Goal: Answer question/provide support: Share knowledge or assist other users

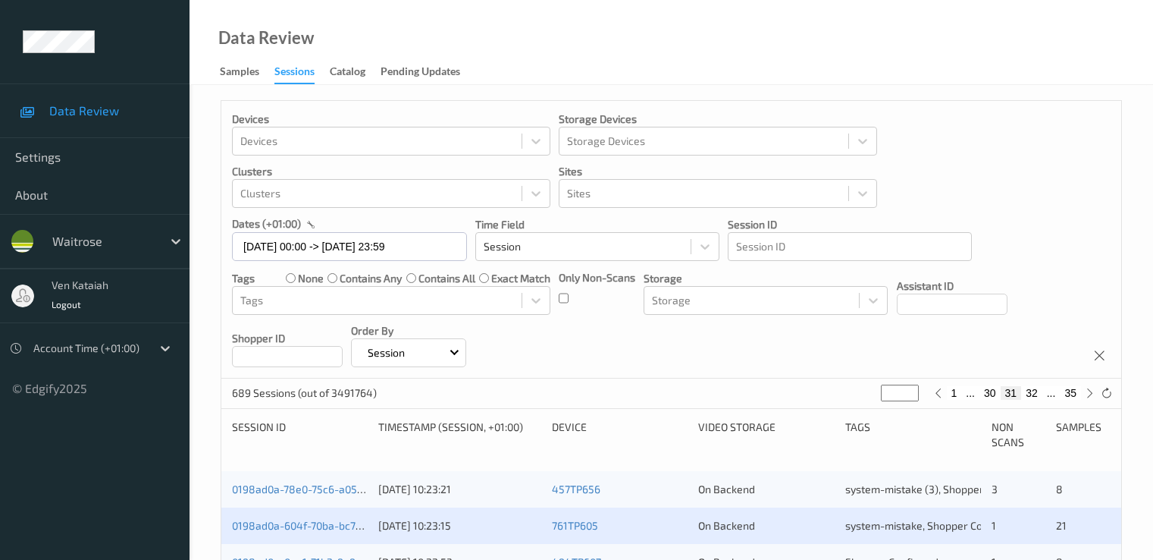
scroll to position [152, 0]
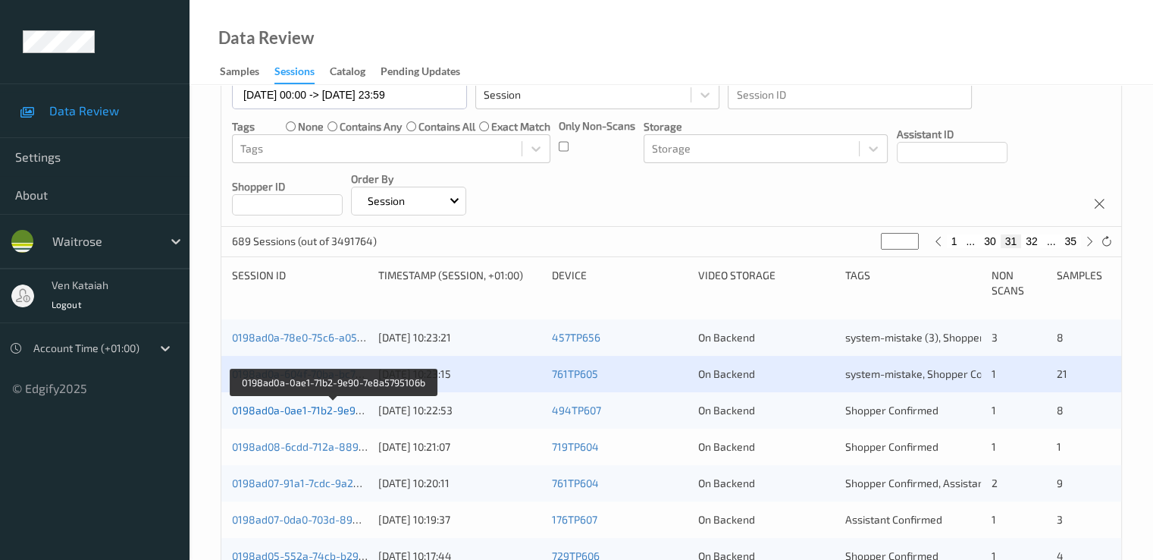
click at [339, 410] on link "0198ad0a-0ae1-71b2-9e90-7e8a5795106b" at bounding box center [334, 409] width 204 height 13
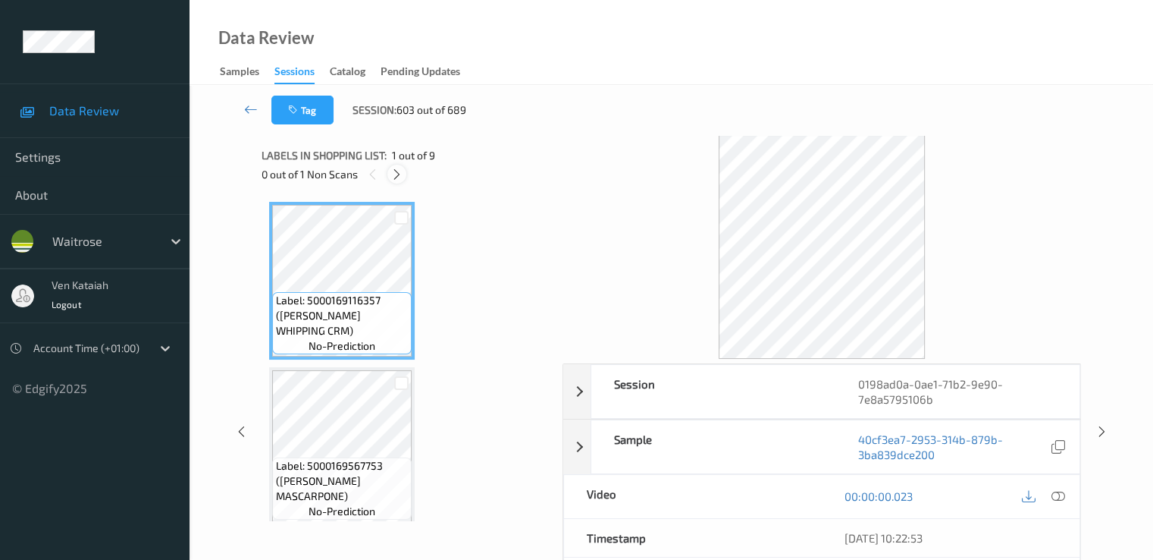
click at [402, 173] on icon at bounding box center [397, 175] width 13 height 14
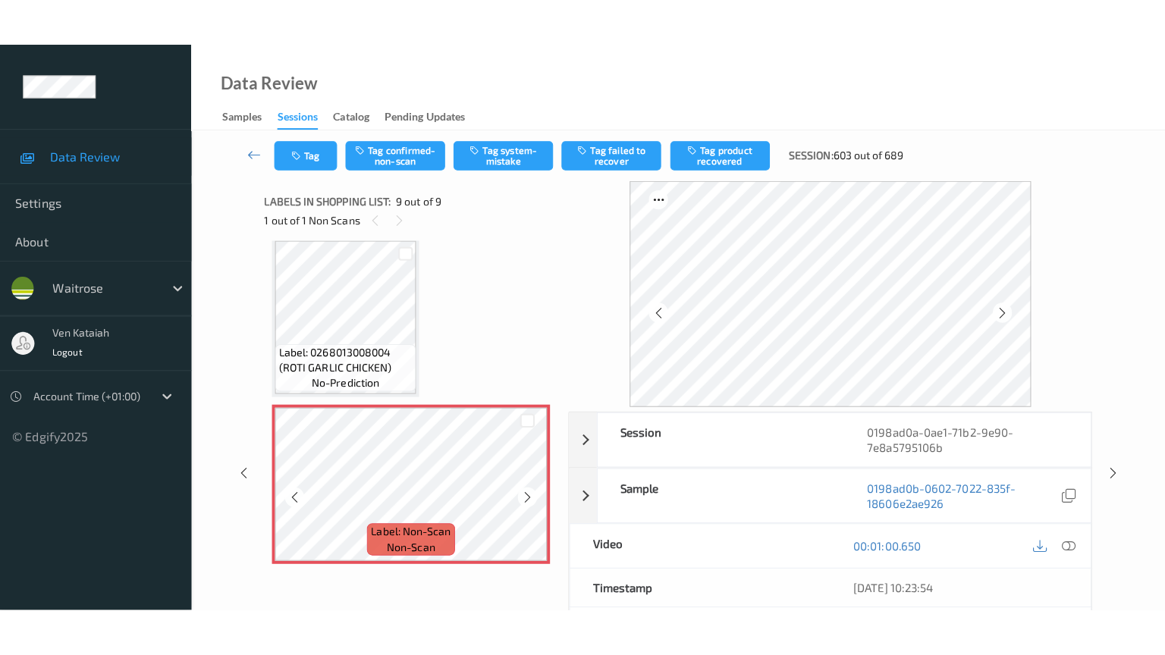
scroll to position [1169, 0]
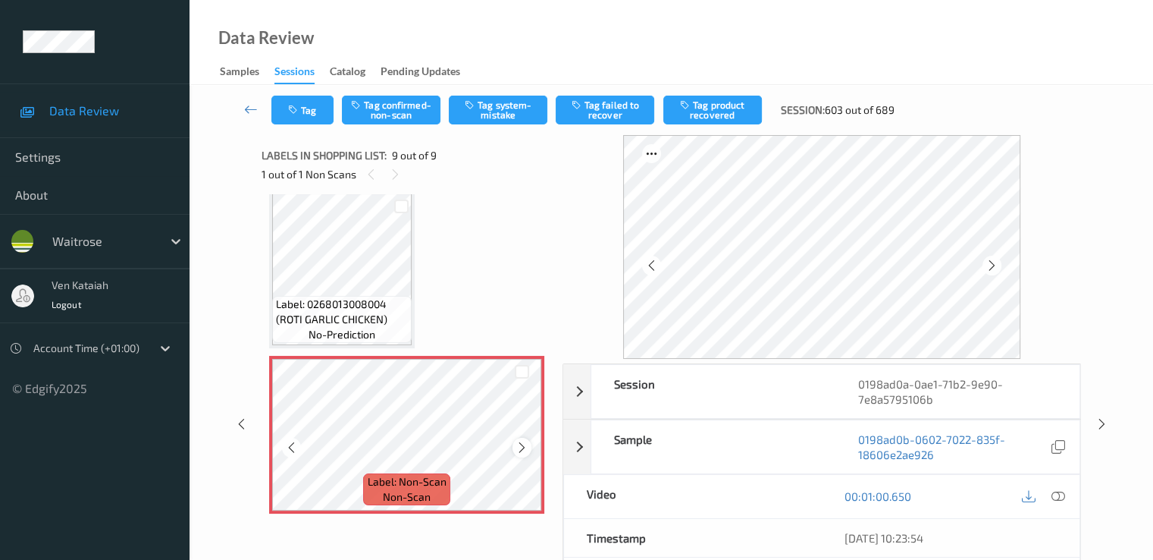
click at [522, 447] on icon at bounding box center [522, 448] width 13 height 14
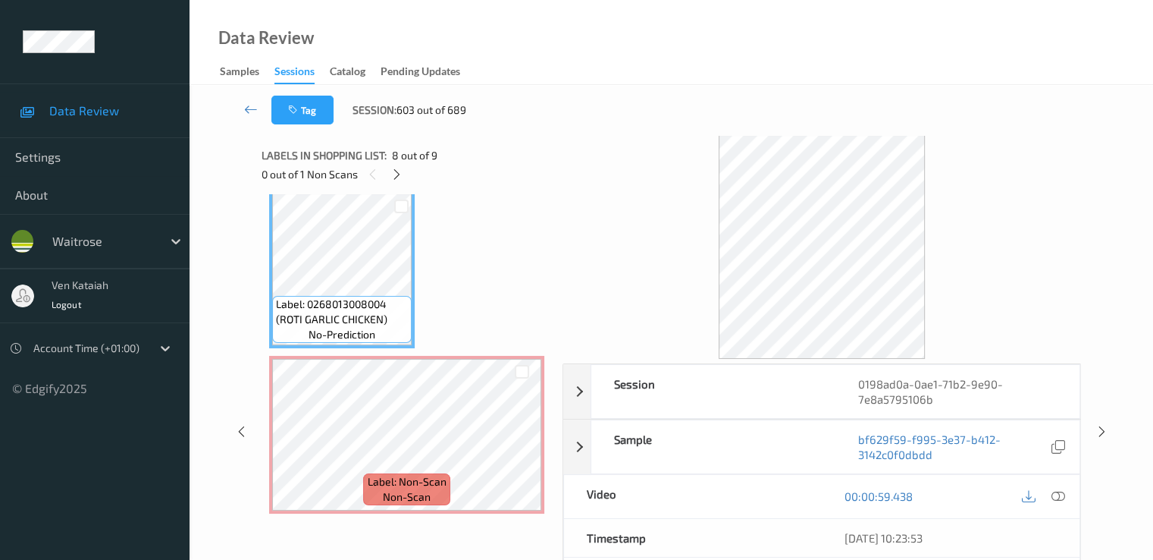
click at [1068, 494] on div "00:00:59.438" at bounding box center [951, 496] width 258 height 43
click at [1061, 494] on icon at bounding box center [1058, 496] width 14 height 14
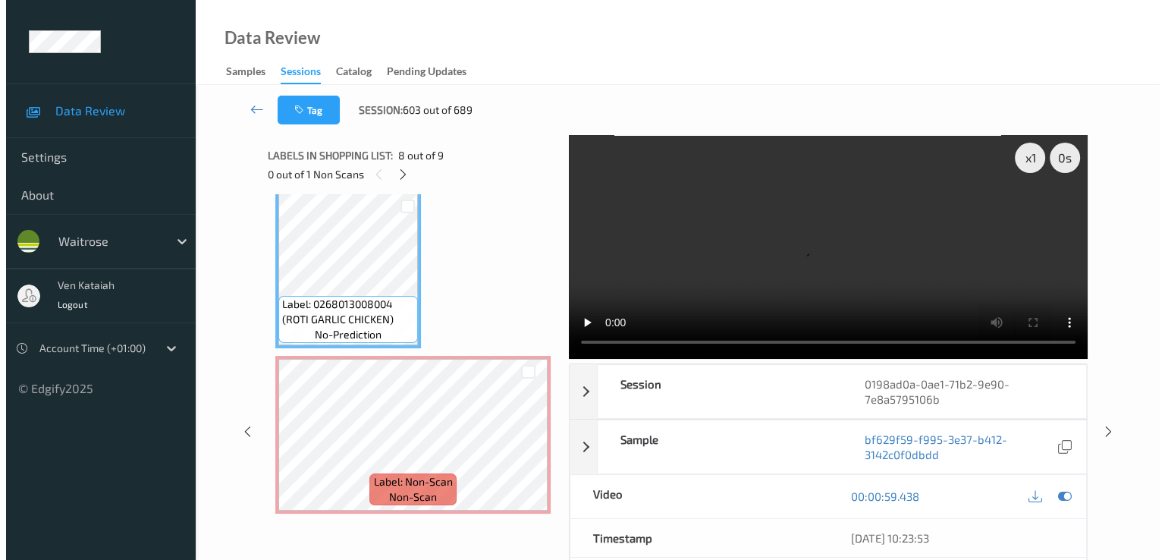
scroll to position [1073, 0]
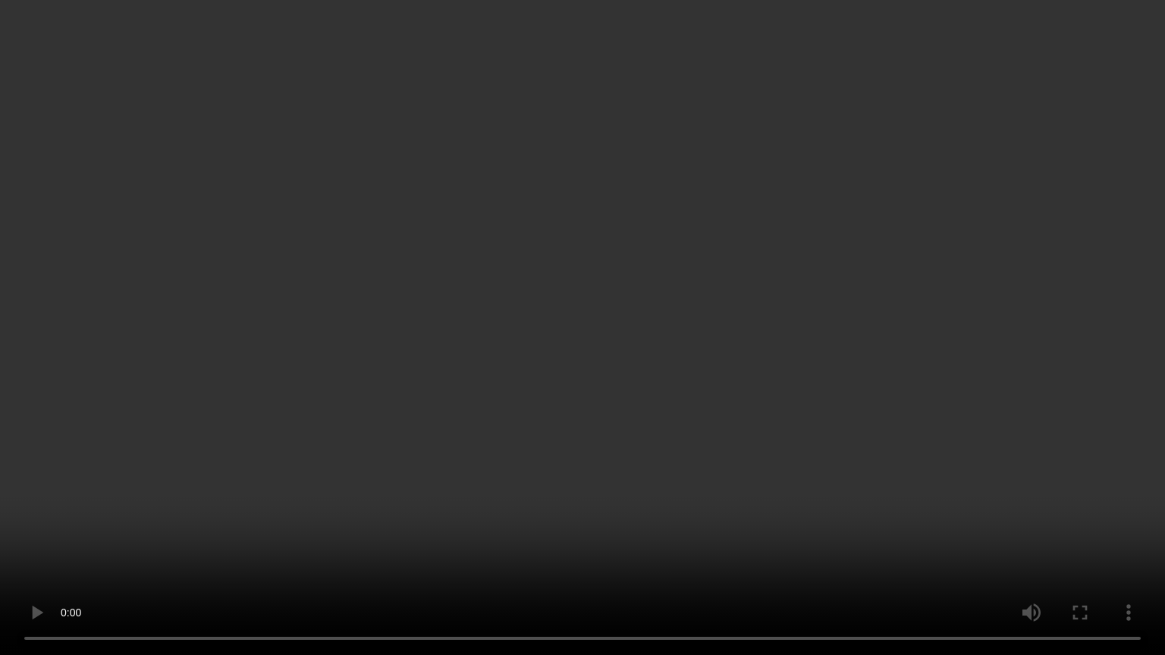
click at [754, 559] on video at bounding box center [582, 327] width 1165 height 655
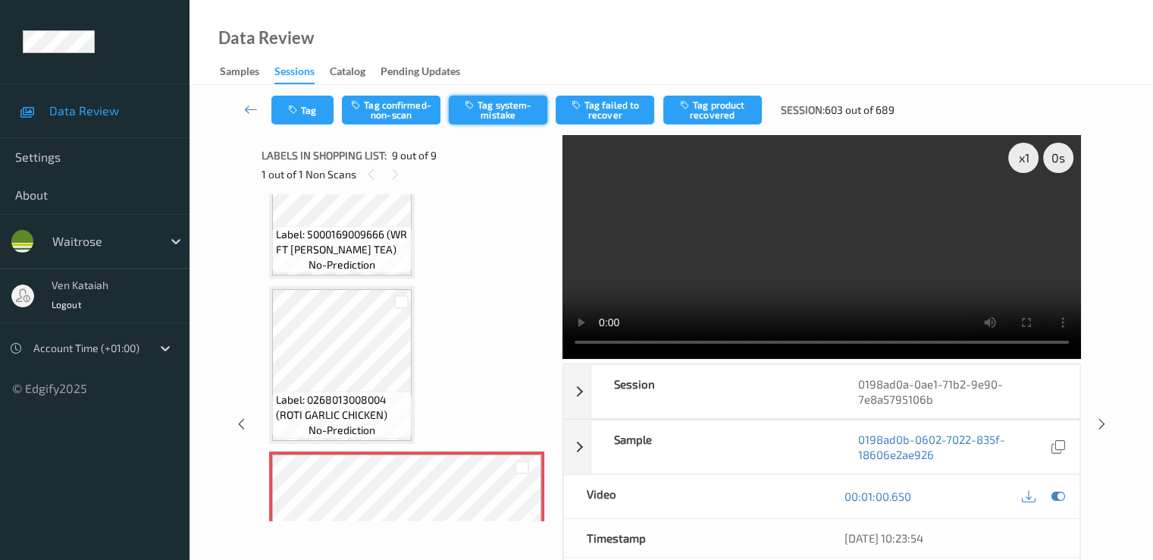
click at [497, 115] on button "Tag system-mistake" at bounding box center [498, 110] width 99 height 29
click at [304, 122] on button "Tag" at bounding box center [302, 110] width 62 height 29
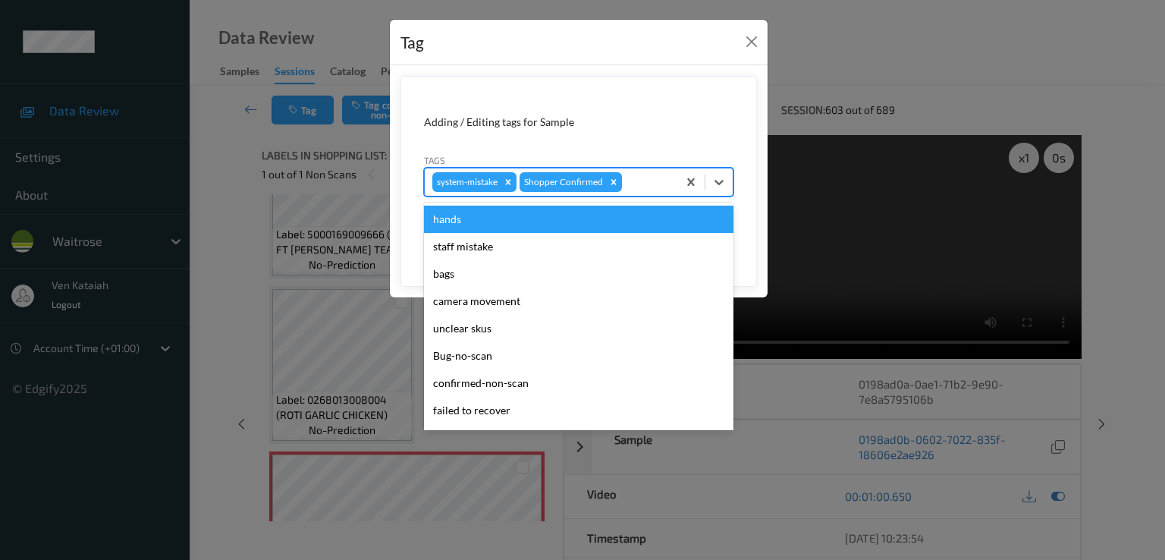
click at [647, 168] on div "system-mistake Shopper Confirmed" at bounding box center [578, 182] width 309 height 29
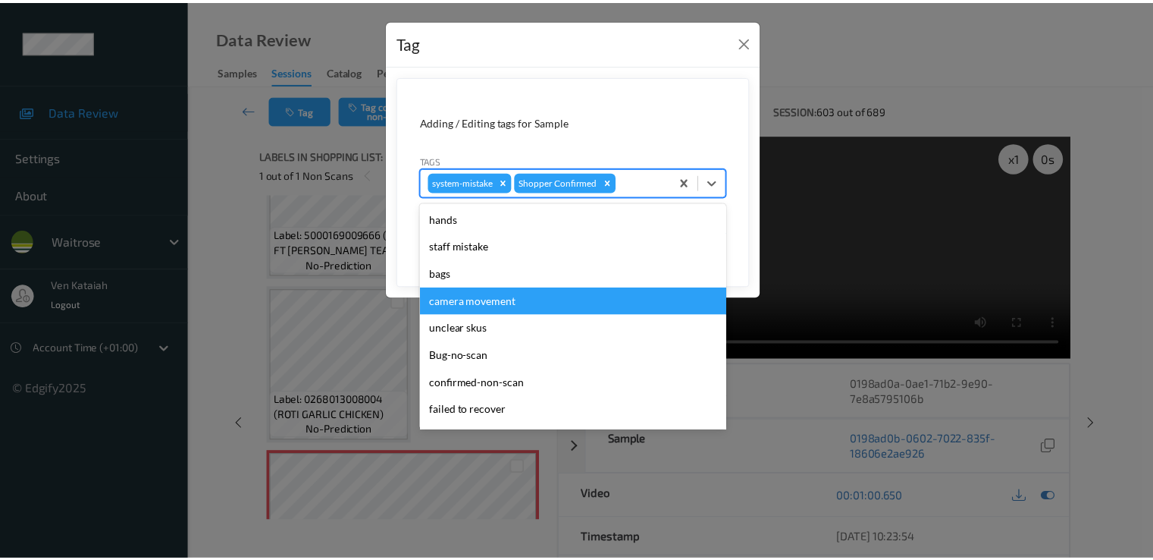
scroll to position [297, 0]
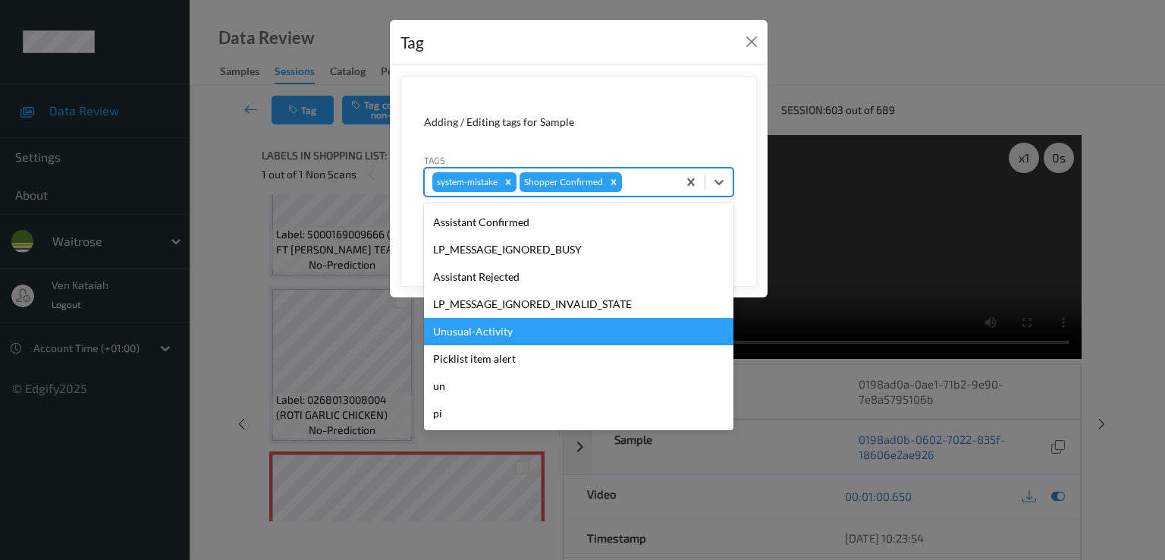
click at [527, 331] on div "Unusual-Activity" at bounding box center [578, 331] width 309 height 27
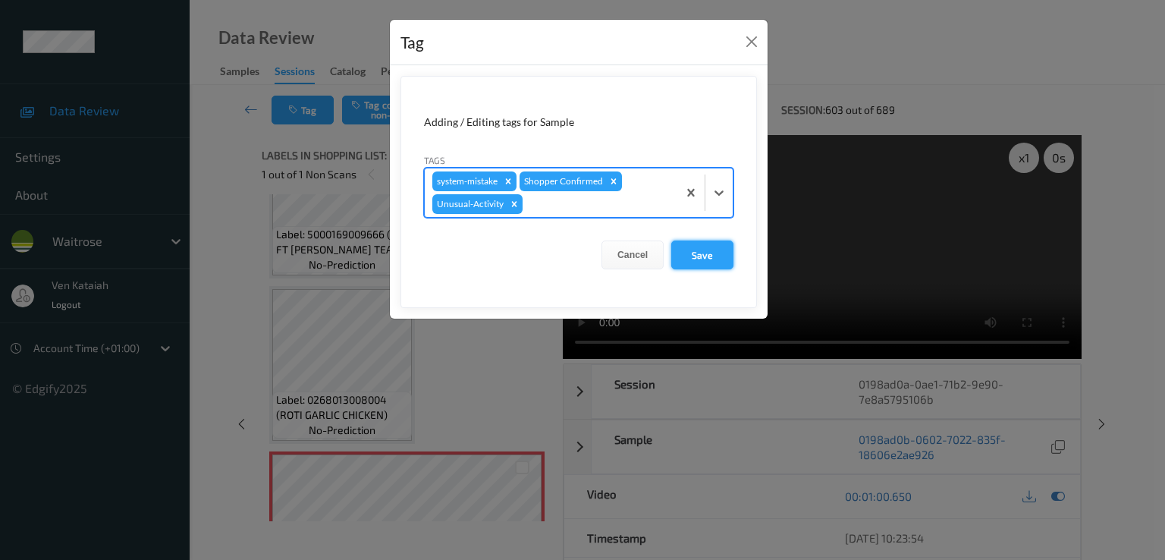
click at [700, 245] on button "Save" at bounding box center [702, 254] width 62 height 29
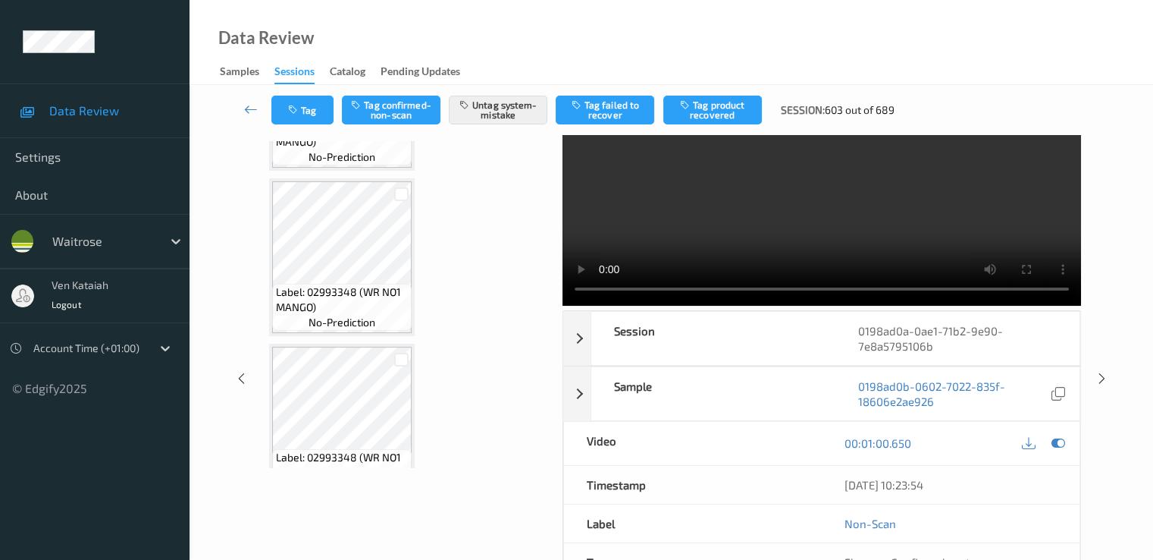
scroll to position [0, 0]
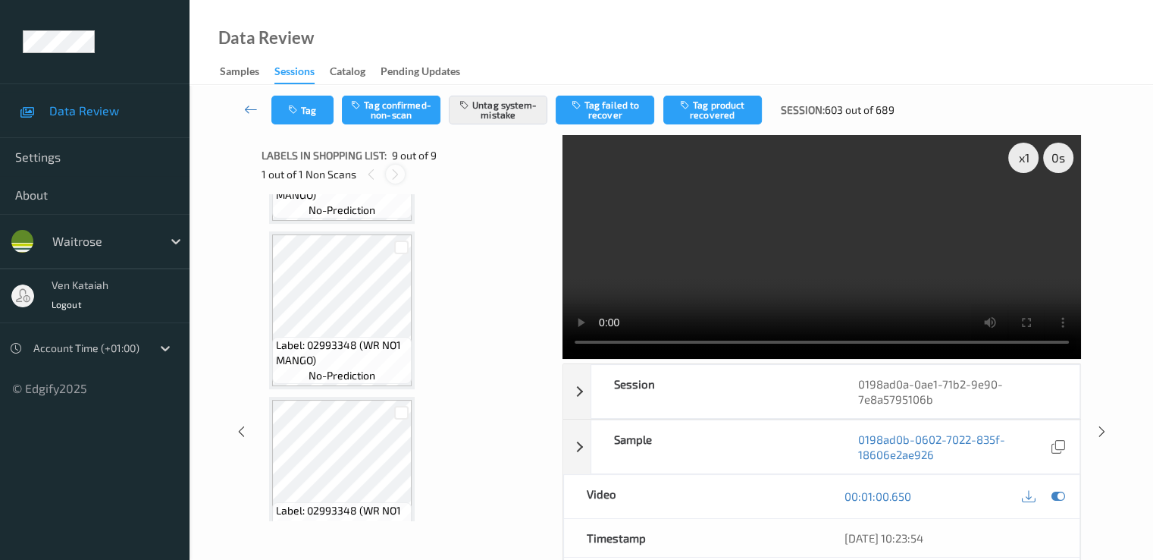
click at [389, 171] on icon at bounding box center [395, 175] width 13 height 14
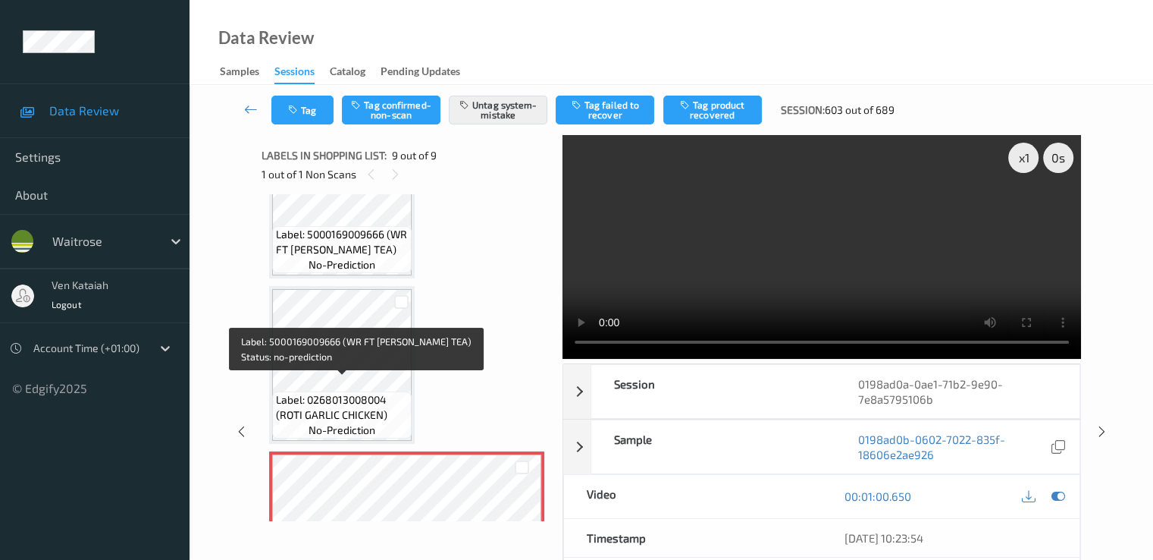
scroll to position [1169, 0]
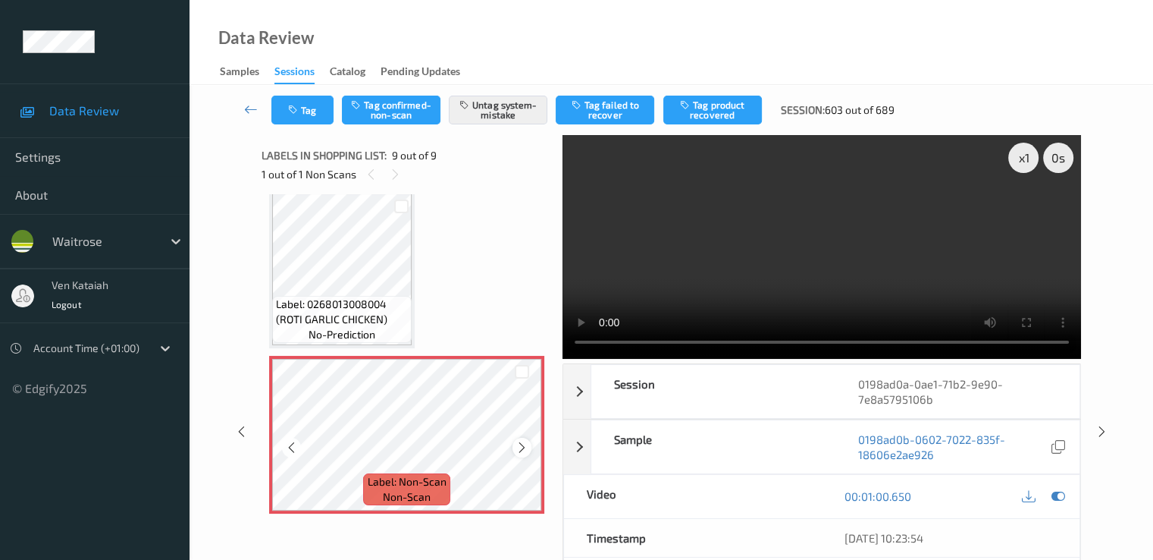
click at [526, 445] on icon at bounding box center [522, 448] width 13 height 14
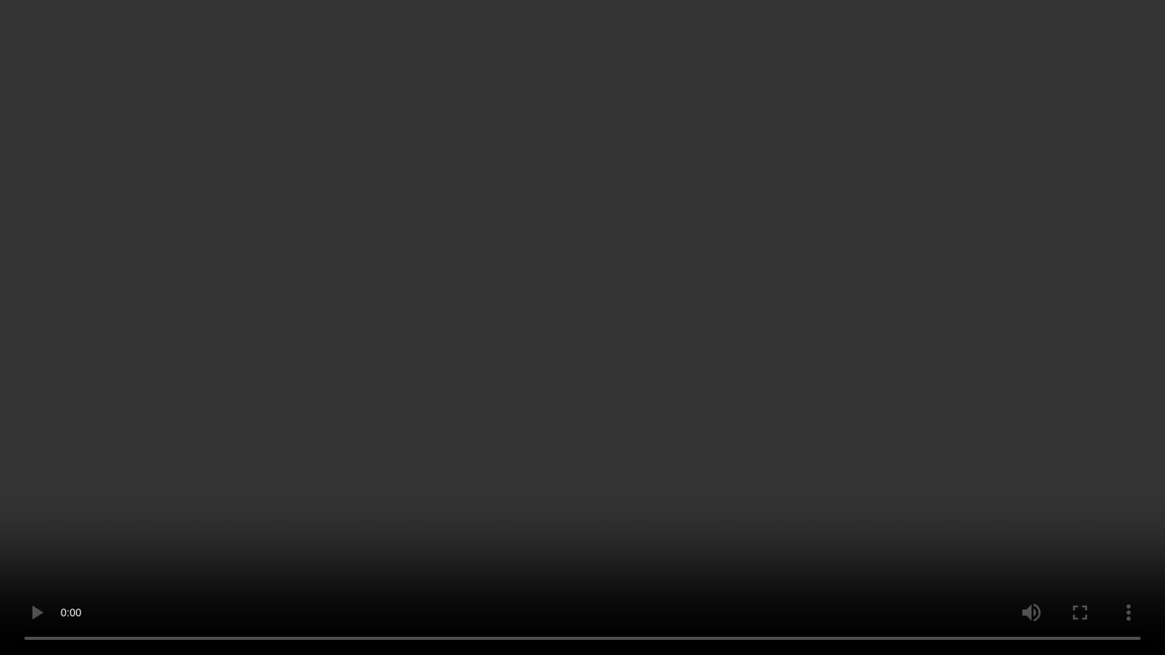
click at [1026, 387] on video at bounding box center [582, 327] width 1165 height 655
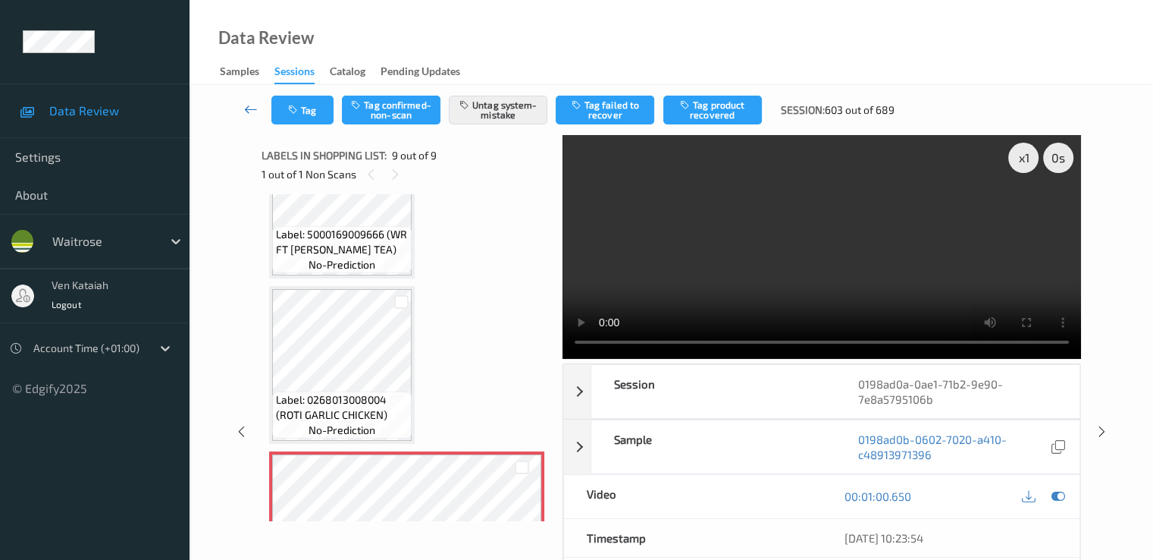
click at [241, 102] on link at bounding box center [251, 110] width 40 height 29
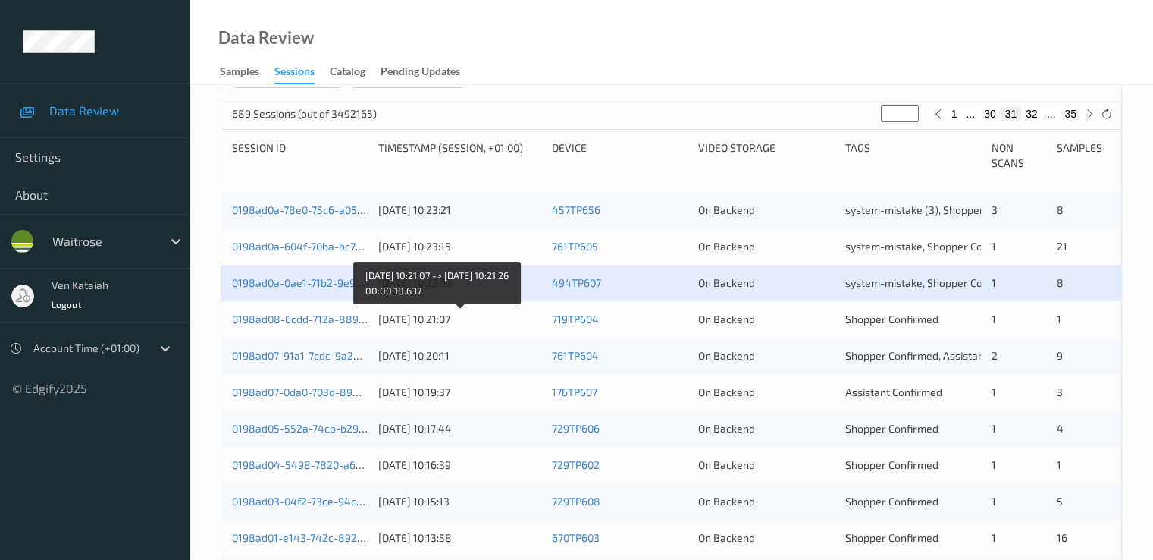
scroll to position [303, 0]
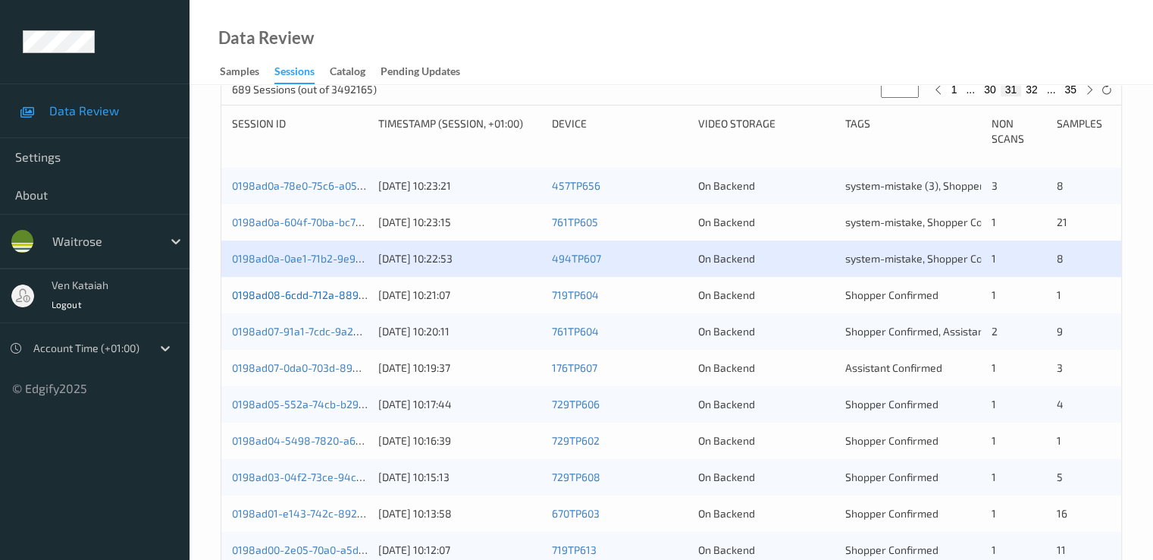
click at [322, 300] on link "0198ad08-6cdd-712a-8893-6947ae228e4a" at bounding box center [338, 294] width 212 height 13
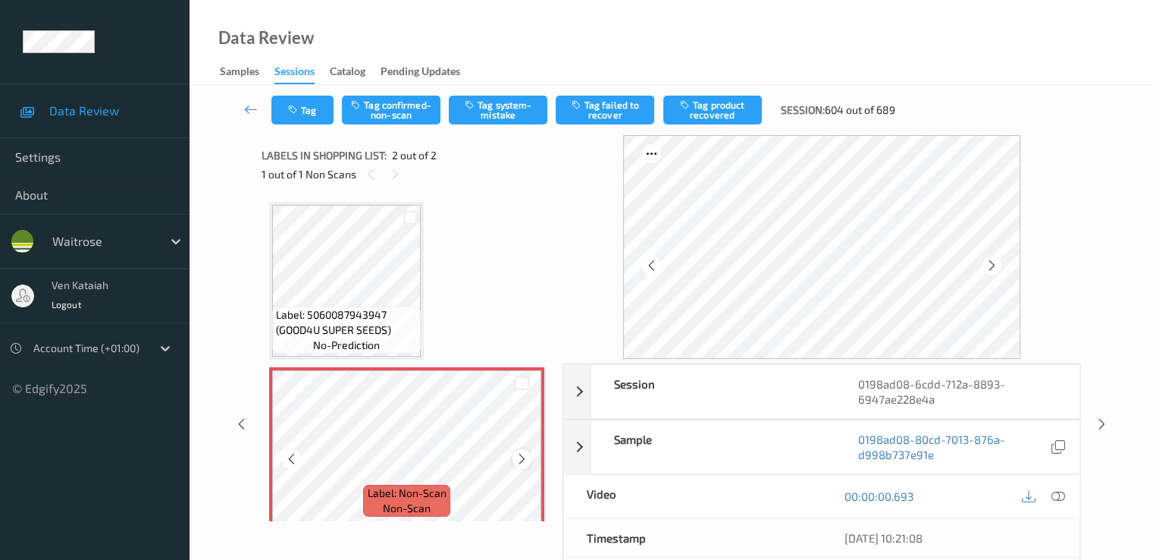
click at [527, 454] on icon at bounding box center [522, 459] width 13 height 14
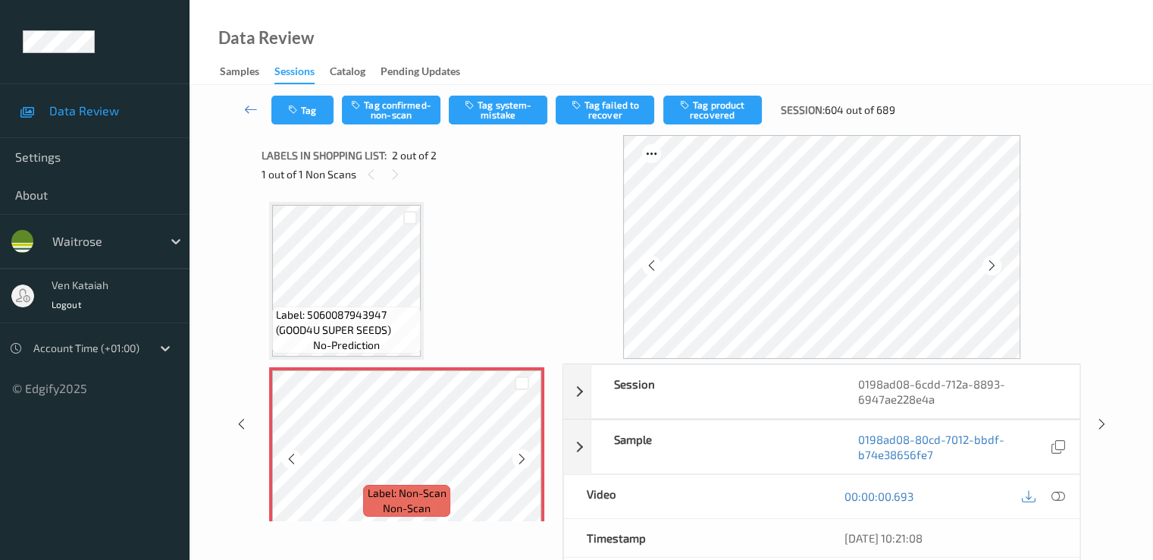
click at [527, 454] on icon at bounding box center [522, 459] width 13 height 14
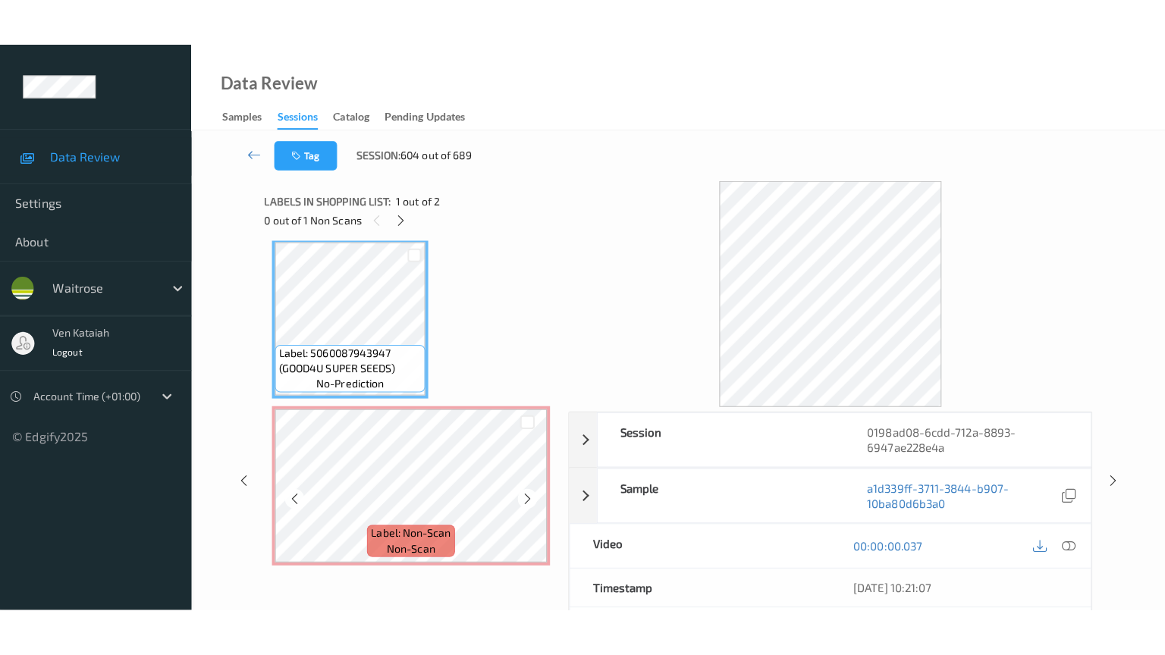
scroll to position [11, 0]
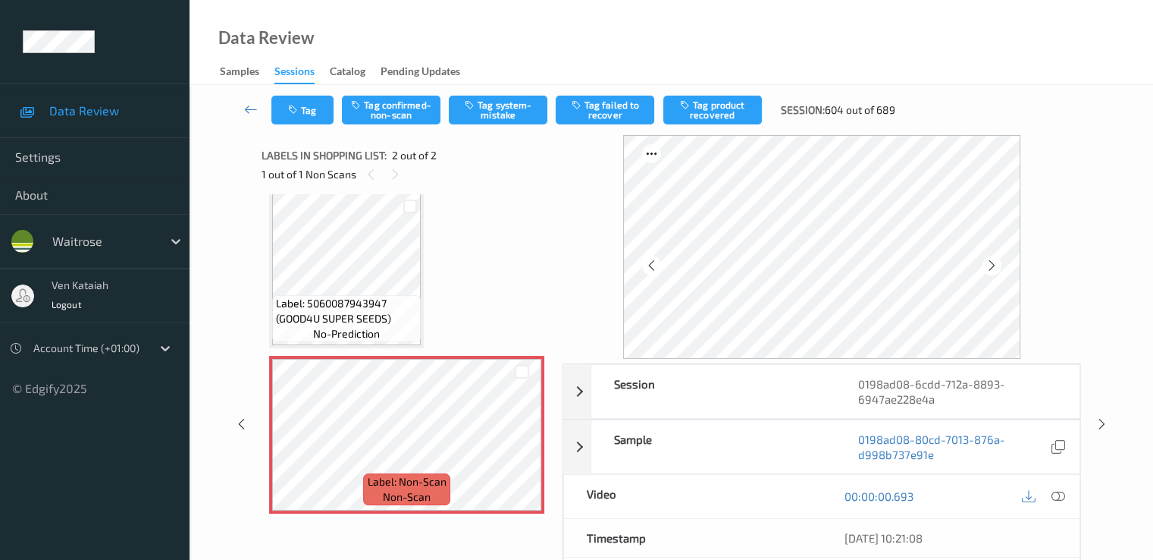
click at [1067, 489] on div at bounding box center [1043, 496] width 49 height 20
click at [1060, 495] on icon at bounding box center [1058, 496] width 14 height 14
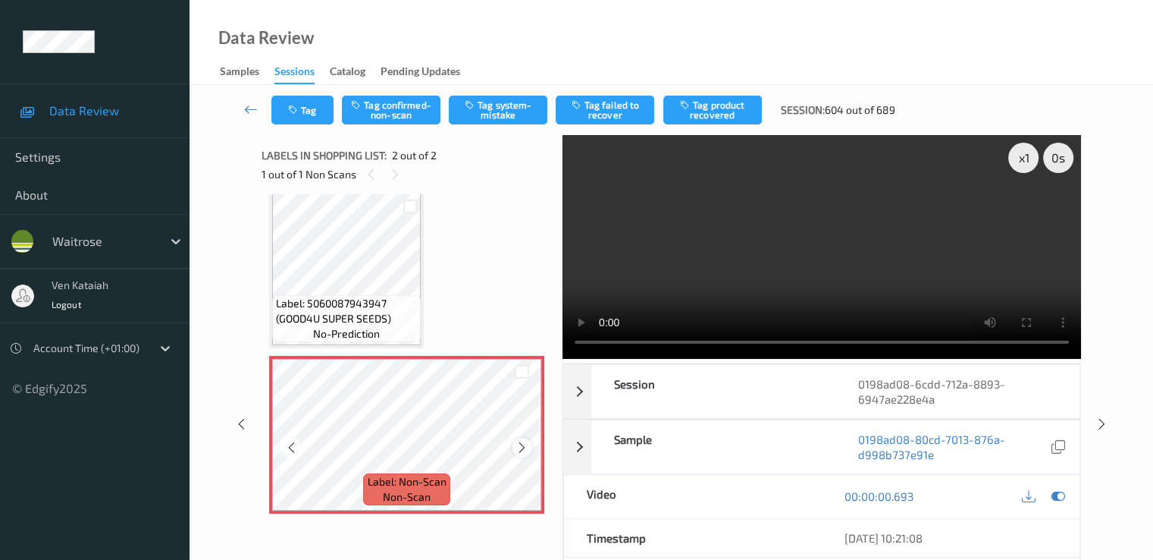
click at [513, 447] on div at bounding box center [522, 447] width 19 height 19
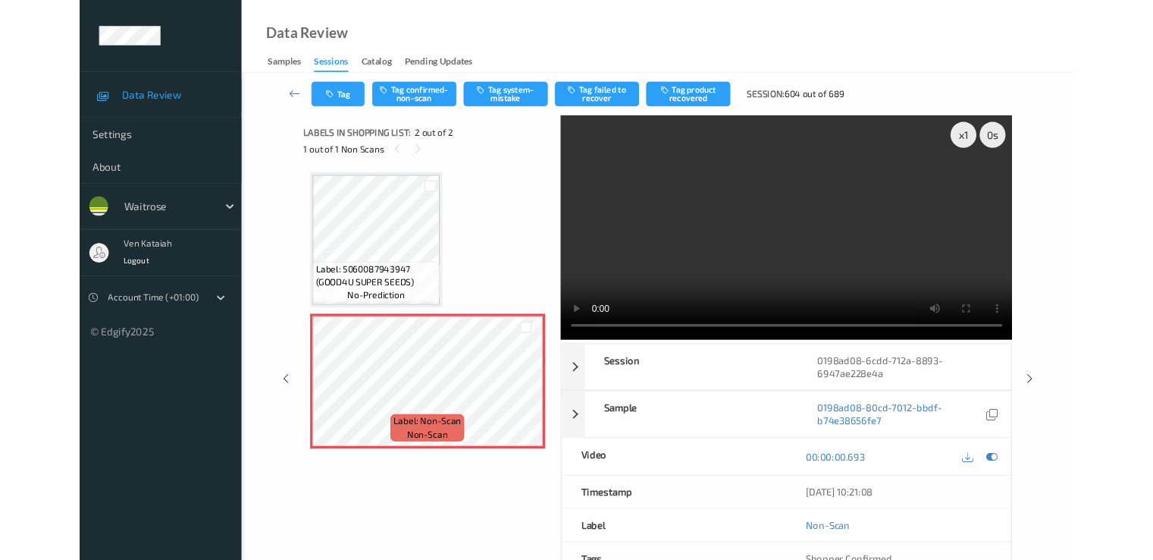
scroll to position [0, 0]
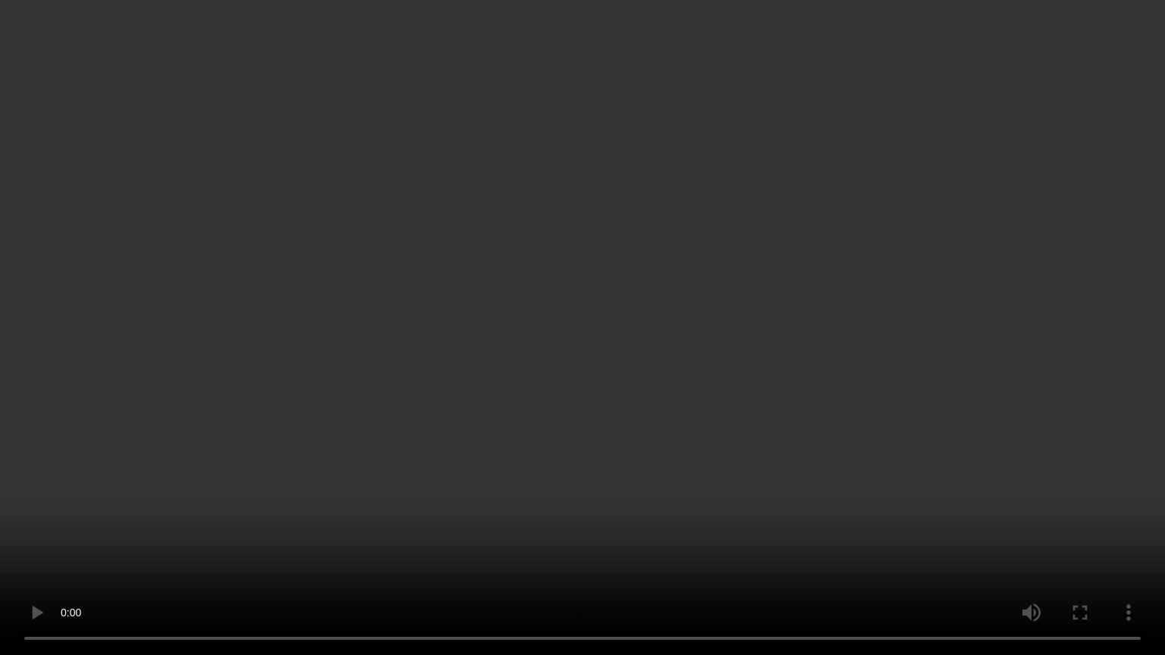
click at [556, 425] on video at bounding box center [582, 327] width 1165 height 655
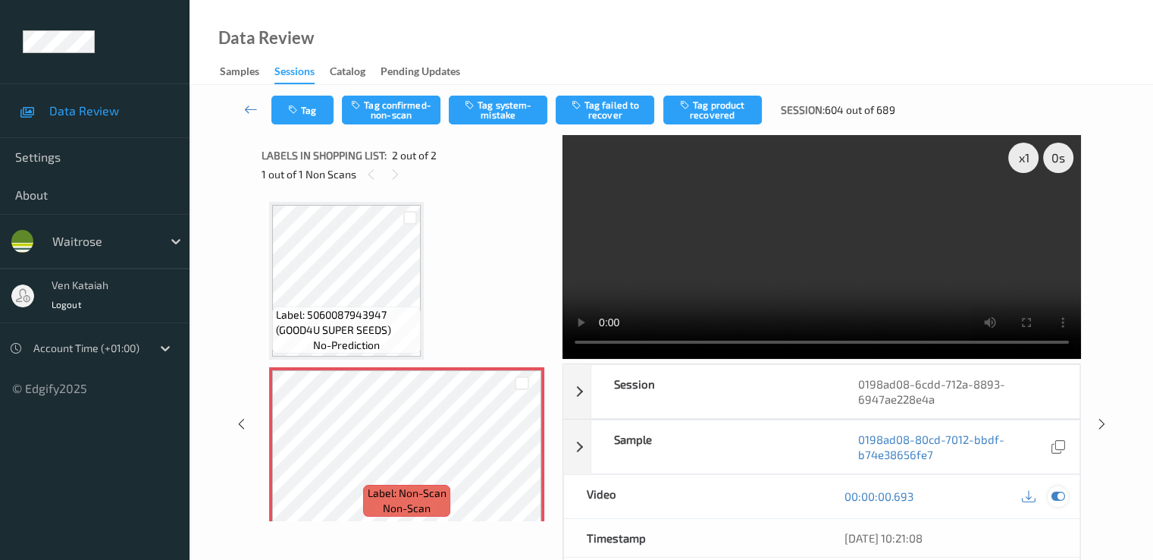
click at [1056, 494] on icon at bounding box center [1058, 496] width 14 height 14
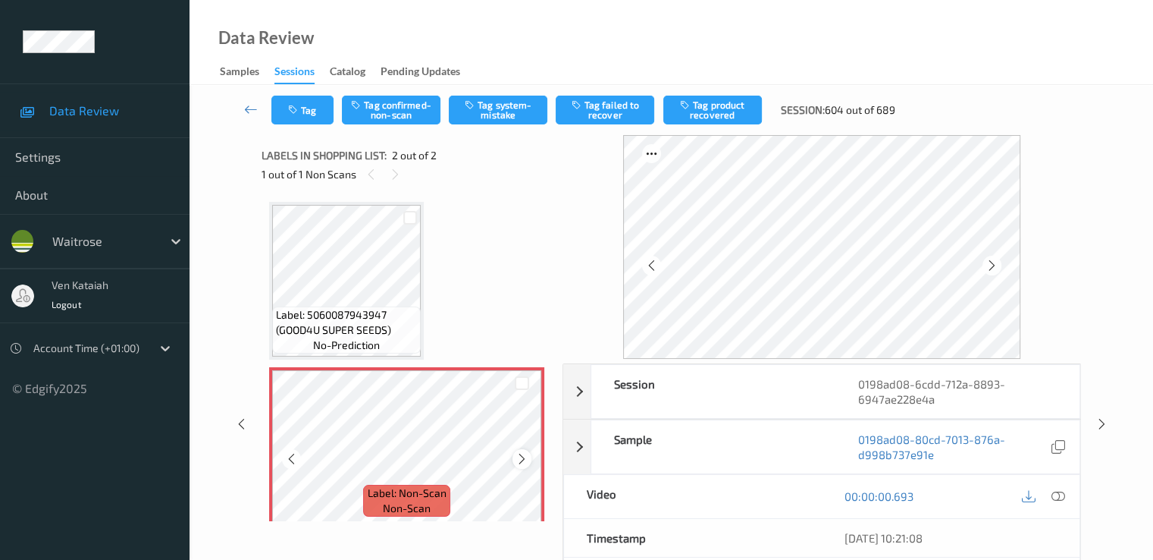
click at [519, 453] on icon at bounding box center [522, 459] width 13 height 14
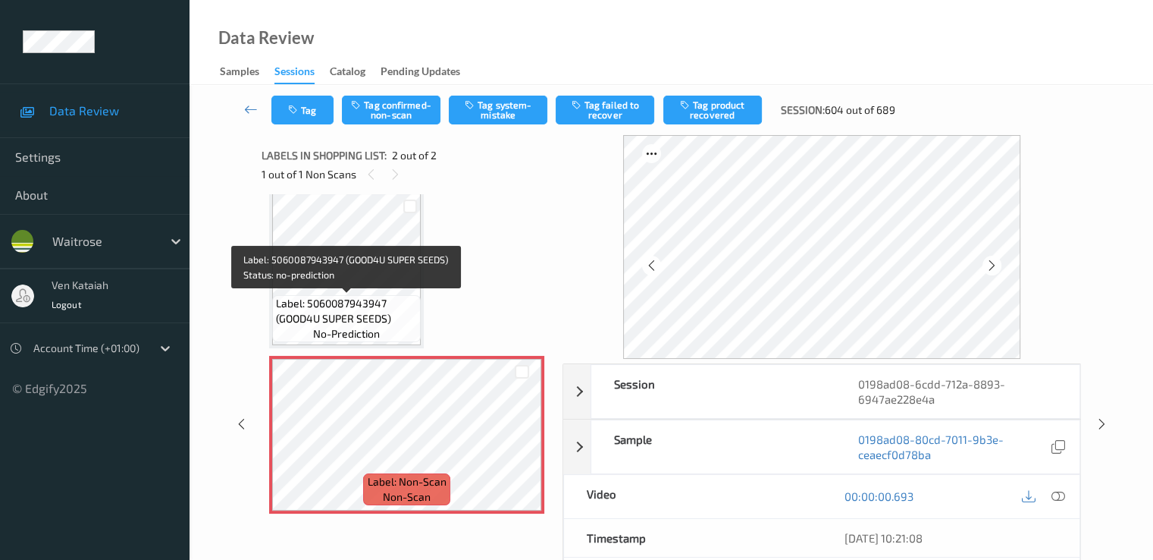
click at [379, 296] on span "Label: 5060087943947 (GOOD4U SUPER SEEDS)" at bounding box center [346, 311] width 141 height 30
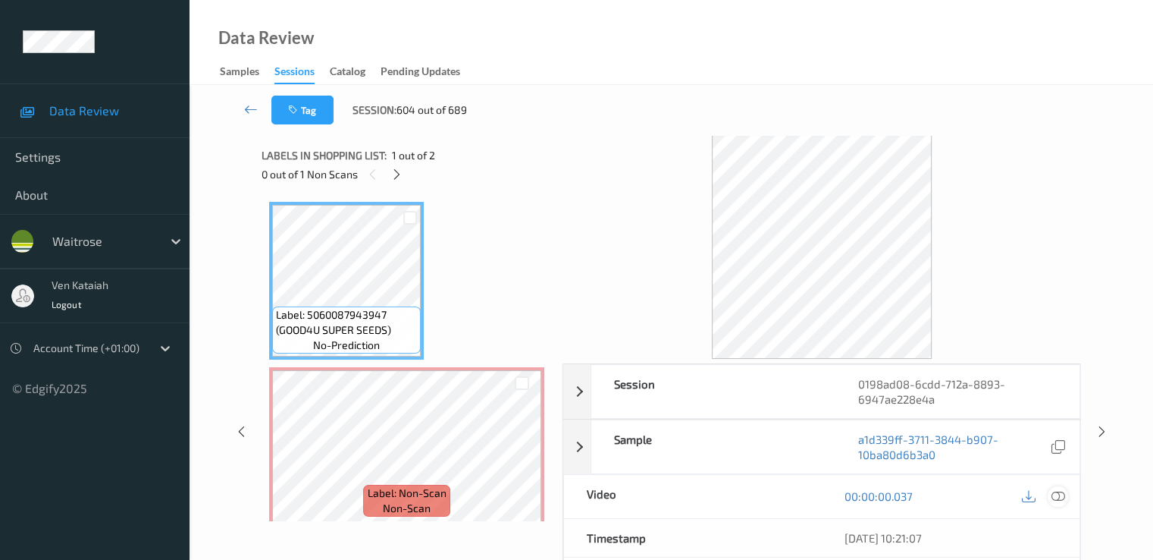
click at [1056, 495] on icon at bounding box center [1058, 496] width 14 height 14
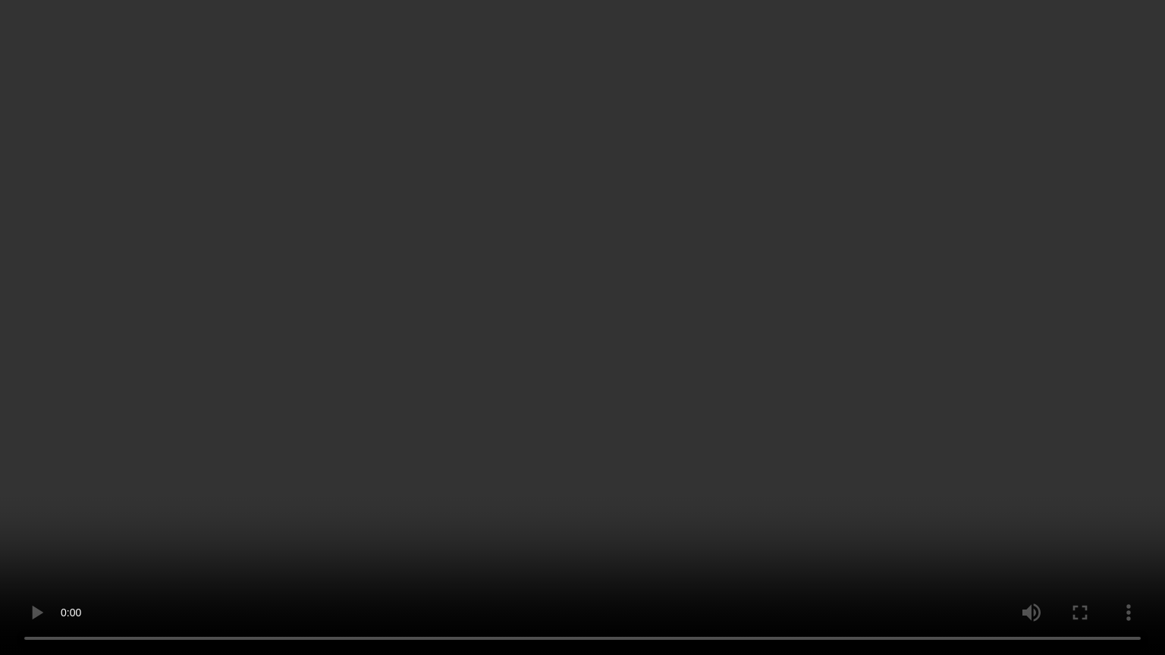
click at [510, 428] on video at bounding box center [582, 327] width 1165 height 655
click at [704, 525] on video at bounding box center [582, 327] width 1165 height 655
click at [436, 406] on video at bounding box center [582, 327] width 1165 height 655
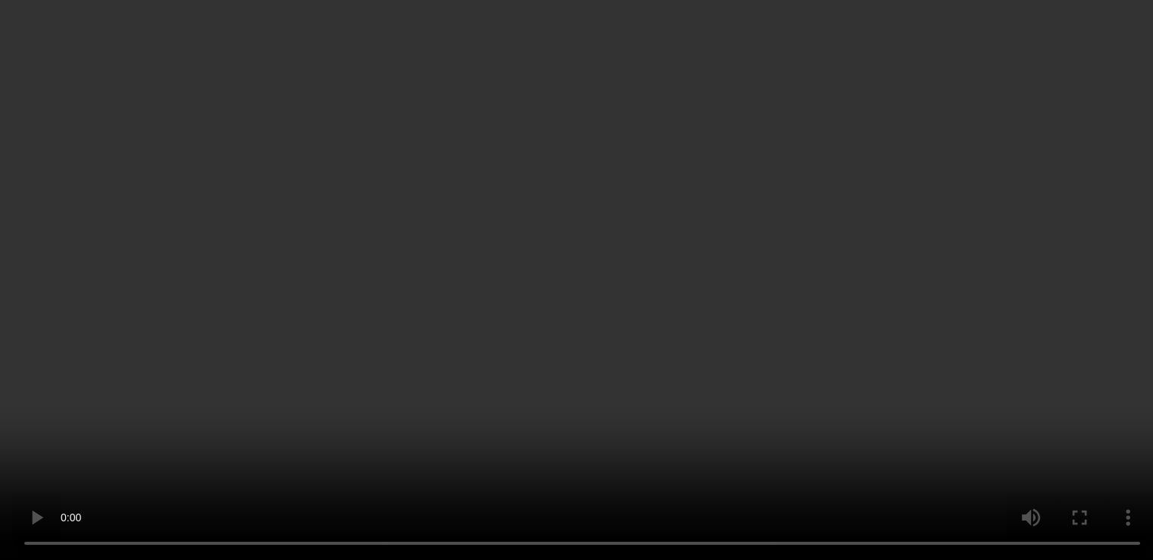
scroll to position [45, 0]
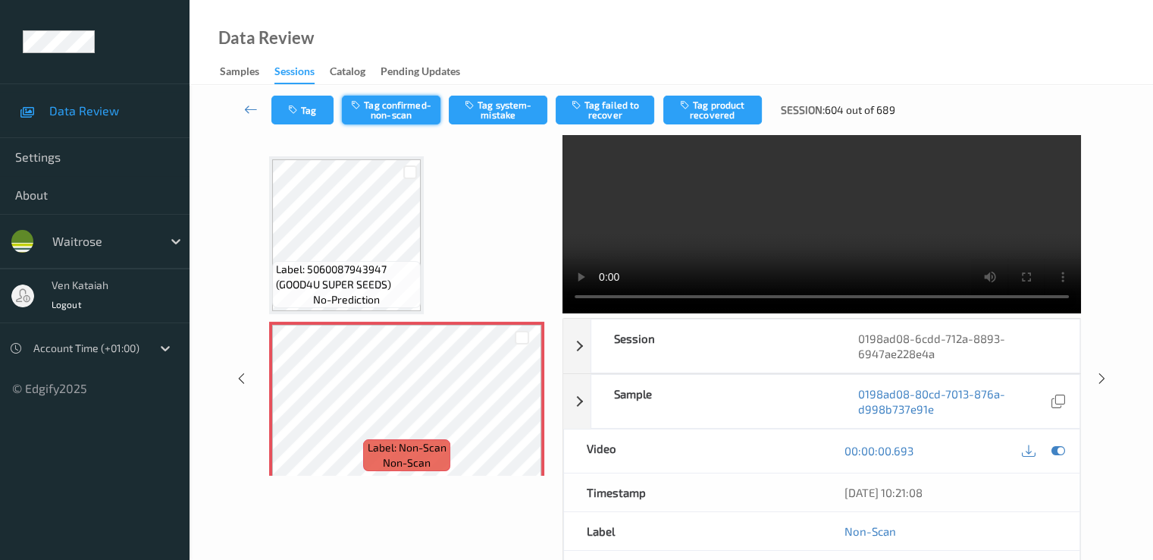
click at [400, 109] on button "Tag confirmed-non-scan" at bounding box center [391, 110] width 99 height 29
click at [574, 107] on icon "button" at bounding box center [578, 104] width 13 height 11
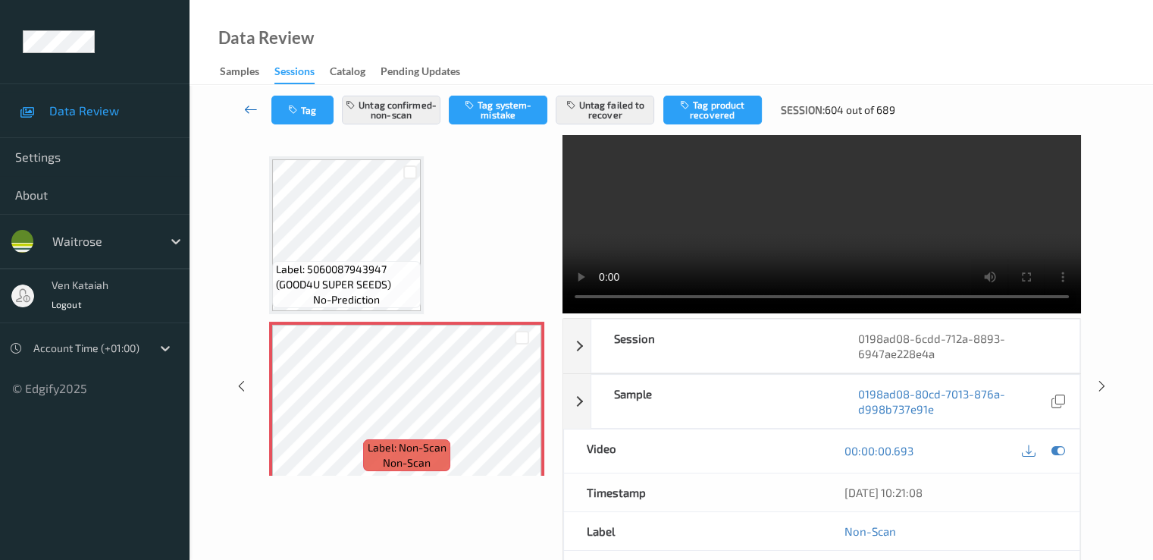
click at [247, 98] on link at bounding box center [251, 110] width 40 height 29
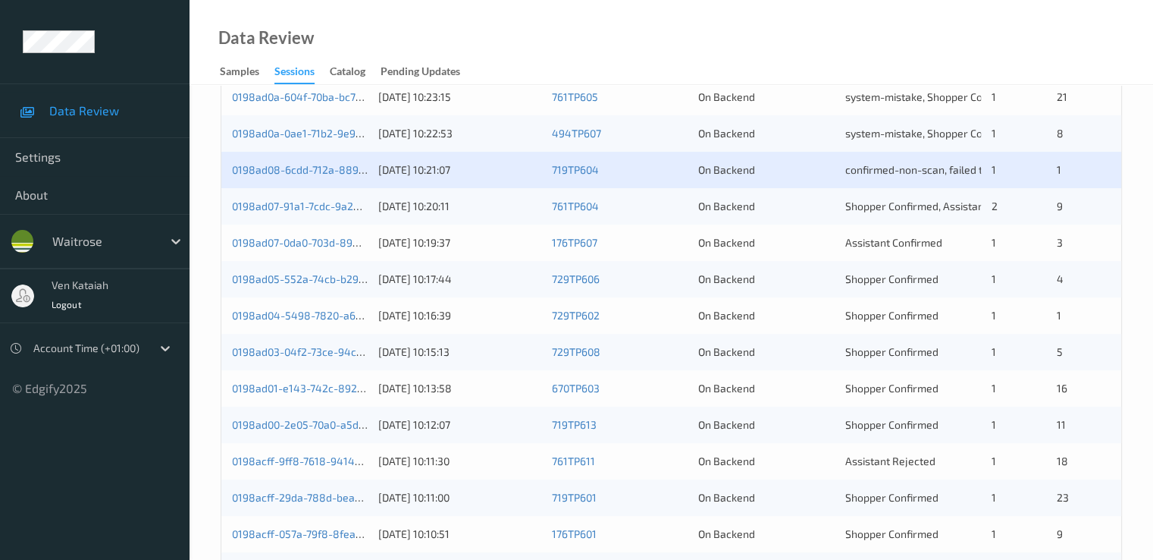
scroll to position [455, 0]
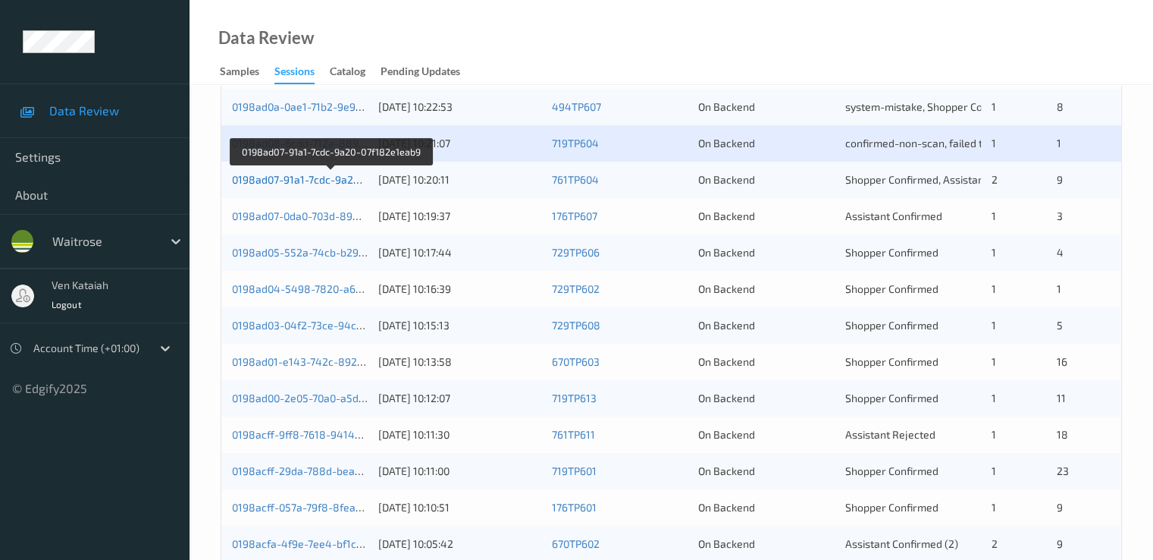
click at [333, 179] on link "0198ad07-91a1-7cdc-9a20-07f182e1eab9" at bounding box center [331, 179] width 199 height 13
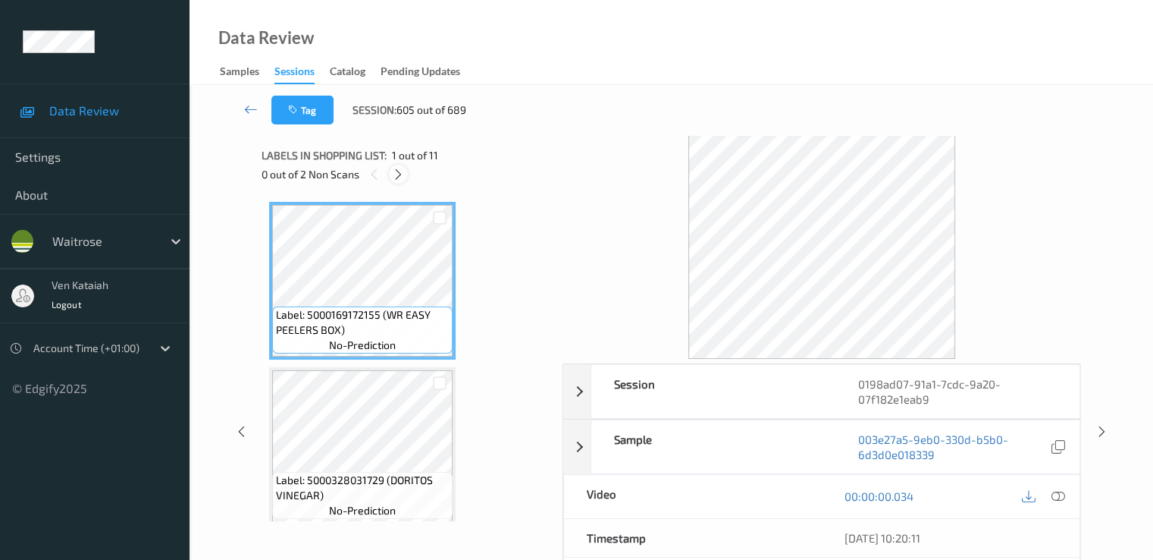
click at [407, 170] on div at bounding box center [398, 174] width 19 height 19
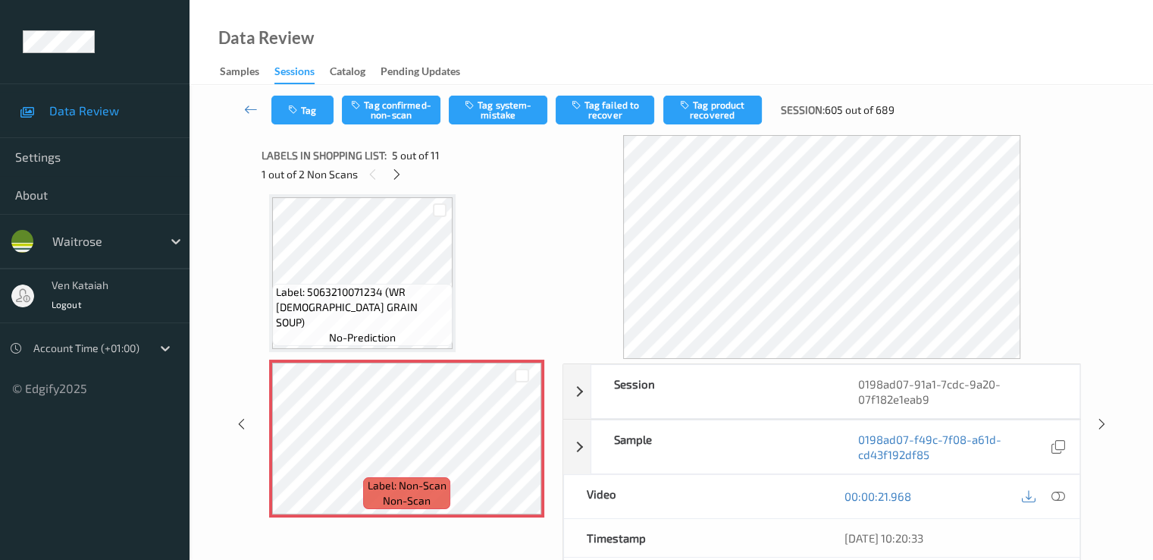
scroll to position [352, 0]
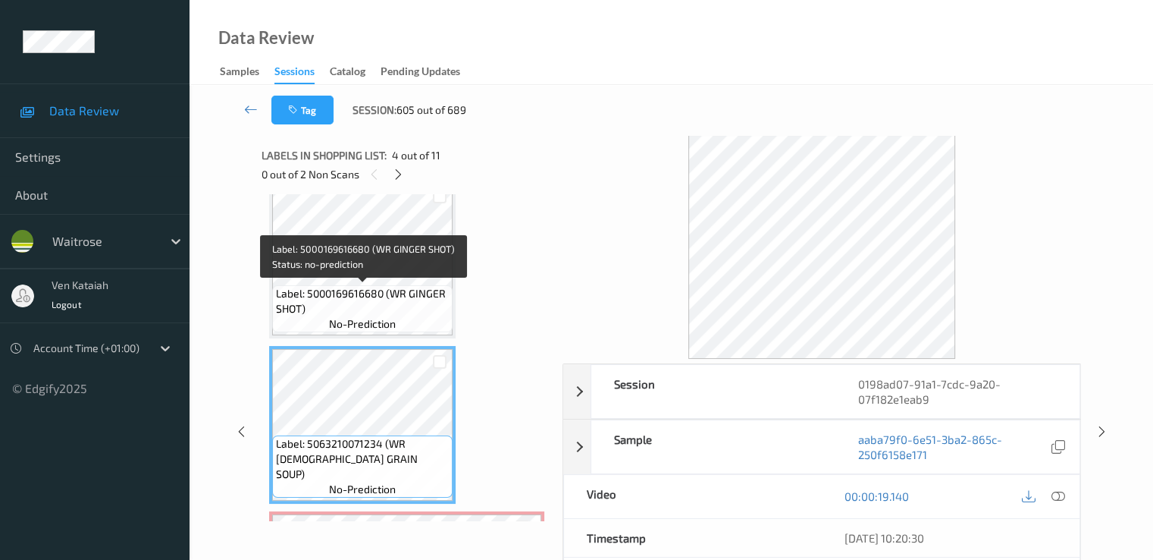
click at [397, 312] on span "Label: 5000169616680 (WR GINGER SHOT)" at bounding box center [362, 301] width 173 height 30
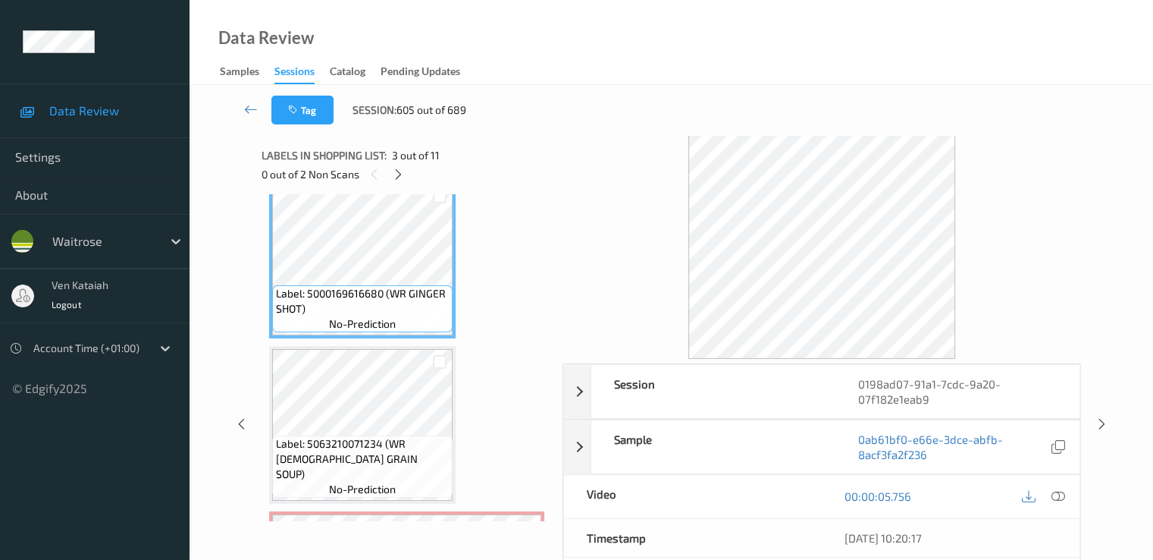
click at [1069, 495] on div "00:00:05.756" at bounding box center [951, 496] width 258 height 43
click at [1062, 492] on icon at bounding box center [1058, 496] width 14 height 14
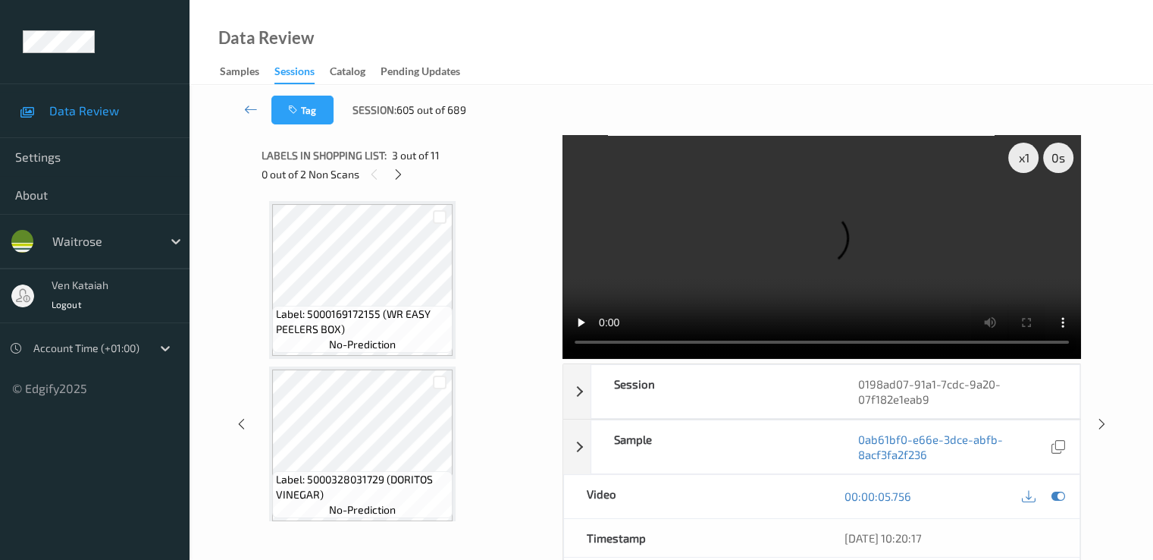
scroll to position [0, 0]
click at [403, 180] on div at bounding box center [398, 174] width 19 height 19
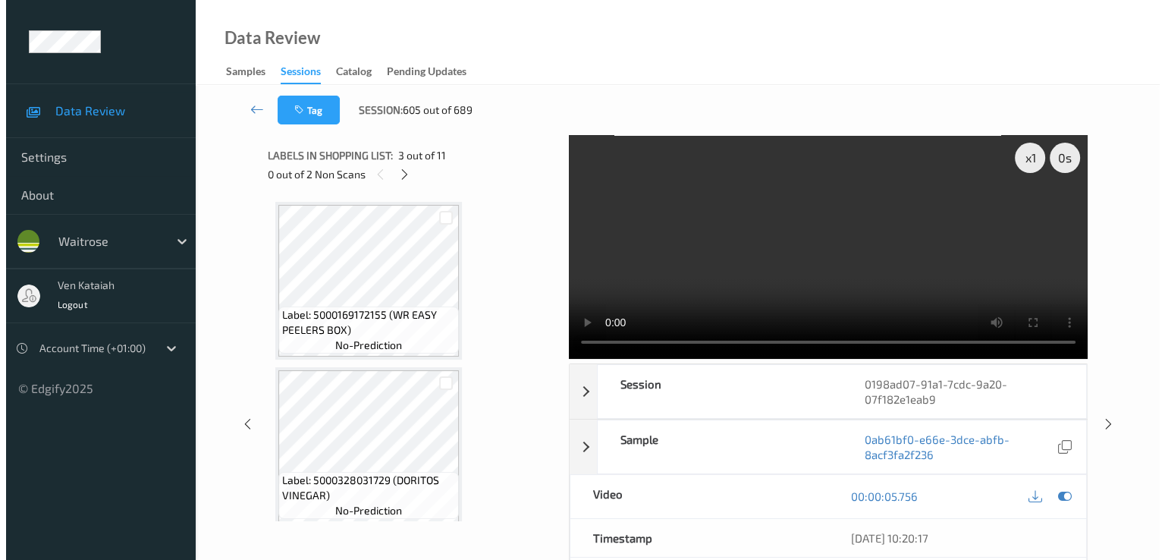
scroll to position [504, 0]
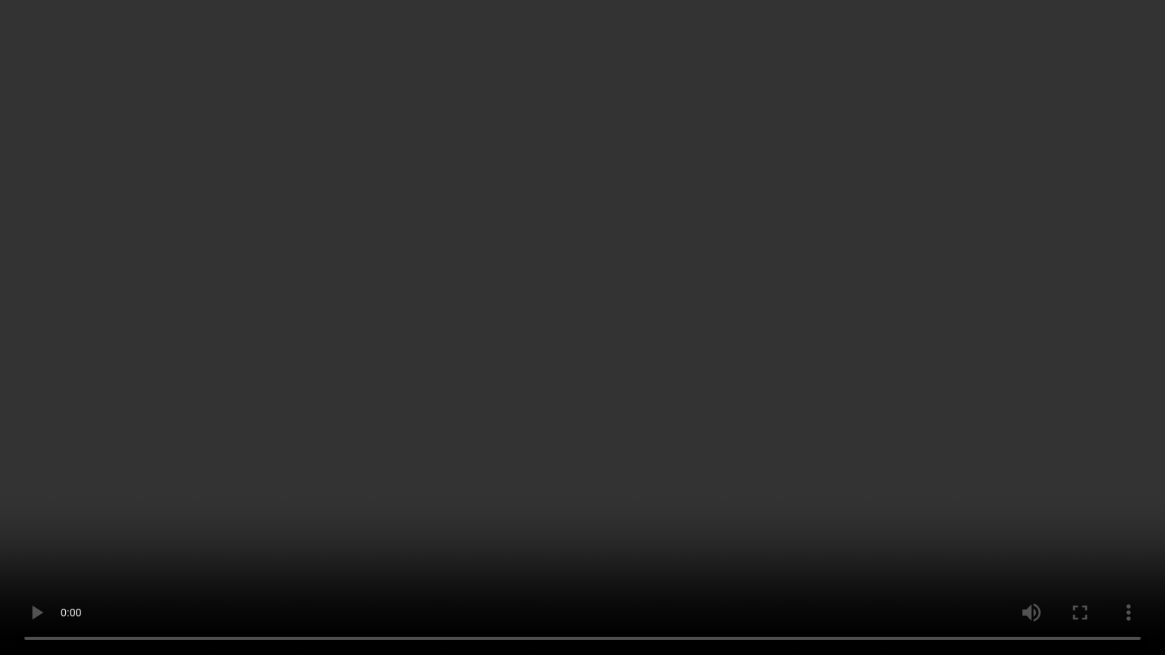
click at [701, 434] on video at bounding box center [582, 327] width 1165 height 655
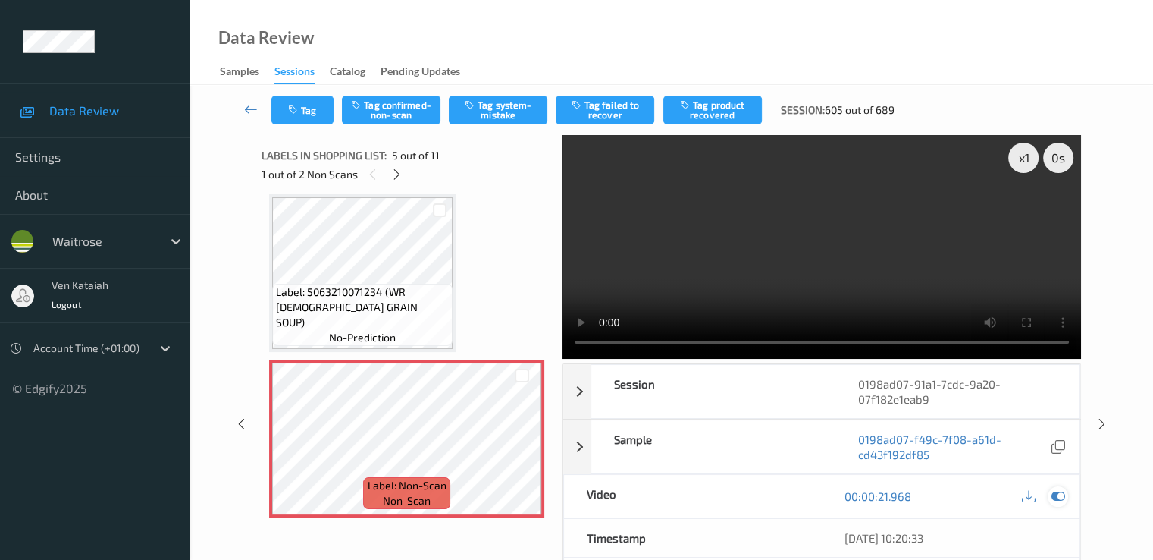
click at [1064, 491] on icon at bounding box center [1058, 496] width 14 height 14
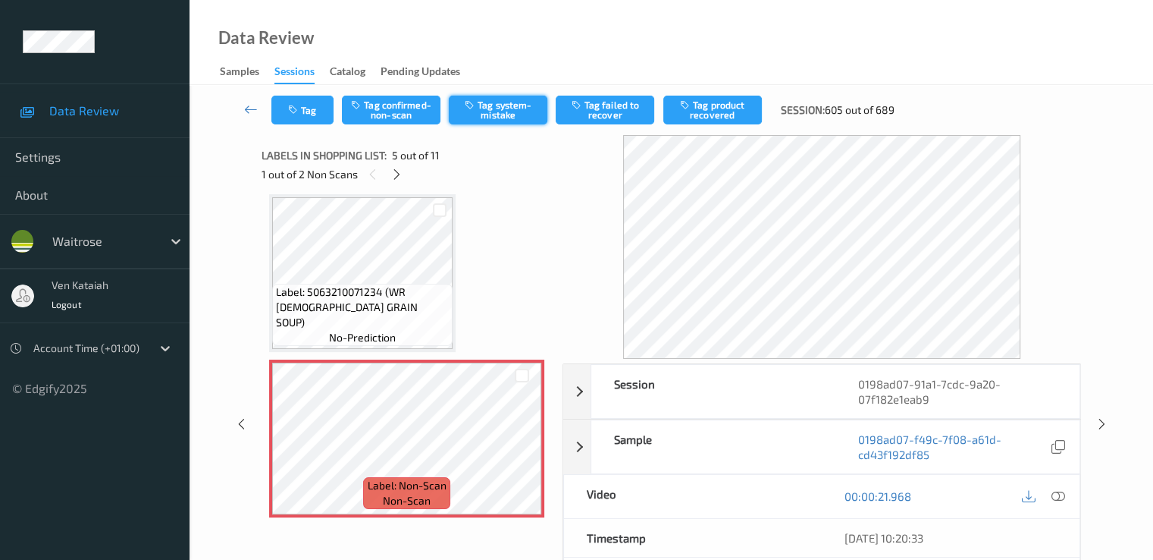
click at [526, 104] on button "Tag system-mistake" at bounding box center [498, 110] width 99 height 29
click at [300, 119] on button "Tag" at bounding box center [302, 110] width 62 height 29
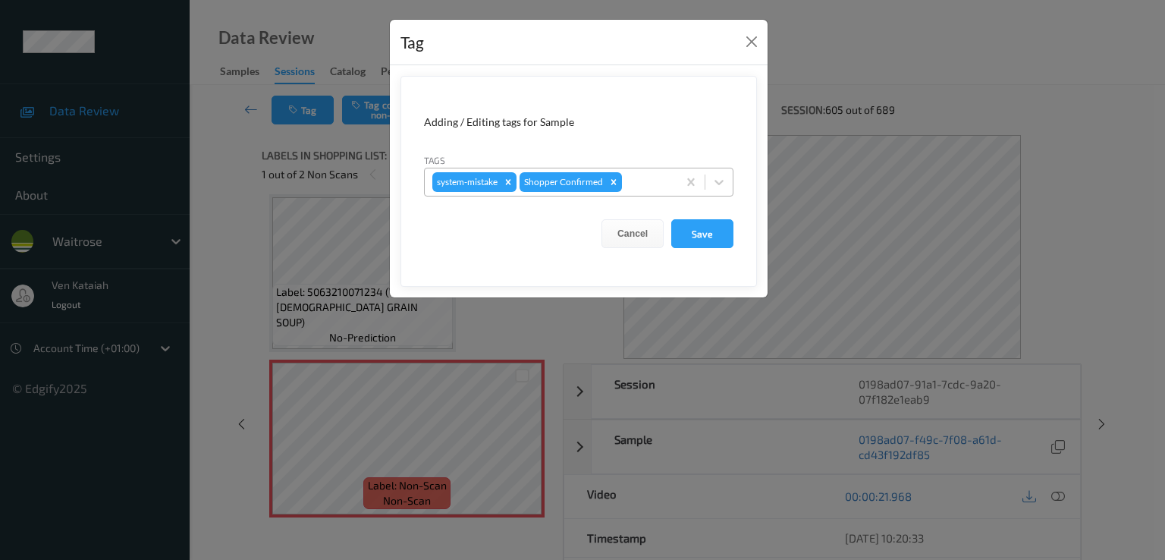
click at [652, 183] on div at bounding box center [647, 182] width 45 height 18
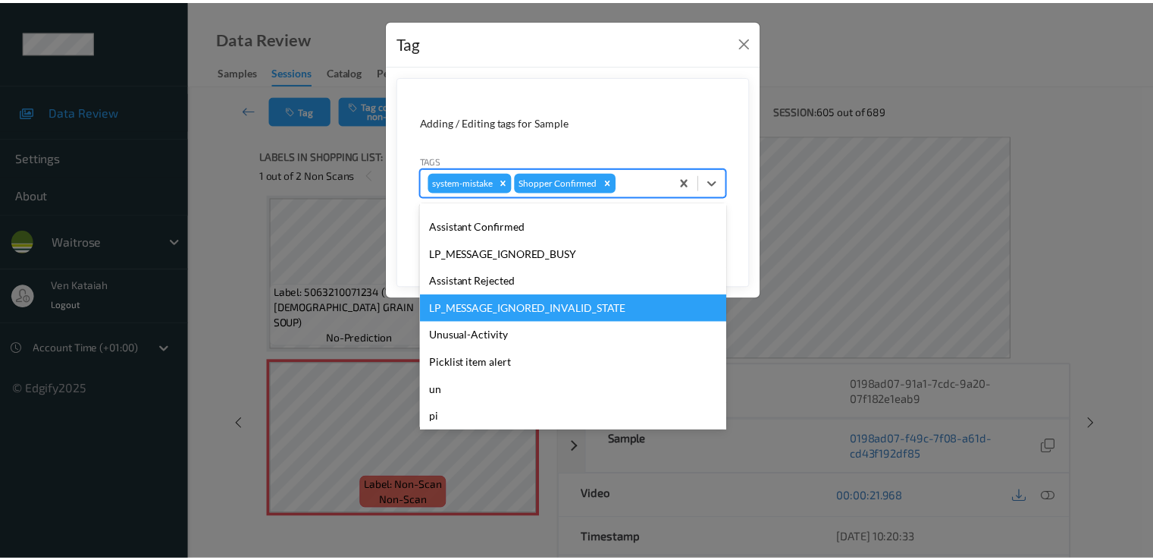
scroll to position [297, 0]
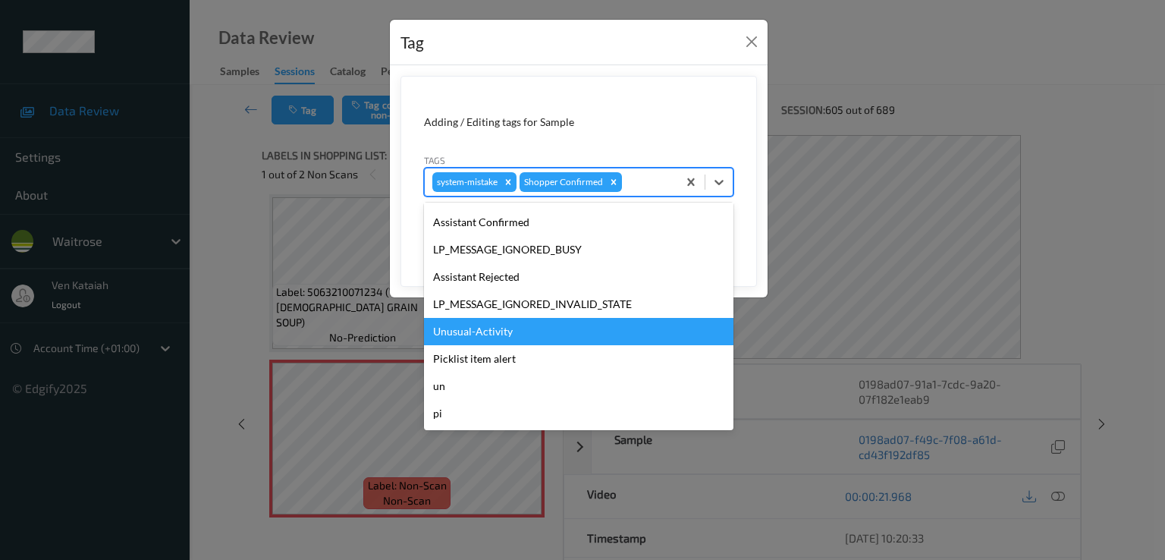
click at [478, 322] on div "Unusual-Activity" at bounding box center [578, 331] width 309 height 27
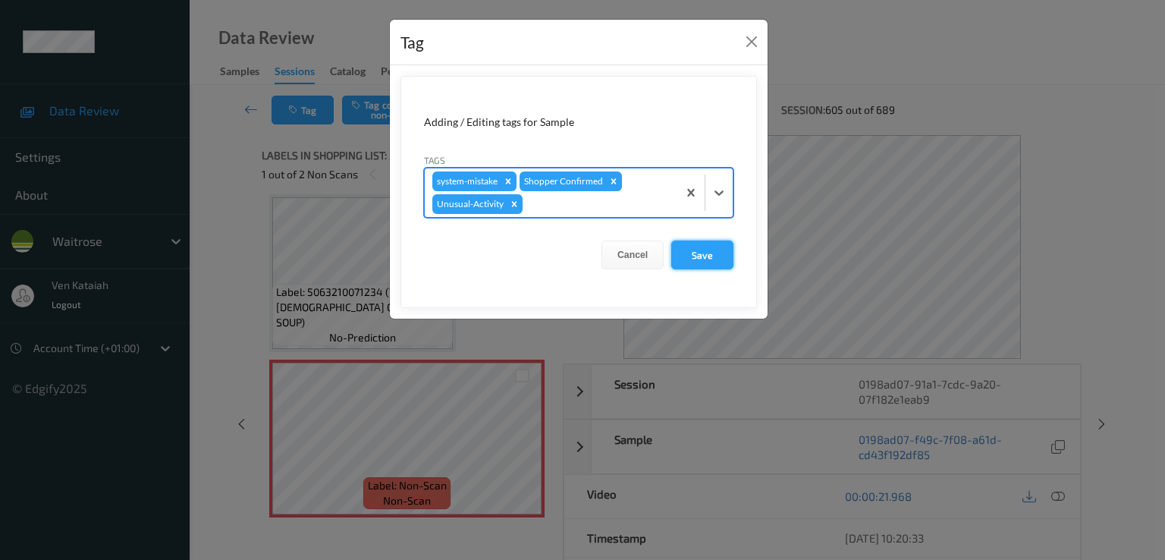
click at [712, 259] on button "Save" at bounding box center [702, 254] width 62 height 29
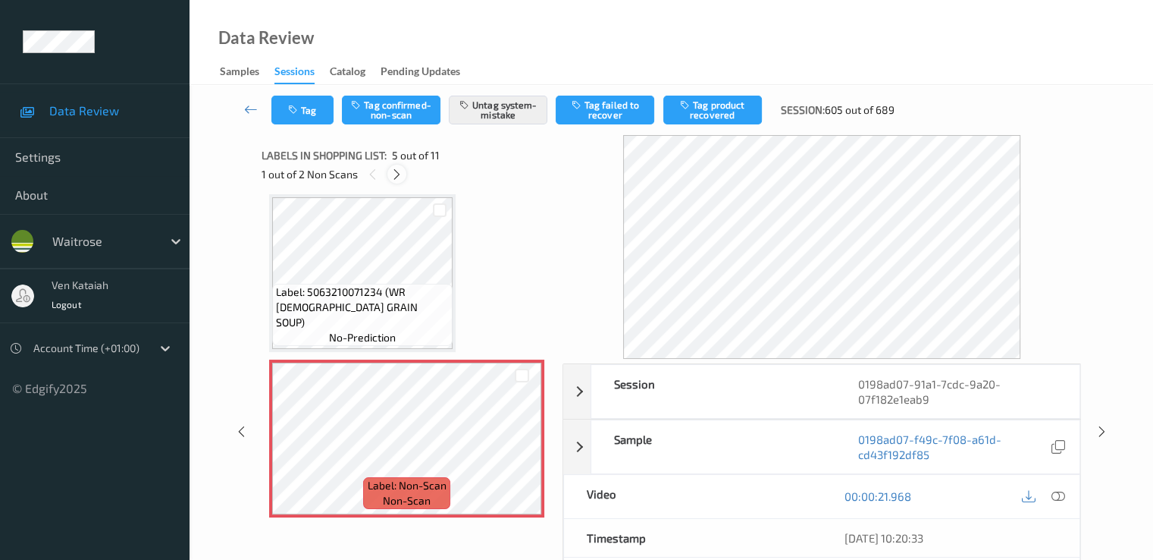
click at [403, 173] on icon at bounding box center [397, 175] width 13 height 14
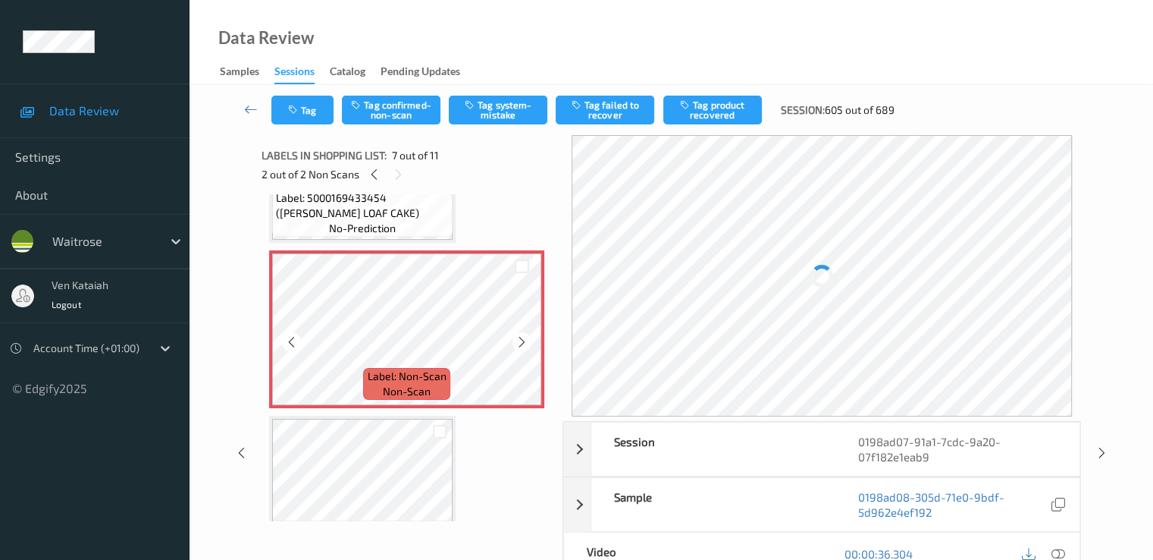
scroll to position [986, 0]
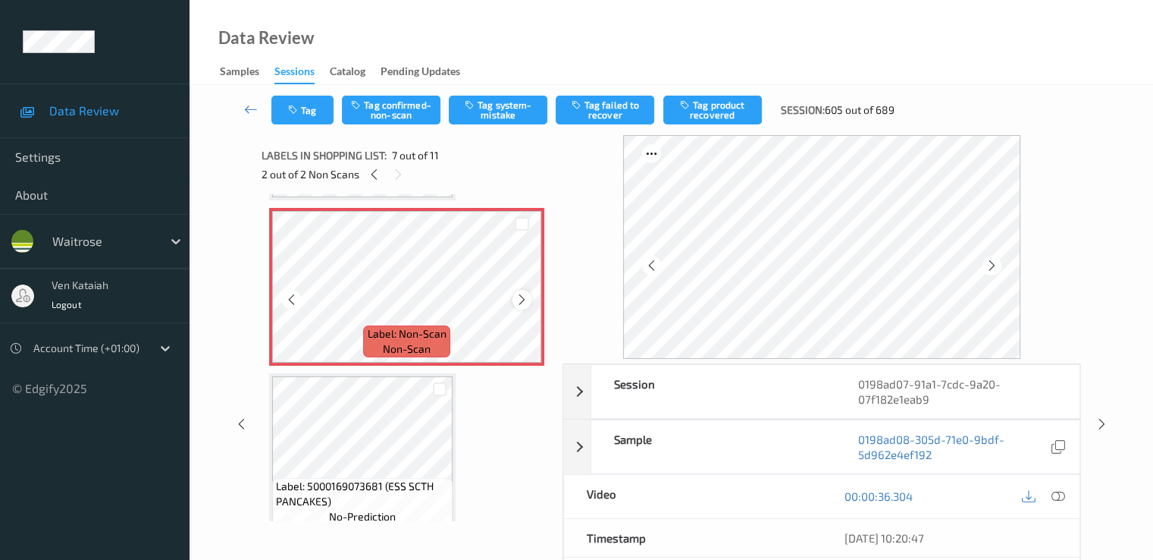
click at [528, 298] on icon at bounding box center [522, 300] width 13 height 14
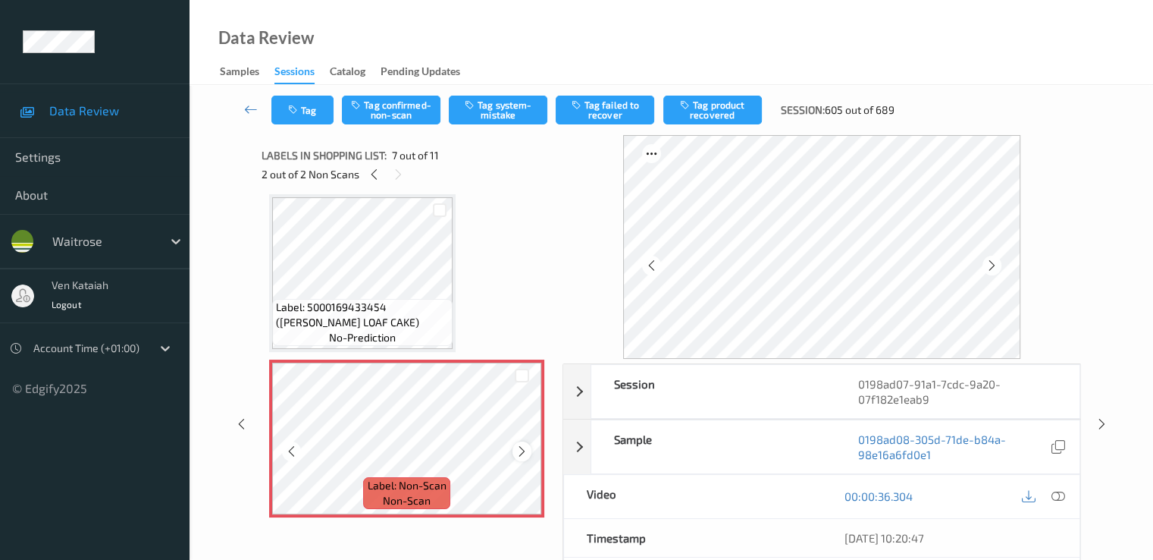
click at [516, 453] on icon at bounding box center [522, 451] width 13 height 14
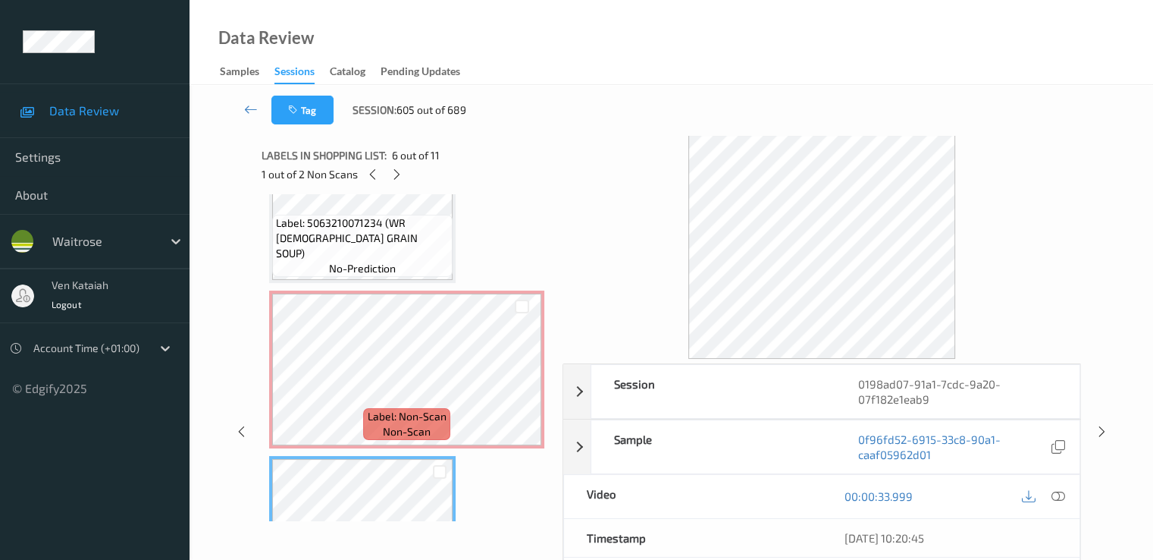
scroll to position [531, 0]
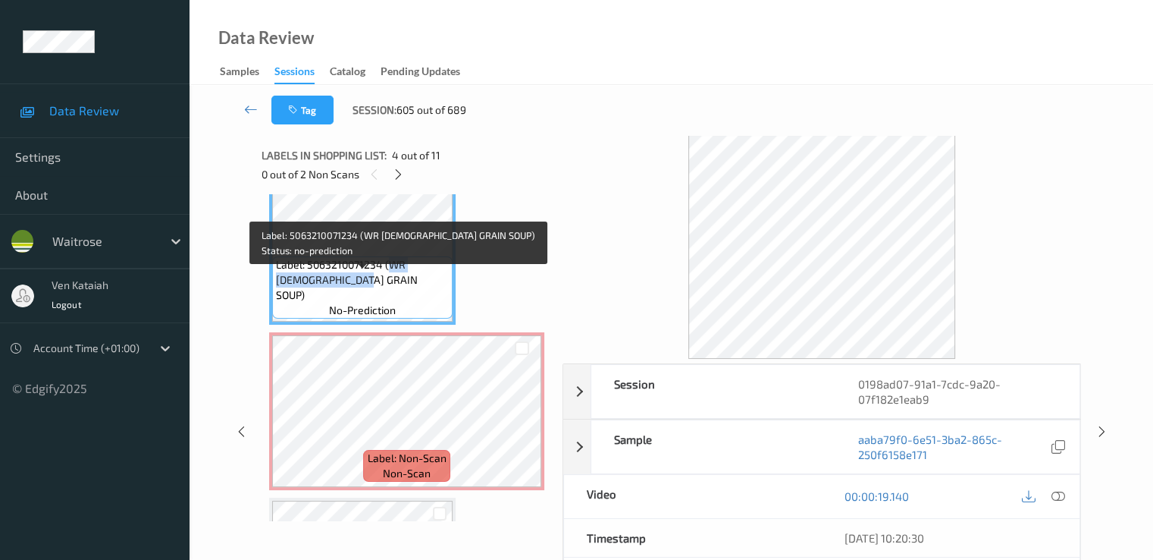
drag, startPoint x: 390, startPoint y: 283, endPoint x: 332, endPoint y: 299, distance: 59.8
click at [332, 299] on span "Label: 5063210071234 (WR CHICK GRAIN SOUP)" at bounding box center [362, 279] width 173 height 45
copy span "WR CHICK GRAIN SOUP"
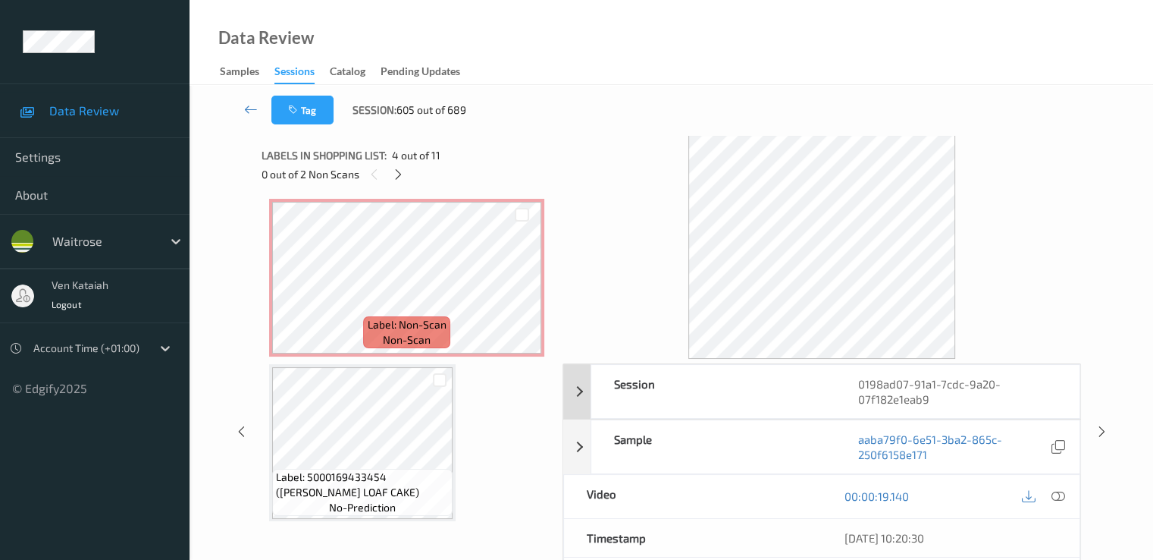
scroll to position [682, 0]
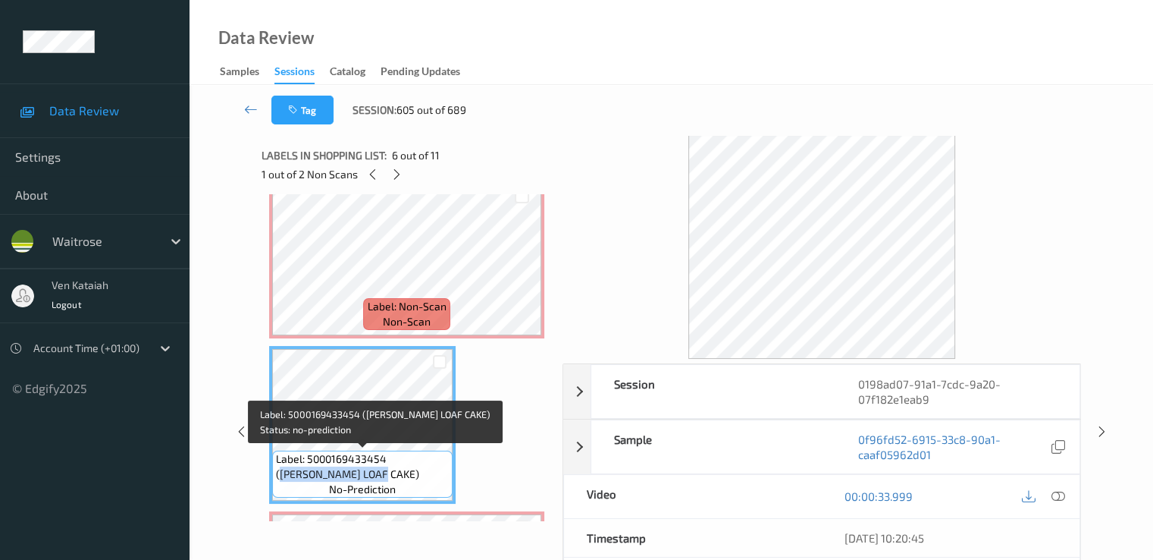
drag, startPoint x: 391, startPoint y: 460, endPoint x: 325, endPoint y: 474, distance: 66.8
click at [325, 474] on span "Label: 5000169433454 (WR LEMON LOAF CAKE)" at bounding box center [362, 466] width 173 height 30
copy span "WR LEMON LOAF CAKE"
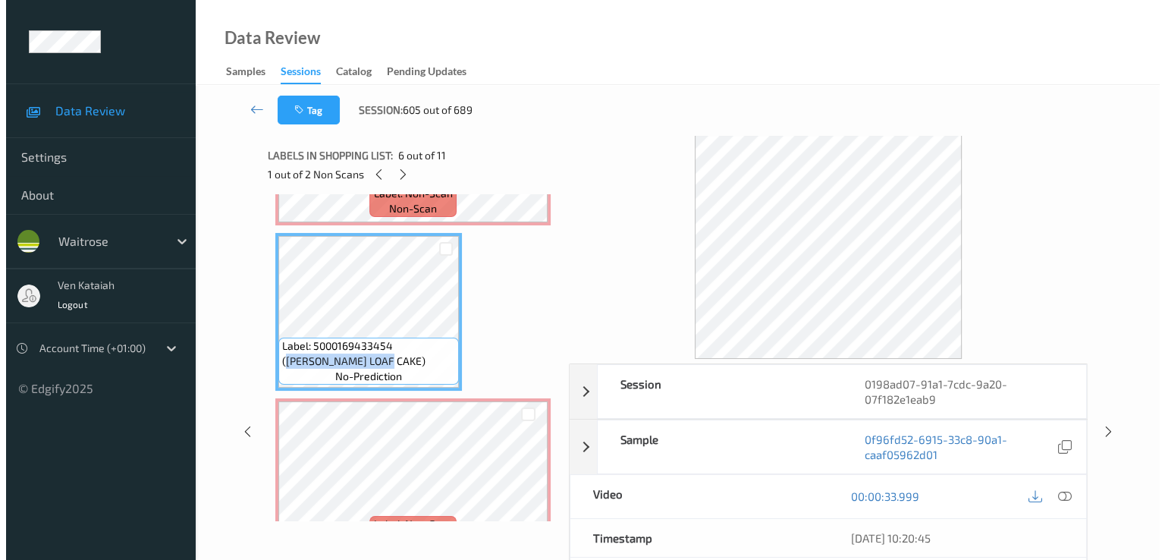
scroll to position [834, 0]
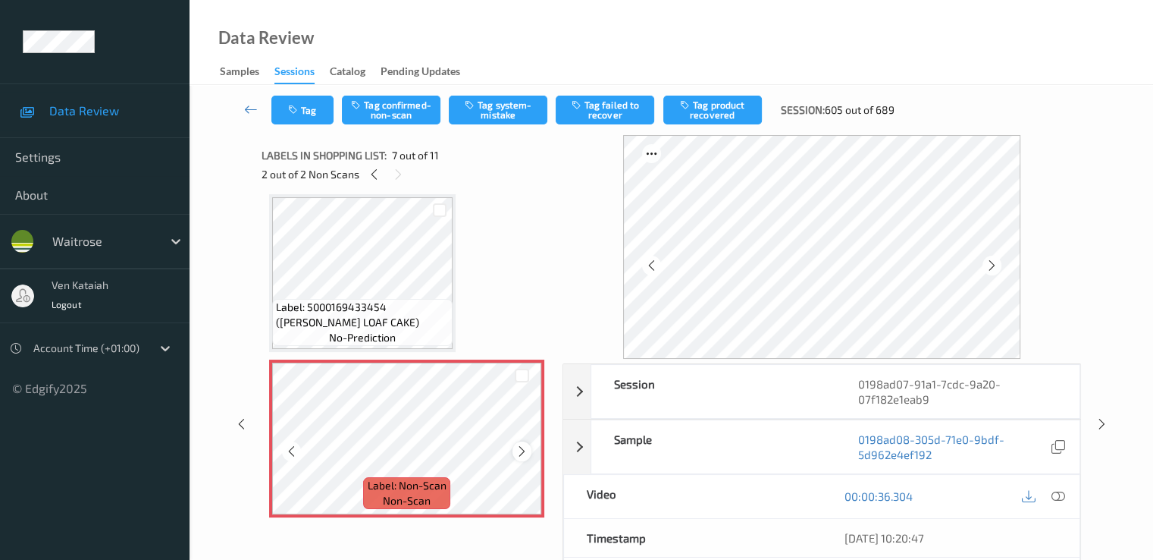
click at [519, 444] on icon at bounding box center [522, 451] width 13 height 14
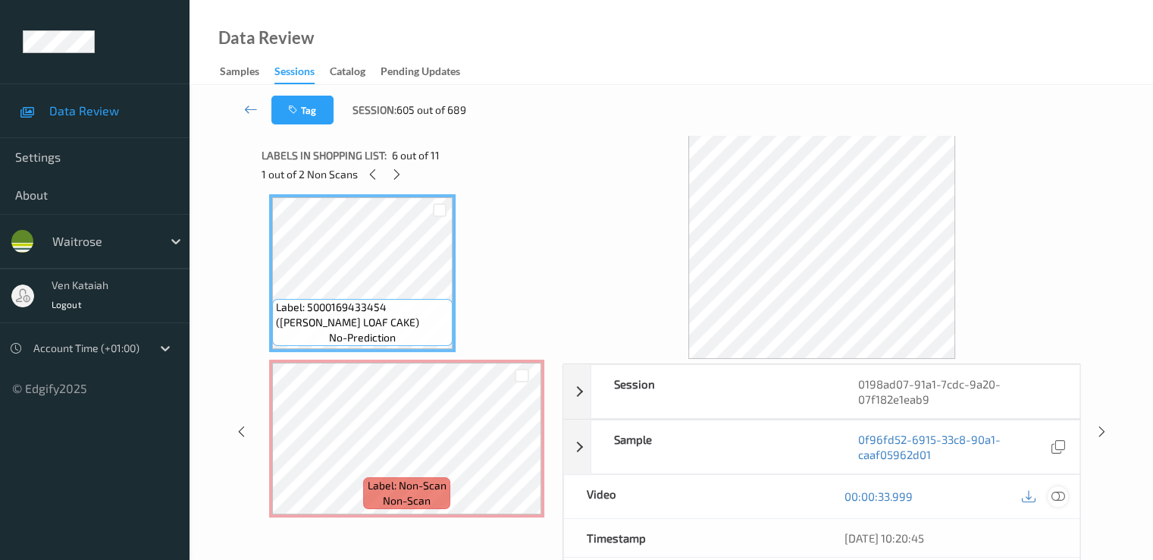
click at [1068, 497] on div at bounding box center [1058, 496] width 20 height 20
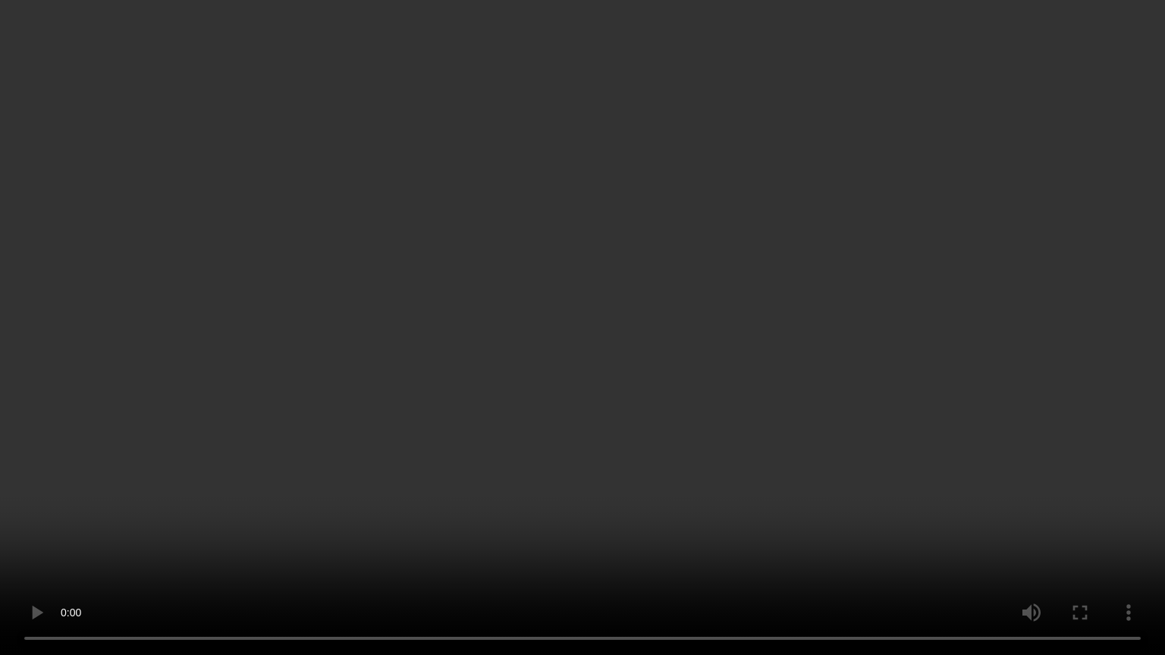
click at [867, 349] on video at bounding box center [582, 327] width 1165 height 655
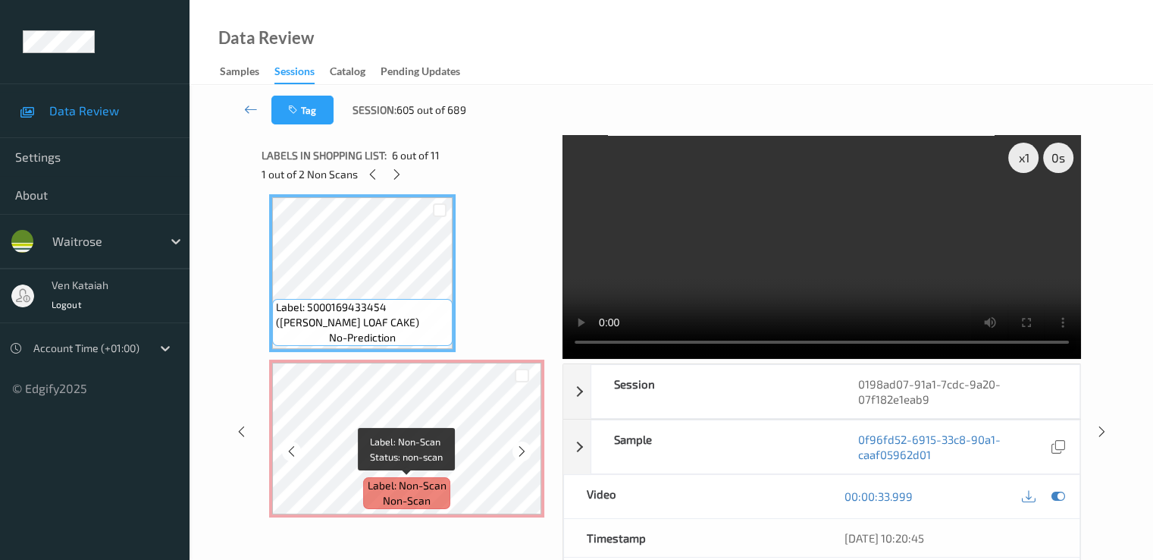
click at [422, 479] on span "Label: Non-Scan" at bounding box center [407, 485] width 79 height 15
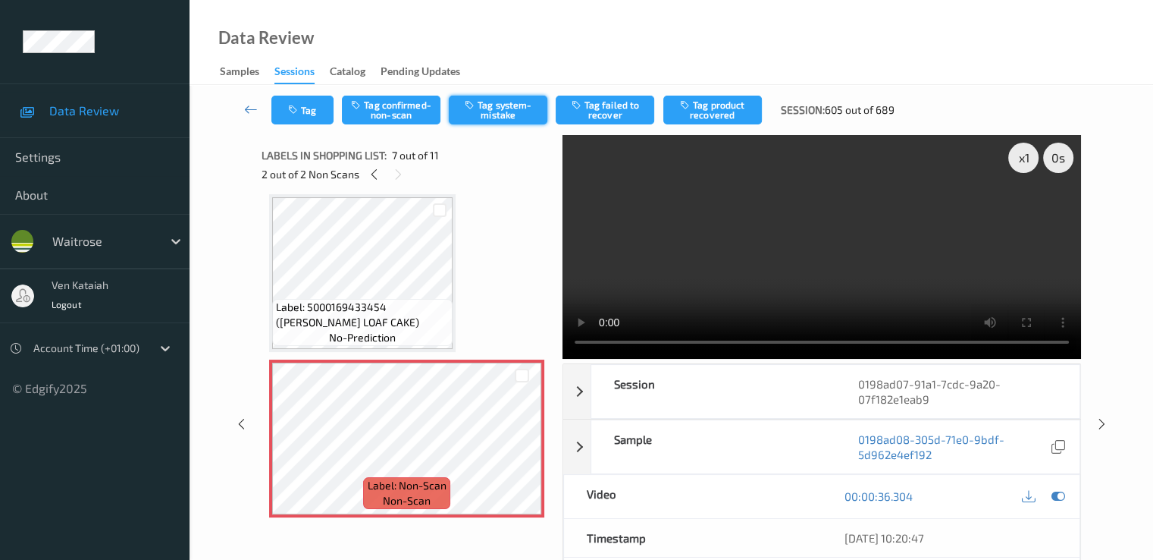
click at [493, 104] on button "Tag system-mistake" at bounding box center [498, 110] width 99 height 29
click at [312, 128] on div "Tag Tag confirmed-non-scan Untag system-mistake Tag failed to recover Tag produ…" at bounding box center [672, 110] width 902 height 50
click at [312, 118] on button "Tag" at bounding box center [302, 110] width 62 height 29
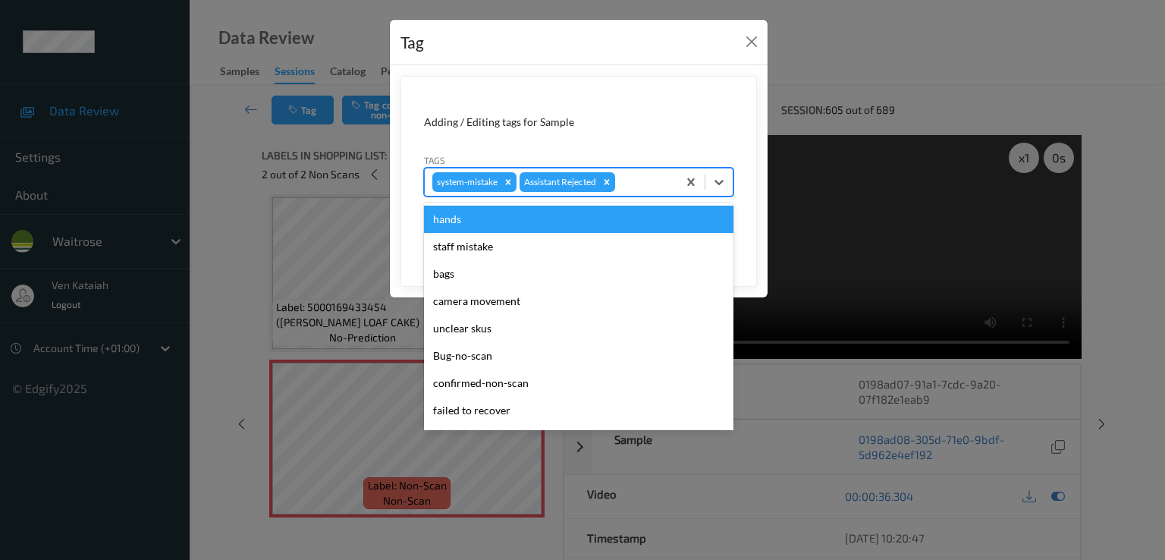
click at [643, 182] on div at bounding box center [644, 182] width 52 height 18
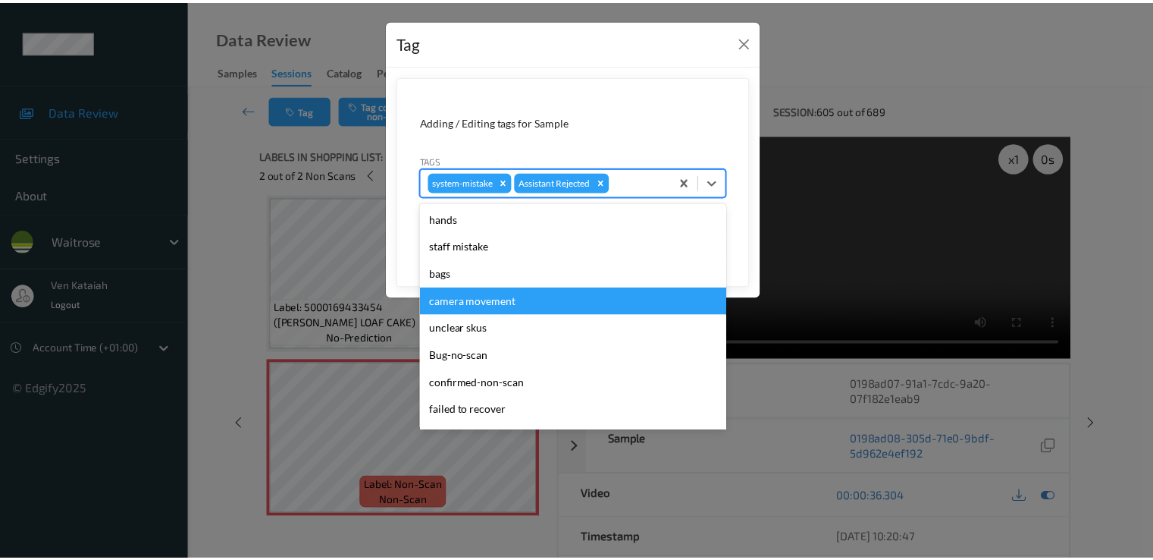
scroll to position [297, 0]
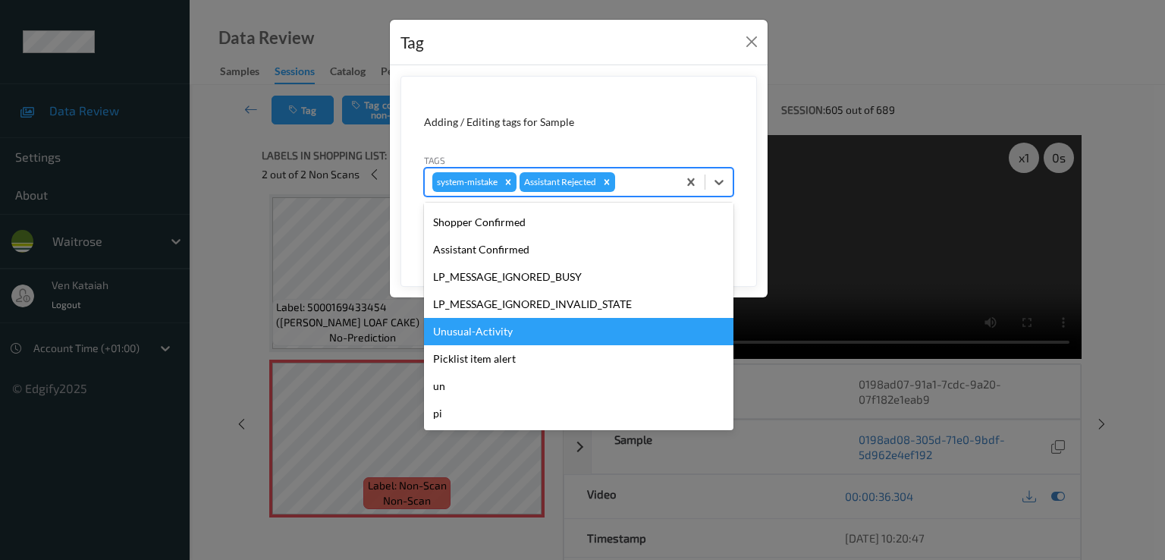
click at [506, 337] on div "Unusual-Activity" at bounding box center [578, 331] width 309 height 27
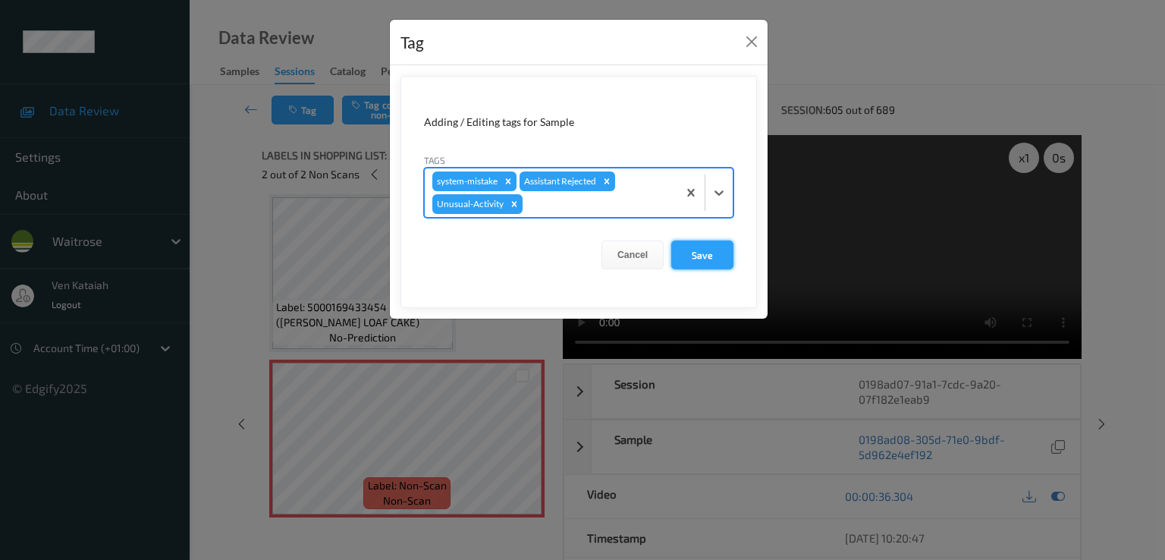
click at [701, 259] on button "Save" at bounding box center [702, 254] width 62 height 29
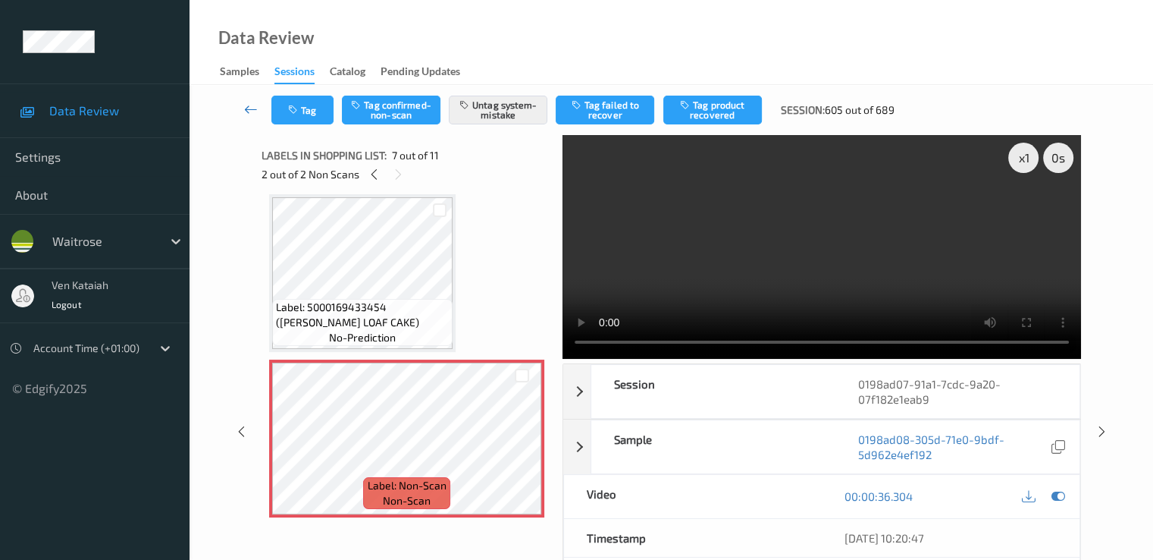
click at [261, 119] on link at bounding box center [251, 110] width 40 height 29
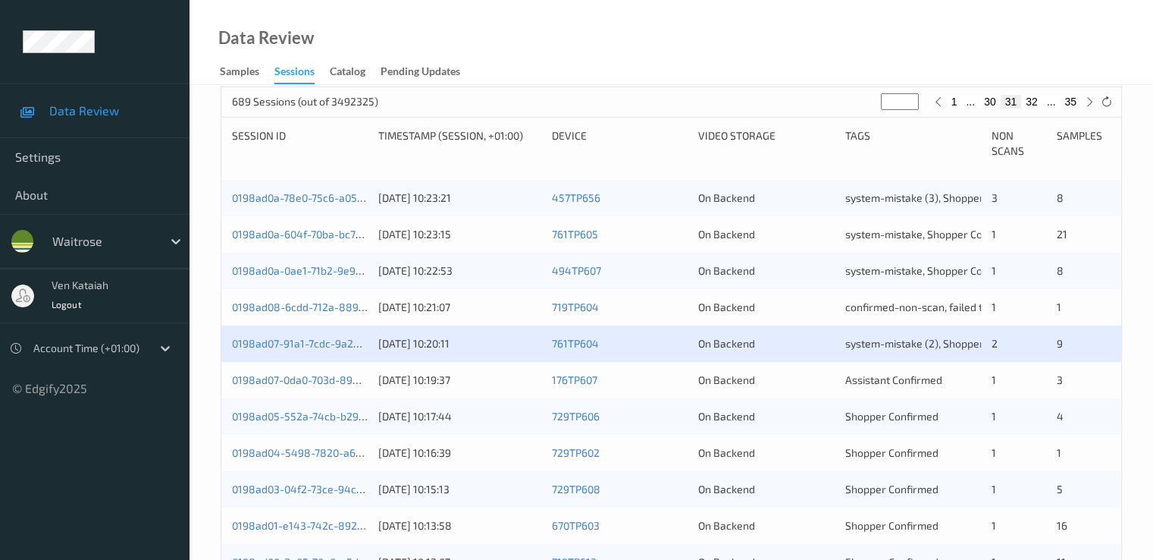
scroll to position [303, 0]
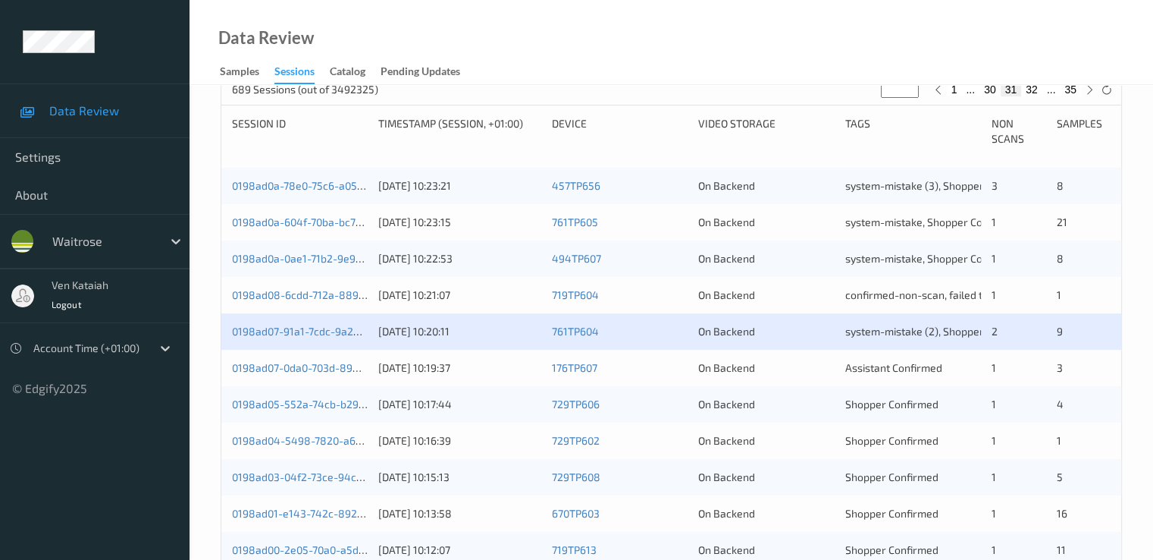
click at [342, 374] on div "0198ad07-0da0-703d-8944-aece5ca27e9c" at bounding box center [300, 367] width 136 height 15
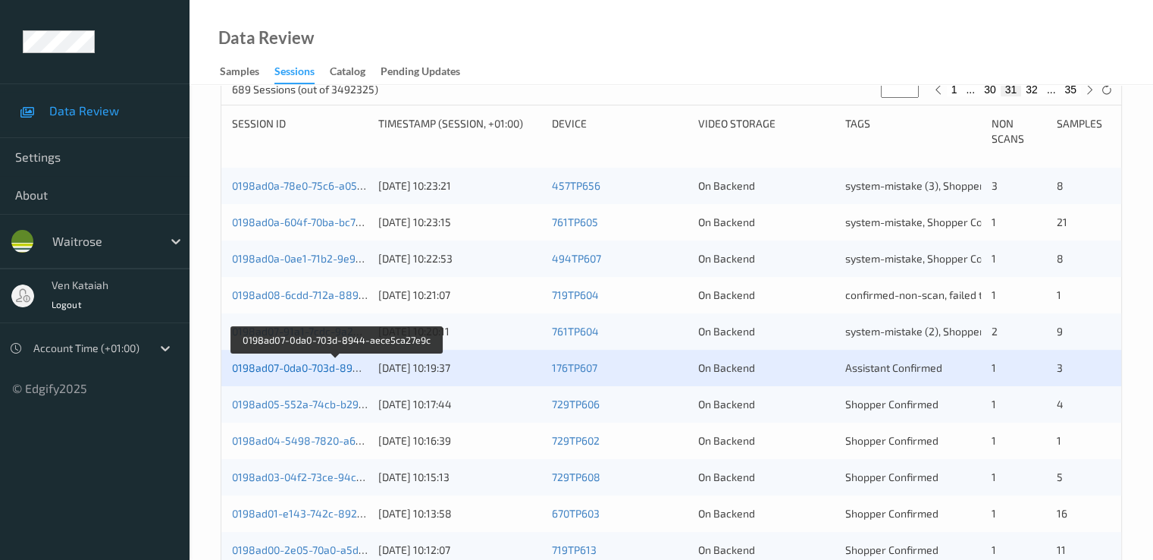
click at [334, 365] on link "0198ad07-0da0-703d-8944-aece5ca27e9c" at bounding box center [336, 367] width 209 height 13
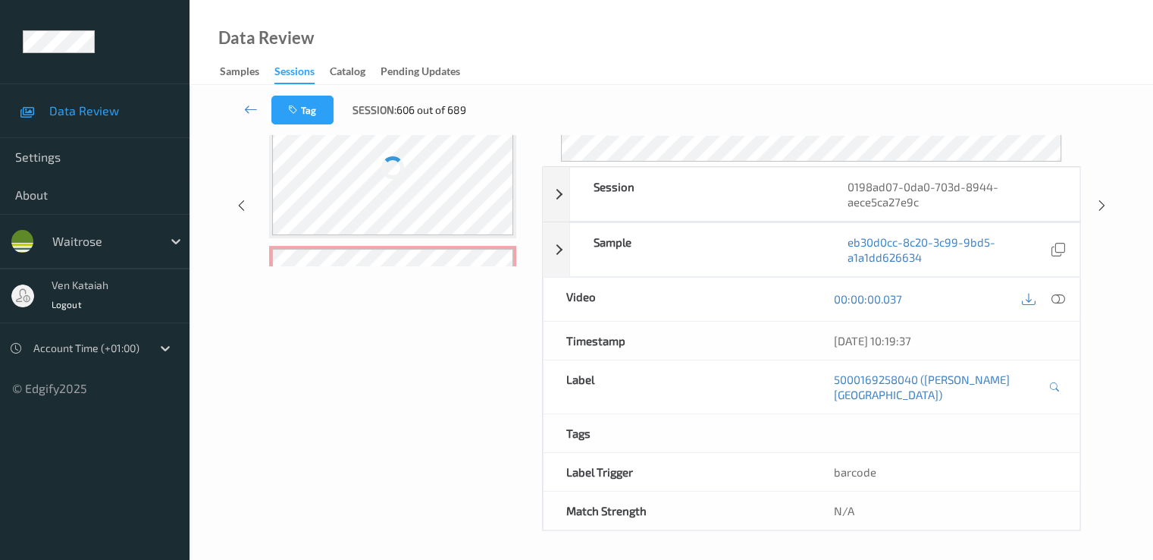
scroll to position [197, 0]
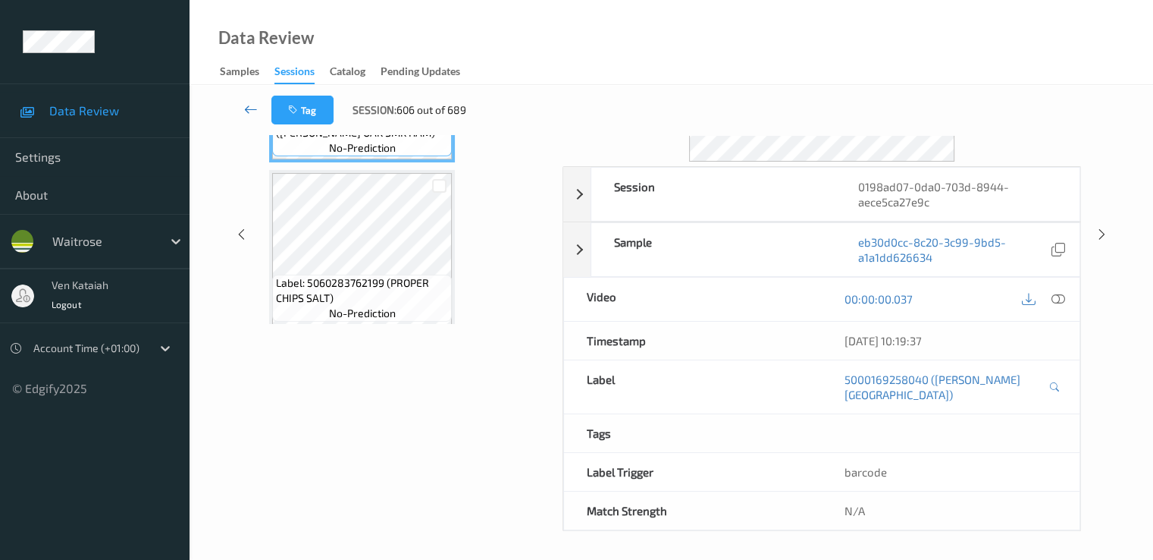
click at [246, 102] on icon at bounding box center [251, 109] width 14 height 15
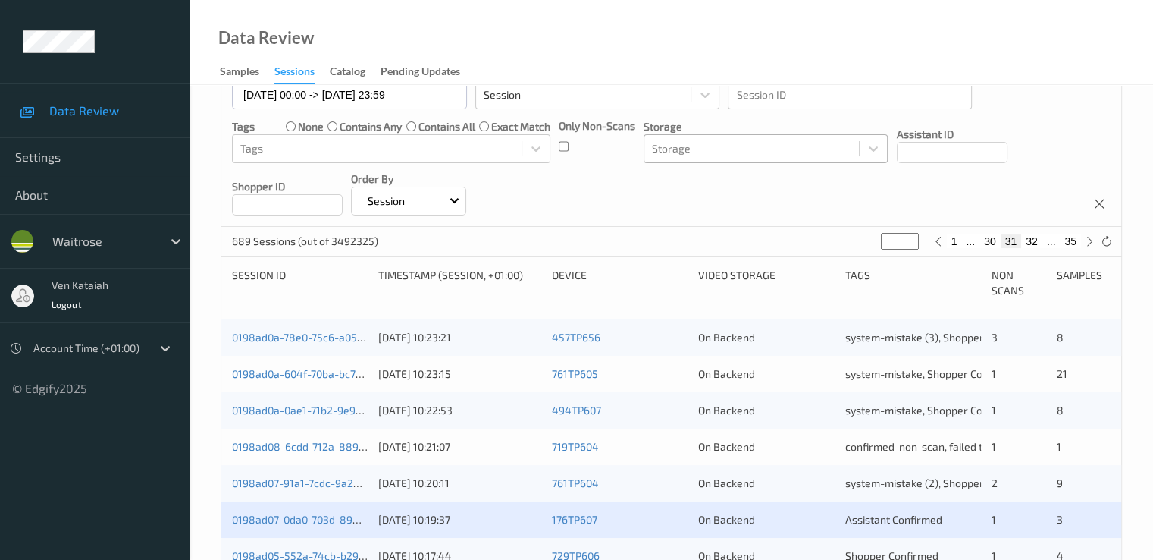
scroll to position [305, 0]
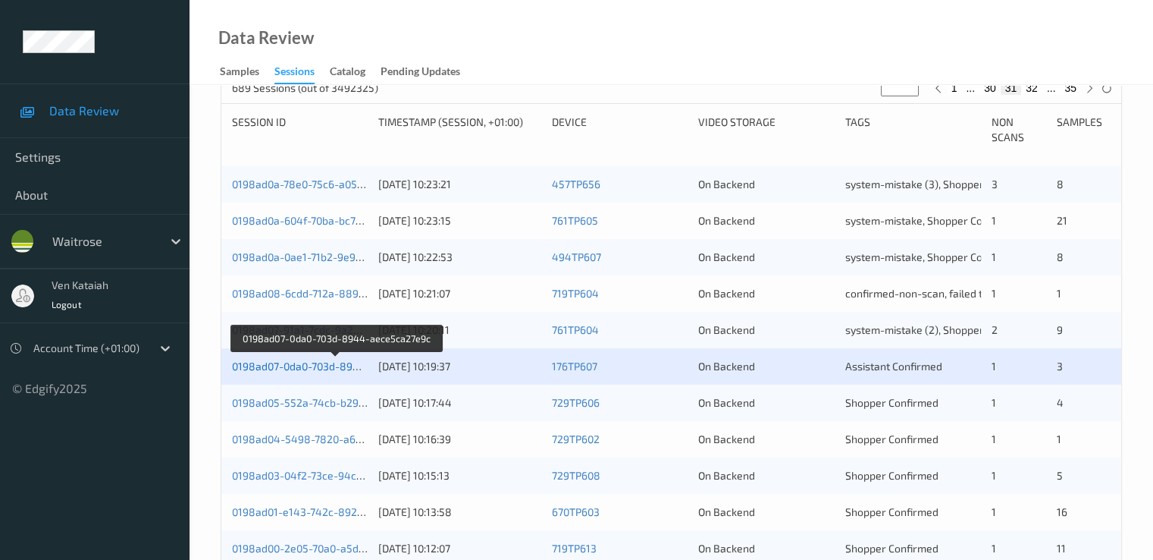
click at [342, 368] on link "0198ad07-0da0-703d-8944-aece5ca27e9c" at bounding box center [336, 365] width 209 height 13
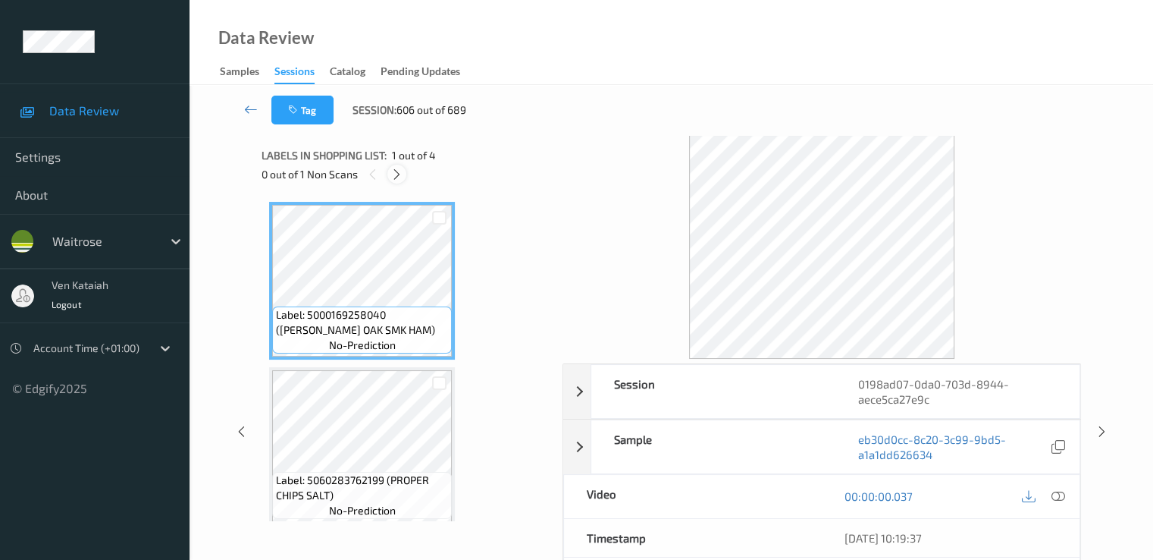
click at [400, 180] on div at bounding box center [396, 174] width 19 height 19
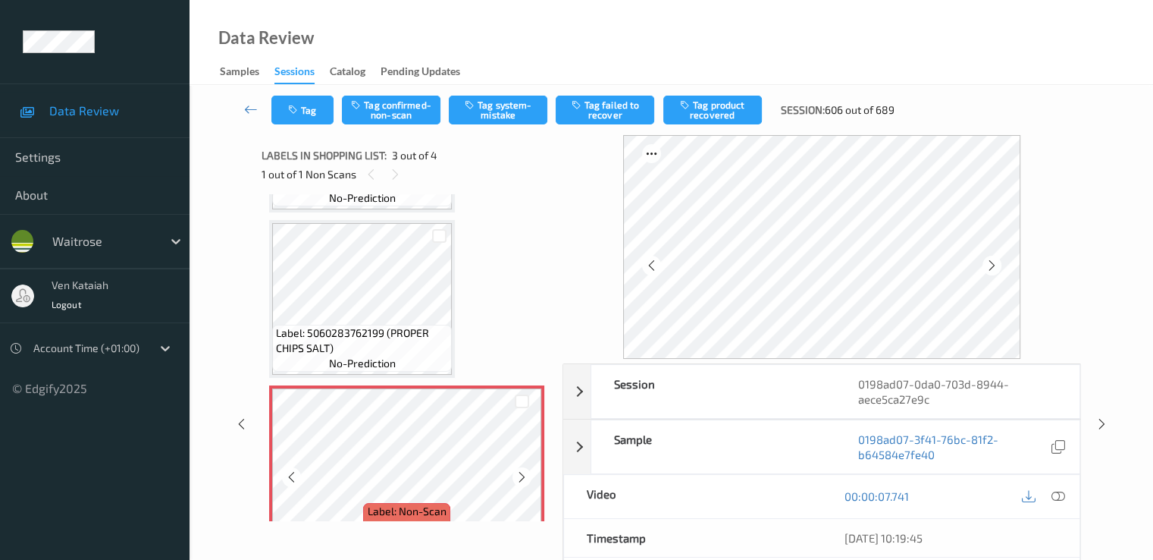
scroll to position [173, 0]
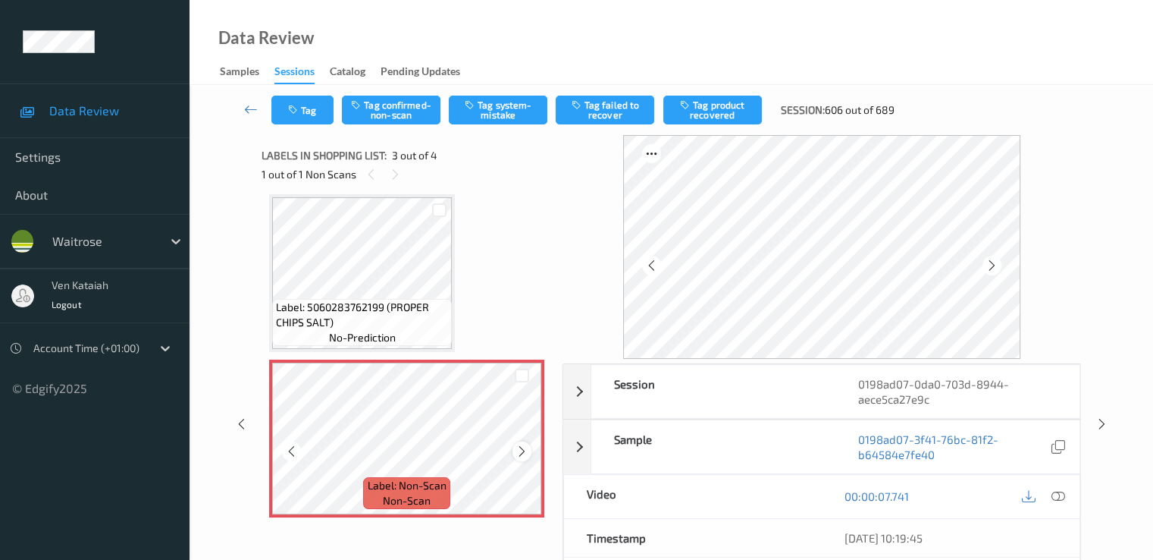
click at [519, 447] on icon at bounding box center [522, 451] width 13 height 14
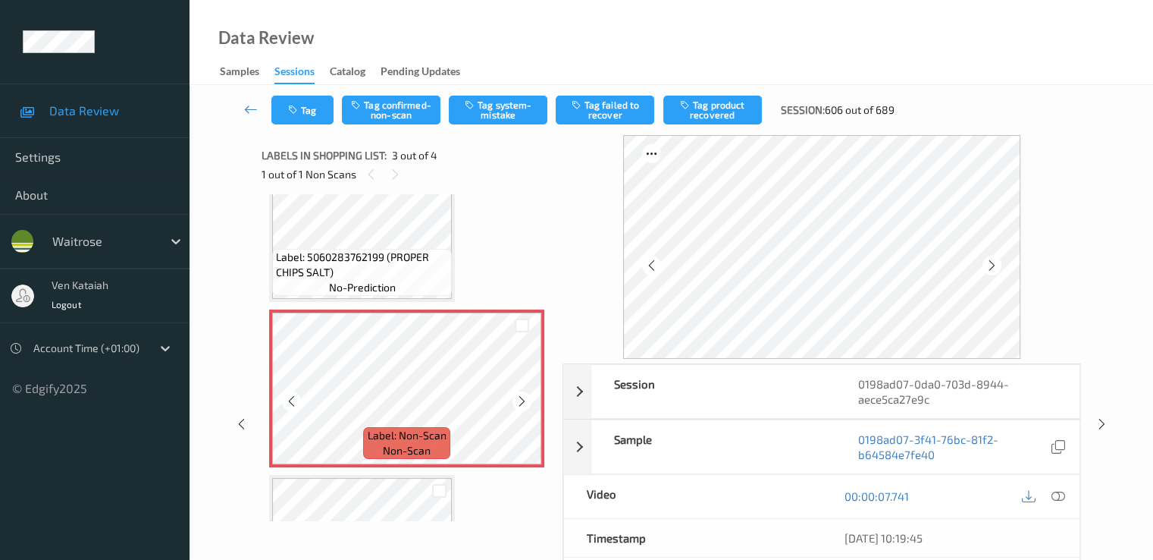
scroll to position [39, 0]
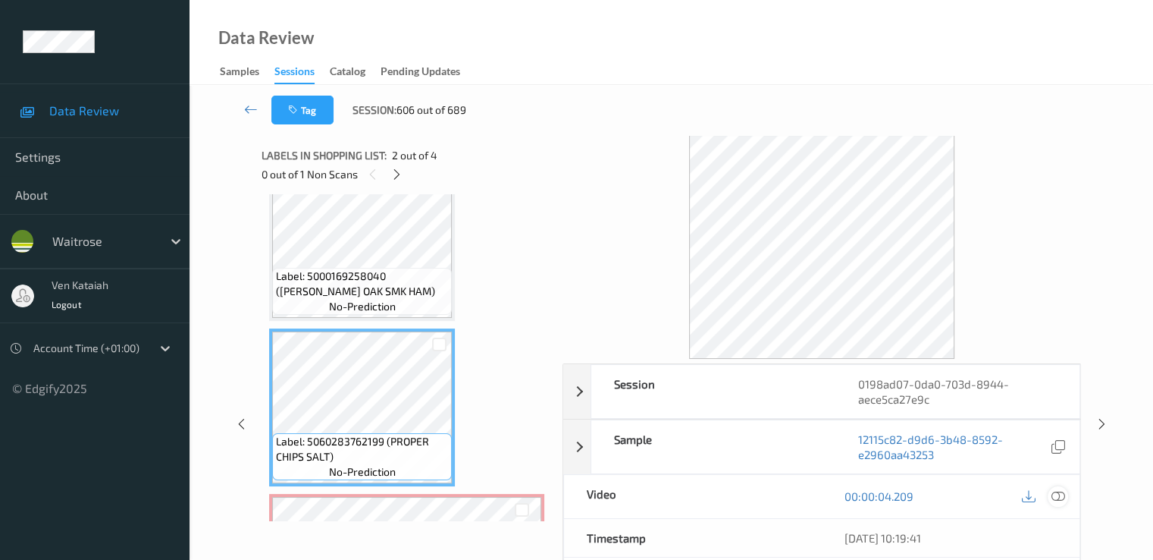
click at [1059, 494] on icon at bounding box center [1058, 496] width 14 height 14
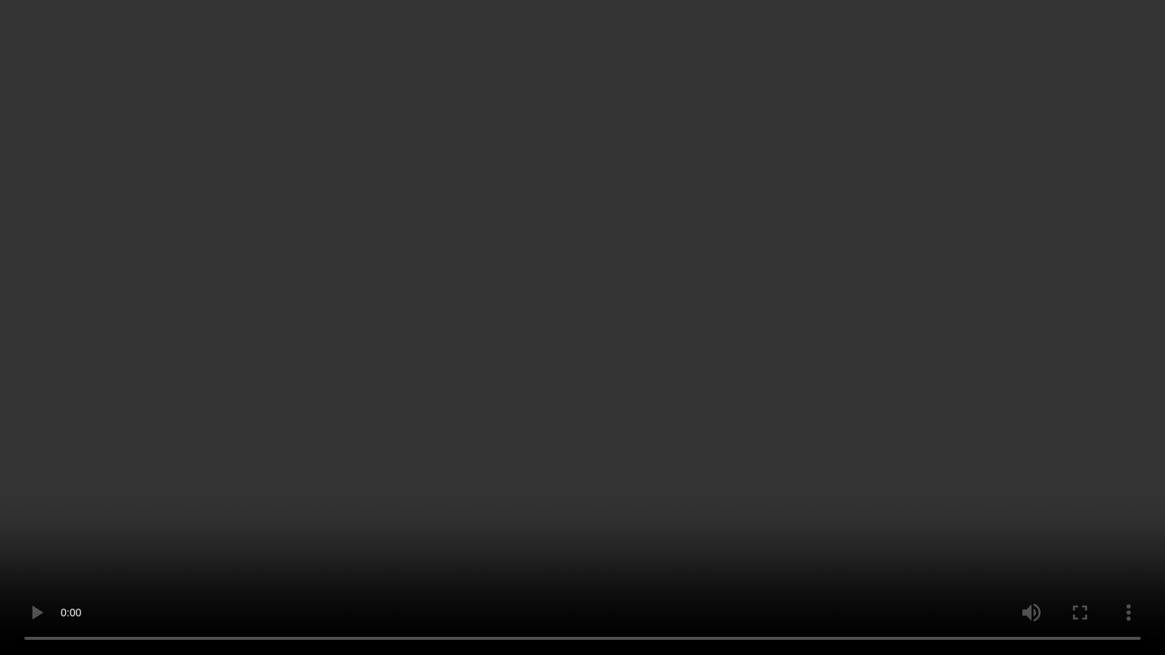
click at [83, 551] on video at bounding box center [582, 327] width 1165 height 655
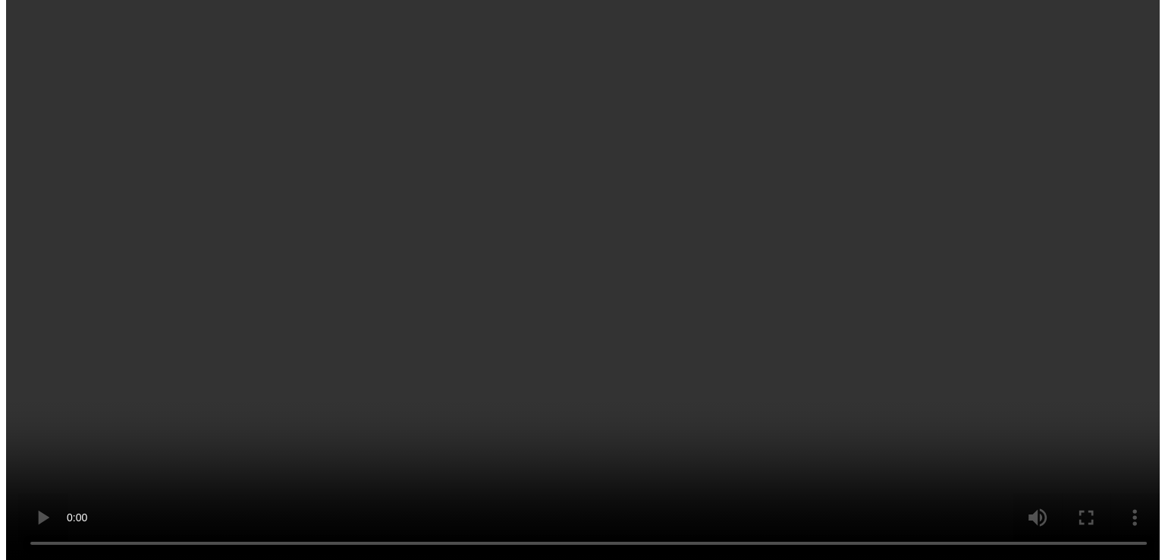
scroll to position [190, 0]
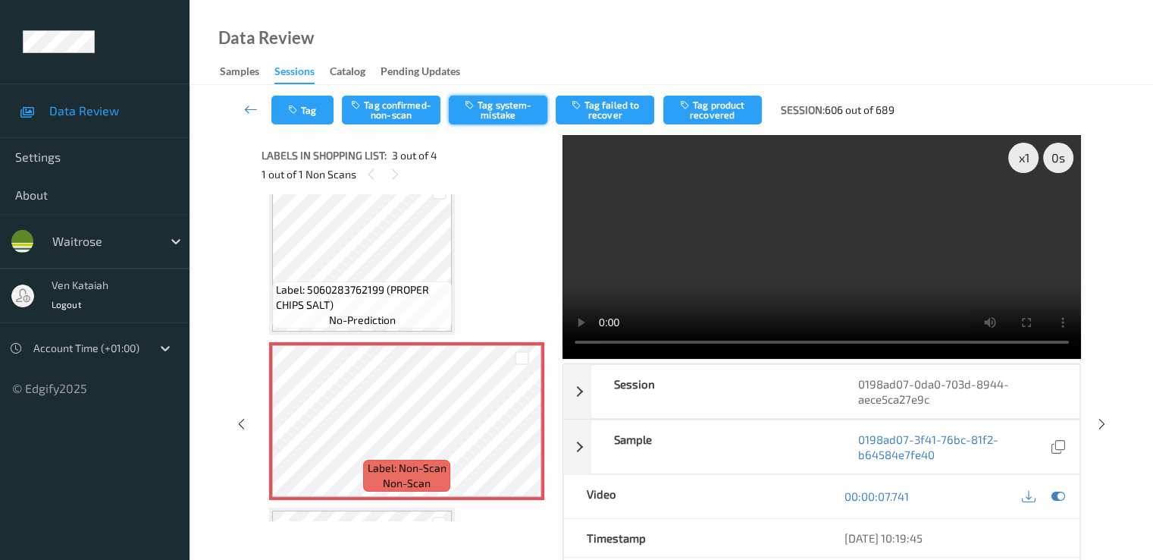
click at [497, 105] on button "Tag system-mistake" at bounding box center [498, 110] width 99 height 29
click at [309, 123] on button "Tag" at bounding box center [302, 110] width 62 height 29
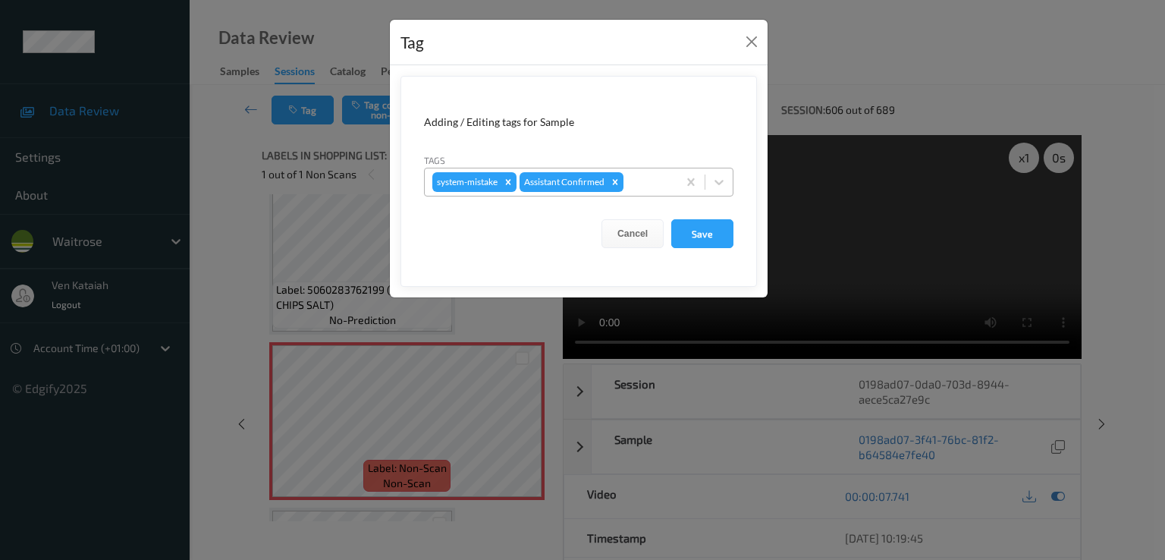
click at [643, 190] on div "system-mistake Assistant Confirmed" at bounding box center [551, 182] width 253 height 26
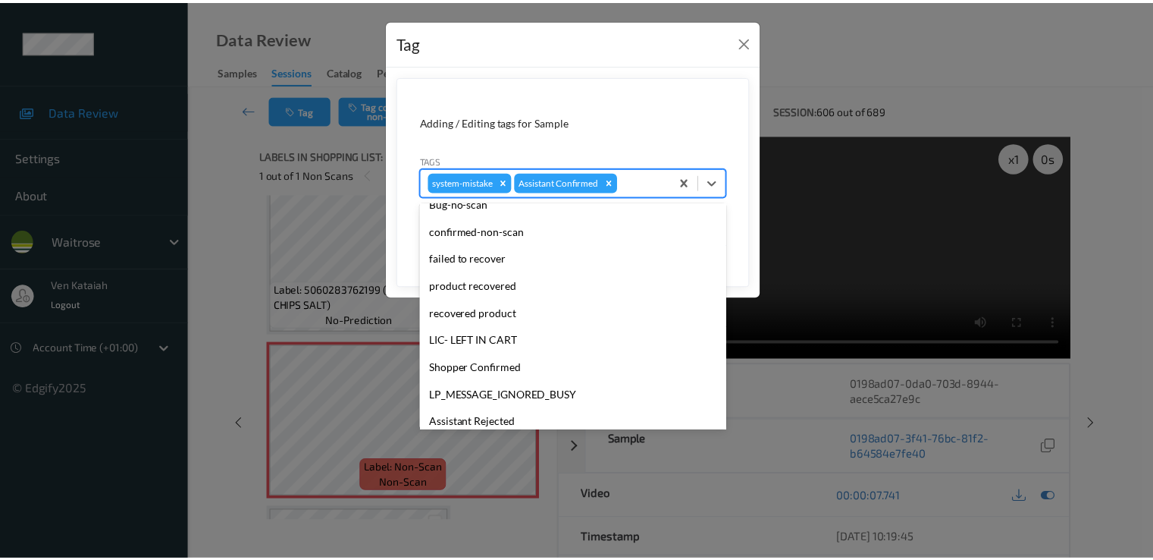
scroll to position [297, 0]
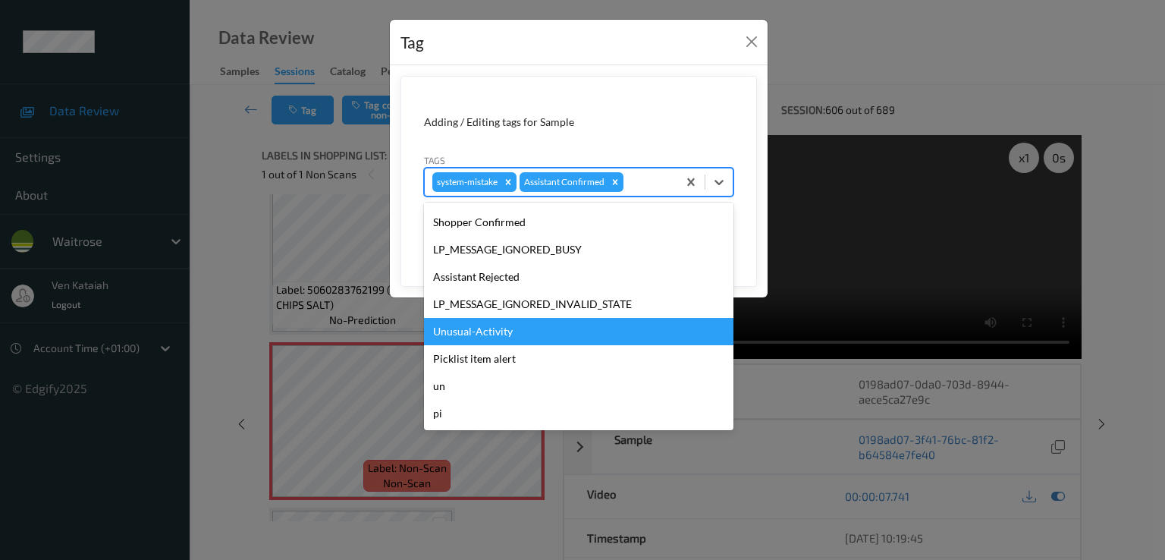
drag, startPoint x: 490, startPoint y: 353, endPoint x: 491, endPoint y: 334, distance: 18.3
click at [491, 334] on div "hands staff mistake bags camera movement unclear skus Bug-no-scan confirmed-non…" at bounding box center [578, 315] width 309 height 227
click at [491, 334] on div "Unusual-Activity" at bounding box center [578, 331] width 309 height 27
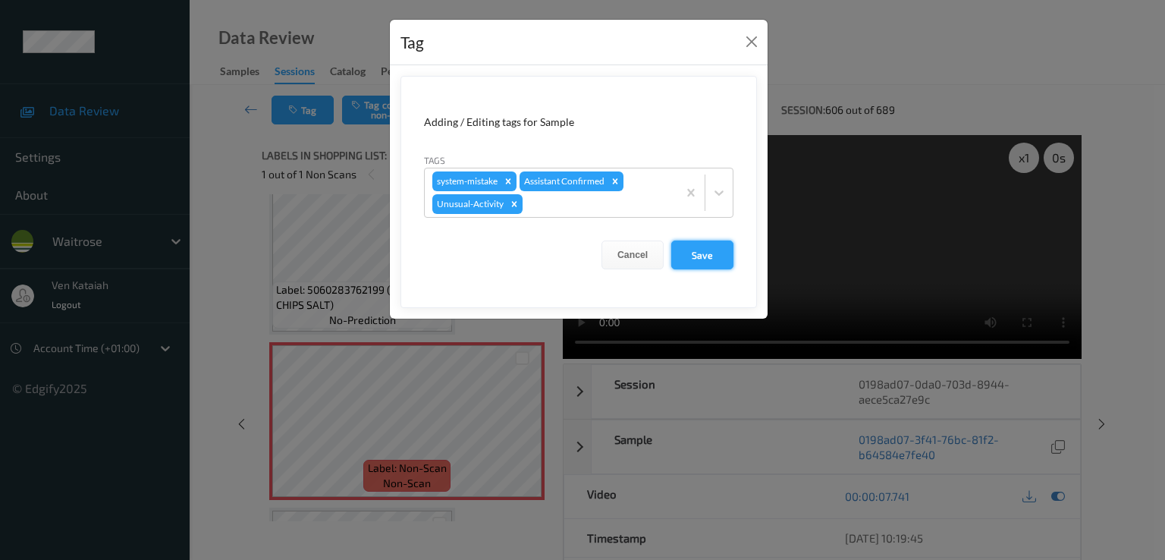
click at [697, 259] on button "Save" at bounding box center [702, 254] width 62 height 29
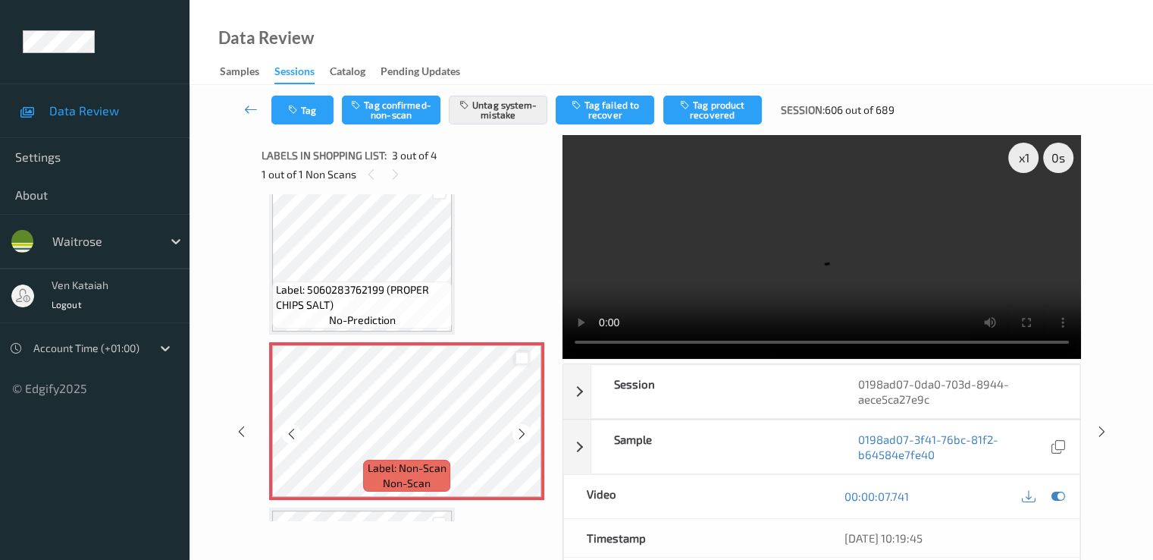
scroll to position [342, 0]
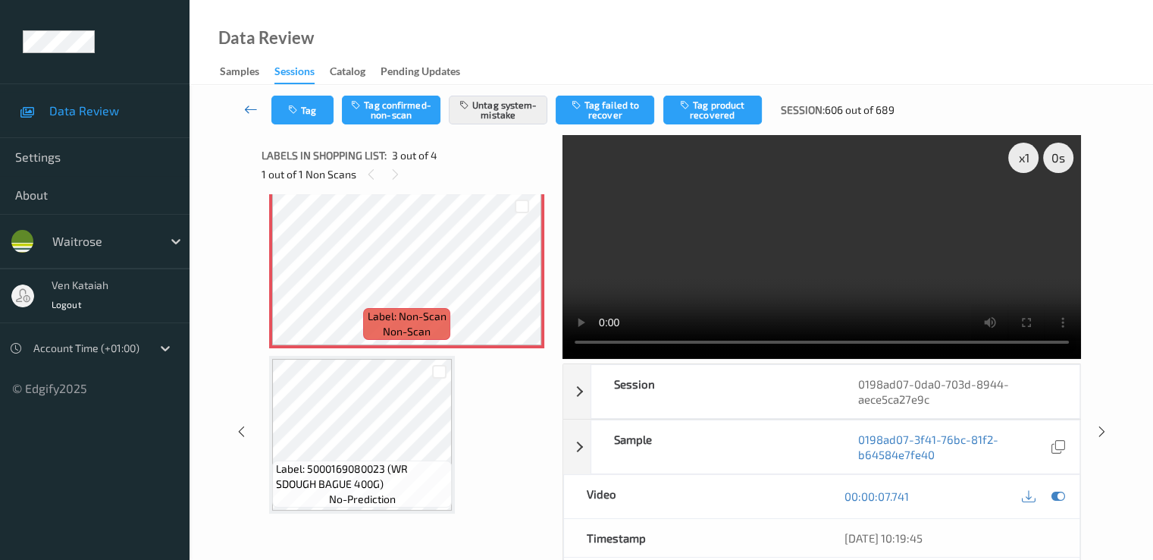
click at [248, 107] on icon at bounding box center [251, 109] width 14 height 15
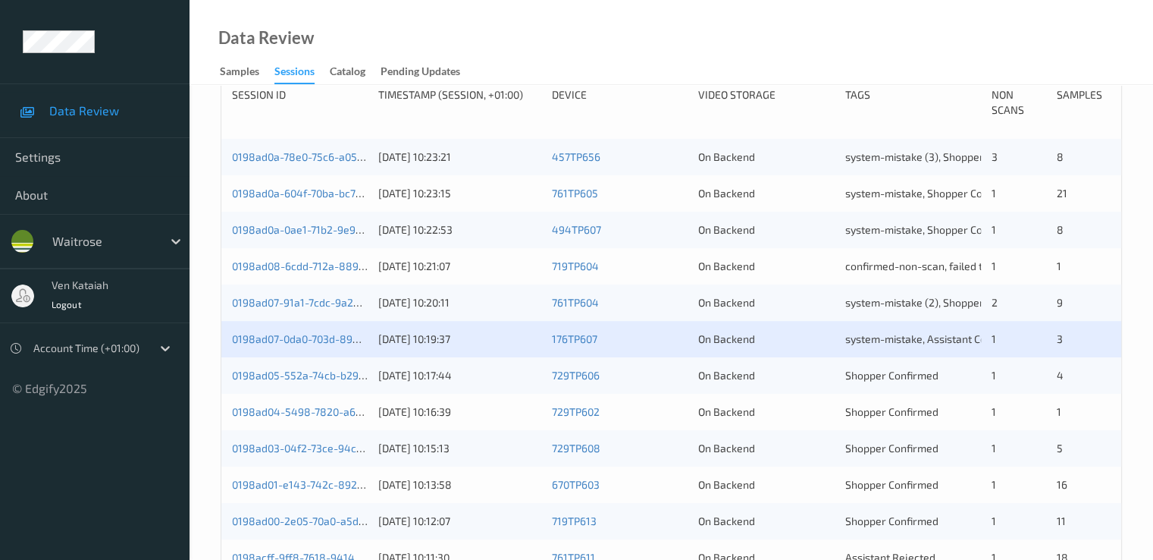
scroll to position [455, 0]
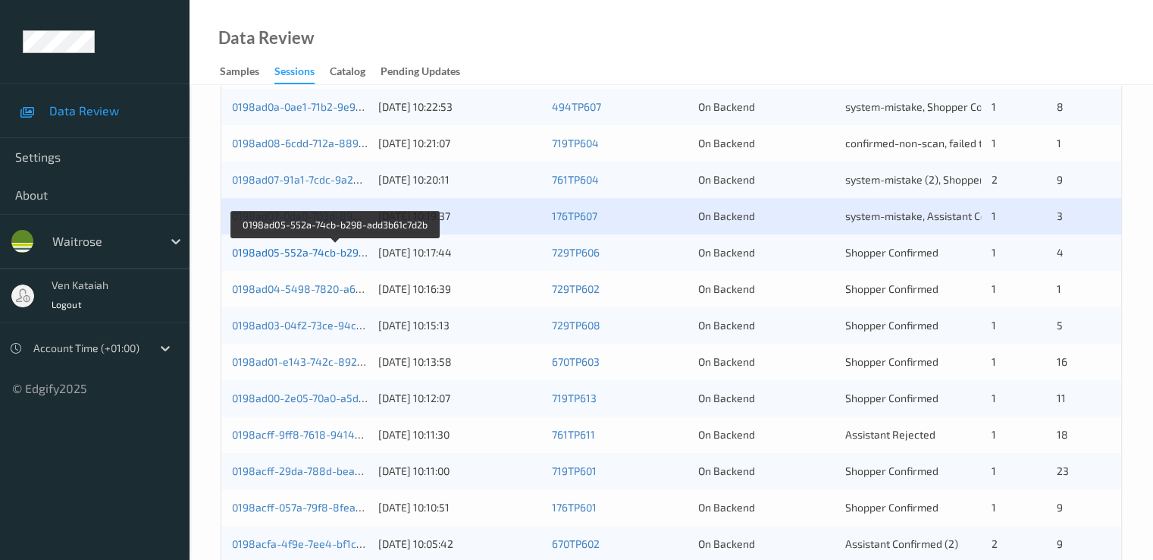
click at [321, 246] on link "0198ad05-552a-74cb-b298-add3b61c7d2b" at bounding box center [336, 252] width 208 height 13
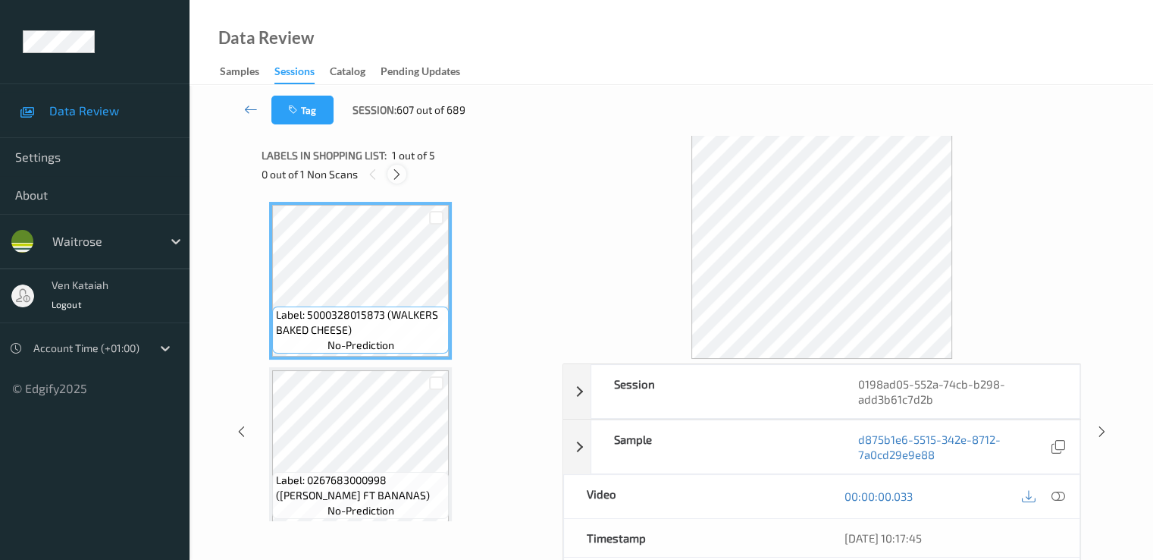
click at [409, 171] on div "0 out of 1 Non Scans" at bounding box center [407, 174] width 290 height 19
click at [403, 174] on div at bounding box center [396, 174] width 19 height 19
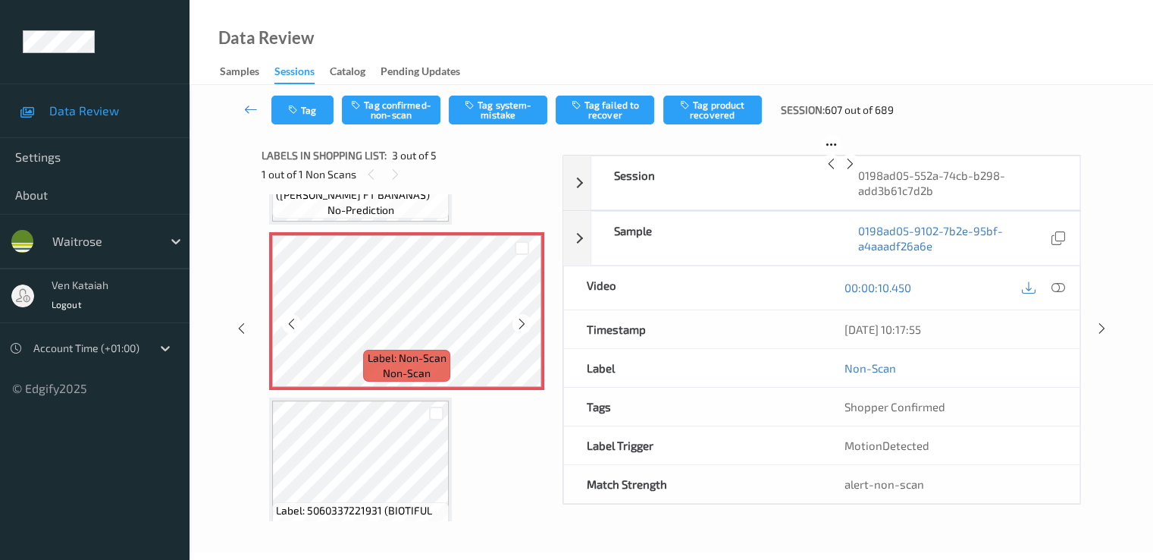
scroll to position [325, 0]
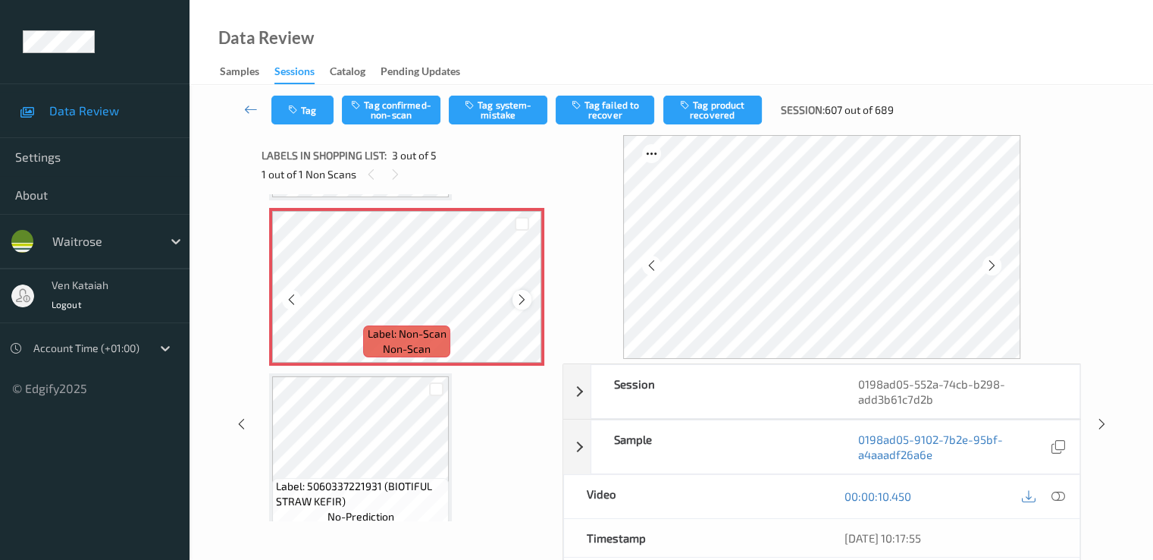
click at [523, 306] on icon at bounding box center [522, 300] width 13 height 14
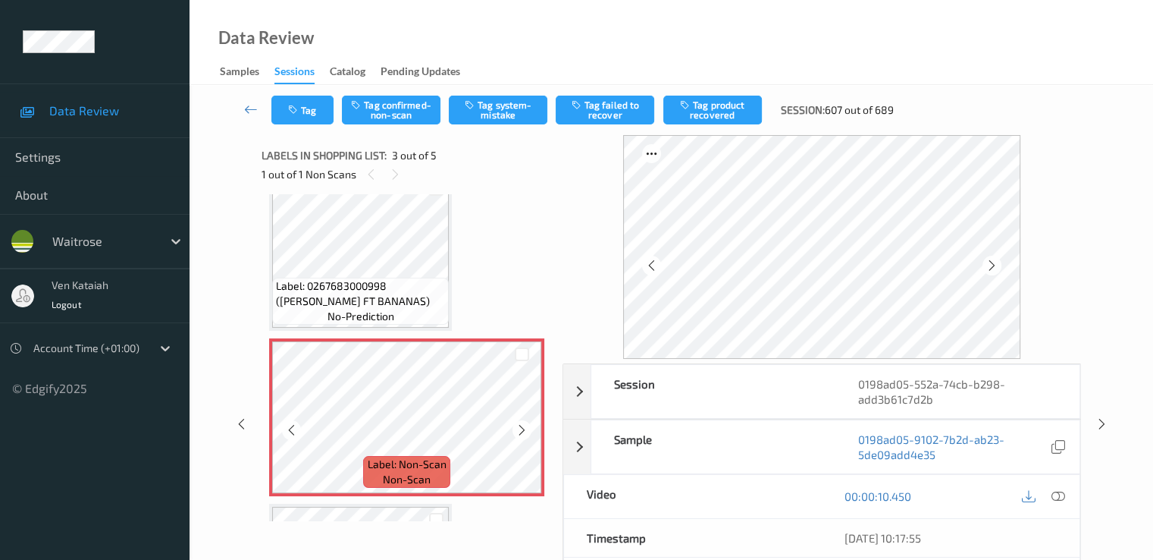
scroll to position [173, 0]
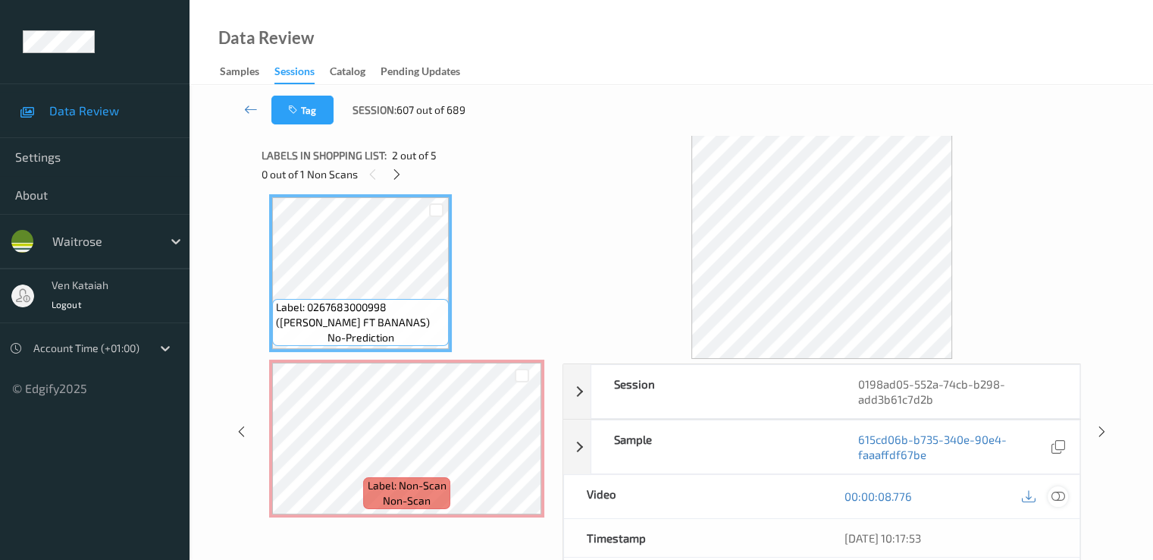
click at [1062, 492] on icon at bounding box center [1058, 496] width 14 height 14
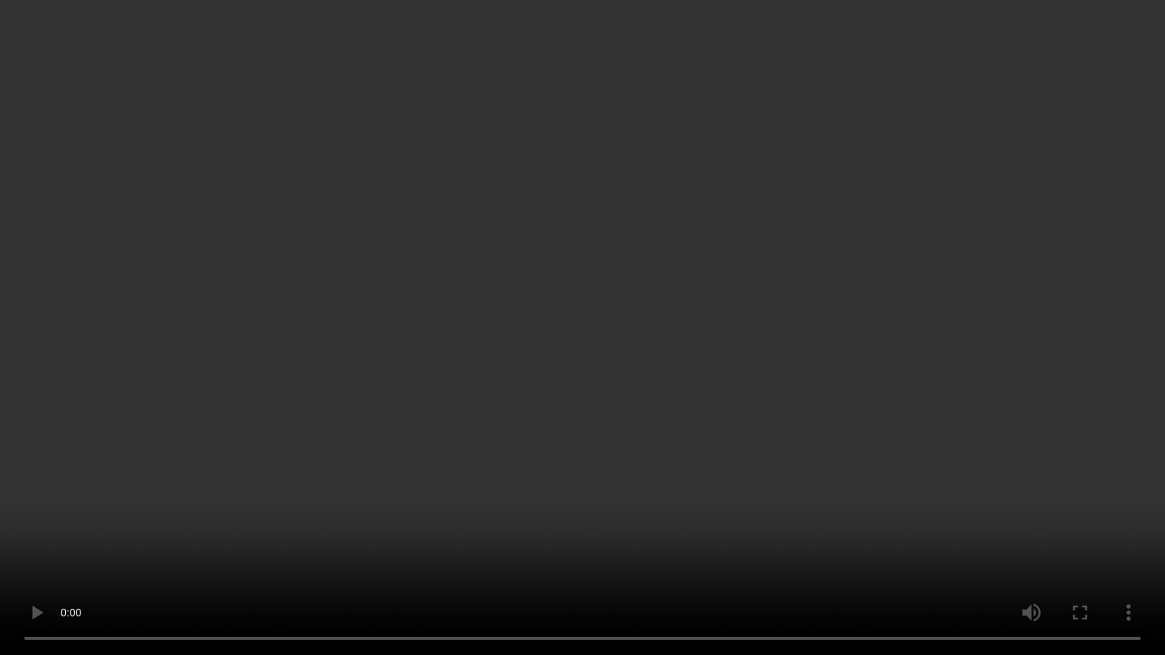
click at [356, 479] on video at bounding box center [582, 327] width 1165 height 655
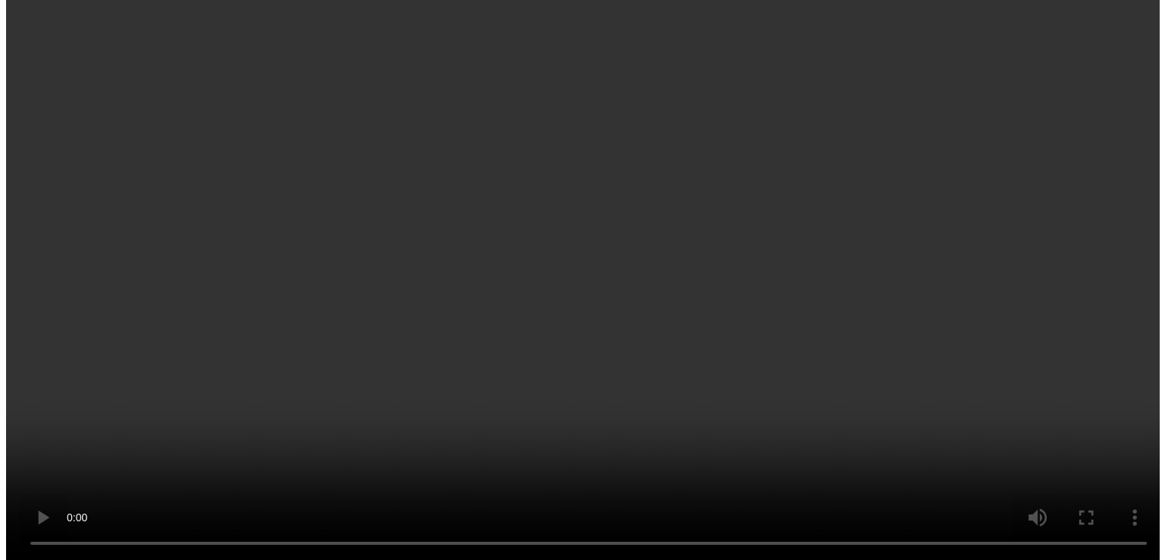
scroll to position [325, 0]
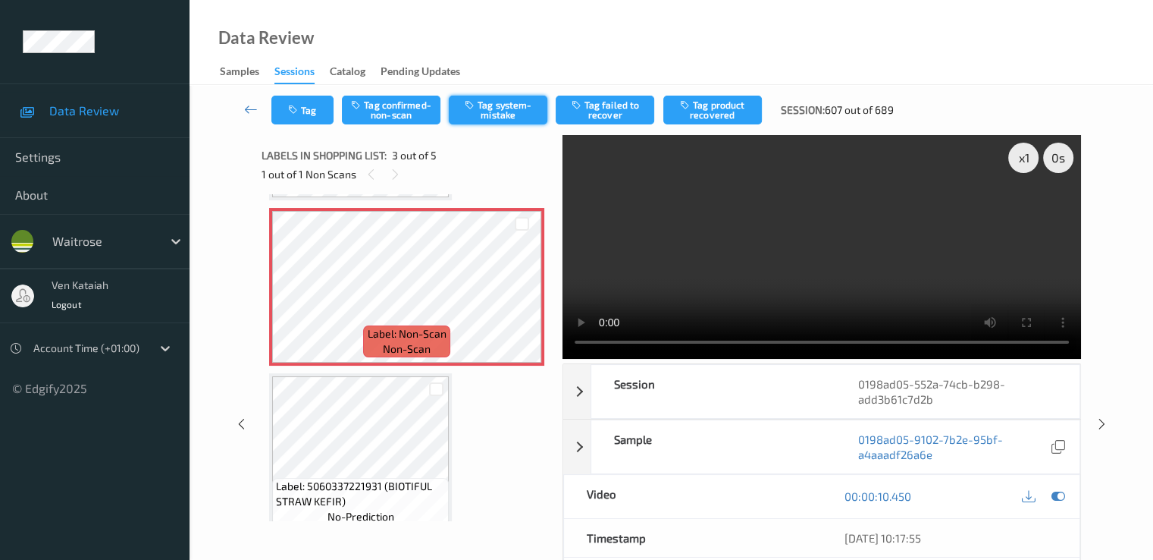
click at [486, 112] on button "Tag system-mistake" at bounding box center [498, 110] width 99 height 29
click at [300, 117] on button "Tag" at bounding box center [302, 110] width 62 height 29
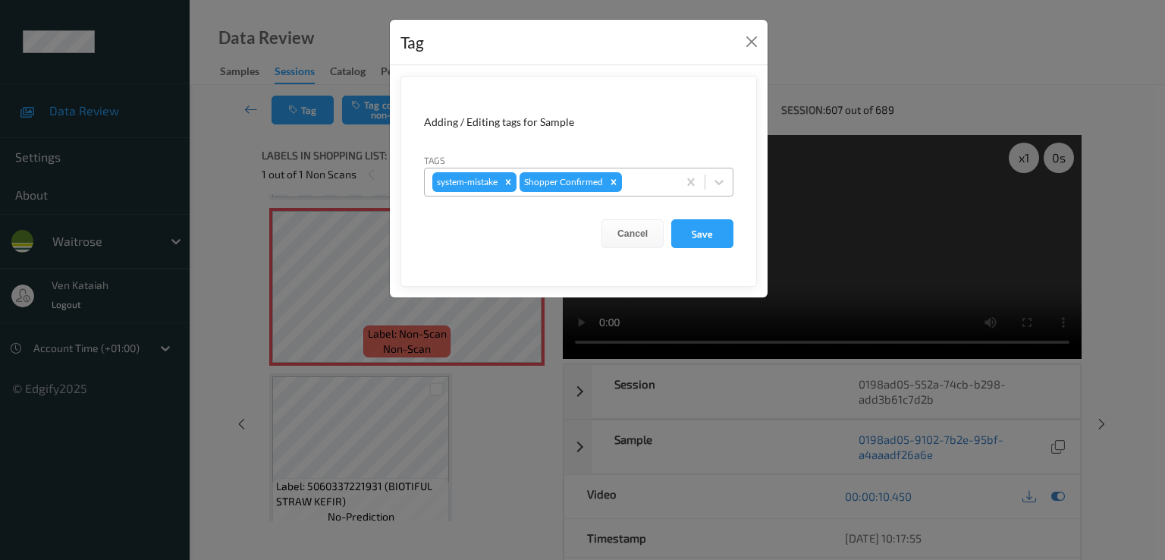
click at [632, 184] on div at bounding box center [647, 182] width 45 height 18
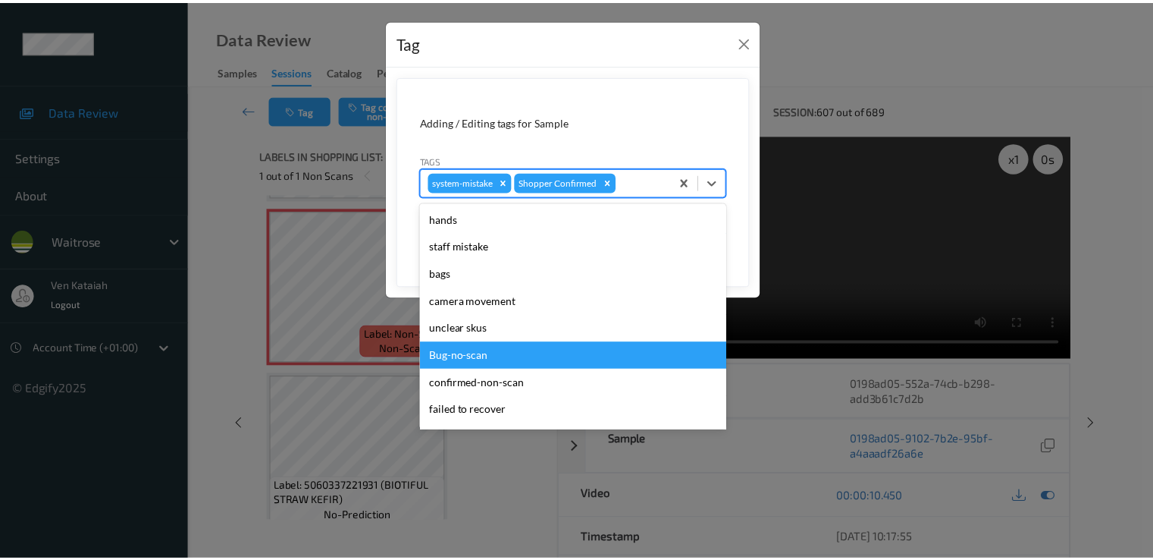
scroll to position [297, 0]
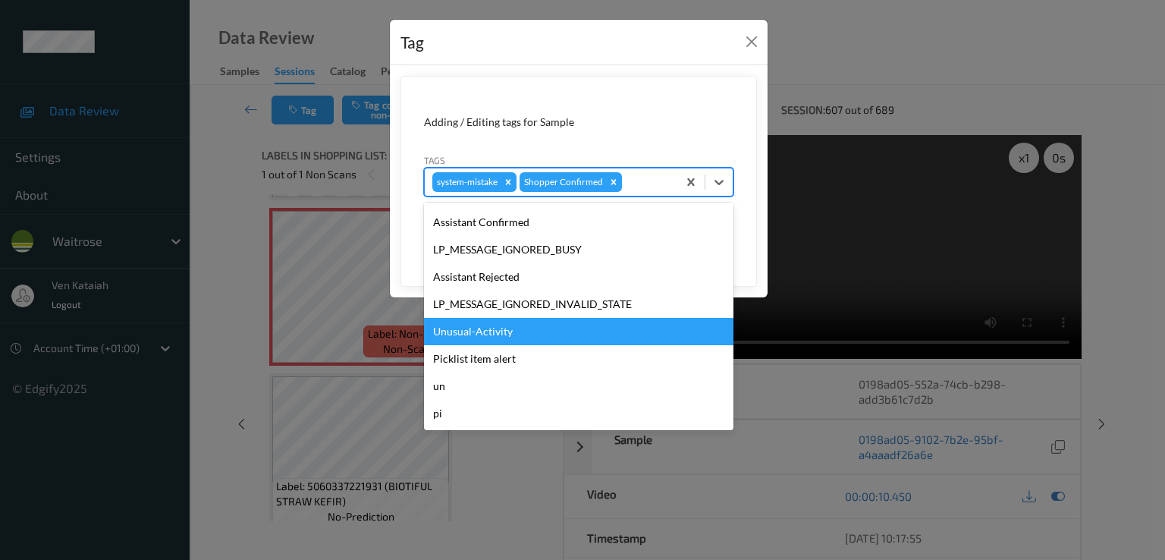
click at [479, 334] on div "Unusual-Activity" at bounding box center [578, 331] width 309 height 27
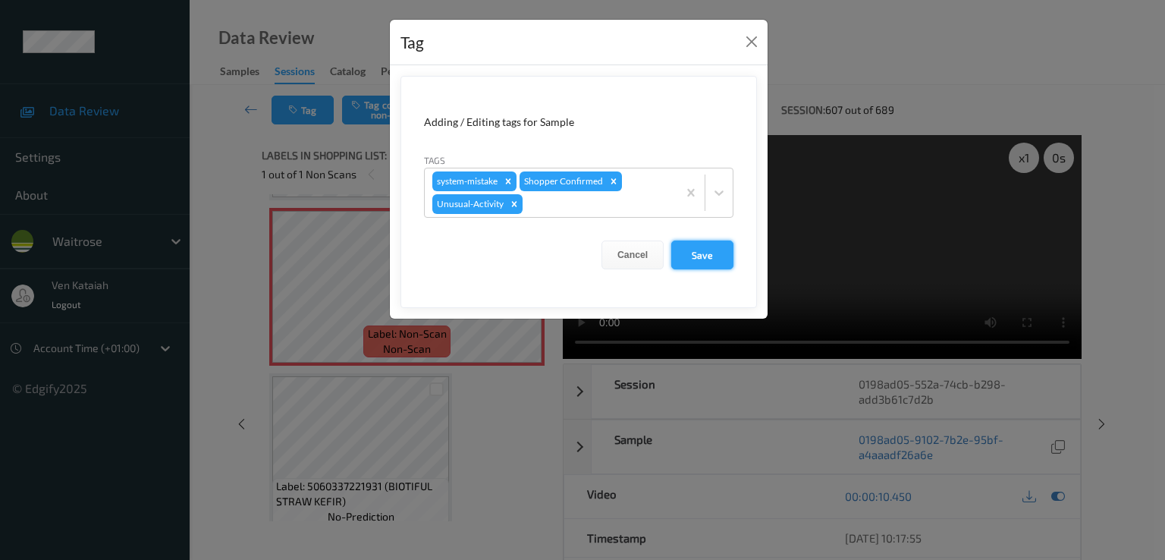
click at [677, 256] on button "Save" at bounding box center [702, 254] width 62 height 29
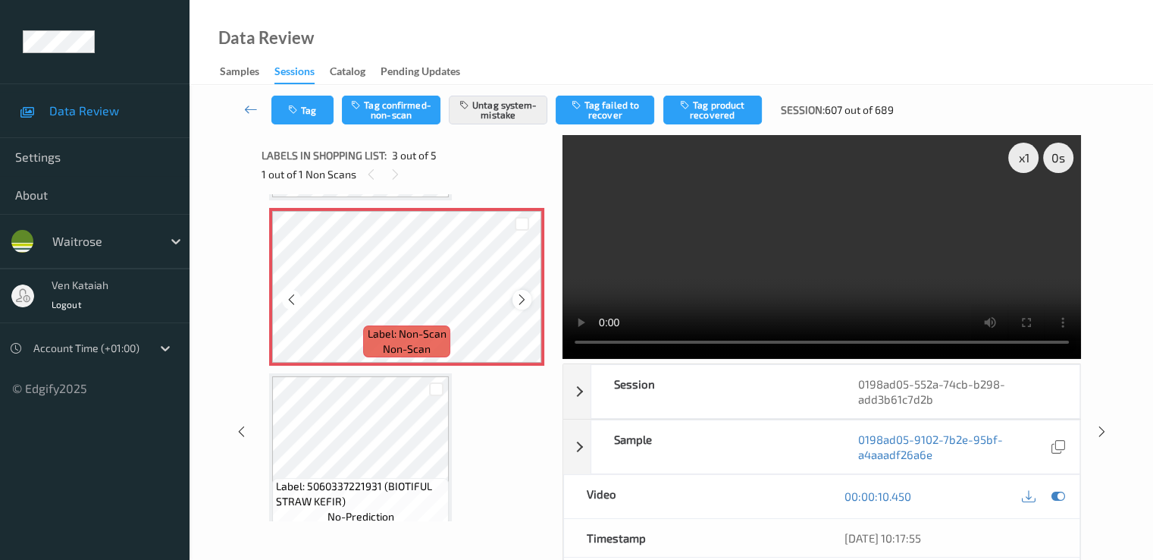
click at [528, 300] on icon at bounding box center [522, 300] width 13 height 14
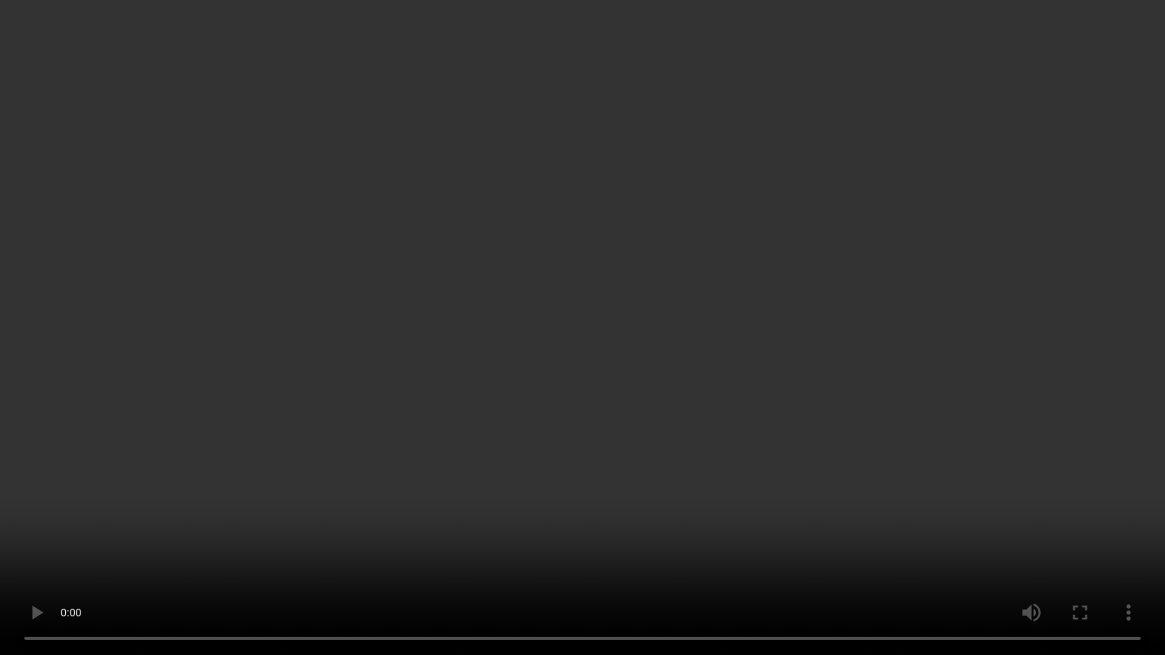
click at [212, 507] on video at bounding box center [582, 327] width 1165 height 655
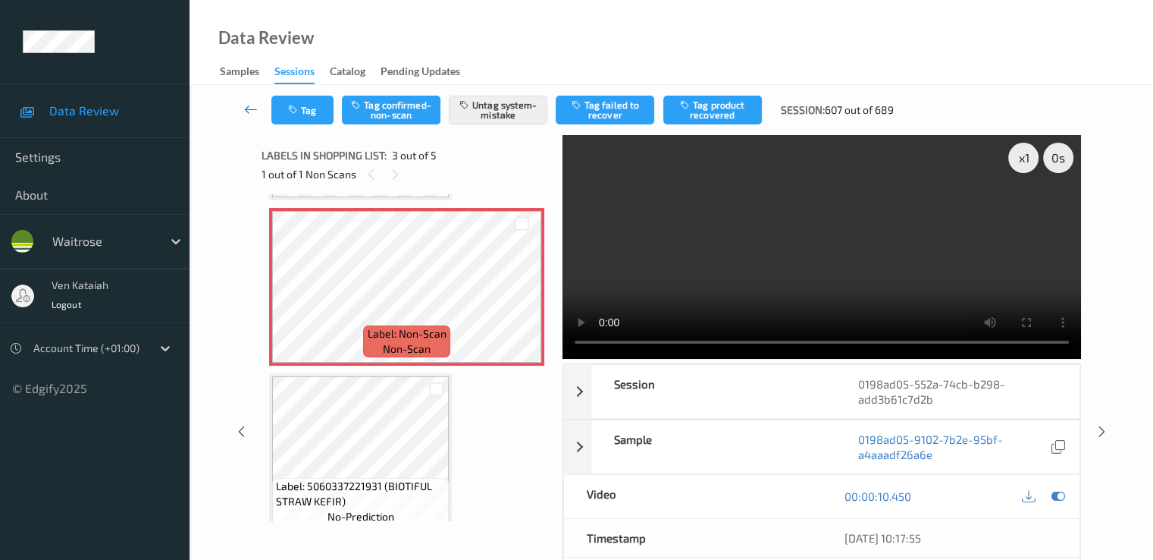
click at [237, 105] on link at bounding box center [251, 110] width 40 height 29
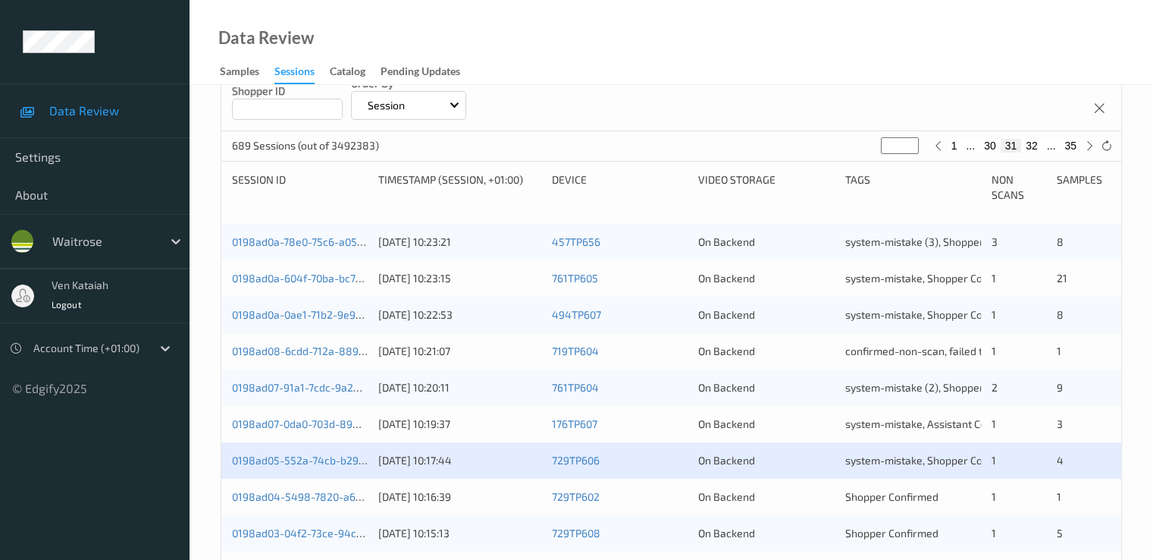
scroll to position [455, 0]
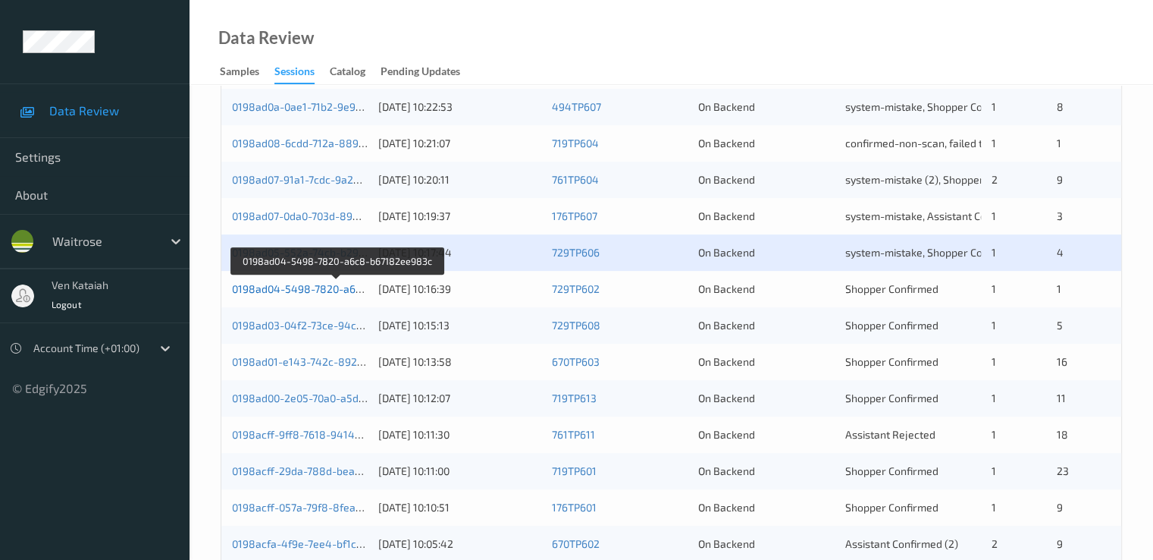
click at [346, 292] on link "0198ad04-5498-7820-a6c8-b67182ee983c" at bounding box center [338, 288] width 212 height 13
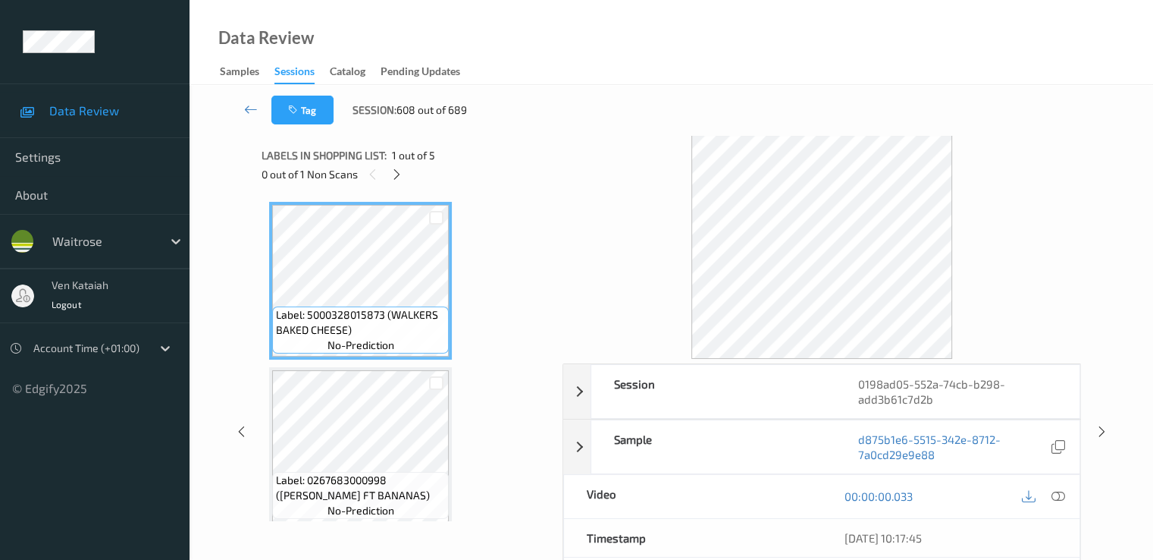
click at [390, 165] on div "0 out of 1 Non Scans" at bounding box center [407, 174] width 290 height 19
click at [397, 168] on icon at bounding box center [397, 175] width 13 height 14
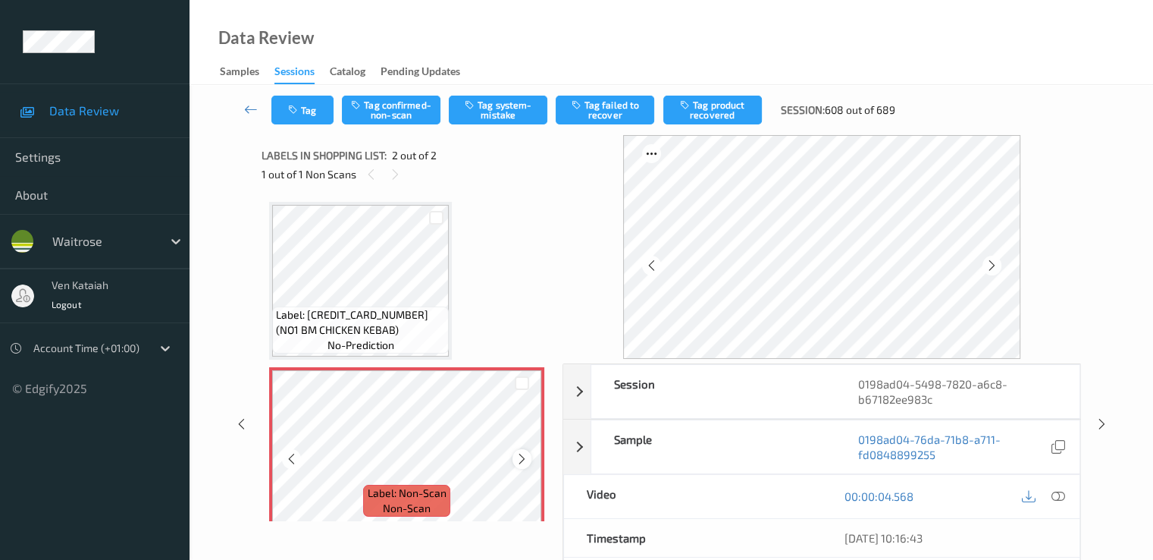
click at [515, 460] on div at bounding box center [522, 458] width 19 height 19
click at [516, 459] on icon at bounding box center [522, 459] width 13 height 14
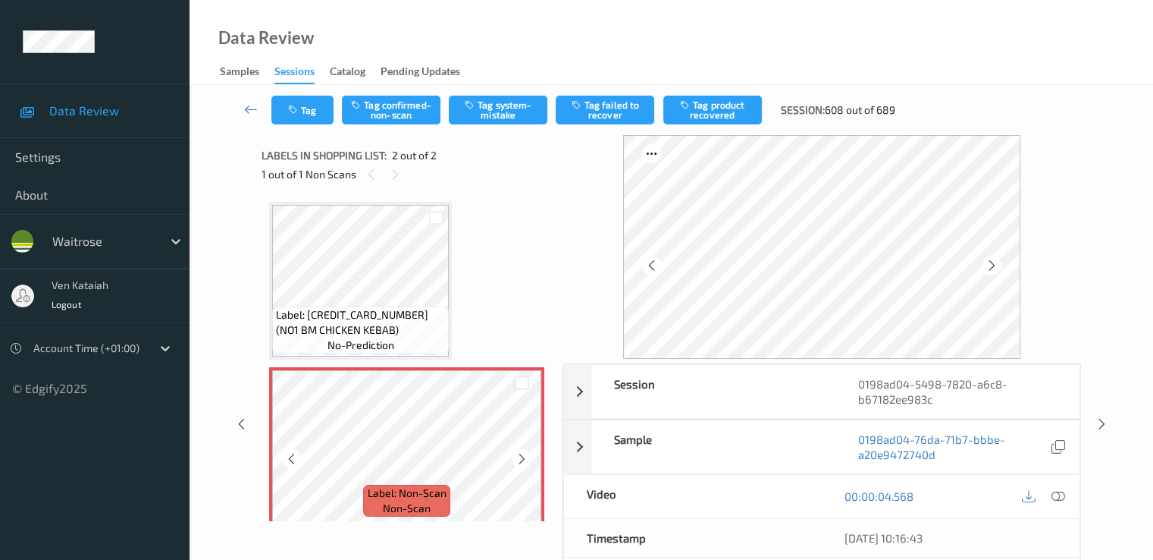
click at [516, 459] on icon at bounding box center [522, 459] width 13 height 14
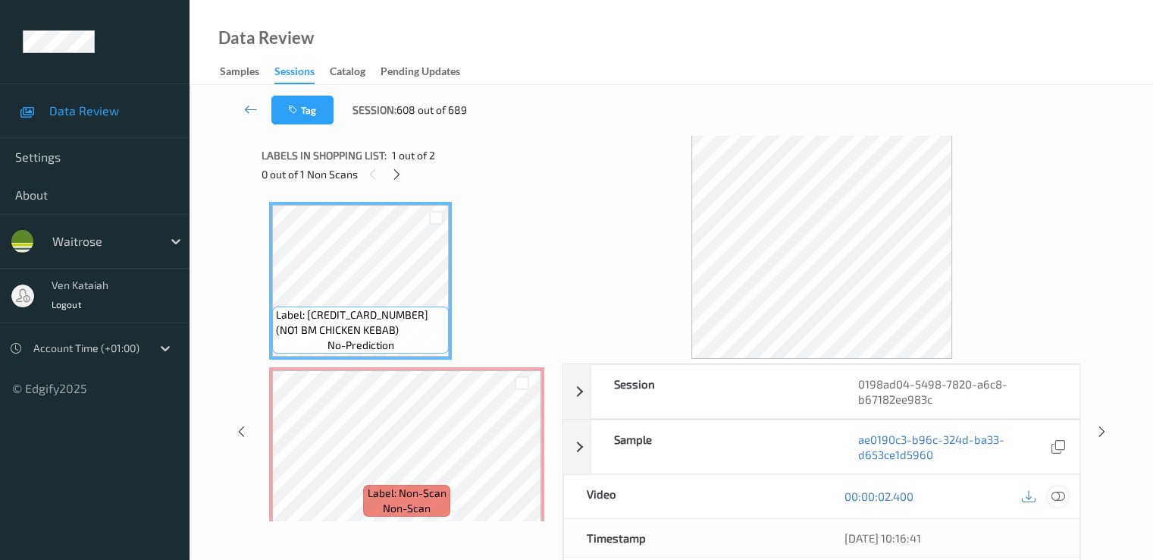
click at [1056, 492] on icon at bounding box center [1058, 496] width 14 height 14
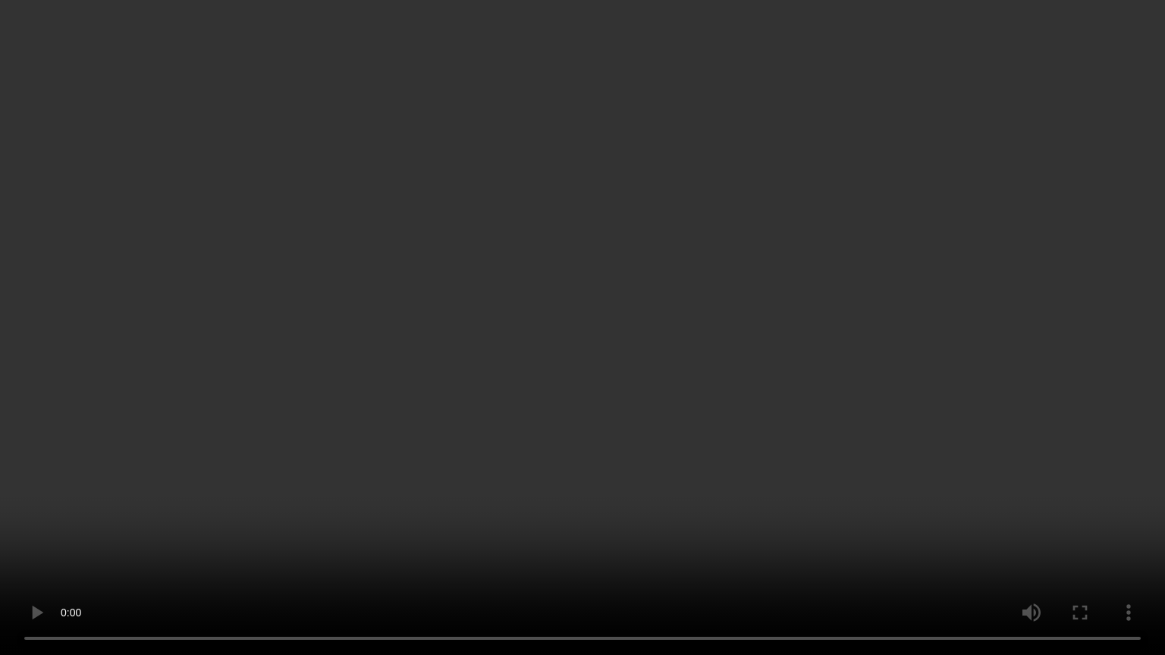
click at [83, 441] on video at bounding box center [582, 327] width 1165 height 655
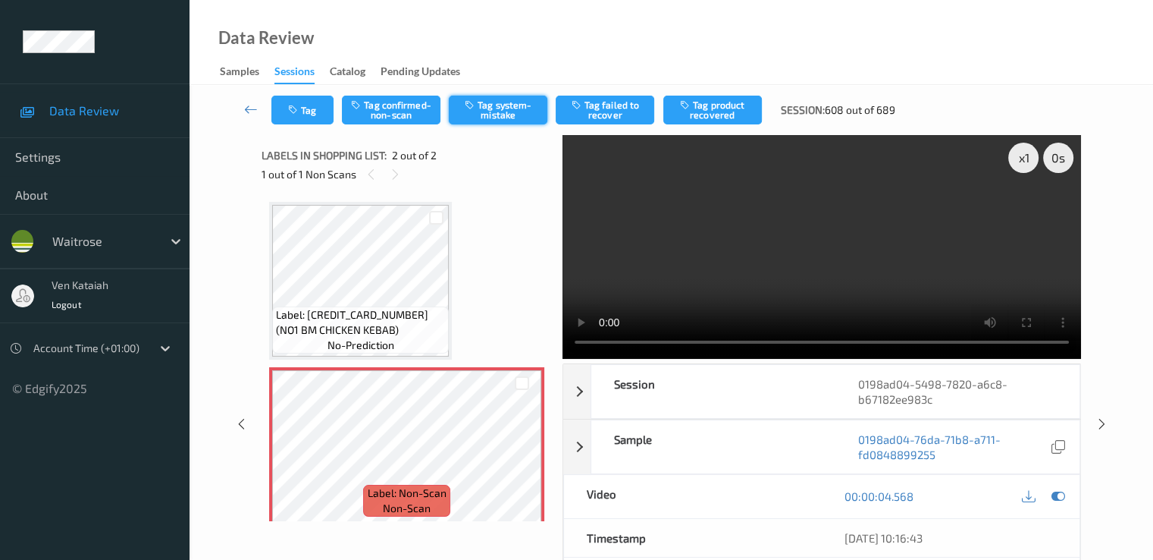
click at [526, 96] on button "Tag system-mistake" at bounding box center [498, 110] width 99 height 29
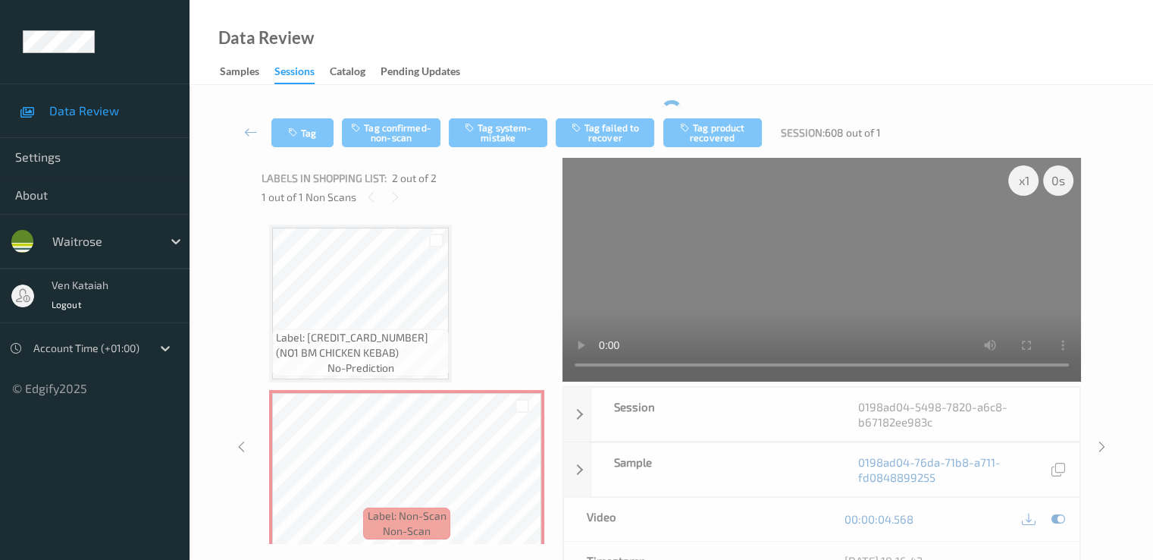
click at [487, 115] on div "Tag Tag confirmed-non-scan Tag system-mistake Tag failed to recover Tag product…" at bounding box center [672, 133] width 902 height 50
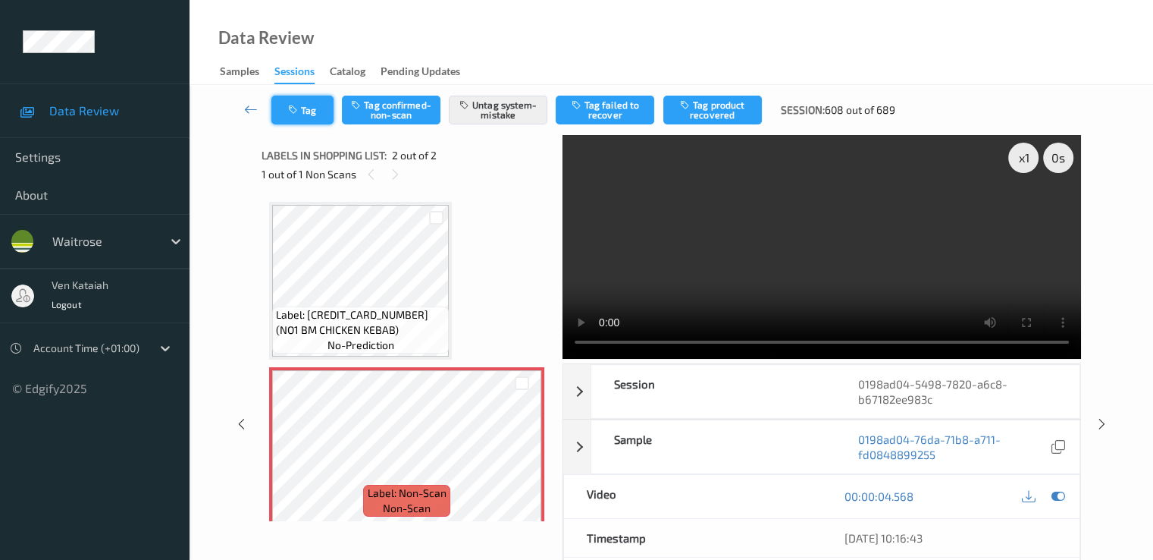
click at [285, 116] on button "Tag" at bounding box center [302, 110] width 62 height 29
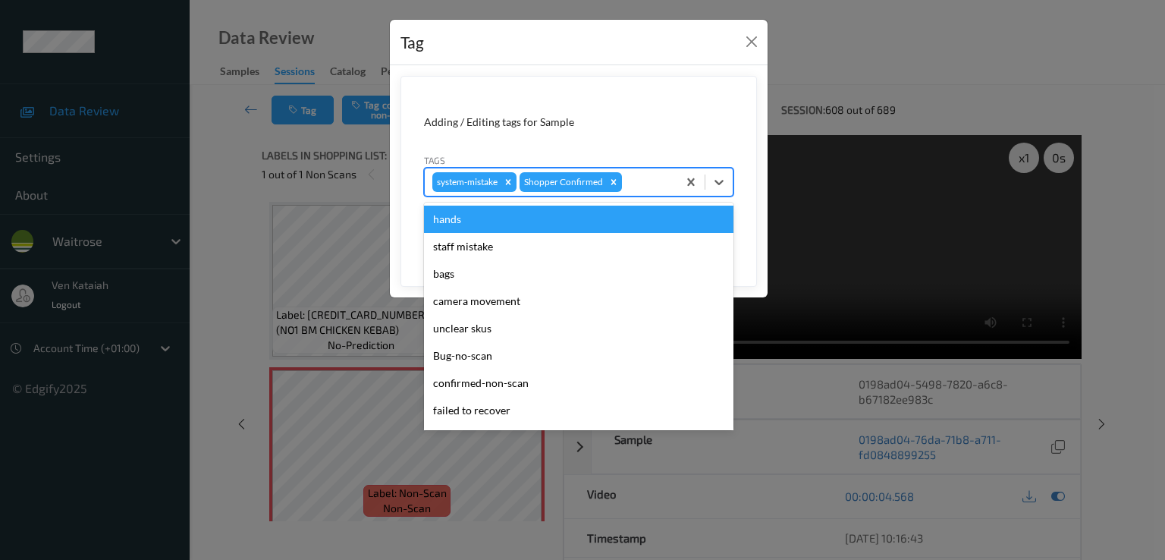
click at [657, 186] on div at bounding box center [647, 182] width 45 height 18
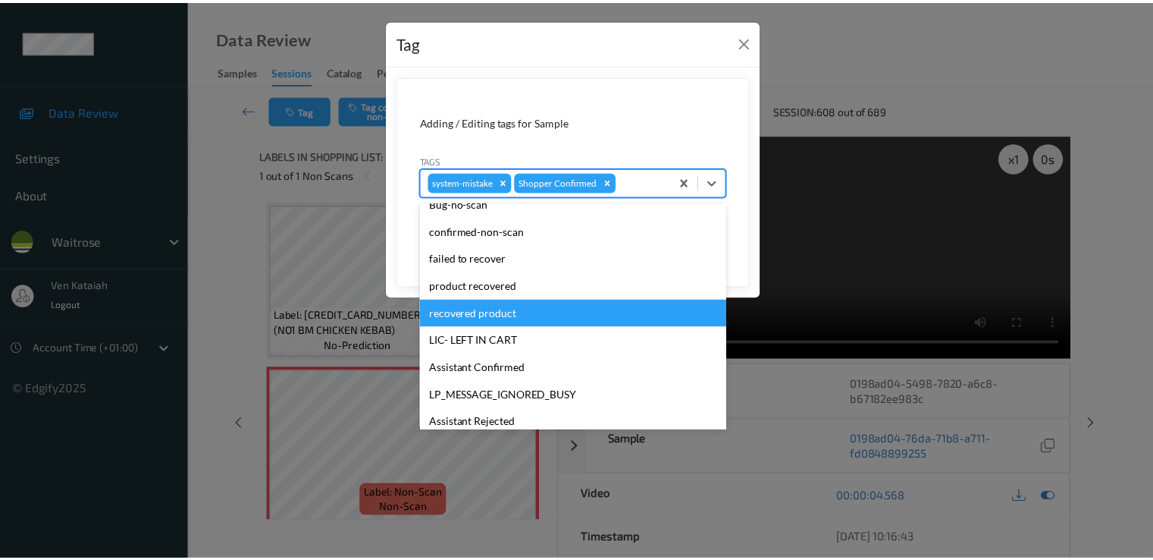
scroll to position [297, 0]
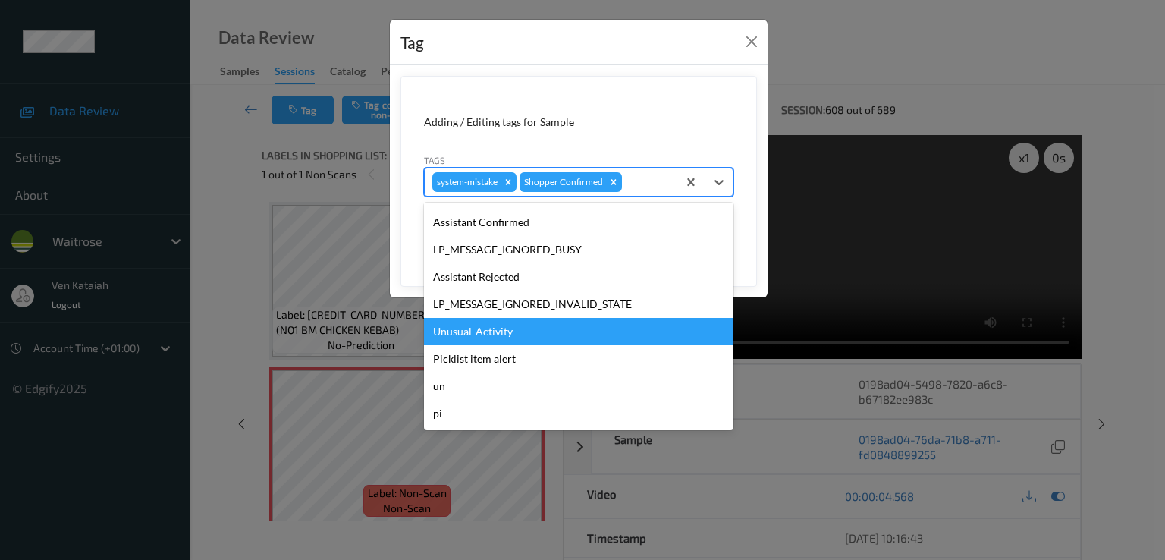
click at [492, 334] on div "Unusual-Activity" at bounding box center [578, 331] width 309 height 27
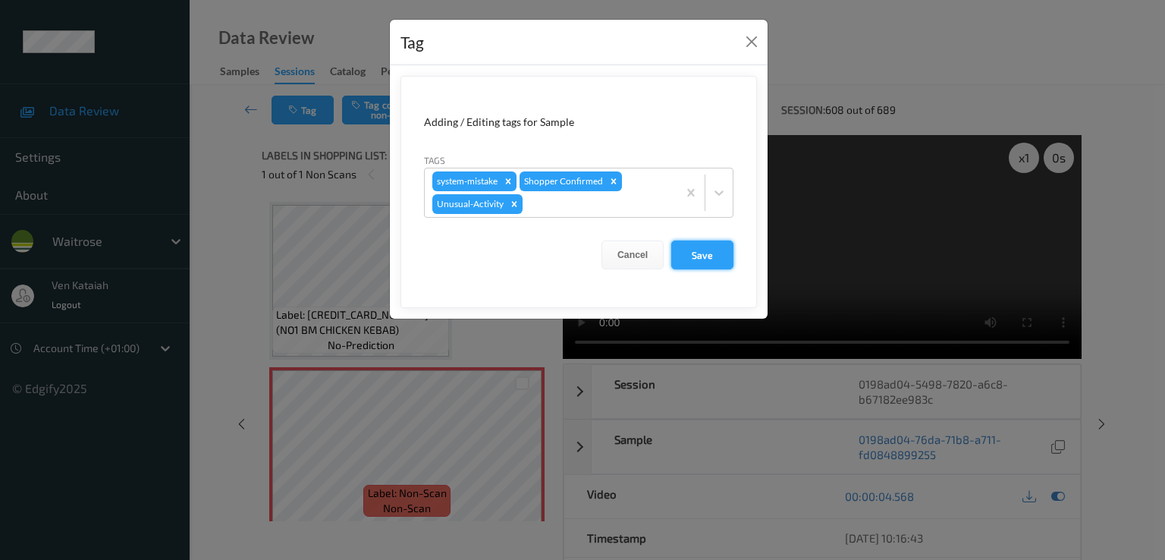
click at [706, 256] on button "Save" at bounding box center [702, 254] width 62 height 29
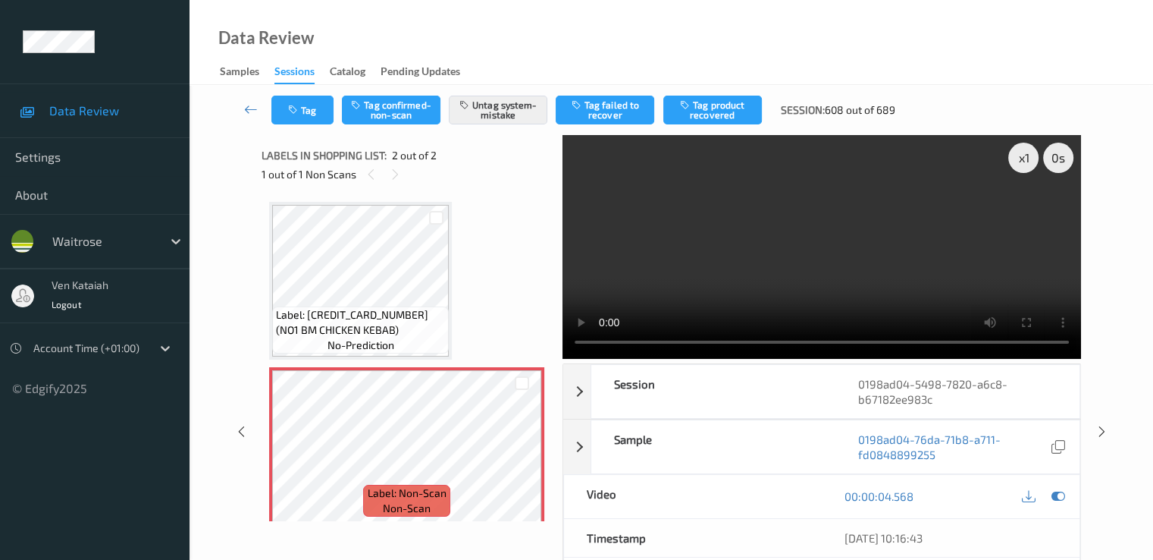
click at [306, 138] on div "Labels in shopping list: 2 out of 2 1 out of 1 Non Scans" at bounding box center [407, 164] width 290 height 59
click at [308, 113] on button "Tag" at bounding box center [302, 110] width 62 height 29
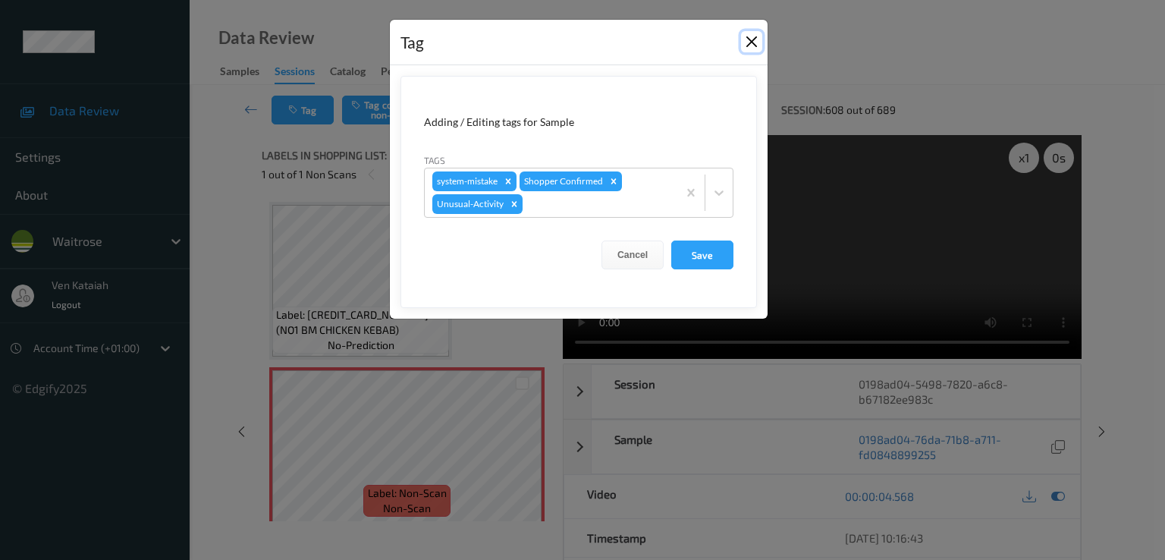
click at [748, 34] on button "Close" at bounding box center [751, 41] width 21 height 21
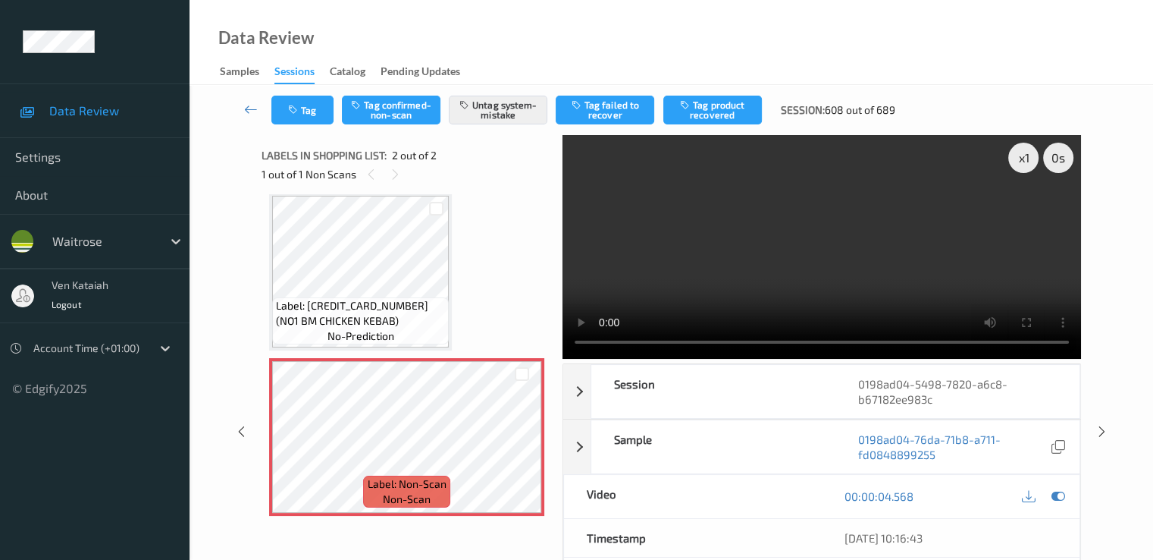
scroll to position [11, 0]
click at [252, 107] on icon at bounding box center [251, 109] width 14 height 15
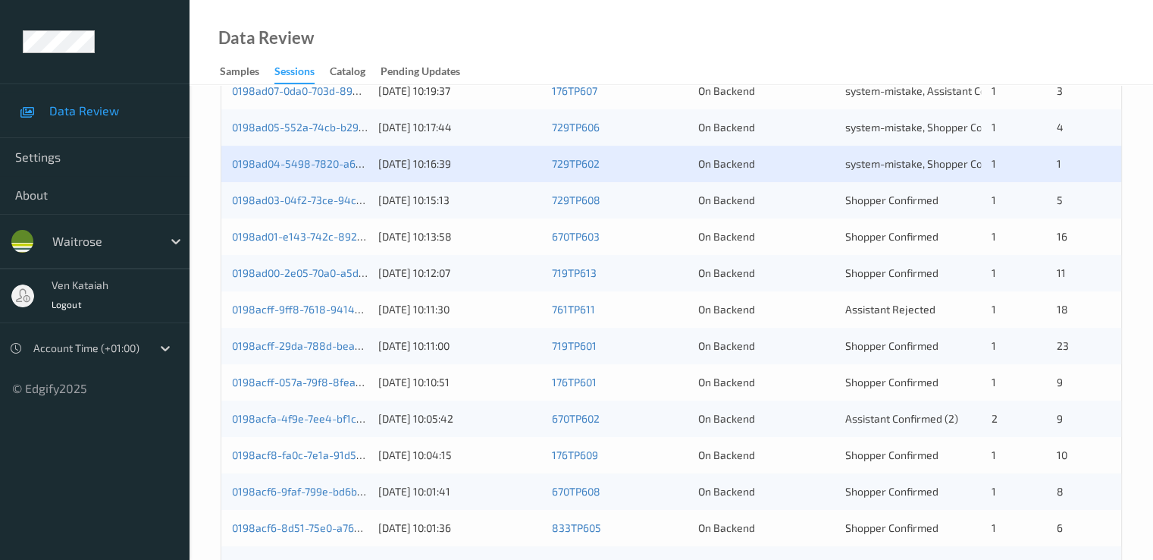
scroll to position [607, 0]
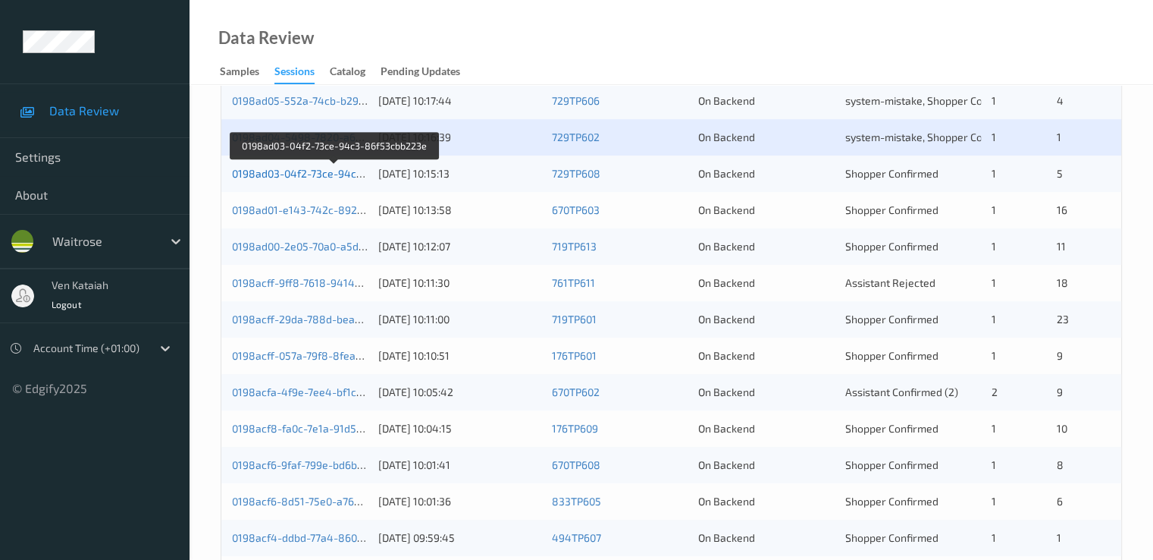
click at [328, 177] on link "0198ad03-04f2-73ce-94c3-86f53cbb223e" at bounding box center [334, 173] width 205 height 13
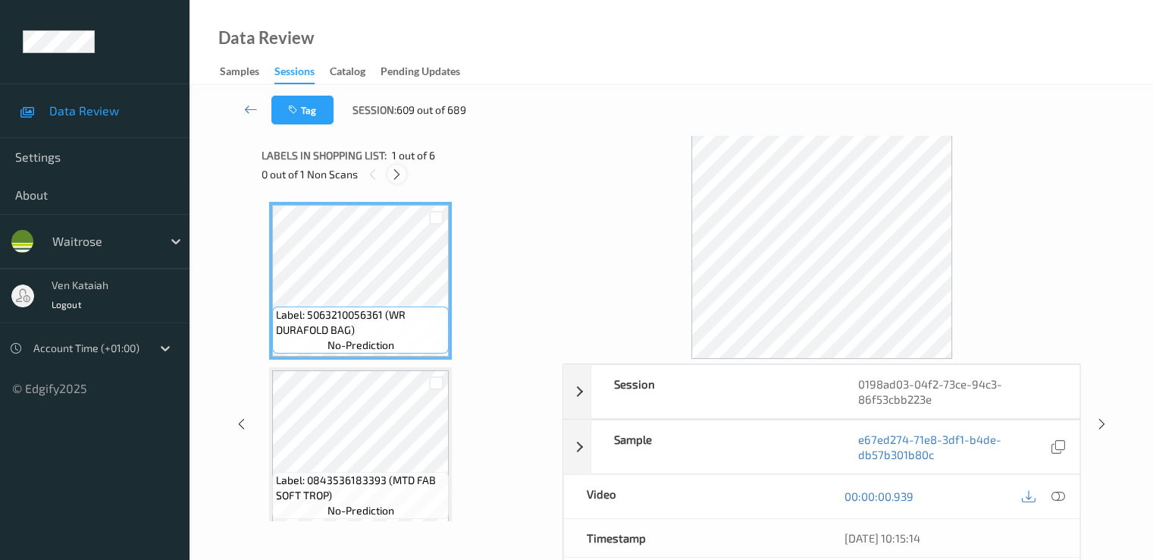
click at [403, 170] on icon at bounding box center [397, 175] width 13 height 14
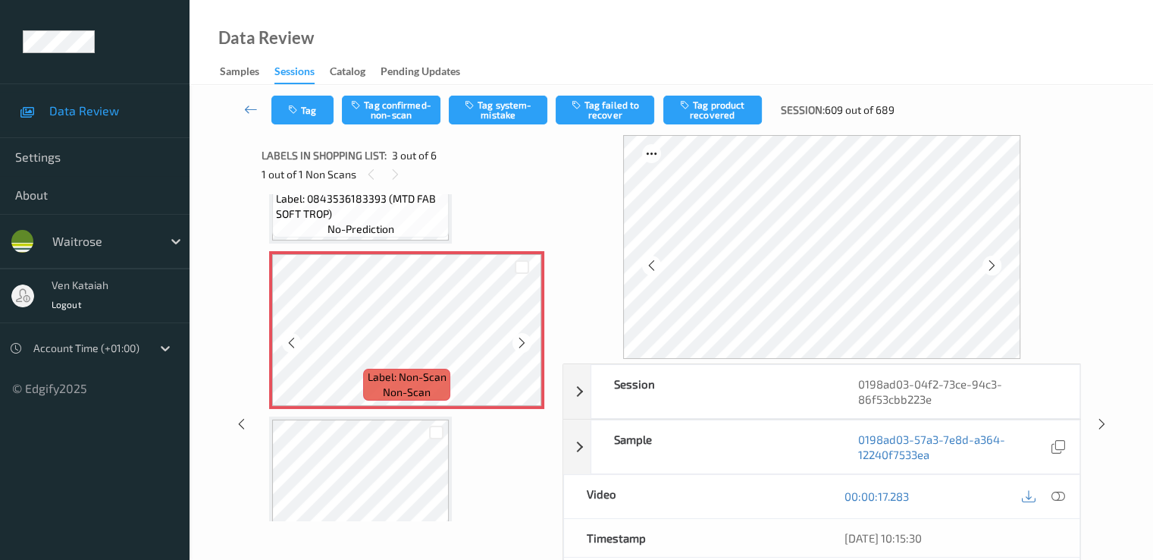
scroll to position [325, 0]
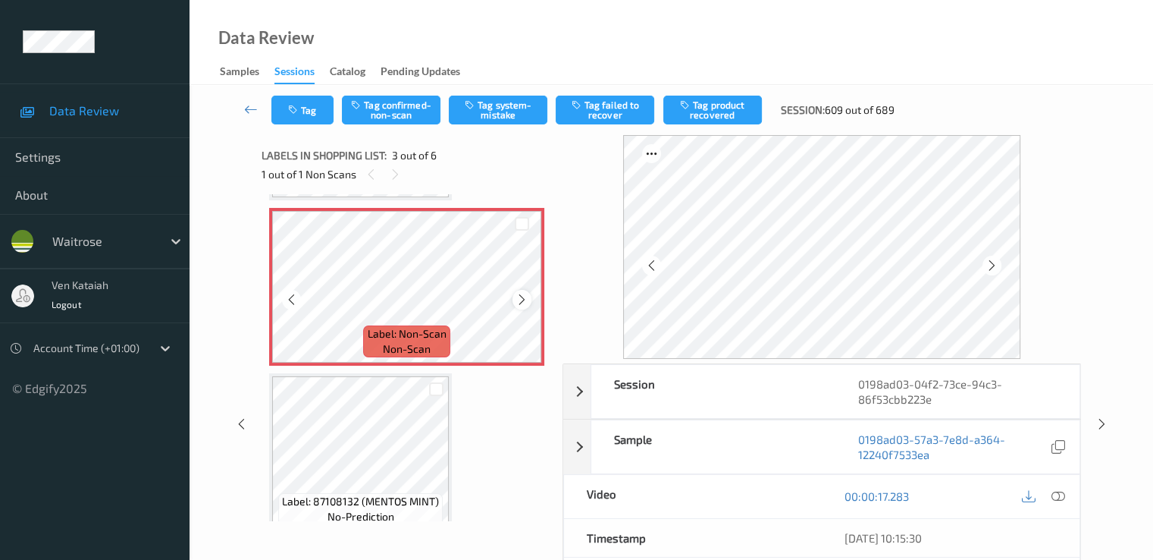
click at [513, 300] on div at bounding box center [522, 299] width 19 height 19
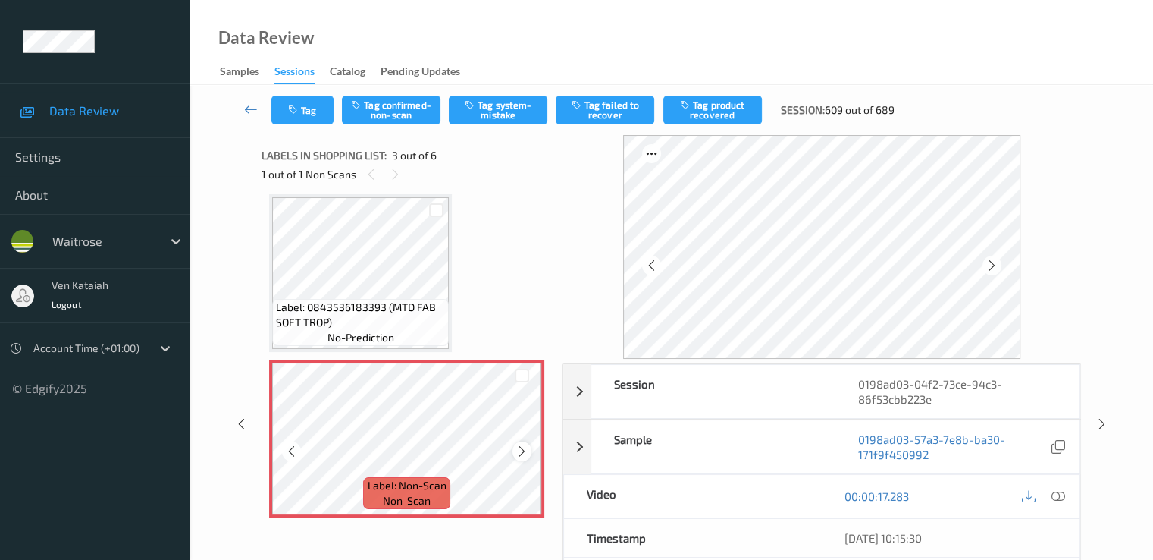
click at [526, 447] on icon at bounding box center [522, 451] width 13 height 14
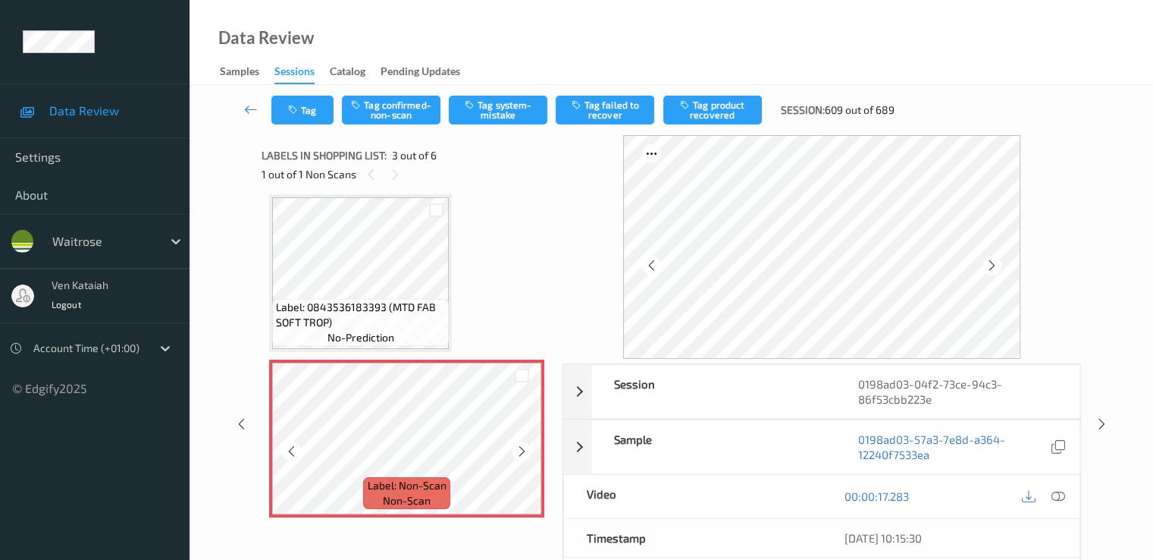
scroll to position [325, 0]
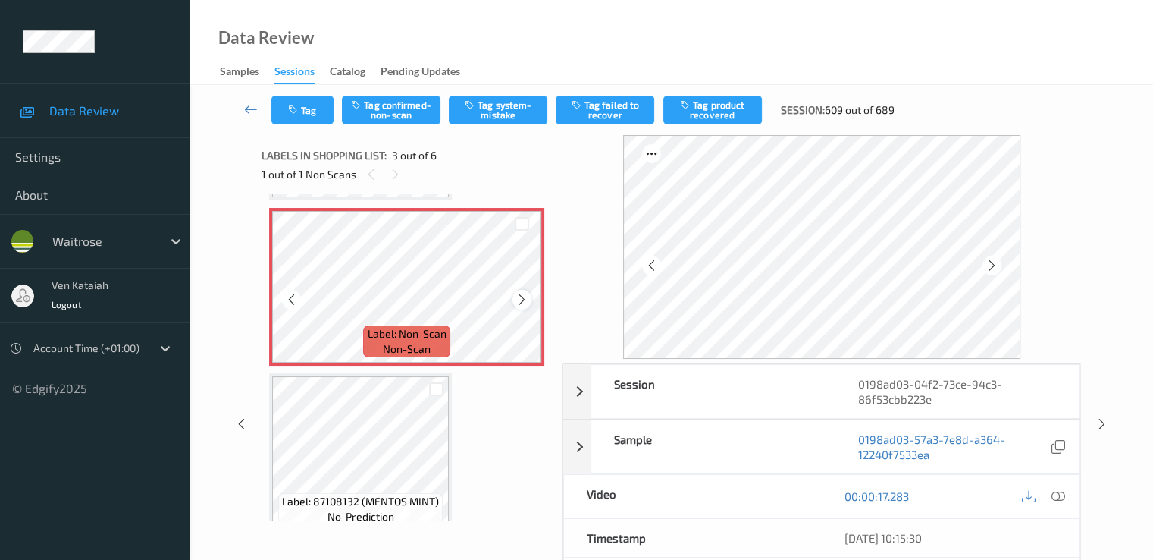
click at [524, 300] on icon at bounding box center [522, 300] width 13 height 14
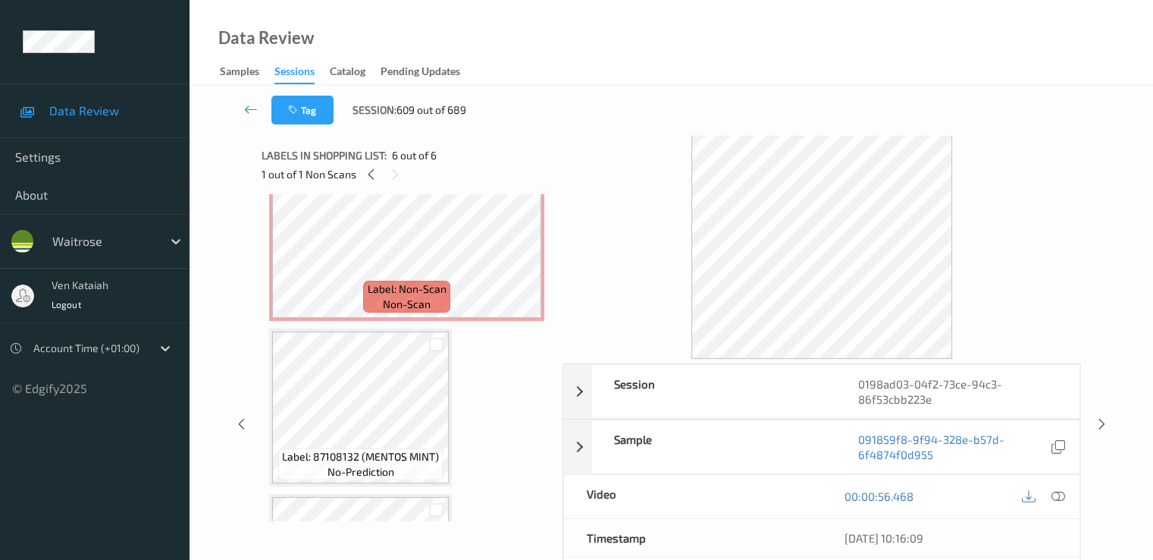
scroll to position [218, 0]
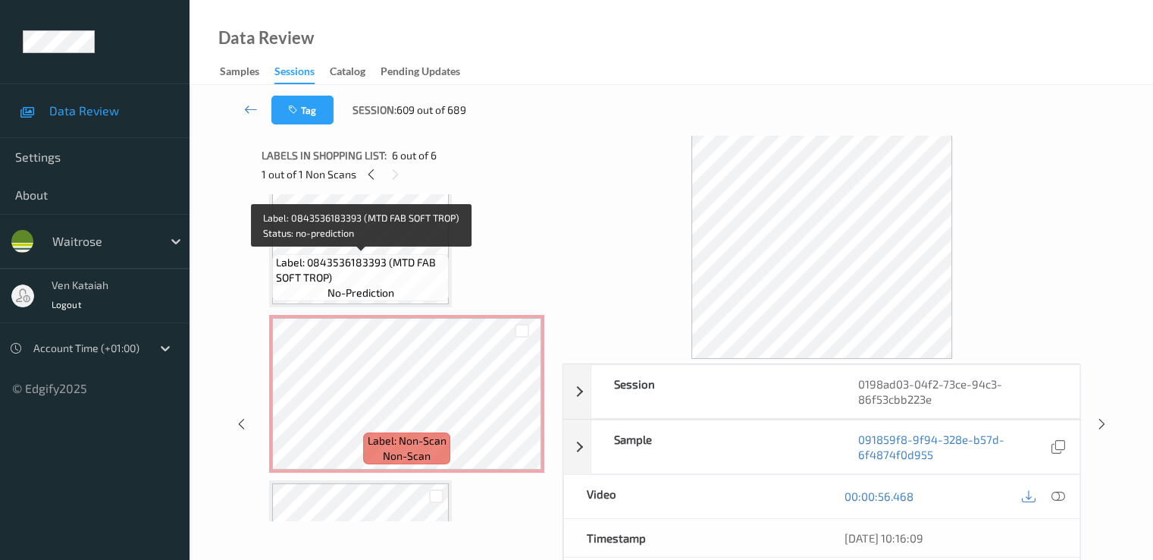
click at [373, 255] on span "Label: 0843536183393 (MTD FAB SOFT TROP)" at bounding box center [360, 270] width 169 height 30
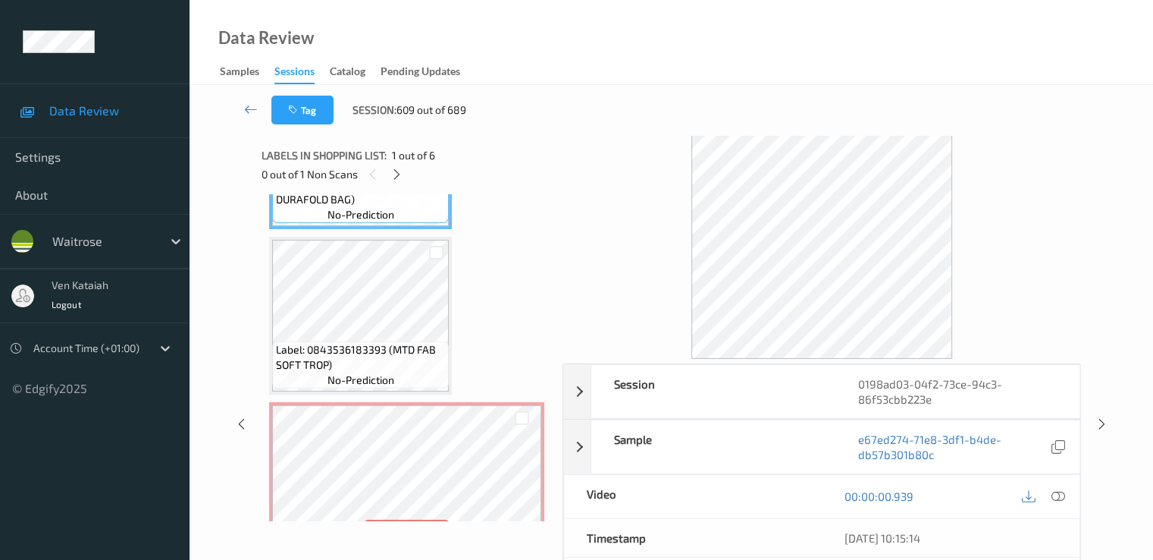
scroll to position [152, 0]
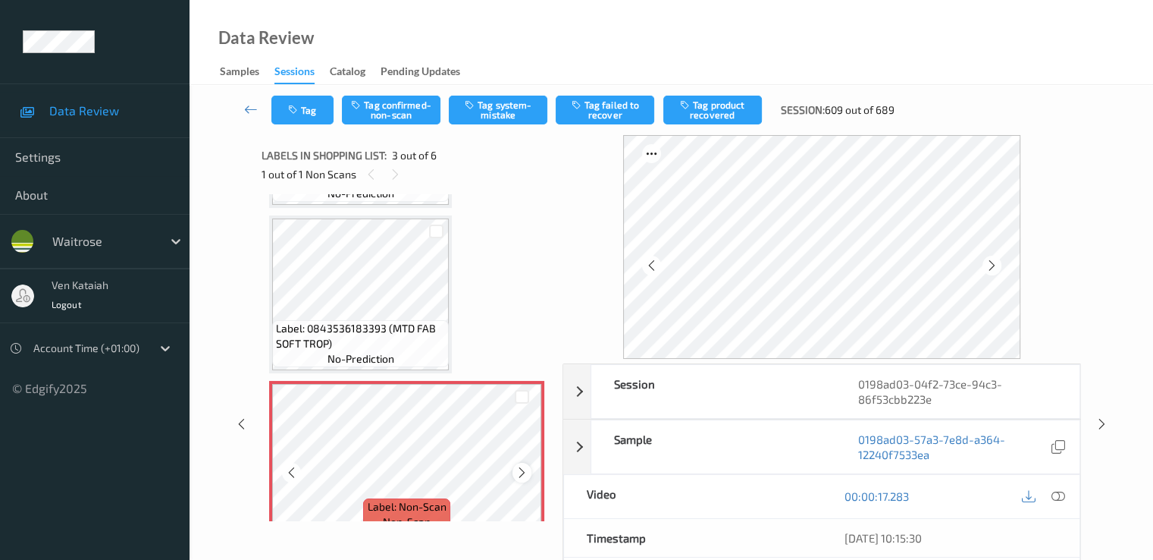
click at [526, 474] on icon at bounding box center [522, 473] width 13 height 14
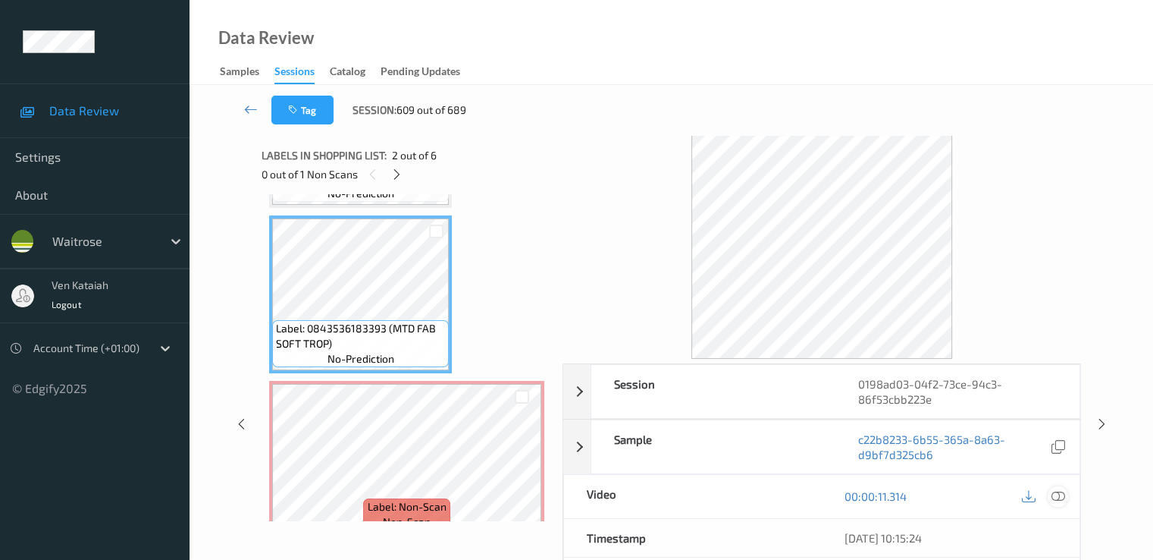
click at [1050, 494] on div at bounding box center [1058, 496] width 20 height 20
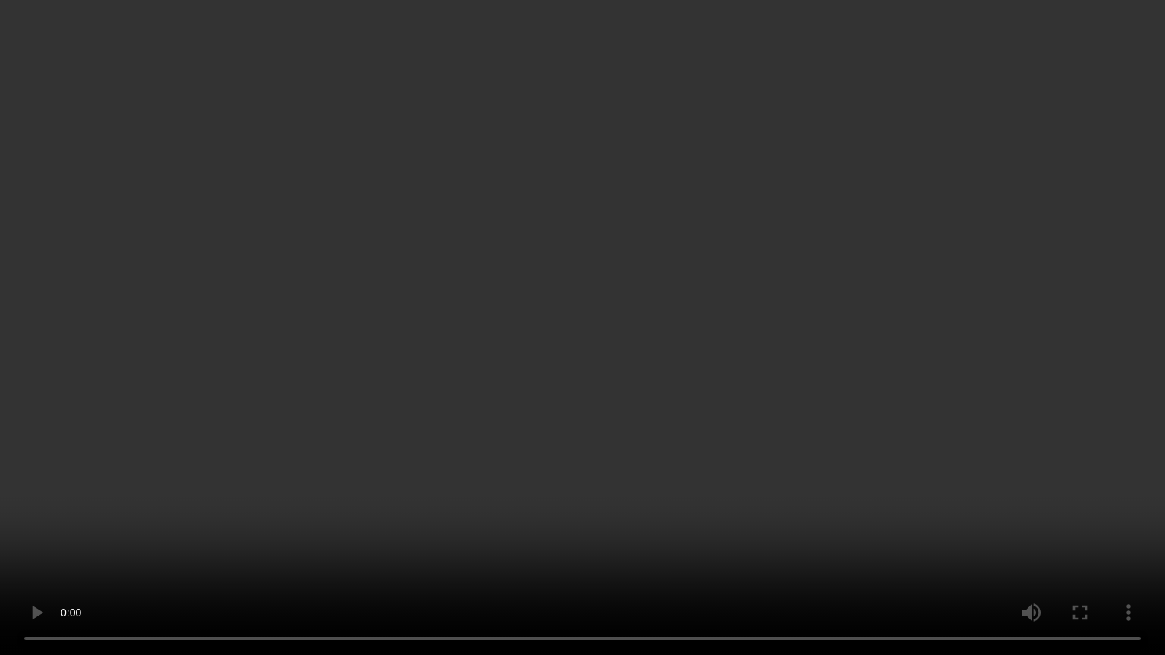
click at [321, 417] on video at bounding box center [582, 327] width 1165 height 655
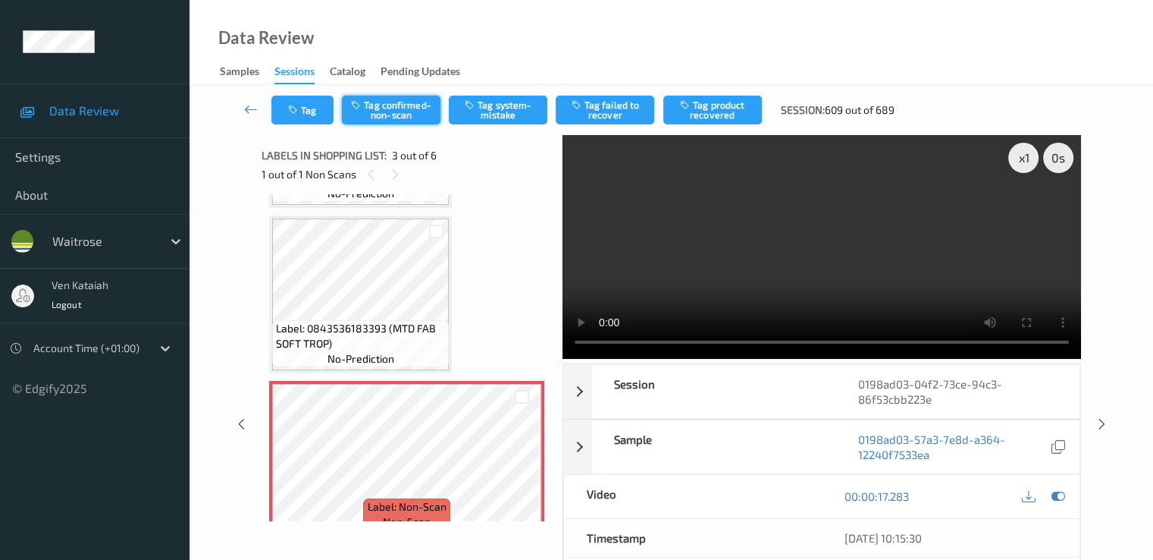
click at [373, 114] on button "Tag confirmed-non-scan" at bounding box center [391, 110] width 99 height 29
click at [601, 129] on div "Tag Untag confirmed-non-scan Tag system-mistake Tag failed to recover Tag produ…" at bounding box center [672, 110] width 902 height 50
click at [601, 123] on button "Tag failed to recover" at bounding box center [605, 110] width 99 height 29
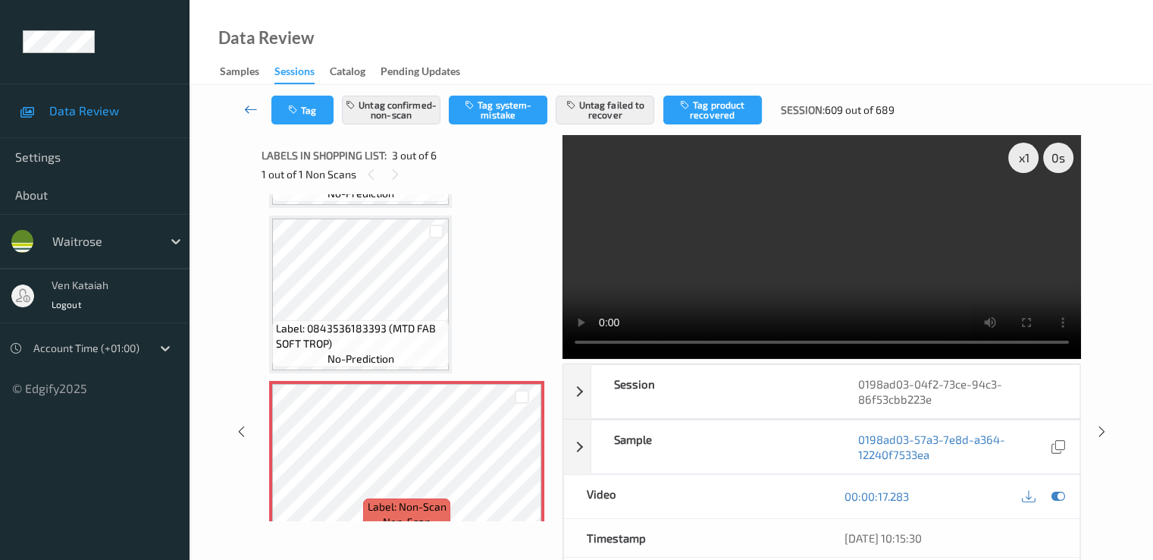
click at [238, 105] on link at bounding box center [251, 110] width 40 height 29
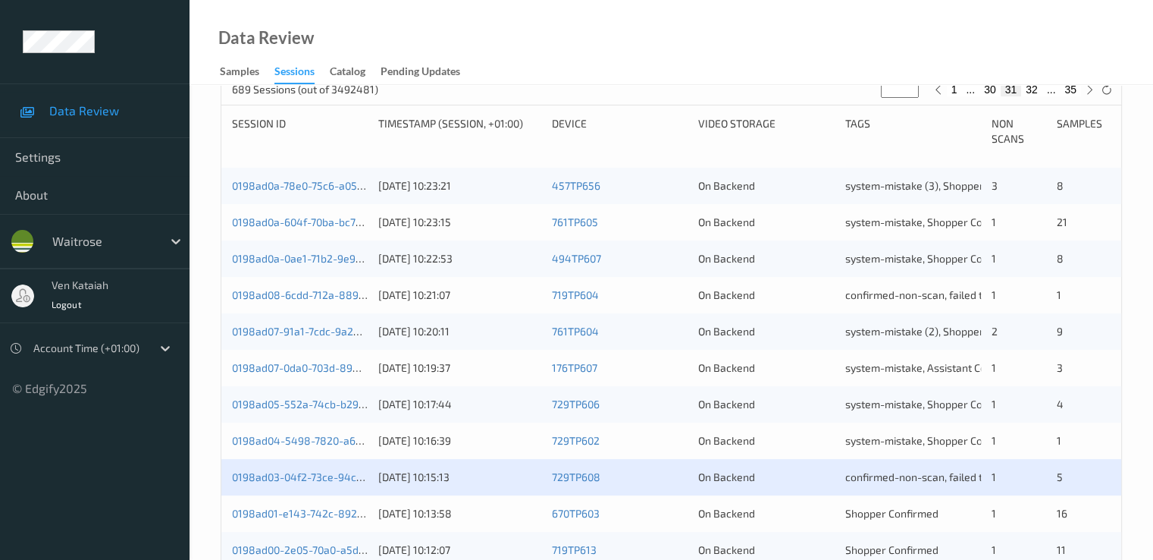
scroll to position [455, 0]
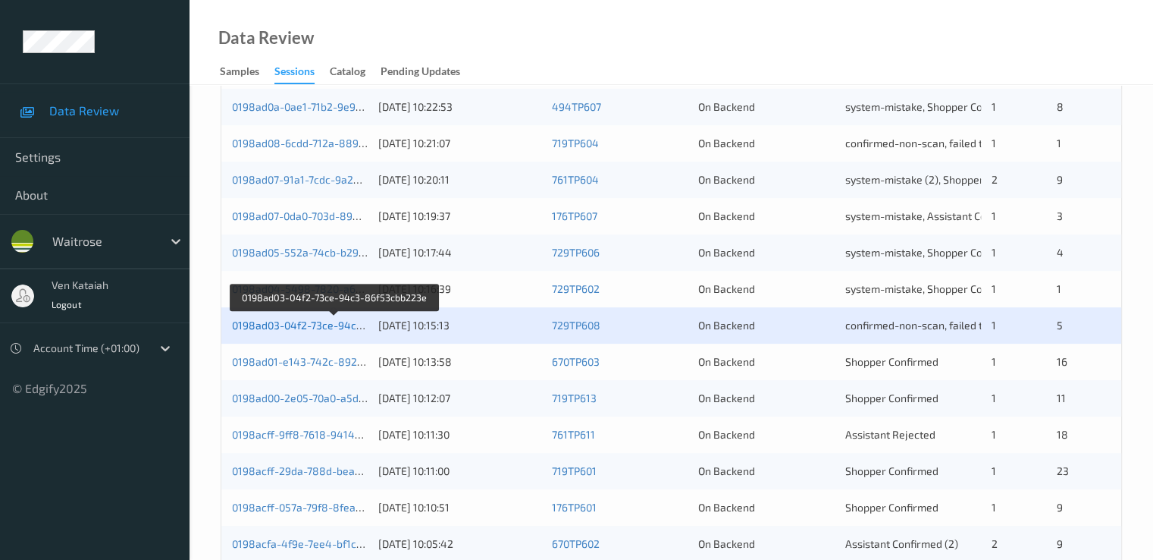
click at [307, 328] on link "0198ad03-04f2-73ce-94c3-86f53cbb223e" at bounding box center [334, 324] width 205 height 13
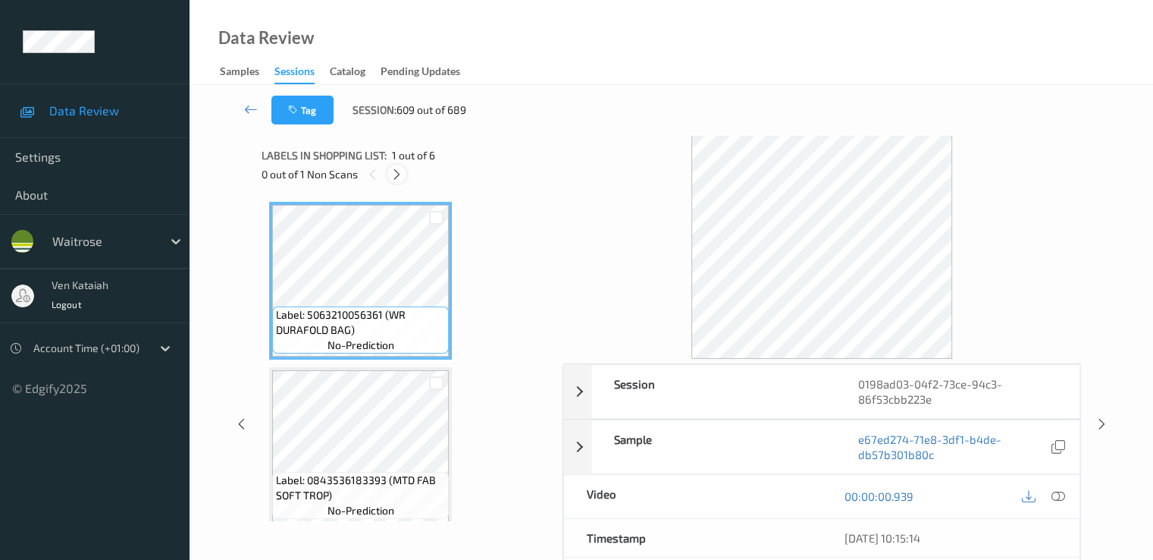
click at [405, 176] on div at bounding box center [396, 174] width 19 height 19
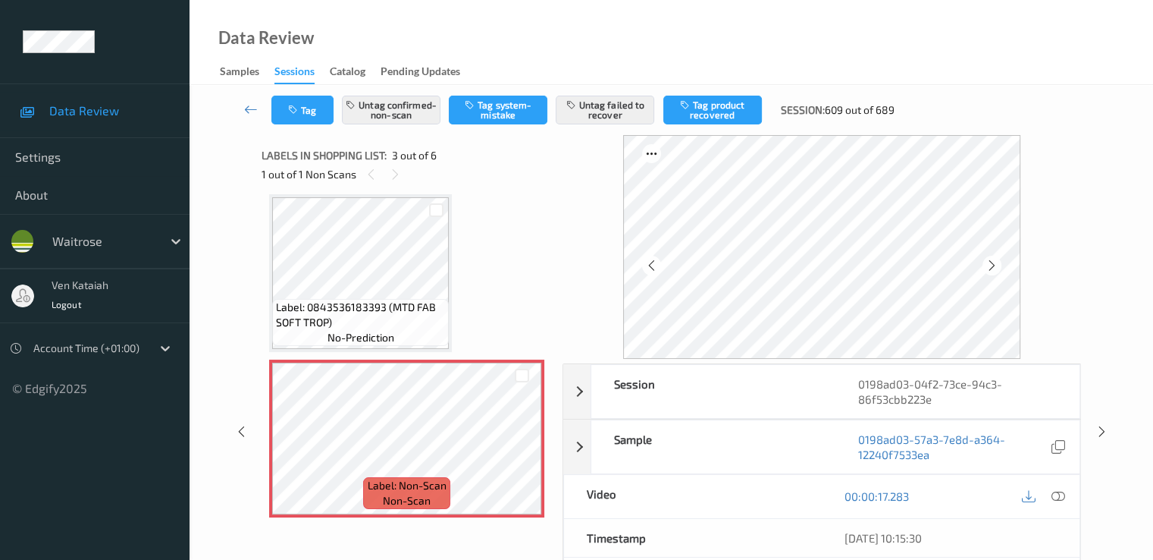
click at [510, 256] on div "Label: 5063210056361 (WR DURAFOLD BAG) no-prediction Label: 0843536183393 (MTD …" at bounding box center [406, 521] width 275 height 984
click at [475, 256] on div "Label: 5063210056361 (WR DURAFOLD BAG) no-prediction Label: 0843536183393 (MTD …" at bounding box center [406, 521] width 275 height 984
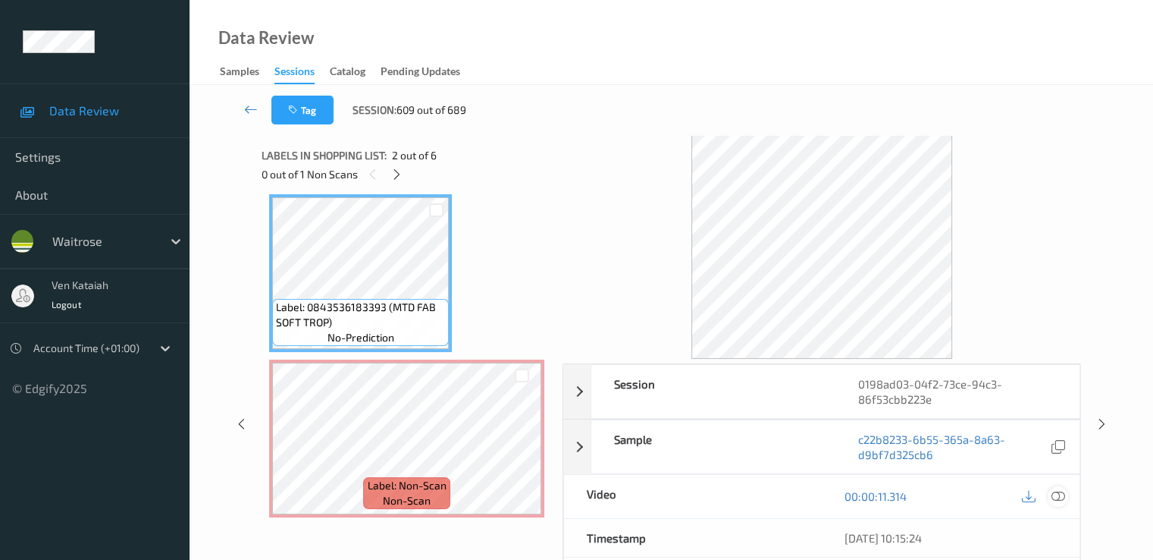
click at [1059, 495] on icon at bounding box center [1058, 496] width 14 height 14
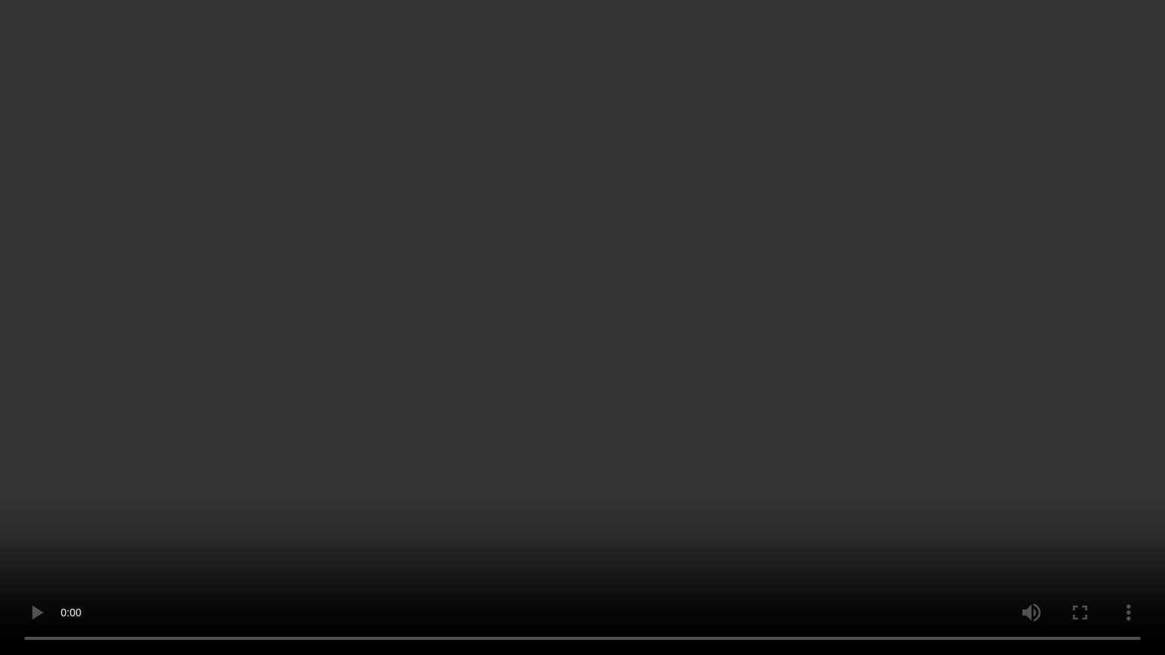
click at [240, 461] on video at bounding box center [582, 327] width 1165 height 655
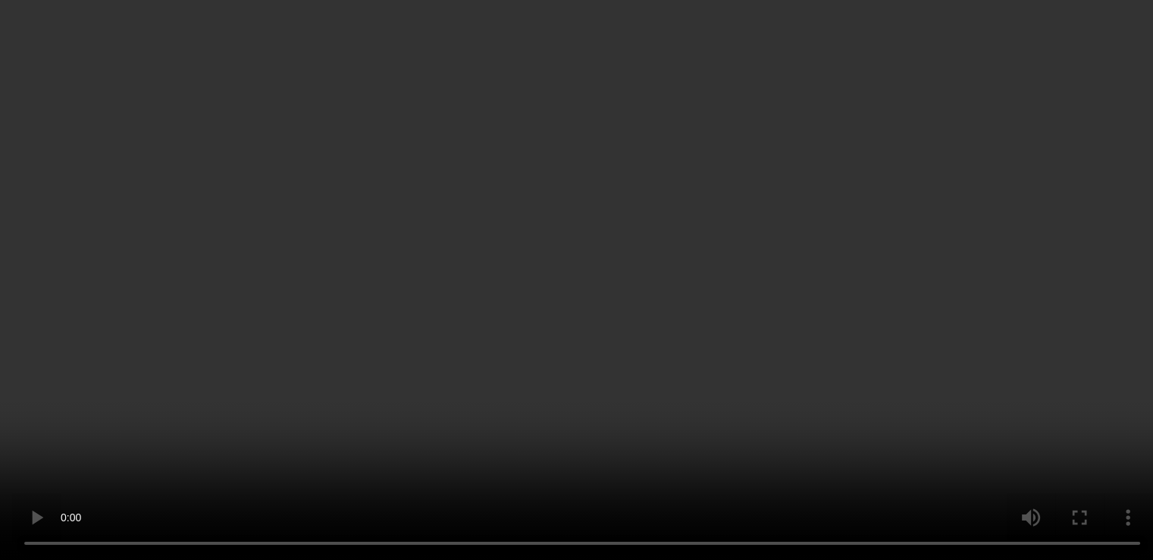
scroll to position [0, 0]
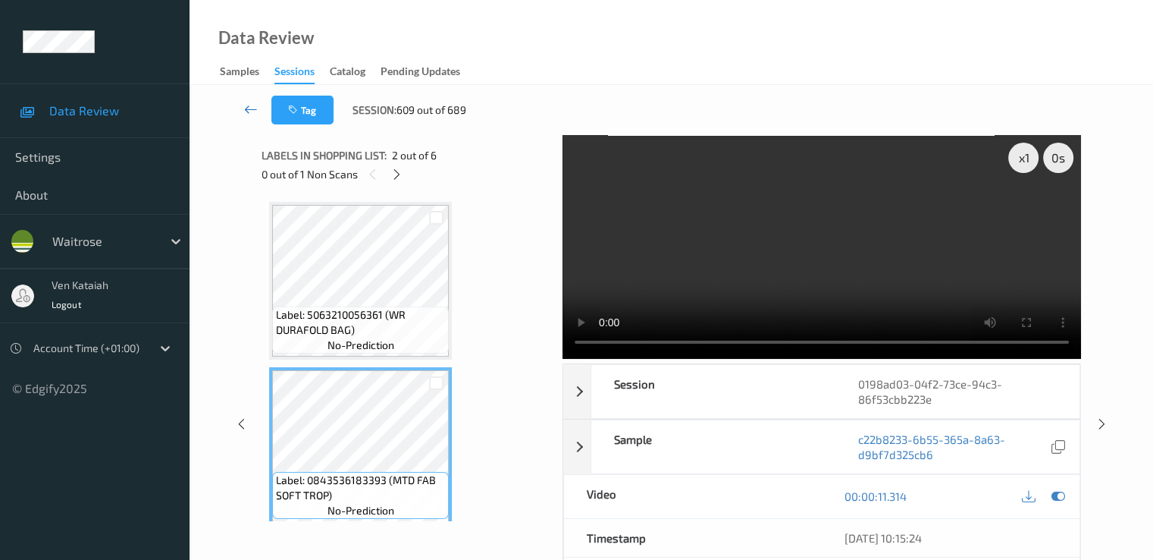
click at [249, 110] on icon at bounding box center [251, 109] width 14 height 15
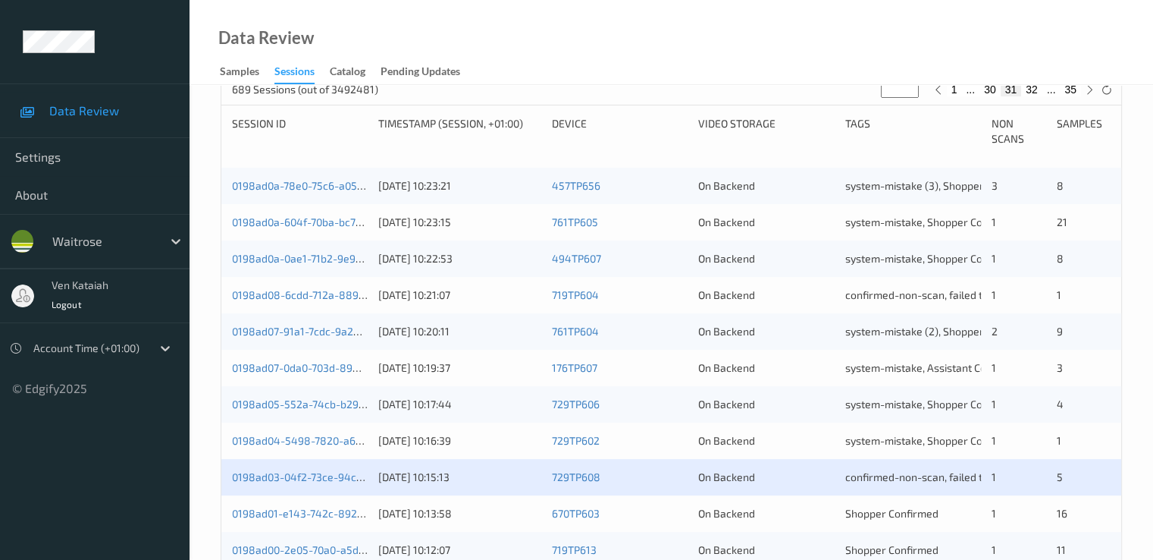
scroll to position [455, 0]
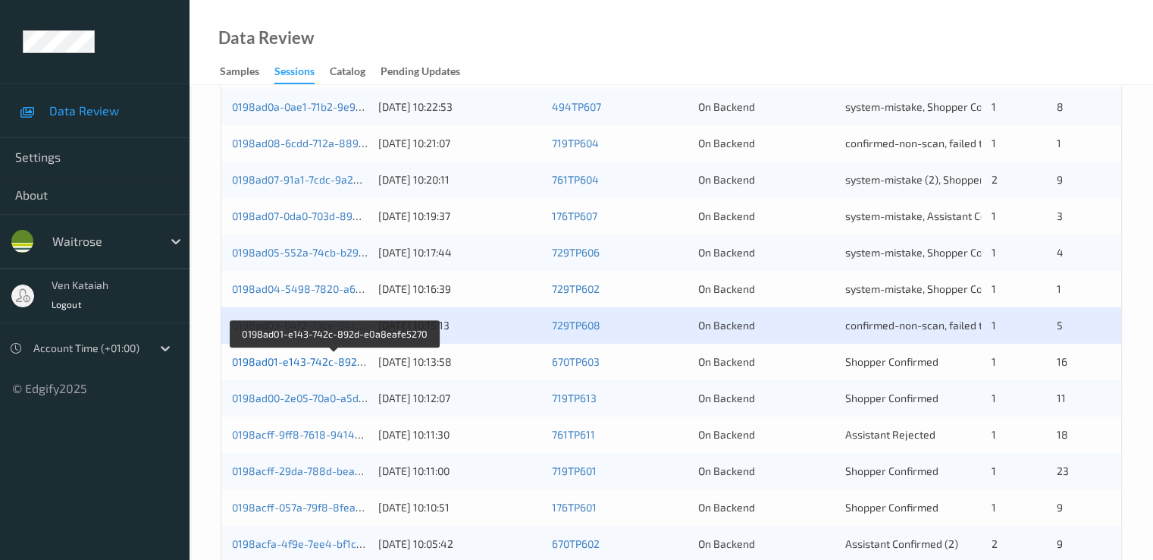
click at [331, 359] on link "0198ad01-e143-742c-892d-e0a8eafe5270" at bounding box center [335, 361] width 206 height 13
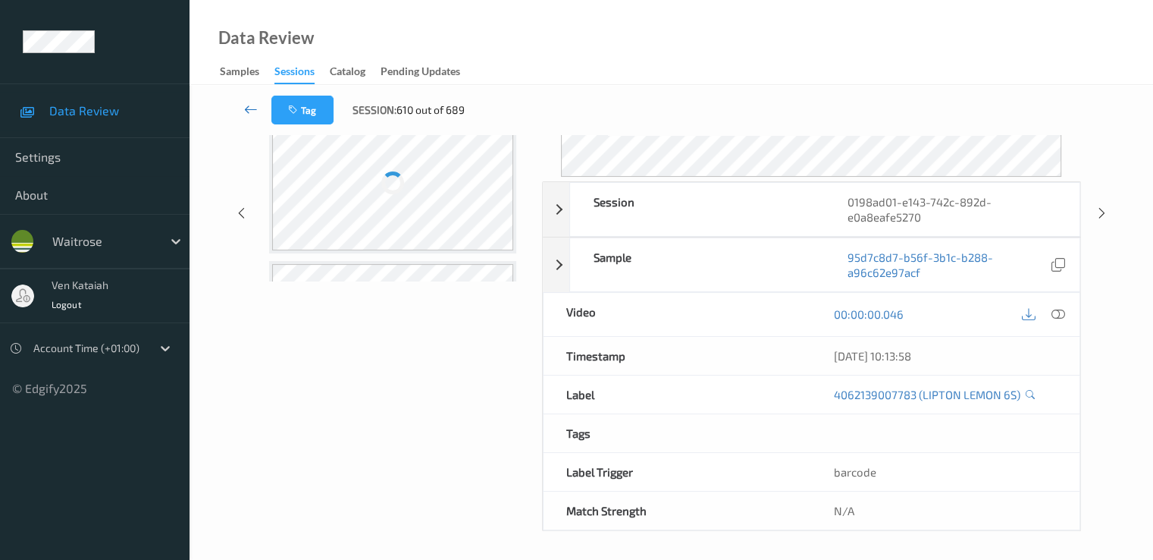
click at [231, 111] on link at bounding box center [251, 110] width 40 height 29
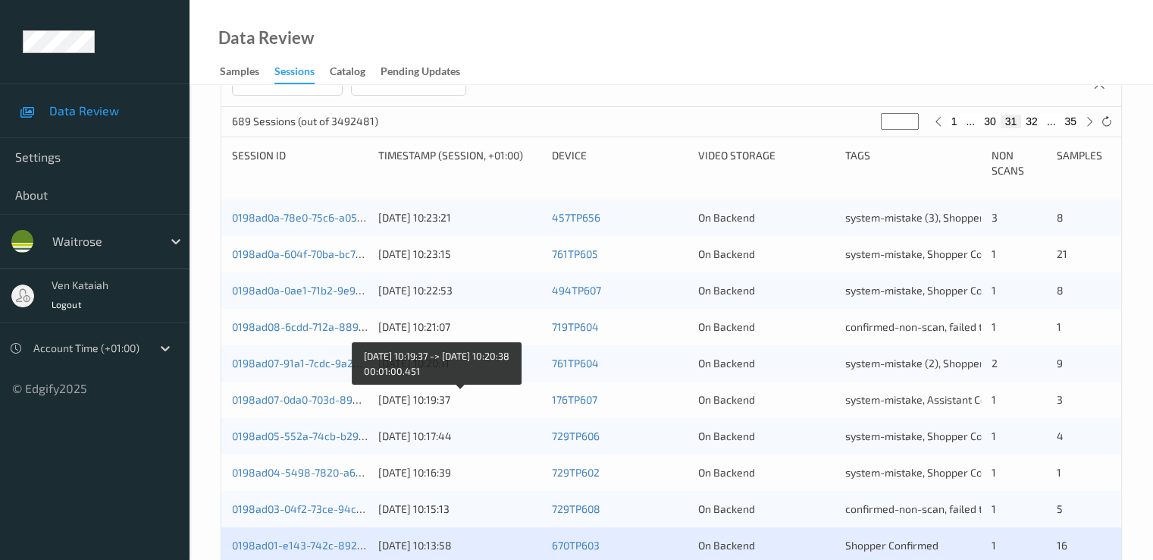
scroll to position [455, 0]
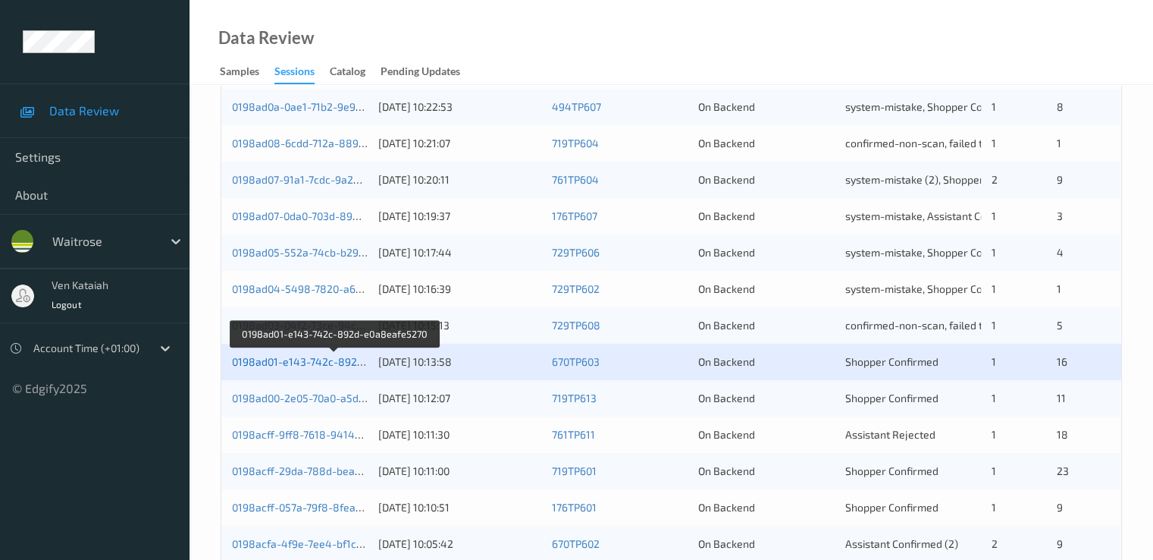
click at [271, 355] on link "0198ad01-e143-742c-892d-e0a8eafe5270" at bounding box center [335, 361] width 206 height 13
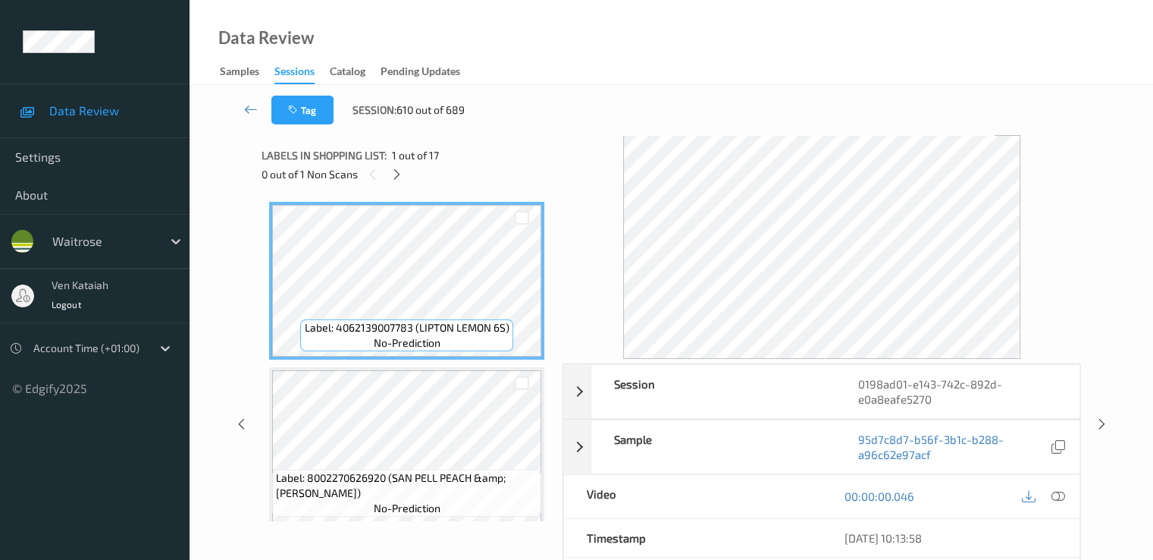
click at [391, 162] on div "Labels in shopping list: 1 out of 17" at bounding box center [407, 155] width 290 height 19
click at [400, 176] on icon at bounding box center [397, 175] width 13 height 14
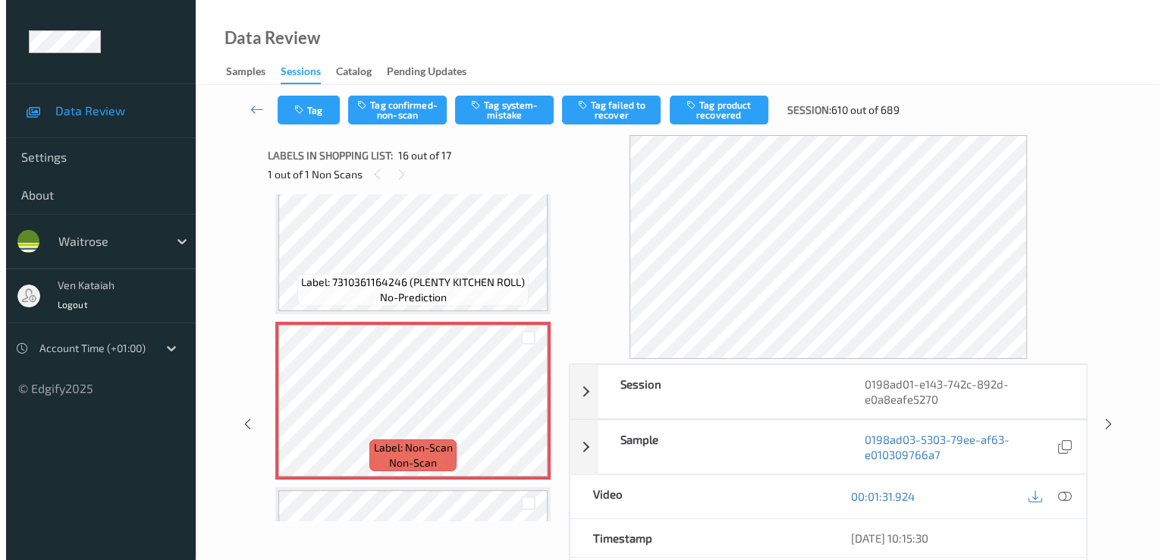
scroll to position [2322, 0]
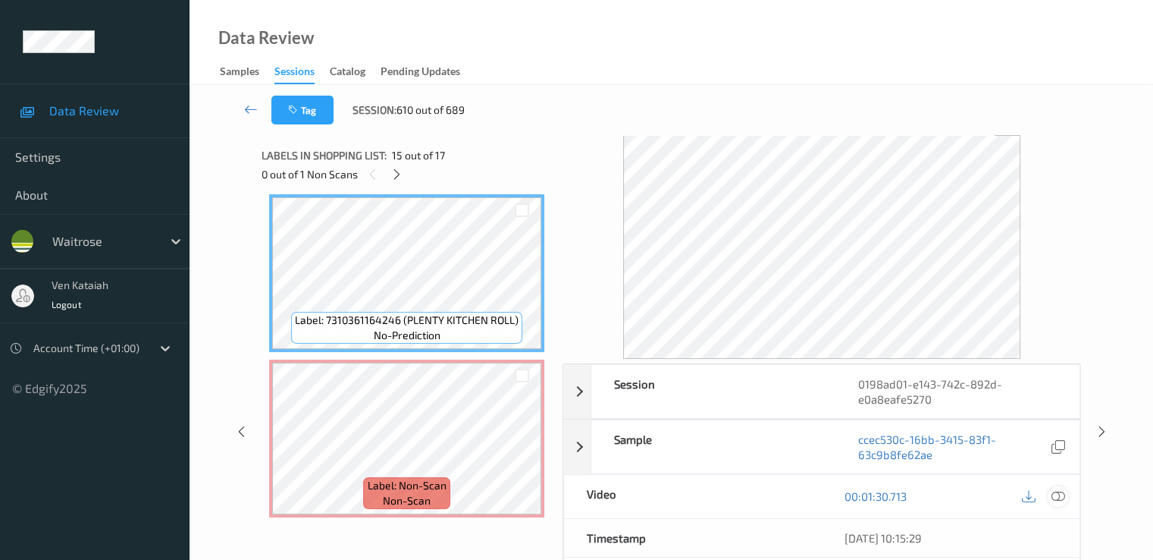
click at [1059, 489] on icon at bounding box center [1058, 496] width 14 height 14
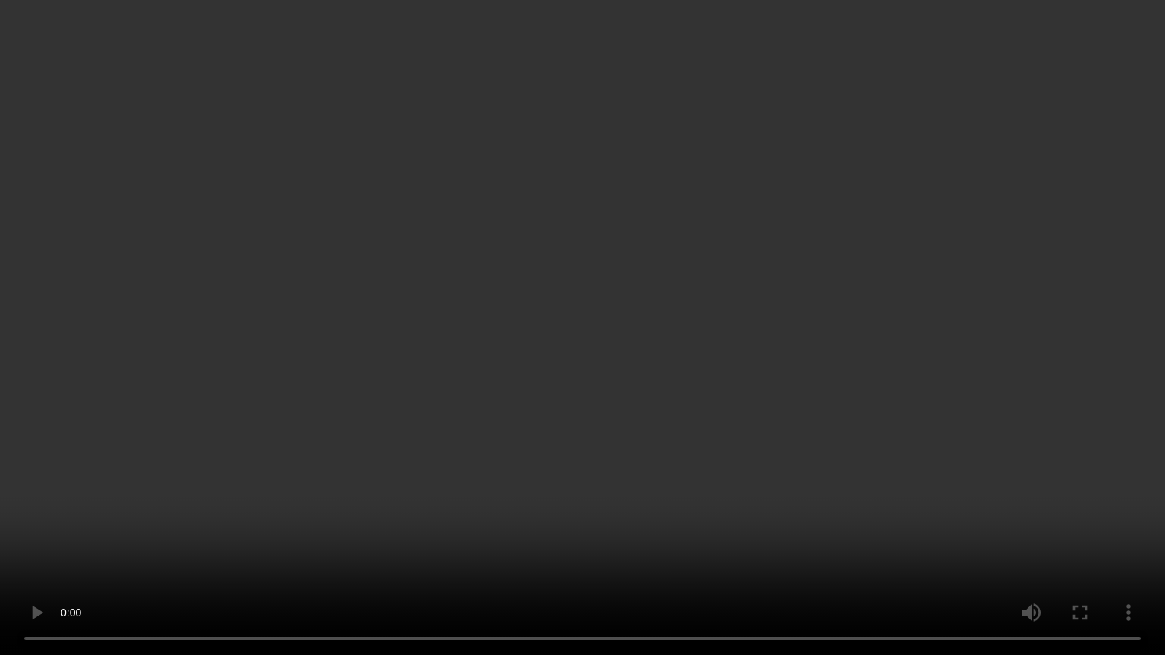
click at [742, 485] on video at bounding box center [582, 327] width 1165 height 655
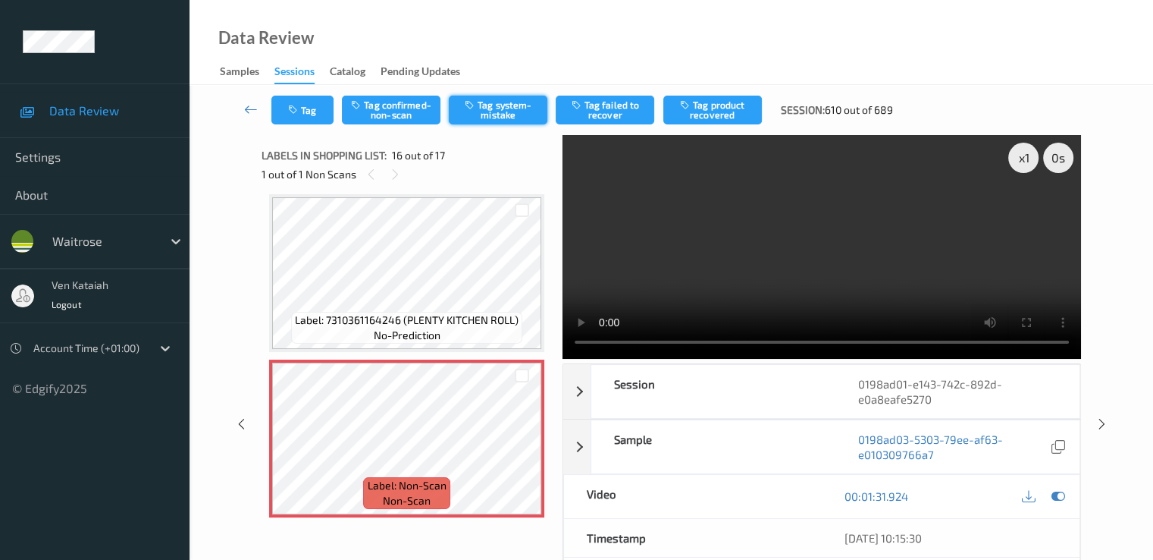
click at [502, 98] on button "Tag system-mistake" at bounding box center [498, 110] width 99 height 29
click at [318, 113] on button "Tag" at bounding box center [302, 110] width 62 height 29
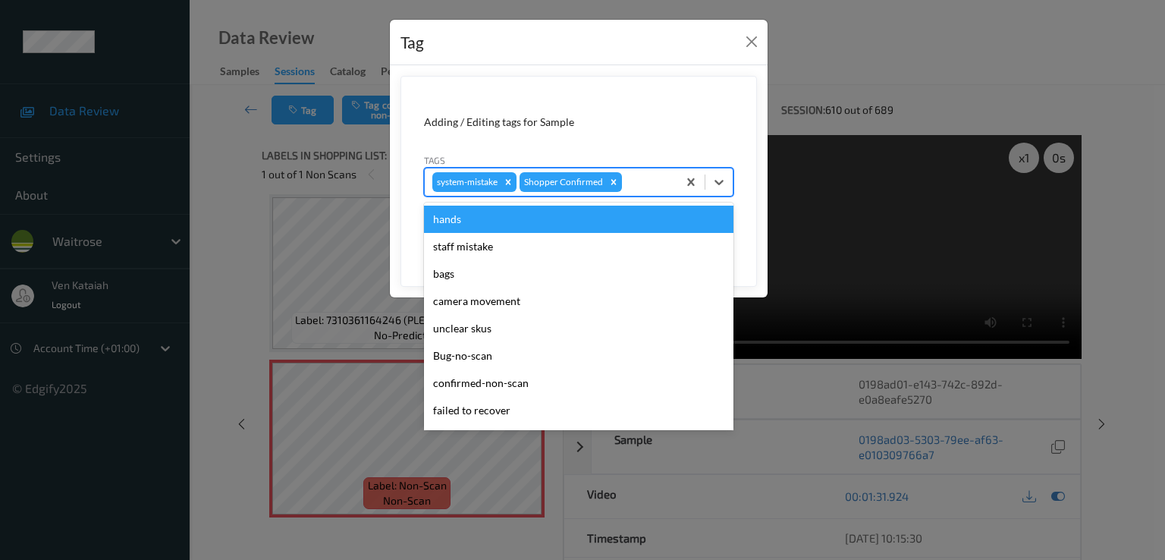
click at [663, 187] on div at bounding box center [647, 182] width 45 height 18
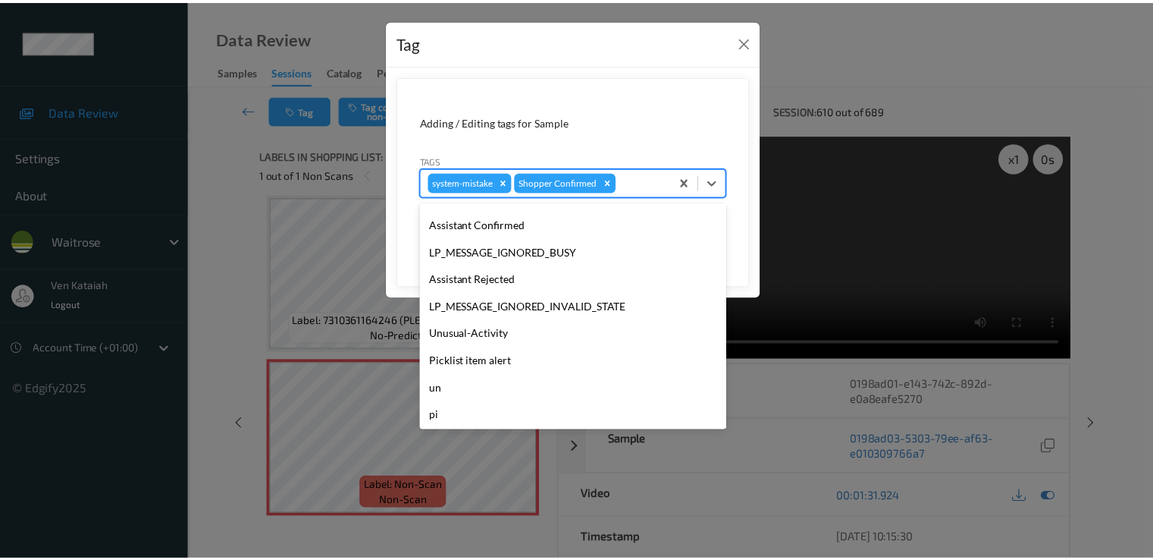
scroll to position [297, 0]
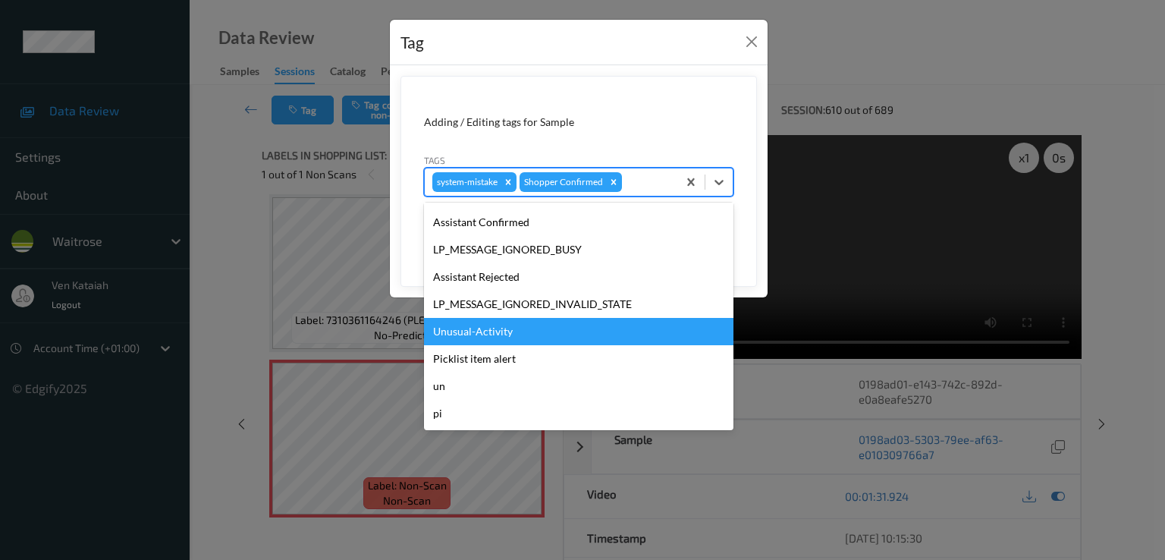
click at [474, 338] on div "Unusual-Activity" at bounding box center [578, 331] width 309 height 27
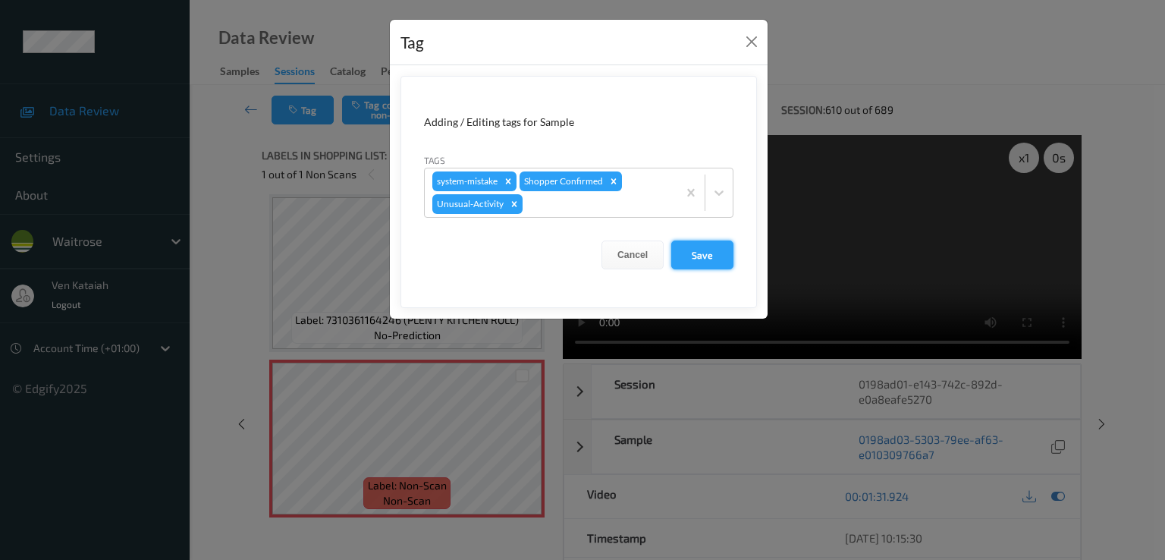
click at [725, 253] on button "Save" at bounding box center [702, 254] width 62 height 29
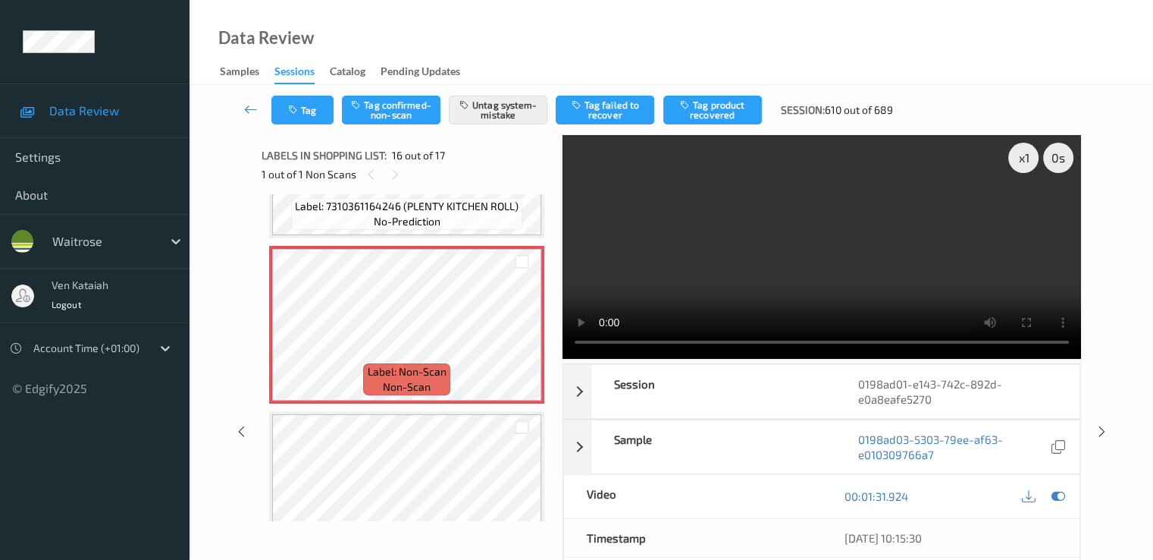
scroll to position [2474, 0]
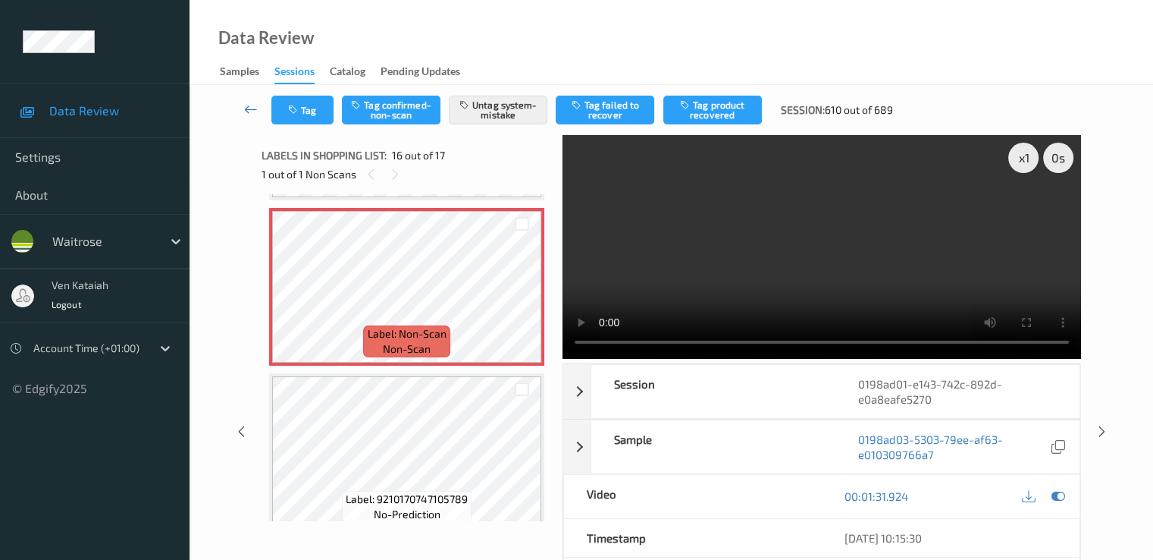
click at [236, 104] on link at bounding box center [251, 110] width 40 height 29
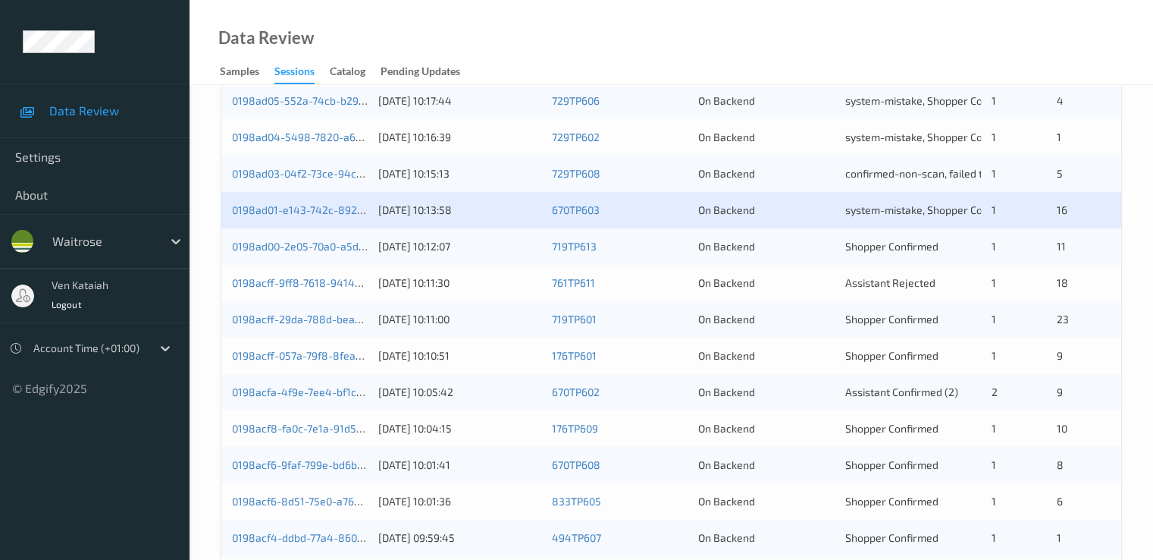
scroll to position [701, 0]
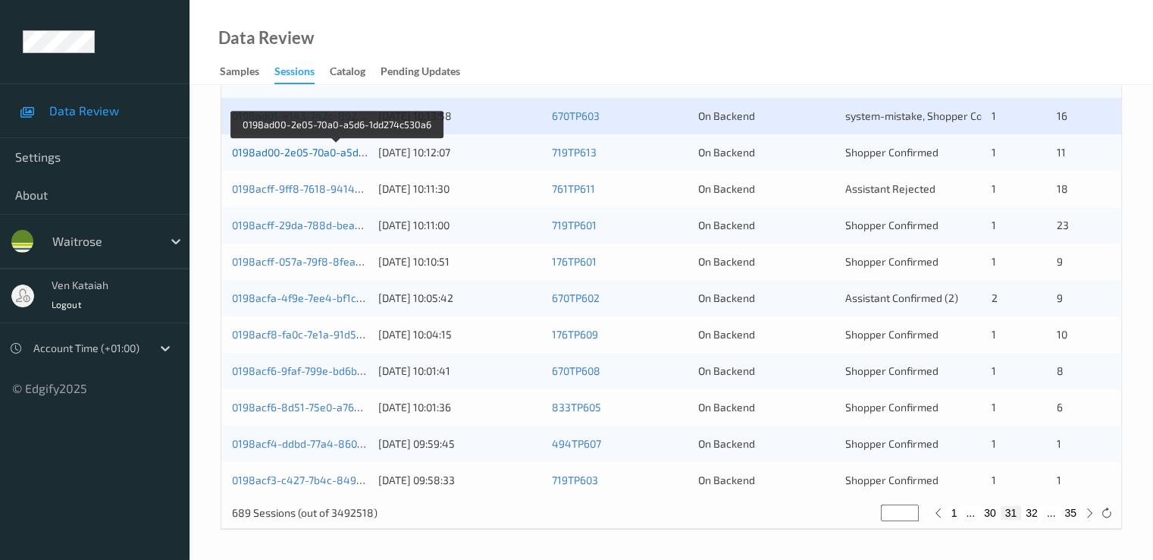
click at [340, 153] on link "0198ad00-2e05-70a0-a5d6-1dd274c530a6" at bounding box center [336, 152] width 208 height 13
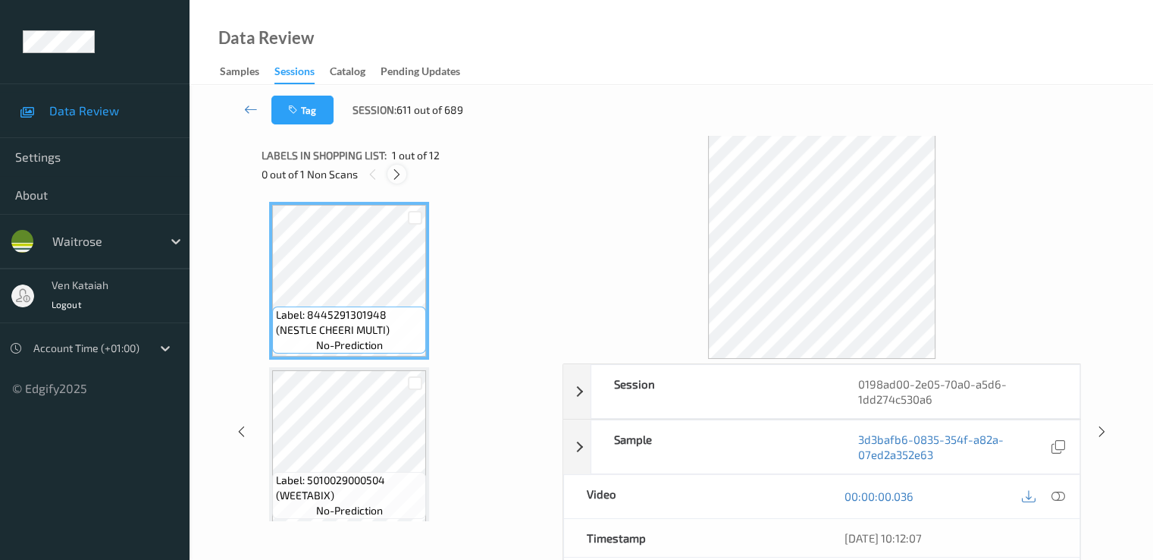
click at [403, 176] on icon at bounding box center [397, 175] width 13 height 14
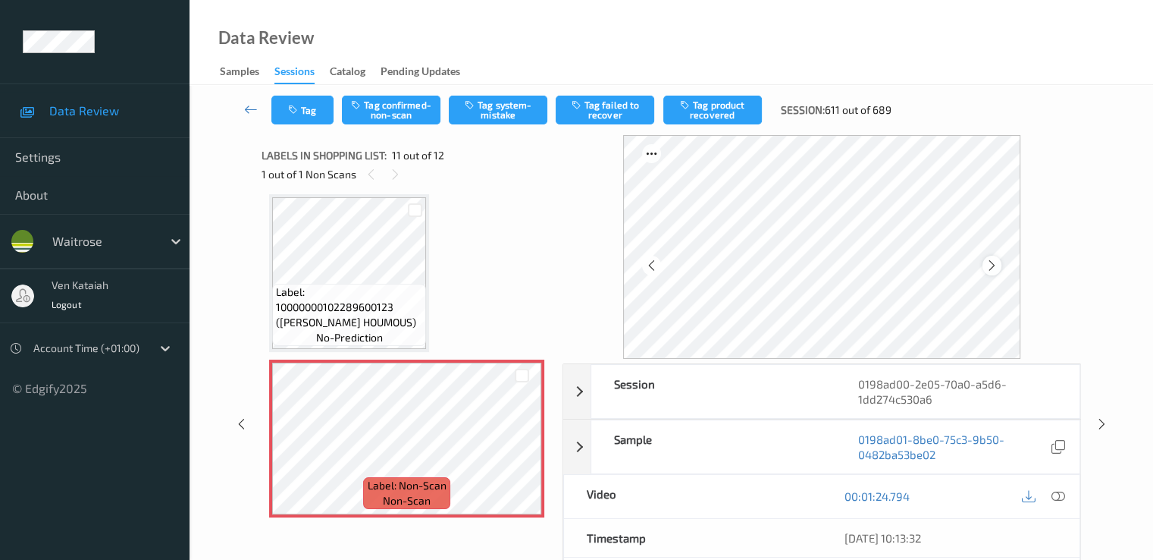
click at [989, 264] on icon at bounding box center [992, 266] width 13 height 14
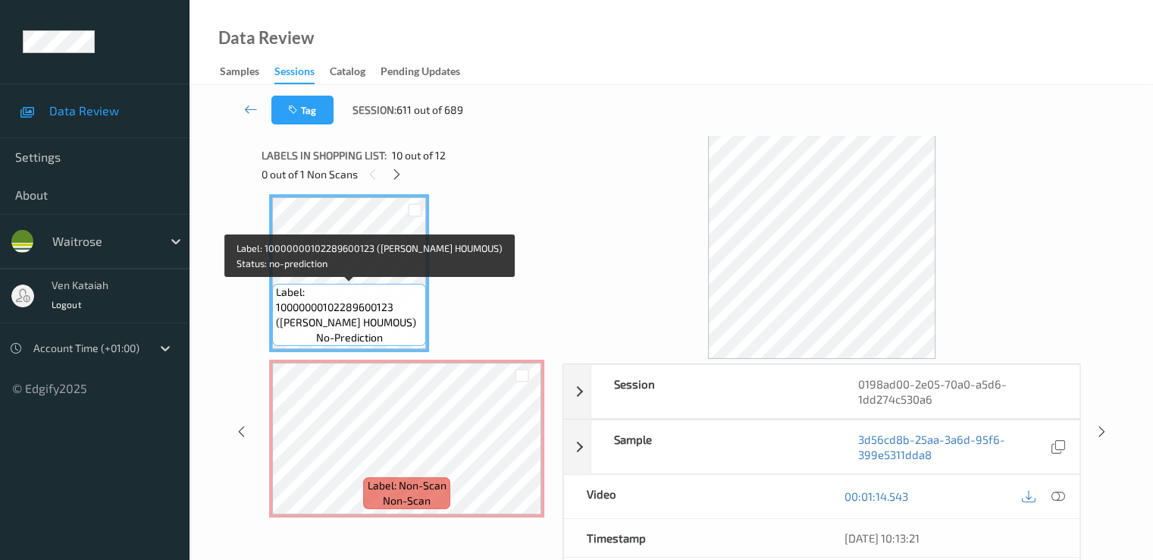
scroll to position [1344, 0]
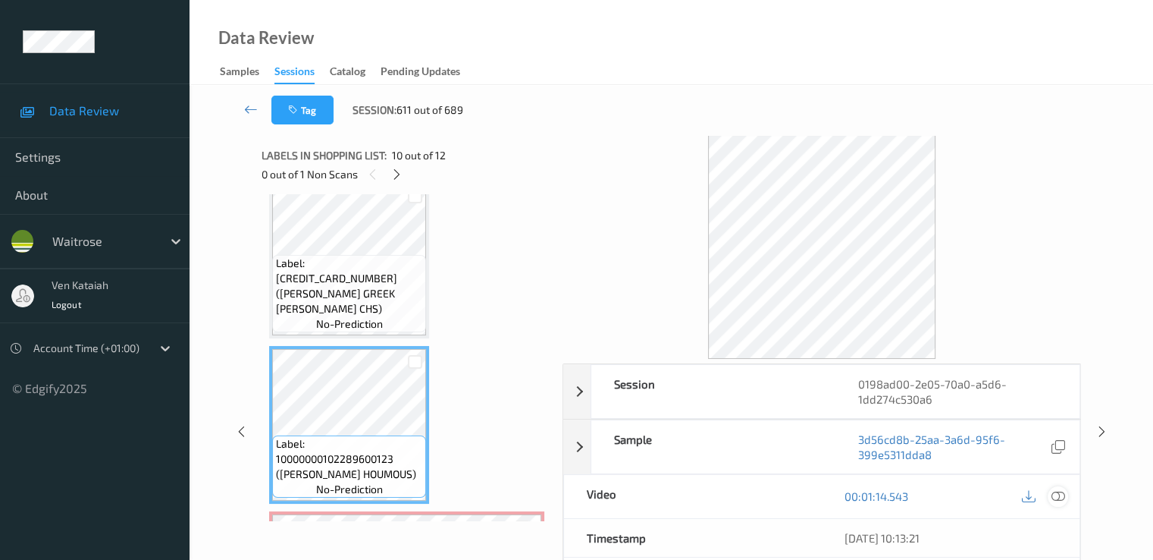
click at [1052, 500] on icon at bounding box center [1058, 496] width 14 height 14
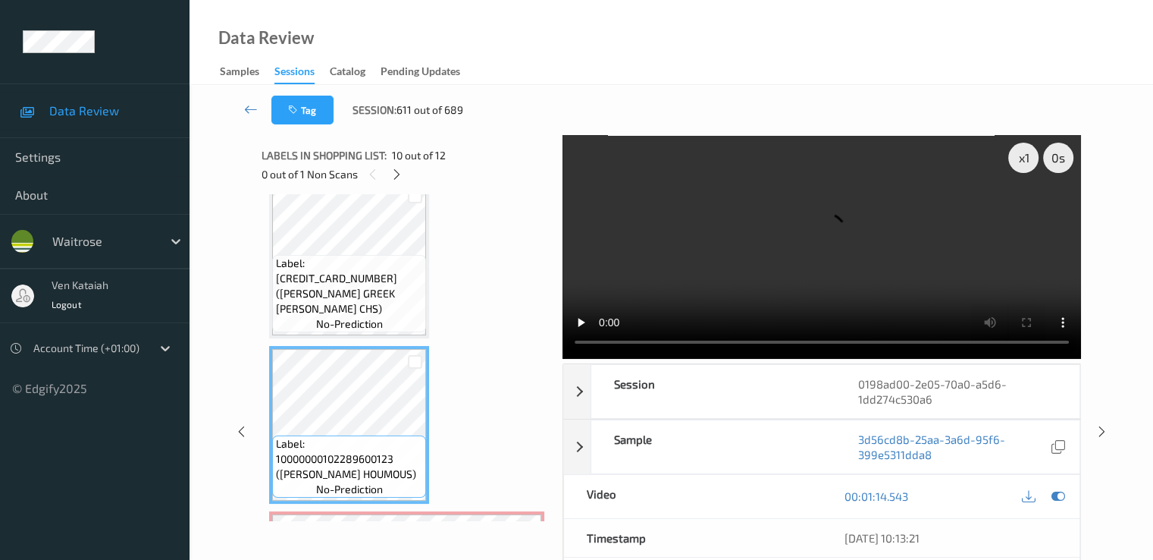
scroll to position [1495, 0]
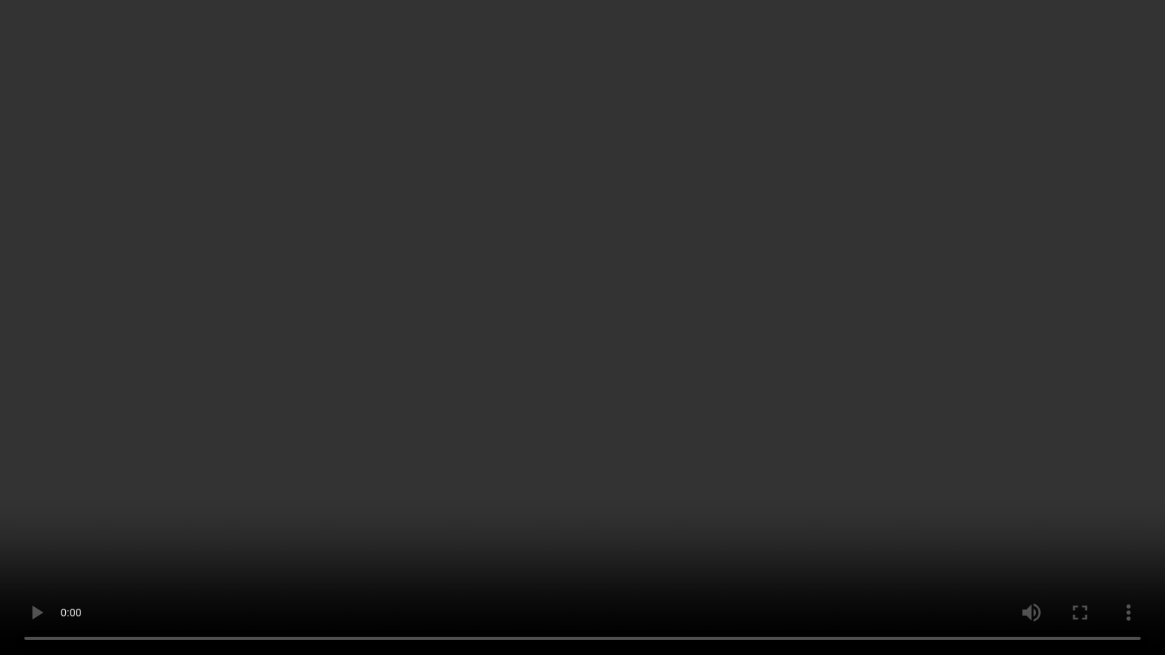
click at [588, 516] on video at bounding box center [582, 327] width 1165 height 655
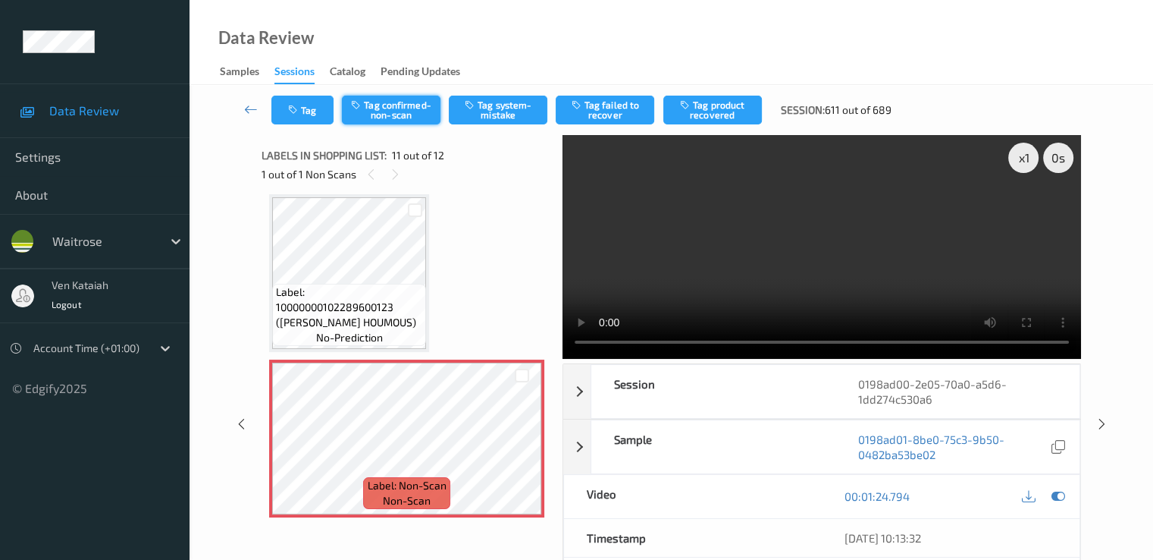
click at [417, 116] on button "Tag confirmed-non-scan" at bounding box center [391, 110] width 99 height 29
click at [742, 115] on button "Tag product recovered" at bounding box center [712, 110] width 99 height 29
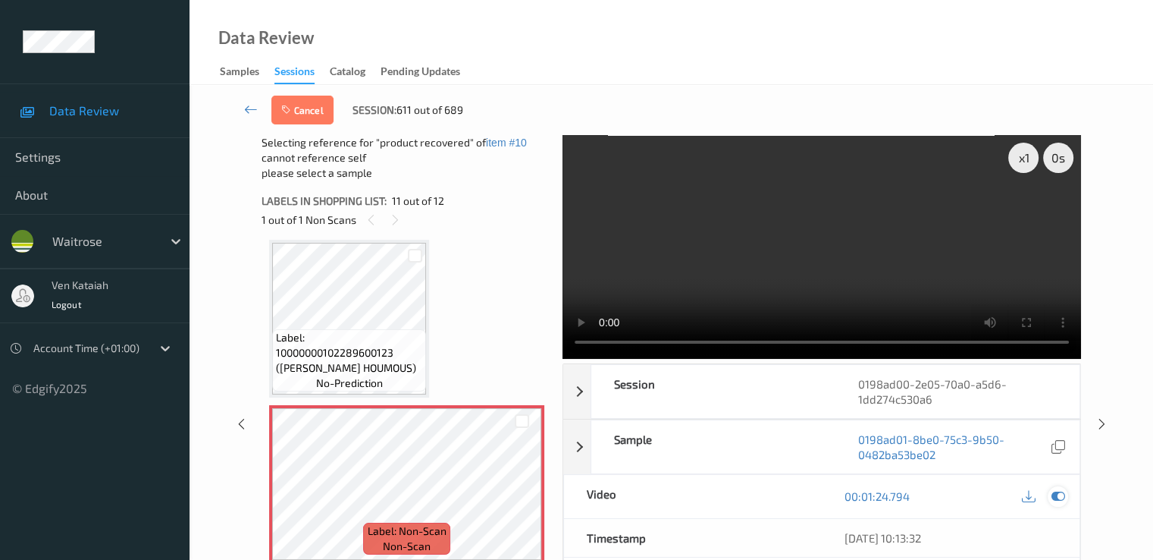
click at [1057, 489] on icon at bounding box center [1058, 496] width 14 height 14
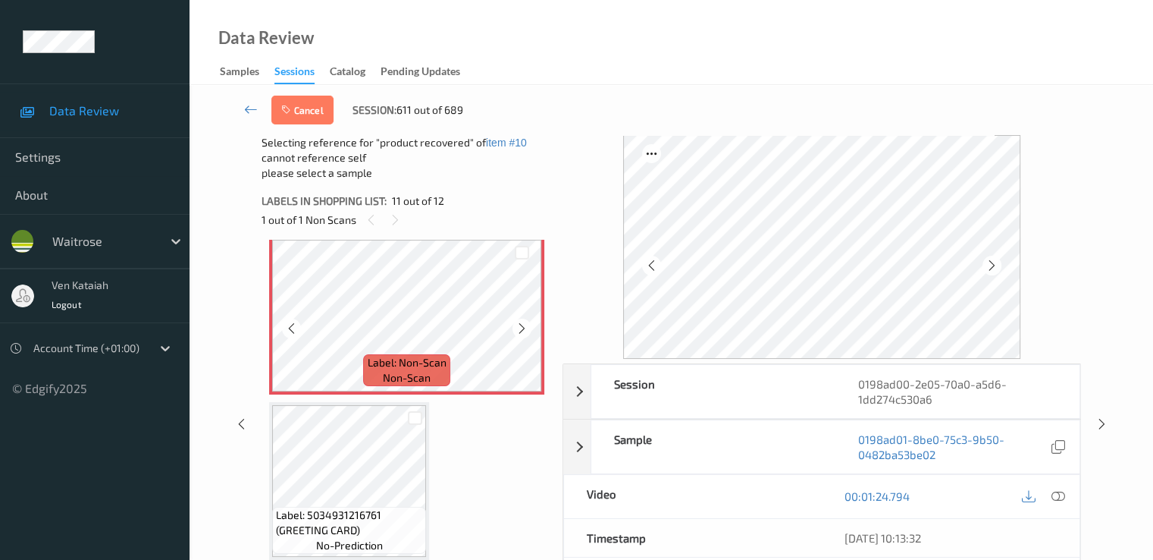
scroll to position [1664, 0]
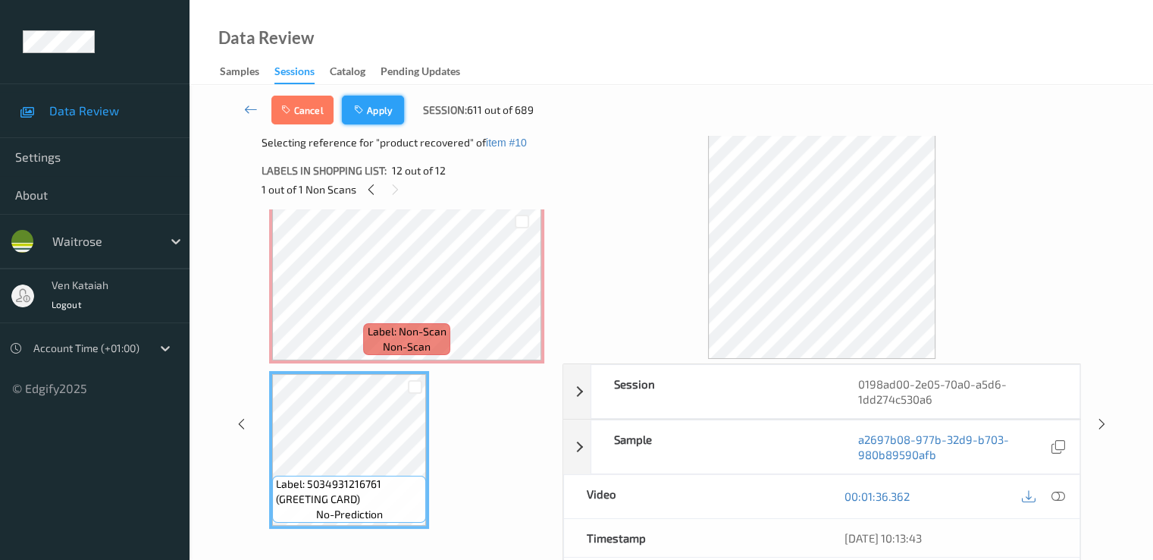
click at [378, 108] on button "Apply" at bounding box center [373, 110] width 62 height 29
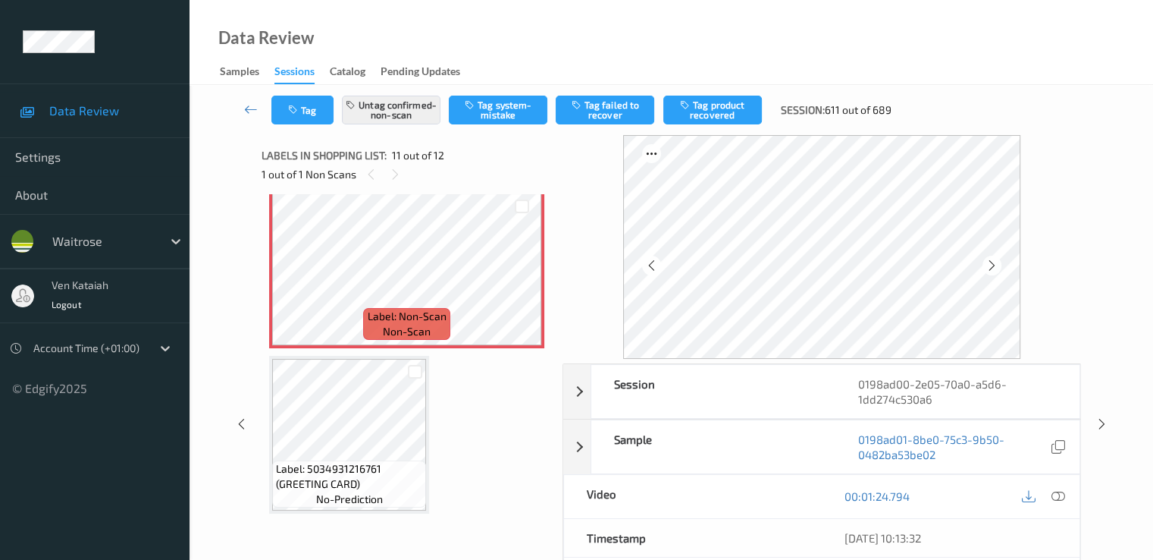
scroll to position [1495, 0]
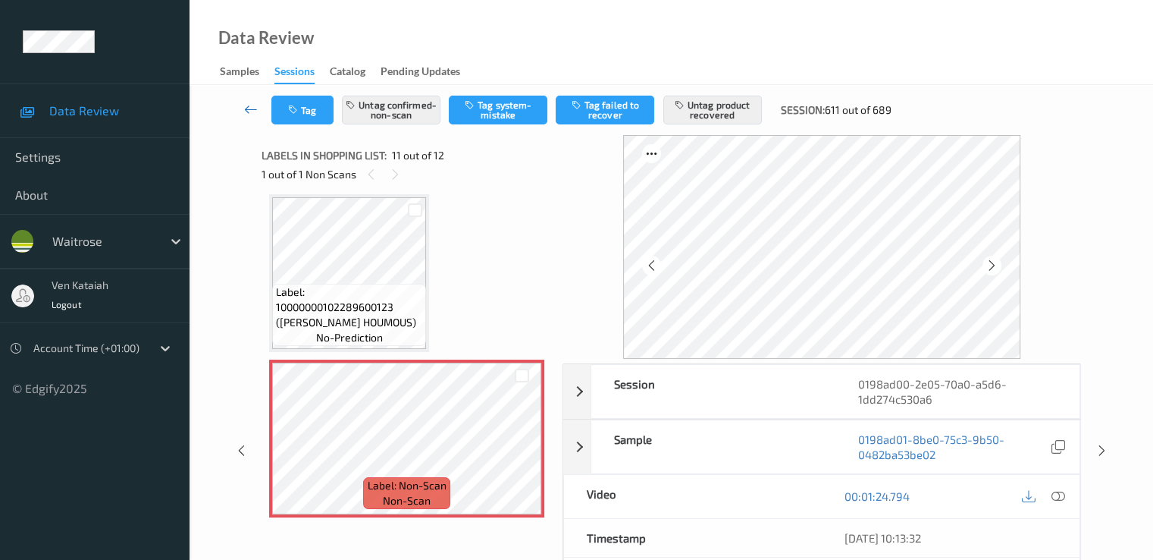
click at [258, 107] on link at bounding box center [251, 110] width 40 height 29
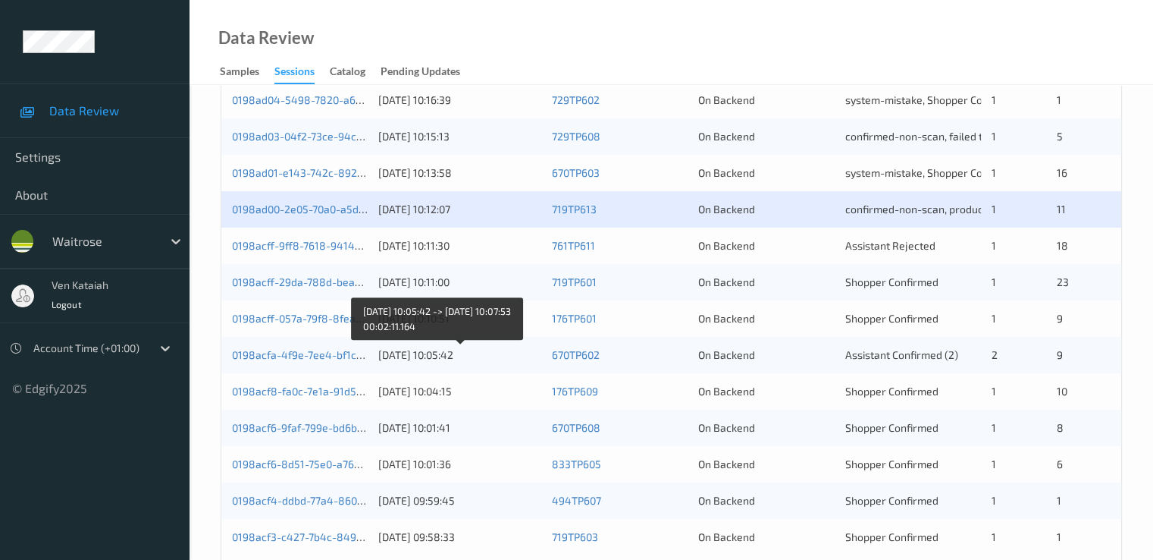
scroll to position [701, 0]
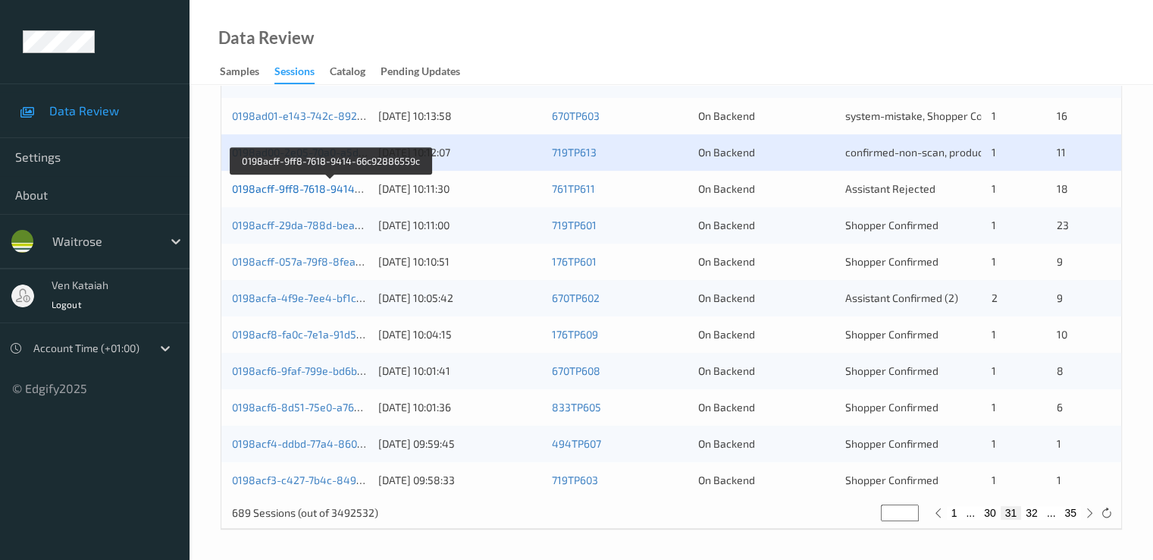
click at [337, 190] on link "0198acff-9ff8-7618-9414-66c92886559c" at bounding box center [332, 188] width 200 height 13
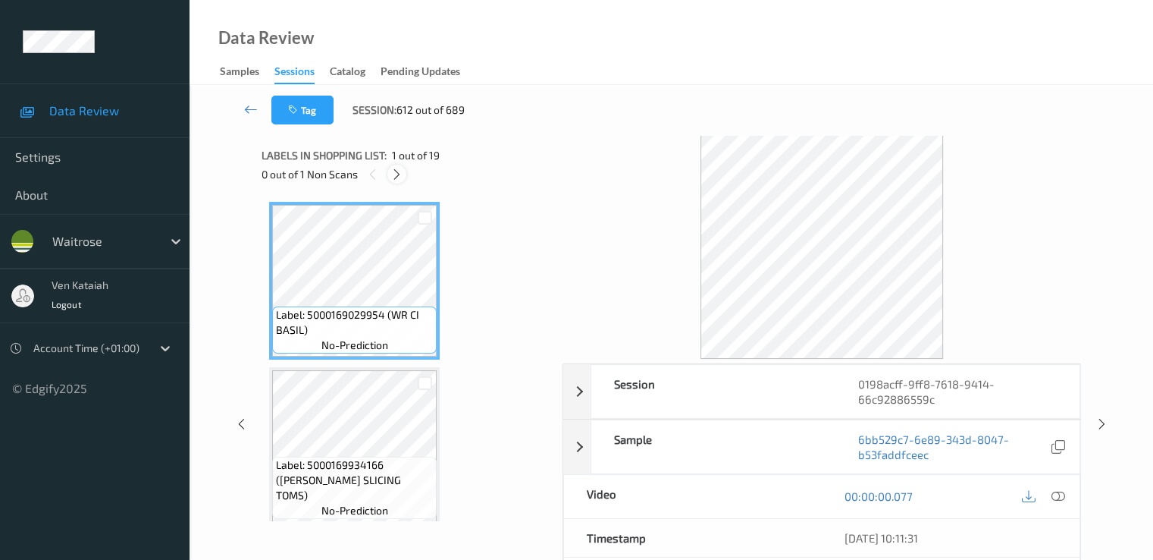
click at [394, 171] on icon at bounding box center [397, 175] width 13 height 14
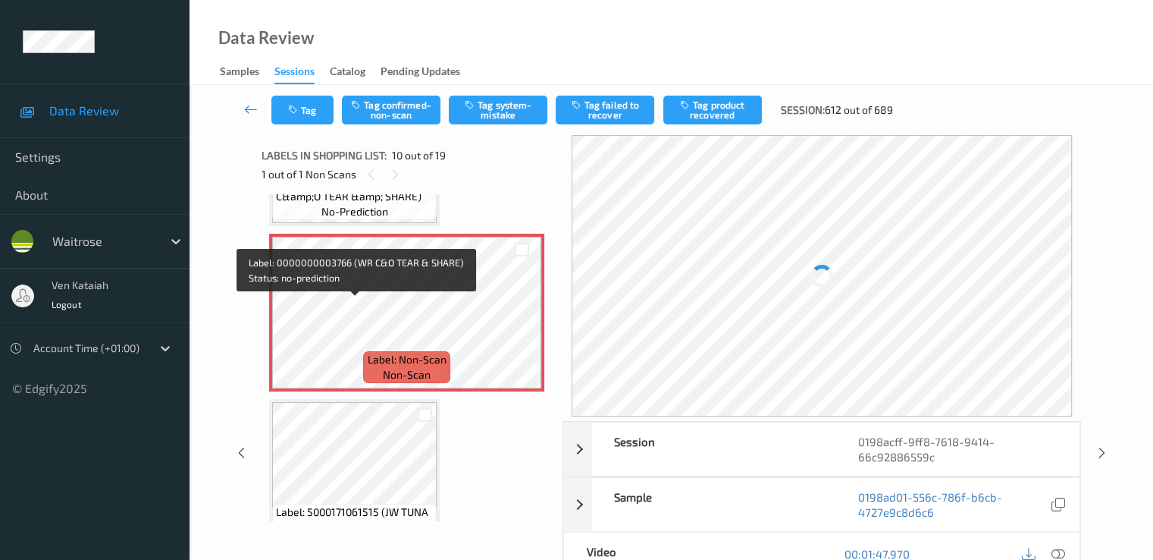
scroll to position [1482, 0]
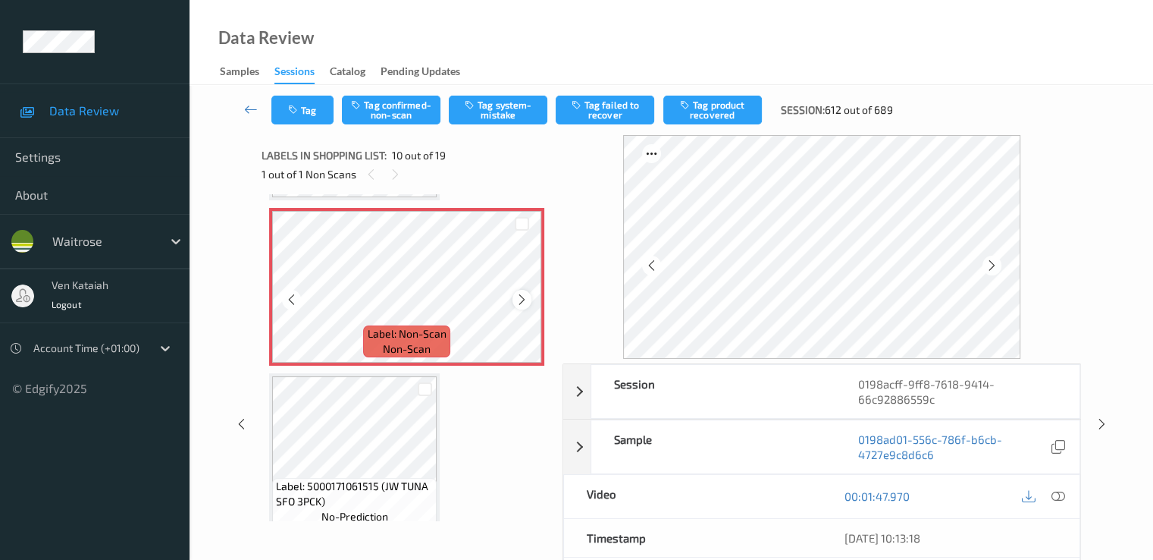
click at [525, 303] on icon at bounding box center [522, 300] width 13 height 14
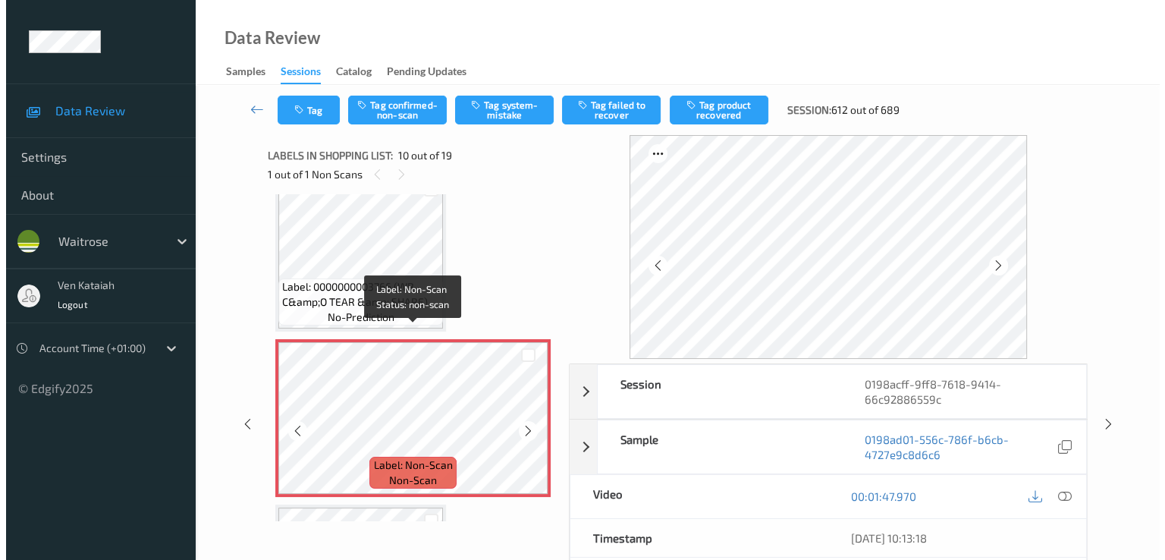
scroll to position [1330, 0]
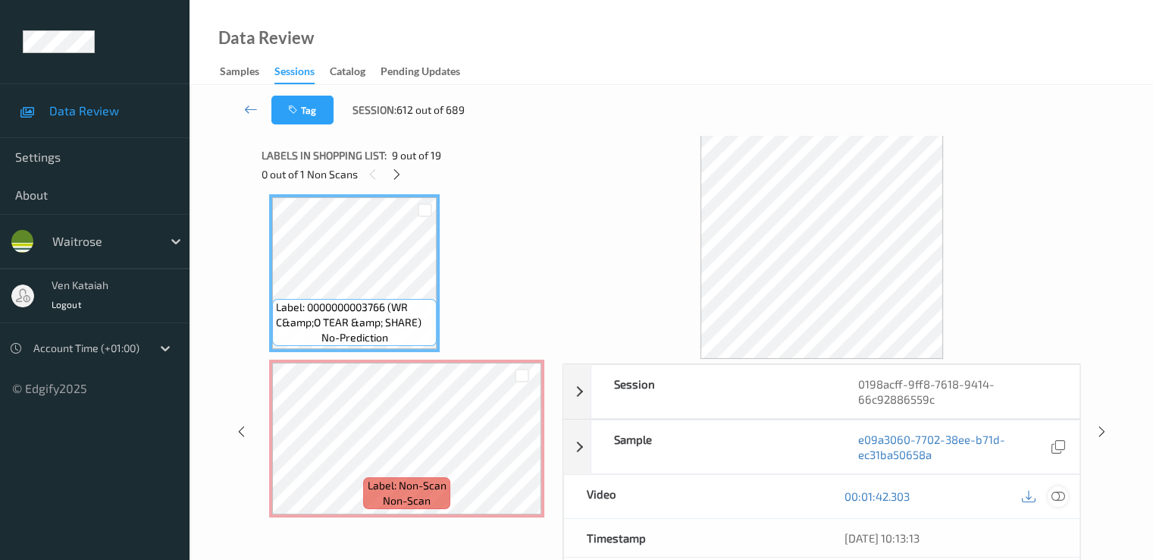
click at [1062, 500] on icon at bounding box center [1058, 496] width 14 height 14
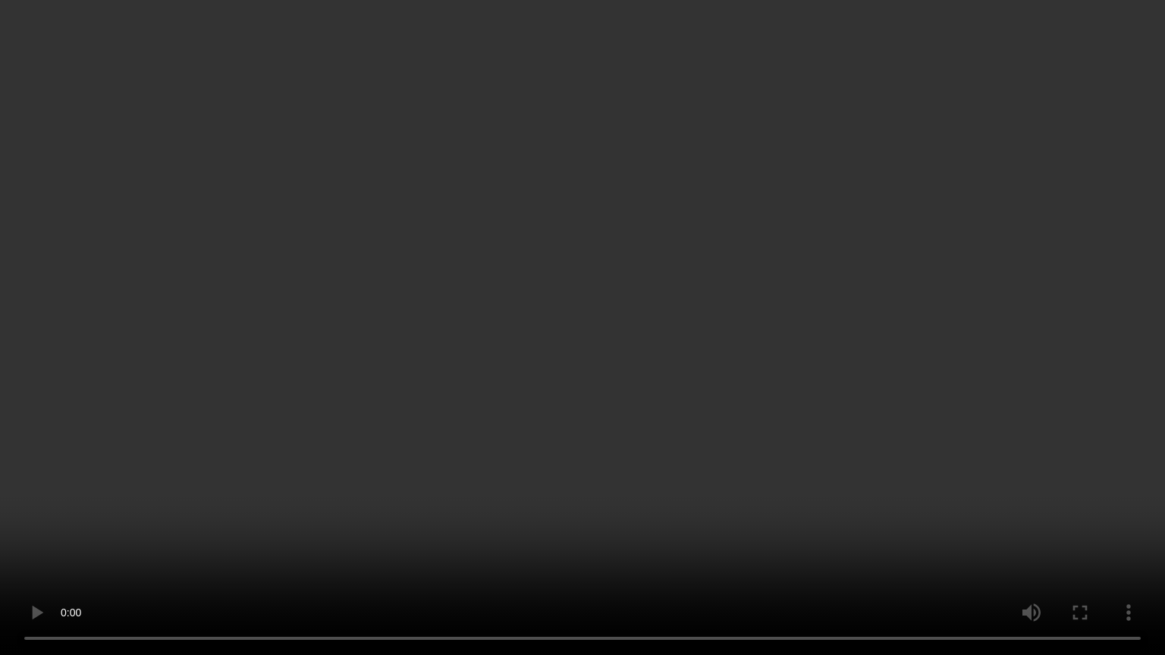
click at [538, 542] on video at bounding box center [582, 327] width 1165 height 655
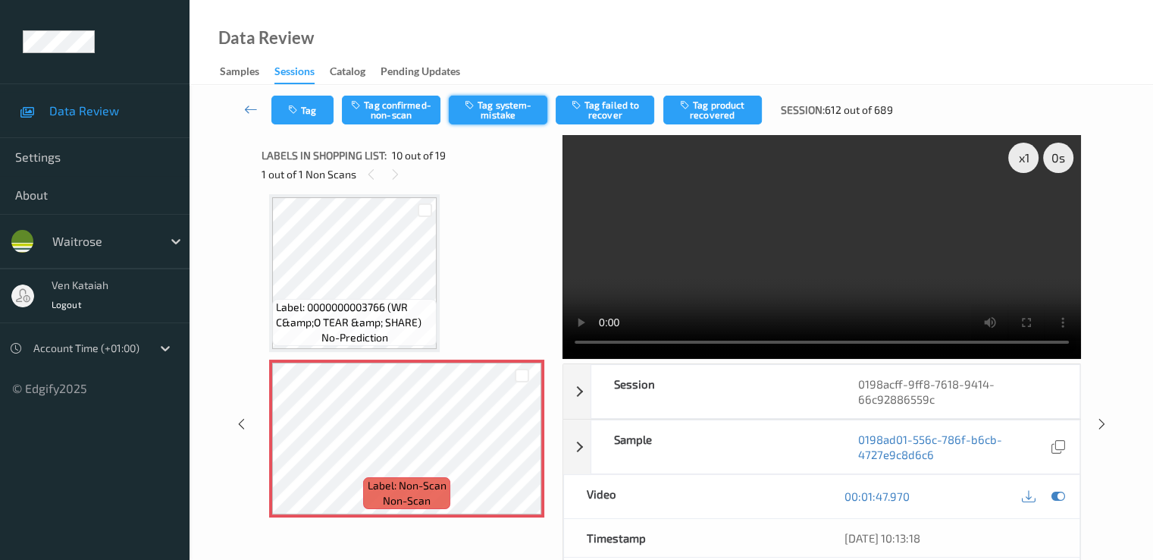
click at [468, 104] on icon "button" at bounding box center [471, 104] width 13 height 11
click at [312, 116] on button "Tag" at bounding box center [302, 110] width 62 height 29
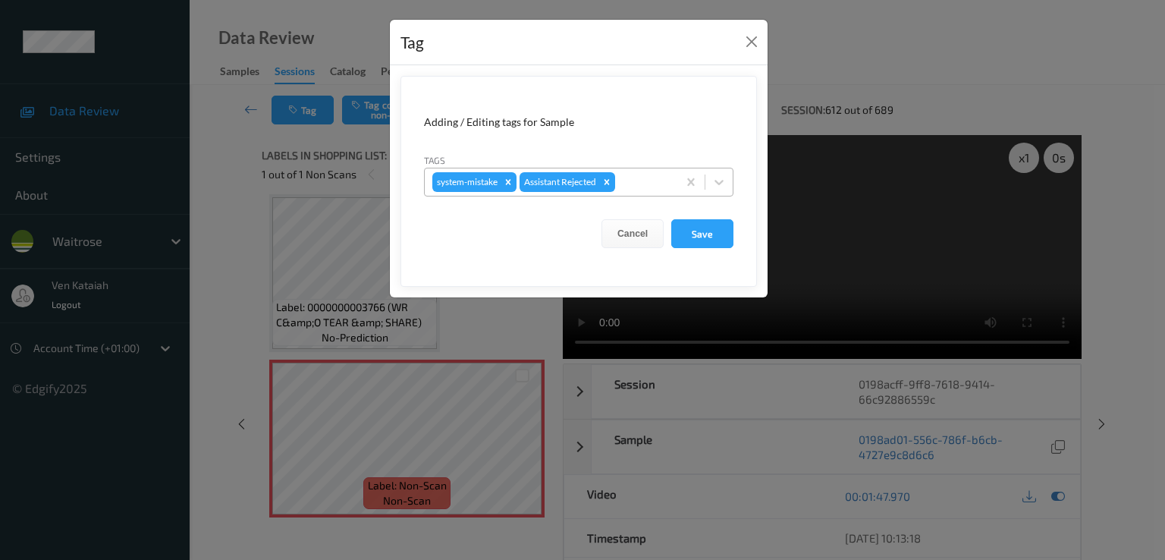
click at [640, 183] on div at bounding box center [644, 182] width 52 height 18
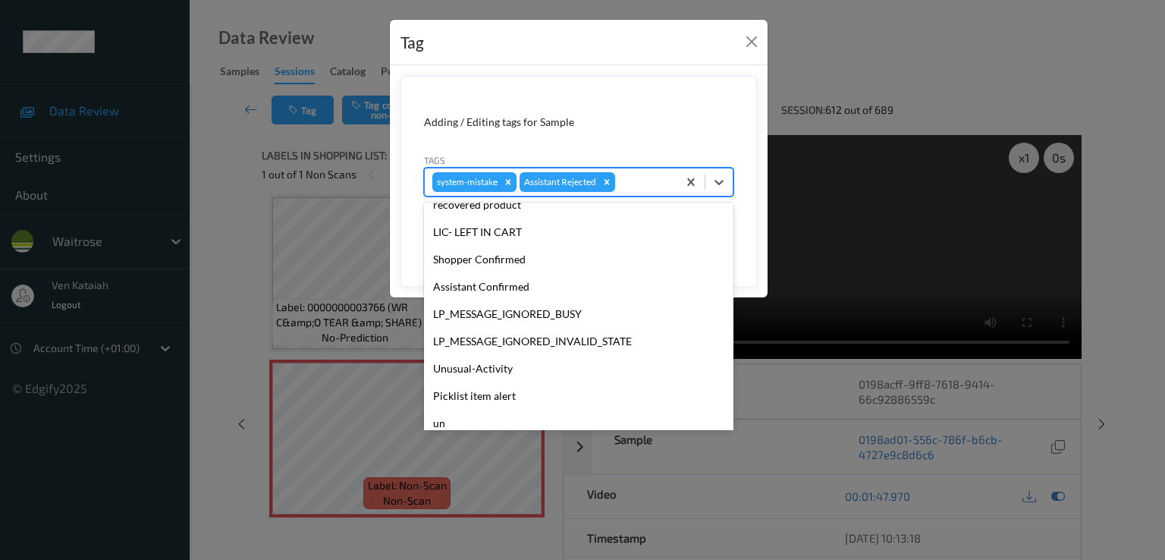
scroll to position [297, 0]
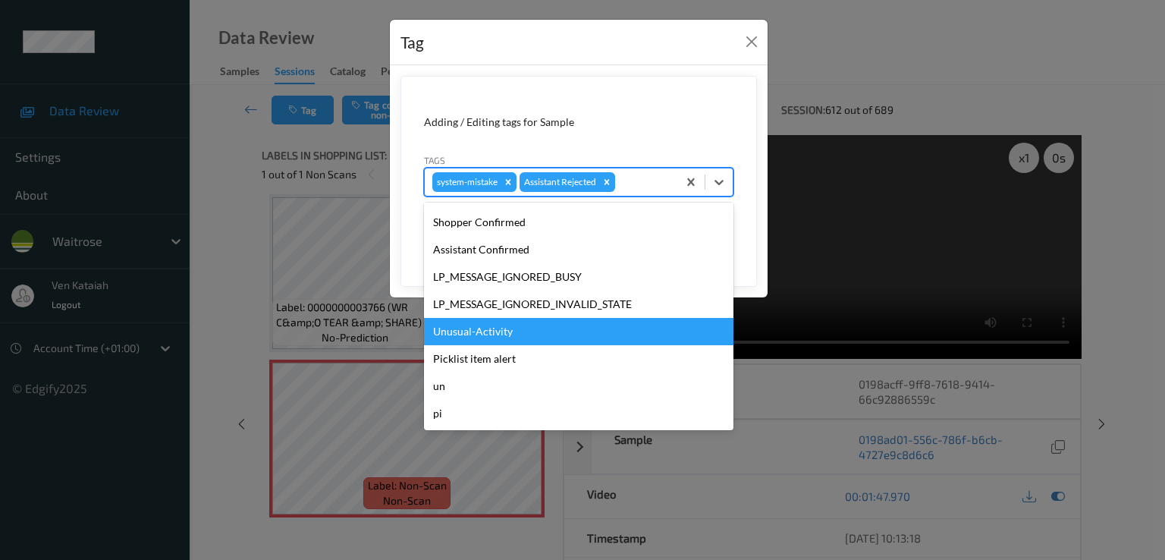
click at [500, 341] on div "Unusual-Activity" at bounding box center [578, 331] width 309 height 27
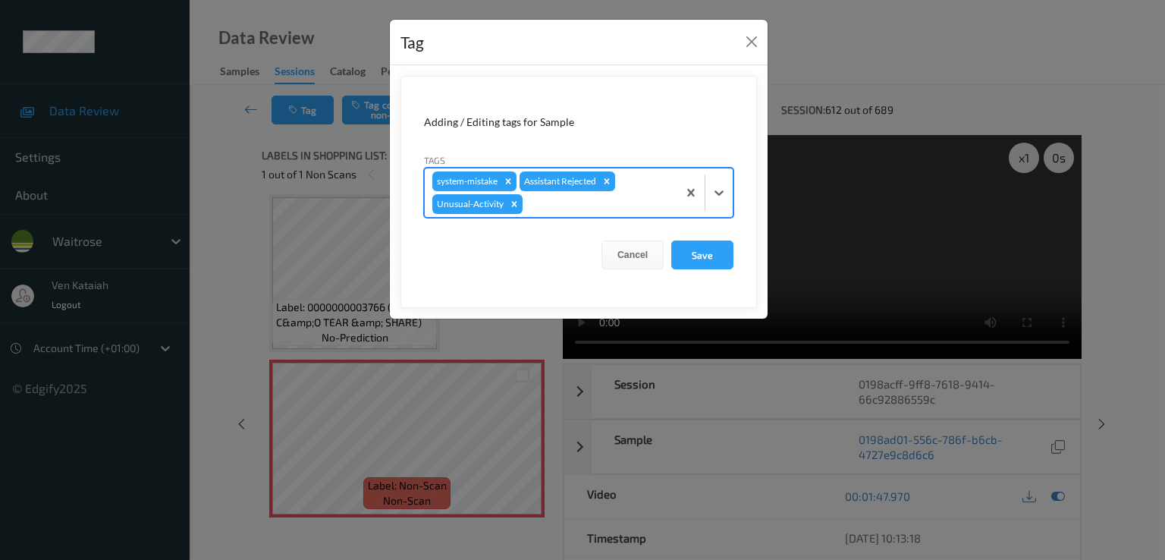
click at [601, 212] on div "system-mistake Assistant Rejected Unusual-Activity" at bounding box center [551, 192] width 253 height 49
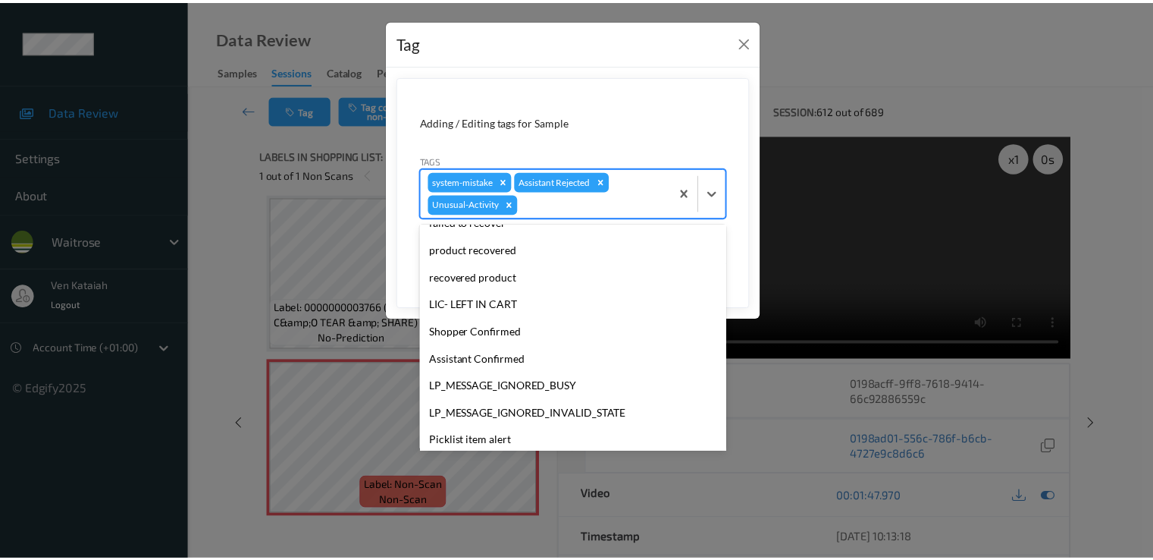
scroll to position [270, 0]
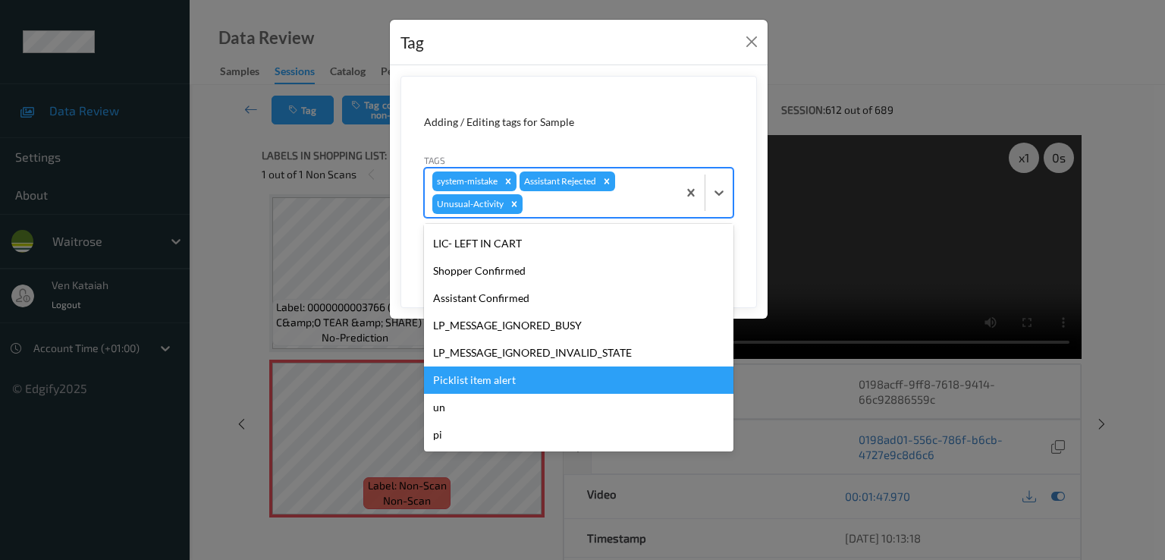
click at [487, 381] on div "Picklist item alert" at bounding box center [578, 379] width 309 height 27
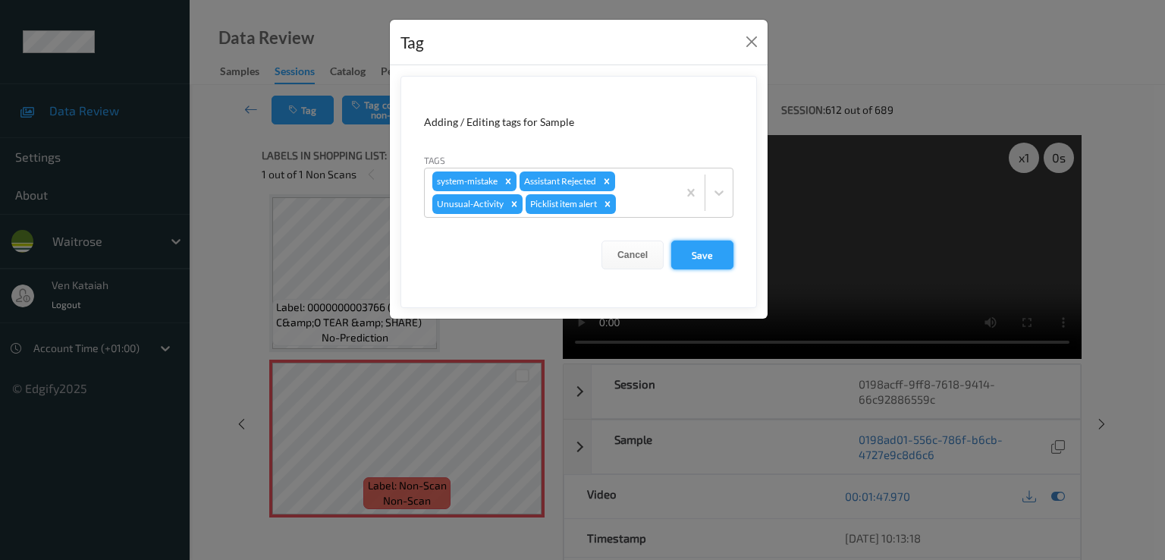
click at [693, 253] on button "Save" at bounding box center [702, 254] width 62 height 29
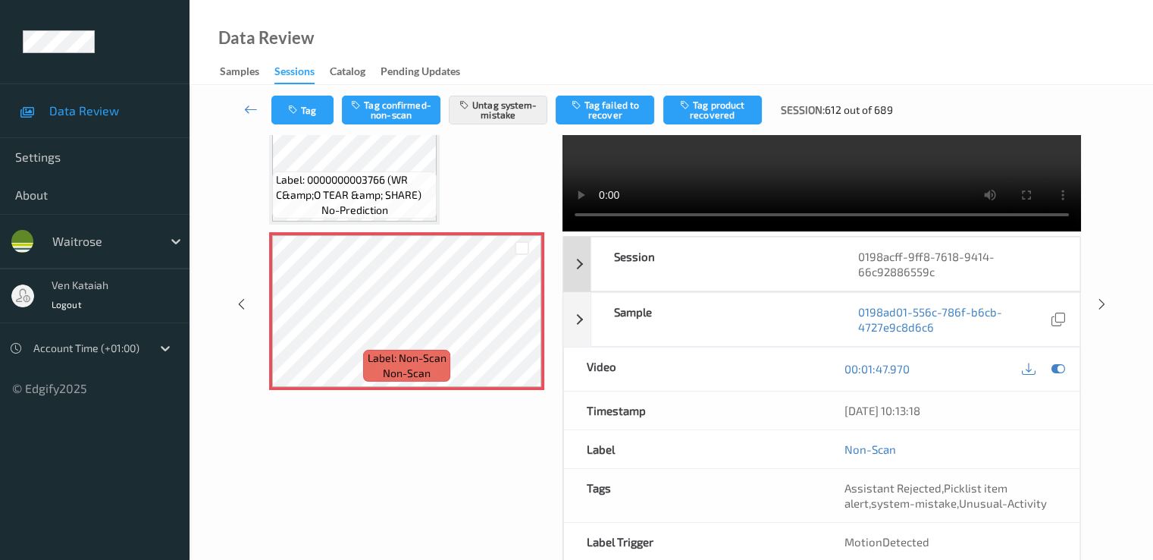
scroll to position [152, 0]
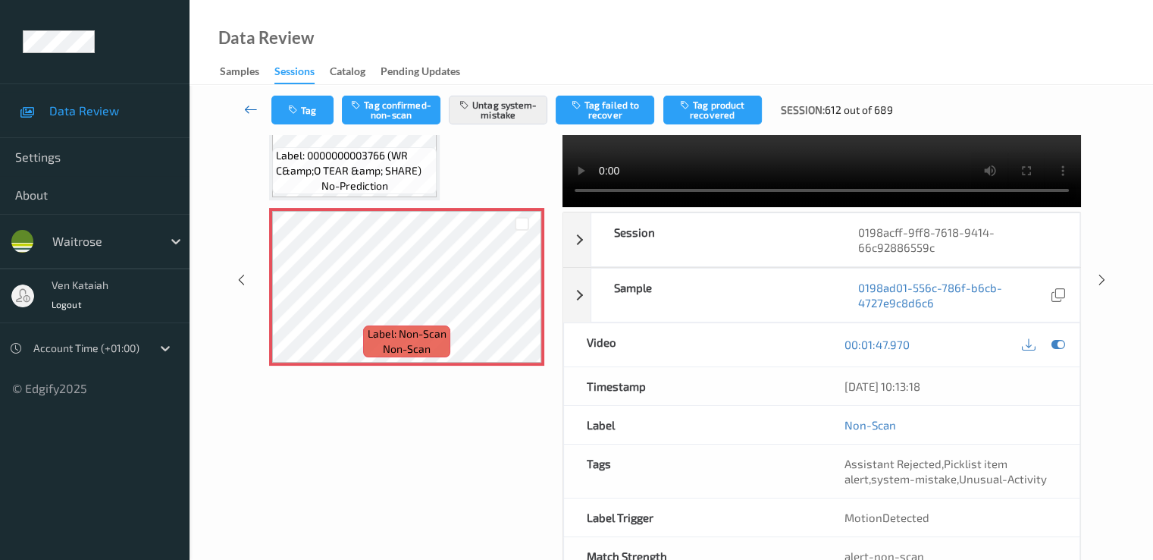
click at [247, 107] on icon at bounding box center [251, 109] width 14 height 15
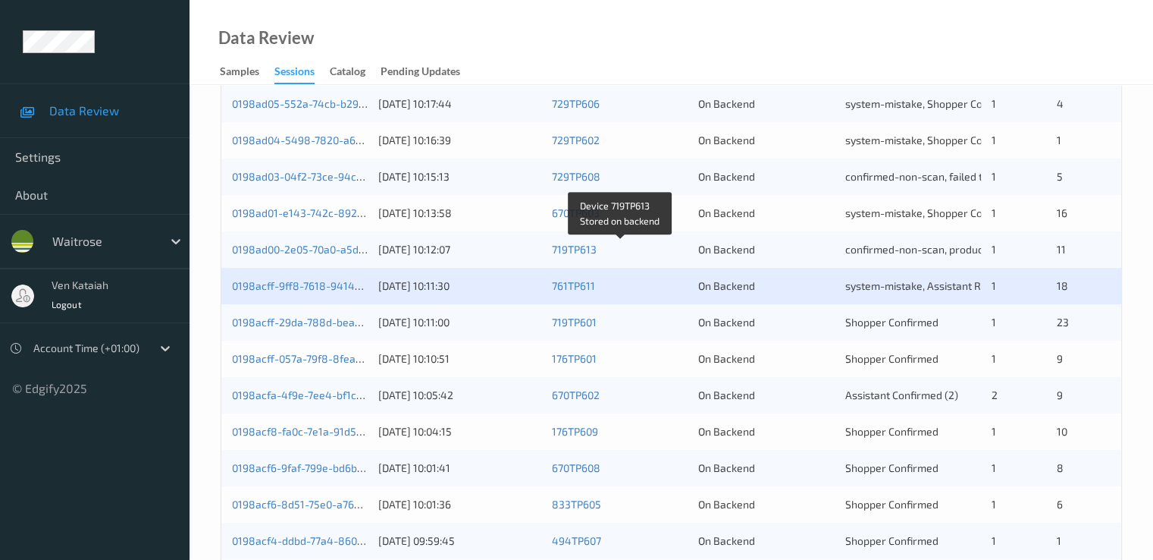
scroll to position [607, 0]
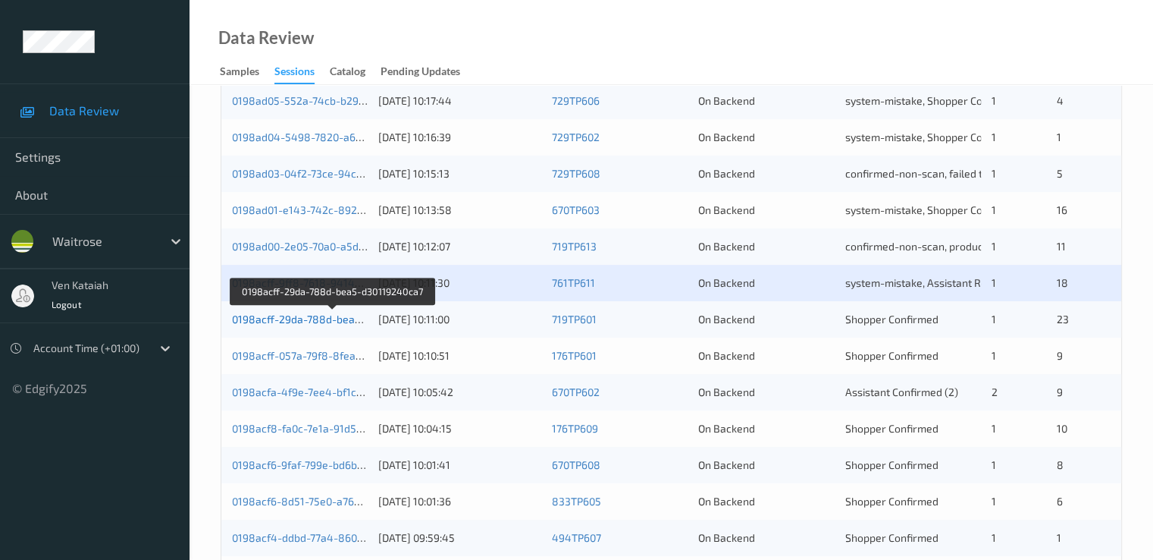
click at [315, 314] on link "0198acff-29da-788d-bea5-d30119240ca7" at bounding box center [333, 318] width 202 height 13
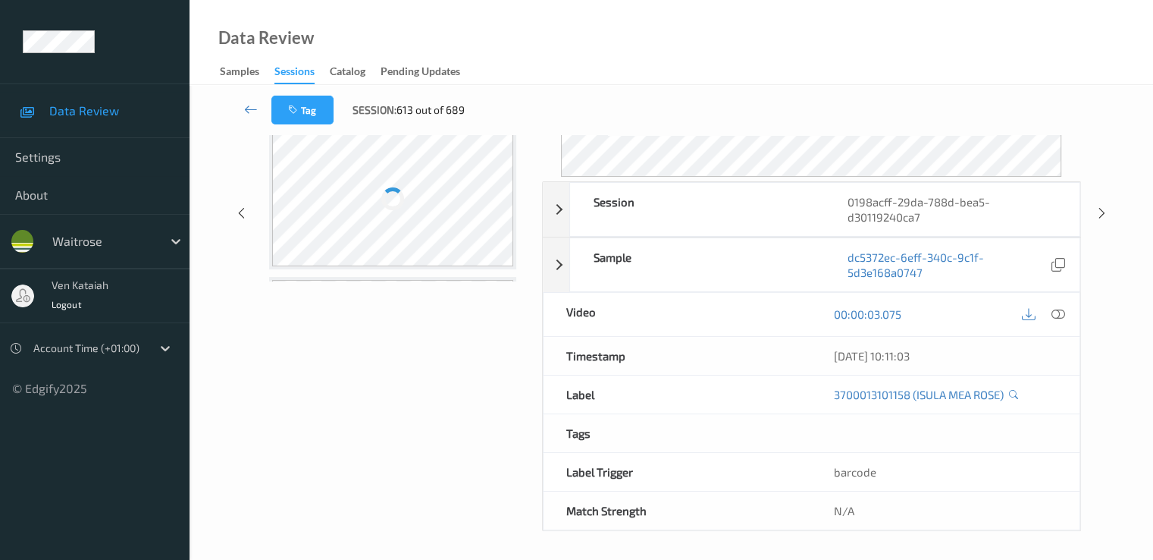
scroll to position [182, 0]
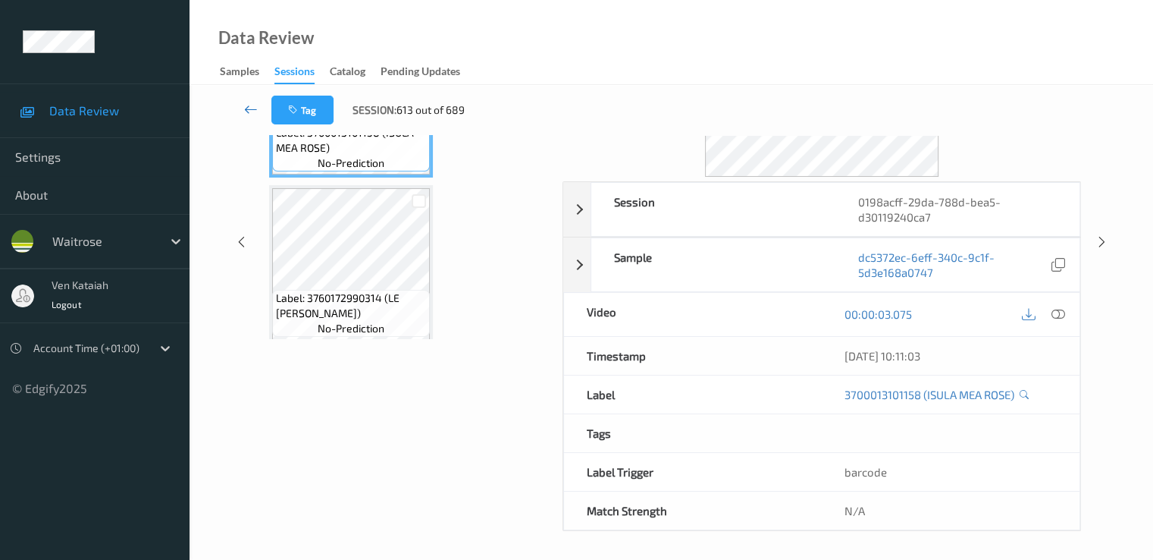
click at [259, 102] on link at bounding box center [251, 110] width 40 height 29
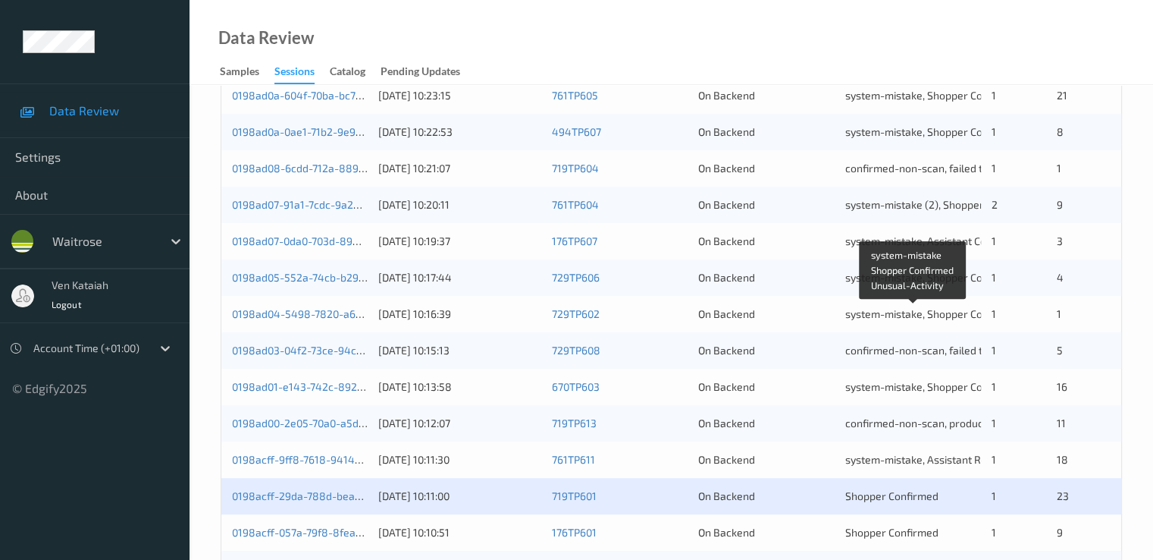
scroll to position [455, 0]
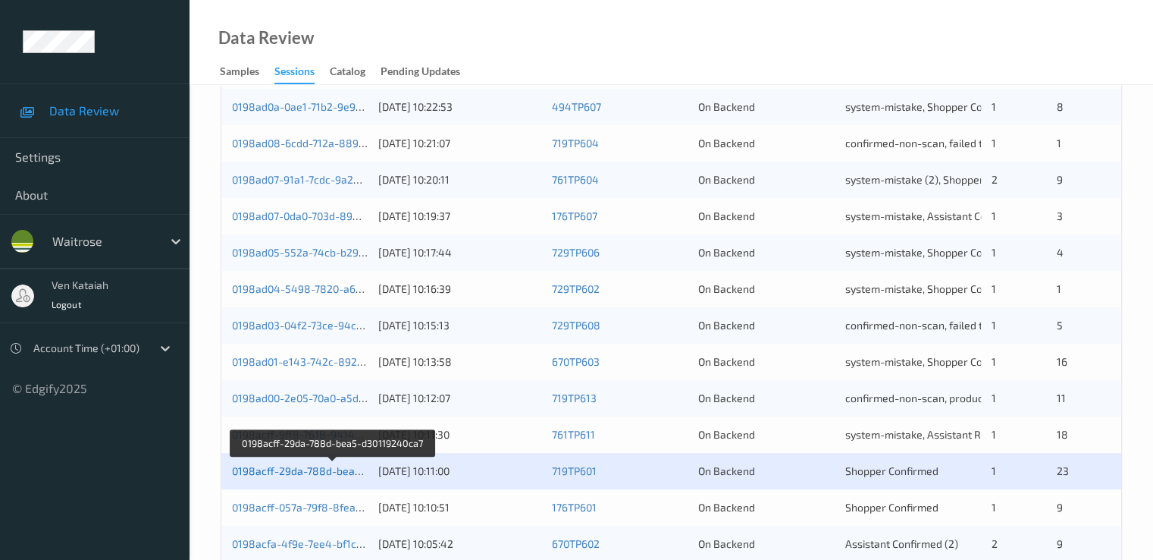
click at [306, 474] on link "0198acff-29da-788d-bea5-d30119240ca7" at bounding box center [333, 470] width 202 height 13
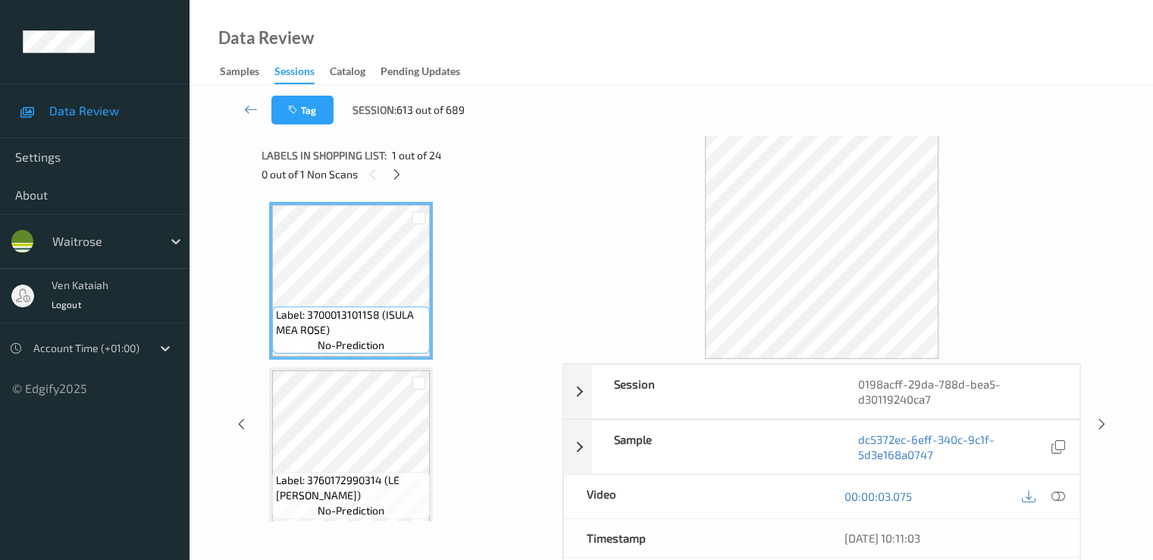
click at [388, 170] on div "0 out of 1 Non Scans" at bounding box center [407, 174] width 290 height 19
click at [398, 170] on icon at bounding box center [397, 175] width 13 height 14
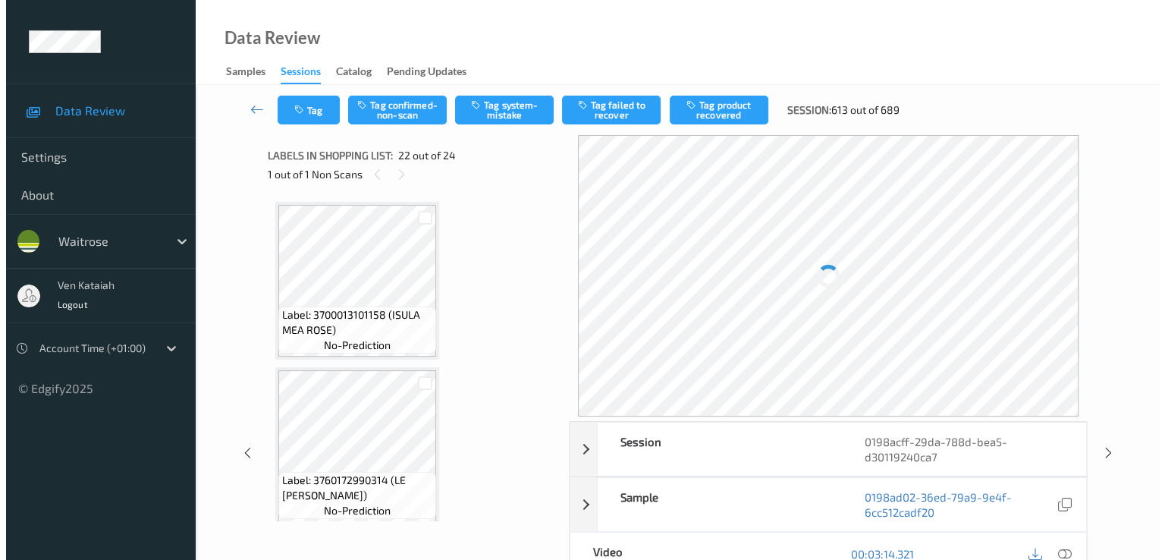
scroll to position [3314, 0]
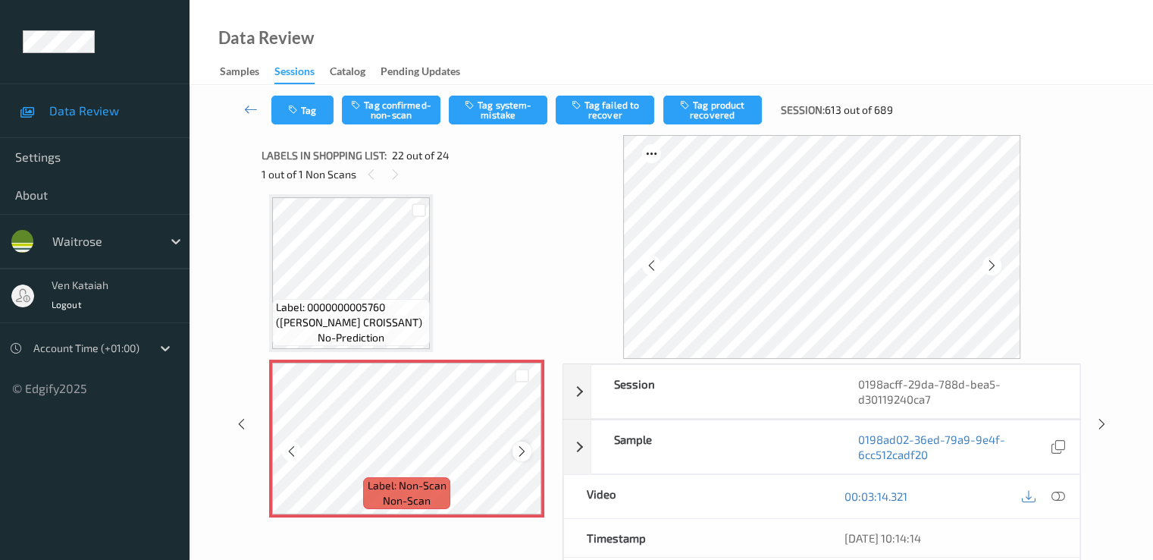
click at [516, 453] on icon at bounding box center [522, 451] width 13 height 14
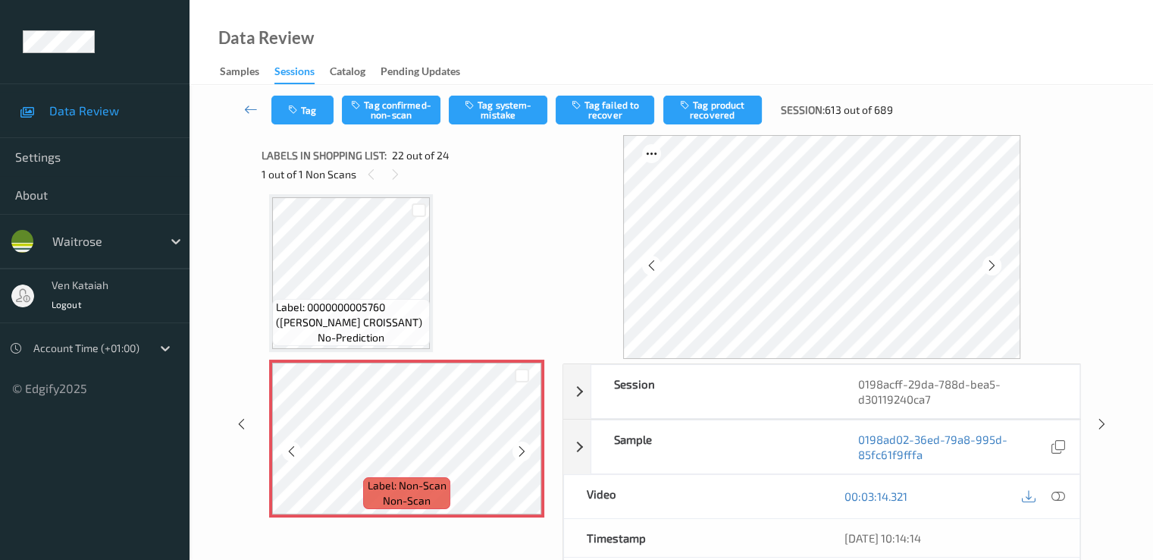
click at [516, 453] on icon at bounding box center [522, 451] width 13 height 14
click at [523, 450] on icon at bounding box center [522, 451] width 13 height 14
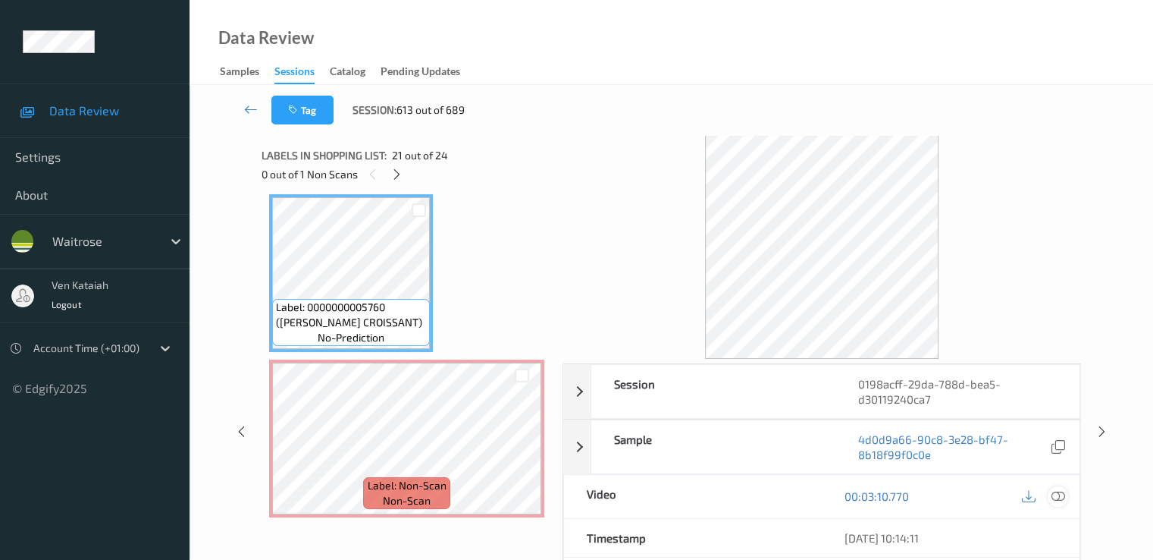
click at [1060, 500] on icon at bounding box center [1058, 496] width 14 height 14
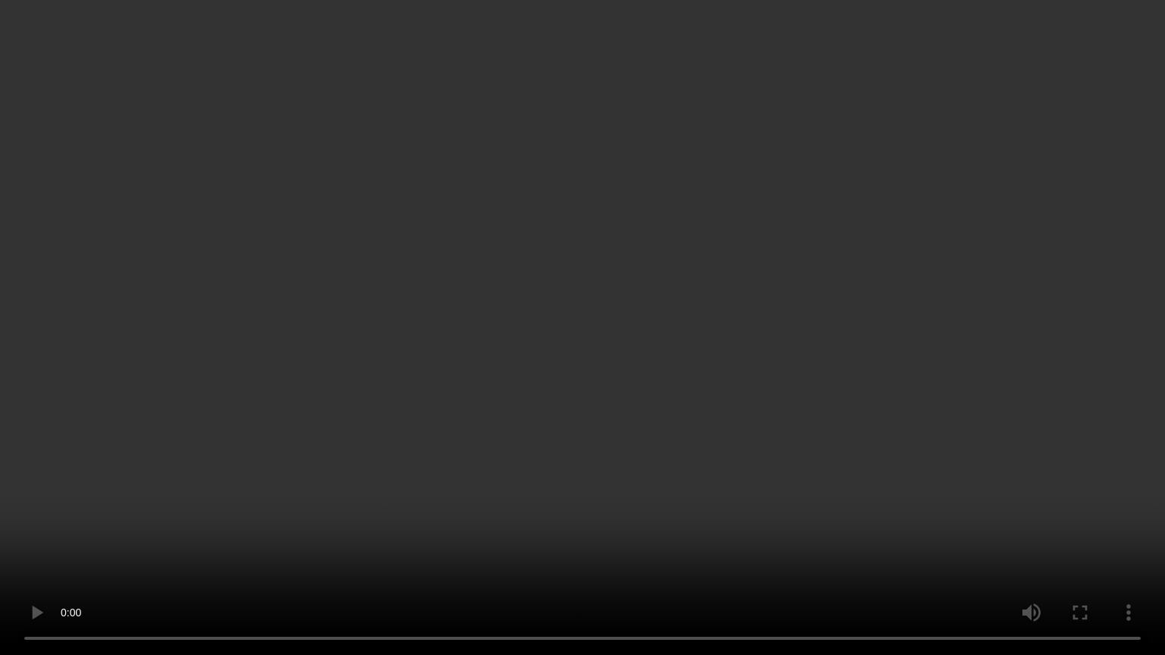
click at [619, 510] on video at bounding box center [582, 327] width 1165 height 655
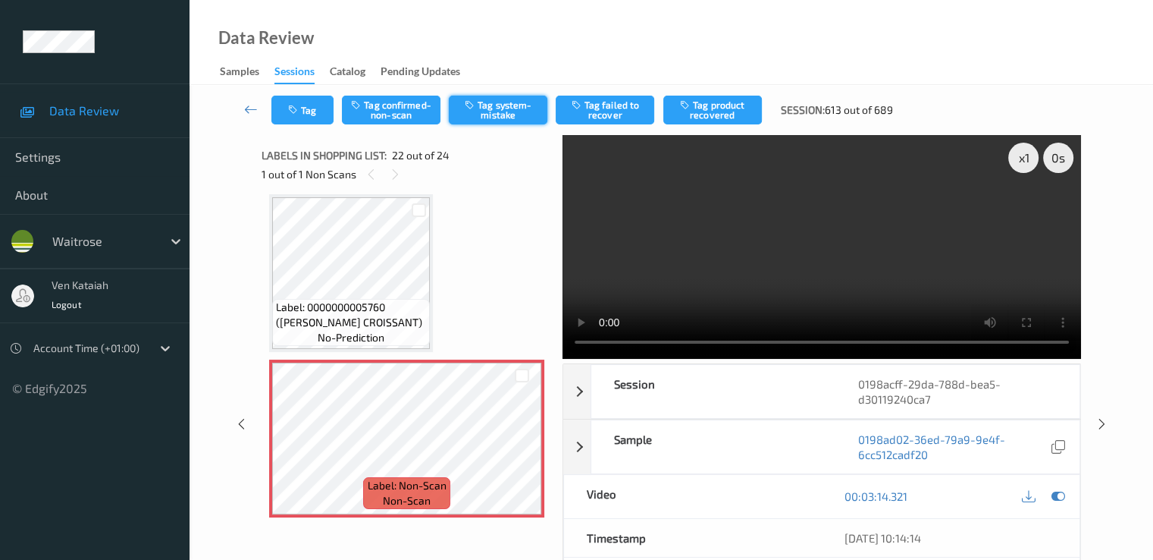
click at [499, 113] on button "Tag system-mistake" at bounding box center [498, 110] width 99 height 29
click at [1060, 489] on icon at bounding box center [1058, 496] width 14 height 14
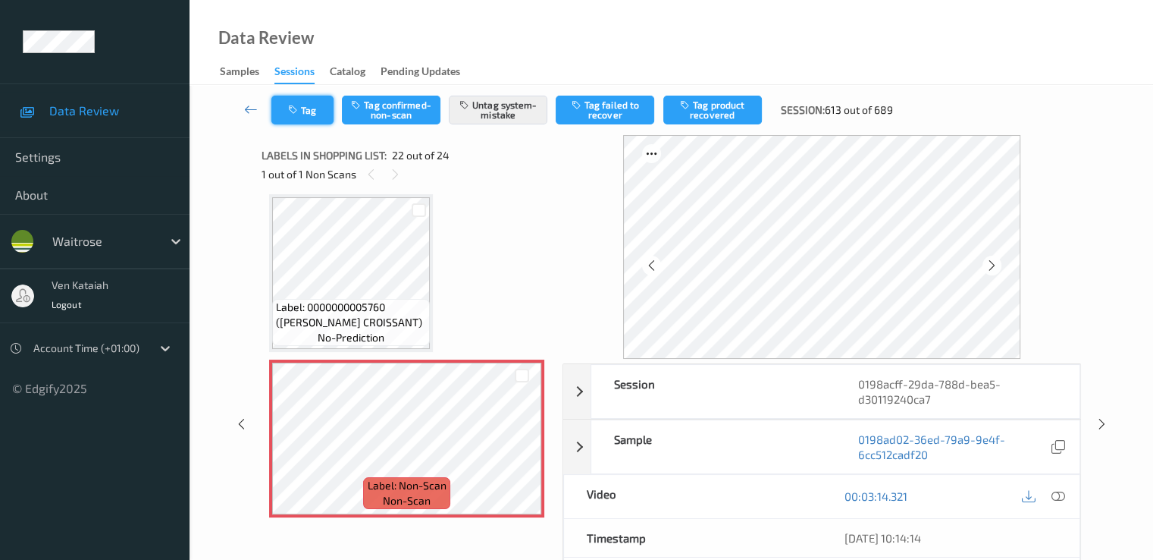
click at [299, 118] on button "Tag" at bounding box center [302, 110] width 62 height 29
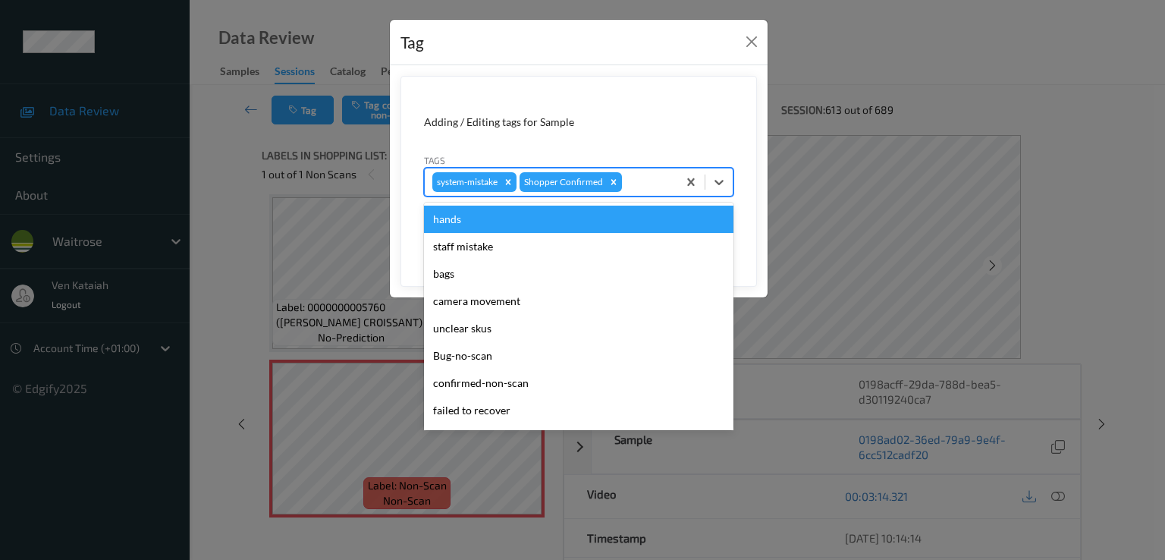
click at [660, 187] on div at bounding box center [647, 182] width 45 height 18
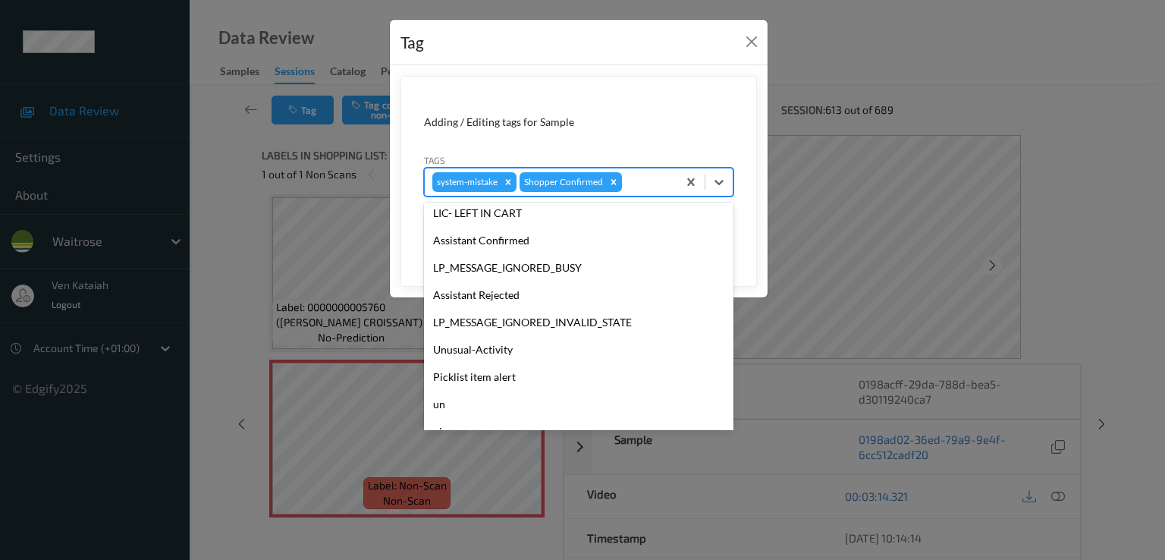
scroll to position [297, 0]
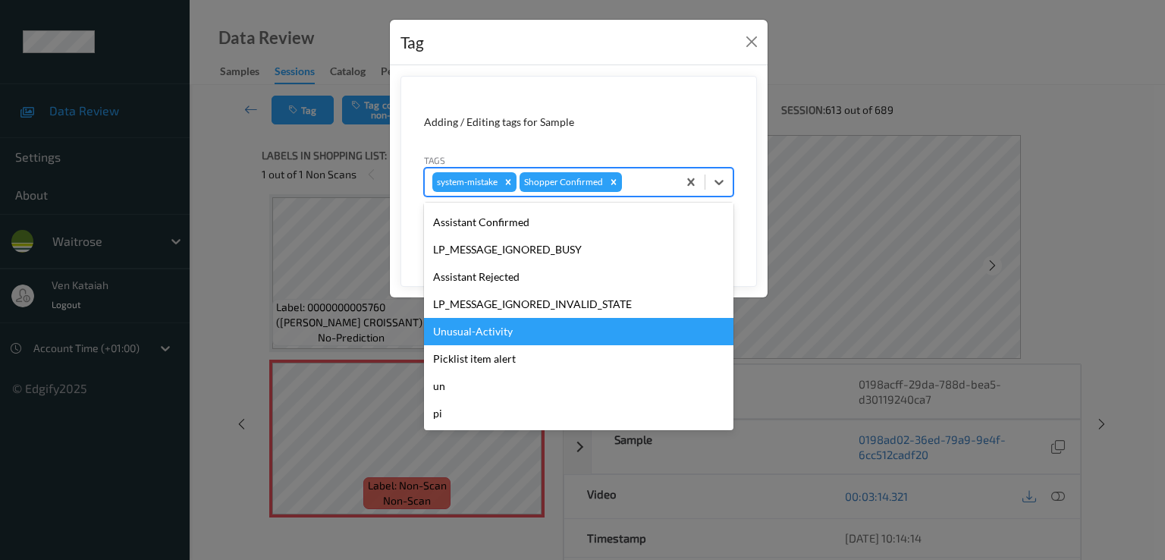
click at [494, 337] on div "Unusual-Activity" at bounding box center [578, 331] width 309 height 27
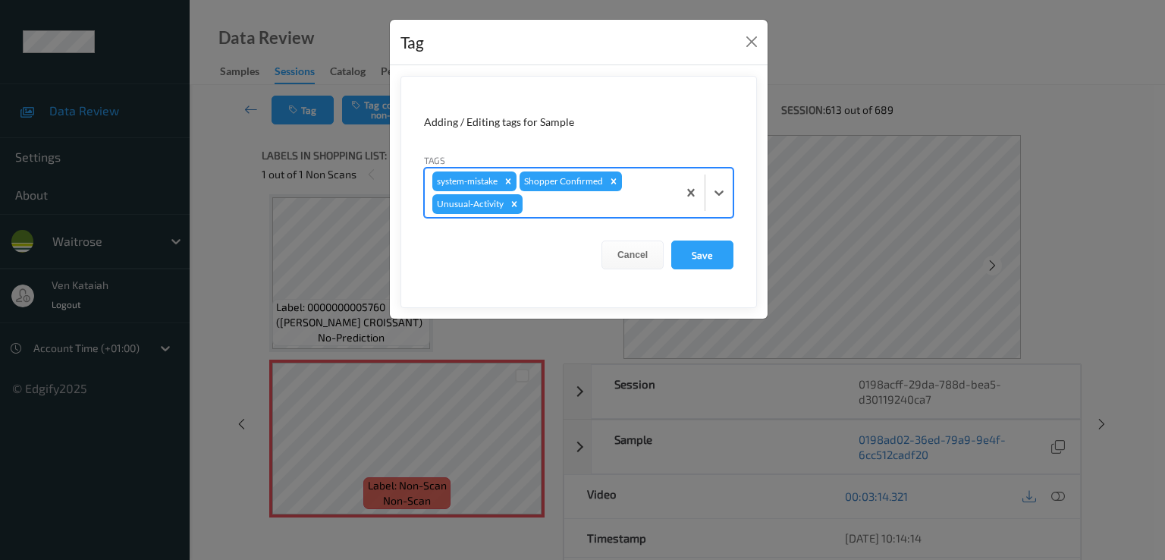
click at [645, 190] on div "system-mistake Shopper Confirmed Unusual-Activity" at bounding box center [551, 192] width 253 height 49
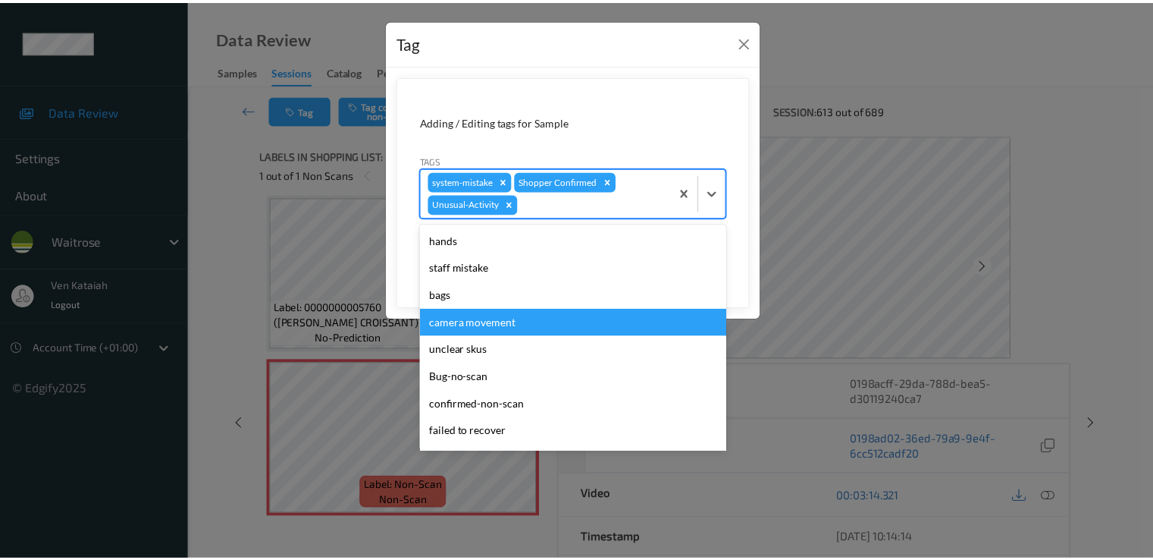
scroll to position [270, 0]
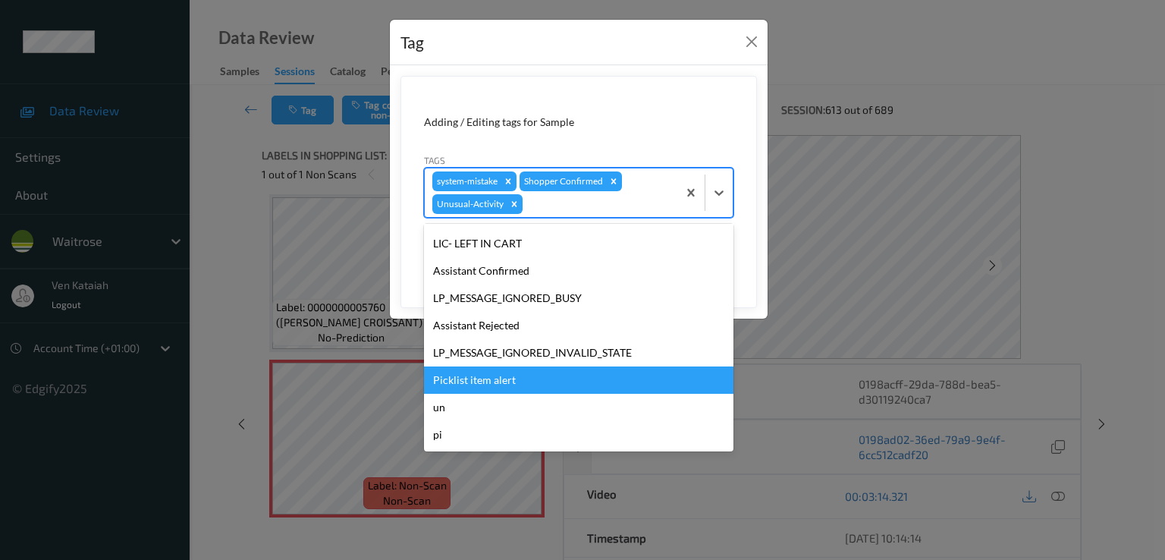
click at [494, 372] on div "Picklist item alert" at bounding box center [578, 379] width 309 height 27
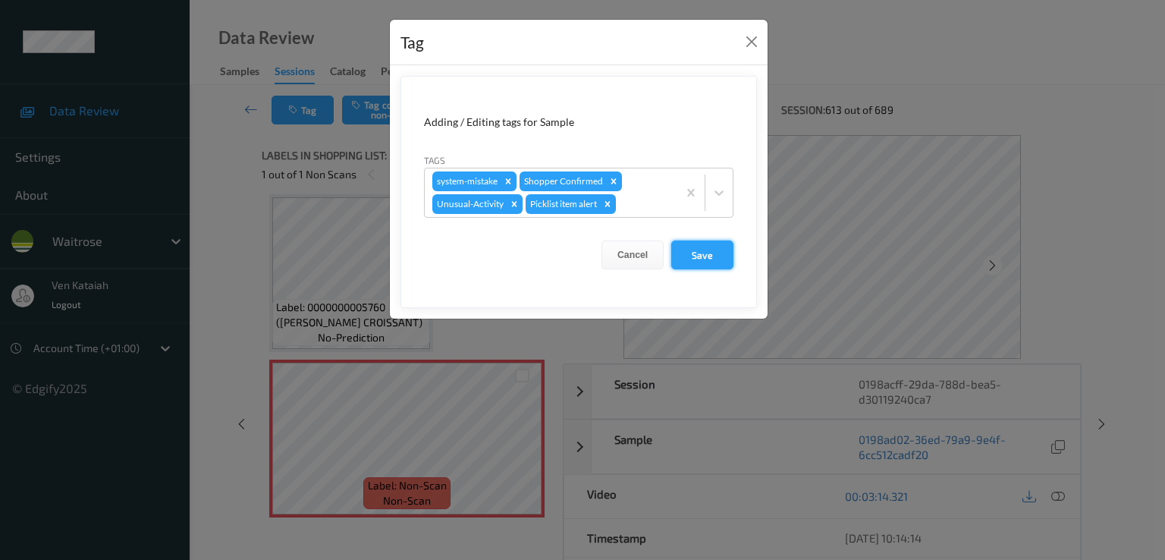
click at [685, 249] on button "Save" at bounding box center [702, 254] width 62 height 29
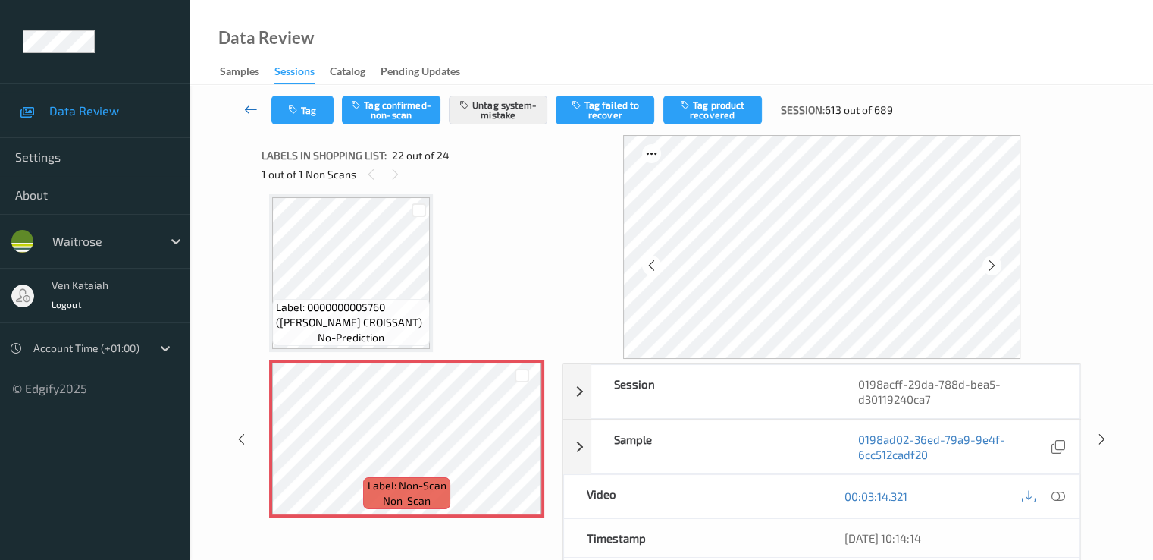
click at [259, 108] on link at bounding box center [251, 110] width 40 height 29
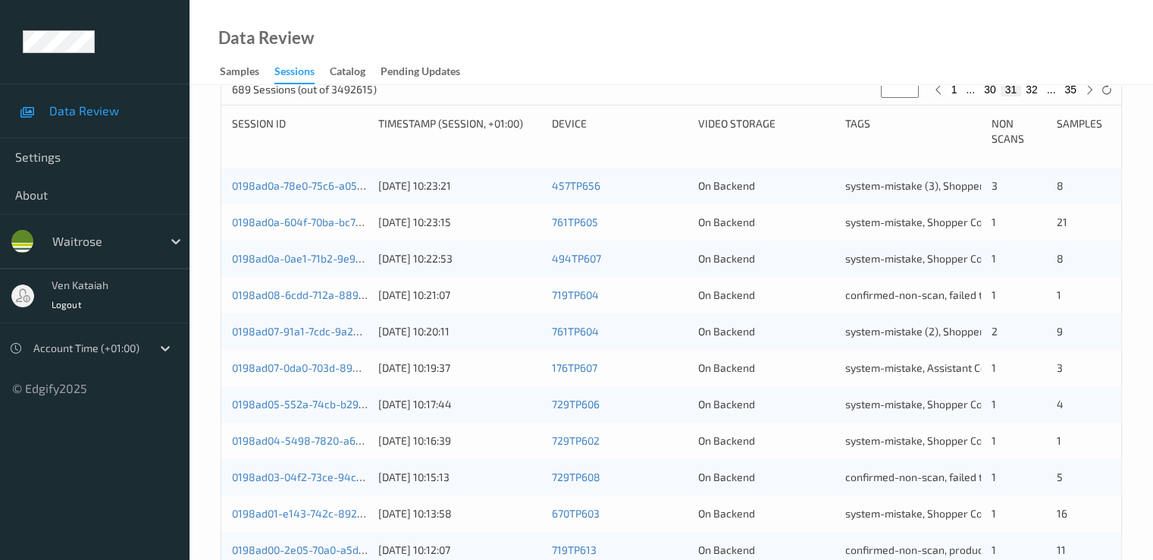
scroll to position [701, 0]
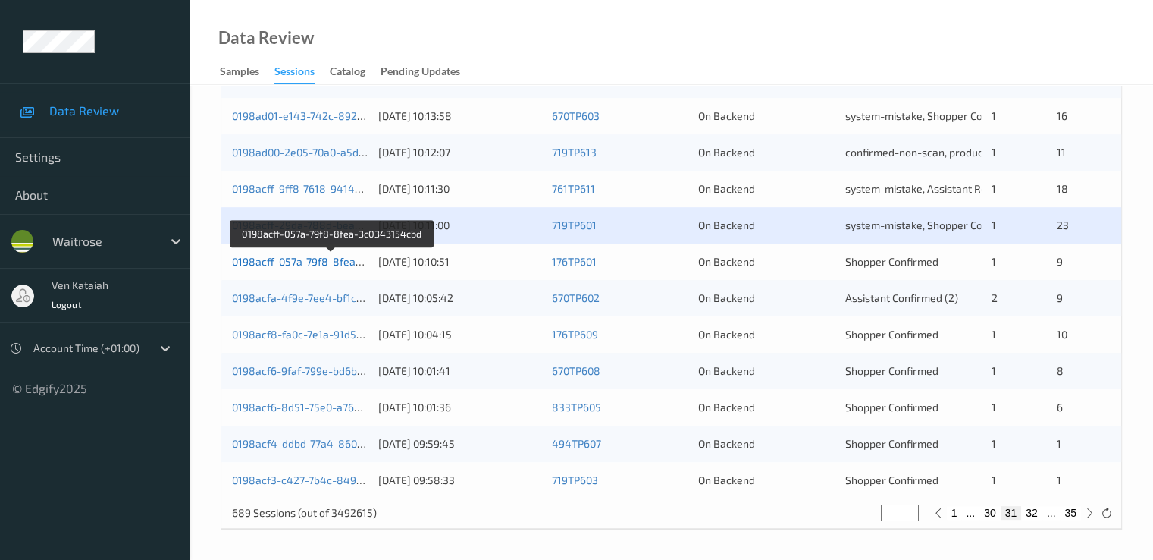
click at [338, 257] on link "0198acff-057a-79f8-8fea-3c0343154cbd" at bounding box center [331, 261] width 199 height 13
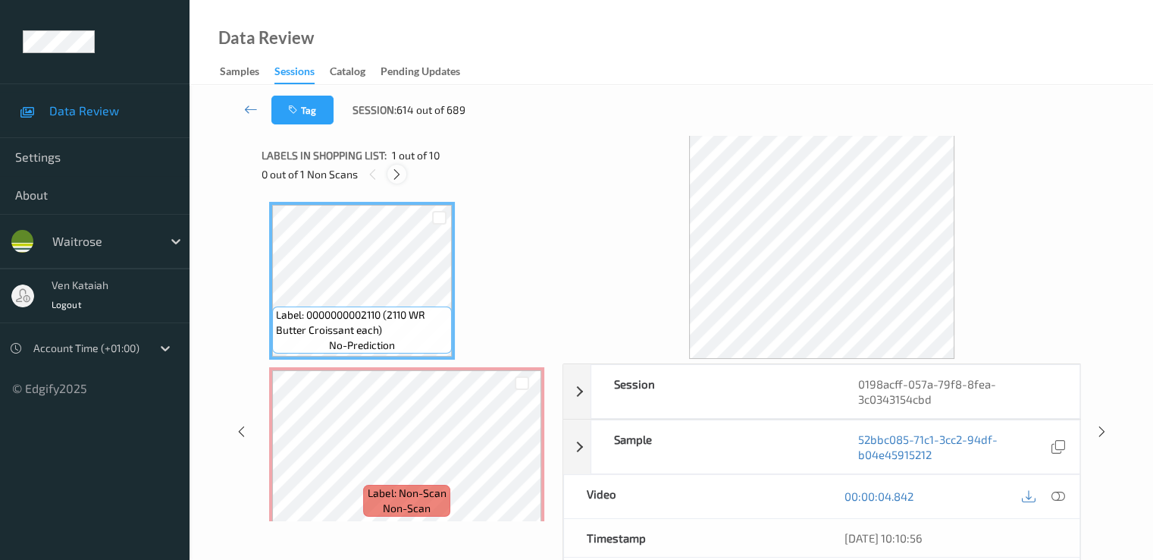
click at [400, 179] on icon at bounding box center [397, 175] width 13 height 14
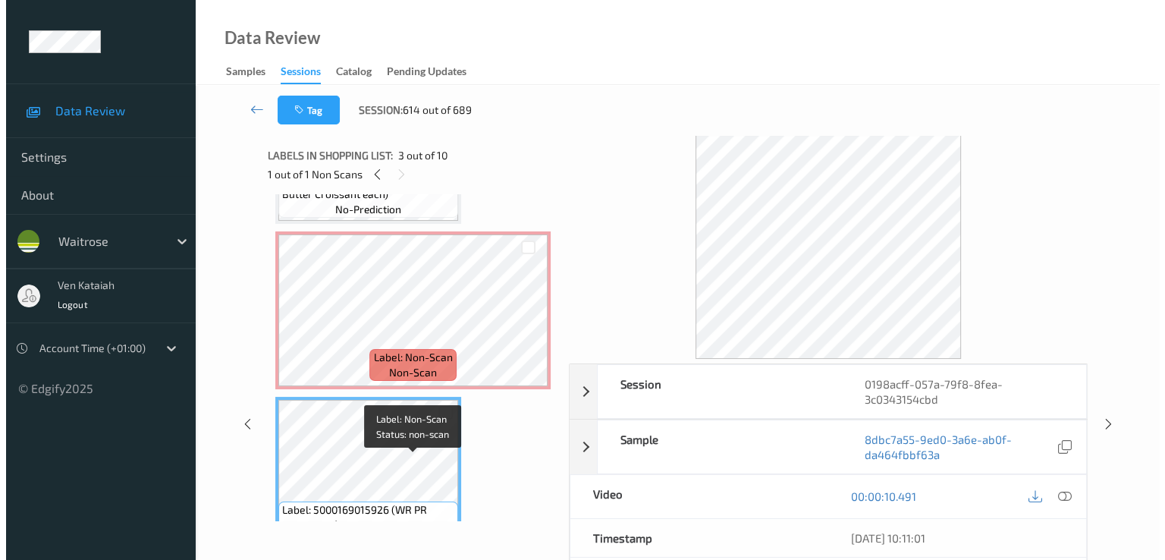
scroll to position [8, 0]
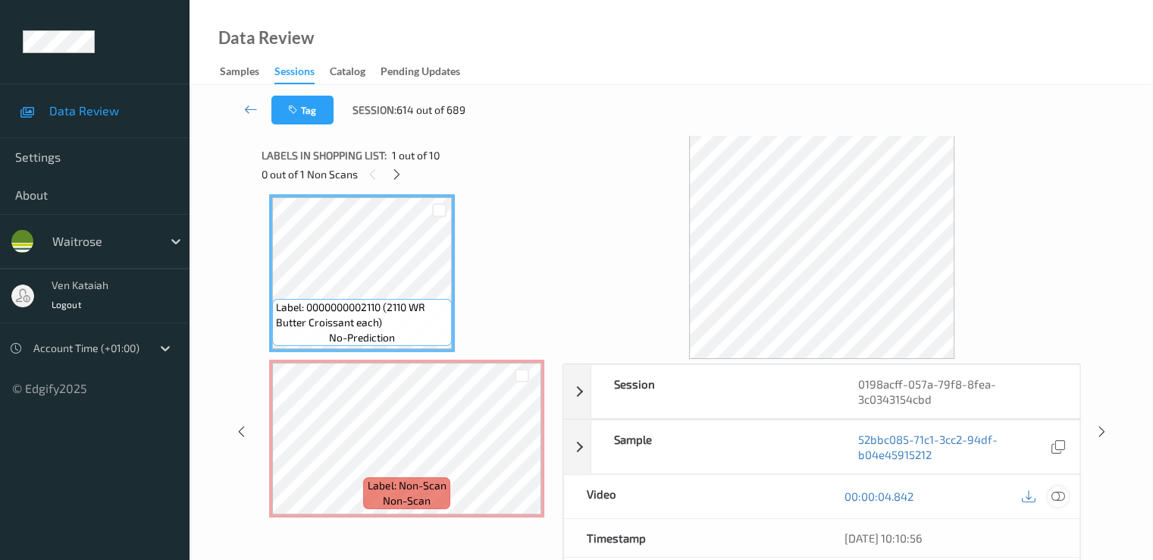
click at [1054, 489] on icon at bounding box center [1058, 496] width 14 height 14
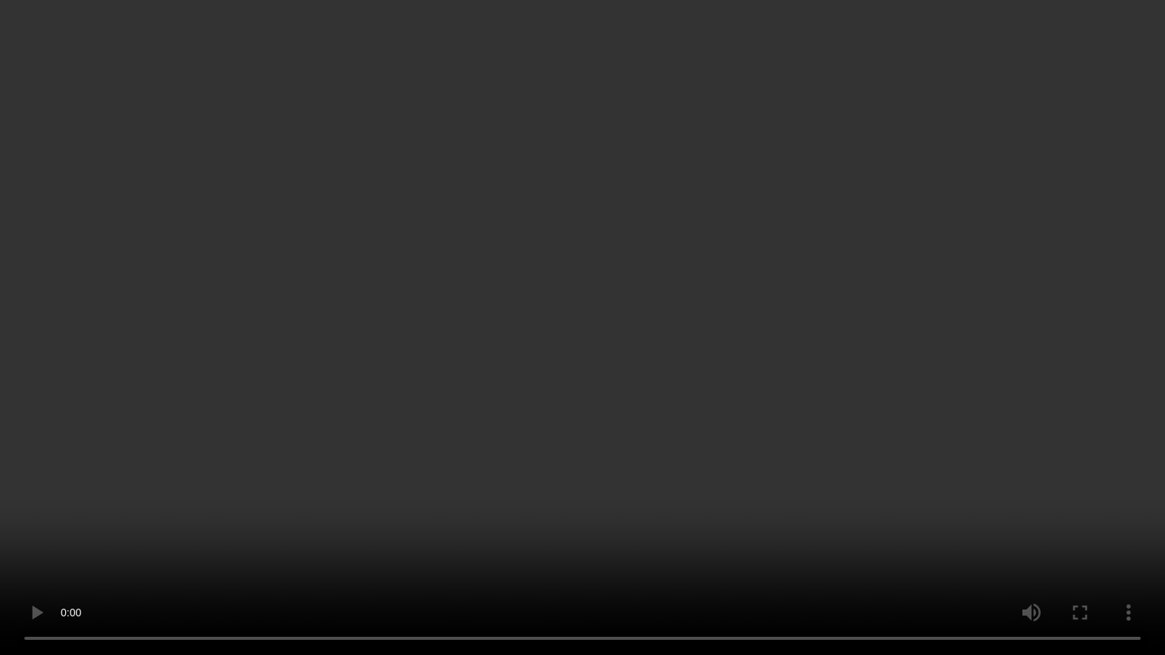
click at [163, 430] on video at bounding box center [582, 327] width 1165 height 655
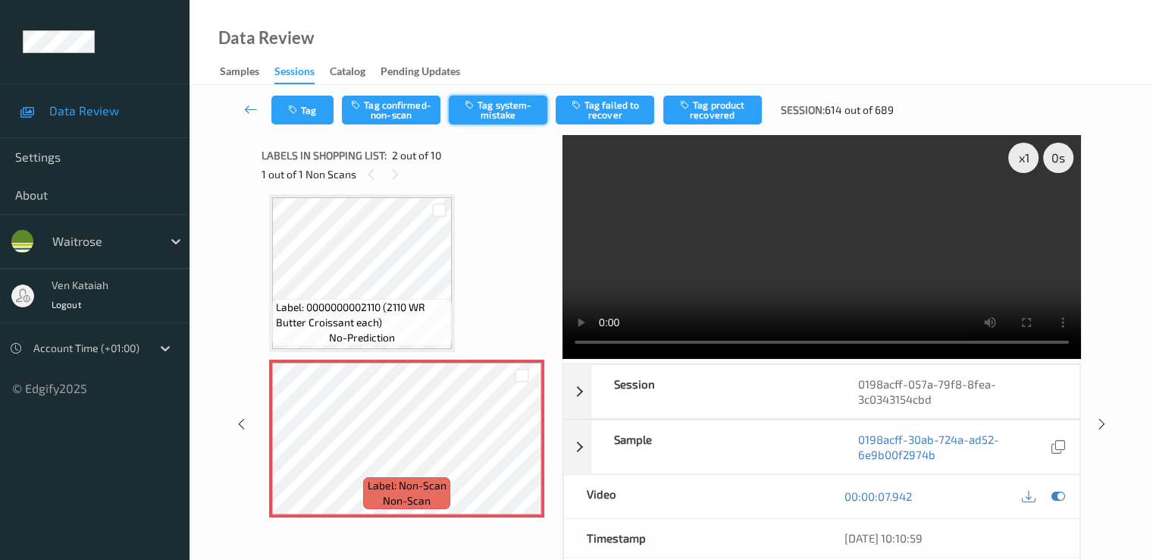
click at [511, 104] on button "Tag system-mistake" at bounding box center [498, 110] width 99 height 29
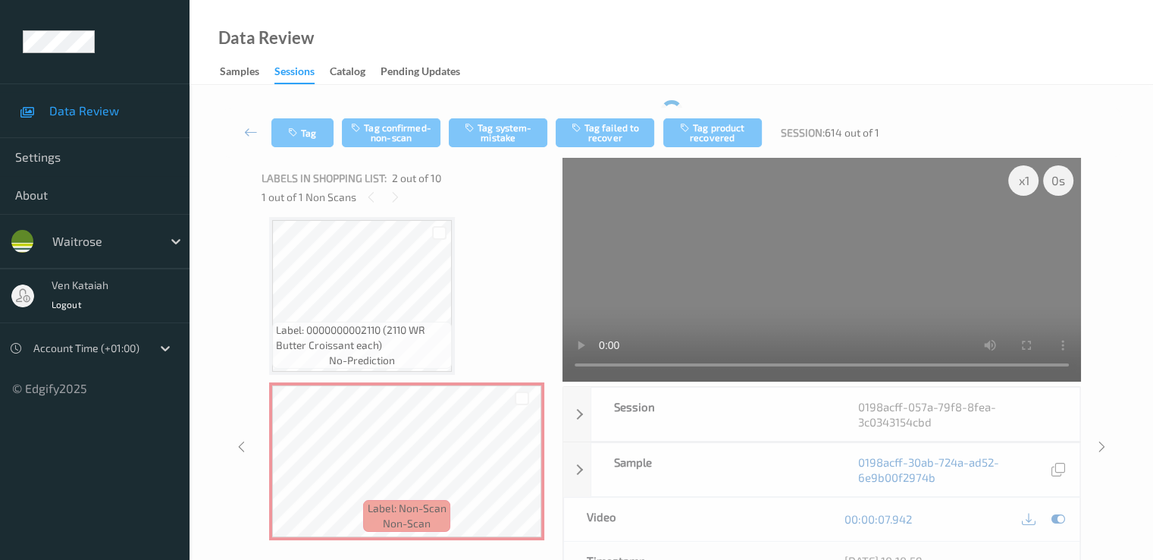
click at [1059, 498] on div "00:00:07.942" at bounding box center [951, 518] width 258 height 43
click at [1059, 514] on icon at bounding box center [1058, 519] width 14 height 14
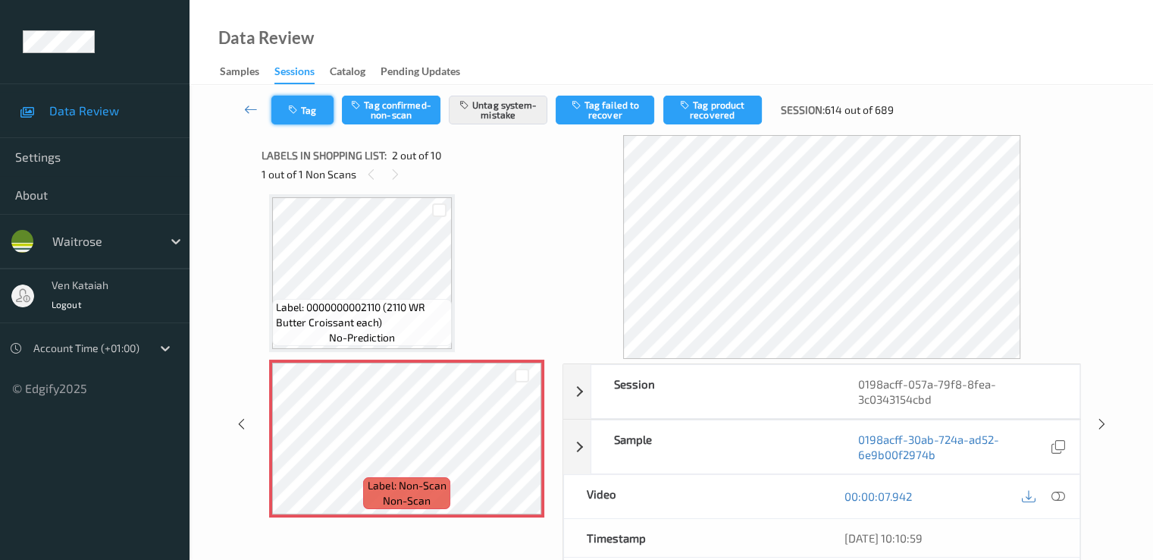
click at [279, 110] on button "Tag" at bounding box center [302, 110] width 62 height 29
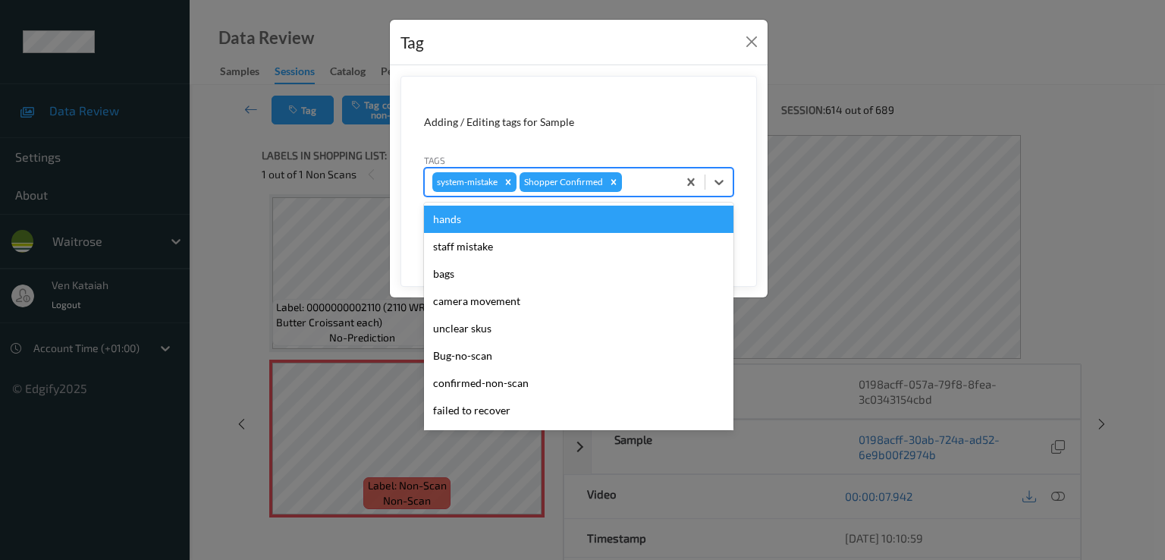
click at [656, 191] on div "system-mistake Shopper Confirmed" at bounding box center [551, 182] width 253 height 26
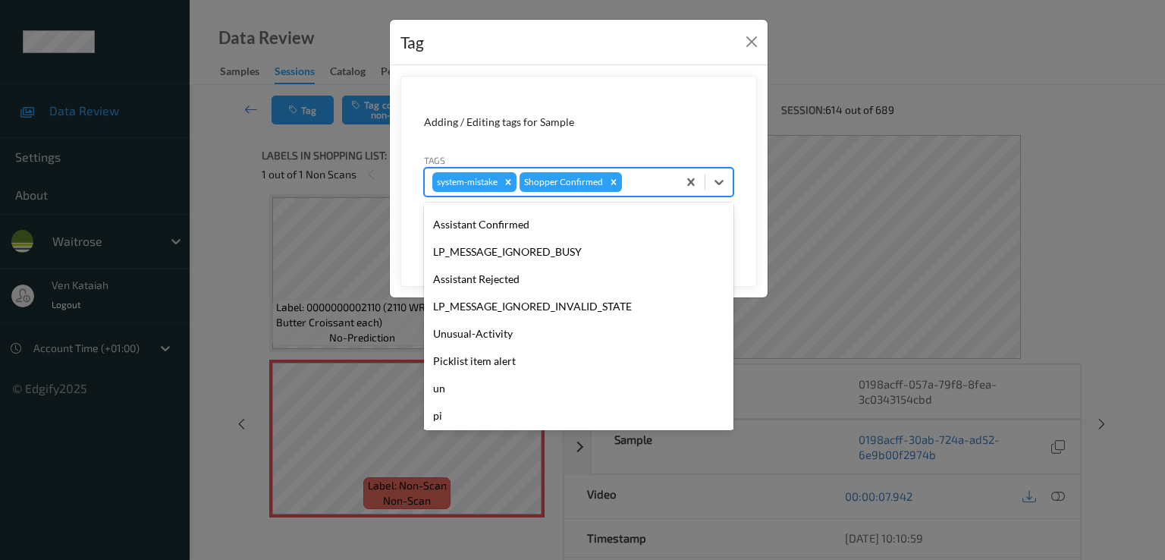
scroll to position [297, 0]
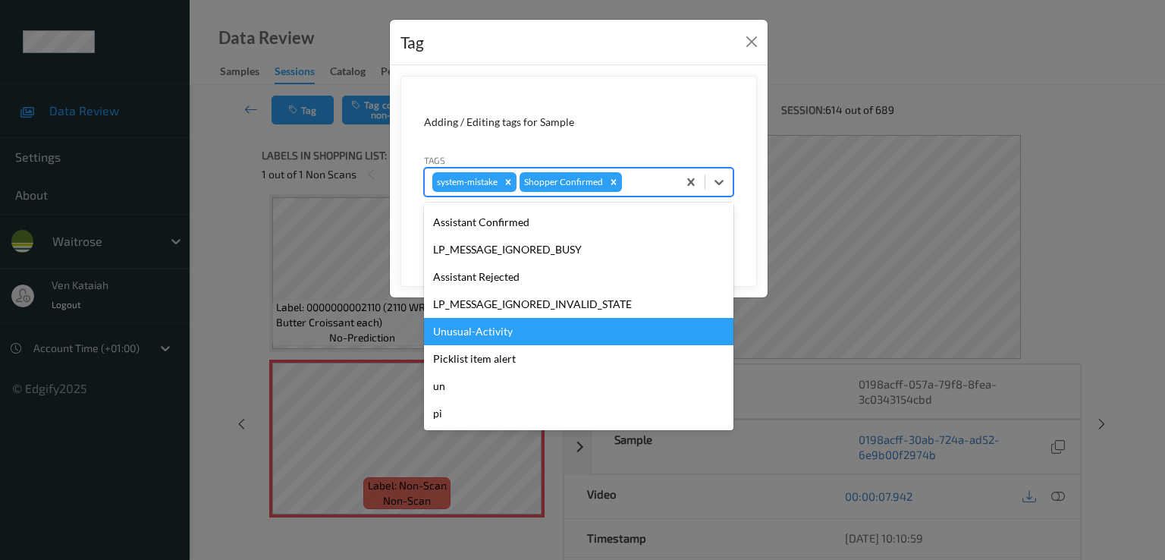
click at [570, 334] on div "Unusual-Activity" at bounding box center [578, 331] width 309 height 27
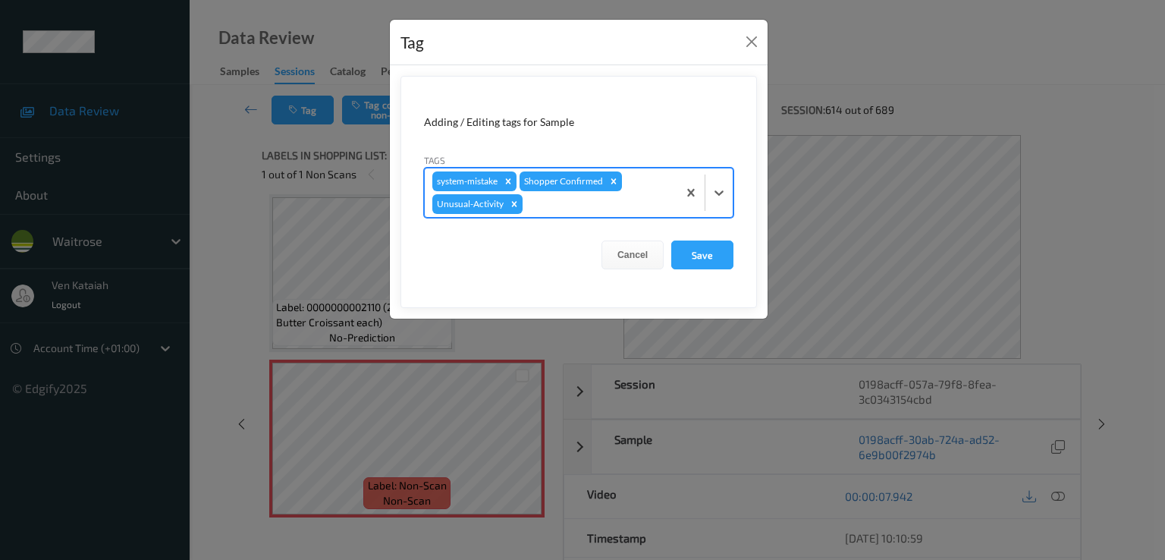
click at [591, 212] on div at bounding box center [597, 204] width 144 height 18
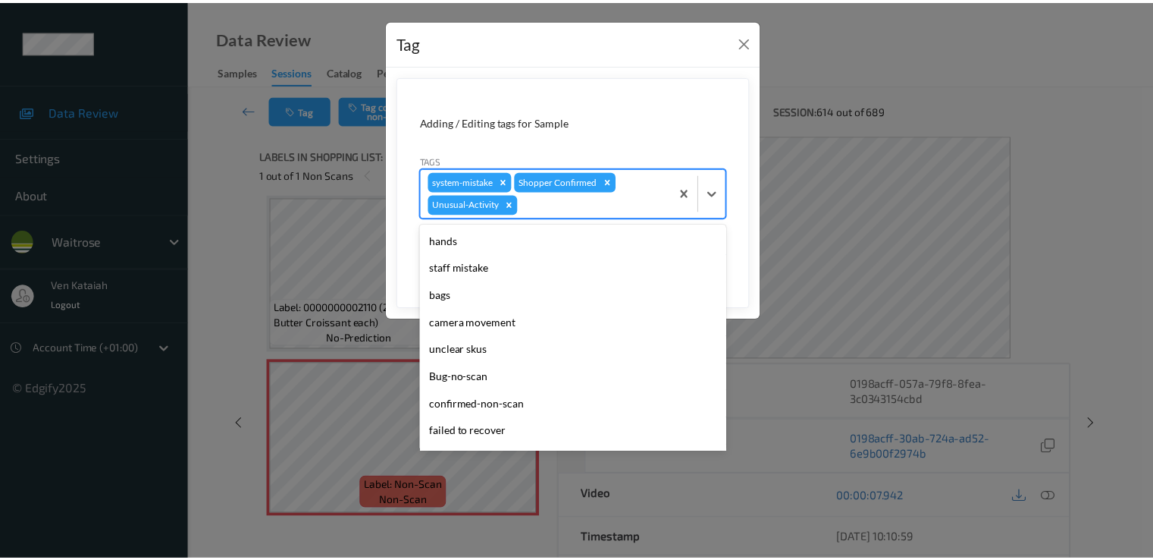
scroll to position [270, 0]
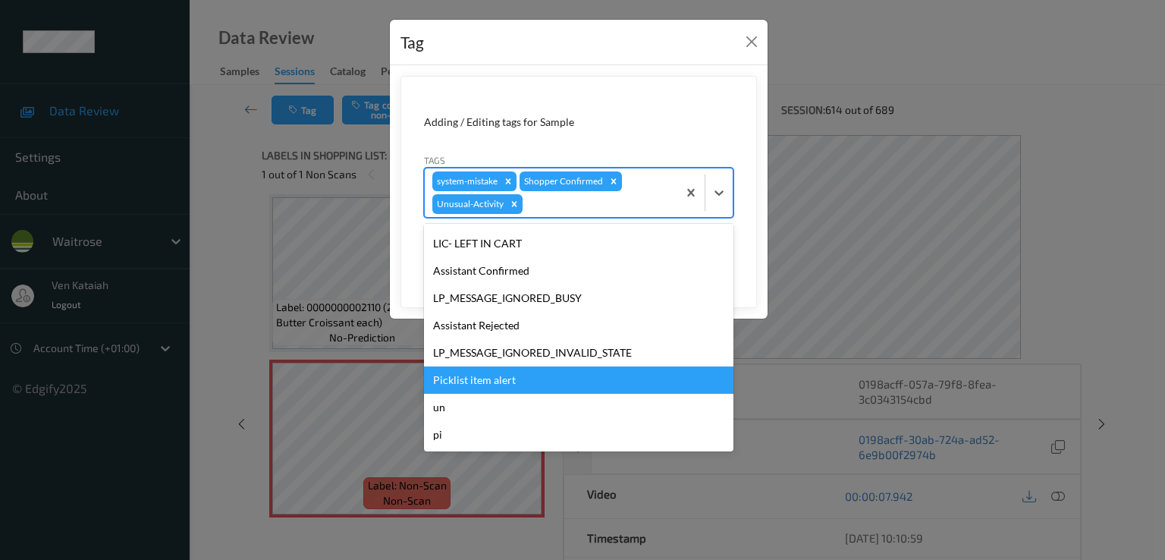
click at [513, 377] on div "Picklist item alert" at bounding box center [578, 379] width 309 height 27
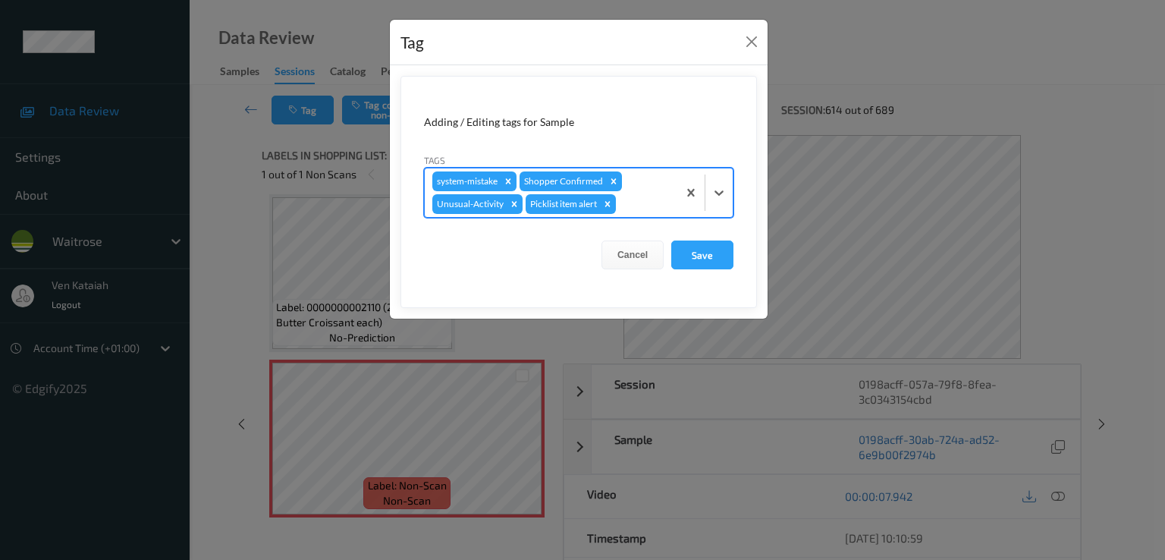
click at [686, 271] on form "Adding / Editing tags for Sample Tags option Picklist item alert, selected. Sel…" at bounding box center [578, 192] width 356 height 232
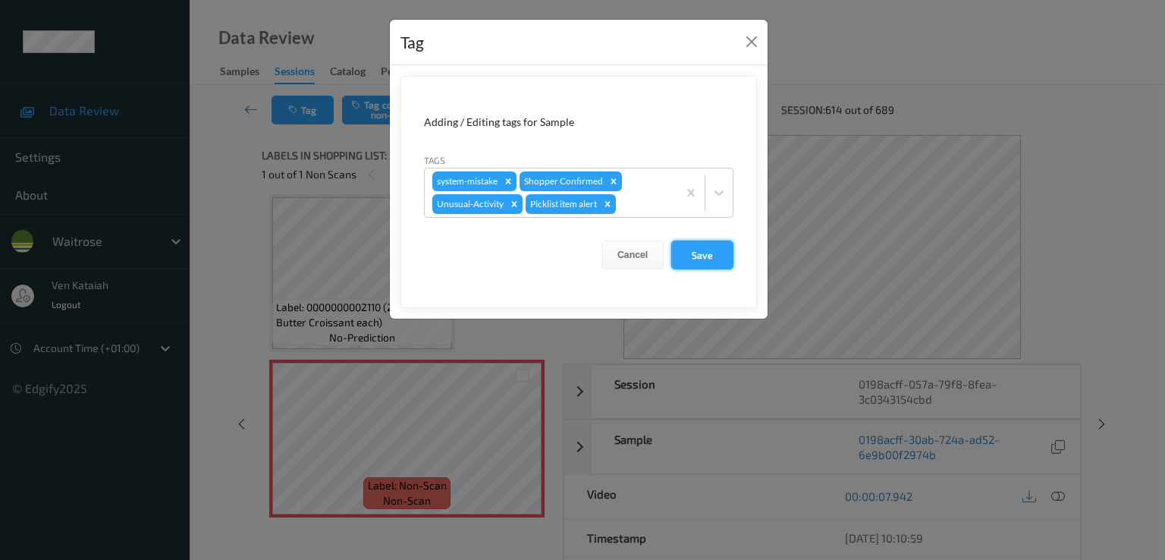
click at [695, 253] on button "Save" at bounding box center [702, 254] width 62 height 29
click at [709, 259] on button "Save" at bounding box center [702, 254] width 62 height 29
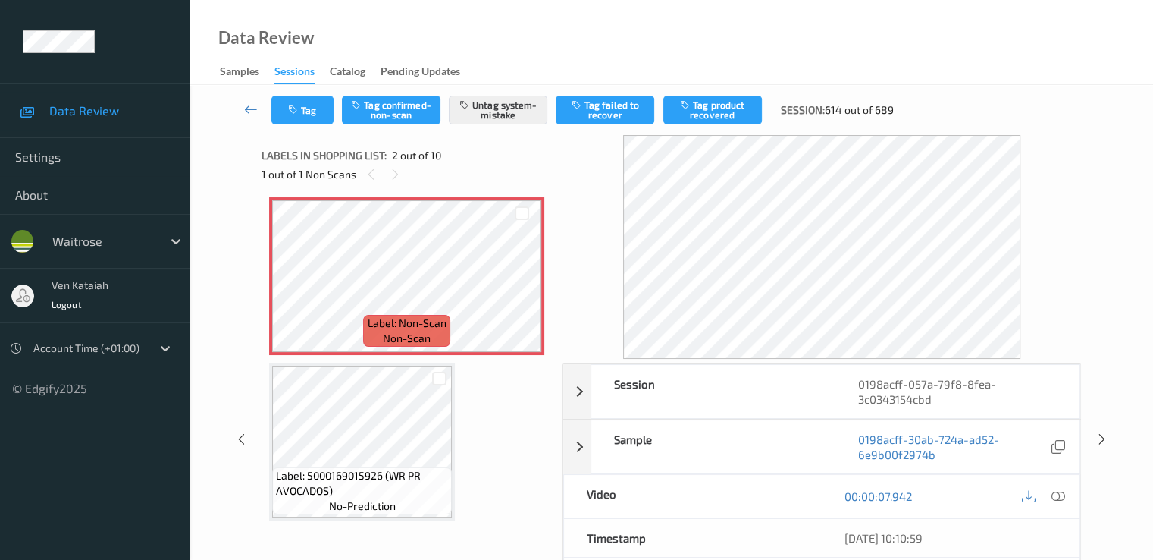
scroll to position [311, 0]
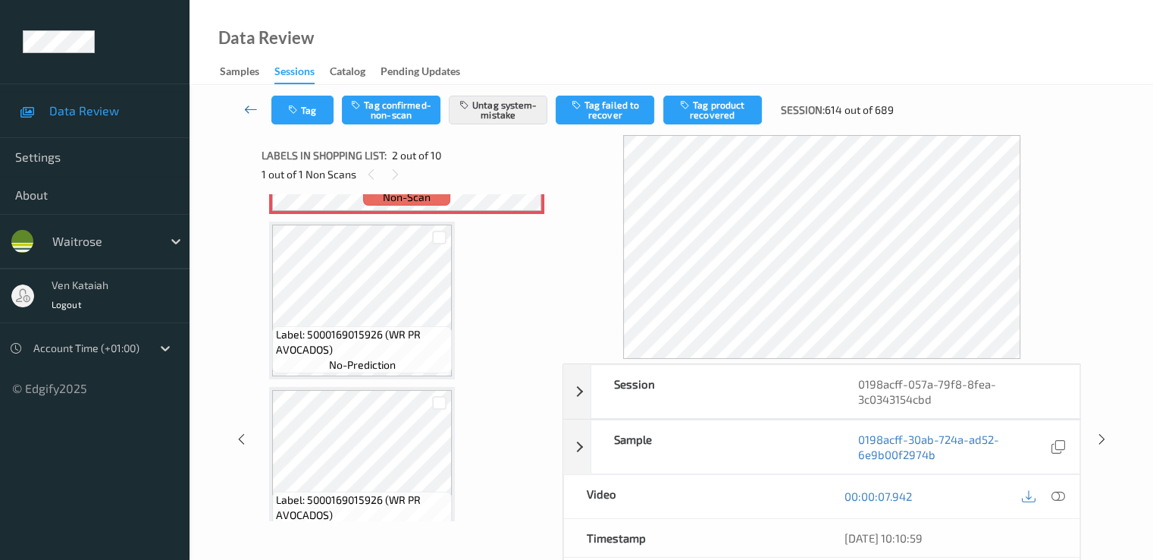
click at [243, 103] on link at bounding box center [251, 110] width 40 height 29
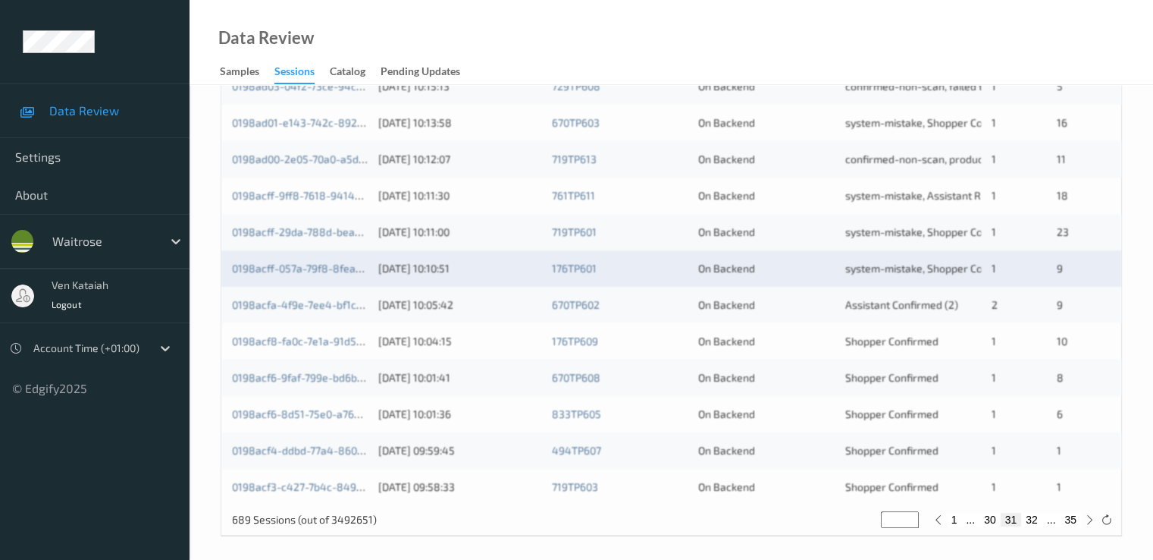
scroll to position [701, 0]
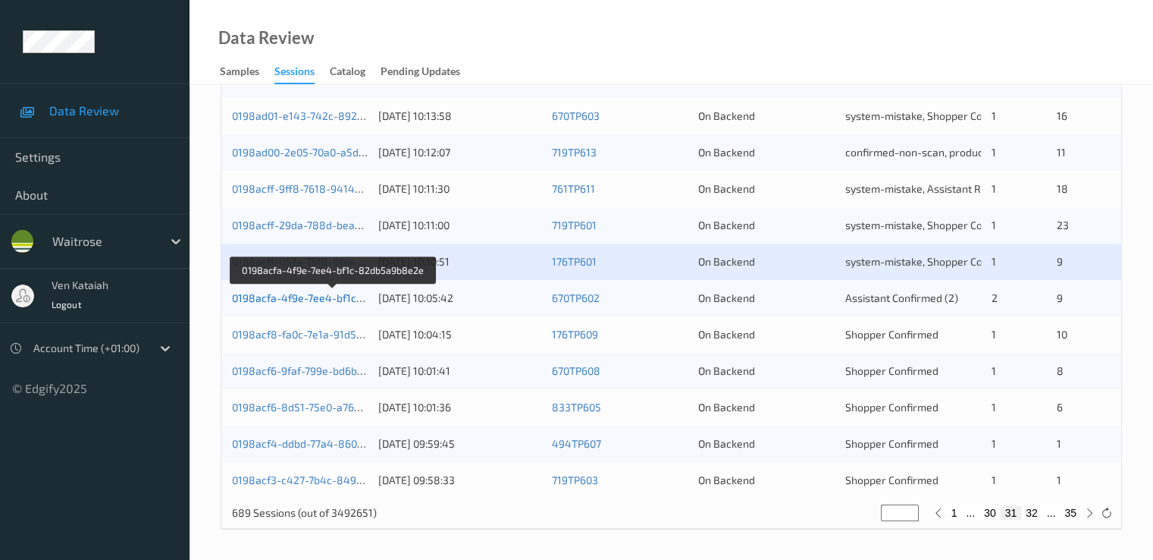
click at [300, 301] on link "0198acfa-4f9e-7ee4-bf1c-82db5a9b8e2e" at bounding box center [333, 297] width 203 height 13
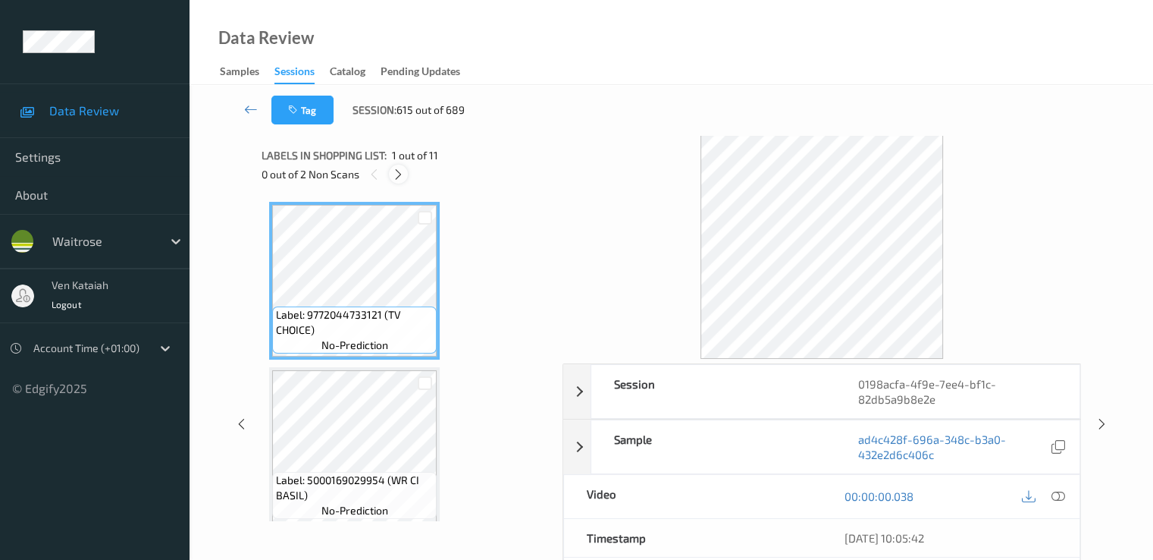
click at [397, 171] on icon at bounding box center [398, 175] width 13 height 14
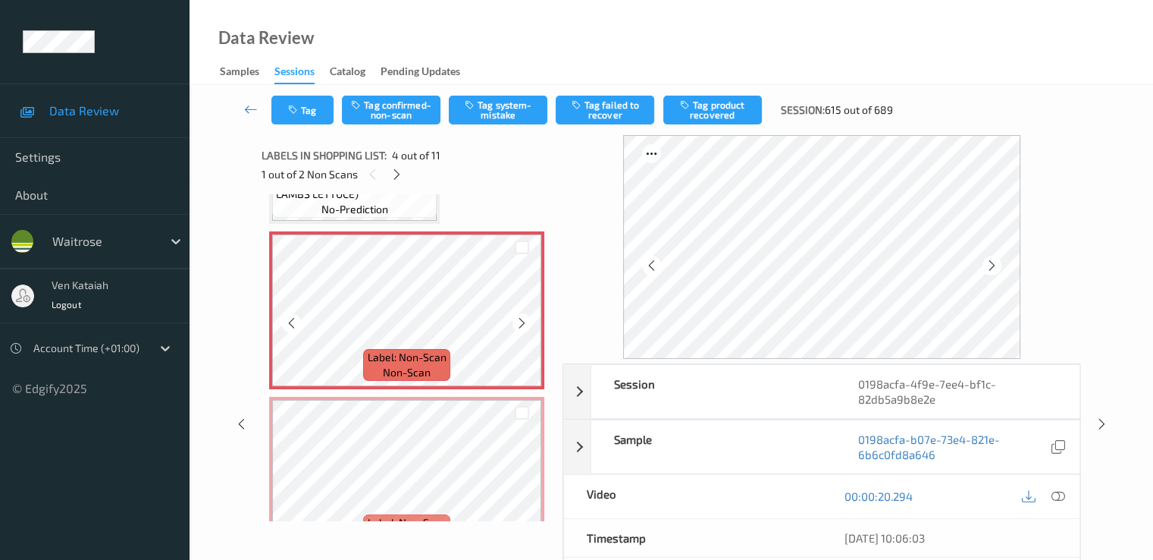
scroll to position [490, 0]
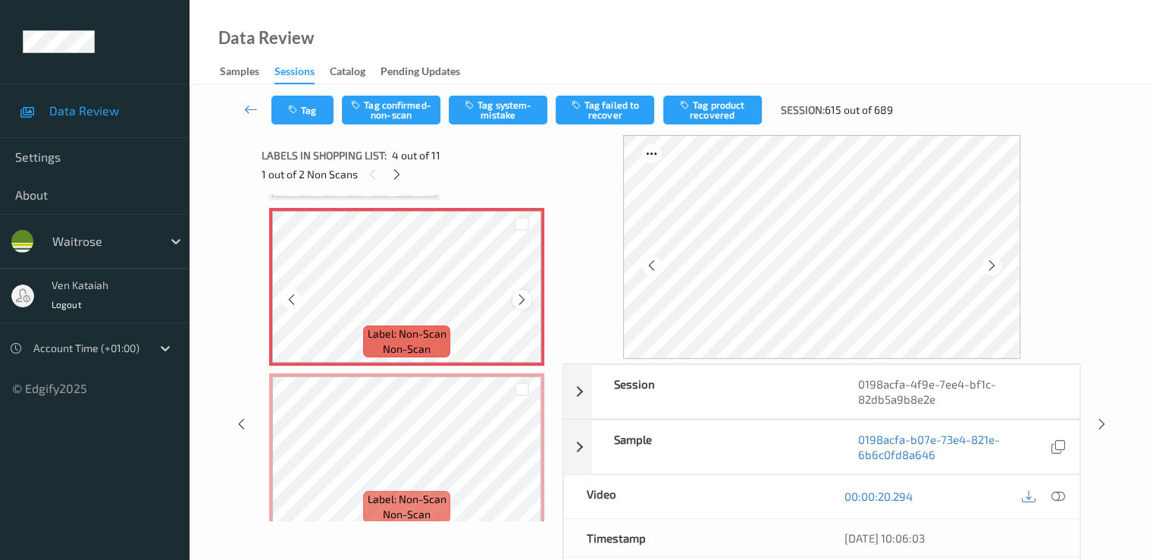
click at [518, 298] on icon at bounding box center [522, 300] width 13 height 14
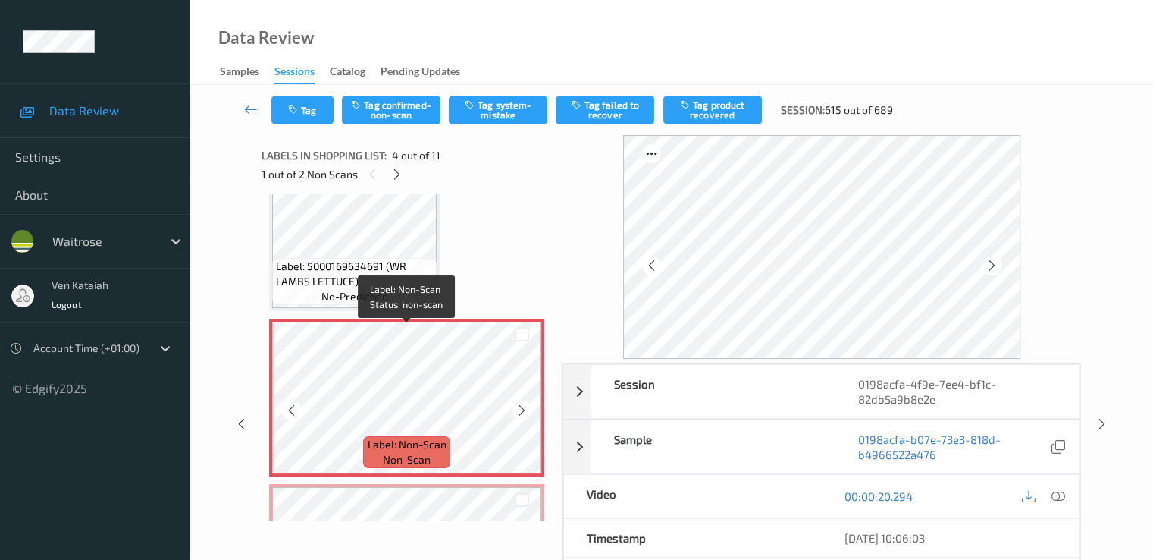
scroll to position [338, 0]
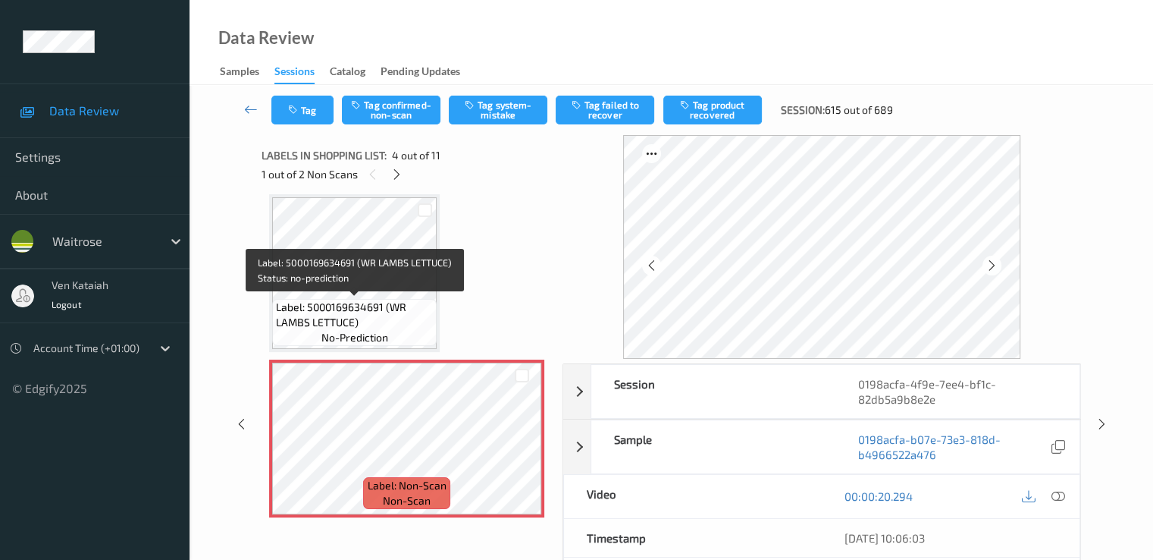
click at [381, 311] on span "Label: 5000169634691 (WR LAMBS LETTUCE)" at bounding box center [354, 315] width 157 height 30
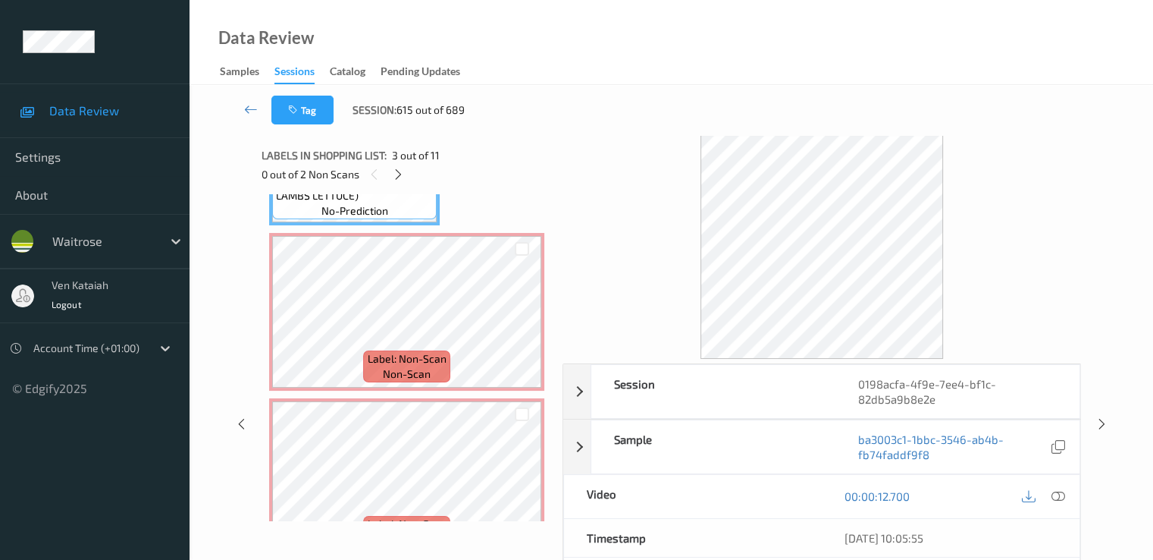
scroll to position [490, 0]
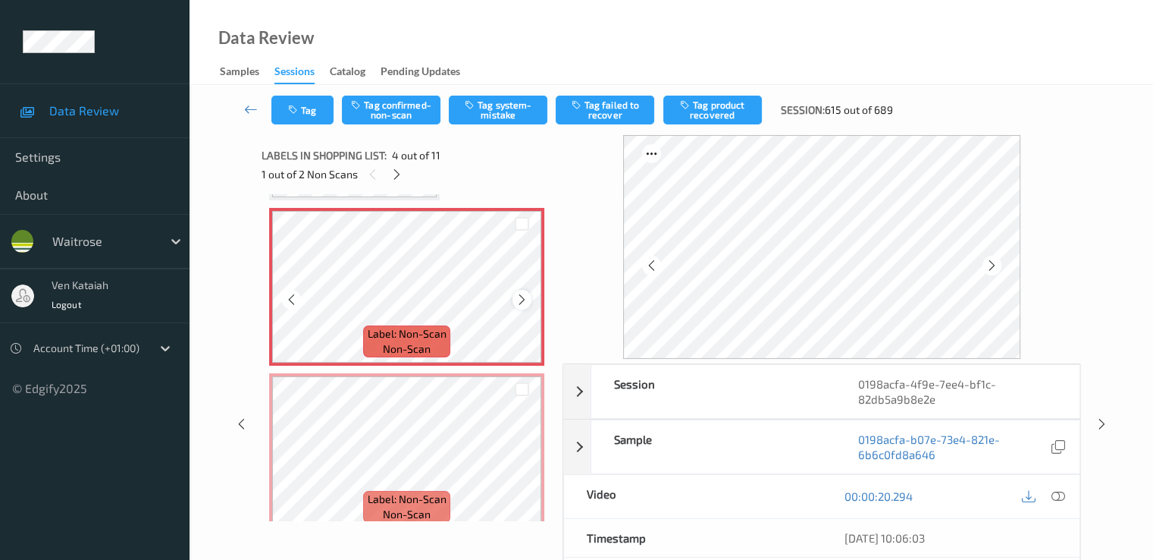
click at [529, 303] on div at bounding box center [522, 299] width 19 height 19
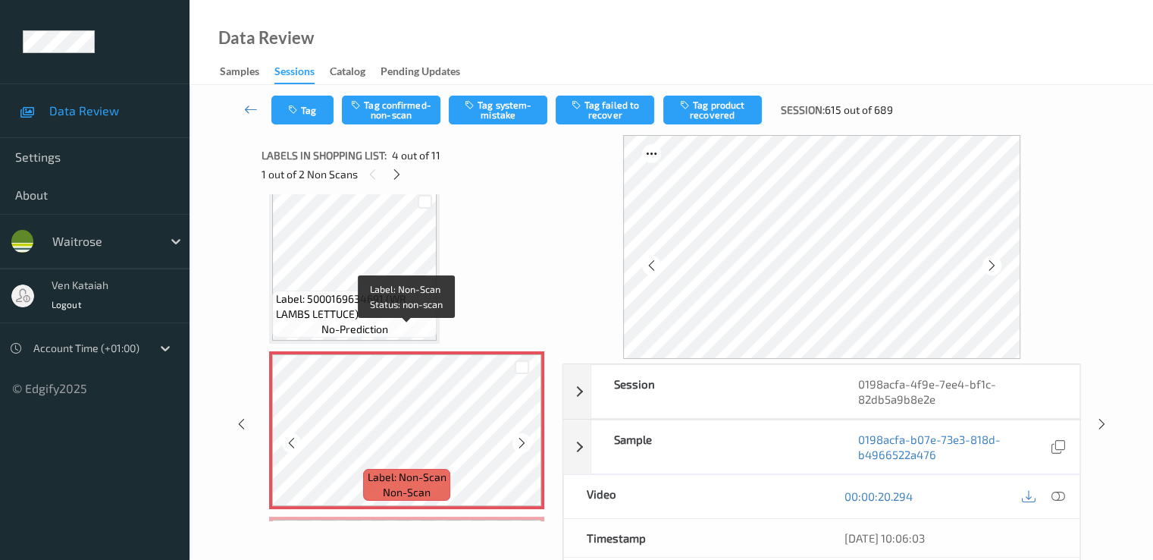
scroll to position [338, 0]
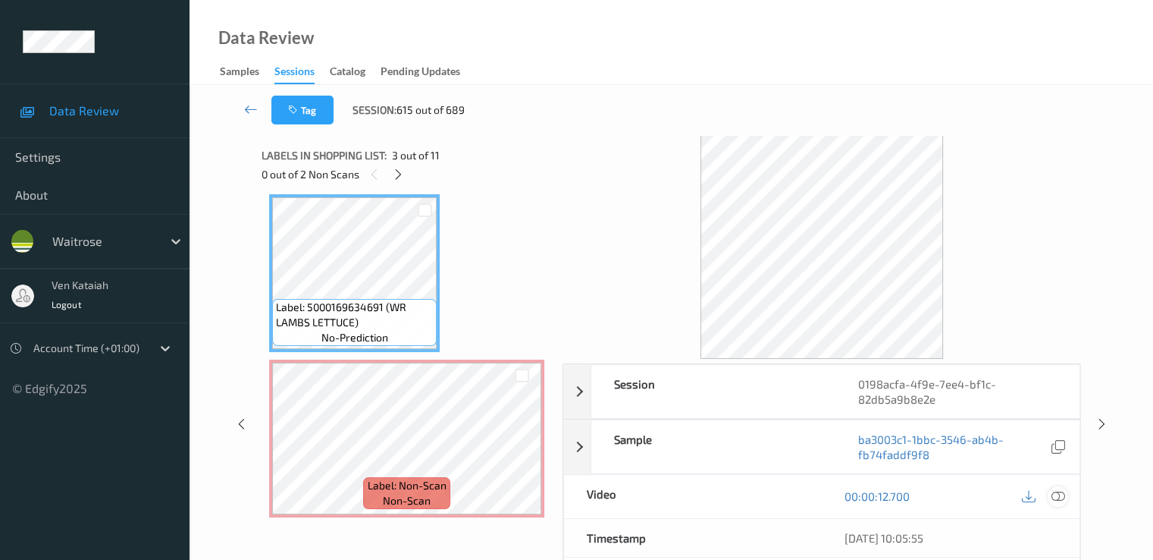
click at [1062, 500] on icon at bounding box center [1058, 496] width 14 height 14
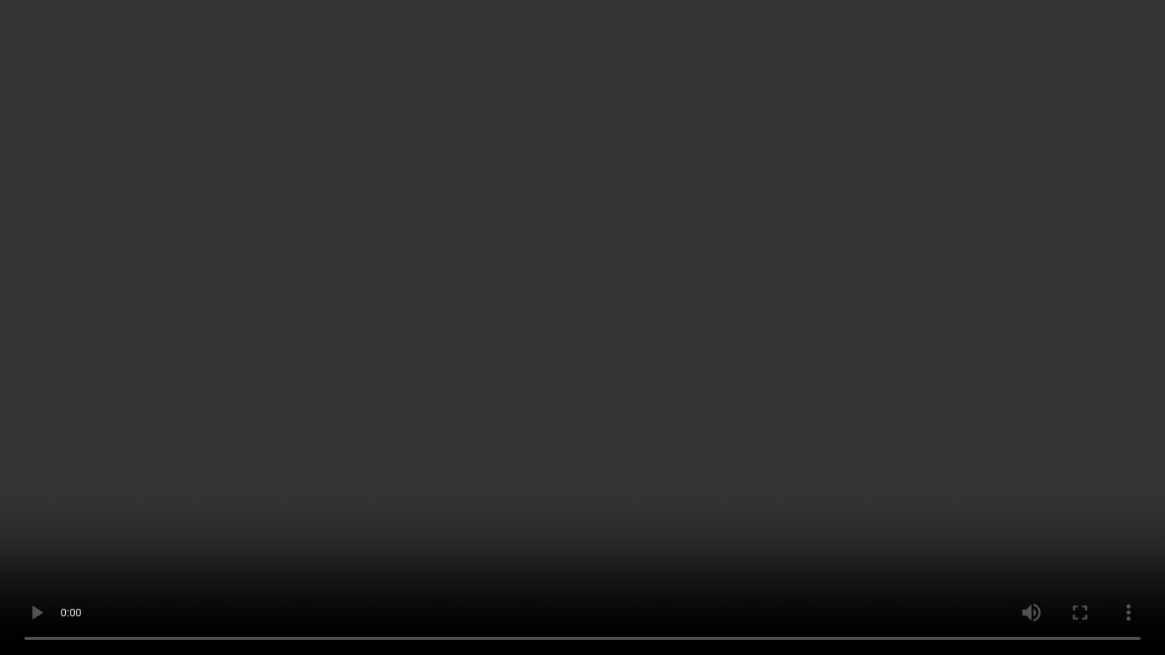
click at [98, 467] on video at bounding box center [582, 327] width 1165 height 655
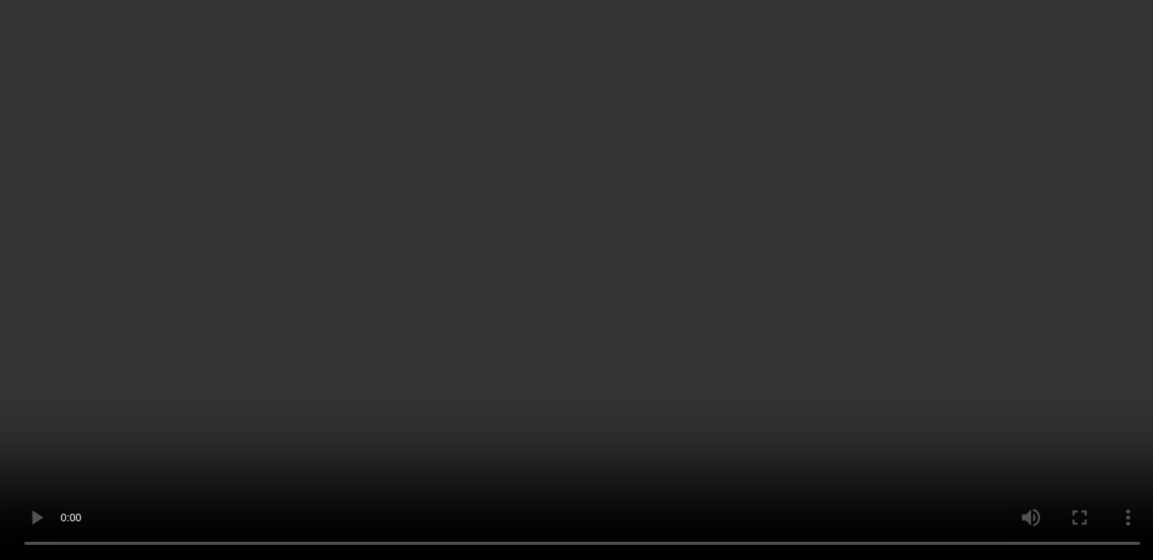
scroll to position [490, 0]
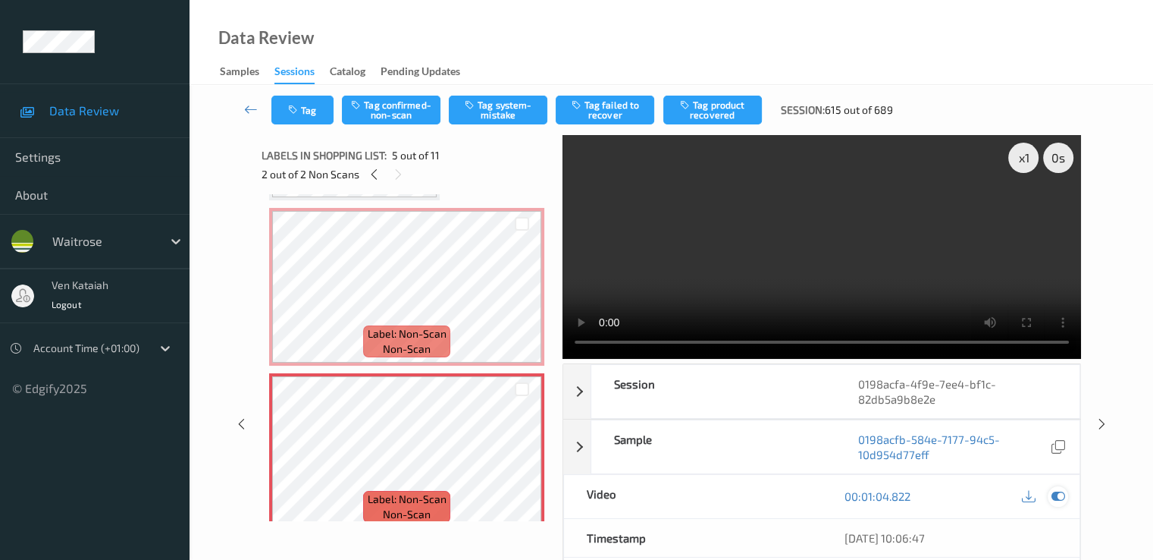
click at [1058, 493] on icon at bounding box center [1058, 496] width 14 height 14
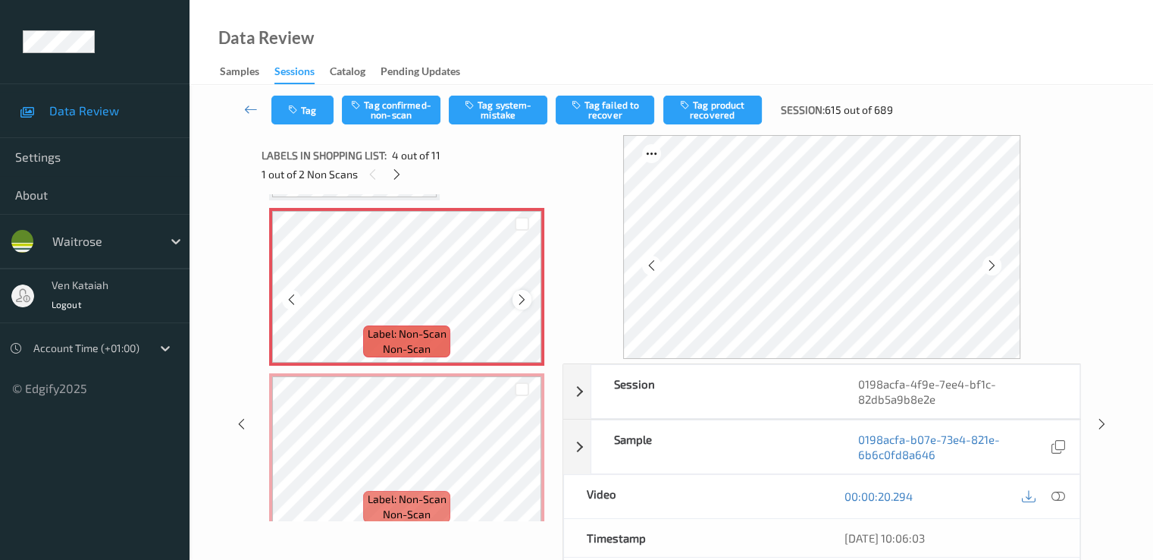
click at [524, 298] on icon at bounding box center [522, 300] width 13 height 14
click at [412, 106] on button "Tag confirmed-non-scan" at bounding box center [391, 110] width 99 height 29
click at [714, 104] on button "Tag product recovered" at bounding box center [712, 110] width 99 height 29
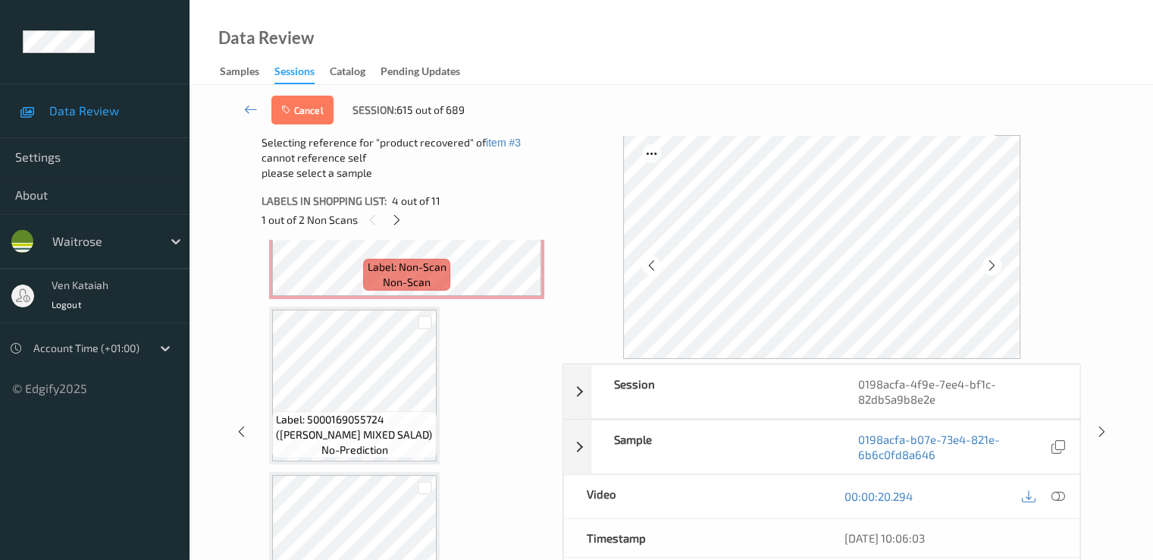
scroll to position [793, 0]
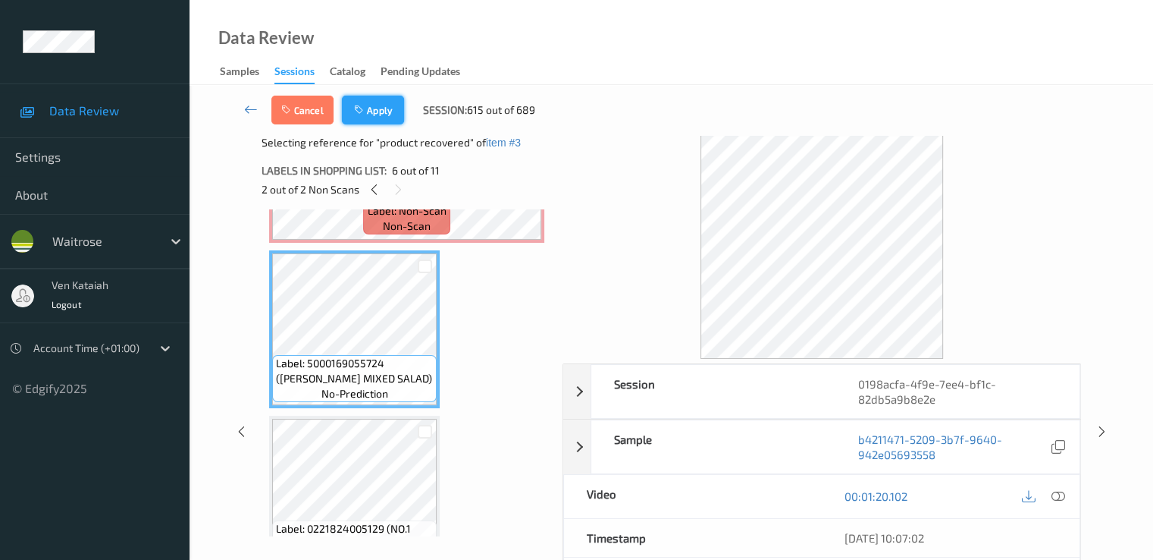
click at [385, 122] on button "Apply" at bounding box center [373, 110] width 62 height 29
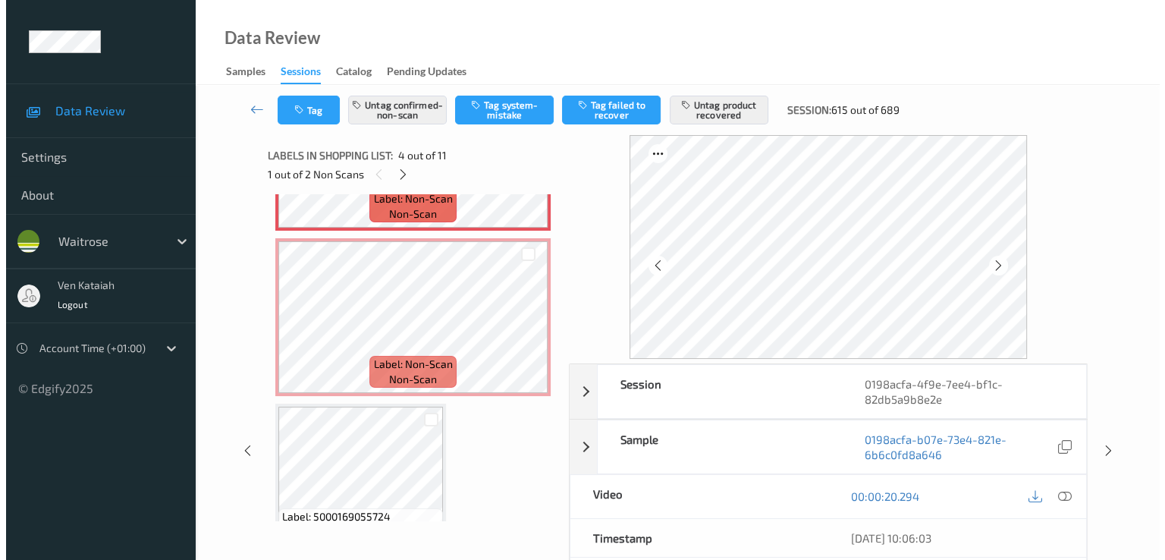
scroll to position [642, 0]
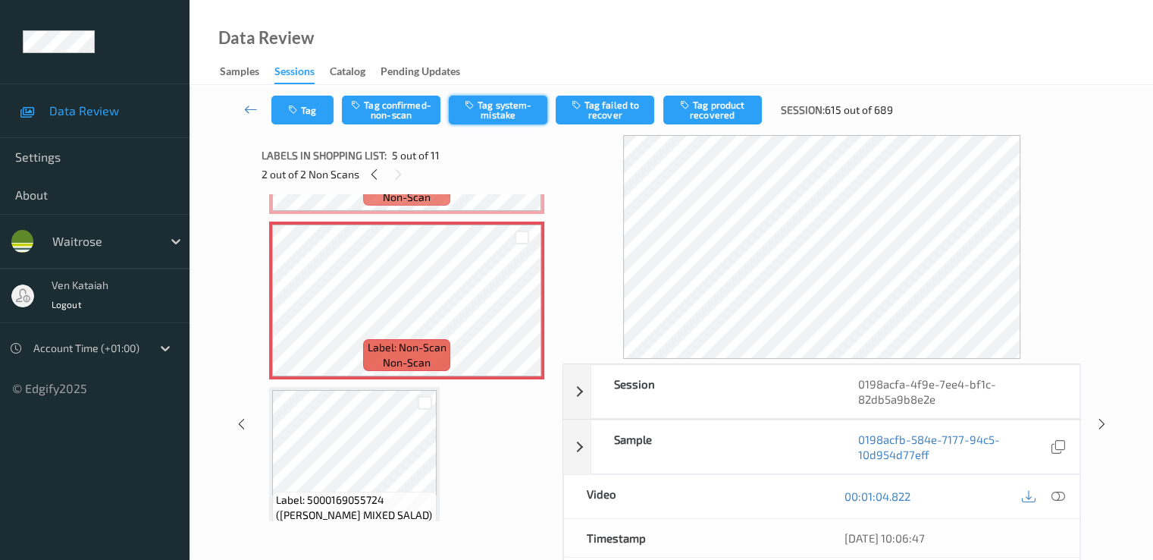
click at [496, 105] on button "Tag system-mistake" at bounding box center [498, 110] width 99 height 29
click at [304, 116] on button "Tag" at bounding box center [302, 110] width 62 height 29
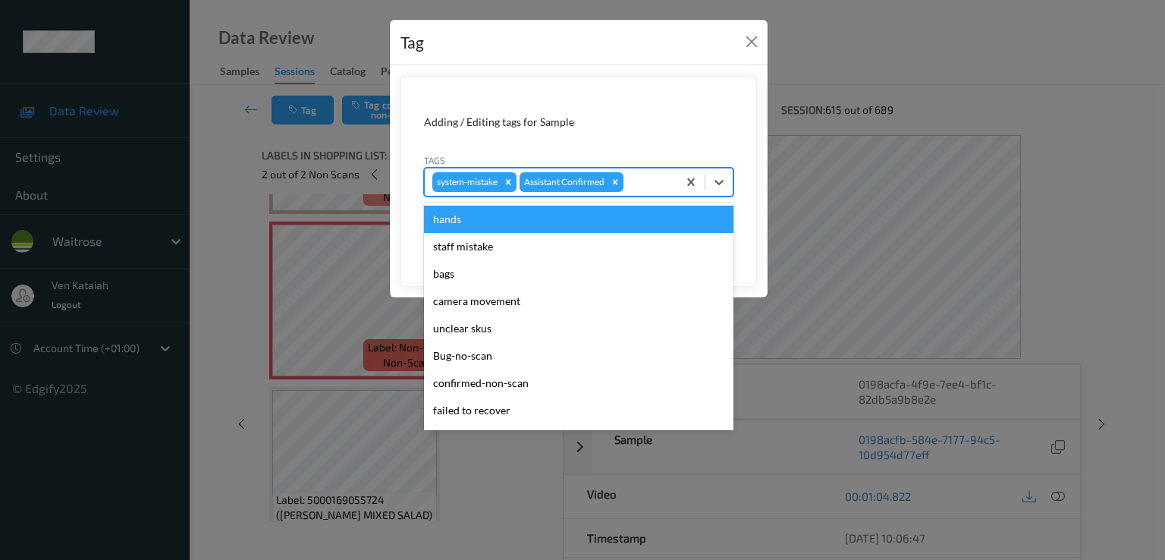
click at [646, 186] on div at bounding box center [647, 182] width 43 height 18
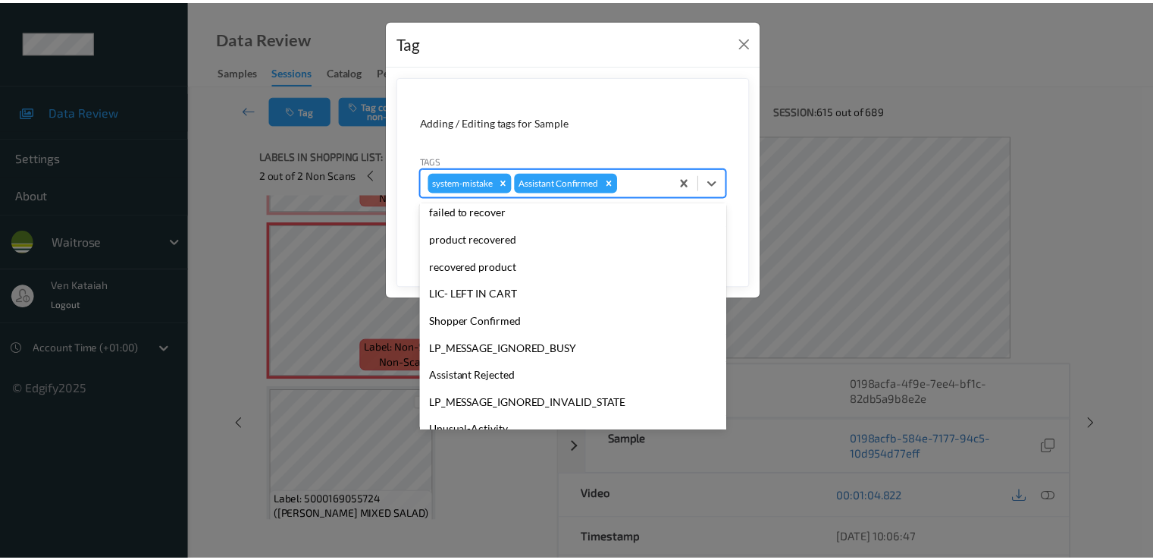
scroll to position [297, 0]
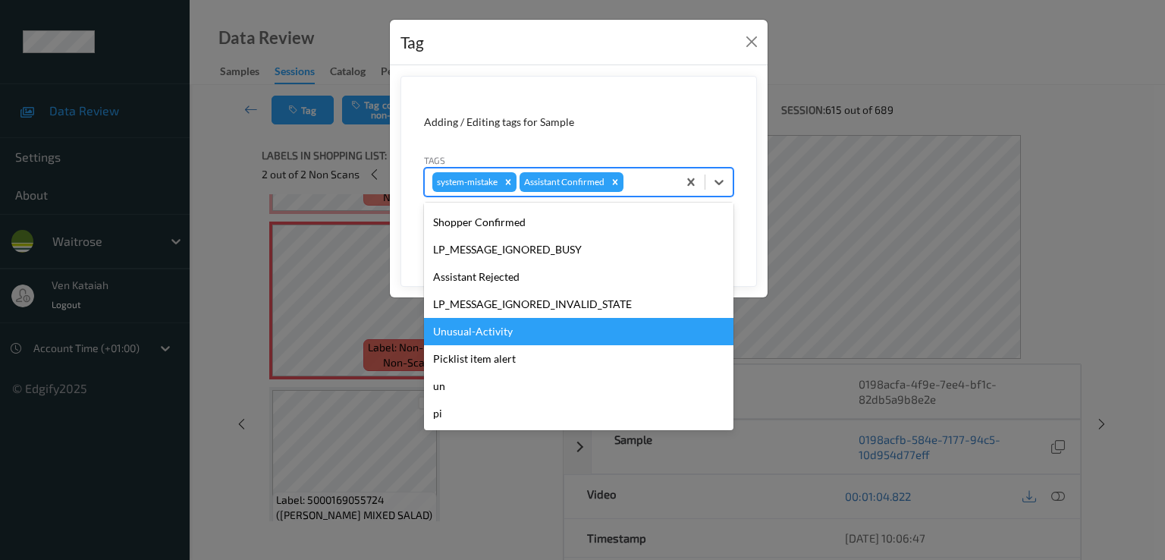
click at [500, 322] on div "Unusual-Activity" at bounding box center [578, 331] width 309 height 27
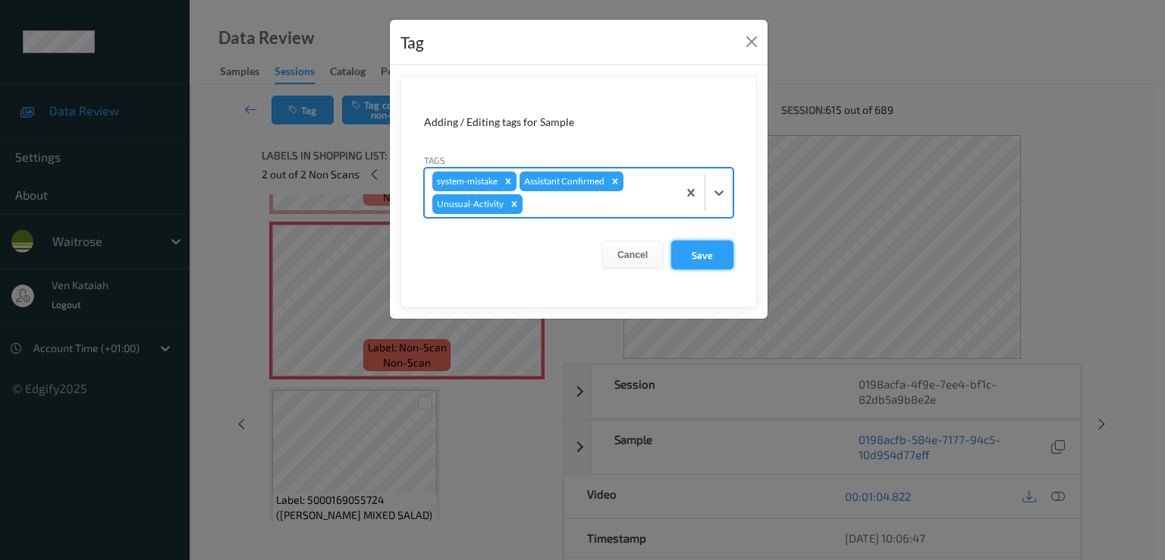
click at [708, 257] on button "Save" at bounding box center [702, 254] width 62 height 29
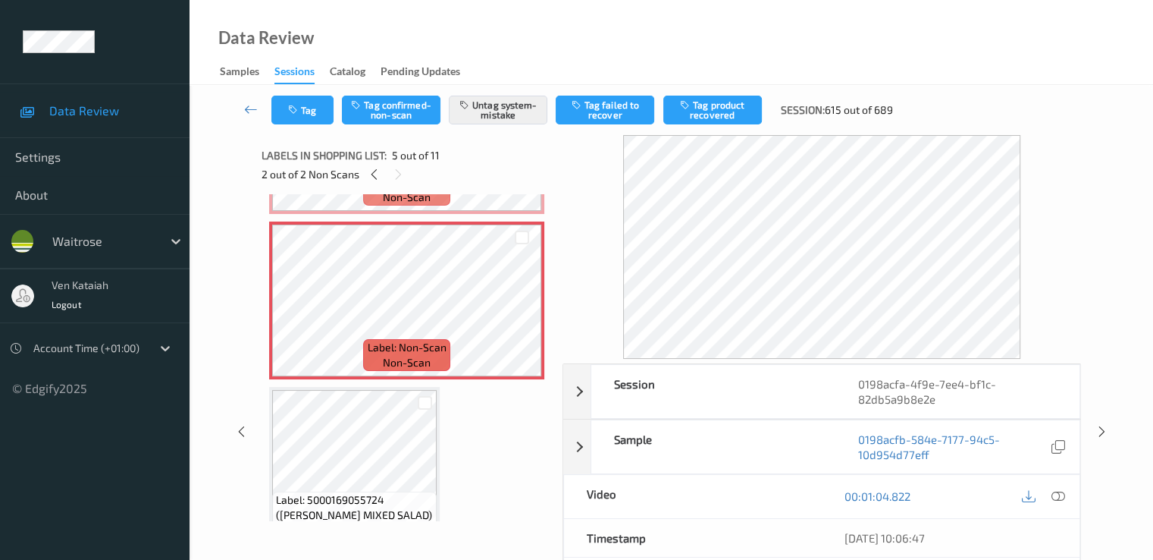
scroll to position [490, 0]
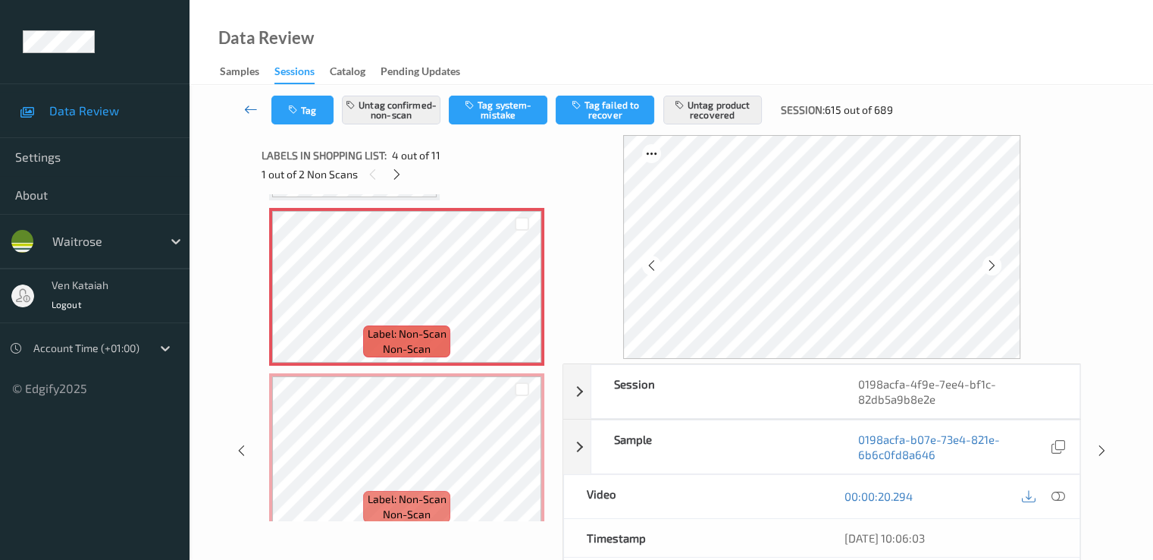
click at [256, 114] on icon at bounding box center [251, 109] width 14 height 15
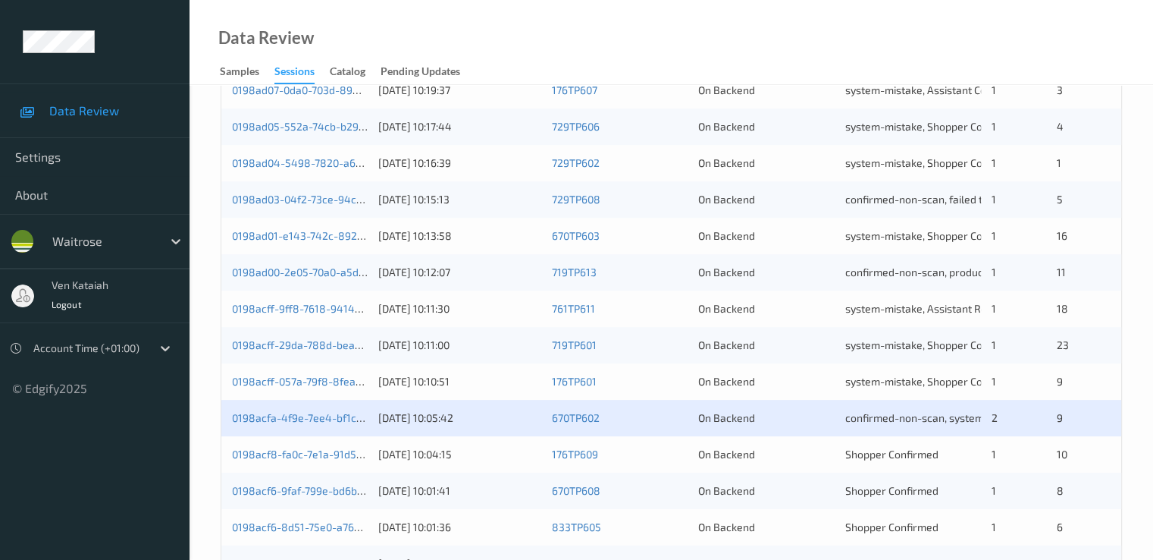
scroll to position [607, 0]
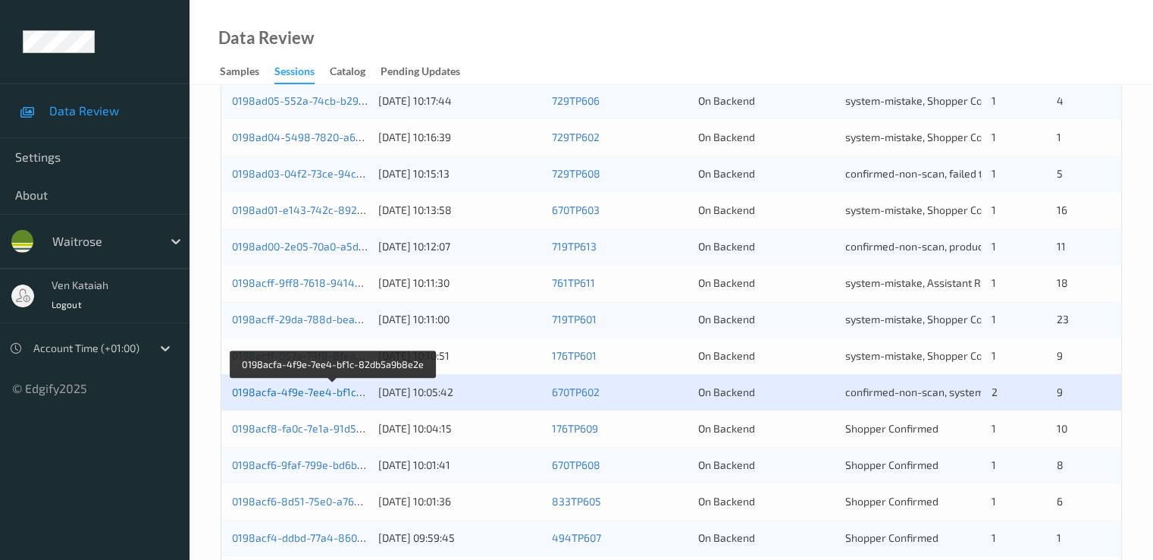
click at [323, 392] on link "0198acfa-4f9e-7ee4-bf1c-82db5a9b8e2e" at bounding box center [333, 391] width 203 height 13
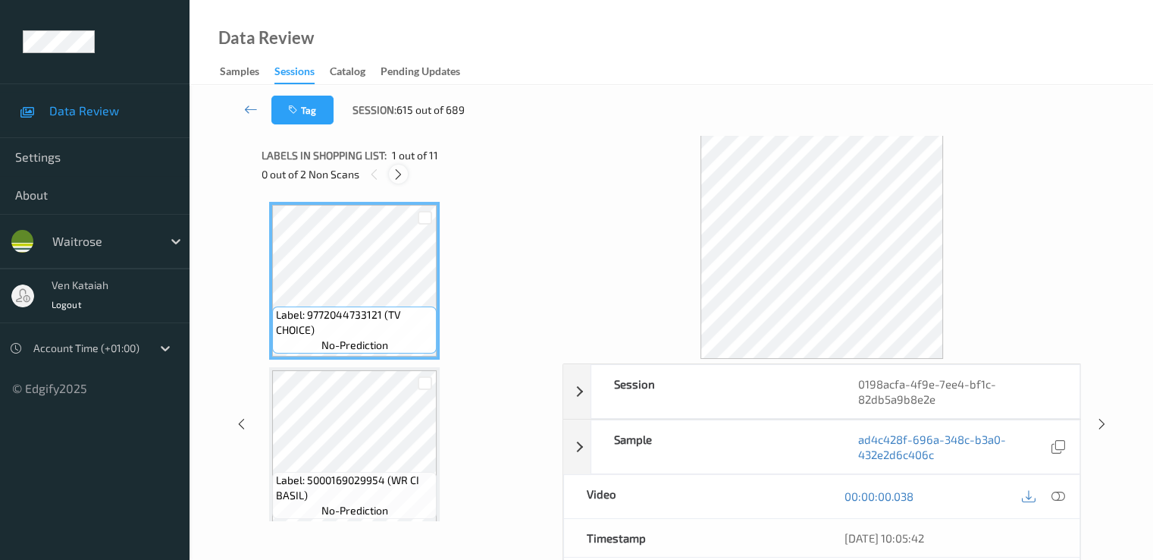
click at [394, 174] on icon at bounding box center [398, 175] width 13 height 14
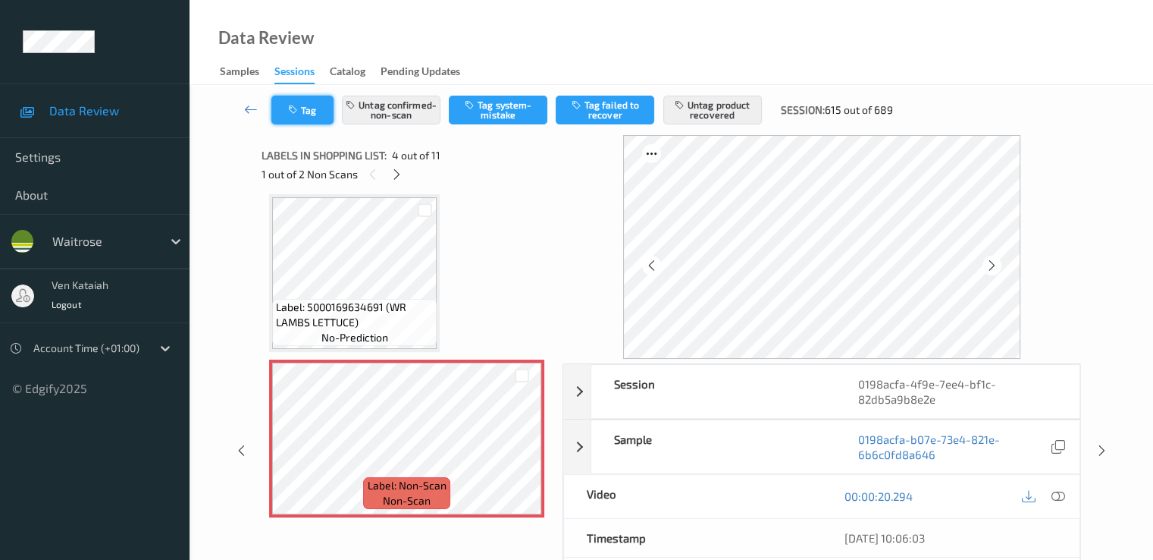
click at [283, 106] on button "Tag" at bounding box center [302, 110] width 62 height 29
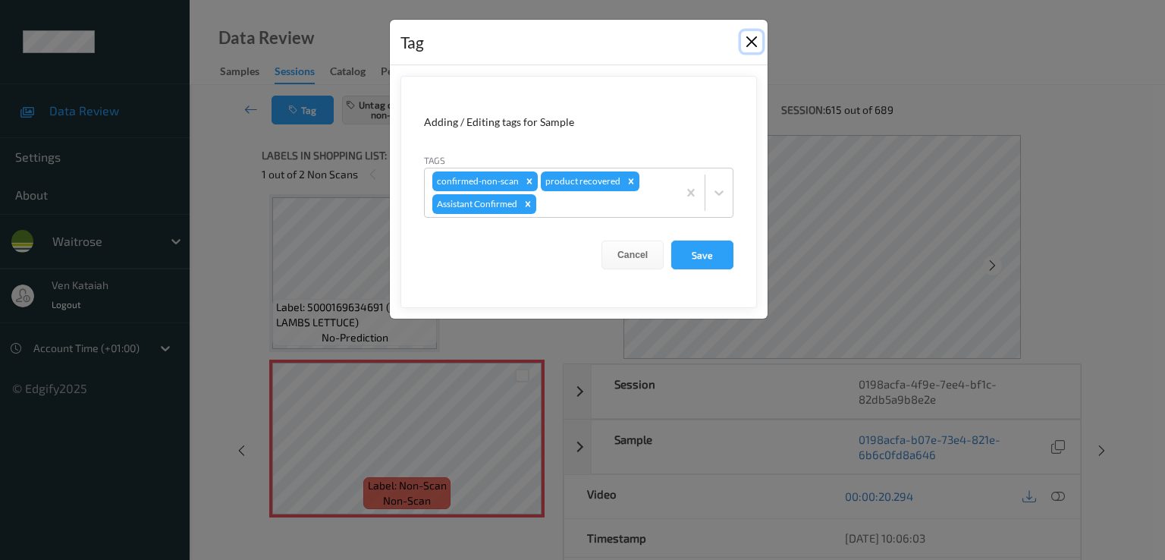
click at [742, 40] on button "Close" at bounding box center [751, 41] width 21 height 21
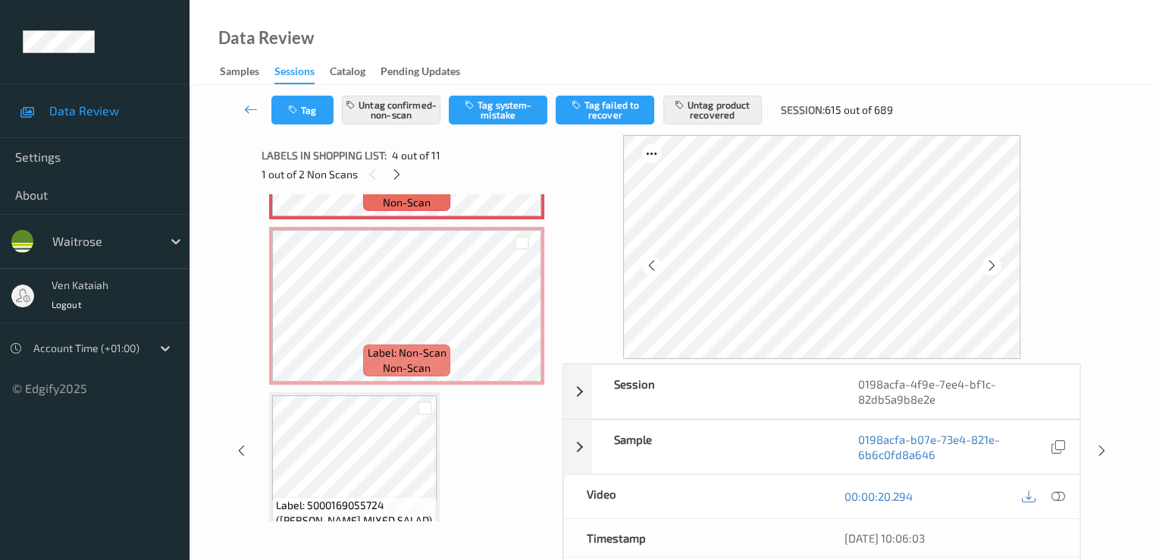
scroll to position [642, 0]
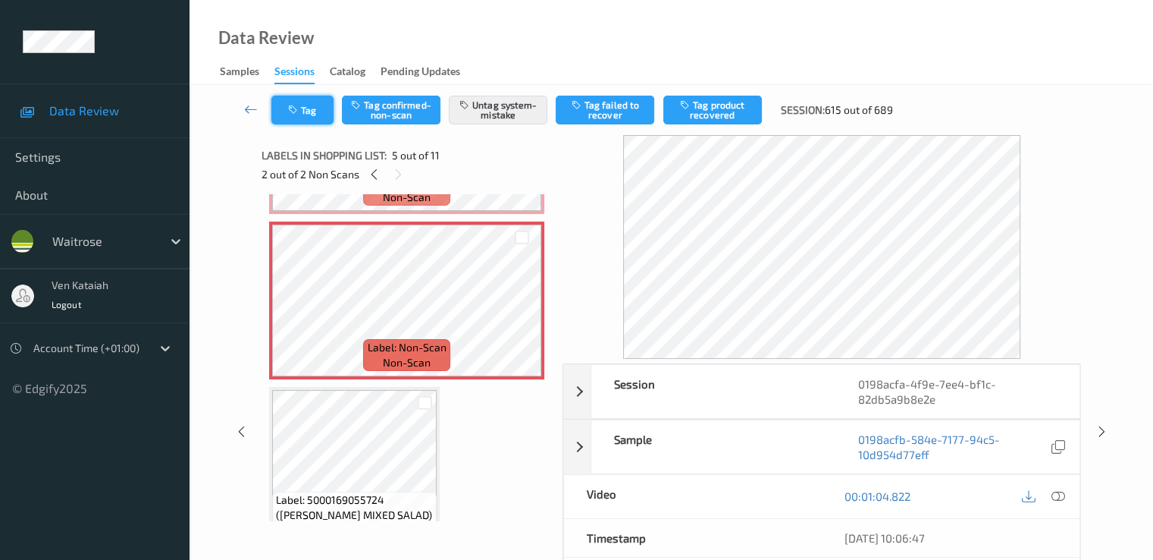
click at [309, 110] on button "Tag" at bounding box center [302, 110] width 62 height 29
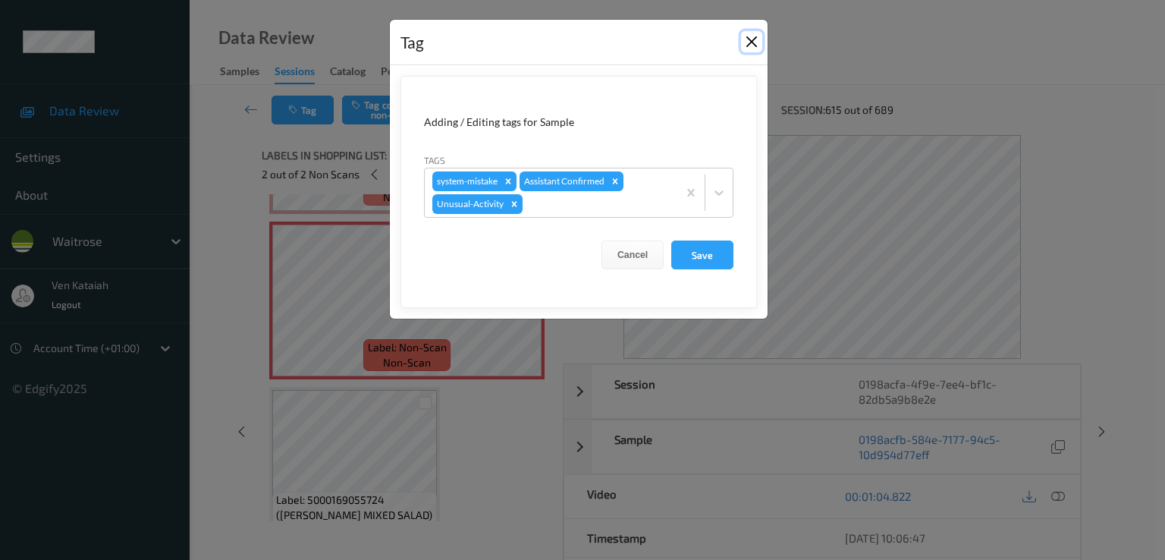
click at [743, 33] on button "Close" at bounding box center [751, 41] width 21 height 21
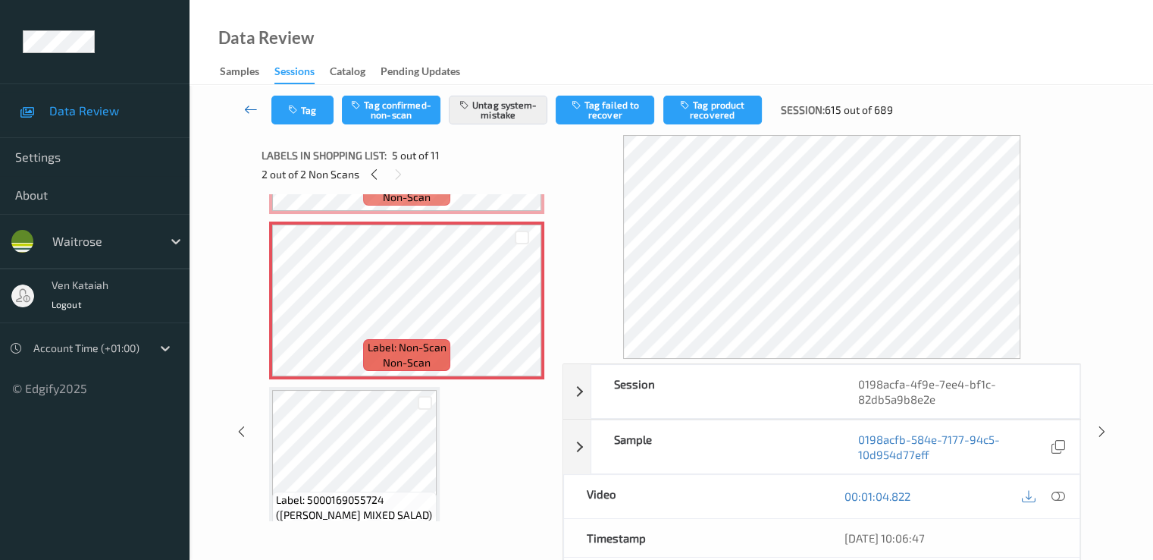
click at [246, 109] on icon at bounding box center [251, 109] width 14 height 15
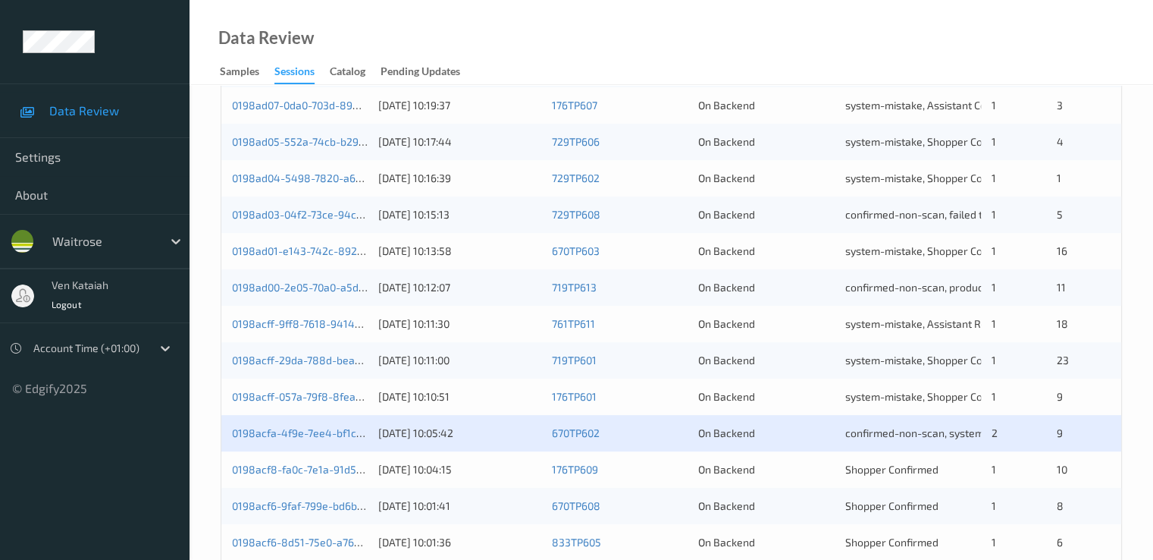
scroll to position [607, 0]
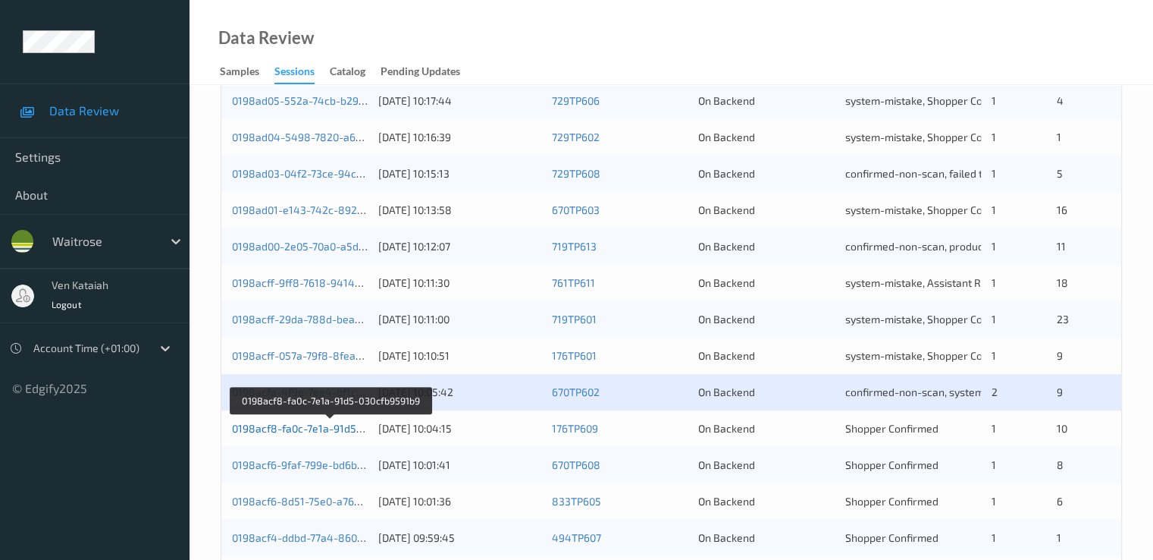
click at [345, 428] on link "0198acf8-fa0c-7e1a-91d5-030cfb9591b9" at bounding box center [330, 428] width 197 height 13
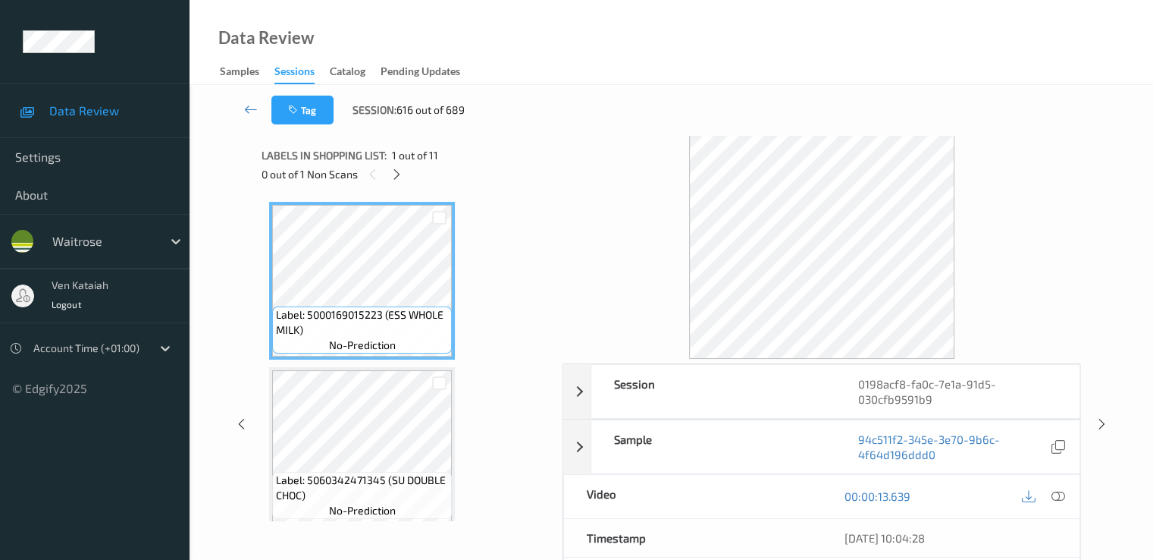
click at [409, 182] on div "0 out of 1 Non Scans" at bounding box center [407, 174] width 290 height 19
click at [398, 171] on icon at bounding box center [397, 175] width 13 height 14
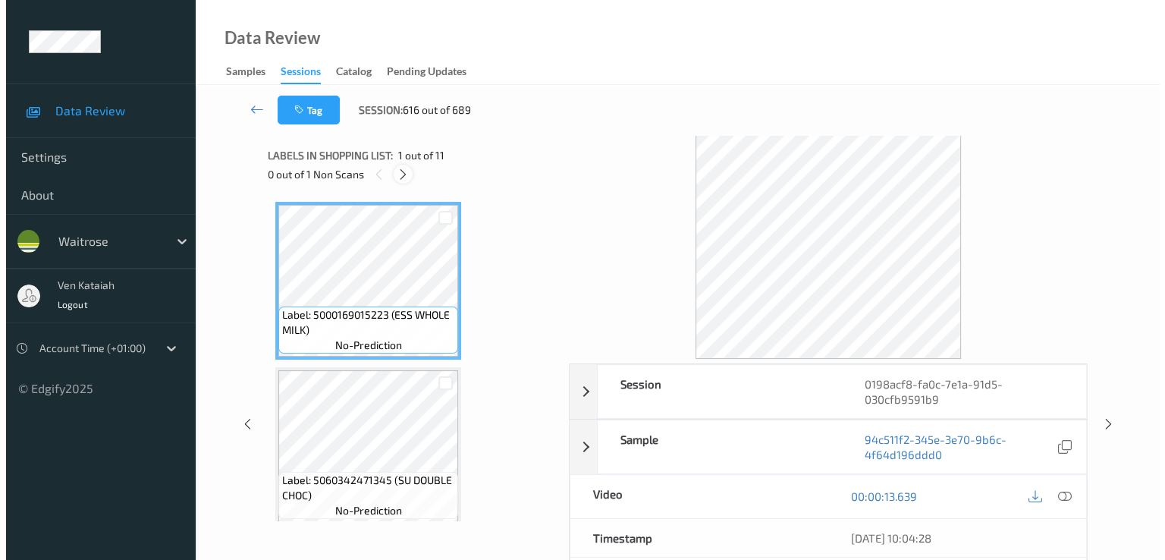
scroll to position [338, 0]
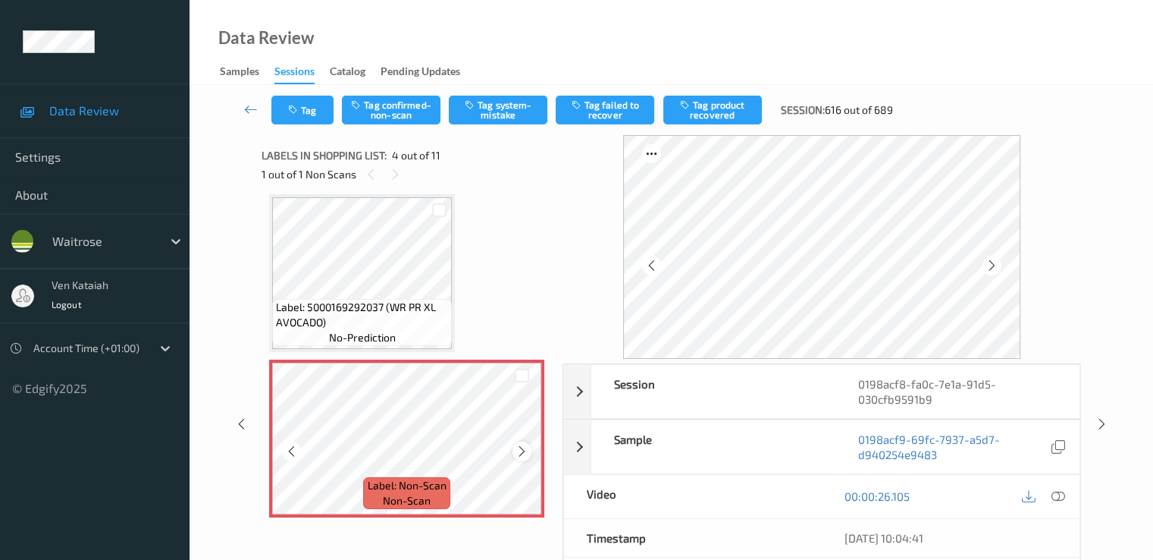
click at [513, 450] on div at bounding box center [522, 450] width 19 height 19
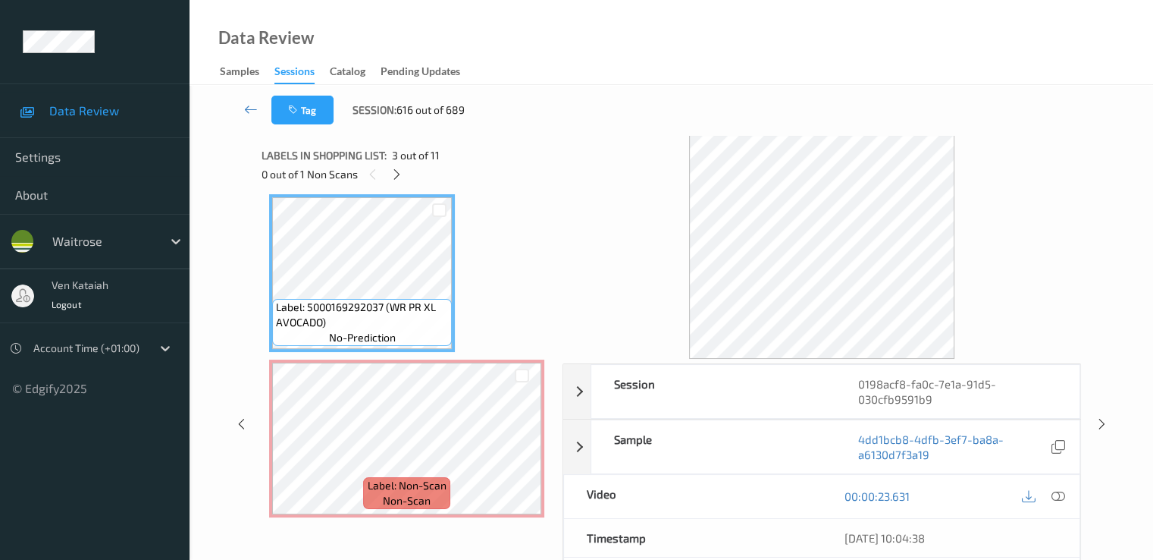
click at [1070, 494] on div "00:00:23.631" at bounding box center [951, 496] width 258 height 43
click at [1065, 497] on icon at bounding box center [1058, 496] width 14 height 14
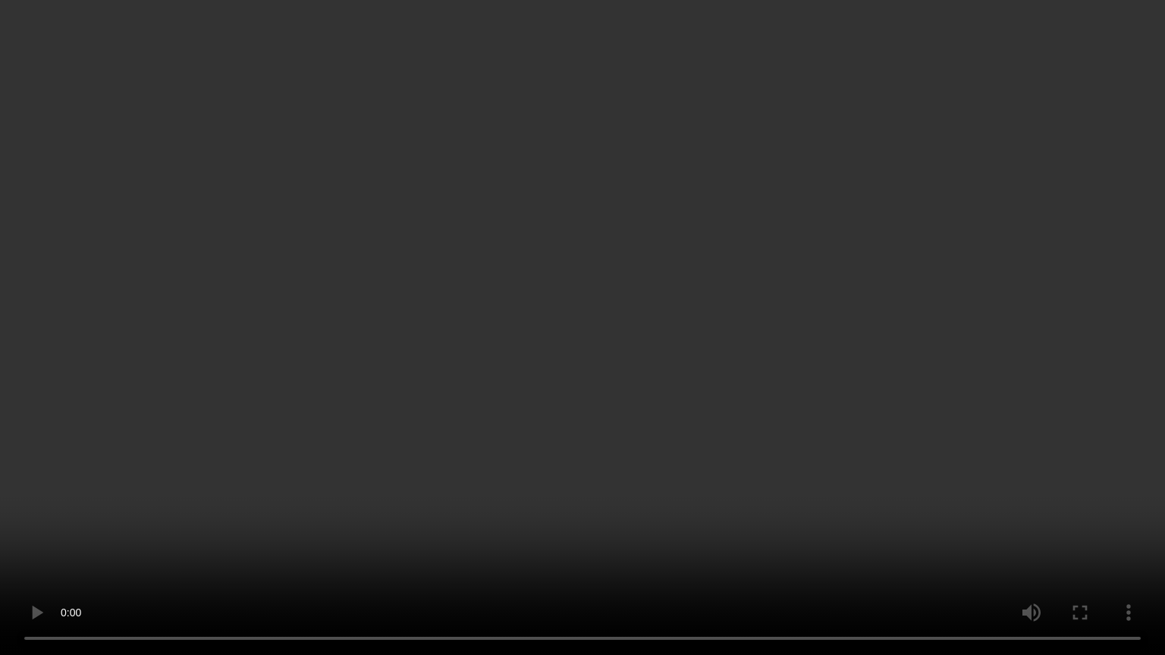
click at [85, 559] on video at bounding box center [582, 327] width 1165 height 655
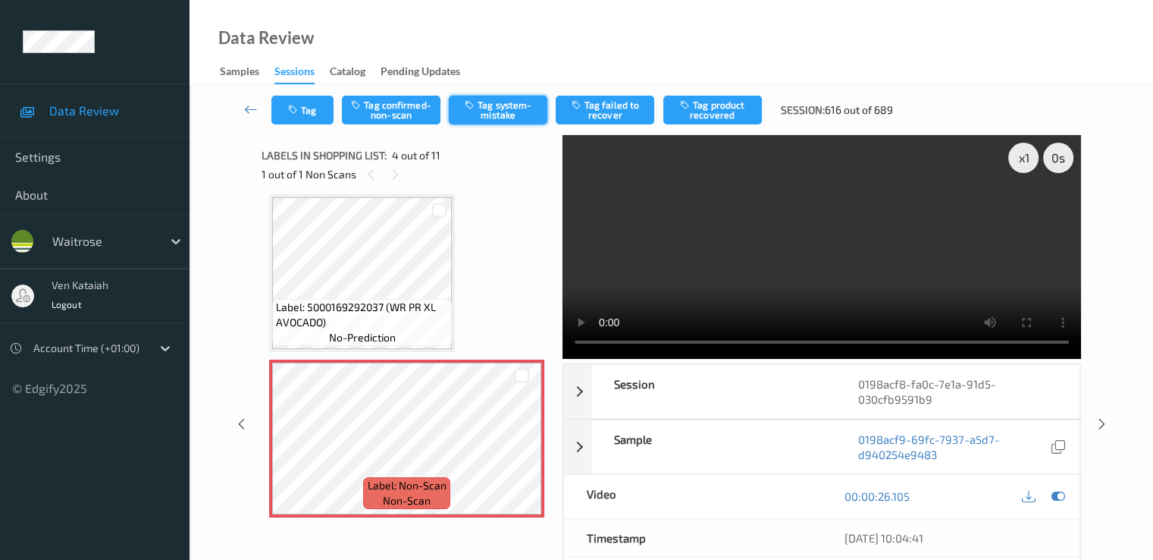
click at [473, 100] on icon "button" at bounding box center [471, 104] width 13 height 11
click at [309, 119] on button "Tag" at bounding box center [302, 110] width 62 height 29
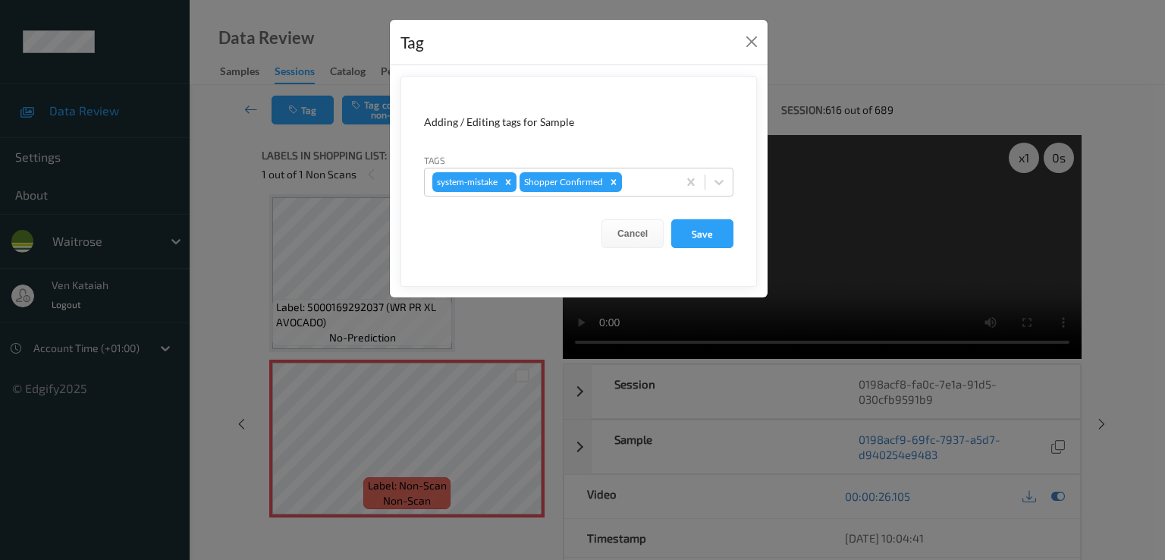
click at [666, 196] on form "Adding / Editing tags for Sample Tags system-mistake Shopper Confirmed Cancel S…" at bounding box center [578, 181] width 356 height 211
click at [649, 187] on div at bounding box center [647, 182] width 45 height 18
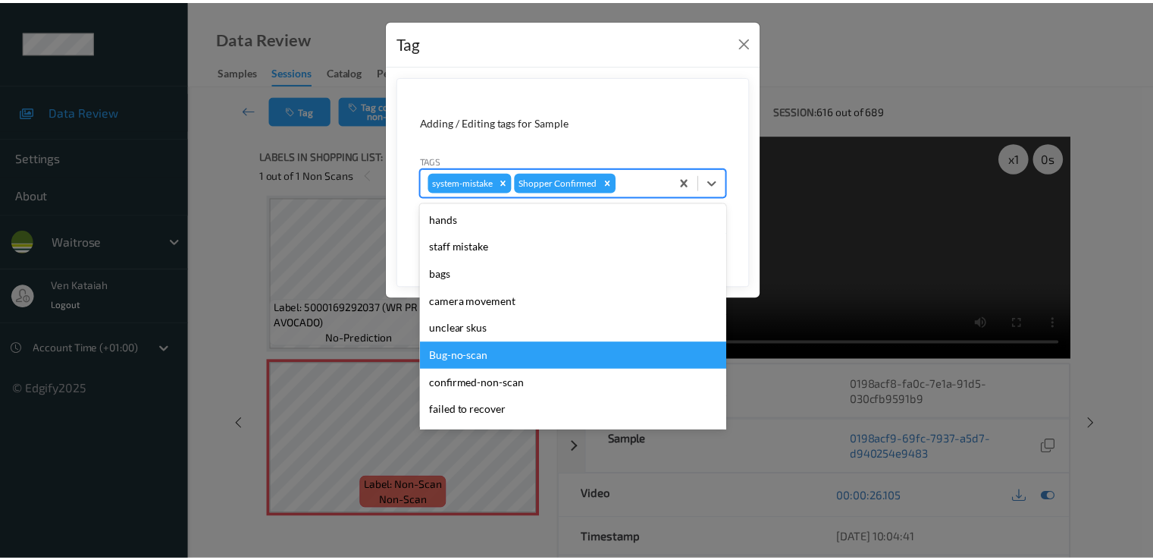
scroll to position [297, 0]
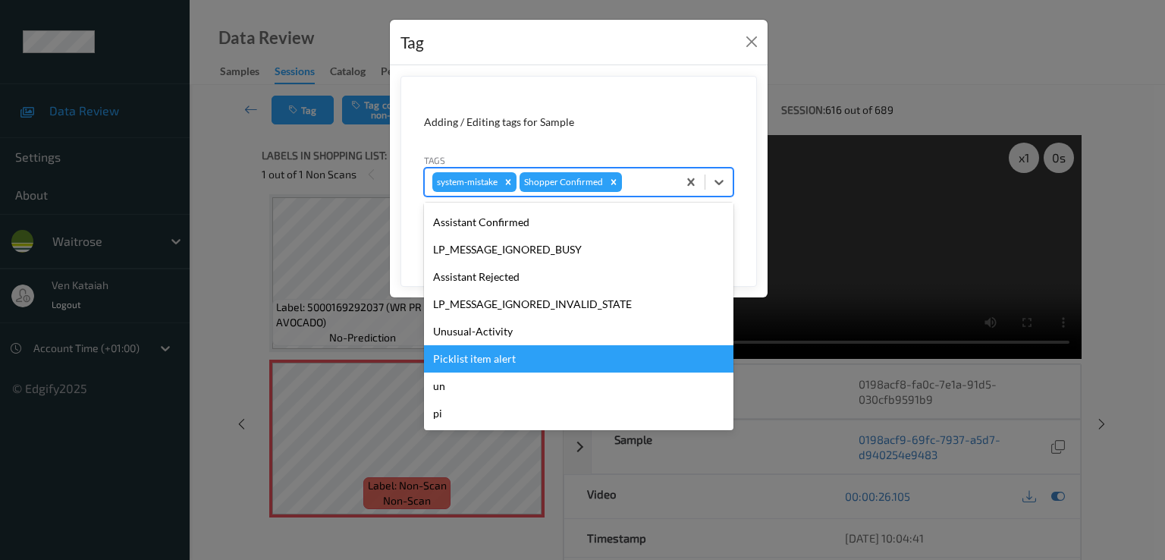
click at [480, 343] on div "Unusual-Activity" at bounding box center [578, 331] width 309 height 27
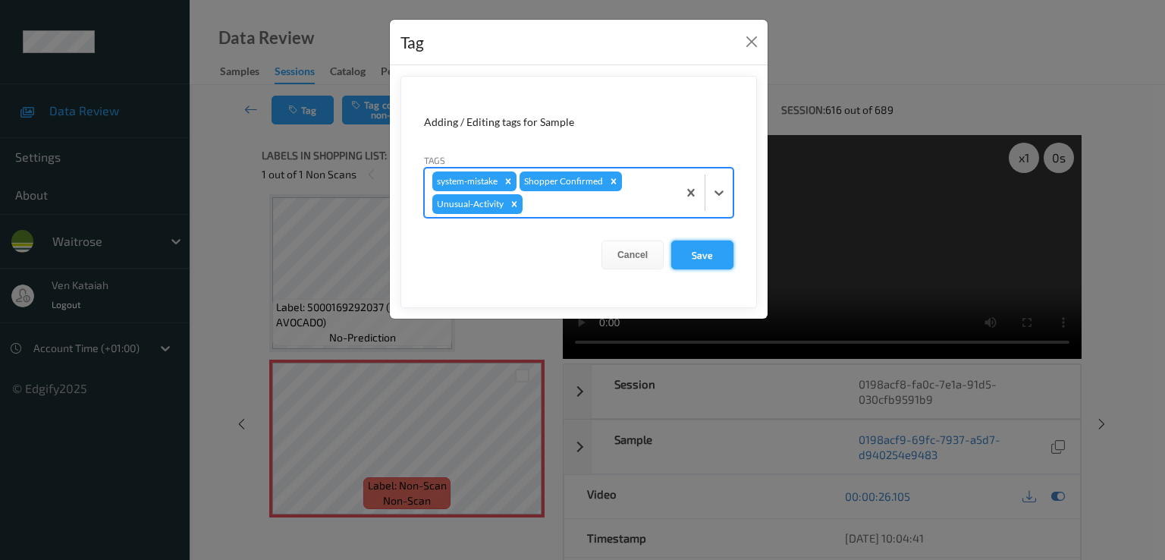
click at [677, 243] on button "Save" at bounding box center [702, 254] width 62 height 29
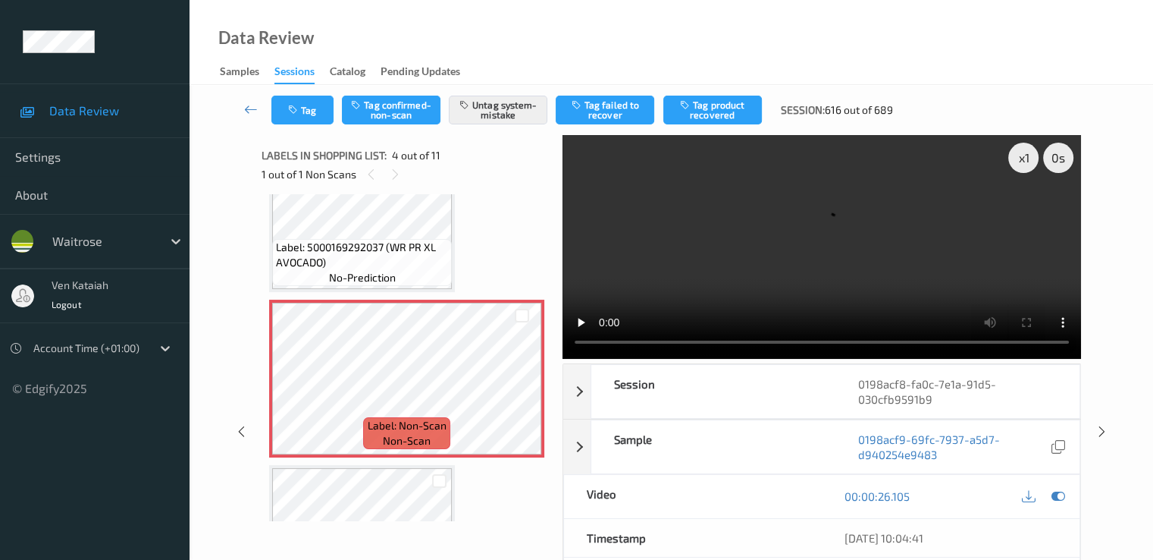
scroll to position [338, 0]
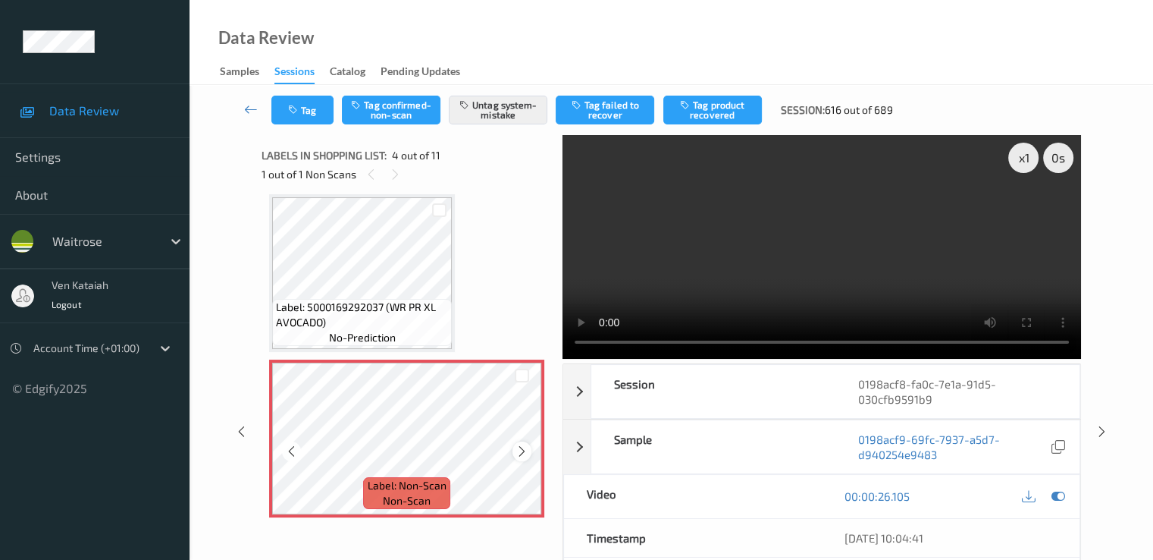
click at [525, 450] on icon at bounding box center [522, 451] width 13 height 14
click at [1055, 497] on icon at bounding box center [1058, 496] width 14 height 14
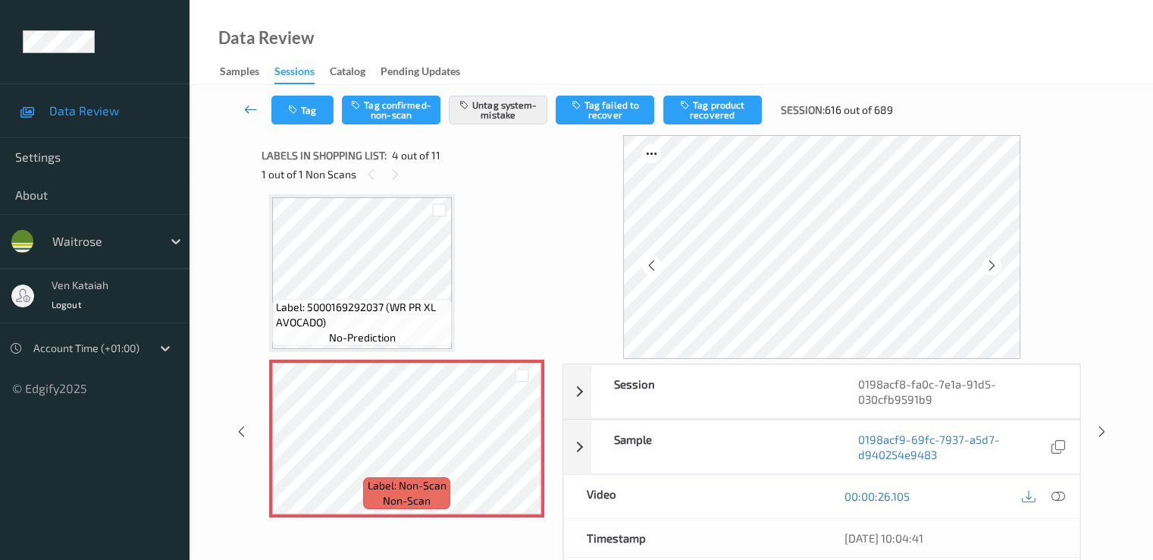
click at [249, 98] on link at bounding box center [251, 110] width 40 height 29
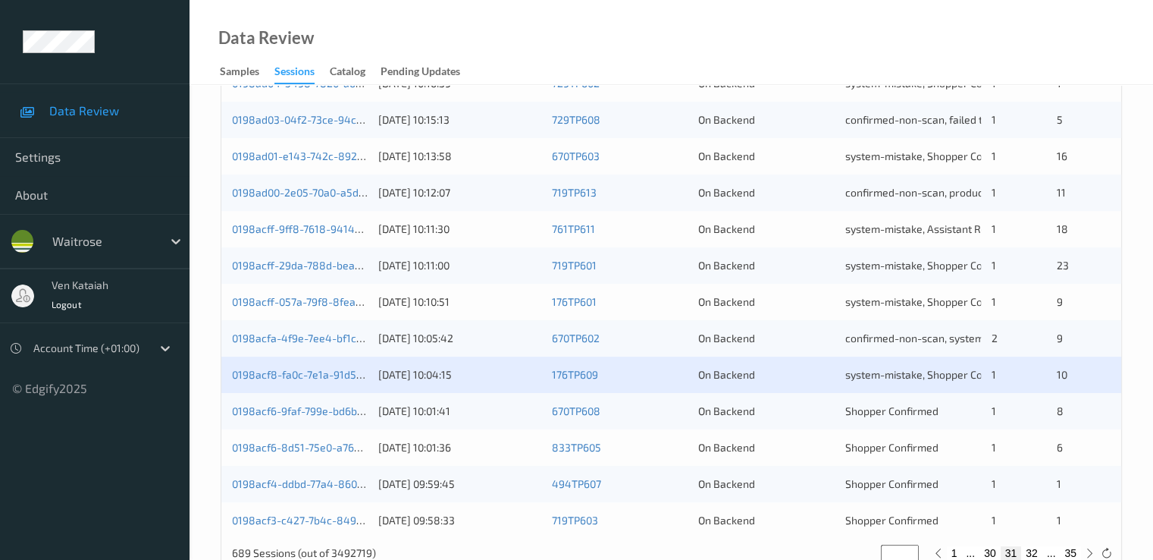
scroll to position [701, 0]
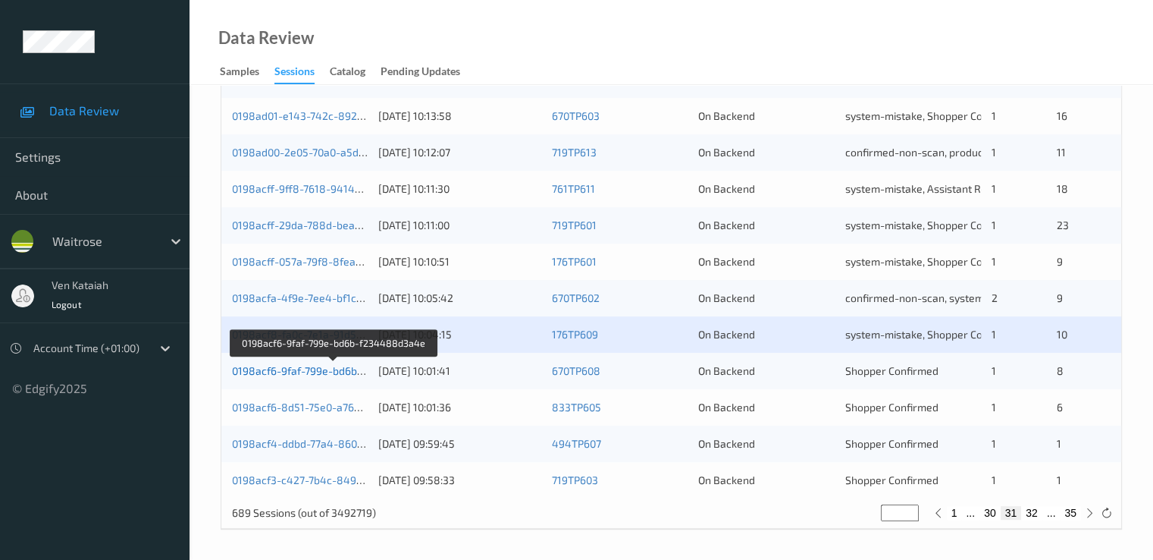
click at [261, 371] on link "0198acf6-9faf-799e-bd6b-f234488d3a4e" at bounding box center [334, 370] width 204 height 13
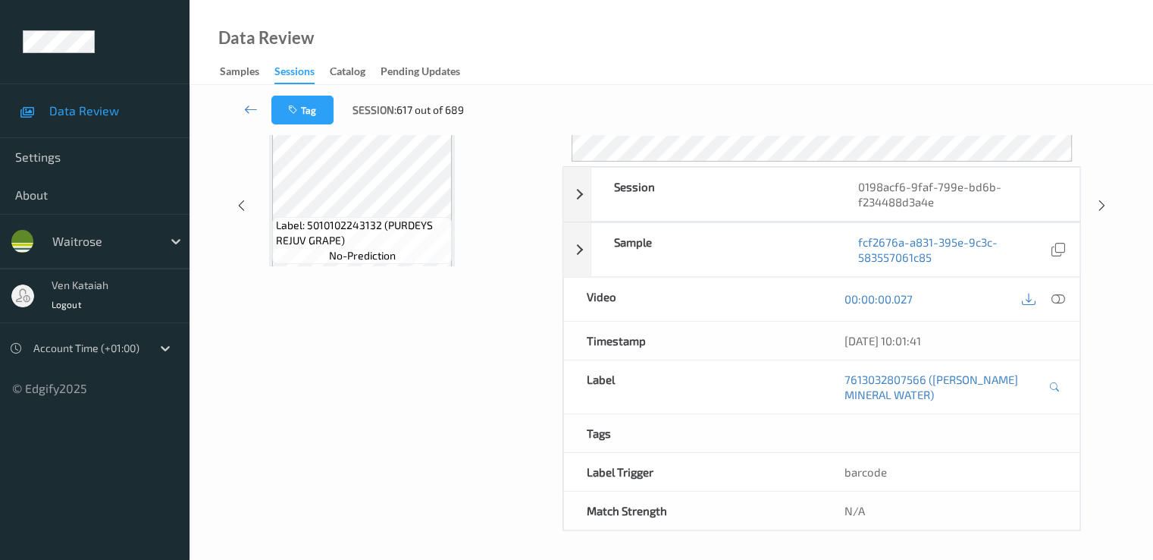
scroll to position [197, 0]
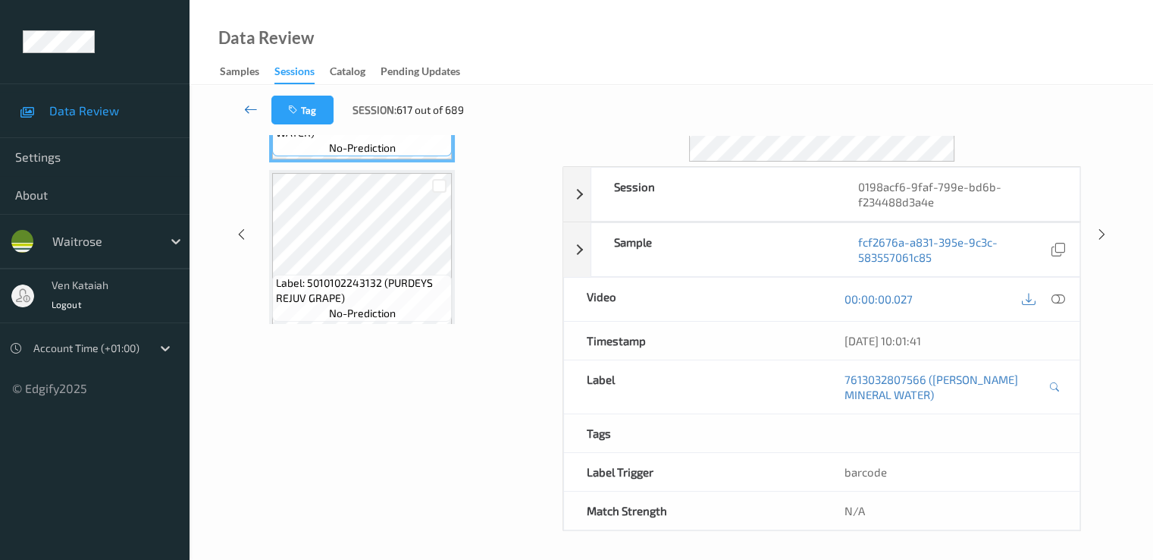
click at [249, 102] on icon at bounding box center [251, 109] width 14 height 15
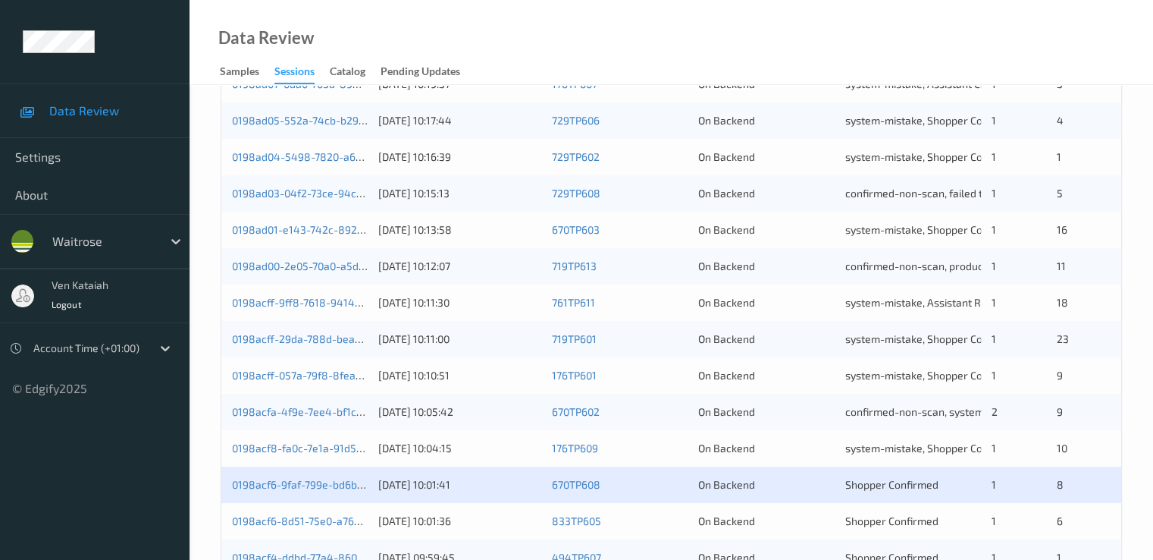
scroll to position [701, 0]
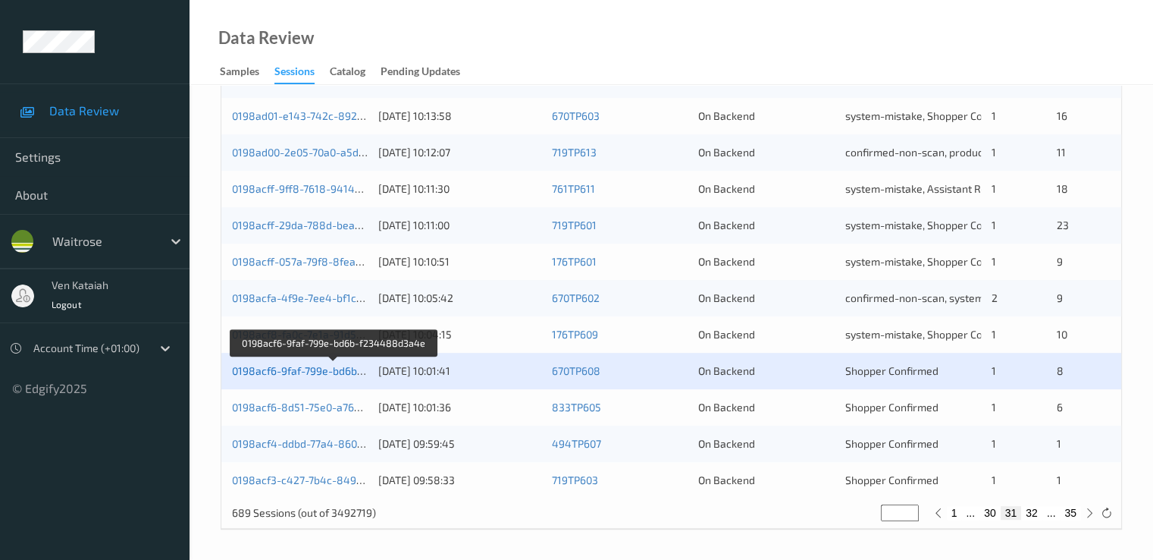
click at [340, 371] on link "0198acf6-9faf-799e-bd6b-f234488d3a4e" at bounding box center [334, 370] width 204 height 13
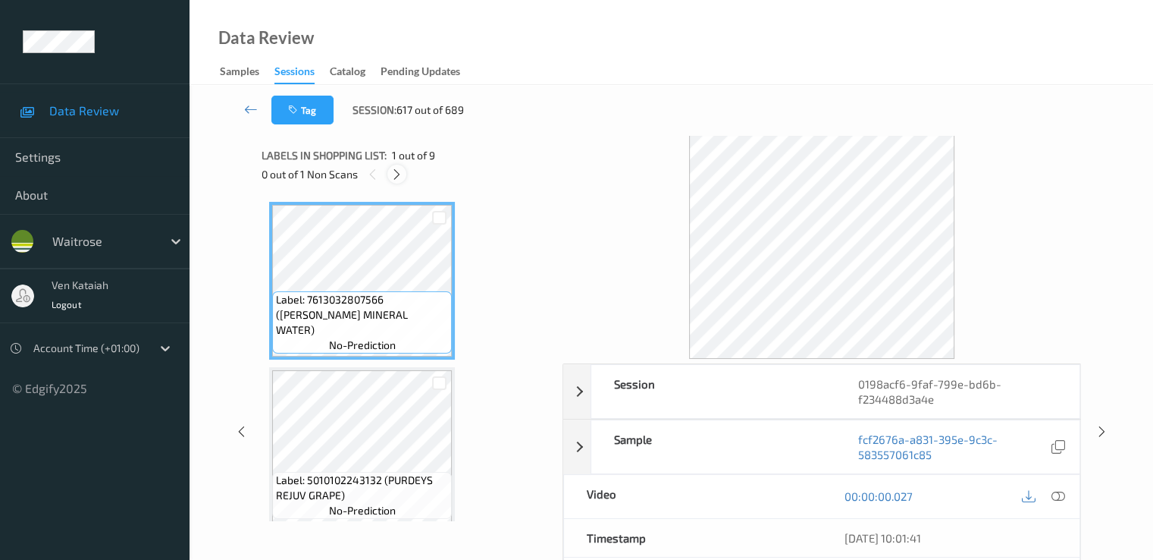
click at [397, 174] on icon at bounding box center [397, 175] width 13 height 14
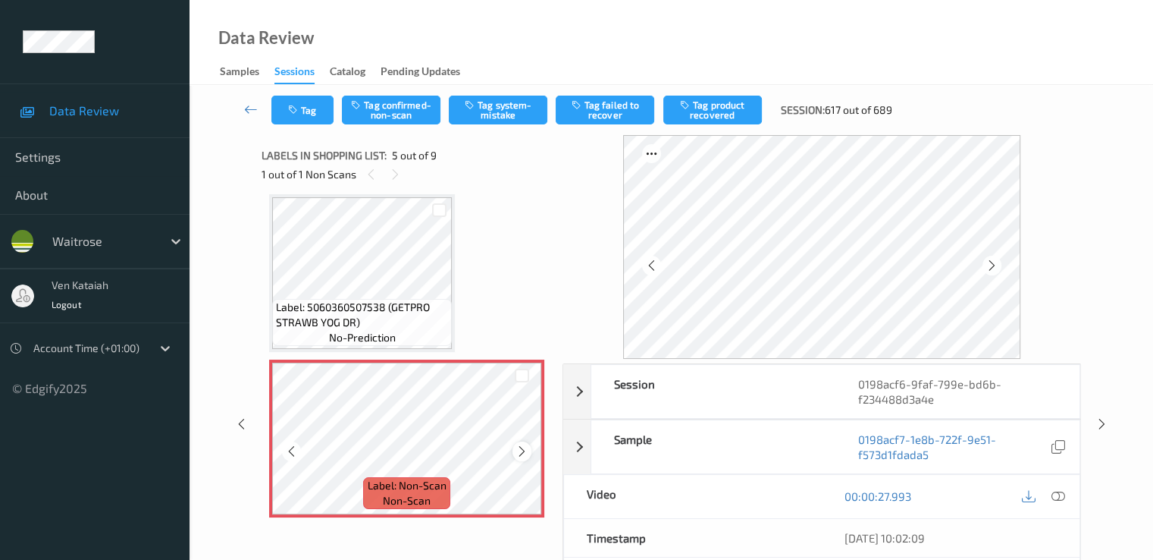
click at [525, 448] on icon at bounding box center [522, 451] width 13 height 14
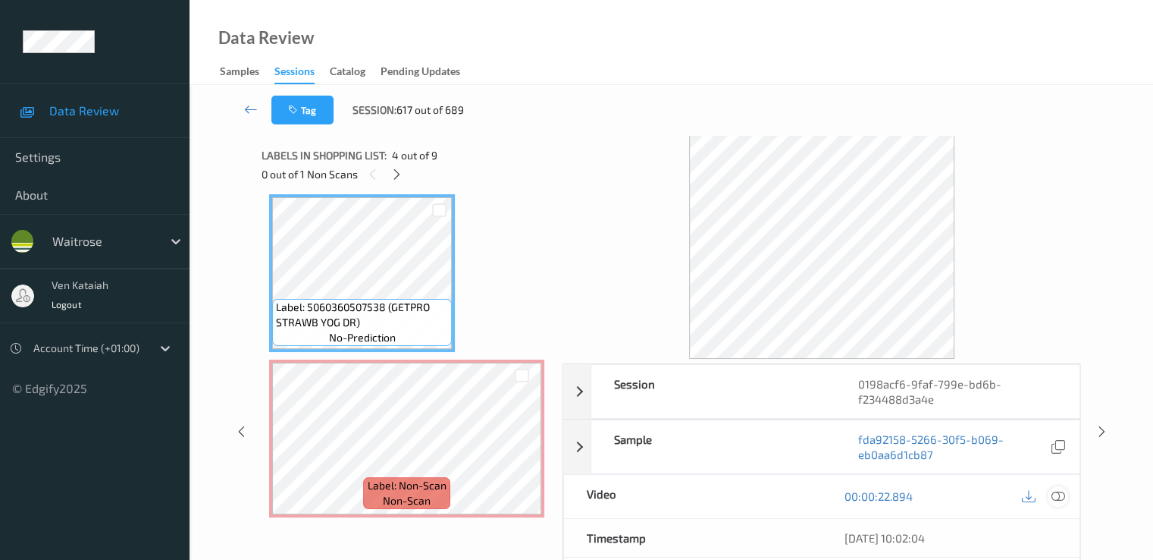
click at [1049, 496] on div at bounding box center [1058, 496] width 20 height 20
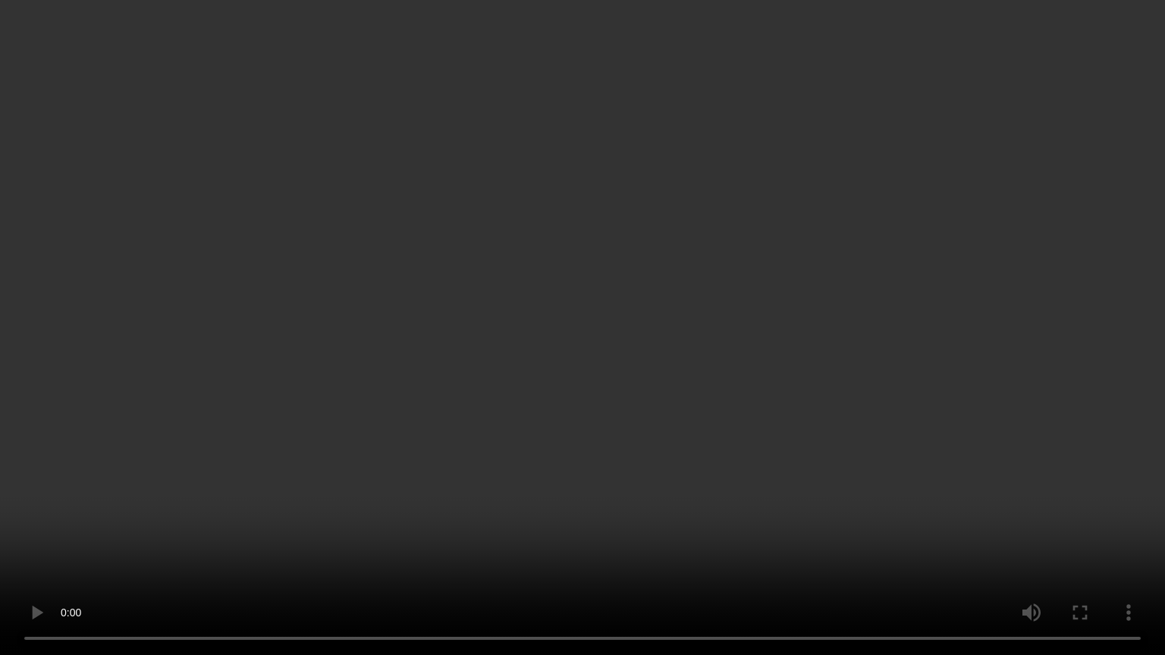
click at [183, 548] on video at bounding box center [582, 327] width 1165 height 655
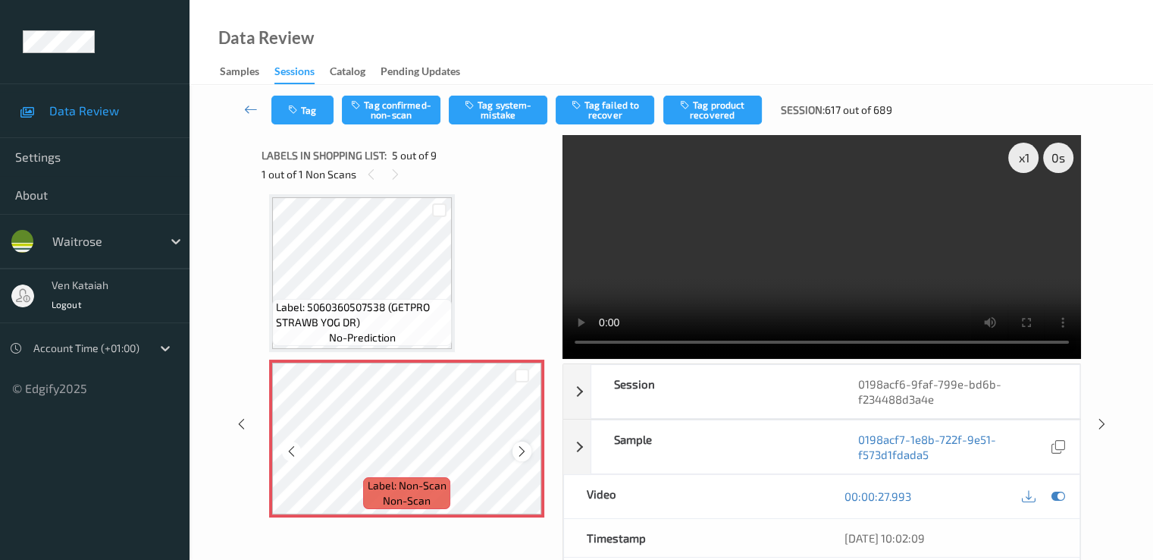
click at [517, 451] on icon at bounding box center [522, 451] width 13 height 14
click at [1062, 498] on icon at bounding box center [1058, 496] width 14 height 14
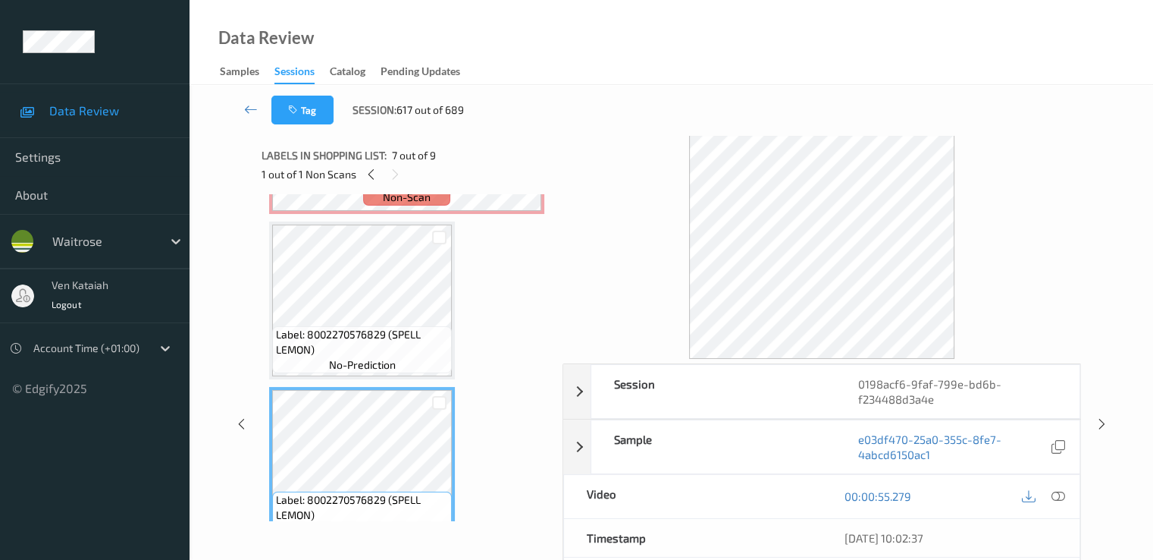
scroll to position [655, 0]
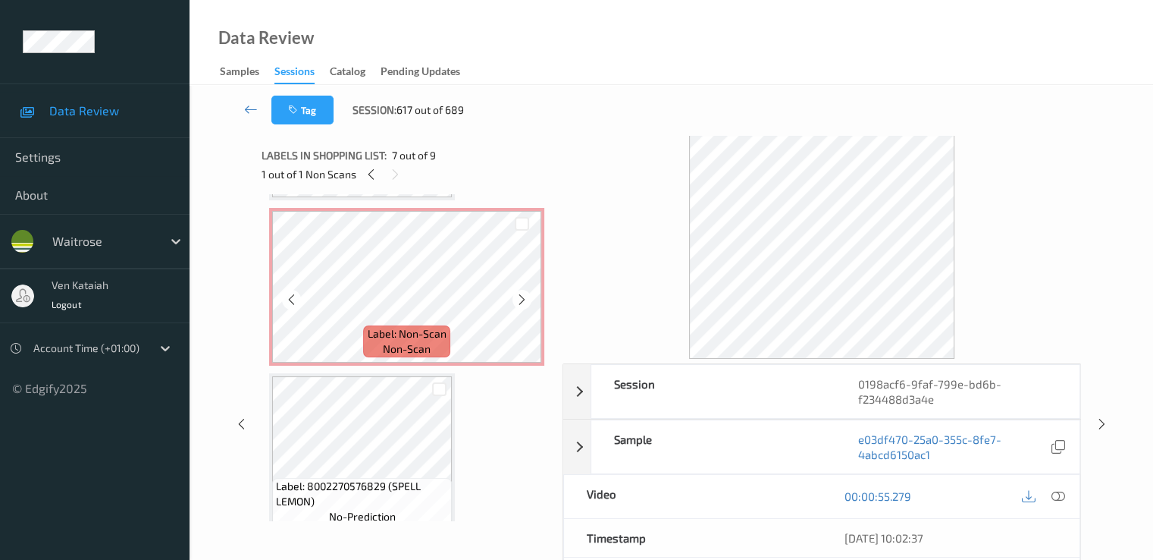
click at [384, 350] on span "non-scan" at bounding box center [407, 348] width 48 height 15
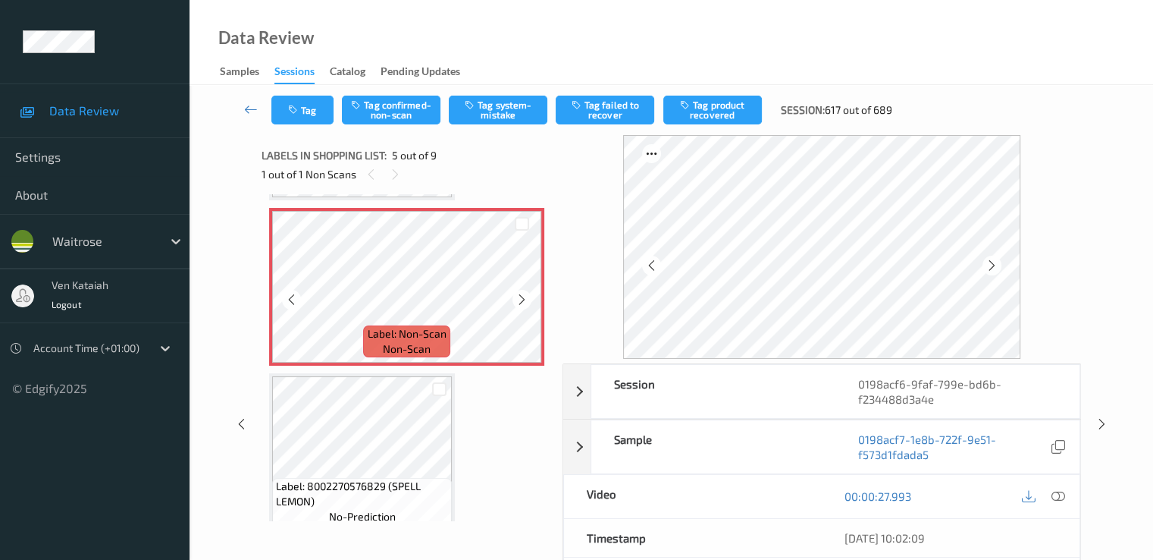
scroll to position [504, 0]
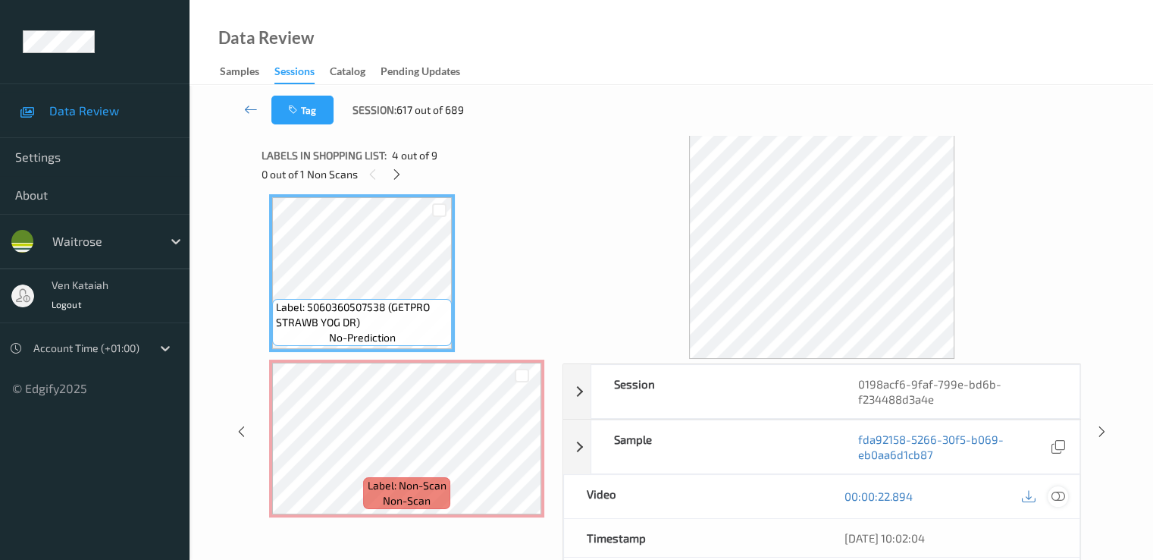
click at [1062, 489] on icon at bounding box center [1058, 496] width 14 height 14
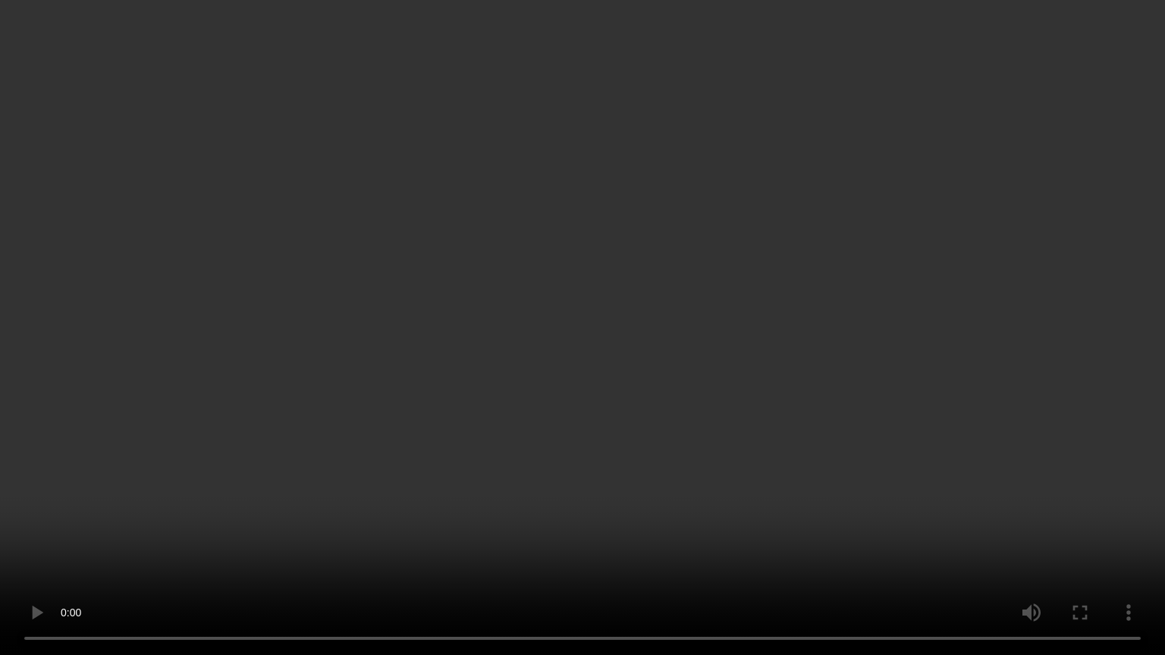
click at [657, 518] on video at bounding box center [582, 327] width 1165 height 655
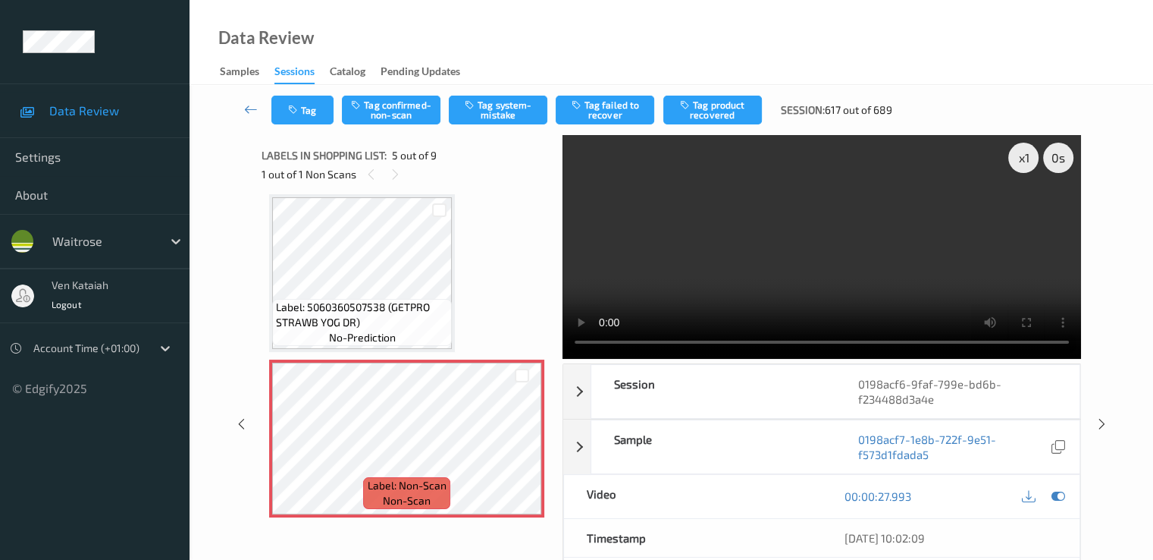
click at [393, 127] on div "Tag Tag confirmed-non-scan Tag system-mistake Tag failed to recover Tag product…" at bounding box center [672, 110] width 902 height 50
click at [393, 118] on button "Tag confirmed-non-scan" at bounding box center [391, 110] width 99 height 29
click at [702, 123] on button "Tag product recovered" at bounding box center [712, 110] width 99 height 29
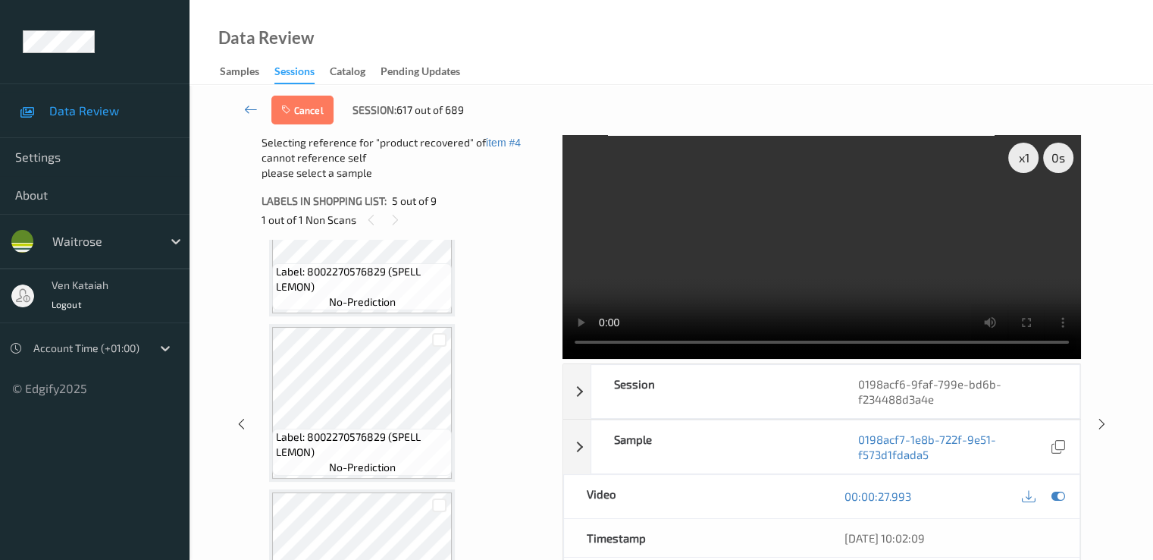
scroll to position [958, 0]
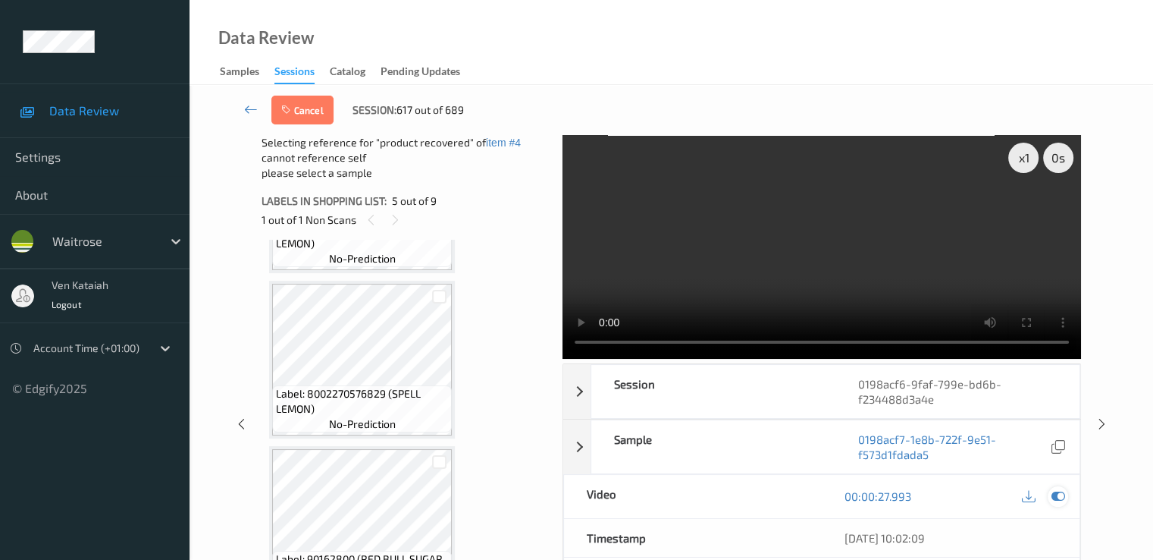
click at [1055, 489] on icon at bounding box center [1058, 496] width 14 height 14
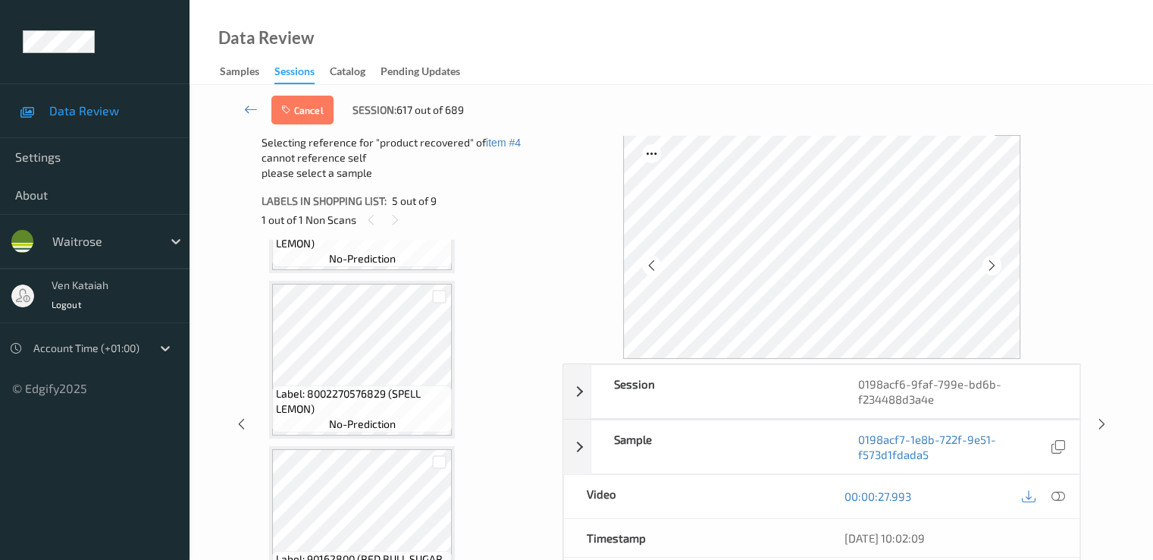
click at [509, 495] on div "Label: 7613032807566 (BUXTON MINERAL WATER) no-prediction Label: 5010102243132 …" at bounding box center [406, 29] width 275 height 1480
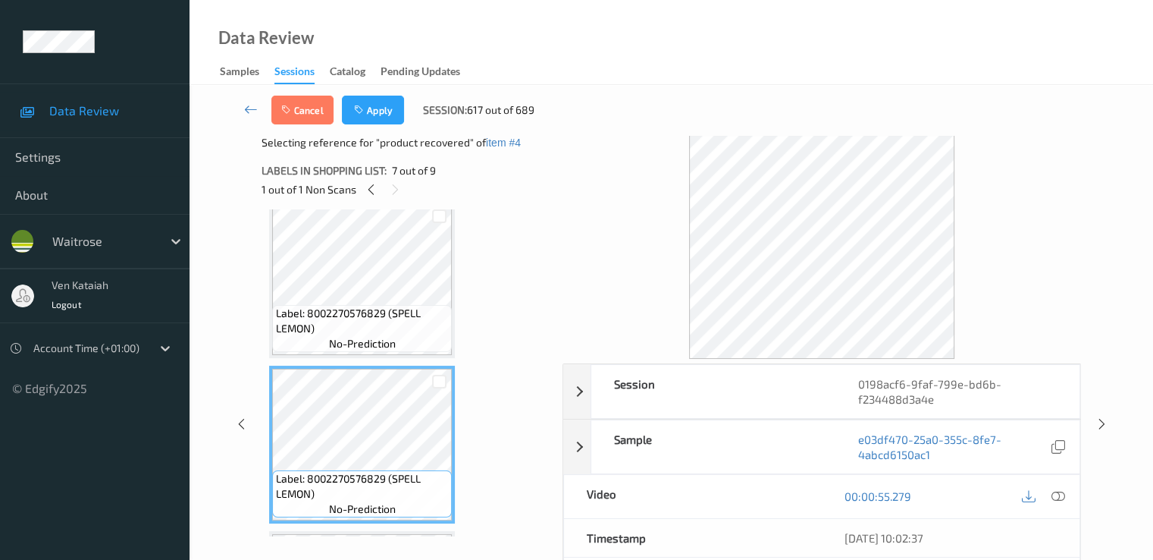
scroll to position [807, 0]
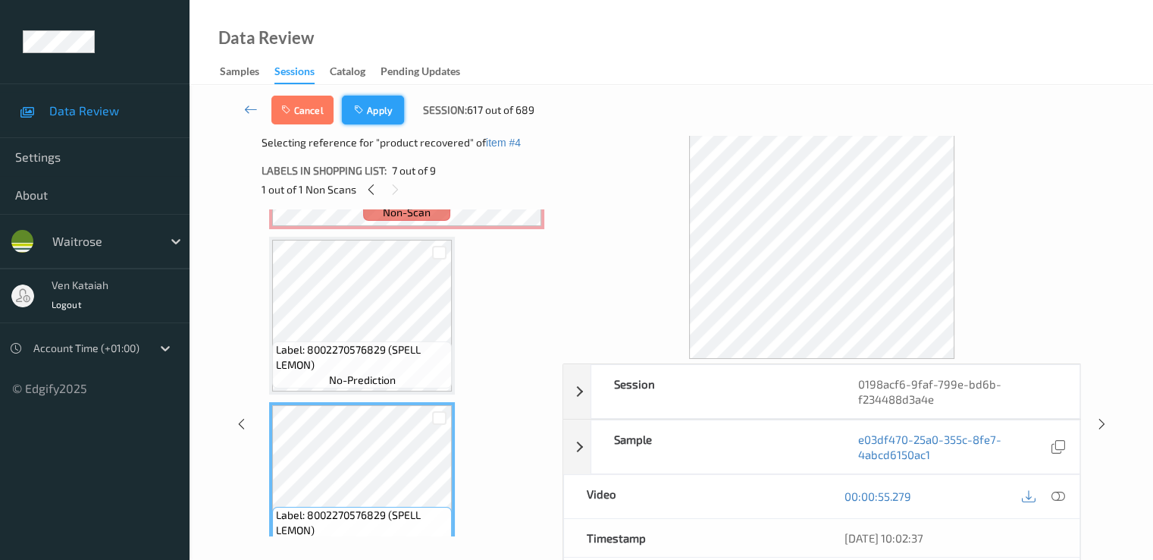
click at [382, 99] on button "Apply" at bounding box center [373, 110] width 62 height 29
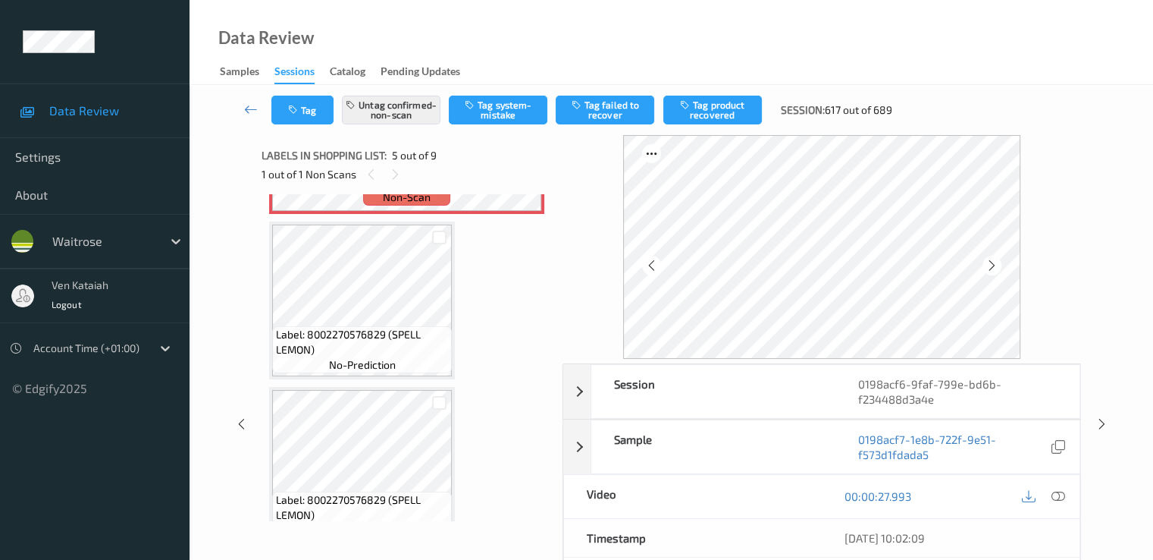
scroll to position [504, 0]
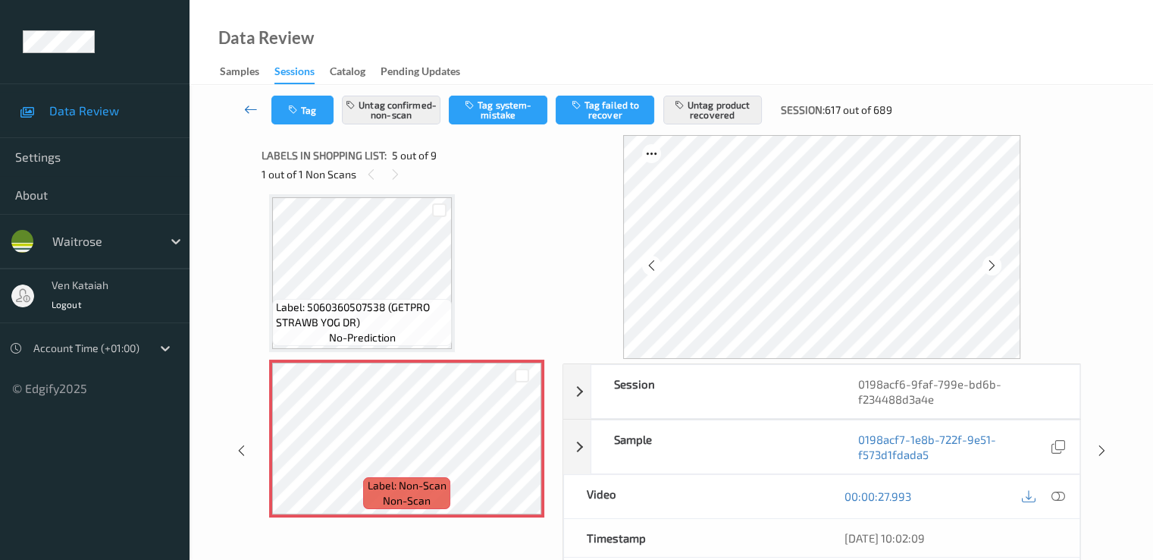
click at [249, 113] on icon at bounding box center [251, 109] width 14 height 15
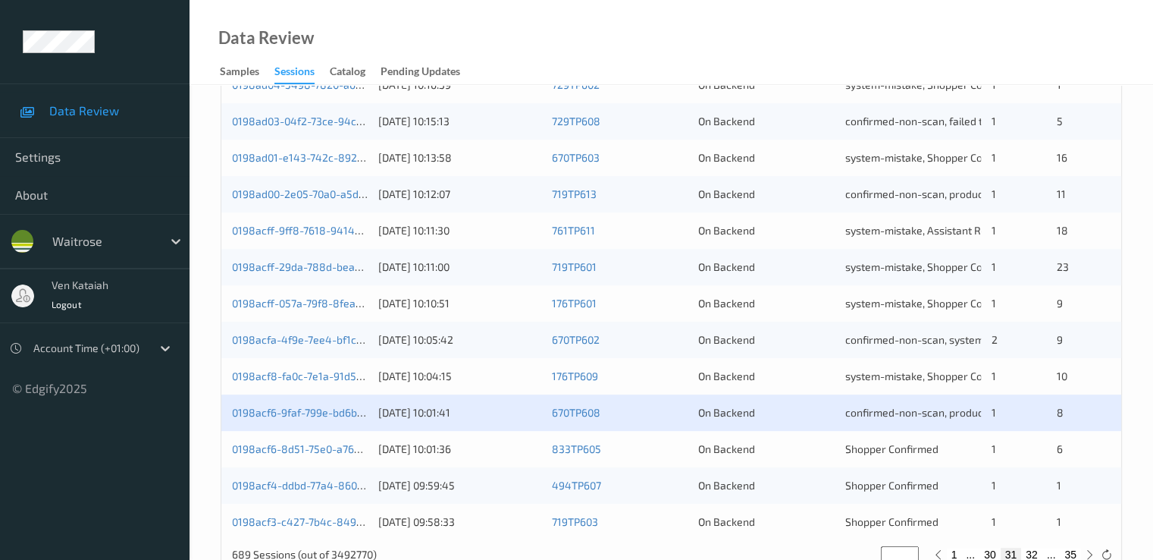
scroll to position [701, 0]
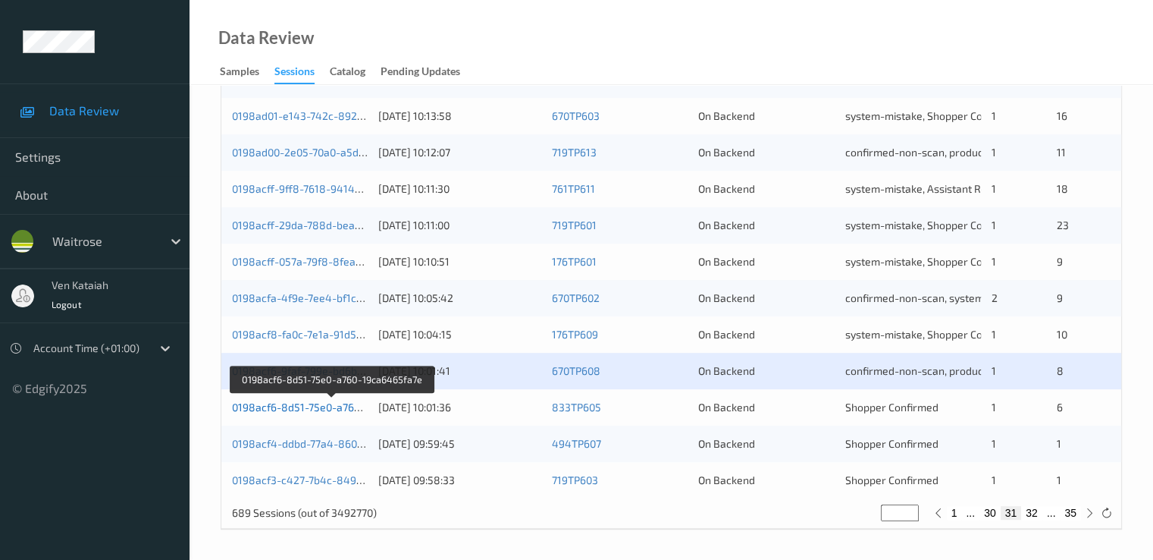
click at [299, 410] on link "0198acf6-8d51-75e0-a760-19ca6465fa7e" at bounding box center [332, 406] width 201 height 13
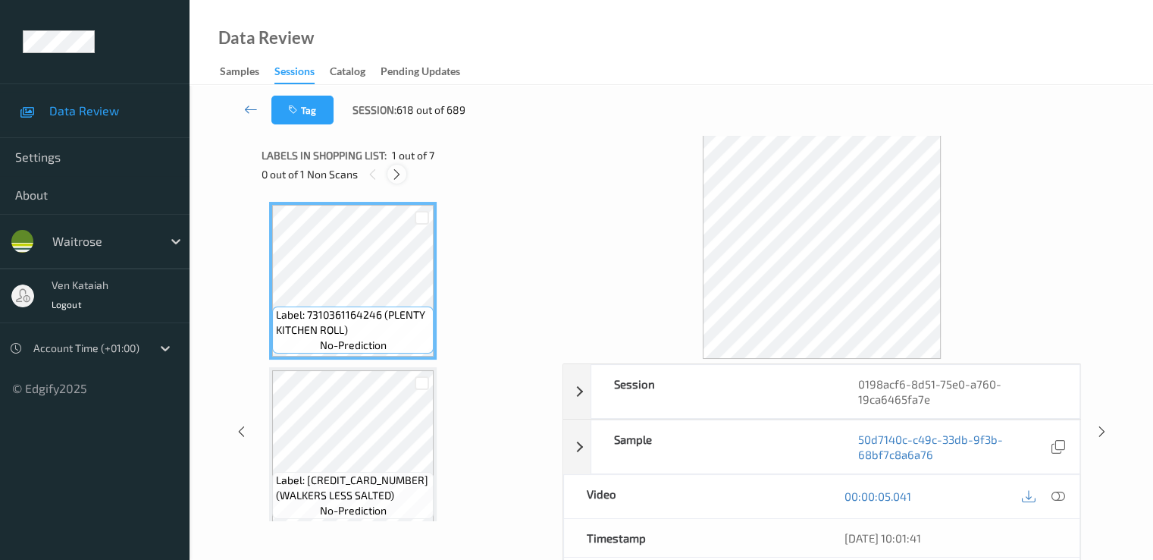
click at [397, 181] on div at bounding box center [396, 174] width 19 height 19
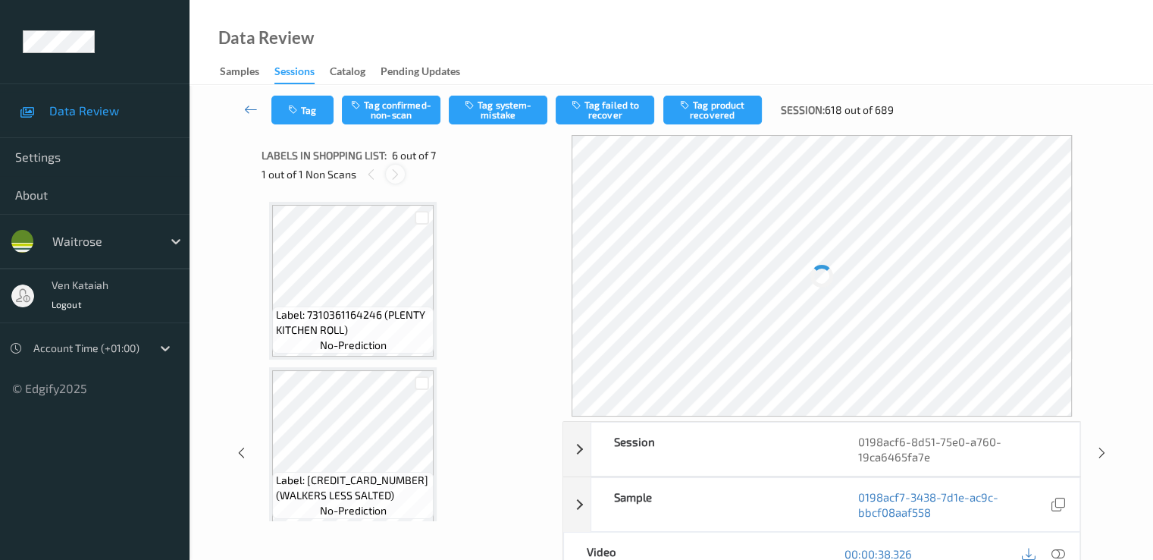
scroll to position [669, 0]
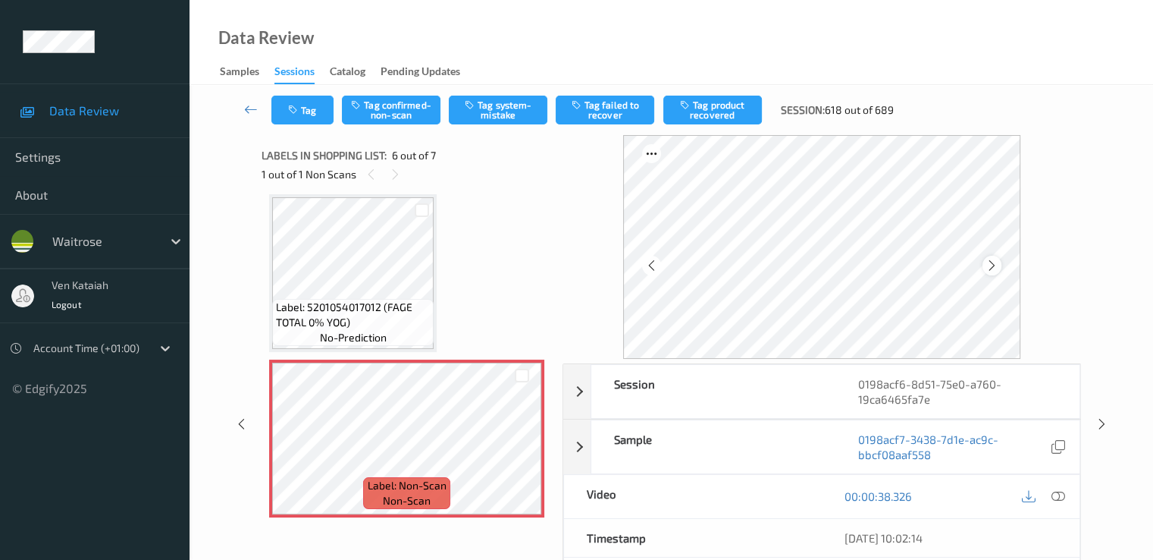
click at [989, 262] on icon at bounding box center [992, 266] width 13 height 14
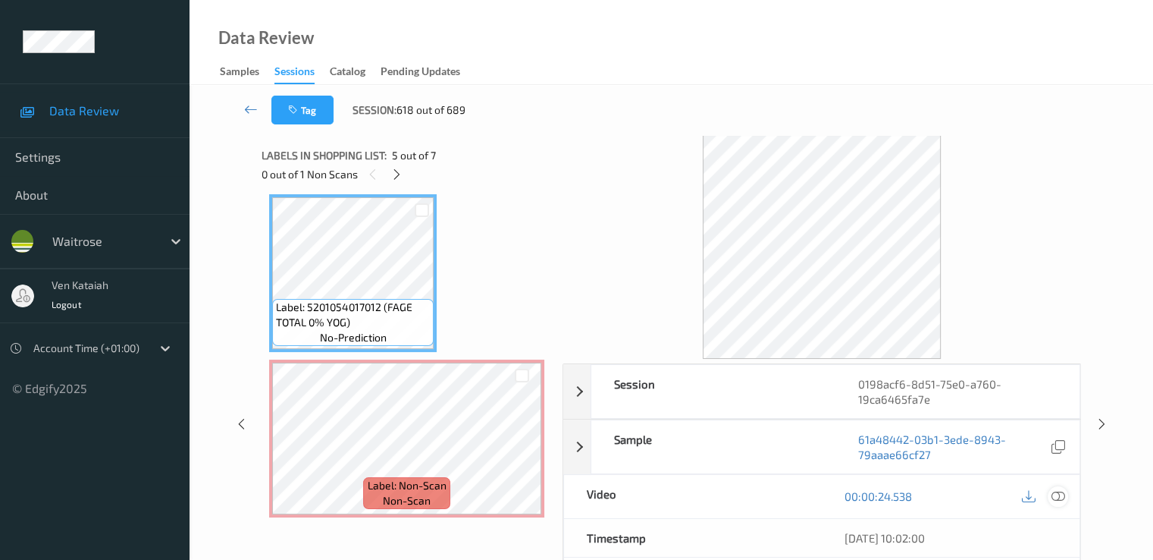
click at [1058, 498] on icon at bounding box center [1058, 496] width 14 height 14
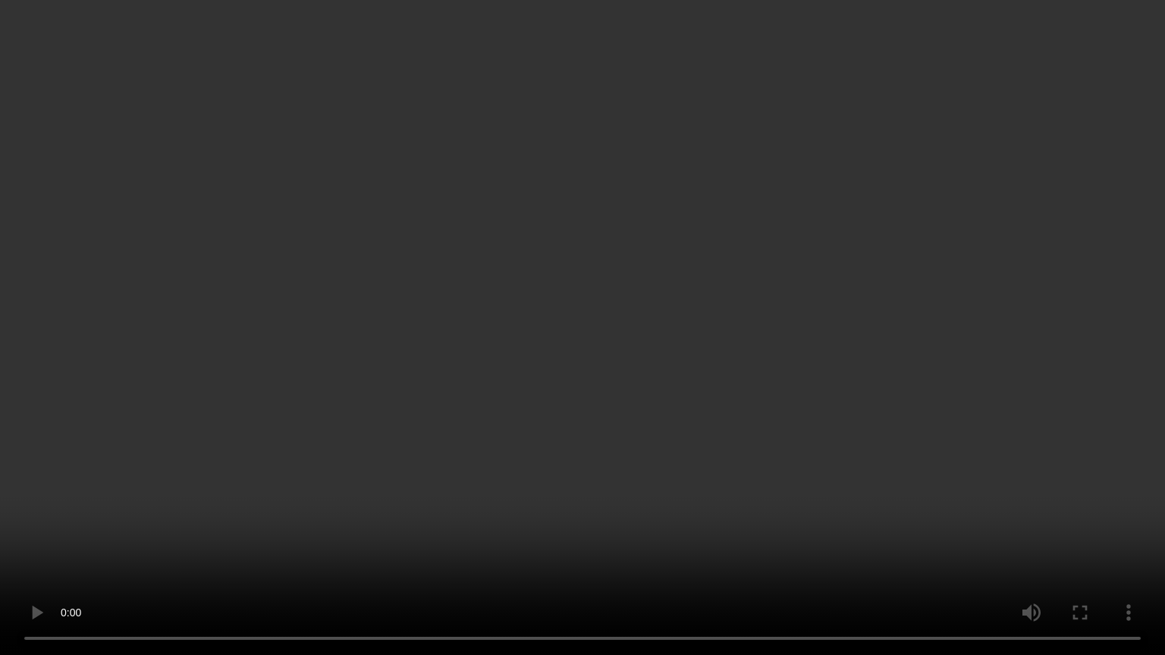
click at [344, 487] on video at bounding box center [582, 327] width 1165 height 655
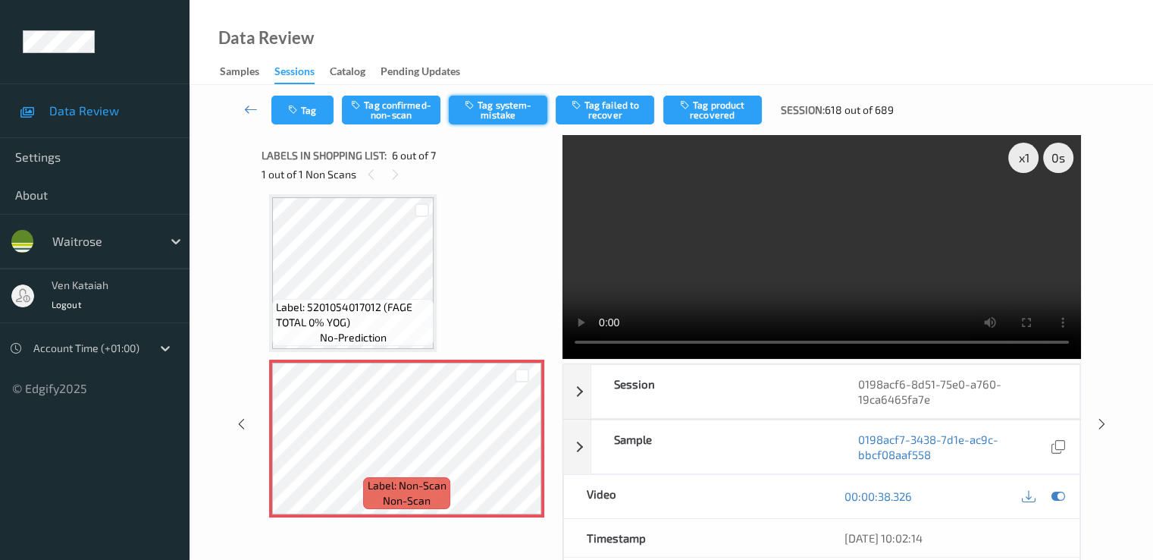
click at [497, 115] on button "Tag system-mistake" at bounding box center [498, 110] width 99 height 29
click at [255, 108] on icon at bounding box center [251, 109] width 14 height 15
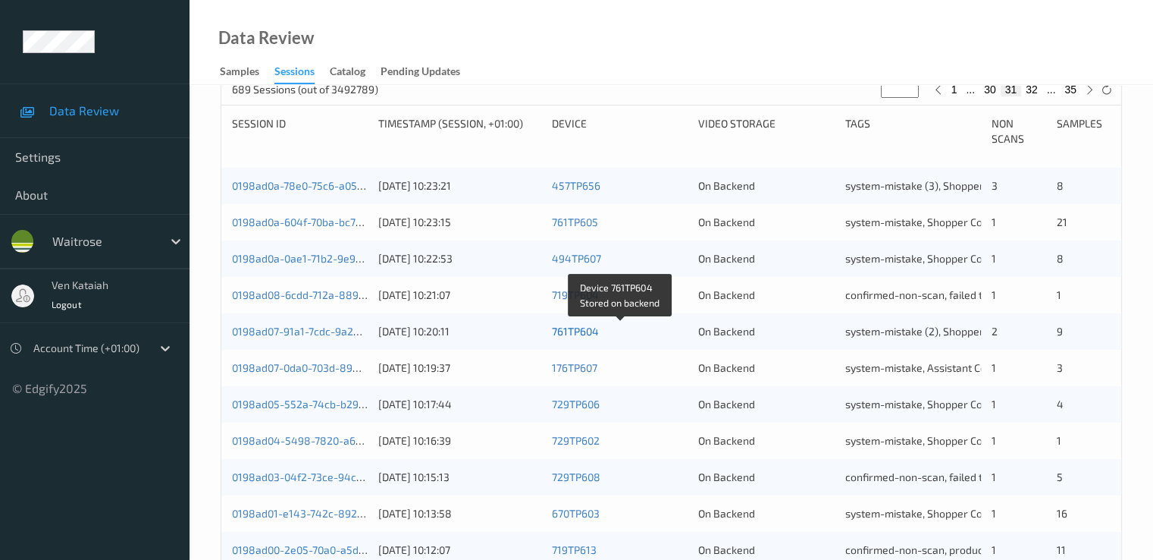
scroll to position [701, 0]
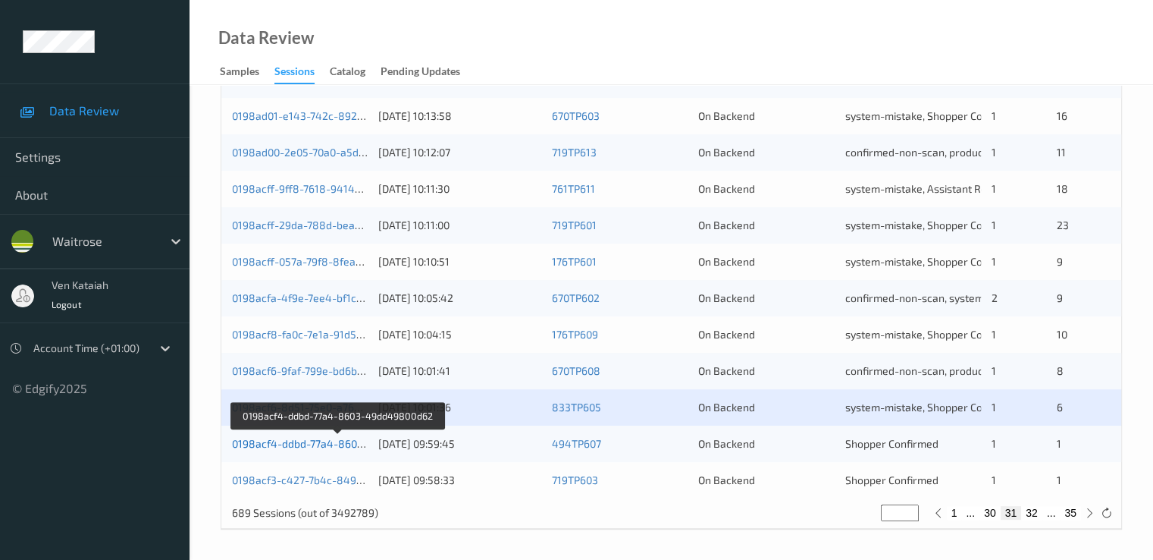
click at [301, 442] on link "0198acf4-ddbd-77a4-8603-49dd49800d62" at bounding box center [337, 443] width 211 height 13
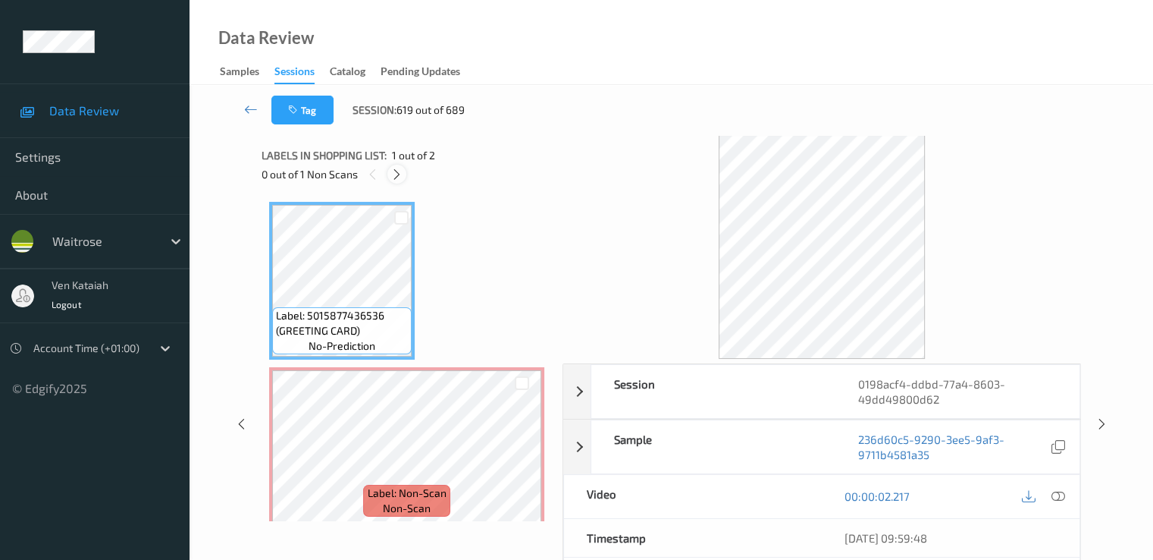
click at [406, 174] on div at bounding box center [396, 174] width 19 height 19
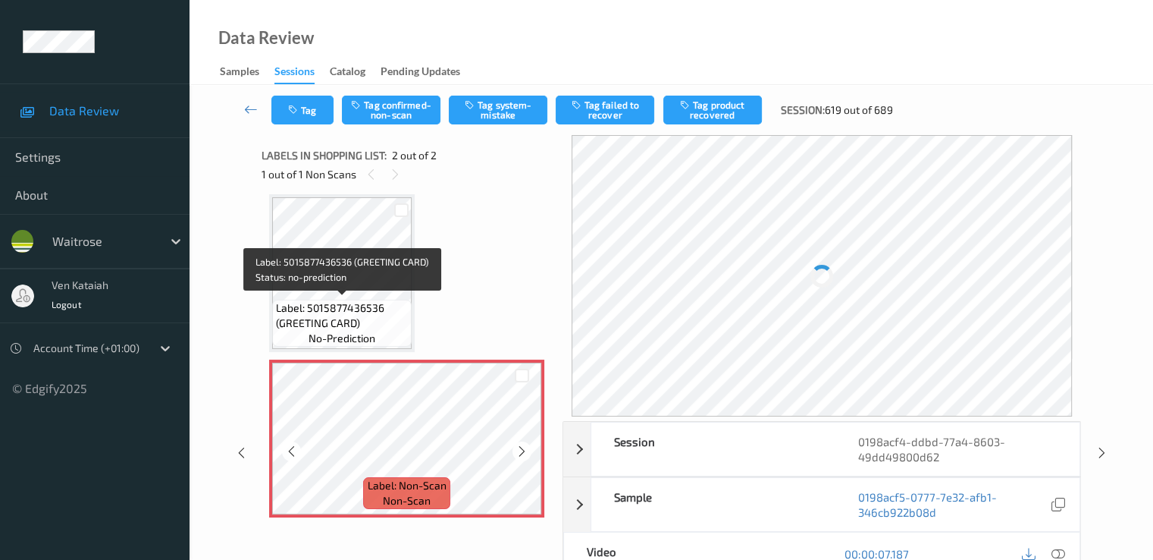
scroll to position [11, 0]
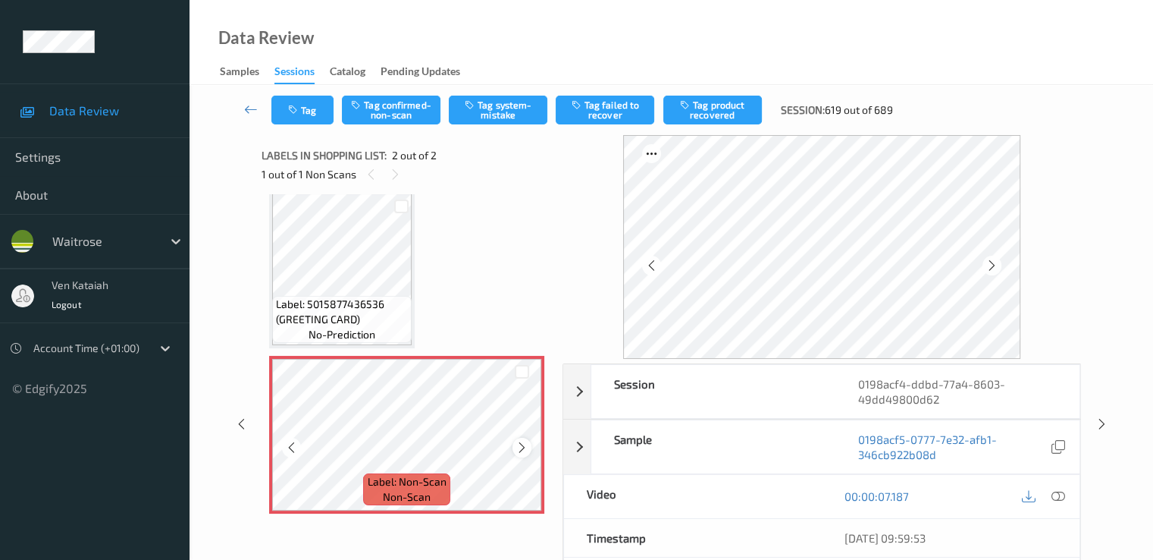
click at [525, 452] on icon at bounding box center [522, 448] width 13 height 14
click at [999, 268] on icon at bounding box center [992, 266] width 13 height 14
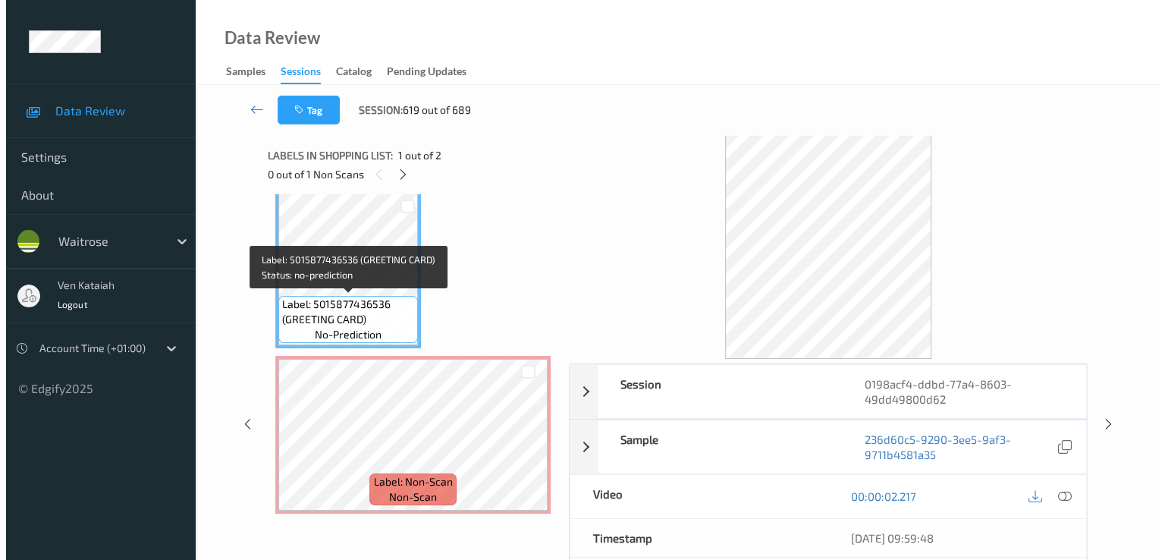
scroll to position [0, 0]
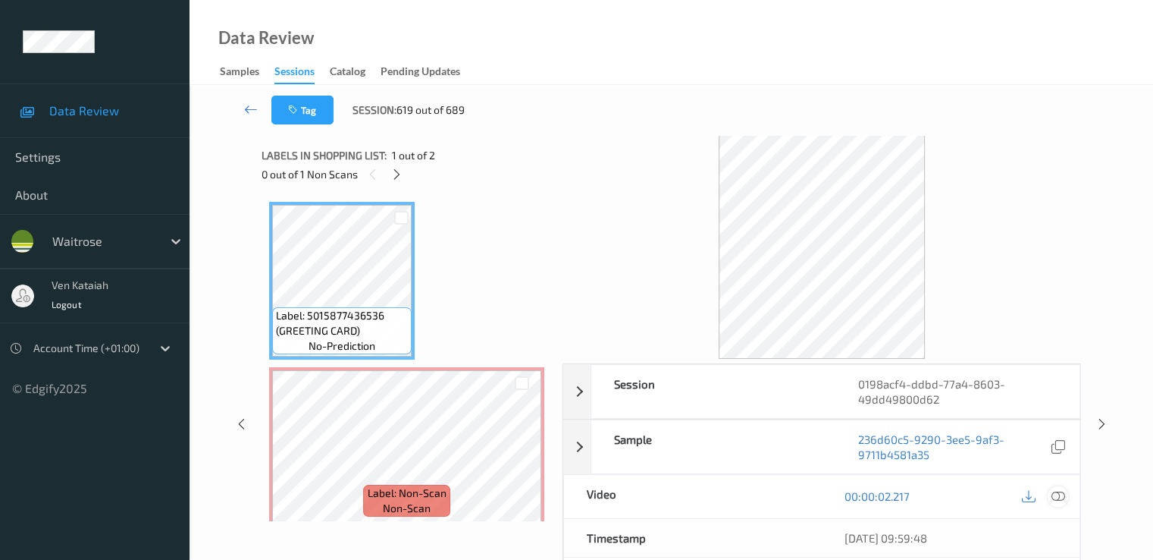
click at [1057, 494] on icon at bounding box center [1058, 496] width 14 height 14
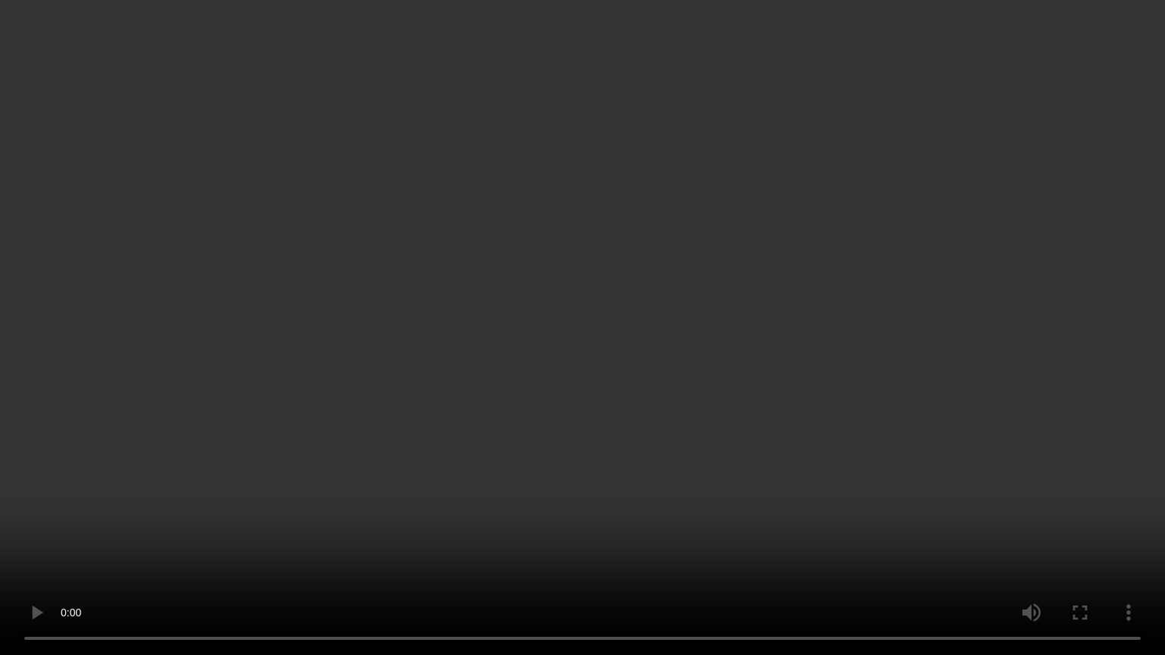
click at [146, 459] on video at bounding box center [582, 327] width 1165 height 655
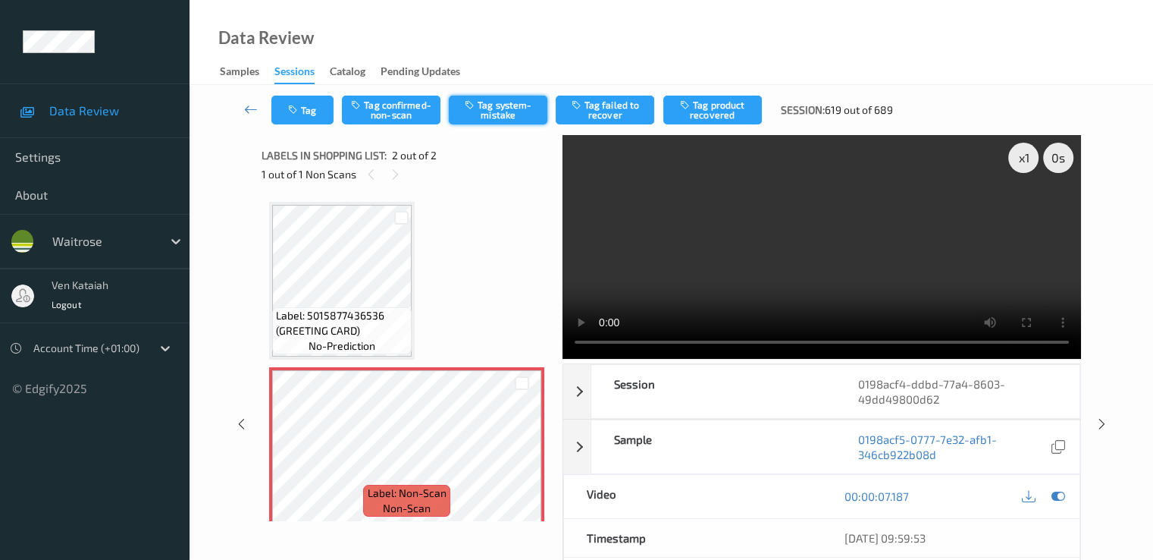
click at [525, 111] on button "Tag system-mistake" at bounding box center [498, 110] width 99 height 29
click at [311, 107] on button "Tag" at bounding box center [302, 110] width 62 height 29
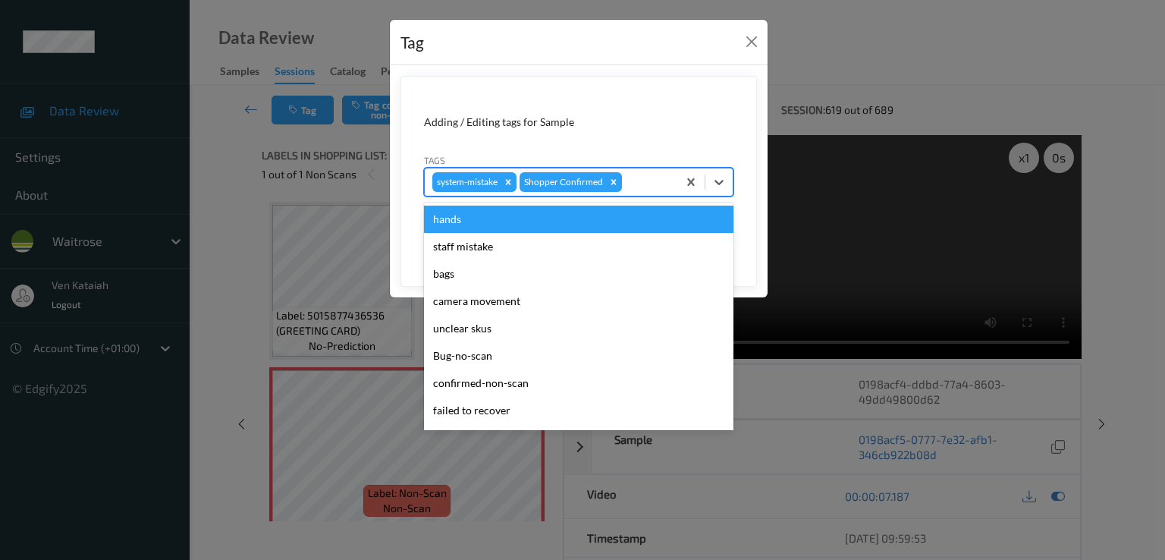
click at [645, 184] on div at bounding box center [647, 182] width 45 height 18
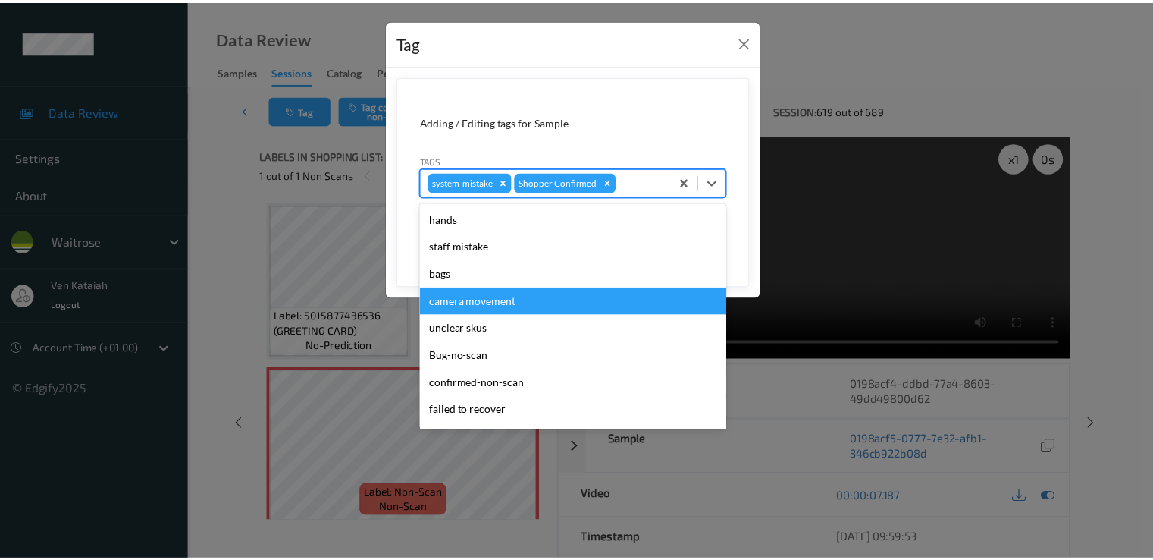
scroll to position [297, 0]
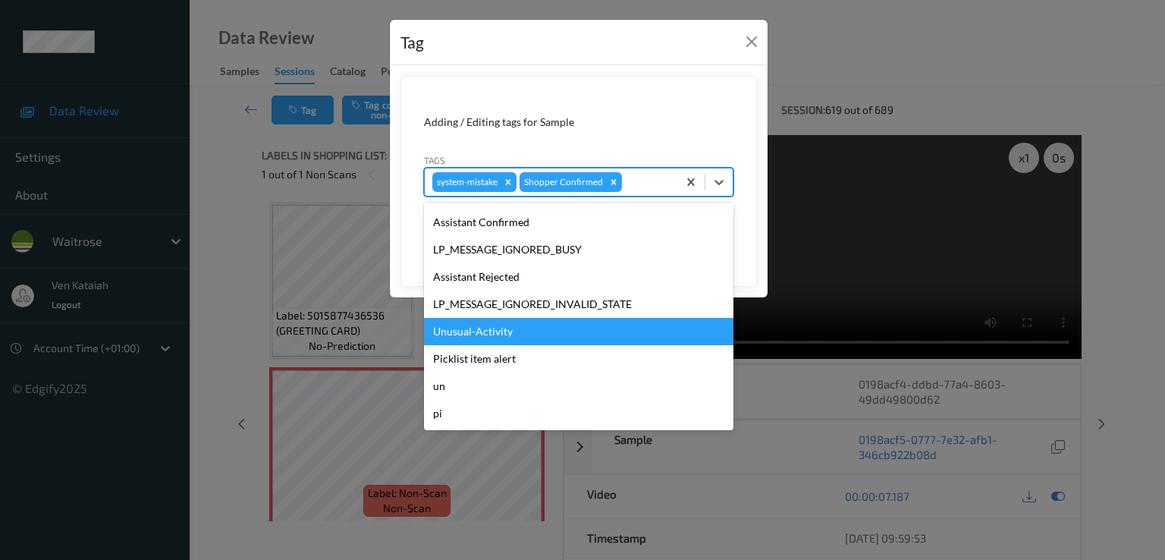
click at [516, 328] on div "Unusual-Activity" at bounding box center [578, 331] width 309 height 27
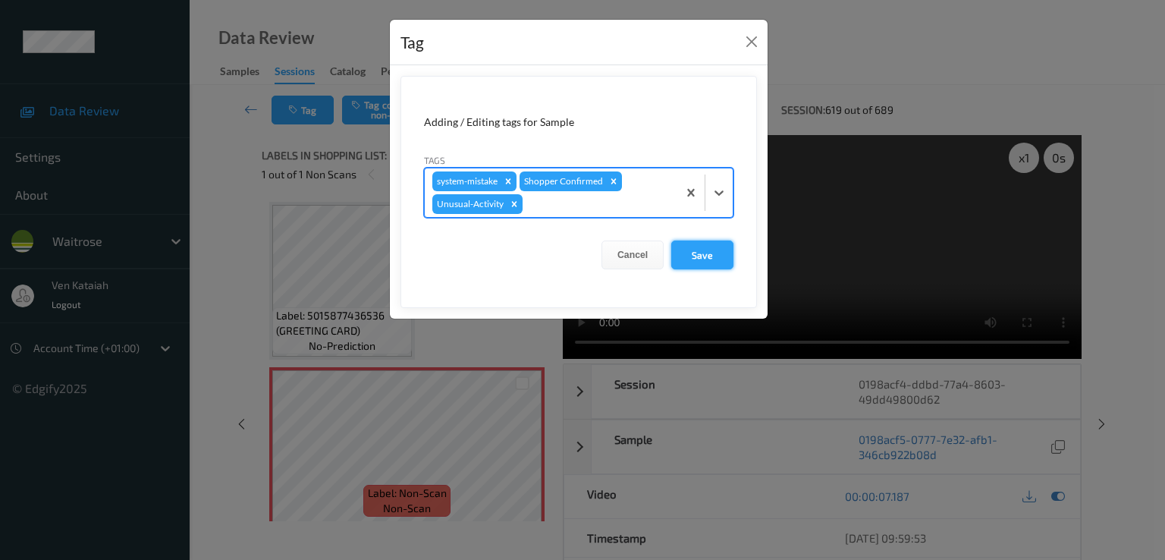
click at [704, 257] on button "Save" at bounding box center [702, 254] width 62 height 29
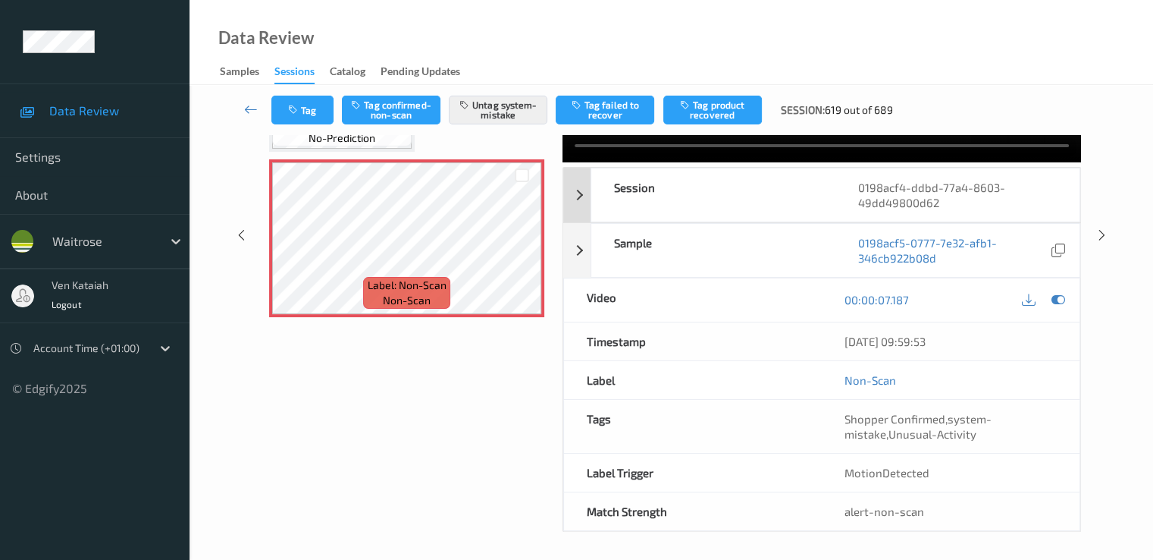
scroll to position [197, 0]
click at [244, 108] on icon at bounding box center [251, 109] width 14 height 15
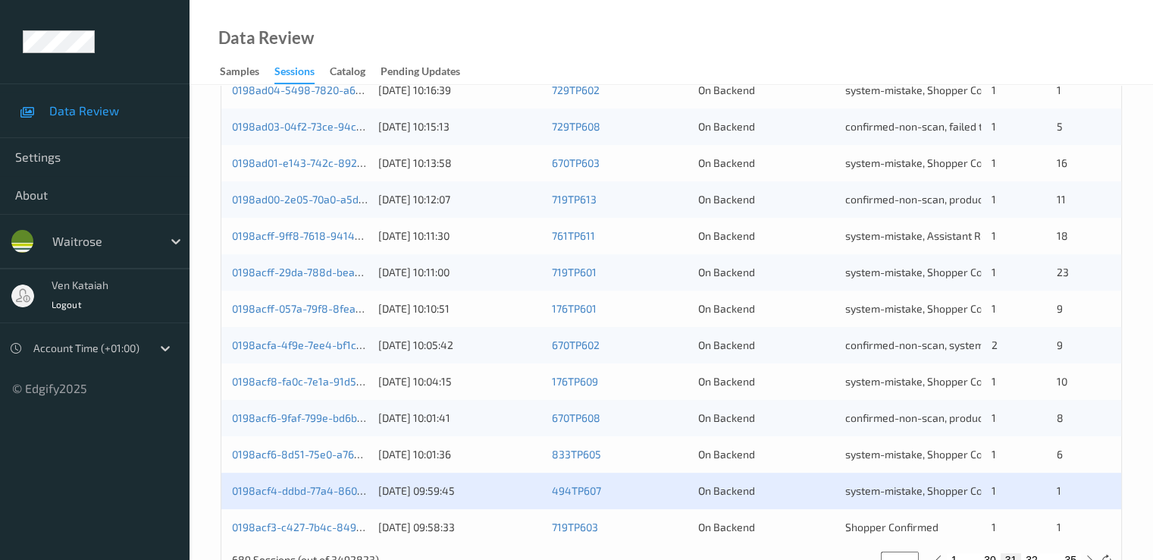
scroll to position [701, 0]
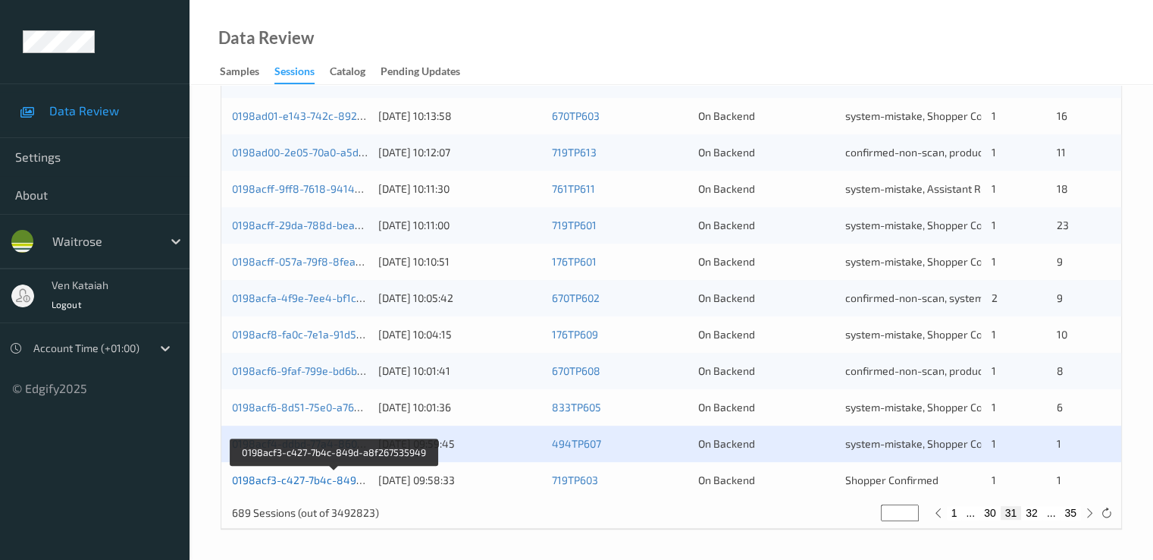
click at [306, 478] on link "0198acf3-c427-7b4c-849d-a8f267535949" at bounding box center [335, 479] width 206 height 13
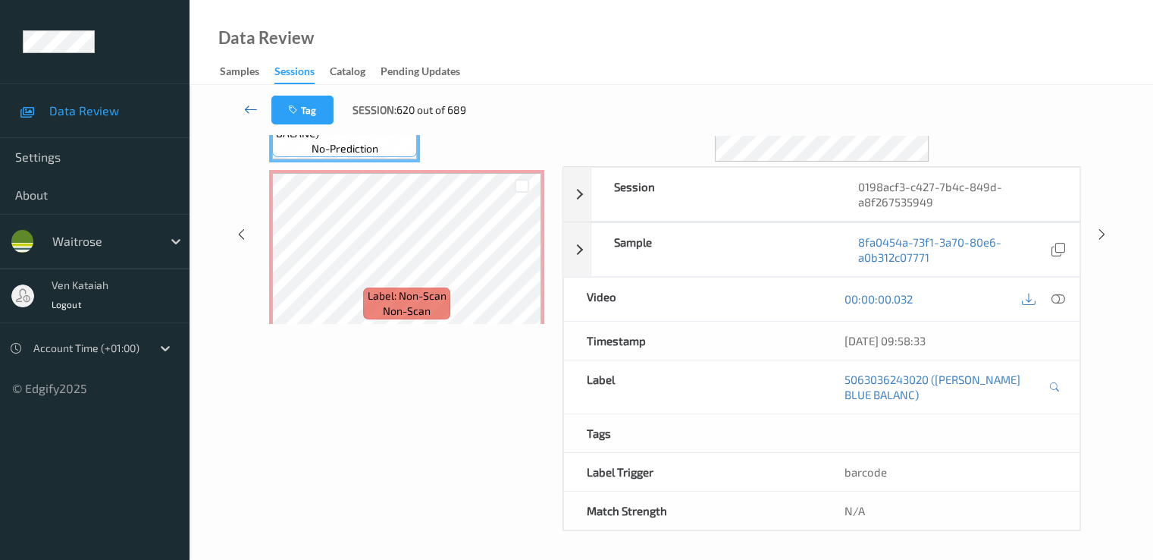
click at [258, 122] on link at bounding box center [251, 110] width 40 height 29
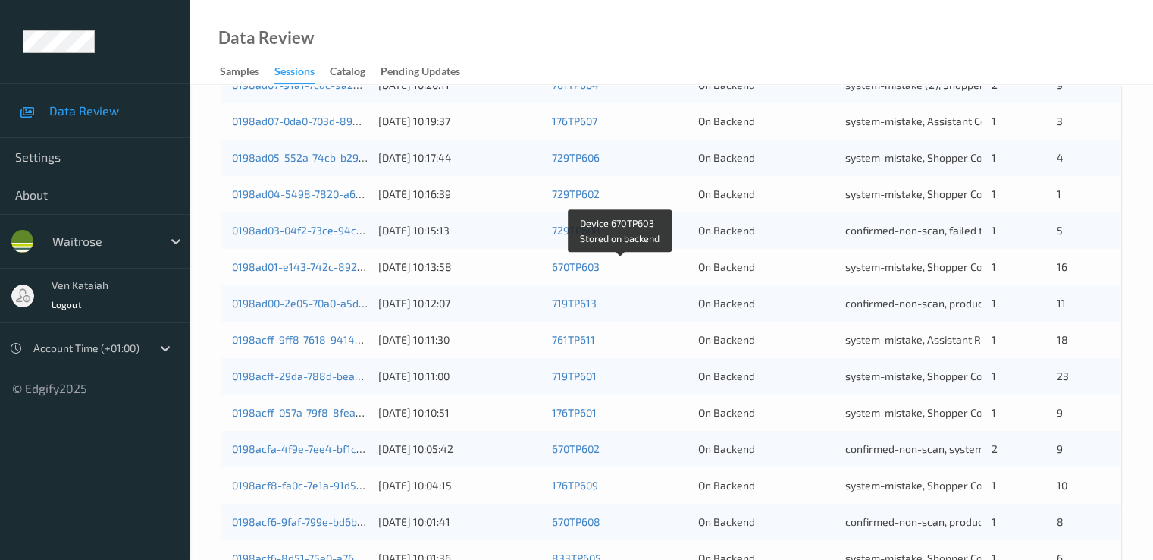
scroll to position [701, 0]
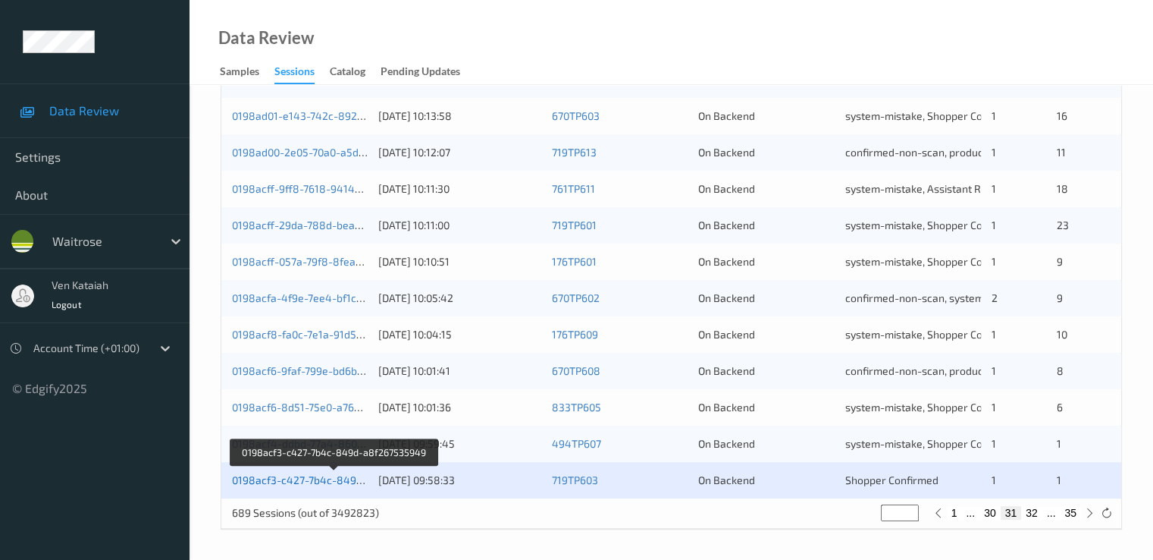
click at [347, 480] on link "0198acf3-c427-7b4c-849d-a8f267535949" at bounding box center [335, 479] width 206 height 13
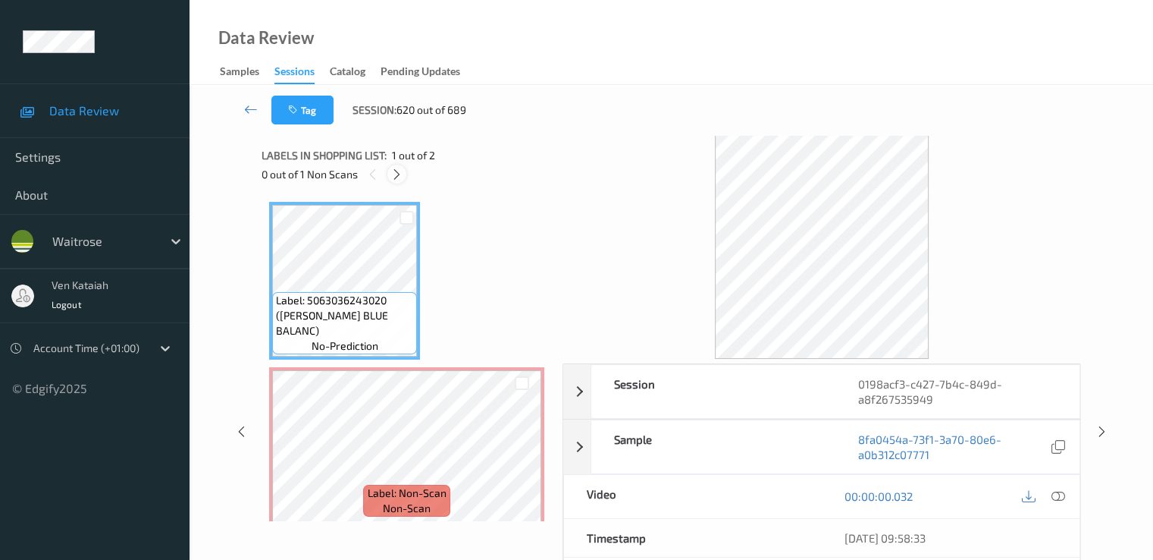
click at [400, 167] on div at bounding box center [396, 174] width 19 height 19
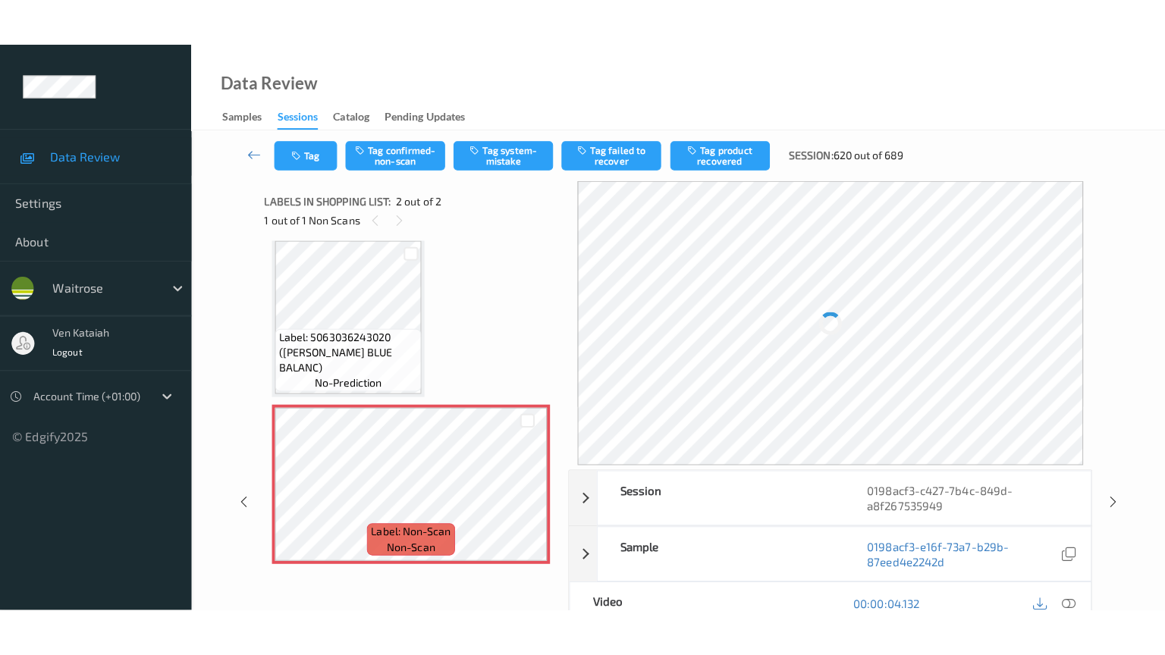
scroll to position [11, 0]
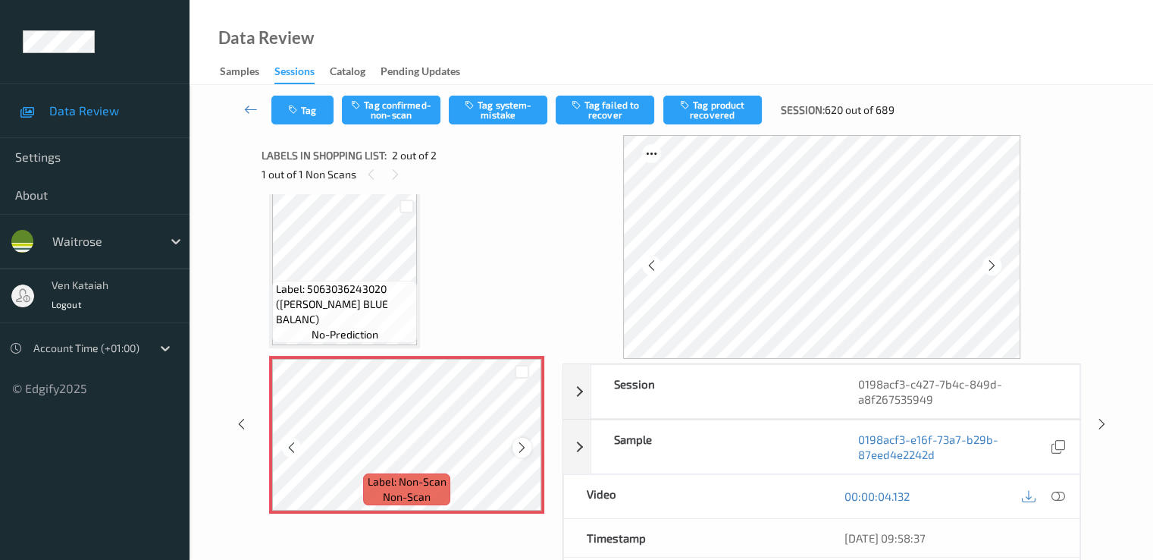
click at [527, 446] on icon at bounding box center [522, 448] width 13 height 14
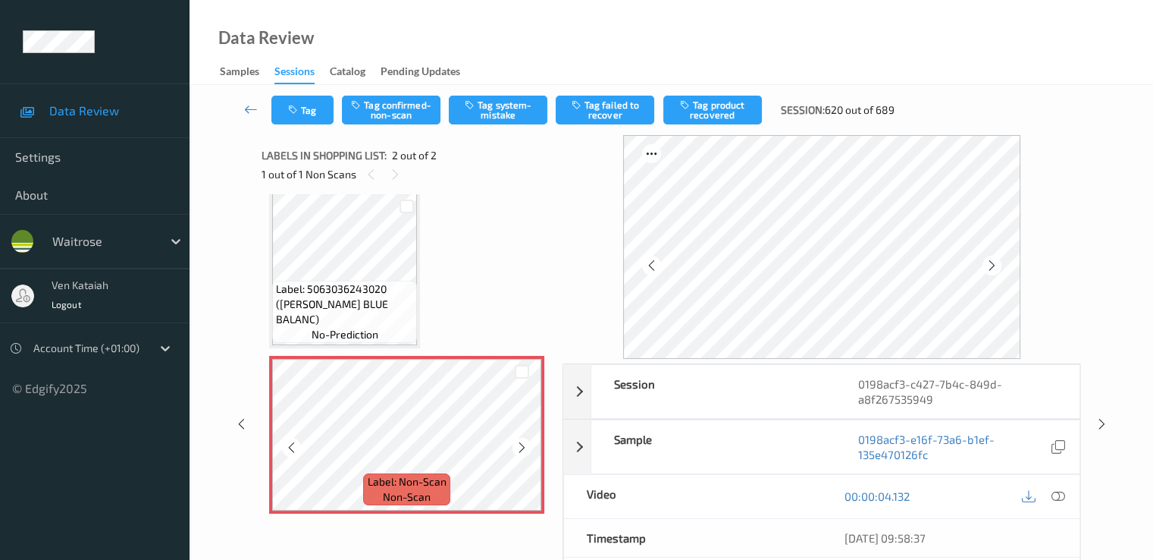
click at [527, 446] on icon at bounding box center [522, 448] width 13 height 14
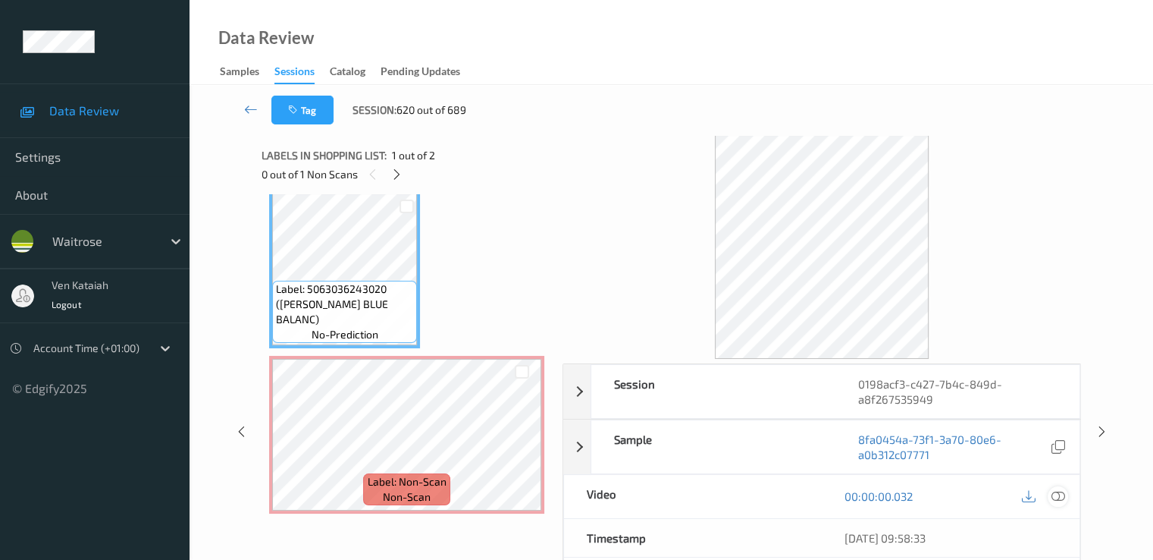
click at [1061, 500] on icon at bounding box center [1058, 496] width 14 height 14
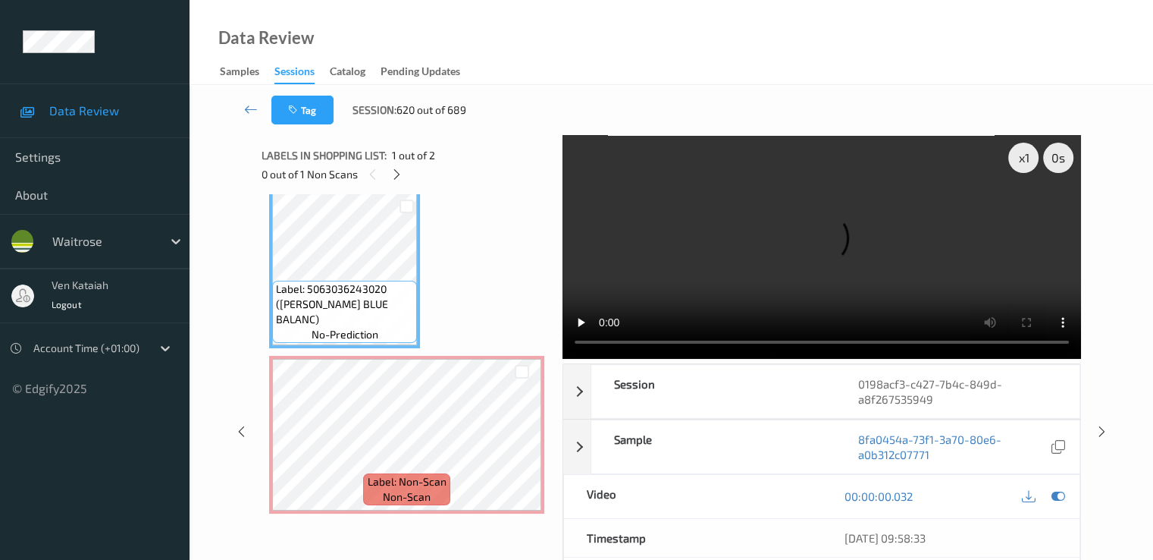
scroll to position [0, 0]
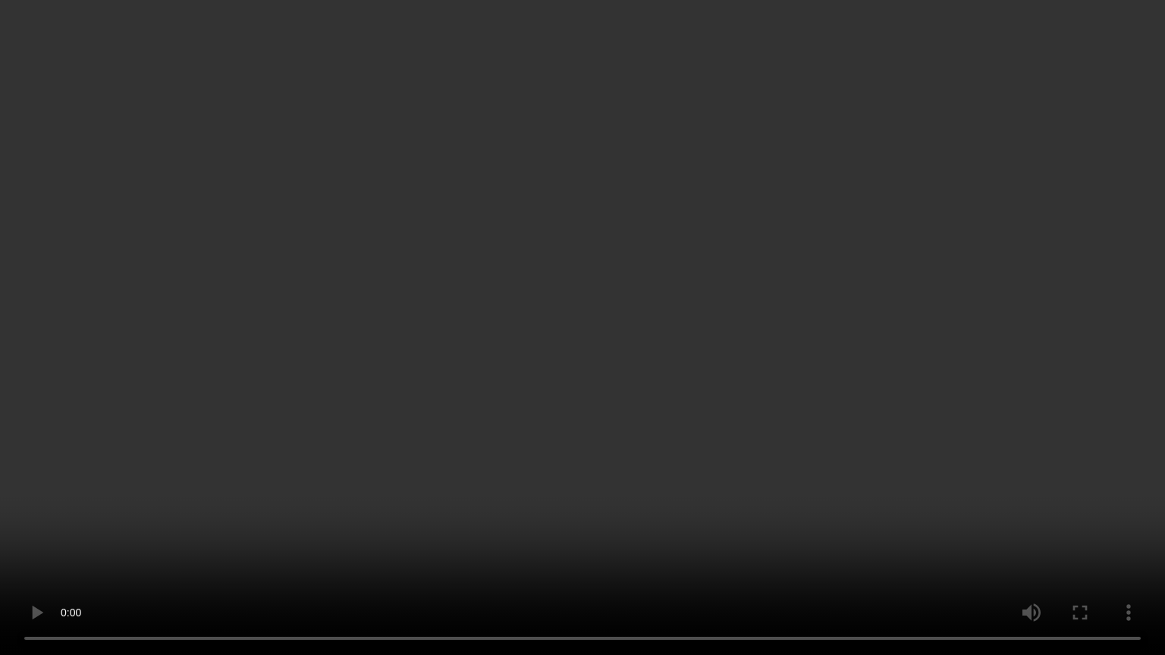
click at [56, 559] on video at bounding box center [582, 327] width 1165 height 655
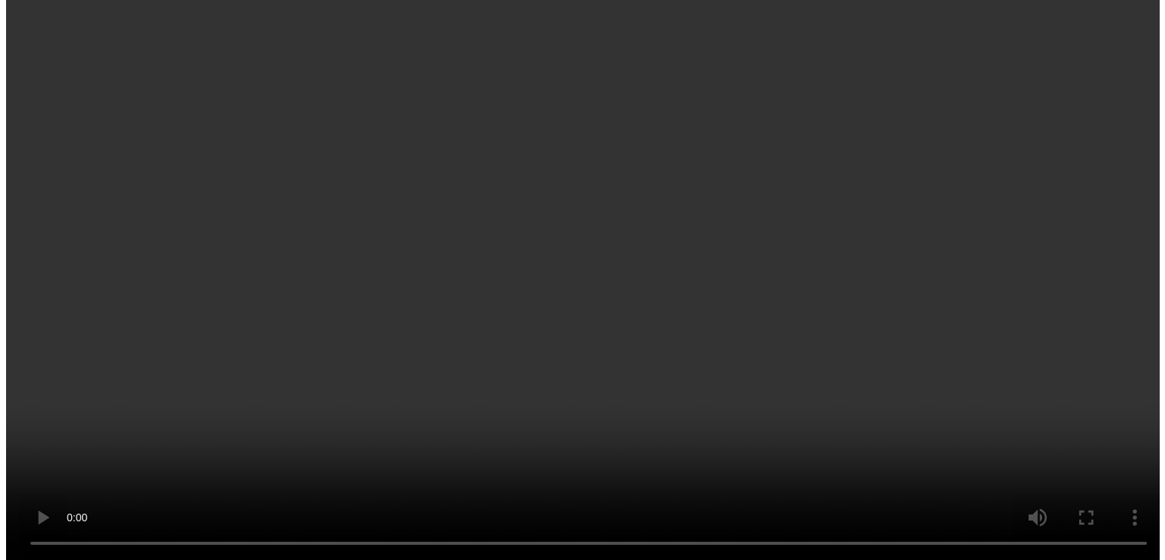
scroll to position [11, 0]
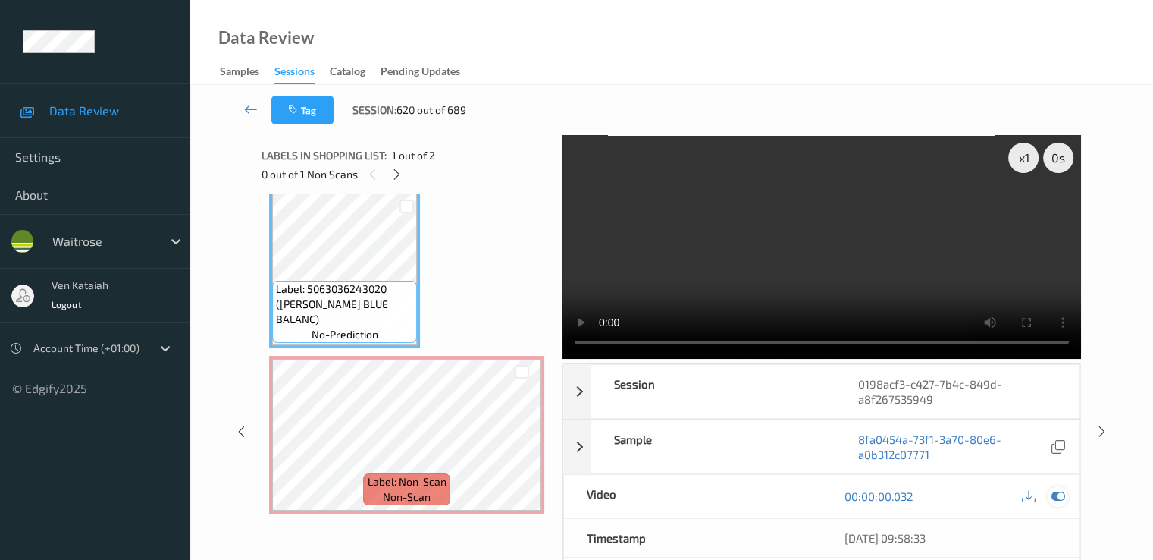
click at [1065, 494] on div at bounding box center [1058, 496] width 20 height 20
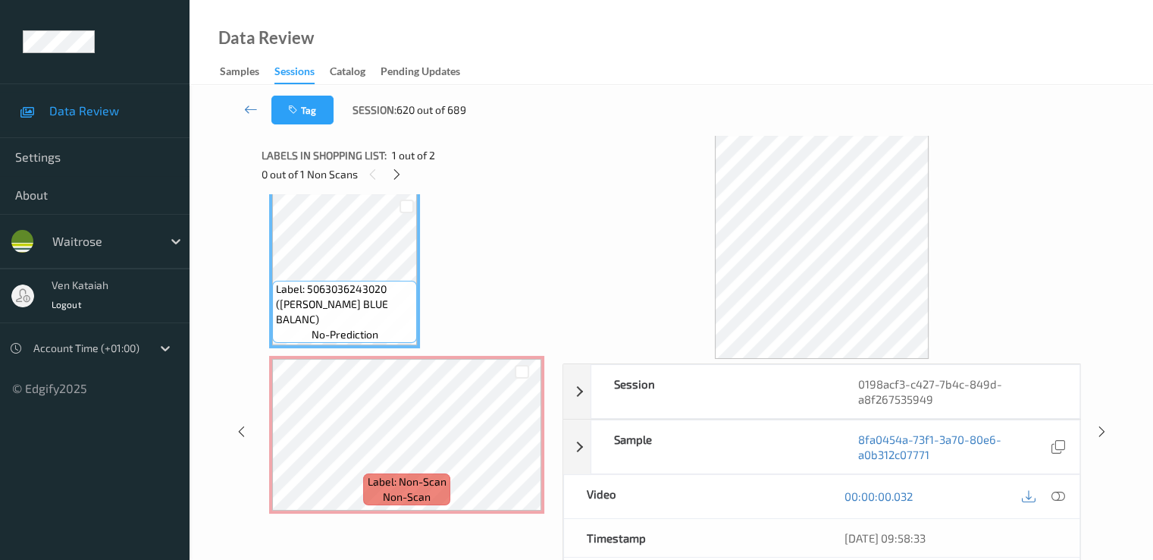
click at [359, 525] on div "Labels in shopping list: 1 out of 2 0 out of 1 Non Scans Label: 5063036243020 (…" at bounding box center [407, 431] width 290 height 593
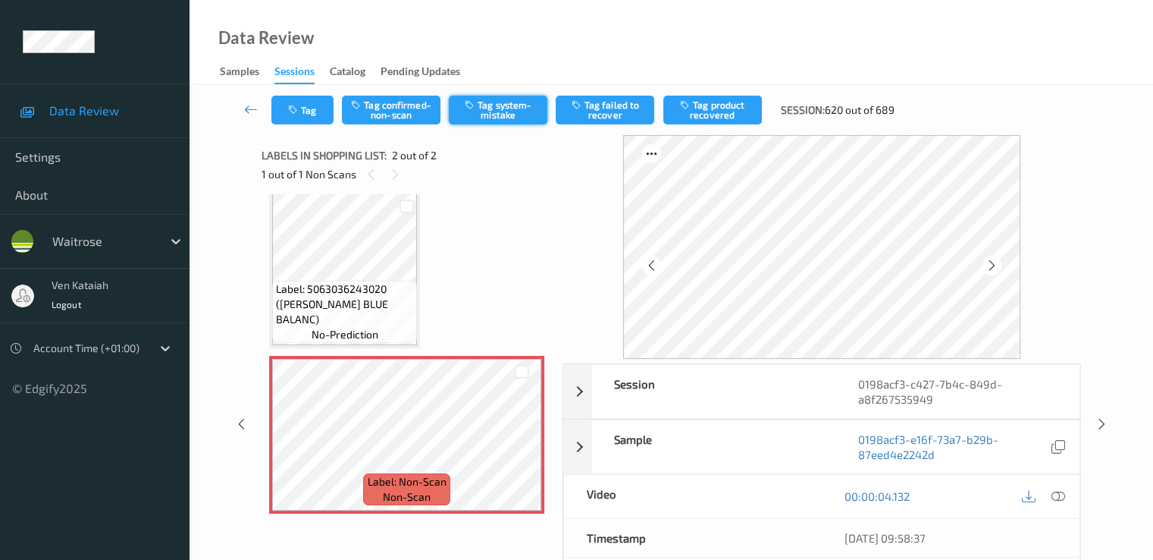
click at [494, 114] on button "Tag system-mistake" at bounding box center [498, 110] width 99 height 29
drag, startPoint x: 306, startPoint y: 111, endPoint x: 322, endPoint y: 155, distance: 46.8
click at [306, 130] on div "Tag Tag confirmed-non-scan Untag system-mistake Tag failed to recover Tag produ…" at bounding box center [672, 110] width 902 height 50
click at [318, 122] on button "Tag" at bounding box center [302, 110] width 62 height 29
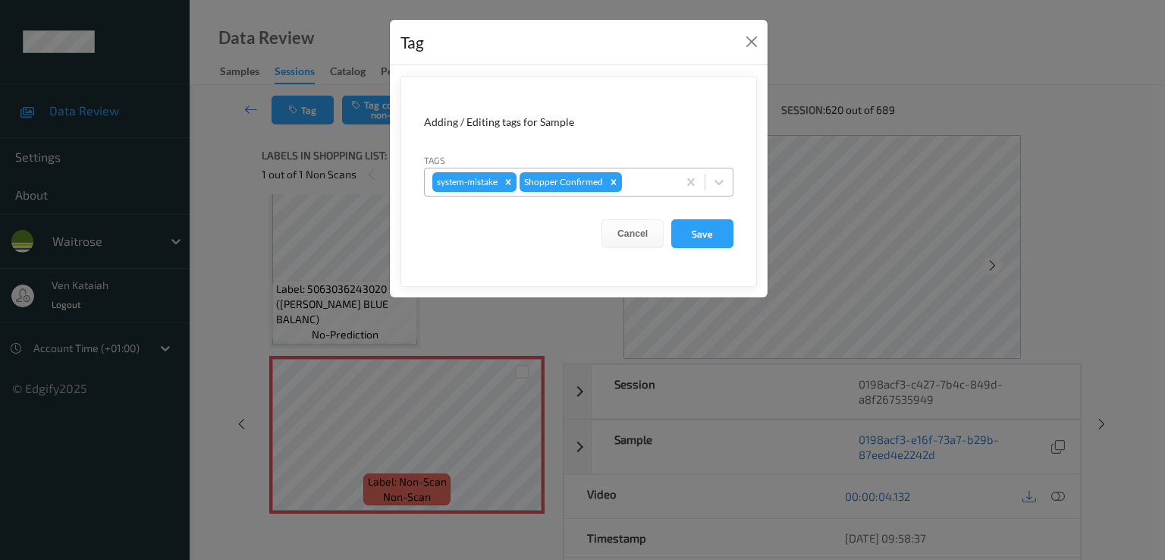
click at [664, 180] on div at bounding box center [647, 182] width 45 height 18
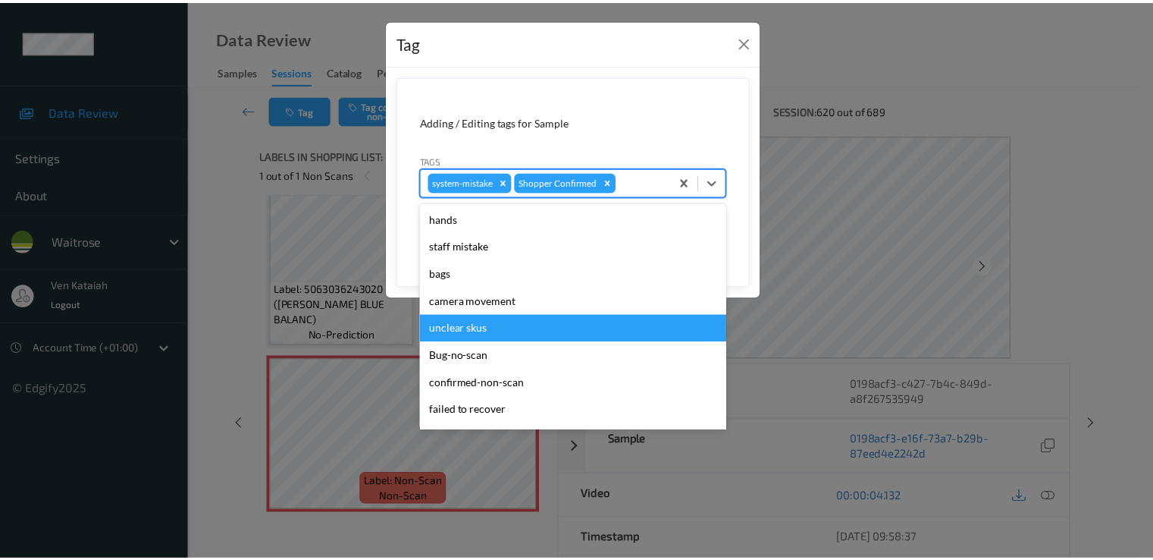
scroll to position [297, 0]
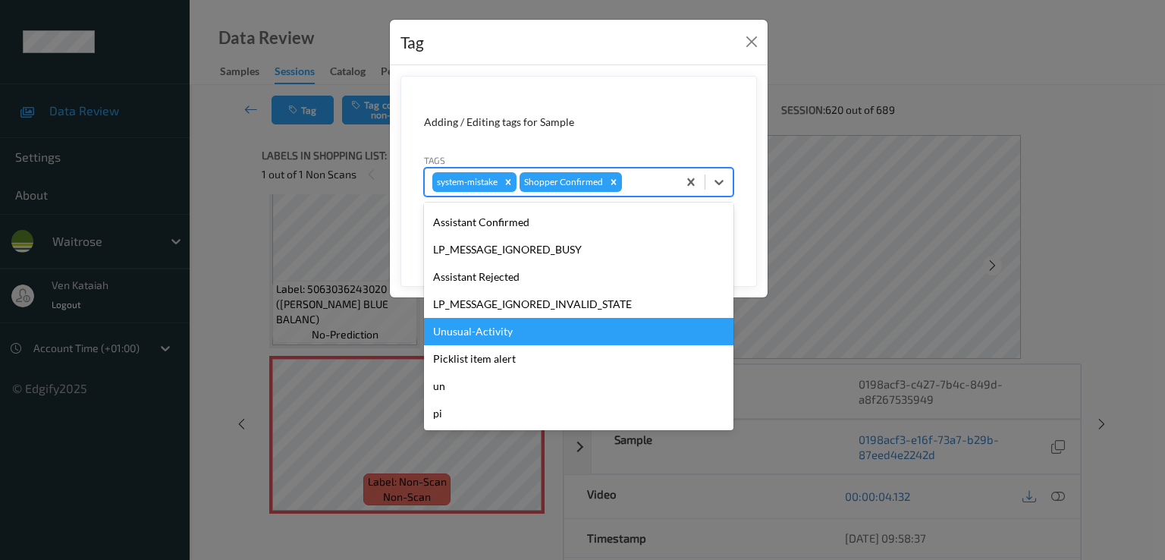
click at [495, 327] on div "Unusual-Activity" at bounding box center [578, 331] width 309 height 27
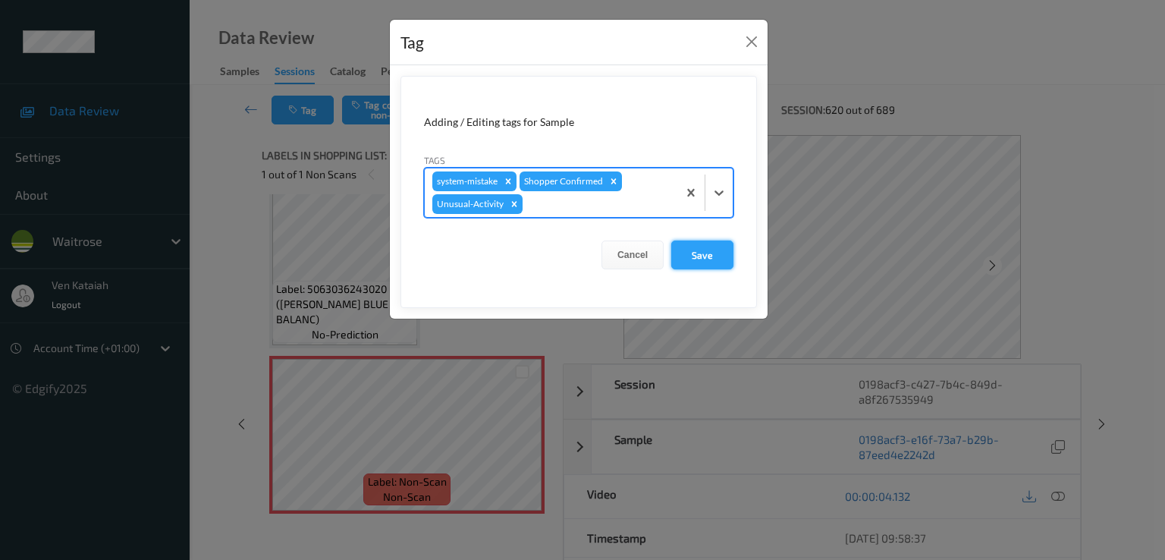
click at [693, 240] on button "Save" at bounding box center [702, 254] width 62 height 29
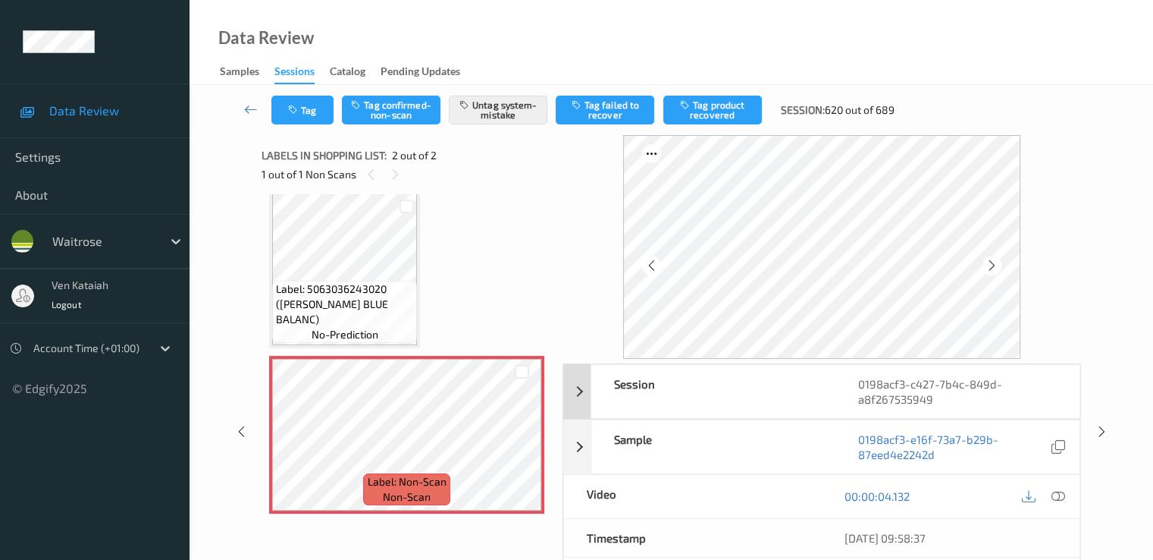
scroll to position [152, 0]
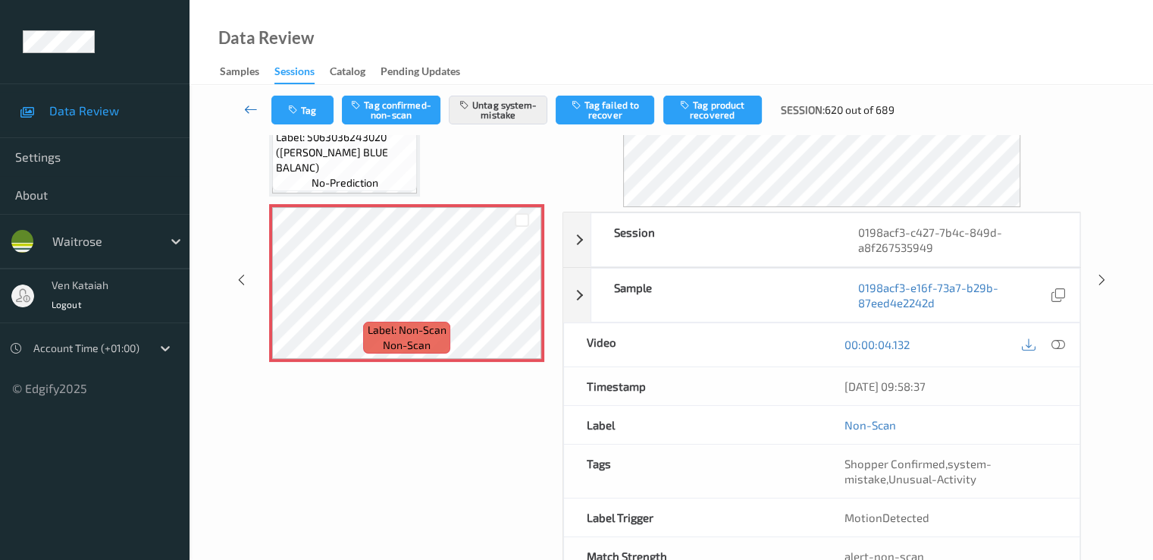
click at [247, 105] on icon at bounding box center [251, 109] width 14 height 15
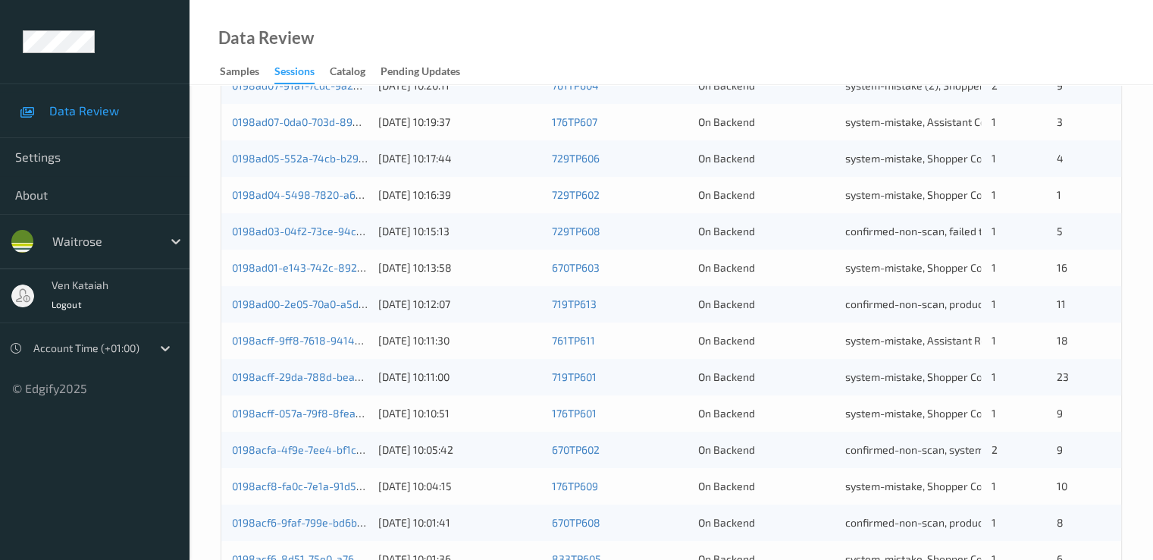
scroll to position [701, 0]
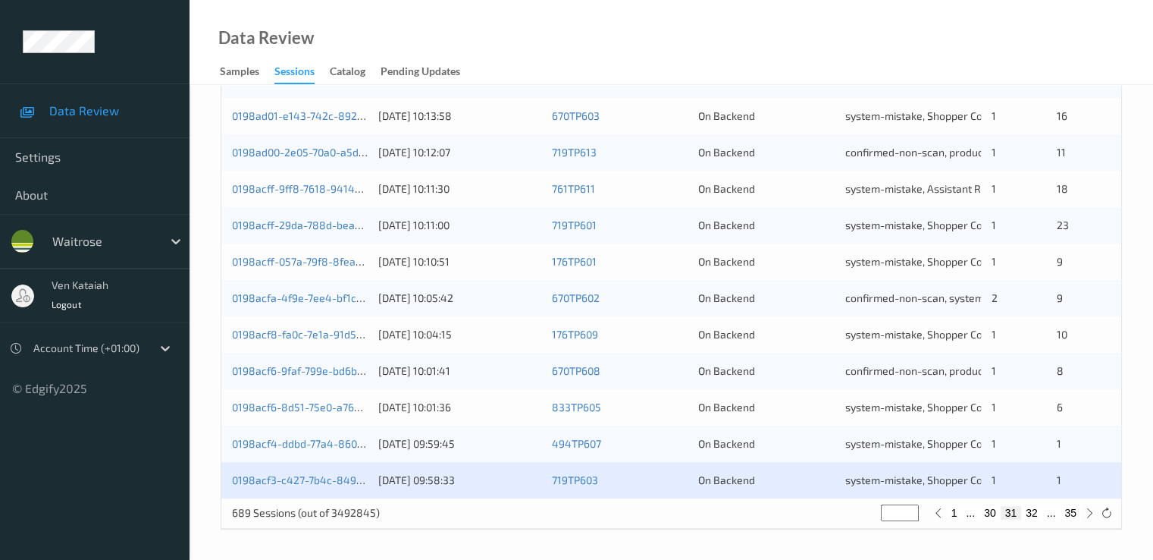
click at [1034, 508] on button "32" at bounding box center [1031, 513] width 21 height 14
type input "**"
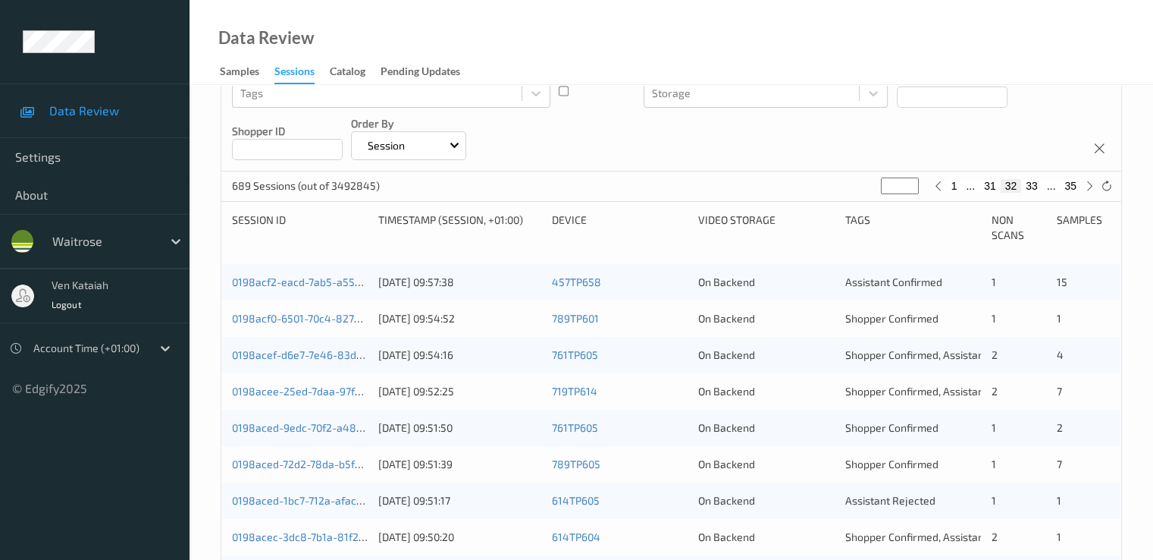
scroll to position [303, 0]
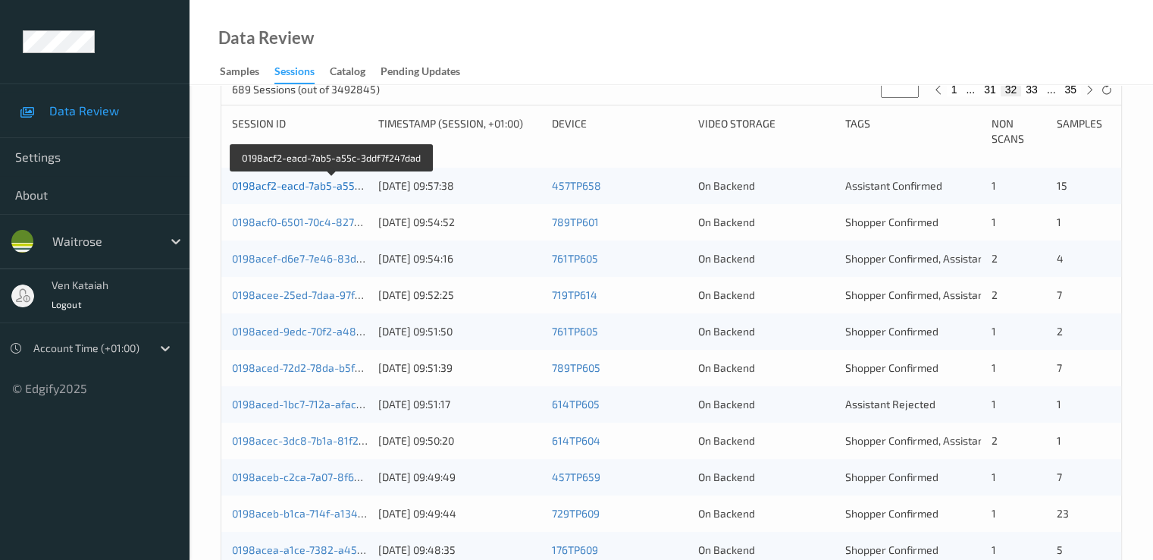
click at [326, 184] on link "0198acf2-eacd-7ab5-a55c-3ddf7f247dad" at bounding box center [332, 185] width 200 height 13
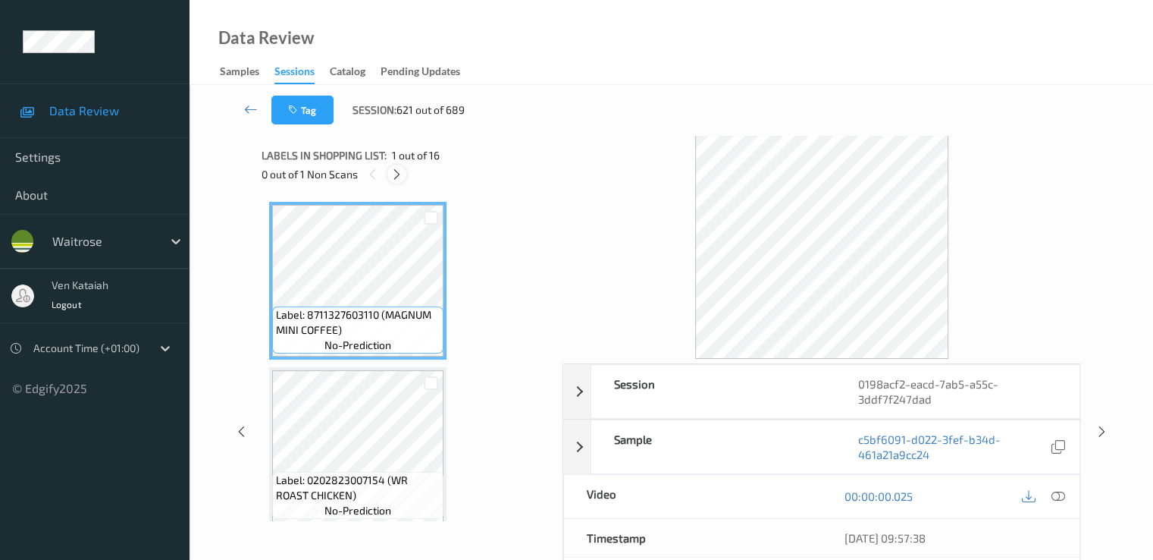
click at [406, 171] on div at bounding box center [396, 174] width 19 height 19
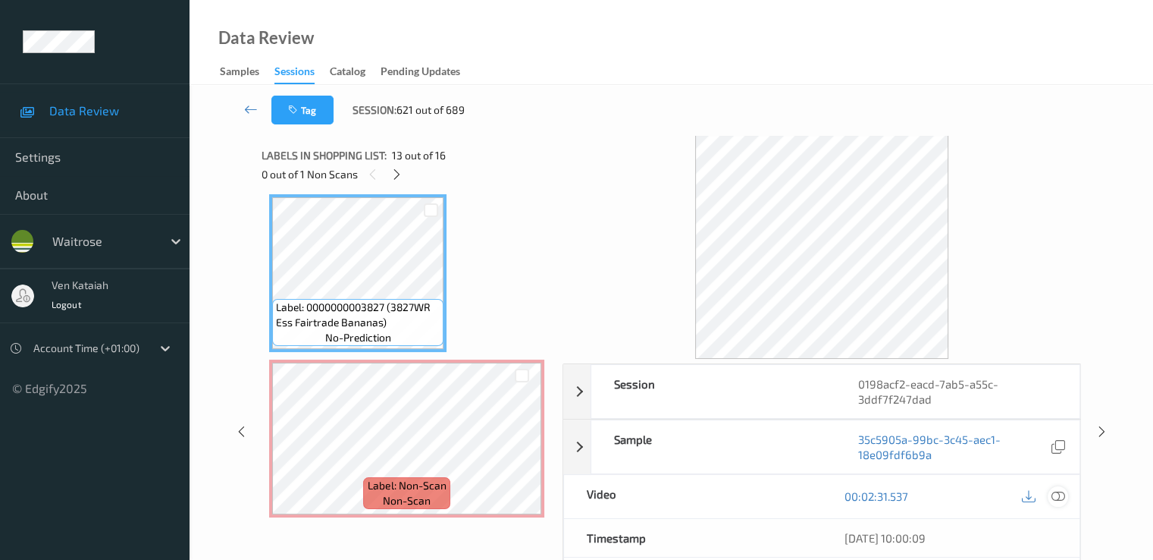
click at [1064, 489] on icon at bounding box center [1058, 496] width 14 height 14
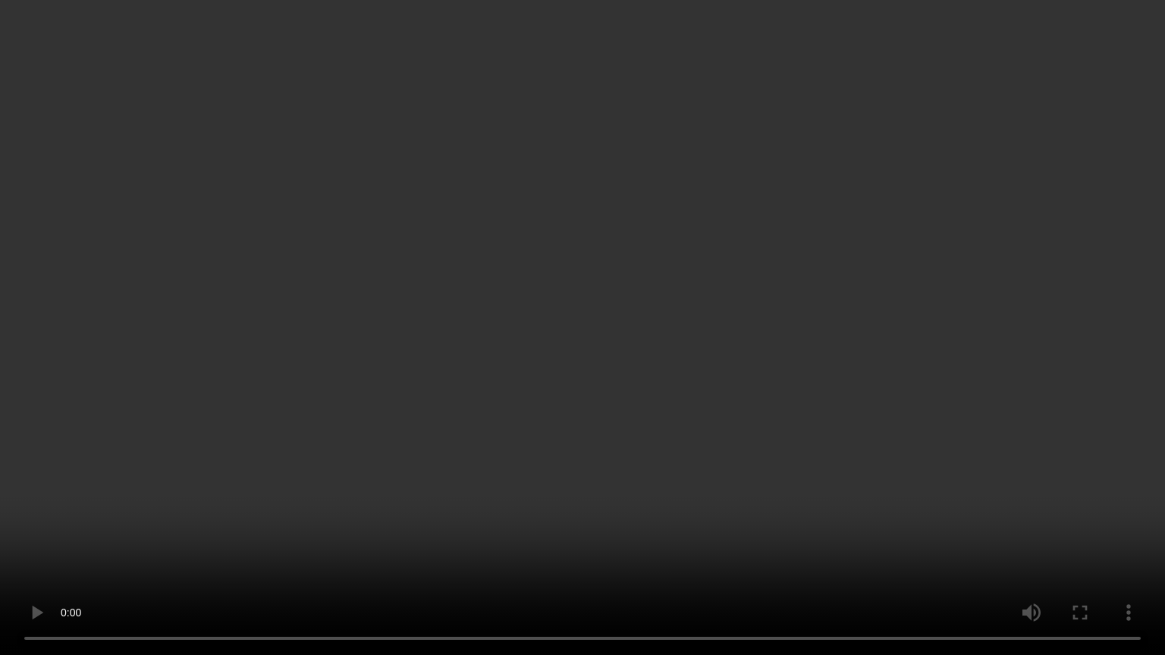
click at [573, 373] on video at bounding box center [582, 327] width 1165 height 655
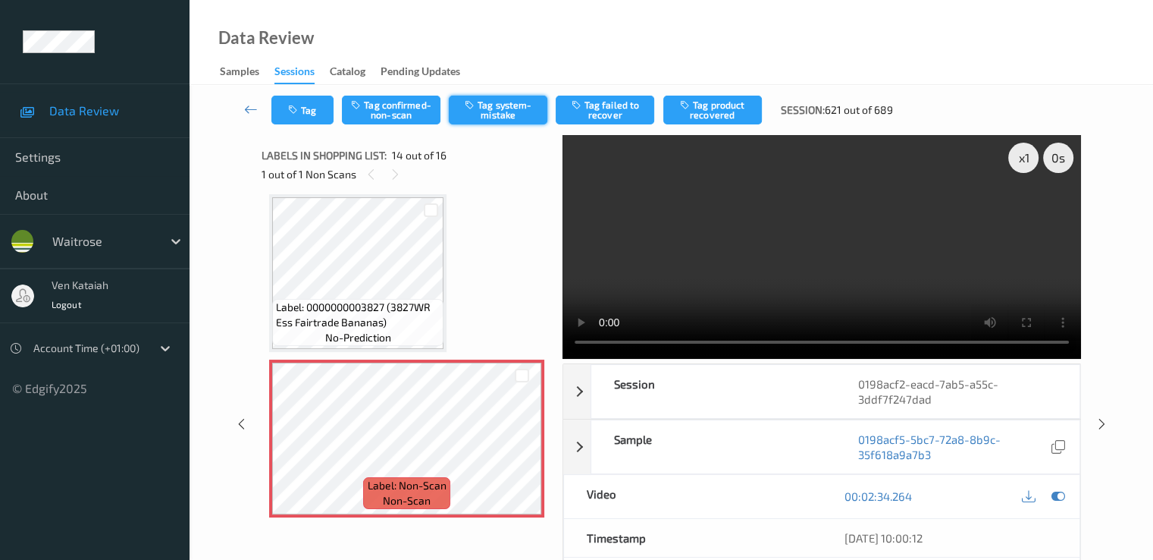
click at [487, 119] on button "Tag system-mistake" at bounding box center [498, 110] width 99 height 29
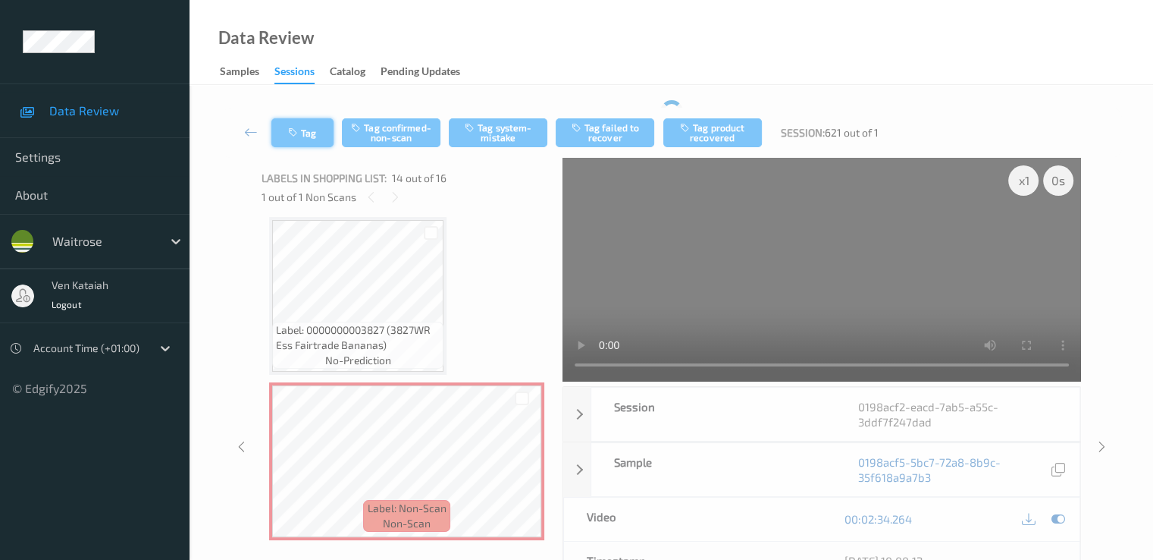
click at [312, 122] on button "Tag" at bounding box center [302, 132] width 62 height 29
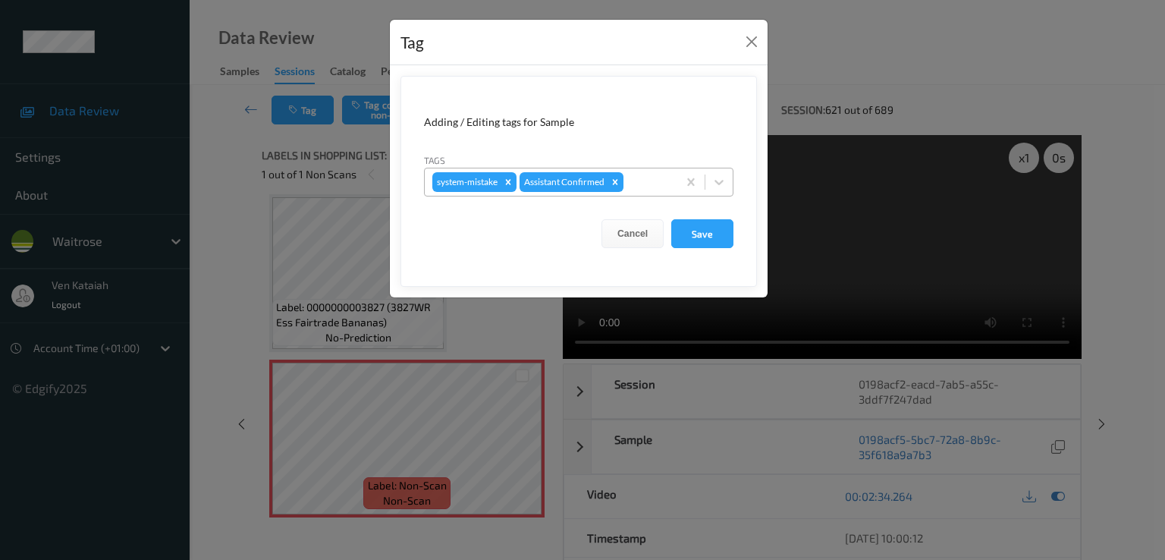
click at [649, 181] on div at bounding box center [647, 182] width 43 height 18
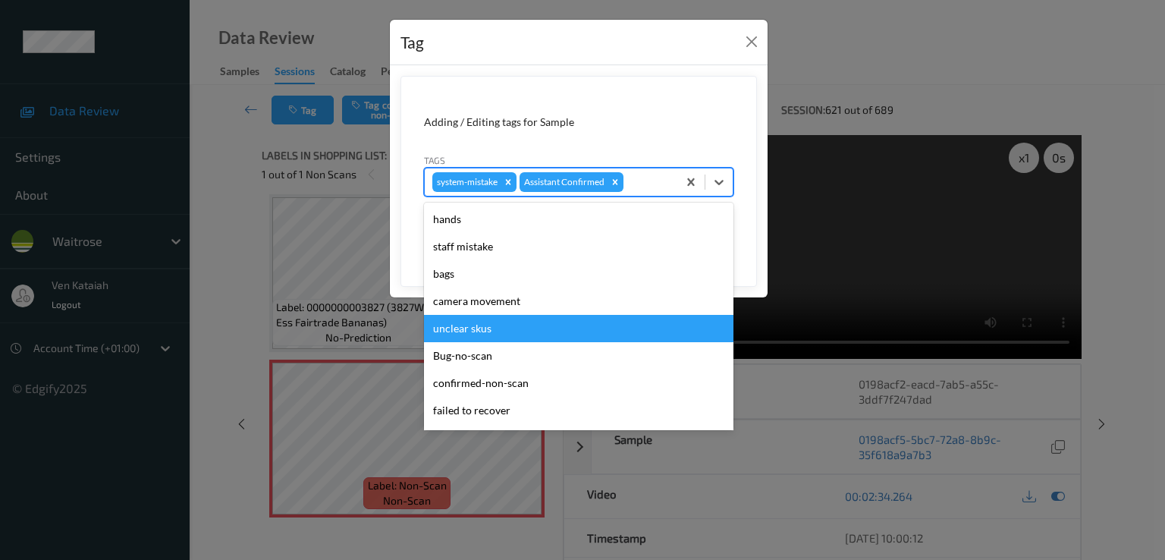
scroll to position [297, 0]
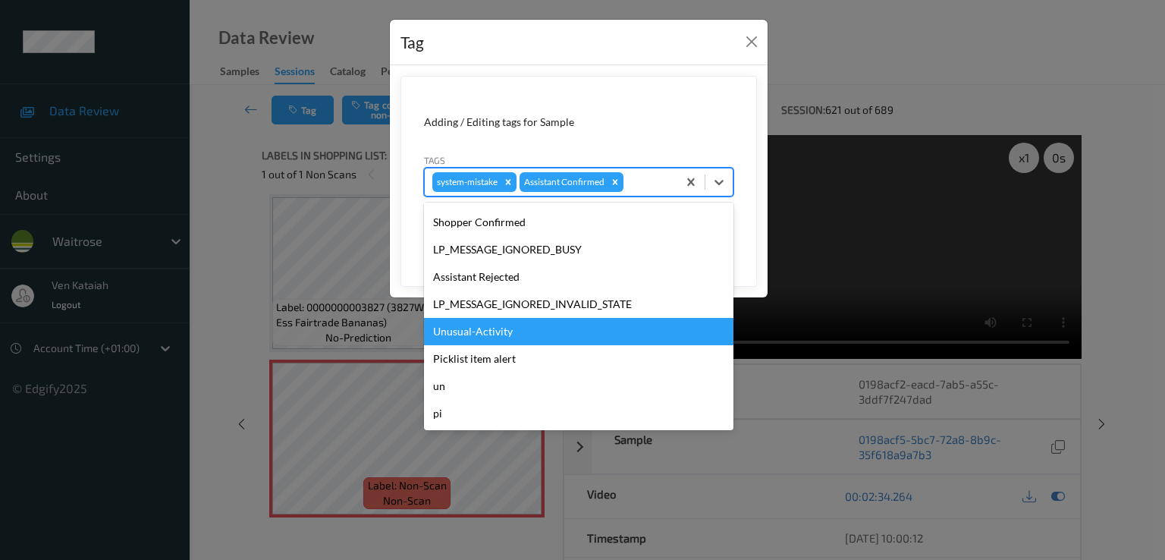
click at [507, 328] on div "Unusual-Activity" at bounding box center [578, 331] width 309 height 27
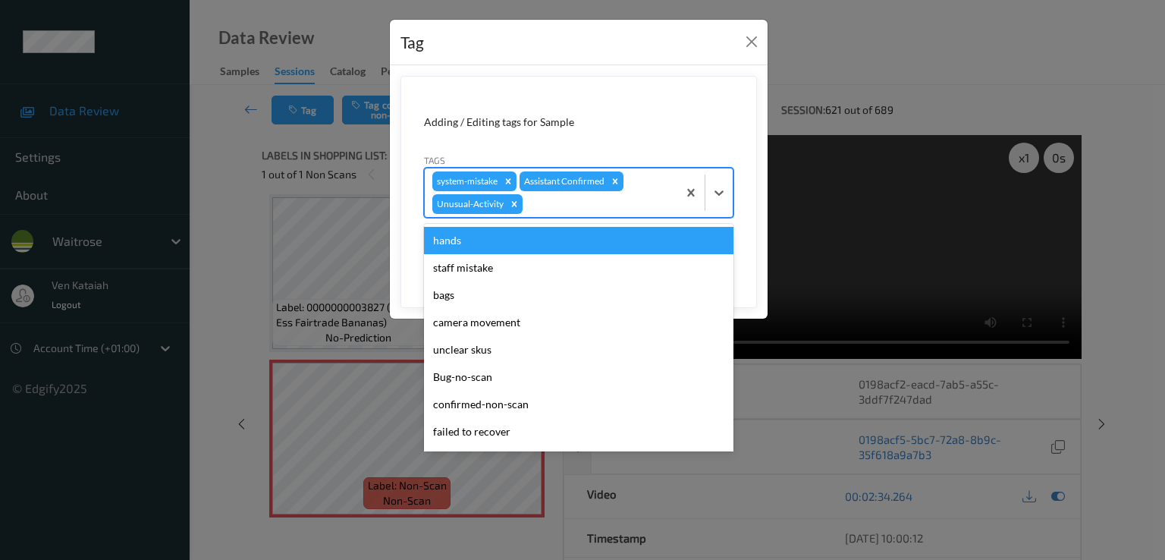
click at [627, 205] on div at bounding box center [597, 204] width 144 height 18
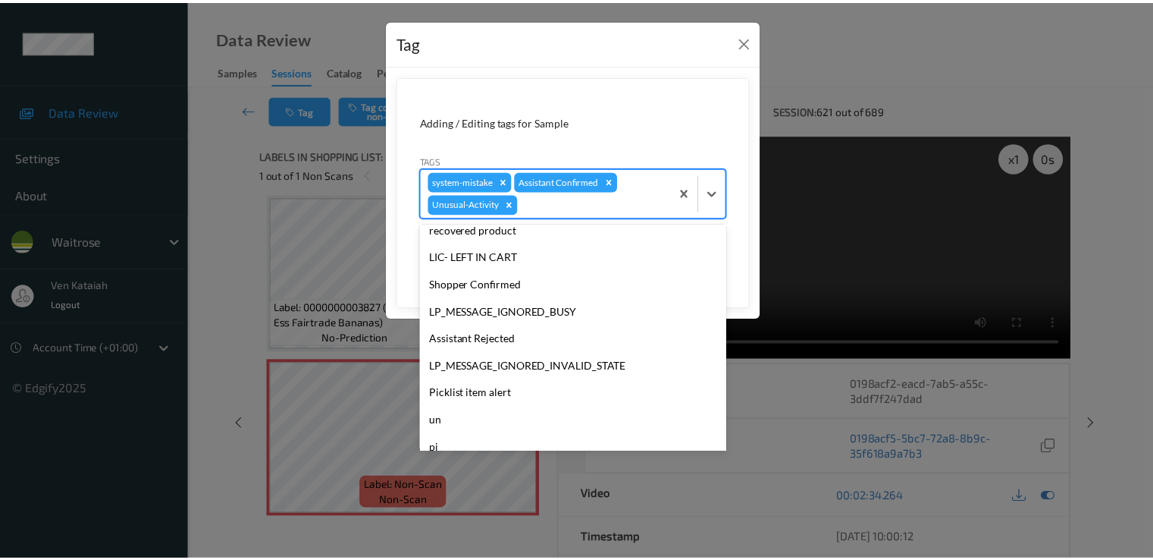
scroll to position [270, 0]
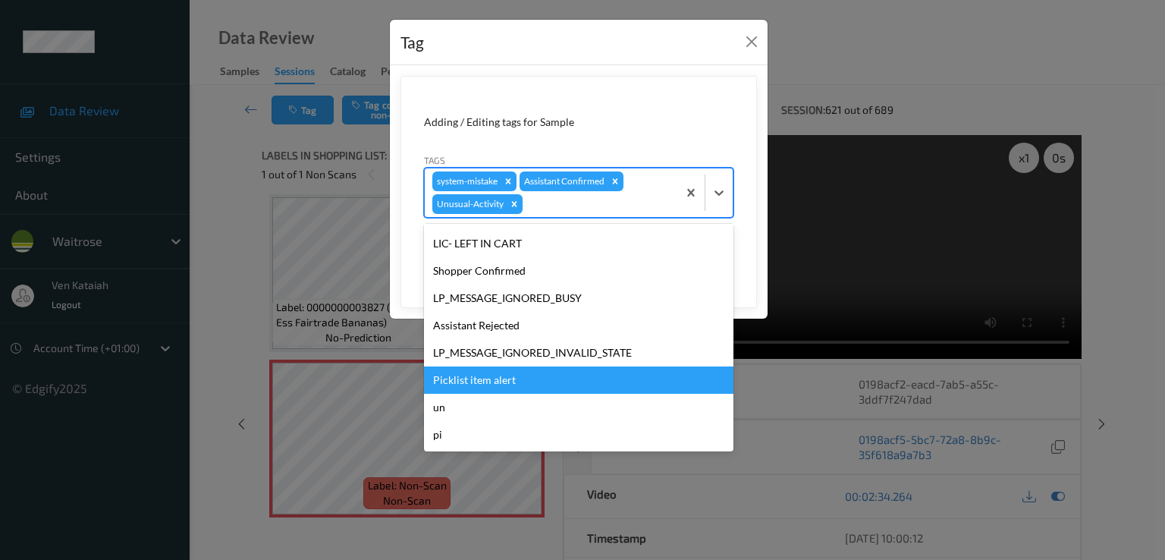
click at [516, 391] on div "Picklist item alert" at bounding box center [578, 379] width 309 height 27
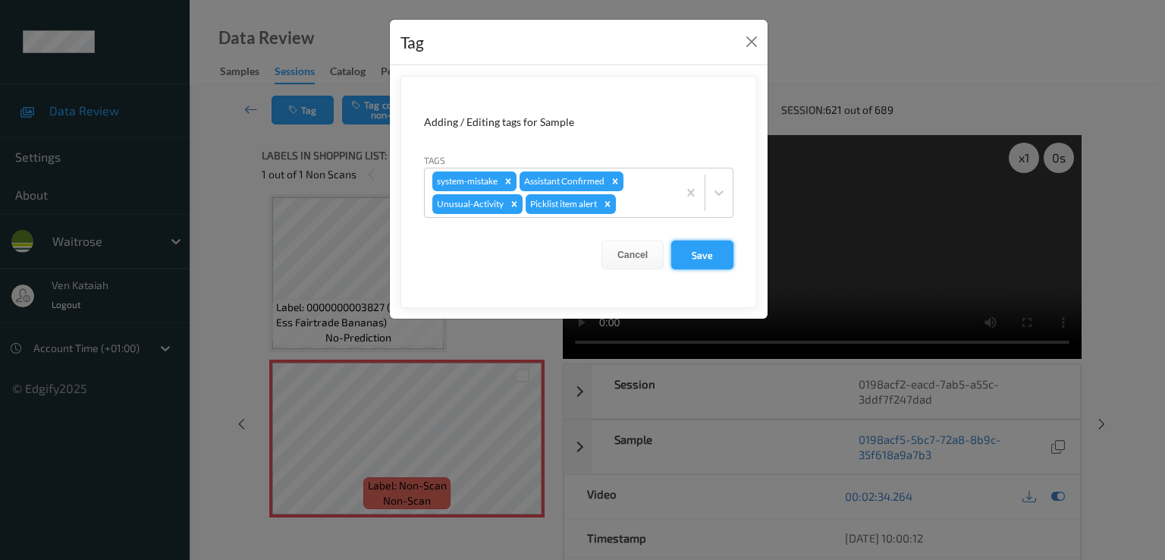
click at [701, 261] on button "Save" at bounding box center [702, 254] width 62 height 29
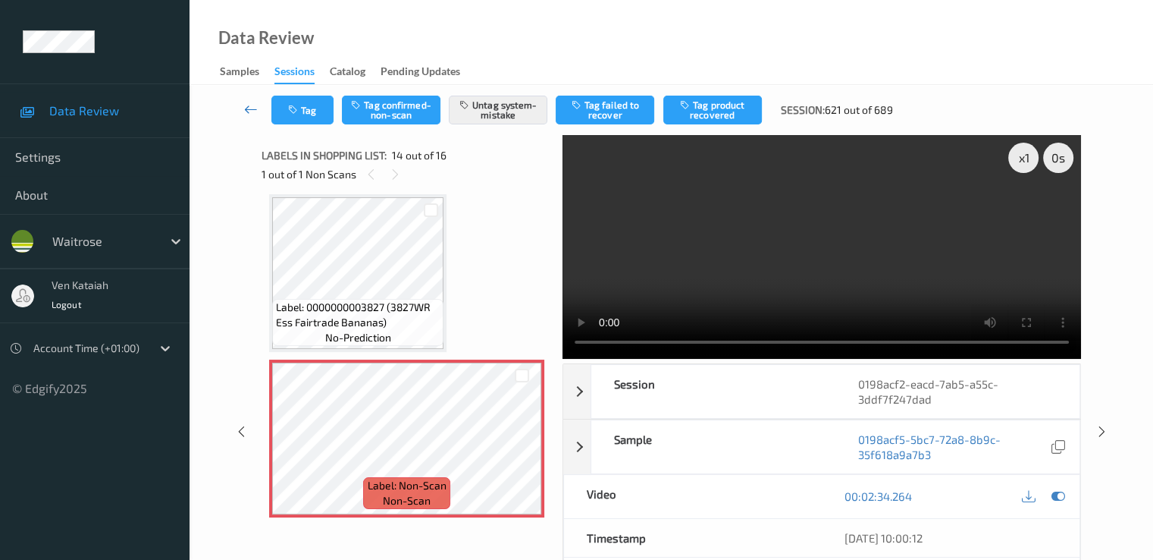
click at [245, 111] on icon at bounding box center [251, 109] width 14 height 15
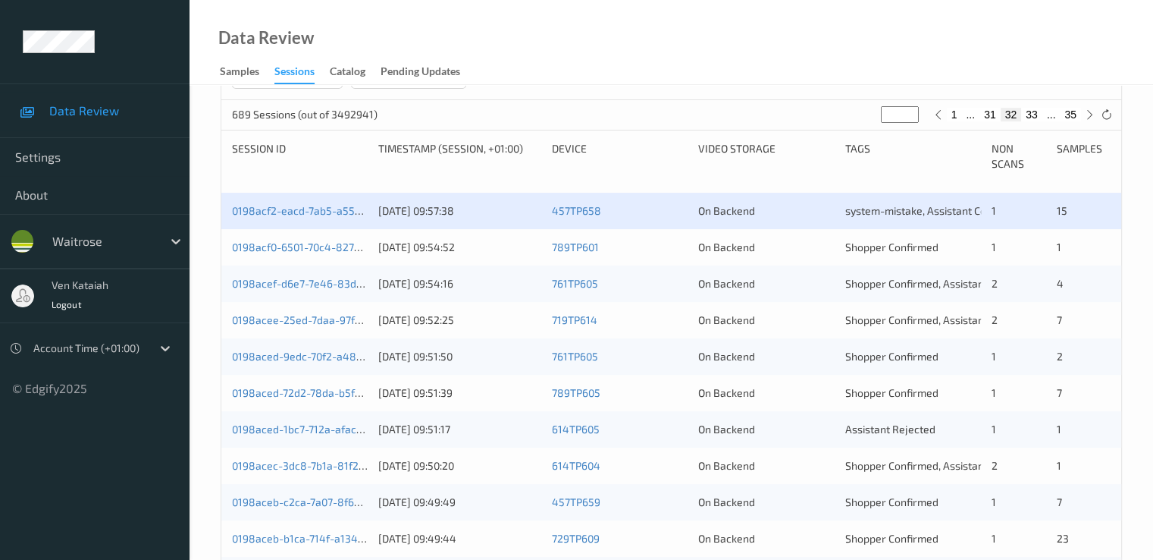
scroll to position [303, 0]
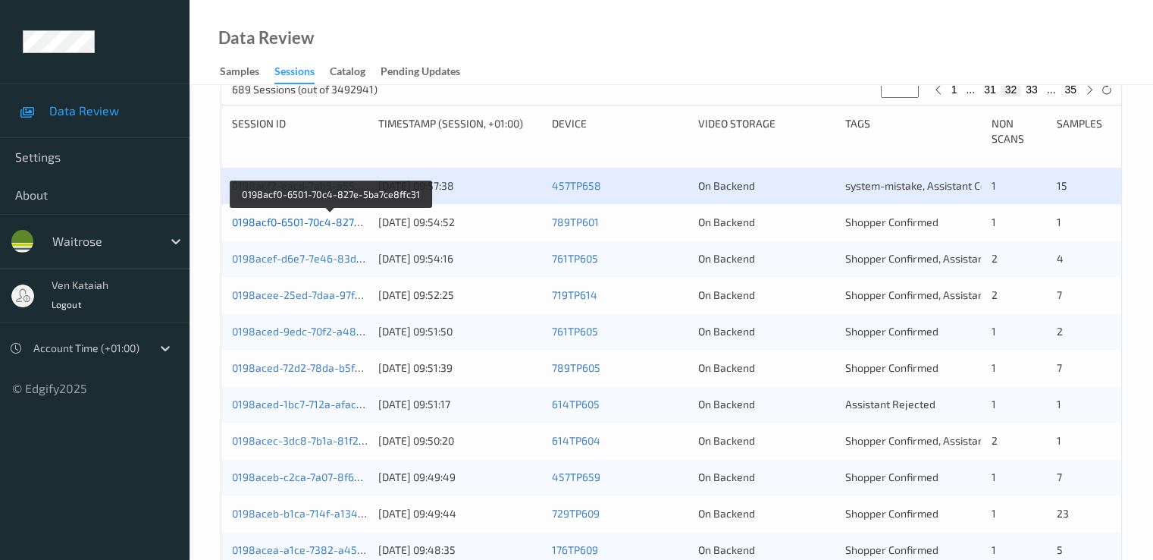
click at [331, 225] on link "0198acf0-6501-70c4-827e-5ba7ce8ffc31" at bounding box center [331, 221] width 198 height 13
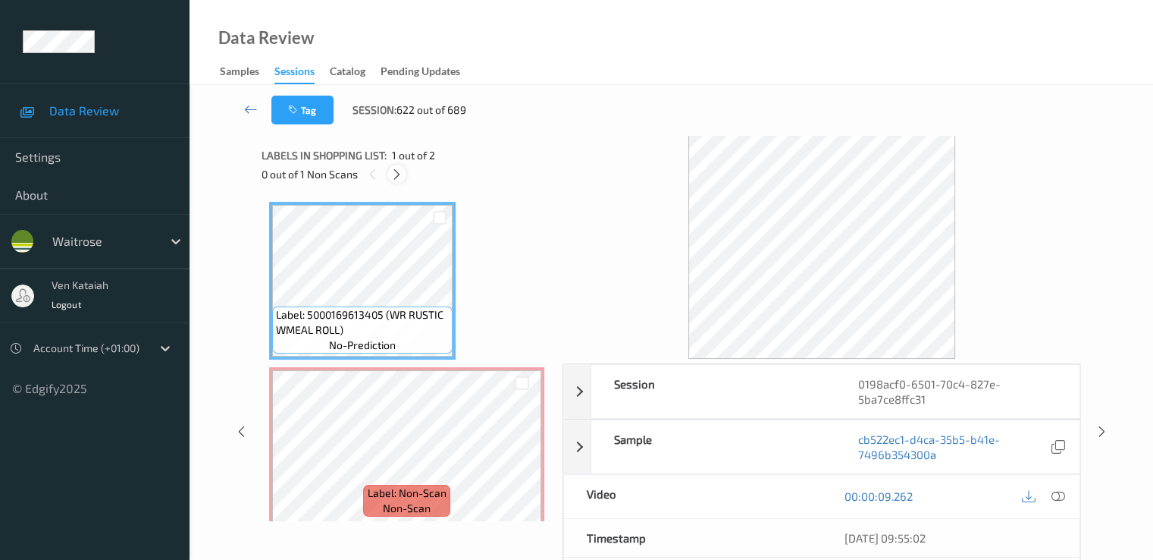
click at [395, 170] on icon at bounding box center [397, 175] width 13 height 14
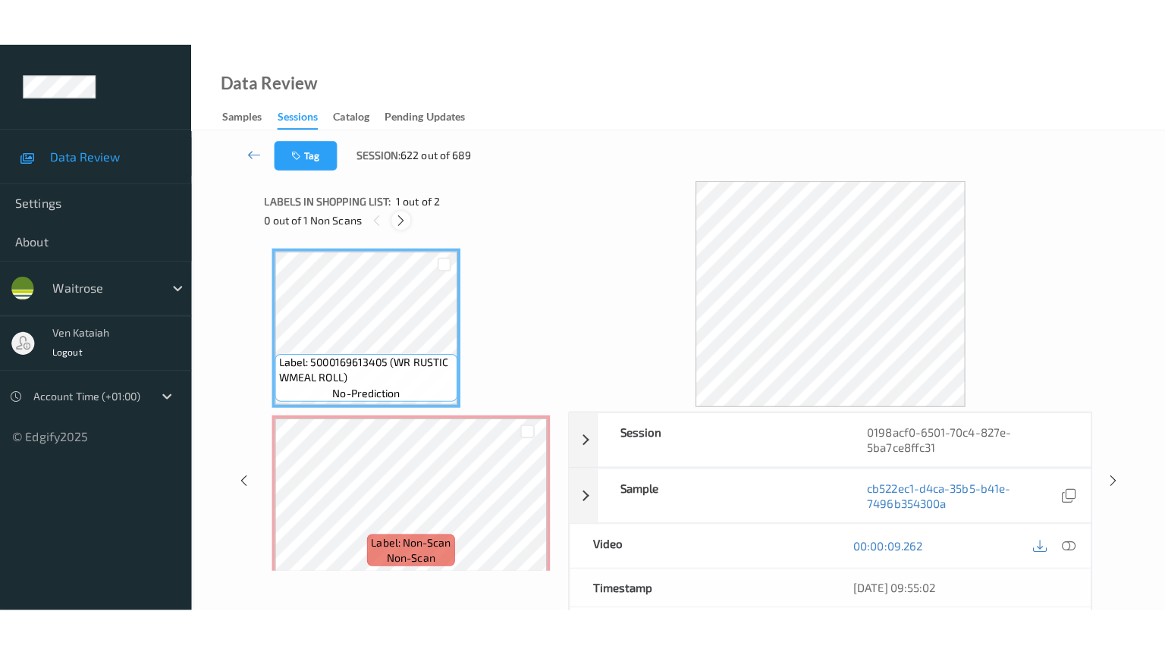
scroll to position [8, 0]
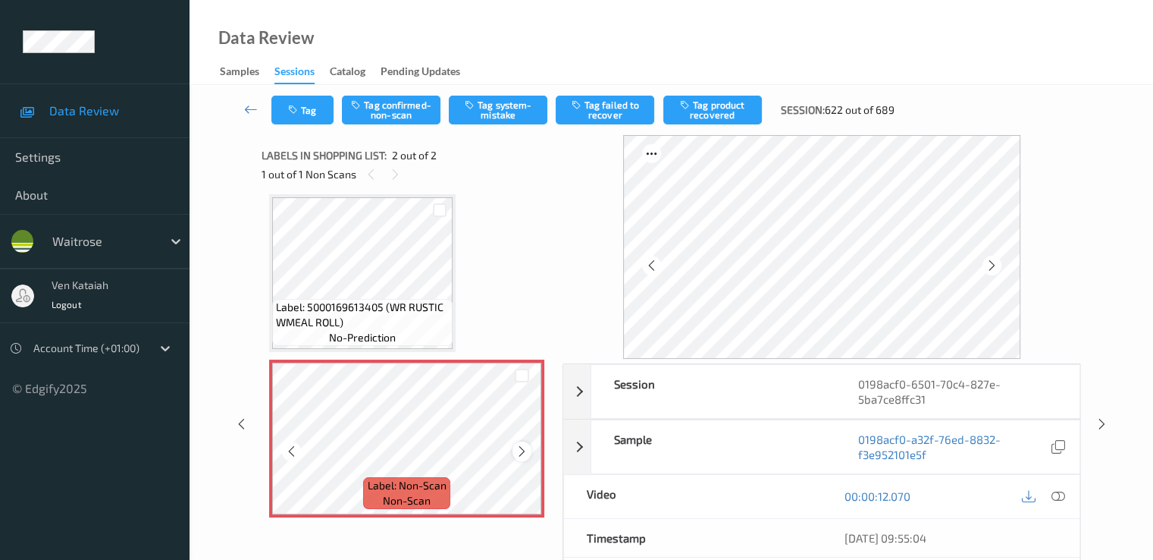
click at [523, 450] on icon at bounding box center [522, 451] width 13 height 14
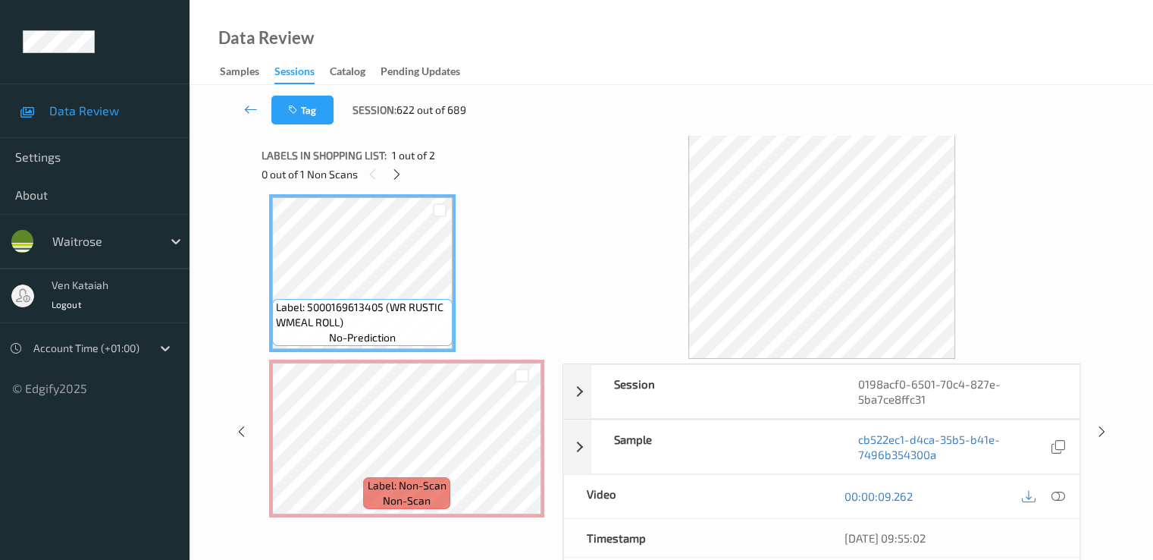
click at [1068, 494] on div at bounding box center [1043, 496] width 49 height 20
click at [1065, 494] on icon at bounding box center [1058, 496] width 14 height 14
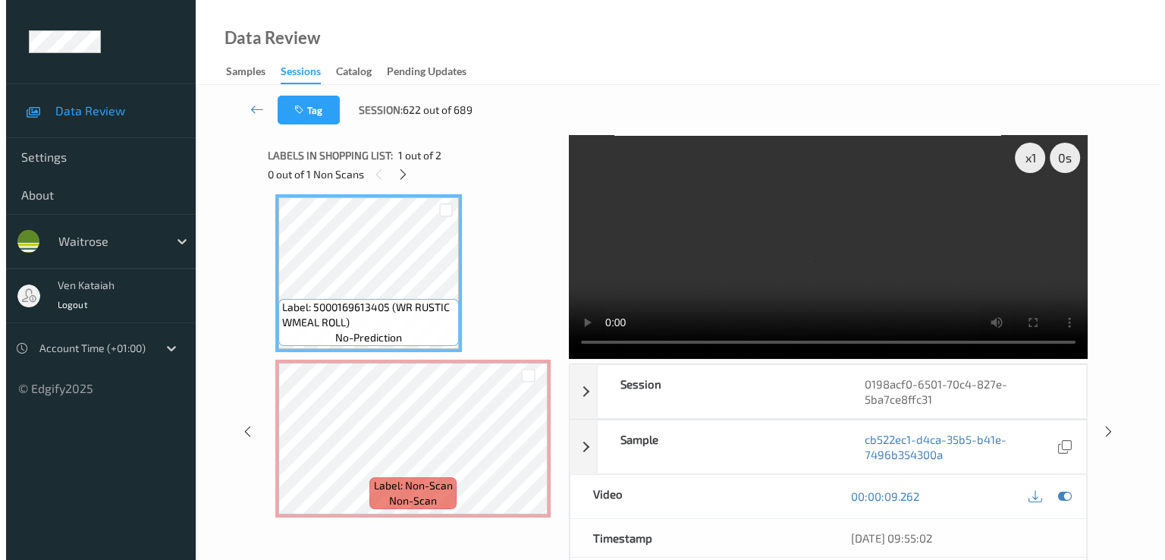
scroll to position [0, 0]
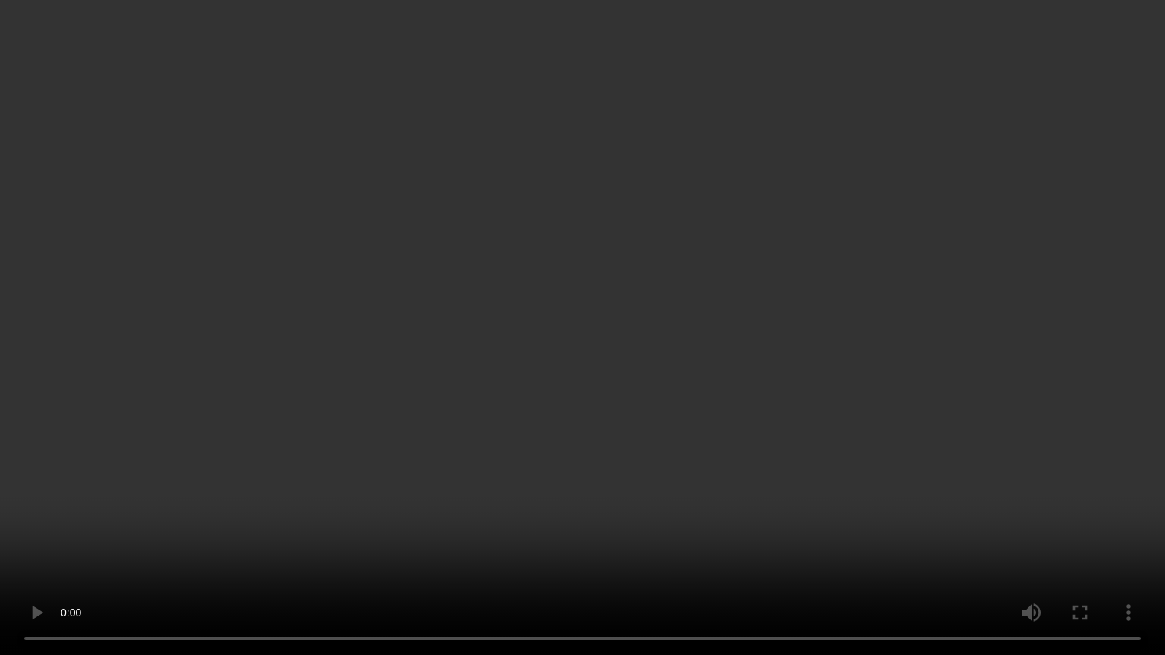
click at [592, 427] on video at bounding box center [582, 327] width 1165 height 655
click at [342, 494] on video at bounding box center [582, 327] width 1165 height 655
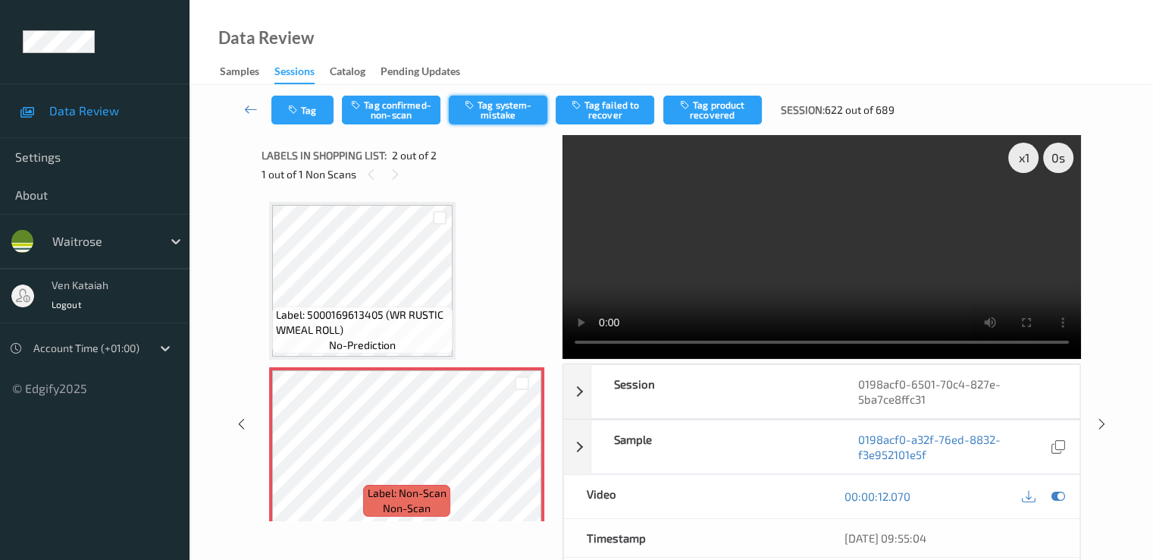
click at [494, 105] on button "Tag system-mistake" at bounding box center [498, 110] width 99 height 29
click at [299, 116] on button "Tag" at bounding box center [302, 110] width 62 height 29
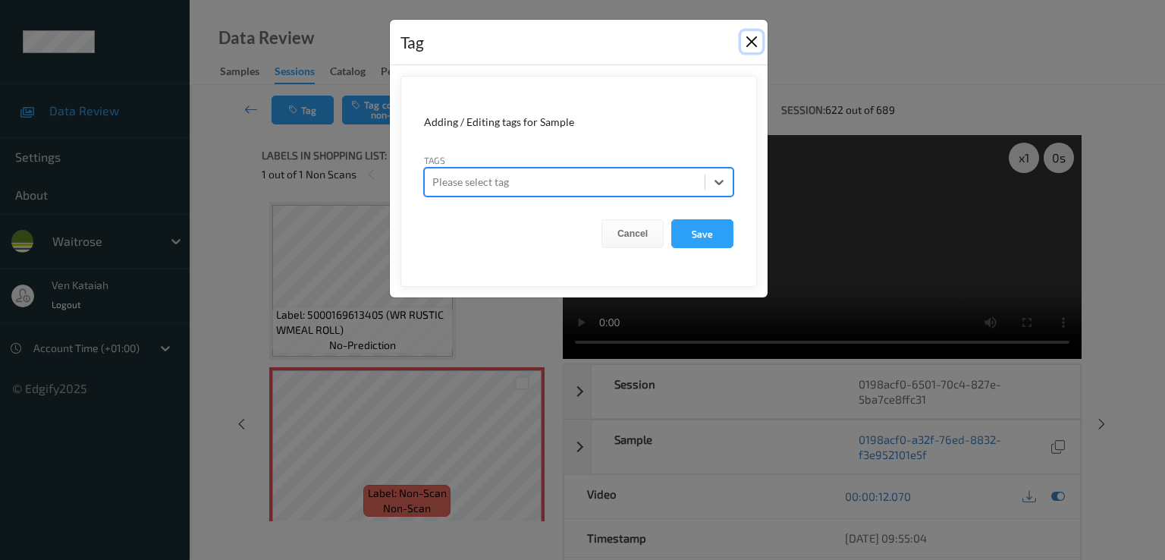
click at [761, 39] on button "Close" at bounding box center [751, 41] width 21 height 21
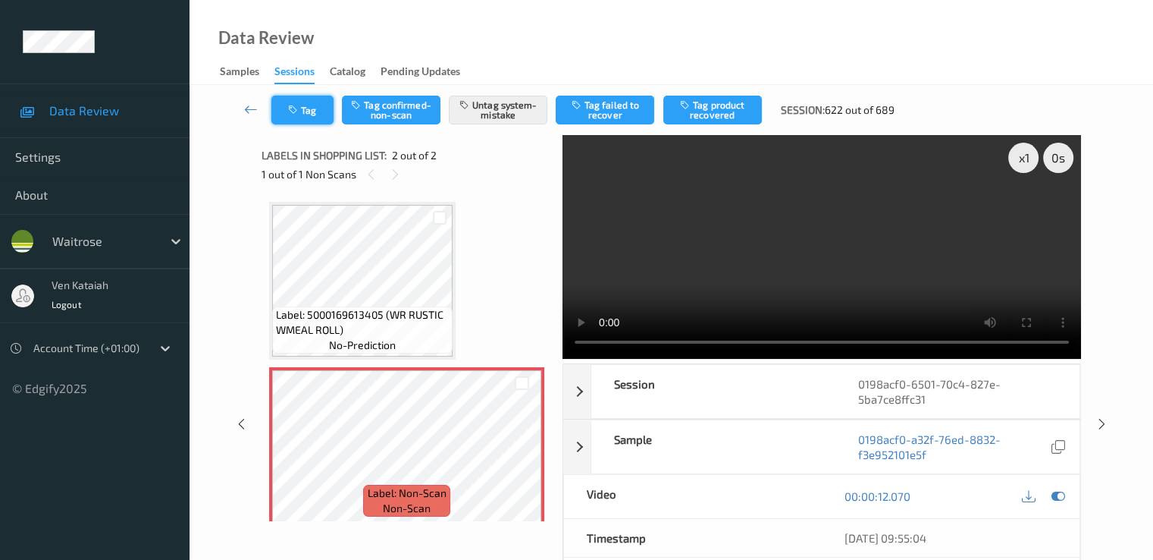
click at [273, 104] on button "Tag" at bounding box center [302, 110] width 62 height 29
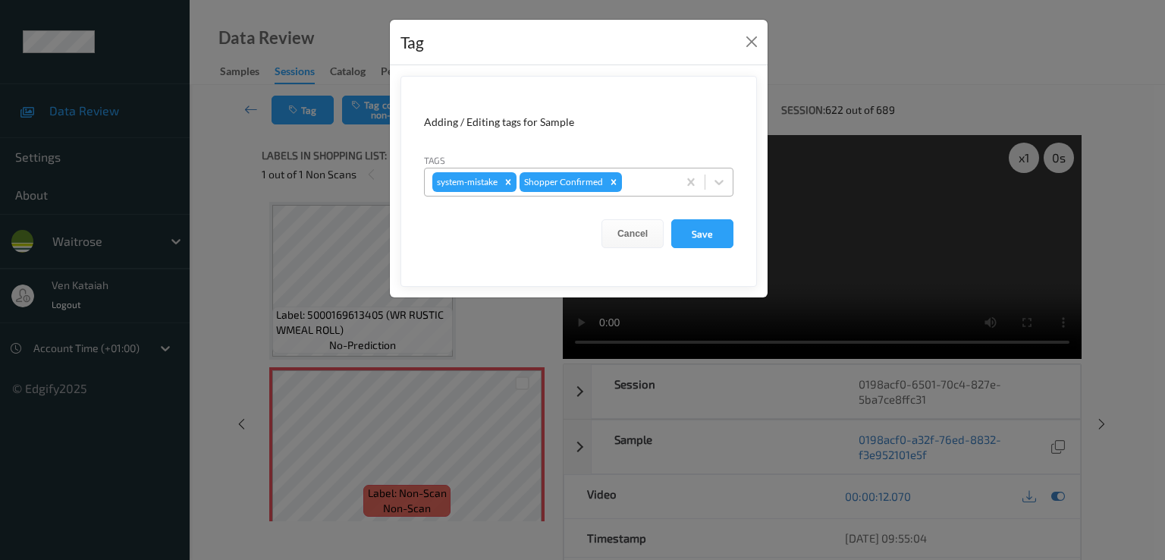
click at [646, 174] on div at bounding box center [647, 182] width 45 height 18
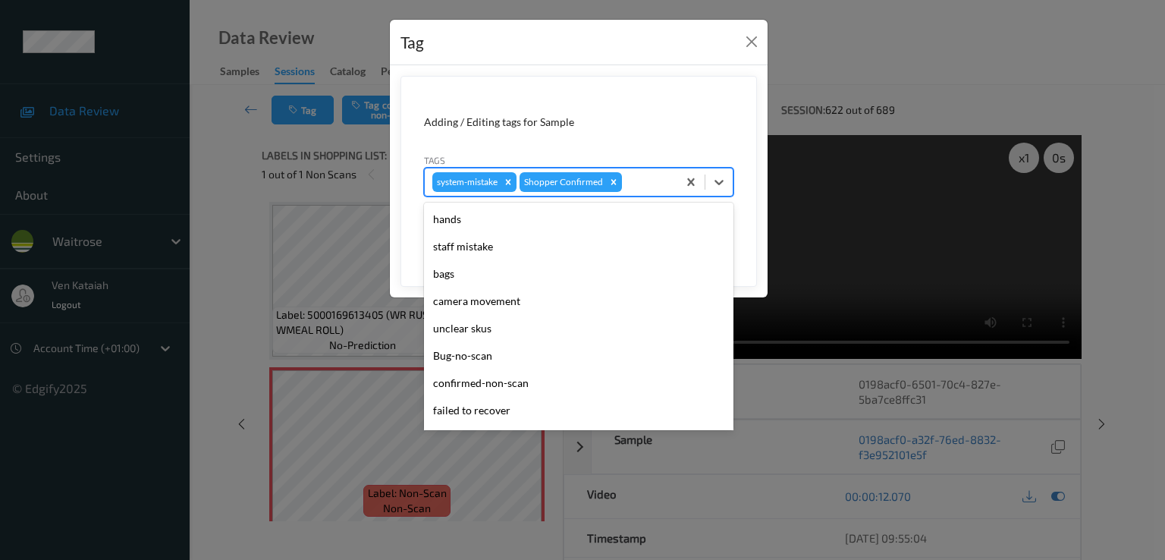
scroll to position [297, 0]
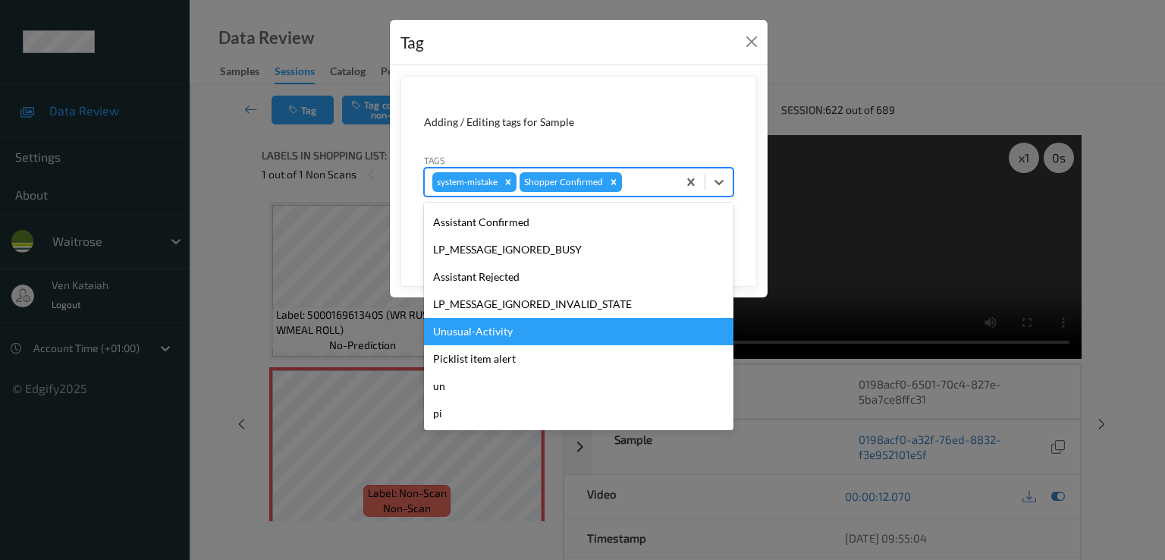
click at [469, 331] on div "Unusual-Activity" at bounding box center [578, 331] width 309 height 27
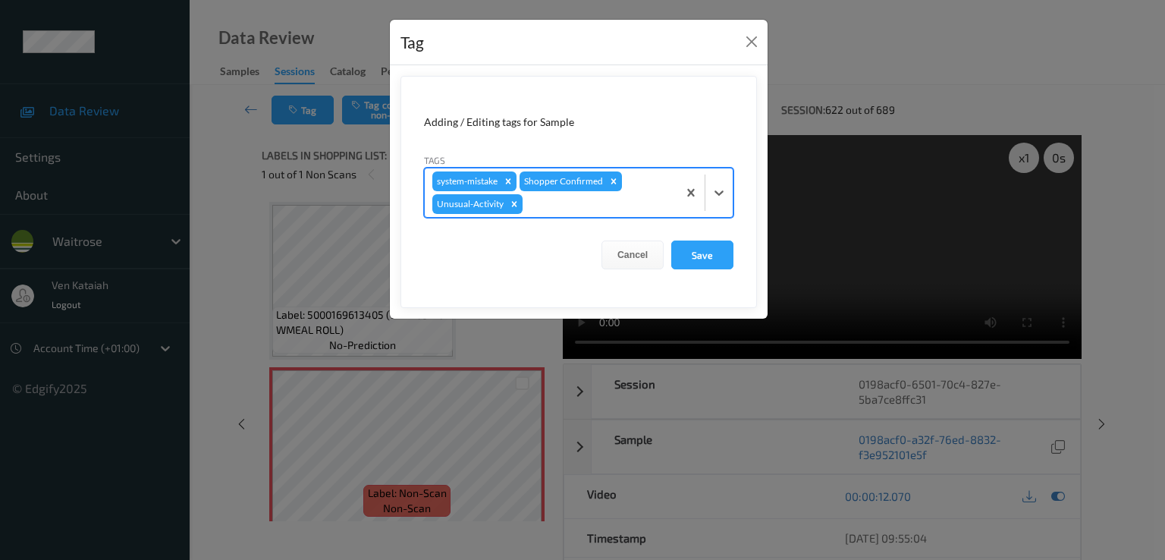
click at [579, 212] on div "system-mistake Shopper Confirmed Unusual-Activity" at bounding box center [551, 192] width 253 height 49
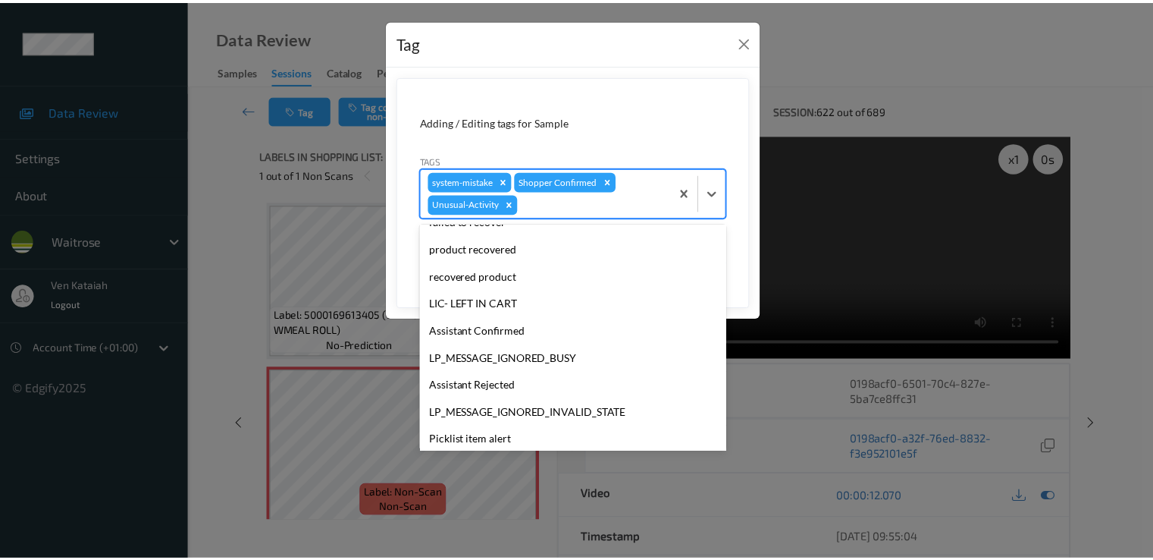
scroll to position [270, 0]
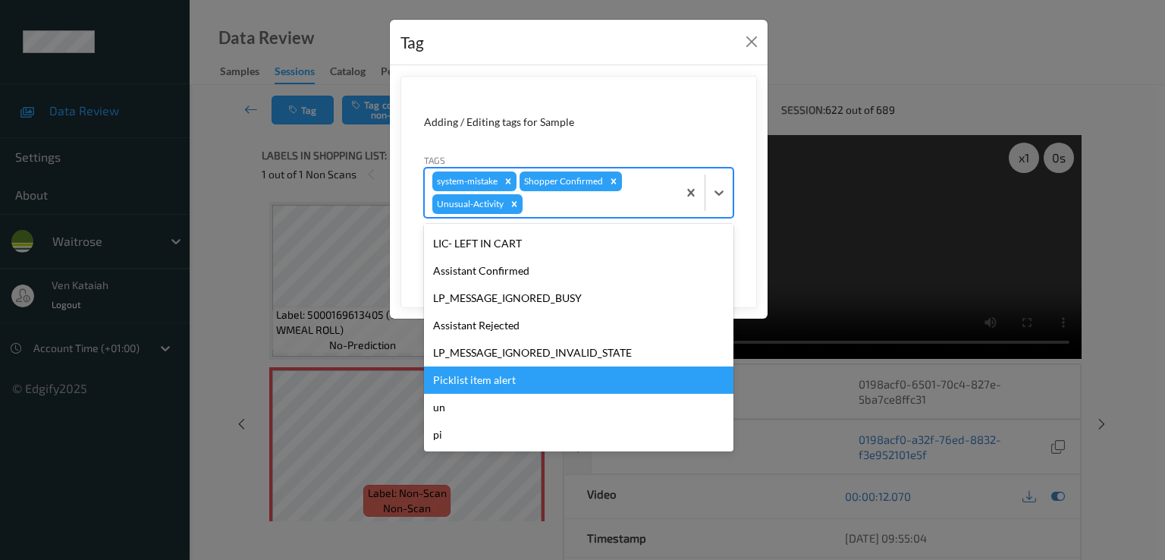
click at [477, 367] on div "Picklist item alert" at bounding box center [578, 379] width 309 height 27
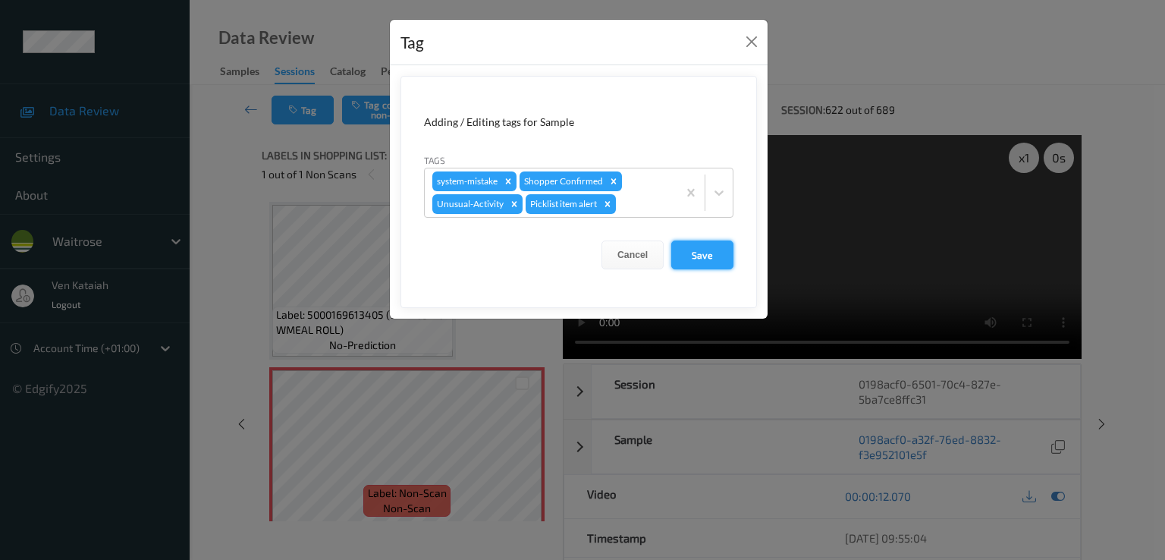
click at [681, 243] on button "Save" at bounding box center [702, 254] width 62 height 29
click at [707, 253] on button "Save" at bounding box center [702, 254] width 62 height 29
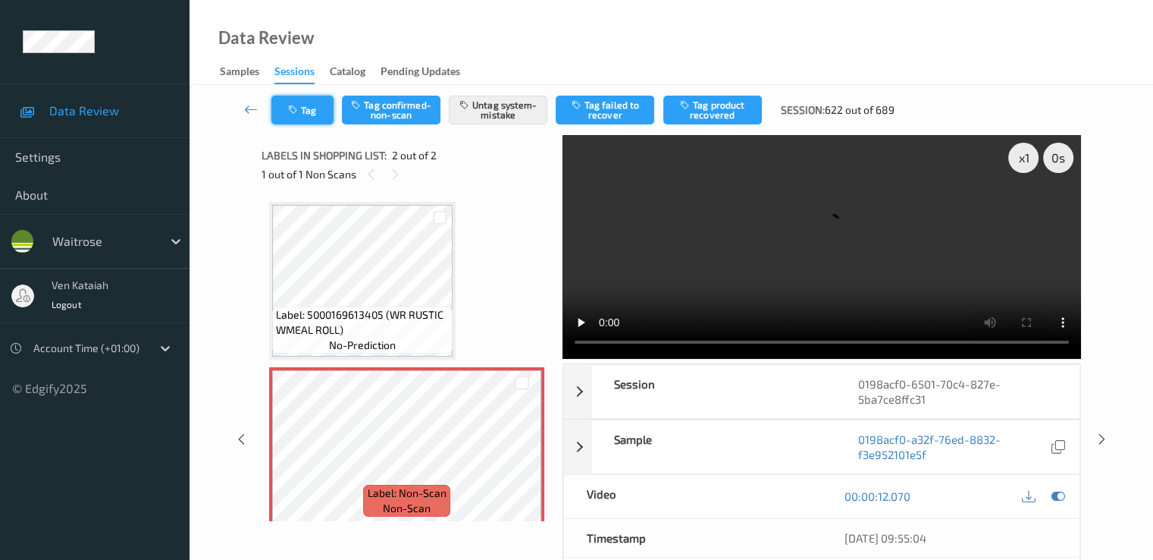
click at [276, 117] on button "Tag" at bounding box center [302, 110] width 62 height 29
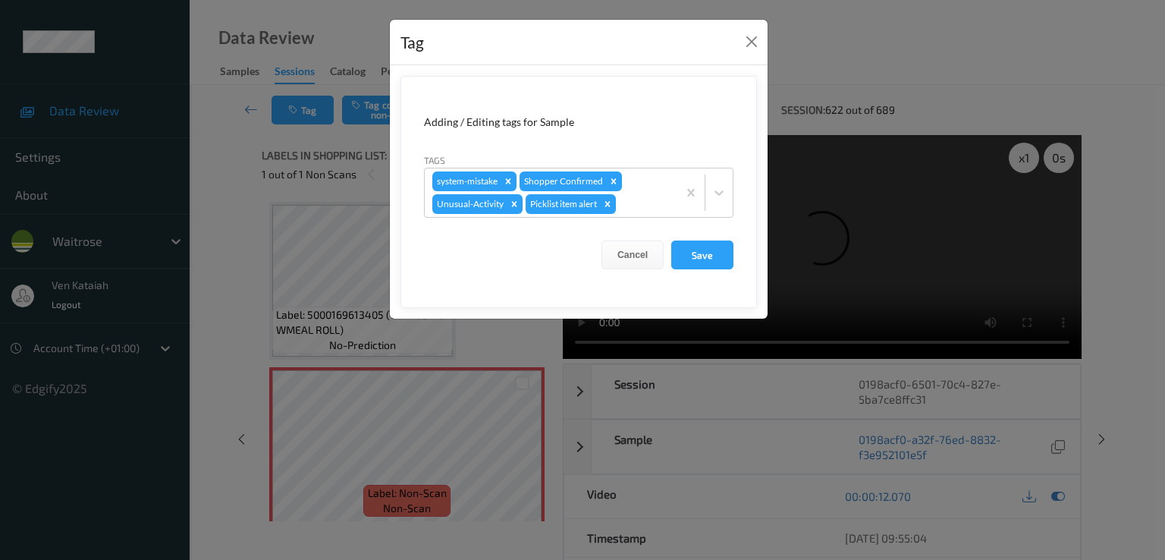
click at [252, 116] on div "Tag Adding / Editing tags for Sample Tags system-mistake Shopper Confirmed Unus…" at bounding box center [582, 280] width 1165 height 560
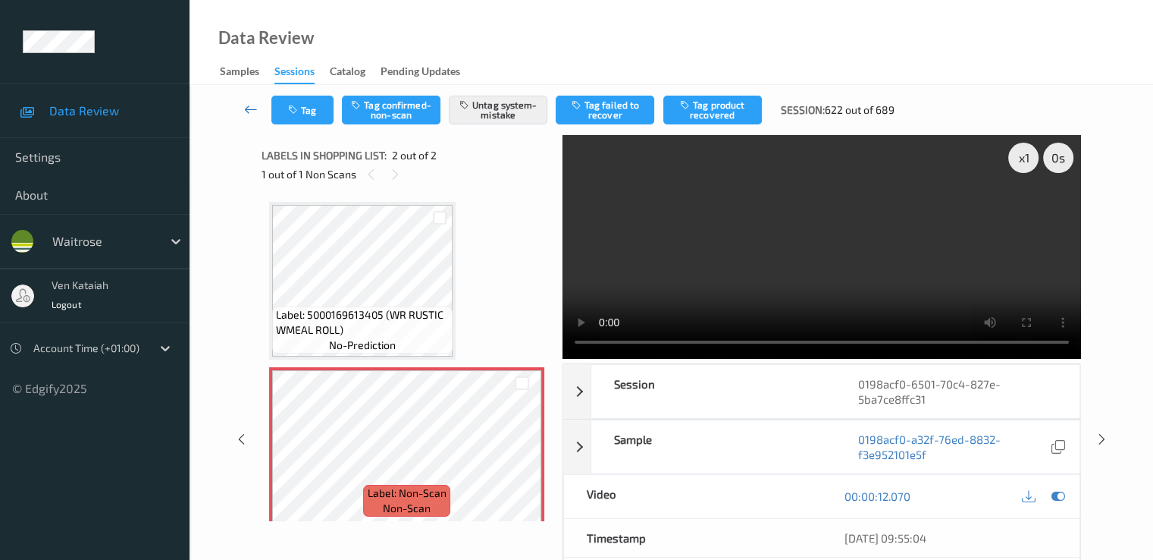
click at [252, 115] on icon at bounding box center [251, 109] width 14 height 15
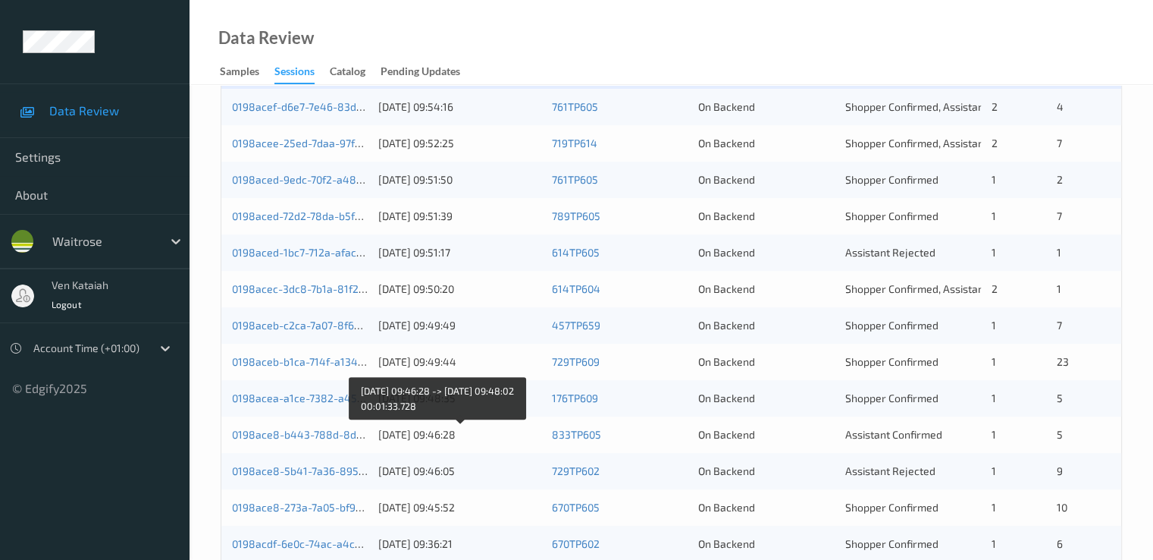
scroll to position [303, 0]
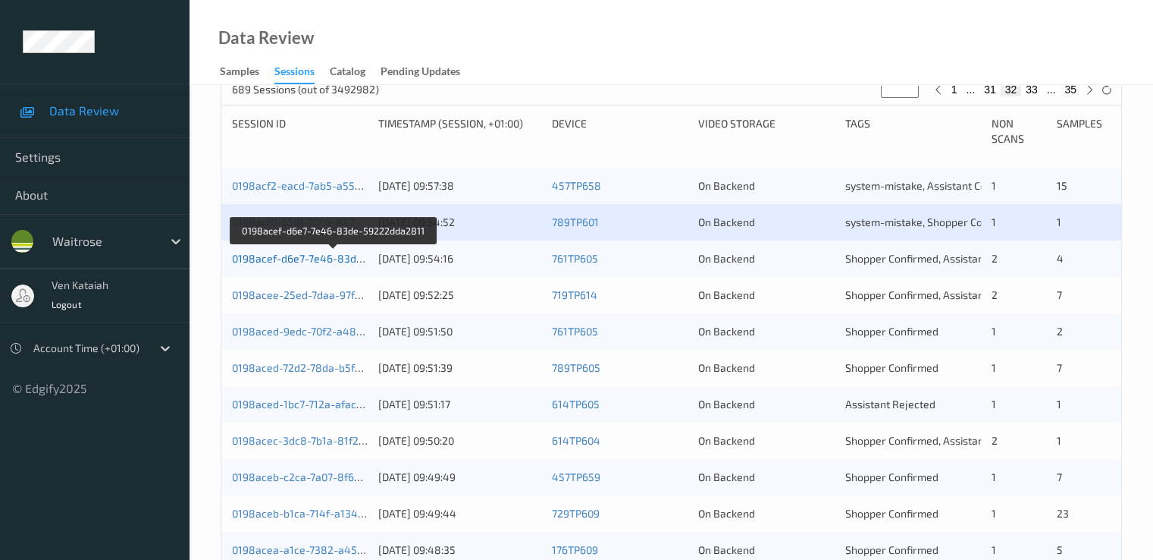
click at [362, 259] on link "0198acef-d6e7-7e46-83de-59222dda2811" at bounding box center [334, 258] width 205 height 13
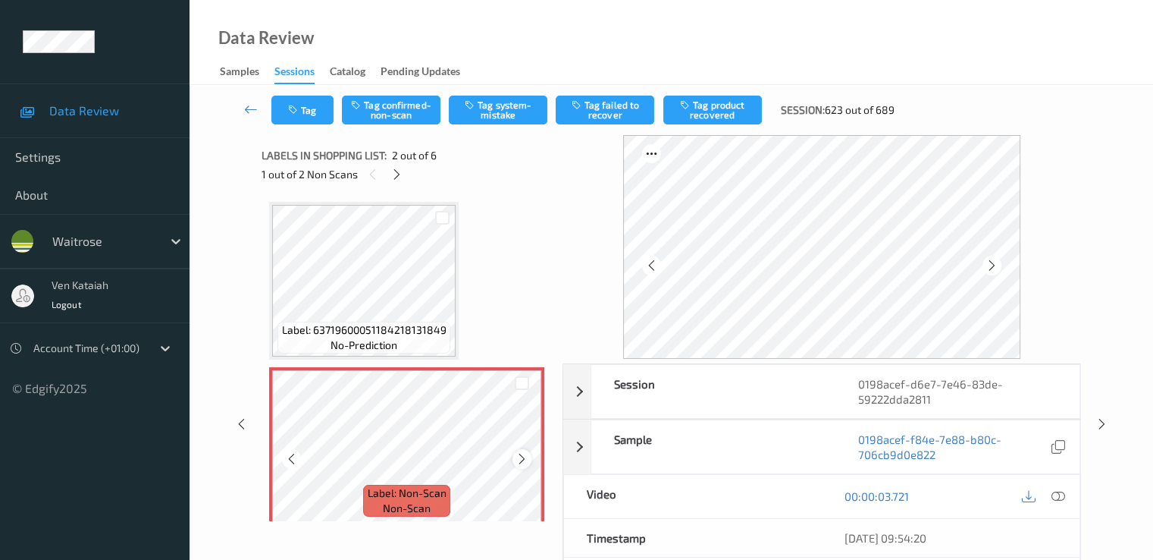
click at [524, 460] on icon at bounding box center [522, 459] width 13 height 14
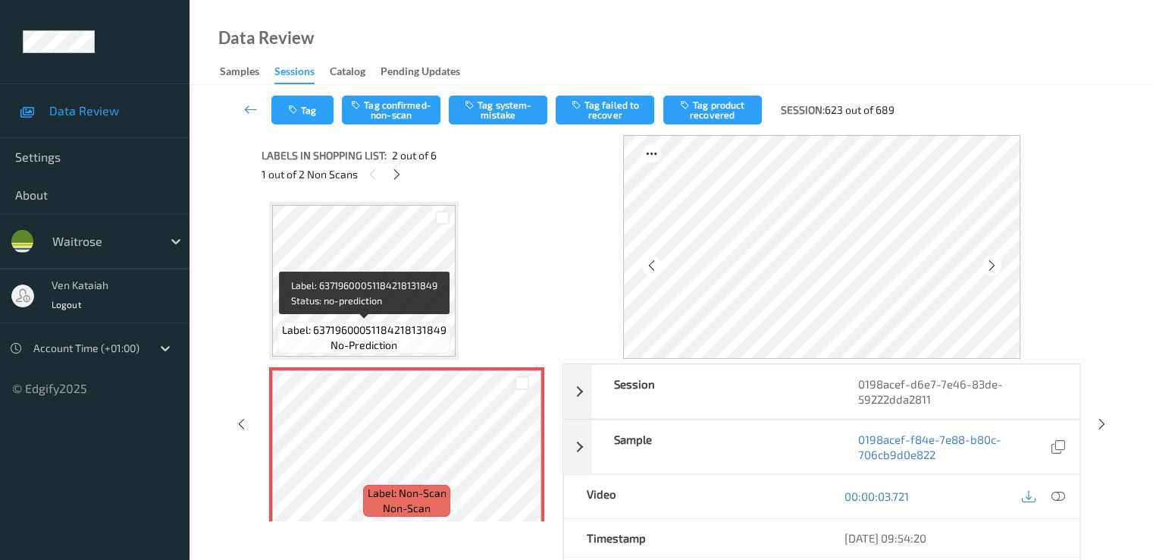
click at [410, 322] on span "Label: 63719600051184218131849" at bounding box center [364, 329] width 165 height 15
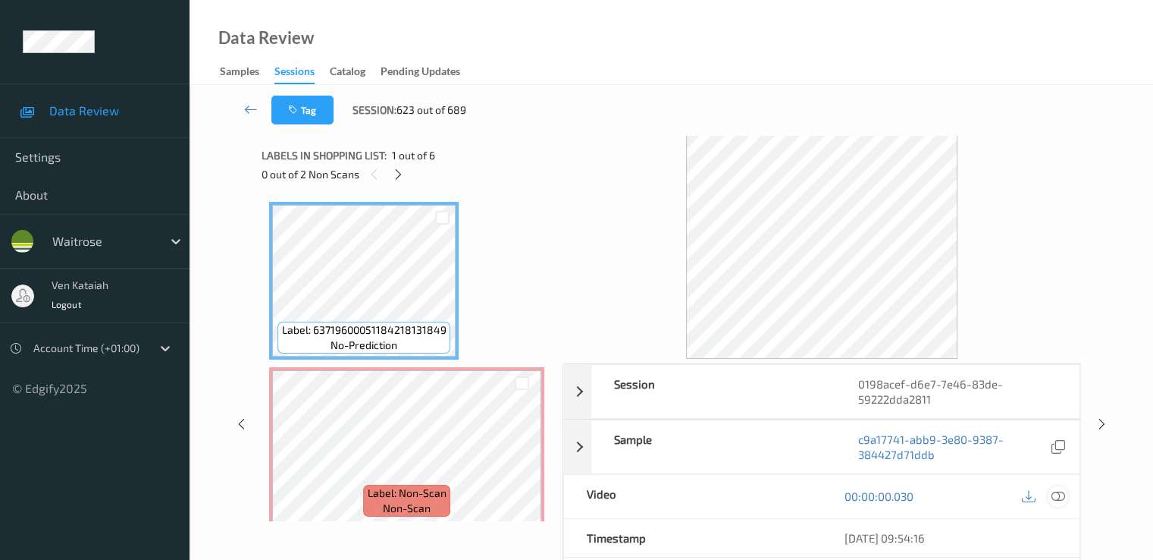
click at [1063, 489] on icon at bounding box center [1058, 496] width 14 height 14
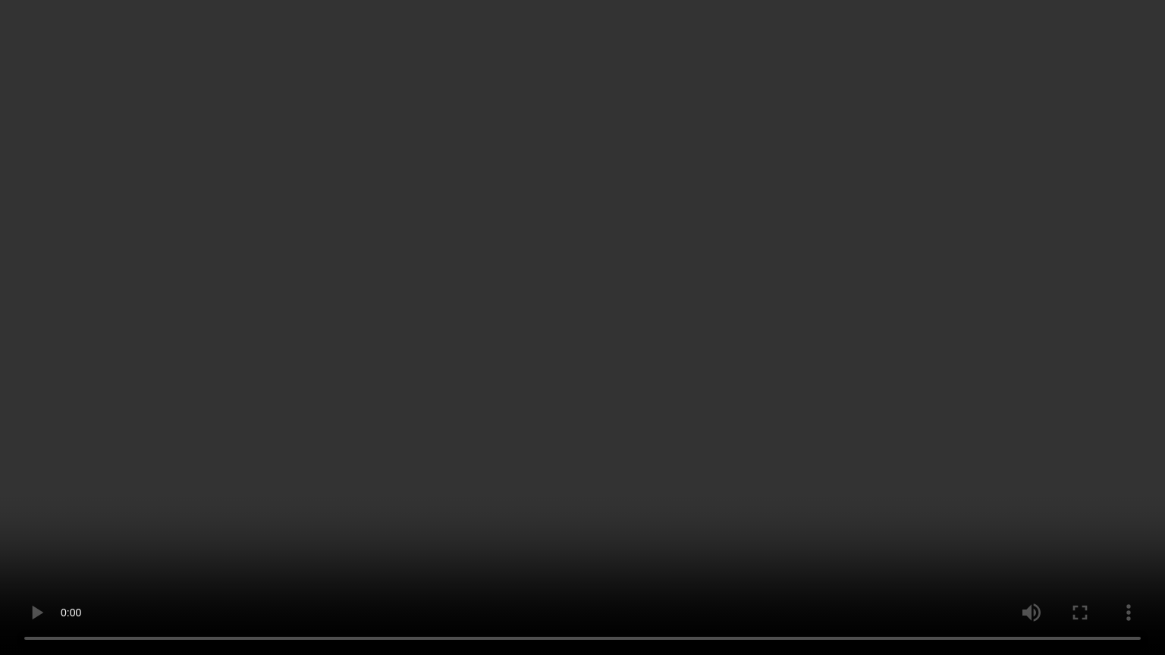
click at [593, 494] on video at bounding box center [582, 327] width 1165 height 655
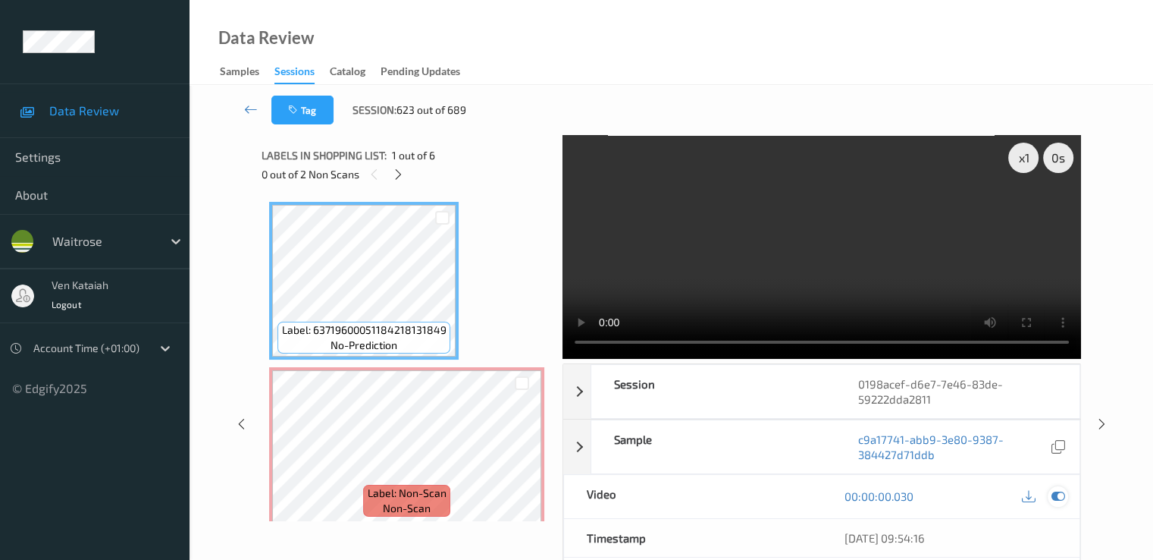
click at [1066, 496] on div at bounding box center [1058, 496] width 20 height 20
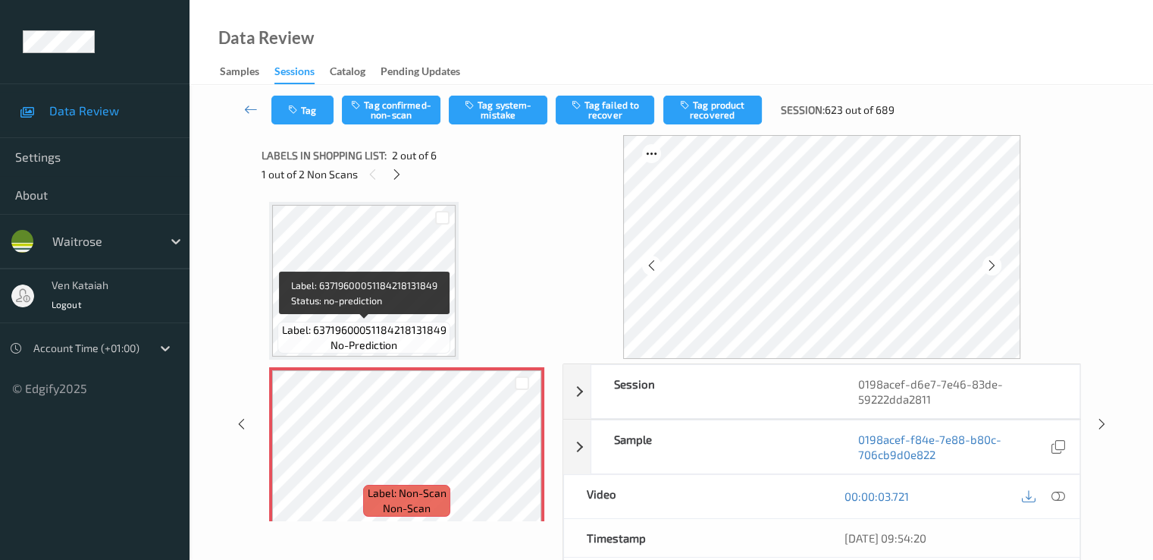
click at [400, 328] on span "Label: 63719600051184218131849" at bounding box center [364, 329] width 165 height 15
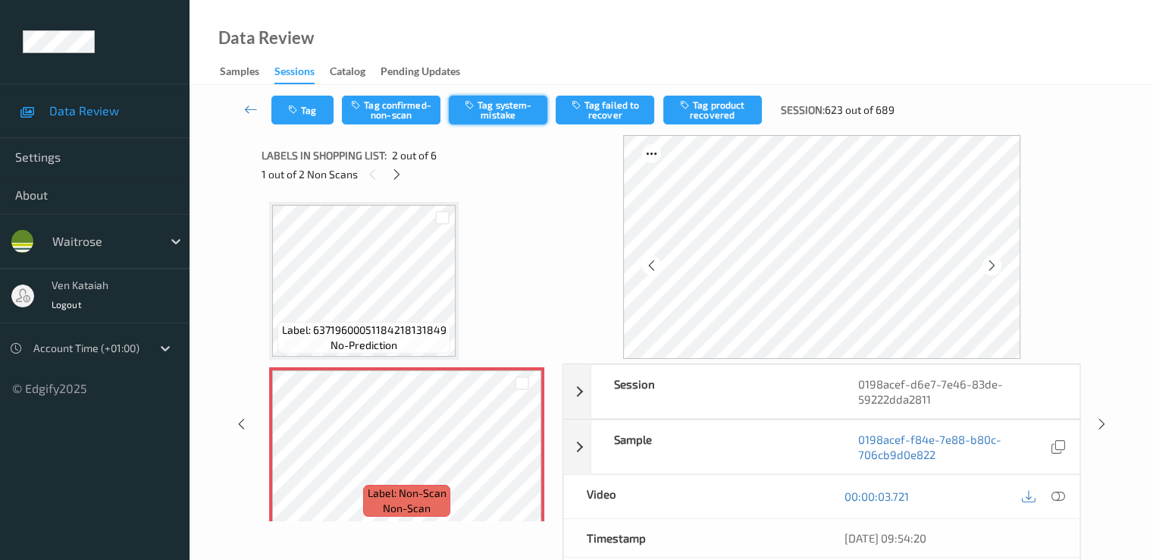
click at [522, 116] on button "Tag system-mistake" at bounding box center [498, 110] width 99 height 29
click at [300, 113] on icon "button" at bounding box center [294, 110] width 13 height 11
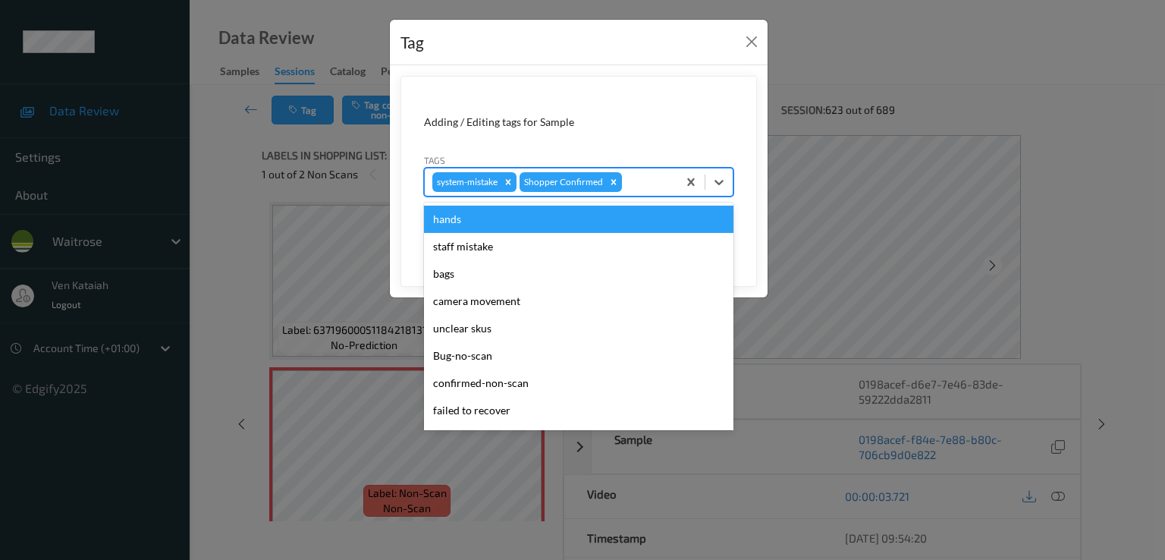
click at [667, 186] on div at bounding box center [647, 182] width 45 height 18
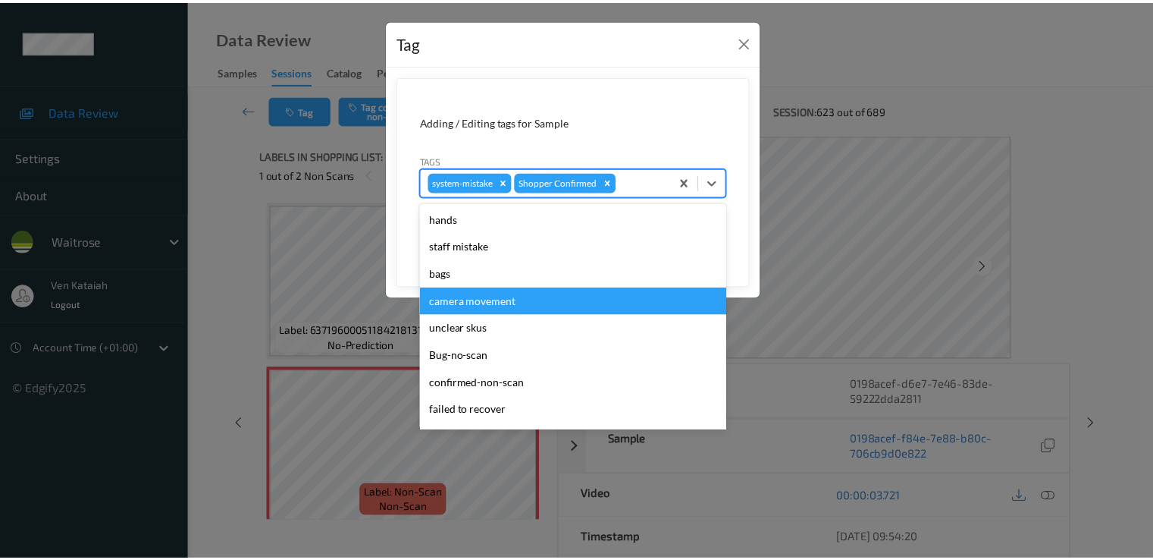
scroll to position [297, 0]
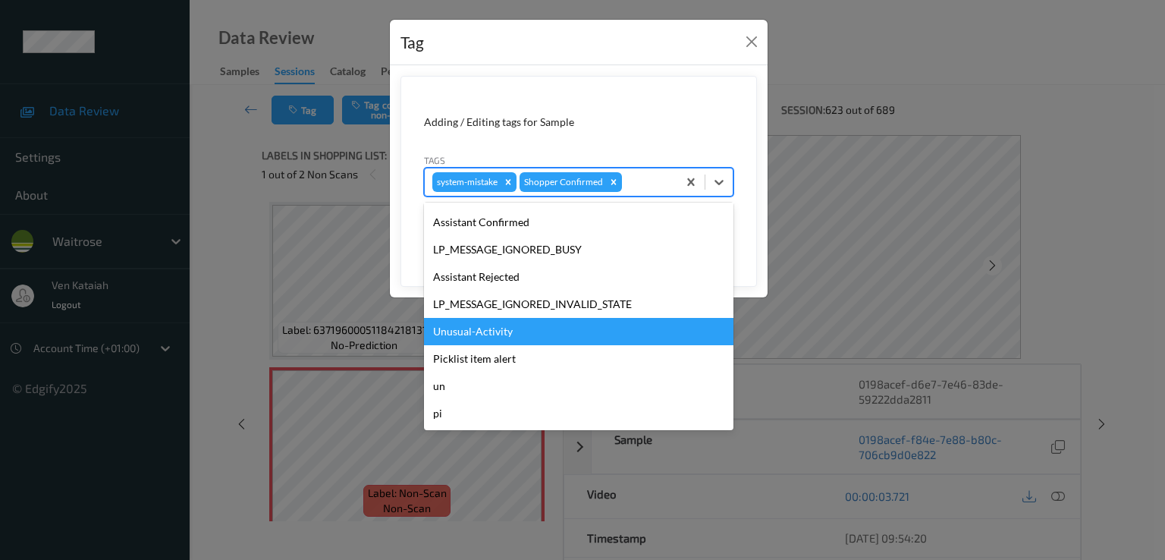
click at [516, 332] on div "Unusual-Activity" at bounding box center [578, 331] width 309 height 27
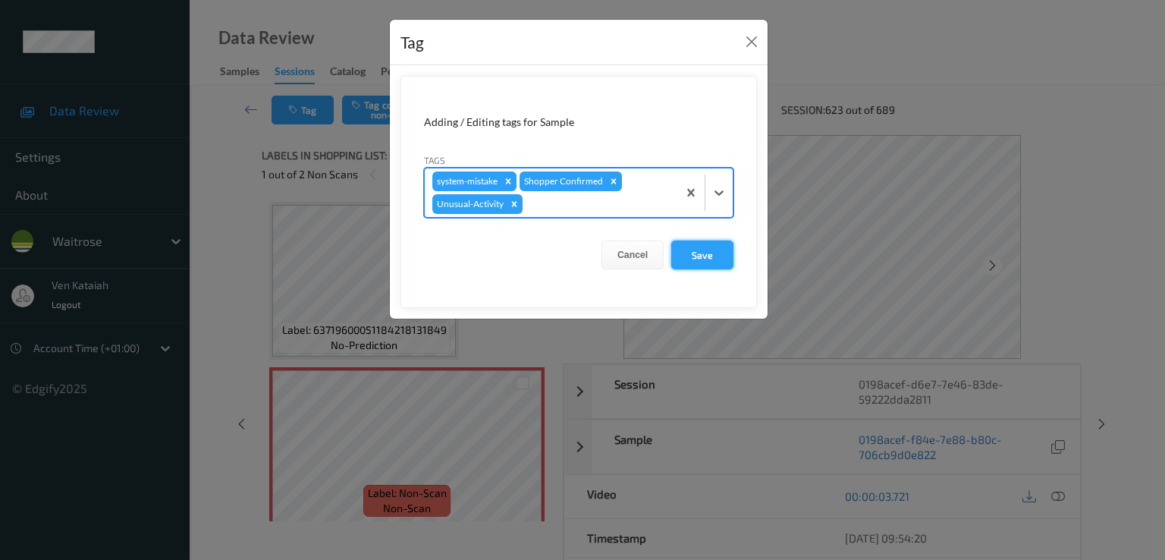
click at [695, 255] on button "Save" at bounding box center [702, 254] width 62 height 29
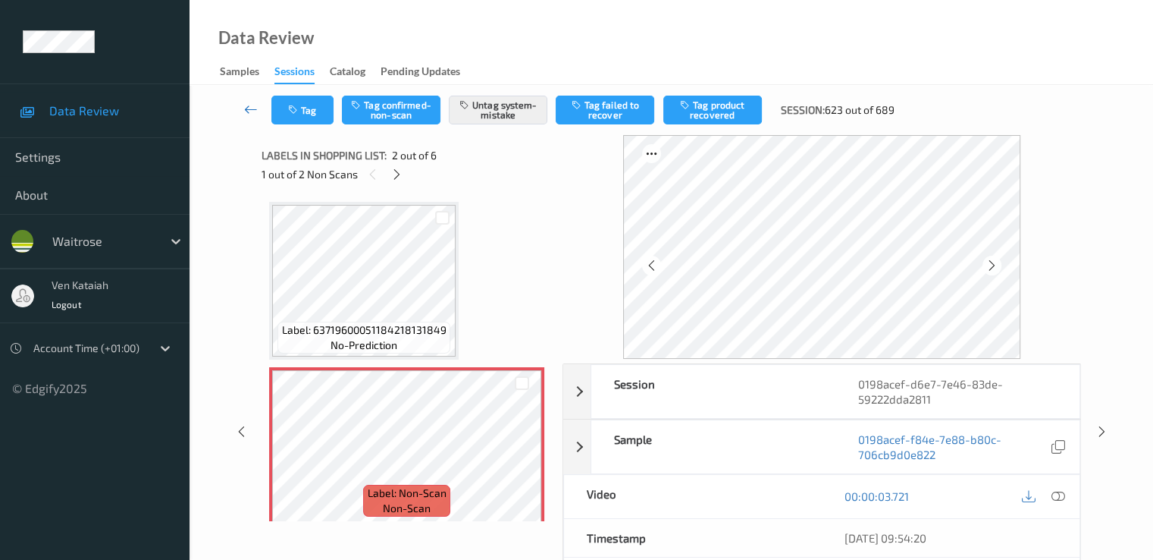
click at [249, 102] on icon at bounding box center [251, 109] width 14 height 15
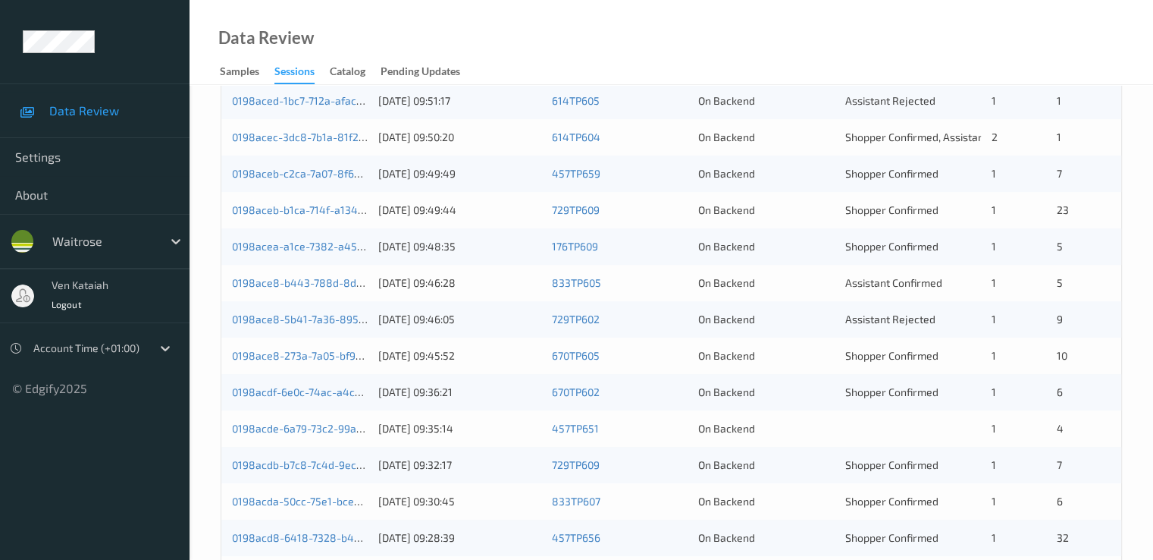
scroll to position [455, 0]
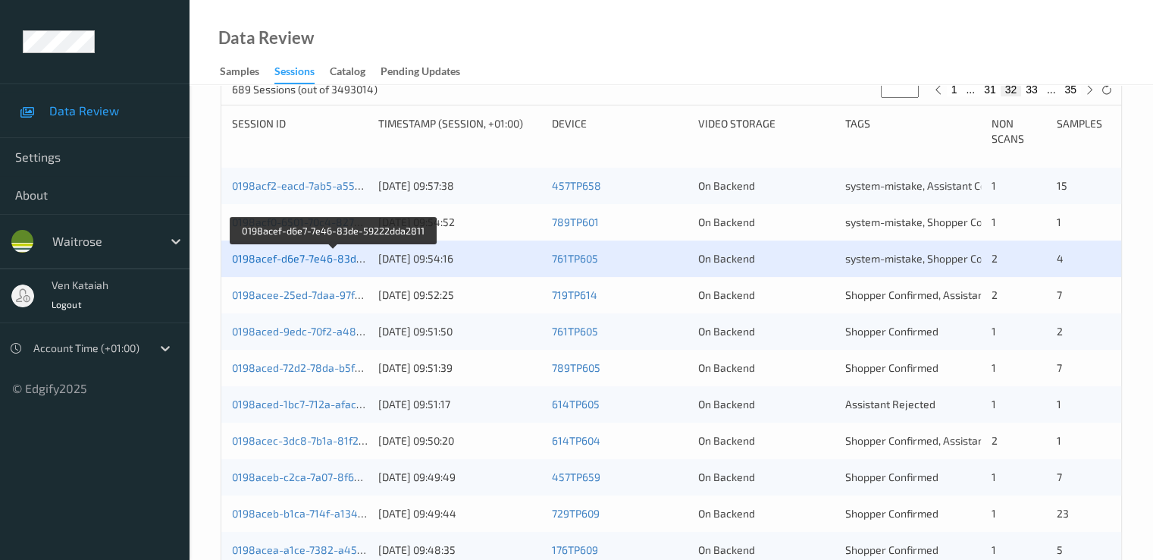
click at [310, 263] on link "0198acef-d6e7-7e46-83de-59222dda2811" at bounding box center [334, 258] width 205 height 13
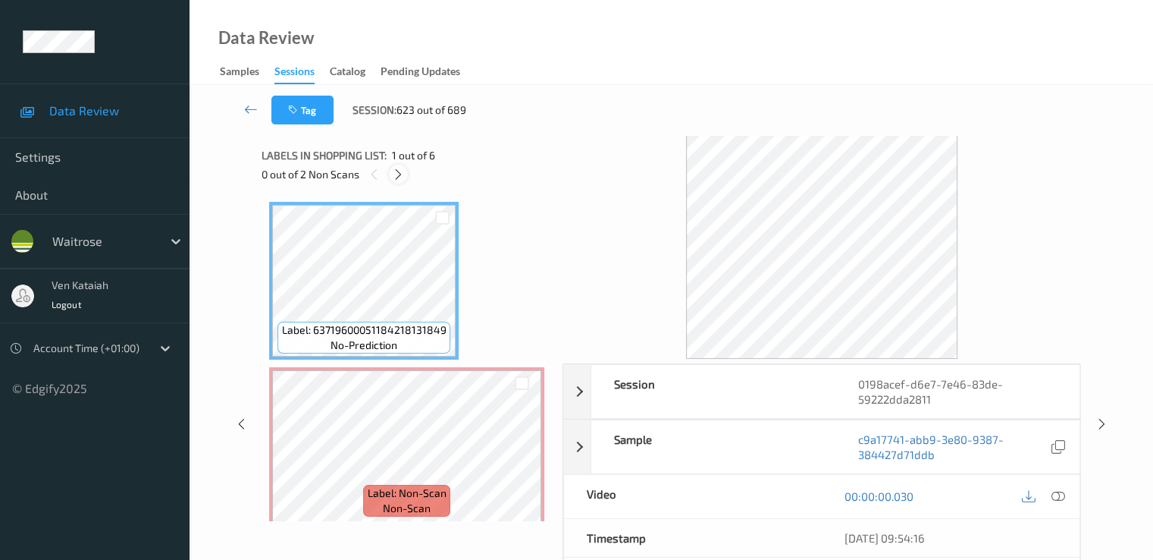
click at [403, 177] on icon at bounding box center [398, 175] width 13 height 14
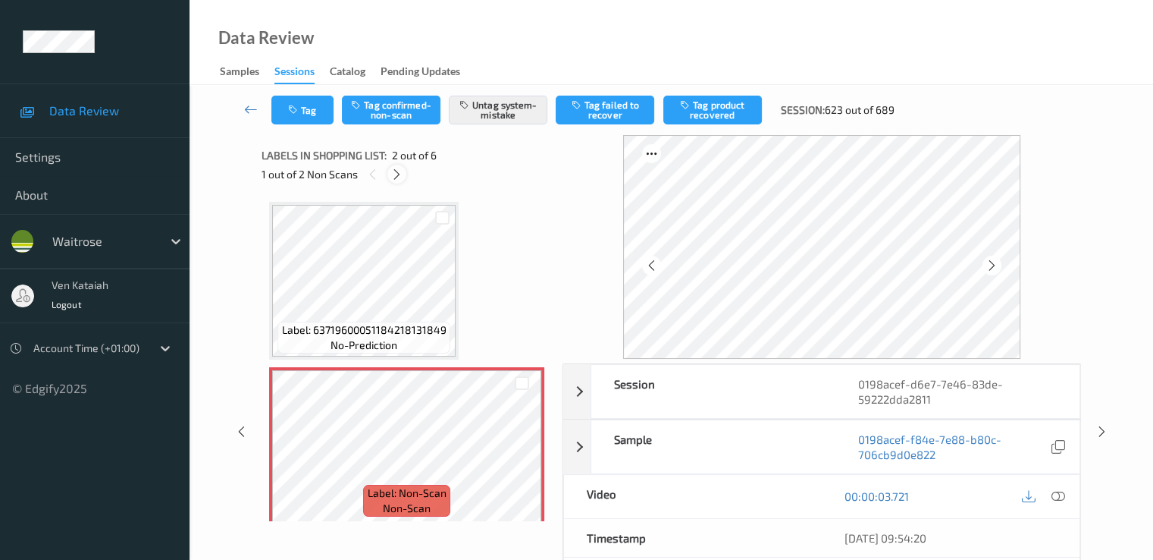
scroll to position [8, 0]
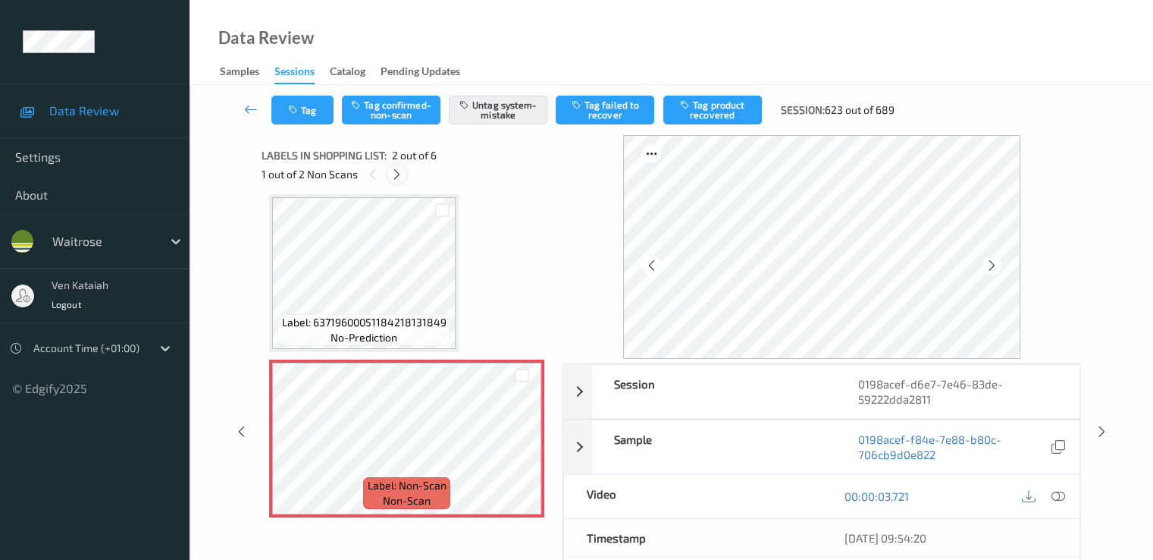
click at [403, 177] on div at bounding box center [396, 174] width 19 height 19
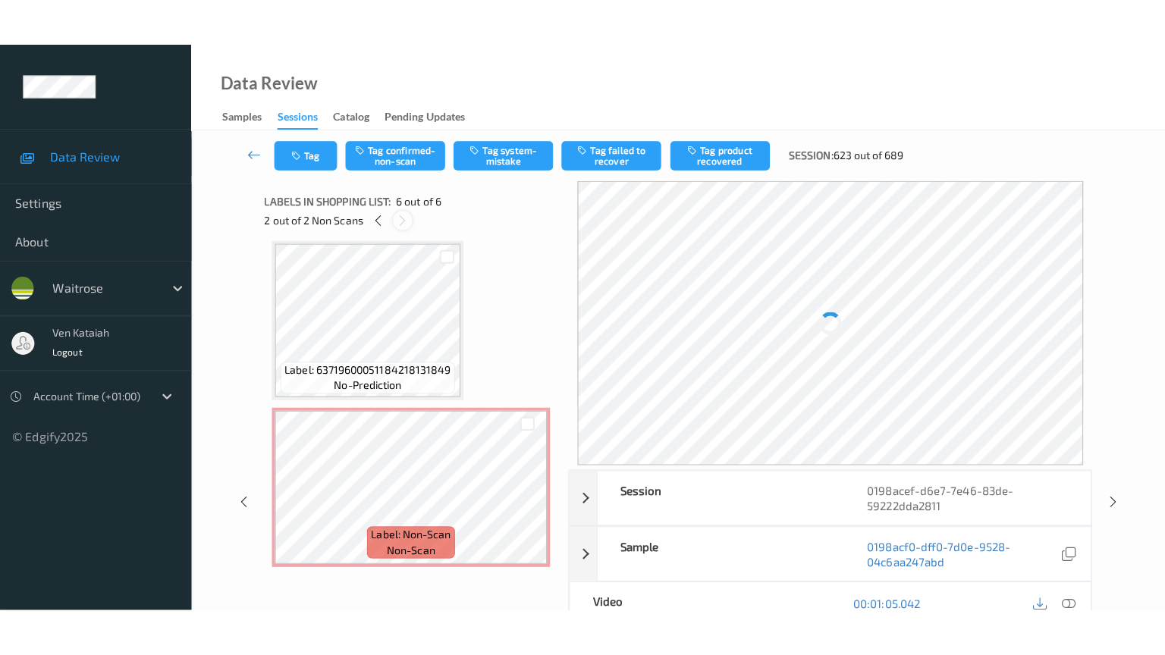
scroll to position [669, 0]
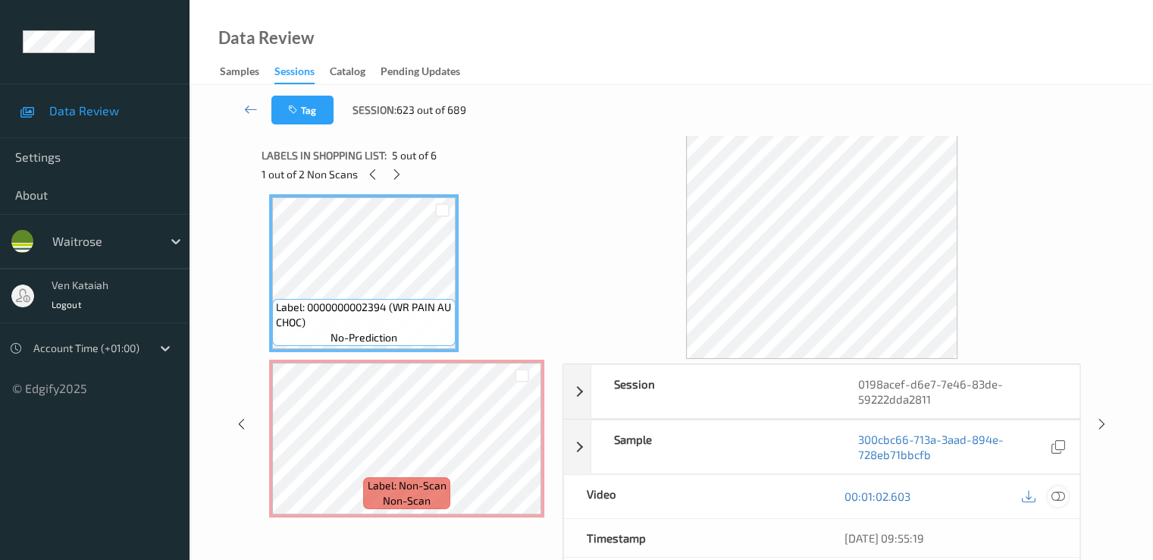
click at [1059, 495] on icon at bounding box center [1058, 496] width 14 height 14
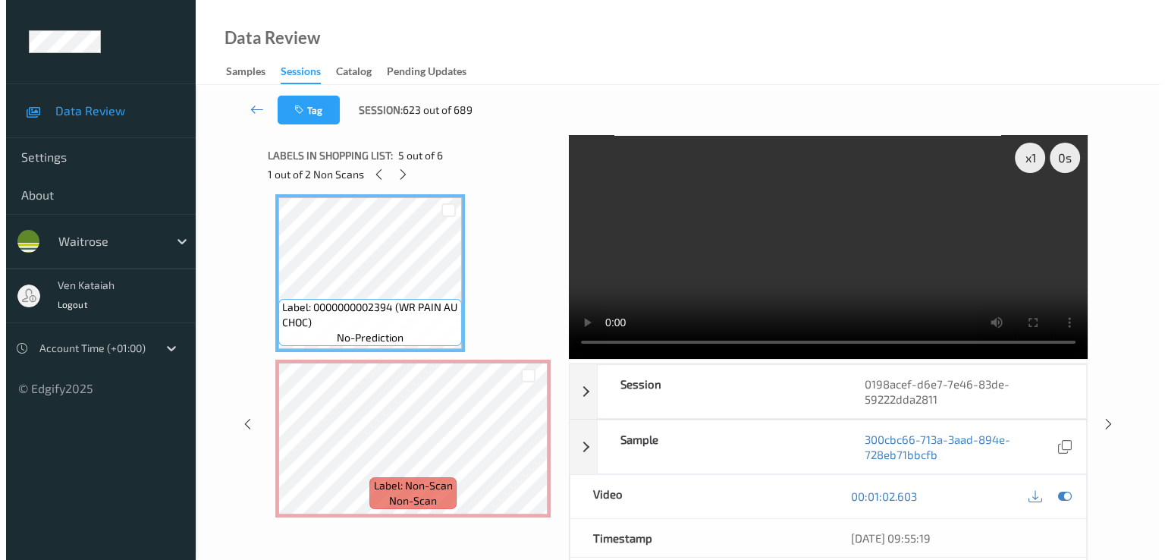
scroll to position [577, 0]
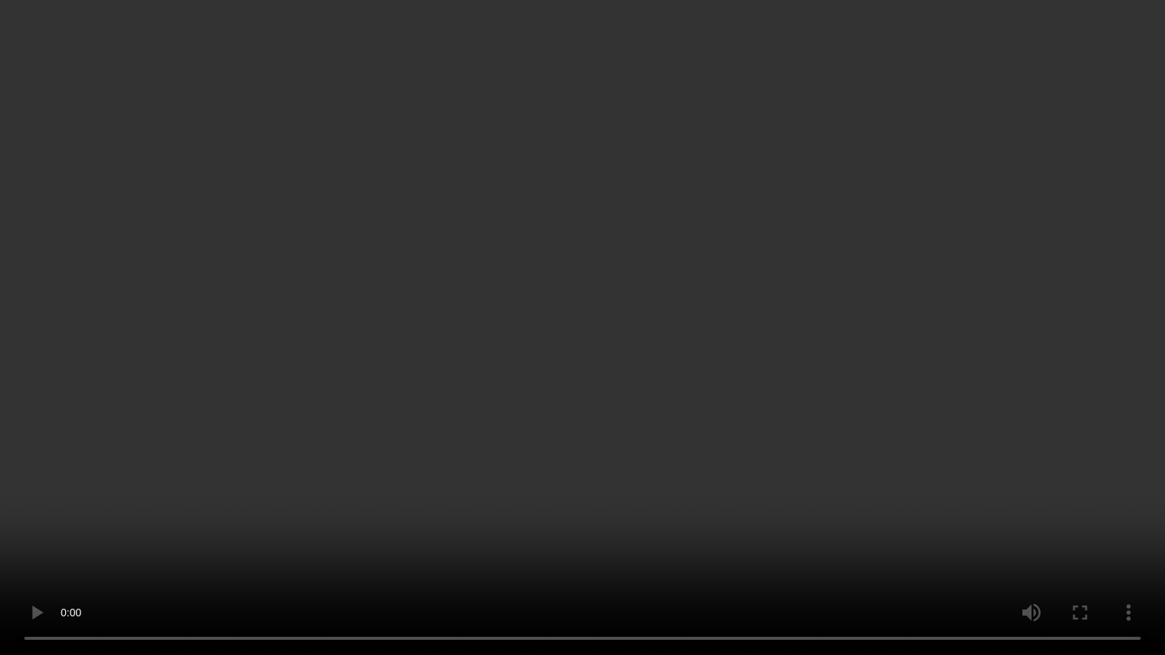
click at [664, 369] on video at bounding box center [582, 327] width 1165 height 655
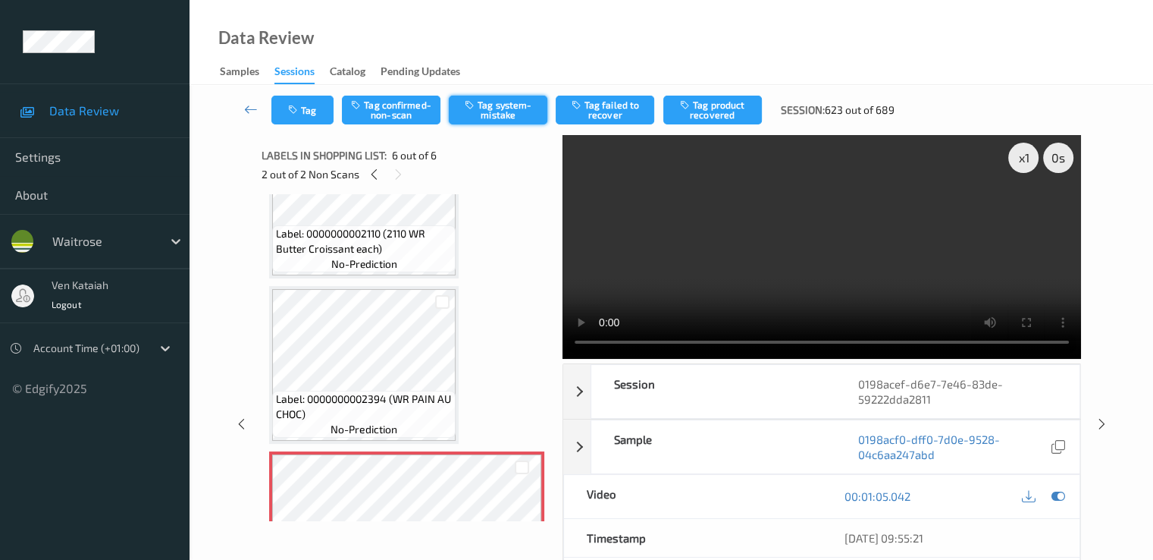
click at [487, 113] on button "Tag system-mistake" at bounding box center [498, 110] width 99 height 29
click at [293, 105] on icon "button" at bounding box center [294, 110] width 13 height 11
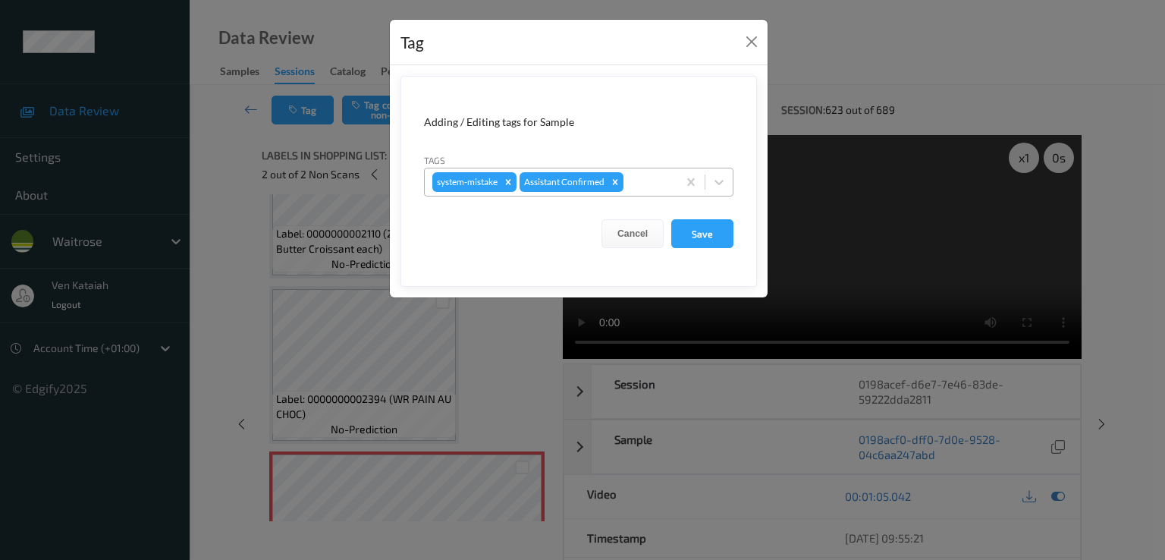
click at [656, 183] on div at bounding box center [647, 182] width 43 height 18
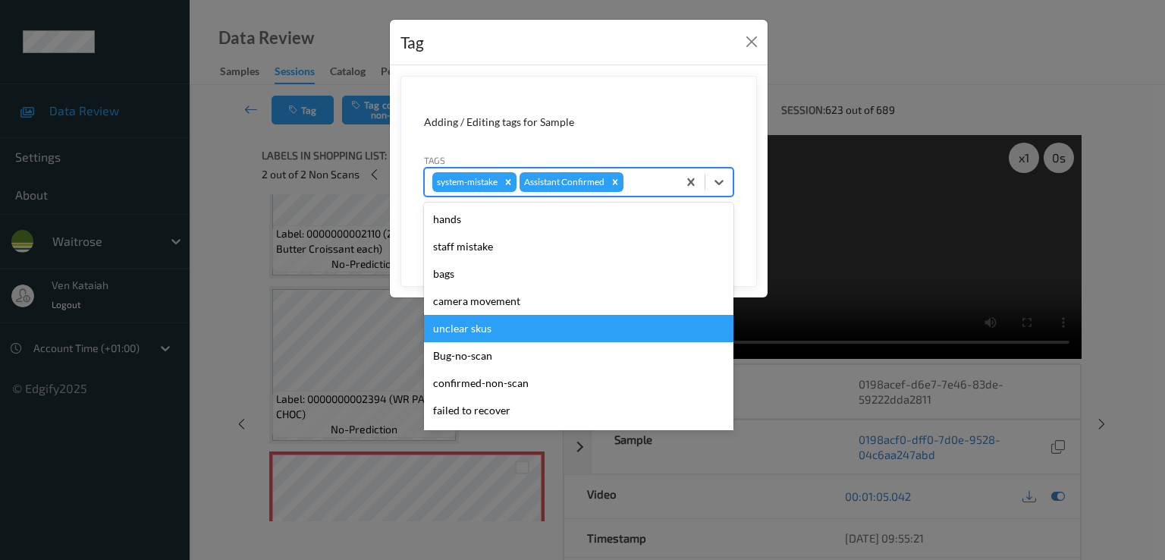
scroll to position [297, 0]
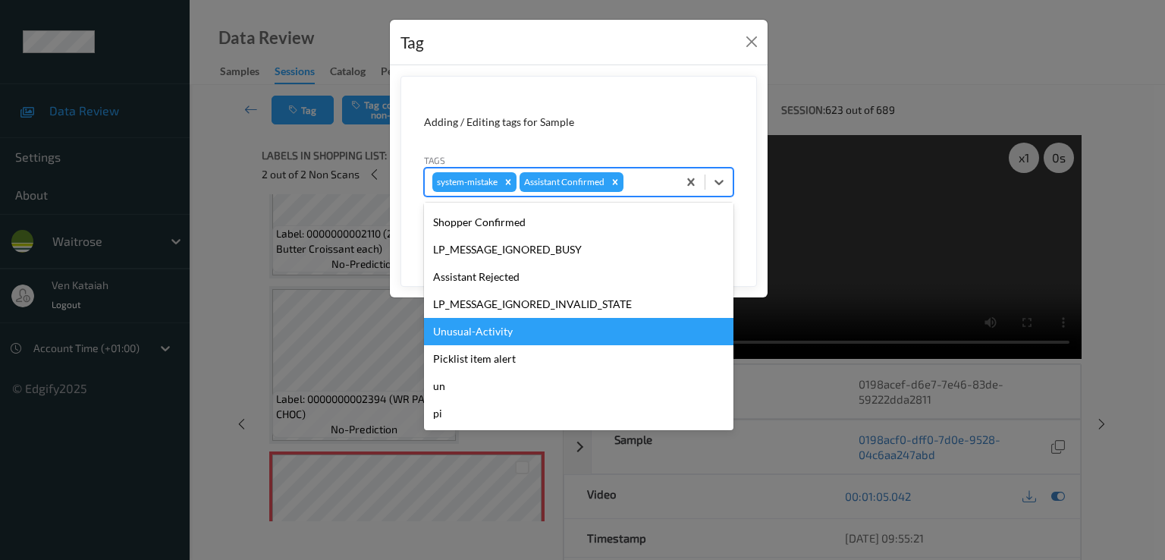
click at [490, 325] on div "Unusual-Activity" at bounding box center [578, 331] width 309 height 27
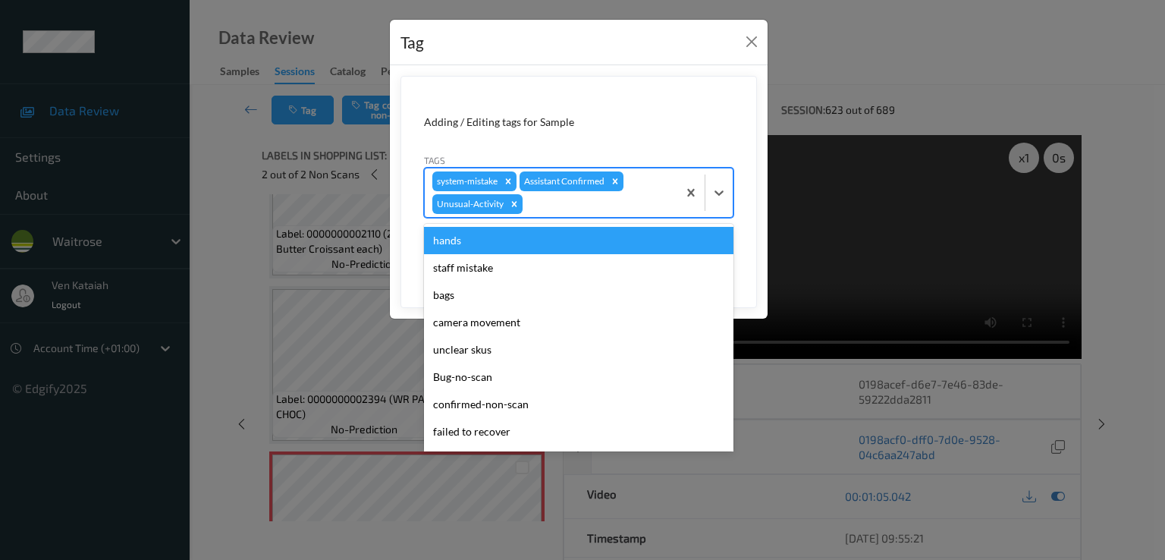
click at [594, 191] on div "system-mistake Assistant Confirmed Unusual-Activity" at bounding box center [551, 192] width 253 height 49
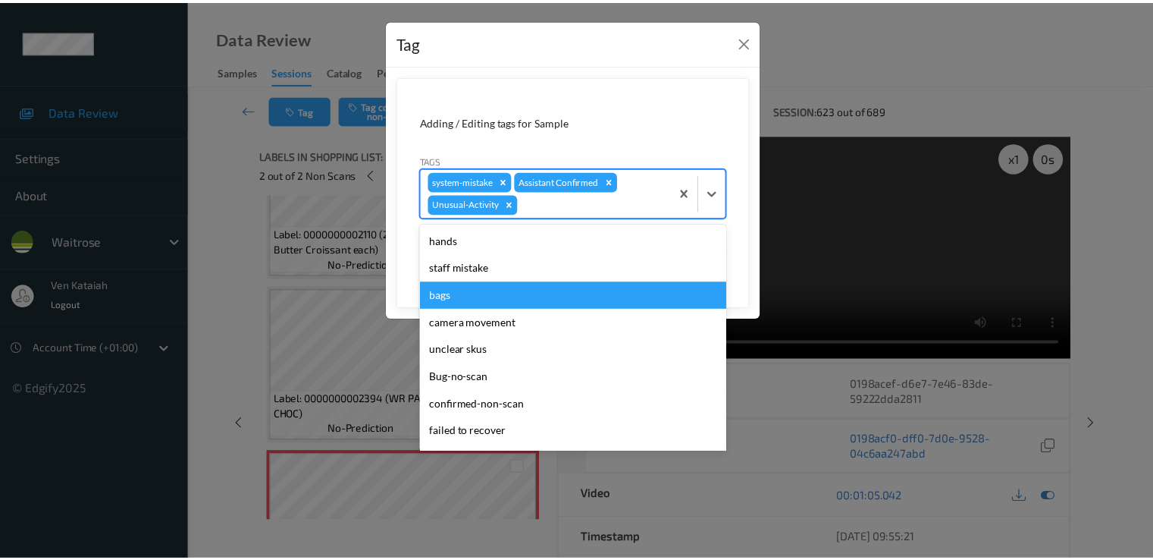
scroll to position [270, 0]
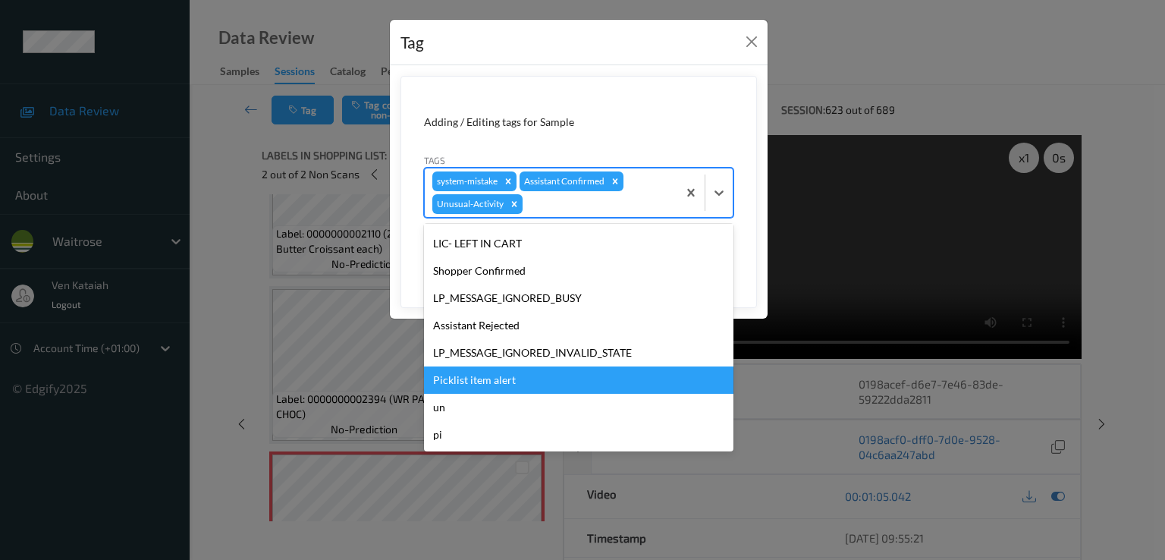
click at [492, 381] on div "Picklist item alert" at bounding box center [578, 379] width 309 height 27
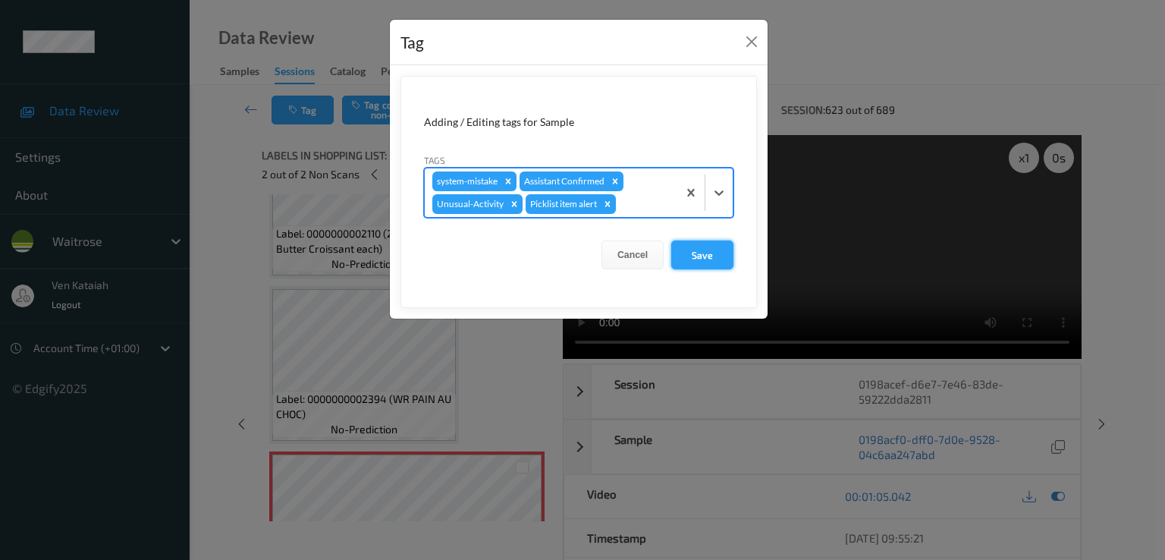
click at [679, 264] on button "Save" at bounding box center [702, 254] width 62 height 29
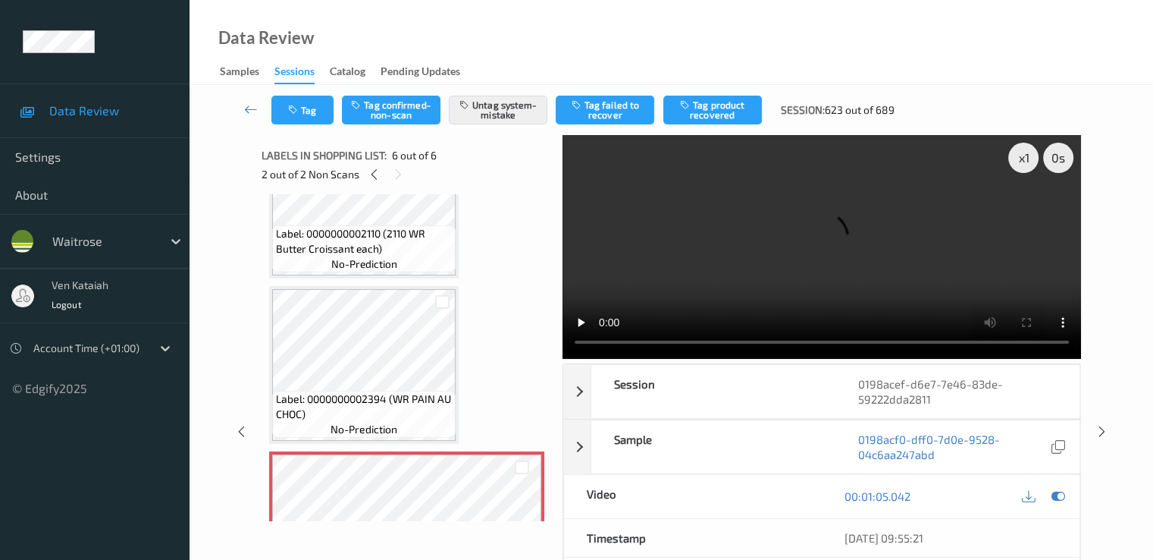
scroll to position [673, 0]
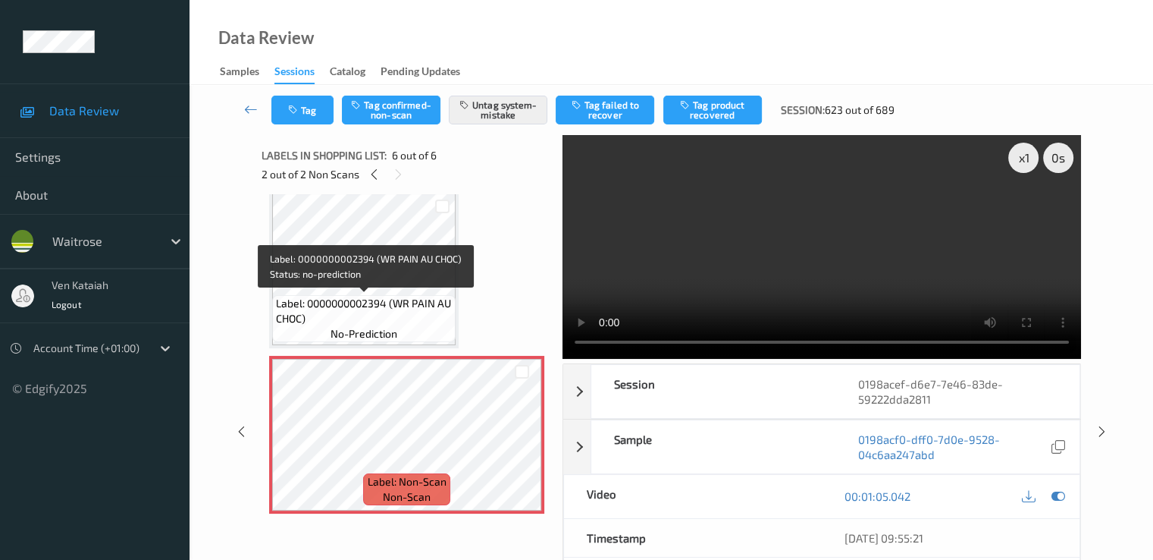
click at [384, 296] on span "Label: 0000000002394 (WR PAIN AU CHOC)" at bounding box center [364, 311] width 176 height 30
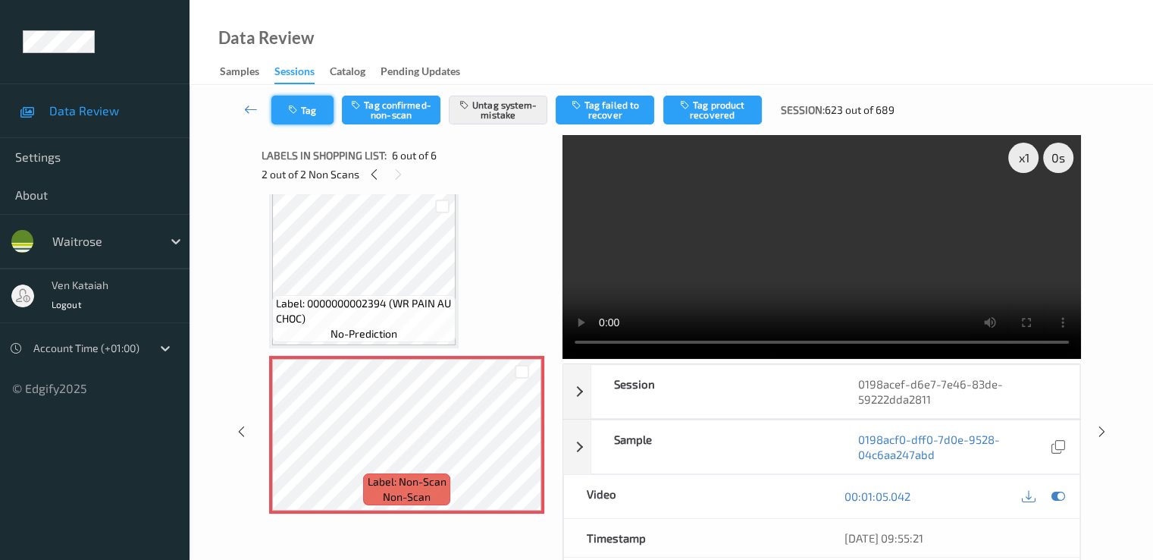
click at [296, 105] on icon "button" at bounding box center [294, 110] width 13 height 11
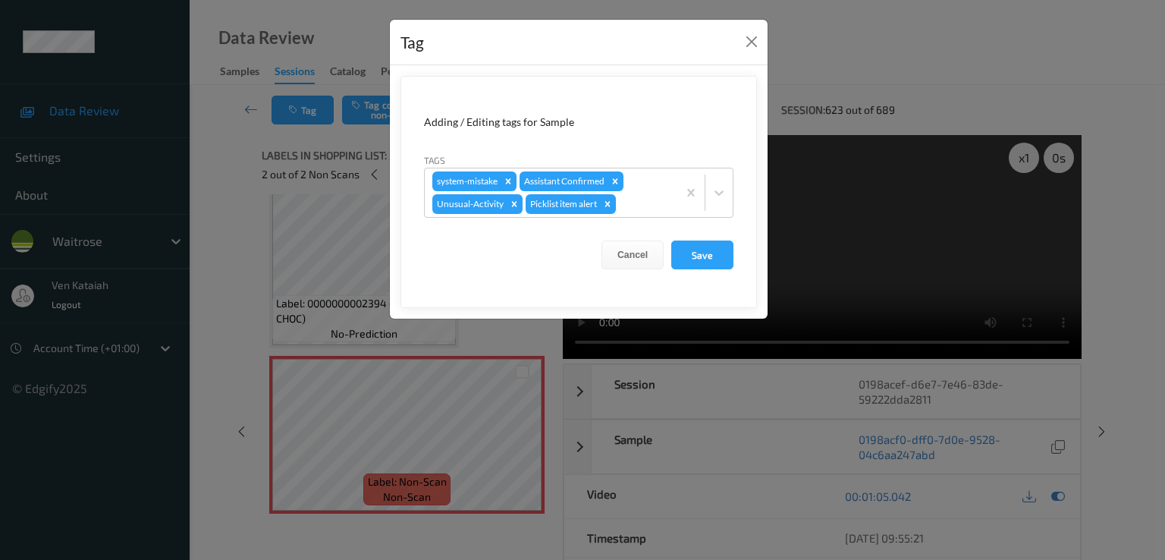
click at [237, 110] on div "Tag Adding / Editing tags for Sample Tags system-mistake Assistant Confirmed Un…" at bounding box center [582, 280] width 1165 height 560
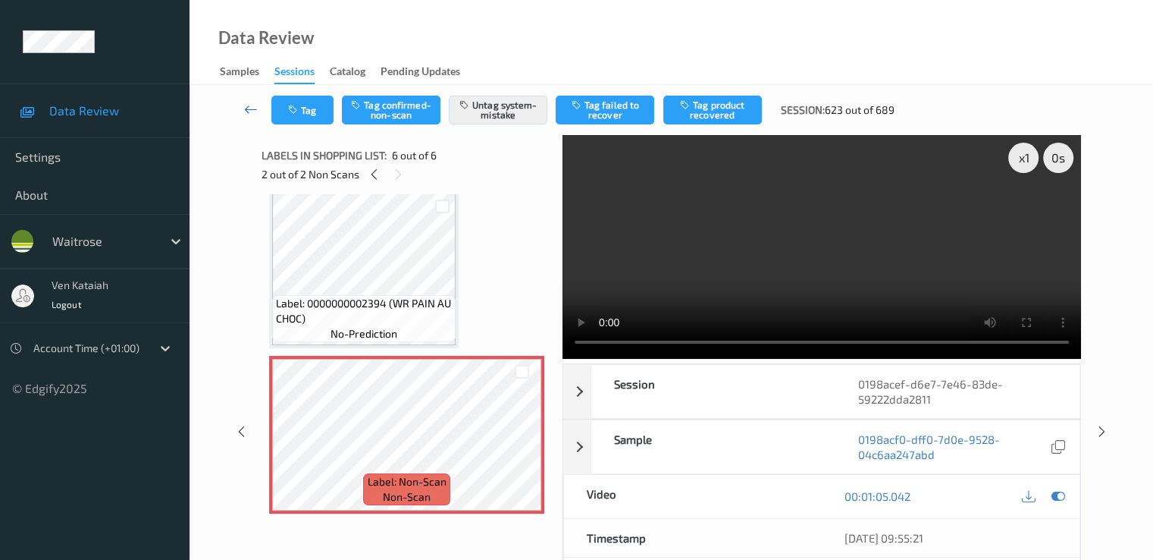
click at [249, 112] on icon at bounding box center [251, 109] width 14 height 15
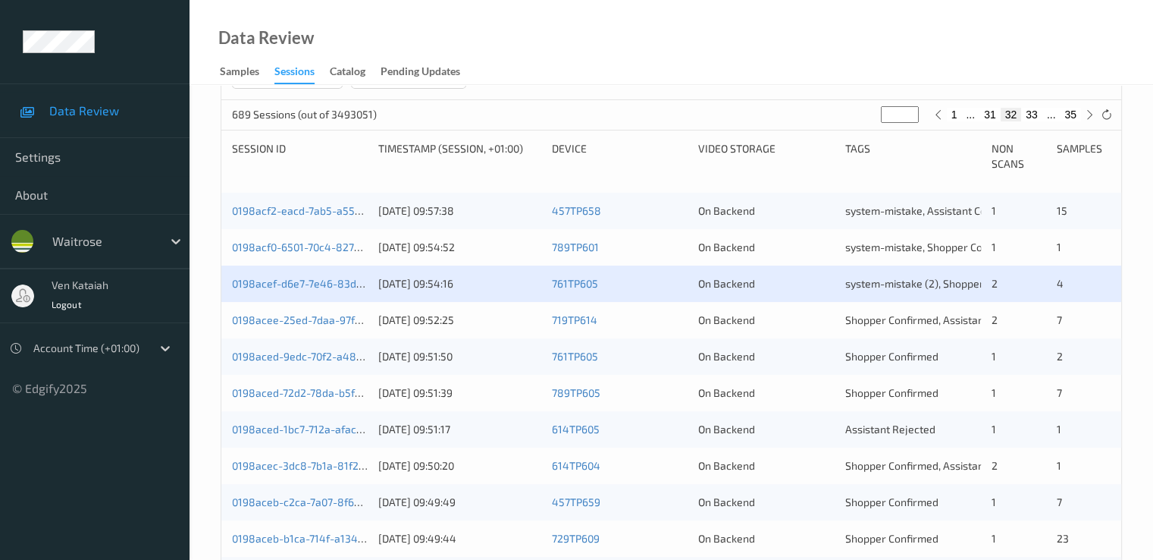
scroll to position [303, 0]
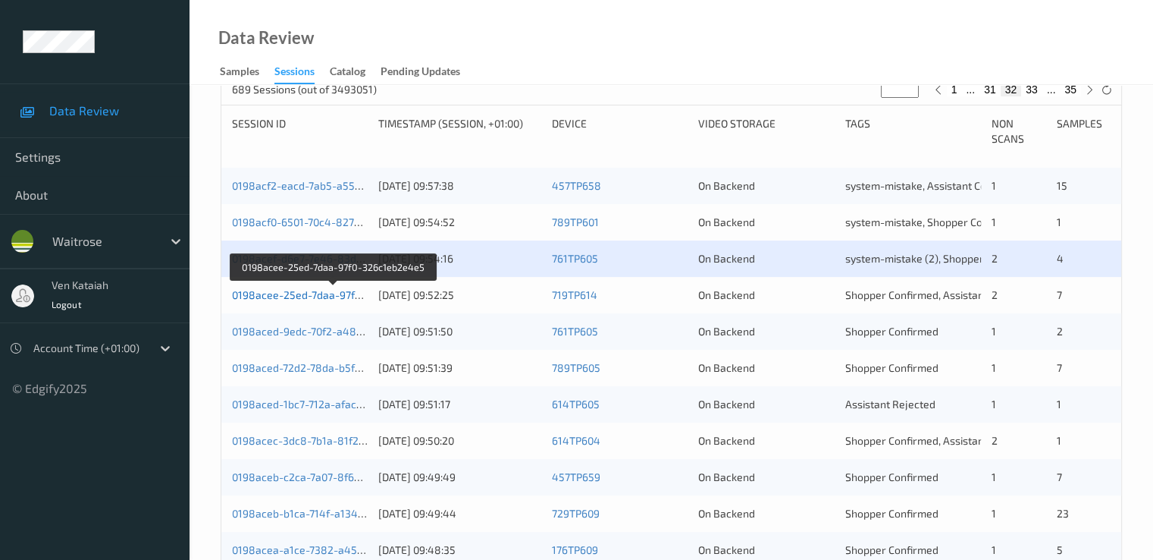
click at [297, 288] on link "0198acee-25ed-7daa-97f0-326c1eb2e4e5" at bounding box center [334, 294] width 205 height 13
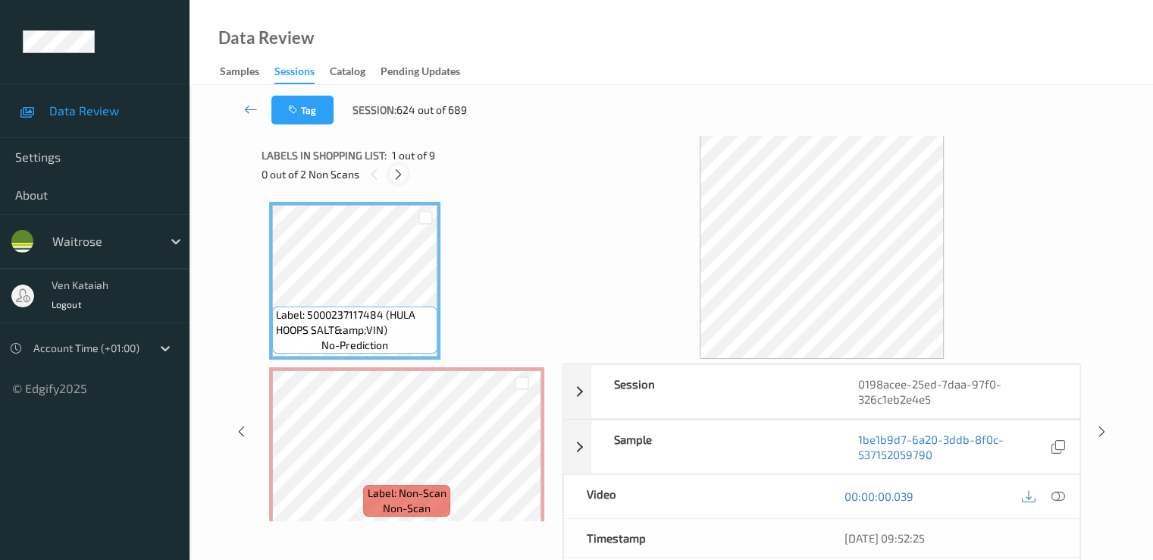
click at [404, 168] on icon at bounding box center [398, 175] width 13 height 14
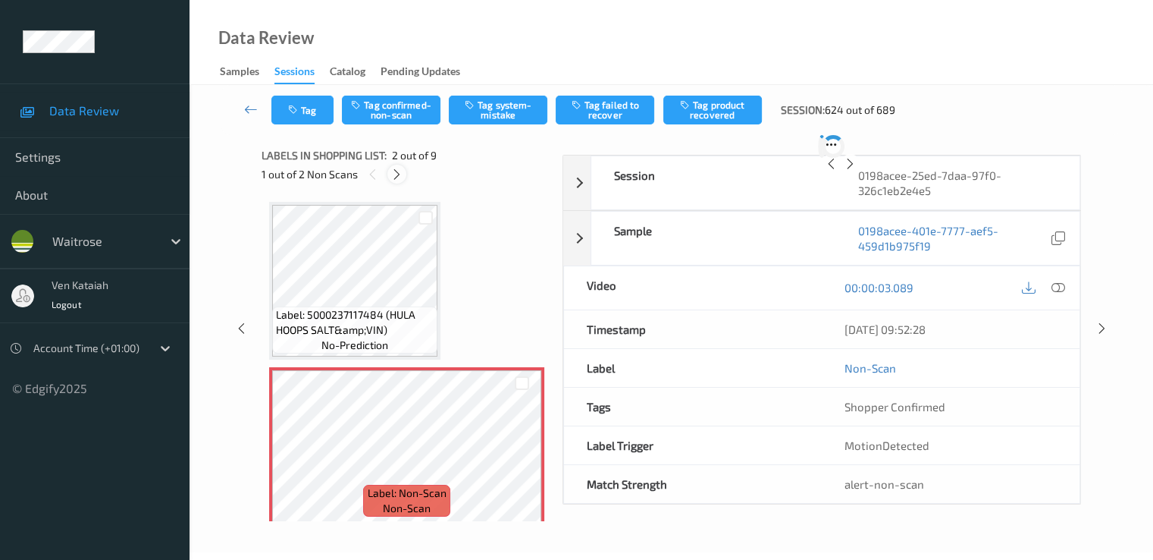
scroll to position [8, 0]
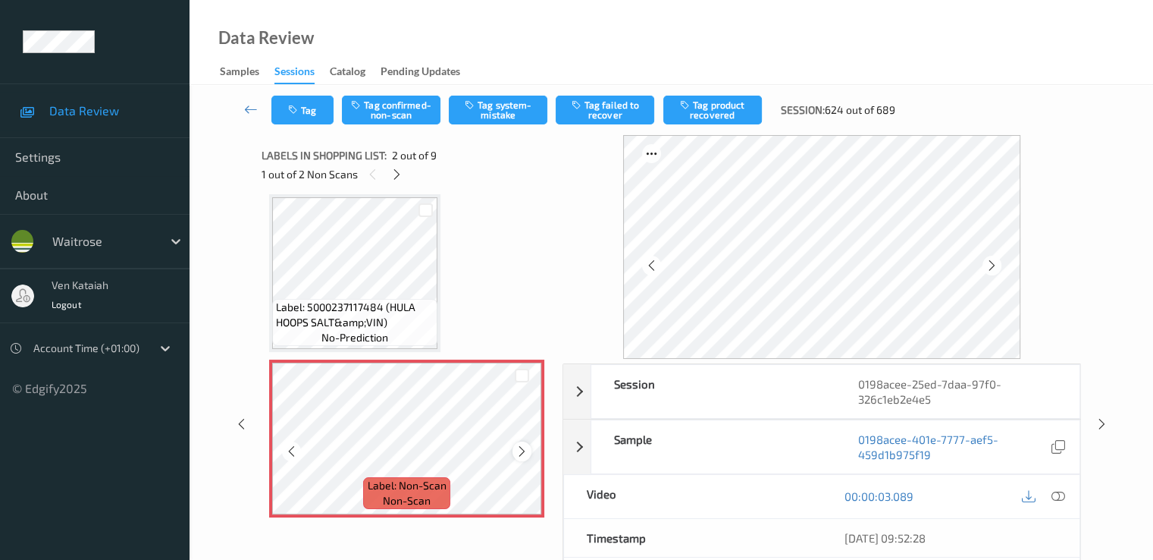
click at [522, 443] on div at bounding box center [522, 450] width 19 height 19
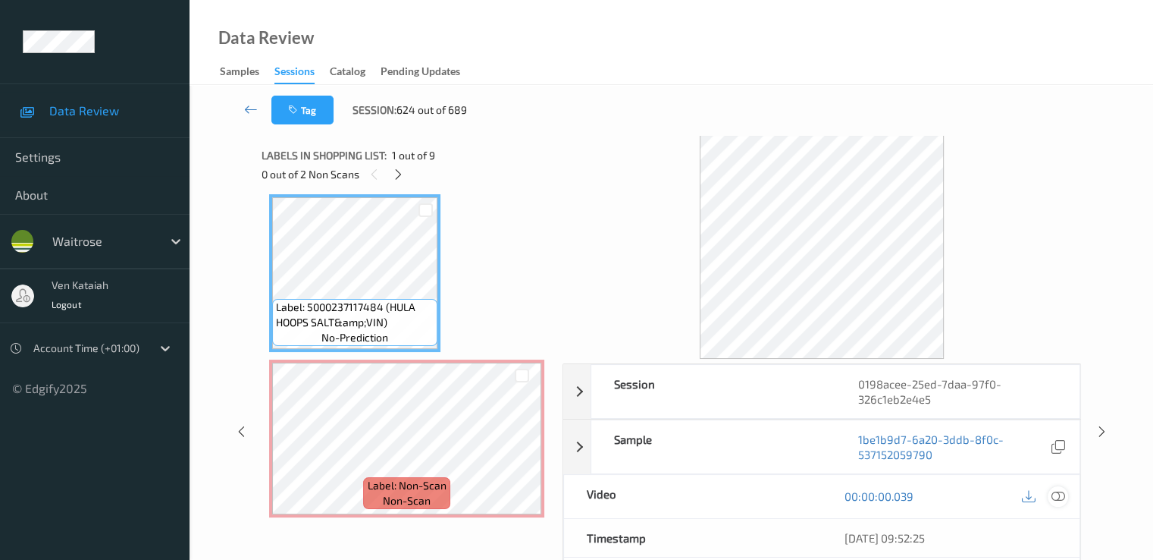
click at [1059, 495] on icon at bounding box center [1058, 496] width 14 height 14
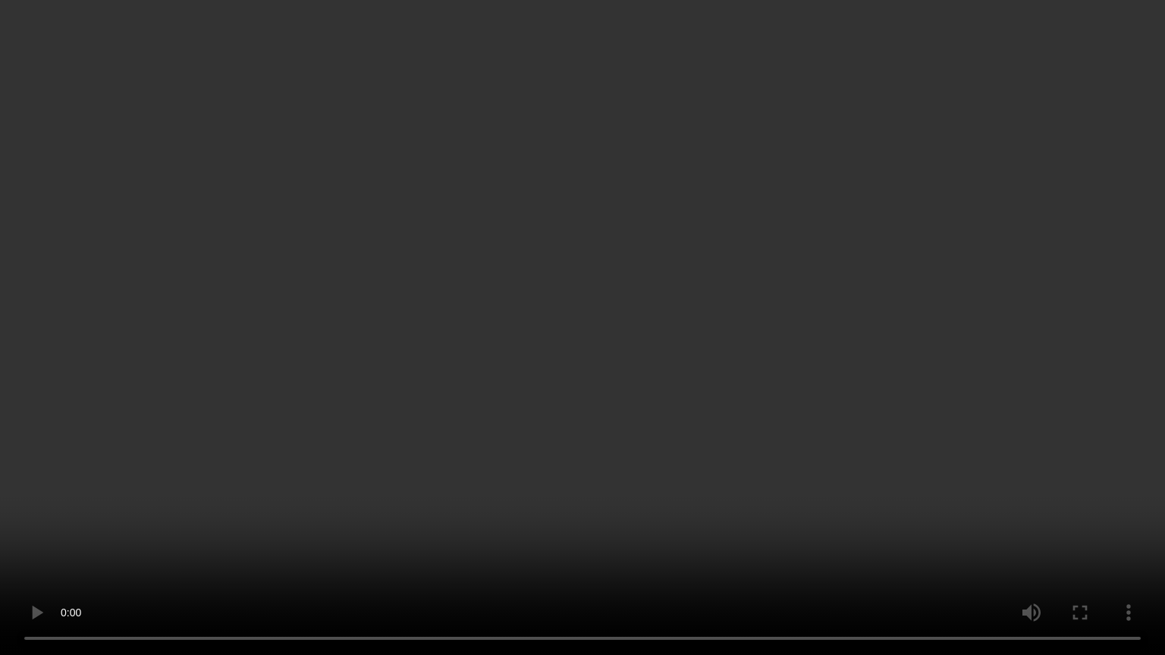
click at [517, 478] on video at bounding box center [582, 327] width 1165 height 655
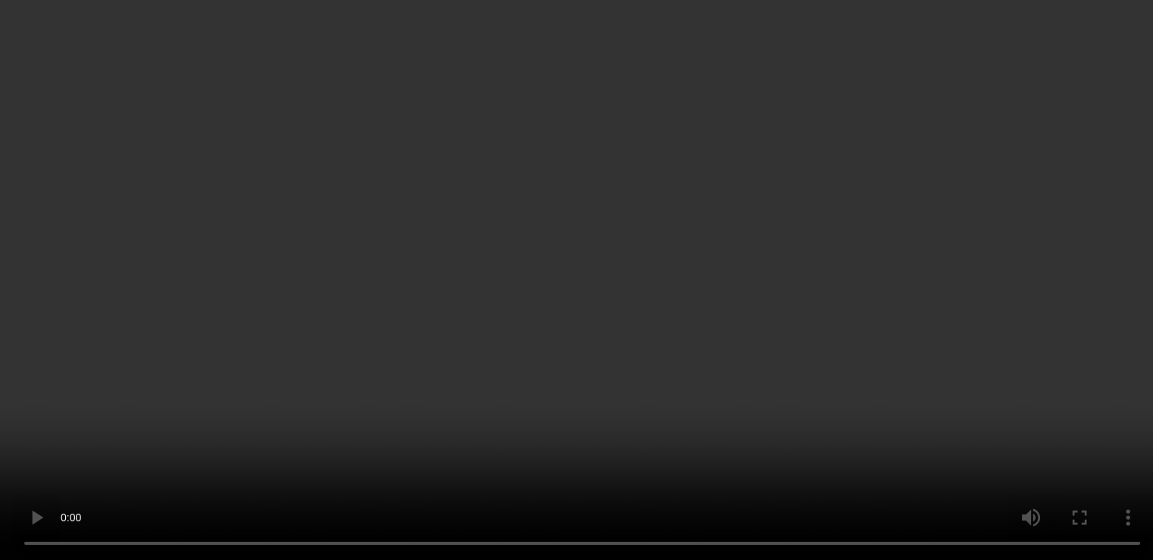
scroll to position [766, 0]
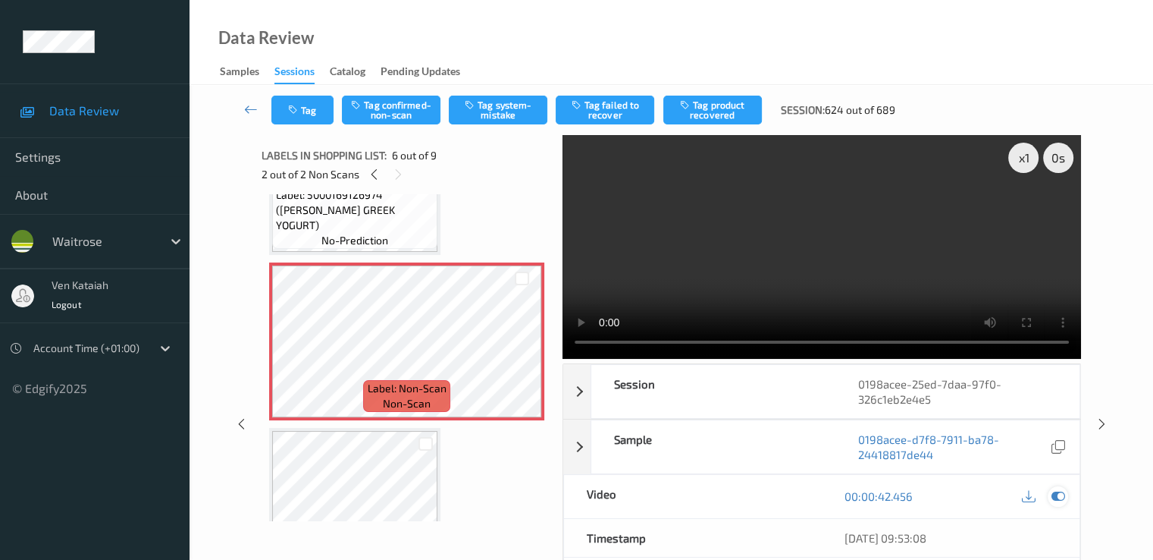
click at [1056, 497] on icon at bounding box center [1058, 496] width 14 height 14
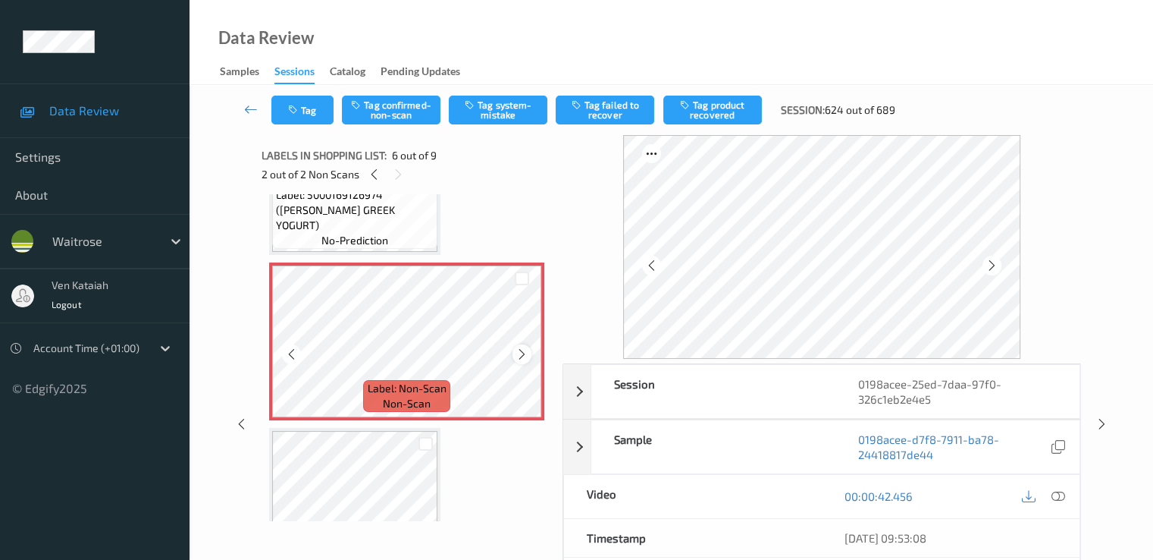
click at [513, 351] on div at bounding box center [522, 353] width 19 height 19
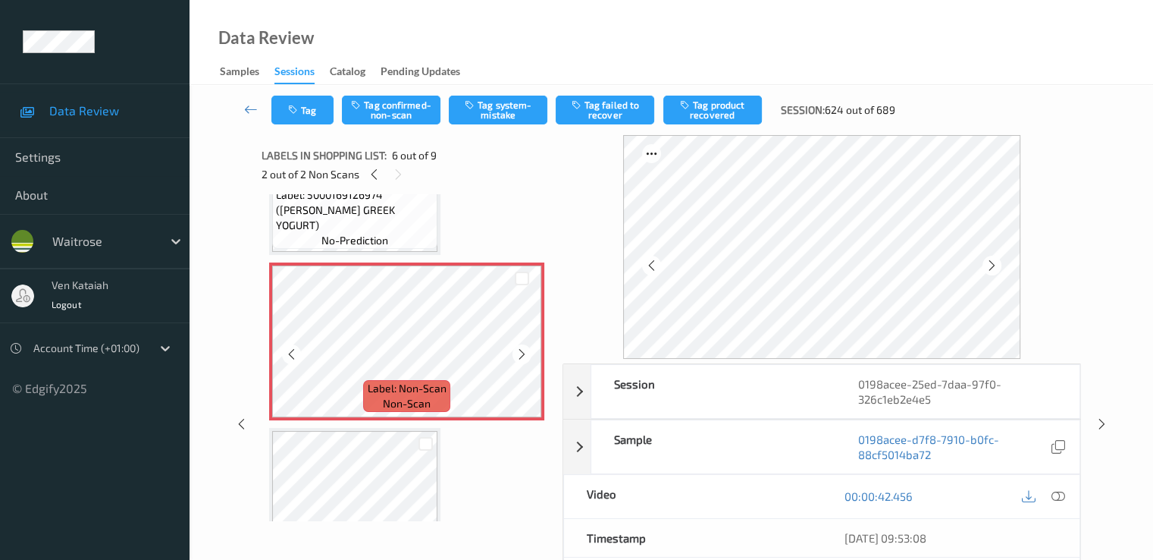
click at [513, 351] on div at bounding box center [522, 353] width 19 height 19
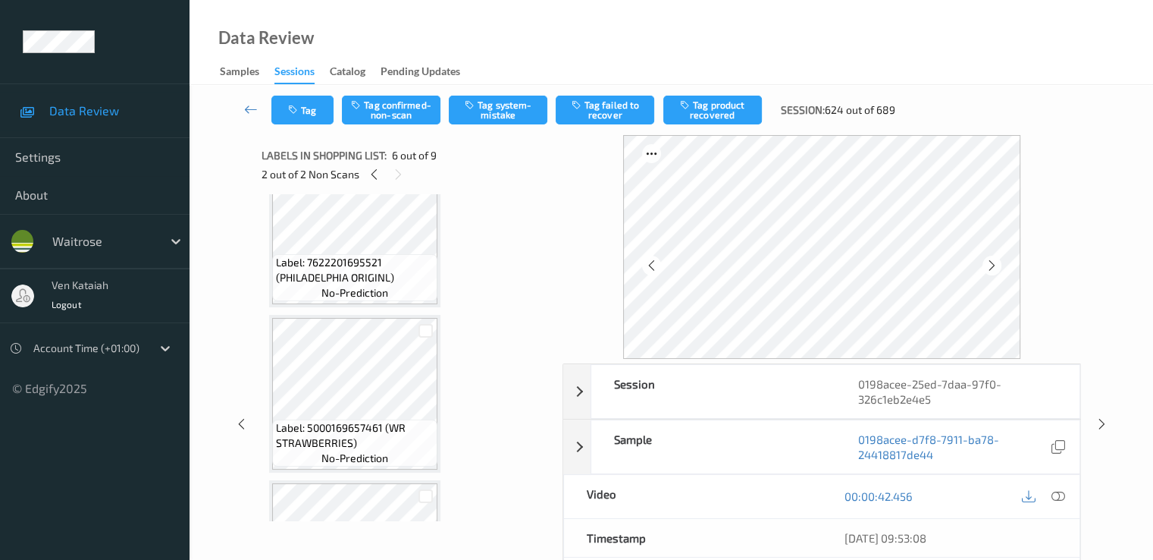
scroll to position [1069, 0]
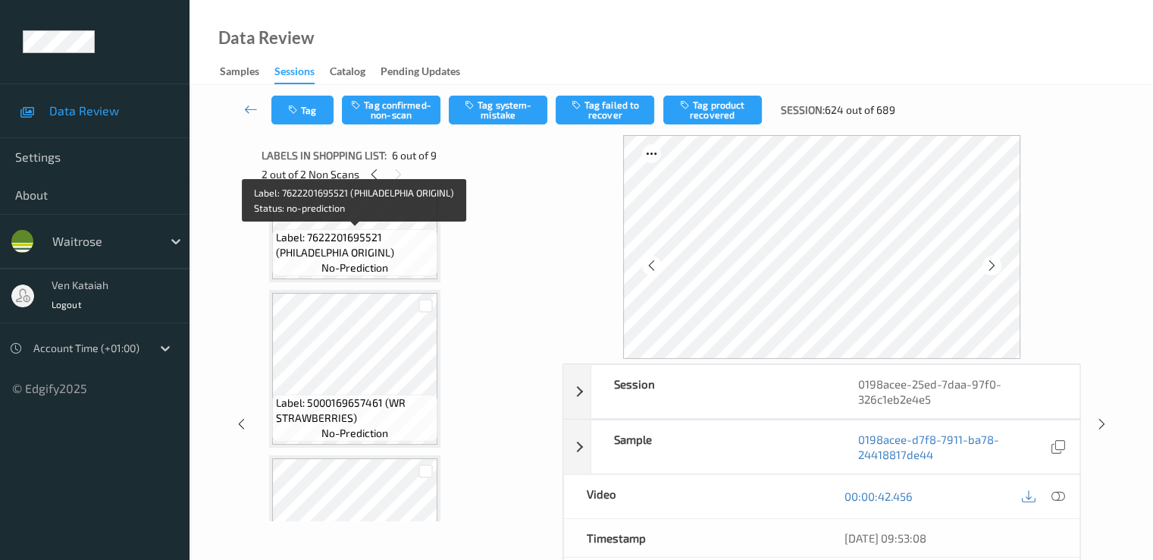
click at [394, 232] on span "Label: 7622201695521 (PHILADELPHIA ORIGINL)" at bounding box center [355, 245] width 158 height 30
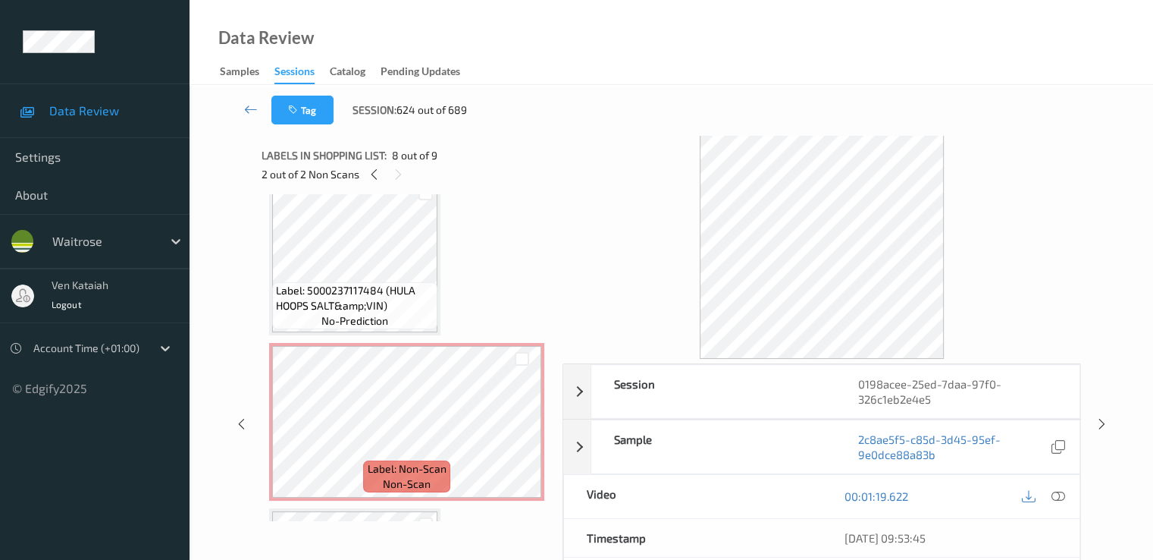
scroll to position [0, 0]
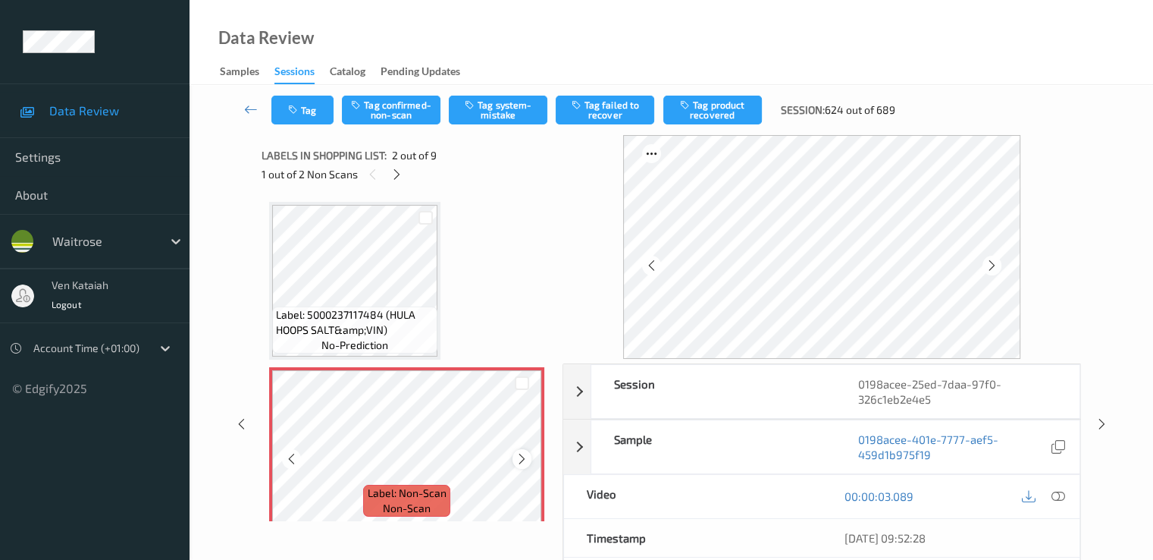
click at [525, 454] on icon at bounding box center [522, 459] width 13 height 14
click at [1056, 497] on icon at bounding box center [1058, 496] width 14 height 14
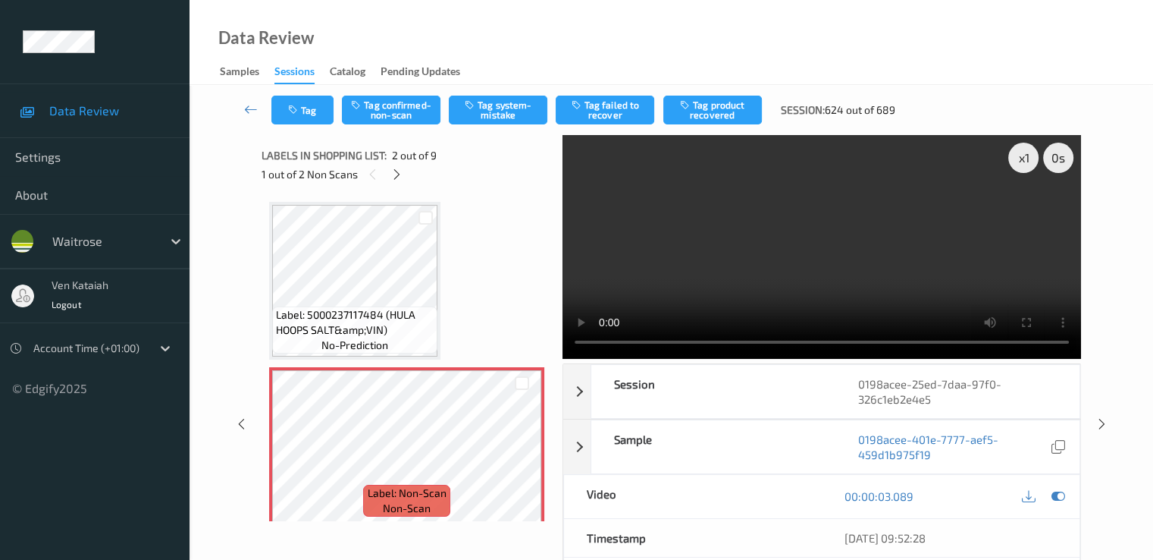
click at [820, 262] on video at bounding box center [822, 247] width 519 height 224
click at [1055, 498] on icon at bounding box center [1058, 496] width 14 height 14
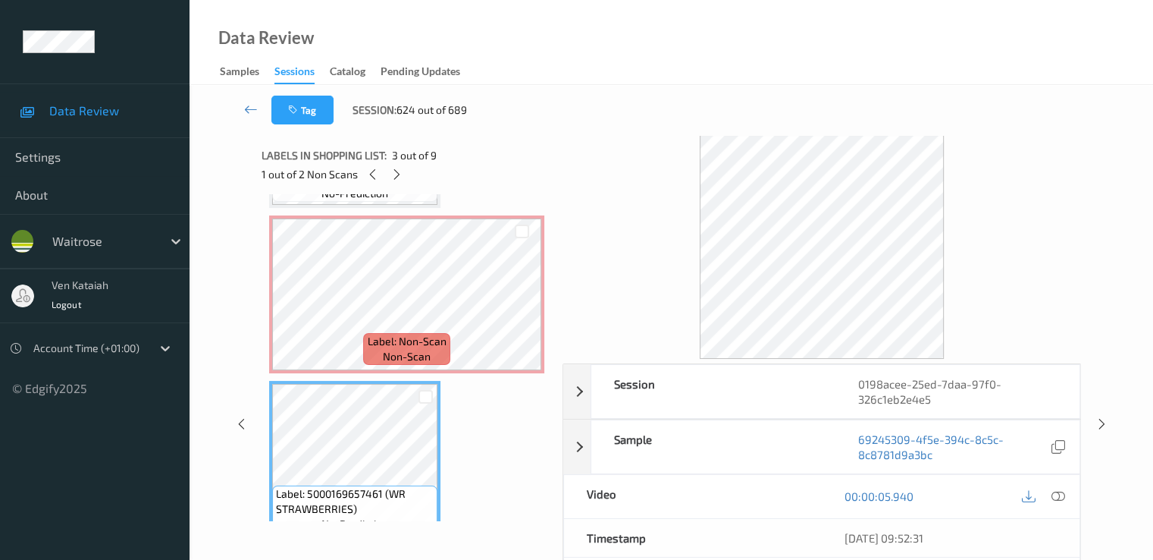
scroll to position [303, 0]
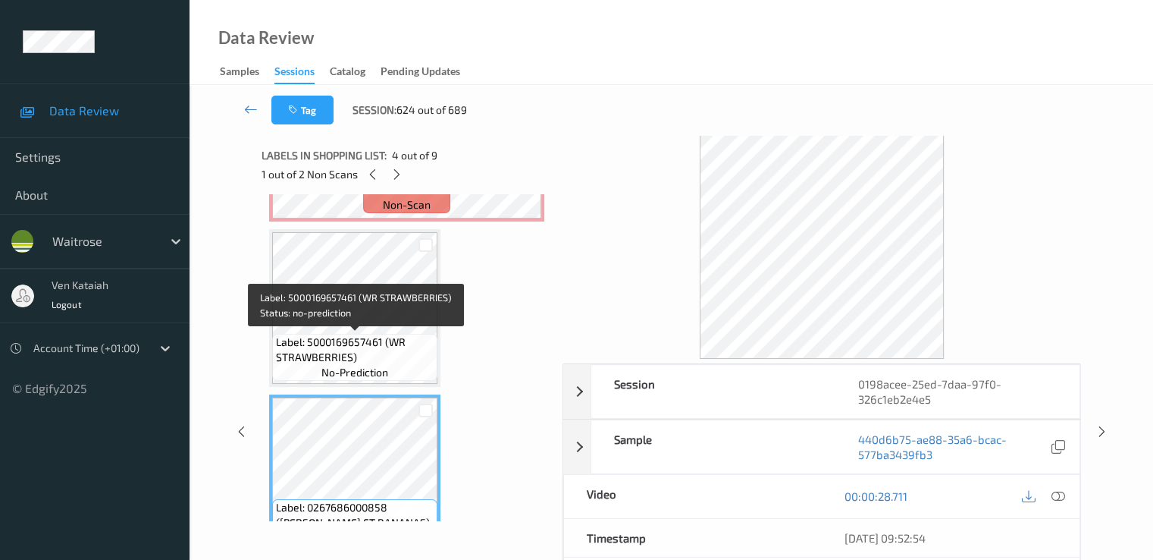
click at [383, 340] on span "Label: 5000169657461 (WR STRAWBERRIES)" at bounding box center [355, 349] width 158 height 30
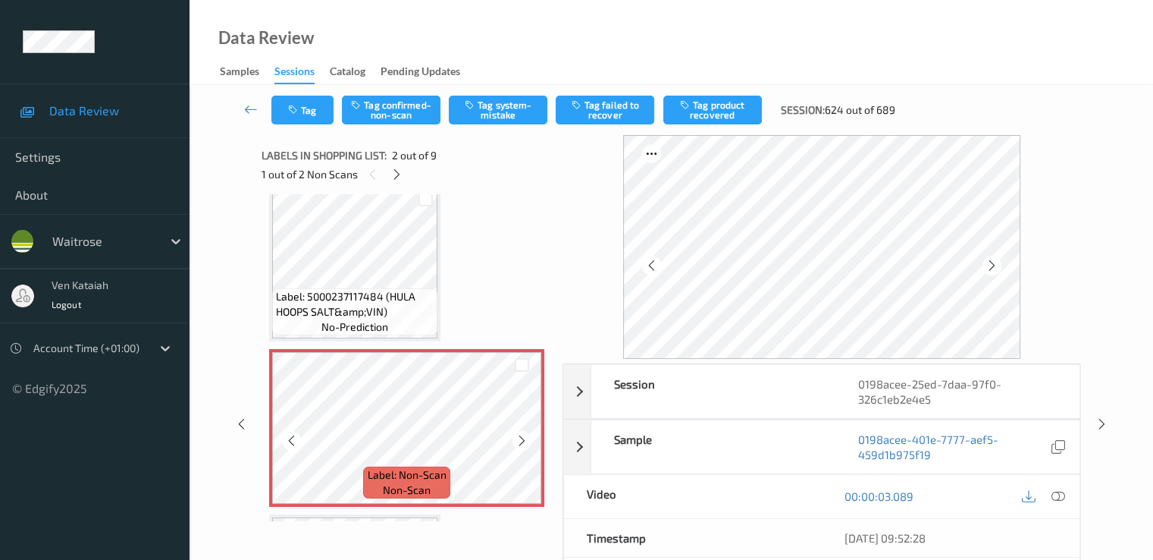
scroll to position [0, 0]
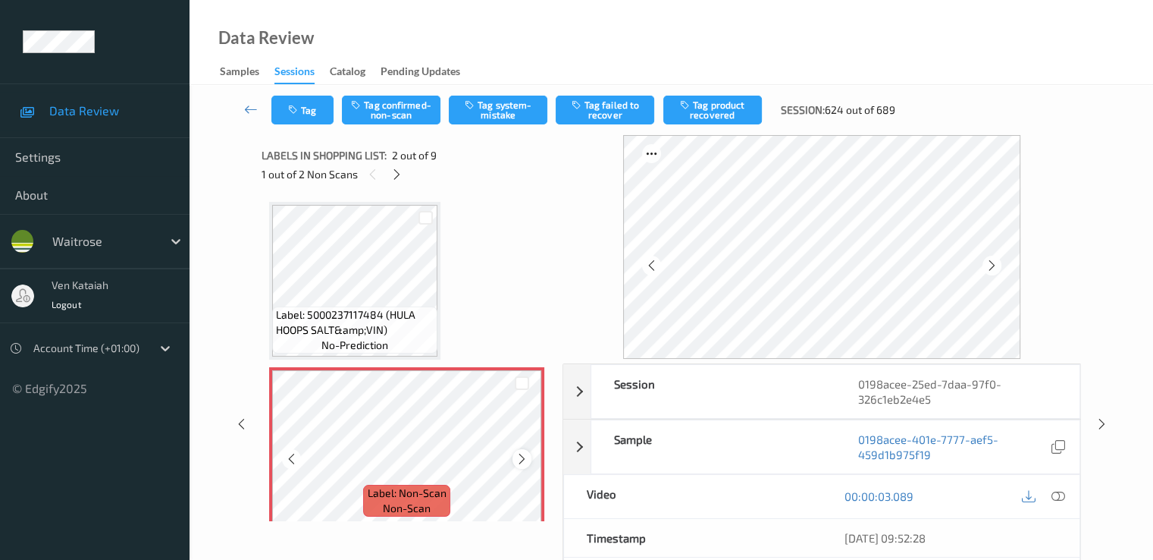
click at [528, 456] on icon at bounding box center [522, 459] width 13 height 14
click at [529, 457] on div at bounding box center [522, 458] width 19 height 19
click at [1065, 500] on div at bounding box center [1058, 496] width 20 height 20
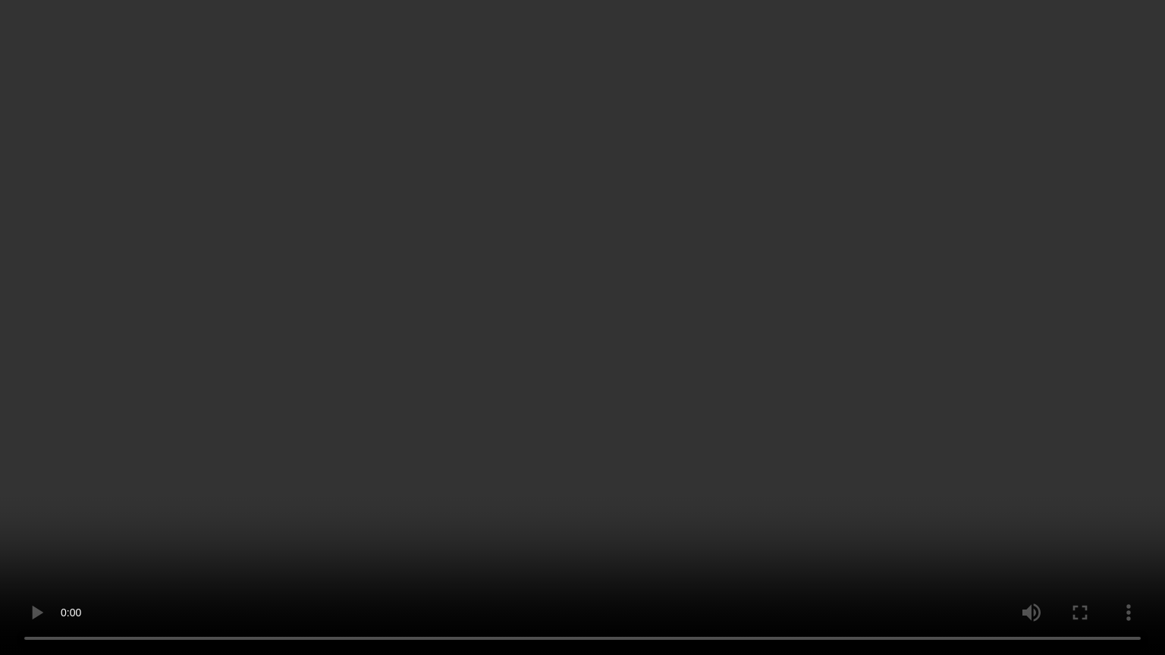
click at [282, 441] on video at bounding box center [582, 327] width 1165 height 655
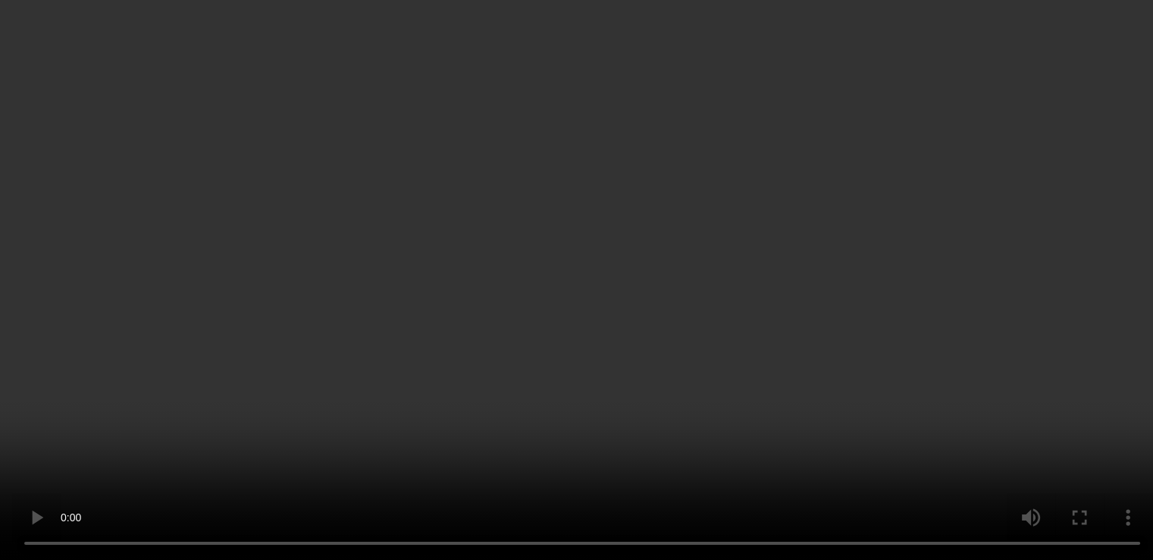
scroll to position [152, 0]
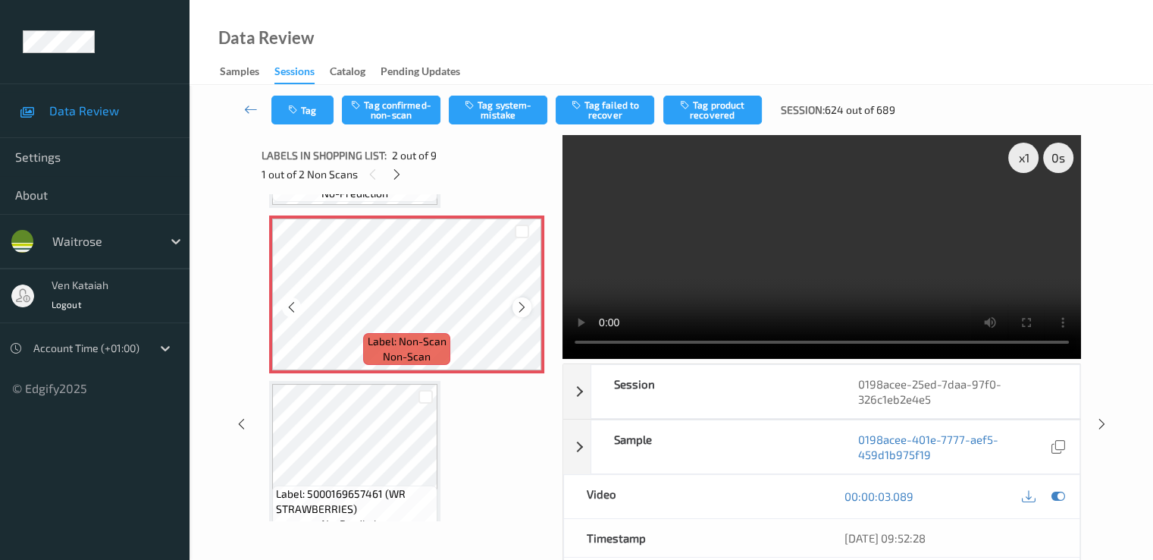
click at [519, 309] on icon at bounding box center [522, 307] width 13 height 14
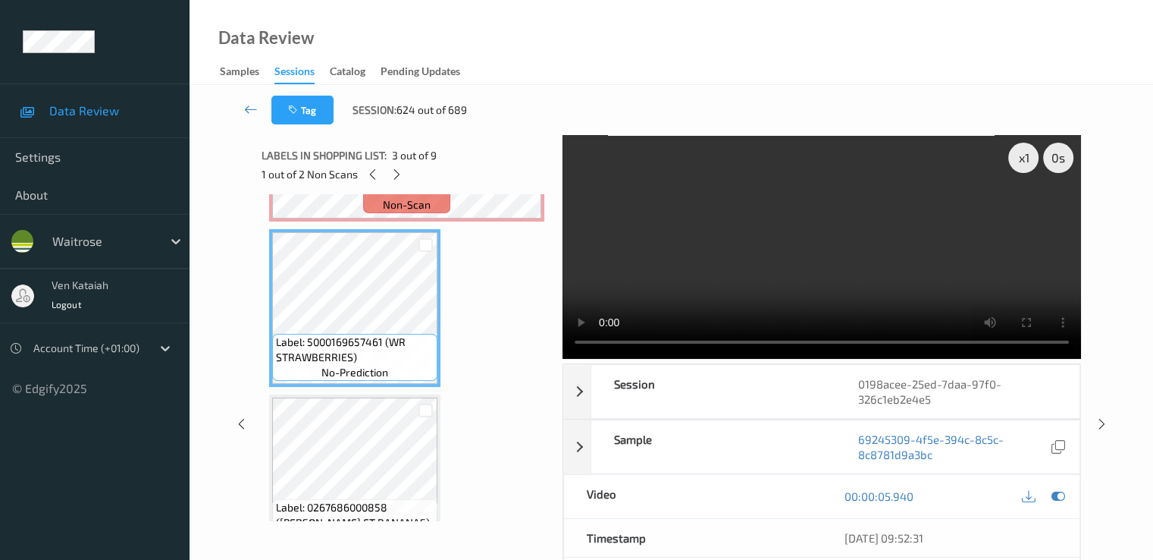
scroll to position [455, 0]
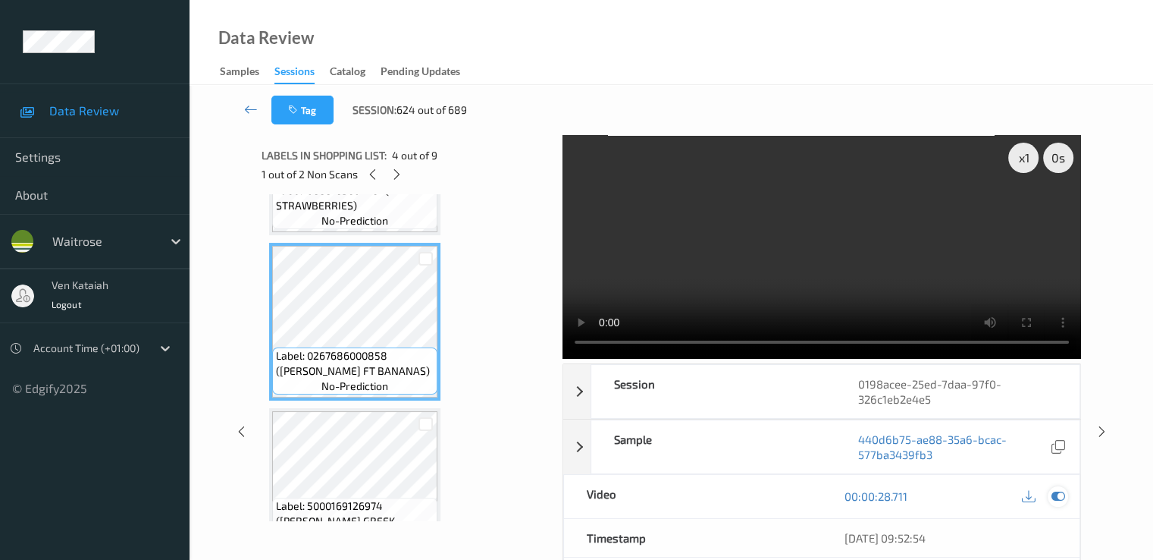
click at [1065, 501] on div at bounding box center [1058, 496] width 20 height 20
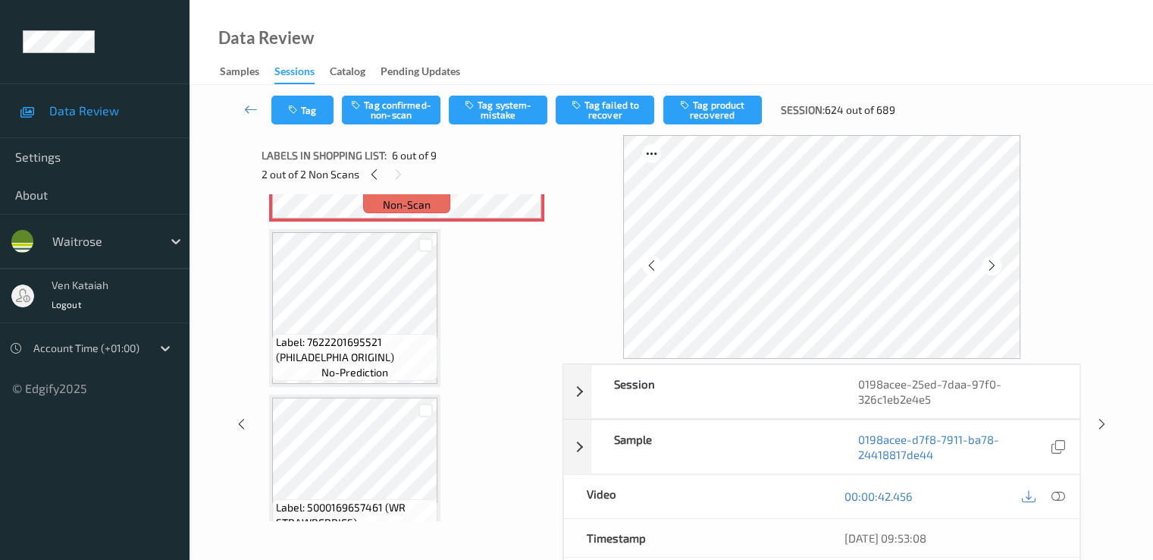
scroll to position [1017, 0]
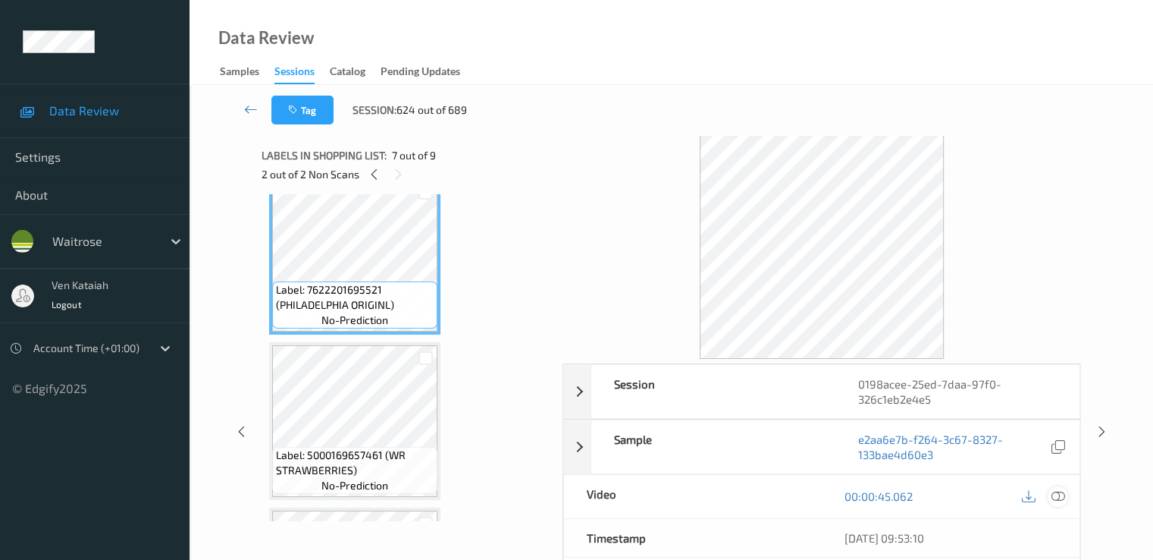
click at [1063, 496] on icon at bounding box center [1058, 496] width 14 height 14
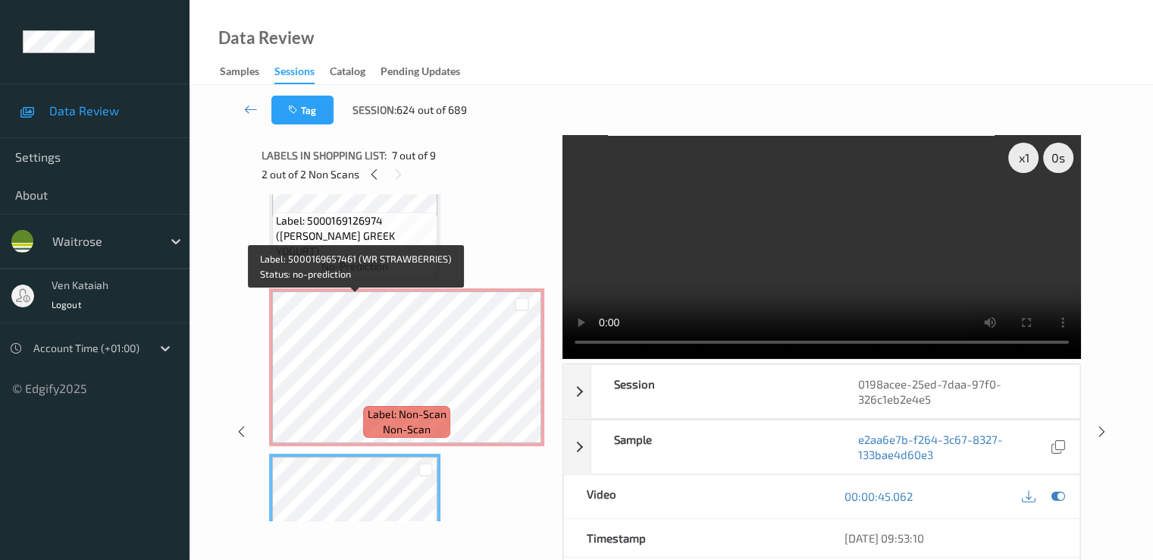
scroll to position [714, 0]
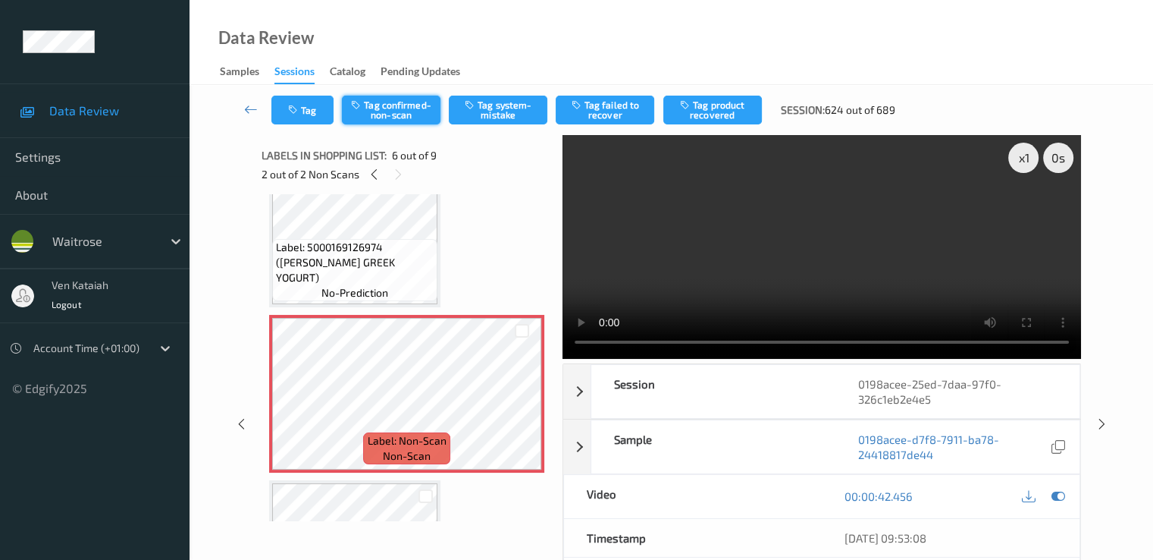
click at [395, 110] on button "Tag confirmed-non-scan" at bounding box center [391, 110] width 99 height 29
click at [615, 125] on div "Tag Untag confirmed-non-scan Tag system-mistake Tag failed to recover Tag produ…" at bounding box center [672, 110] width 902 height 50
click at [607, 107] on button "Tag failed to recover" at bounding box center [605, 110] width 99 height 29
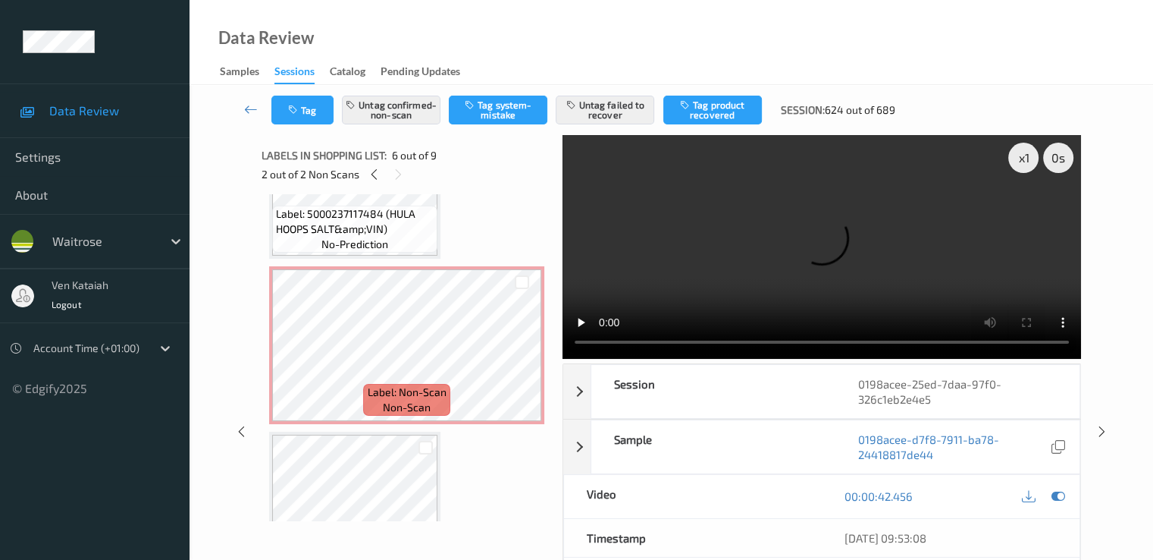
scroll to position [0, 0]
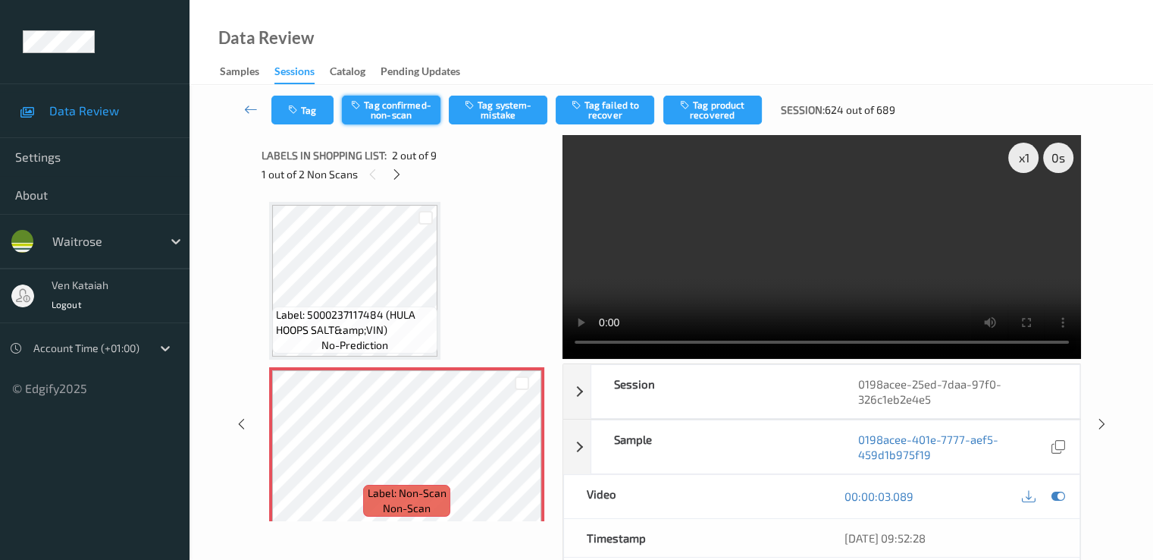
click at [405, 118] on button "Tag confirmed-non-scan" at bounding box center [391, 110] width 99 height 29
click at [740, 118] on button "Tag product recovered" at bounding box center [712, 110] width 99 height 29
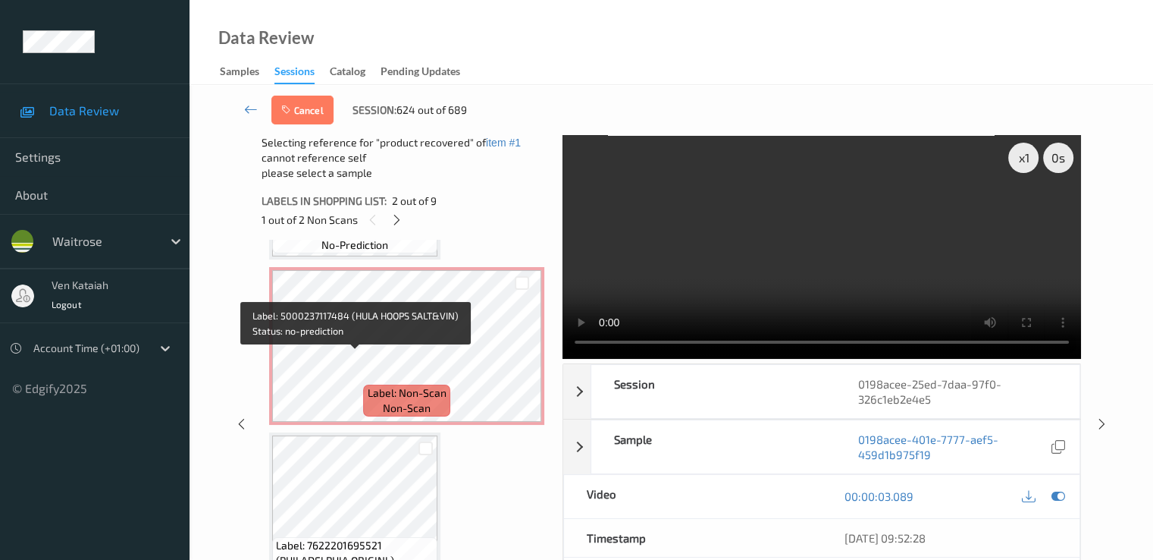
scroll to position [1169, 0]
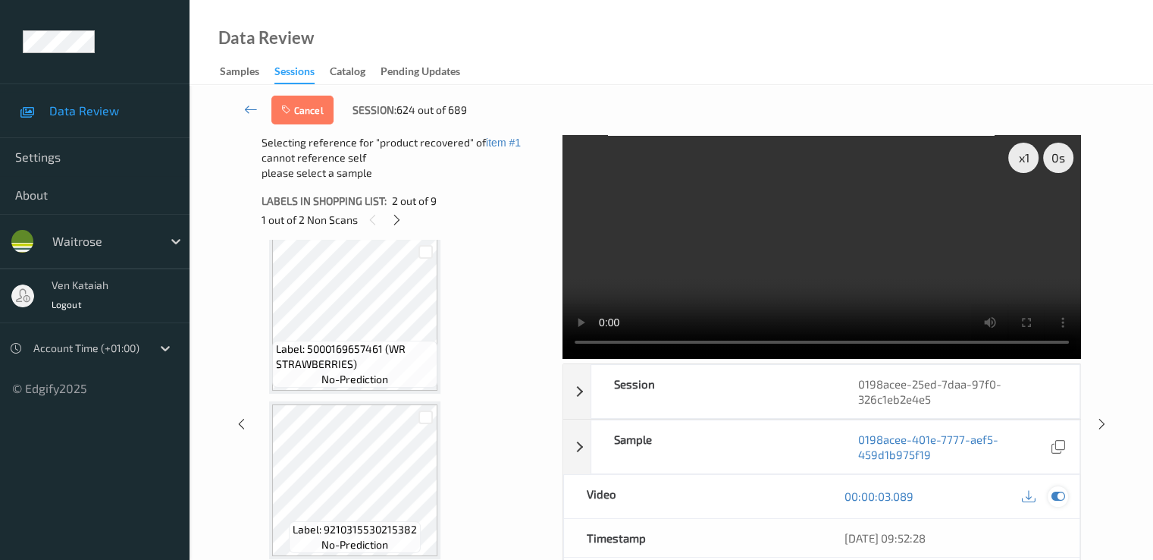
click at [1059, 489] on icon at bounding box center [1058, 496] width 14 height 14
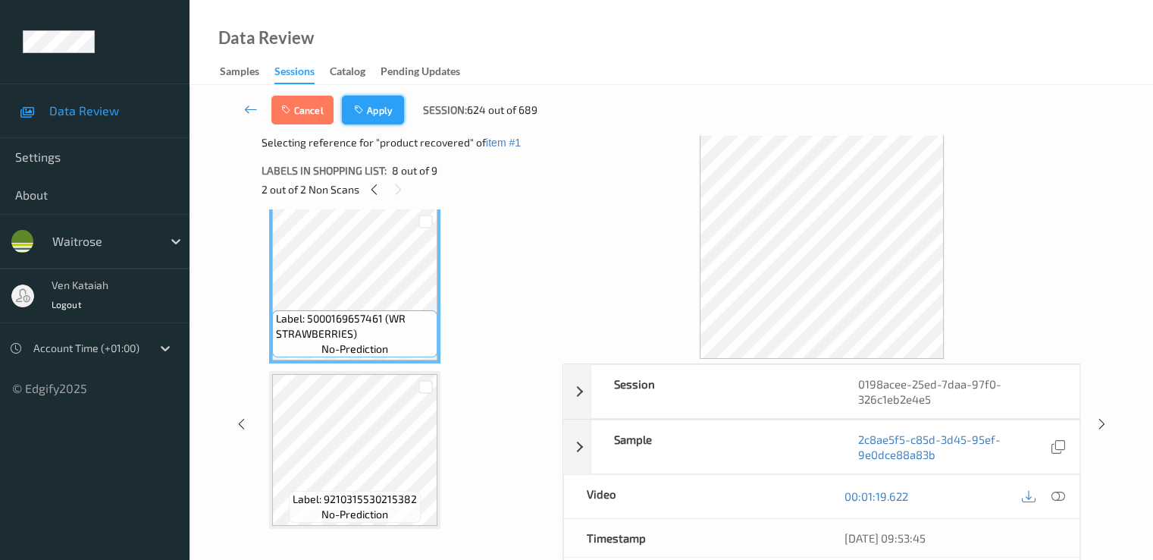
click at [385, 117] on button "Apply" at bounding box center [373, 110] width 62 height 29
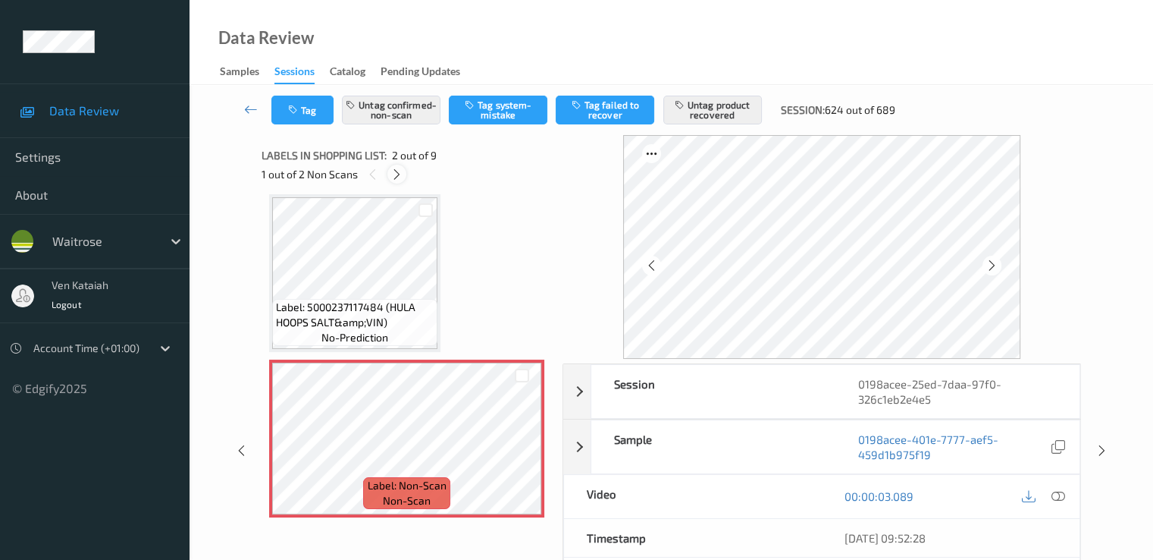
click at [388, 171] on div at bounding box center [396, 174] width 19 height 19
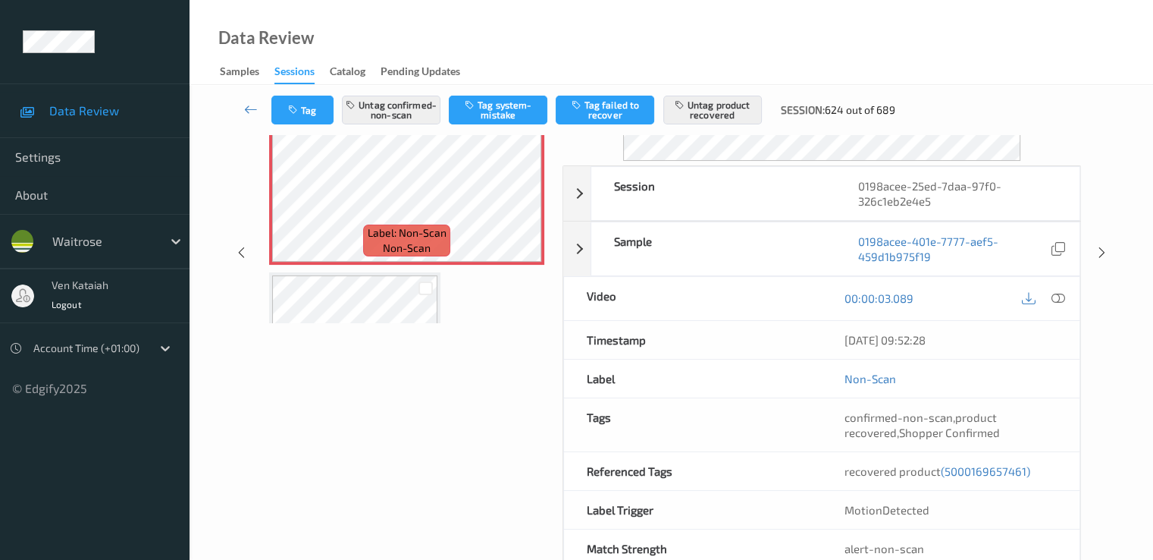
scroll to position [236, 0]
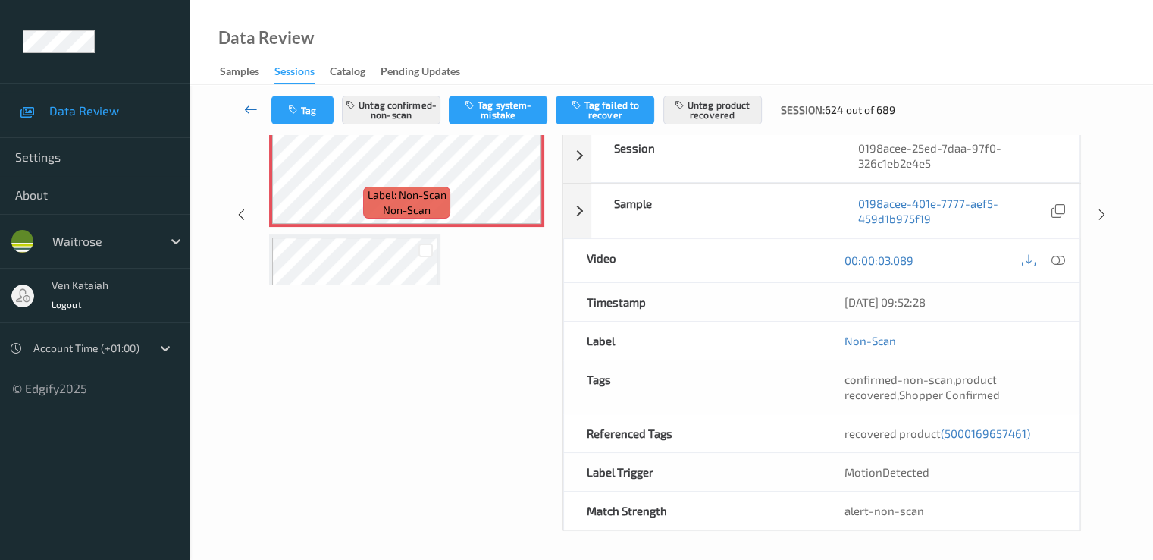
click at [244, 107] on icon at bounding box center [251, 109] width 14 height 15
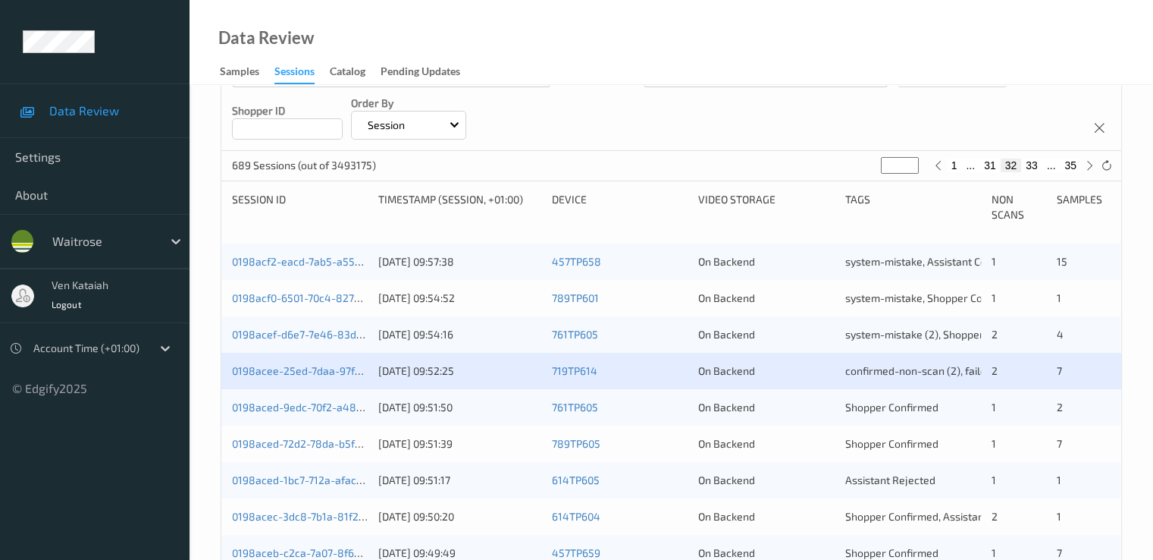
scroll to position [315, 0]
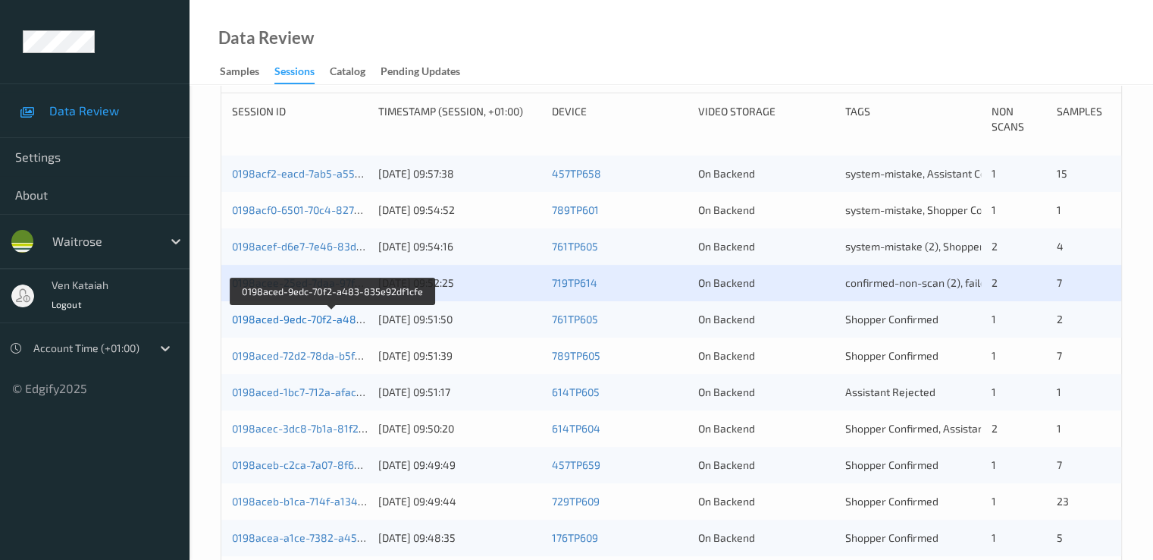
click at [328, 315] on link "0198aced-9edc-70f2-a483-835e92df1cfe" at bounding box center [333, 318] width 202 height 13
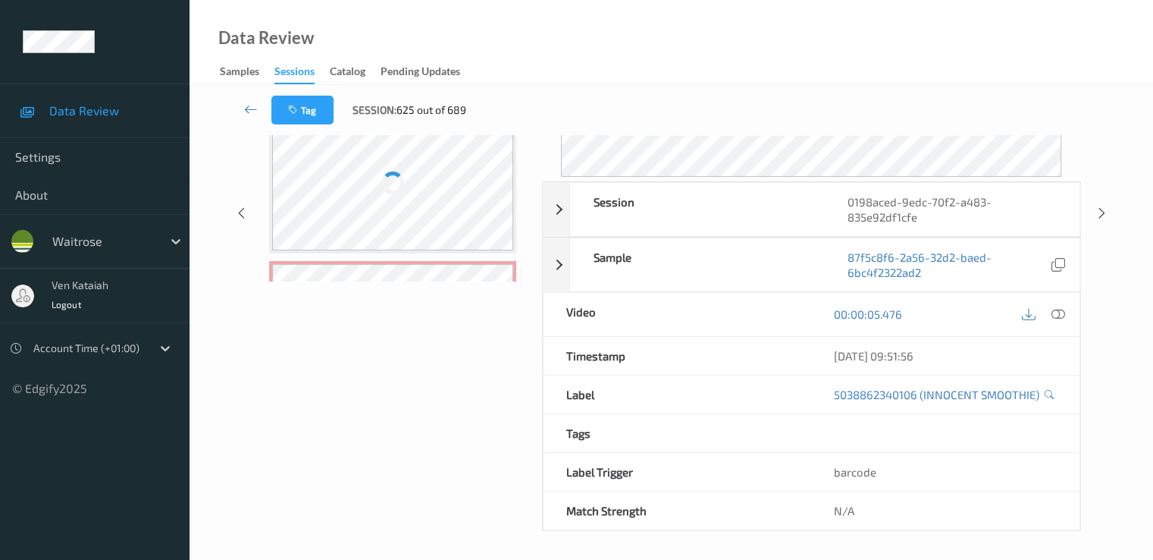
scroll to position [197, 0]
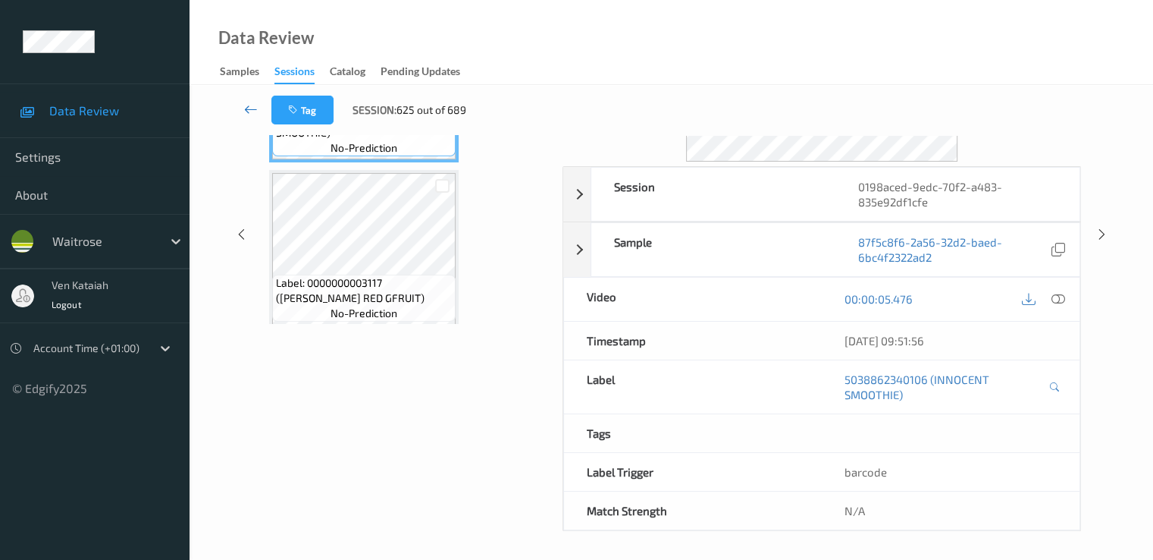
click at [256, 107] on icon at bounding box center [251, 109] width 14 height 15
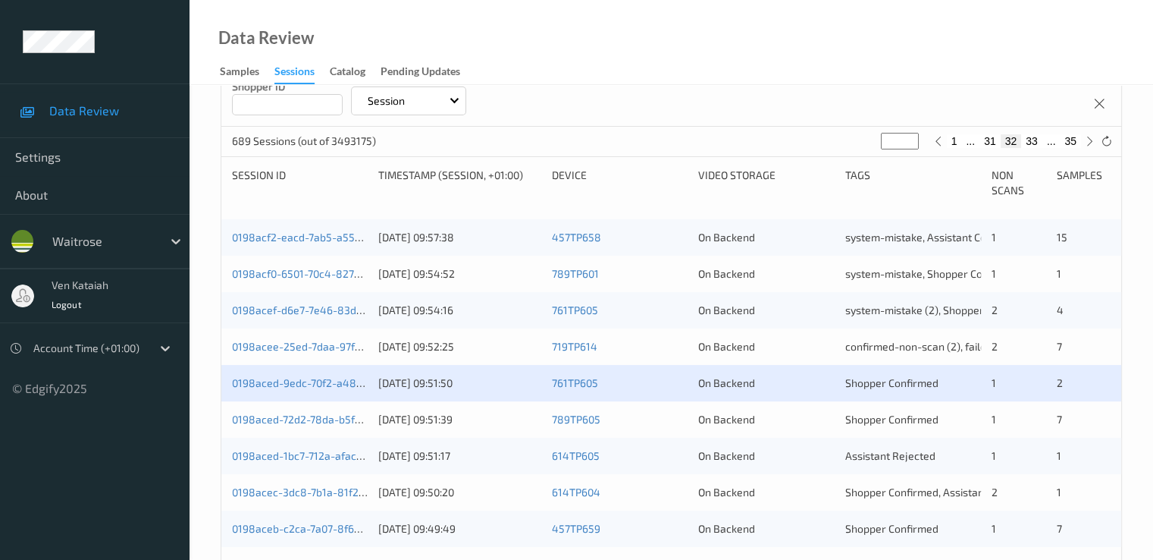
scroll to position [303, 0]
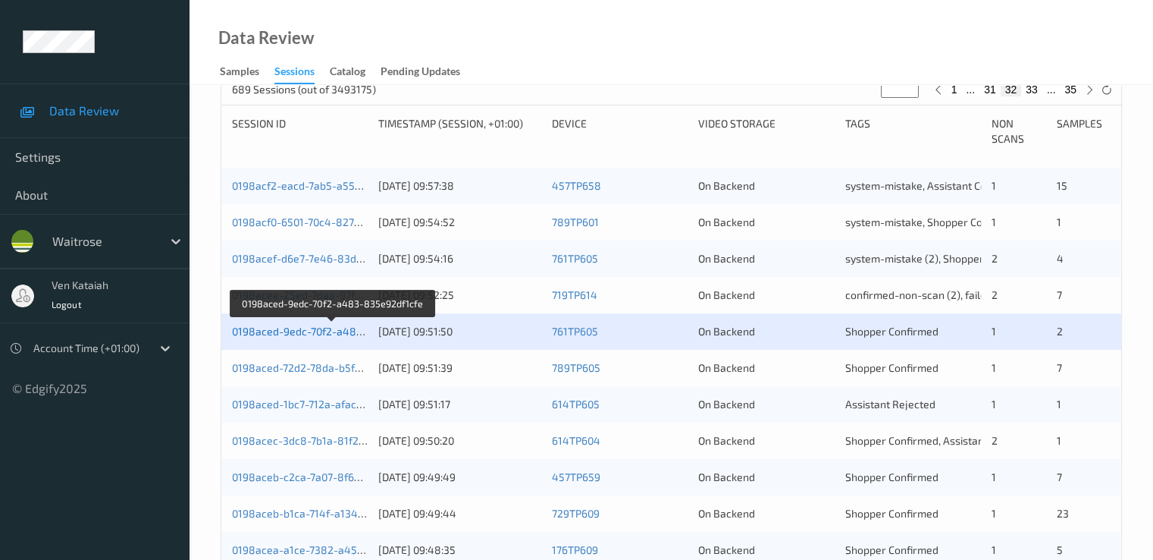
click at [309, 332] on link "0198aced-9edc-70f2-a483-835e92df1cfe" at bounding box center [333, 331] width 202 height 13
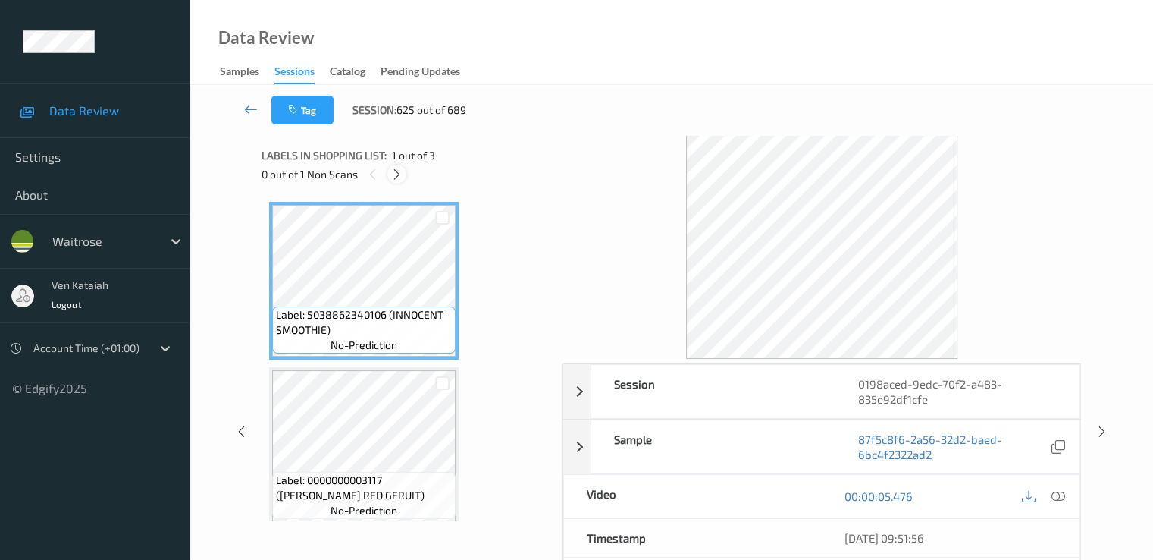
click at [402, 176] on icon at bounding box center [397, 175] width 13 height 14
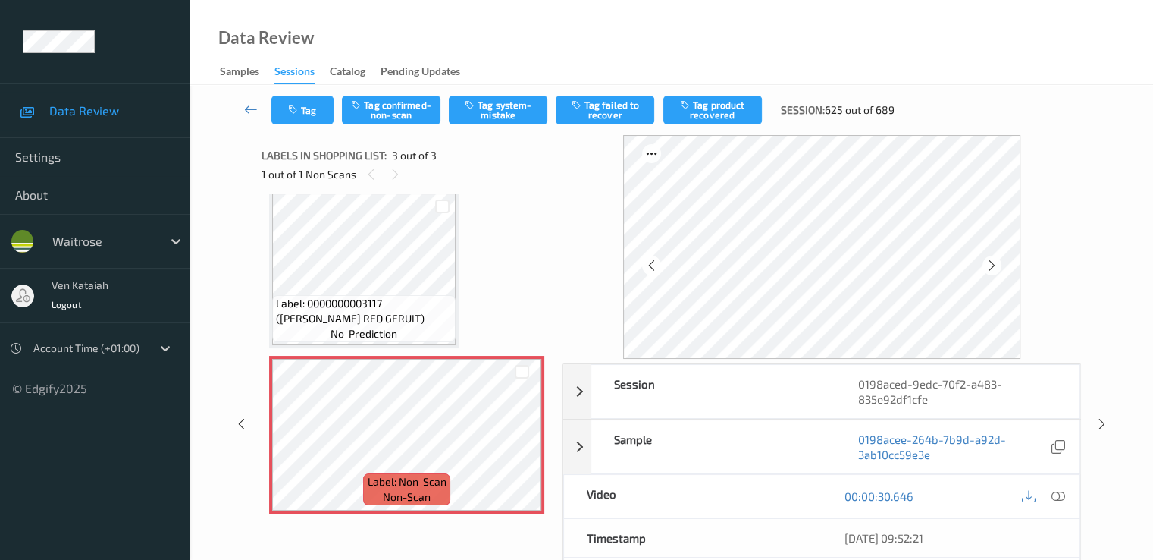
scroll to position [152, 0]
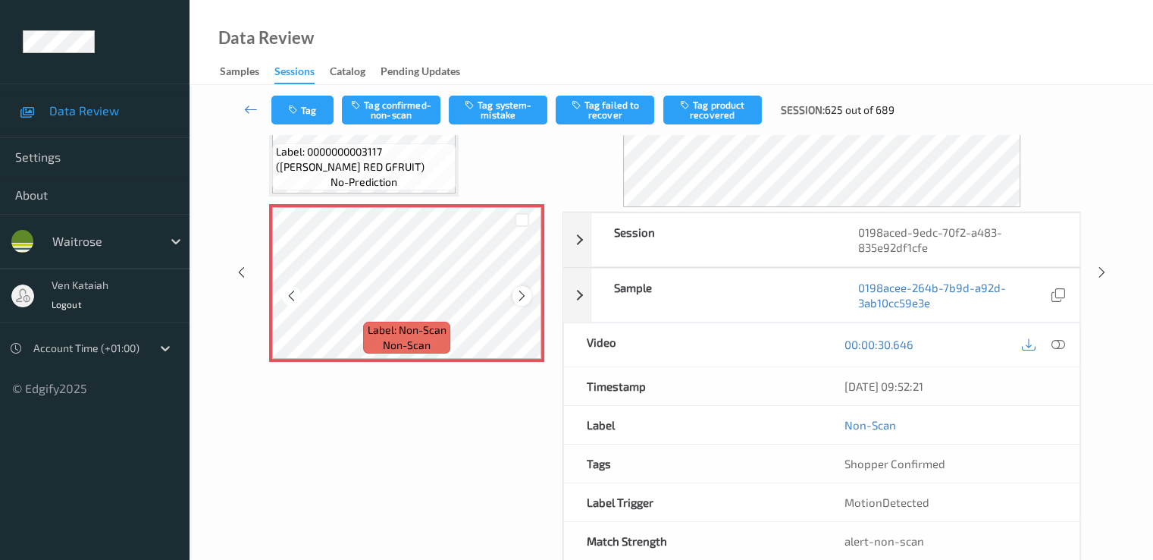
click at [522, 292] on icon at bounding box center [522, 296] width 13 height 14
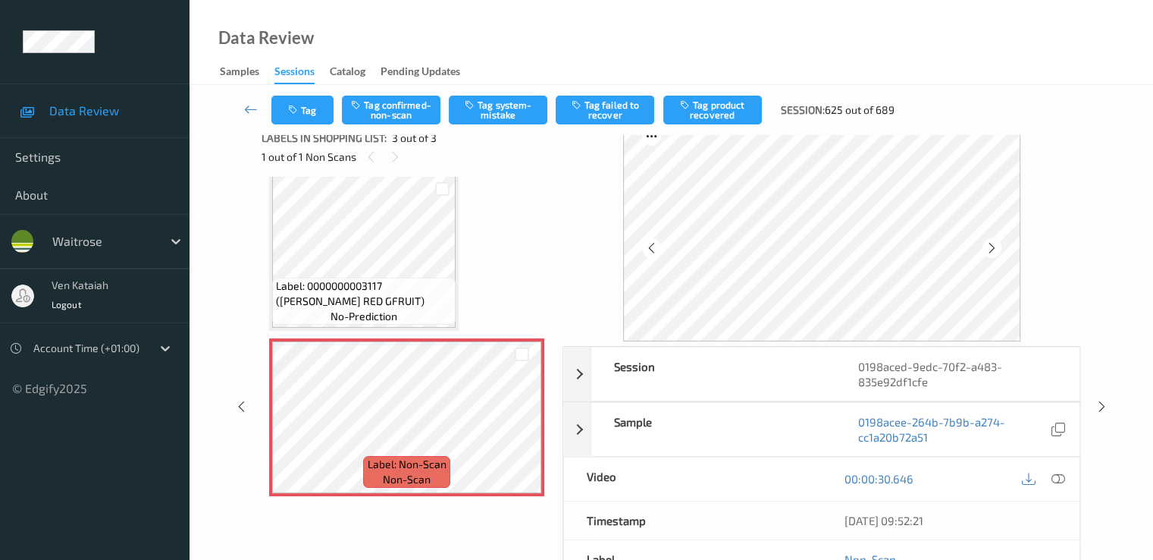
scroll to position [0, 0]
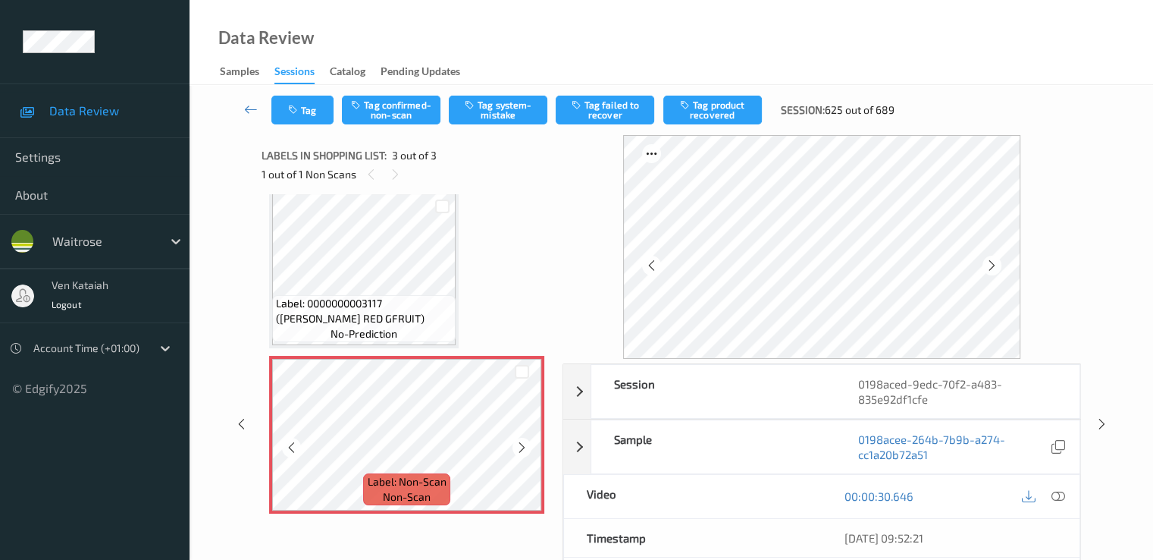
click at [516, 446] on icon at bounding box center [522, 448] width 13 height 14
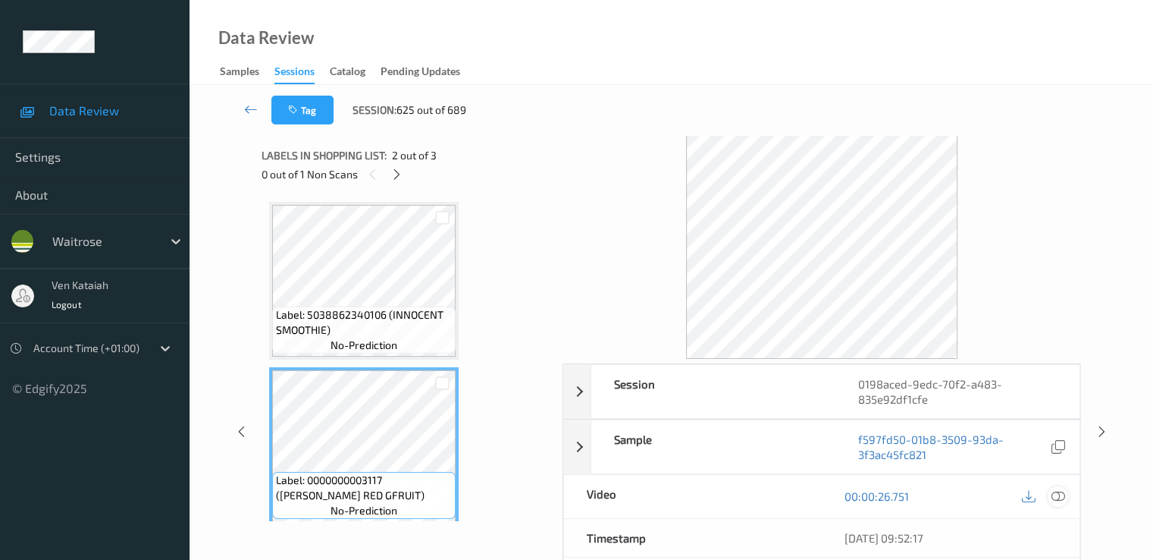
click at [1055, 492] on icon at bounding box center [1058, 496] width 14 height 14
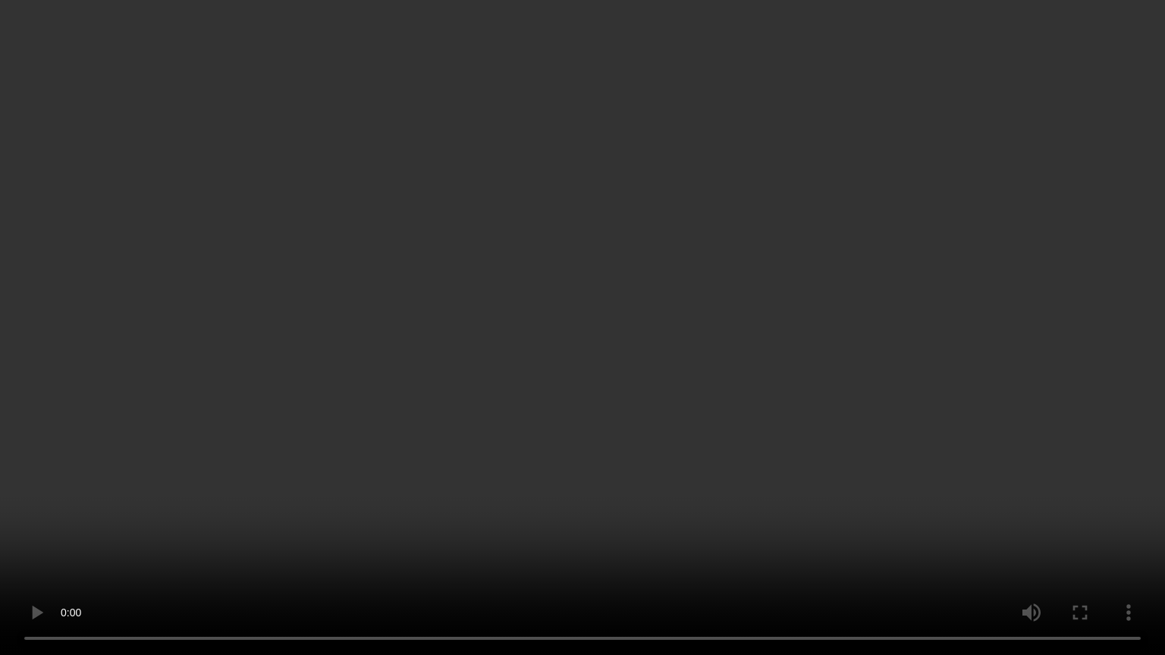
click at [645, 497] on video at bounding box center [582, 327] width 1165 height 655
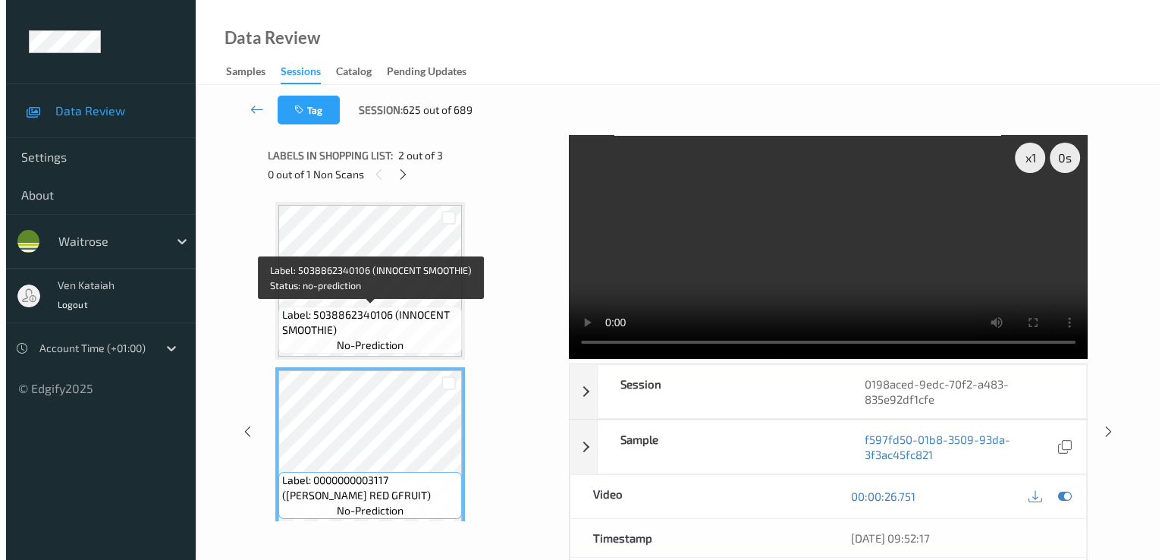
scroll to position [177, 0]
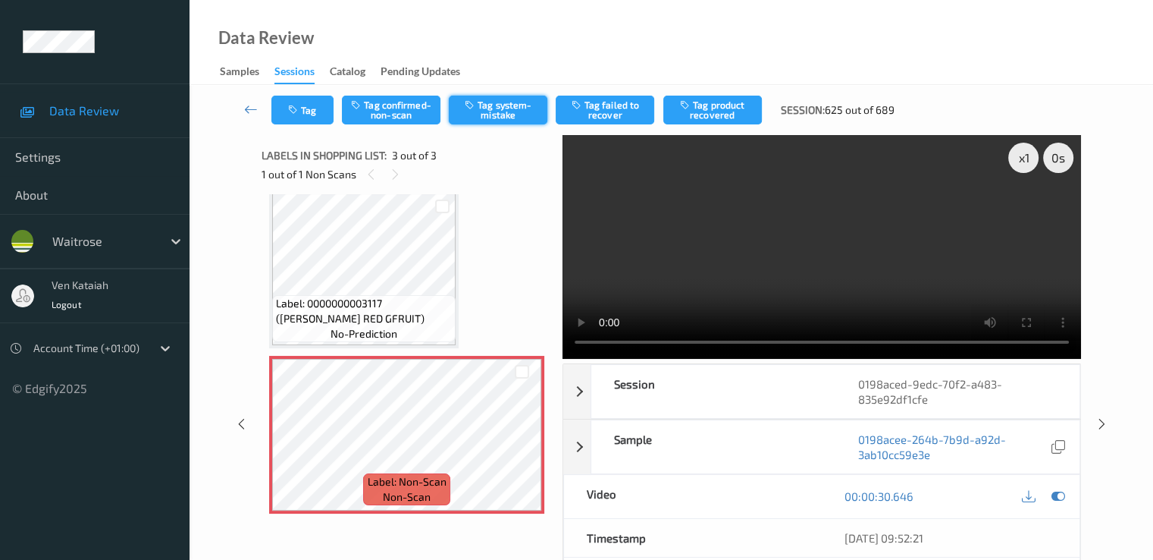
click at [475, 116] on button "Tag system-mistake" at bounding box center [498, 110] width 99 height 29
click at [295, 116] on button "Tag" at bounding box center [302, 110] width 62 height 29
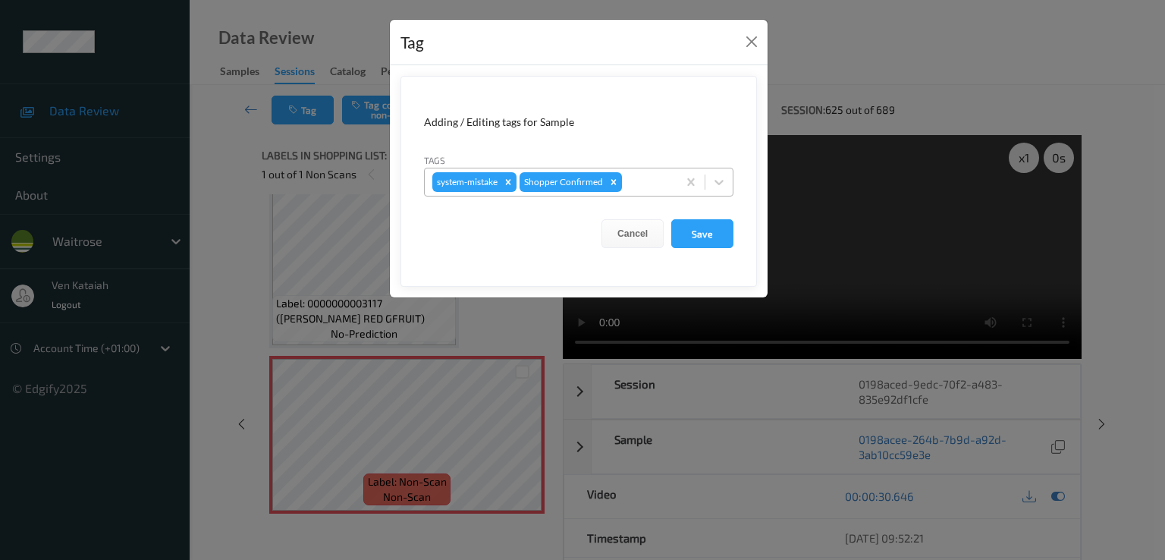
click at [660, 181] on div at bounding box center [647, 182] width 45 height 18
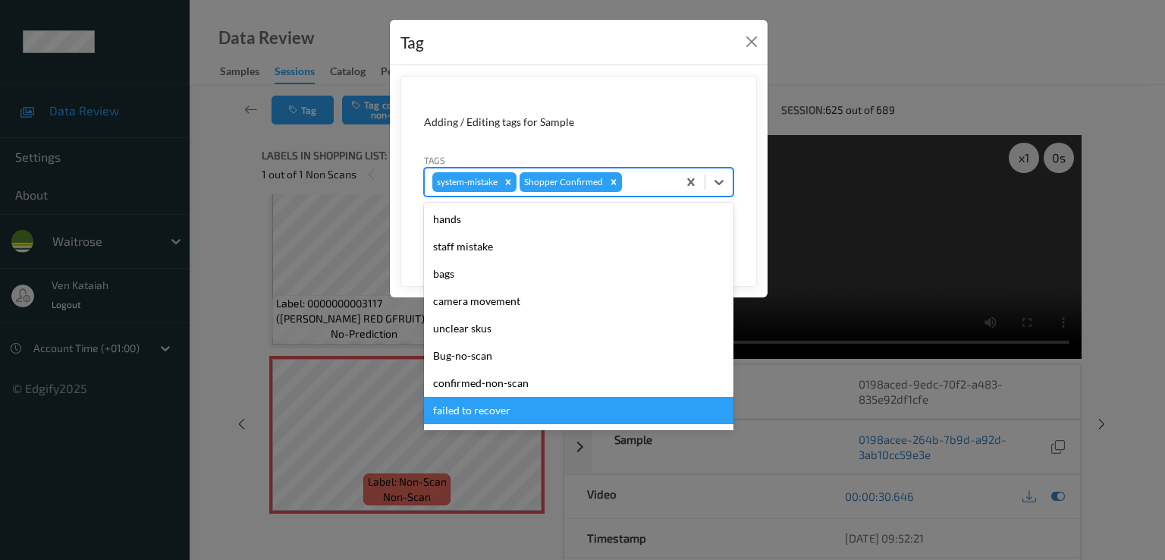
scroll to position [297, 0]
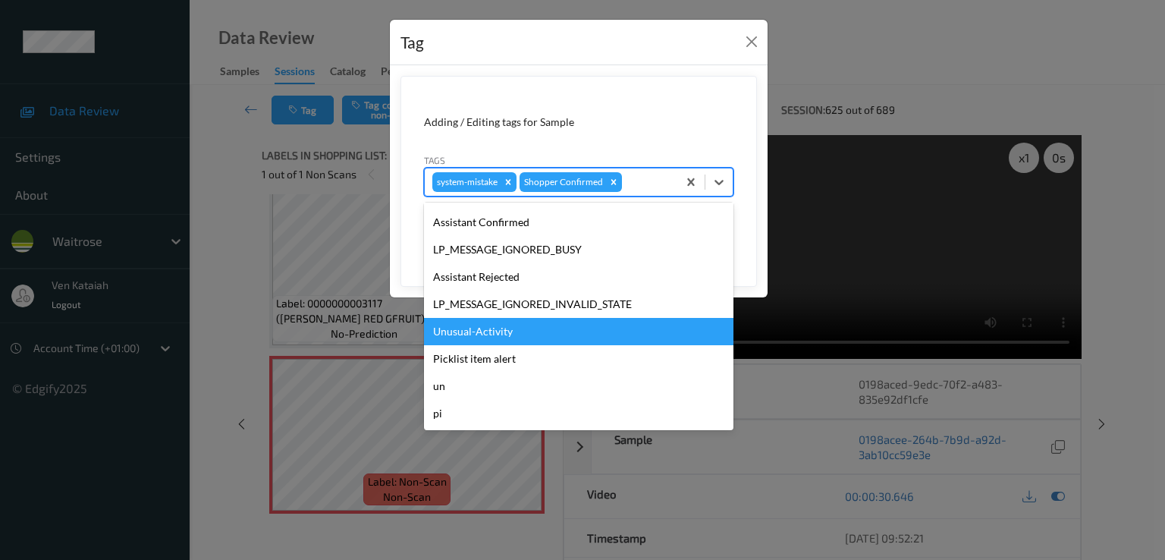
click at [482, 319] on div "Unusual-Activity" at bounding box center [578, 331] width 309 height 27
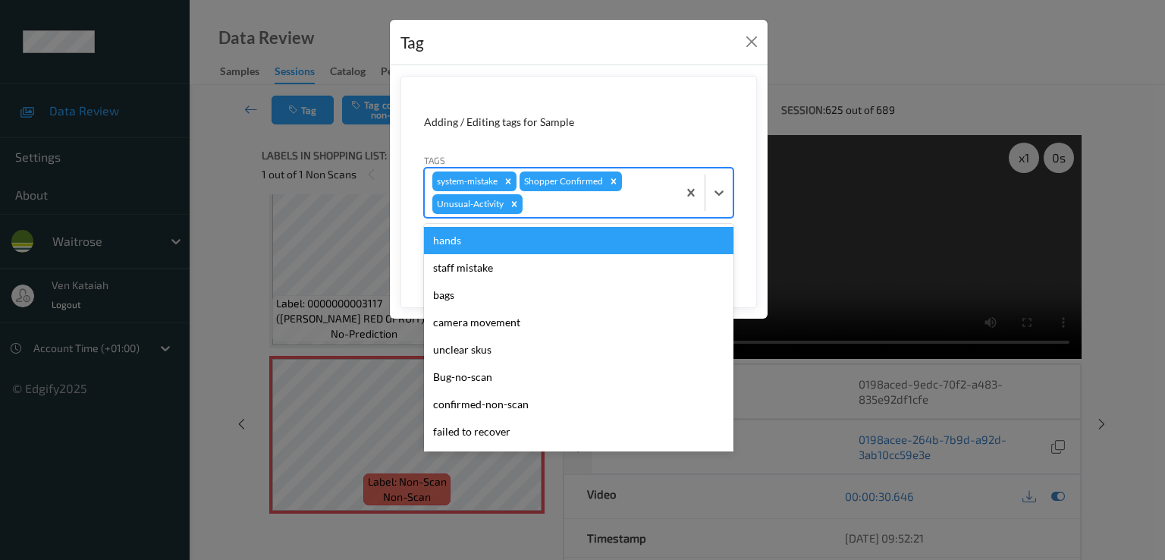
click at [578, 205] on div at bounding box center [597, 204] width 144 height 18
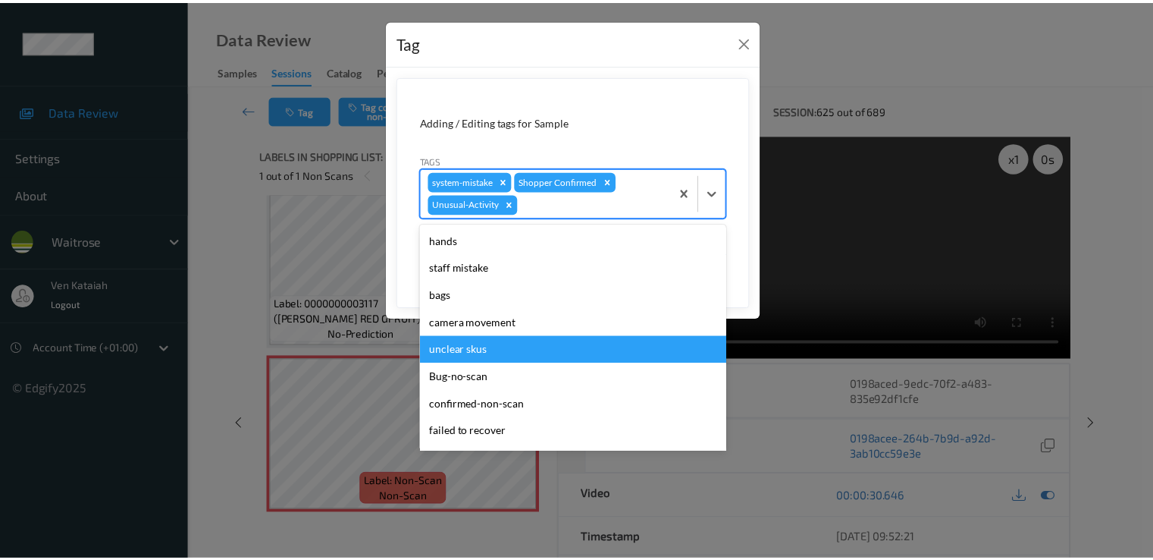
scroll to position [270, 0]
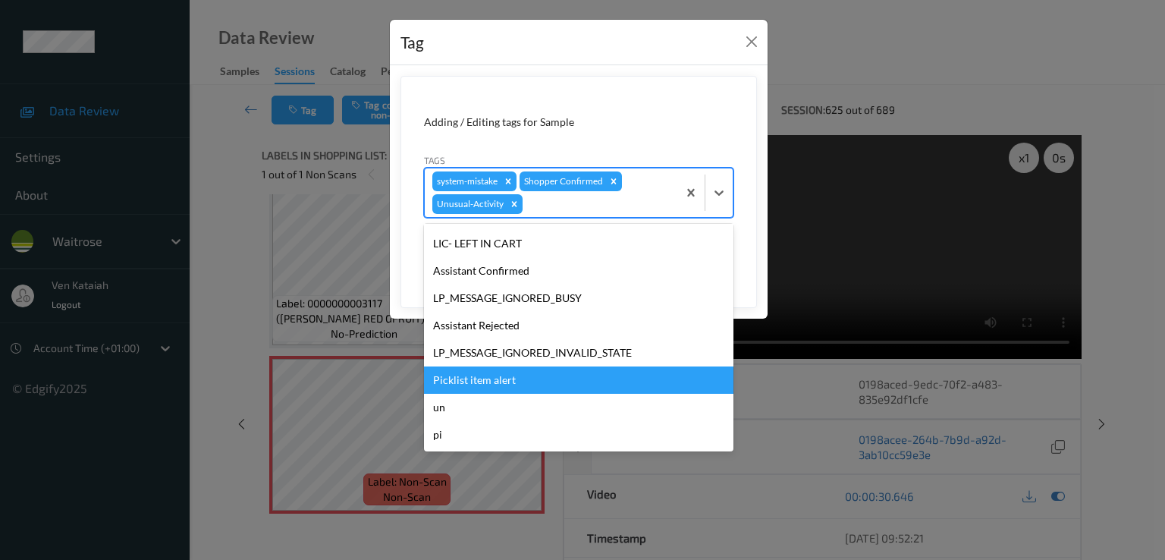
click at [491, 377] on div "Picklist item alert" at bounding box center [578, 379] width 309 height 27
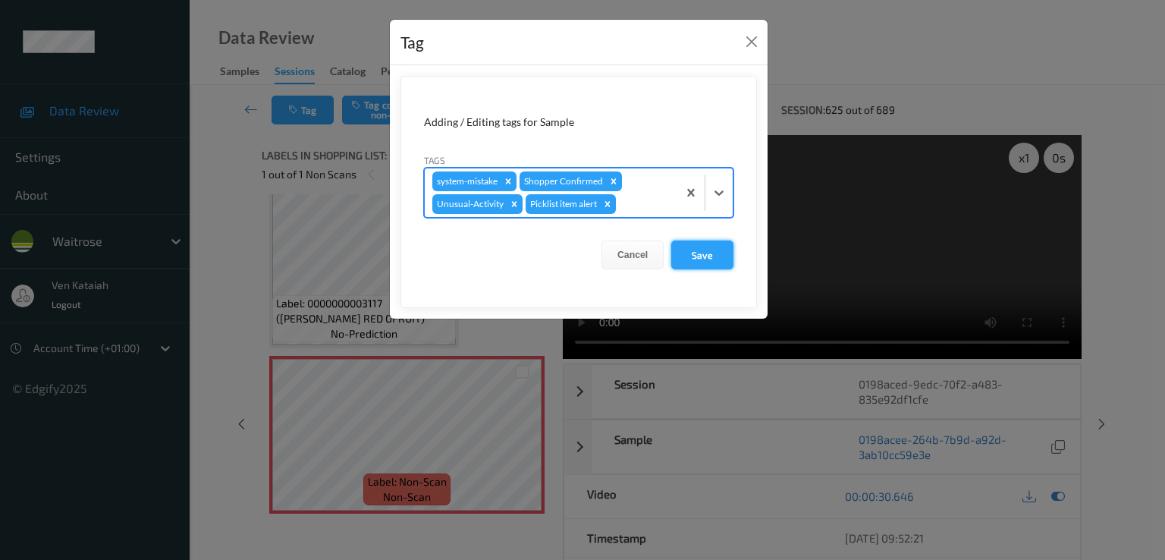
click at [714, 249] on button "Save" at bounding box center [702, 254] width 62 height 29
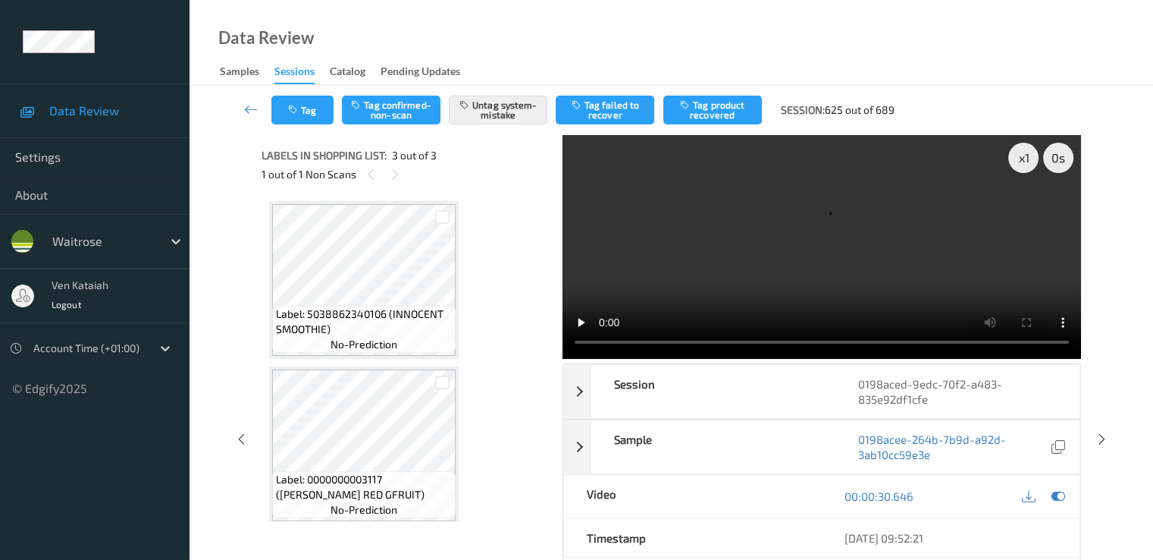
scroll to position [0, 0]
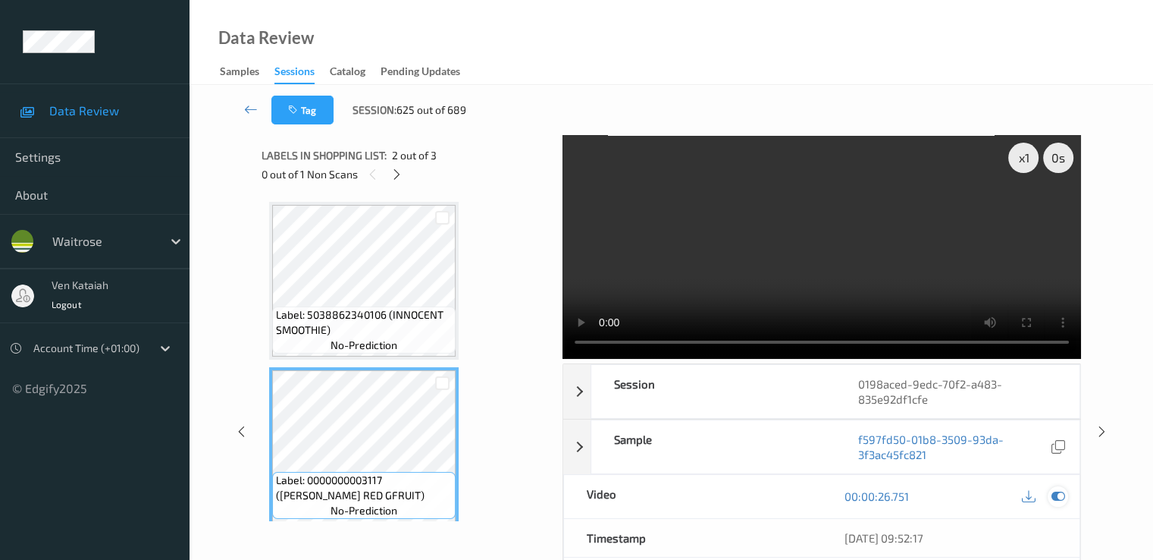
click at [1052, 495] on icon at bounding box center [1058, 496] width 14 height 14
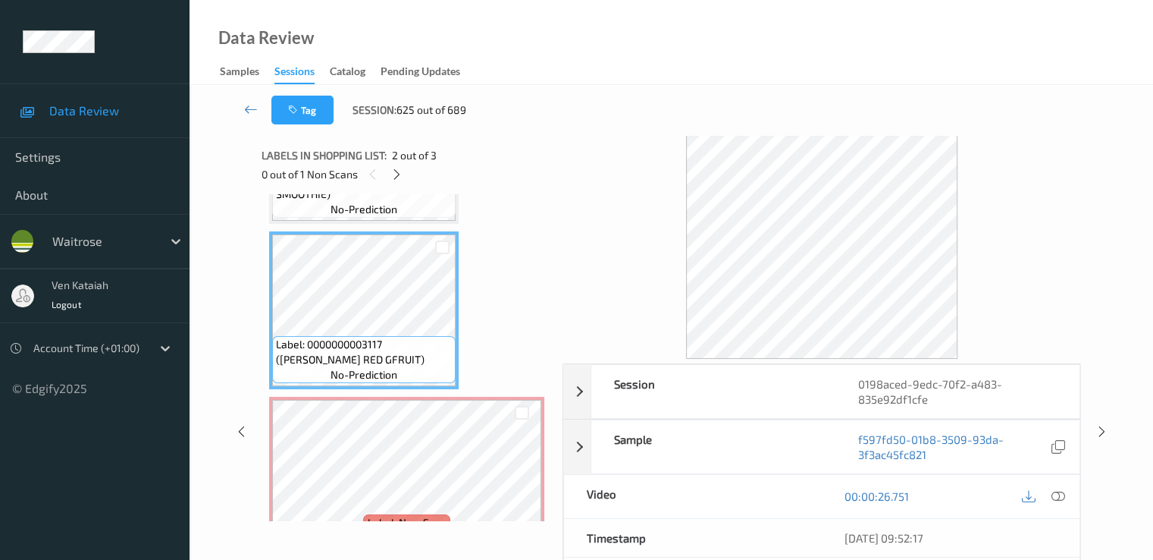
scroll to position [177, 0]
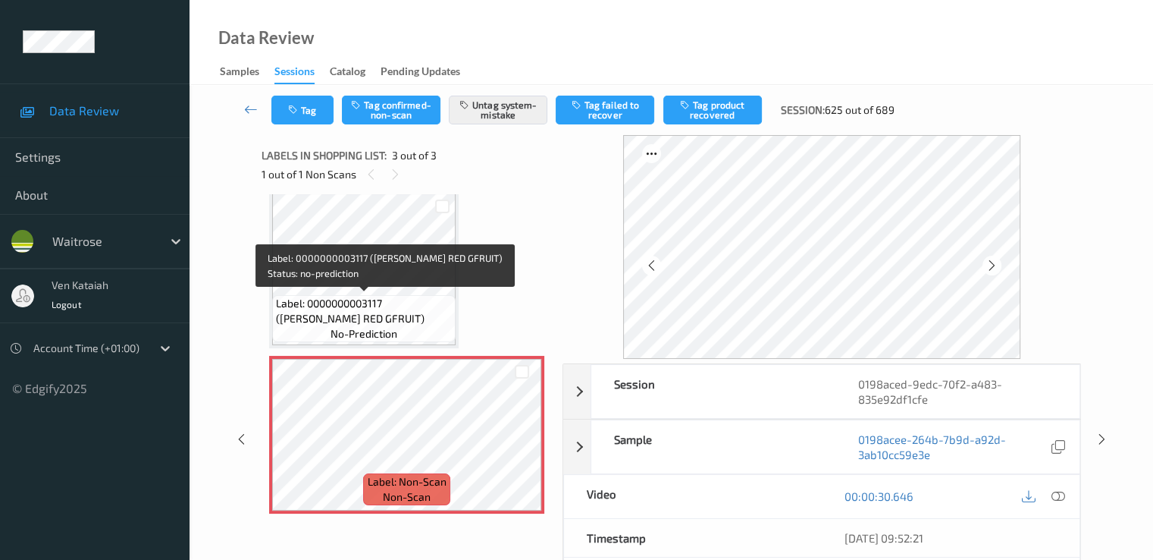
click at [388, 296] on span "Label: 0000000003117 (WR ESS RED GFRUIT)" at bounding box center [364, 311] width 176 height 30
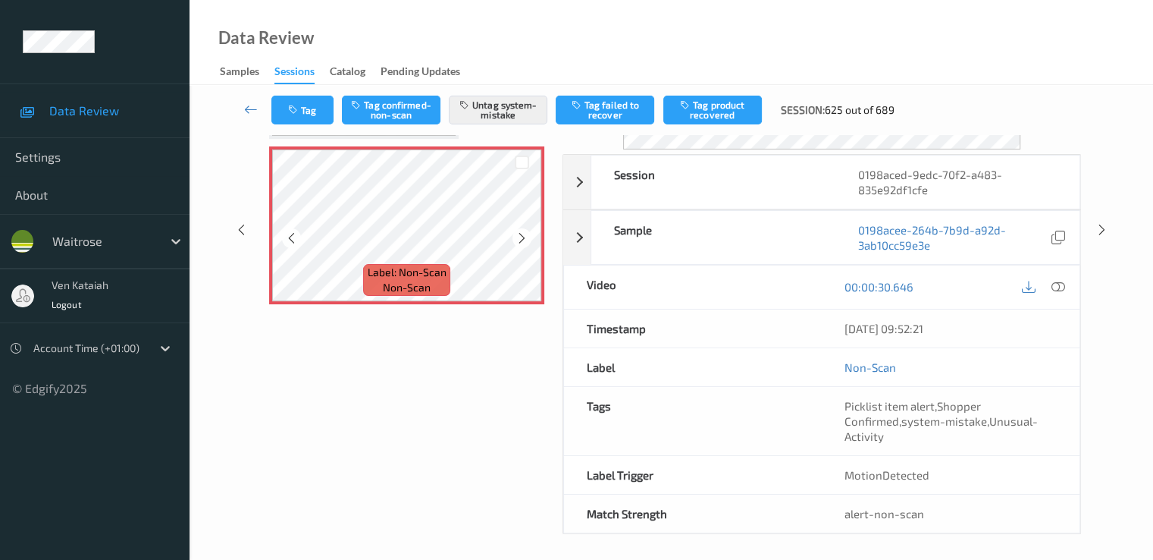
scroll to position [212, 0]
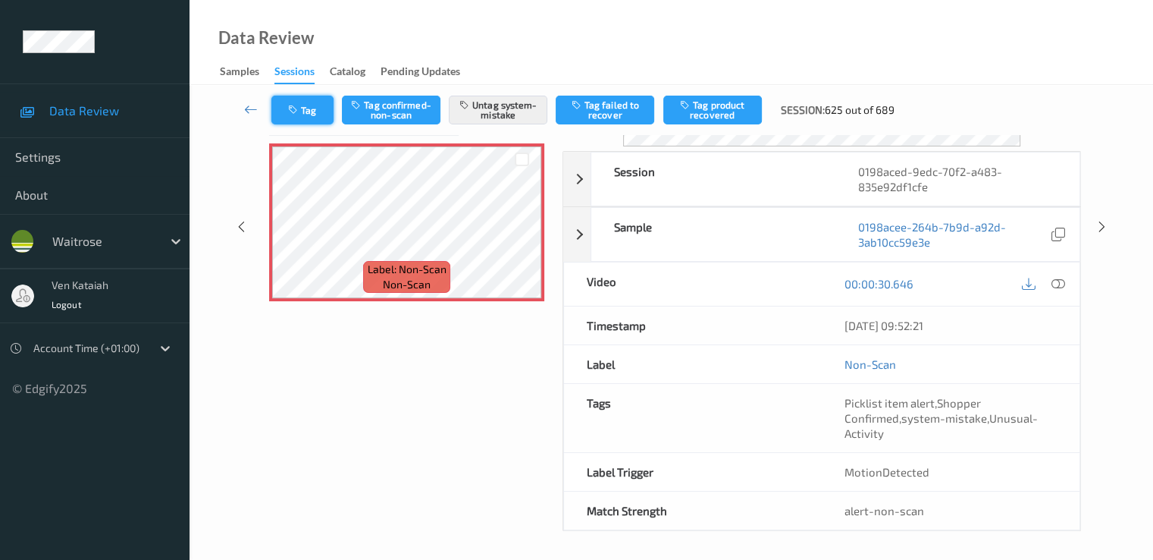
click at [300, 108] on icon "button" at bounding box center [294, 110] width 13 height 11
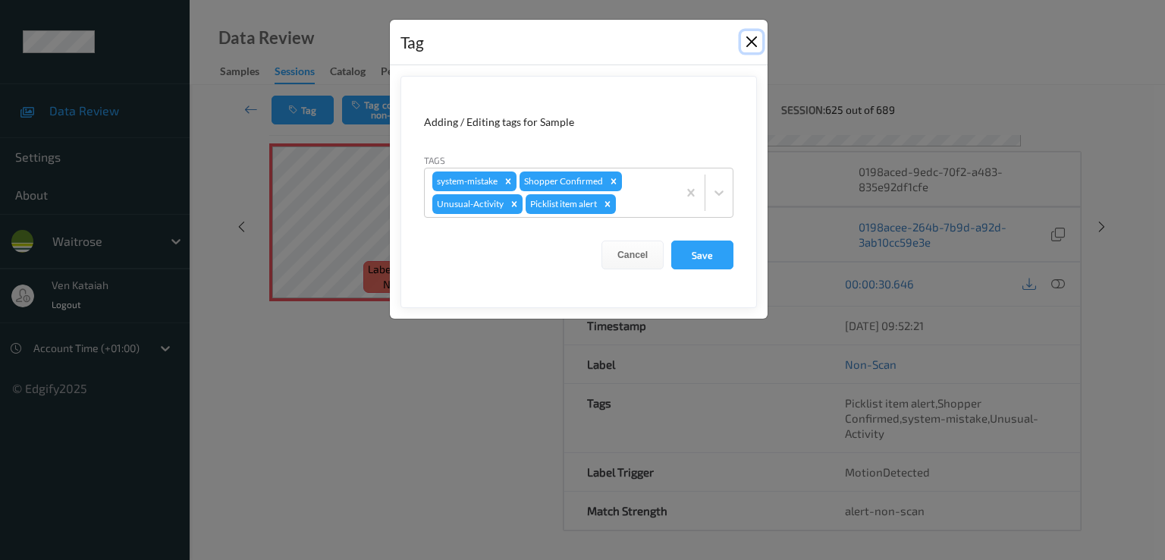
click at [747, 51] on button "Close" at bounding box center [751, 41] width 21 height 21
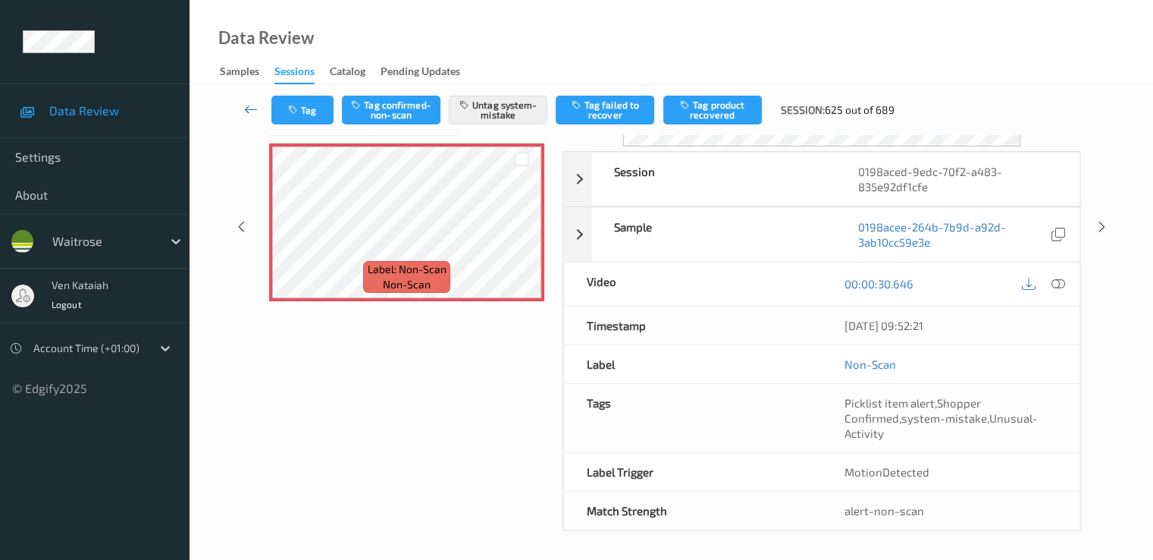
click at [249, 112] on icon at bounding box center [251, 109] width 14 height 15
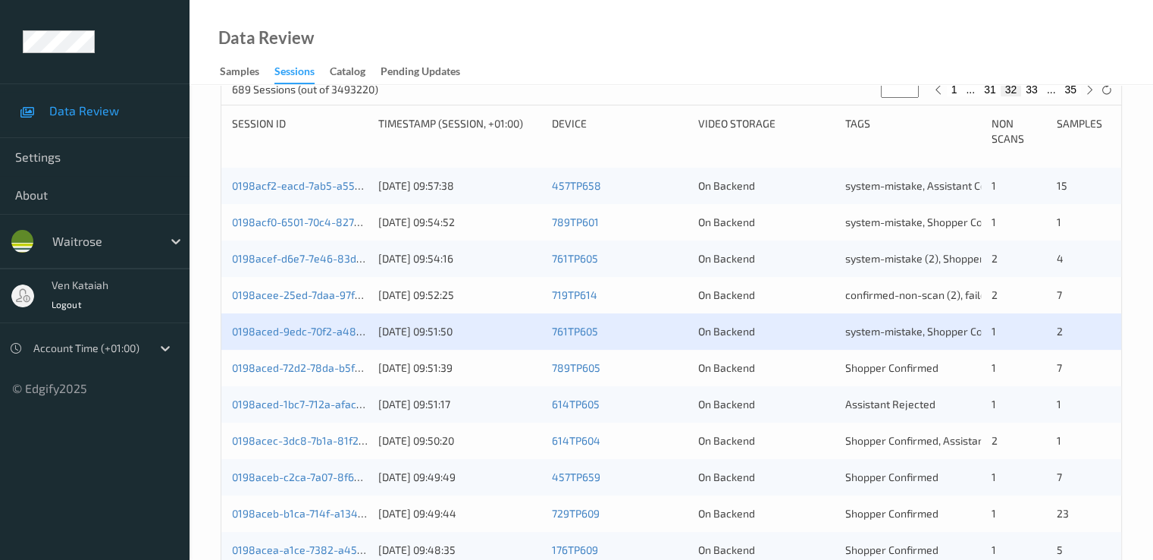
scroll to position [455, 0]
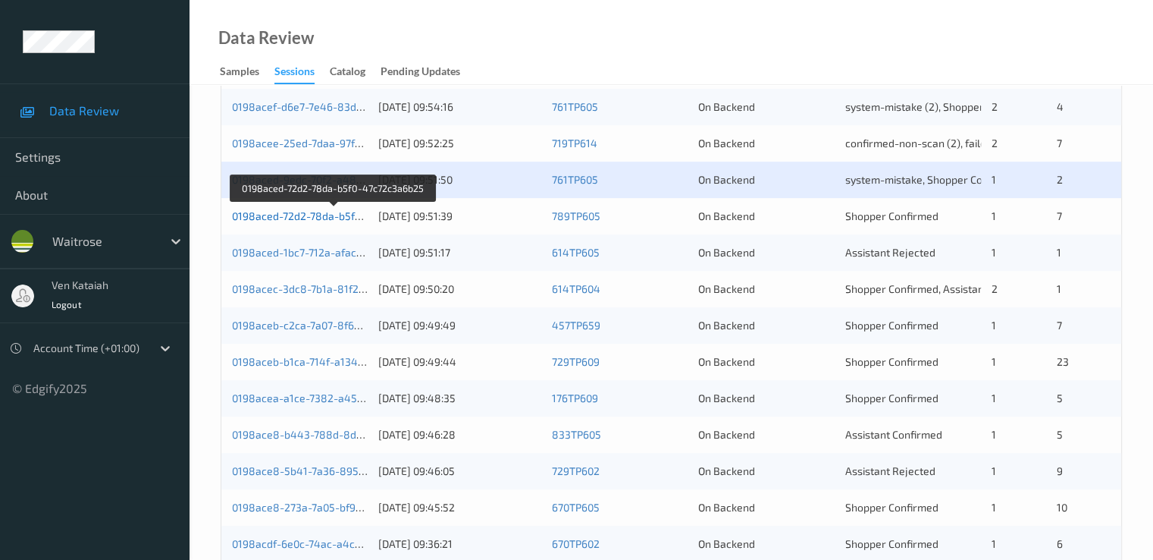
click at [333, 217] on link "0198aced-72d2-78da-b5f0-47c72c3a6b25" at bounding box center [334, 215] width 204 height 13
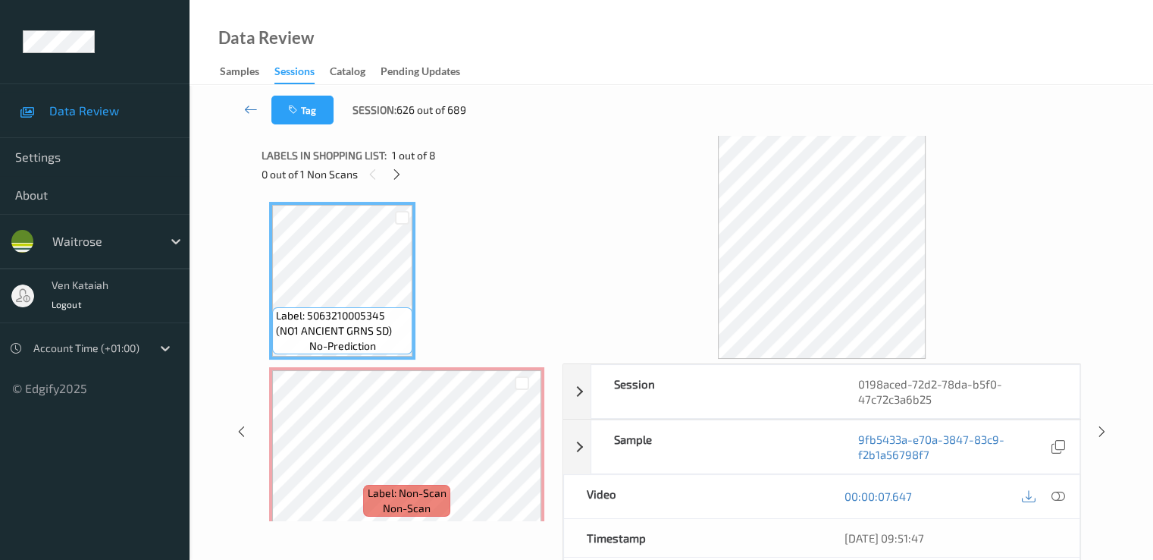
click at [396, 164] on div "Labels in shopping list: 1 out of 8" at bounding box center [407, 155] width 290 height 19
click at [396, 172] on icon at bounding box center [397, 175] width 13 height 14
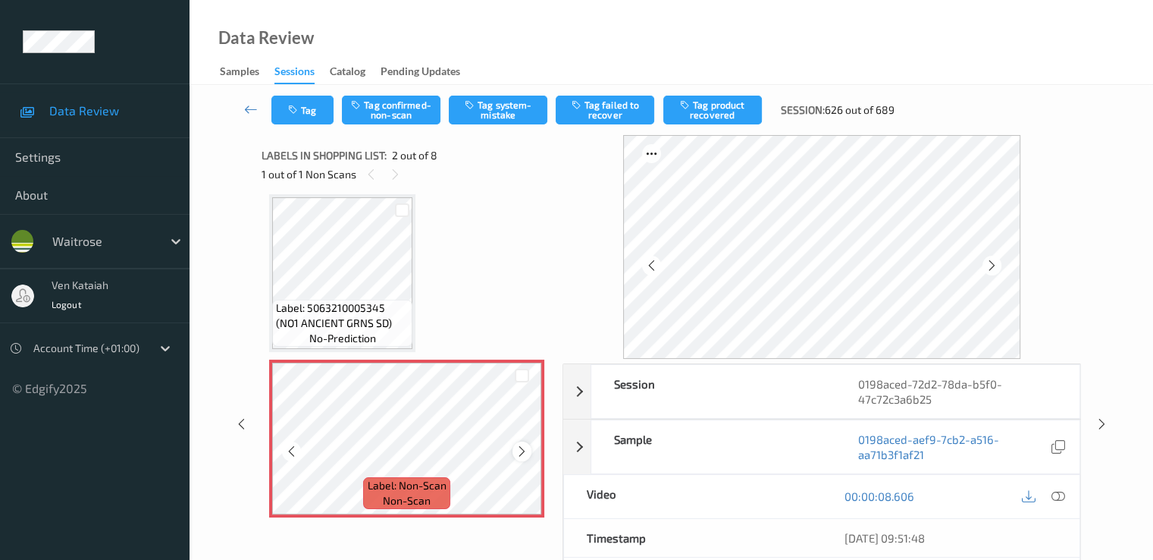
click at [521, 448] on icon at bounding box center [522, 451] width 13 height 14
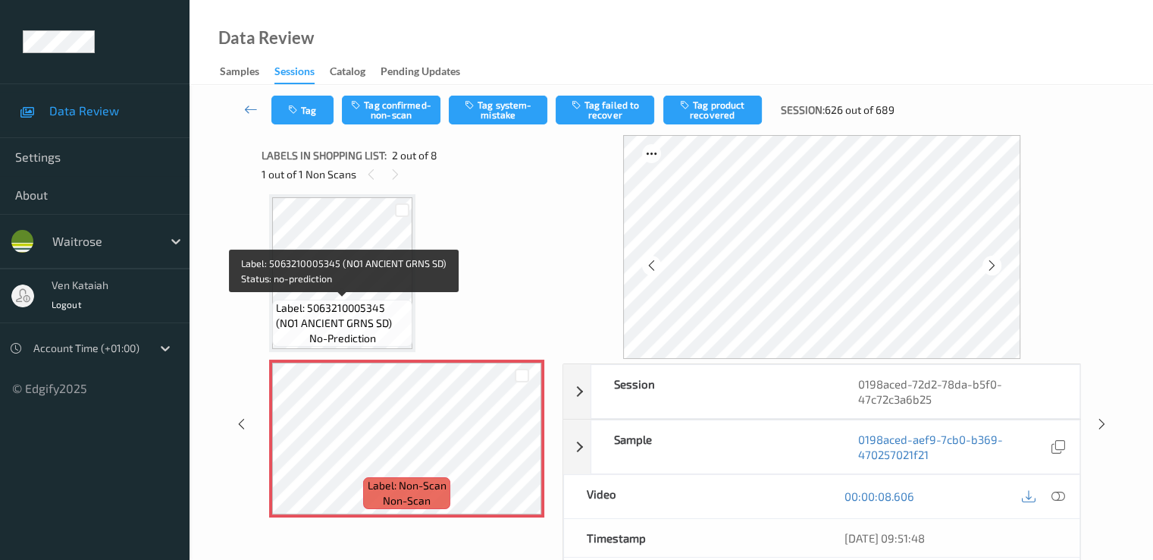
click at [347, 301] on span "Label: 5063210005345 (NO1 ANCIENT GRNS SD)" at bounding box center [342, 315] width 133 height 30
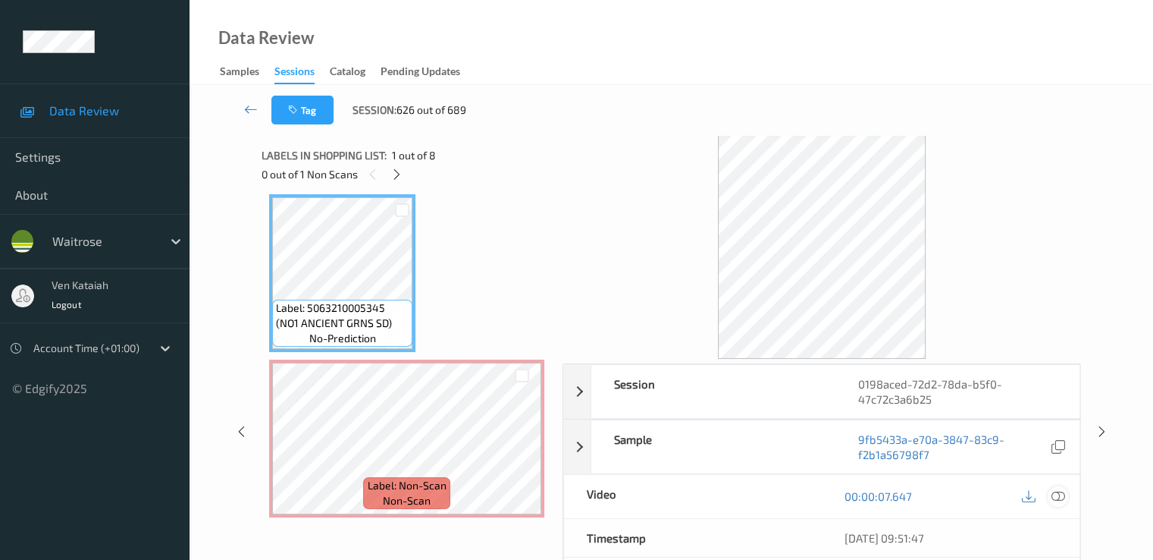
click at [1062, 495] on icon at bounding box center [1058, 496] width 14 height 14
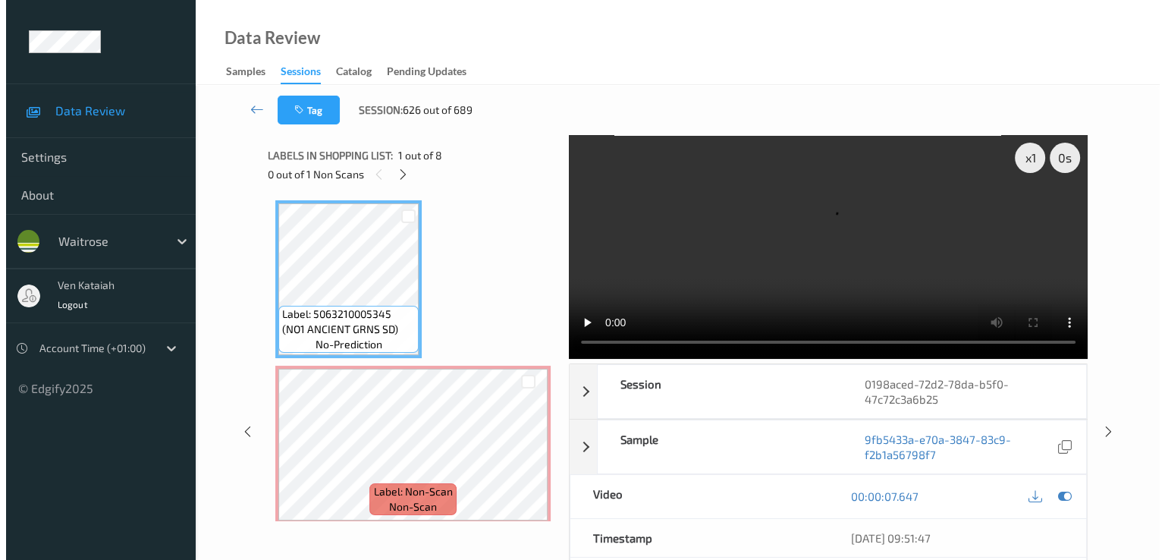
scroll to position [0, 0]
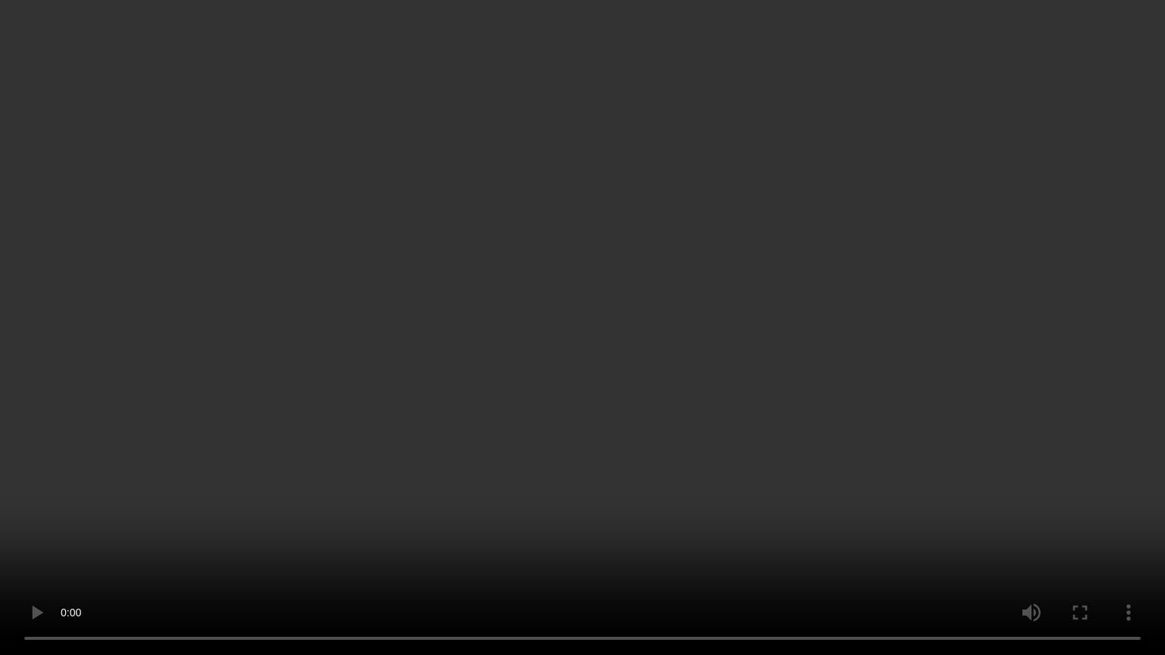
click at [218, 400] on video at bounding box center [582, 327] width 1165 height 655
click at [131, 406] on video at bounding box center [582, 327] width 1165 height 655
click at [76, 405] on video at bounding box center [582, 327] width 1165 height 655
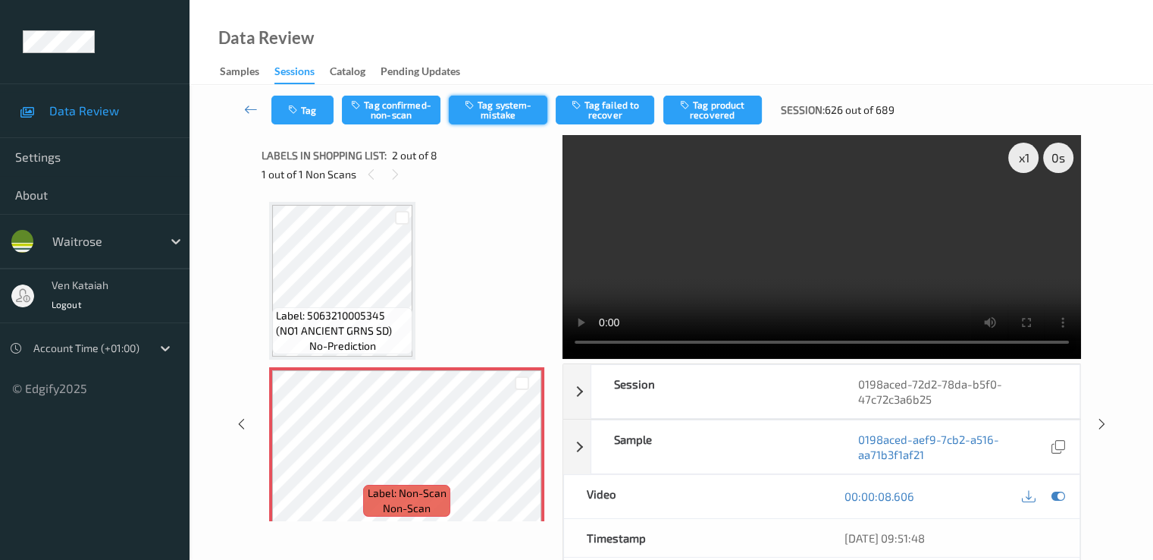
click at [495, 112] on button "Tag system-mistake" at bounding box center [498, 110] width 99 height 29
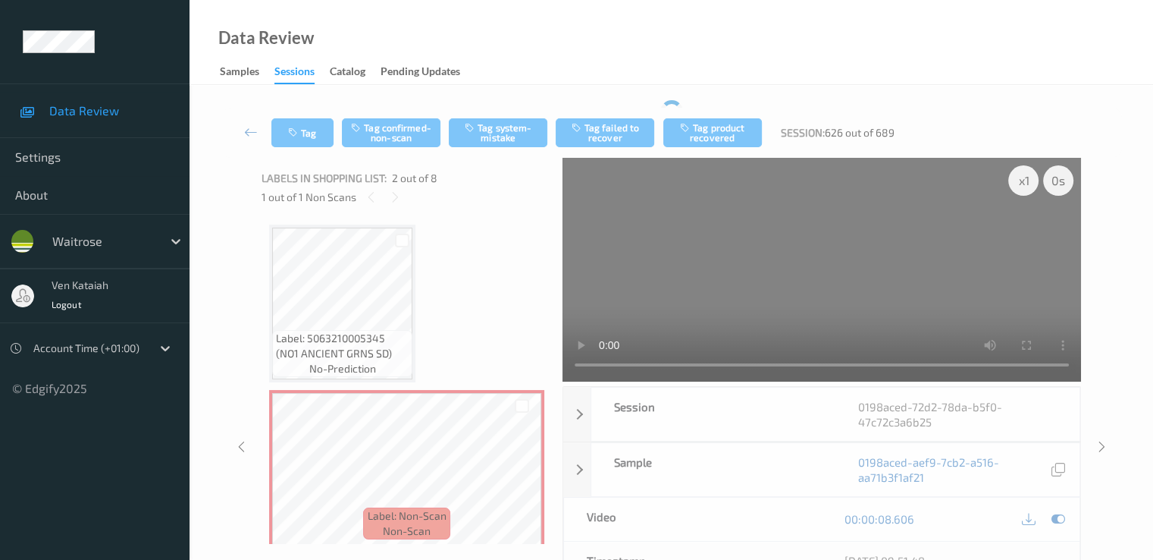
click at [316, 115] on div "Tag Tag confirmed-non-scan Tag system-mistake Tag failed to recover Tag product…" at bounding box center [672, 133] width 902 height 50
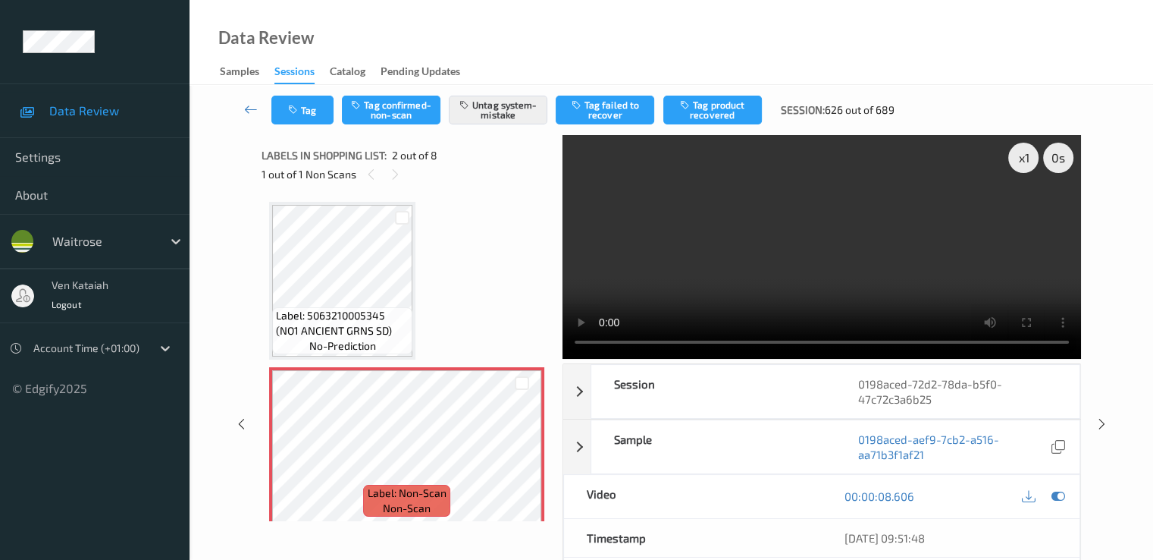
click at [316, 115] on button "Tag" at bounding box center [302, 110] width 62 height 29
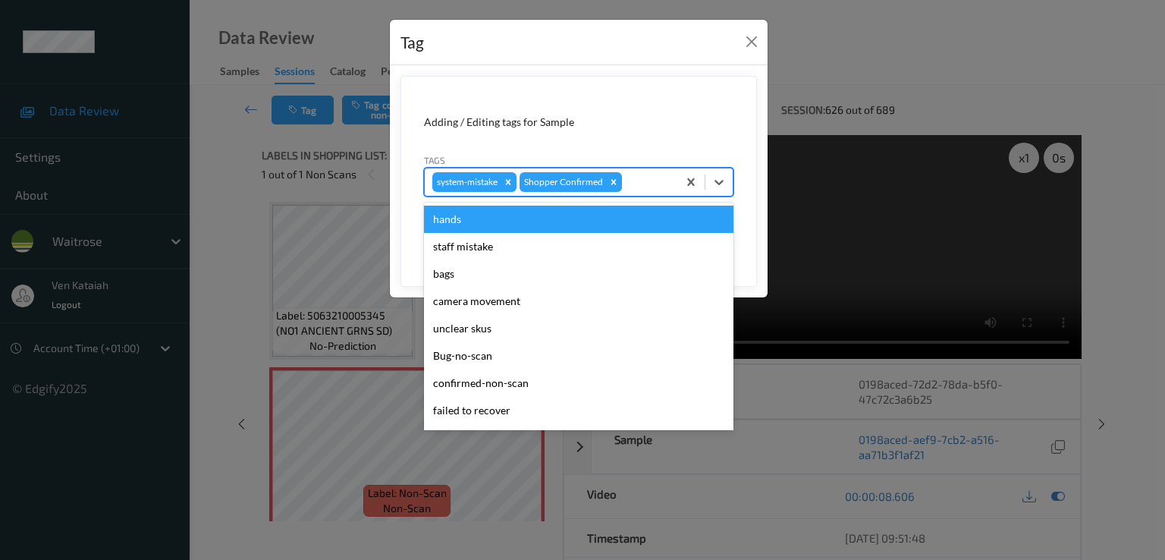
click at [664, 183] on div at bounding box center [647, 182] width 45 height 18
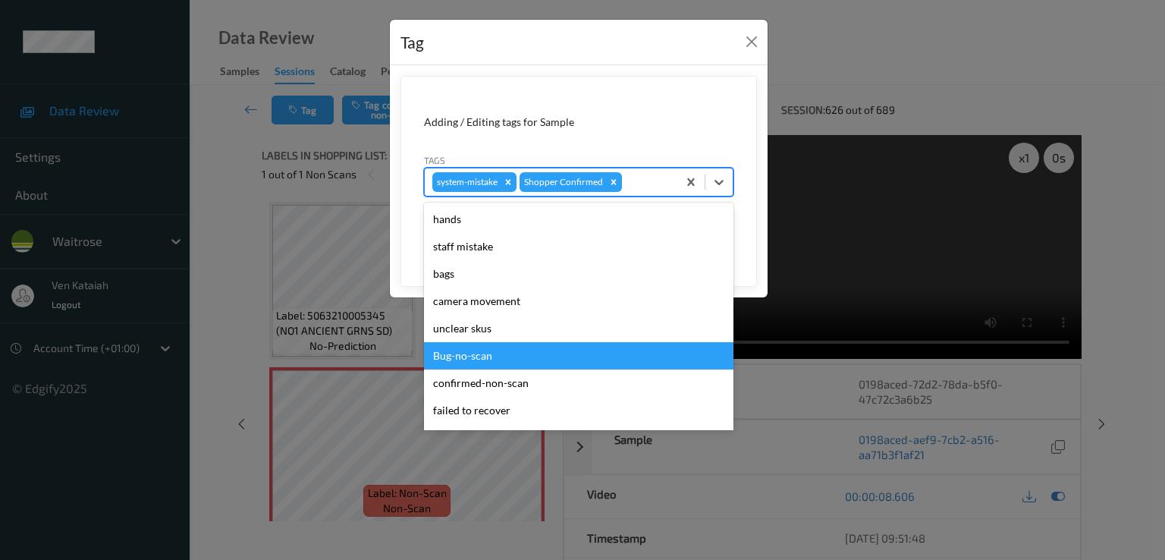
scroll to position [297, 0]
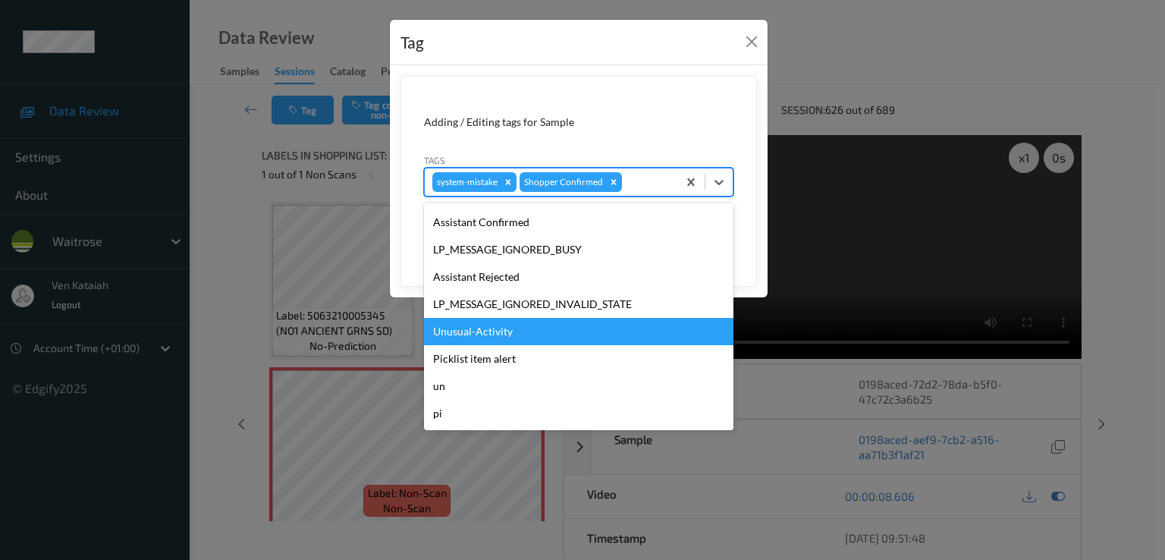
click at [516, 343] on div "Unusual-Activity" at bounding box center [578, 331] width 309 height 27
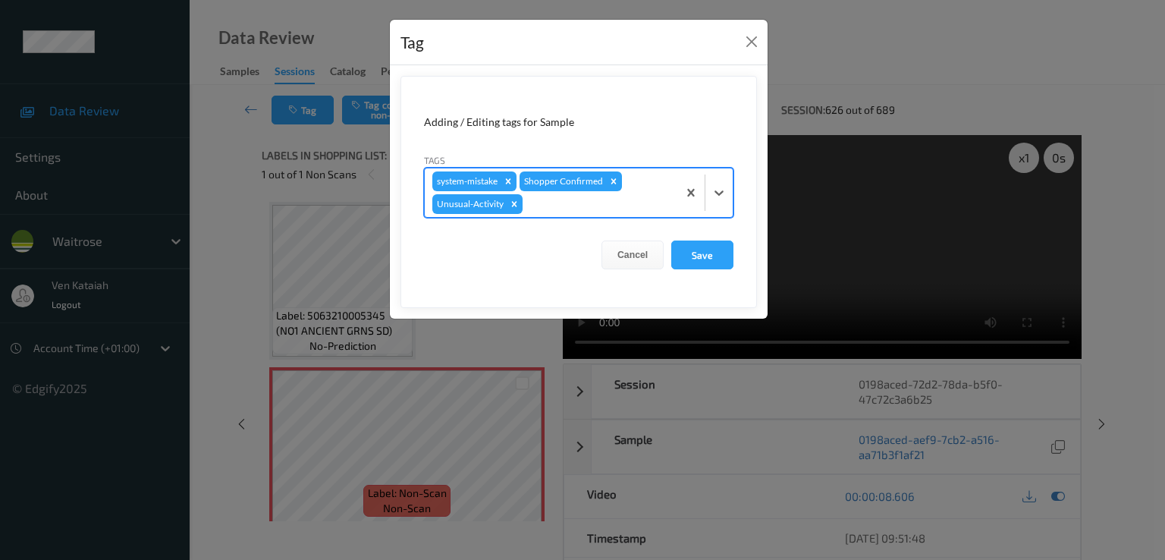
click at [582, 210] on div at bounding box center [597, 204] width 144 height 18
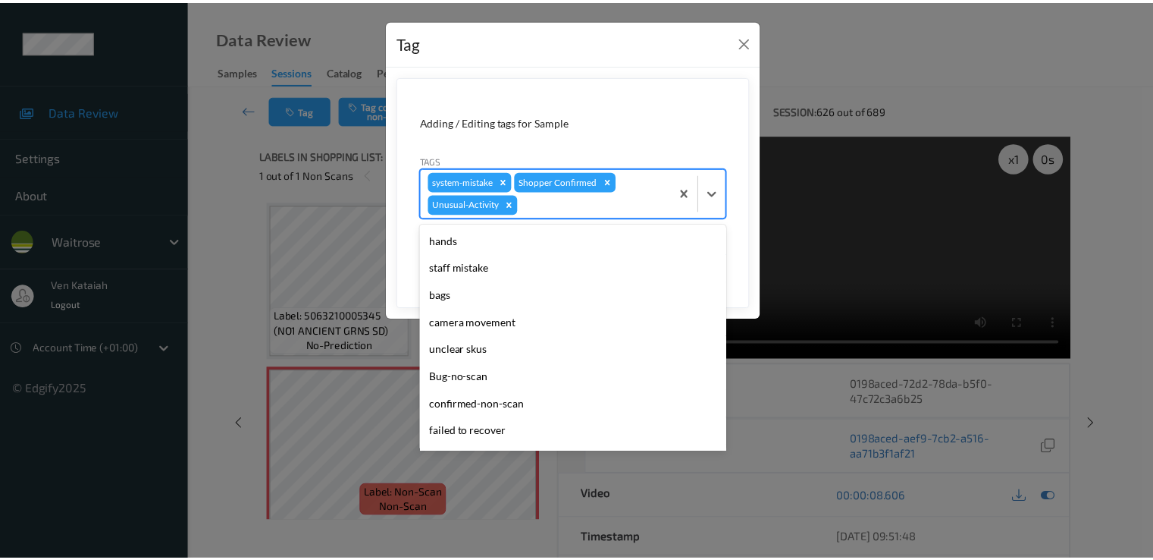
scroll to position [270, 0]
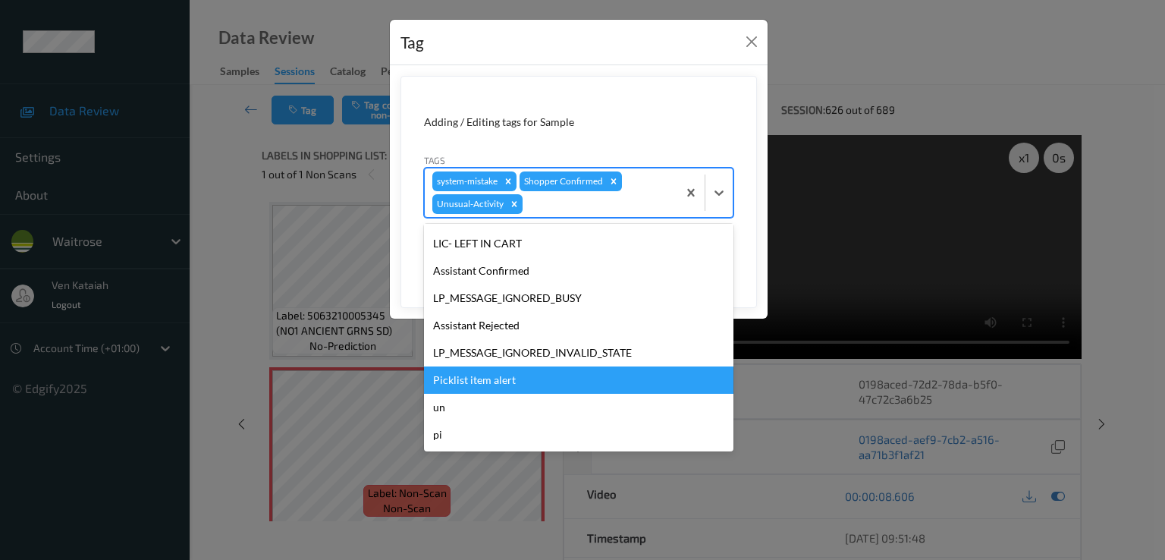
click at [510, 377] on div "Picklist item alert" at bounding box center [578, 379] width 309 height 27
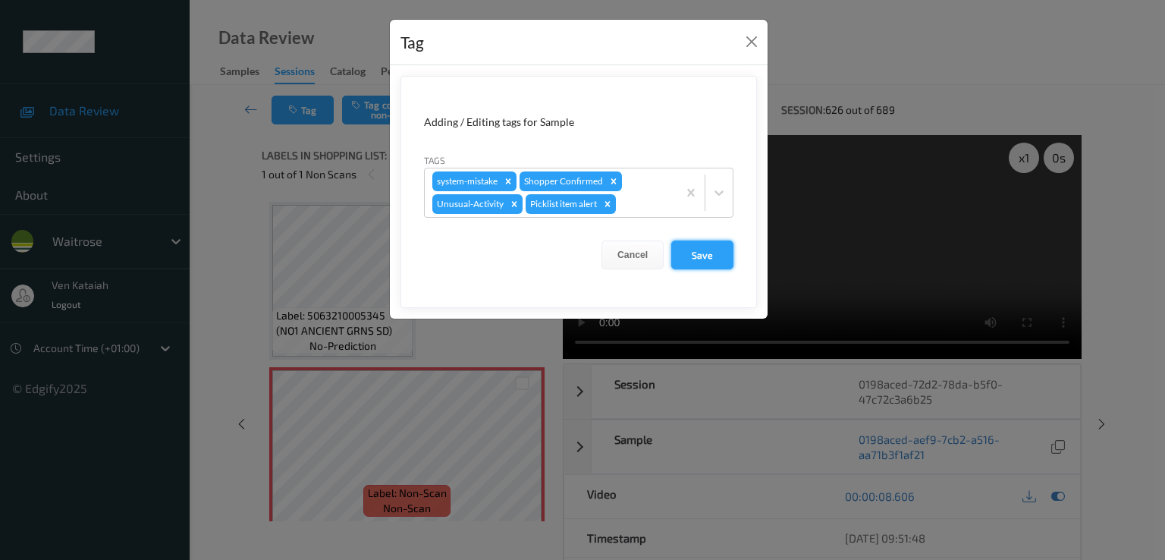
click at [715, 254] on button "Save" at bounding box center [702, 254] width 62 height 29
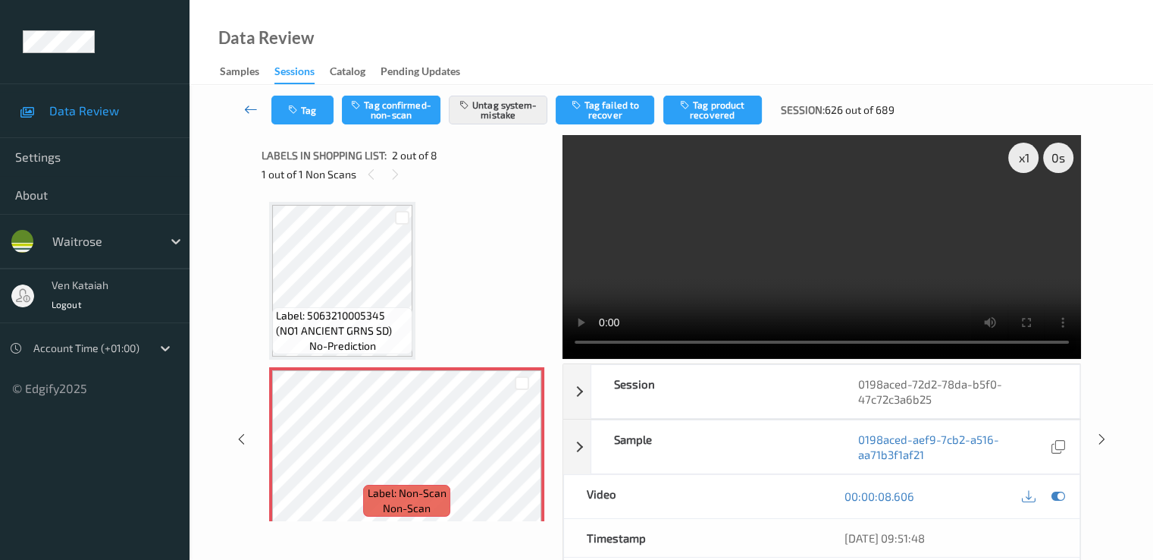
click at [246, 110] on icon at bounding box center [251, 109] width 14 height 15
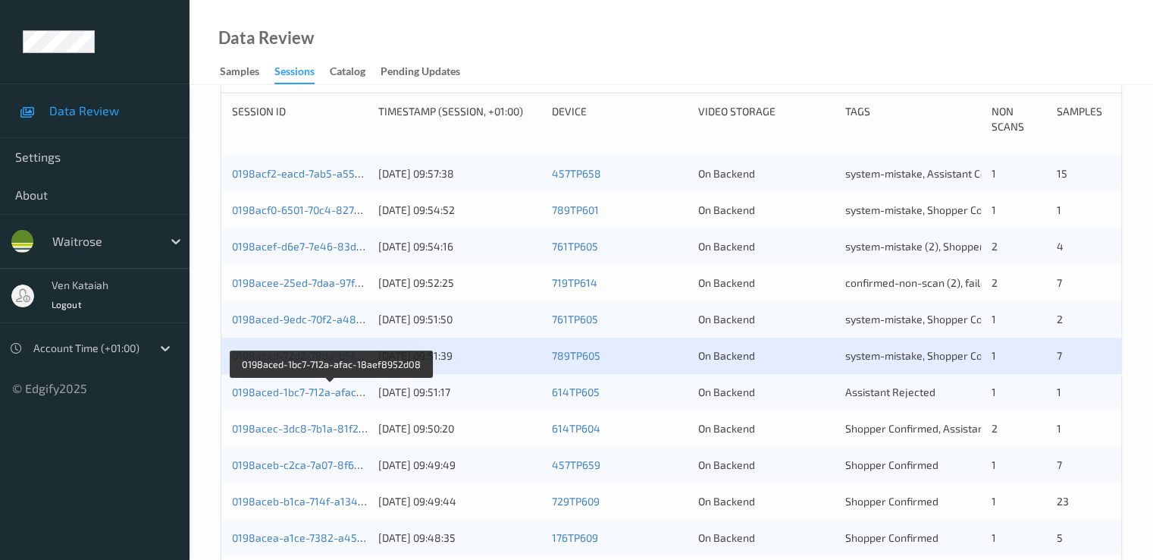
scroll to position [455, 0]
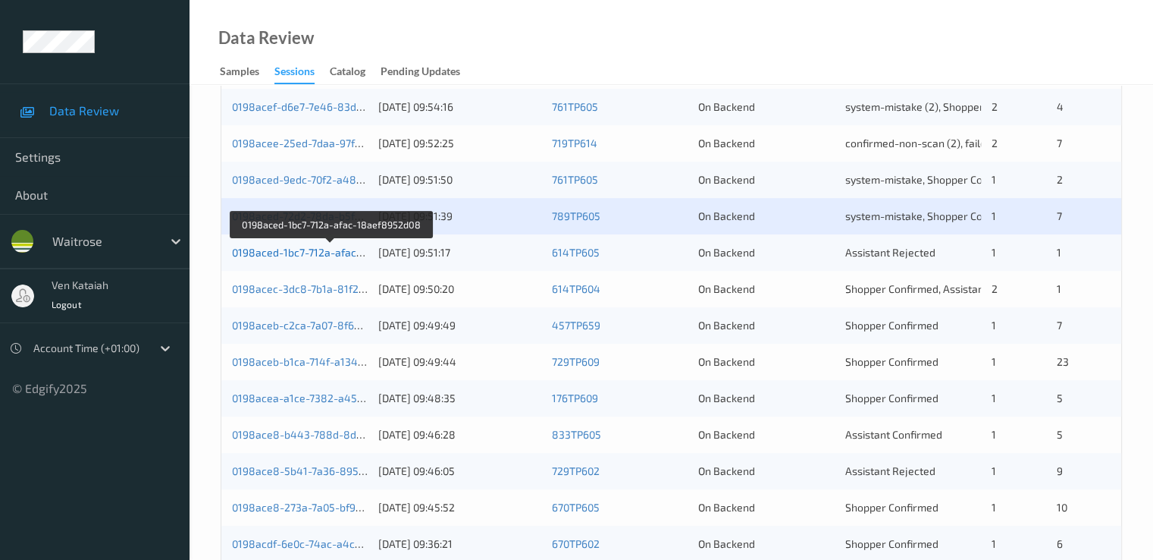
click at [327, 251] on link "0198aced-1bc7-712a-afac-18aef8952d08" at bounding box center [332, 252] width 200 height 13
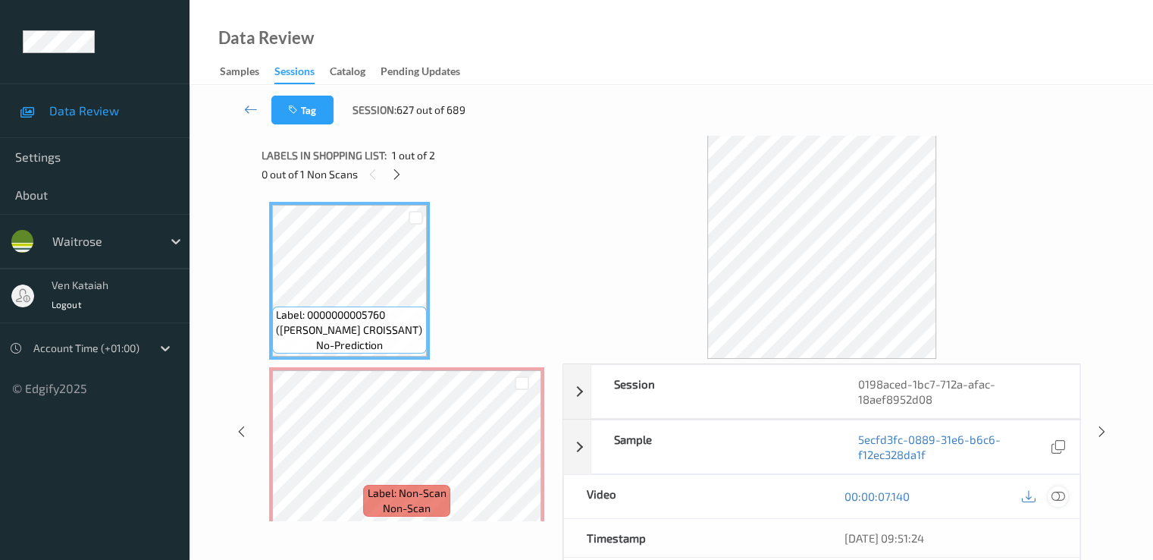
click at [1052, 492] on icon at bounding box center [1058, 496] width 14 height 14
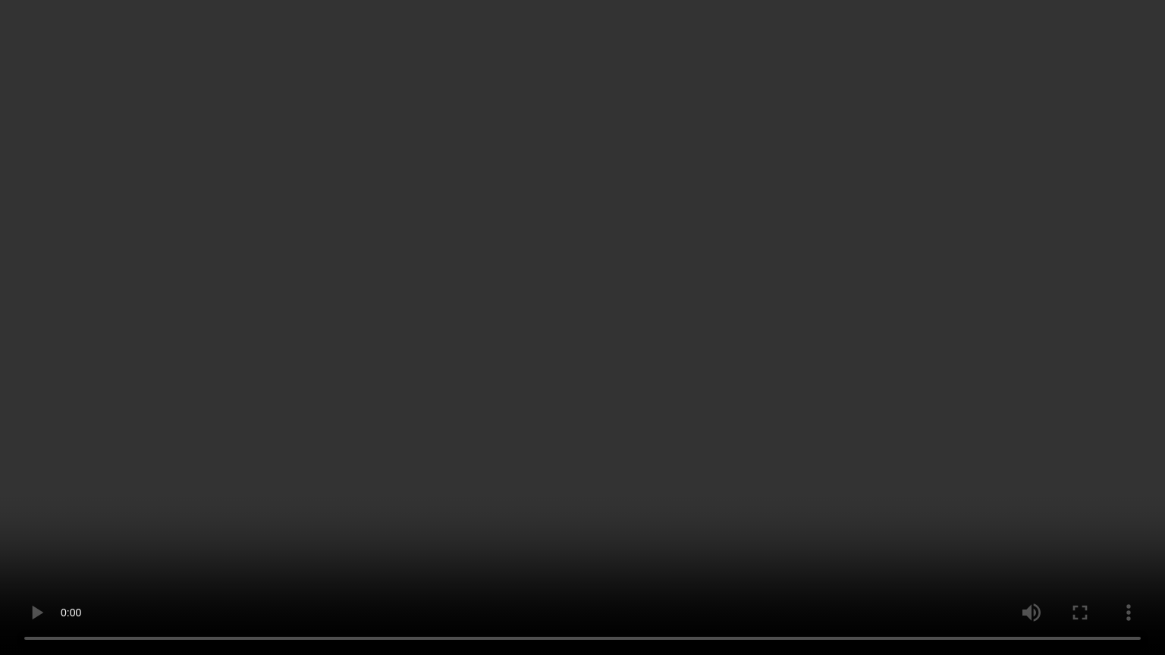
click at [168, 521] on video at bounding box center [582, 327] width 1165 height 655
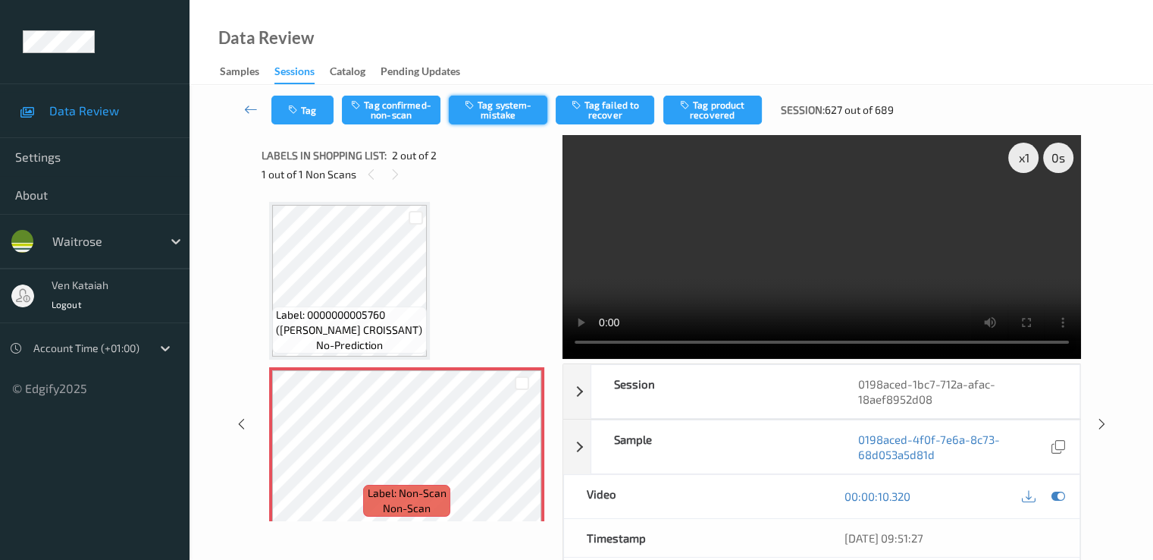
click at [510, 119] on button "Tag system-mistake" at bounding box center [498, 110] width 99 height 29
click at [306, 117] on button "Tag" at bounding box center [302, 110] width 62 height 29
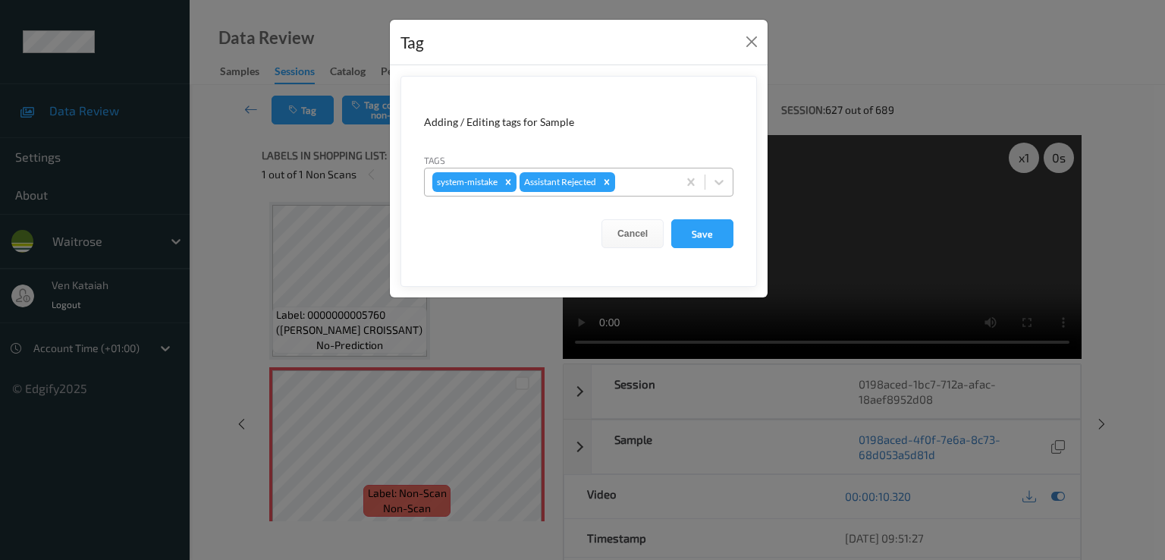
click at [661, 189] on div at bounding box center [644, 182] width 52 height 18
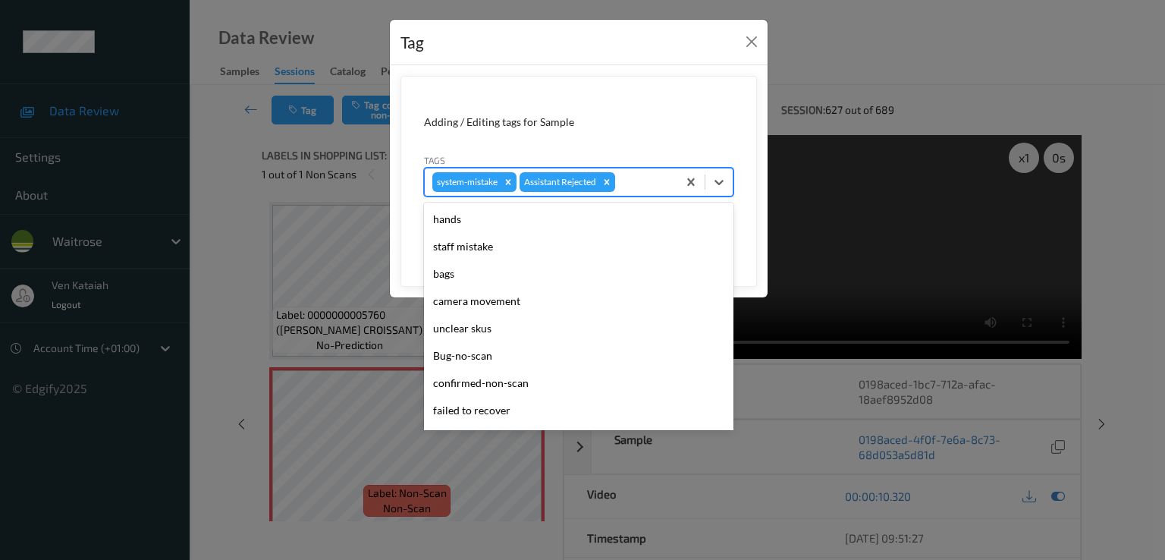
scroll to position [297, 0]
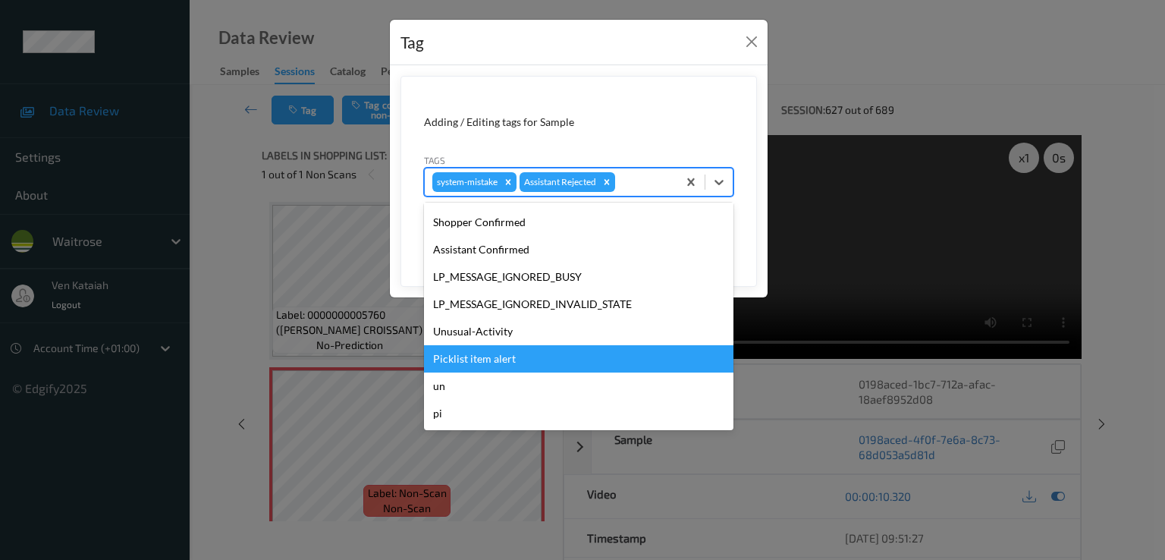
click at [504, 356] on div "Picklist item alert" at bounding box center [578, 358] width 309 height 27
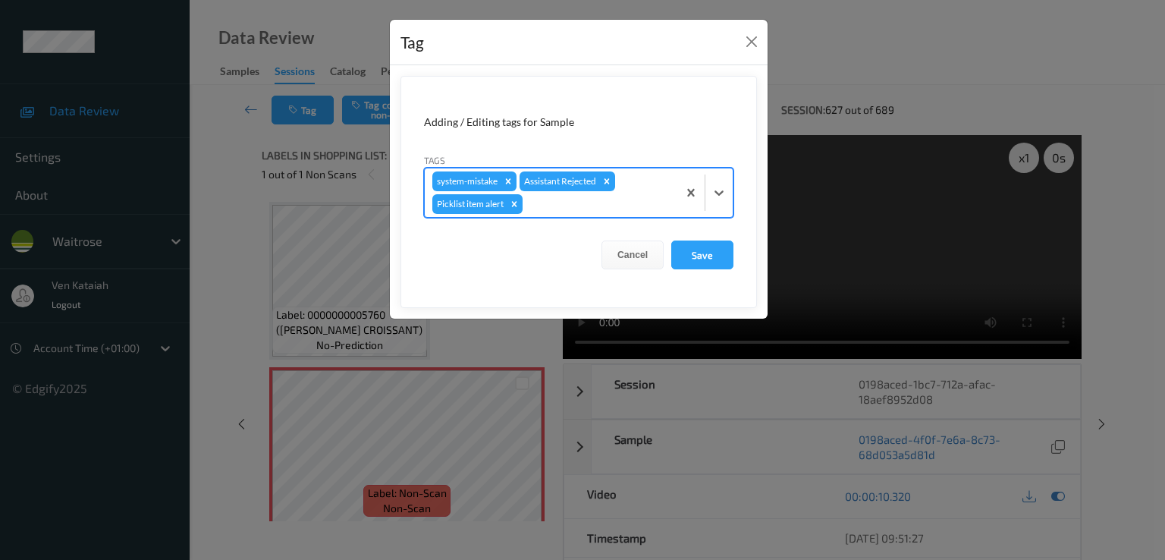
click at [551, 211] on div at bounding box center [597, 204] width 144 height 18
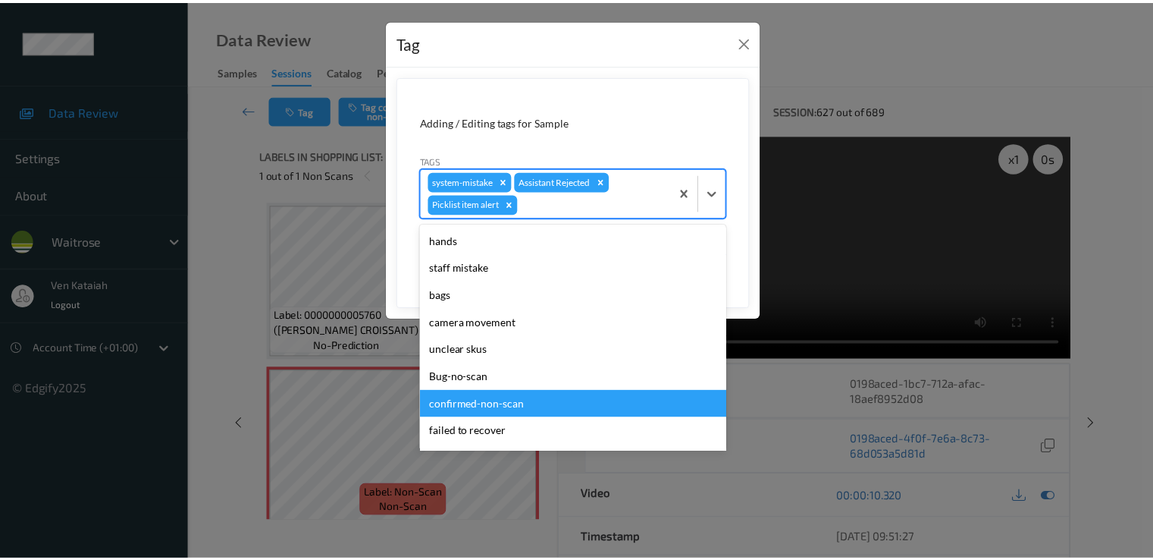
scroll to position [270, 0]
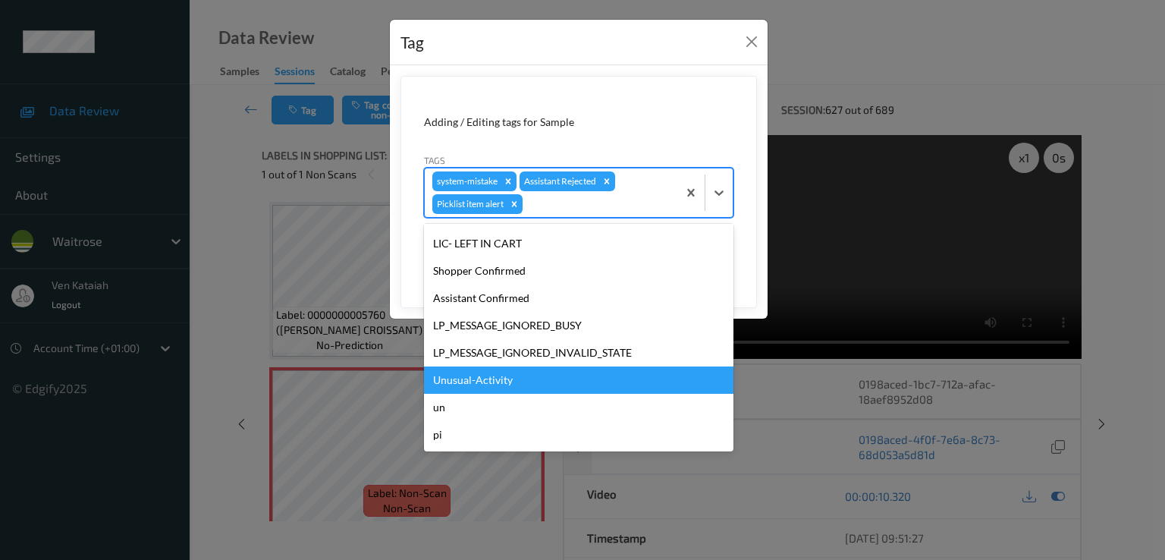
click at [483, 377] on div "Unusual-Activity" at bounding box center [578, 379] width 309 height 27
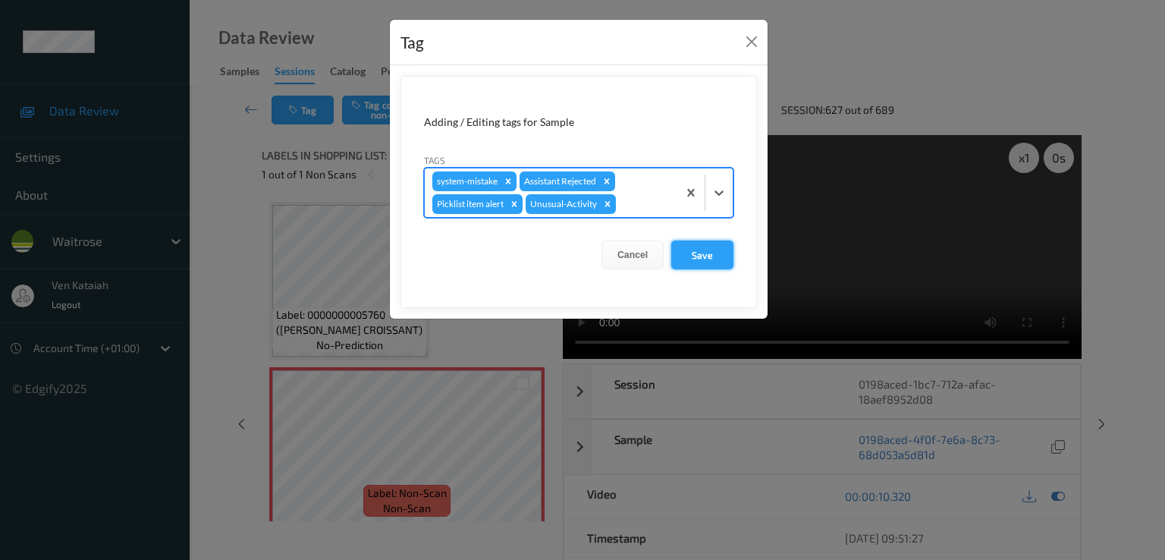
click at [716, 243] on button "Save" at bounding box center [702, 254] width 62 height 29
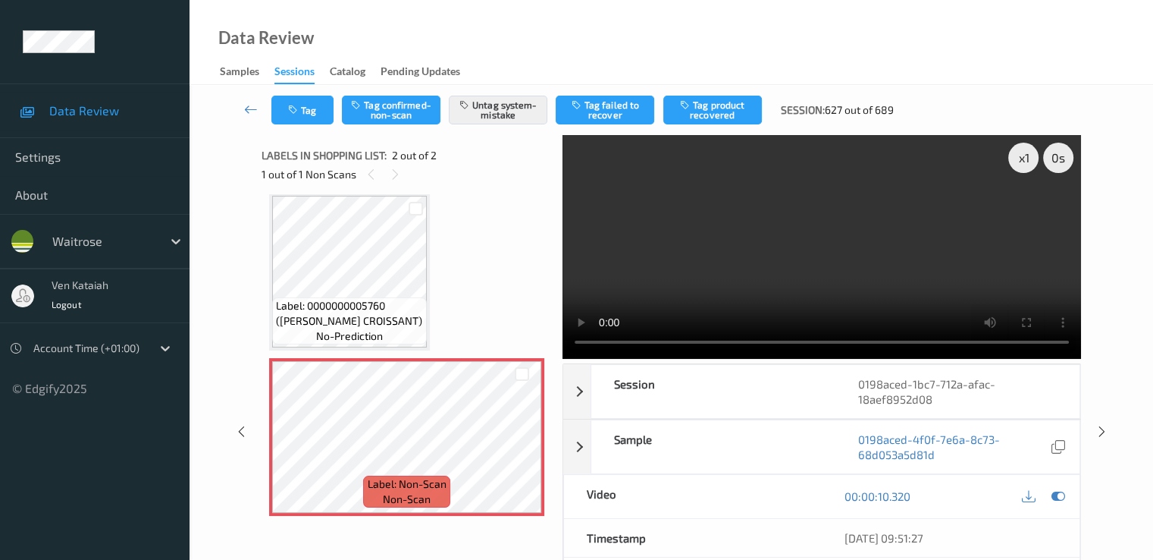
scroll to position [11, 0]
click at [258, 105] on icon at bounding box center [251, 109] width 14 height 15
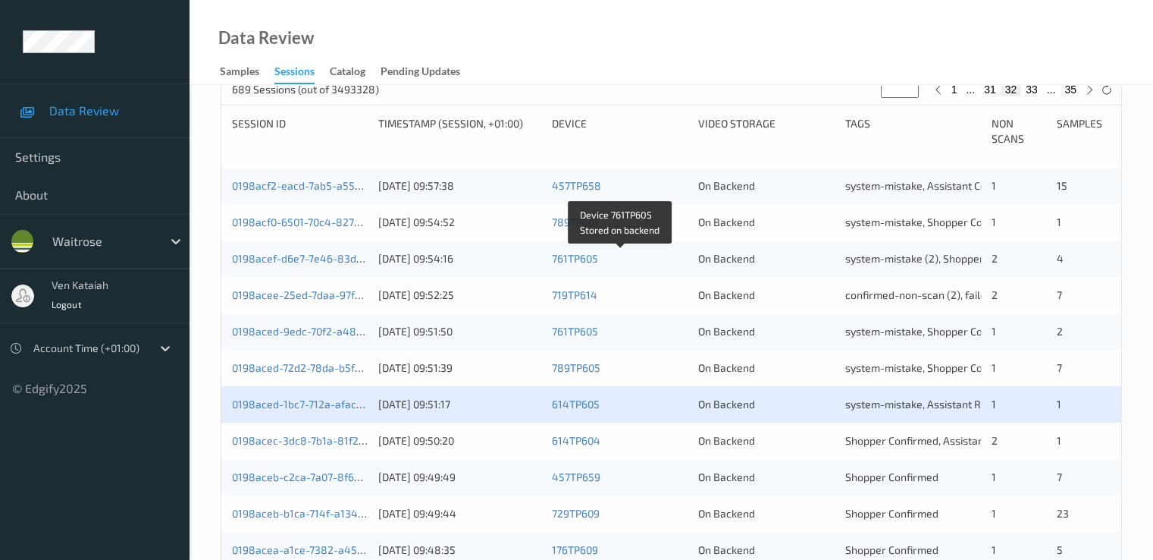
scroll to position [455, 0]
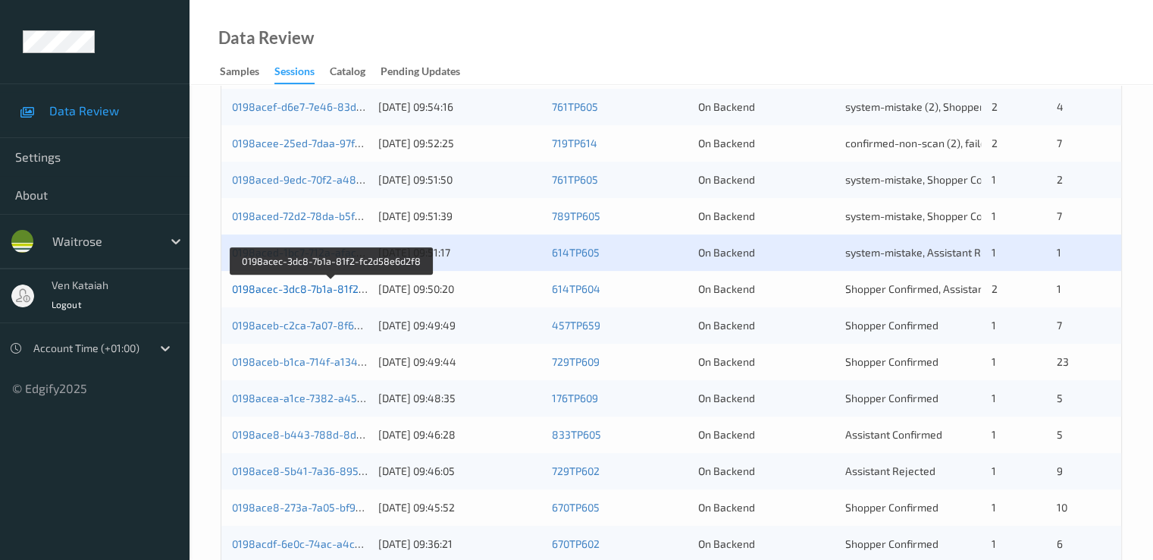
click at [289, 290] on link "0198acec-3dc8-7b1a-81f2-fc2d58e6d2f8" at bounding box center [332, 288] width 200 height 13
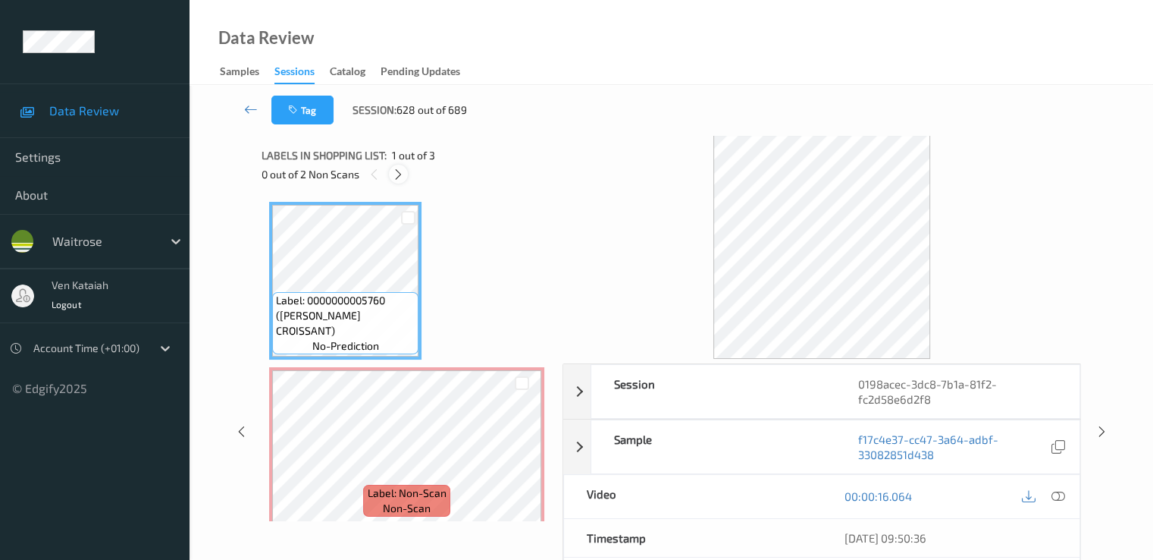
click at [397, 177] on icon at bounding box center [398, 175] width 13 height 14
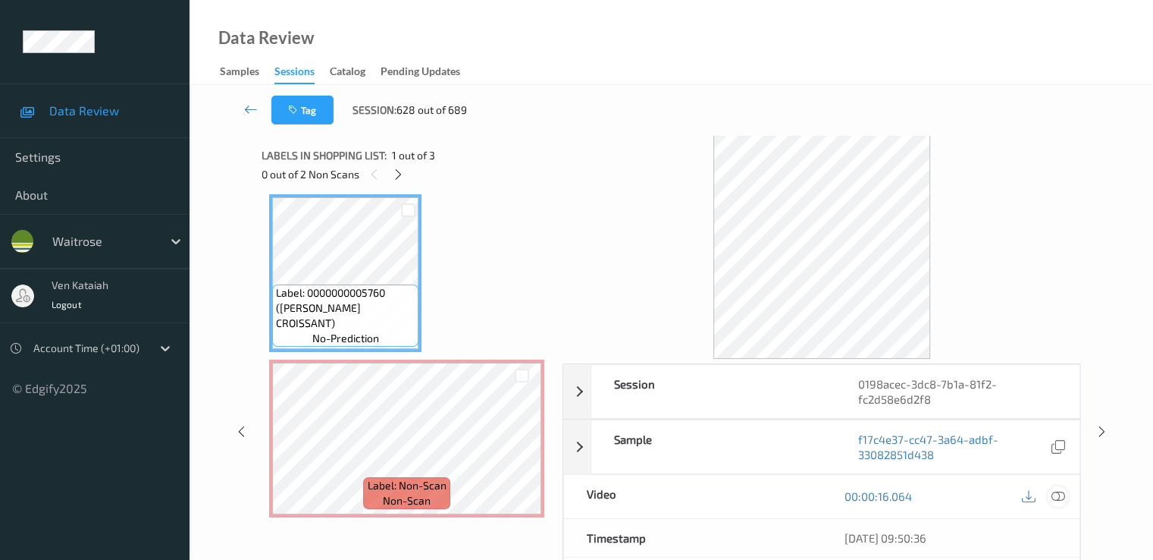
click at [1056, 499] on icon at bounding box center [1058, 496] width 14 height 14
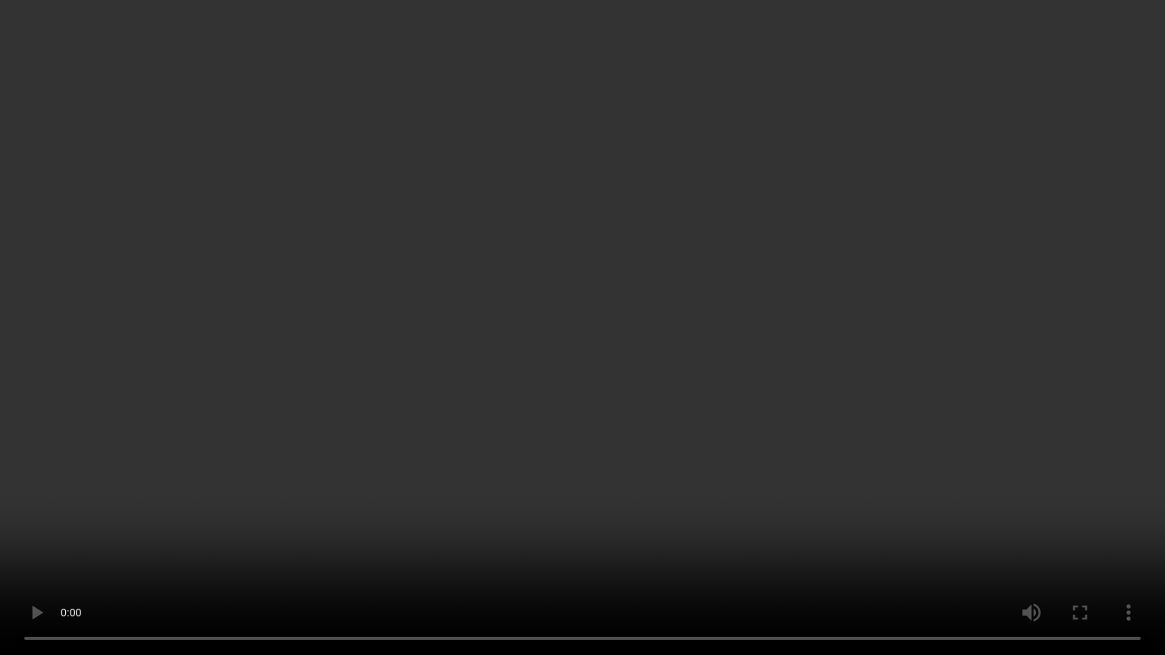
click at [353, 484] on video at bounding box center [582, 327] width 1165 height 655
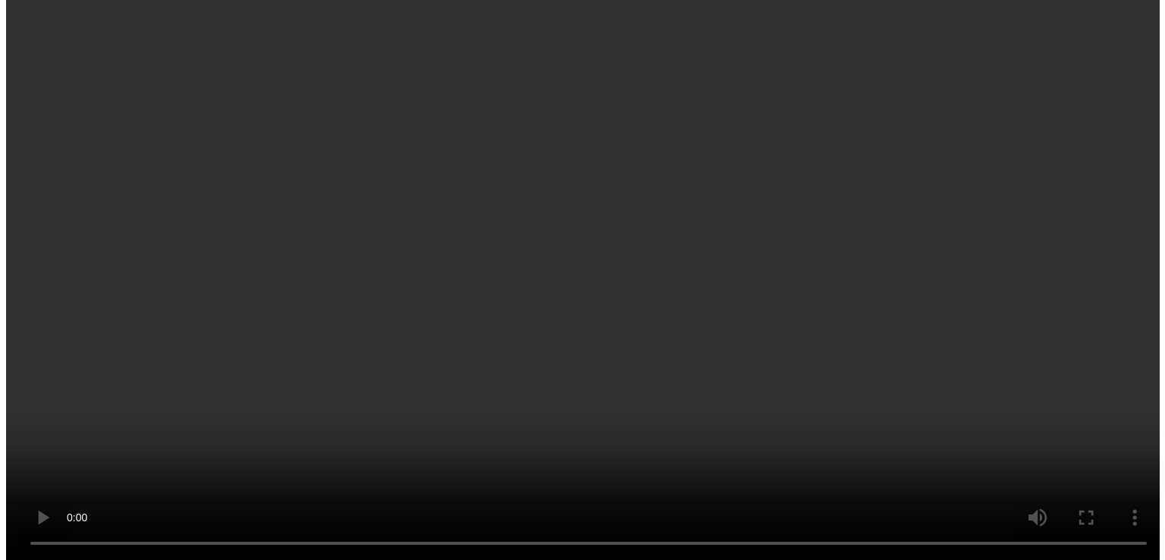
scroll to position [0, 0]
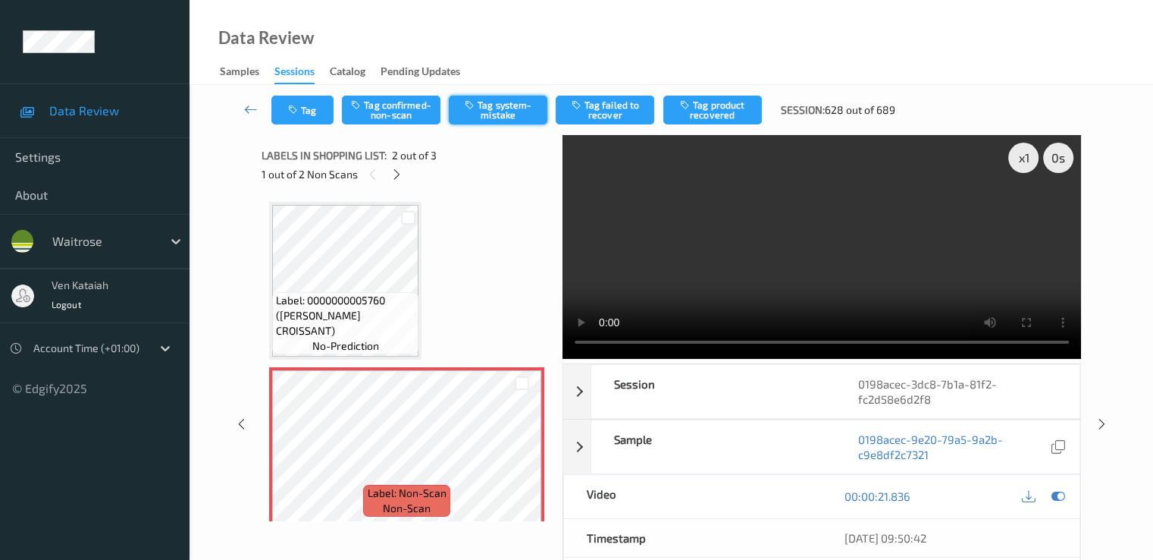
click at [475, 102] on icon "button" at bounding box center [471, 104] width 13 height 11
click at [306, 107] on button "Tag" at bounding box center [302, 110] width 62 height 29
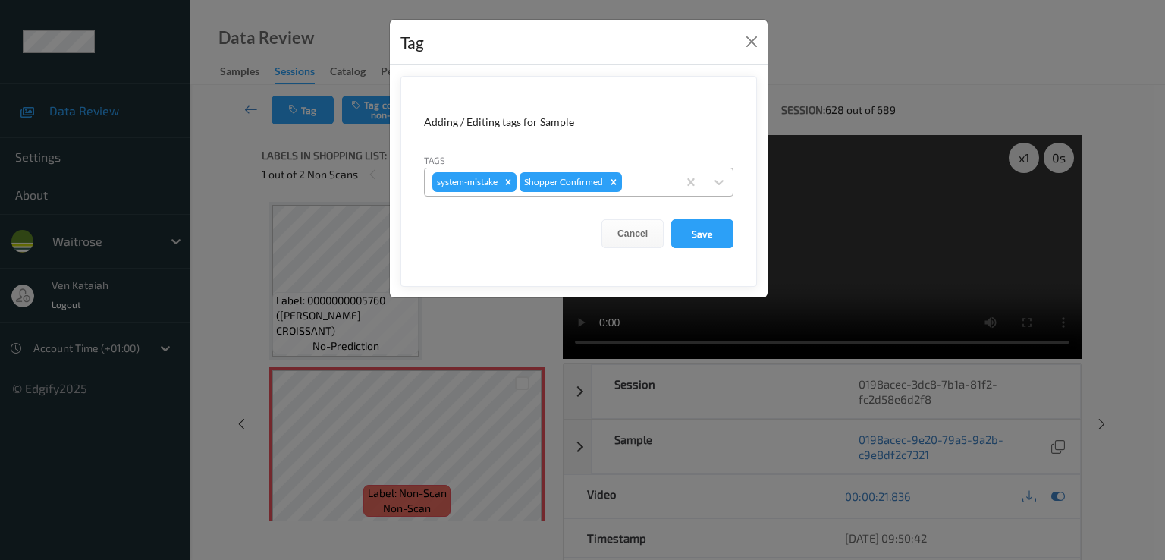
click at [663, 177] on div at bounding box center [647, 182] width 45 height 18
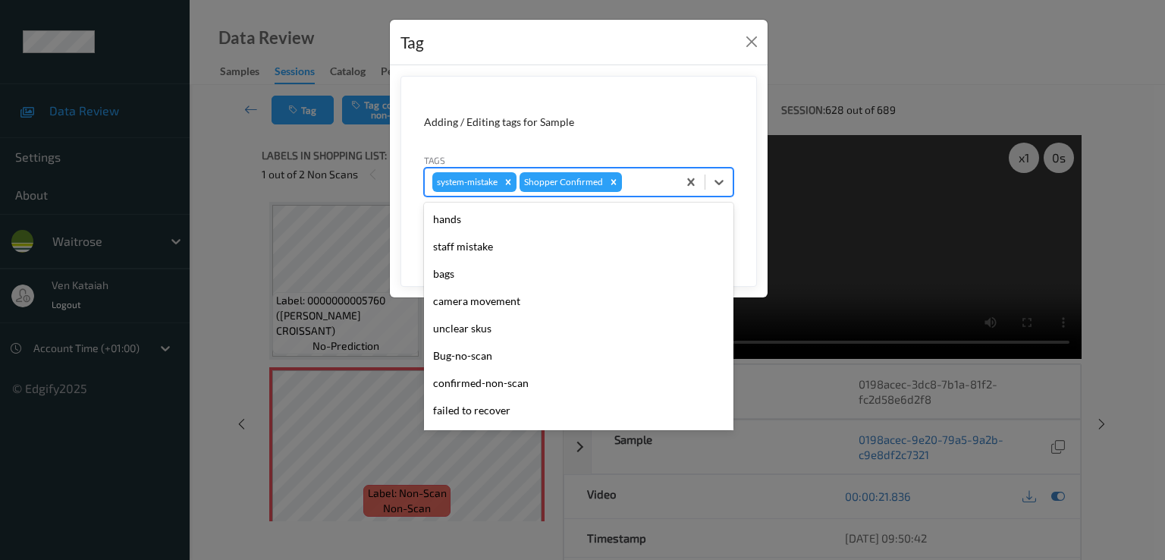
scroll to position [297, 0]
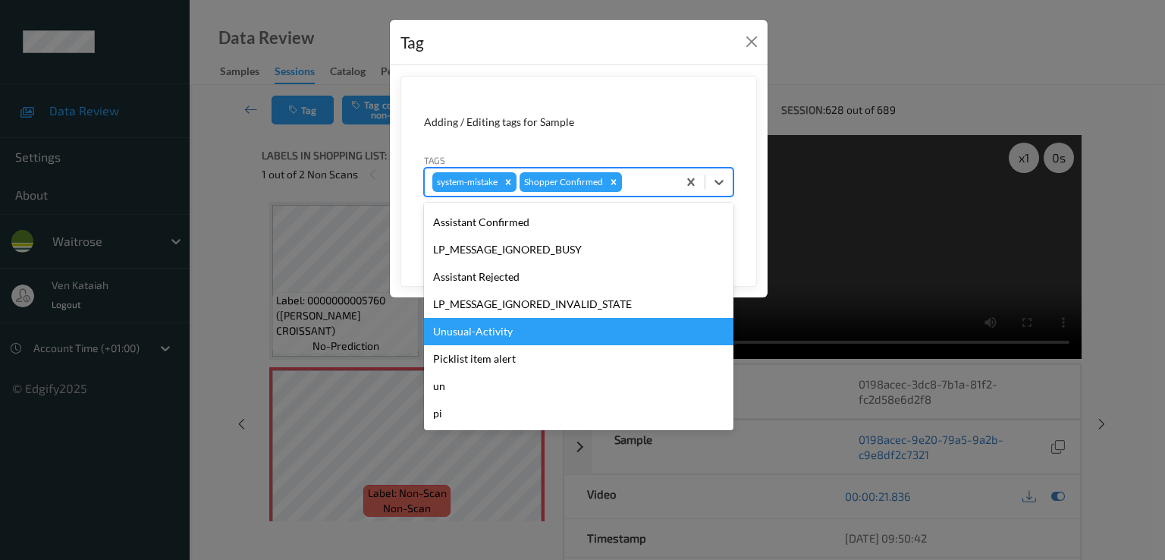
click at [482, 337] on div "Unusual-Activity" at bounding box center [578, 331] width 309 height 27
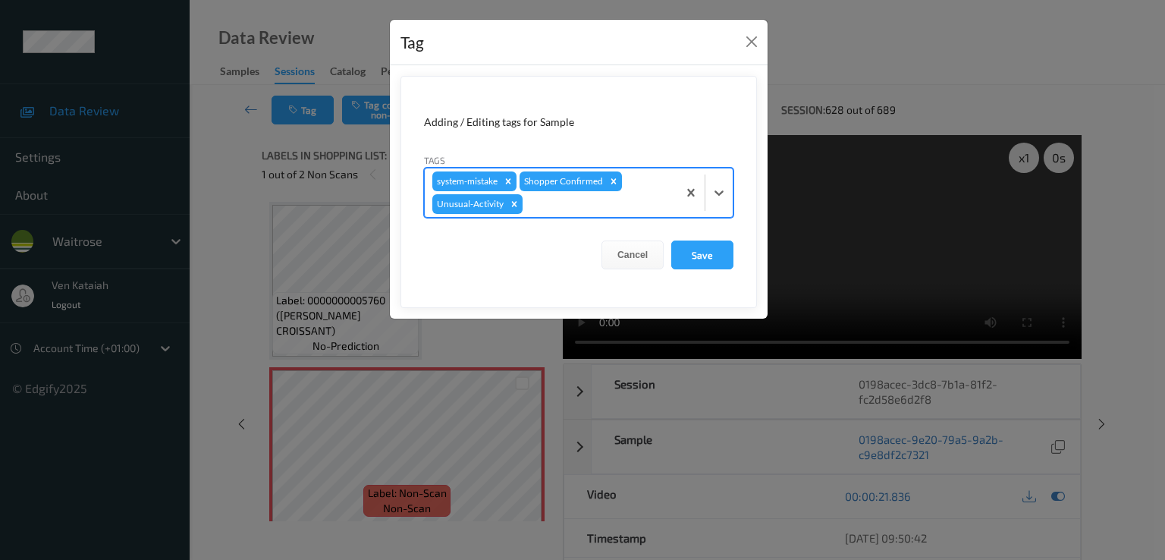
click at [551, 207] on div at bounding box center [597, 204] width 144 height 18
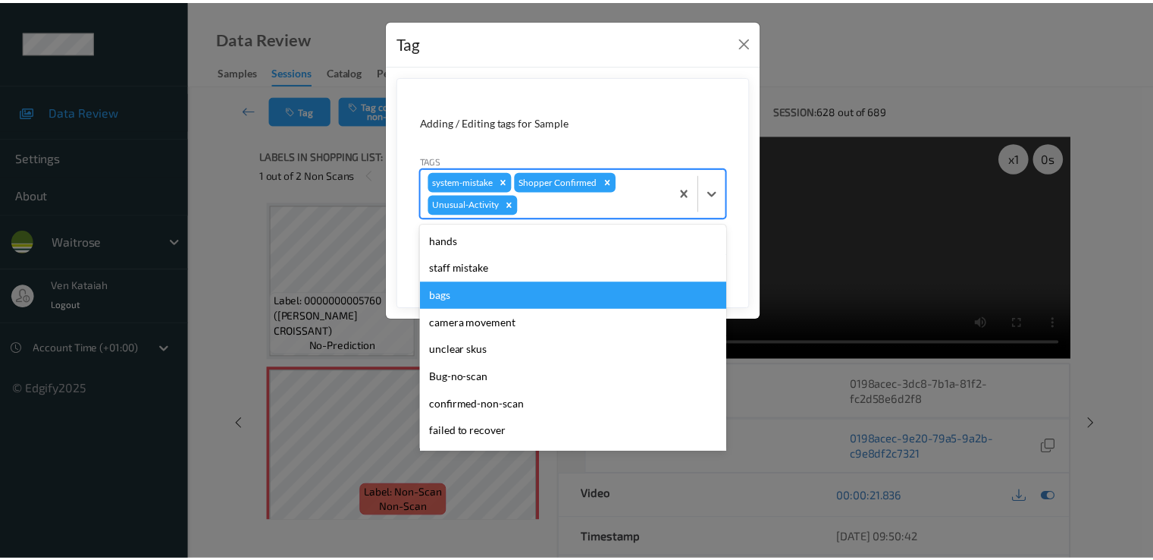
scroll to position [270, 0]
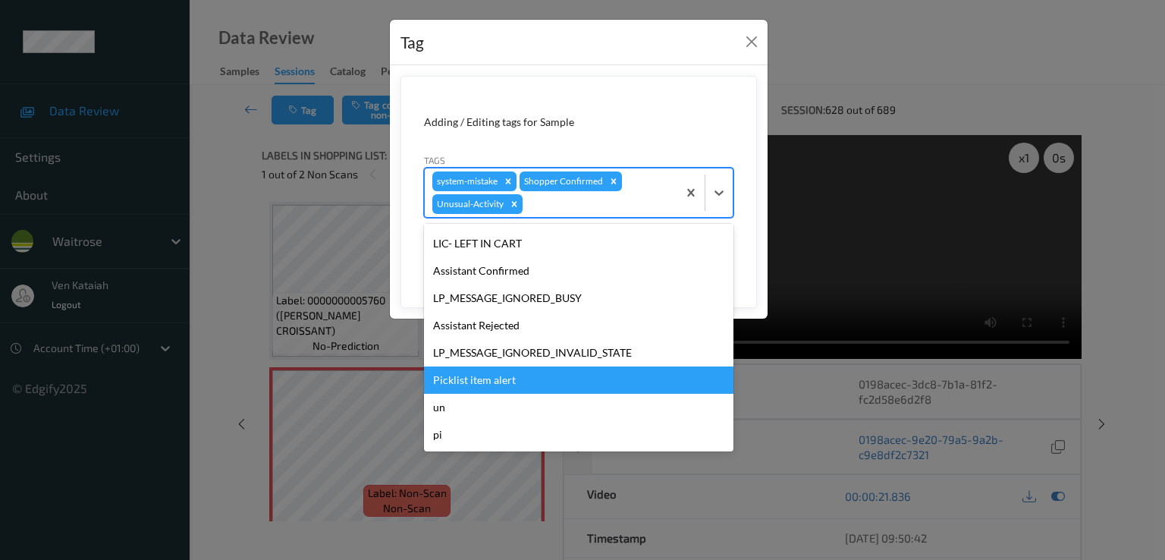
click at [488, 371] on div "Picklist item alert" at bounding box center [578, 379] width 309 height 27
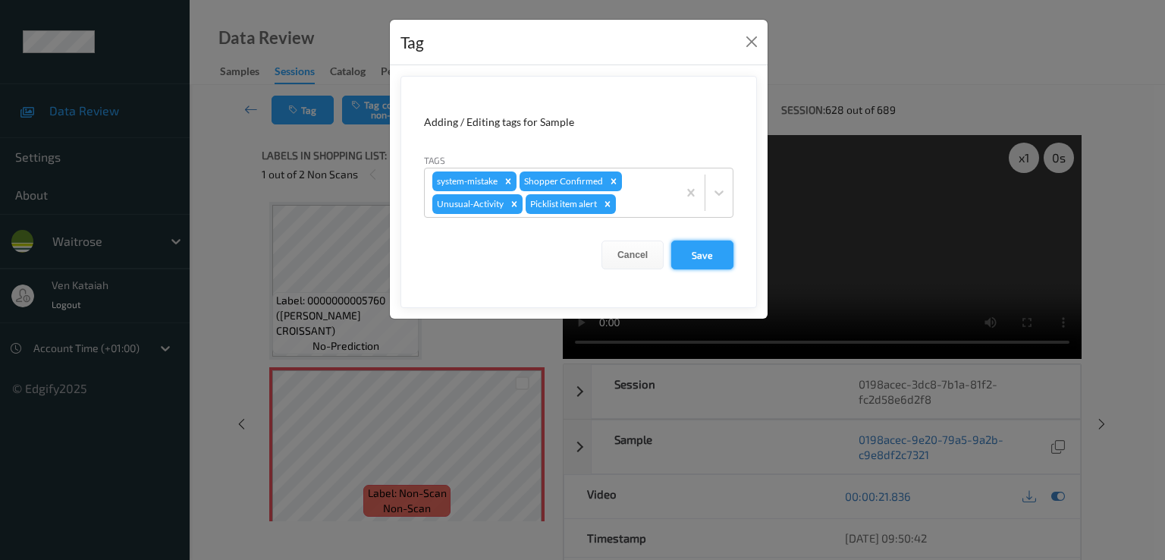
click at [701, 240] on button "Save" at bounding box center [702, 254] width 62 height 29
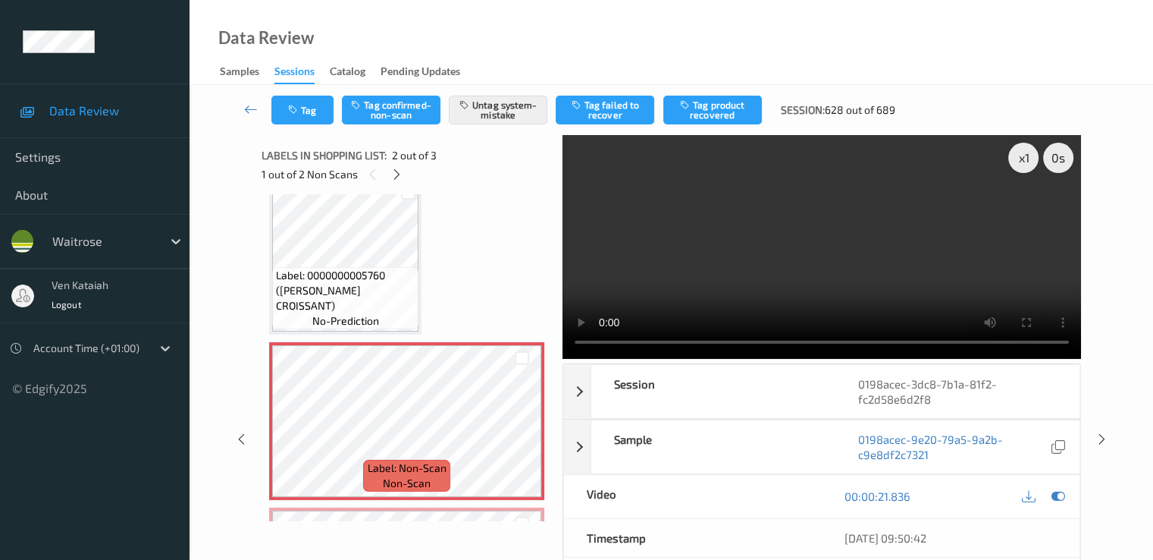
scroll to position [0, 0]
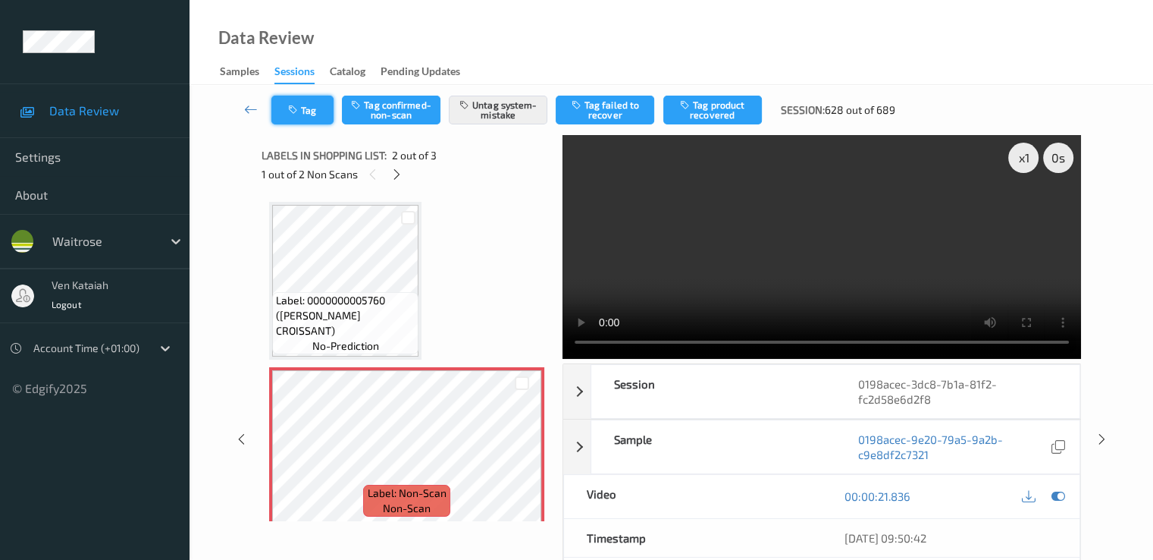
click at [283, 107] on button "Tag" at bounding box center [302, 110] width 62 height 29
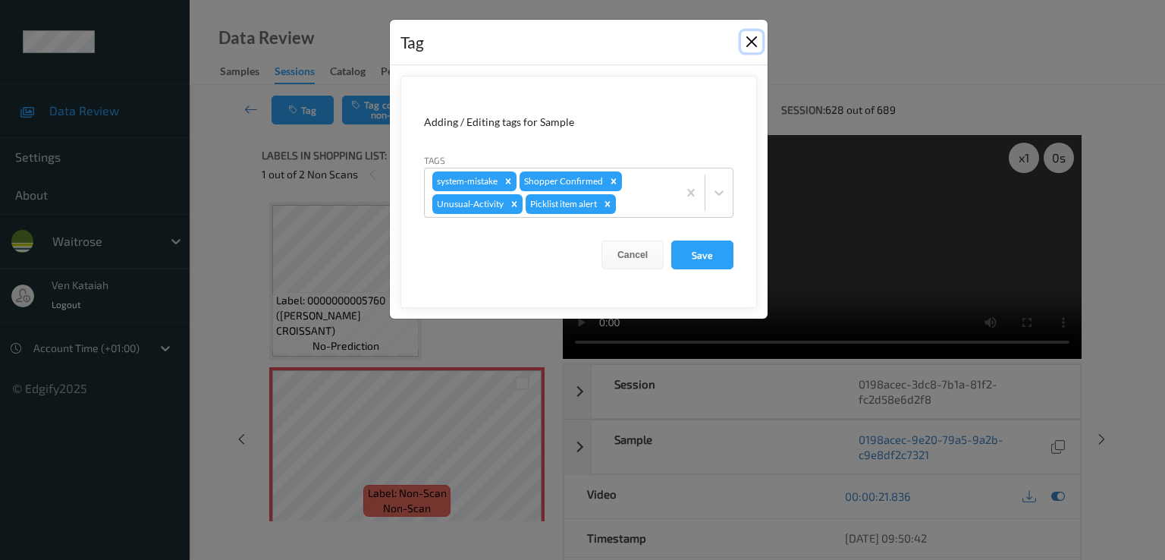
click at [754, 45] on button "Close" at bounding box center [751, 41] width 21 height 21
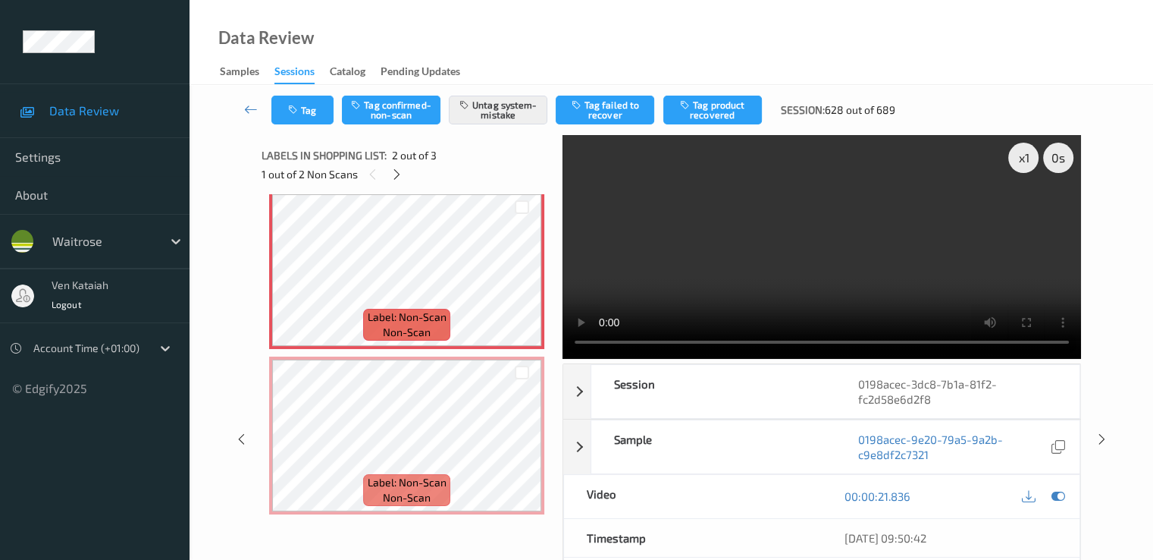
scroll to position [177, 0]
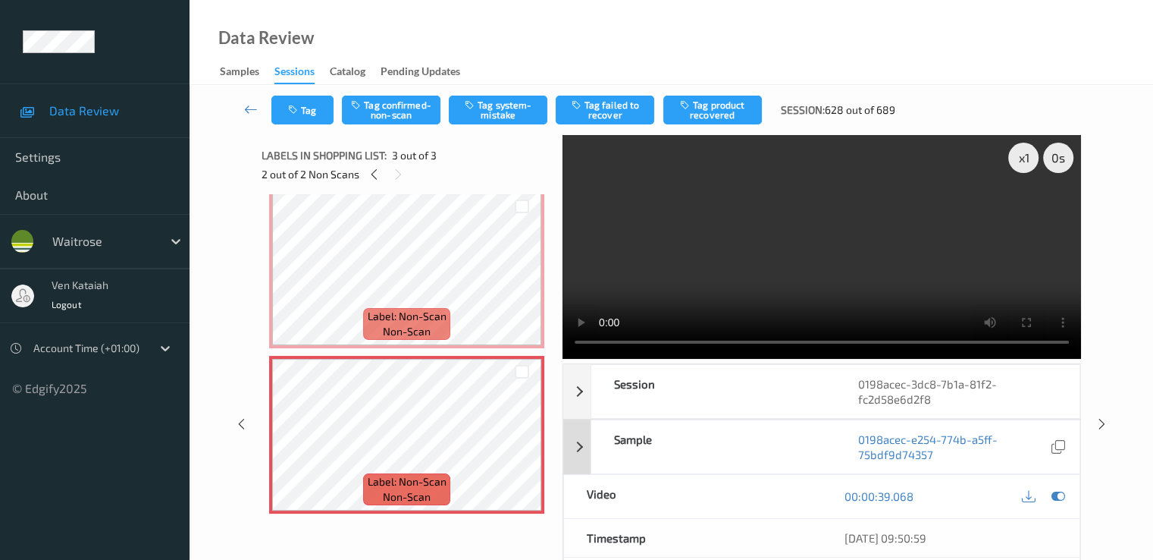
drag, startPoint x: 1062, startPoint y: 491, endPoint x: 1053, endPoint y: 492, distance: 8.5
click at [1062, 491] on icon at bounding box center [1058, 496] width 14 height 14
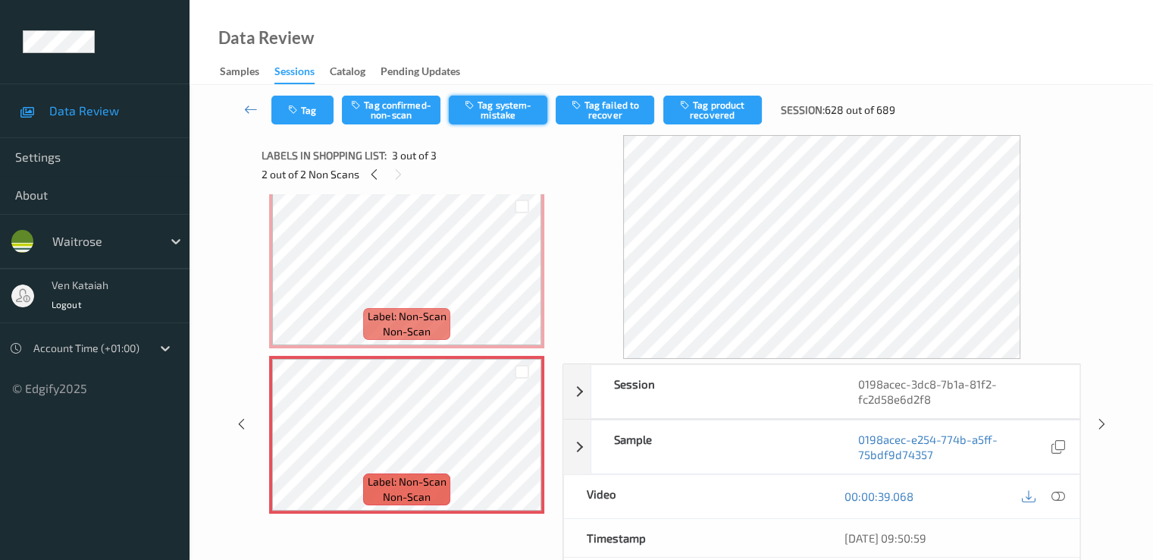
click at [503, 107] on button "Tag system-mistake" at bounding box center [498, 110] width 99 height 29
click at [315, 96] on button "Tag" at bounding box center [302, 110] width 62 height 29
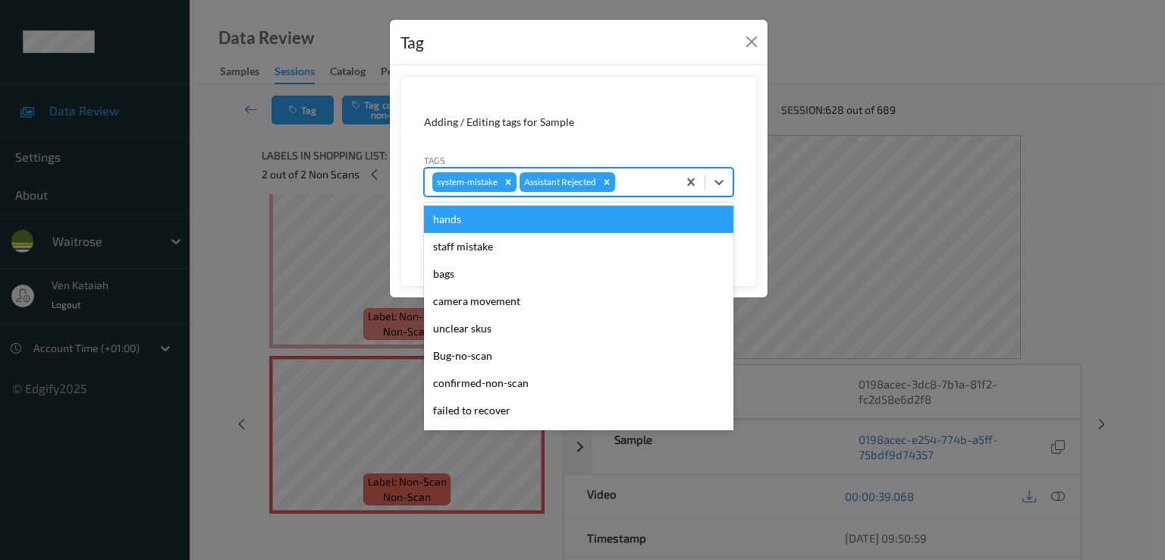
click at [651, 184] on div at bounding box center [644, 182] width 52 height 18
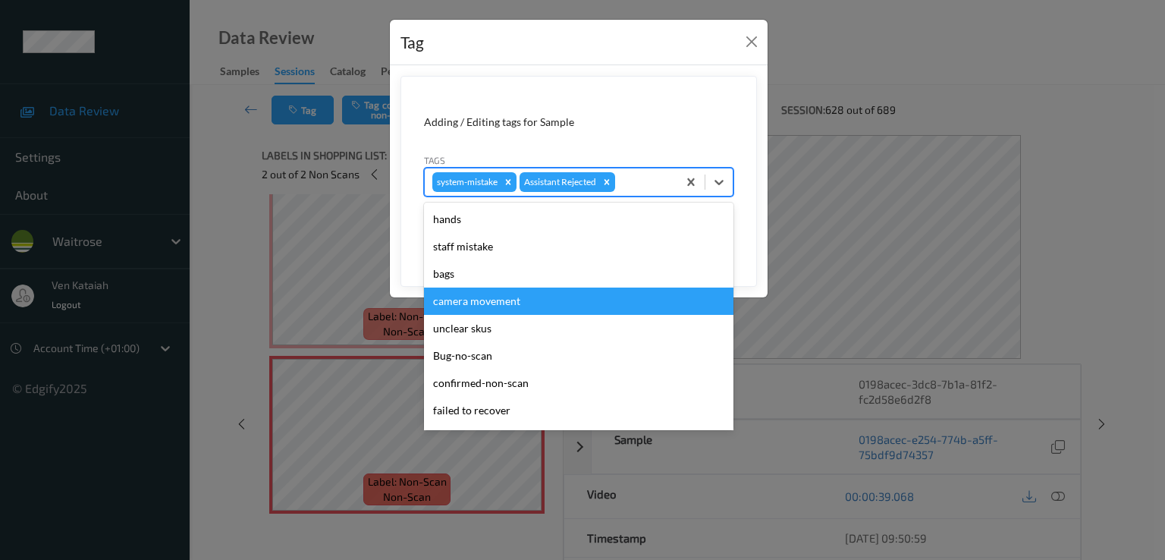
scroll to position [297, 0]
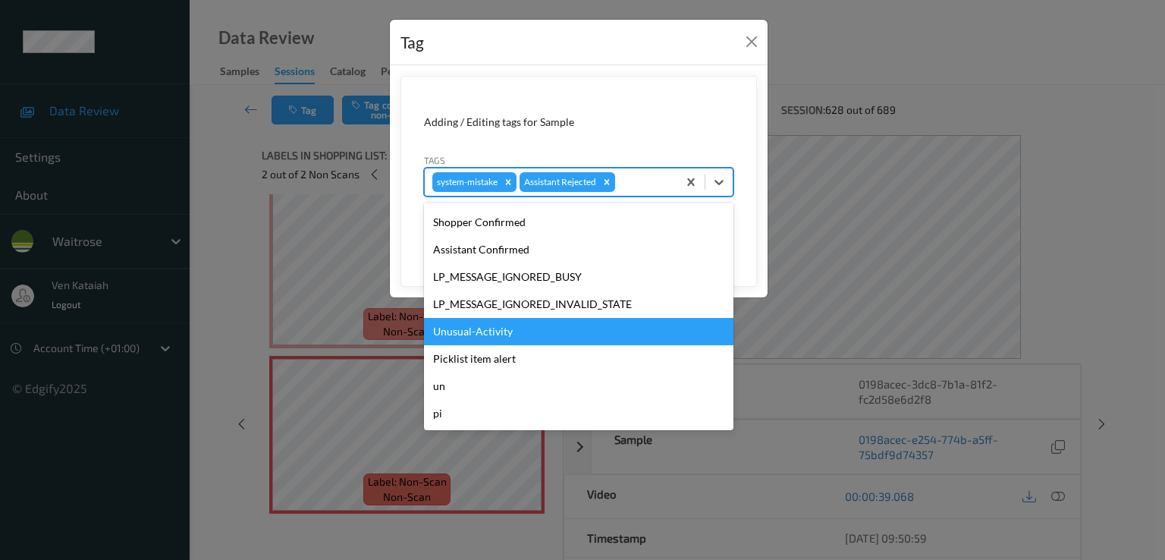
click at [475, 322] on div "Unusual-Activity" at bounding box center [578, 331] width 309 height 27
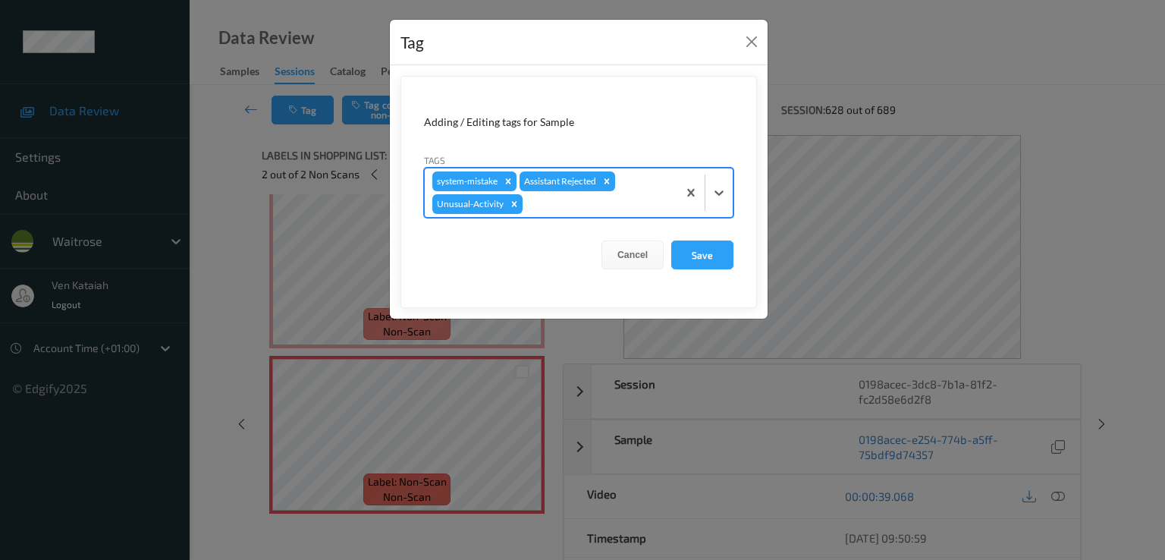
click at [573, 205] on div at bounding box center [597, 204] width 144 height 18
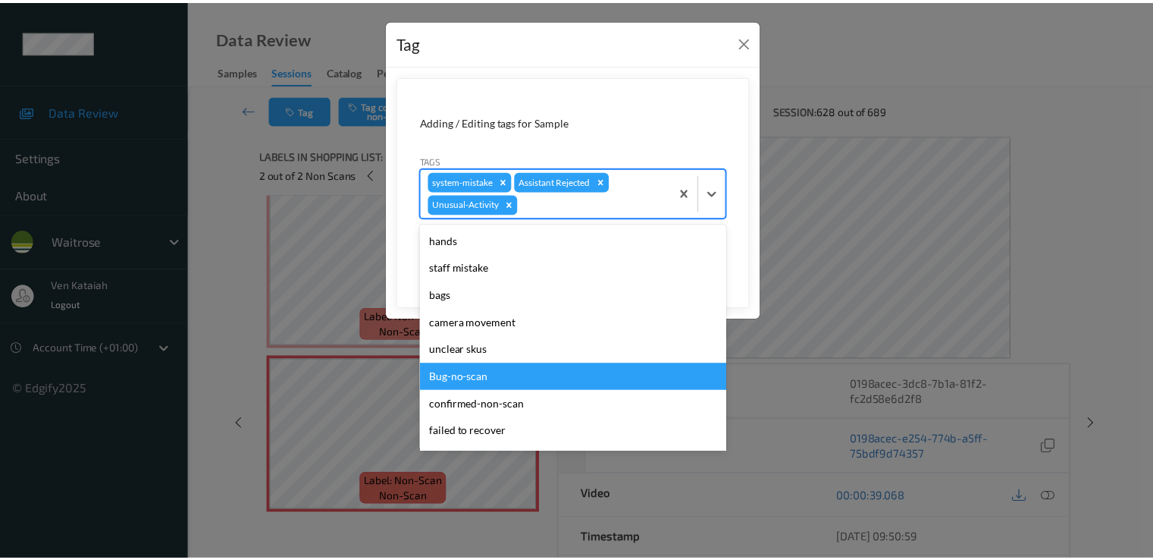
scroll to position [270, 0]
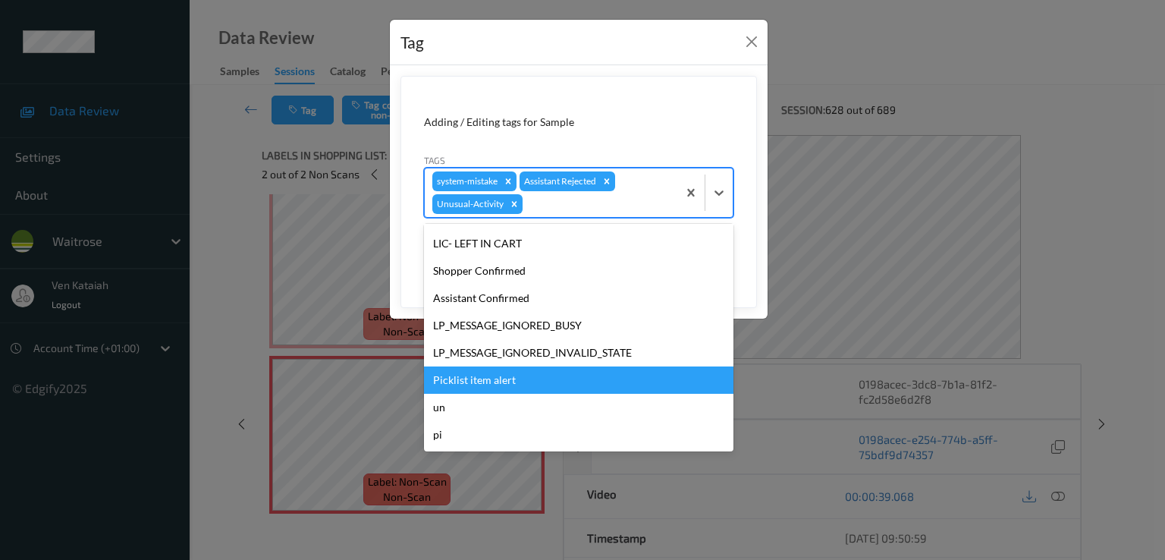
click at [465, 372] on div "Picklist item alert" at bounding box center [578, 379] width 309 height 27
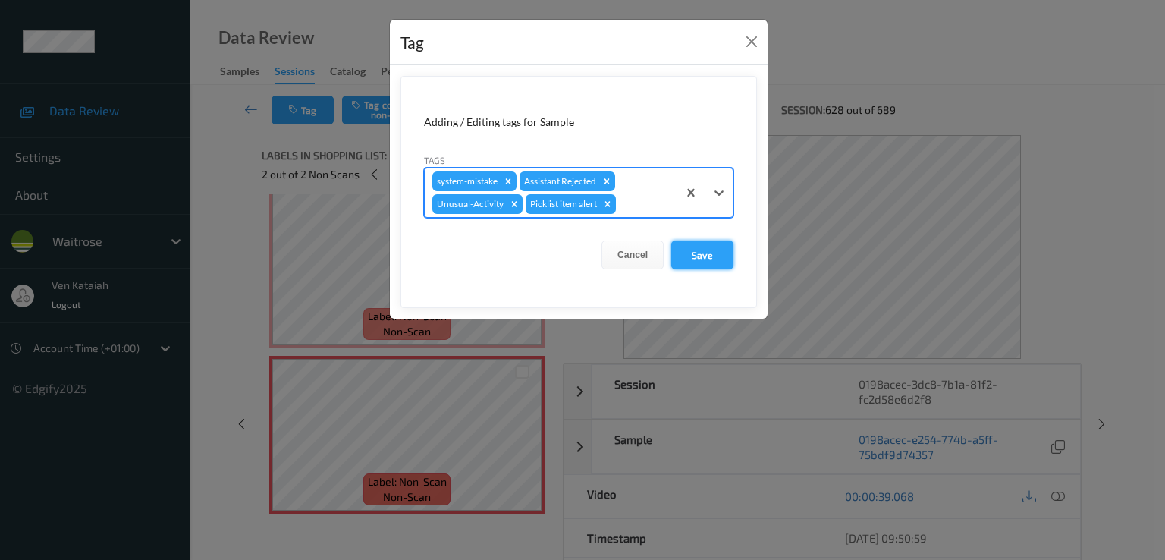
click at [689, 247] on button "Save" at bounding box center [702, 254] width 62 height 29
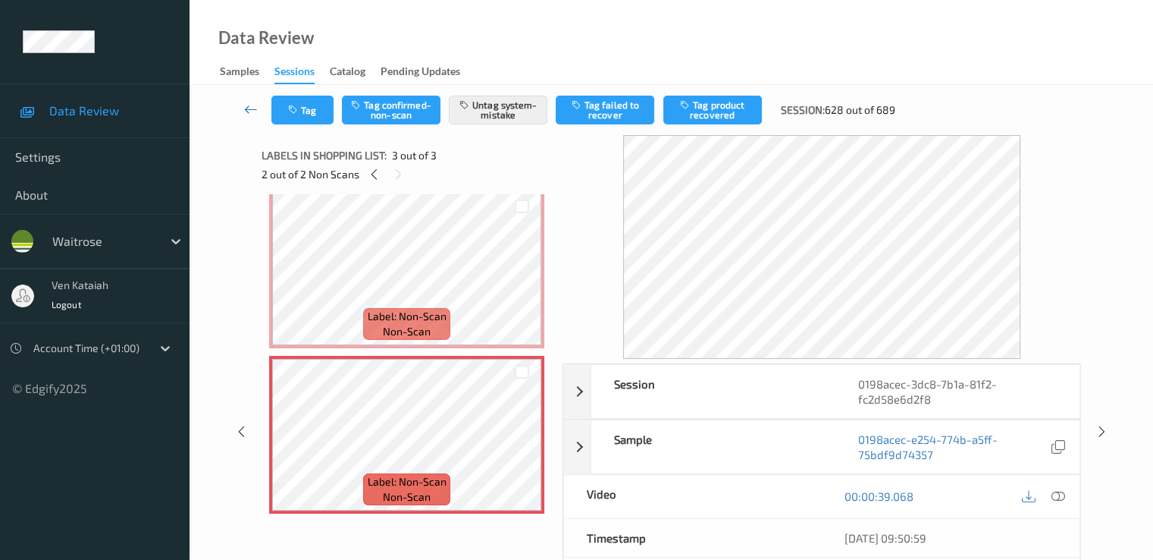
click at [249, 110] on icon at bounding box center [251, 109] width 14 height 15
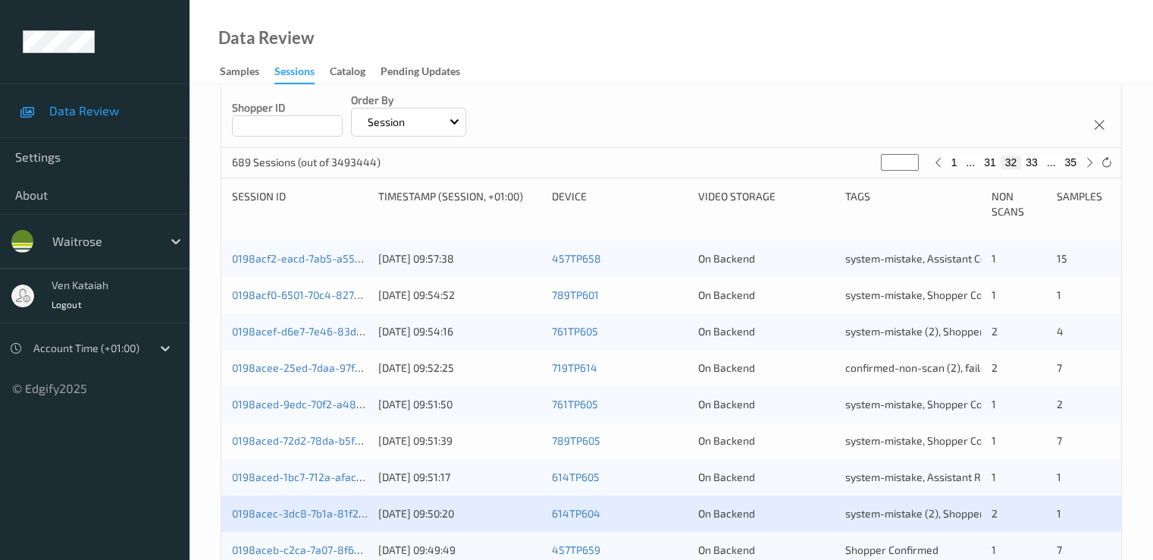
scroll to position [455, 0]
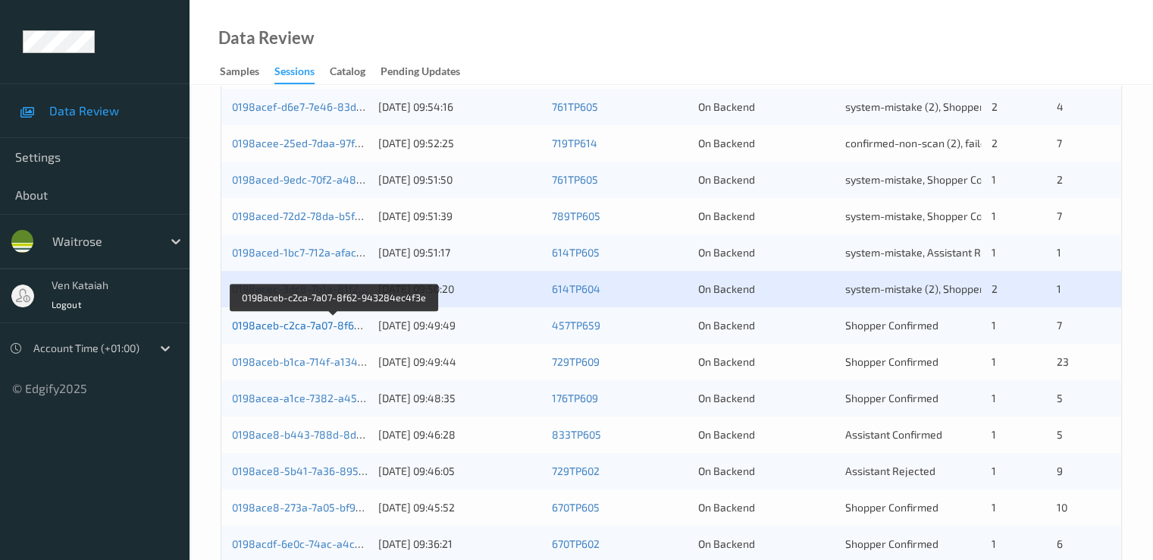
click at [334, 326] on link "0198aceb-c2ca-7a07-8f62-943284ec4f3e" at bounding box center [334, 324] width 205 height 13
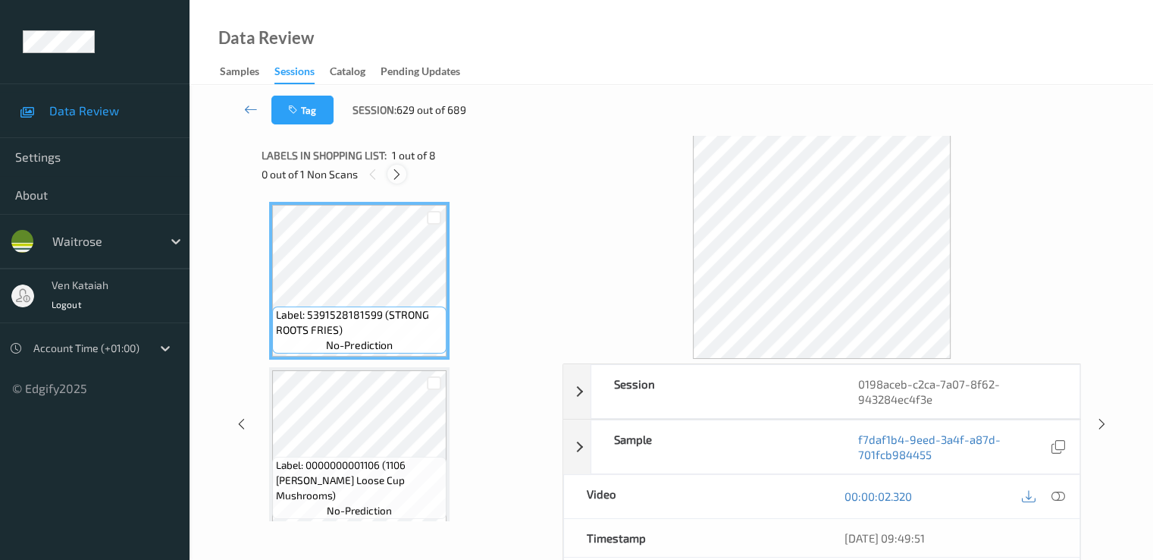
click at [394, 170] on icon at bounding box center [397, 175] width 13 height 14
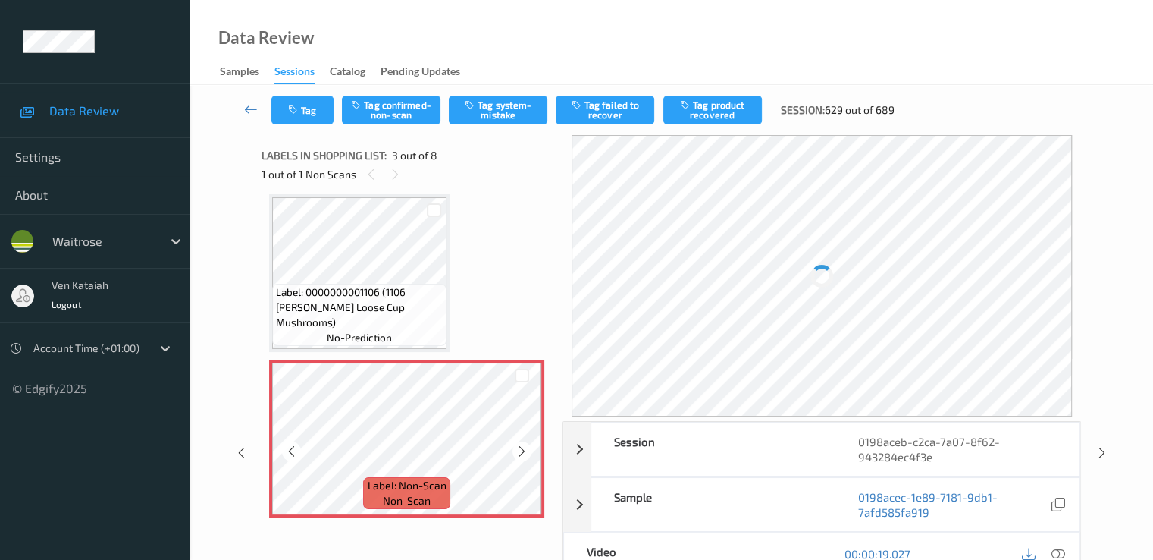
scroll to position [325, 0]
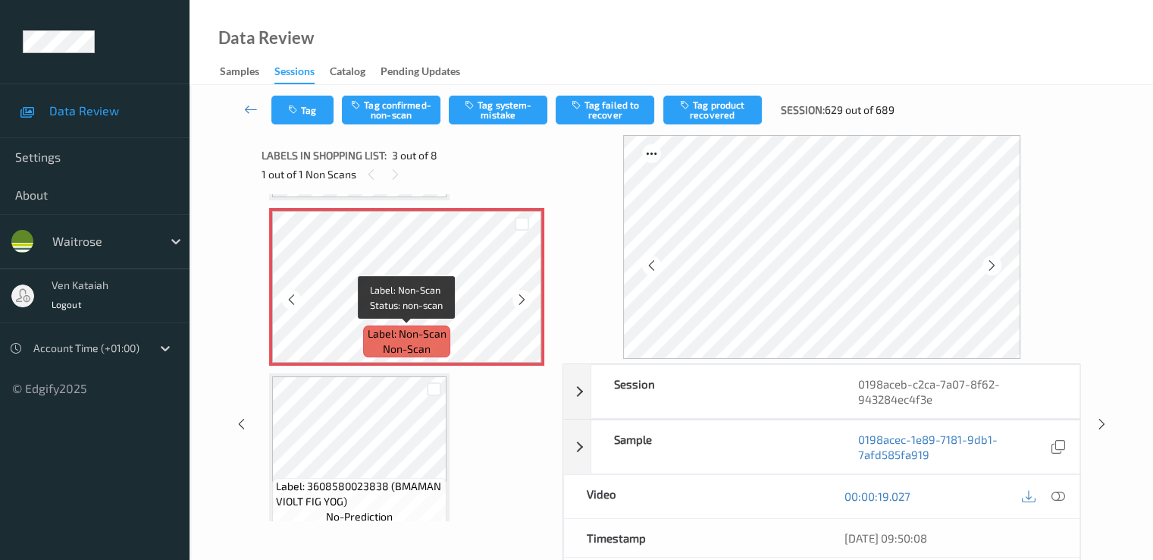
click at [423, 328] on span "Label: Non-Scan" at bounding box center [407, 333] width 79 height 15
click at [525, 296] on icon at bounding box center [522, 300] width 13 height 14
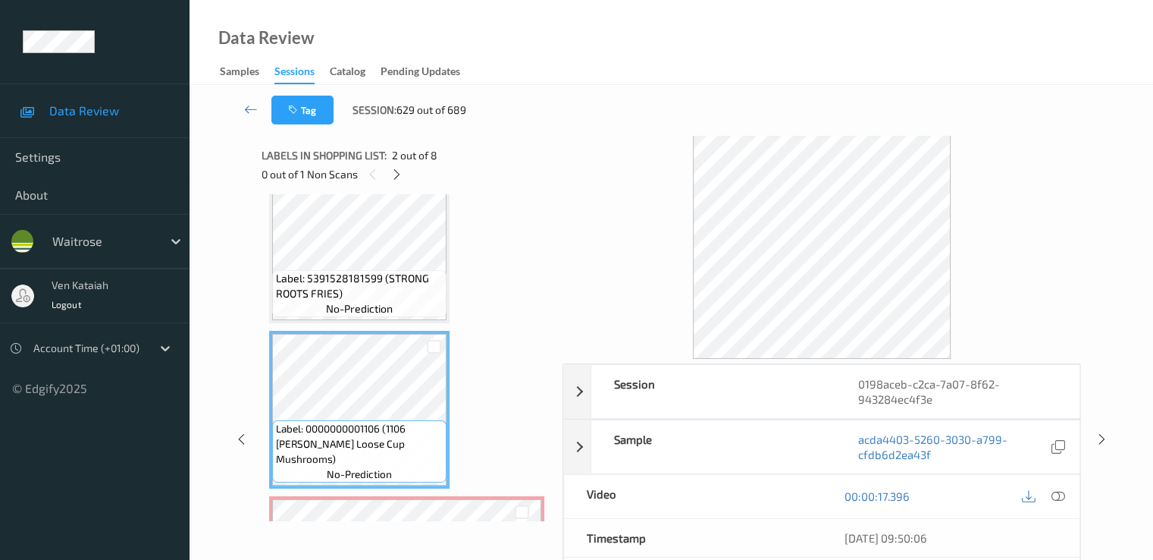
scroll to position [21, 0]
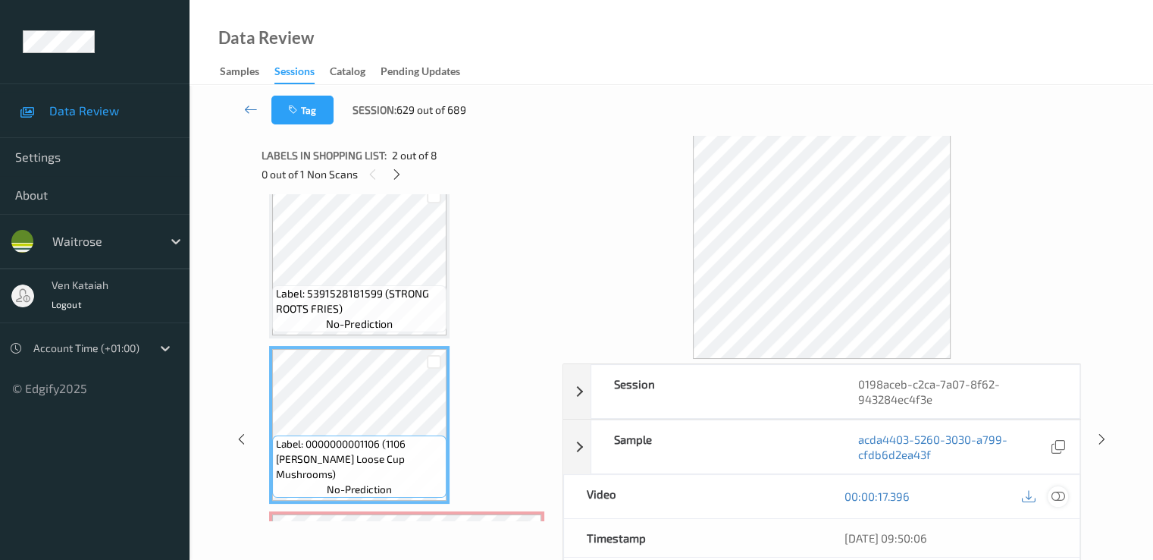
click at [1065, 491] on icon at bounding box center [1058, 496] width 14 height 14
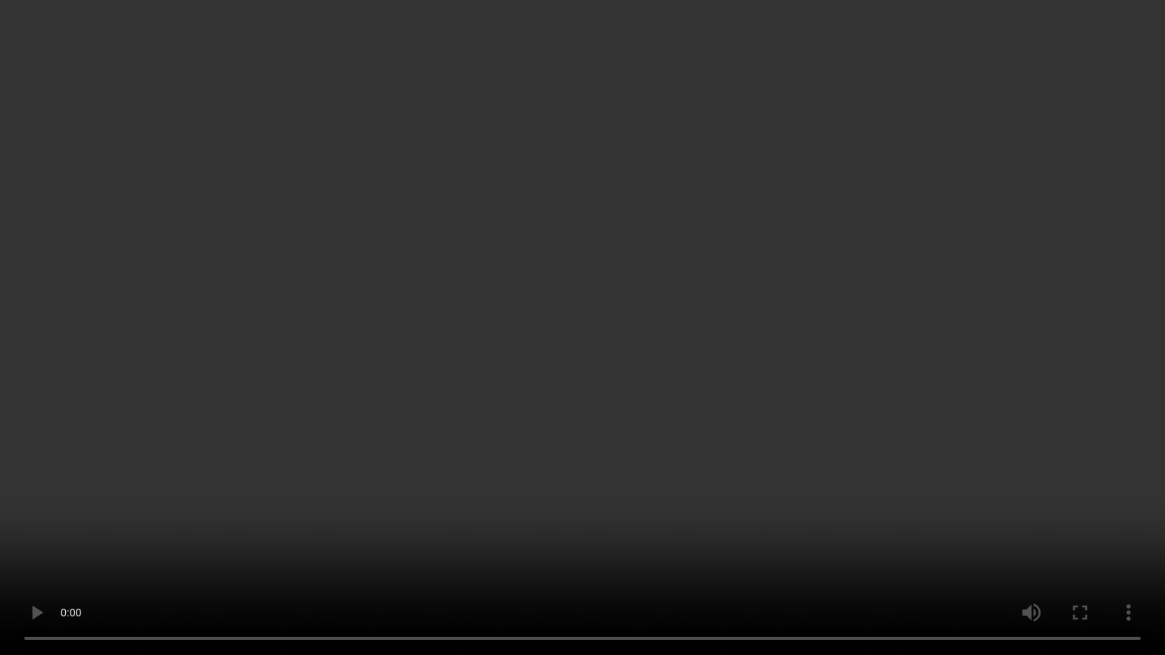
click at [331, 500] on video at bounding box center [582, 327] width 1165 height 655
click at [294, 378] on video at bounding box center [582, 327] width 1165 height 655
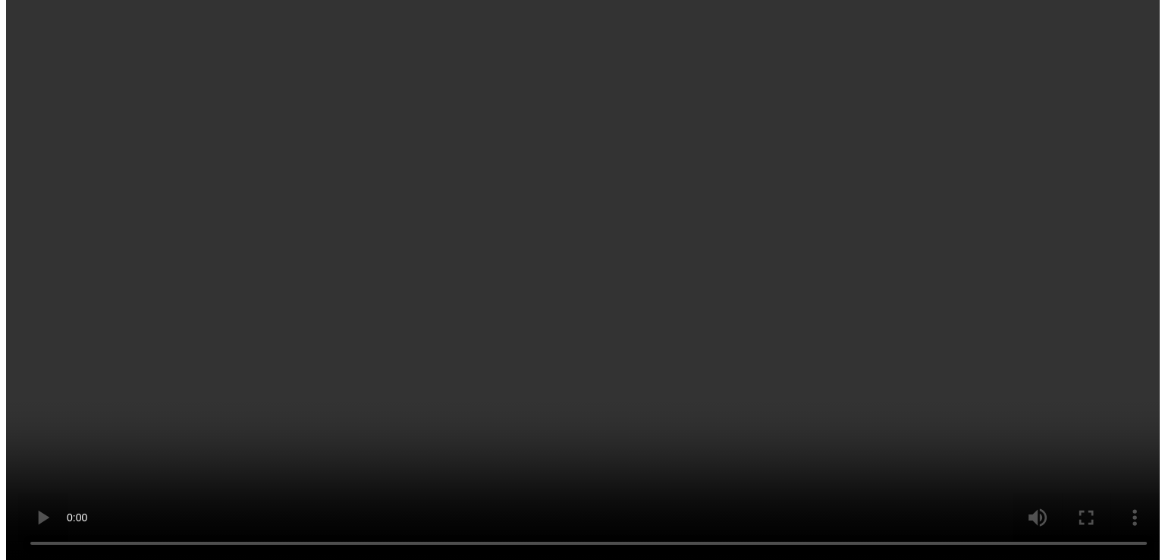
scroll to position [173, 0]
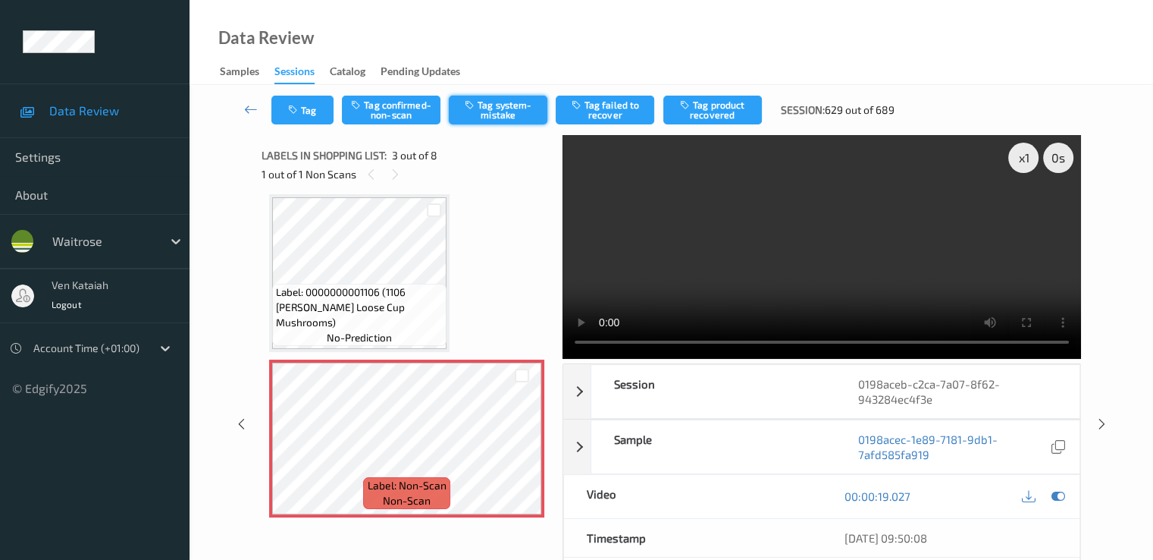
click at [477, 109] on icon "button" at bounding box center [471, 104] width 13 height 11
click at [308, 115] on button "Tag" at bounding box center [302, 110] width 62 height 29
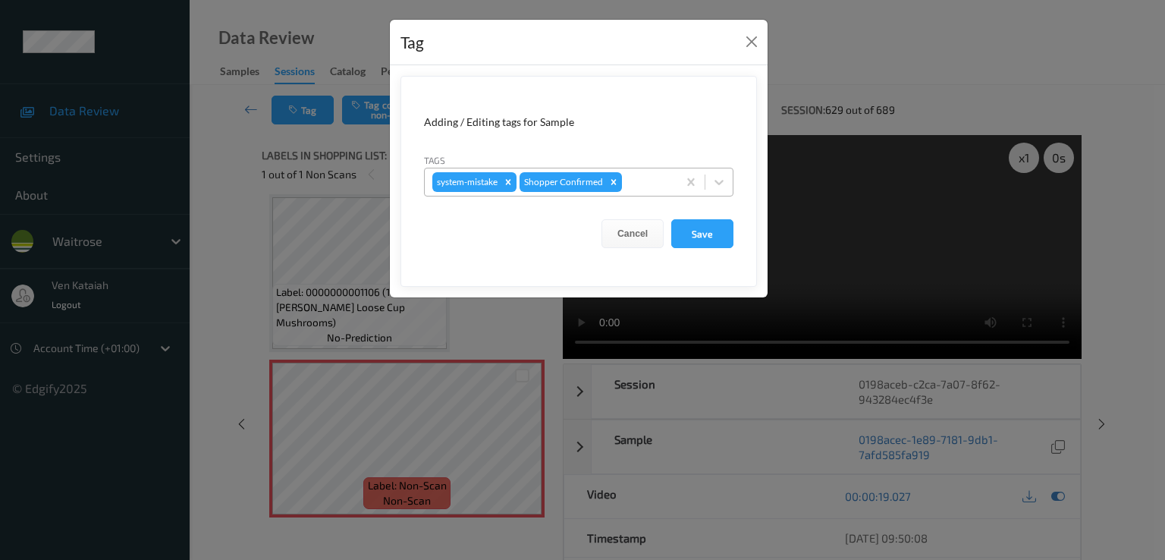
click at [631, 182] on div at bounding box center [647, 182] width 45 height 18
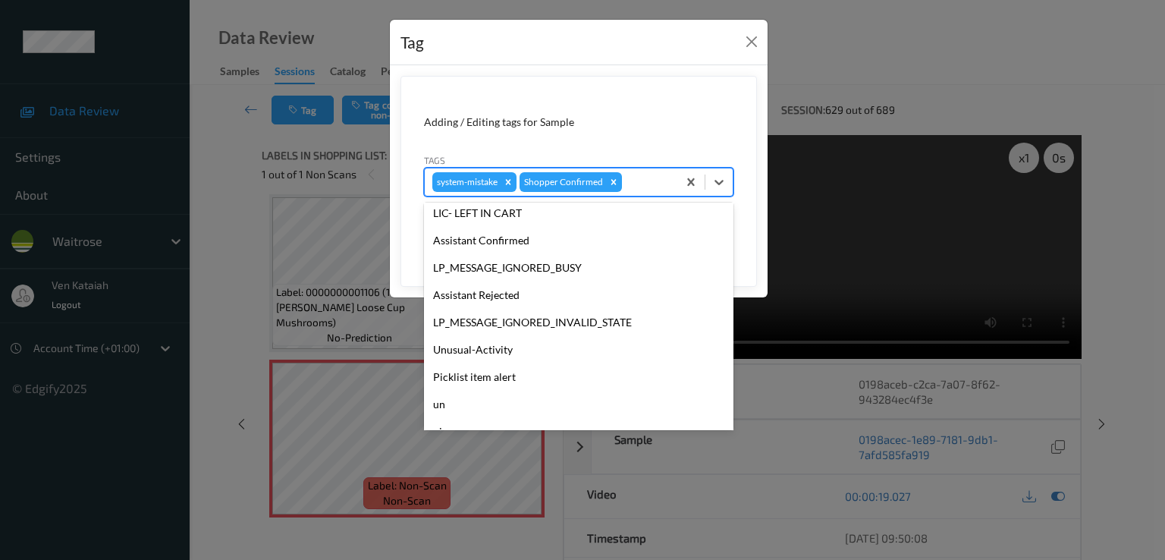
scroll to position [297, 0]
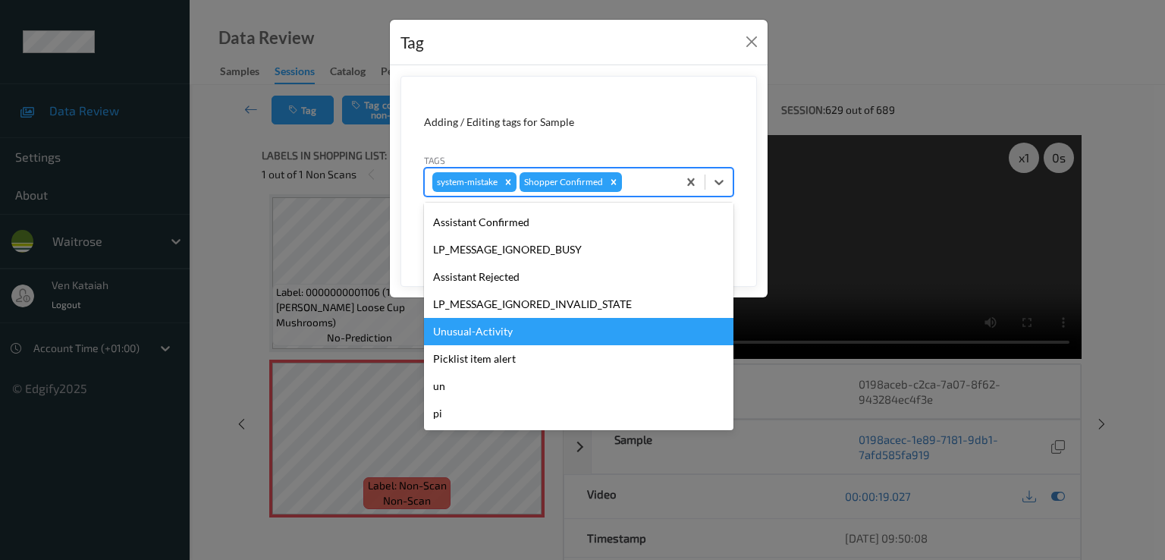
click at [463, 339] on div "Unusual-Activity" at bounding box center [578, 331] width 309 height 27
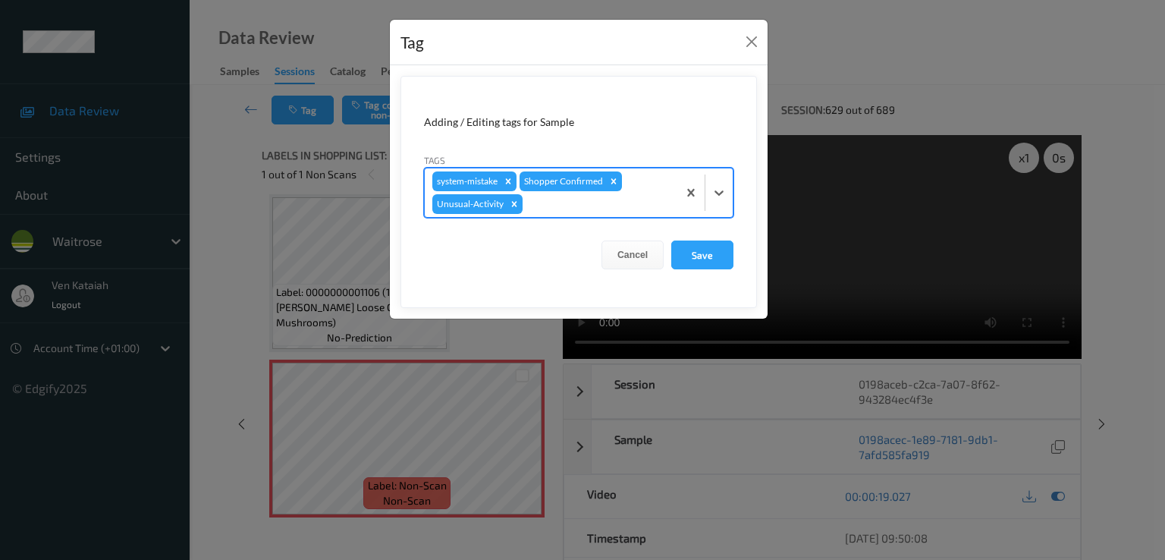
click at [602, 204] on div at bounding box center [597, 204] width 144 height 18
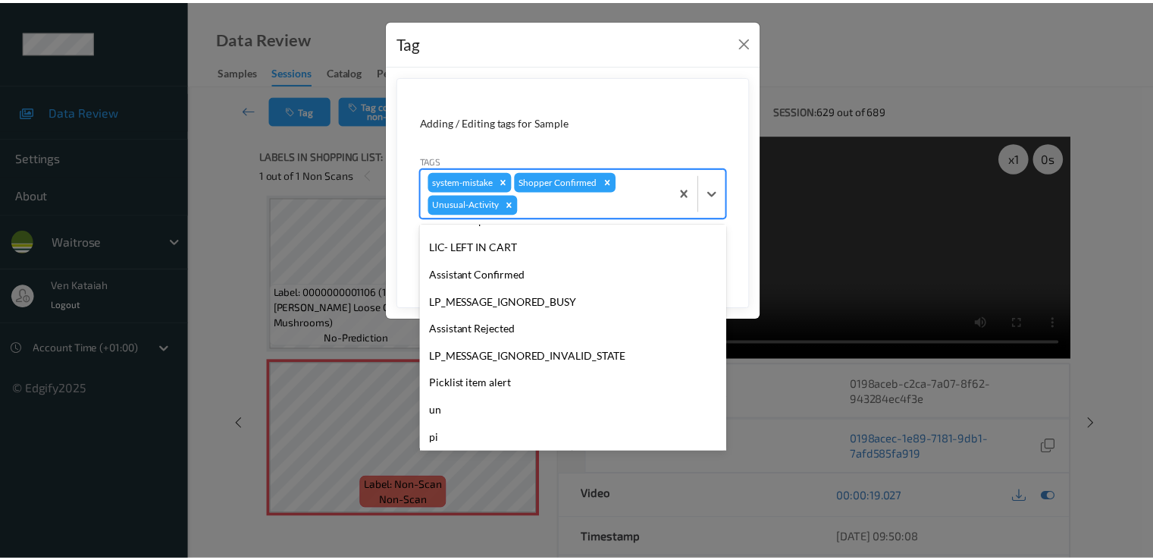
scroll to position [270, 0]
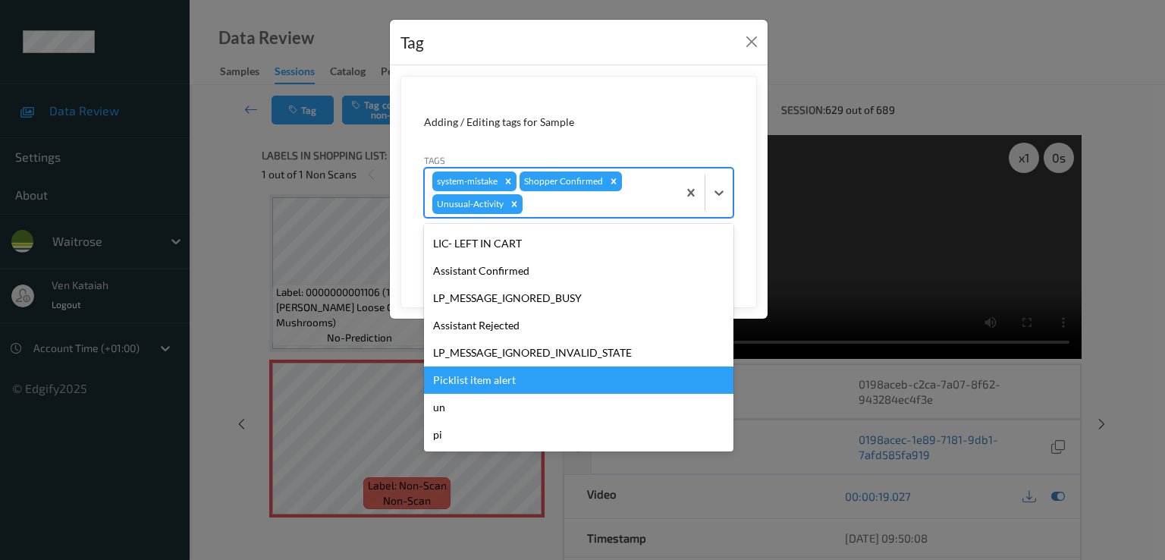
click at [488, 381] on div "Picklist item alert" at bounding box center [578, 379] width 309 height 27
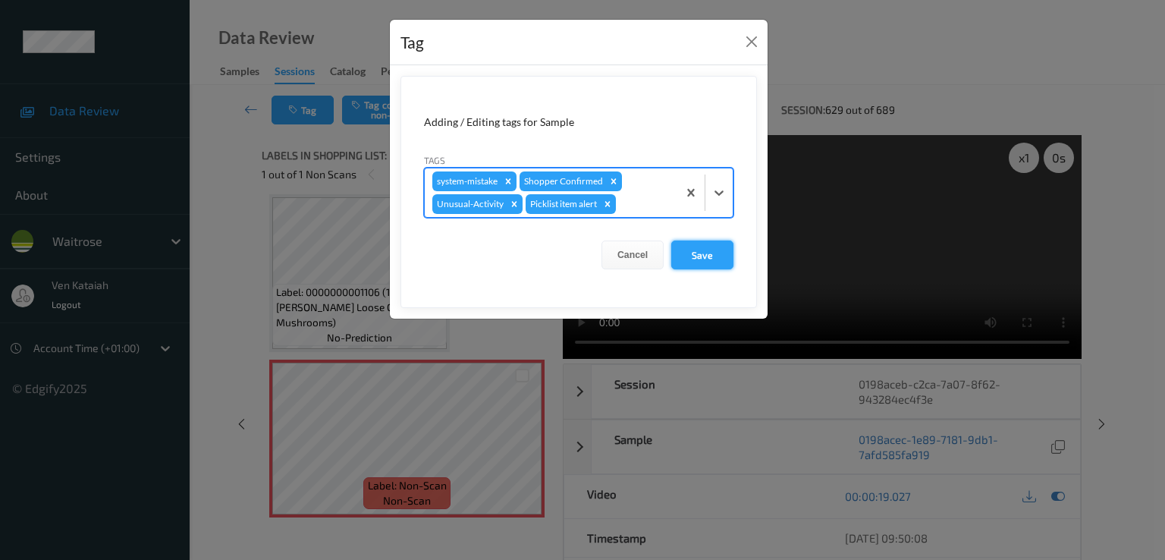
click at [684, 254] on button "Save" at bounding box center [702, 254] width 62 height 29
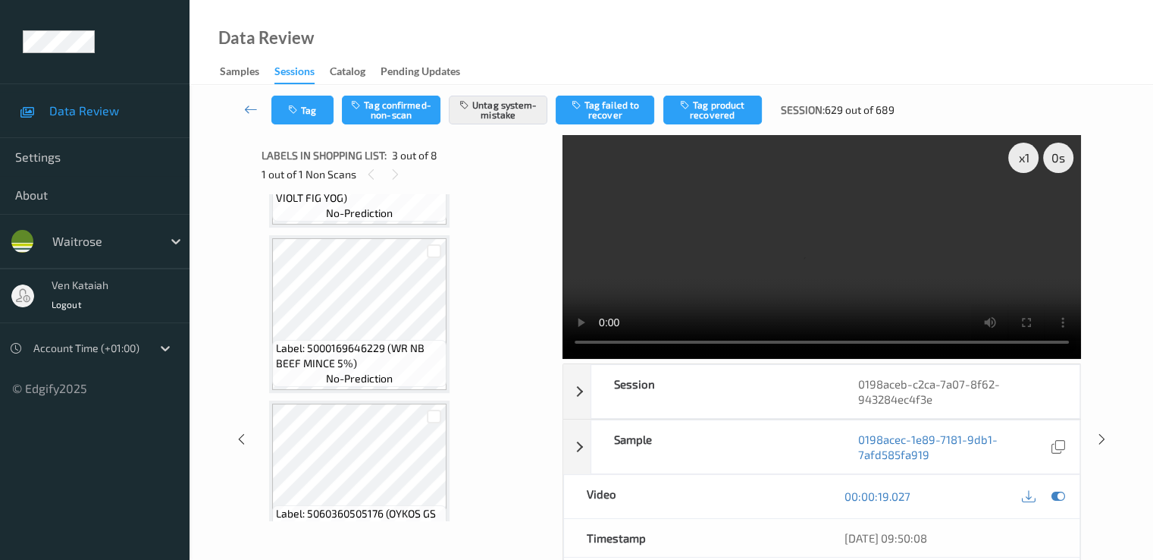
scroll to position [173, 0]
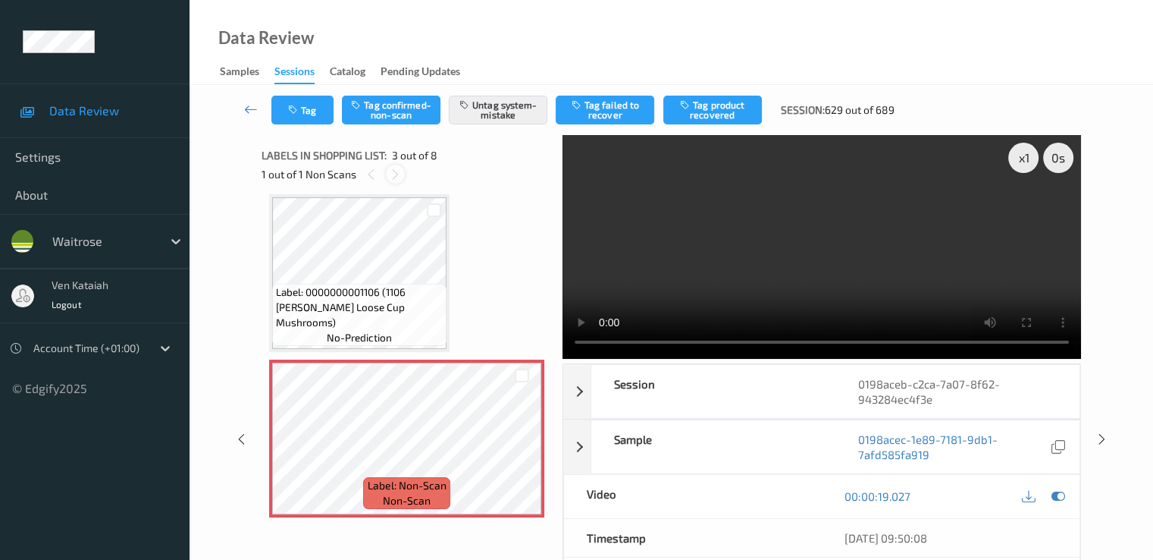
click at [403, 176] on div at bounding box center [395, 174] width 19 height 19
click at [364, 171] on div at bounding box center [371, 174] width 19 height 19
click at [245, 108] on icon at bounding box center [251, 109] width 14 height 15
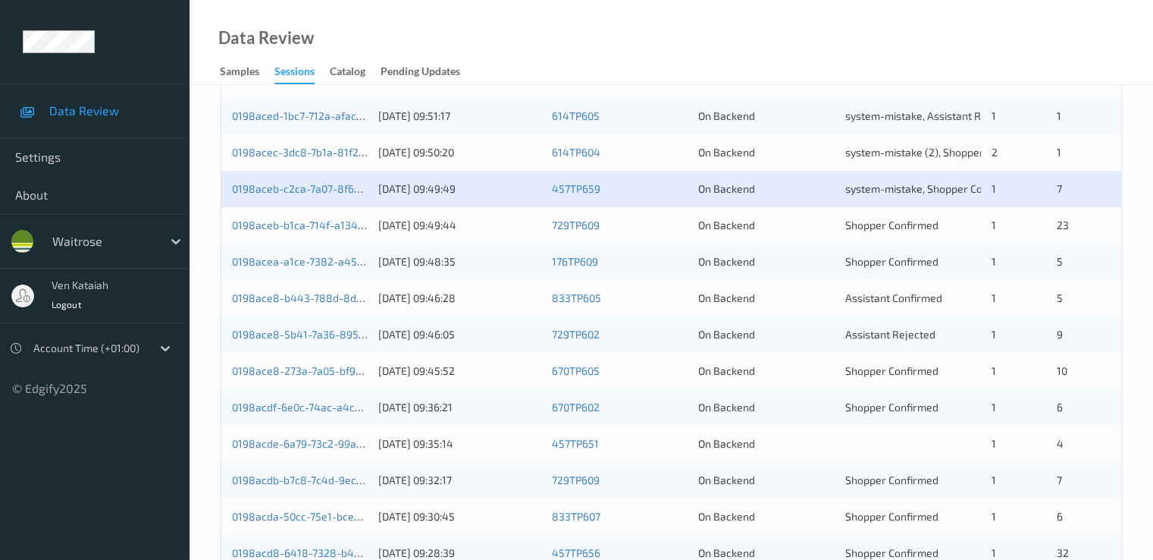
scroll to position [549, 0]
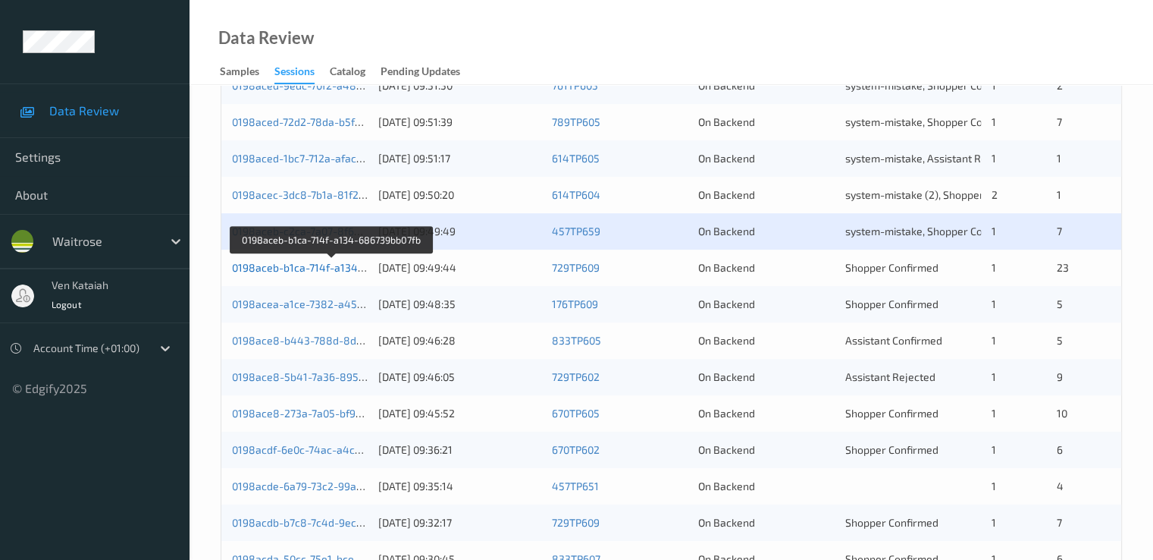
click at [328, 263] on link "0198aceb-b1ca-714f-a134-686739bb07fb" at bounding box center [332, 267] width 200 height 13
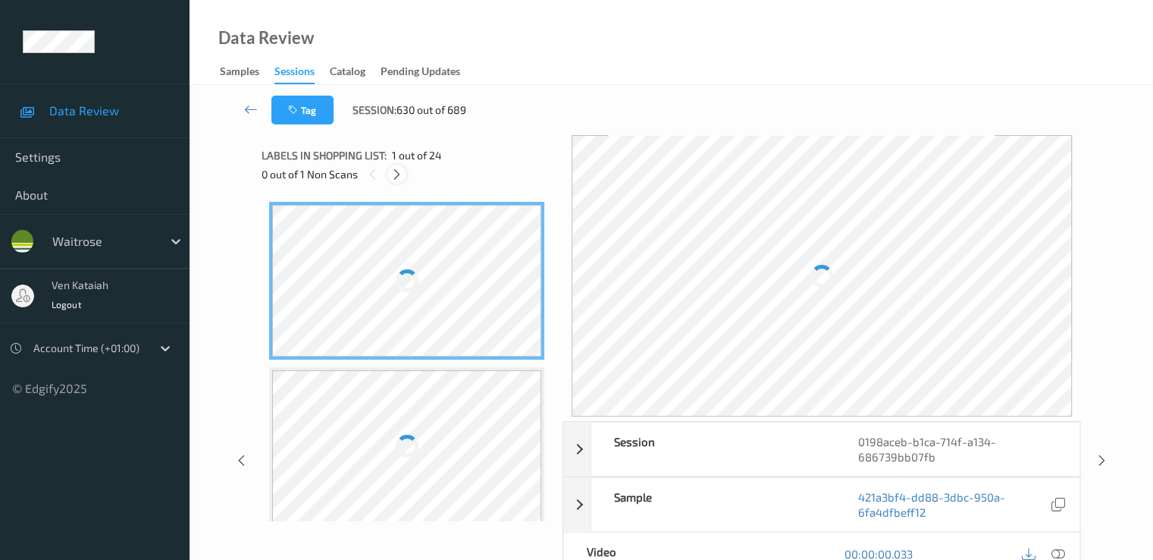
click at [403, 176] on icon at bounding box center [397, 175] width 13 height 14
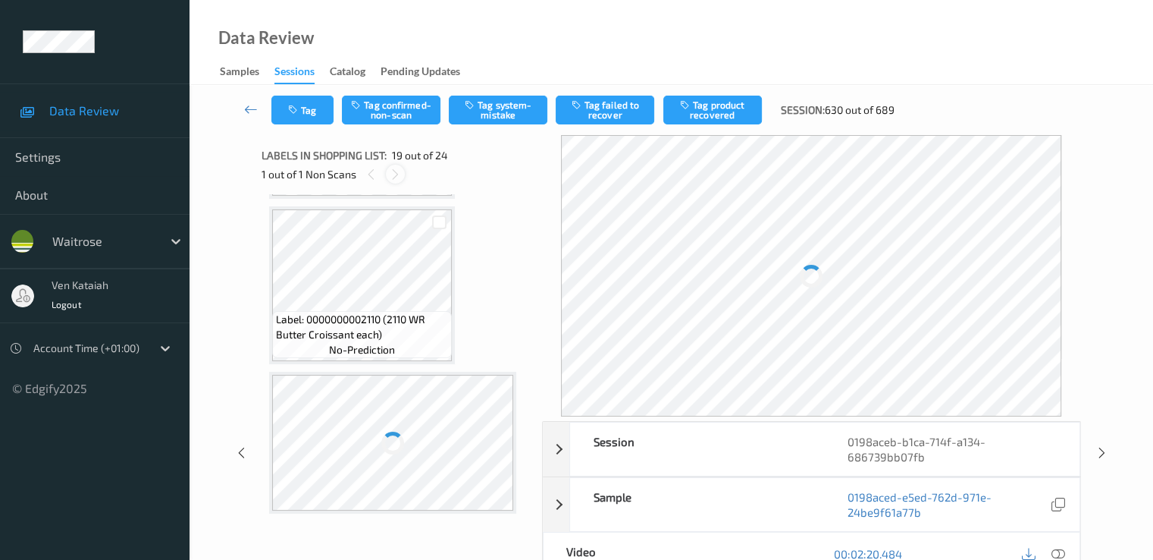
scroll to position [2915, 0]
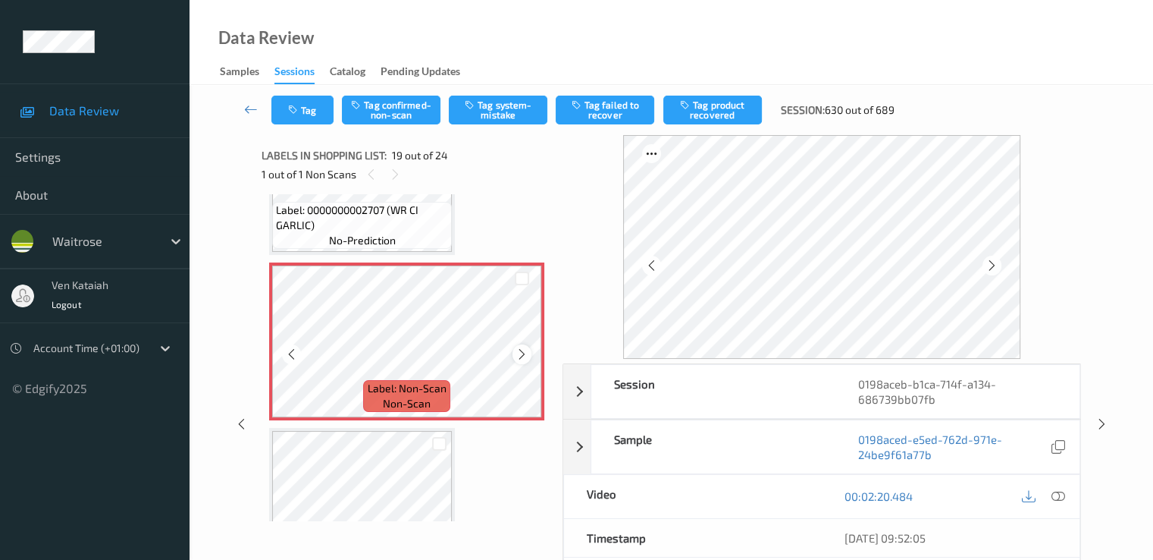
click at [531, 354] on div at bounding box center [522, 353] width 19 height 19
click at [530, 355] on div at bounding box center [522, 353] width 19 height 19
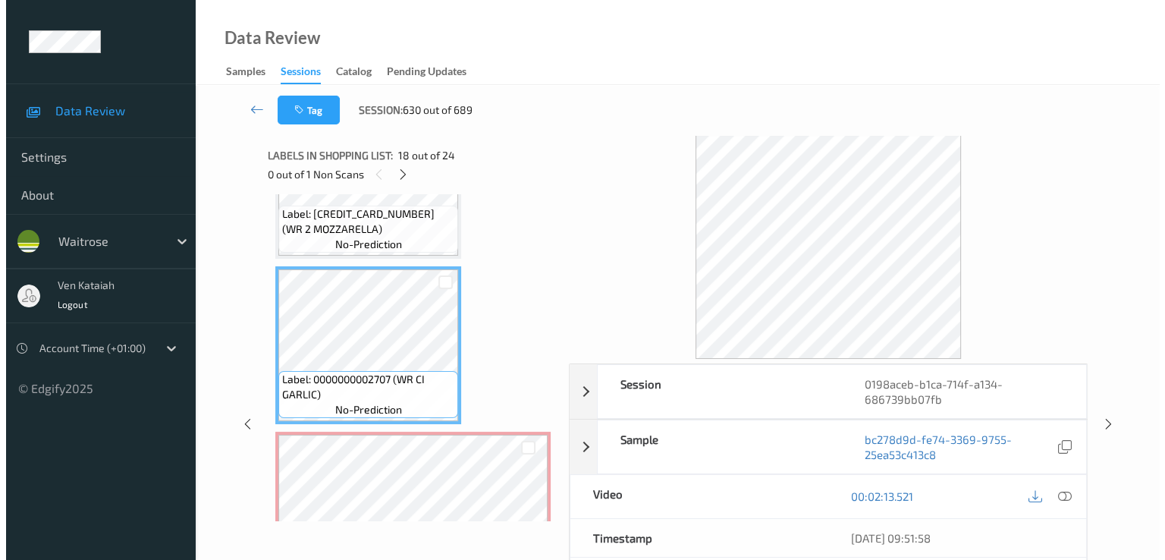
scroll to position [2763, 0]
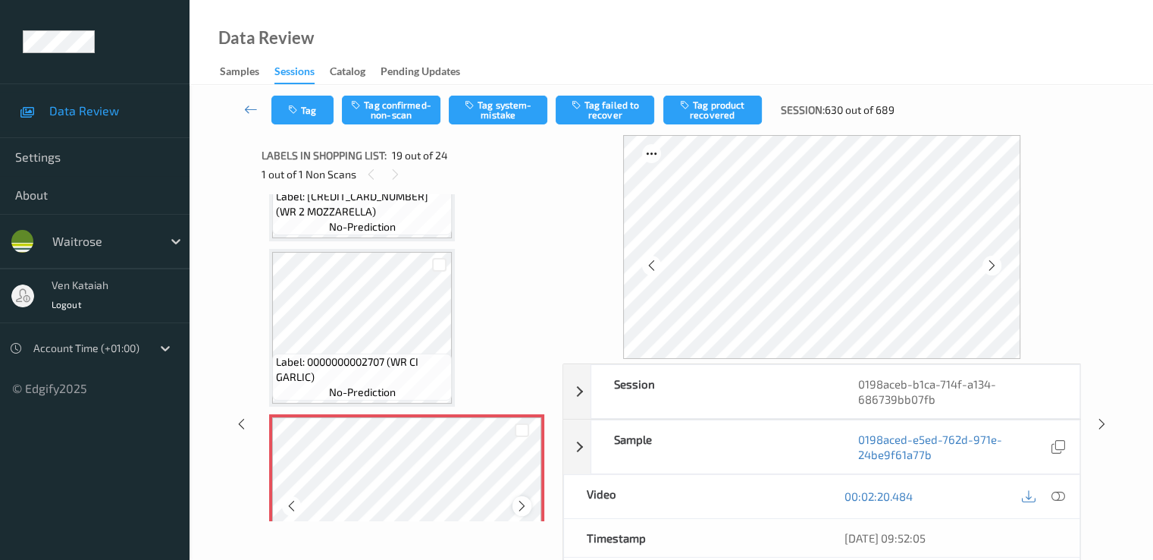
click at [519, 510] on icon at bounding box center [522, 506] width 13 height 14
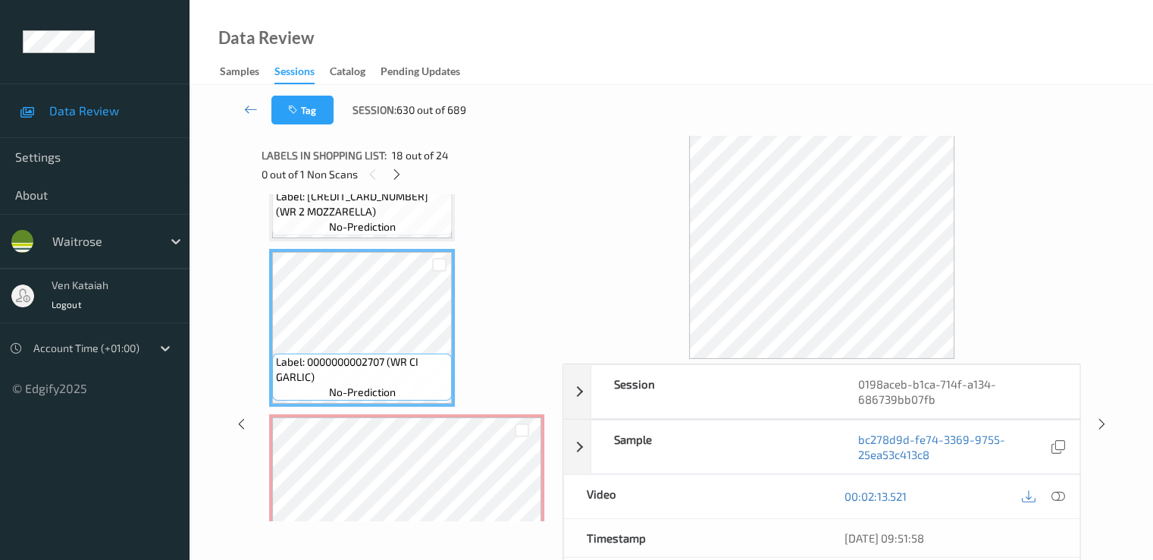
click at [1068, 486] on div at bounding box center [1043, 496] width 49 height 20
click at [1062, 491] on icon at bounding box center [1058, 496] width 14 height 14
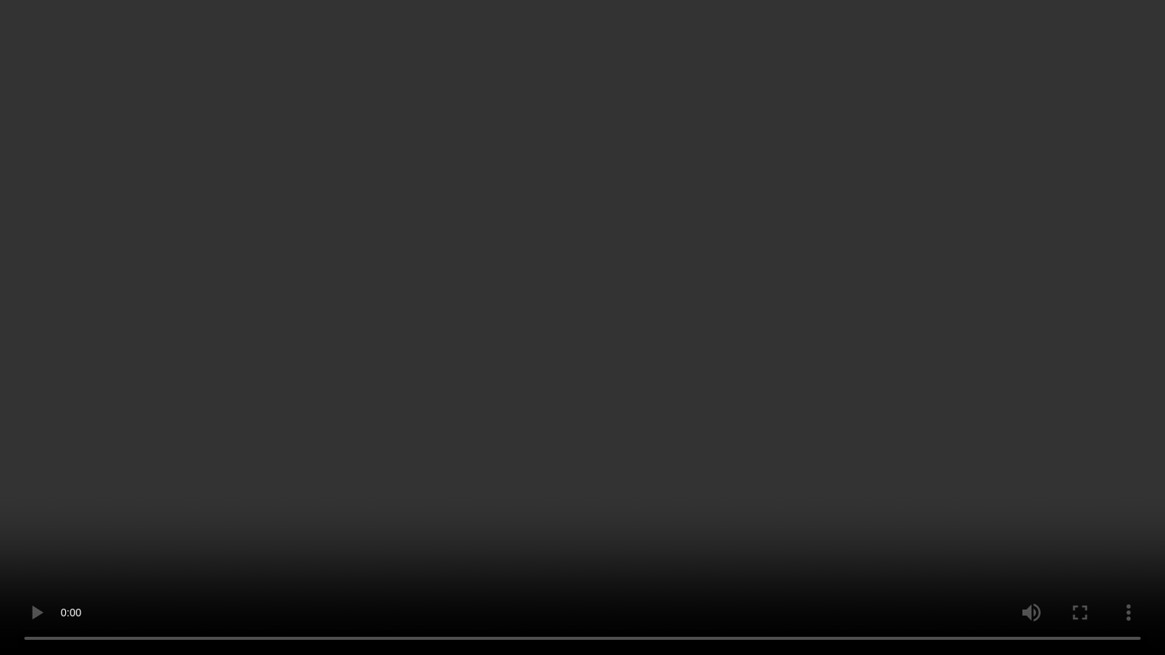
click at [579, 475] on video at bounding box center [582, 327] width 1165 height 655
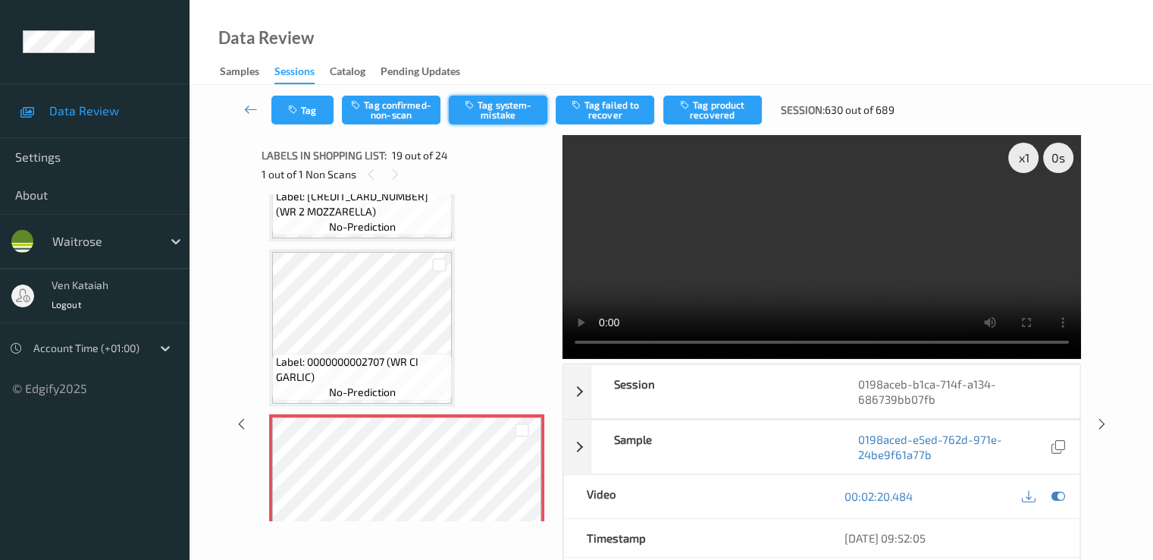
click at [528, 118] on button "Tag system-mistake" at bounding box center [498, 110] width 99 height 29
click at [311, 118] on button "Tag" at bounding box center [302, 110] width 62 height 29
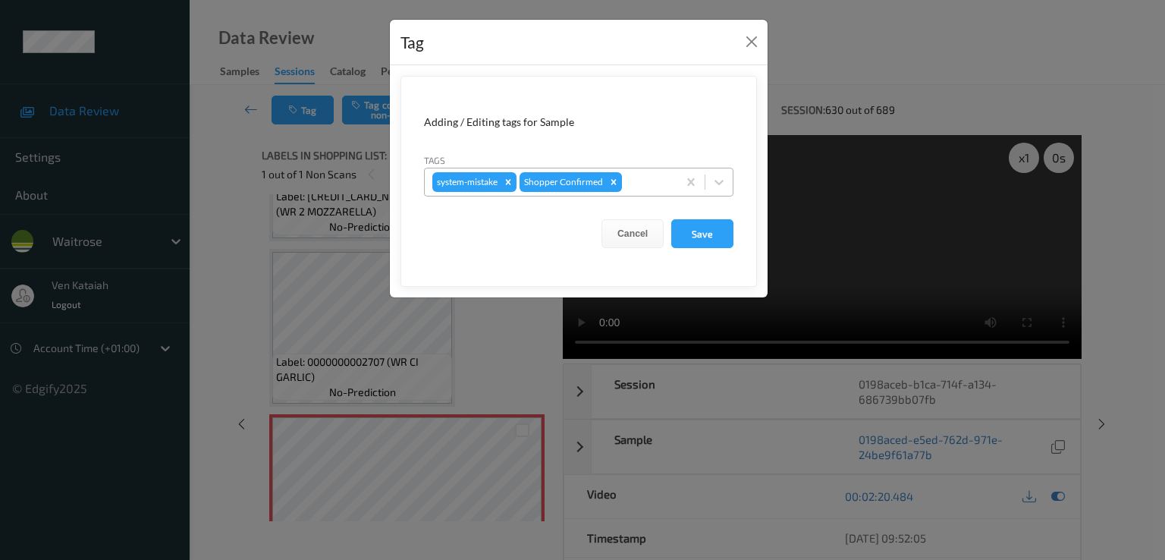
click at [667, 187] on div at bounding box center [647, 182] width 45 height 18
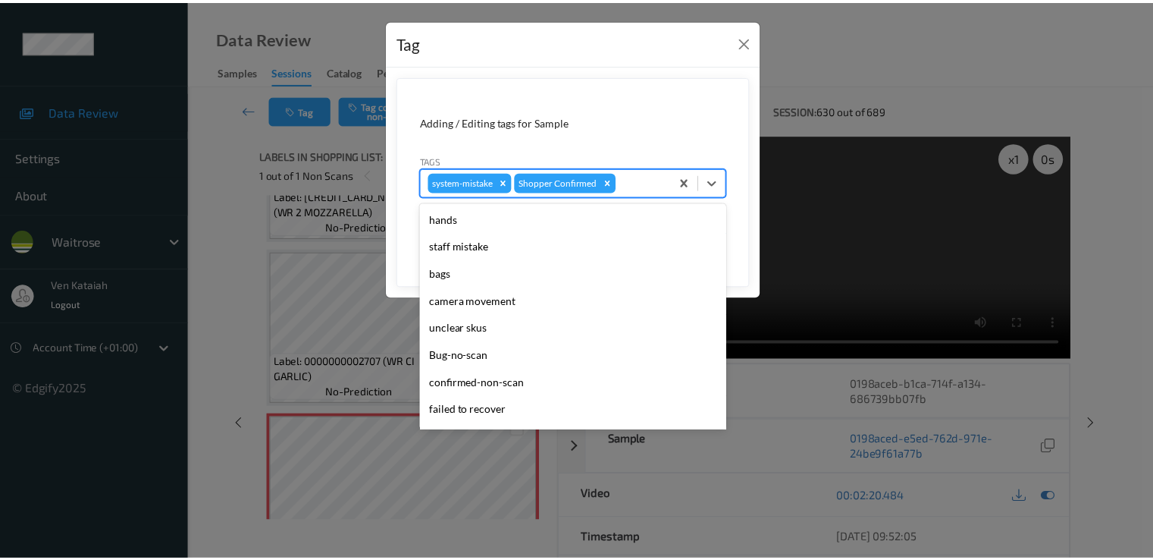
scroll to position [297, 0]
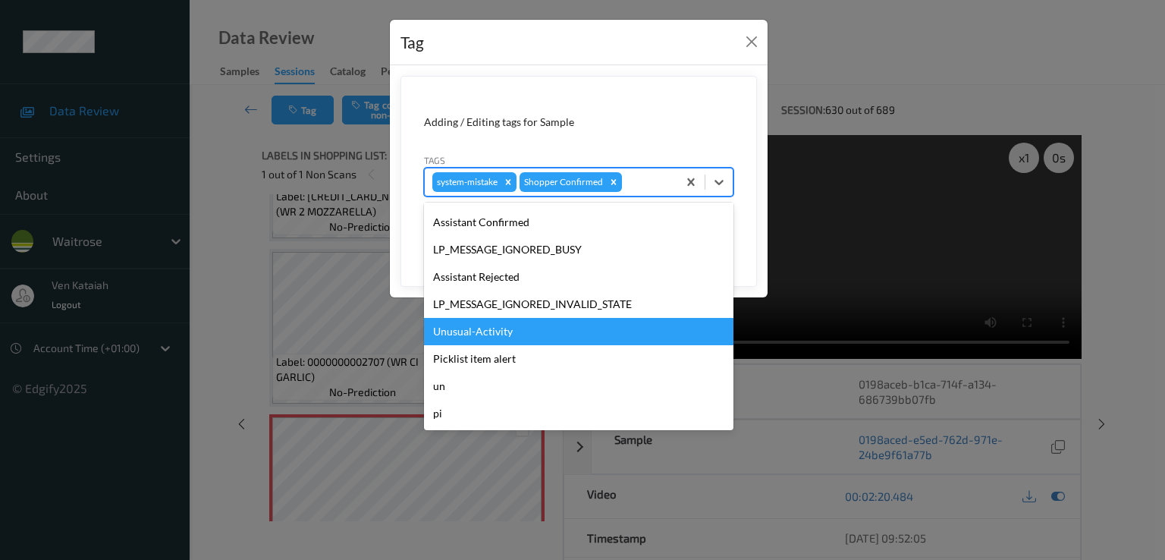
click at [544, 320] on div "hands staff mistake bags camera movement unclear skus Bug-no-scan confirmed-non…" at bounding box center [578, 315] width 309 height 227
click at [544, 320] on div "Unusual-Activity" at bounding box center [578, 331] width 309 height 27
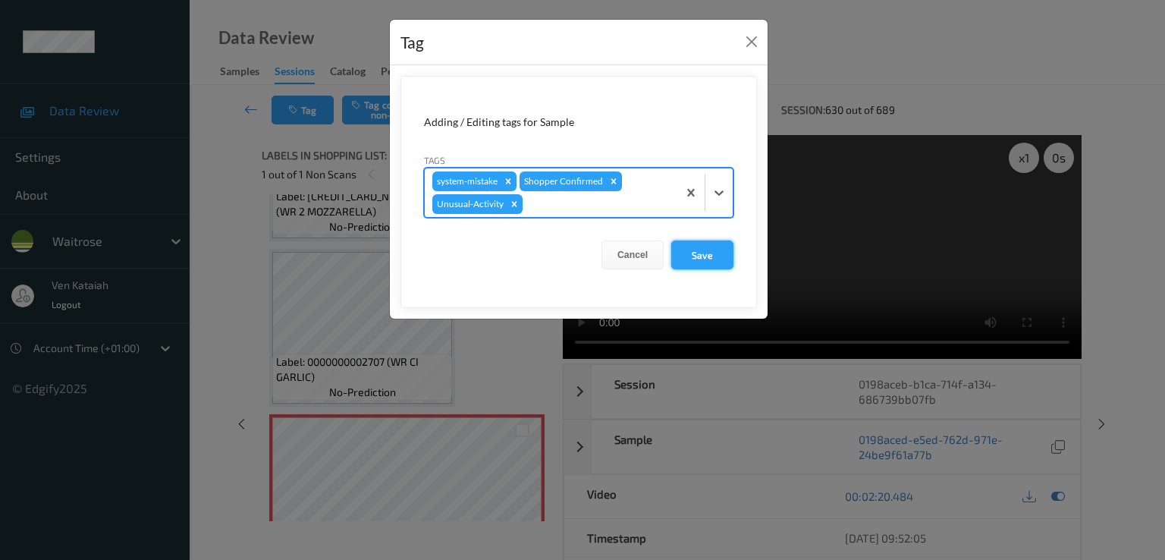
click at [691, 262] on button "Save" at bounding box center [702, 254] width 62 height 29
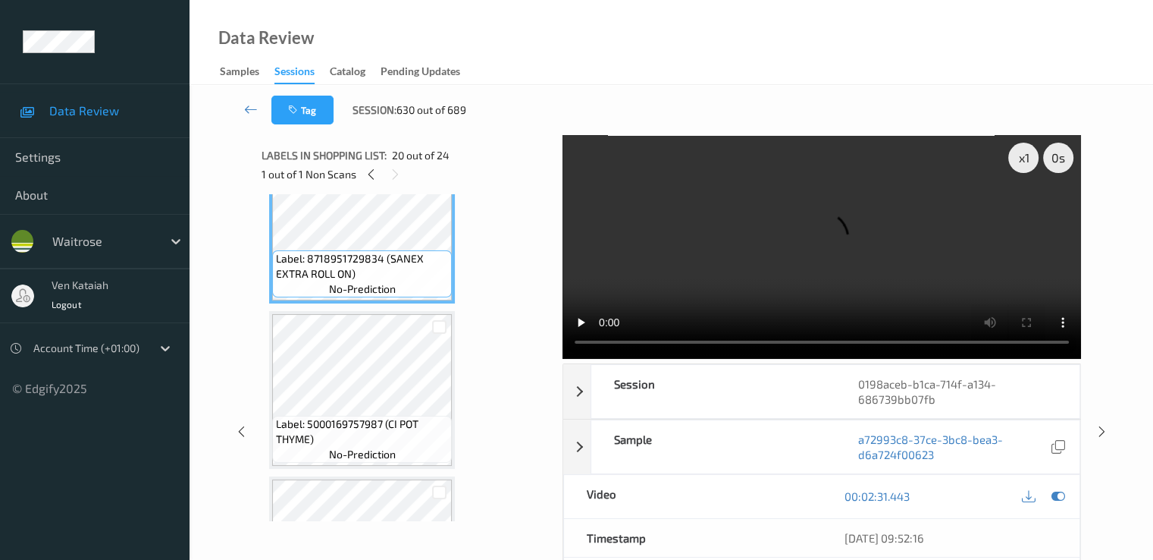
scroll to position [3218, 0]
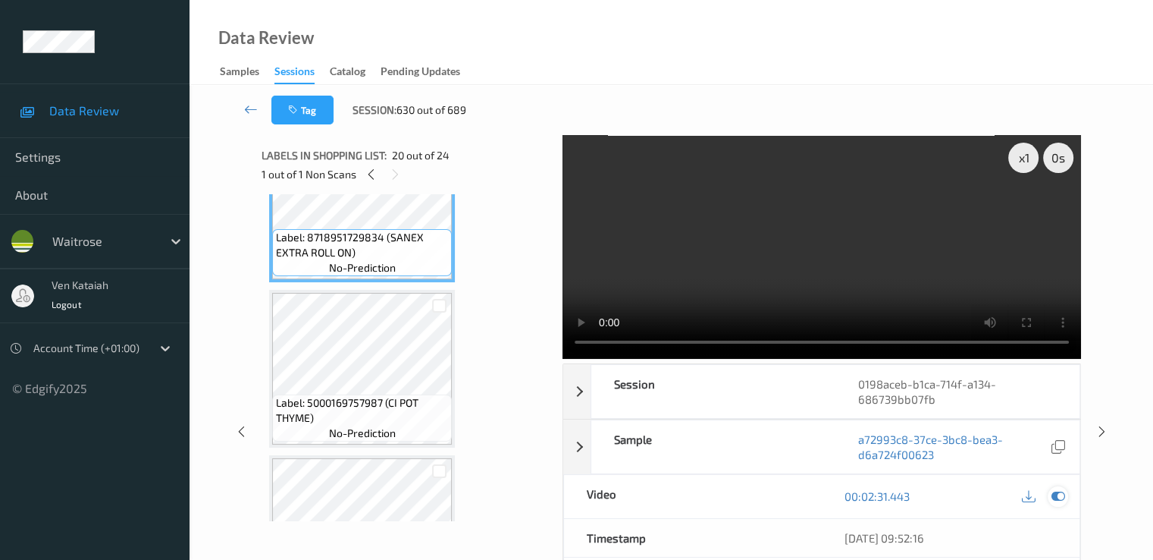
click at [1062, 489] on icon at bounding box center [1058, 496] width 14 height 14
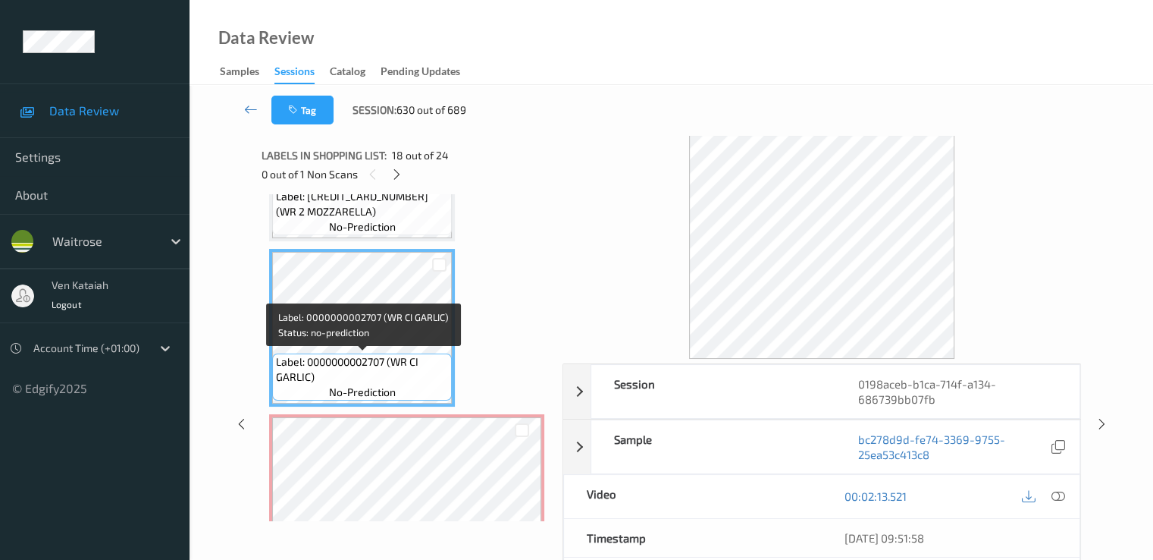
scroll to position [2915, 0]
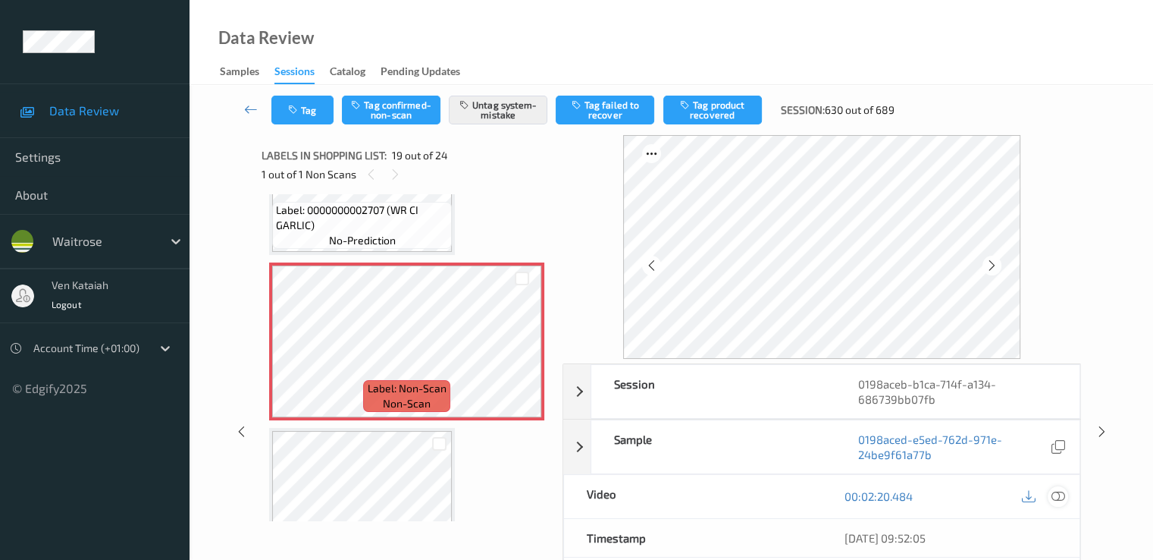
click at [1062, 497] on icon at bounding box center [1058, 496] width 14 height 14
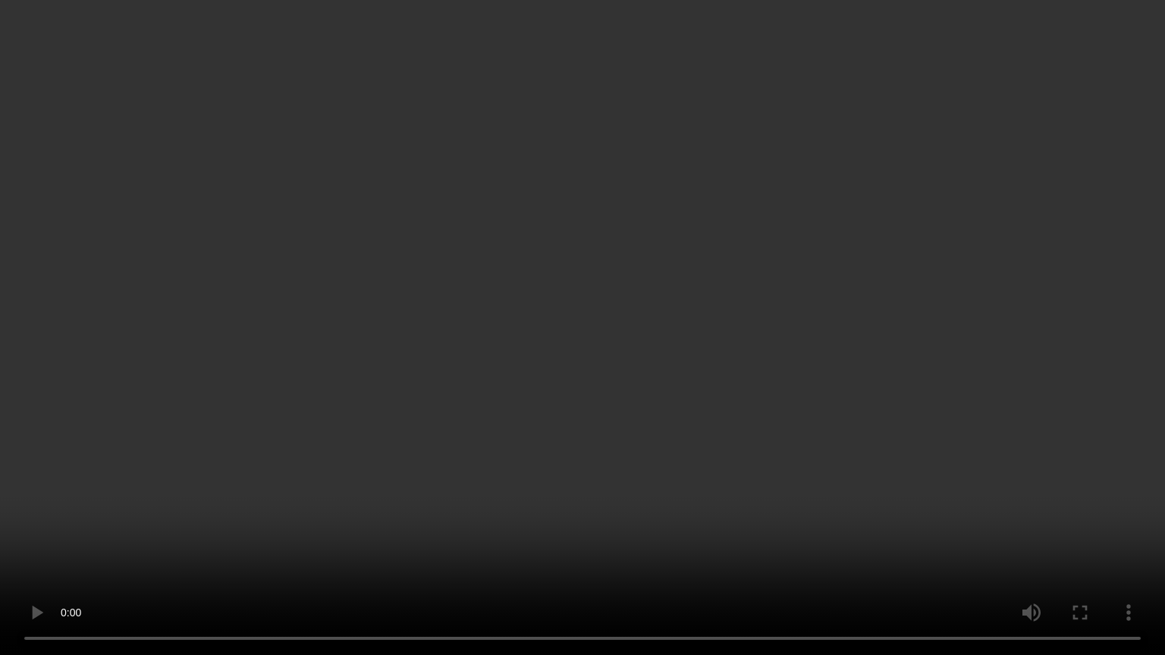
click at [526, 494] on video at bounding box center [582, 327] width 1165 height 655
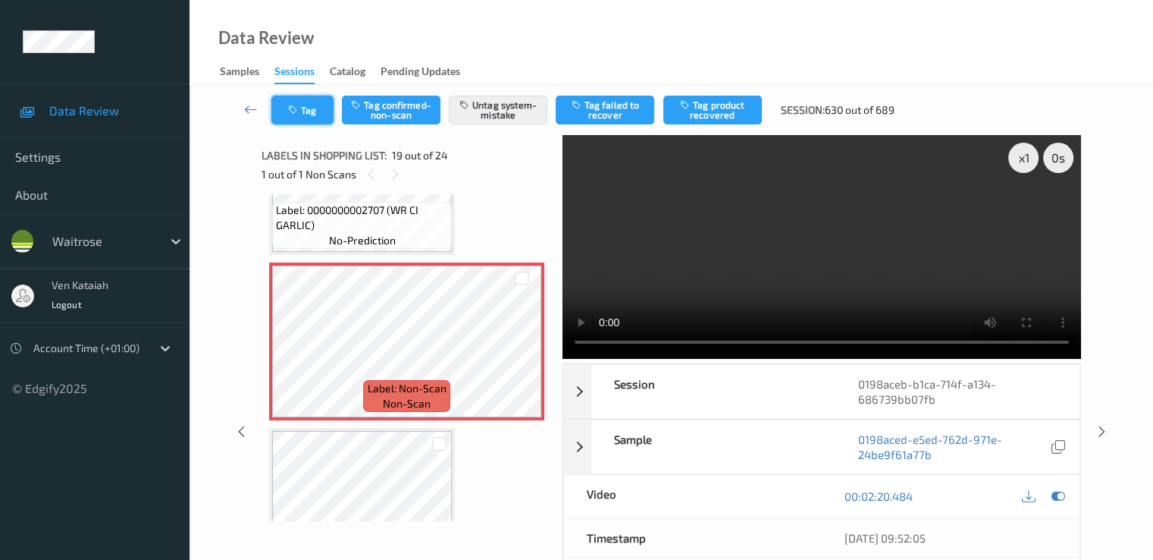
click at [328, 113] on button "Tag" at bounding box center [302, 110] width 62 height 29
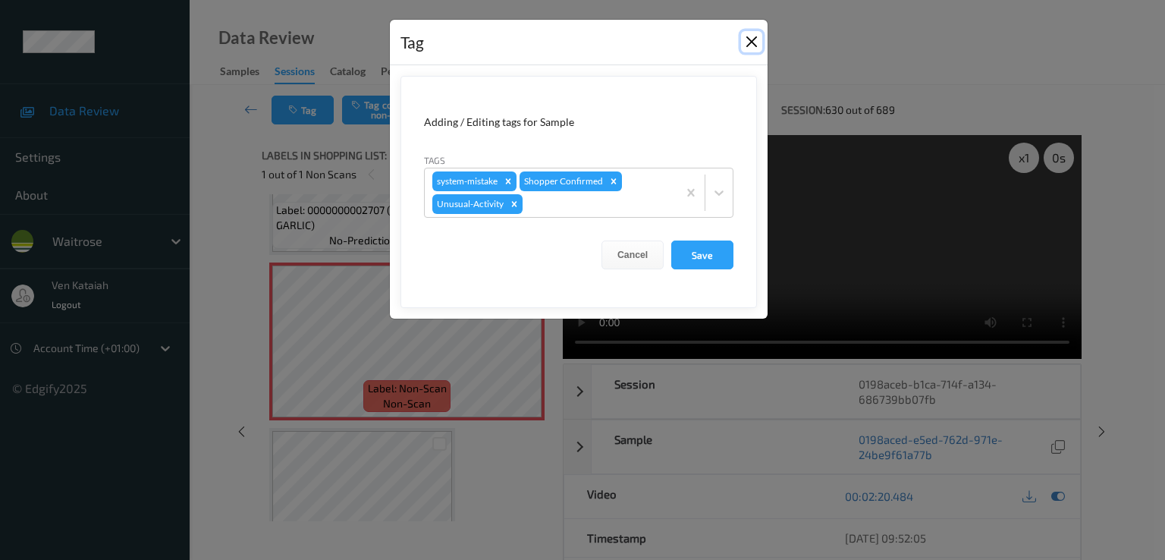
click at [745, 43] on button "Close" at bounding box center [751, 41] width 21 height 21
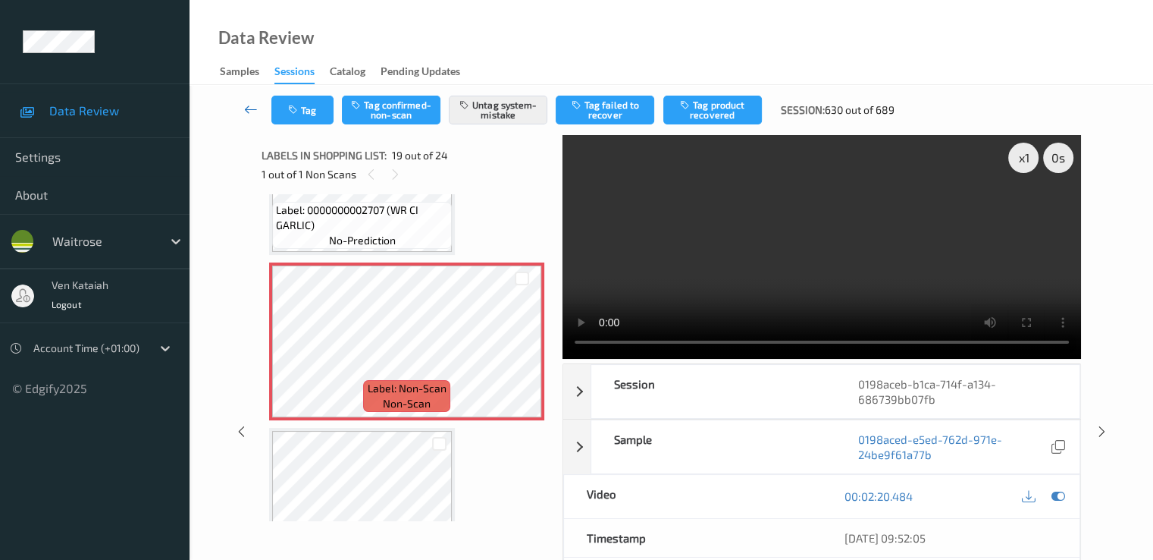
click at [243, 109] on link at bounding box center [251, 110] width 40 height 29
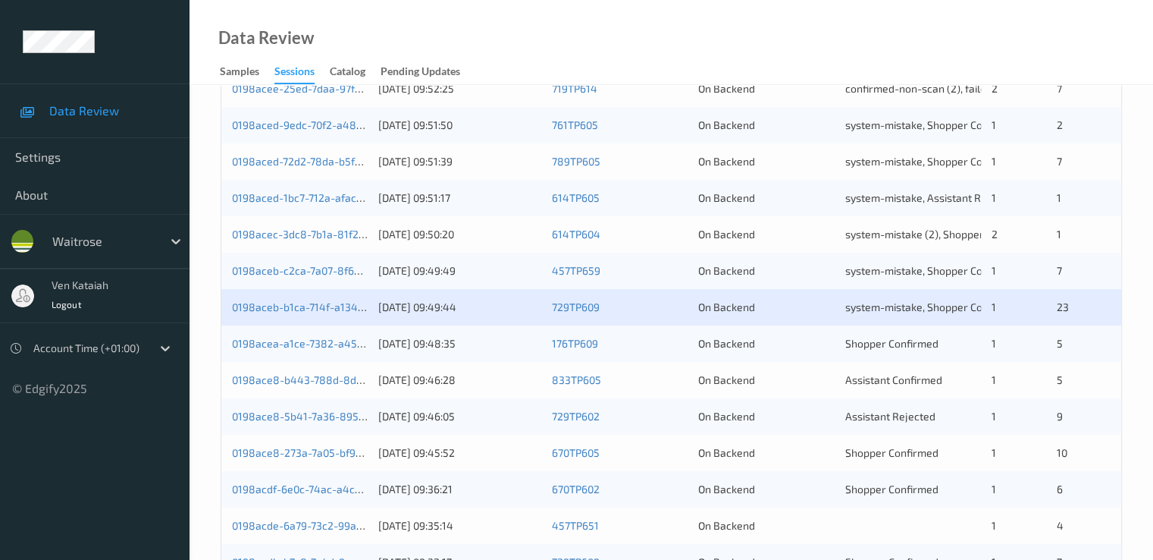
scroll to position [607, 0]
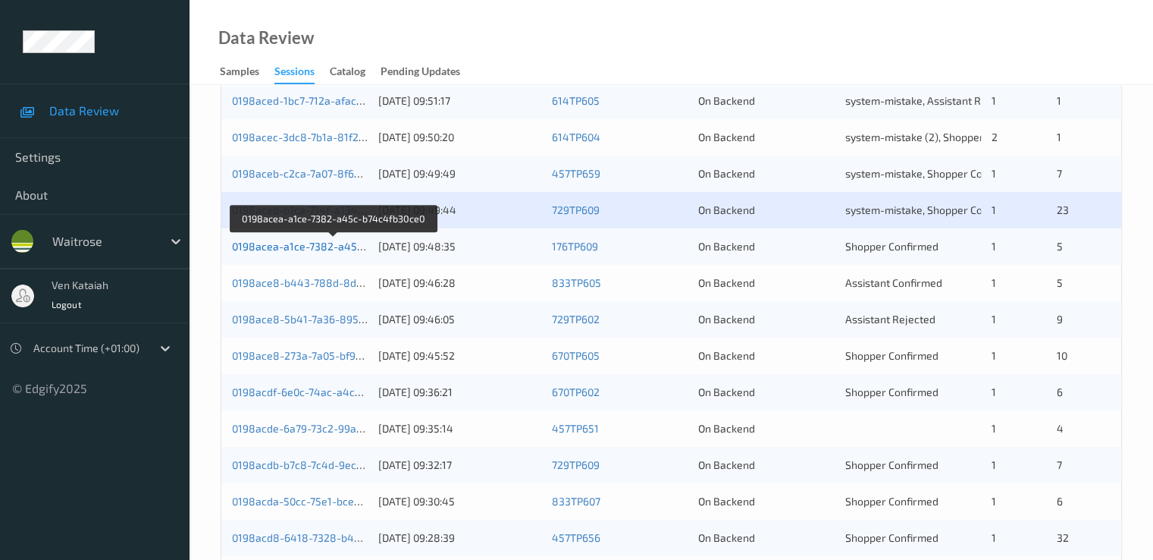
click at [335, 250] on link "0198acea-a1ce-7382-a45c-b74c4fb30ce0" at bounding box center [334, 246] width 205 height 13
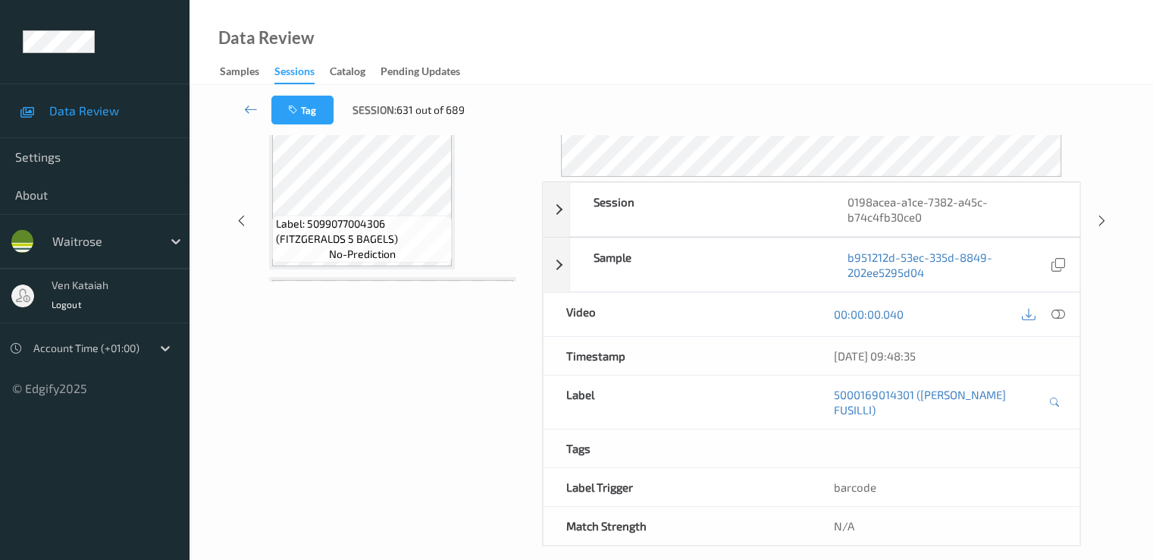
scroll to position [182, 0]
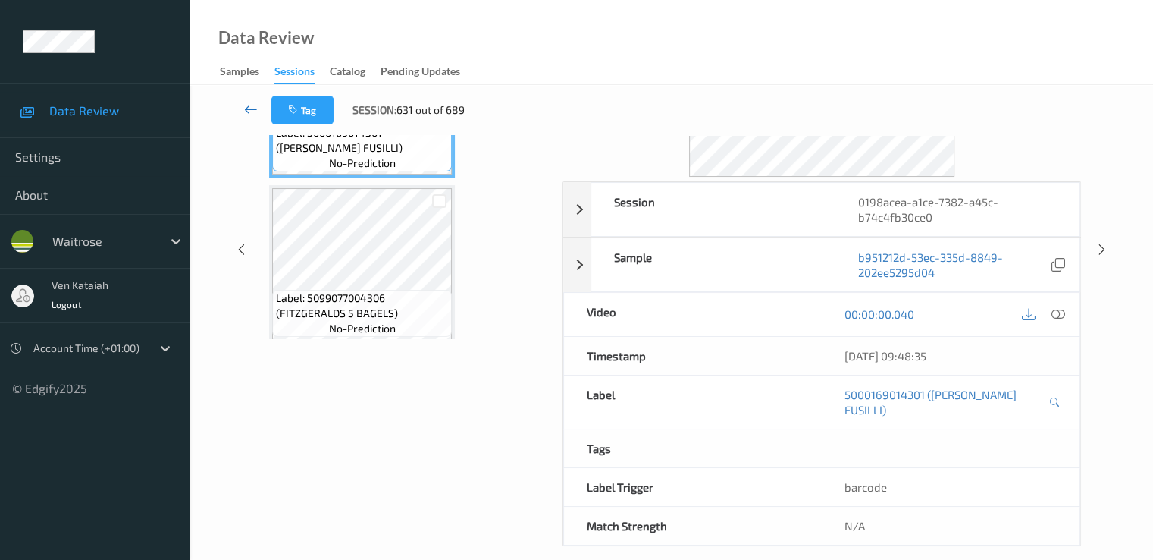
click at [249, 111] on icon at bounding box center [251, 109] width 14 height 15
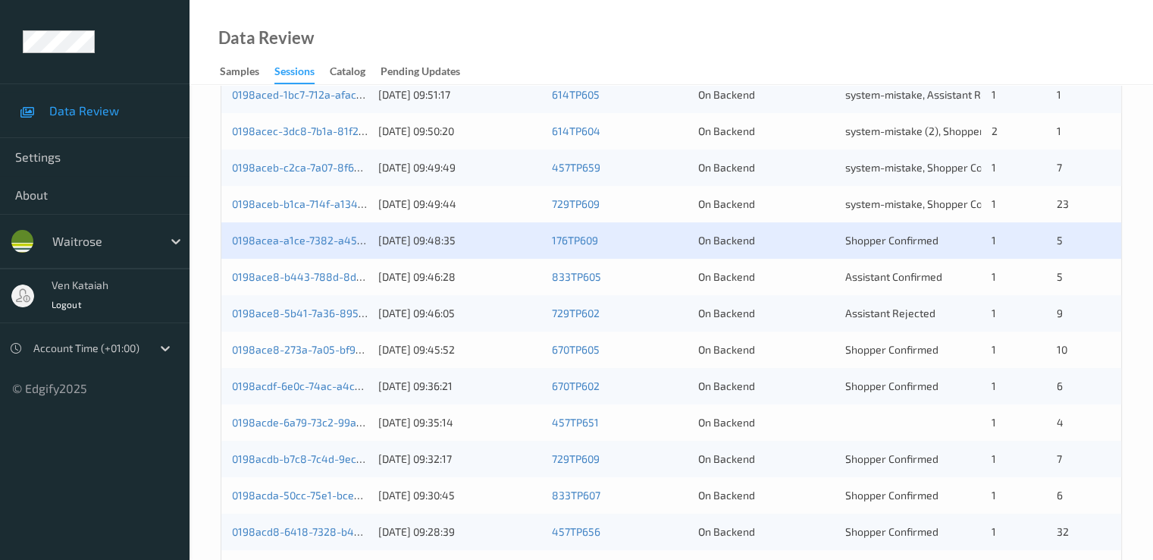
scroll to position [613, 0]
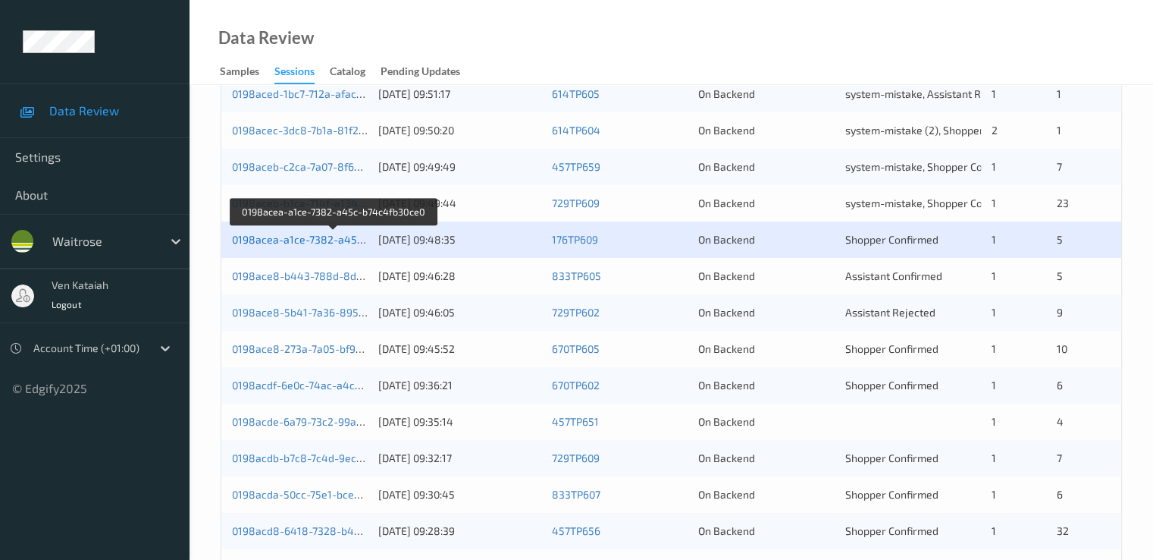
click at [347, 236] on link "0198acea-a1ce-7382-a45c-b74c4fb30ce0" at bounding box center [334, 239] width 205 height 13
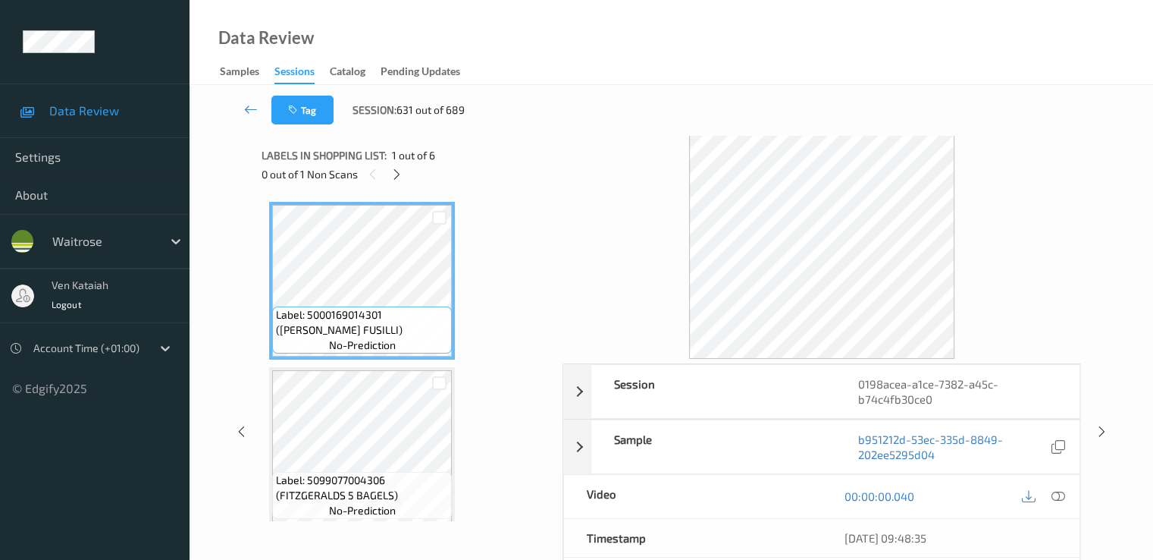
click at [406, 170] on div "0 out of 1 Non Scans" at bounding box center [407, 174] width 290 height 19
click at [398, 171] on icon at bounding box center [397, 175] width 13 height 14
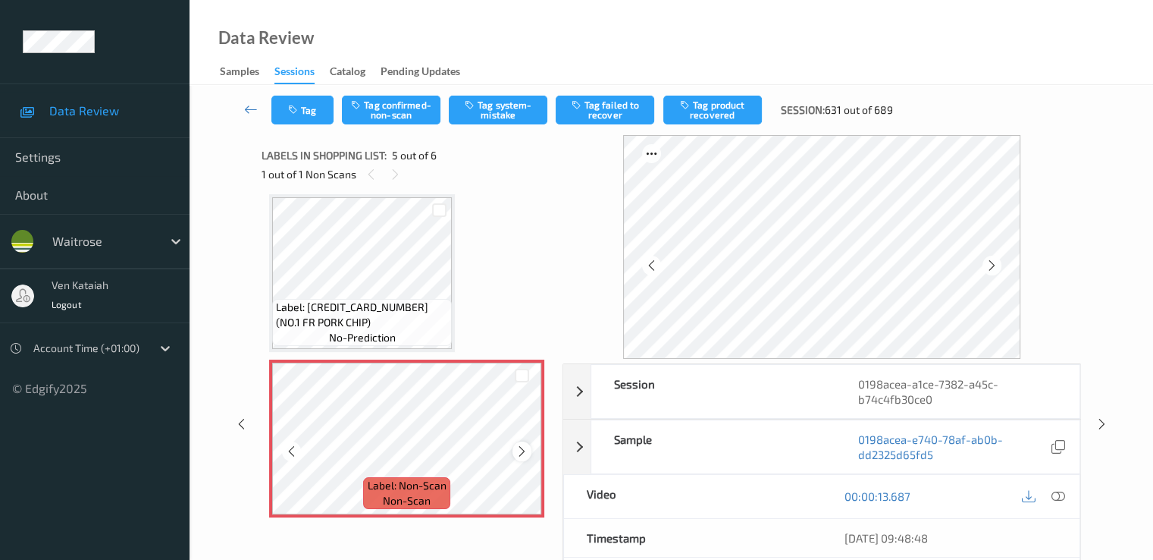
click at [522, 453] on icon at bounding box center [522, 451] width 13 height 14
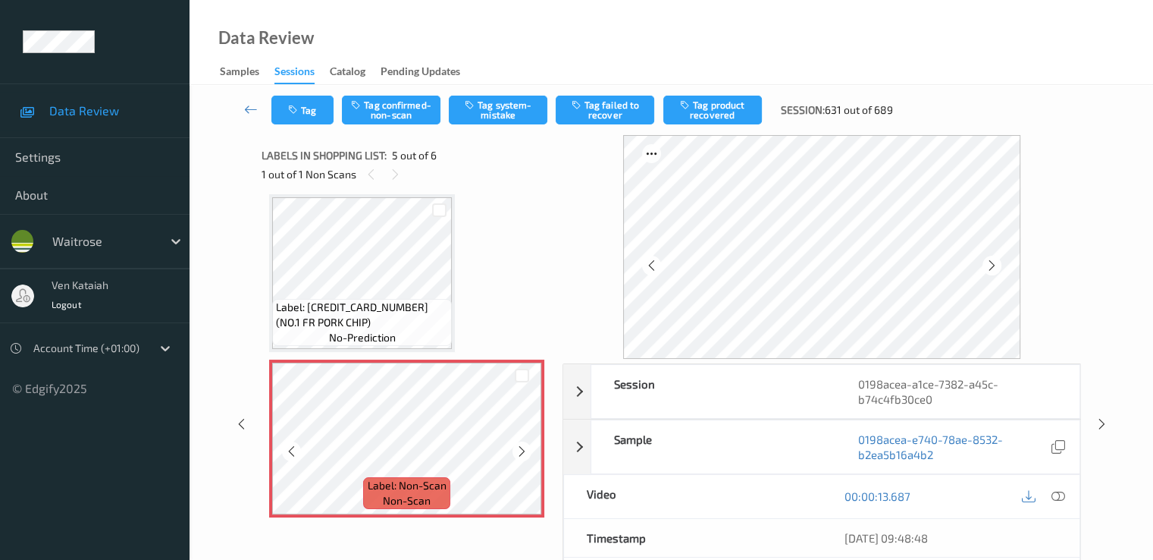
click at [522, 453] on icon at bounding box center [522, 451] width 13 height 14
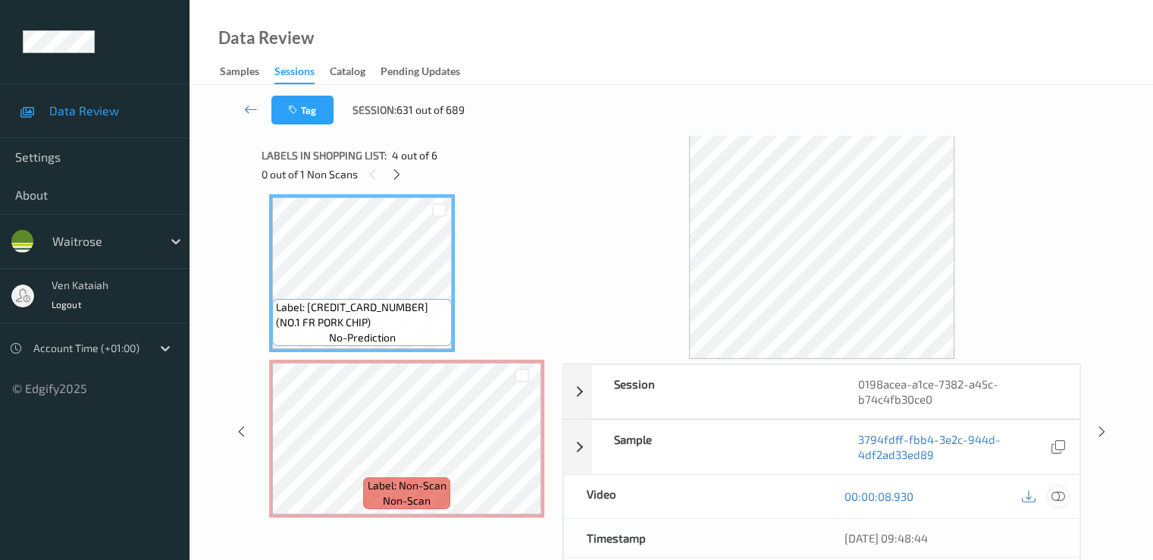
click at [1065, 492] on div at bounding box center [1058, 496] width 20 height 20
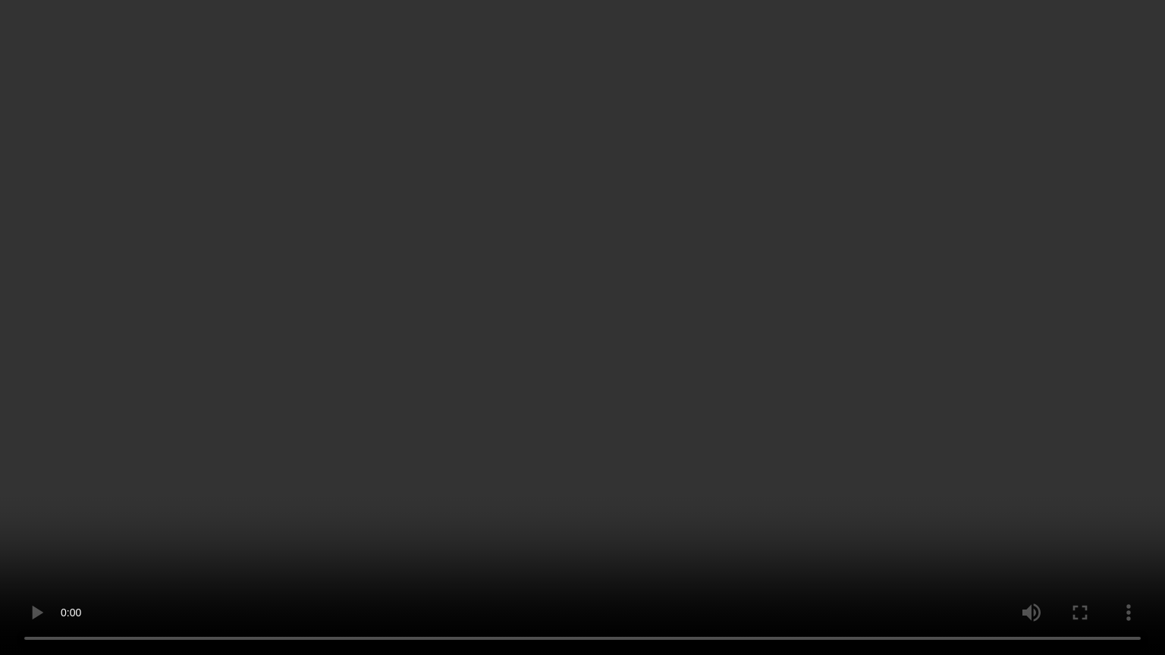
click at [751, 362] on video at bounding box center [582, 327] width 1165 height 655
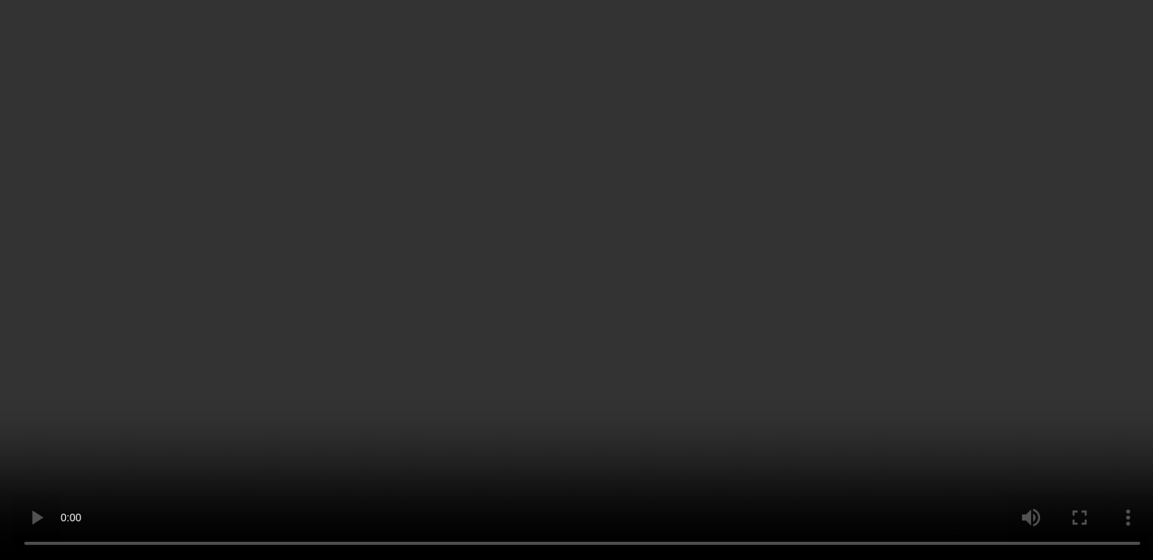
scroll to position [655, 0]
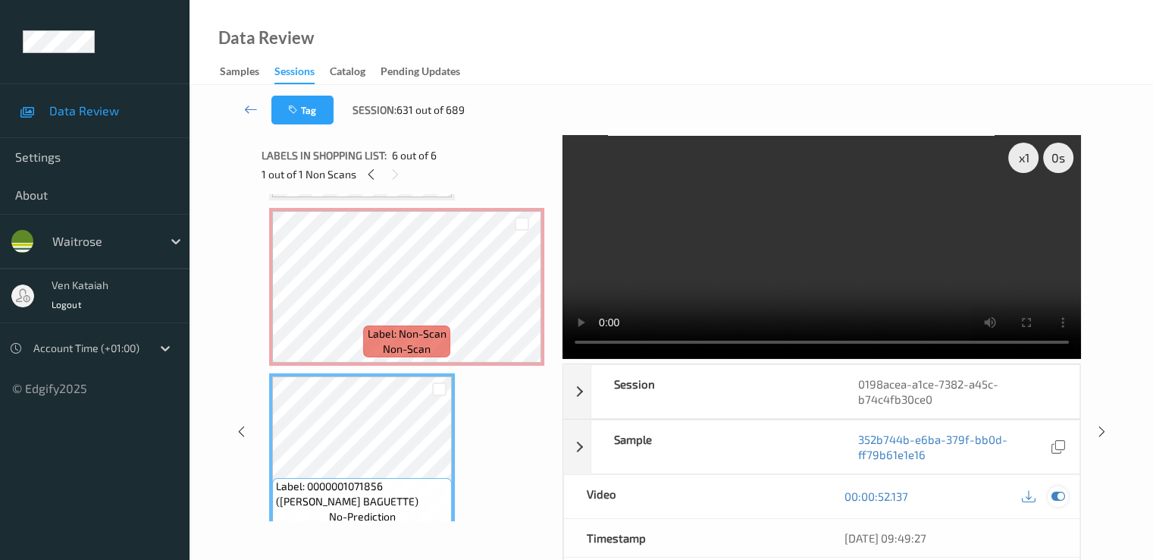
click at [1061, 494] on icon at bounding box center [1058, 496] width 14 height 14
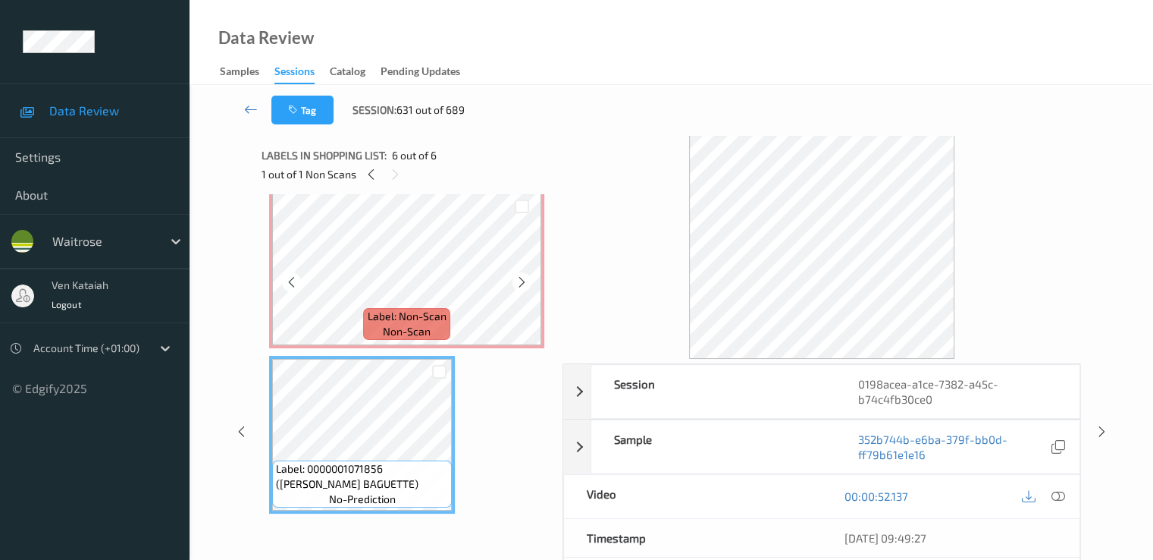
scroll to position [521, 0]
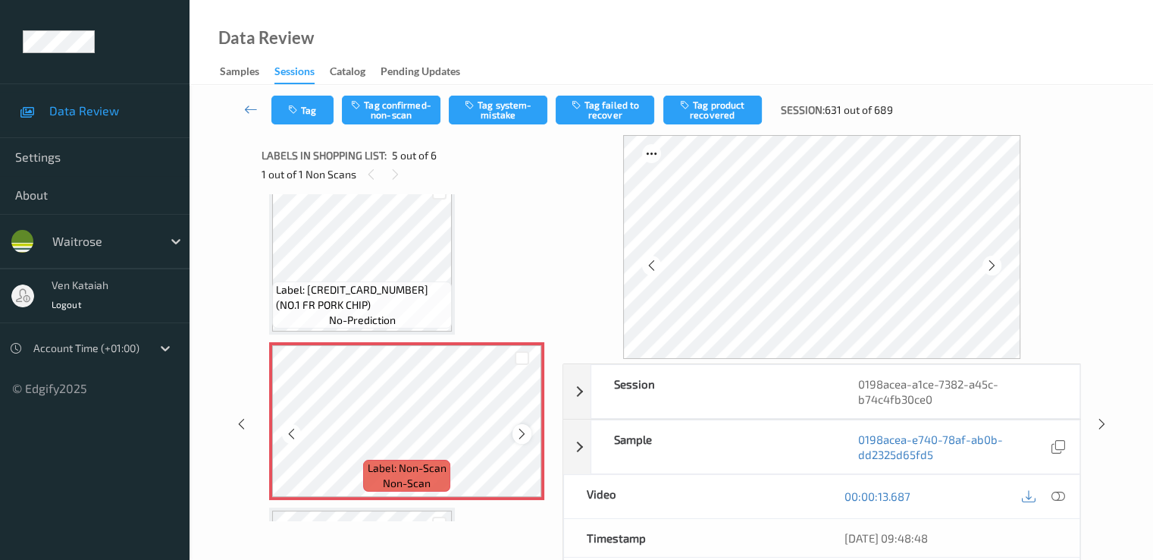
click at [525, 436] on icon at bounding box center [522, 434] width 13 height 14
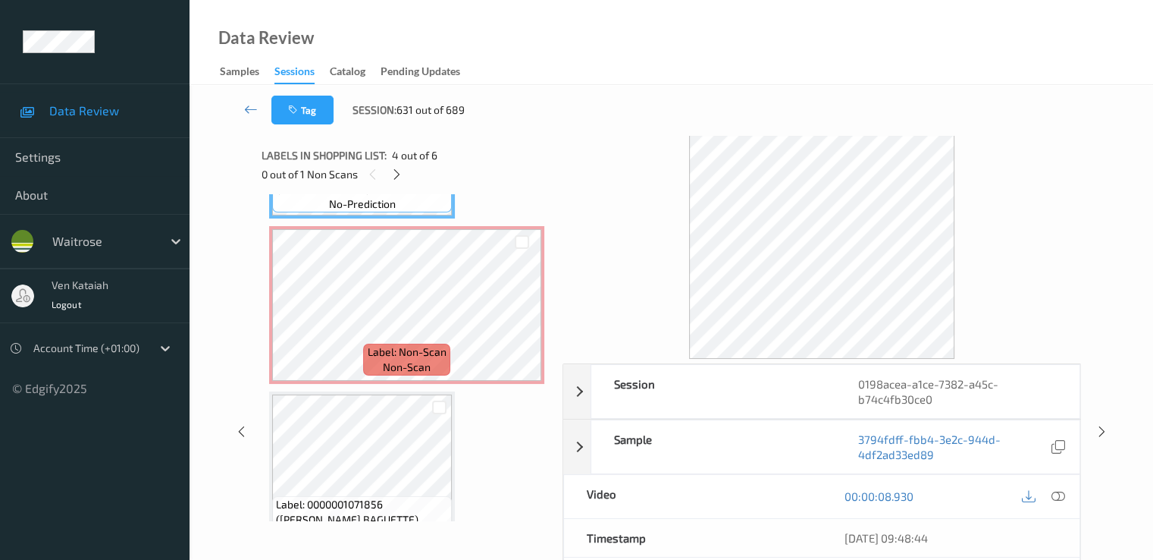
scroll to position [673, 0]
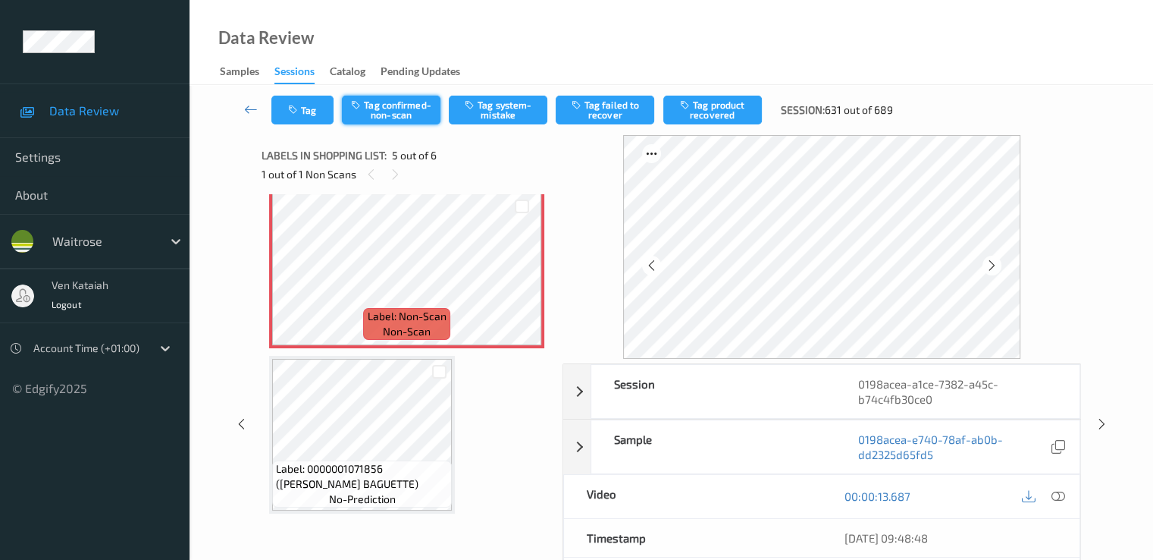
click at [395, 121] on button "Tag confirmed-non-scan" at bounding box center [391, 110] width 99 height 29
click at [604, 108] on button "Tag failed to recover" at bounding box center [605, 110] width 99 height 29
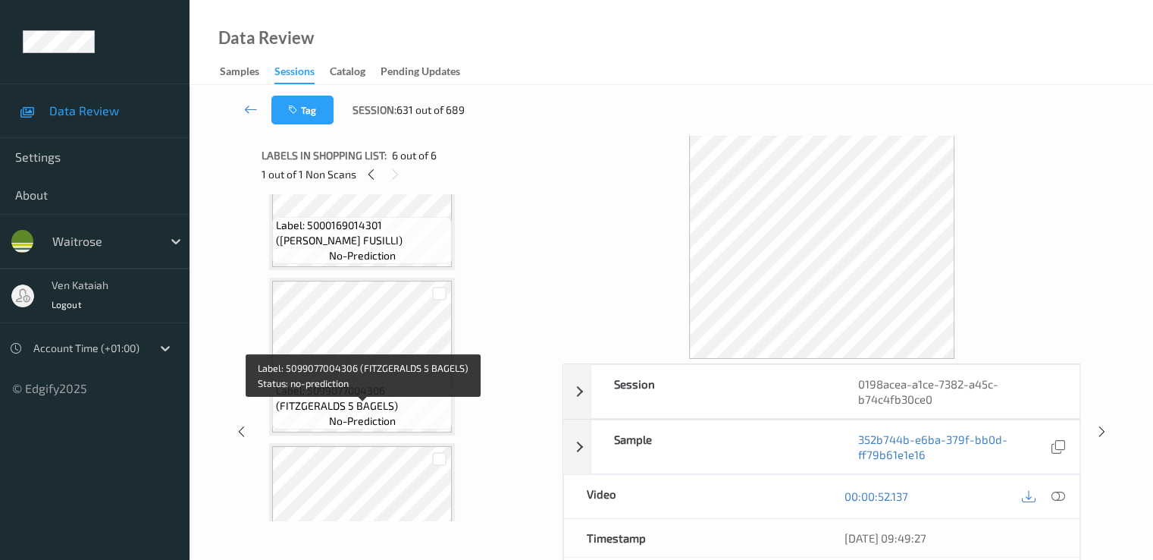
scroll to position [66, 0]
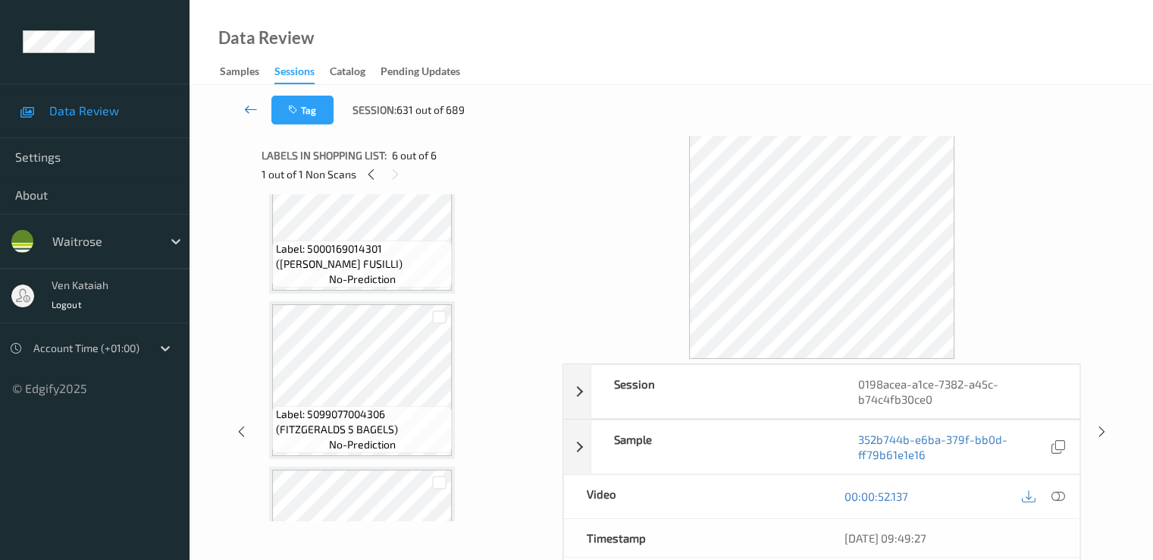
click at [252, 104] on icon at bounding box center [251, 109] width 14 height 15
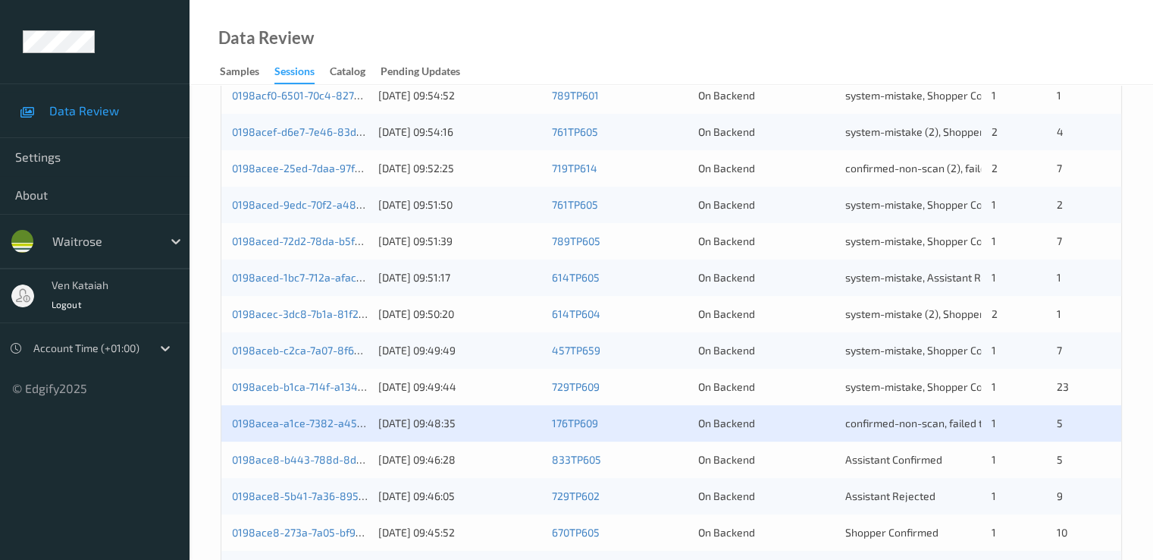
scroll to position [455, 0]
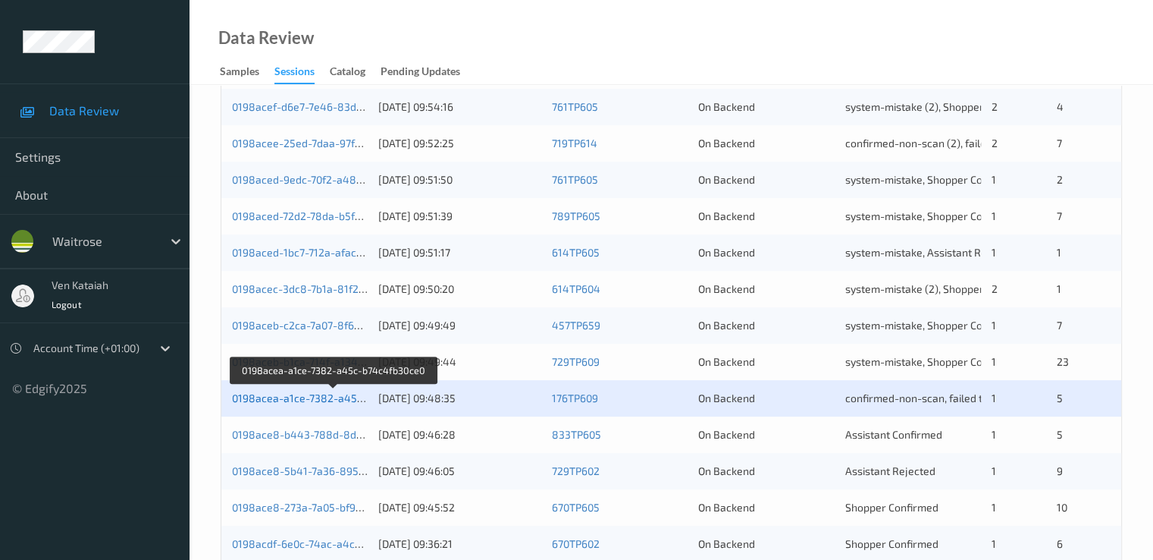
click at [335, 398] on link "0198acea-a1ce-7382-a45c-b74c4fb30ce0" at bounding box center [334, 397] width 205 height 13
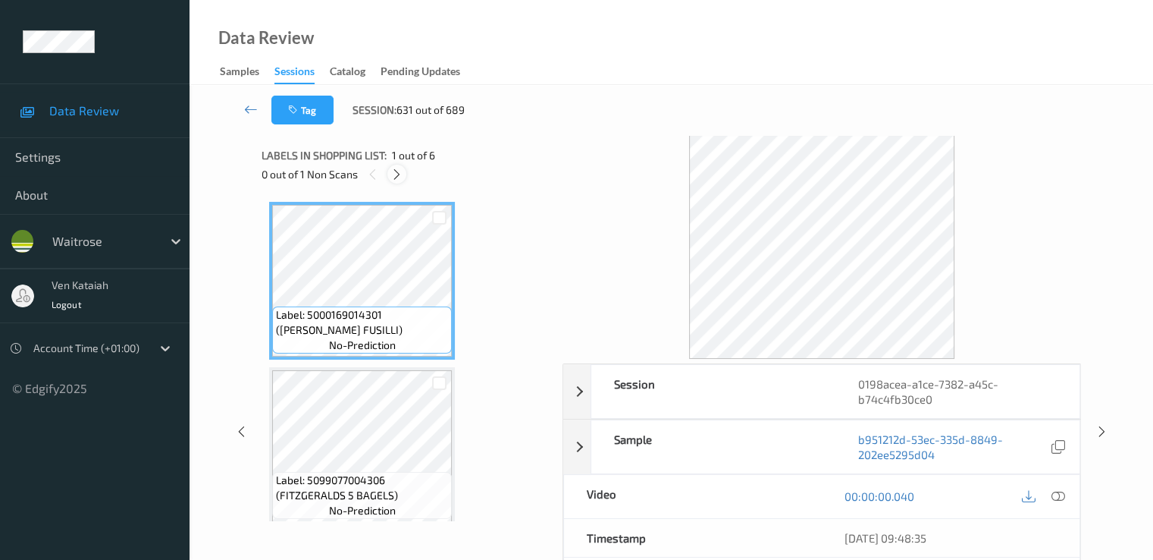
click at [397, 174] on icon at bounding box center [397, 175] width 13 height 14
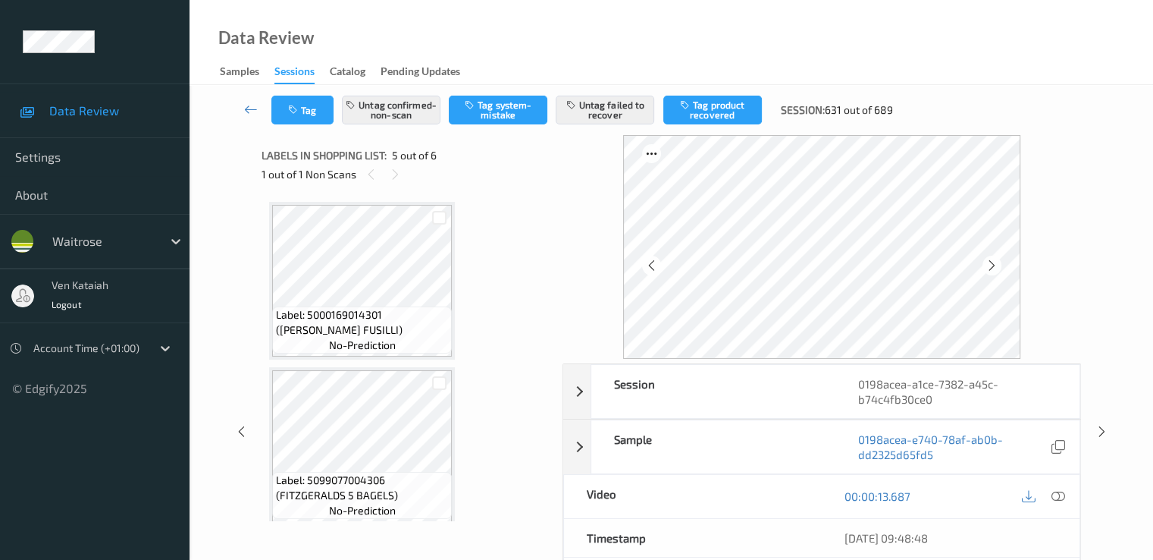
scroll to position [504, 0]
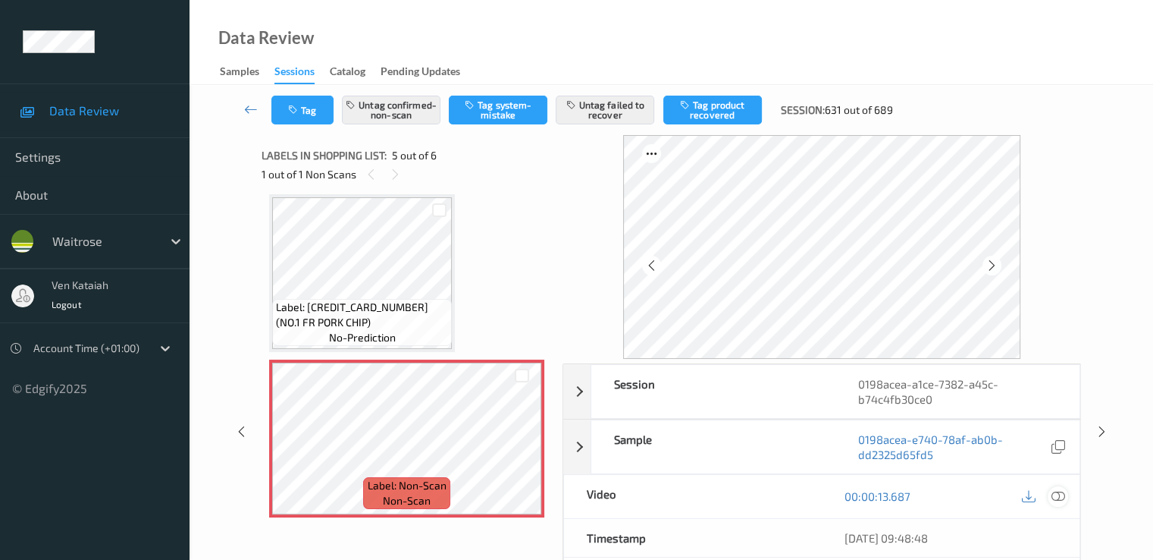
click at [1058, 498] on icon at bounding box center [1058, 496] width 14 height 14
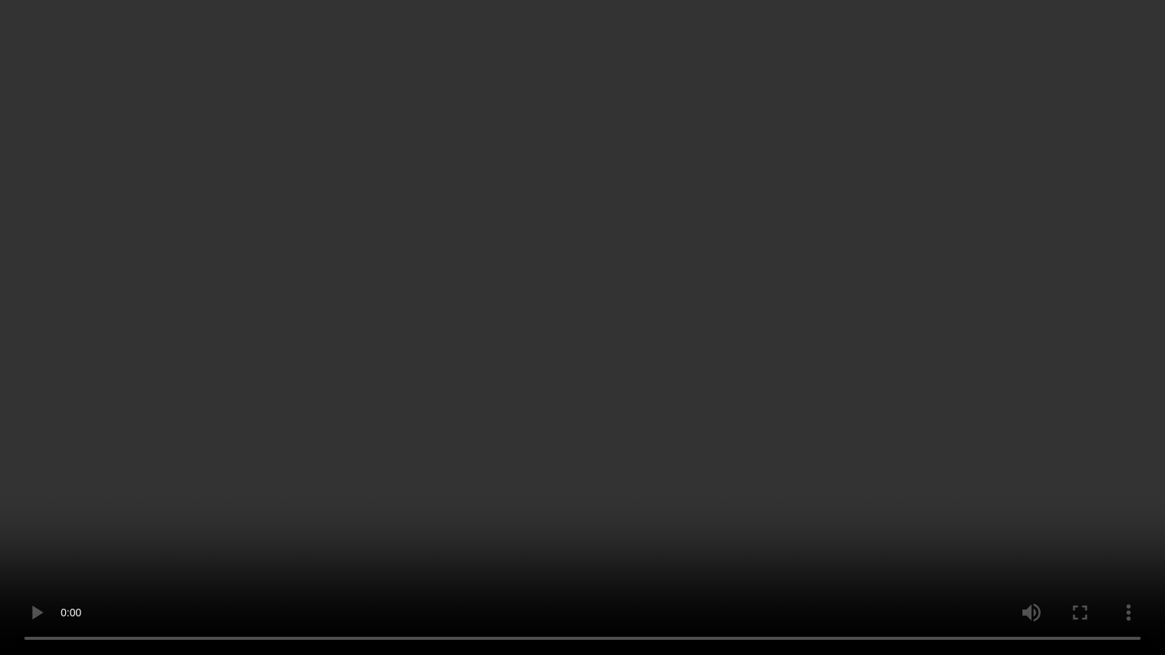
click at [297, 440] on video at bounding box center [582, 327] width 1165 height 655
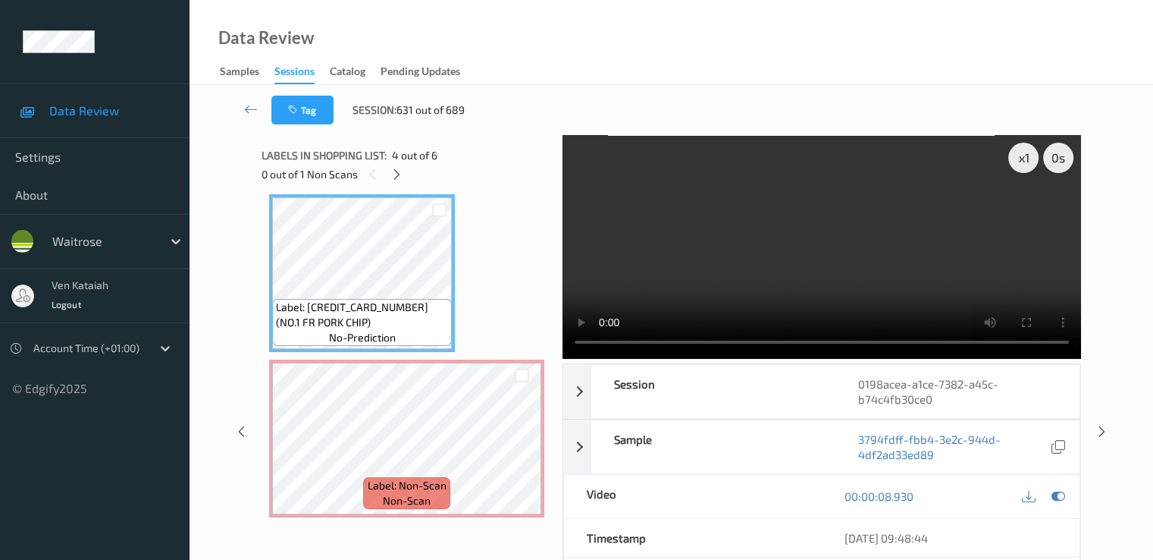
click at [503, 557] on div "Labels in shopping list: 4 out of 6 0 out of 1 Non Scans Label: 5000169014301 (…" at bounding box center [407, 431] width 290 height 593
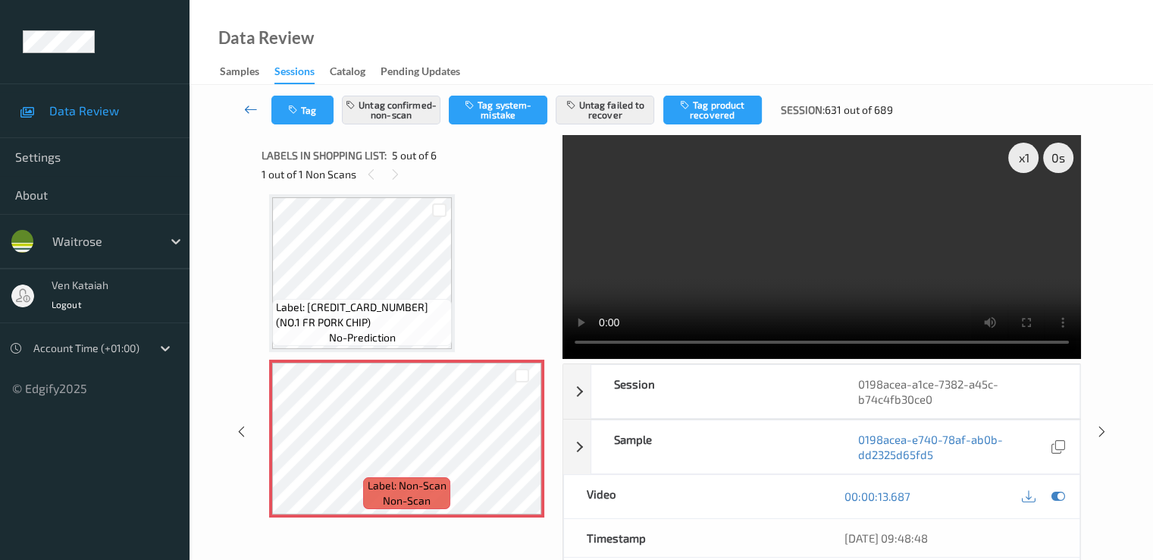
click at [248, 112] on icon at bounding box center [251, 109] width 14 height 15
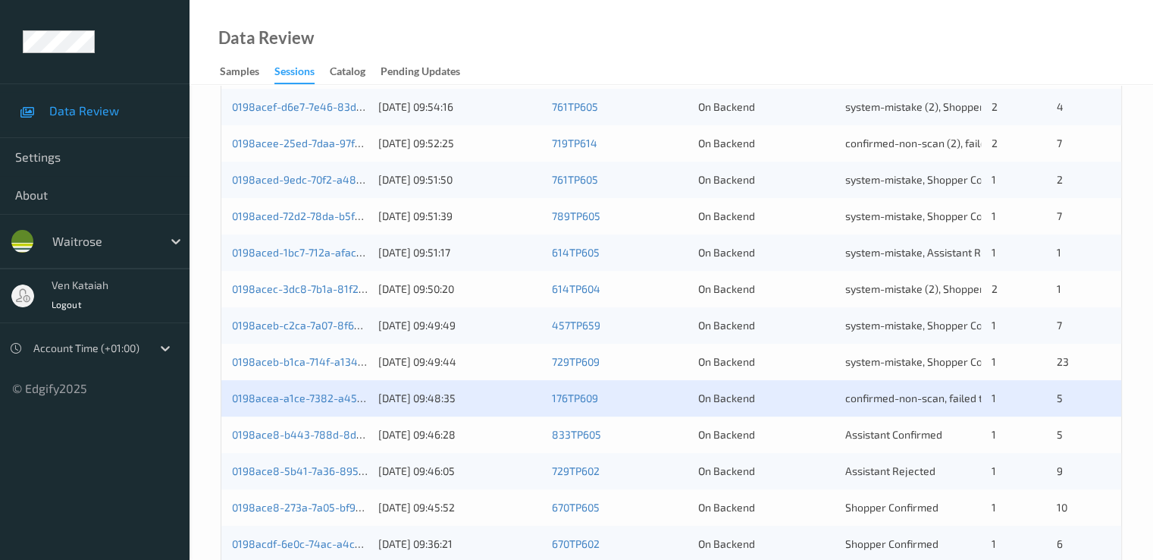
scroll to position [607, 0]
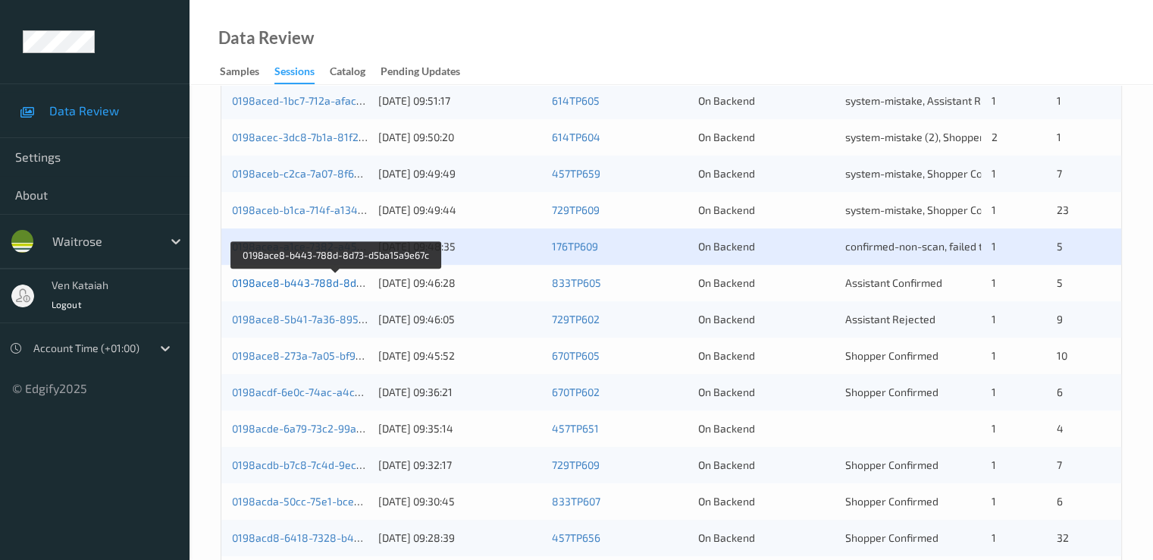
click at [282, 286] on link "0198ace8-b443-788d-8d73-d5ba15a9e67c" at bounding box center [337, 282] width 210 height 13
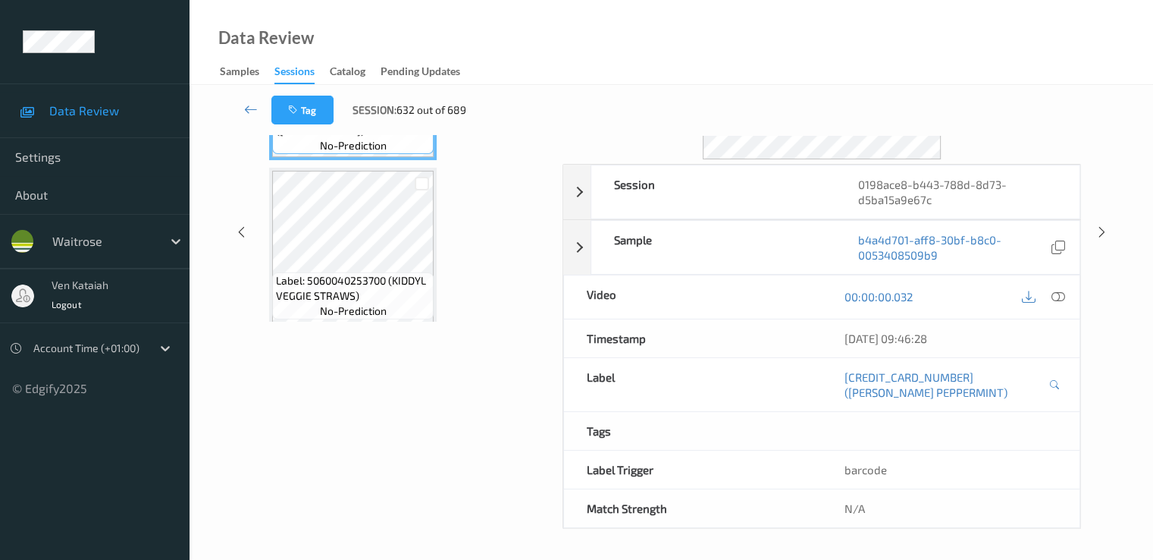
scroll to position [197, 0]
click at [246, 105] on icon at bounding box center [251, 109] width 14 height 15
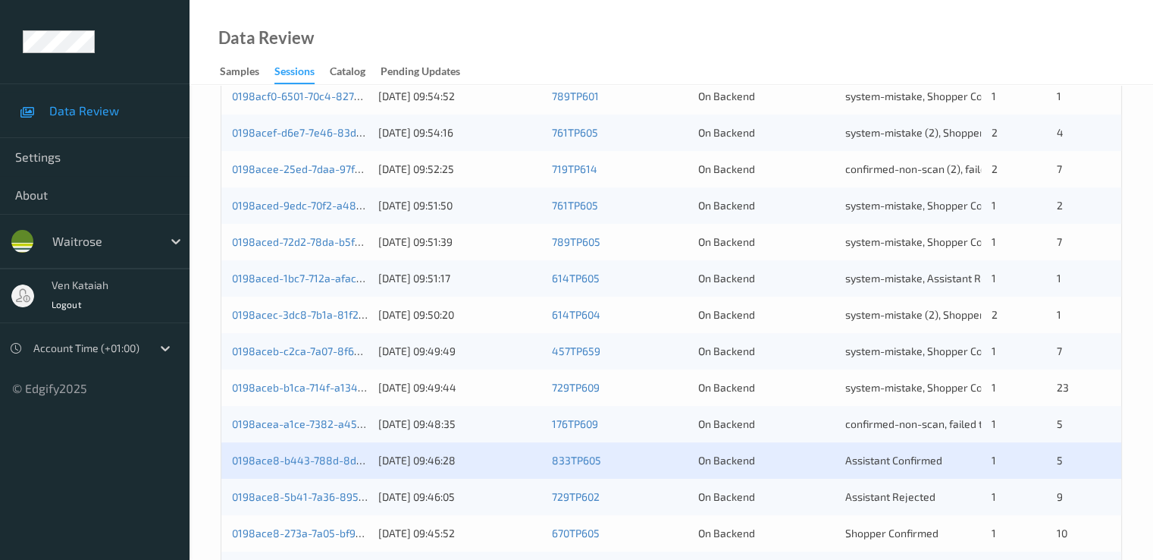
scroll to position [455, 0]
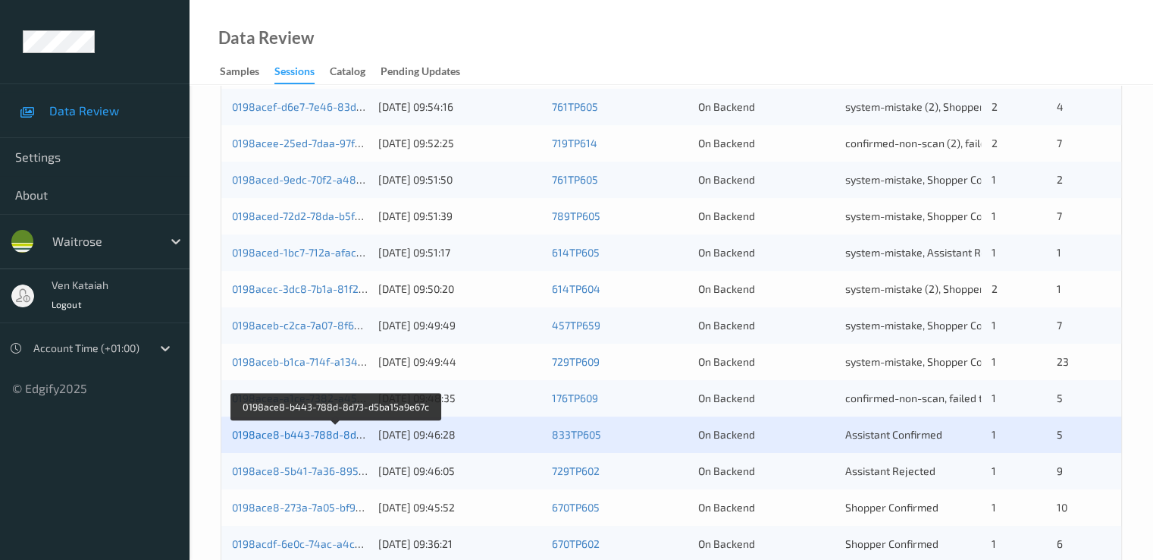
click at [281, 428] on link "0198ace8-b443-788d-8d73-d5ba15a9e67c" at bounding box center [337, 434] width 210 height 13
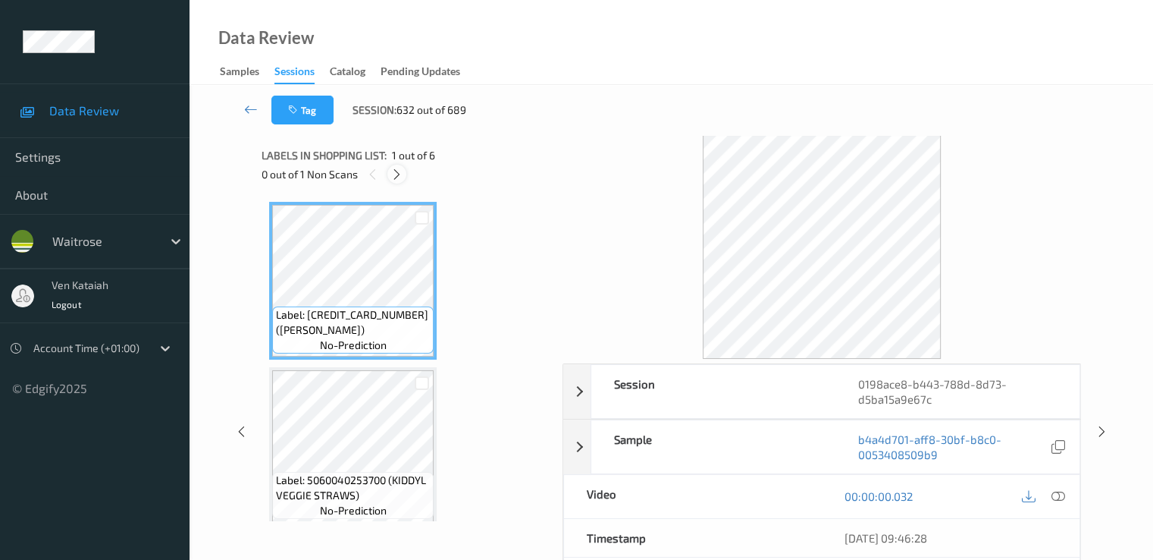
click at [406, 175] on div at bounding box center [396, 174] width 19 height 19
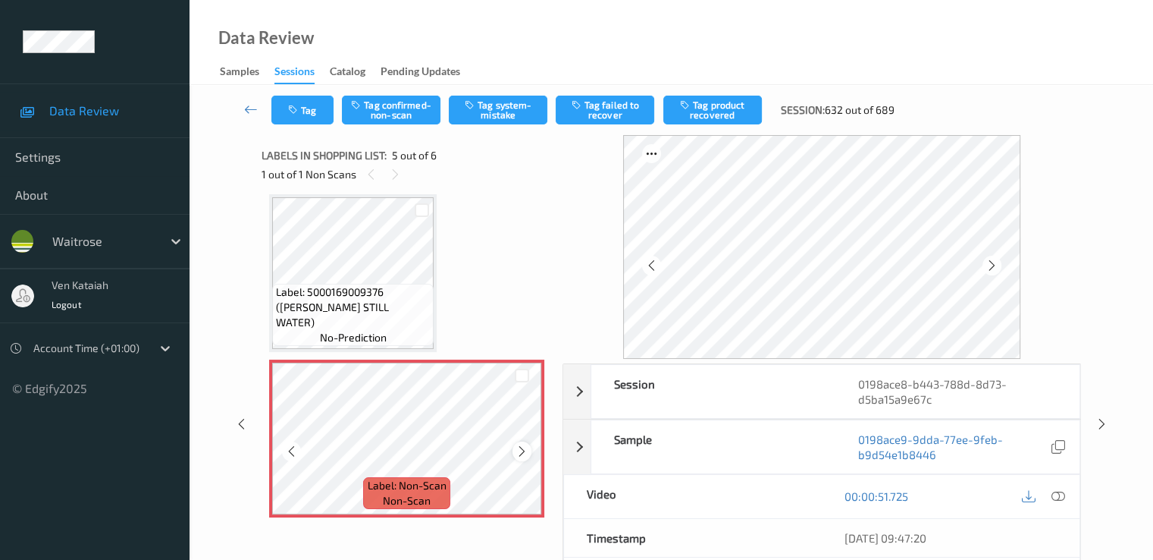
click at [524, 453] on icon at bounding box center [522, 451] width 13 height 14
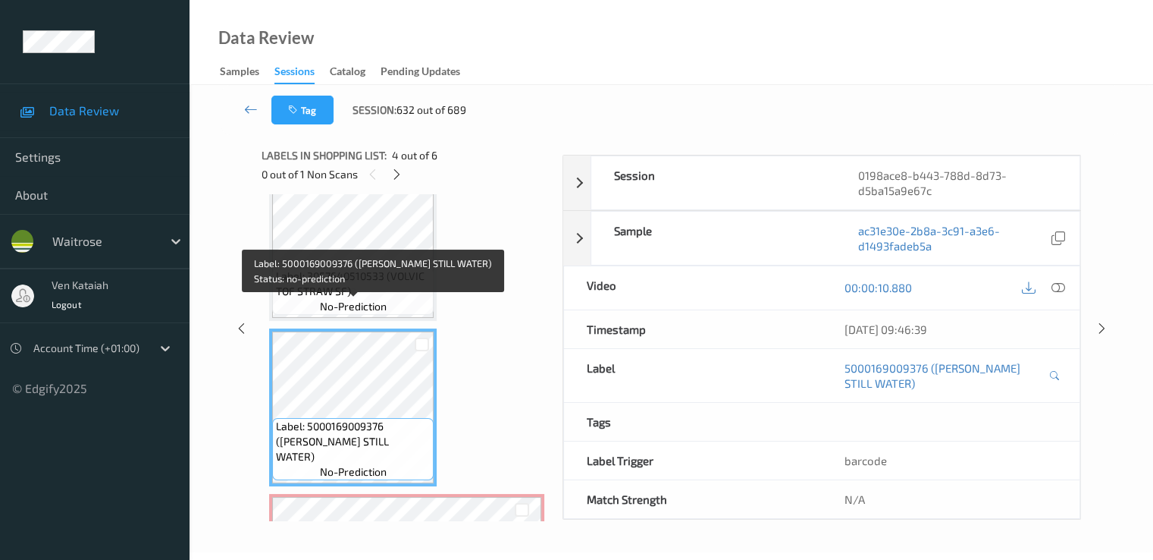
scroll to position [352, 0]
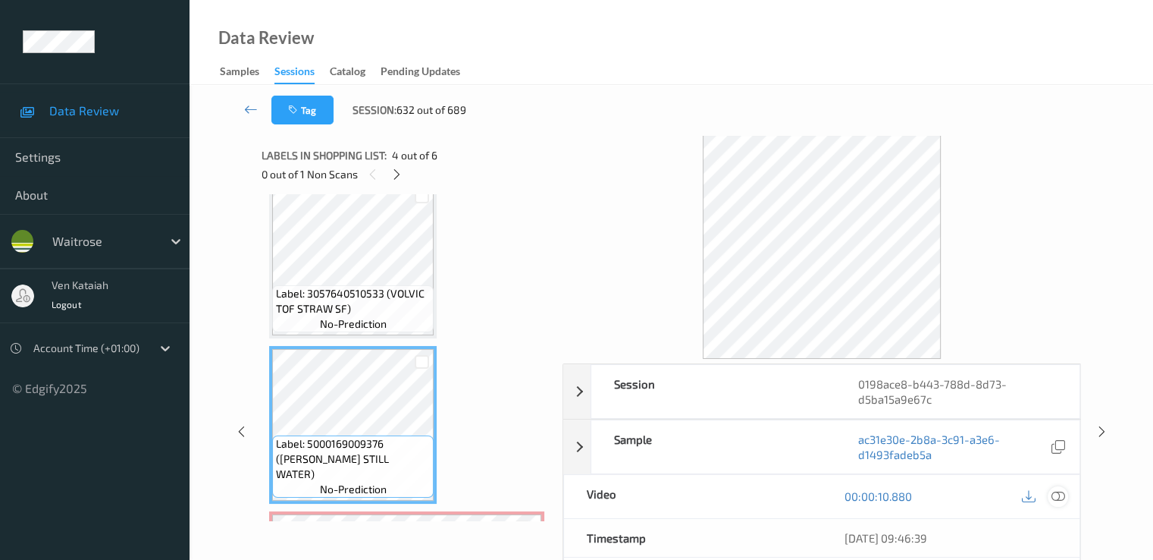
click at [1063, 493] on icon at bounding box center [1058, 496] width 14 height 14
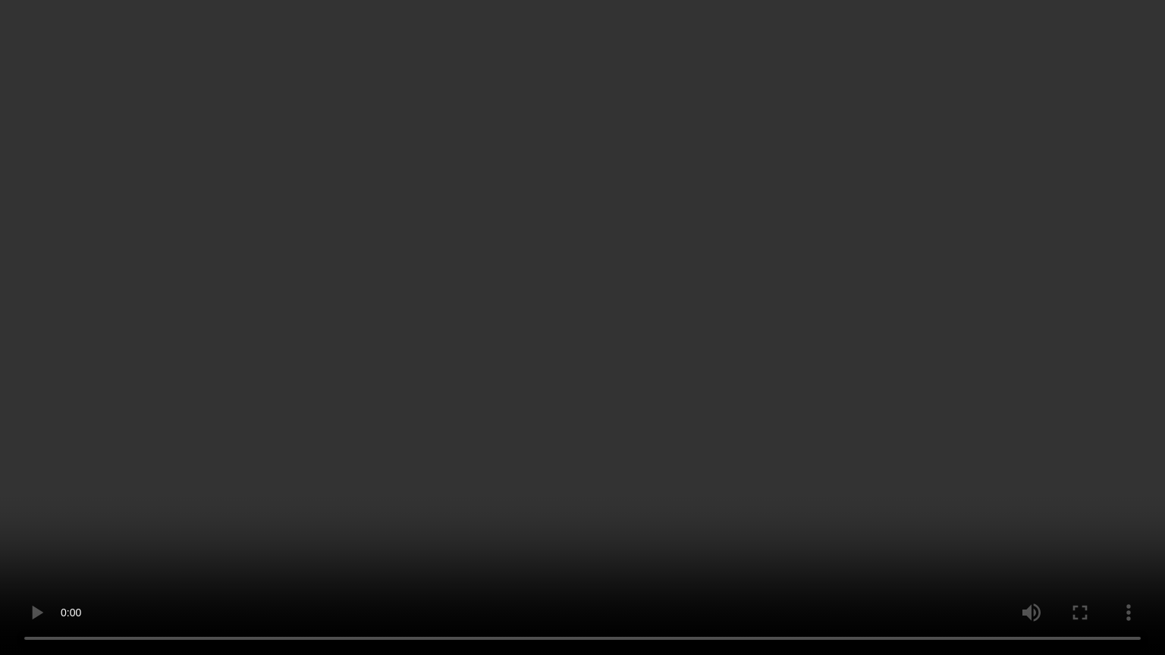
click at [306, 502] on video at bounding box center [582, 327] width 1165 height 655
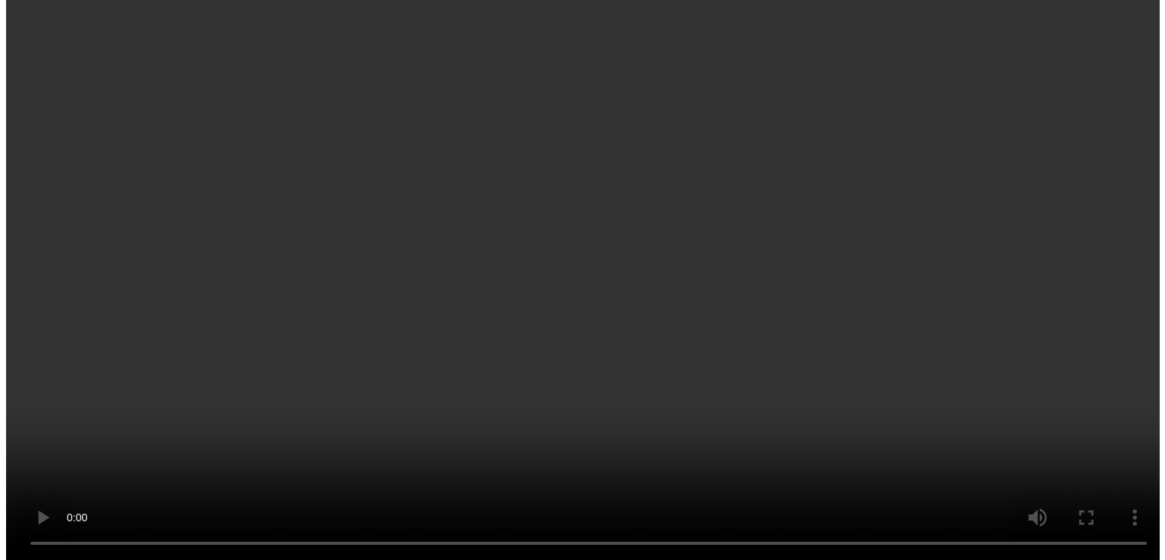
scroll to position [504, 0]
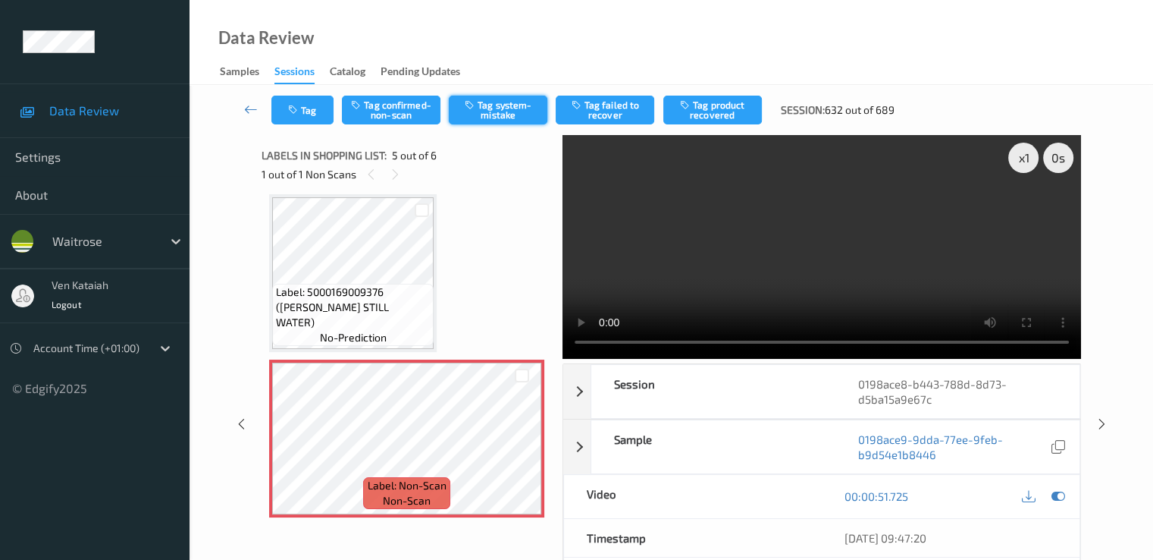
click at [504, 118] on button "Tag system-mistake" at bounding box center [498, 110] width 99 height 29
click at [306, 128] on div "Tag Tag confirmed-non-scan Untag system-mistake Tag failed to recover Tag produ…" at bounding box center [672, 110] width 902 height 50
click at [309, 113] on button "Tag" at bounding box center [302, 110] width 62 height 29
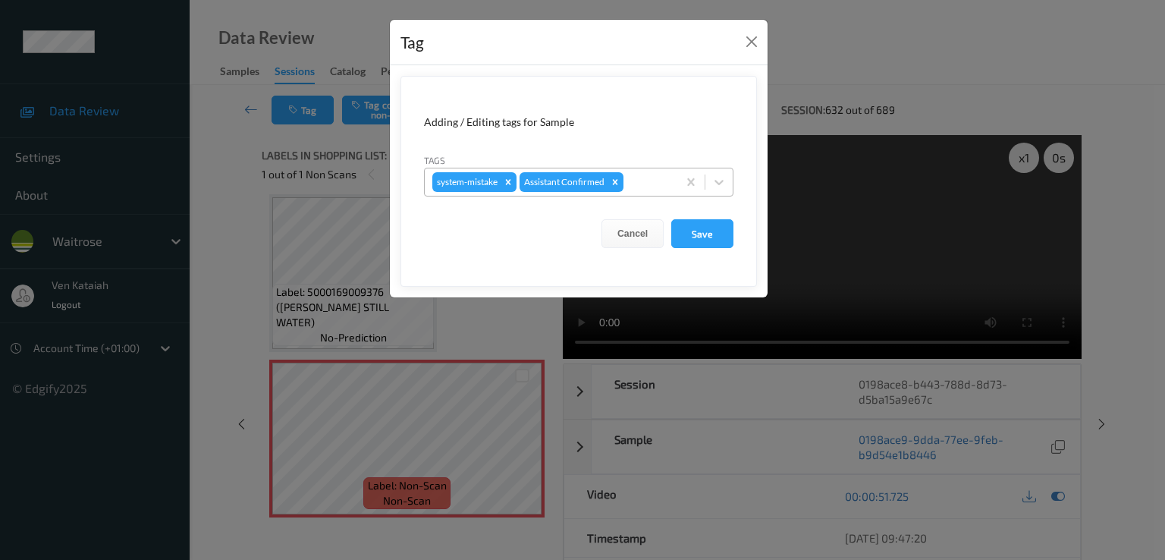
click at [634, 177] on div at bounding box center [647, 182] width 43 height 18
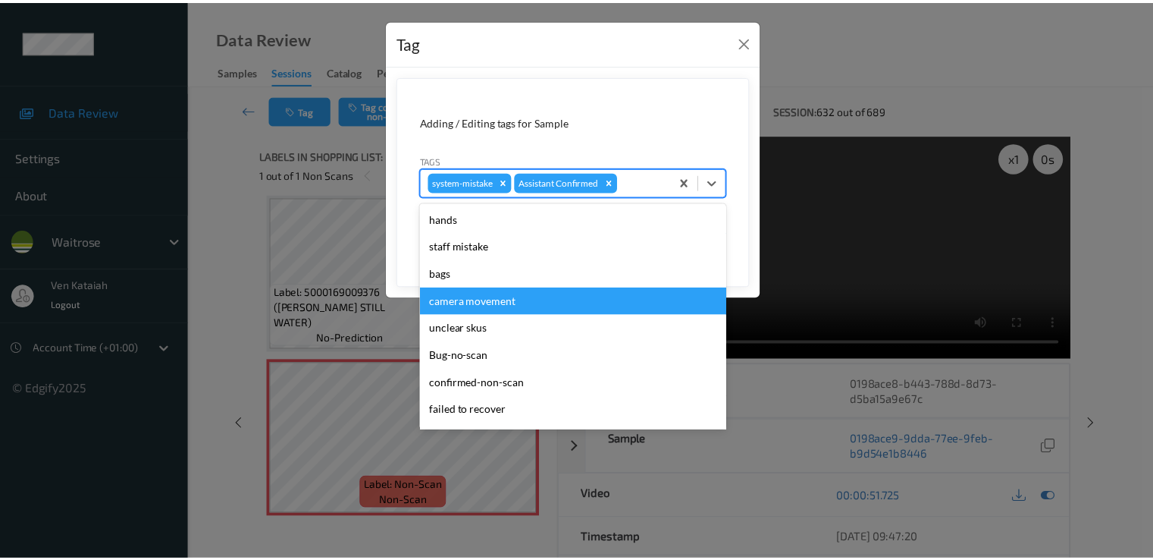
scroll to position [297, 0]
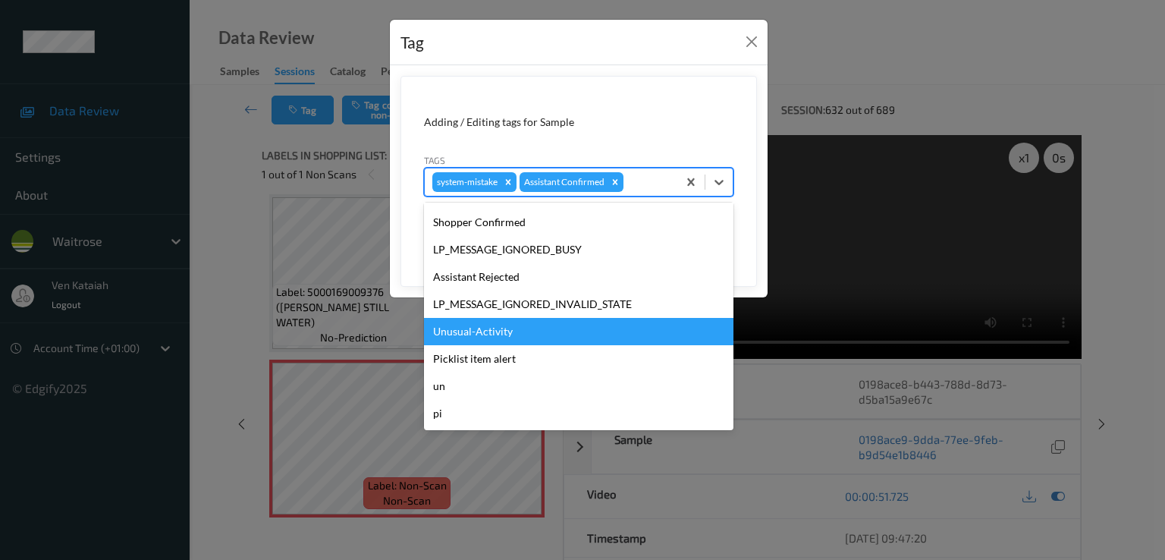
click at [485, 343] on div "Unusual-Activity" at bounding box center [578, 331] width 309 height 27
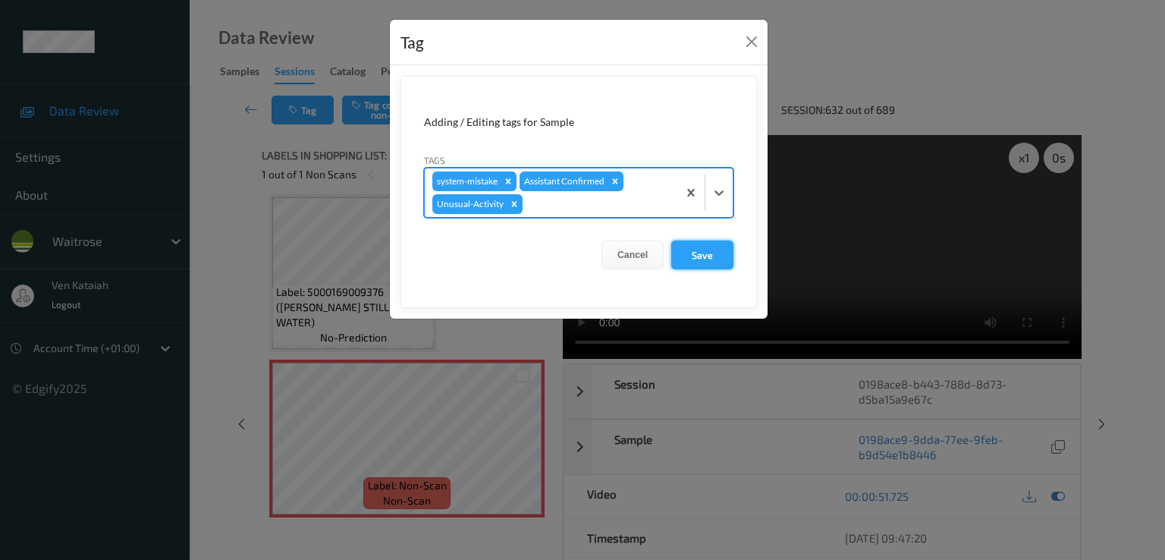
click at [692, 249] on button "Save" at bounding box center [702, 254] width 62 height 29
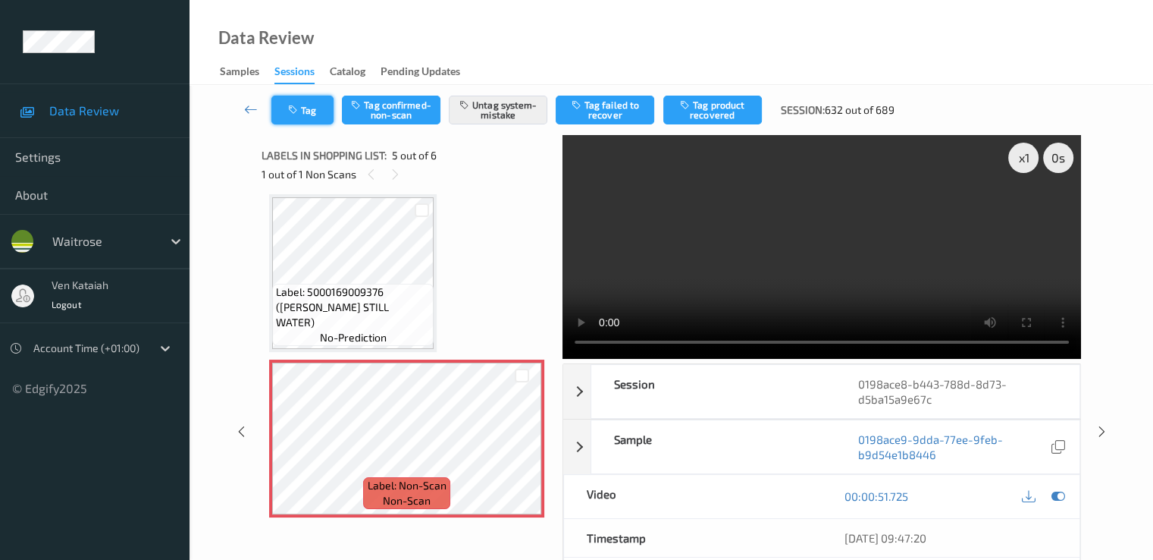
click at [296, 114] on icon "button" at bounding box center [294, 110] width 13 height 11
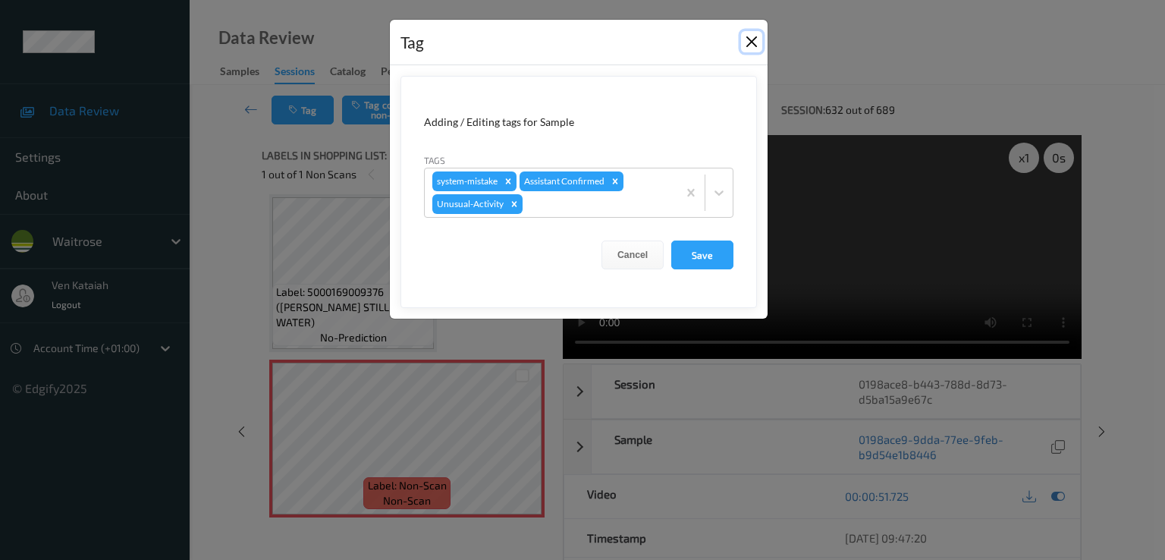
click at [747, 52] on button "Close" at bounding box center [751, 41] width 21 height 21
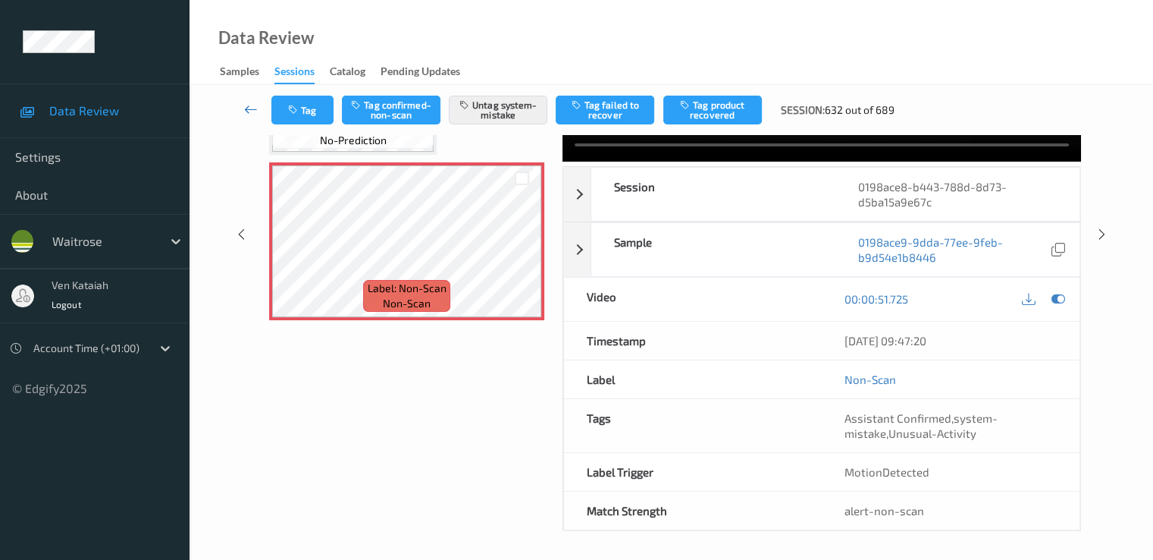
click at [255, 107] on icon at bounding box center [251, 109] width 14 height 15
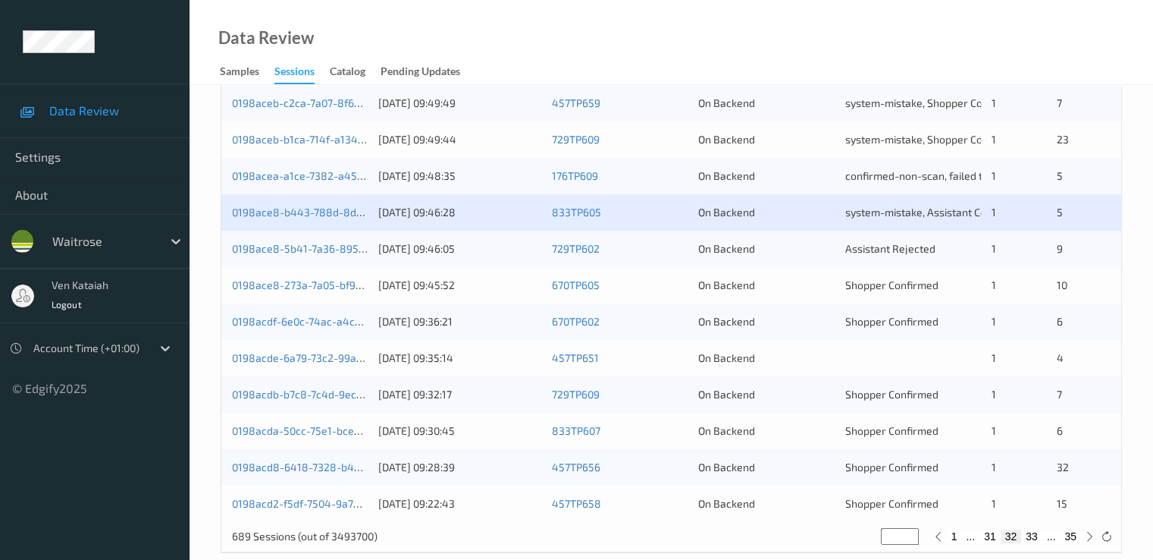
scroll to position [701, 0]
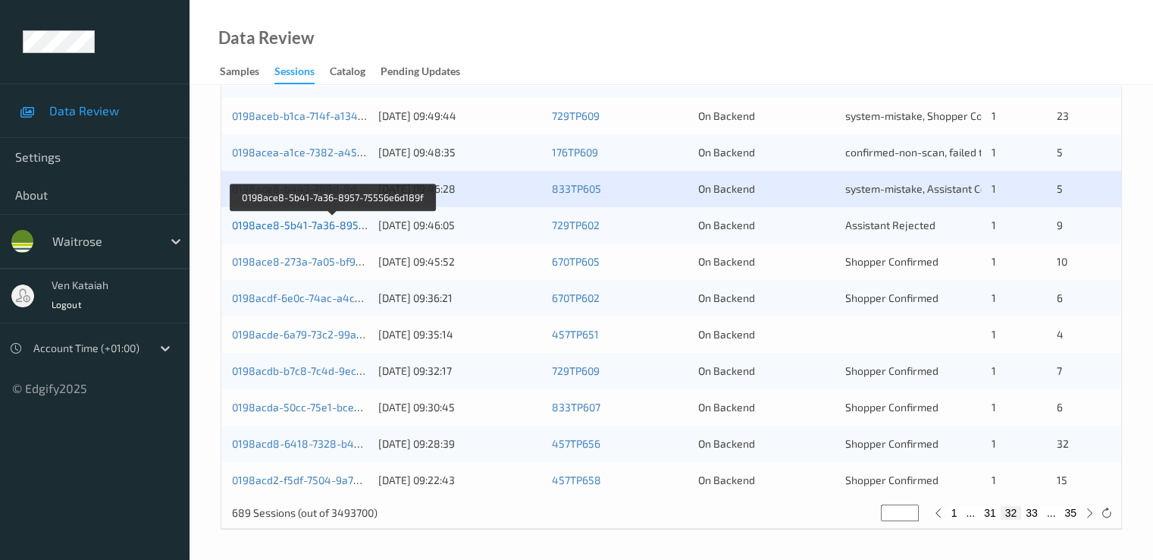
click at [337, 224] on link "0198ace8-5b41-7a36-8957-75556e6d189f" at bounding box center [334, 224] width 205 height 13
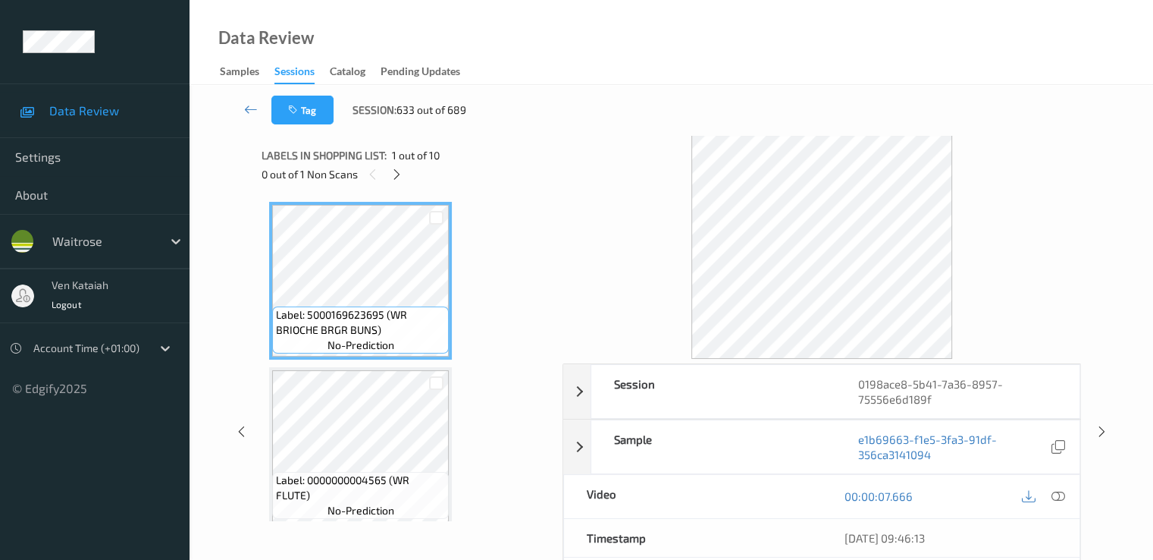
click at [416, 173] on div "0 out of 1 Non Scans" at bounding box center [407, 174] width 290 height 19
click at [396, 175] on icon at bounding box center [397, 175] width 13 height 14
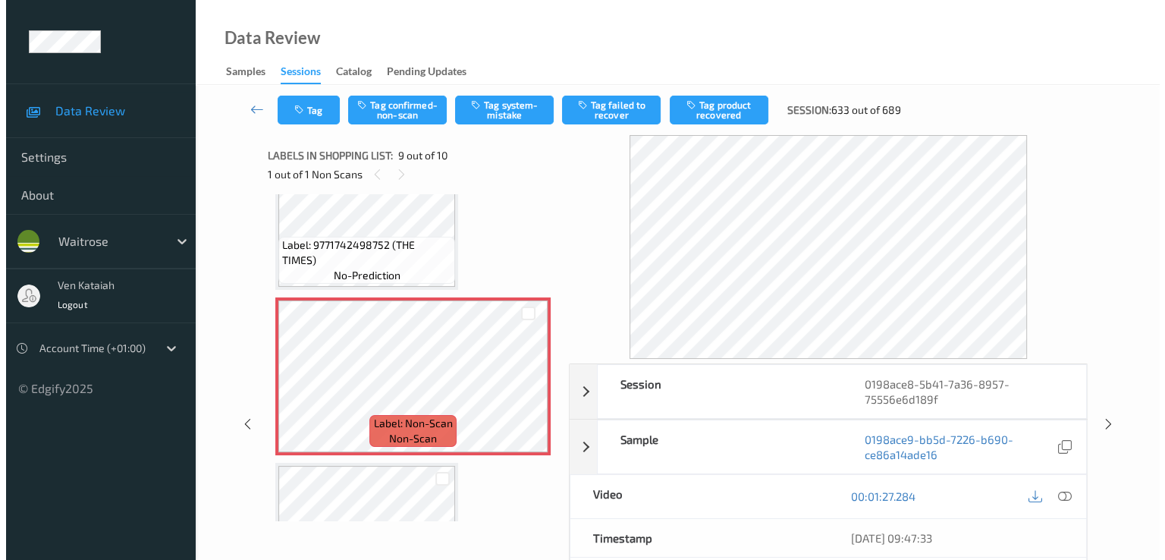
scroll to position [1182, 0]
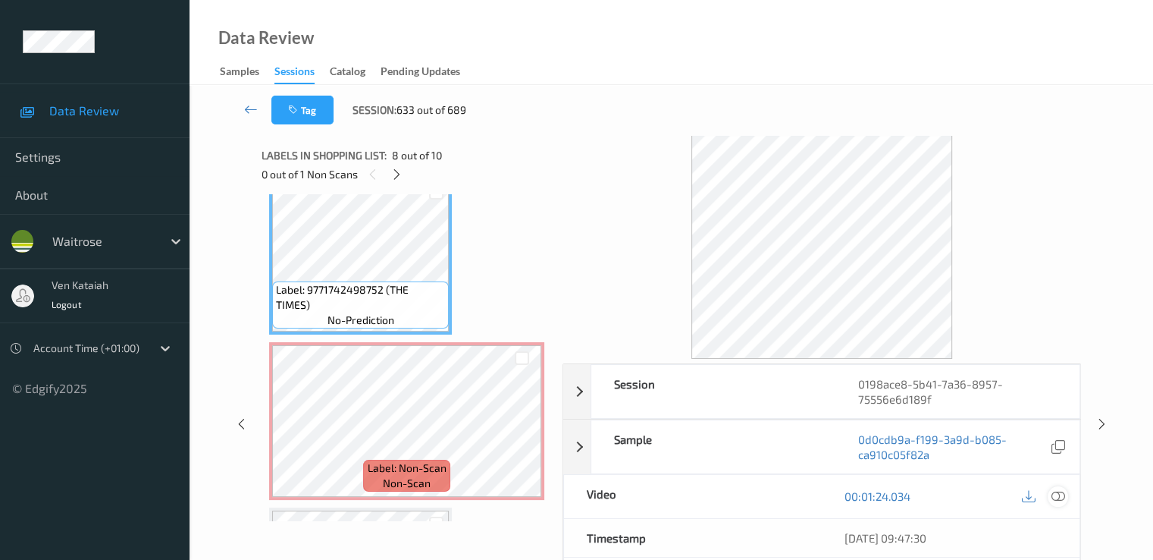
click at [1065, 497] on div at bounding box center [1058, 496] width 20 height 20
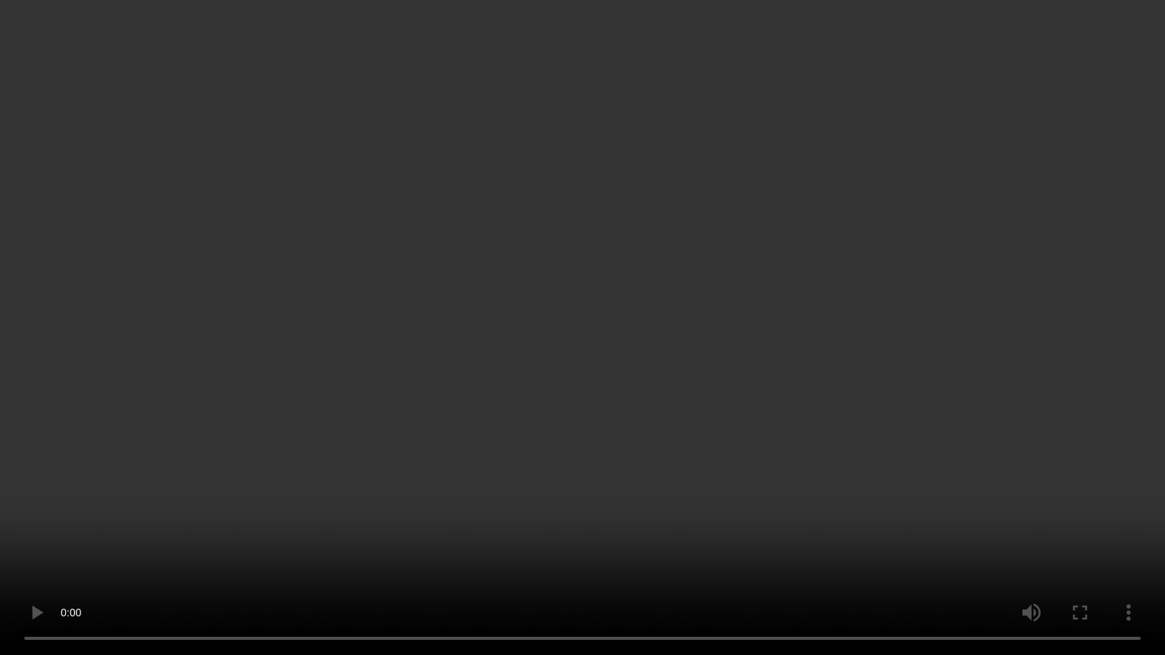
click at [714, 499] on video at bounding box center [582, 327] width 1165 height 655
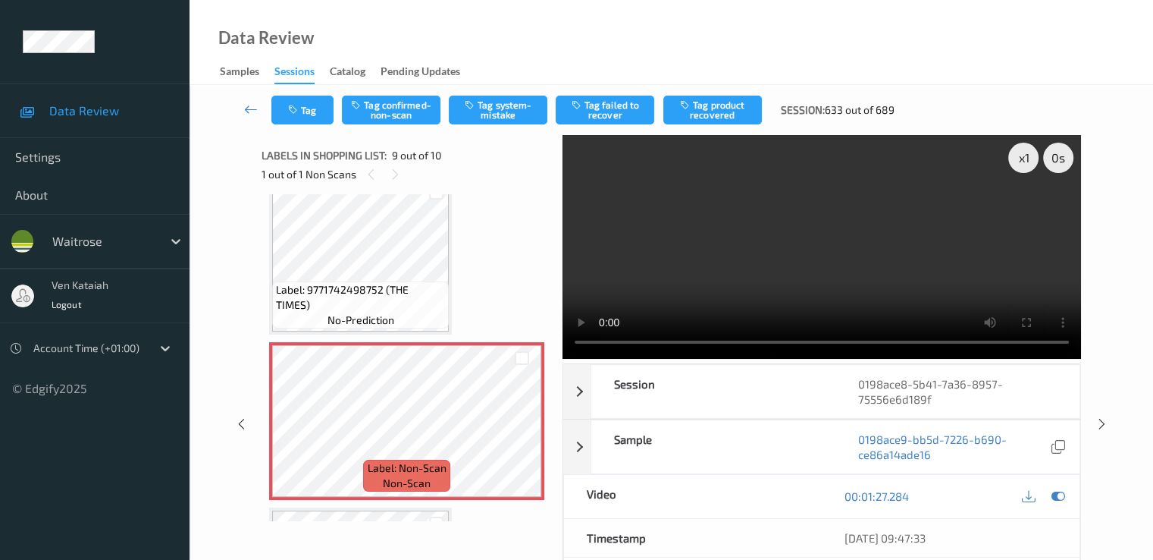
click at [507, 130] on div "Tag Tag confirmed-non-scan Tag system-mistake Tag failed to recover Tag product…" at bounding box center [672, 110] width 902 height 50
click at [498, 113] on button "Tag system-mistake" at bounding box center [498, 110] width 99 height 29
click at [303, 118] on button "Tag" at bounding box center [302, 110] width 62 height 29
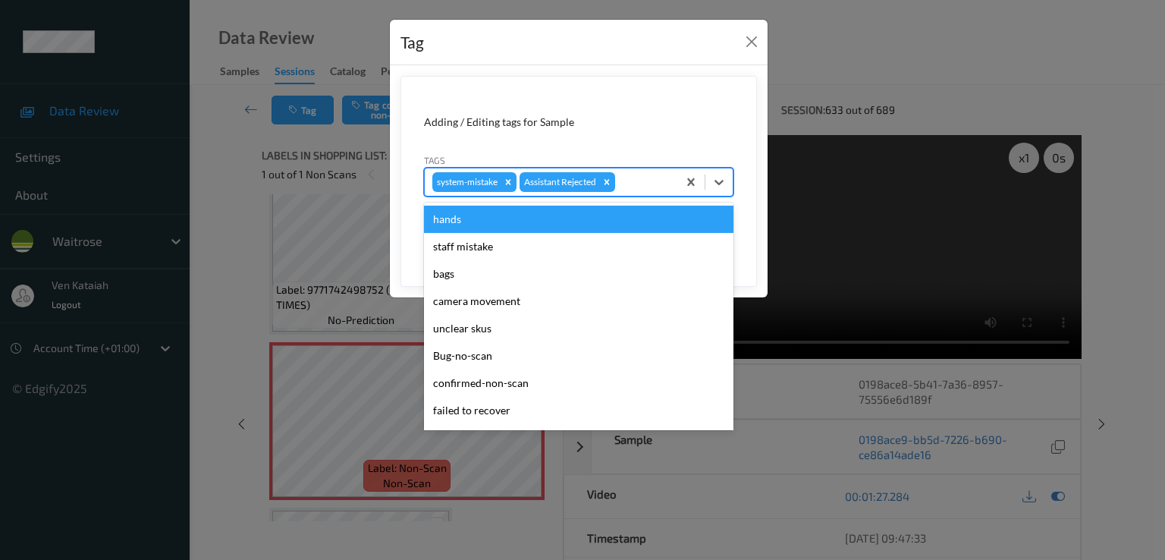
click at [657, 174] on div at bounding box center [644, 182] width 52 height 18
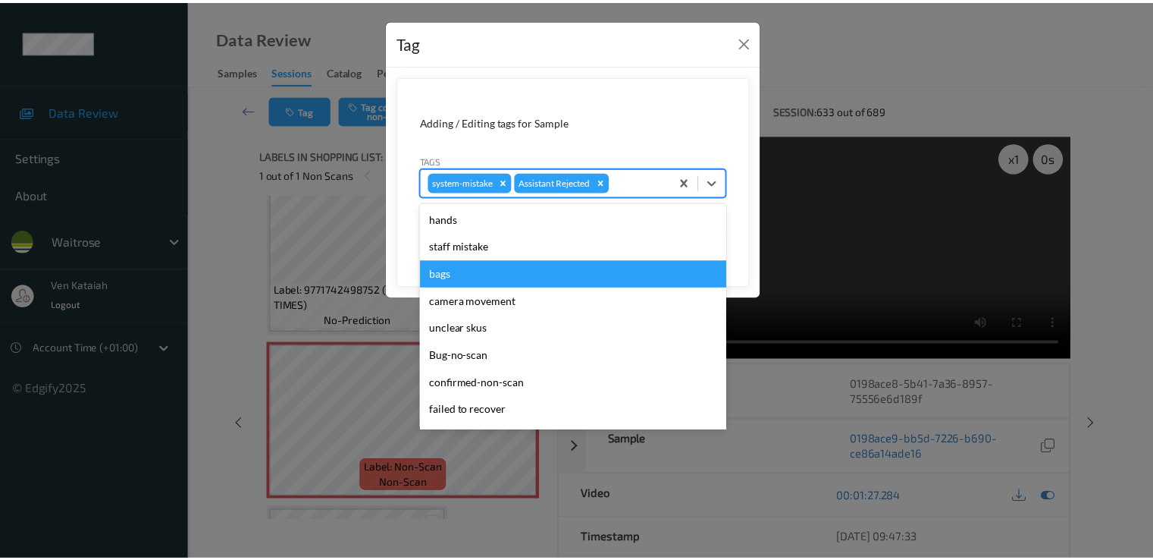
scroll to position [297, 0]
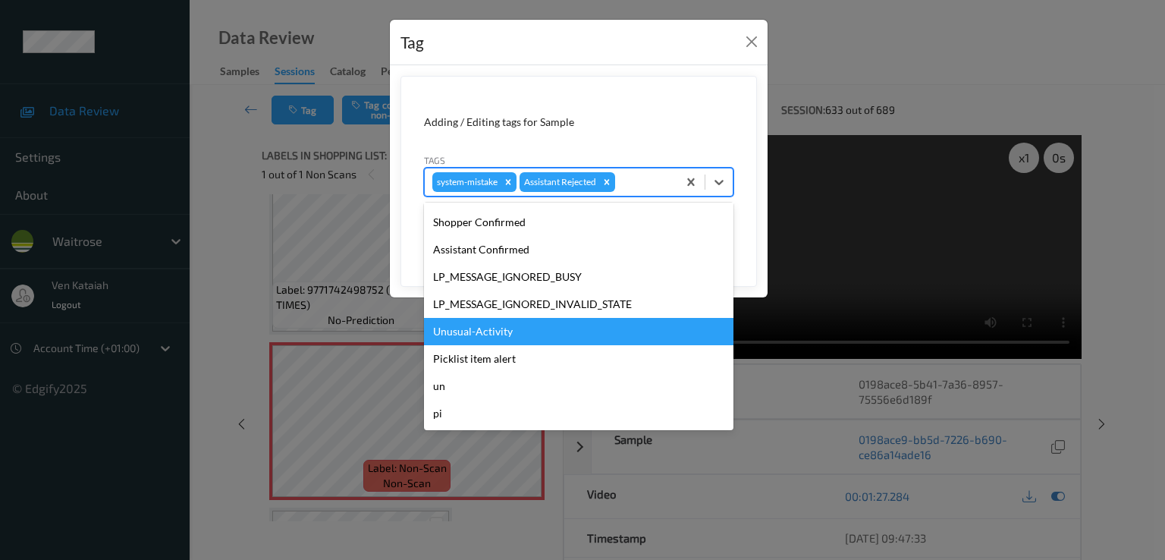
click at [532, 340] on div "Unusual-Activity" at bounding box center [578, 331] width 309 height 27
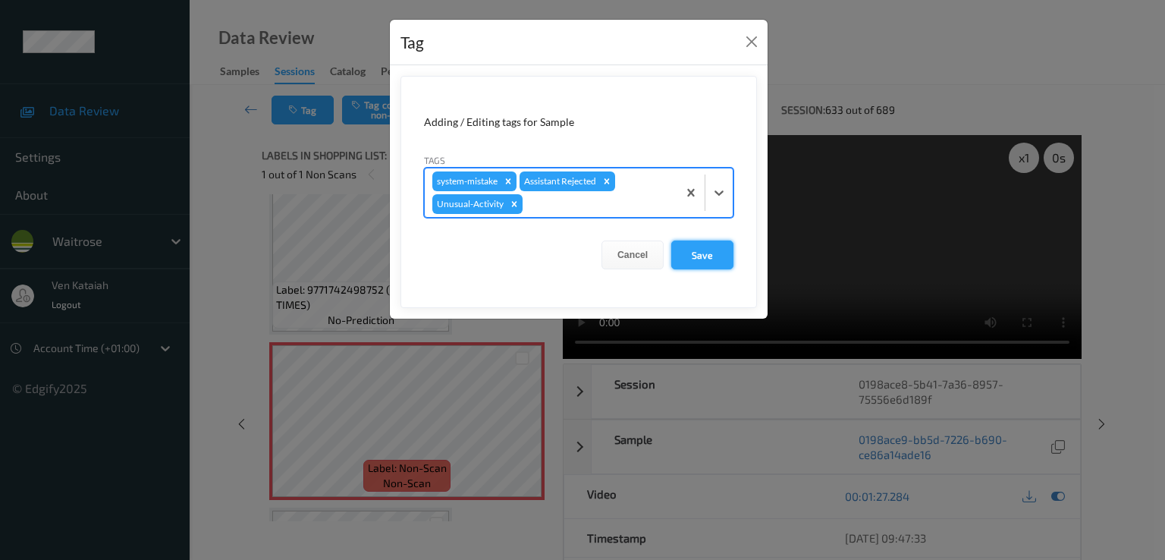
click at [709, 259] on button "Save" at bounding box center [702, 254] width 62 height 29
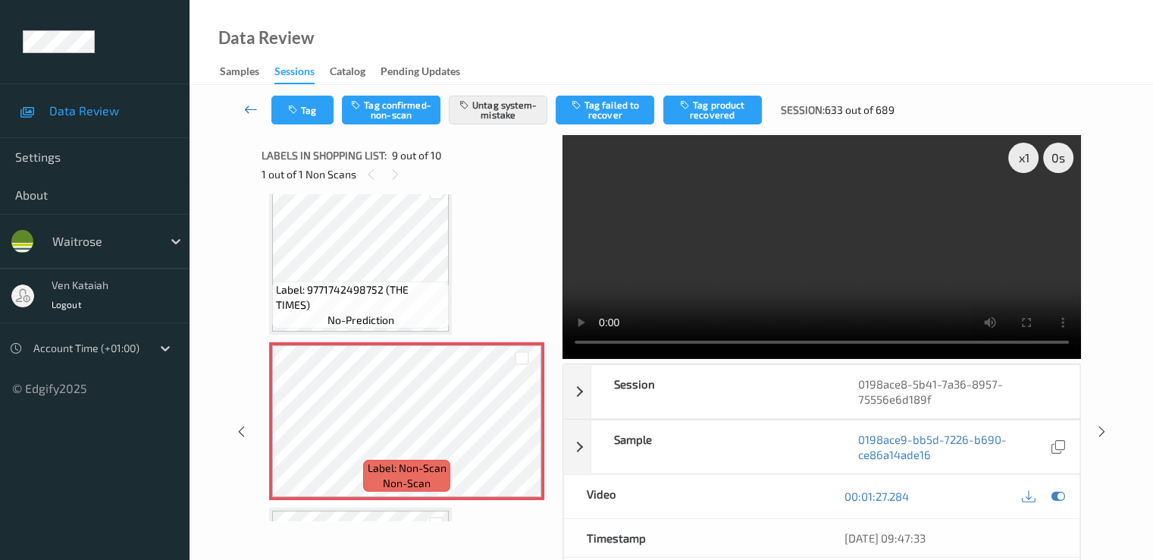
click at [256, 110] on icon at bounding box center [251, 109] width 14 height 15
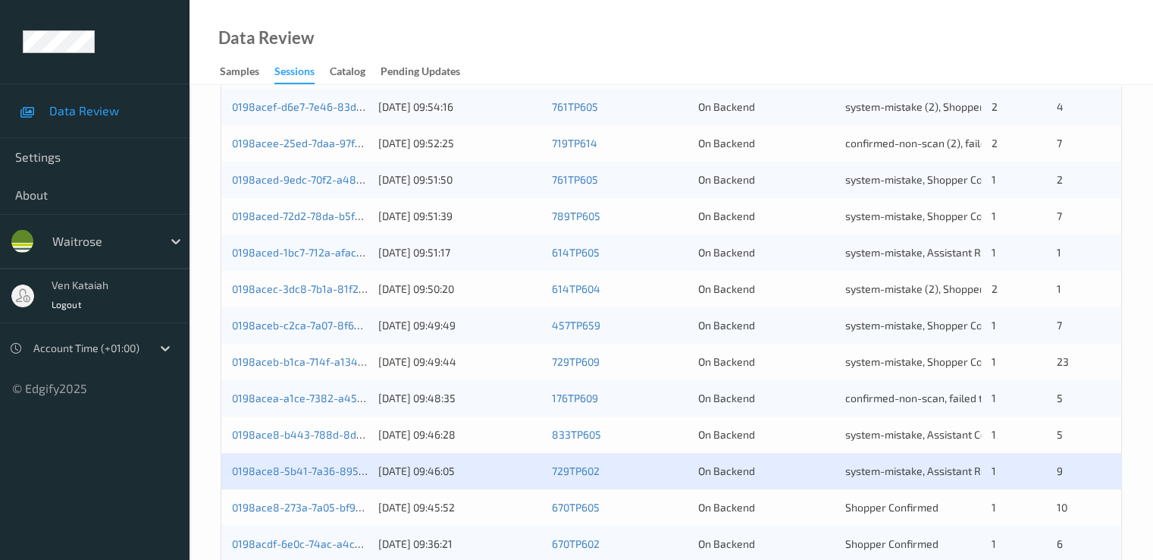
scroll to position [607, 0]
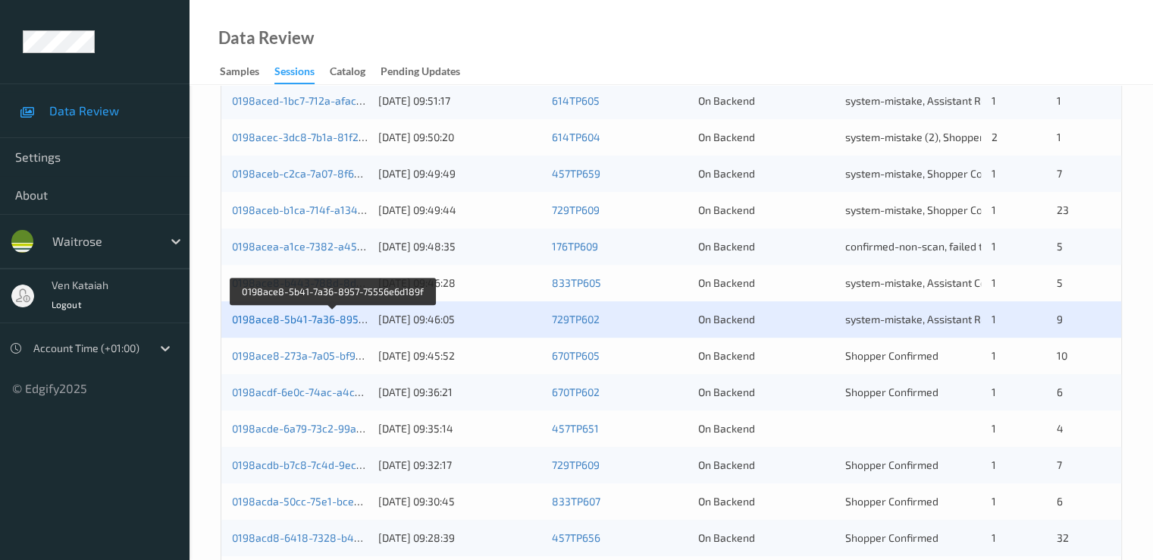
click at [333, 319] on link "0198ace8-5b41-7a36-8957-75556e6d189f" at bounding box center [334, 318] width 205 height 13
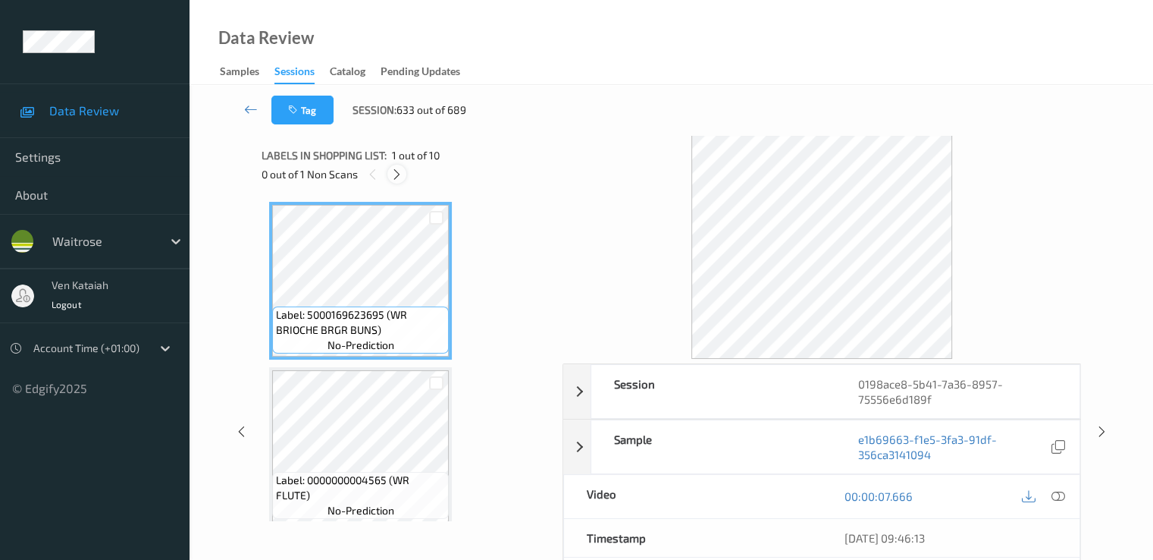
click at [404, 177] on div at bounding box center [396, 174] width 19 height 19
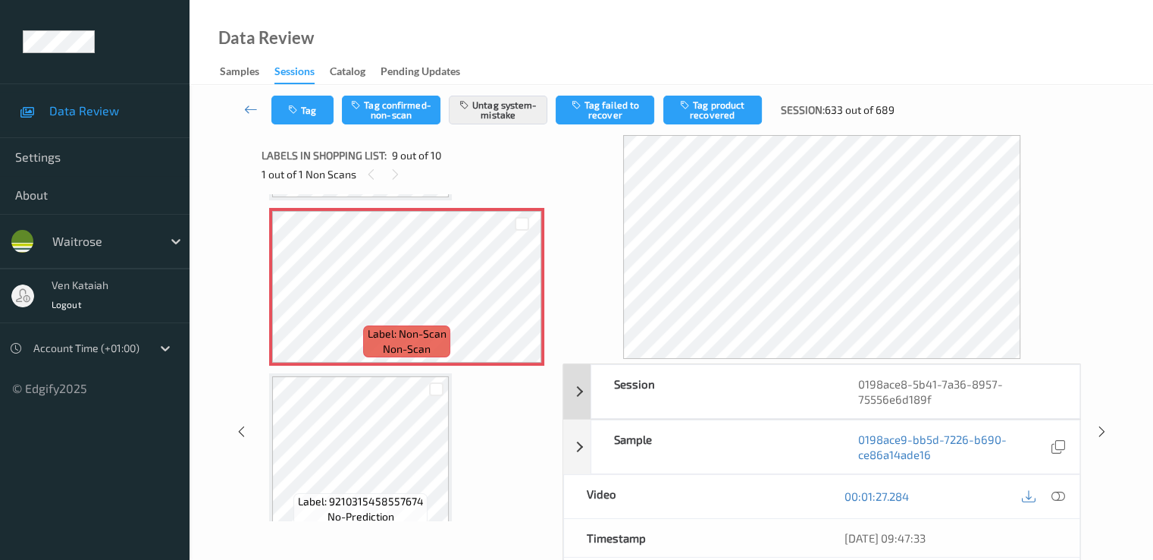
scroll to position [152, 0]
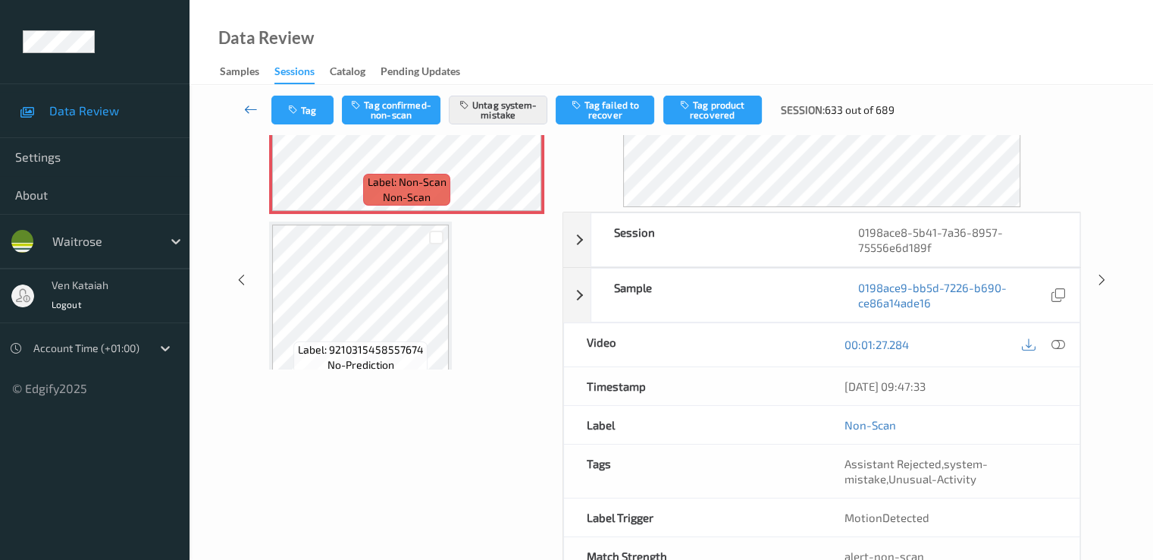
click at [250, 99] on link at bounding box center [251, 110] width 40 height 29
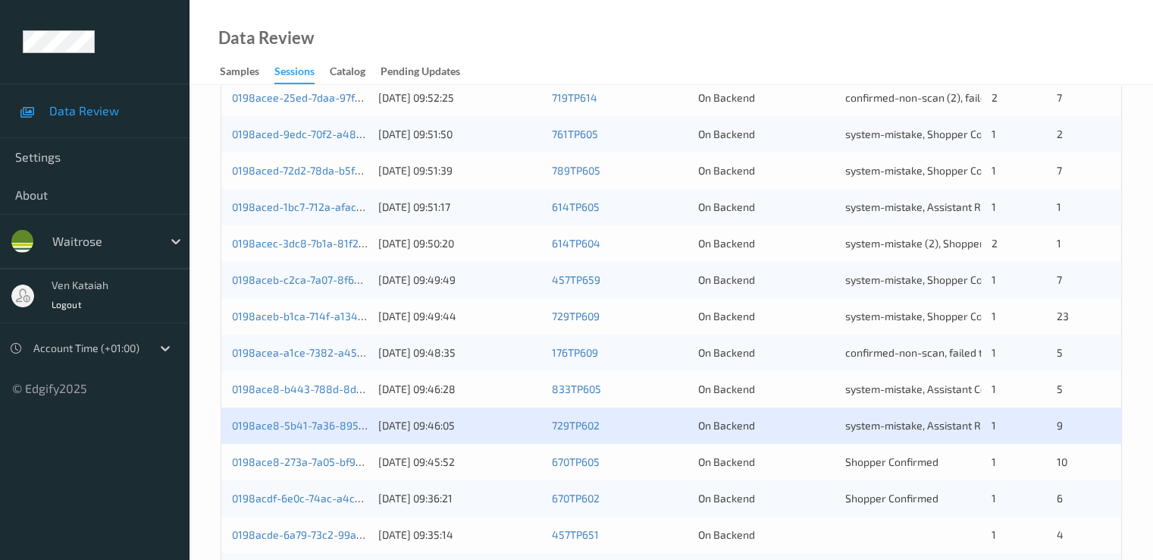
scroll to position [607, 0]
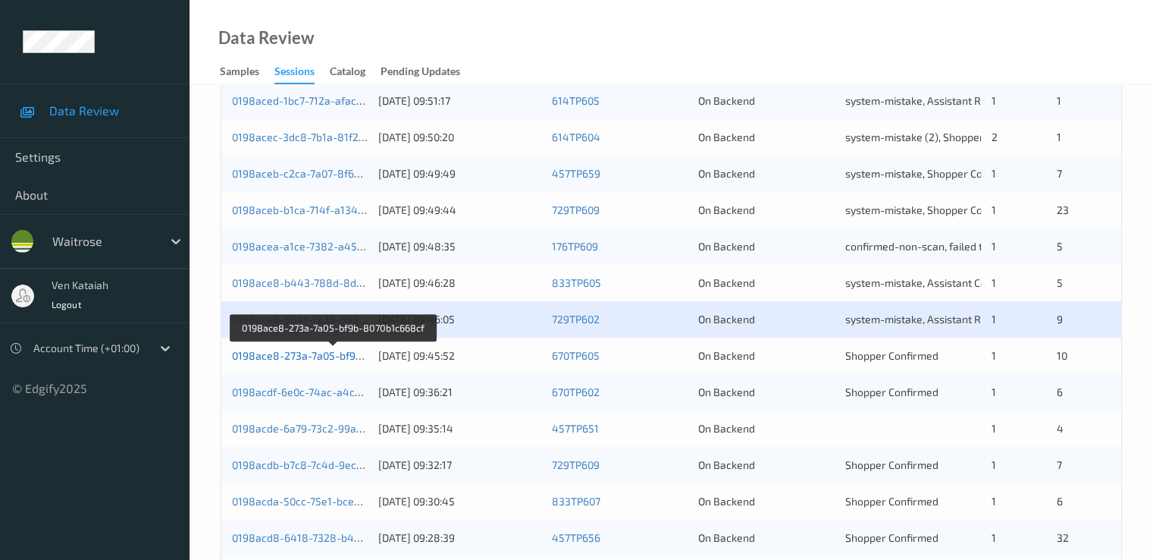
click at [336, 359] on link "0198ace8-273a-7a05-bf9b-8070b1c668cf" at bounding box center [333, 355] width 202 height 13
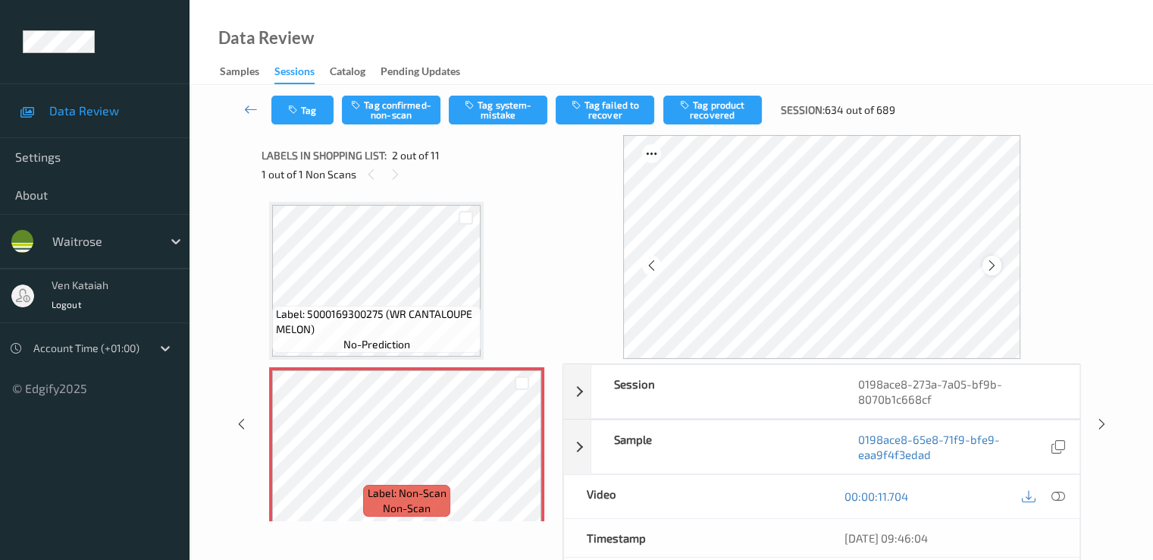
click at [993, 267] on icon at bounding box center [992, 266] width 13 height 14
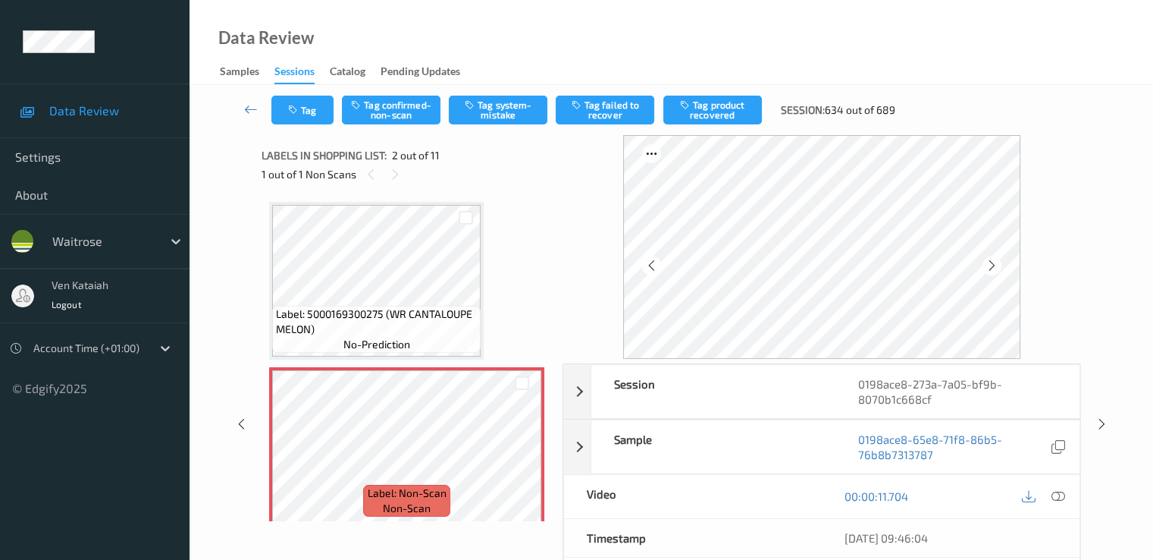
click at [993, 267] on icon at bounding box center [992, 266] width 13 height 14
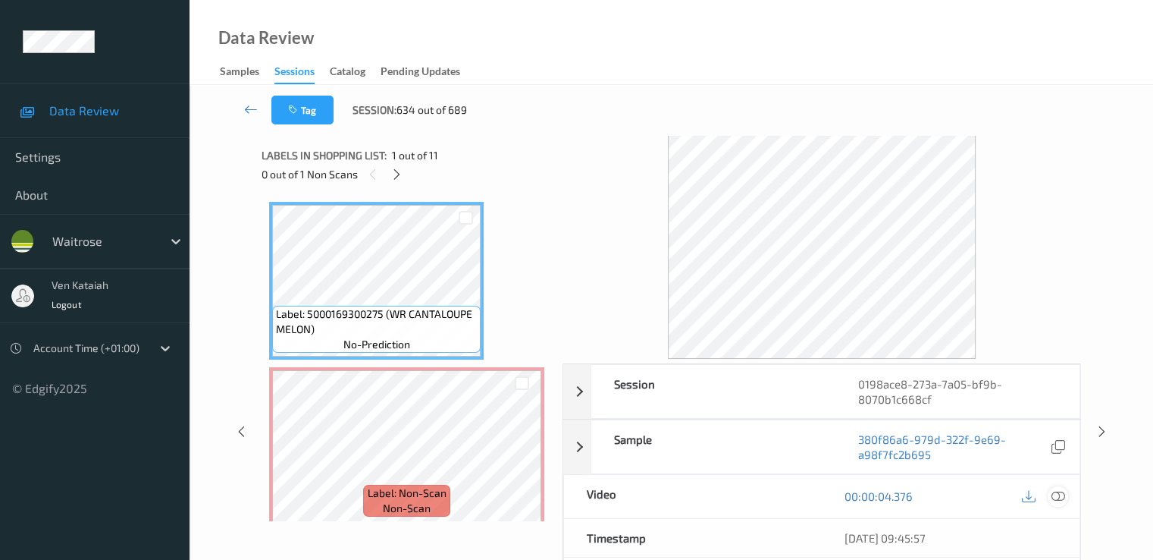
click at [1060, 498] on icon at bounding box center [1058, 496] width 14 height 14
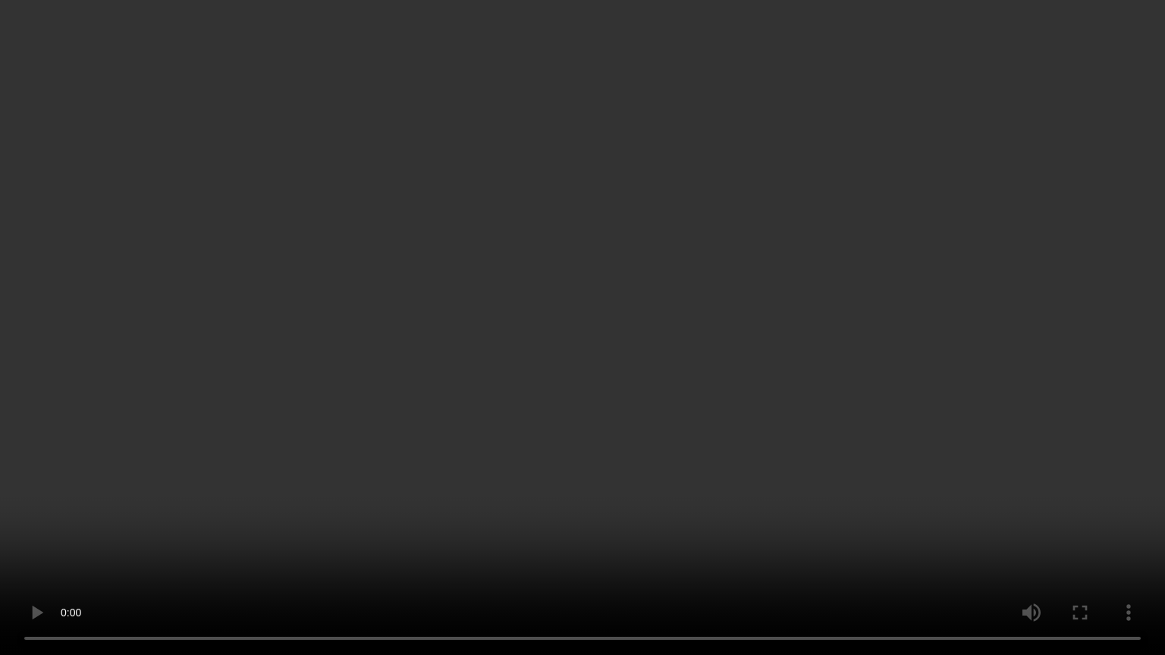
click at [359, 487] on video at bounding box center [582, 327] width 1165 height 655
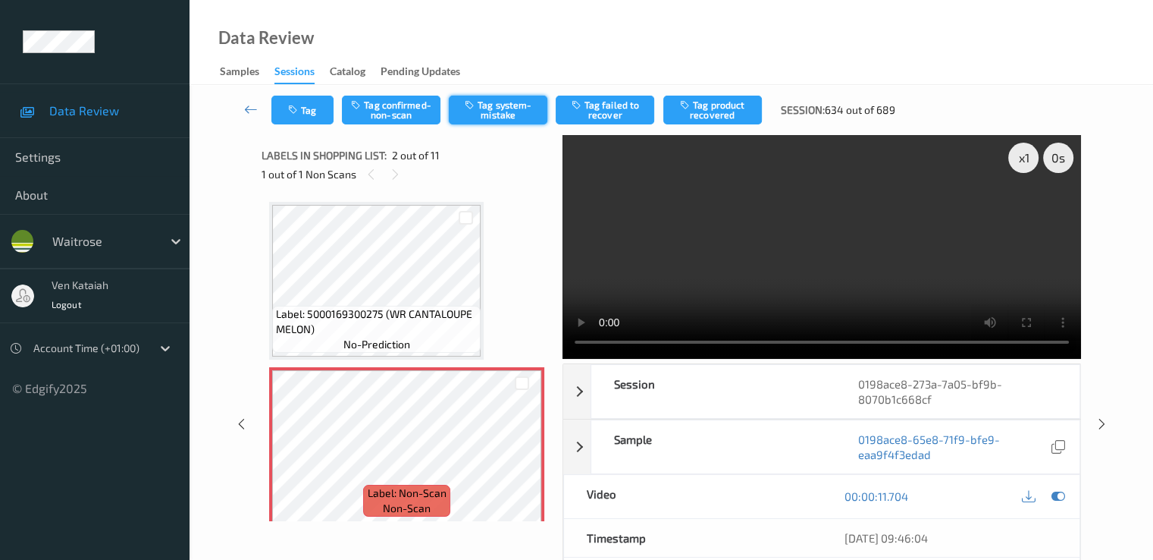
click at [510, 108] on button "Tag system-mistake" at bounding box center [498, 110] width 99 height 29
click at [316, 107] on button "Tag" at bounding box center [302, 110] width 62 height 29
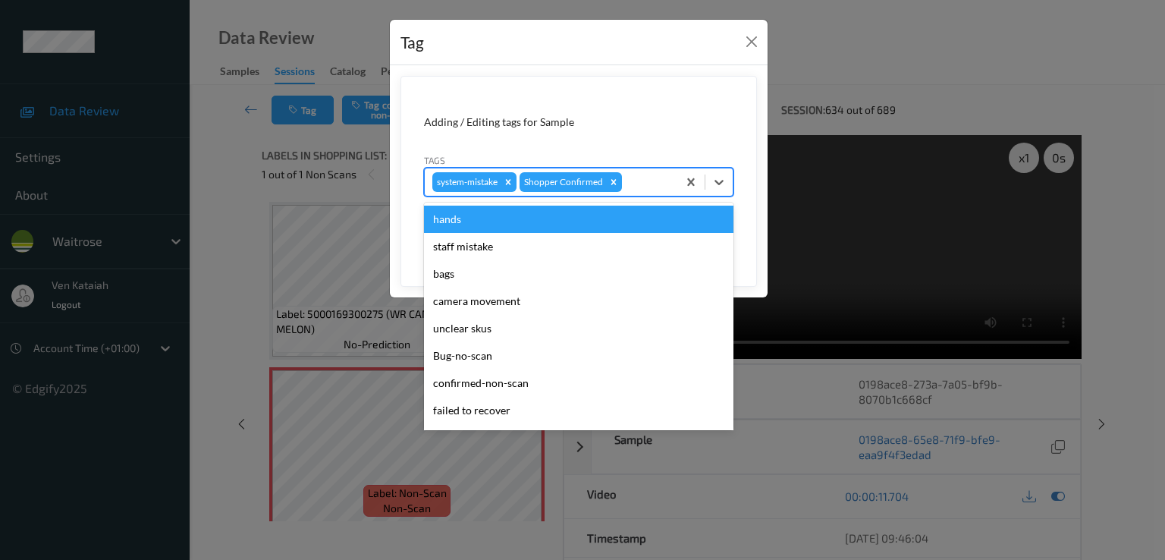
click at [653, 189] on div at bounding box center [647, 182] width 45 height 18
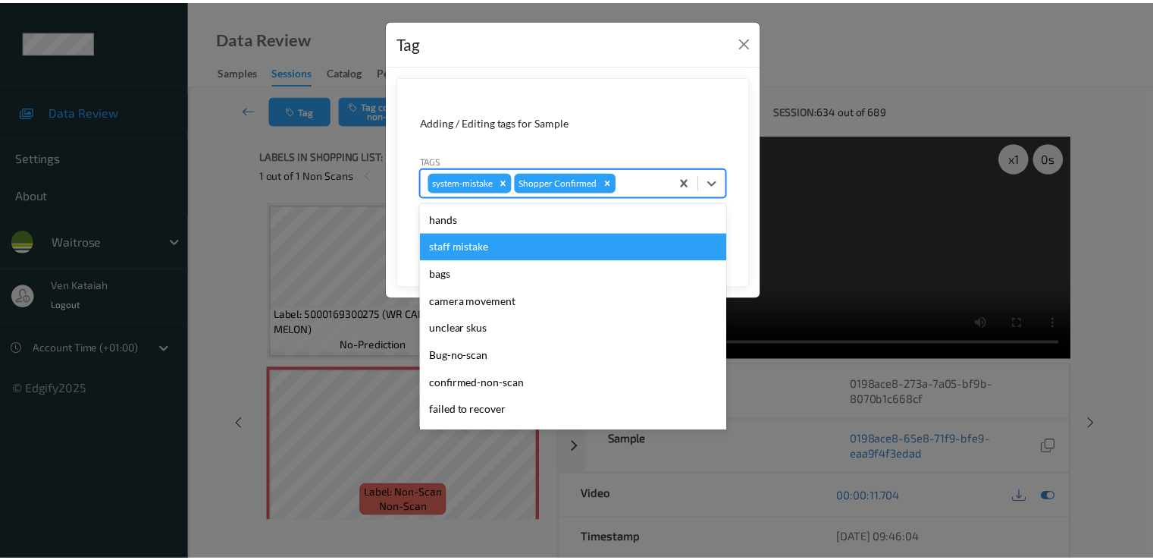
scroll to position [297, 0]
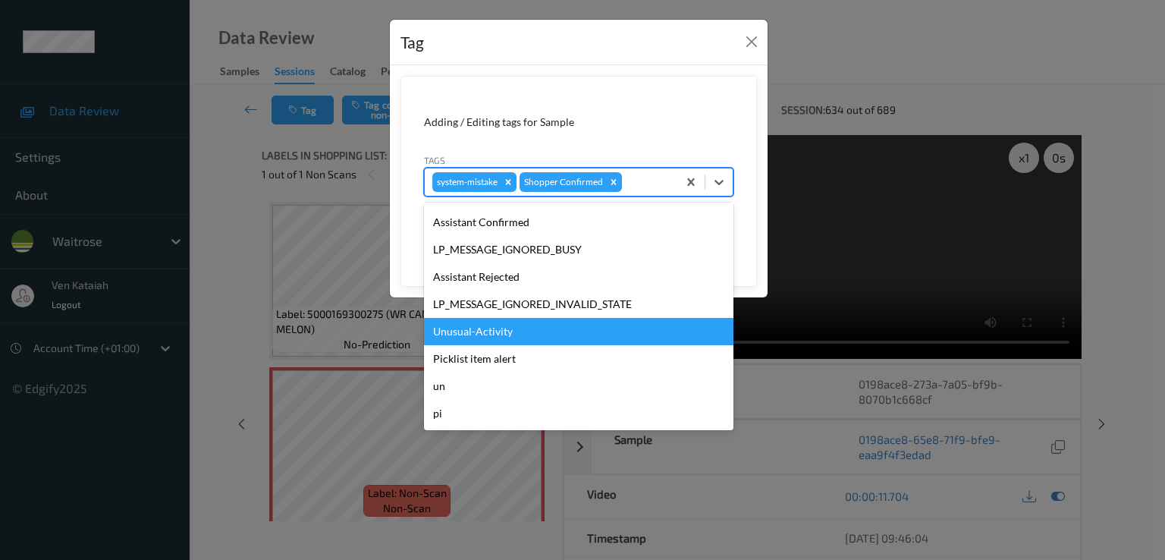
click at [519, 325] on div "Unusual-Activity" at bounding box center [578, 331] width 309 height 27
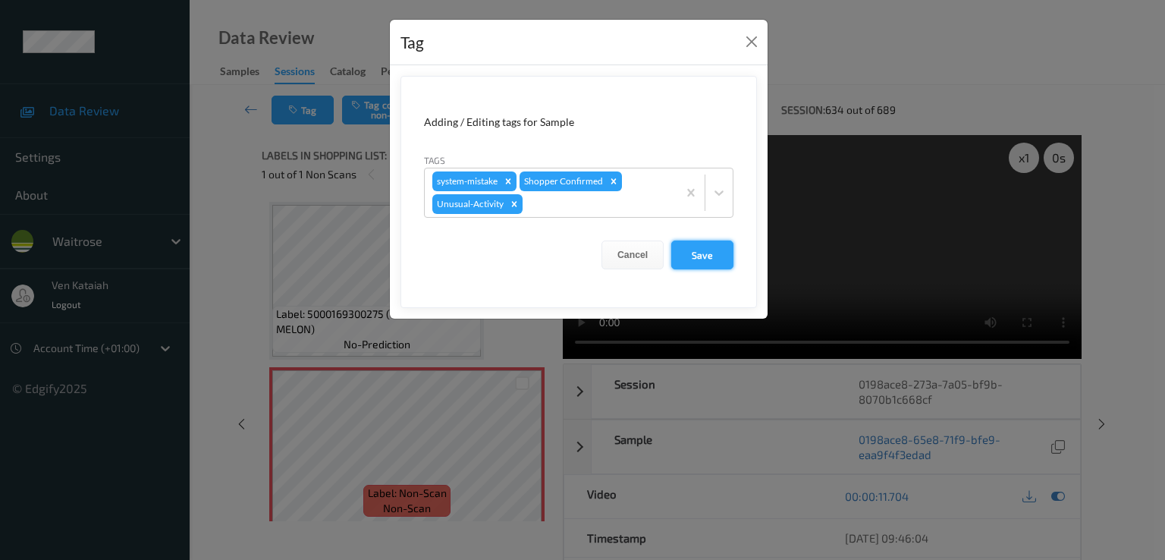
click at [695, 257] on button "Save" at bounding box center [702, 254] width 62 height 29
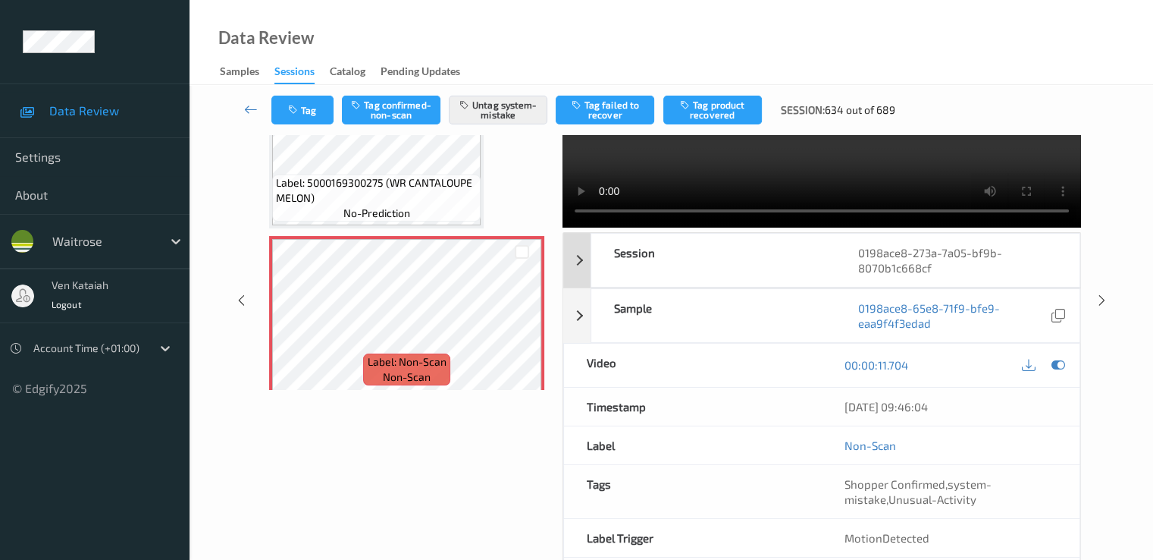
scroll to position [197, 0]
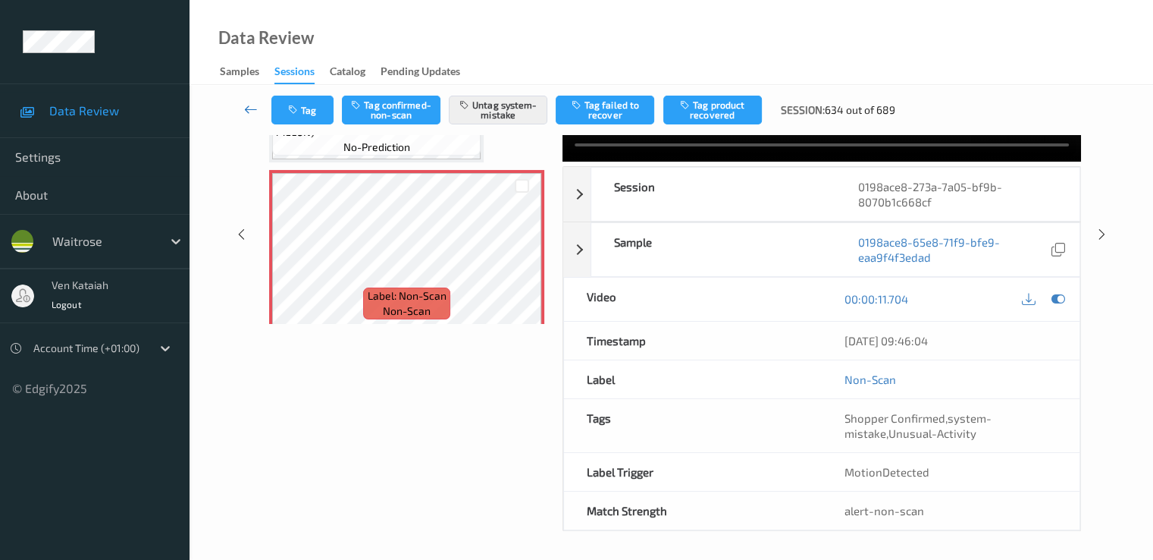
click at [252, 113] on icon at bounding box center [251, 109] width 14 height 15
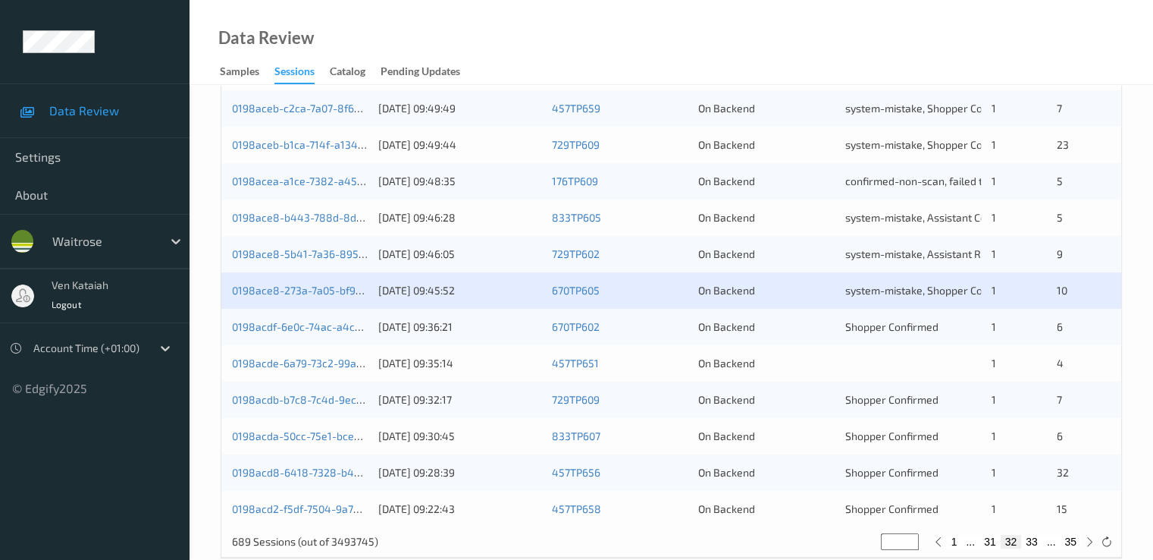
scroll to position [701, 0]
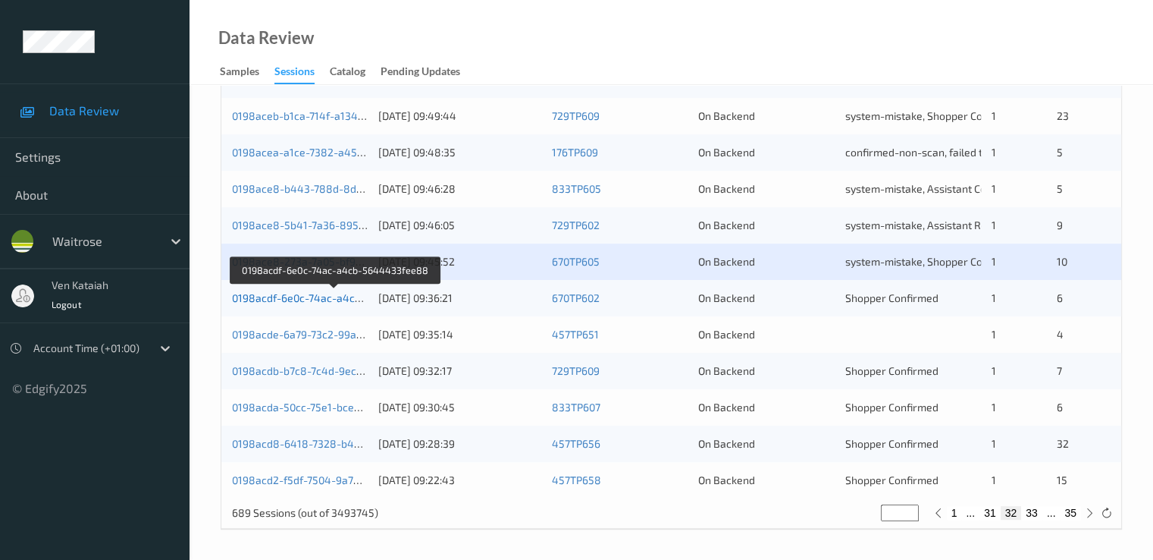
click at [337, 296] on link "0198acdf-6e0c-74ac-a4cb-5644433fee88" at bounding box center [336, 297] width 208 height 13
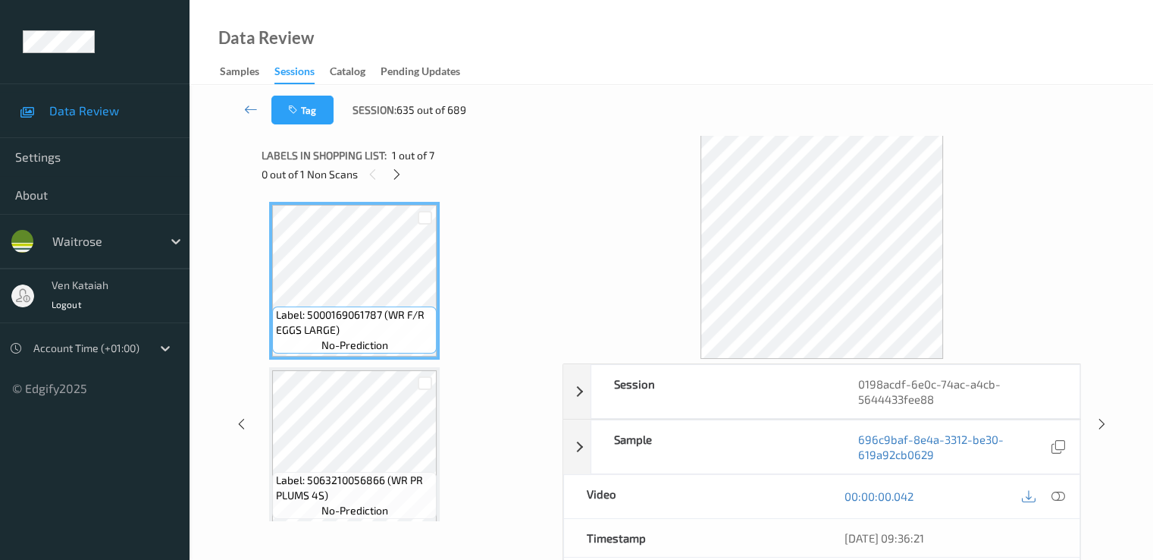
click at [416, 161] on span "1 out of 7" at bounding box center [413, 155] width 42 height 15
click at [403, 169] on div at bounding box center [396, 174] width 19 height 19
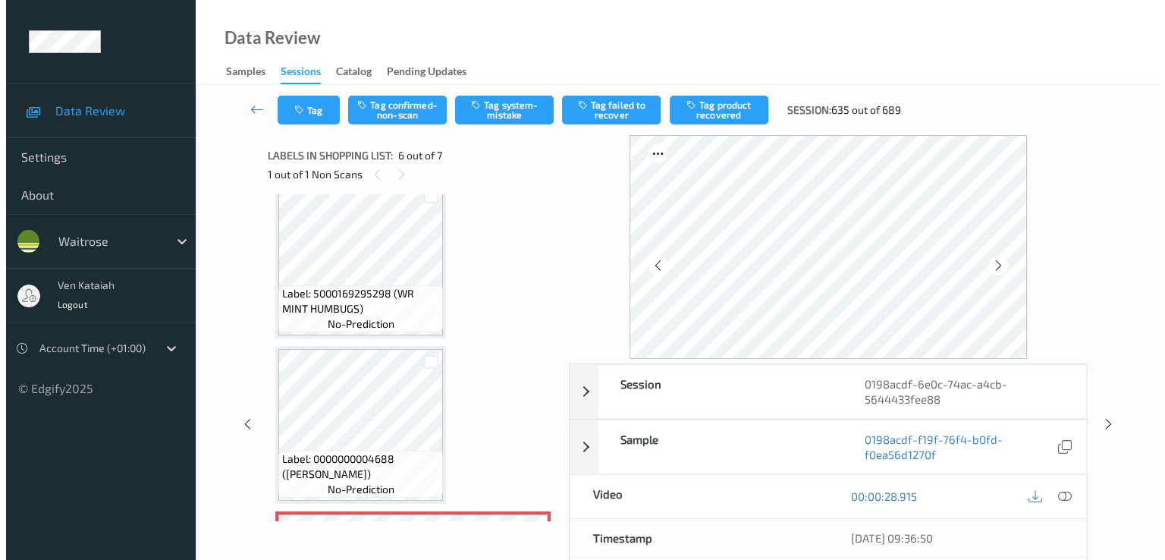
scroll to position [669, 0]
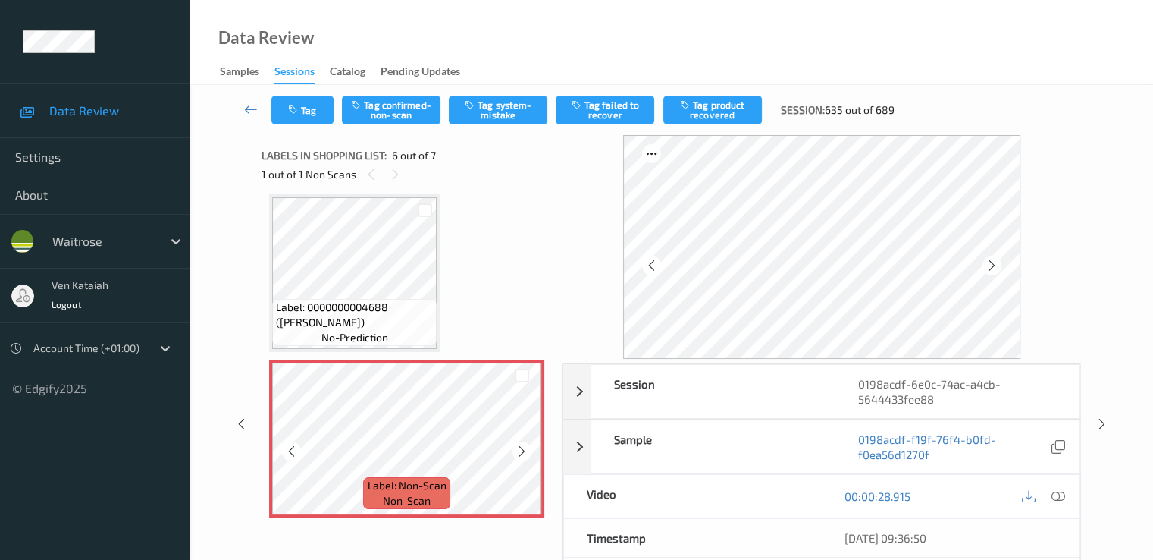
click at [519, 447] on icon at bounding box center [522, 451] width 13 height 14
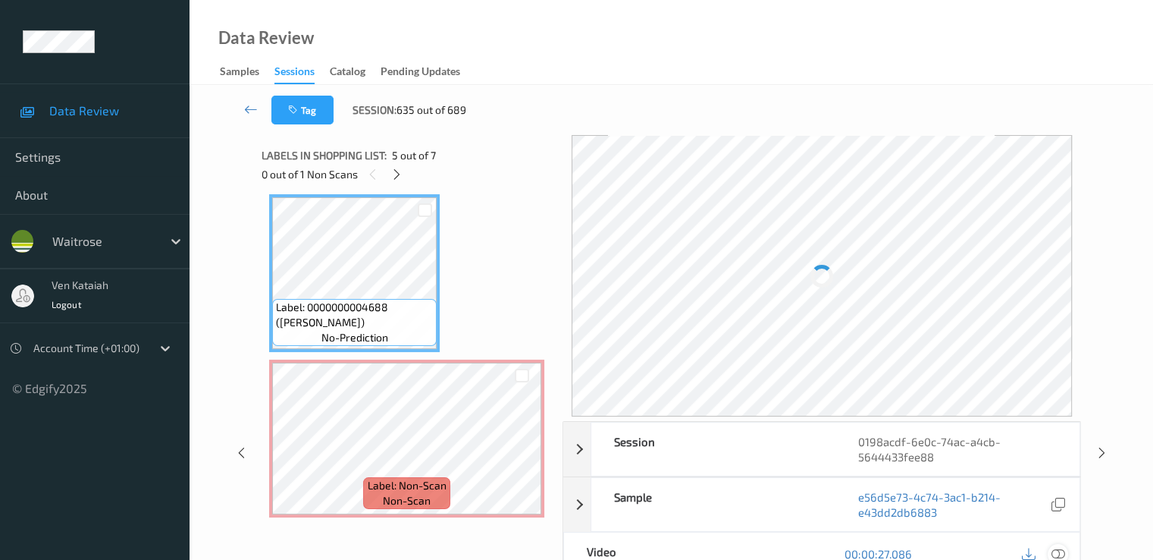
click at [1059, 547] on icon at bounding box center [1058, 554] width 14 height 14
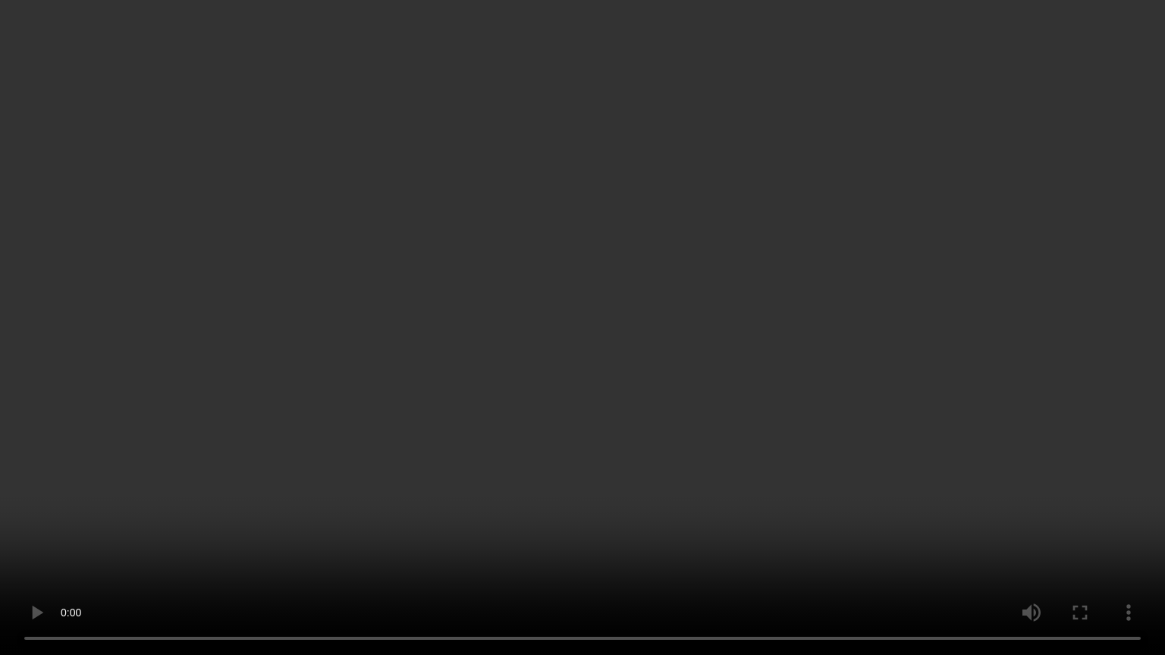
click at [550, 422] on video at bounding box center [582, 327] width 1165 height 655
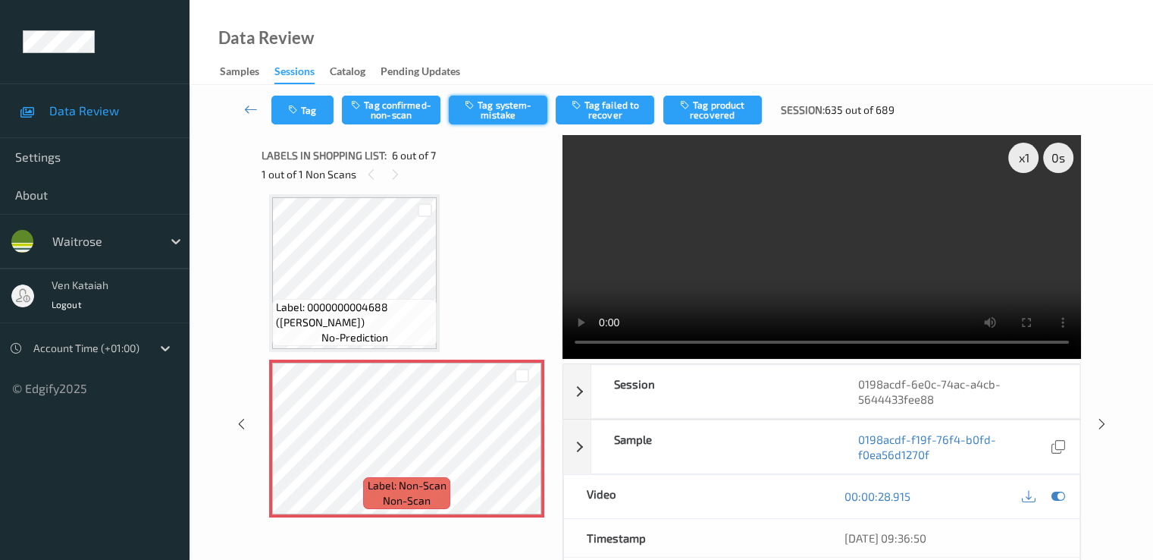
click at [472, 111] on button "Tag system-mistake" at bounding box center [498, 110] width 99 height 29
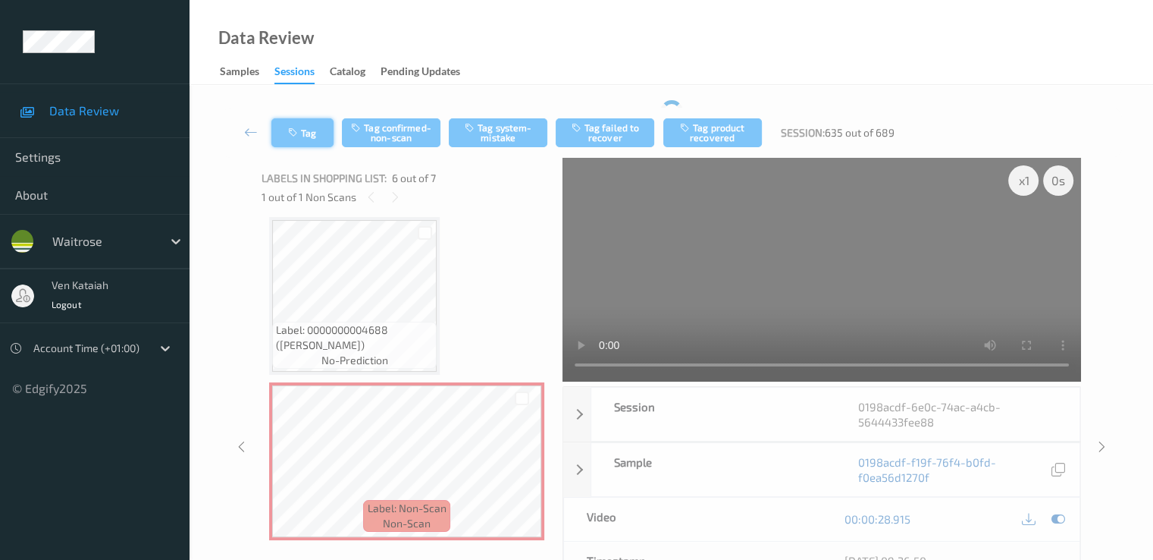
click at [300, 130] on icon "button" at bounding box center [294, 132] width 13 height 11
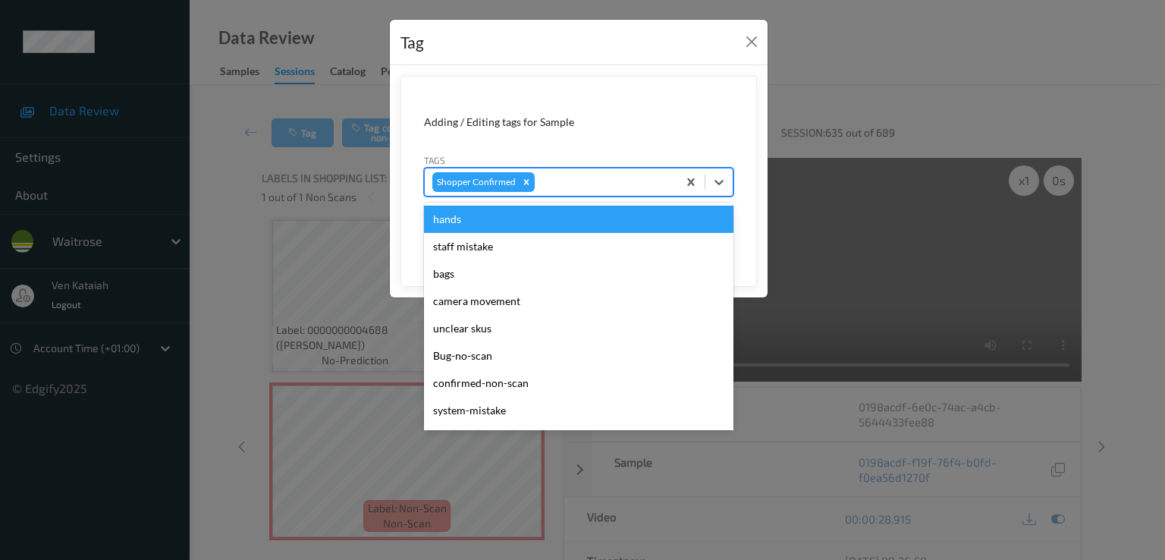
click at [616, 180] on div at bounding box center [604, 182] width 132 height 18
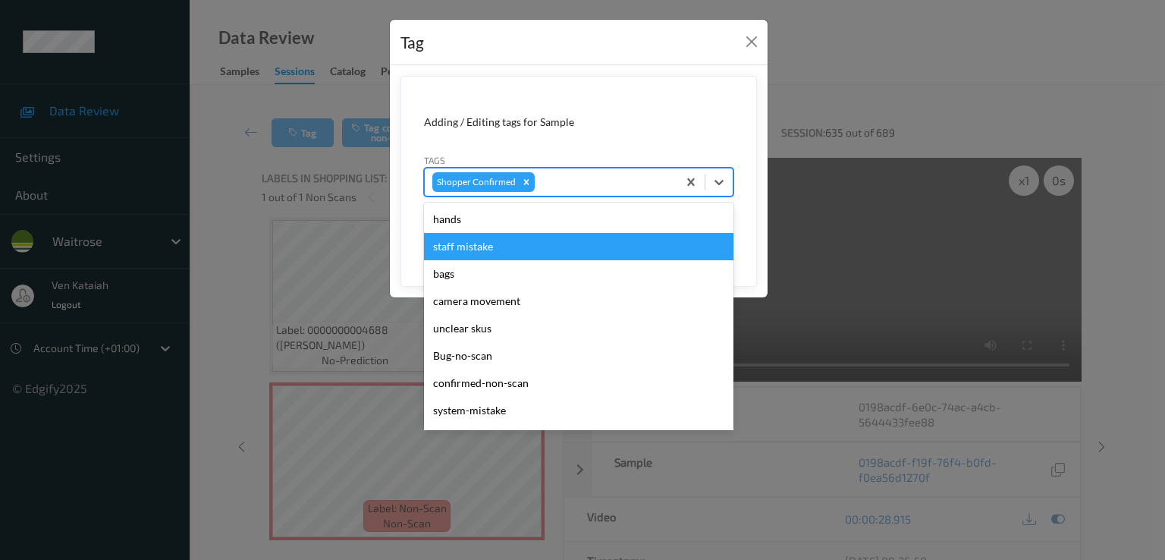
scroll to position [325, 0]
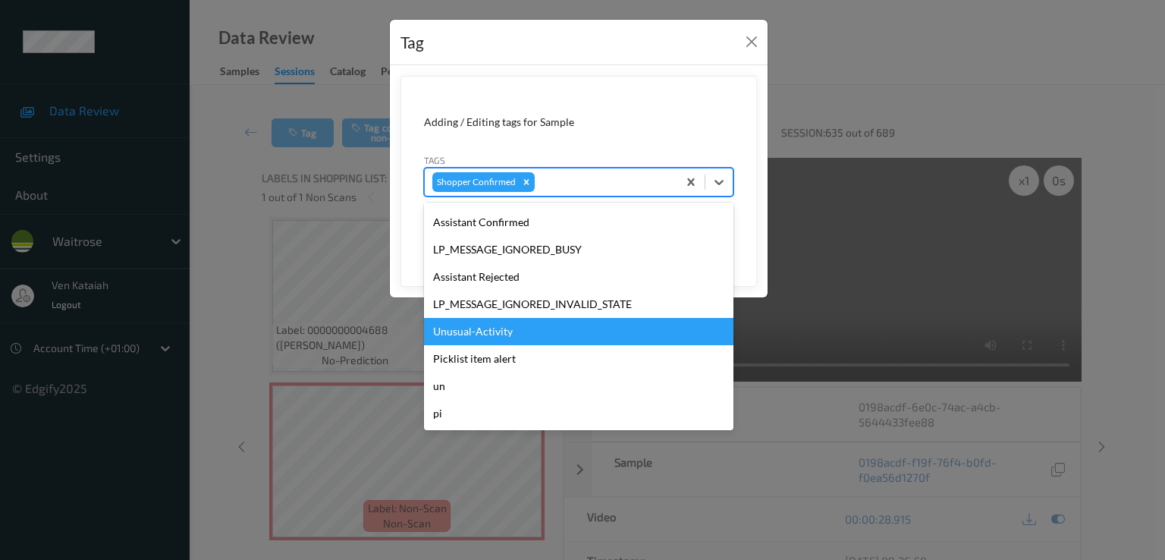
click at [473, 334] on div "Unusual-Activity" at bounding box center [578, 331] width 309 height 27
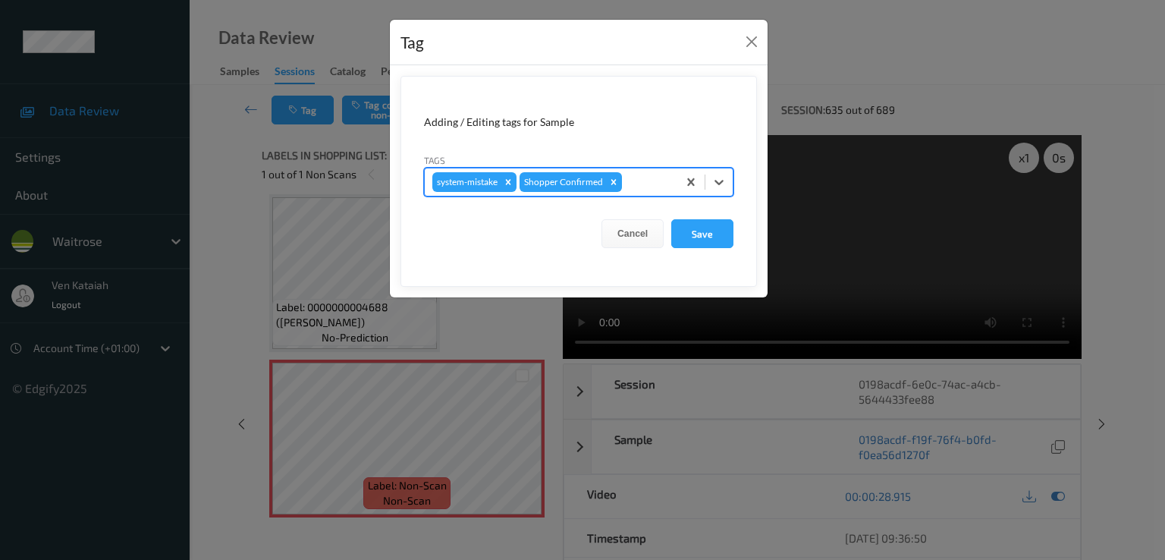
click at [656, 176] on div at bounding box center [647, 182] width 45 height 18
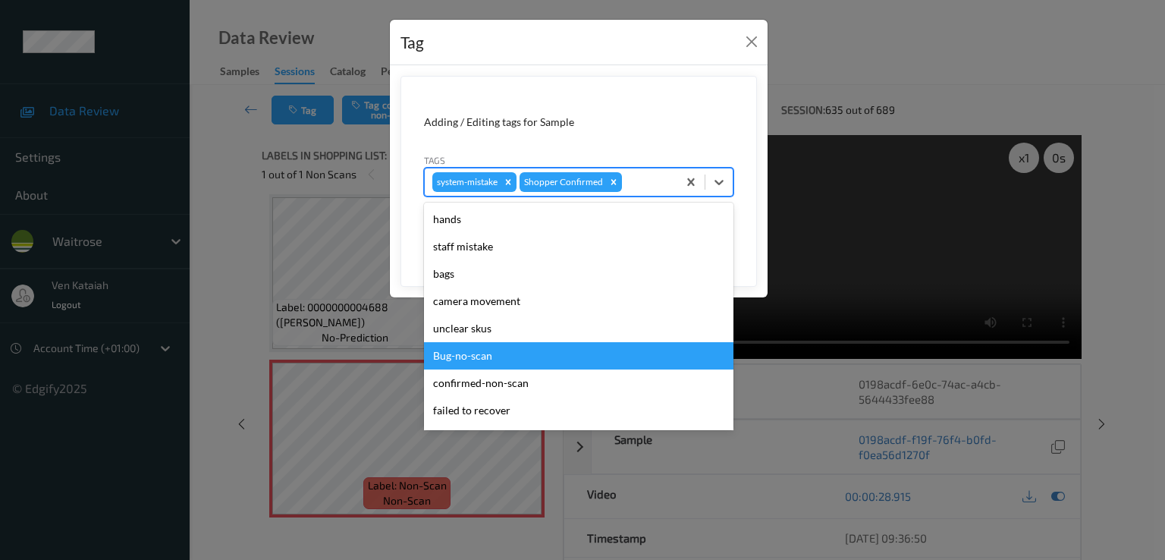
scroll to position [297, 0]
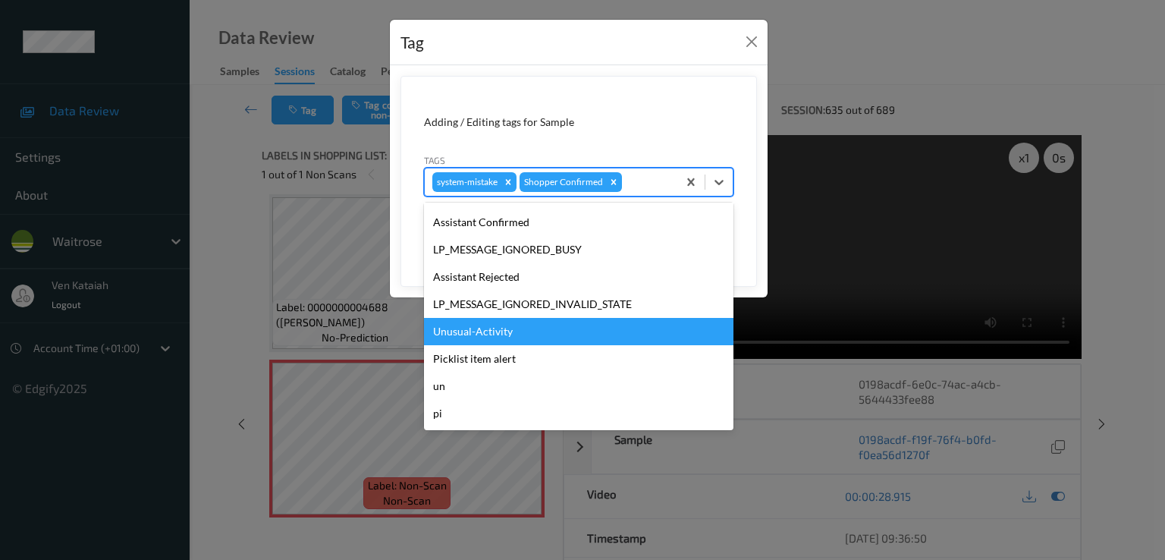
click at [477, 334] on div "Unusual-Activity" at bounding box center [578, 331] width 309 height 27
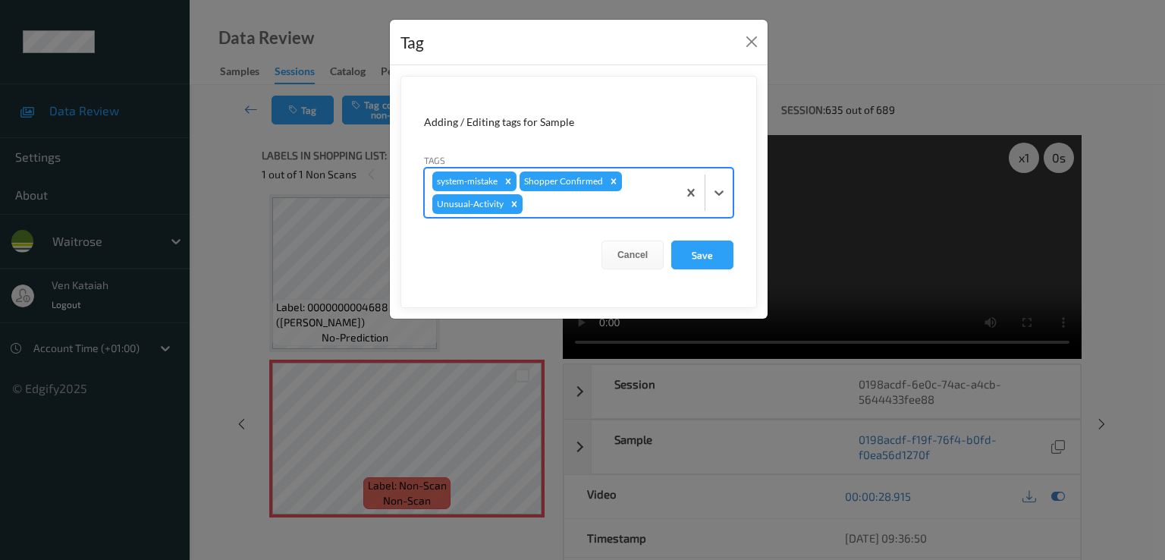
click at [566, 209] on div at bounding box center [597, 204] width 144 height 18
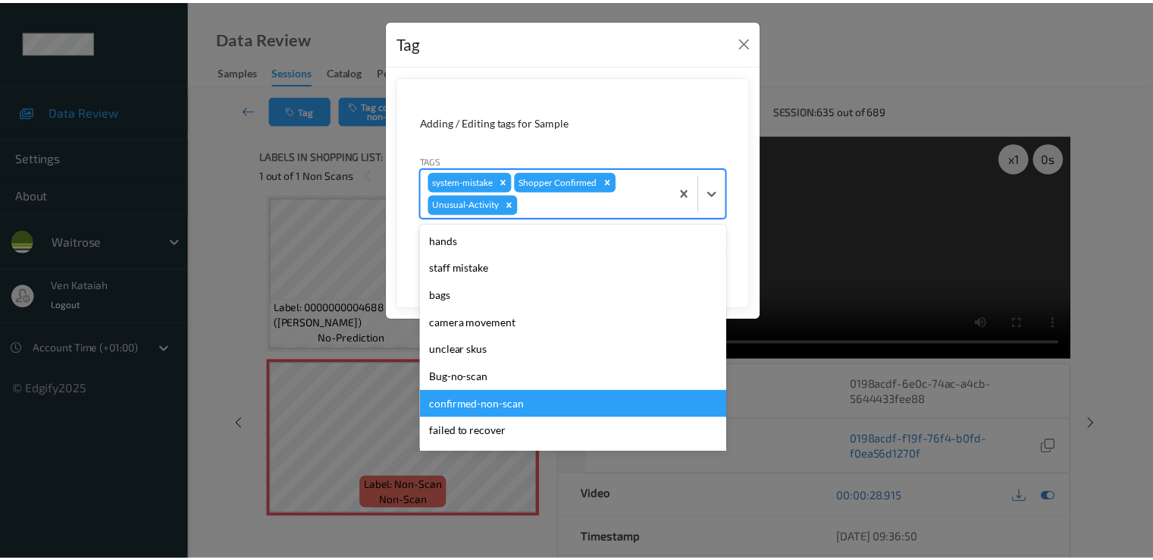
scroll to position [270, 0]
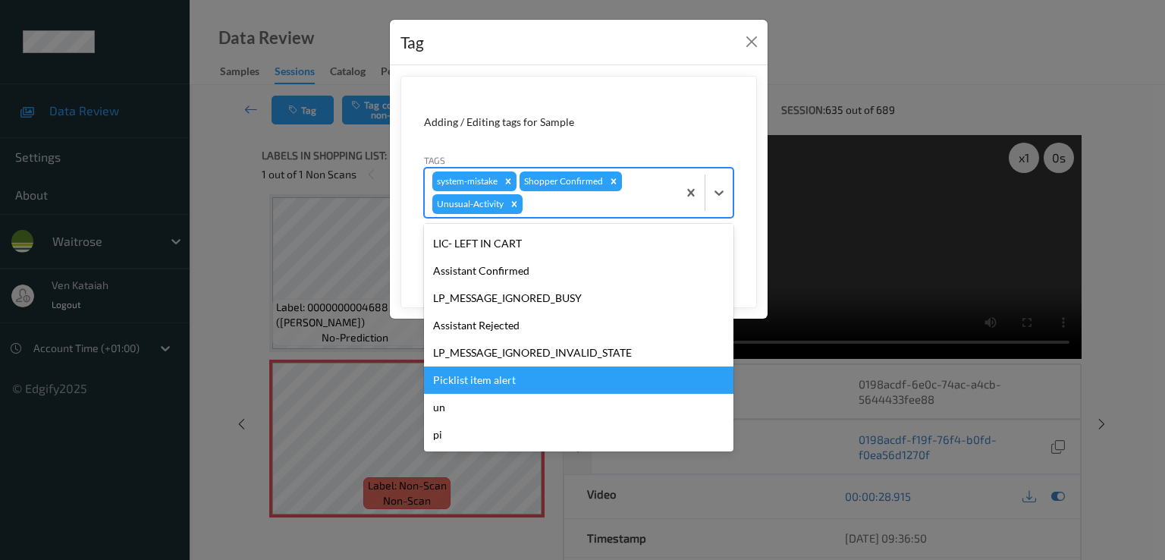
click at [485, 382] on div "Picklist item alert" at bounding box center [578, 379] width 309 height 27
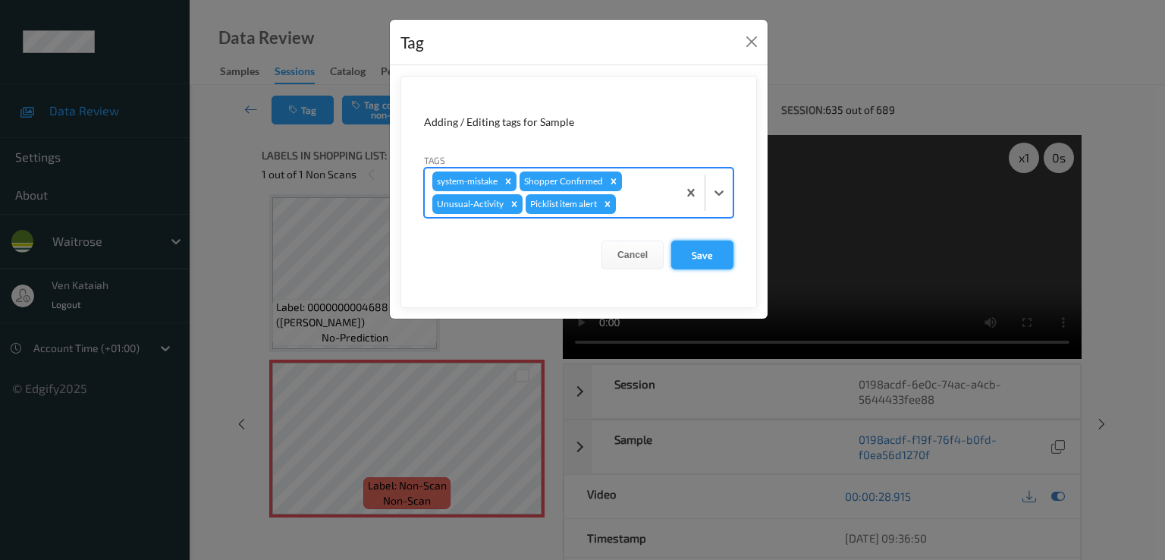
click at [706, 262] on button "Save" at bounding box center [702, 254] width 62 height 29
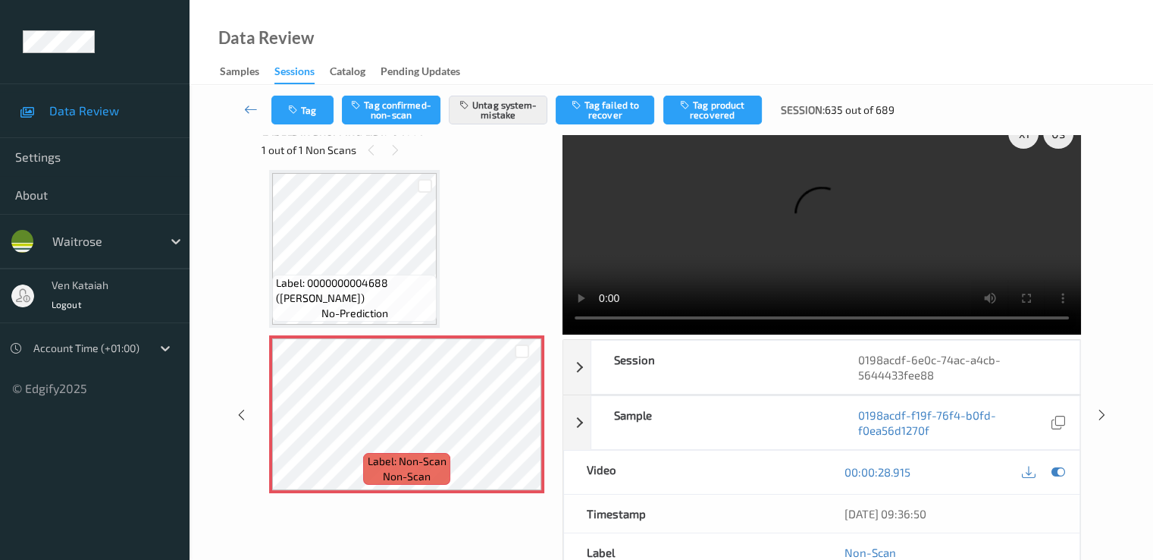
scroll to position [0, 0]
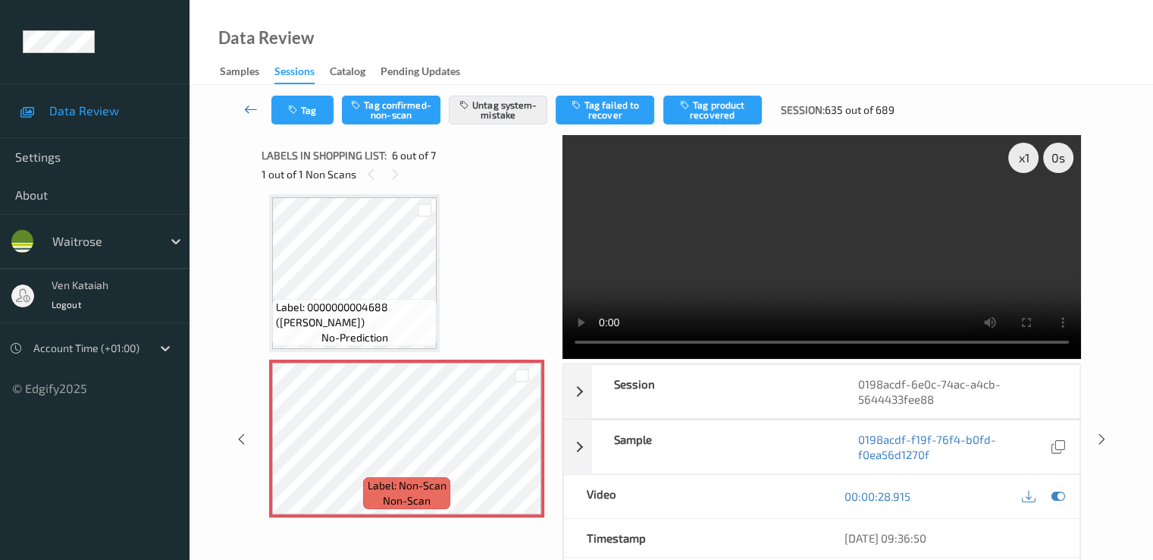
click at [257, 114] on icon at bounding box center [251, 109] width 14 height 15
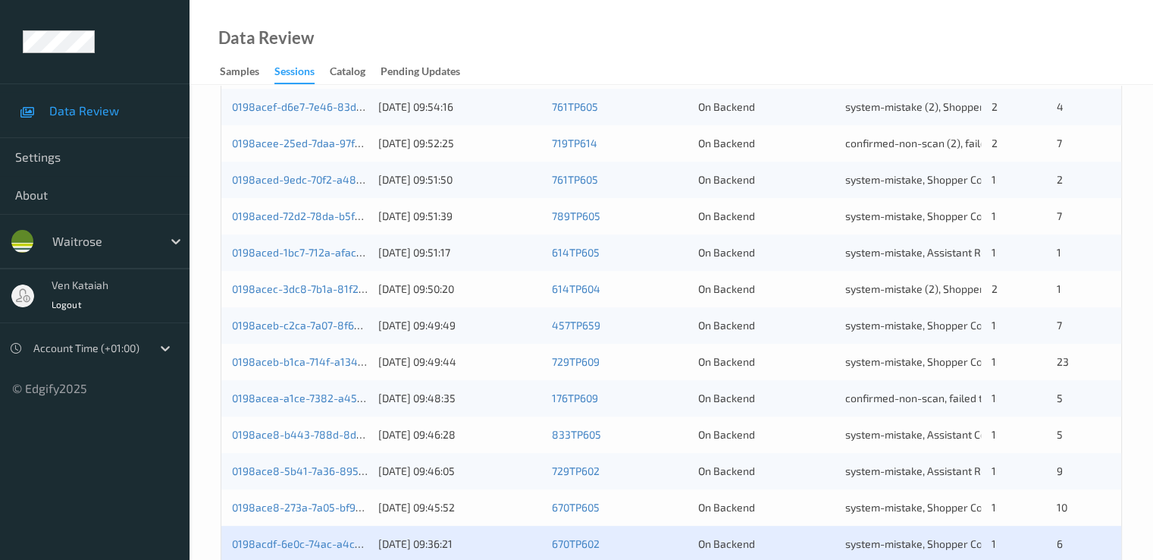
scroll to position [607, 0]
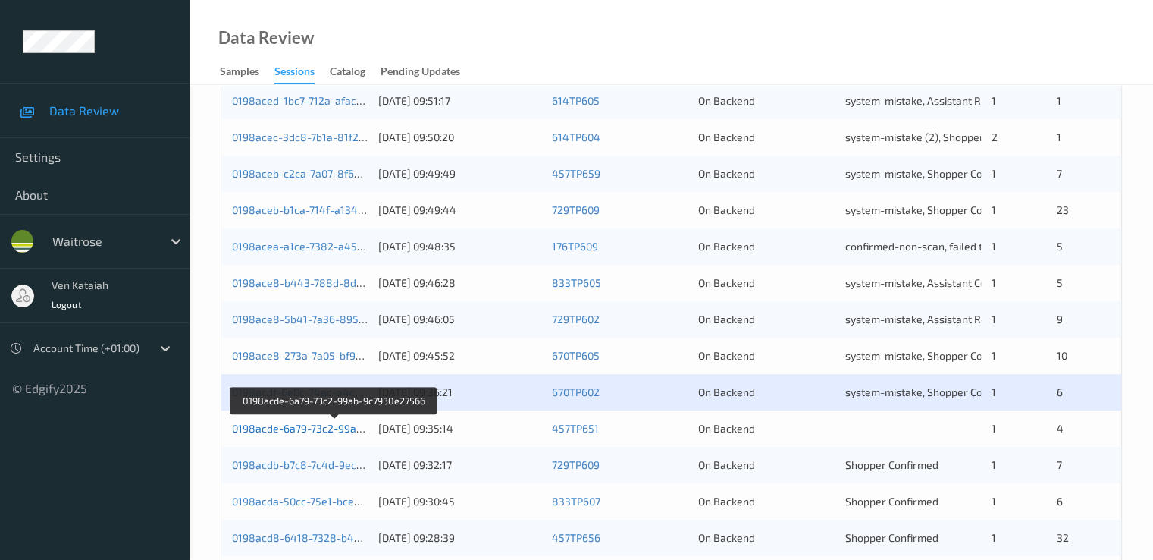
click at [266, 431] on link "0198acde-6a79-73c2-99ab-9c7930e27566" at bounding box center [334, 428] width 205 height 13
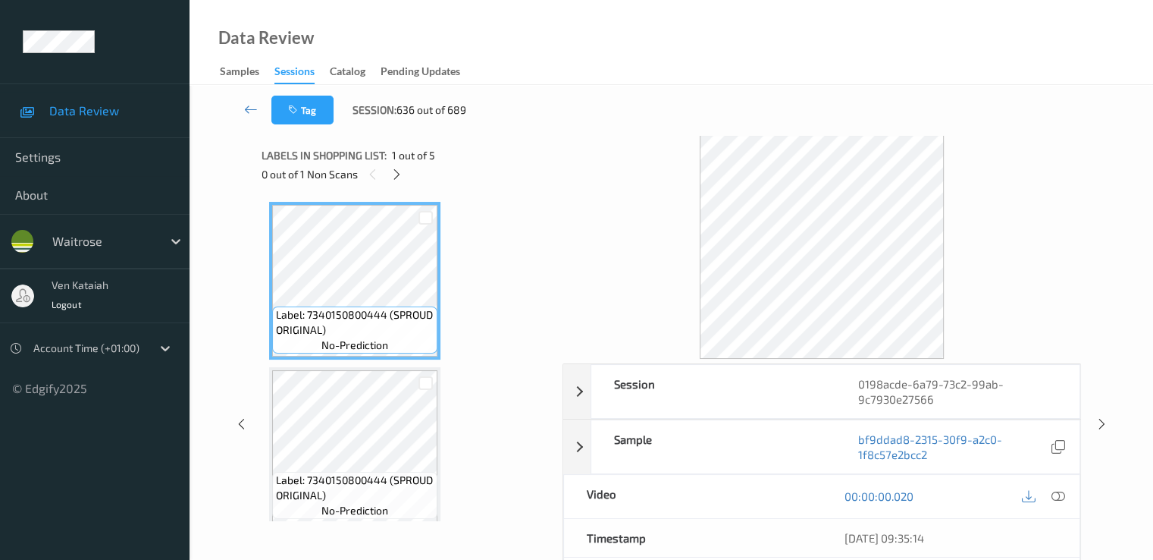
click at [387, 169] on div "0 out of 1 Non Scans" at bounding box center [407, 174] width 290 height 19
click at [391, 171] on icon at bounding box center [397, 175] width 13 height 14
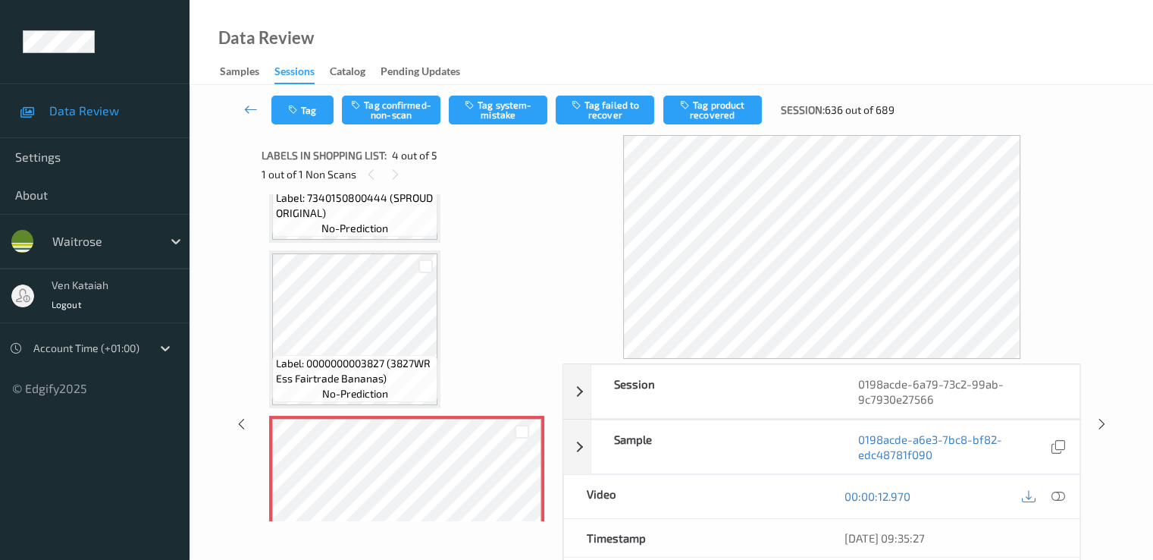
scroll to position [187, 0]
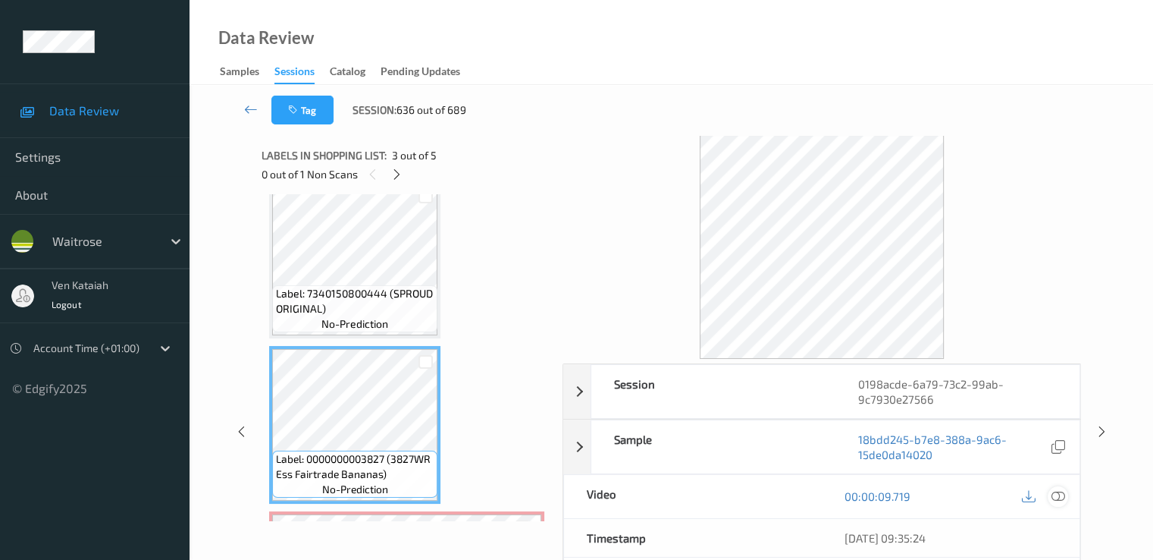
click at [1062, 496] on icon at bounding box center [1058, 496] width 14 height 14
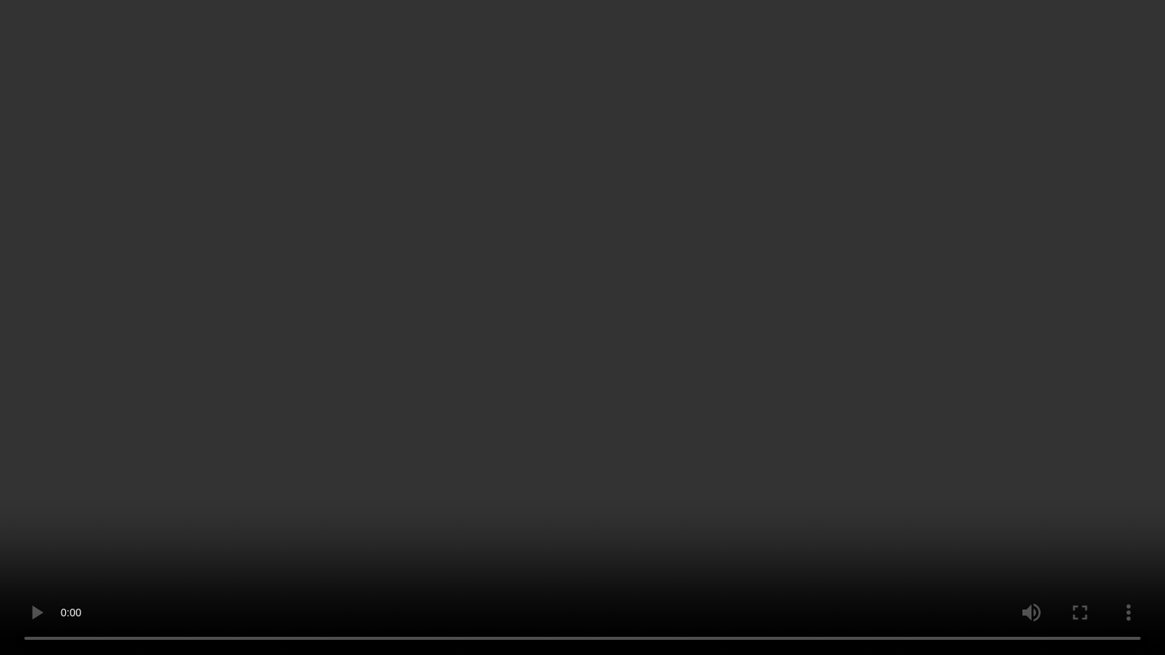
click at [212, 528] on video at bounding box center [582, 327] width 1165 height 655
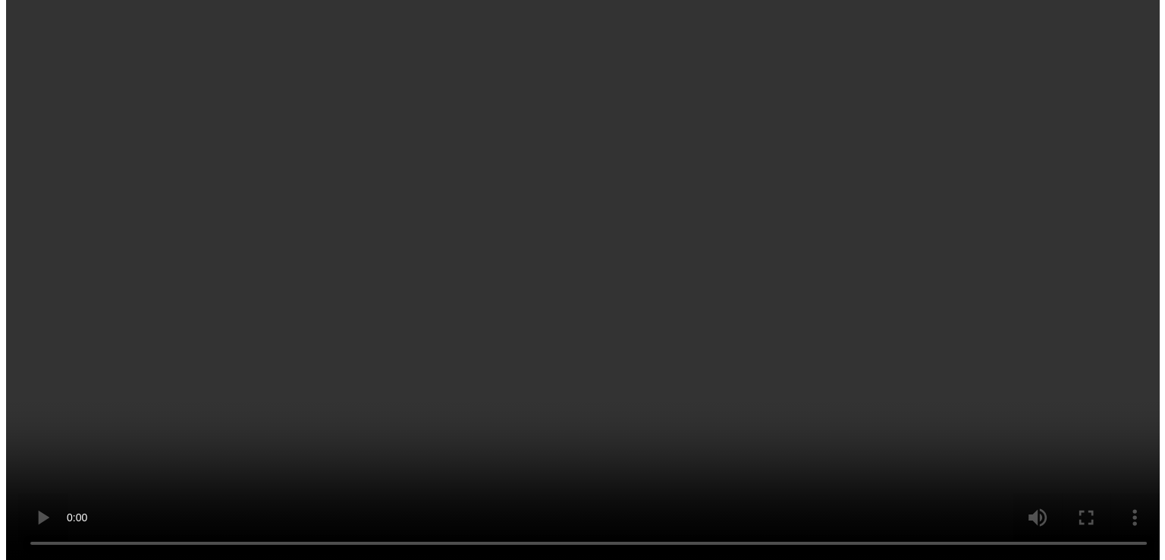
scroll to position [338, 0]
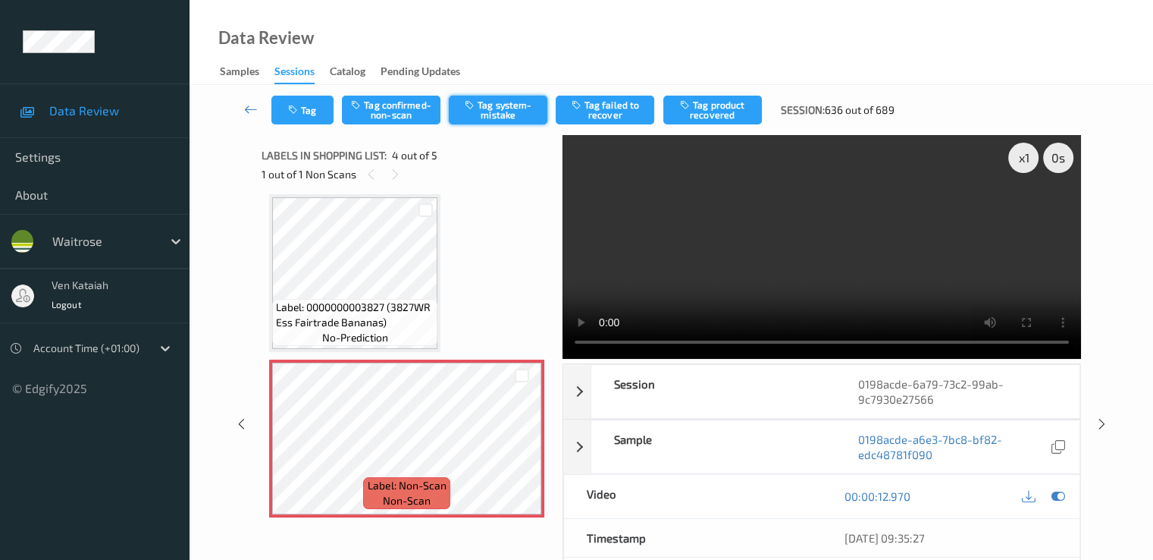
click at [507, 123] on button "Tag system-mistake" at bounding box center [498, 110] width 99 height 29
click at [293, 125] on div "Tag Tag confirmed-non-scan Untag system-mistake Tag failed to recover Tag produ…" at bounding box center [672, 110] width 902 height 50
click at [303, 110] on button "Tag" at bounding box center [302, 110] width 62 height 29
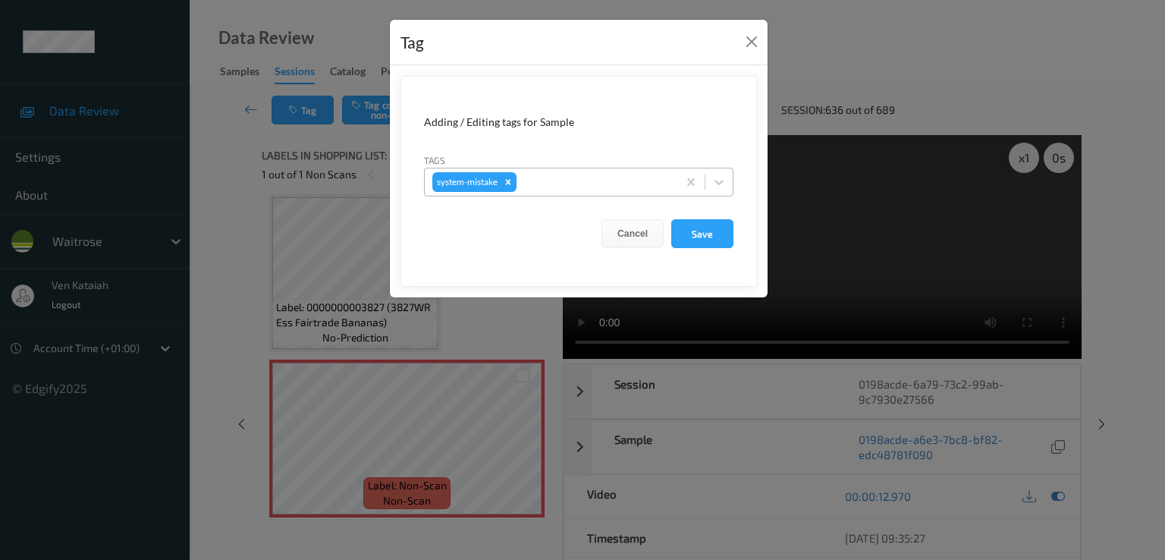
click at [588, 182] on div at bounding box center [594, 182] width 150 height 18
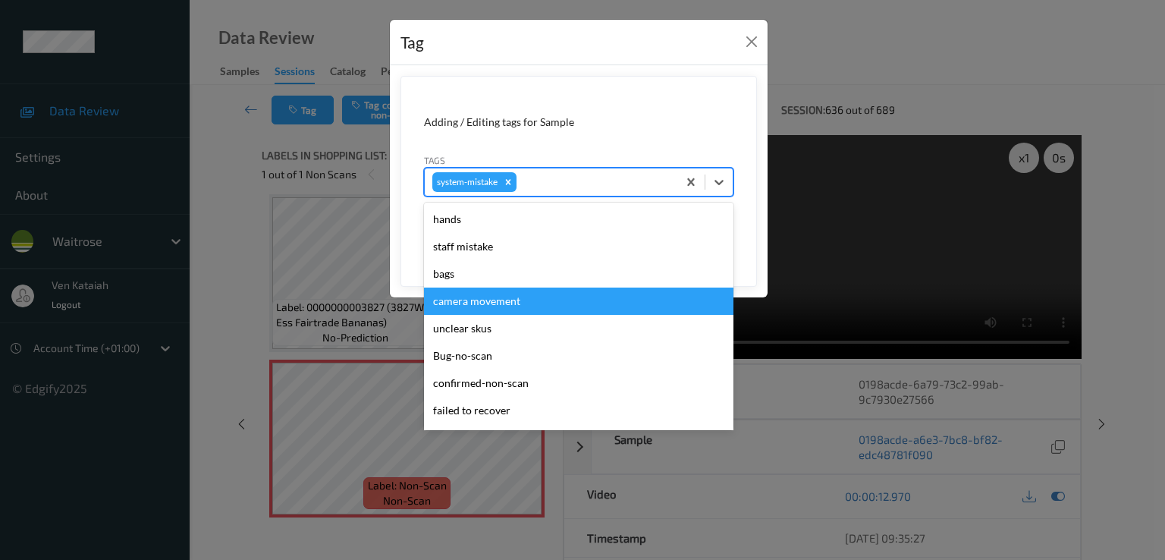
scroll to position [303, 0]
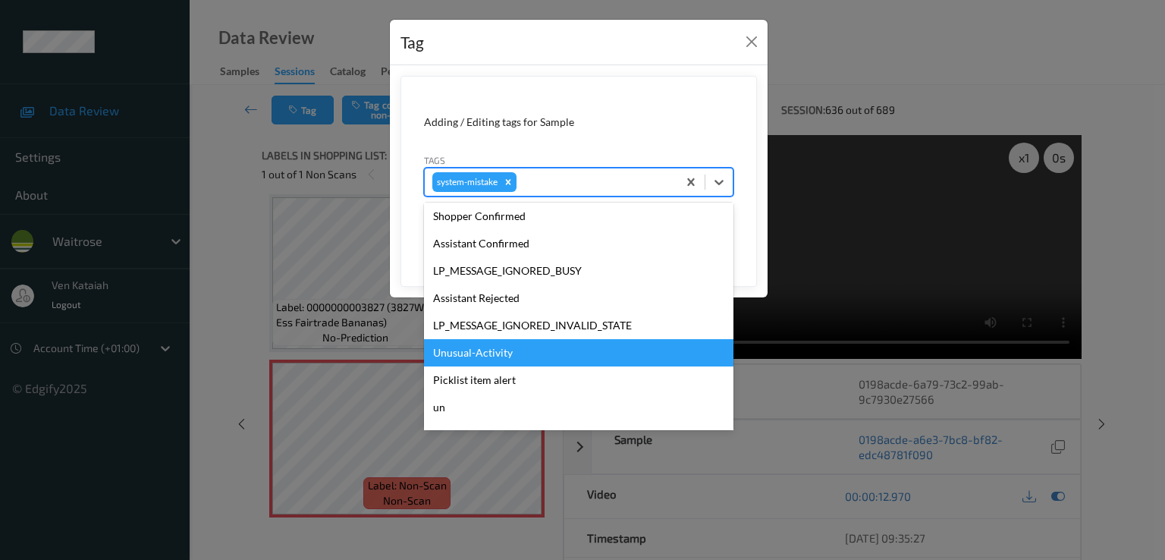
click at [482, 356] on div "Unusual-Activity" at bounding box center [578, 352] width 309 height 27
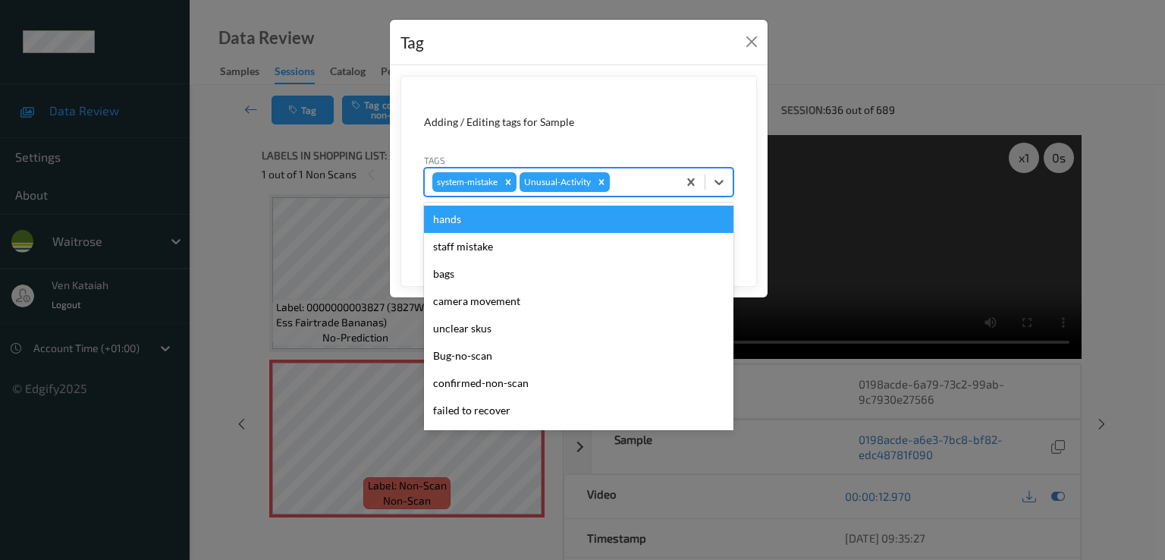
click at [632, 176] on div at bounding box center [641, 182] width 57 height 18
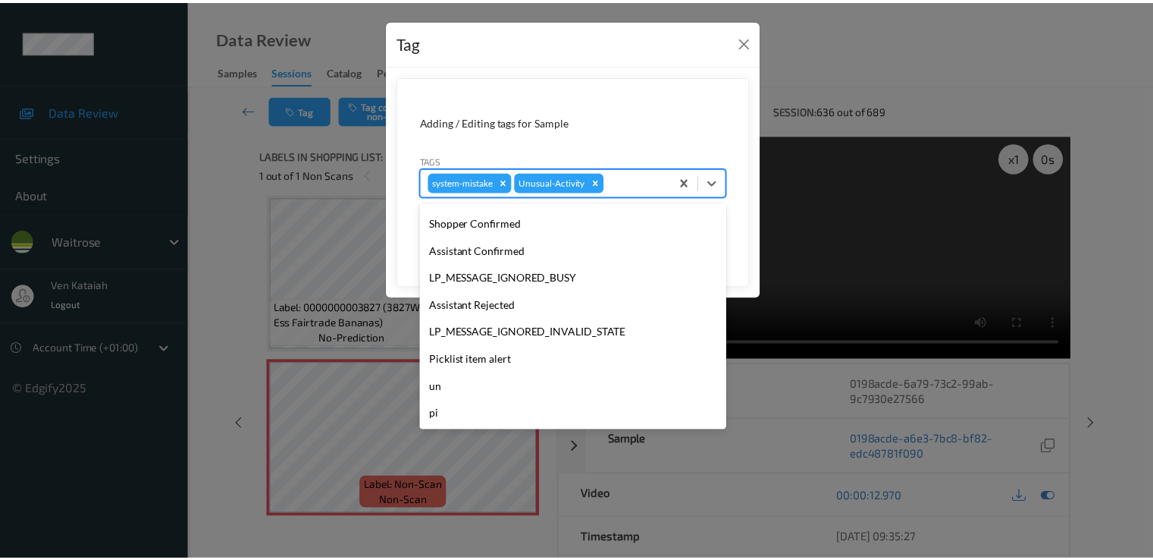
scroll to position [297, 0]
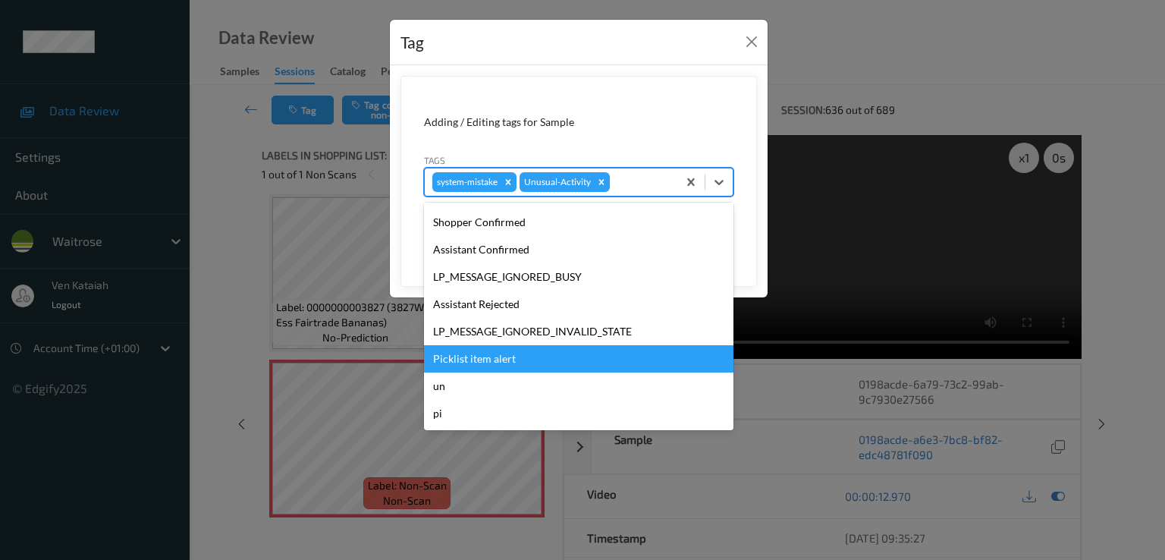
drag, startPoint x: 484, startPoint y: 359, endPoint x: 620, endPoint y: 320, distance: 141.1
click at [485, 359] on div "Picklist item alert" at bounding box center [578, 358] width 309 height 27
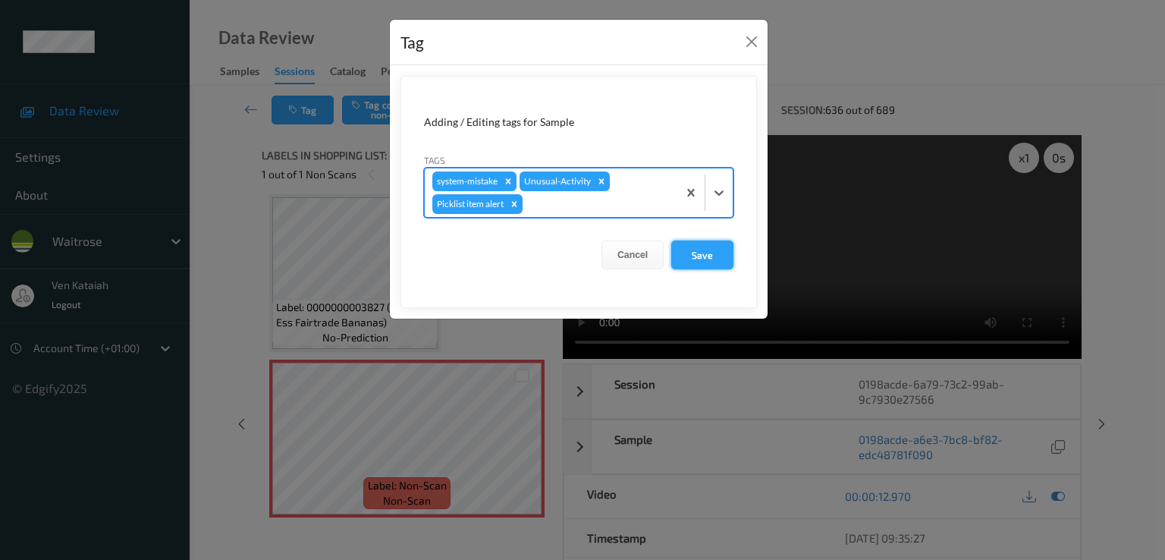
click at [682, 254] on button "Save" at bounding box center [702, 254] width 62 height 29
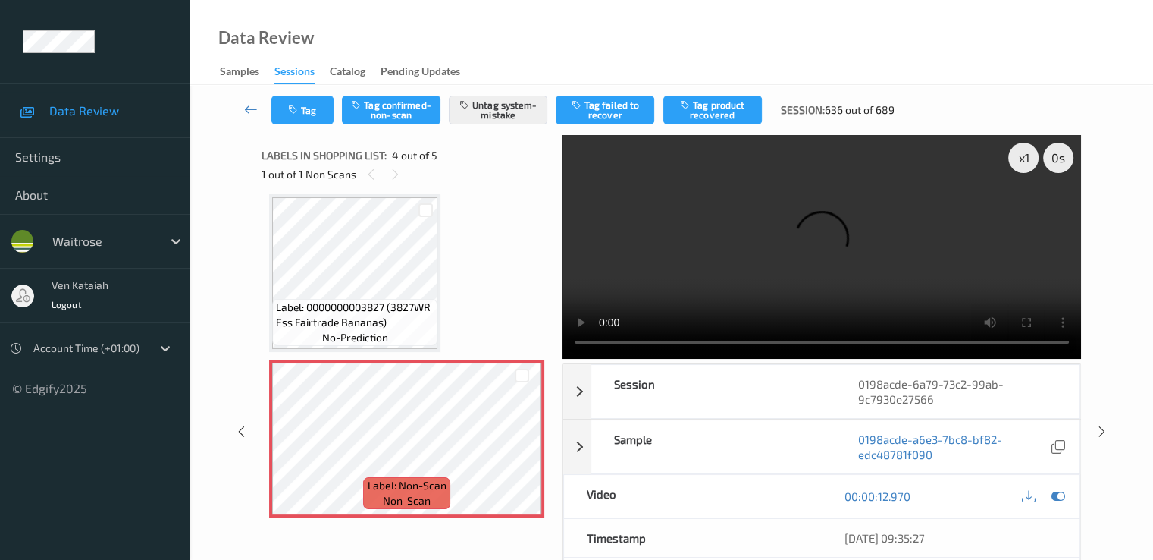
scroll to position [507, 0]
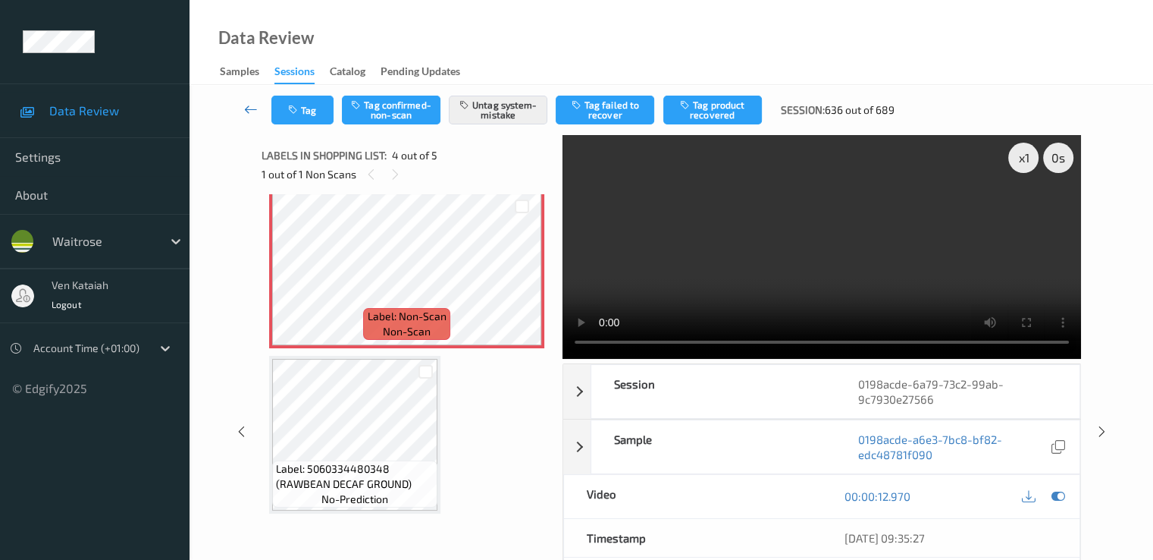
click at [249, 107] on icon at bounding box center [251, 109] width 14 height 15
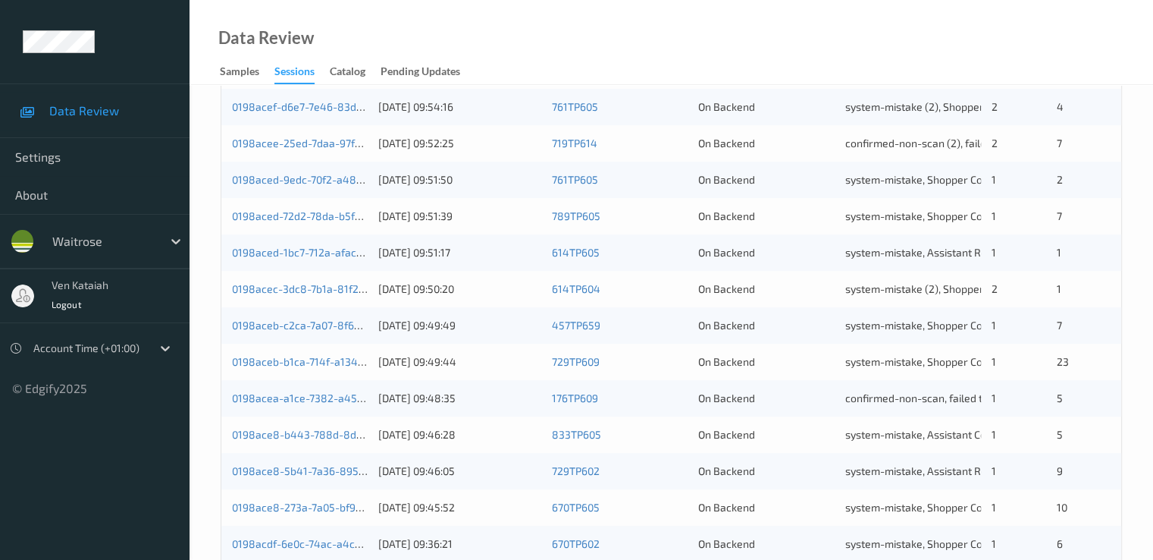
scroll to position [701, 0]
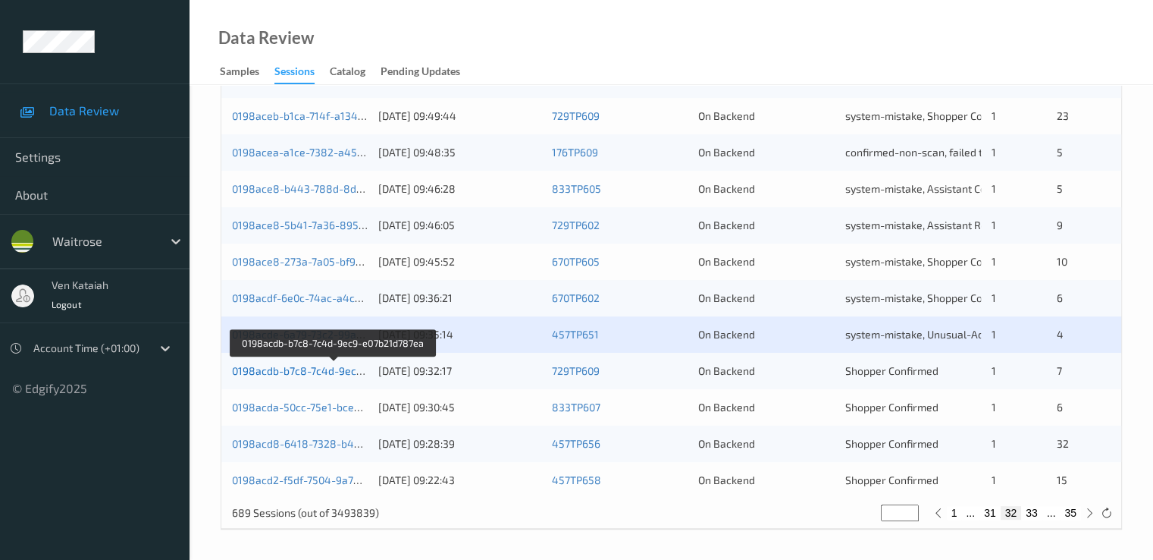
click at [288, 371] on link "0198acdb-b7c8-7c4d-9ec9-e07b21d787ea" at bounding box center [334, 370] width 205 height 13
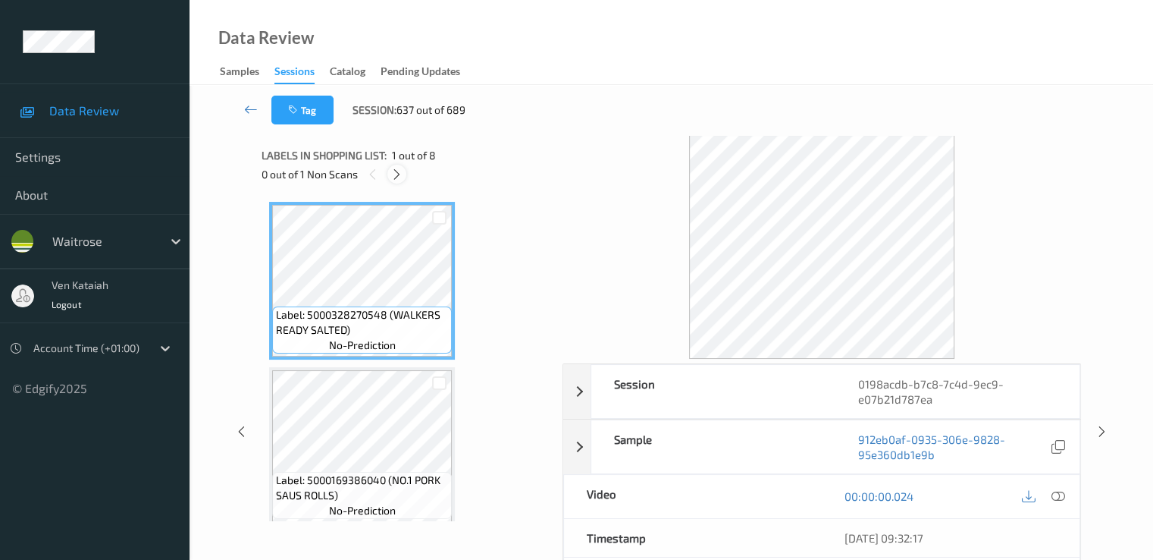
click at [392, 168] on icon at bounding box center [397, 175] width 13 height 14
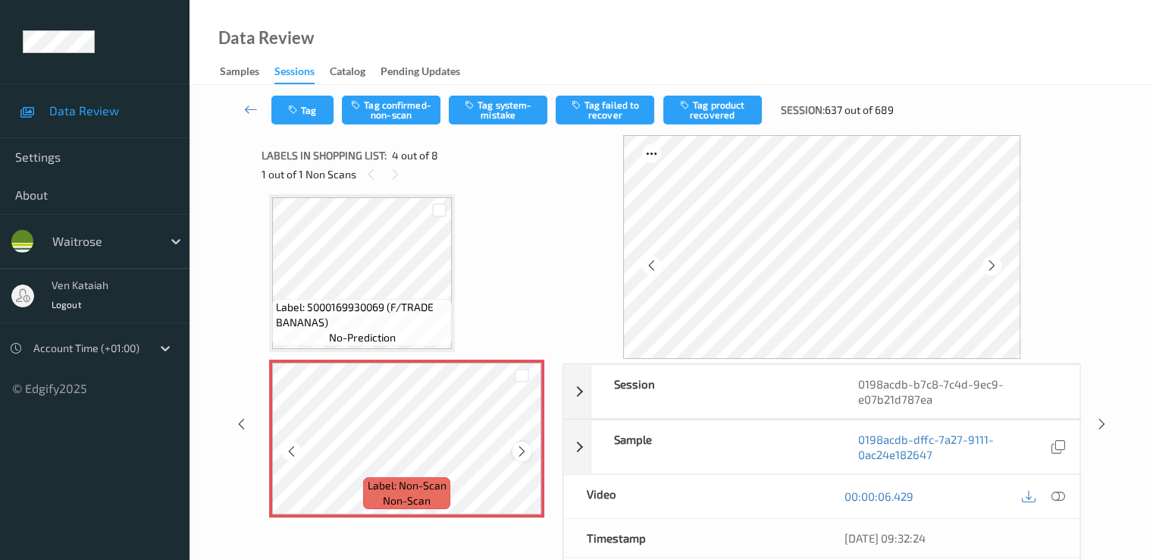
click at [527, 454] on icon at bounding box center [522, 451] width 13 height 14
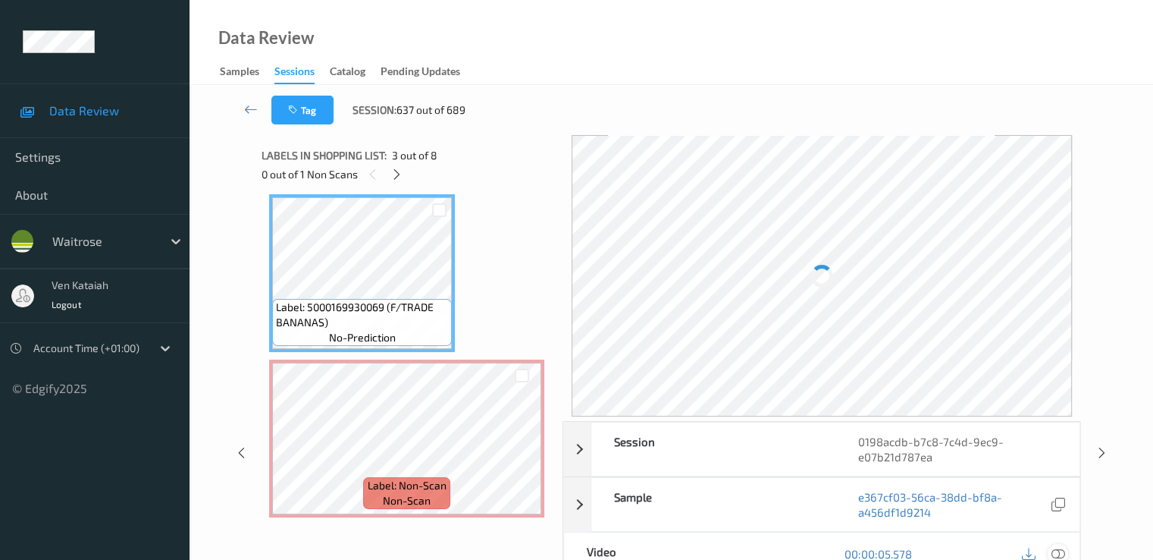
click at [1062, 552] on icon at bounding box center [1058, 554] width 14 height 14
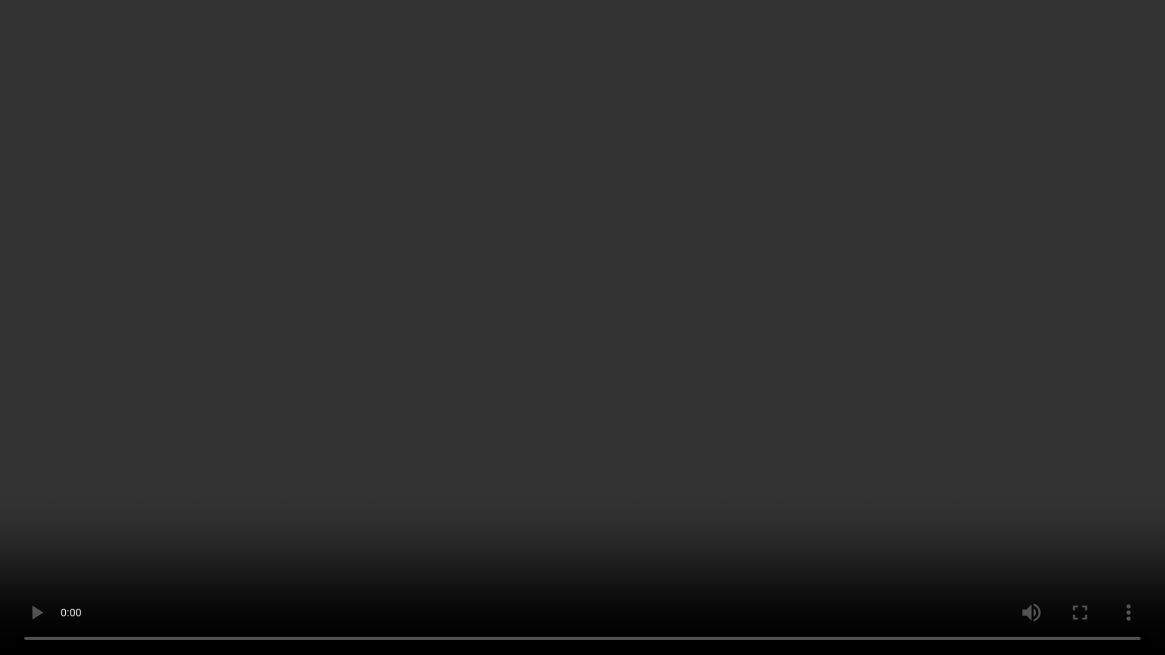
click at [848, 453] on video at bounding box center [582, 327] width 1165 height 655
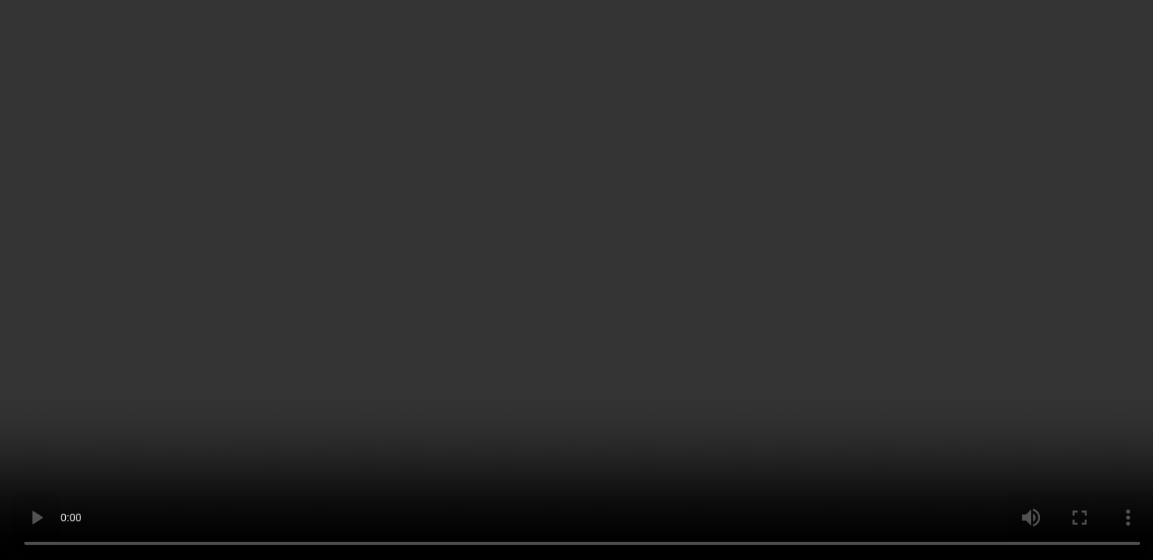
scroll to position [187, 0]
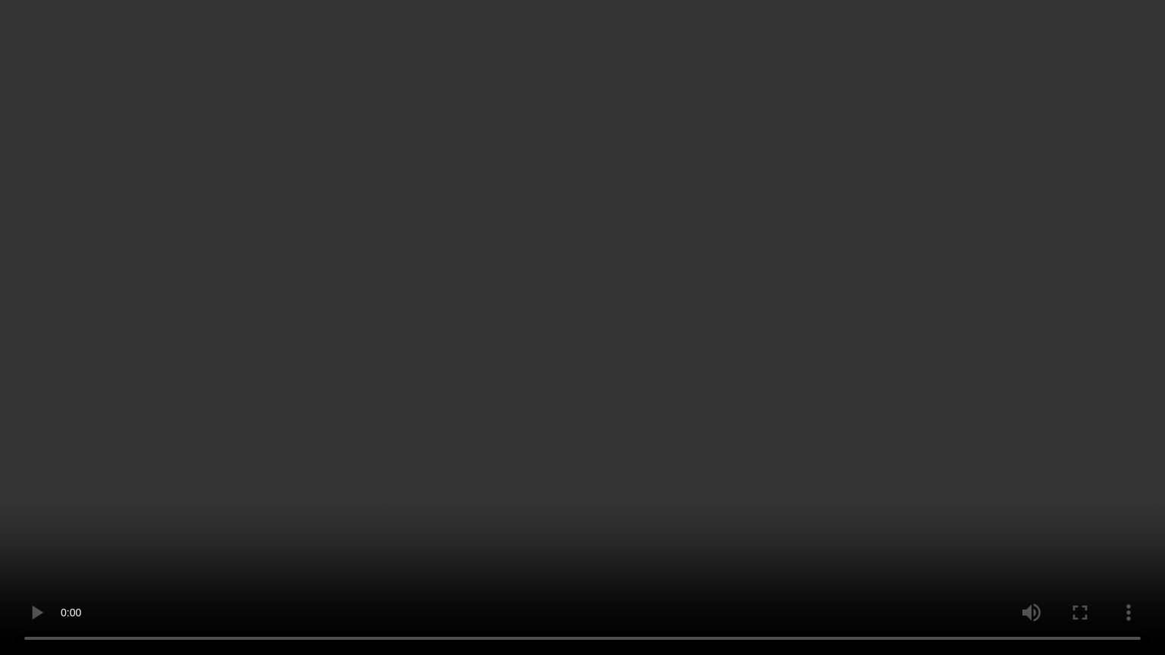
click at [565, 404] on video at bounding box center [582, 327] width 1165 height 655
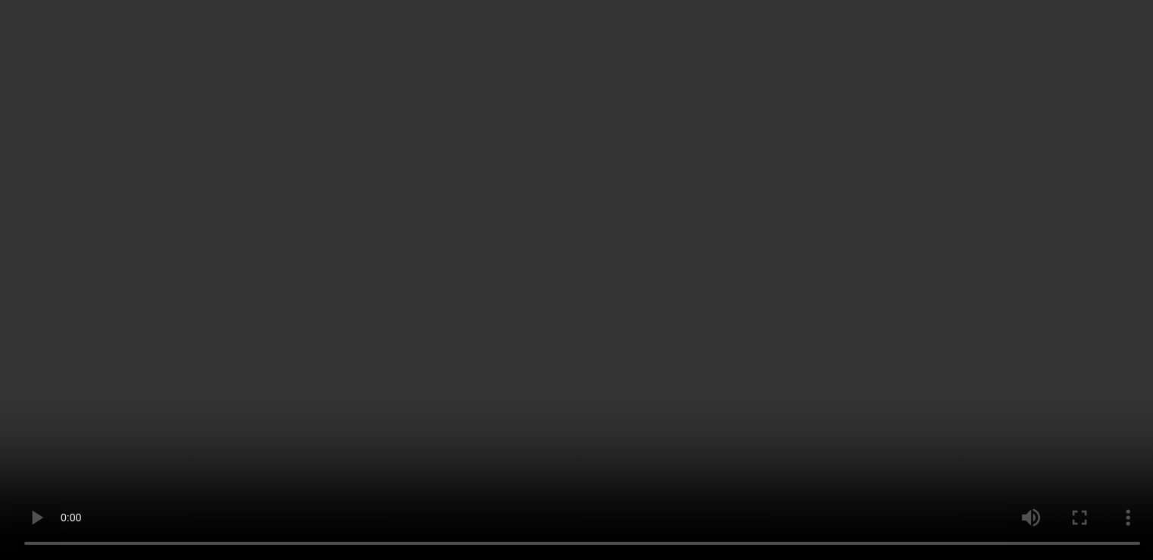
scroll to position [490, 0]
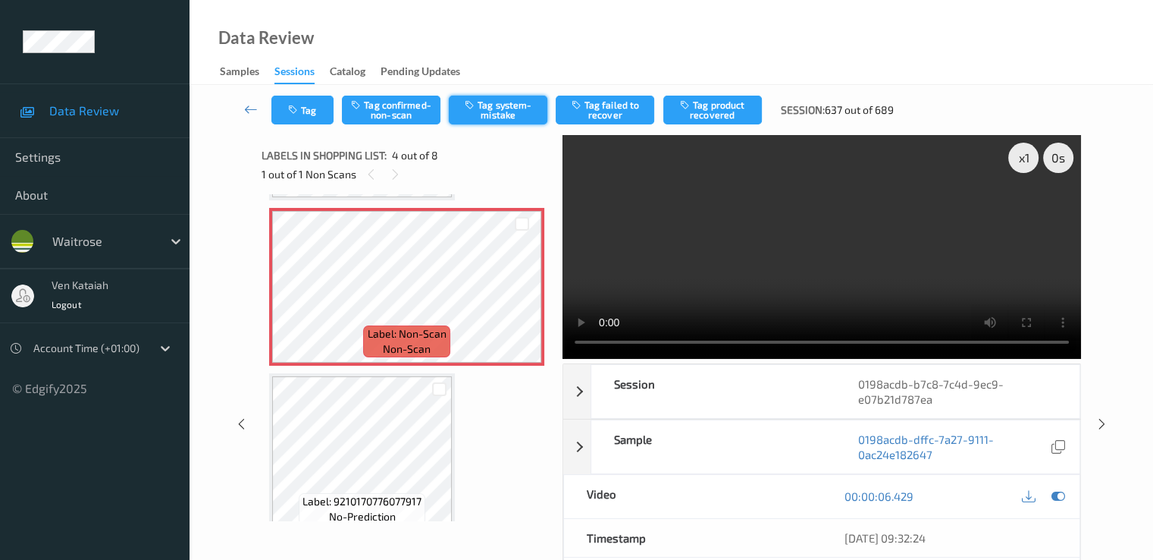
click at [484, 102] on button "Tag system-mistake" at bounding box center [498, 110] width 99 height 29
click at [252, 106] on icon at bounding box center [251, 109] width 14 height 15
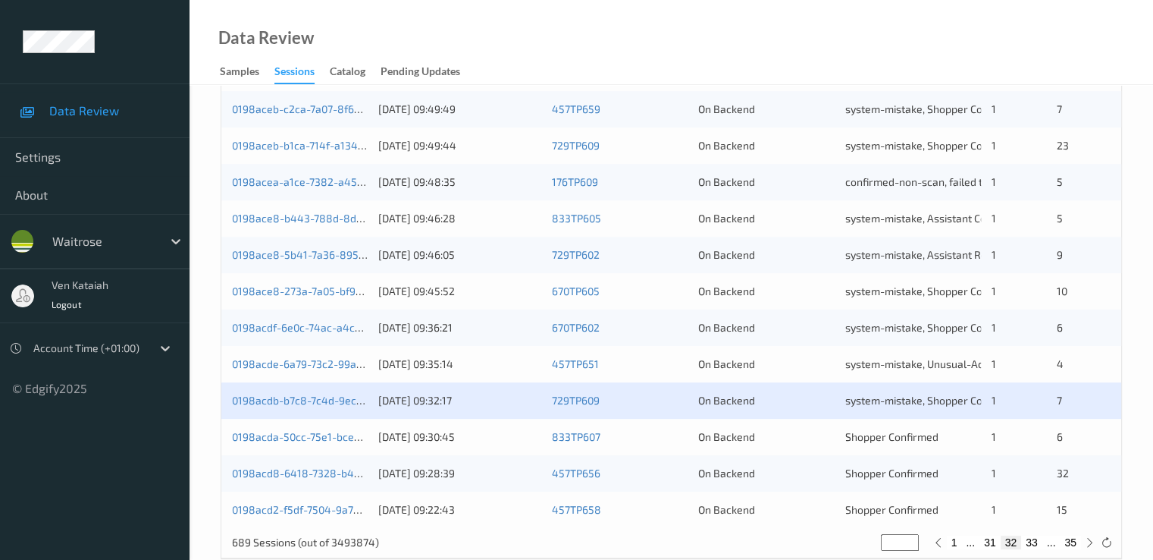
scroll to position [701, 0]
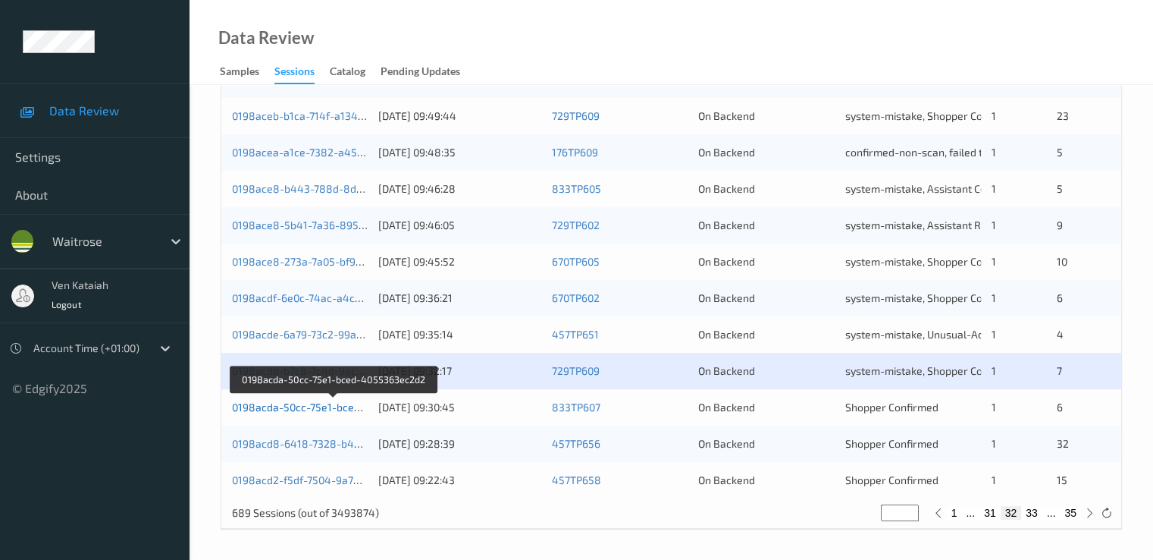
click at [298, 403] on link "0198acda-50cc-75e1-bced-4055363ec2d2" at bounding box center [334, 406] width 205 height 13
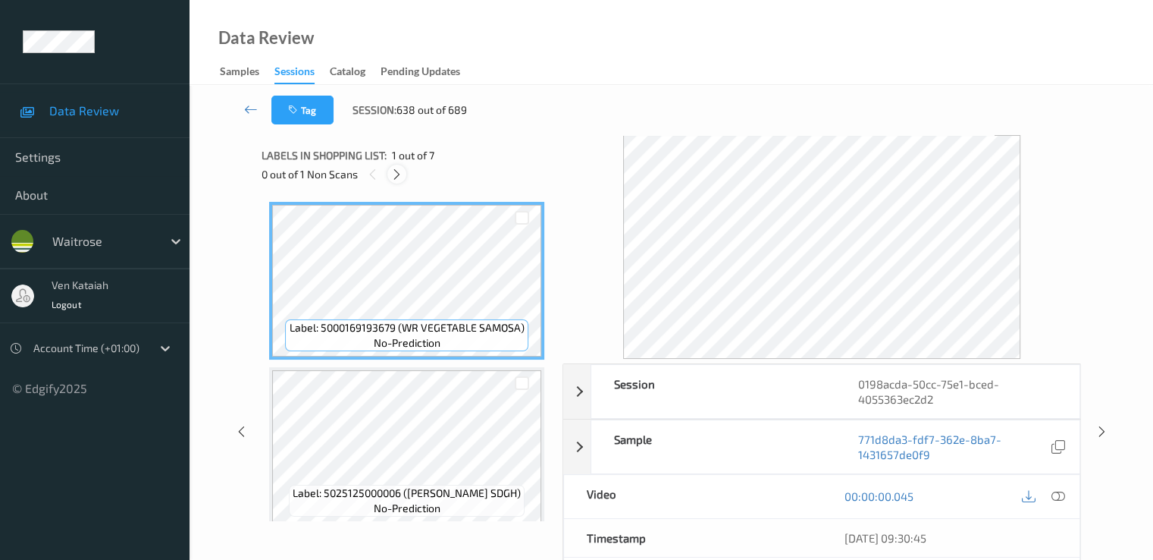
click at [406, 171] on div at bounding box center [396, 174] width 19 height 19
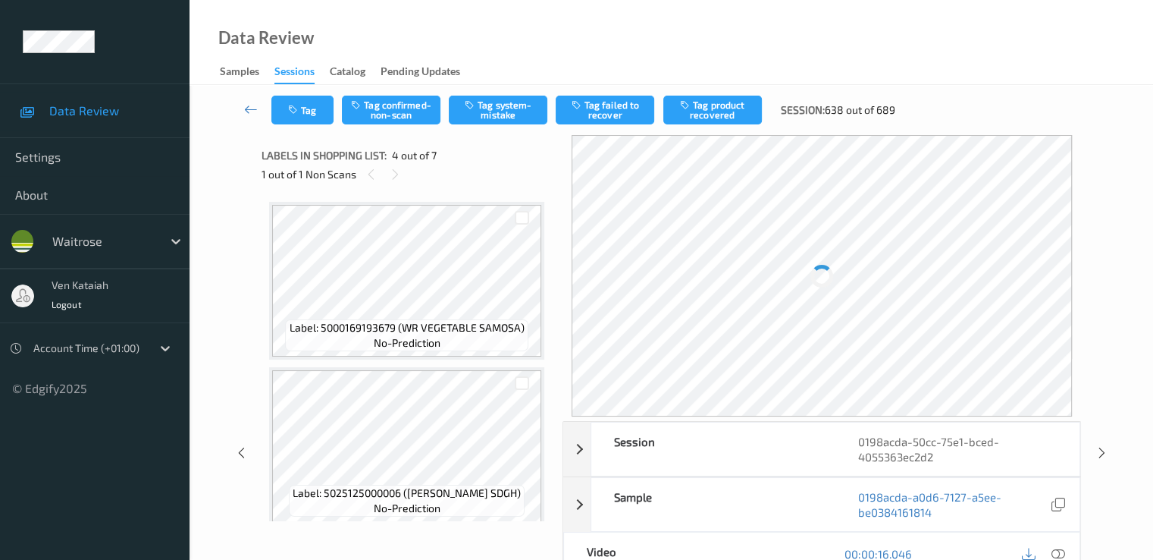
scroll to position [338, 0]
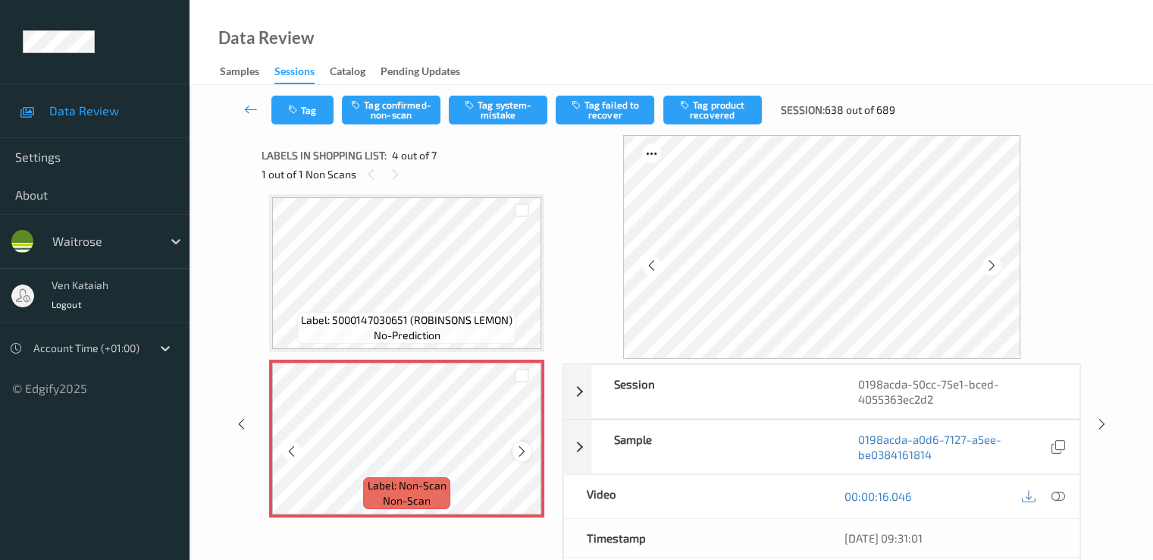
click at [525, 451] on icon at bounding box center [522, 451] width 13 height 14
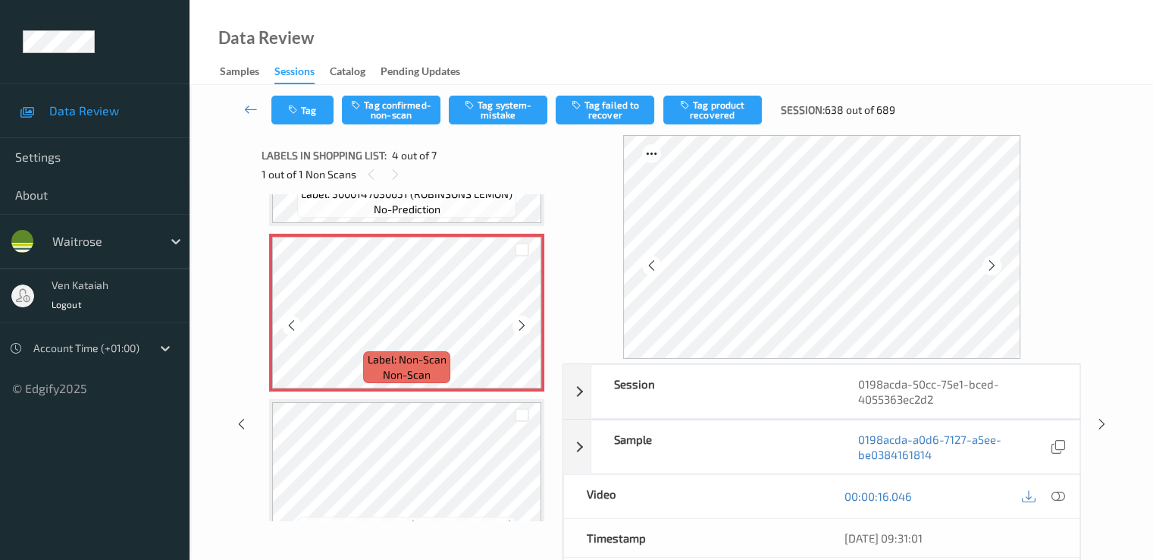
scroll to position [490, 0]
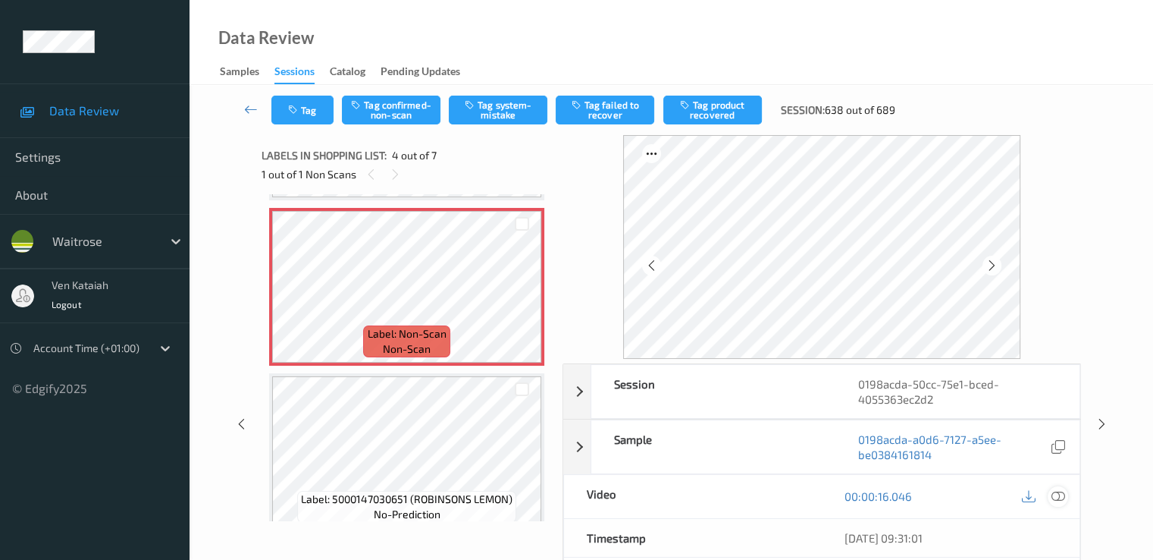
click at [1059, 489] on icon at bounding box center [1058, 496] width 14 height 14
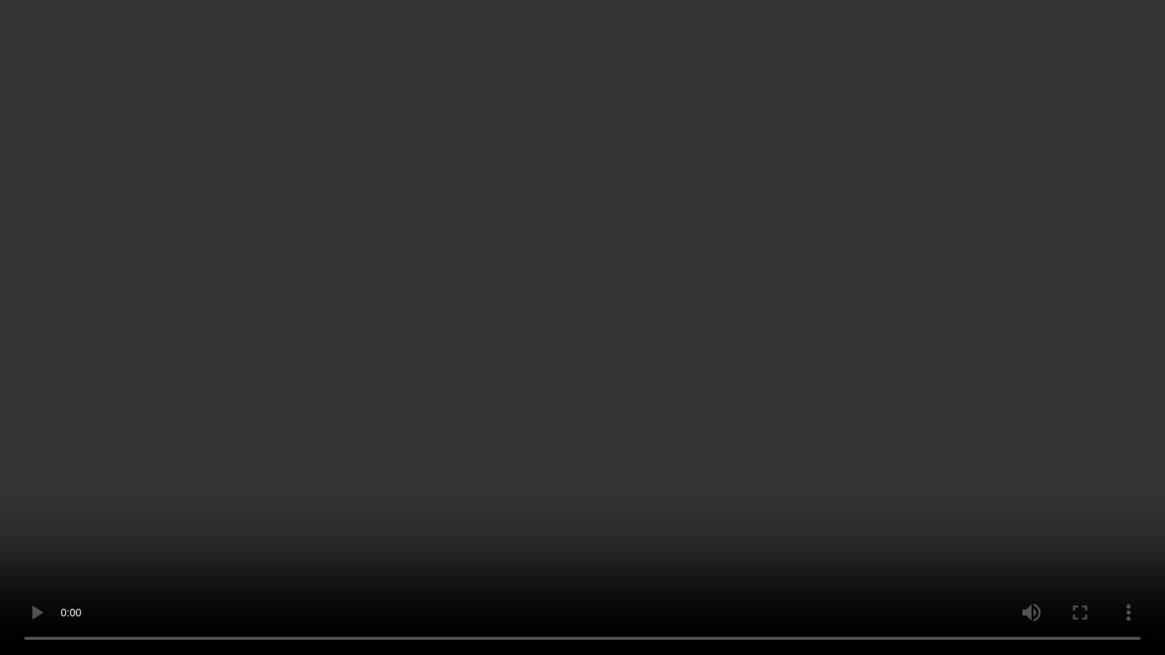
click at [589, 524] on video at bounding box center [582, 327] width 1165 height 655
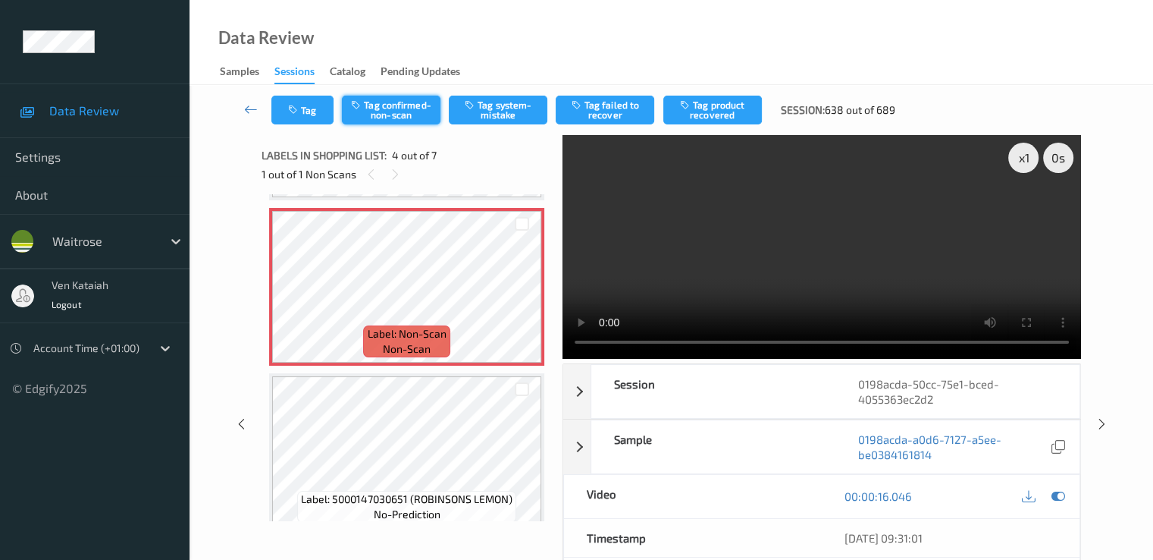
click at [403, 101] on button "Tag confirmed-non-scan" at bounding box center [391, 110] width 99 height 29
click at [1054, 489] on icon at bounding box center [1058, 496] width 14 height 14
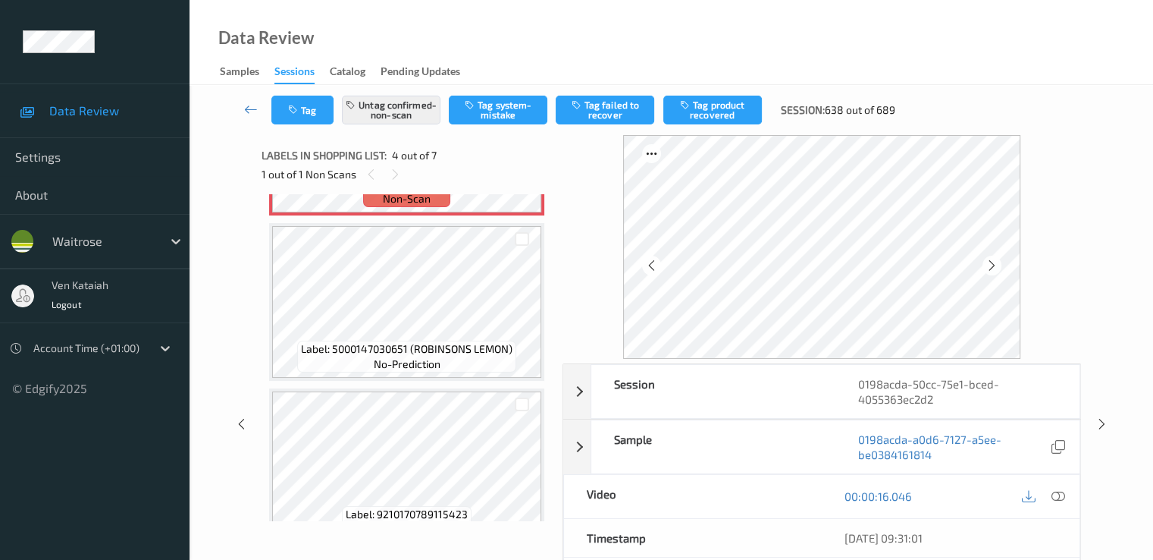
scroll to position [642, 0]
click at [701, 127] on div "Tag Untag confirmed-non-scan Tag system-mistake Tag failed to recover Tag produ…" at bounding box center [672, 110] width 902 height 50
click at [695, 121] on button "Tag product recovered" at bounding box center [712, 110] width 99 height 29
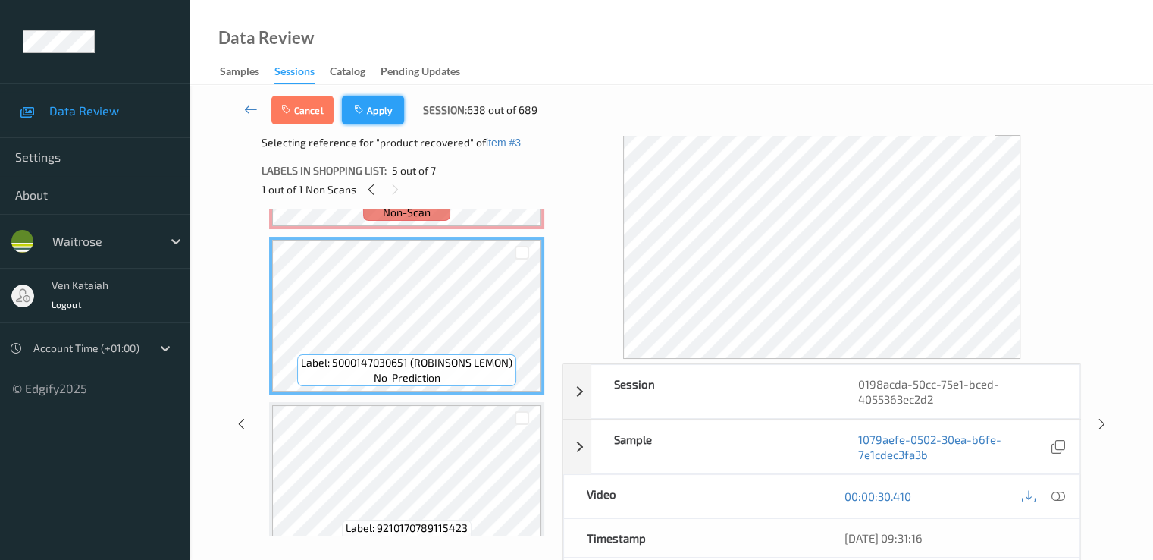
click at [381, 109] on button "Apply" at bounding box center [373, 110] width 62 height 29
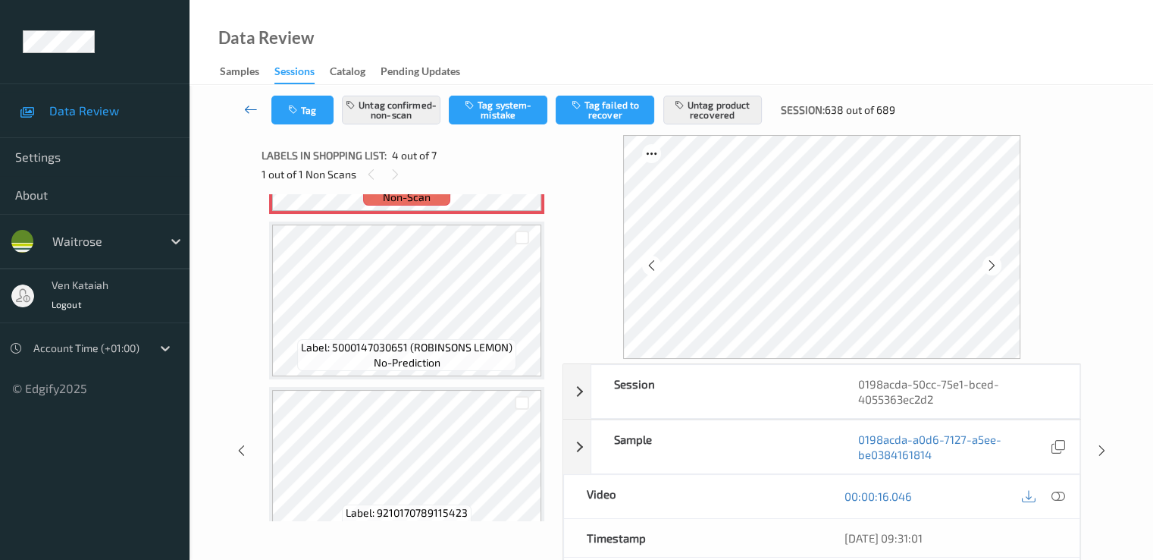
click at [248, 105] on icon at bounding box center [251, 109] width 14 height 15
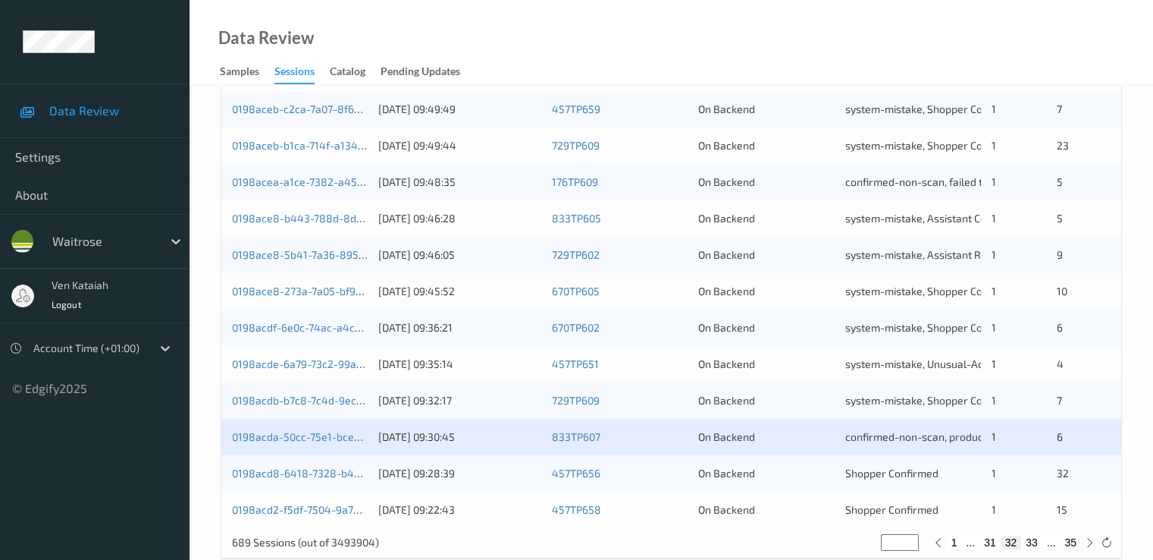
scroll to position [701, 0]
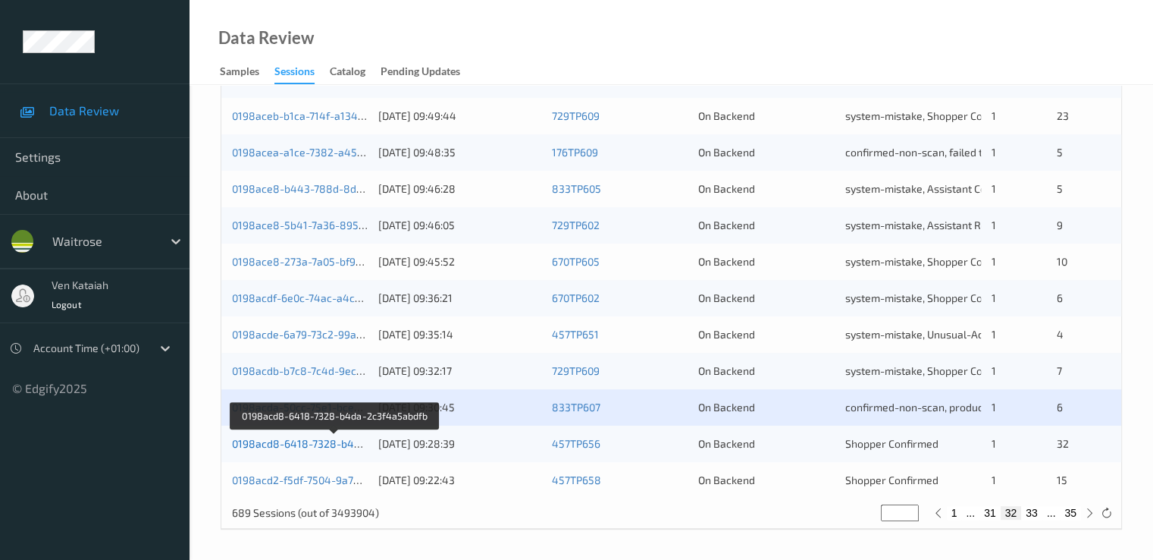
click at [273, 441] on link "0198acd8-6418-7328-b4da-2c3f4a5abdfb" at bounding box center [335, 443] width 207 height 13
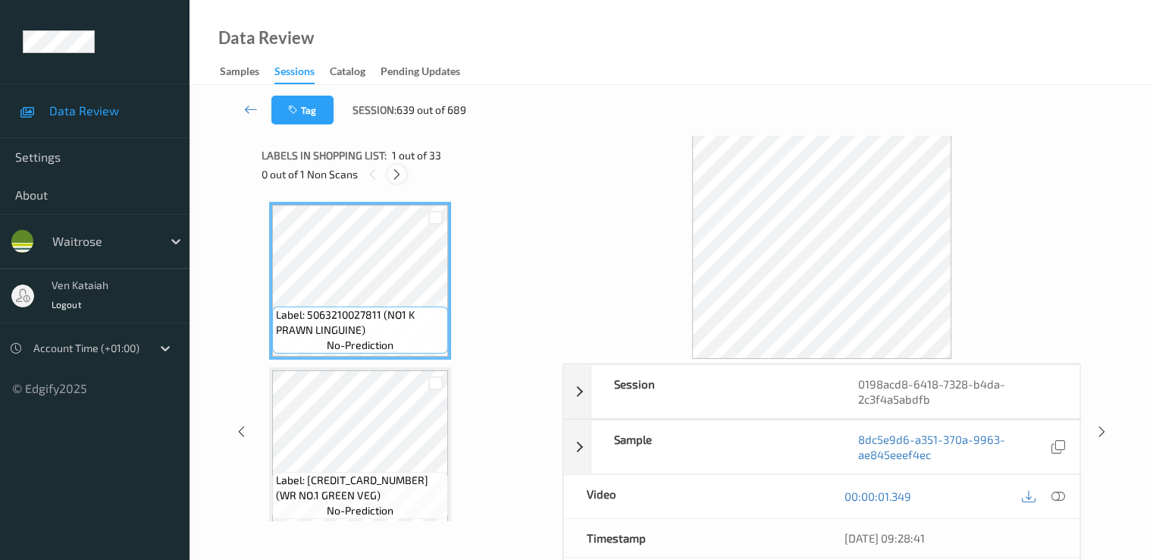
click at [406, 173] on div at bounding box center [396, 174] width 19 height 19
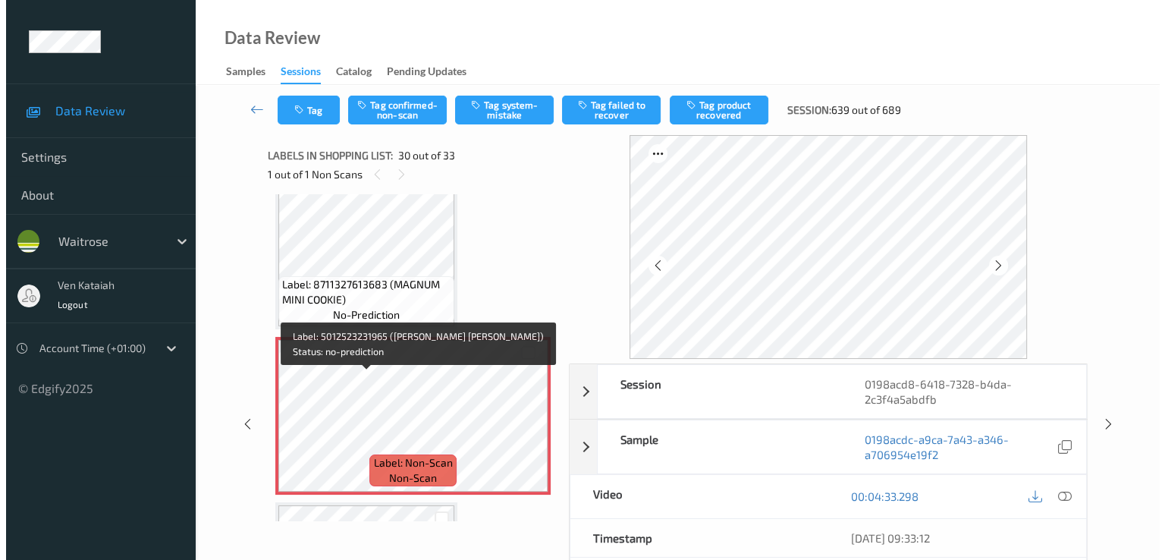
scroll to position [4636, 0]
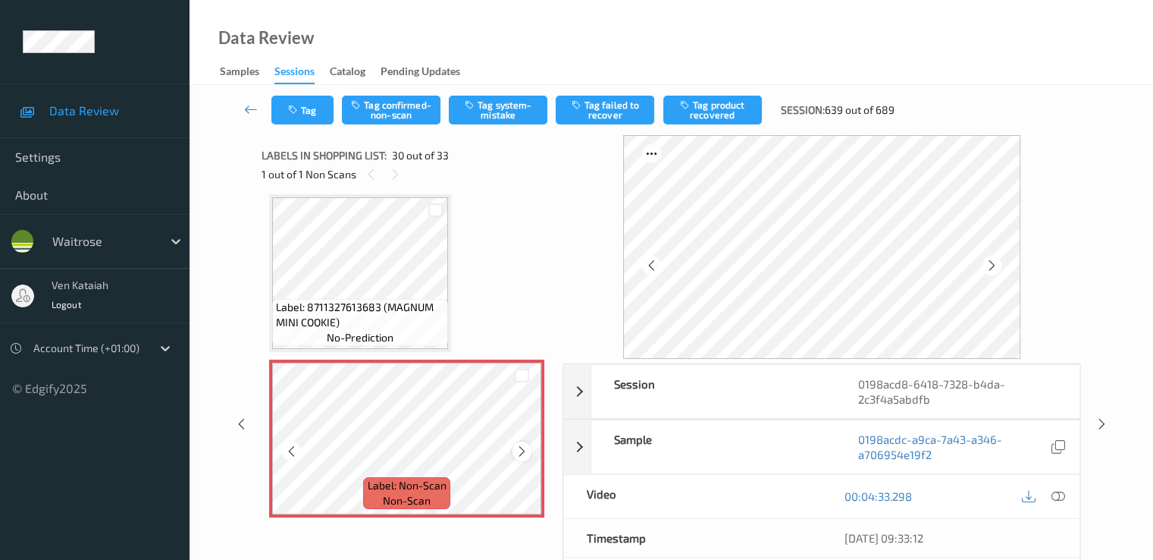
click at [518, 453] on icon at bounding box center [522, 451] width 13 height 14
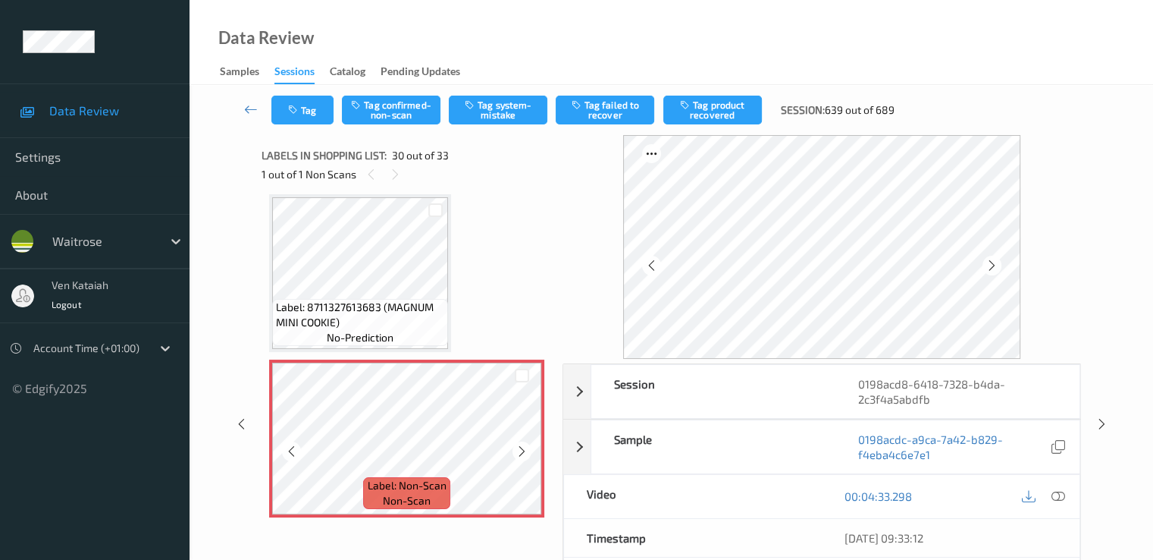
click at [518, 453] on icon at bounding box center [522, 451] width 13 height 14
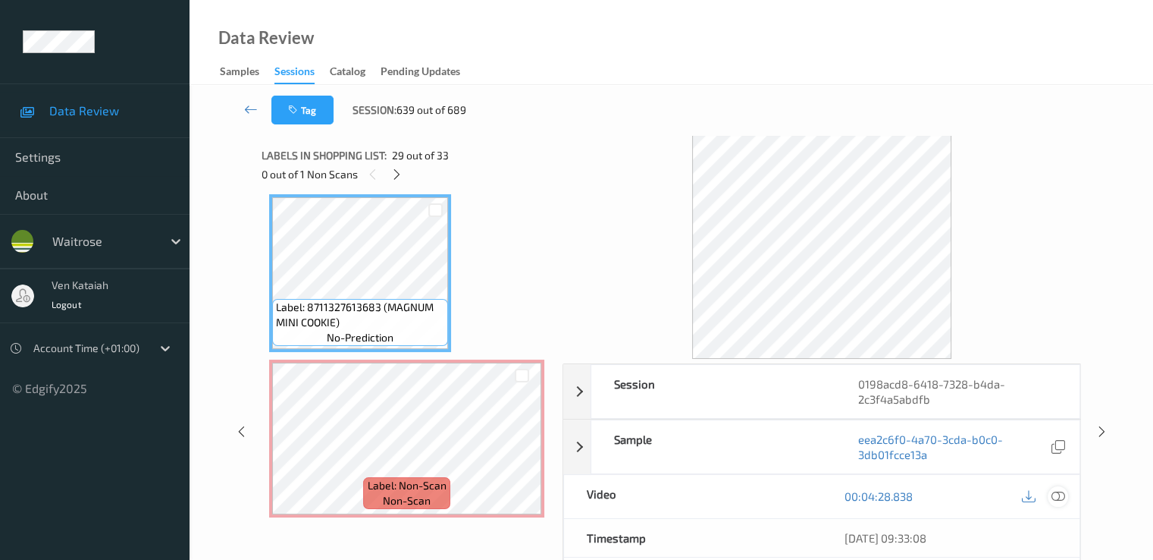
click at [1059, 498] on icon at bounding box center [1058, 496] width 14 height 14
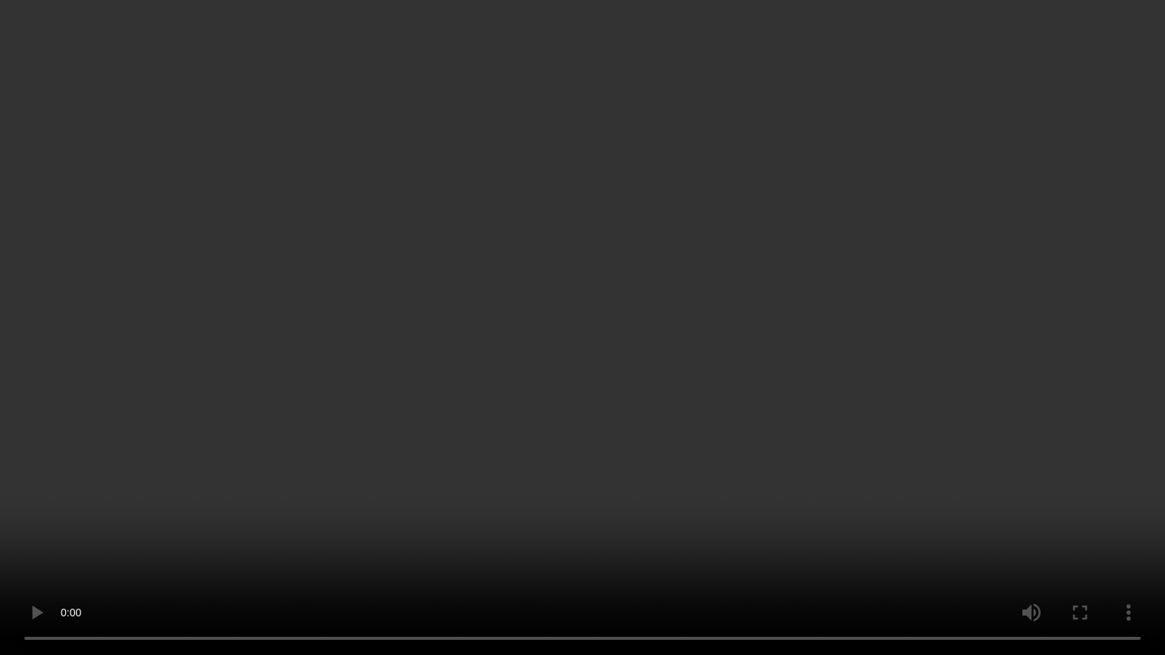
click at [559, 393] on video at bounding box center [582, 327] width 1165 height 655
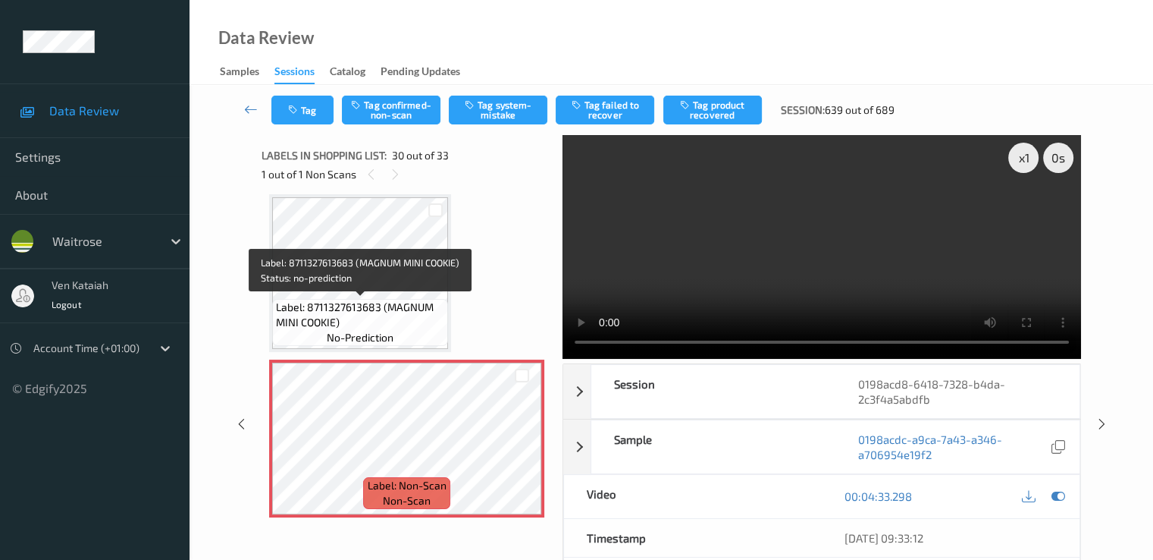
click at [378, 320] on span "Label: 8711327613683 (MAGNUM MINI COOKIE)" at bounding box center [360, 315] width 168 height 30
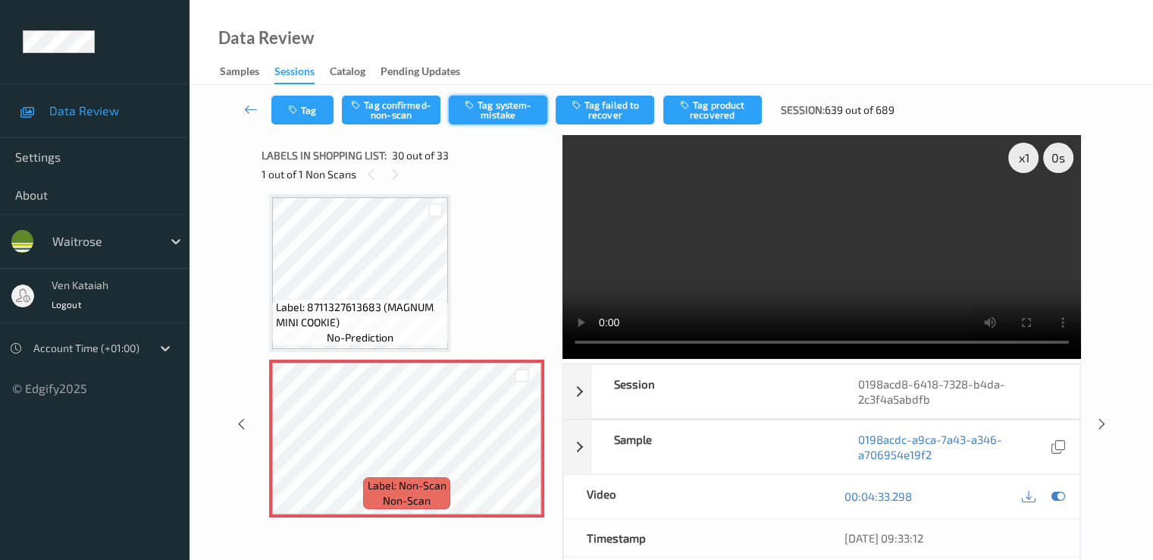
click at [498, 101] on button "Tag system-mistake" at bounding box center [498, 110] width 99 height 29
click at [311, 113] on button "Tag" at bounding box center [302, 110] width 62 height 29
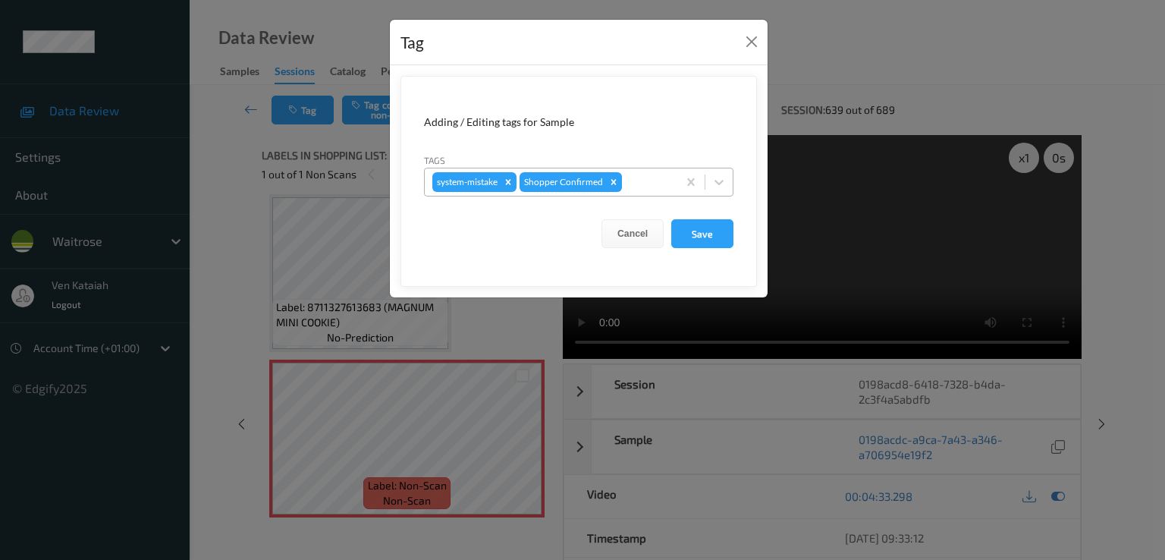
click at [640, 176] on div at bounding box center [647, 182] width 45 height 18
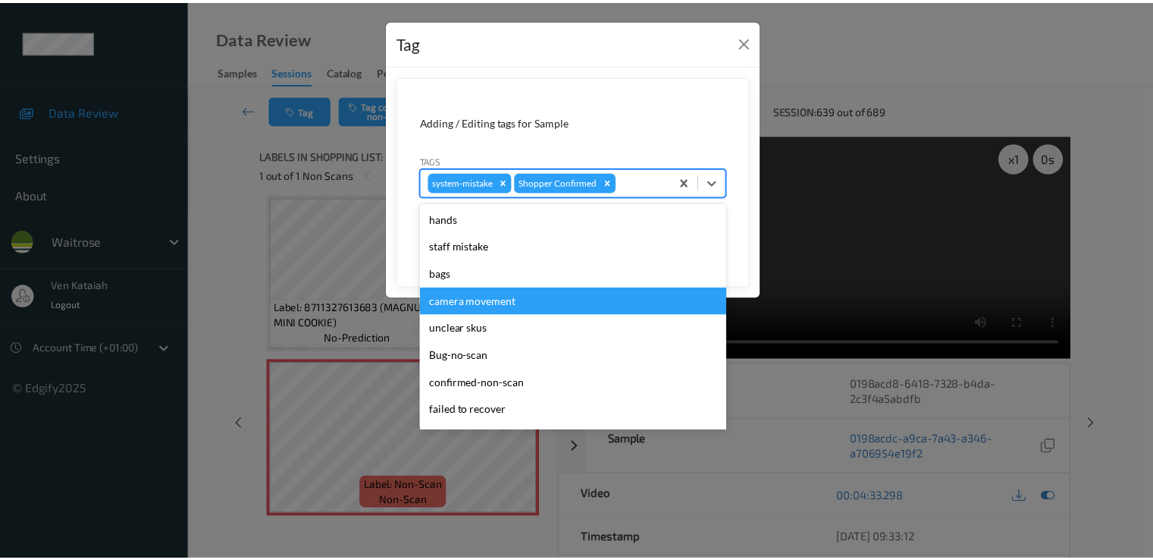
scroll to position [297, 0]
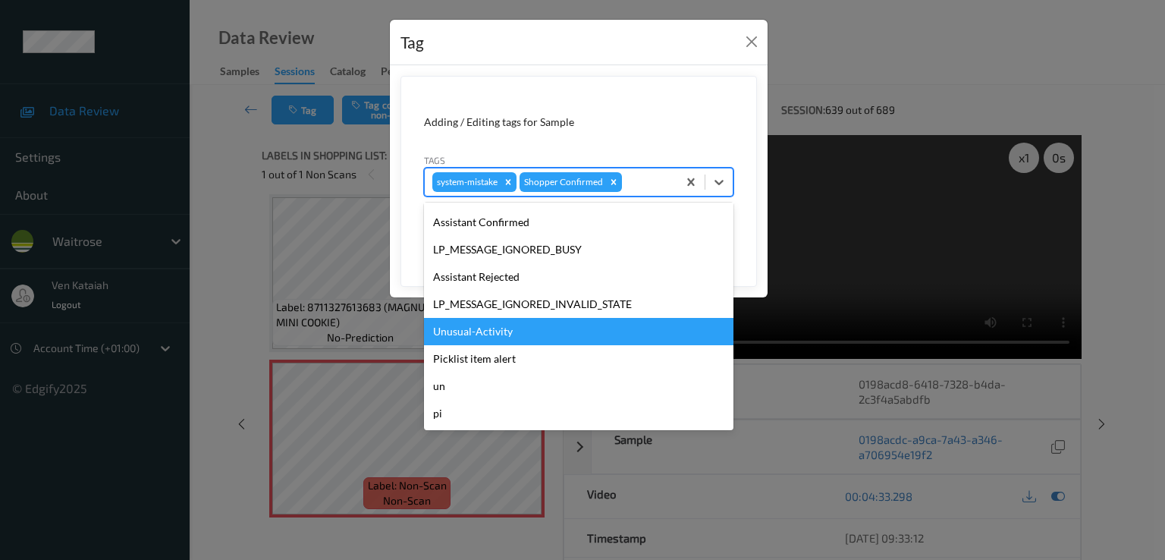
click at [500, 319] on div "Unusual-Activity" at bounding box center [578, 331] width 309 height 27
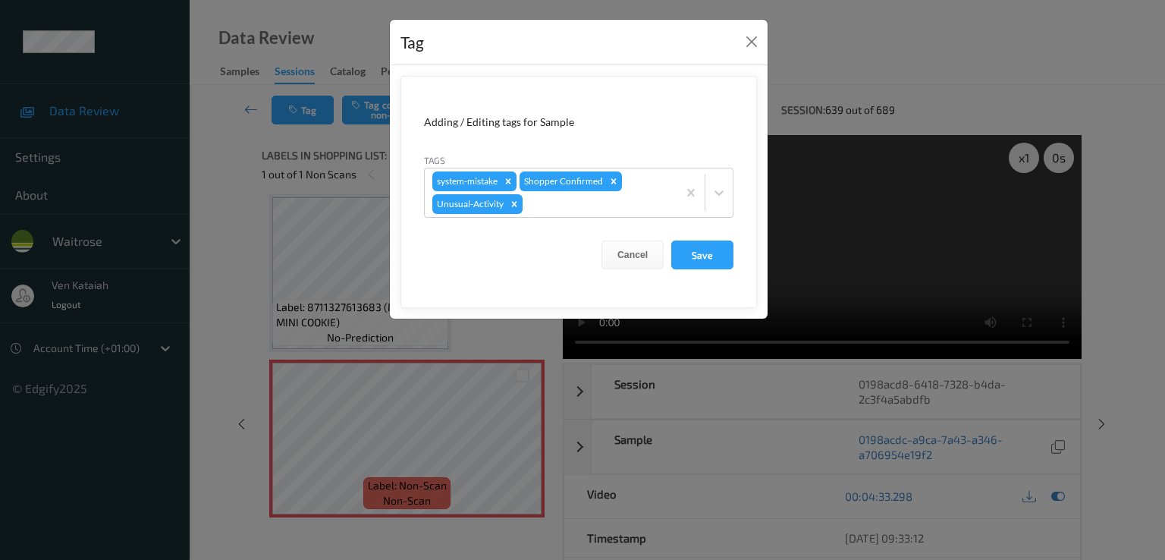
click at [729, 277] on form "Adding / Editing tags for Sample Tags system-mistake Shopper Confirmed Unusual-…" at bounding box center [578, 192] width 356 height 232
click at [714, 256] on button "Save" at bounding box center [702, 254] width 62 height 29
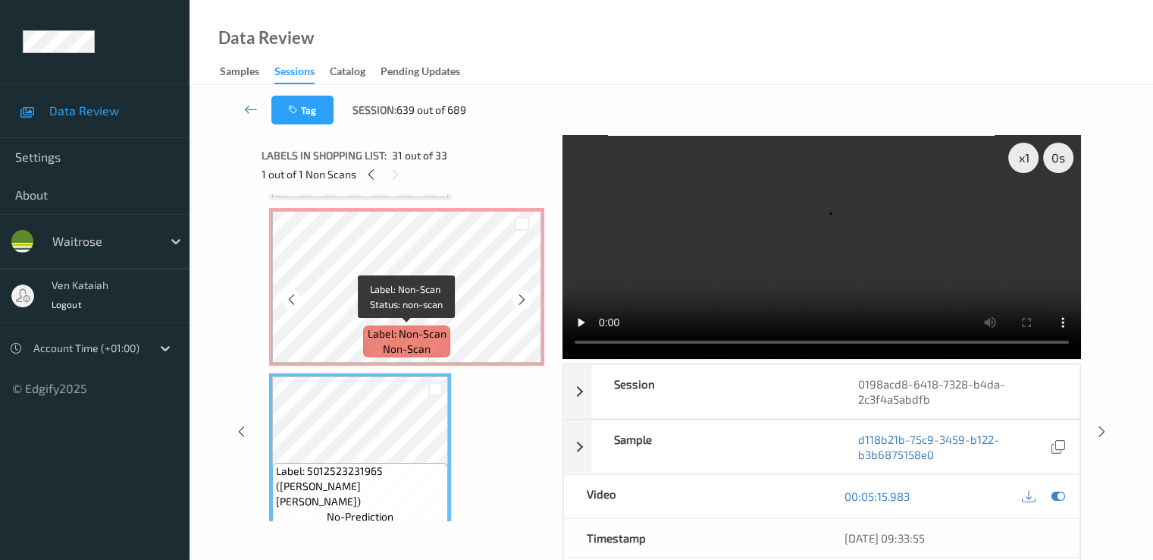
scroll to position [4636, 0]
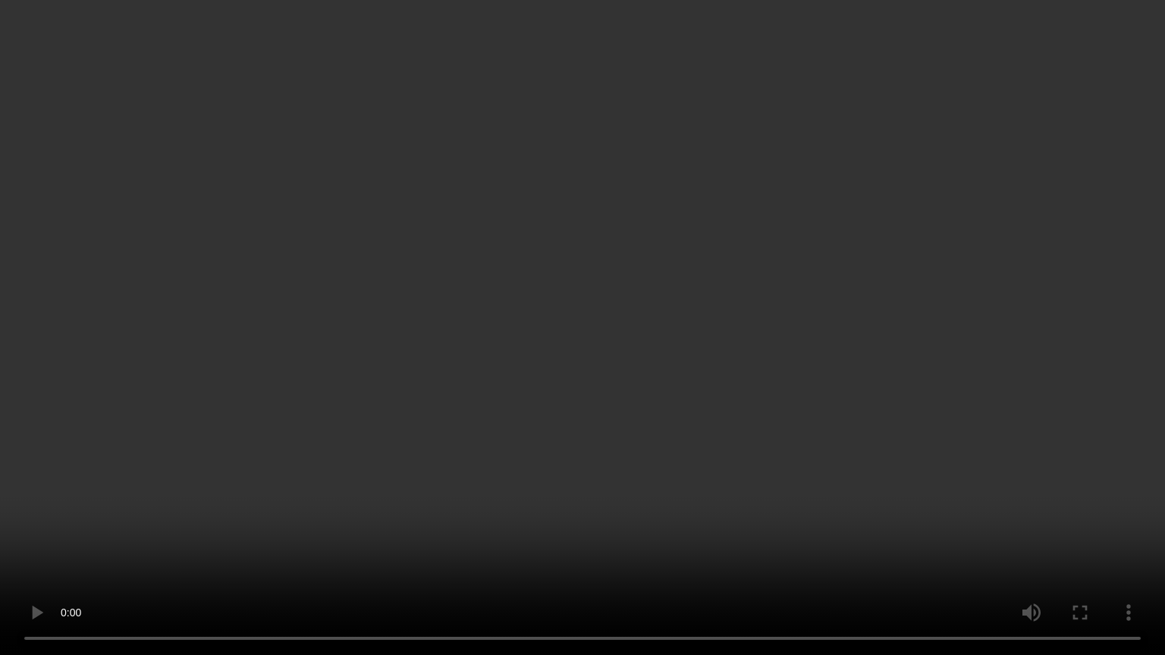
click at [525, 279] on video at bounding box center [582, 327] width 1165 height 655
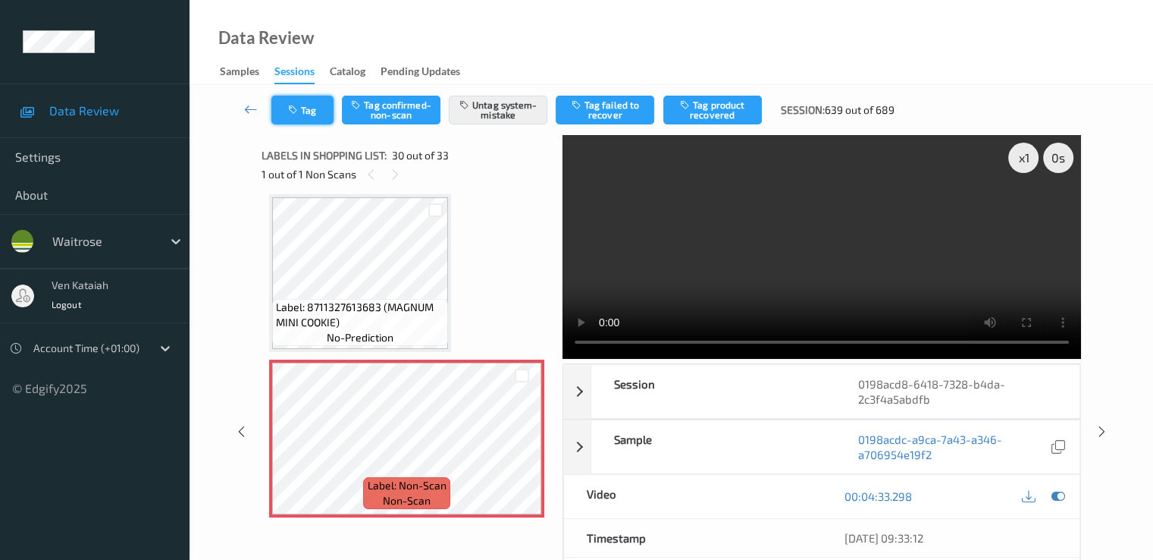
click at [313, 106] on button "Tag" at bounding box center [302, 110] width 62 height 29
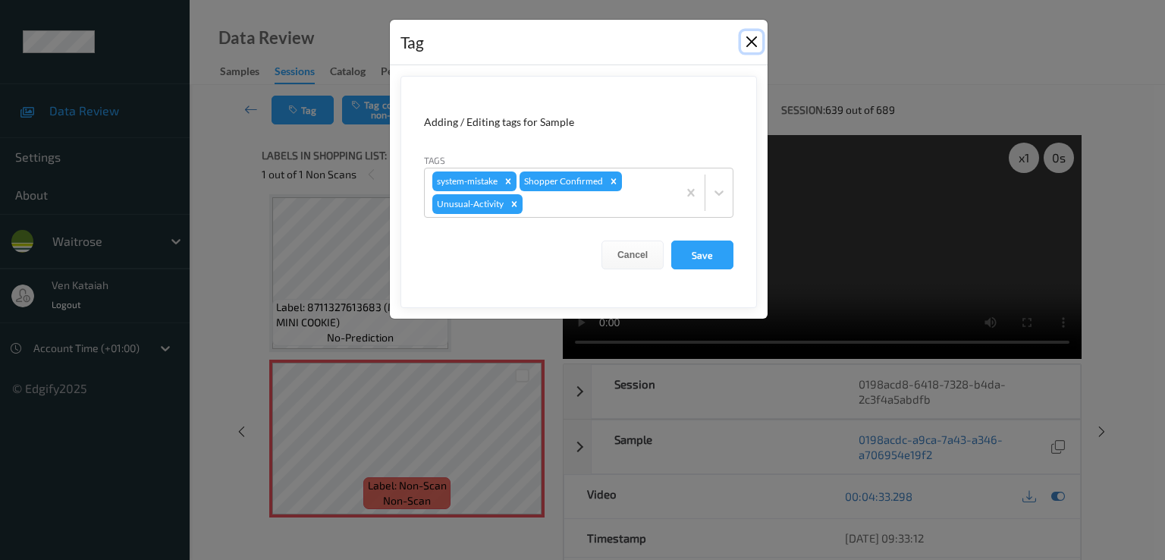
click at [742, 39] on button "Close" at bounding box center [751, 41] width 21 height 21
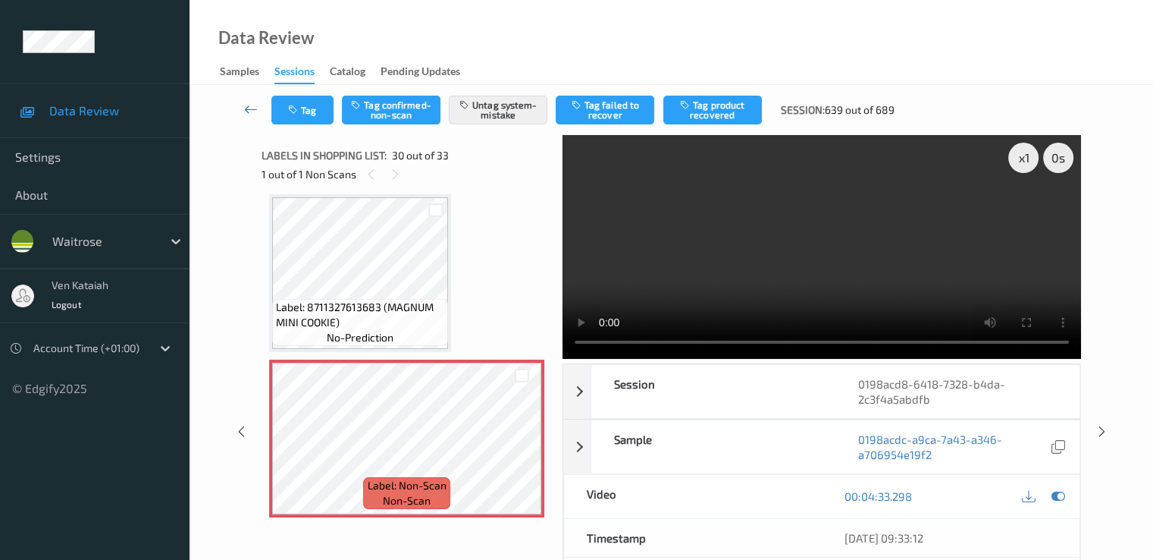
click at [249, 108] on icon at bounding box center [251, 109] width 14 height 15
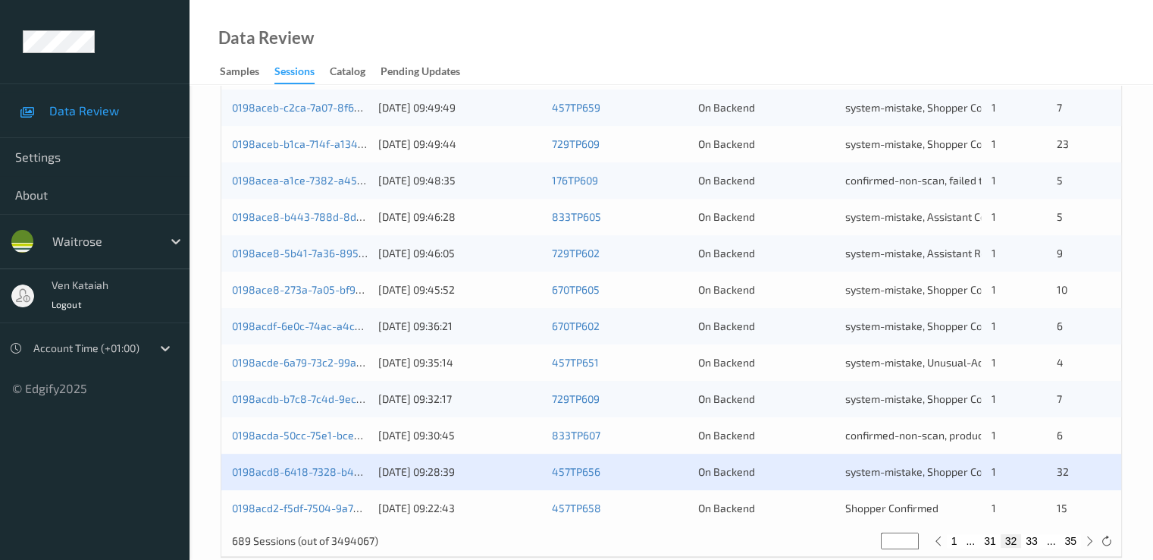
scroll to position [701, 0]
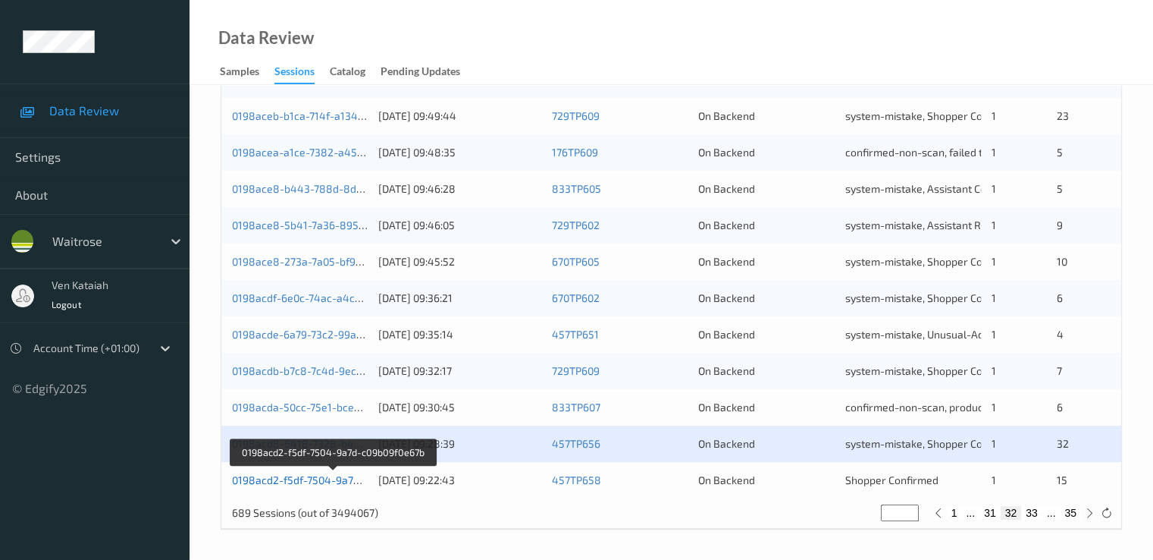
click at [340, 478] on link "0198acd2-f5df-7504-9a7d-c09b09f0e67b" at bounding box center [332, 479] width 201 height 13
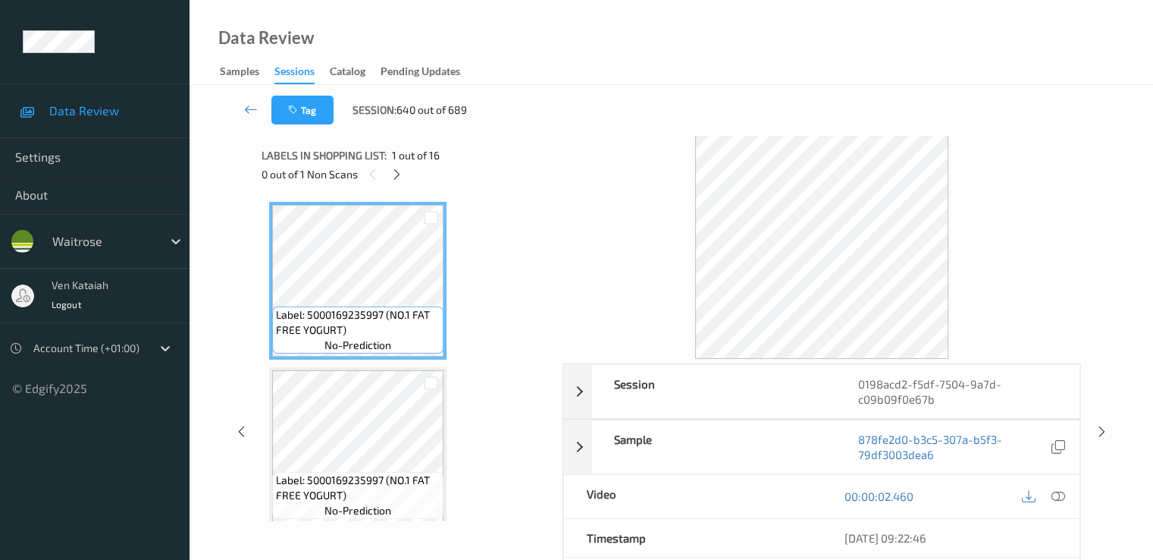
click at [400, 183] on div at bounding box center [396, 174] width 19 height 19
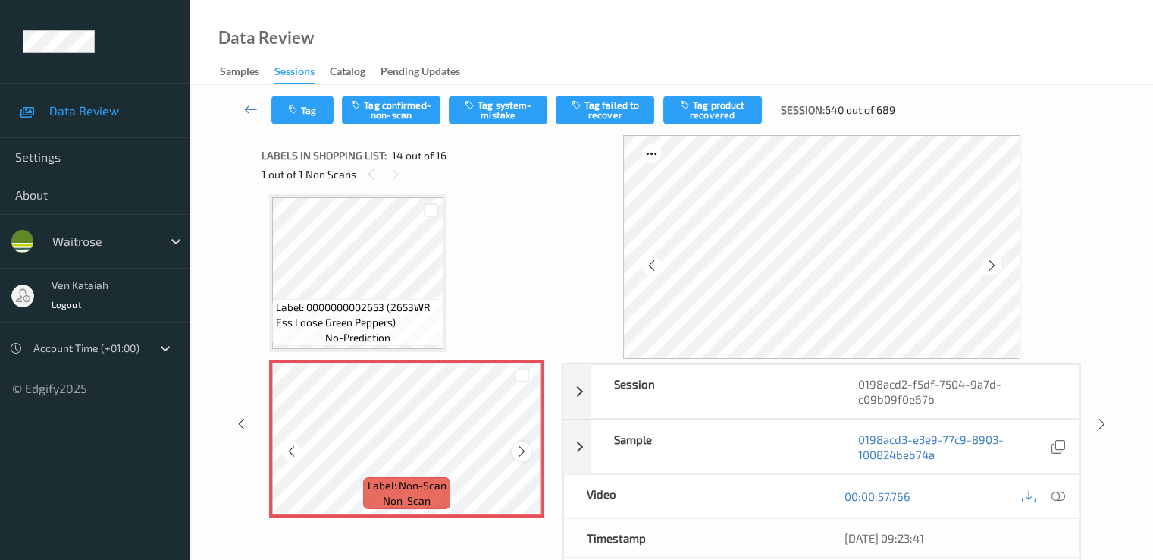
click at [529, 450] on div at bounding box center [522, 450] width 19 height 19
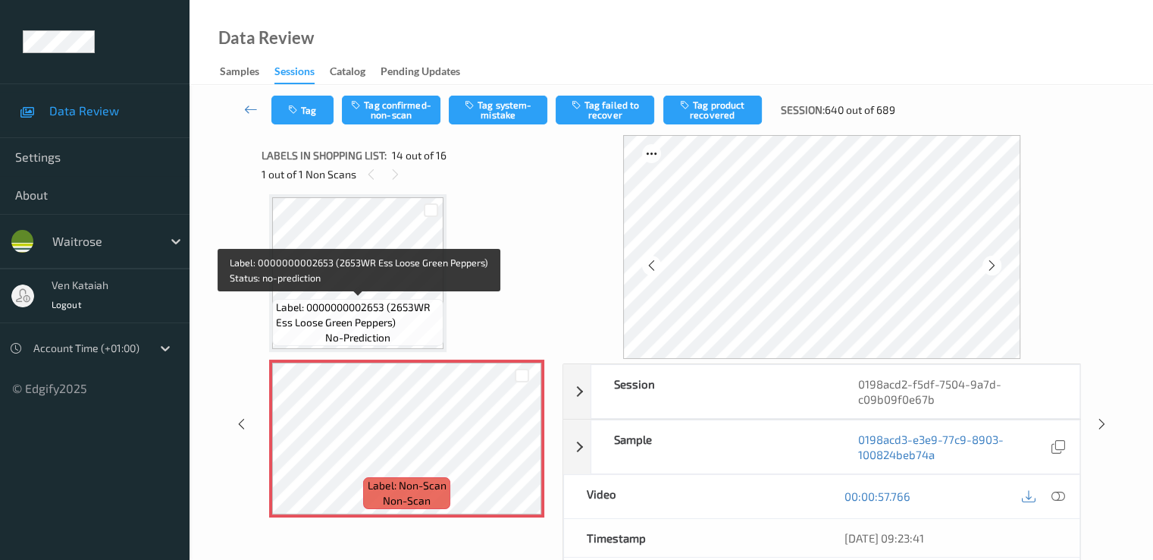
click at [396, 303] on span "Label: 0000000002653 (2653WR Ess Loose Green Peppers)" at bounding box center [358, 315] width 164 height 30
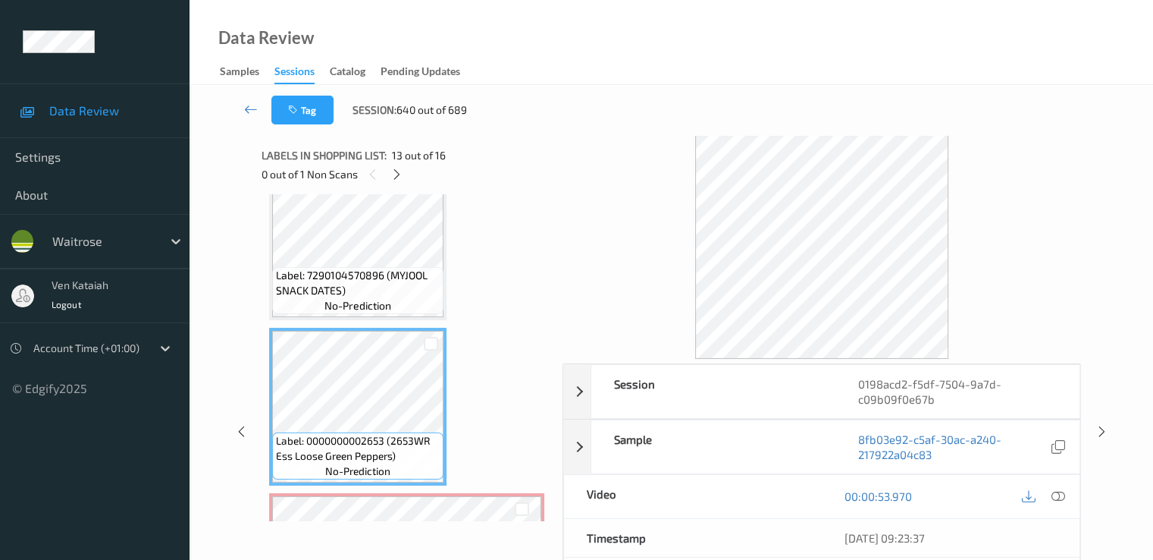
scroll to position [1840, 0]
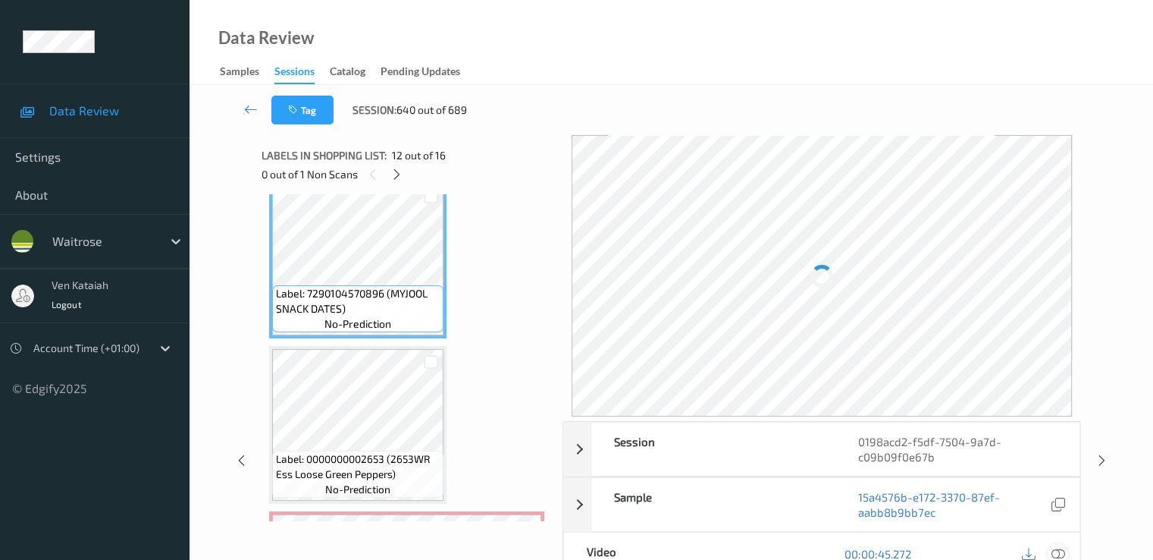
click at [1066, 553] on div at bounding box center [1058, 554] width 20 height 20
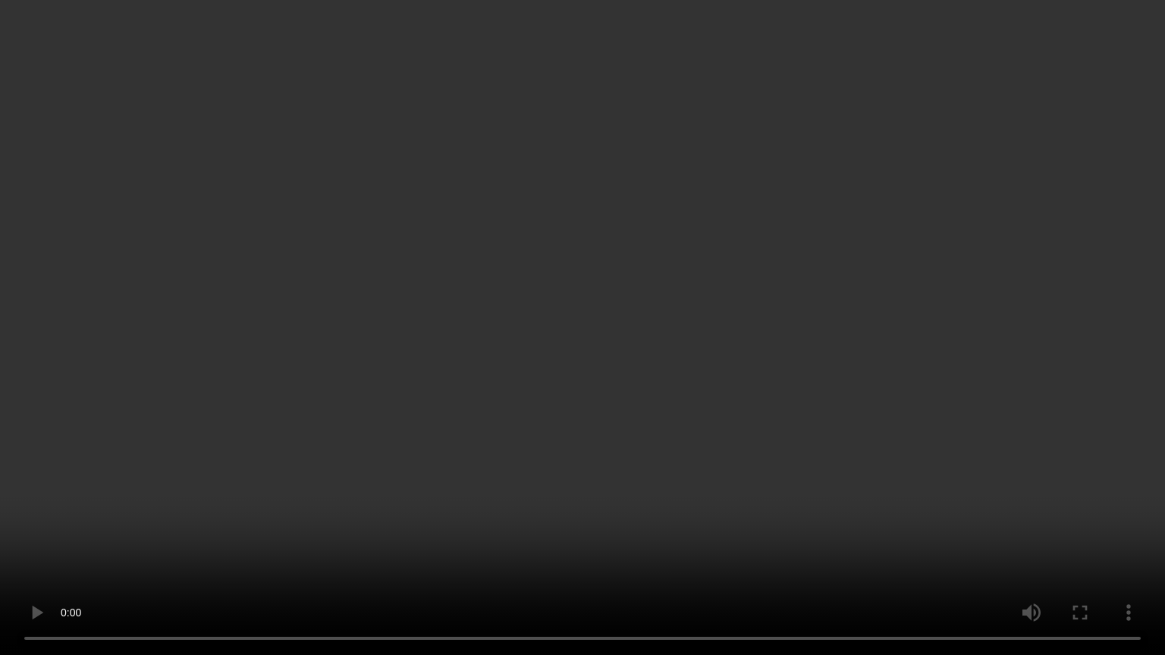
click at [608, 559] on video at bounding box center [582, 327] width 1165 height 655
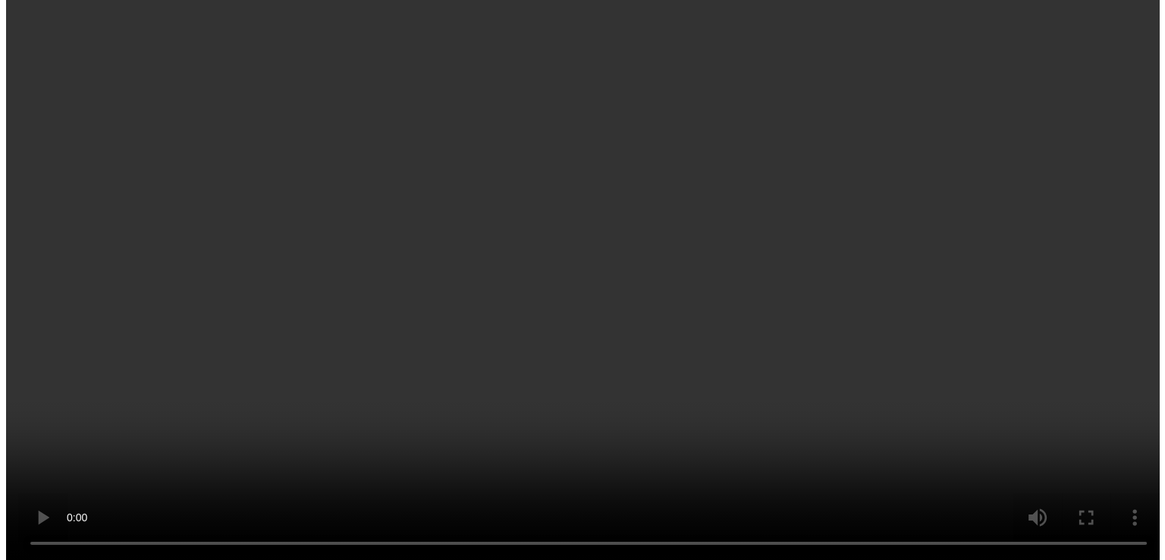
scroll to position [1991, 0]
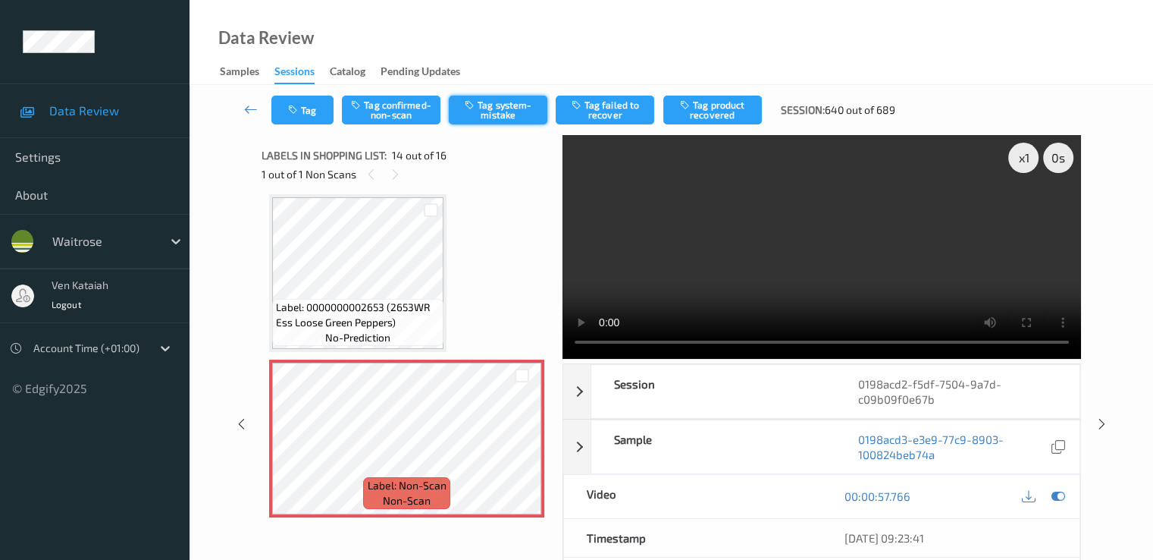
click at [483, 122] on button "Tag system-mistake" at bounding box center [498, 110] width 99 height 29
click at [277, 117] on button "Tag" at bounding box center [302, 110] width 62 height 29
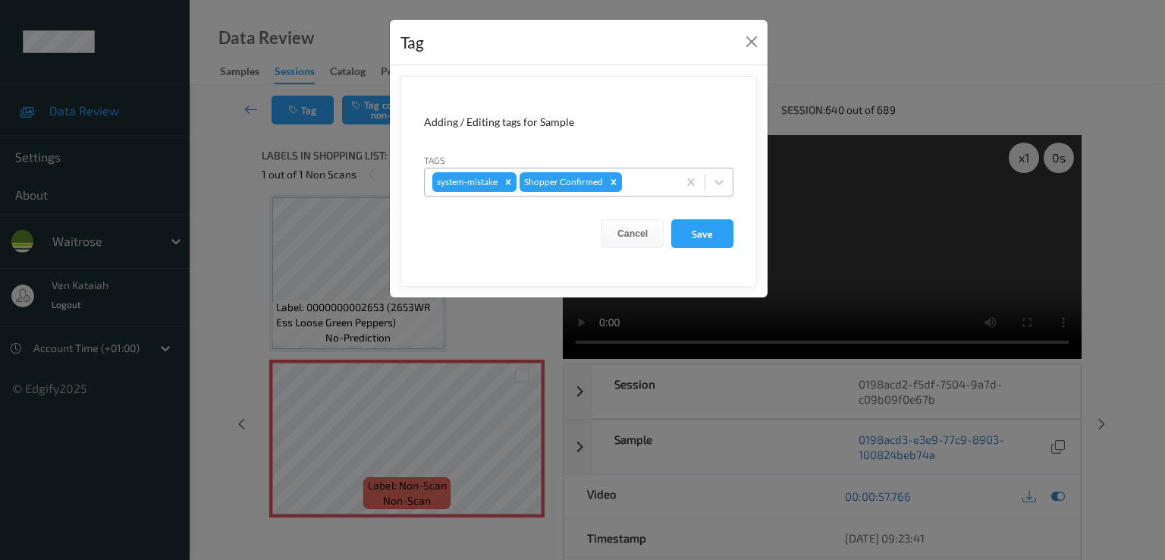
click at [651, 183] on div at bounding box center [647, 182] width 45 height 18
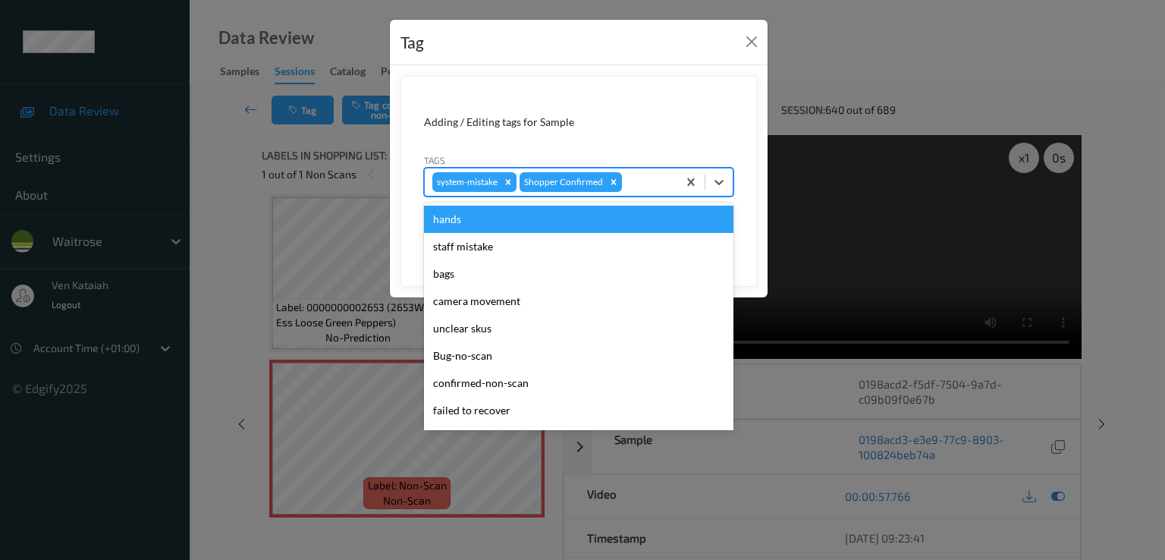
scroll to position [297, 0]
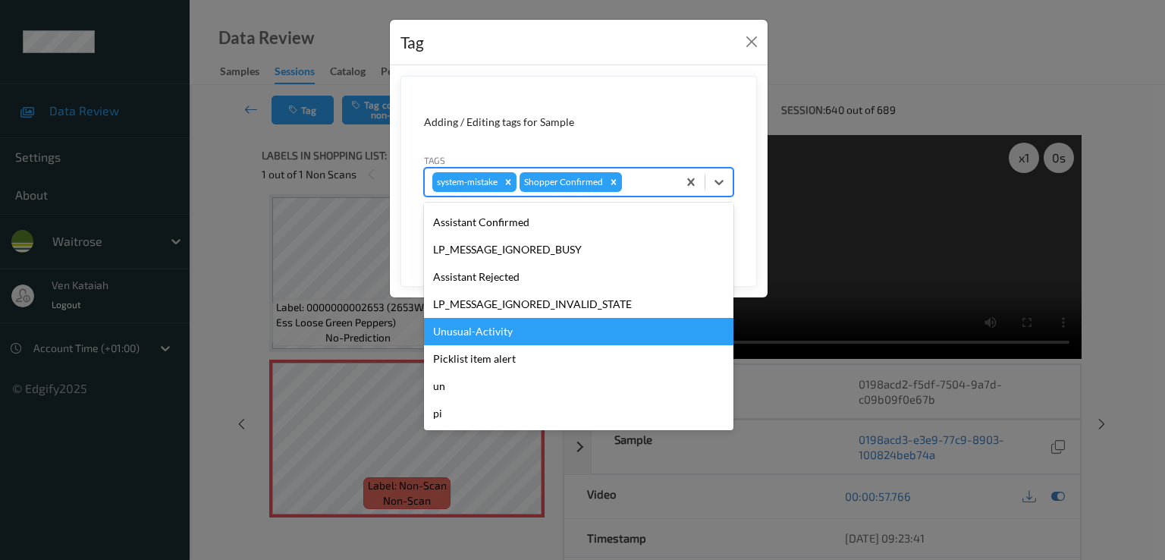
click at [497, 340] on div "Unusual-Activity" at bounding box center [578, 331] width 309 height 27
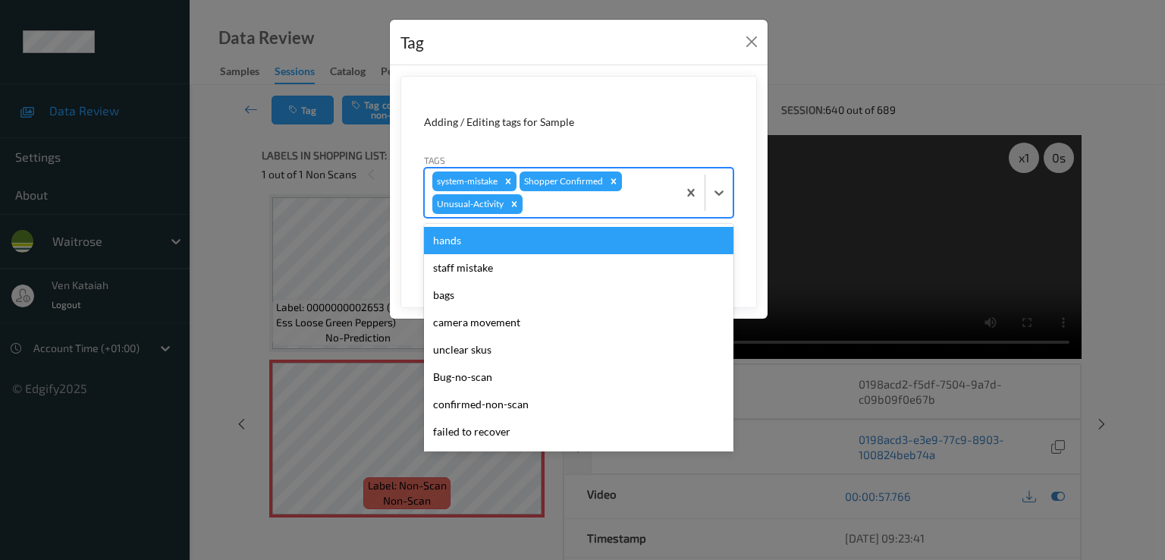
click at [634, 193] on div "system-mistake Shopper Confirmed Unusual-Activity" at bounding box center [551, 192] width 253 height 49
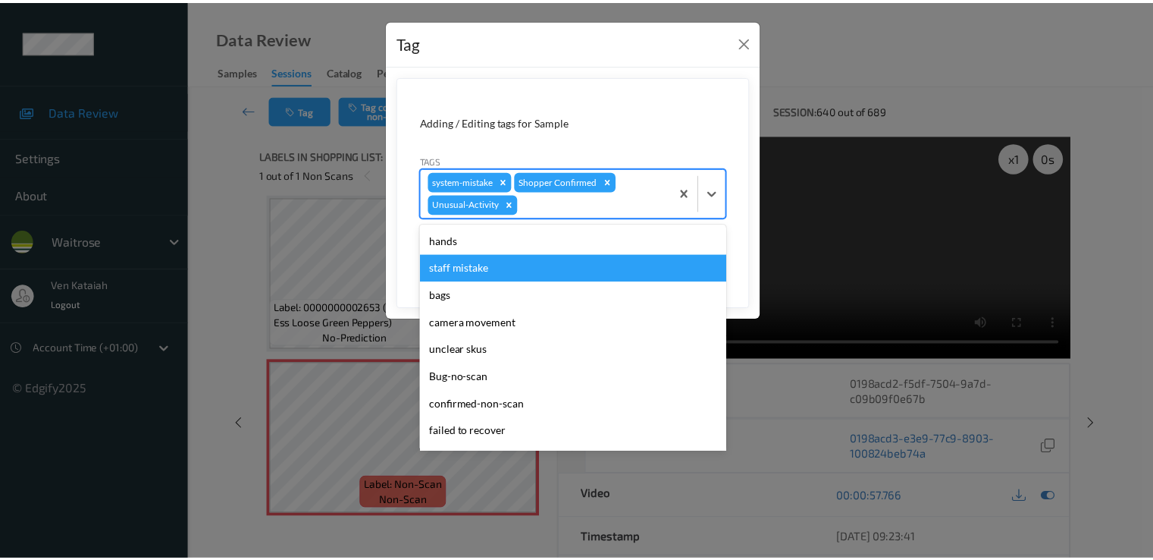
scroll to position [270, 0]
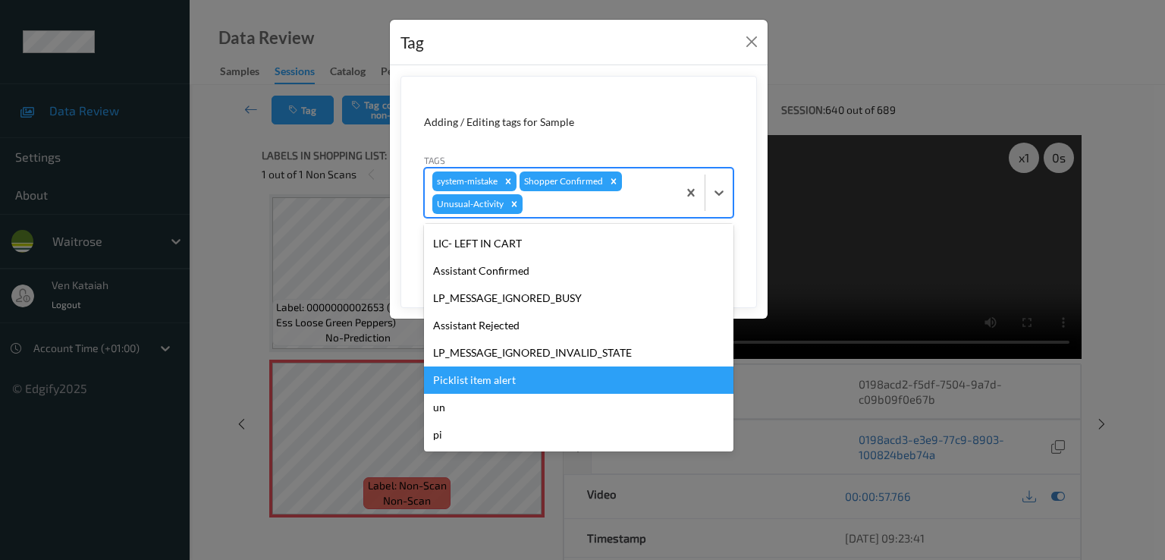
click at [482, 383] on div "Picklist item alert" at bounding box center [578, 379] width 309 height 27
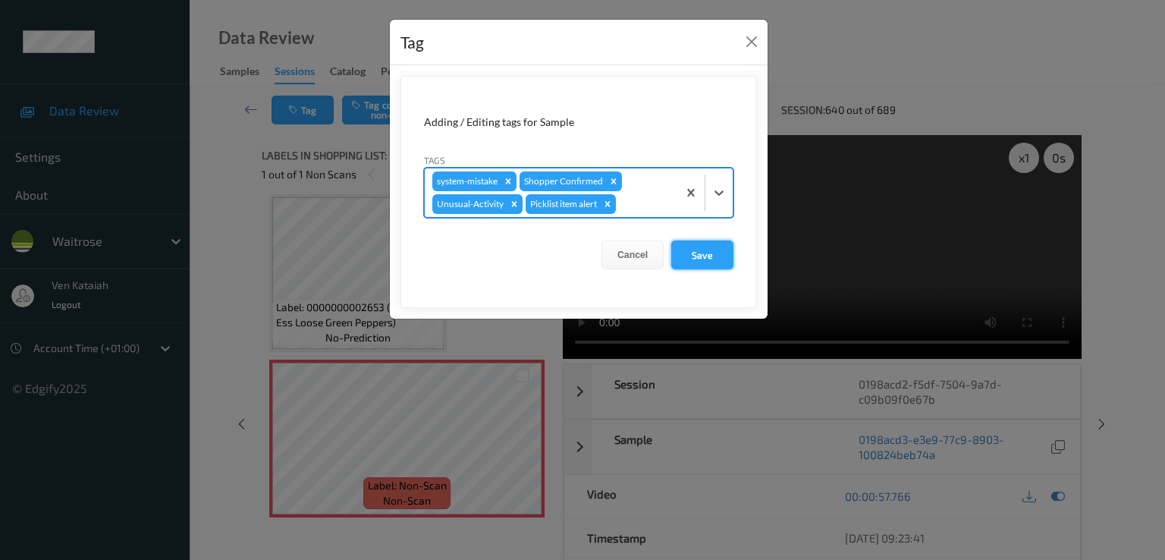
click at [704, 254] on button "Save" at bounding box center [702, 254] width 62 height 29
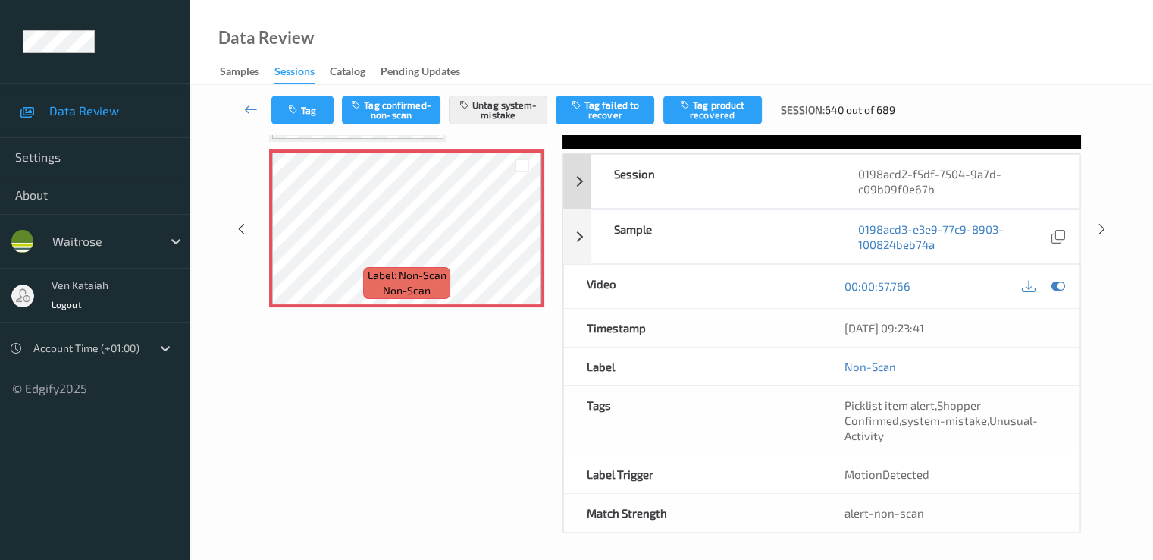
scroll to position [212, 0]
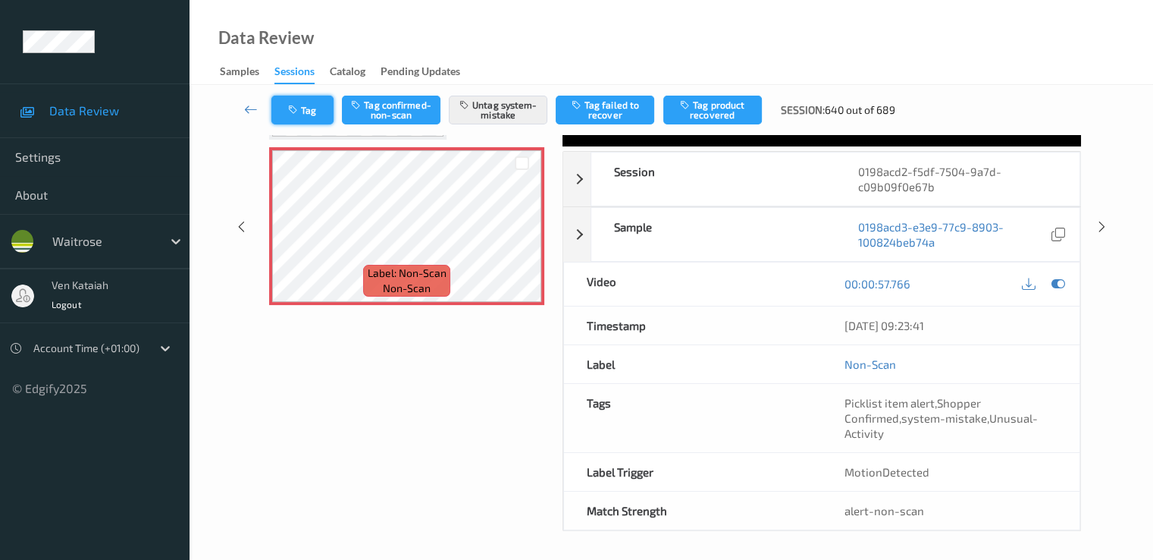
click at [326, 109] on button "Tag" at bounding box center [302, 110] width 62 height 29
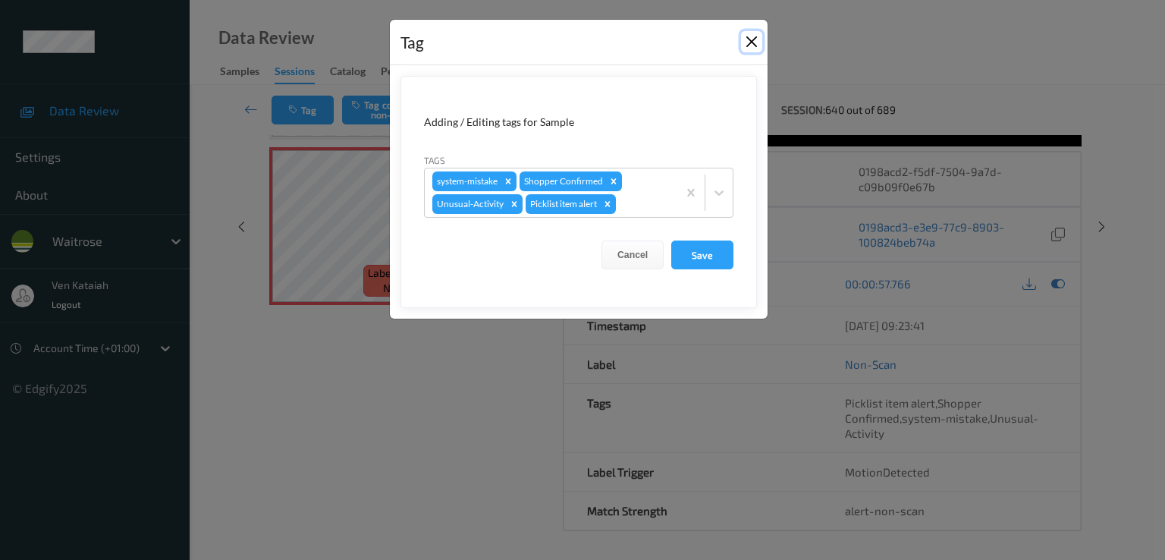
click at [746, 40] on button "Close" at bounding box center [751, 41] width 21 height 21
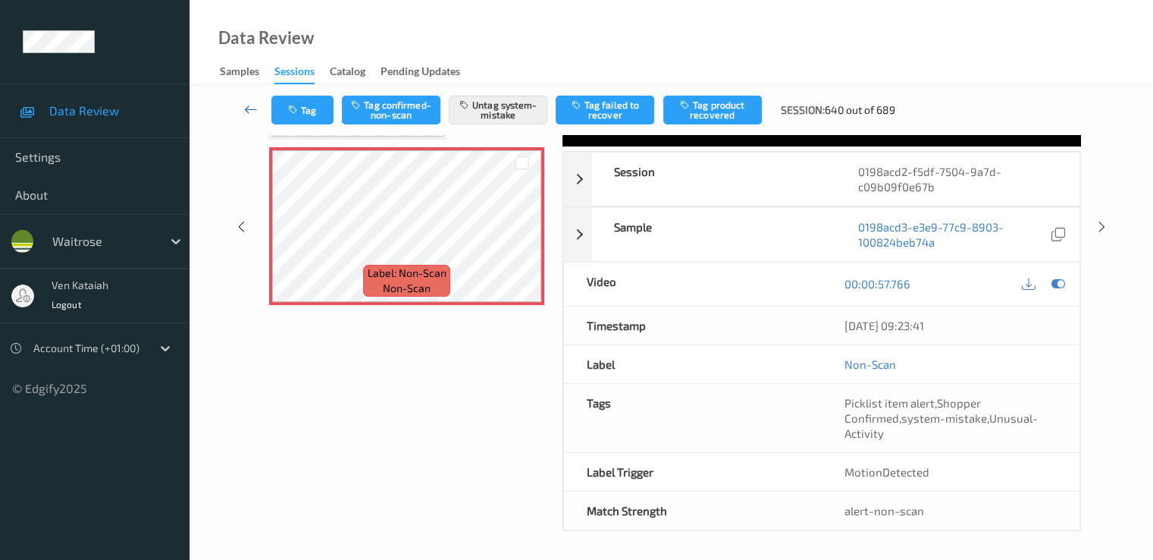
click at [255, 115] on icon at bounding box center [251, 109] width 14 height 15
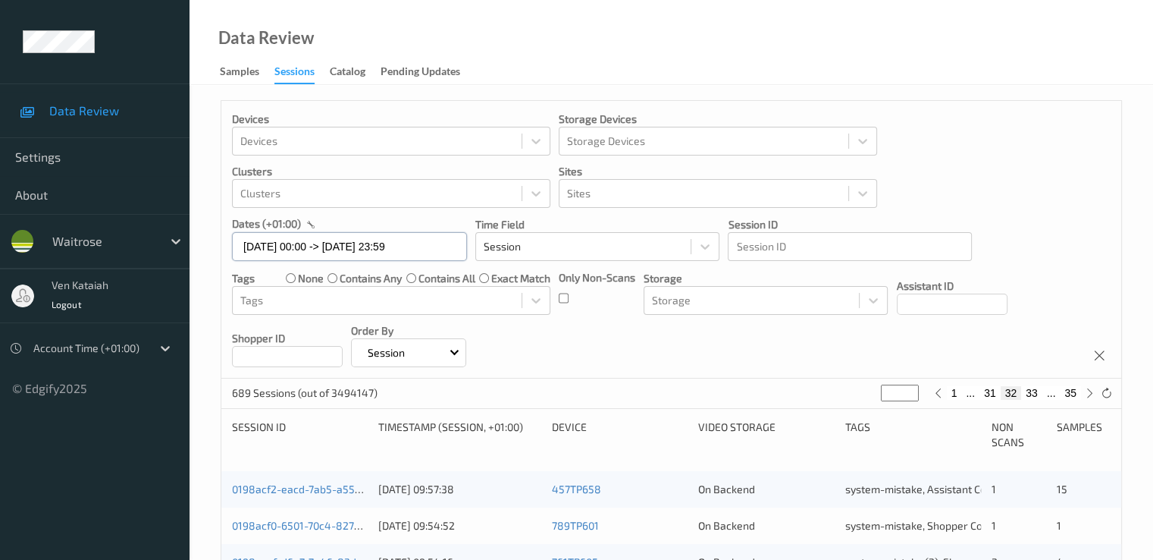
click at [372, 252] on input "15/08/2025 00:00 -> 15/08/2025 23:59" at bounding box center [349, 246] width 235 height 29
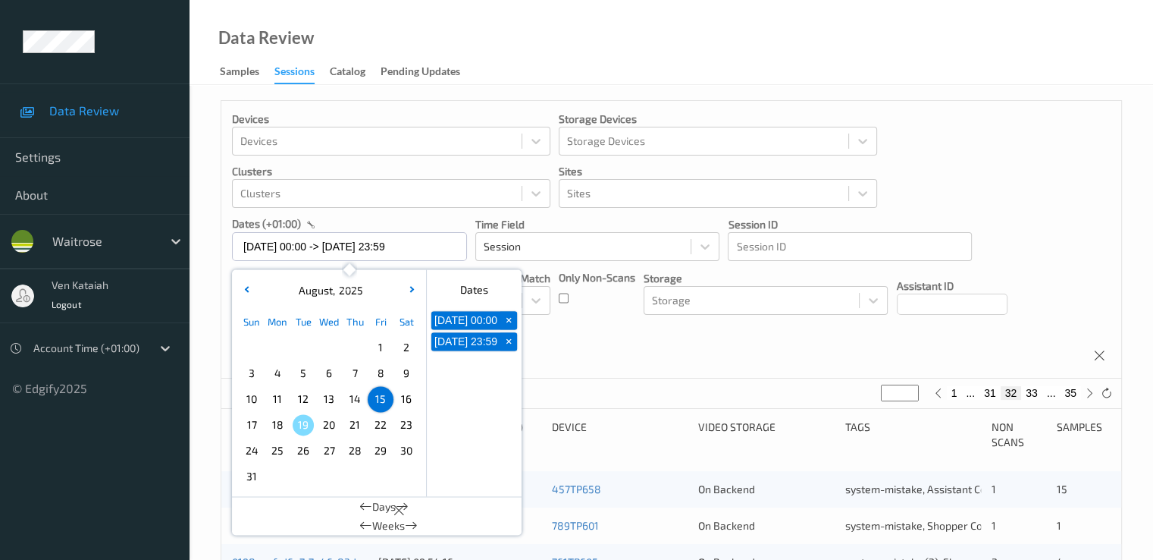
click at [410, 396] on span "16" at bounding box center [406, 398] width 21 height 21
type input "16/08/2025 00:00"
type input "*"
click at [410, 396] on span "16" at bounding box center [406, 398] width 21 height 21
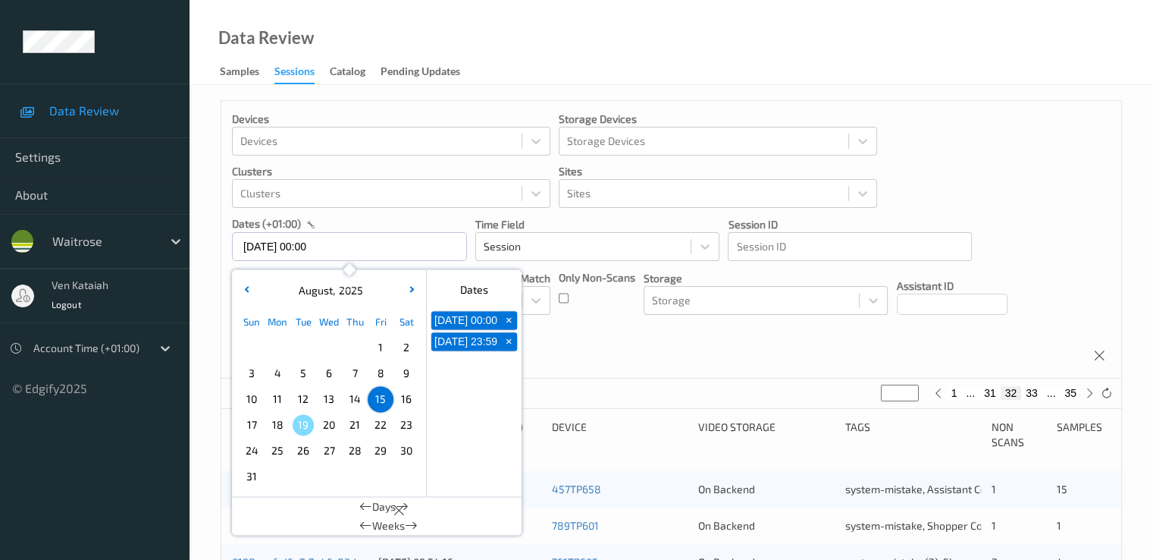
type input "16/08/2025 00:00 -> 16/08/2025 23:59"
click at [601, 318] on div "Devices Devices Storage Devices Storage Devices Clusters Clusters Sites Sites d…" at bounding box center [671, 240] width 900 height 278
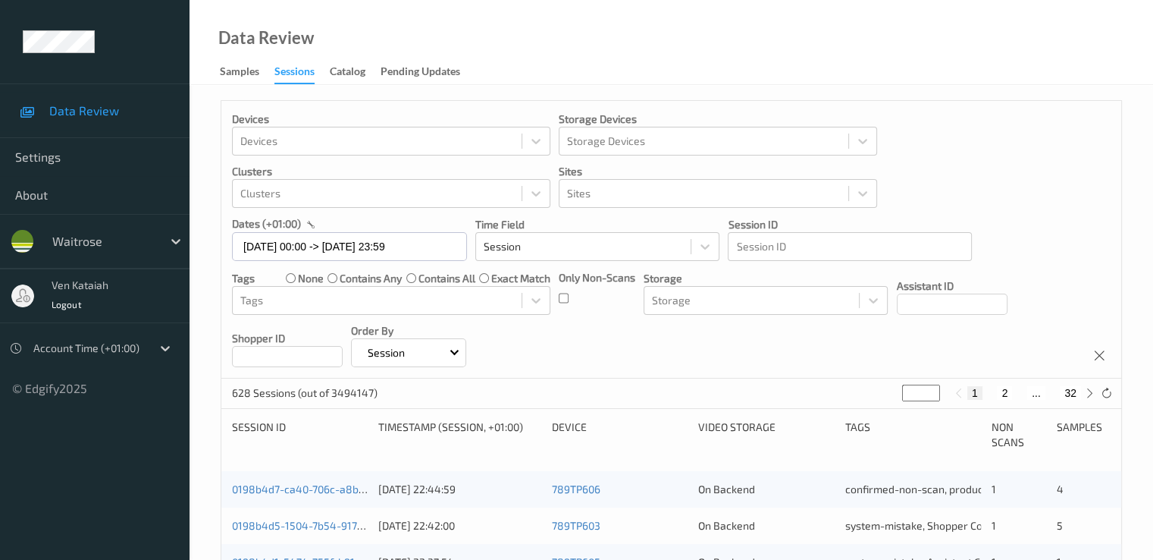
drag, startPoint x: 910, startPoint y: 386, endPoint x: 893, endPoint y: 387, distance: 17.5
click at [893, 387] on div "628 Sessions (out of 3494147) * 1 2 ... 32" at bounding box center [671, 393] width 900 height 30
type input "*"
type input "**"
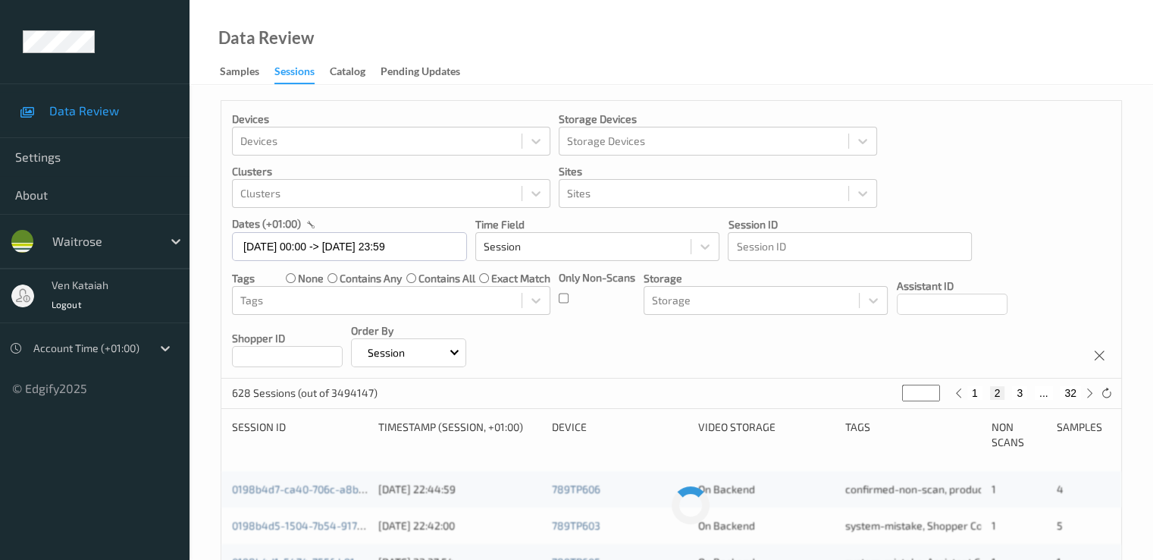
type input "**"
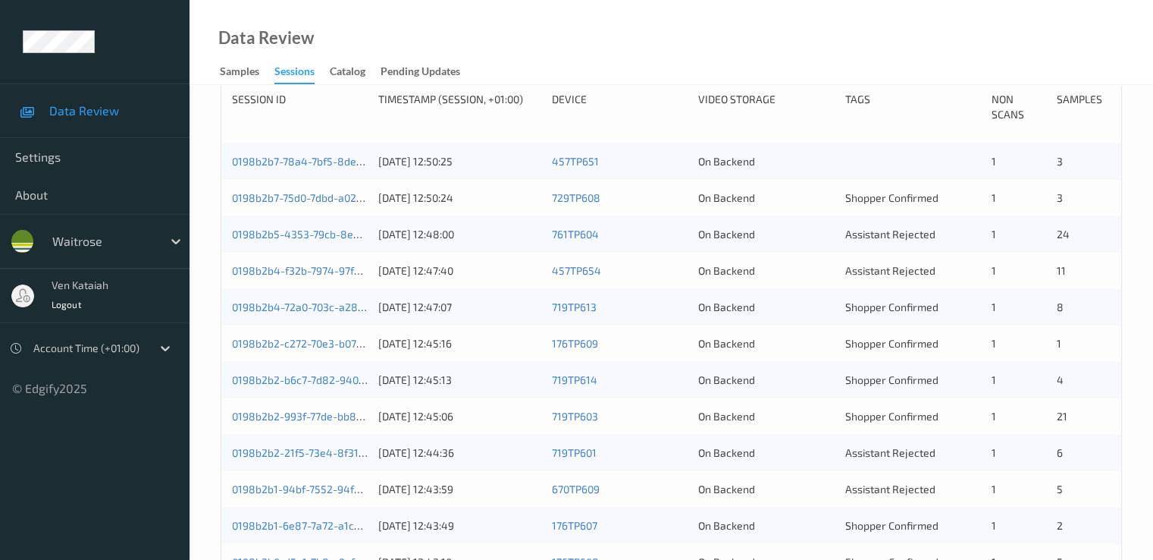
scroll to position [303, 0]
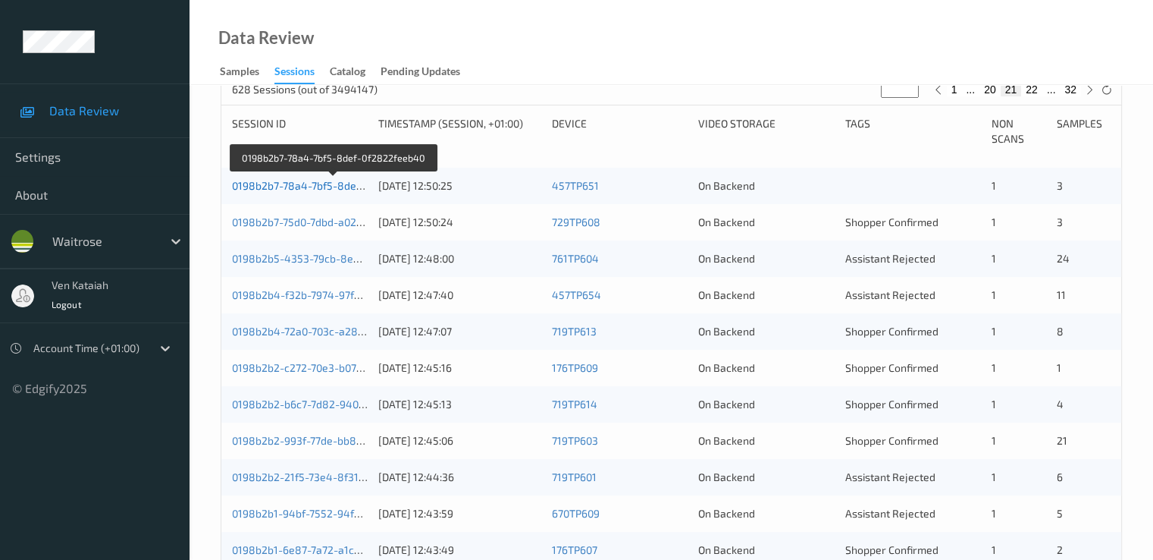
click at [309, 186] on link "0198b2b7-78a4-7bf5-8def-0f2822feeb40" at bounding box center [333, 185] width 202 height 13
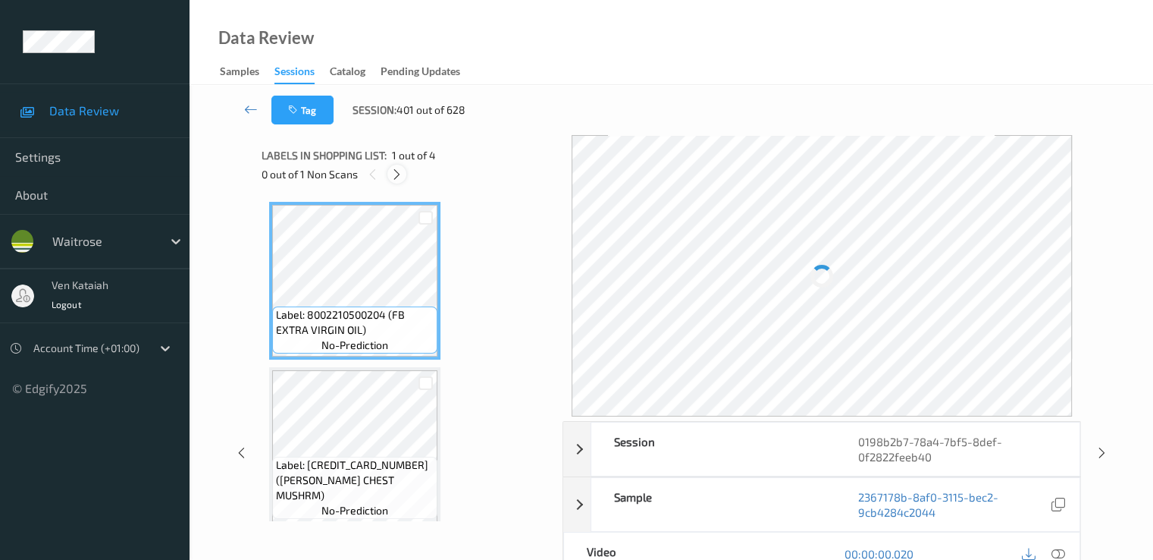
click at [395, 175] on icon at bounding box center [397, 175] width 13 height 14
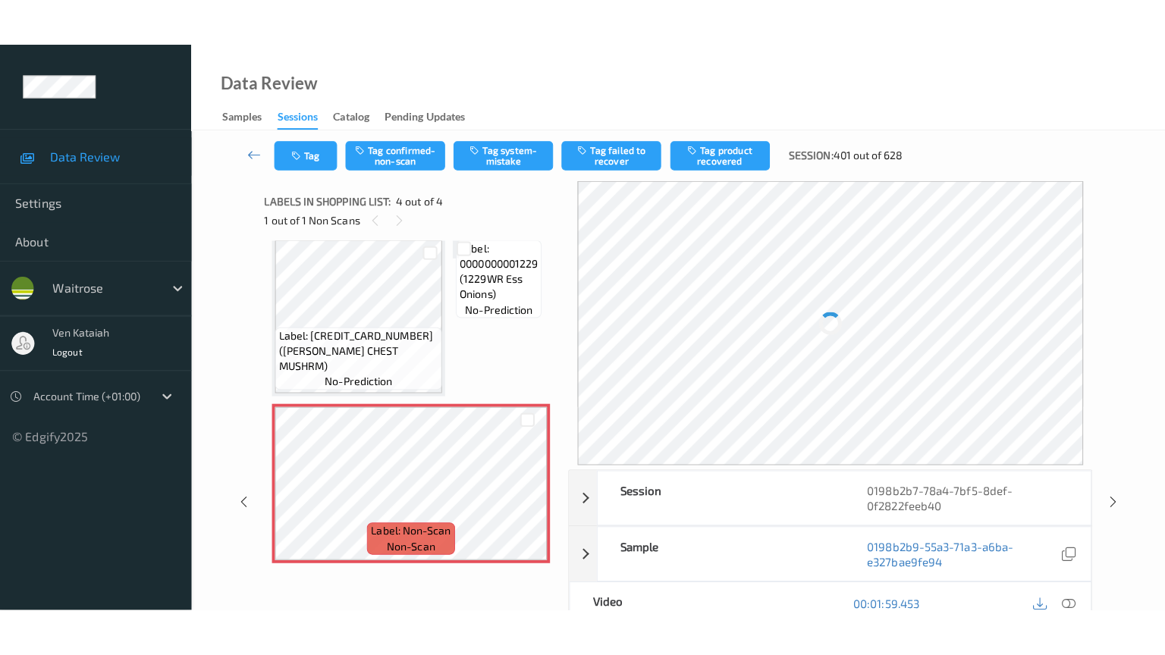
scroll to position [329, 0]
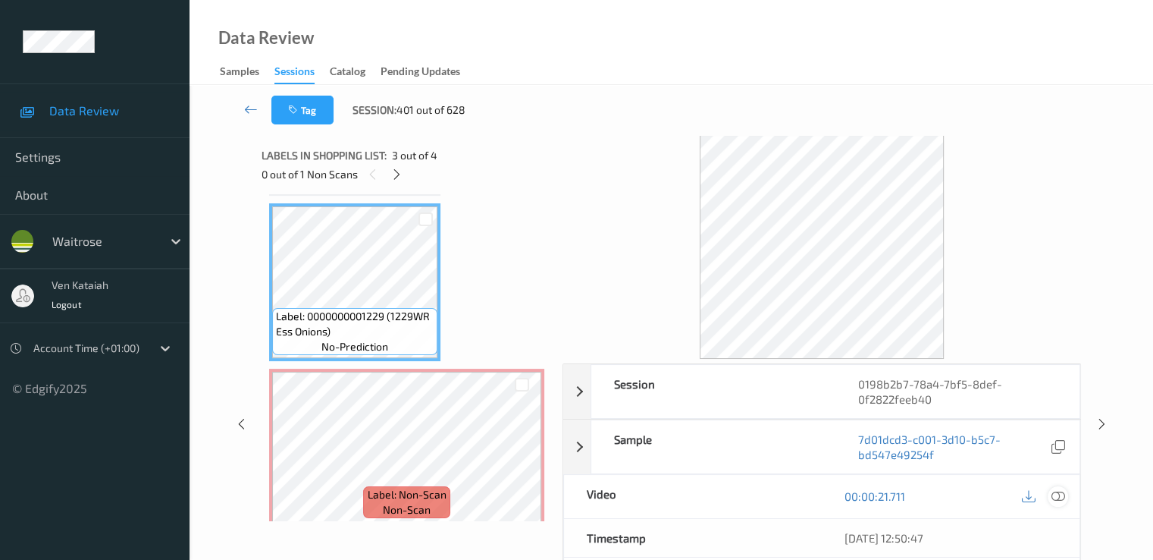
click at [1056, 498] on icon at bounding box center [1058, 496] width 14 height 14
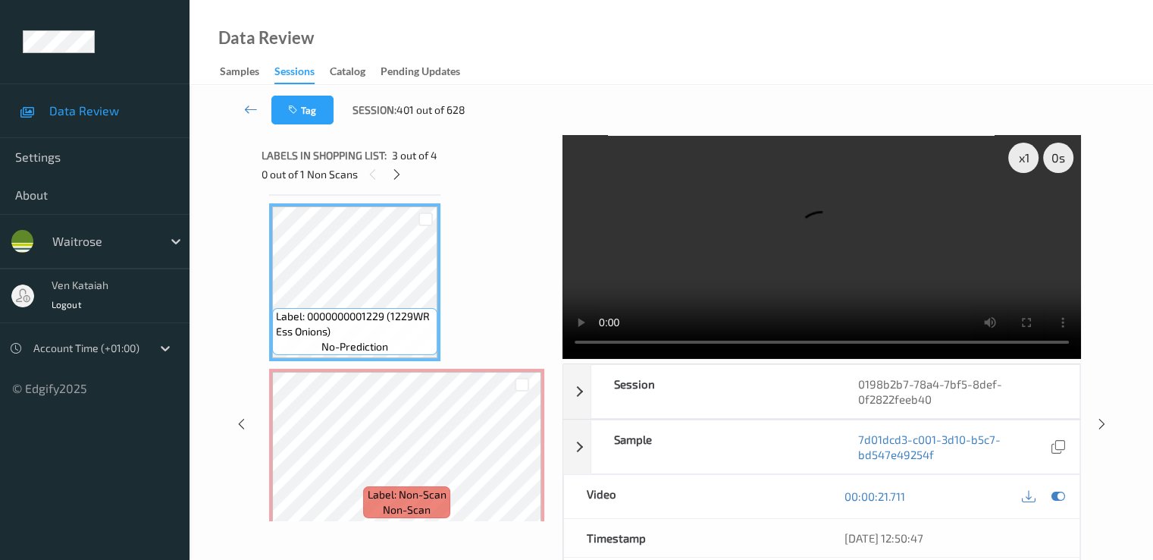
scroll to position [246, 0]
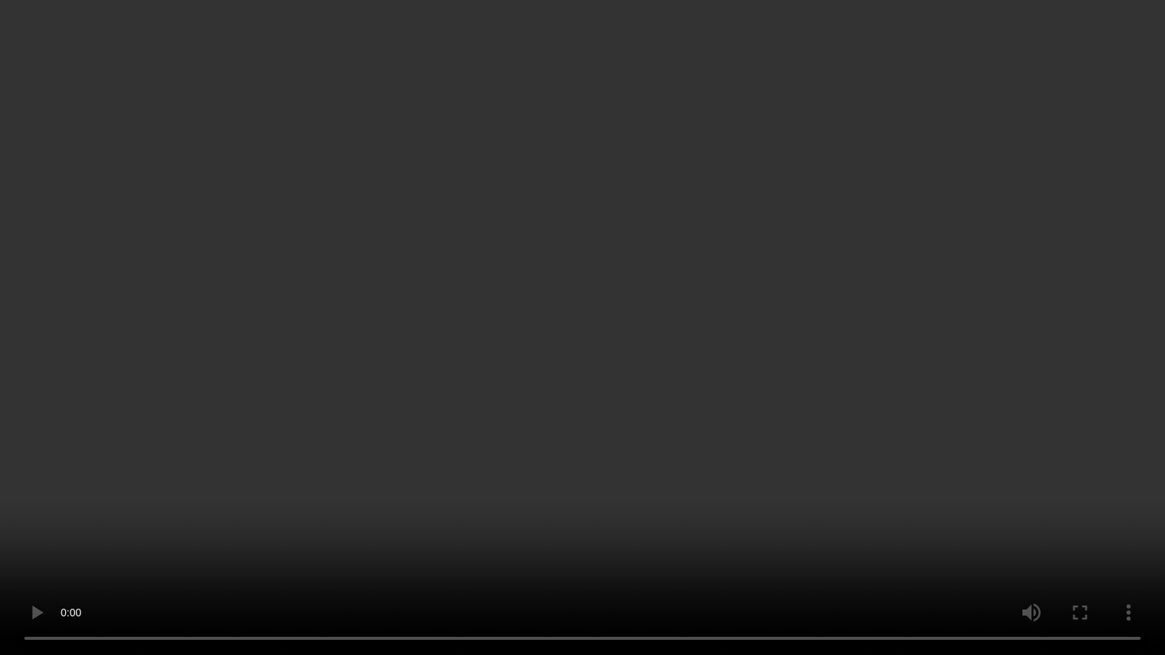
click at [197, 436] on video at bounding box center [582, 327] width 1165 height 655
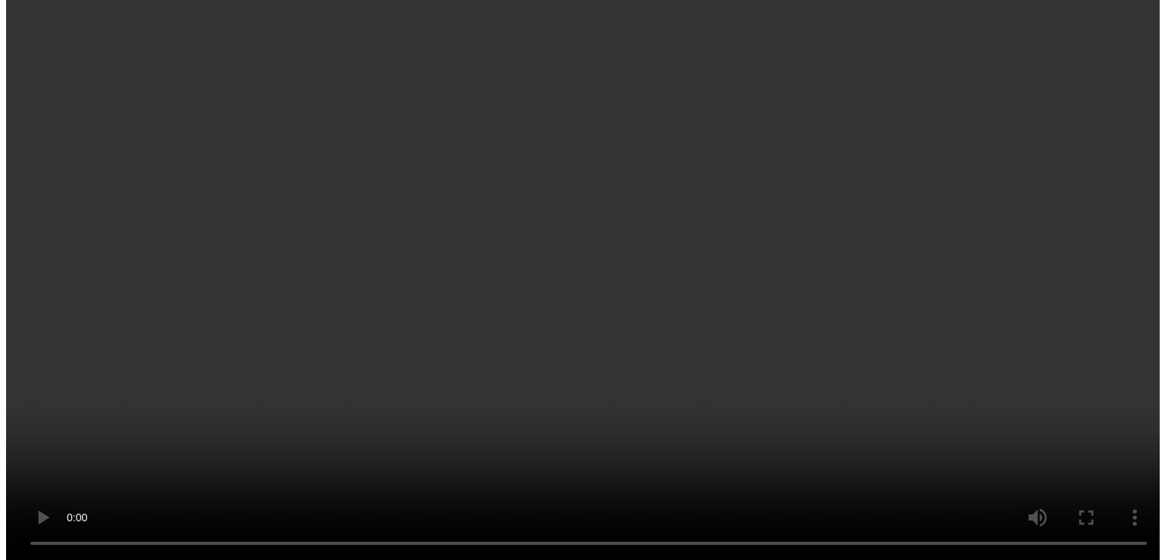
scroll to position [342, 0]
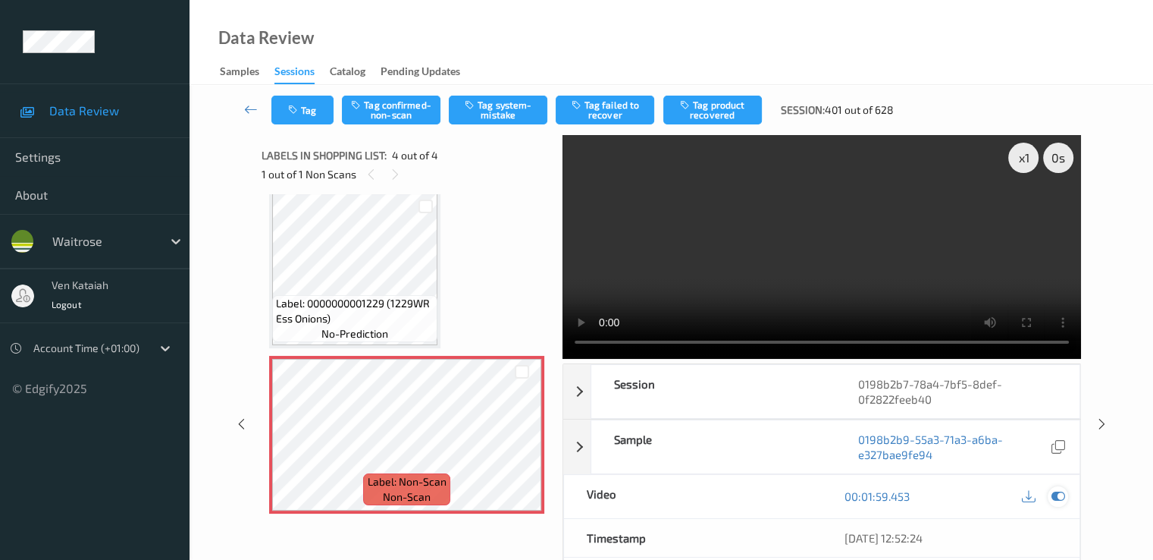
click at [1062, 496] on icon at bounding box center [1058, 496] width 14 height 14
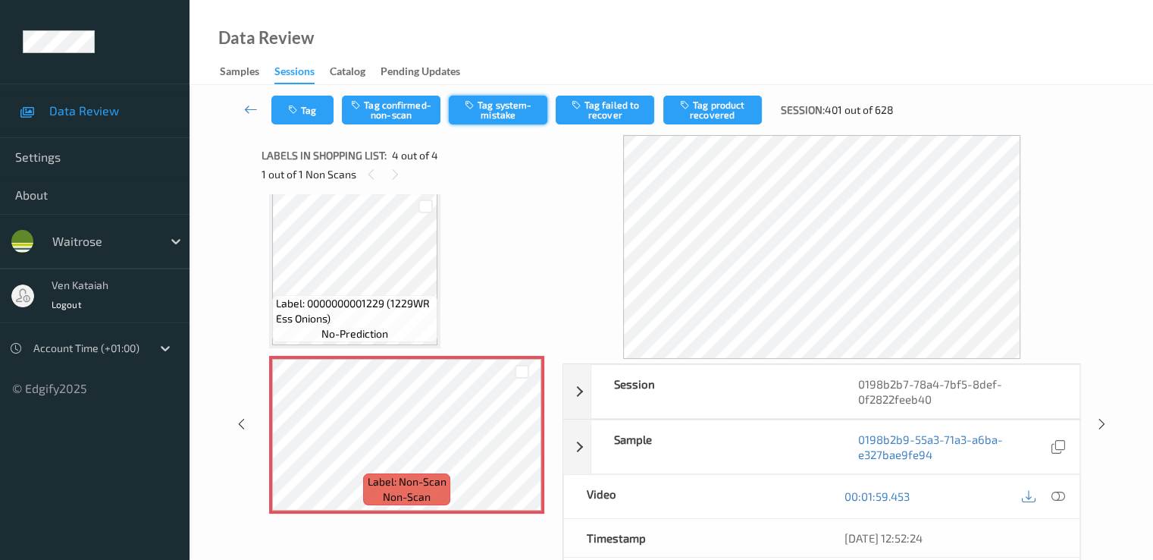
click at [484, 119] on button "Tag system-mistake" at bounding box center [498, 110] width 99 height 29
click at [296, 117] on button "Tag" at bounding box center [302, 110] width 62 height 29
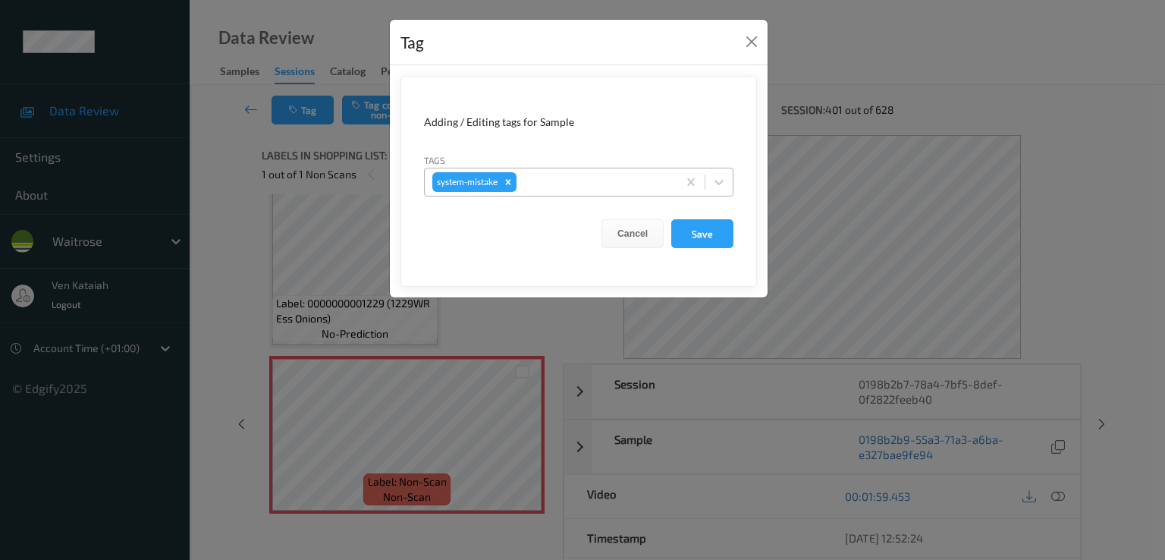
click at [599, 190] on div "system-mistake" at bounding box center [551, 182] width 253 height 26
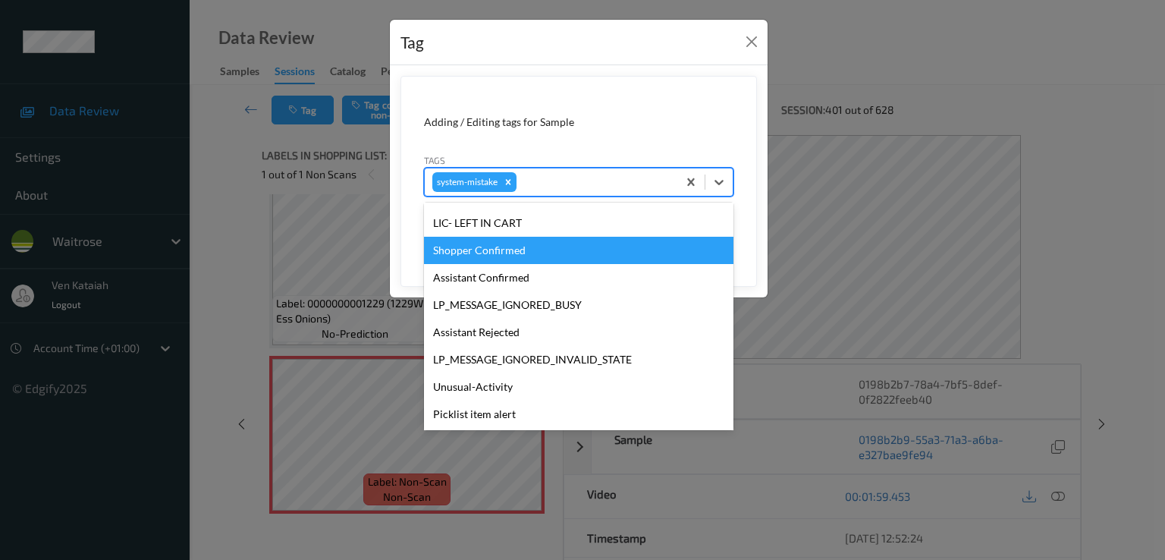
scroll to position [325, 0]
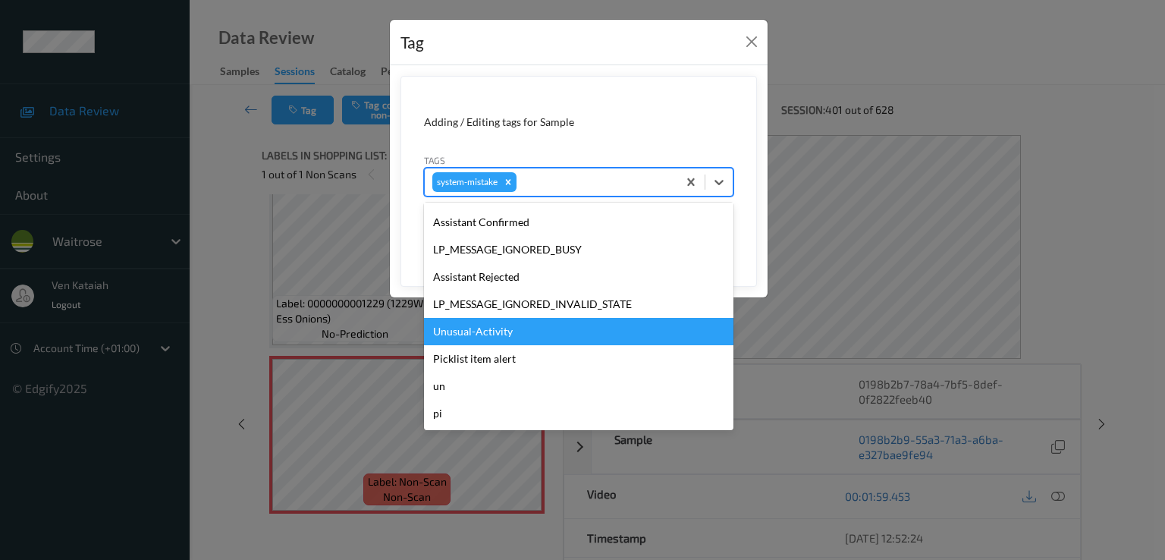
click at [476, 341] on div "Unusual-Activity" at bounding box center [578, 331] width 309 height 27
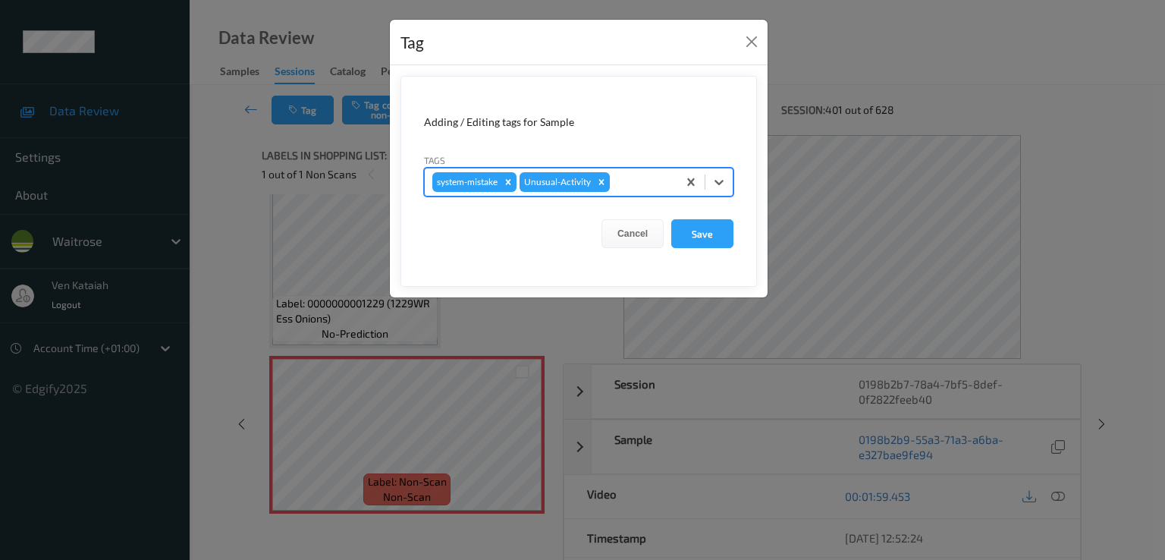
click at [631, 180] on div at bounding box center [641, 182] width 57 height 18
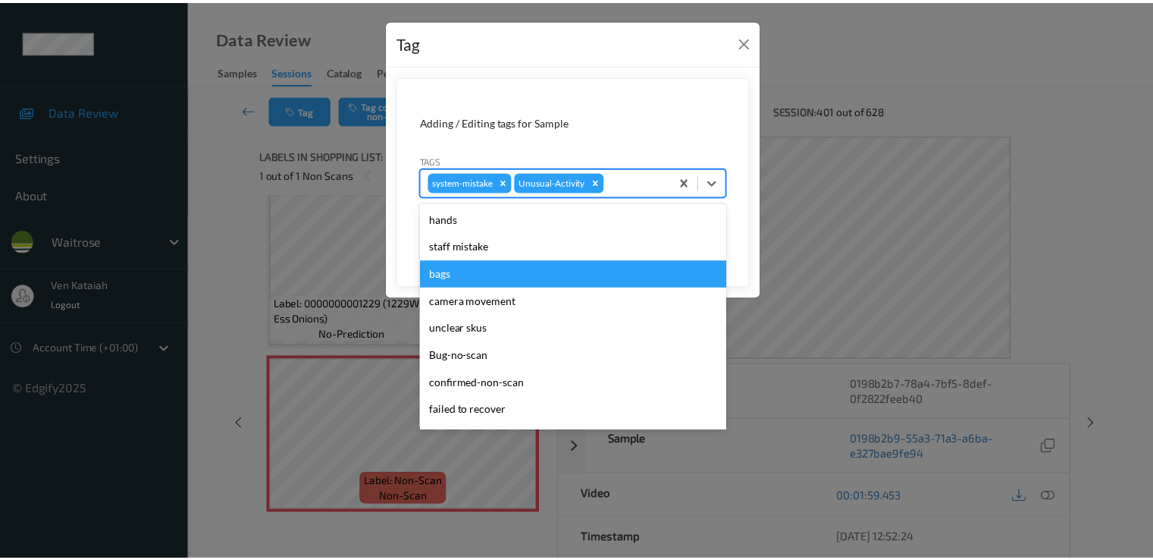
scroll to position [297, 0]
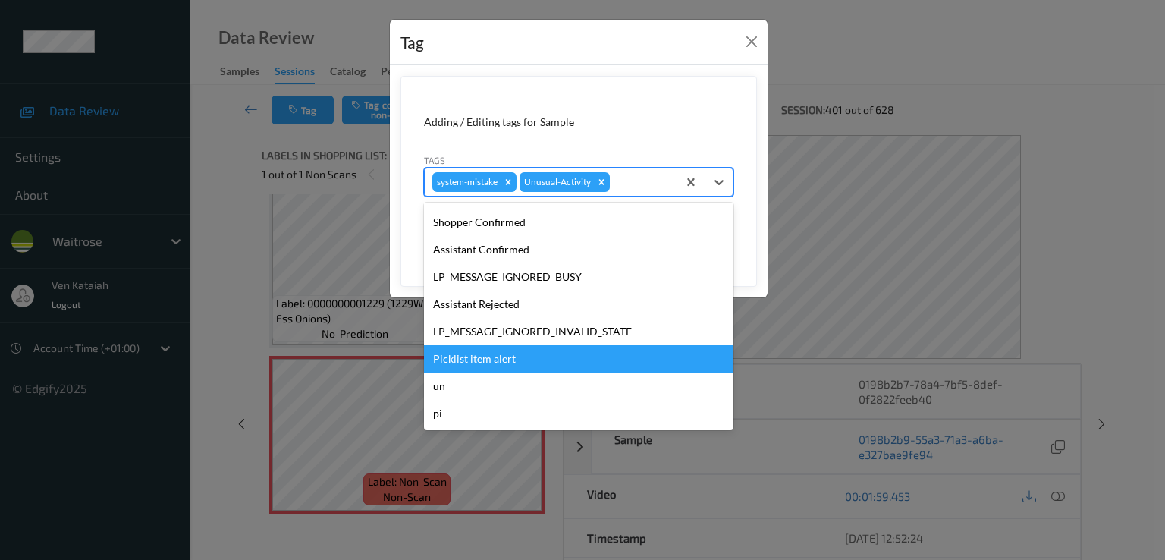
click at [491, 353] on div "Picklist item alert" at bounding box center [578, 358] width 309 height 27
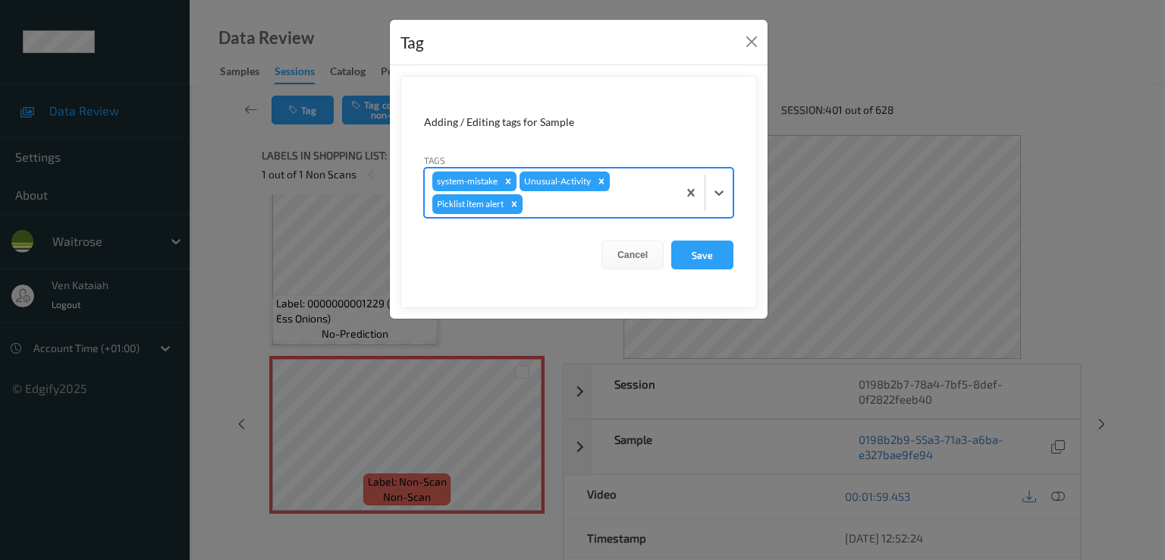
click at [709, 237] on form "Adding / Editing tags for Sample Tags option Picklist item alert, selected. Sel…" at bounding box center [578, 192] width 356 height 232
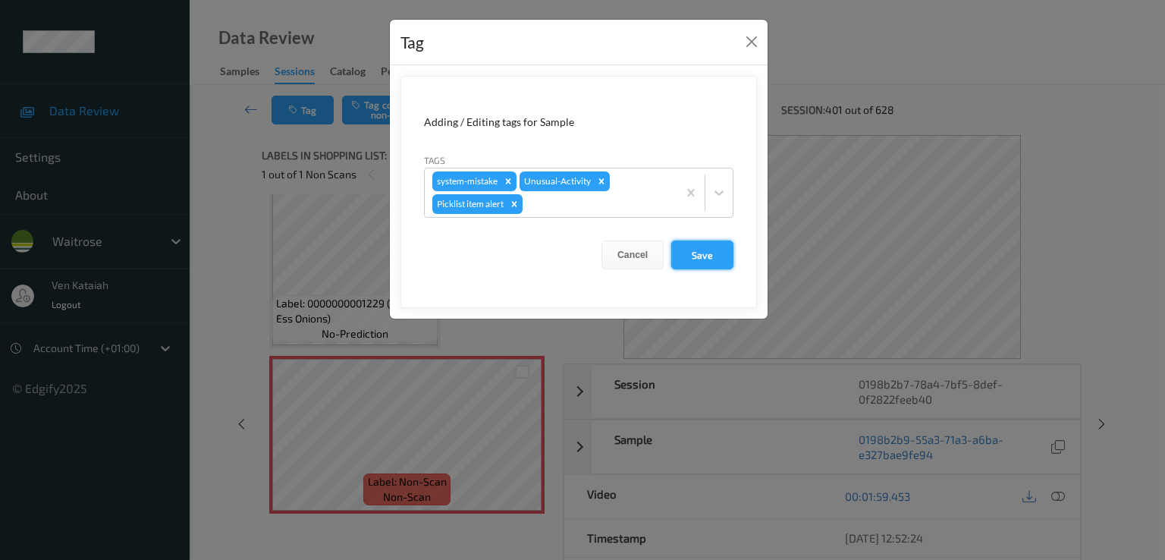
click at [701, 251] on button "Save" at bounding box center [702, 254] width 62 height 29
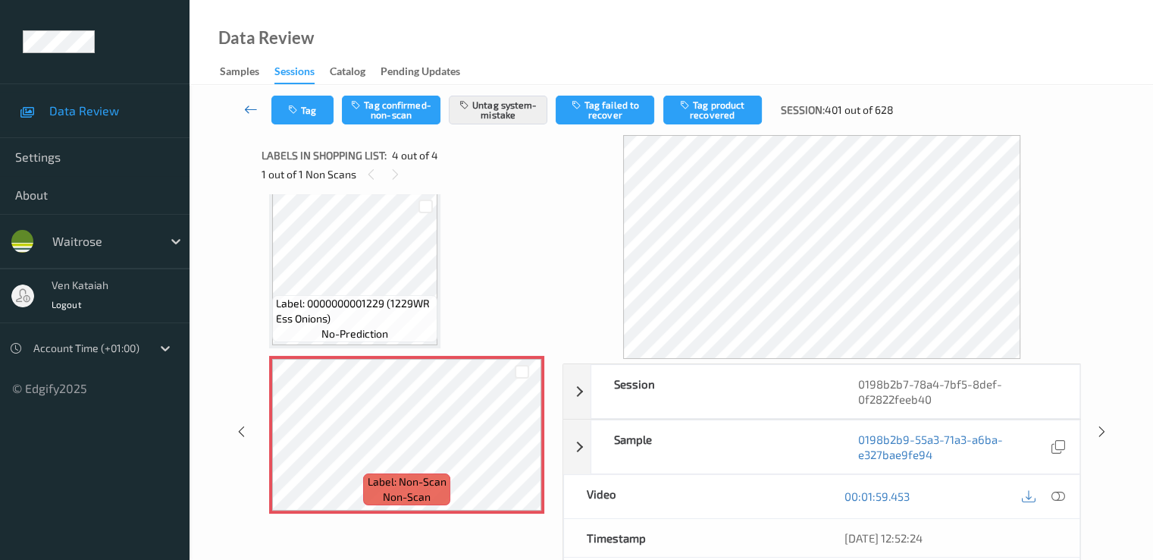
click at [258, 107] on icon at bounding box center [251, 109] width 14 height 15
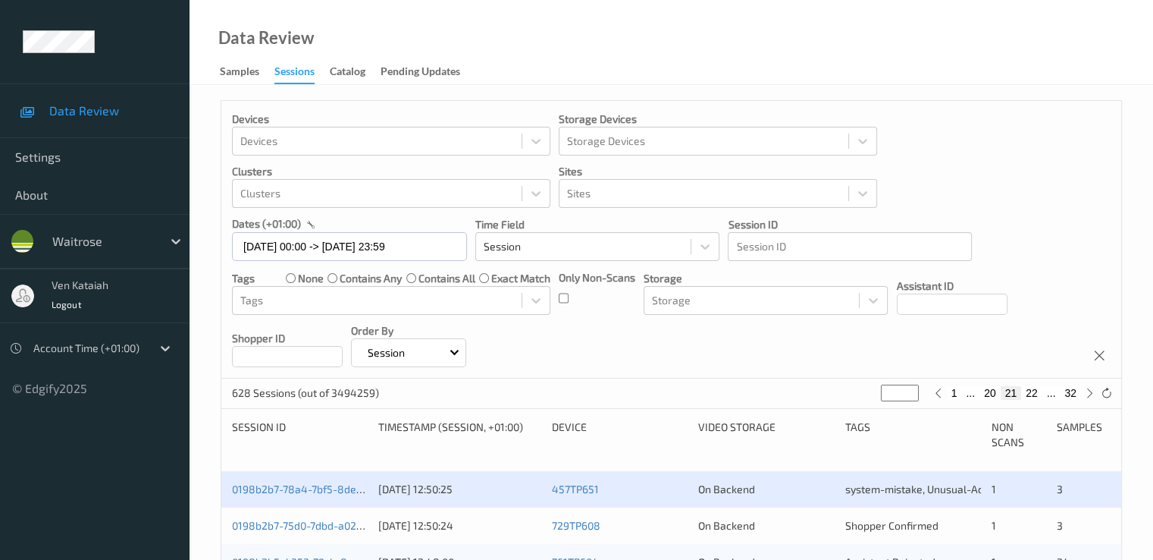
scroll to position [152, 0]
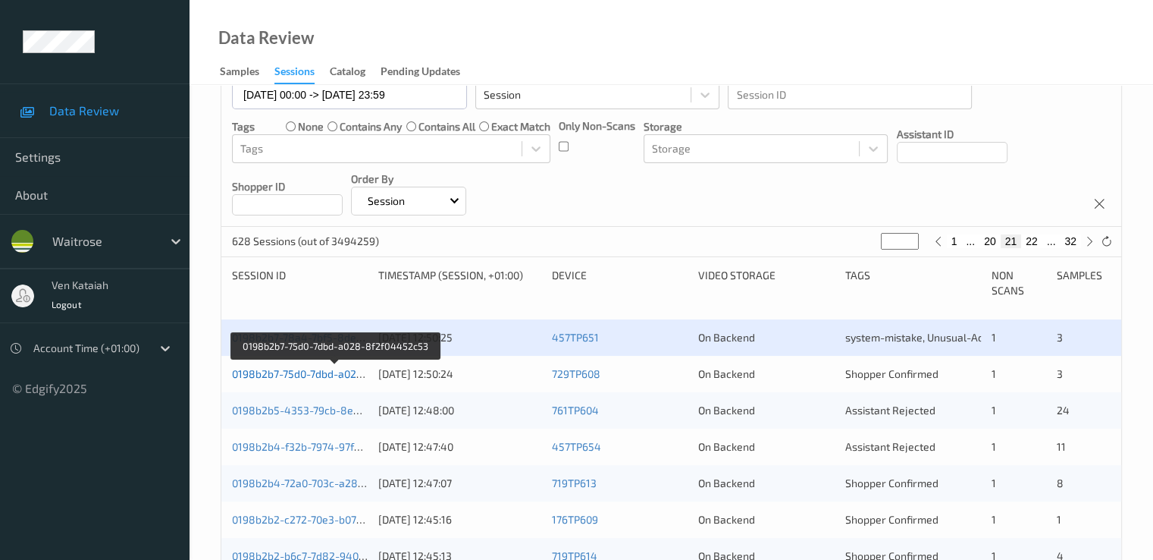
click at [291, 374] on link "0198b2b7-75d0-7dbd-a028-8f2f04452c53" at bounding box center [334, 373] width 205 height 13
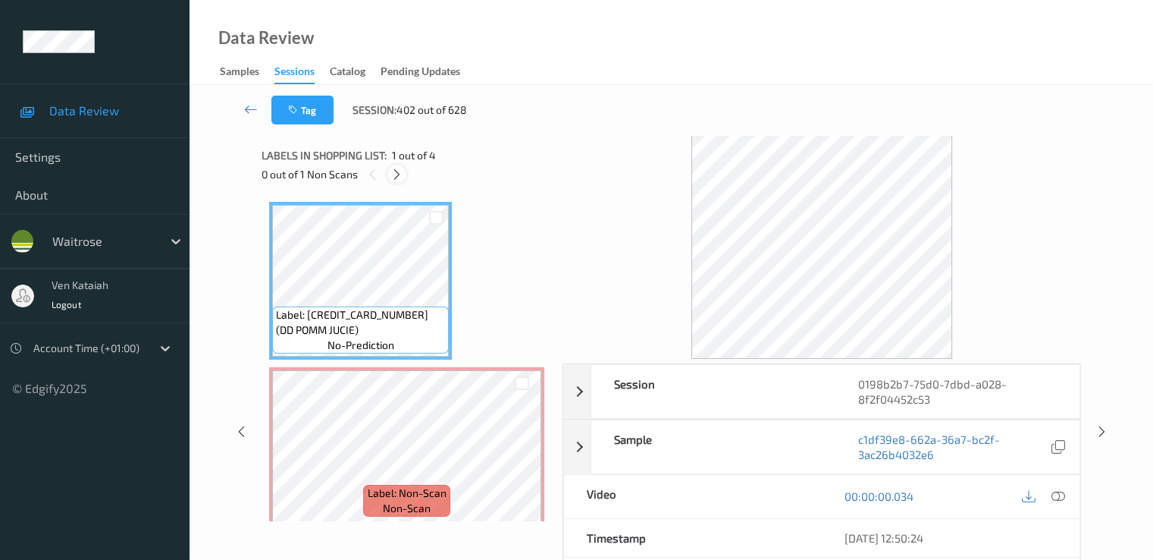
click at [394, 168] on icon at bounding box center [397, 175] width 13 height 14
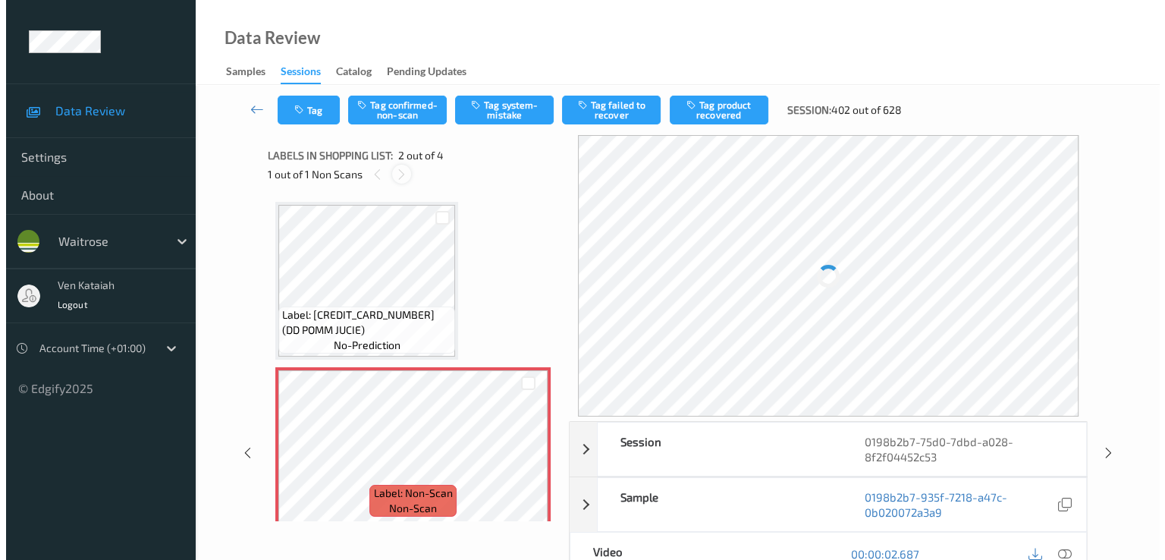
scroll to position [8, 0]
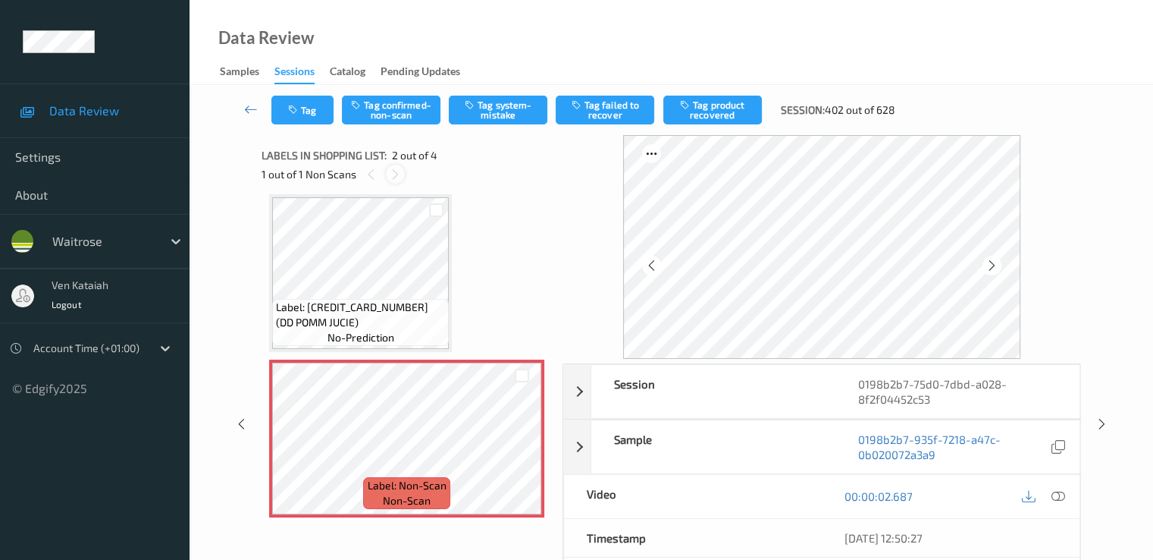
click at [397, 171] on icon at bounding box center [395, 175] width 13 height 14
click at [516, 445] on icon at bounding box center [522, 451] width 13 height 14
click at [528, 453] on icon at bounding box center [522, 451] width 13 height 14
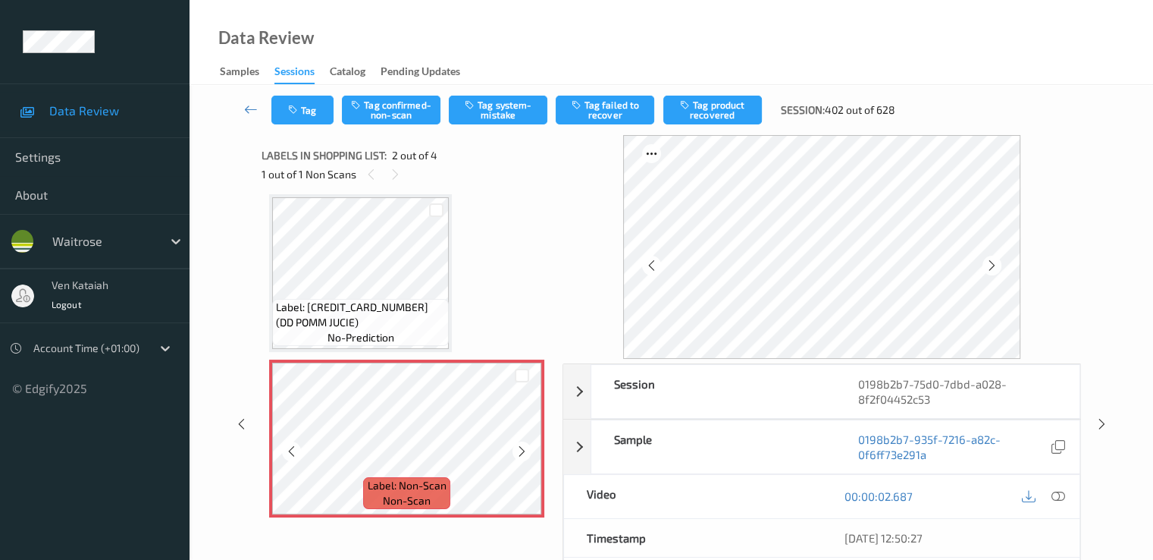
click at [528, 453] on icon at bounding box center [522, 451] width 13 height 14
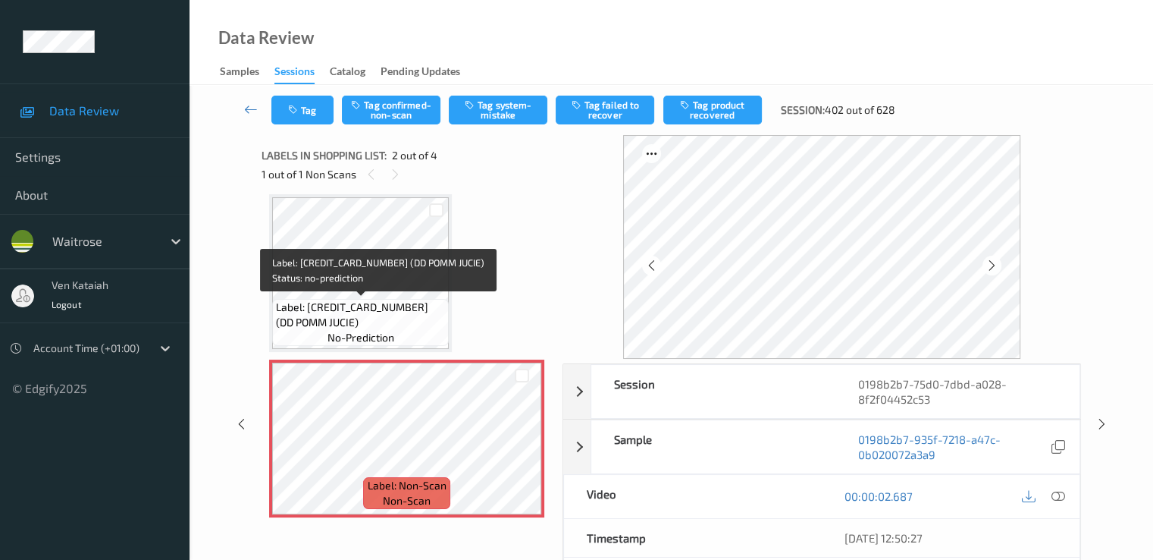
click at [400, 300] on span "Label: 5060549323300 (DD POMM JUCIE)" at bounding box center [360, 315] width 169 height 30
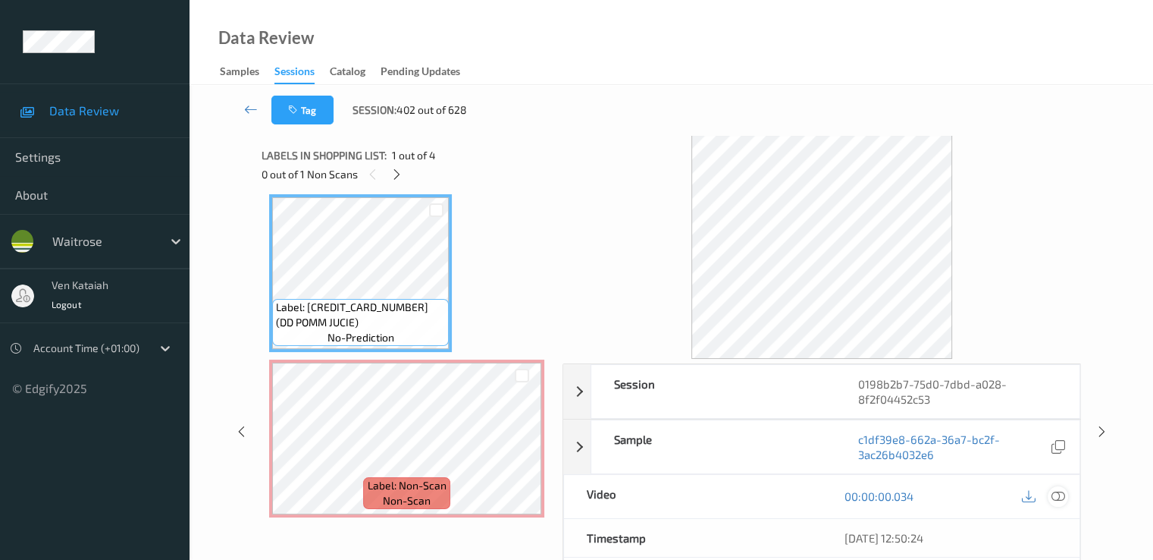
click at [1055, 492] on icon at bounding box center [1058, 496] width 14 height 14
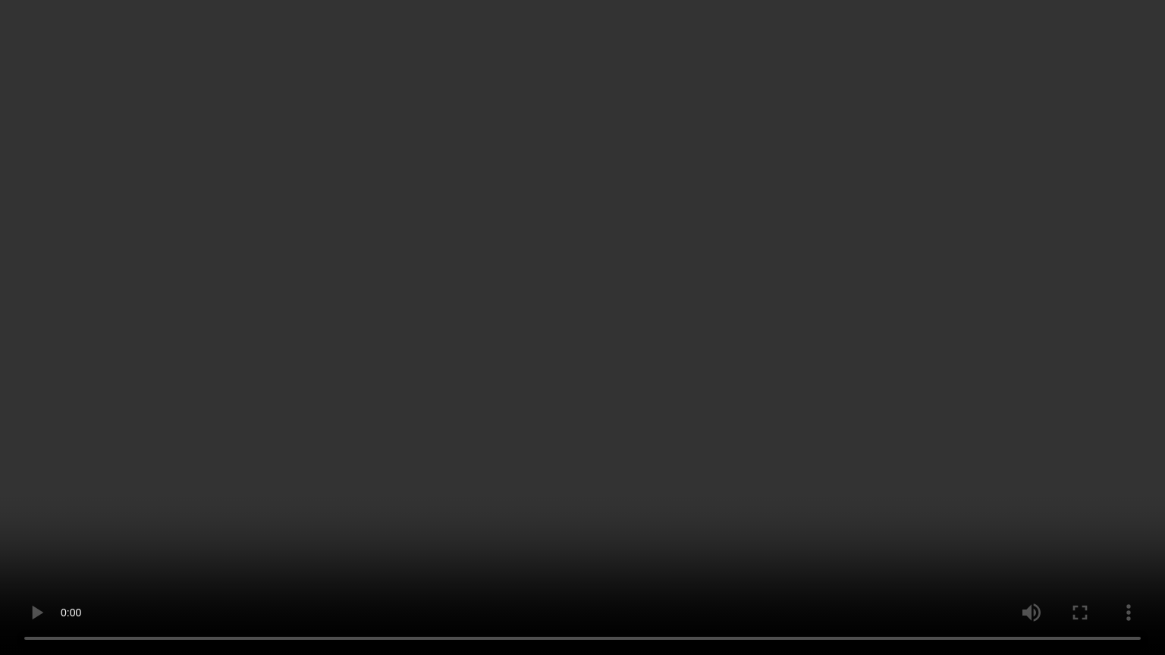
click at [778, 381] on video at bounding box center [582, 327] width 1165 height 655
click at [0, 559] on video at bounding box center [582, 327] width 1165 height 655
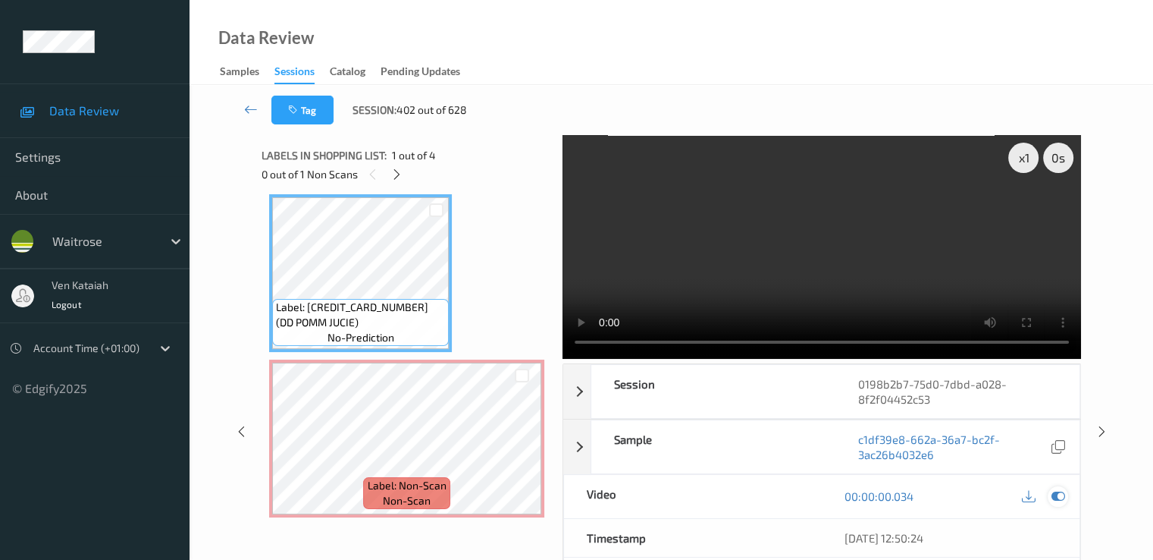
click at [1052, 491] on icon at bounding box center [1058, 496] width 14 height 14
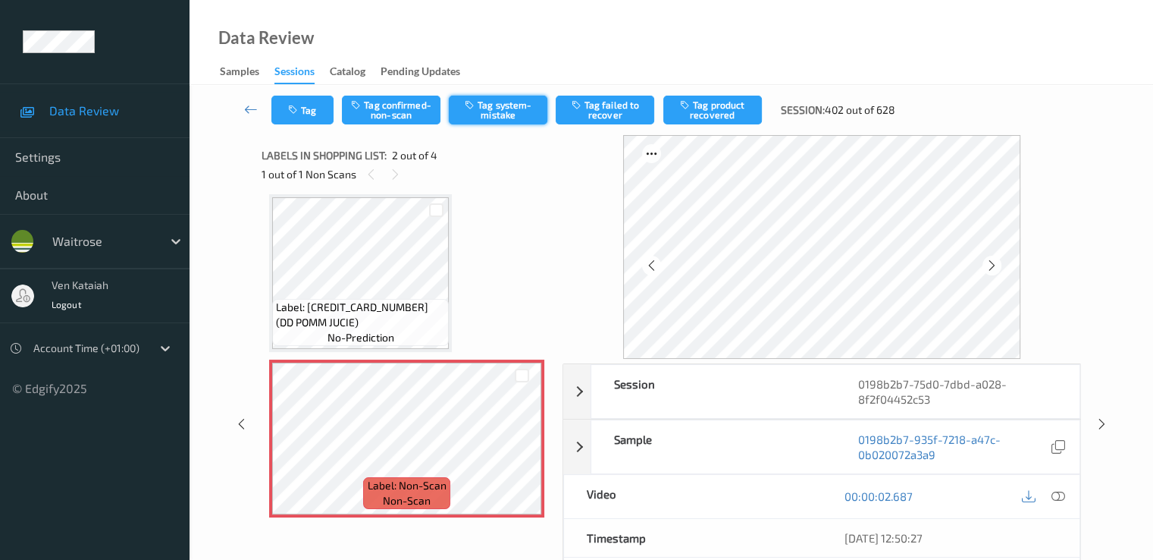
click at [525, 99] on button "Tag system-mistake" at bounding box center [498, 110] width 99 height 29
click at [290, 115] on icon "button" at bounding box center [294, 110] width 13 height 11
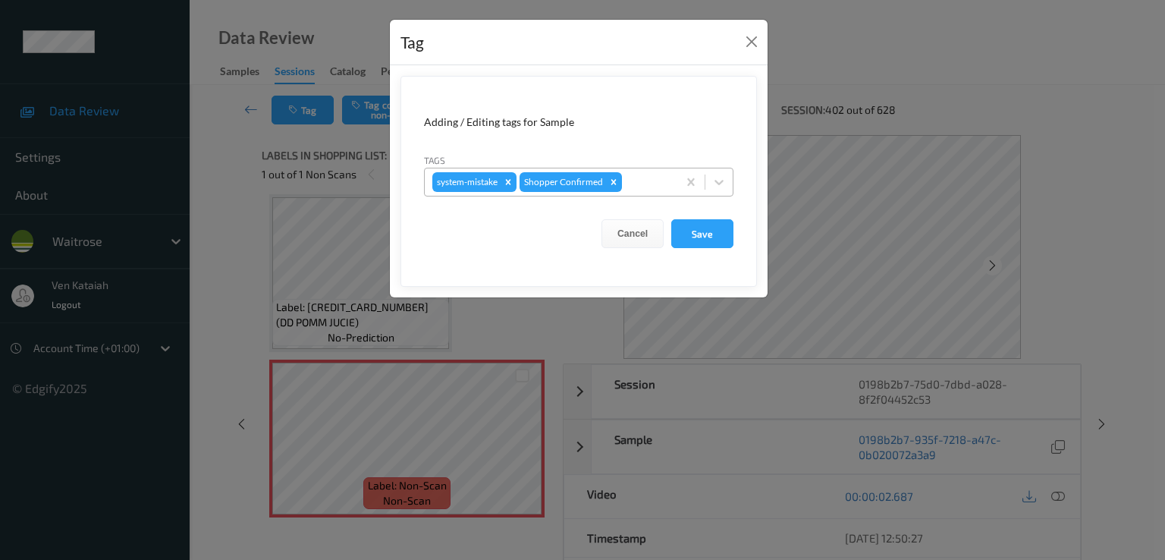
click at [643, 186] on div at bounding box center [647, 182] width 45 height 18
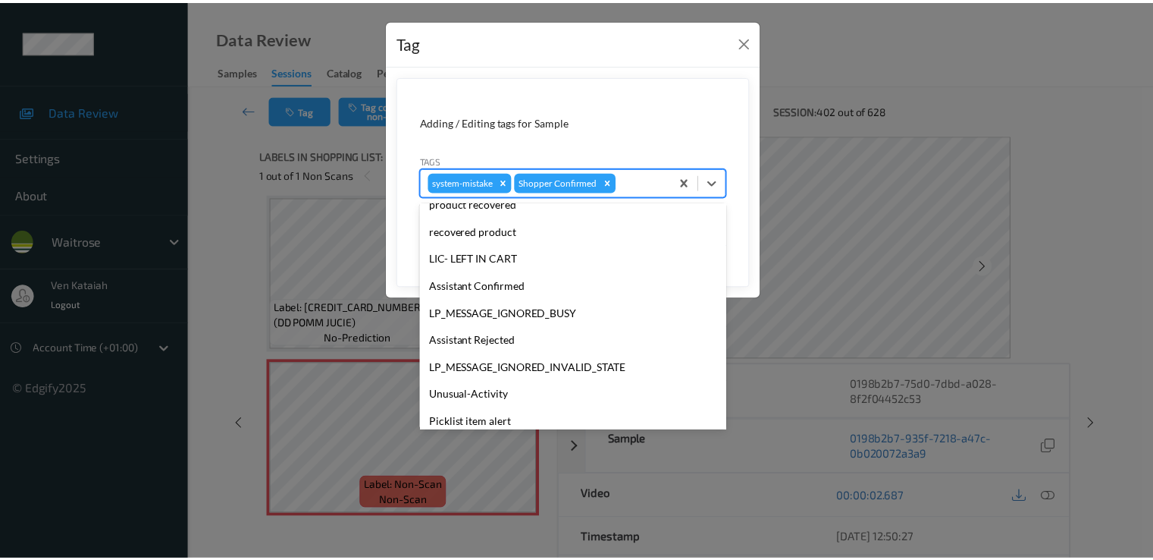
scroll to position [297, 0]
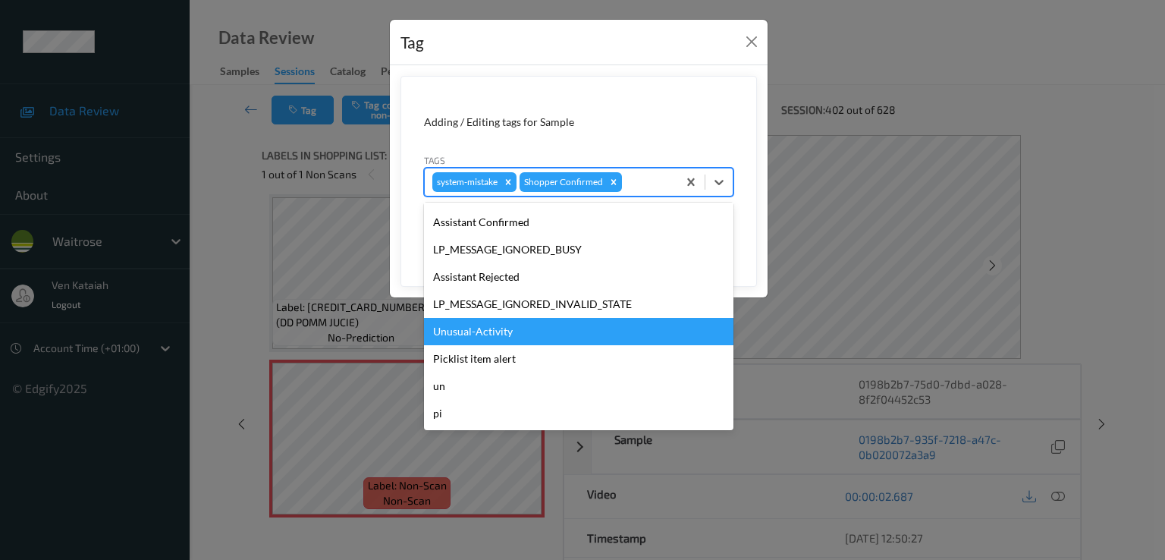
click at [502, 333] on div "Unusual-Activity" at bounding box center [578, 331] width 309 height 27
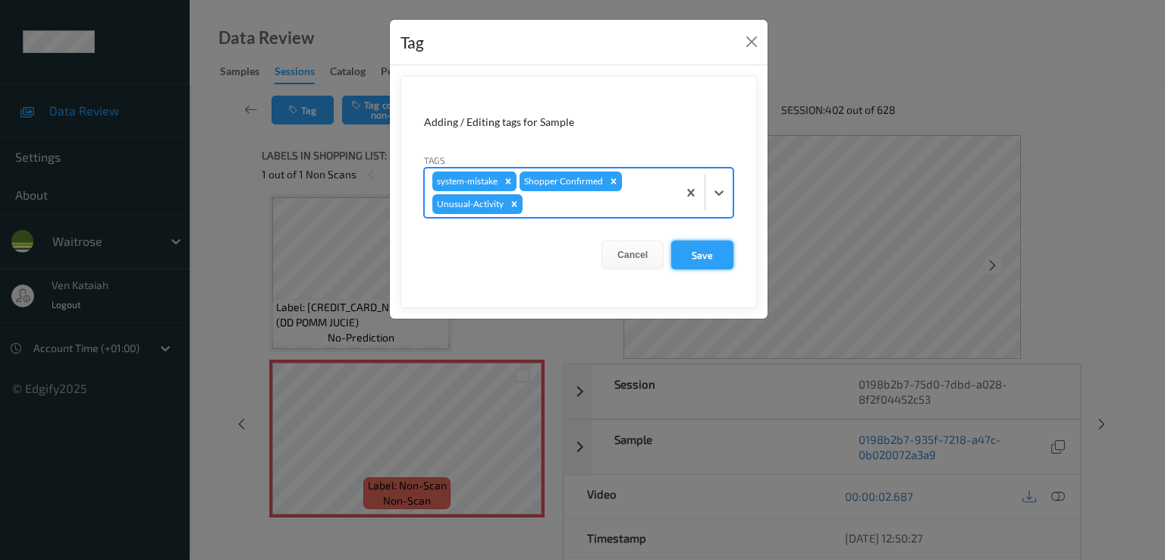
click at [692, 261] on button "Save" at bounding box center [702, 254] width 62 height 29
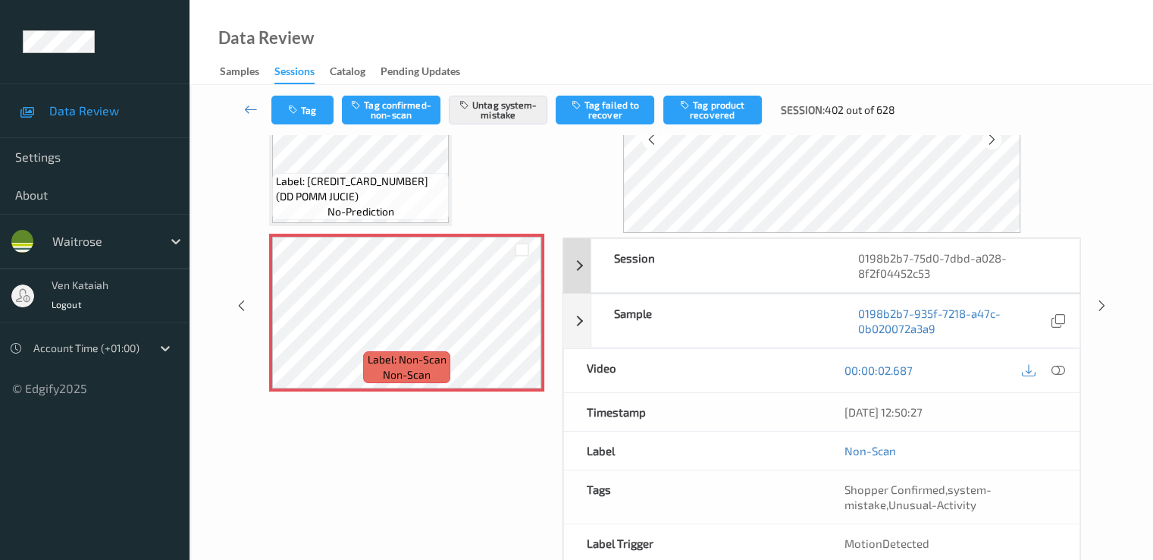
scroll to position [152, 0]
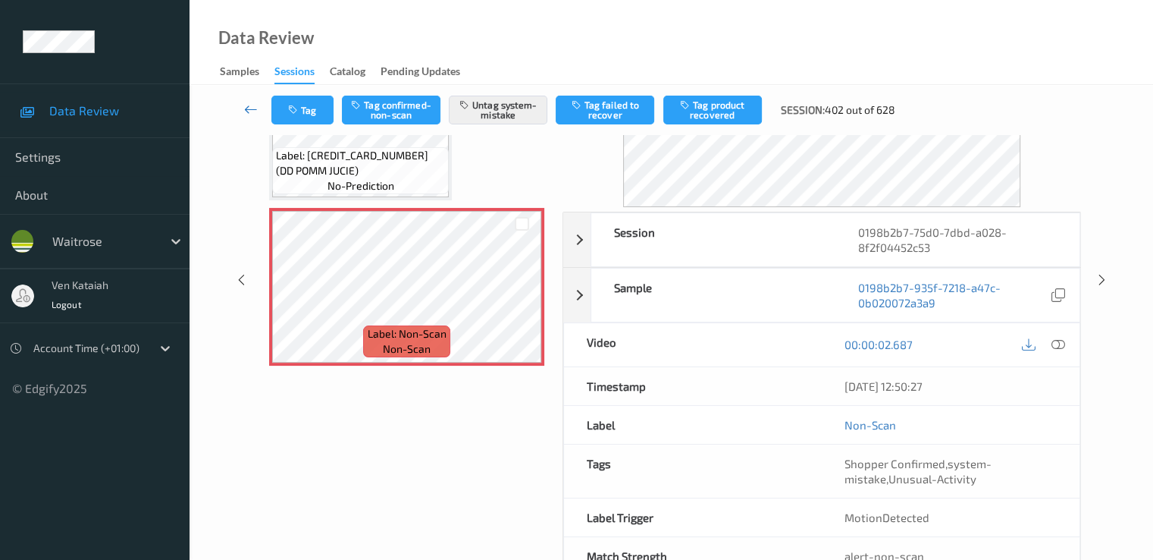
click at [236, 106] on link at bounding box center [251, 110] width 40 height 29
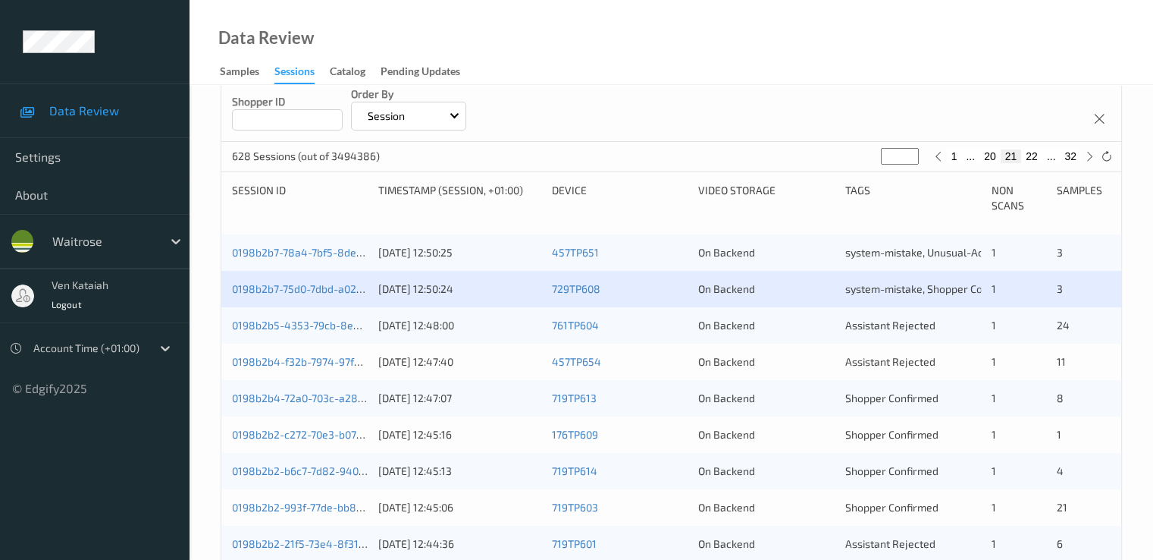
scroll to position [303, 0]
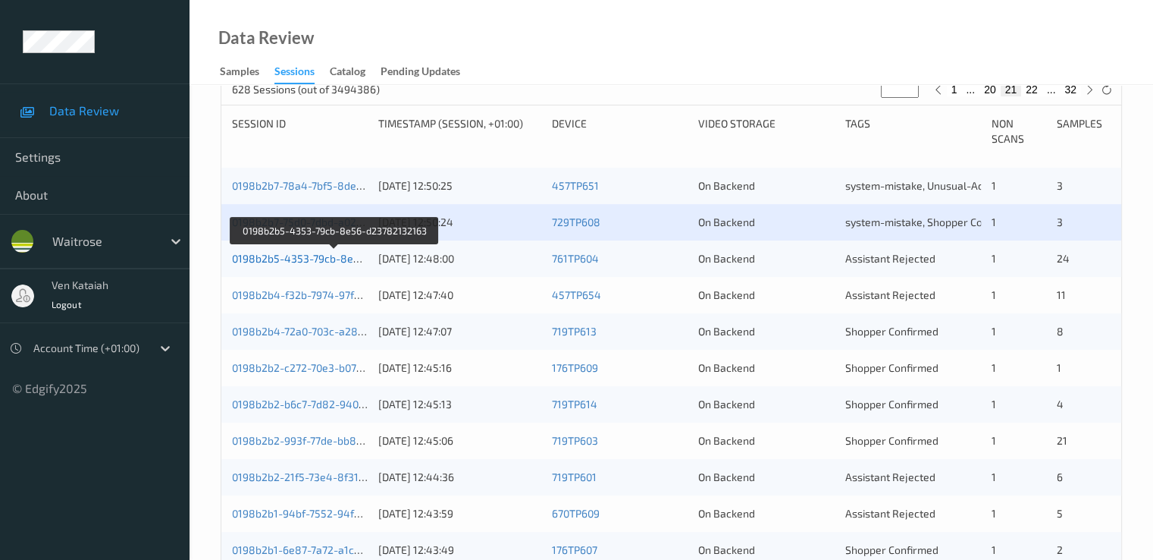
click at [326, 256] on link "0198b2b5-4353-79cb-8e56-d23782132163" at bounding box center [336, 258] width 208 height 13
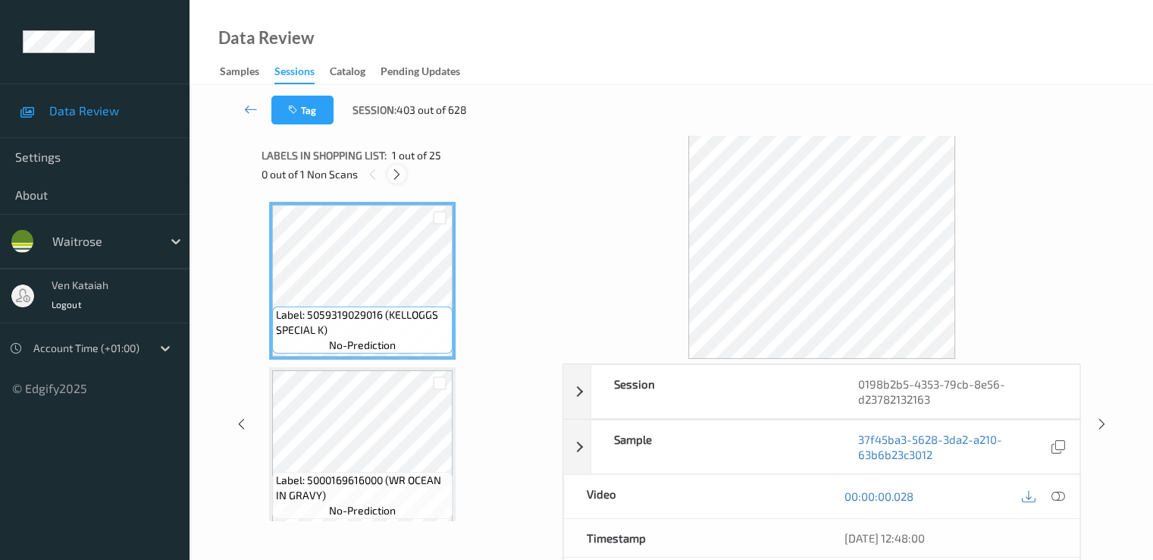
click at [403, 168] on icon at bounding box center [397, 175] width 13 height 14
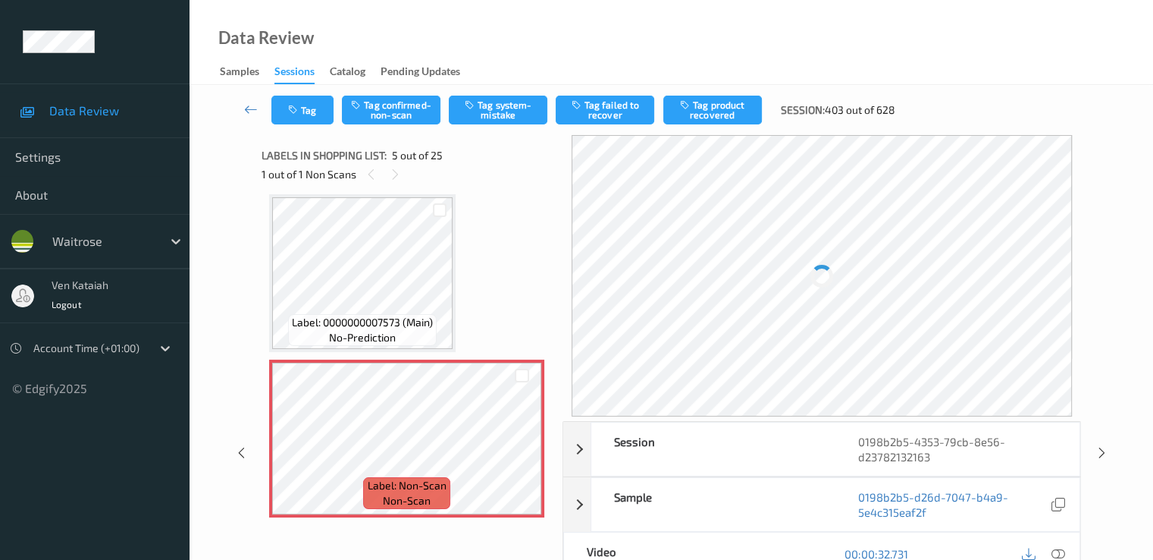
scroll to position [655, 0]
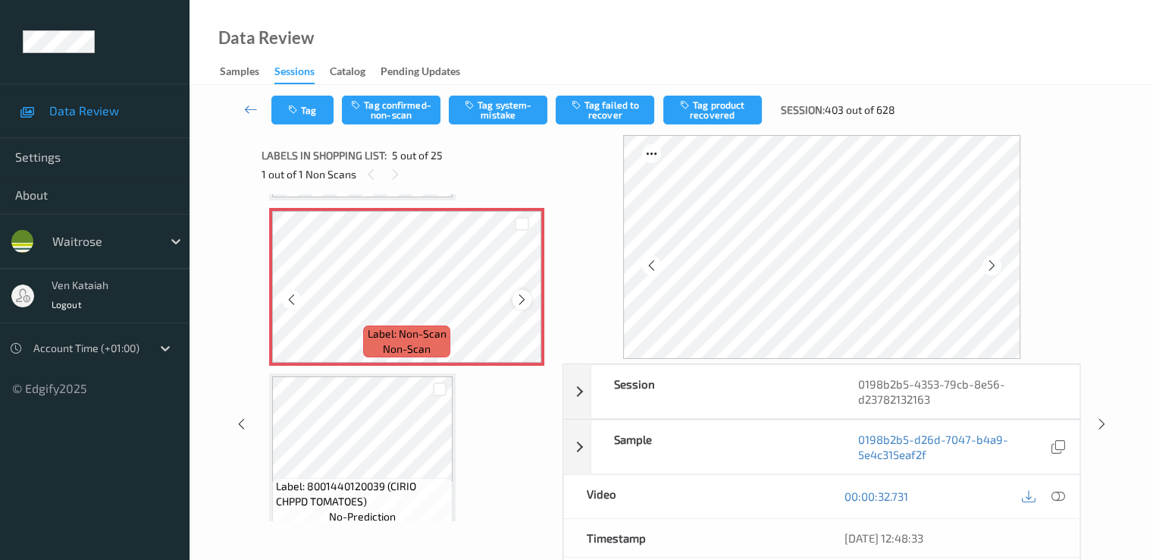
click at [525, 299] on icon at bounding box center [522, 300] width 13 height 14
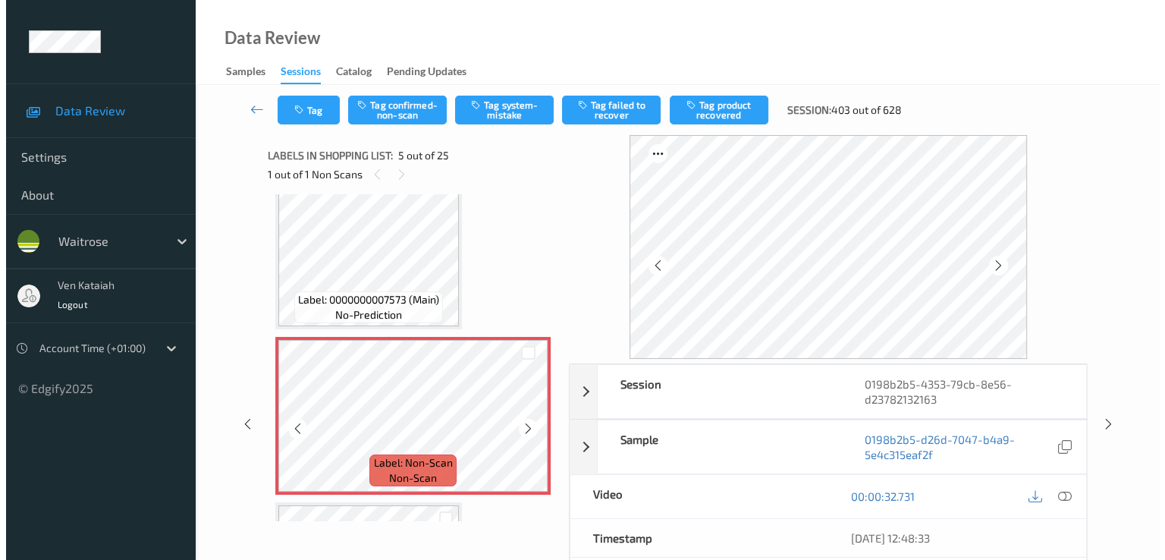
scroll to position [504, 0]
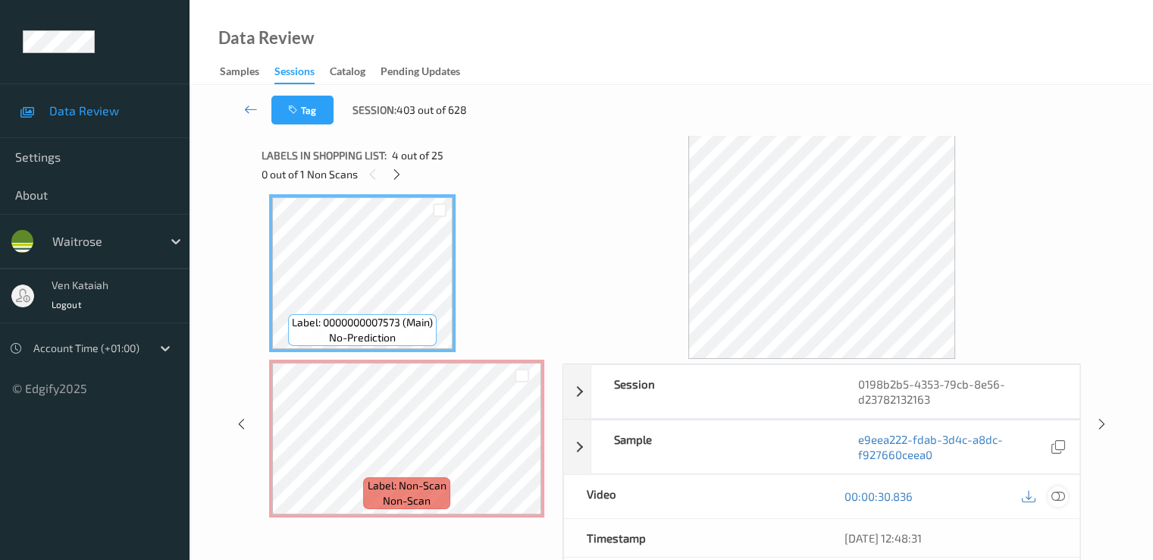
click at [1058, 495] on icon at bounding box center [1058, 496] width 14 height 14
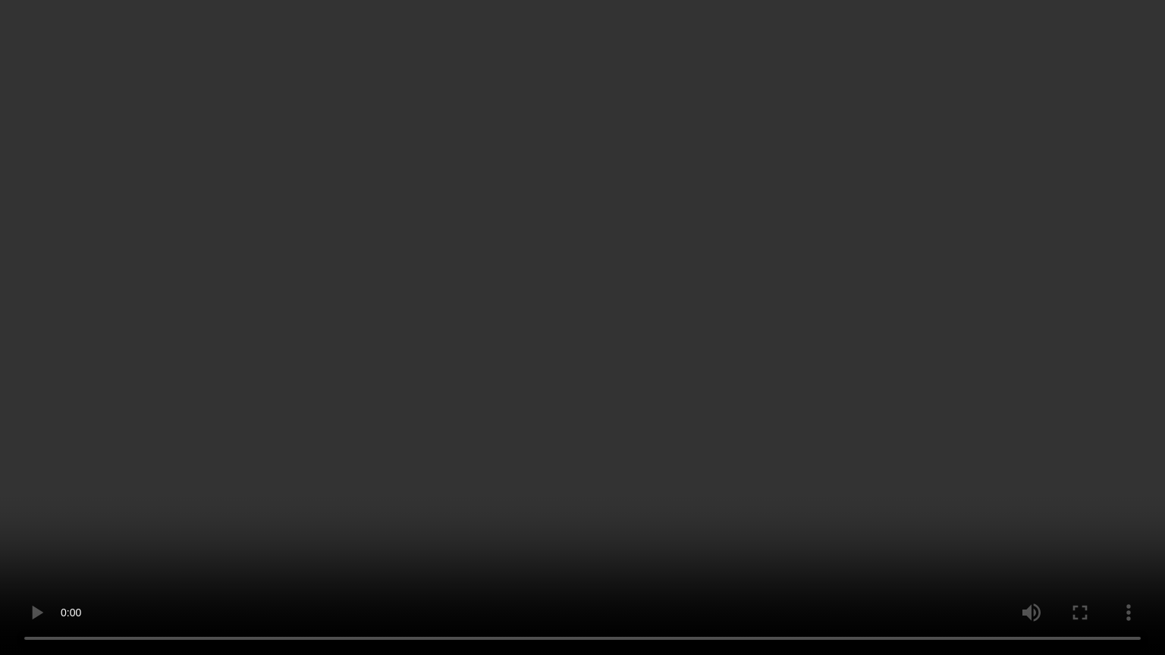
click at [186, 497] on video at bounding box center [582, 327] width 1165 height 655
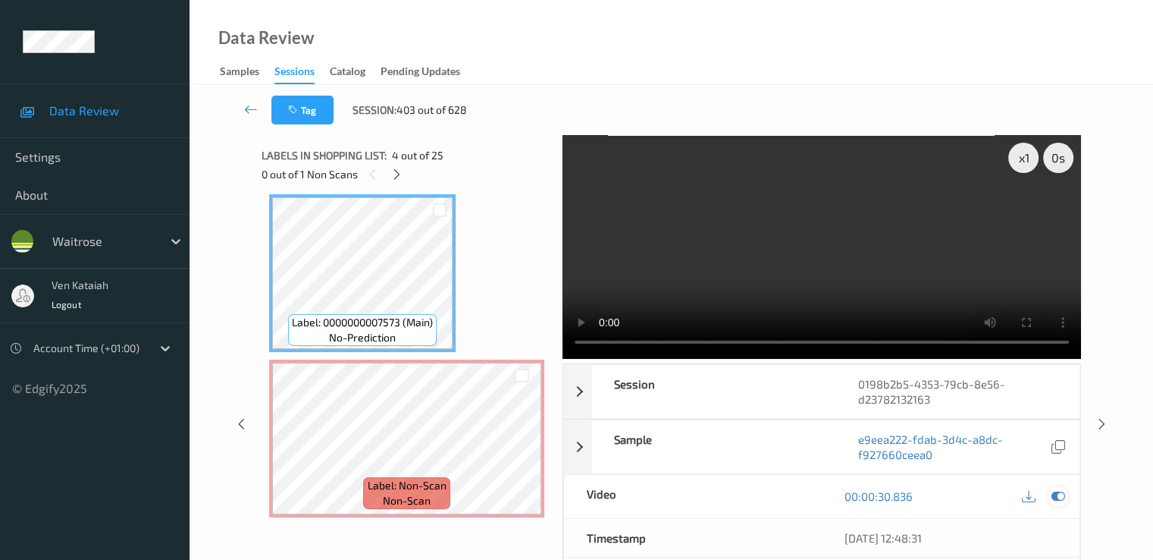
click at [1055, 495] on icon at bounding box center [1058, 496] width 14 height 14
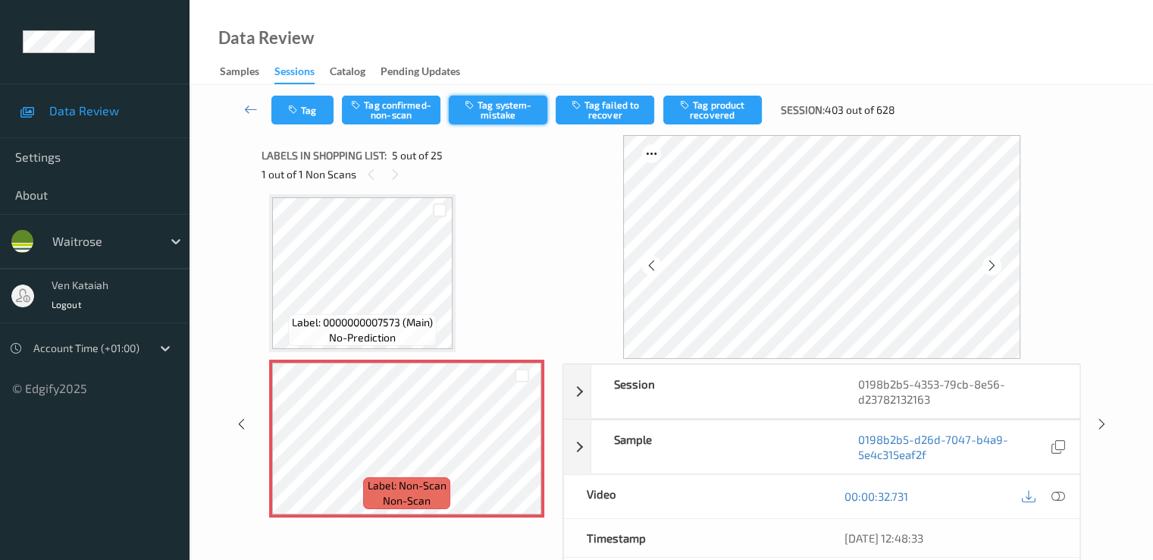
click at [513, 119] on button "Tag system-mistake" at bounding box center [498, 110] width 99 height 29
click at [325, 113] on button "Tag" at bounding box center [302, 110] width 62 height 29
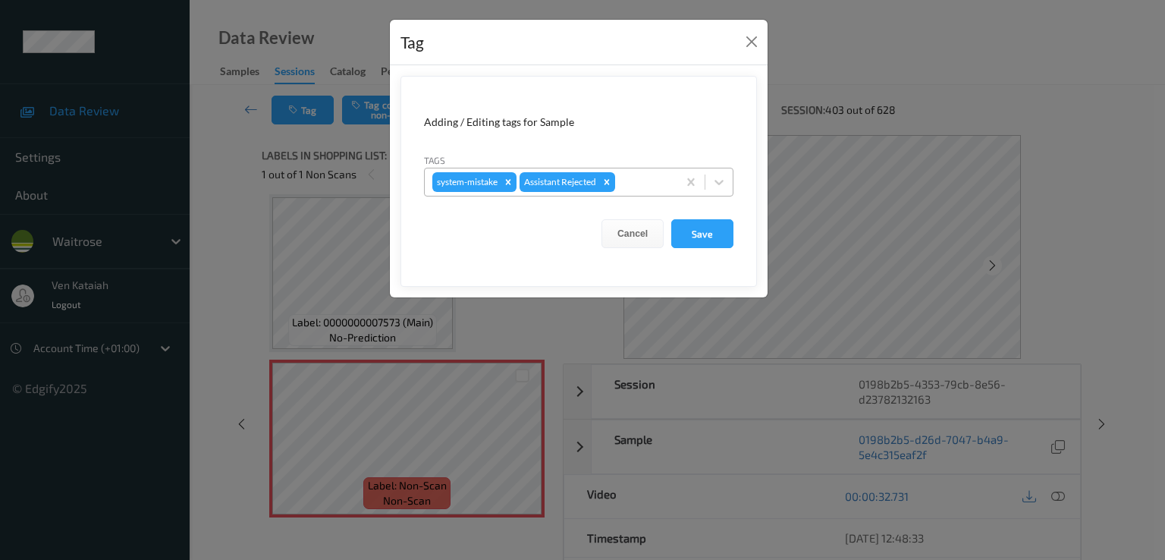
click at [673, 177] on div "system-mistake Assistant Rejected" at bounding box center [551, 182] width 253 height 26
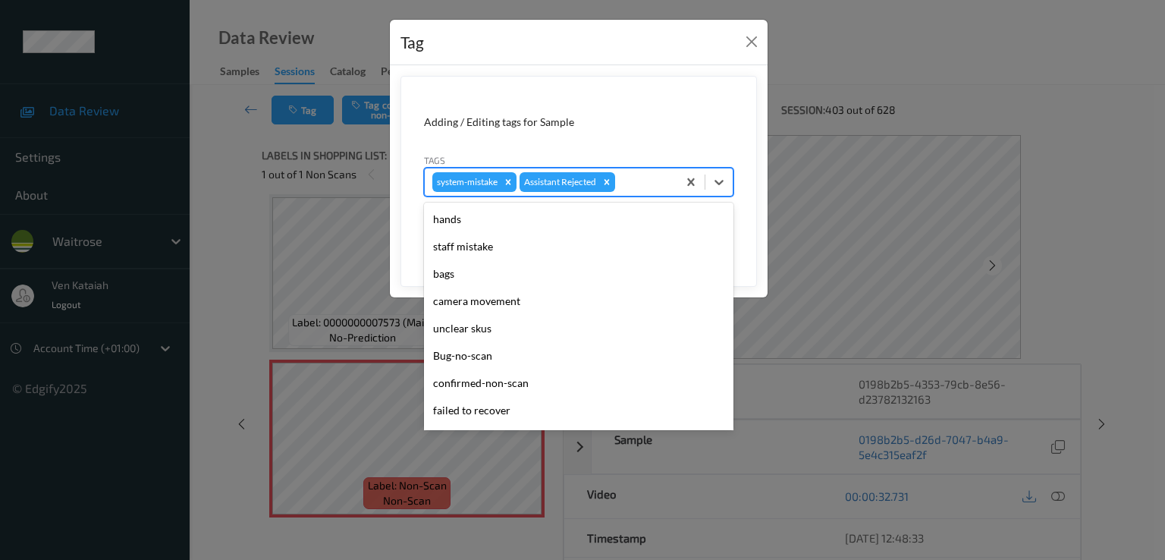
scroll to position [297, 0]
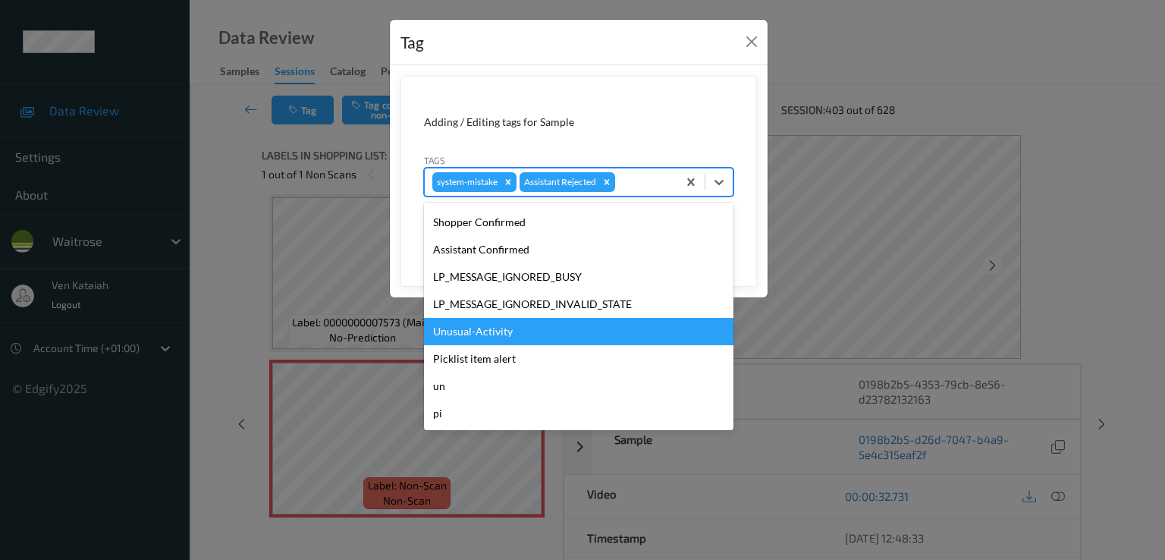
click at [497, 337] on div "Unusual-Activity" at bounding box center [578, 331] width 309 height 27
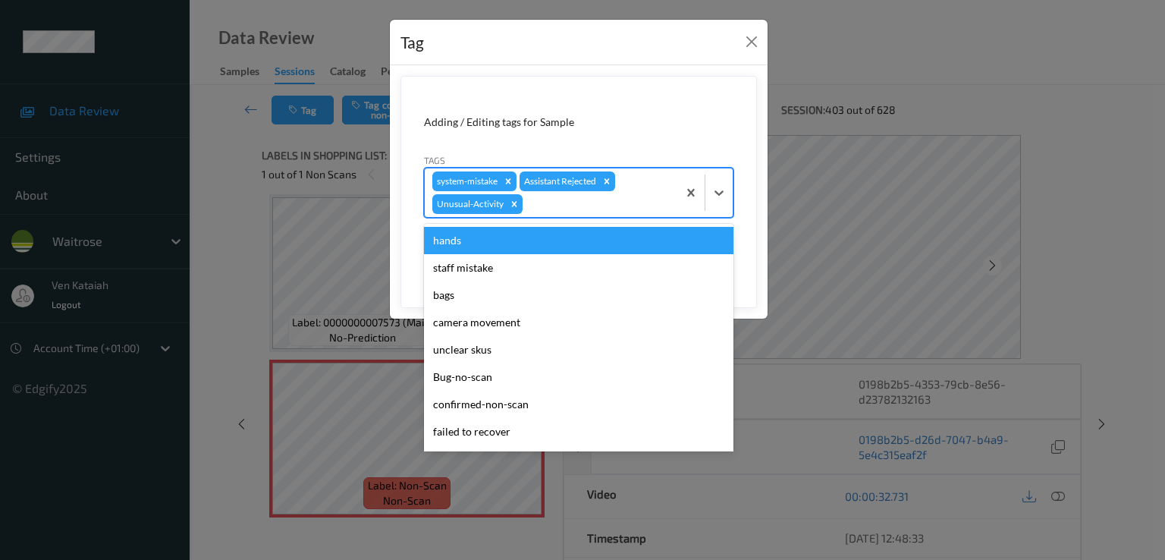
click at [588, 212] on div "system-mistake Assistant Rejected Unusual-Activity" at bounding box center [551, 192] width 253 height 49
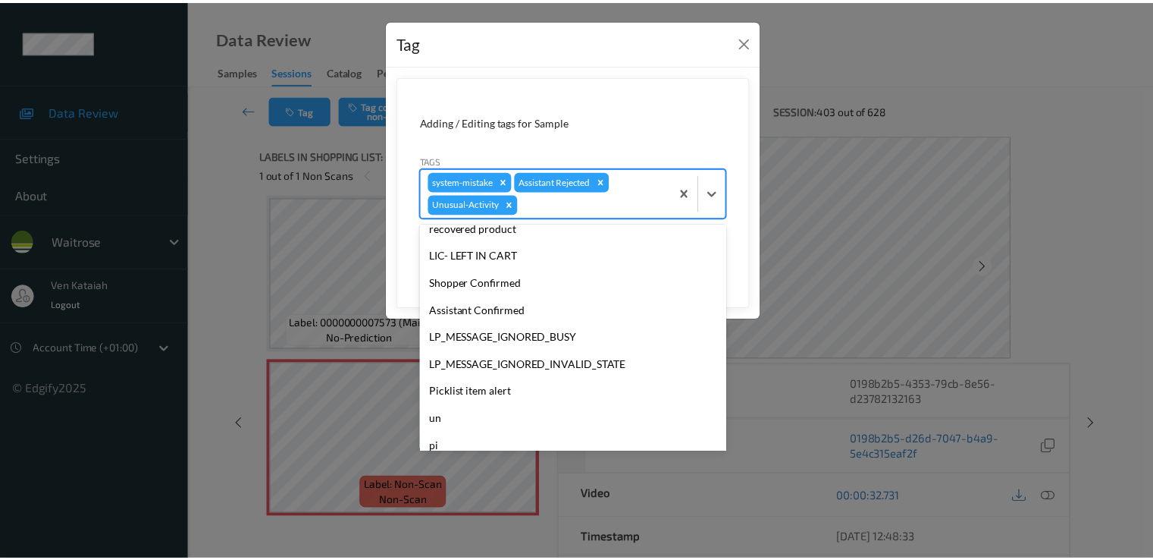
scroll to position [270, 0]
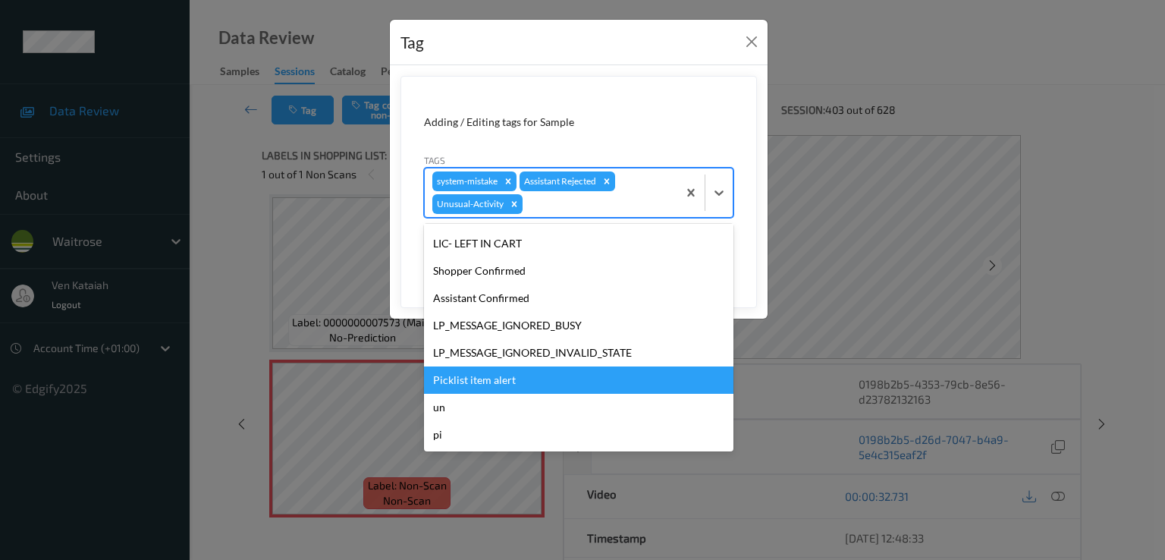
click at [475, 375] on div "Picklist item alert" at bounding box center [578, 379] width 309 height 27
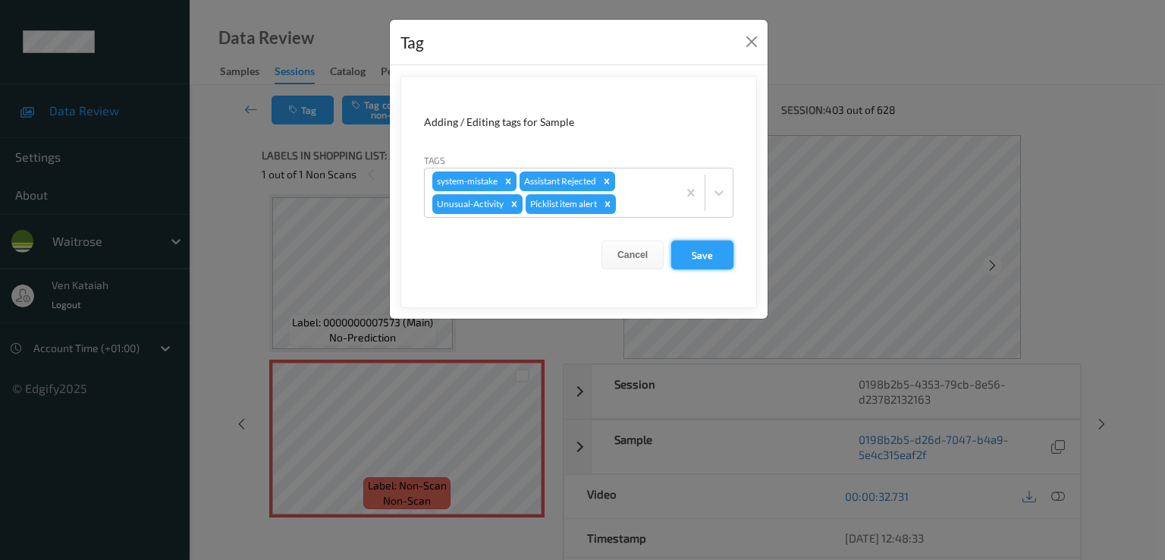
click at [702, 257] on button "Save" at bounding box center [702, 254] width 62 height 29
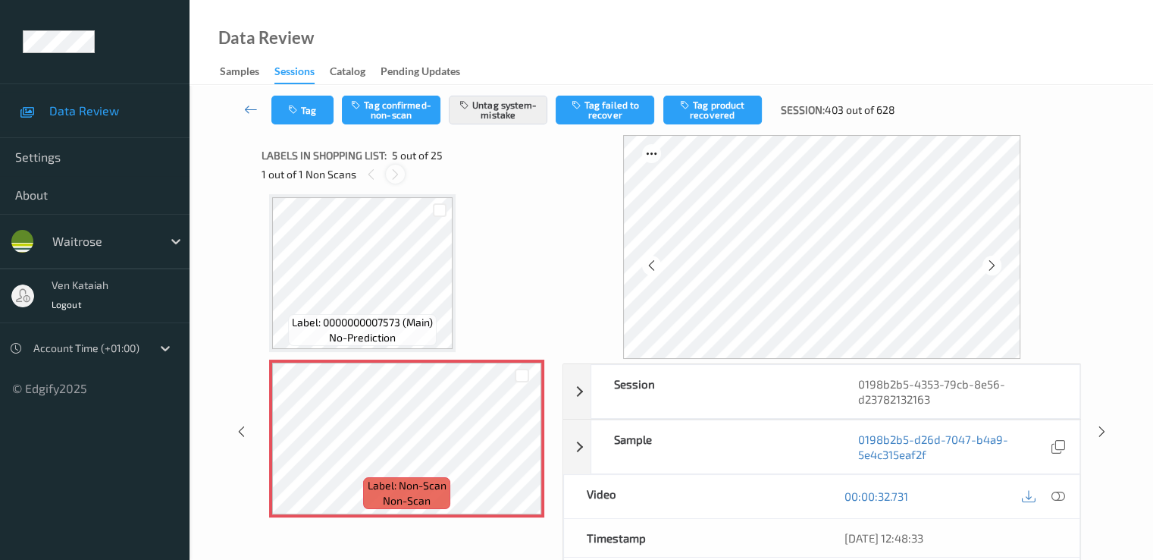
click at [391, 175] on icon at bounding box center [395, 175] width 13 height 14
click at [255, 106] on icon at bounding box center [251, 109] width 14 height 15
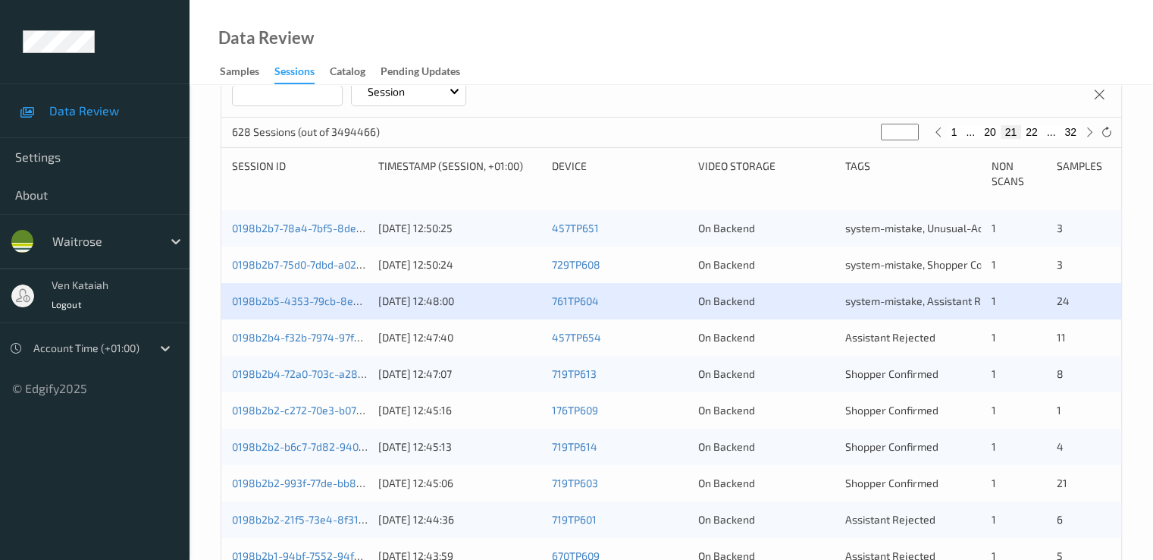
scroll to position [303, 0]
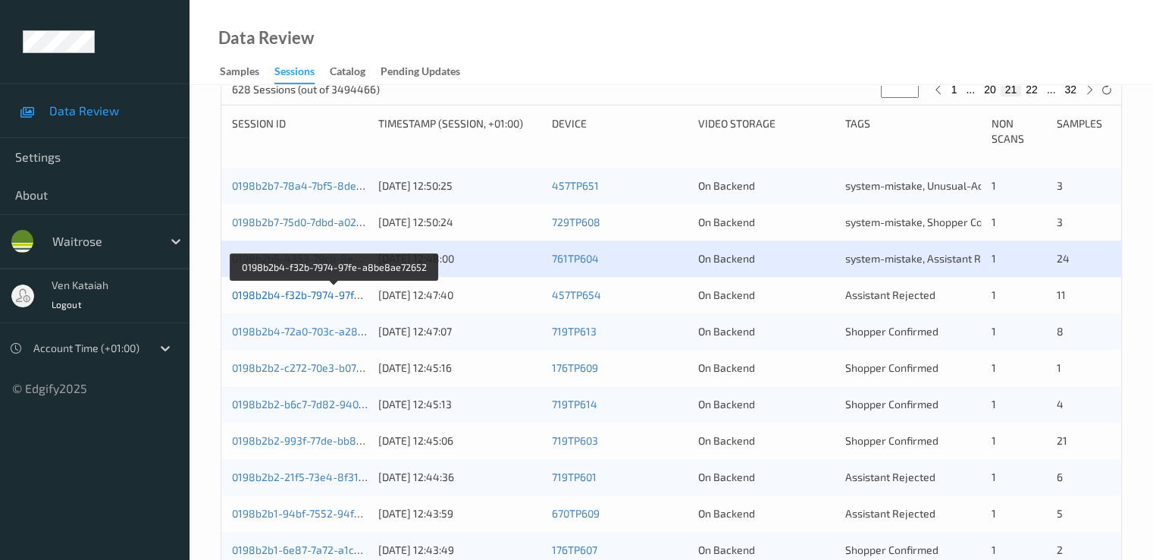
click at [329, 295] on link "0198b2b4-f32b-7974-97fe-a8be8ae72652" at bounding box center [335, 294] width 206 height 13
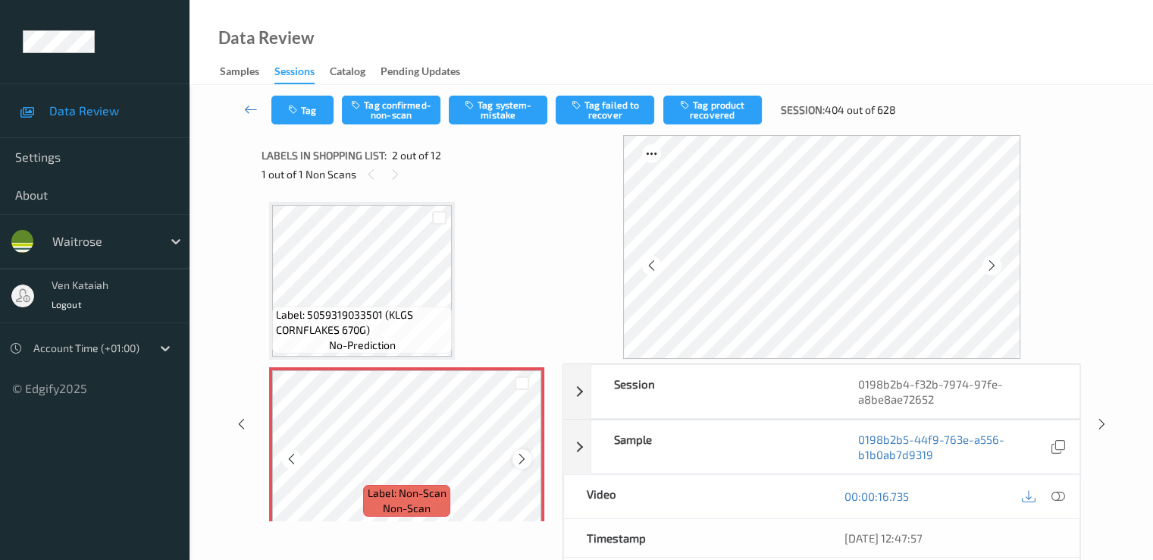
click at [522, 460] on icon at bounding box center [522, 459] width 13 height 14
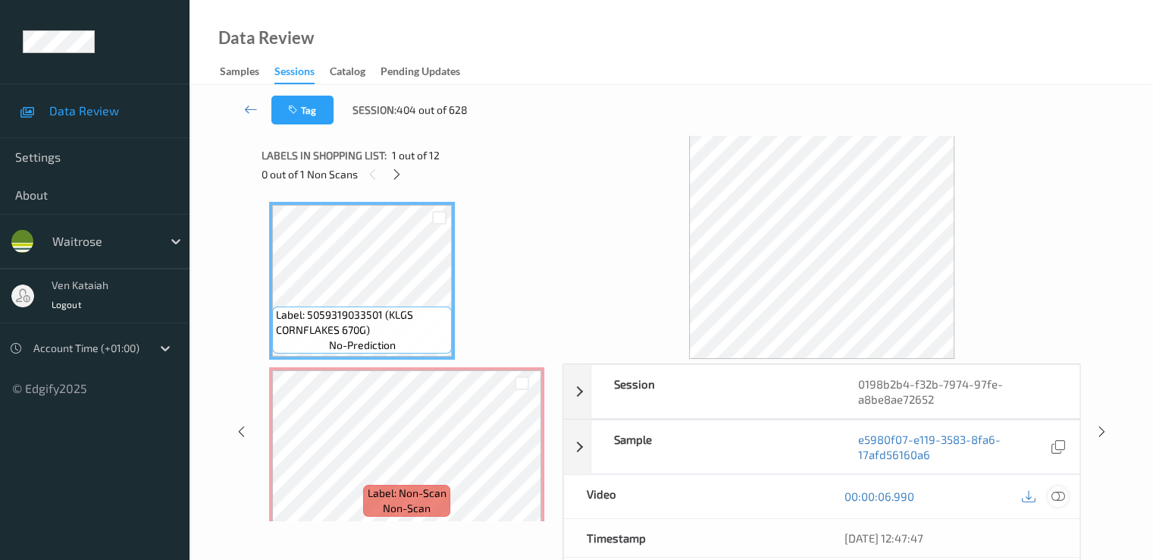
click at [1059, 489] on icon at bounding box center [1058, 496] width 14 height 14
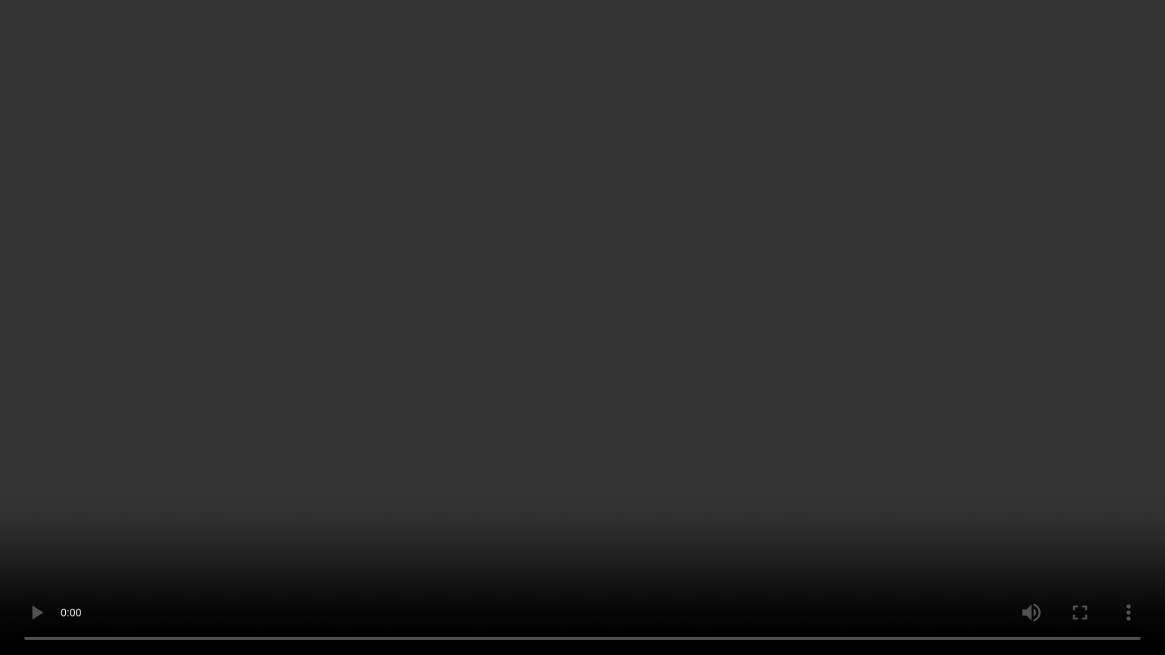
click at [476, 520] on video at bounding box center [582, 327] width 1165 height 655
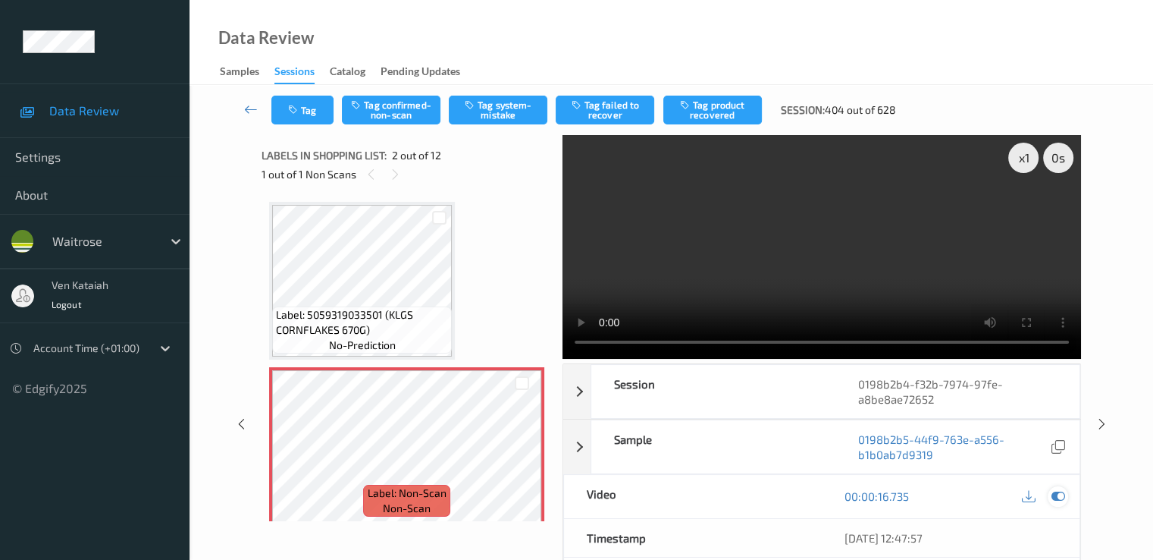
click at [1059, 495] on icon at bounding box center [1058, 496] width 14 height 14
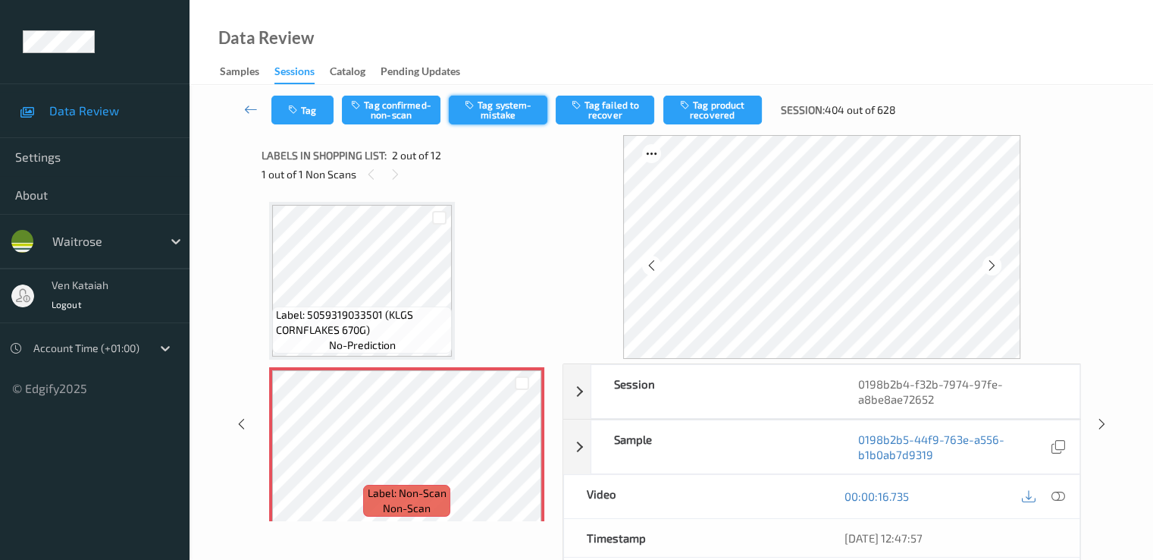
click at [502, 100] on button "Tag system-mistake" at bounding box center [498, 110] width 99 height 29
click at [285, 104] on button "Tag" at bounding box center [302, 110] width 62 height 29
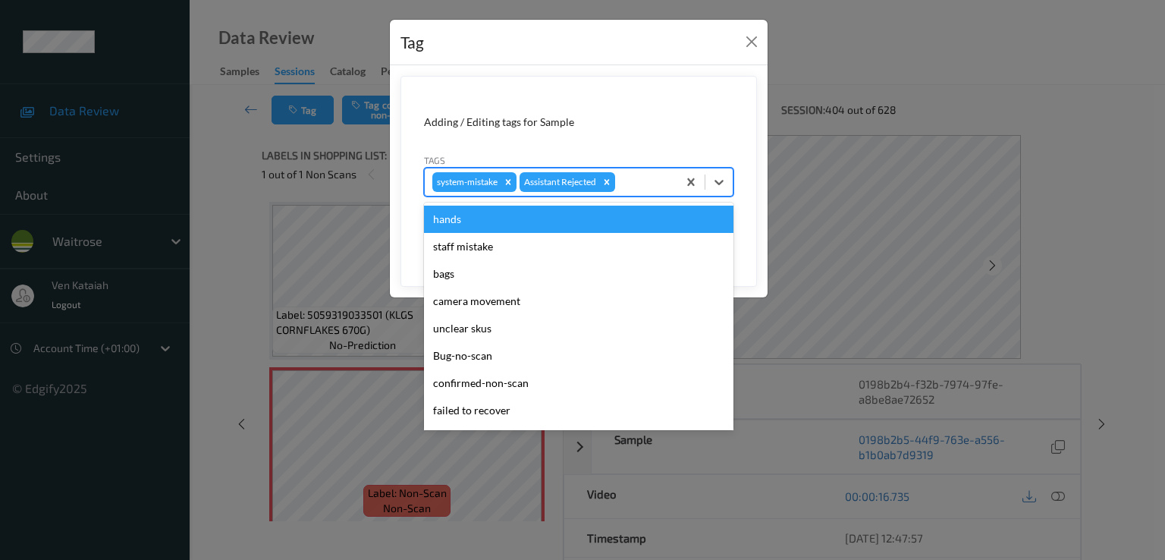
click at [654, 189] on div at bounding box center [644, 182] width 52 height 18
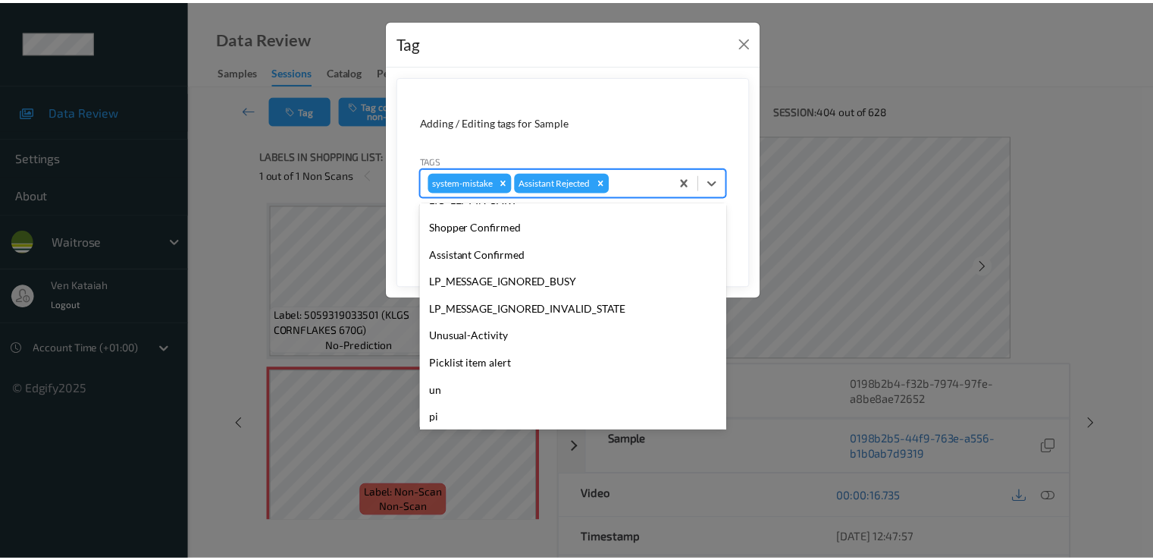
scroll to position [297, 0]
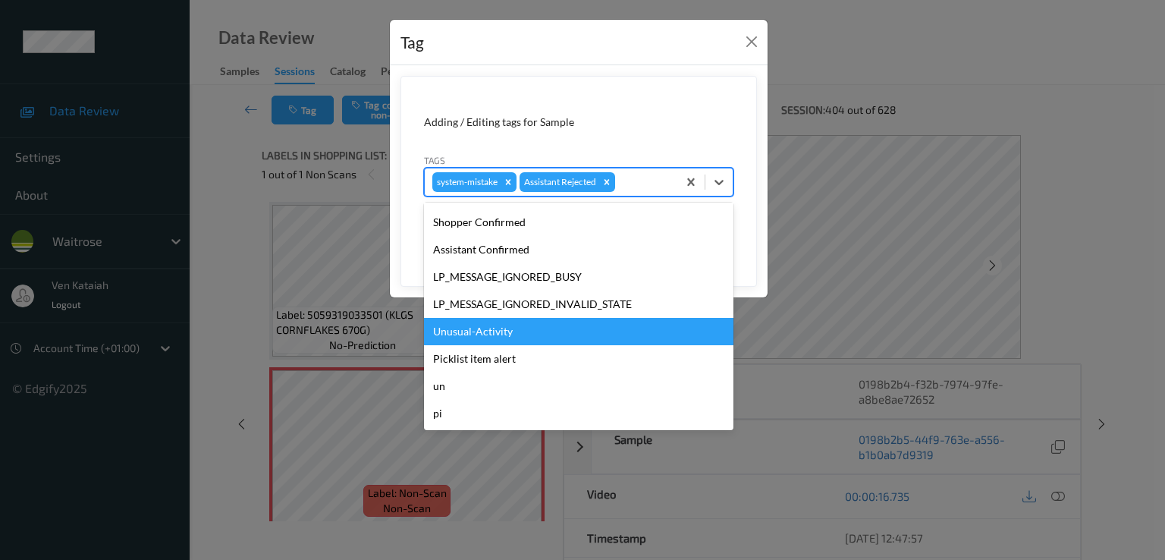
click at [514, 322] on div "Unusual-Activity" at bounding box center [578, 331] width 309 height 27
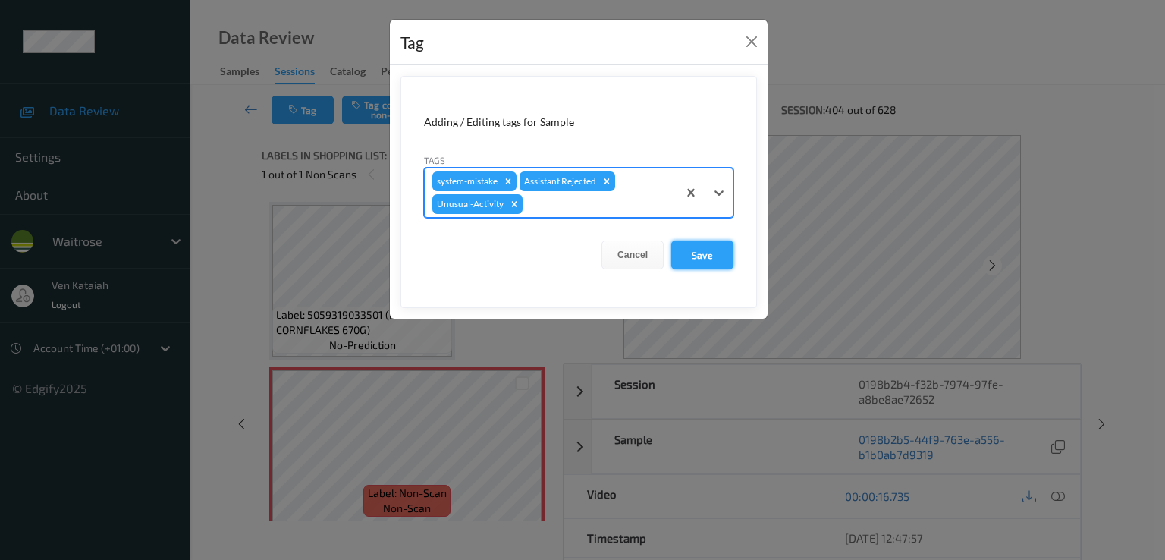
click at [703, 252] on button "Save" at bounding box center [702, 254] width 62 height 29
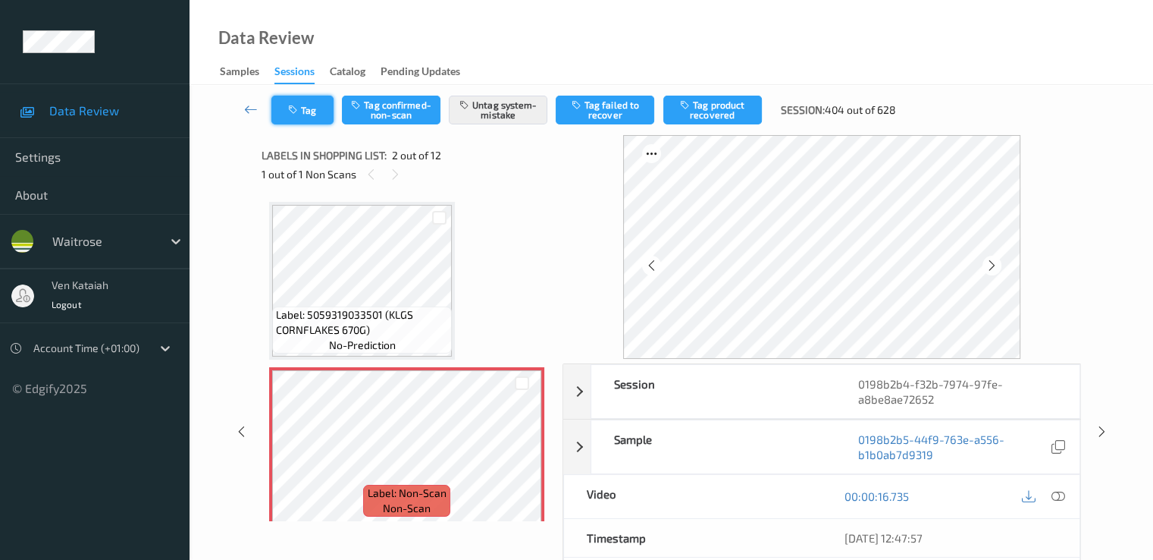
click at [291, 119] on button "Tag" at bounding box center [302, 110] width 62 height 29
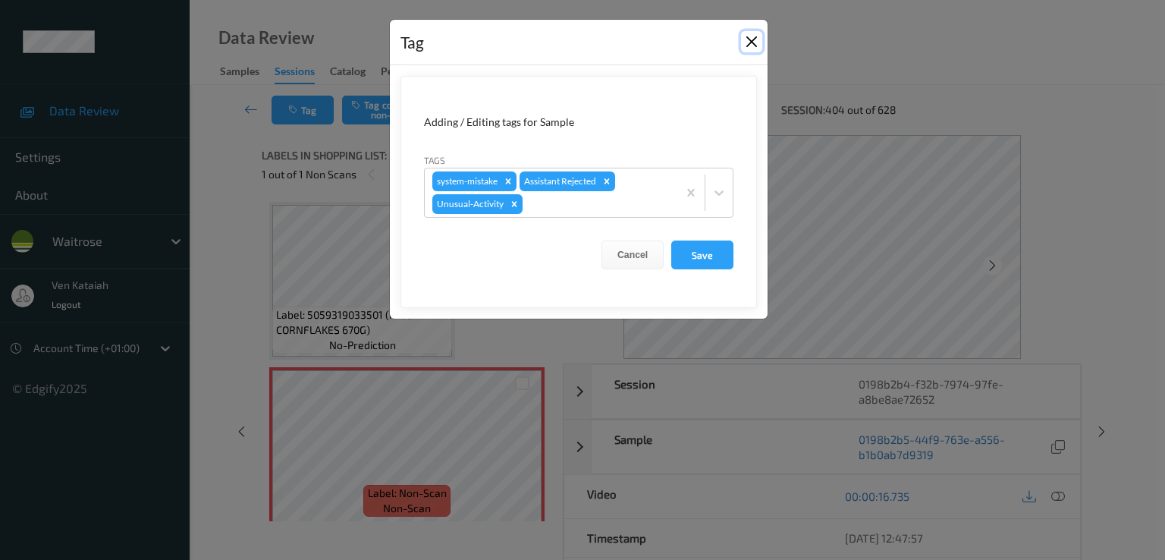
click at [747, 43] on button "Close" at bounding box center [751, 41] width 21 height 21
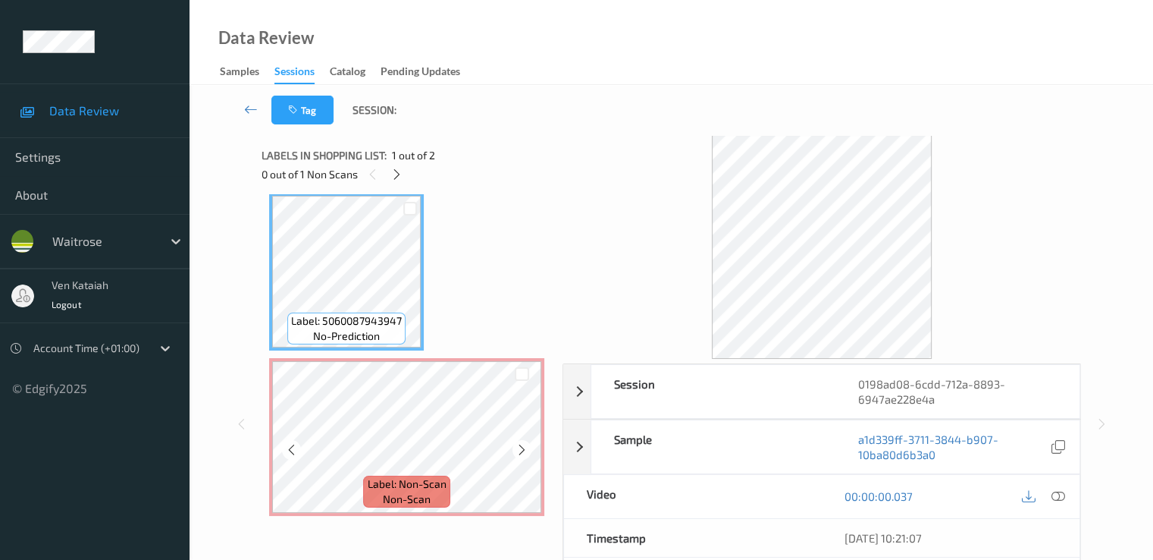
scroll to position [11, 0]
click at [432, 319] on div "Label: 5060087943947 no-prediction Label: Non-Scan non-scan Label: Non-Scan non…" at bounding box center [406, 351] width 275 height 323
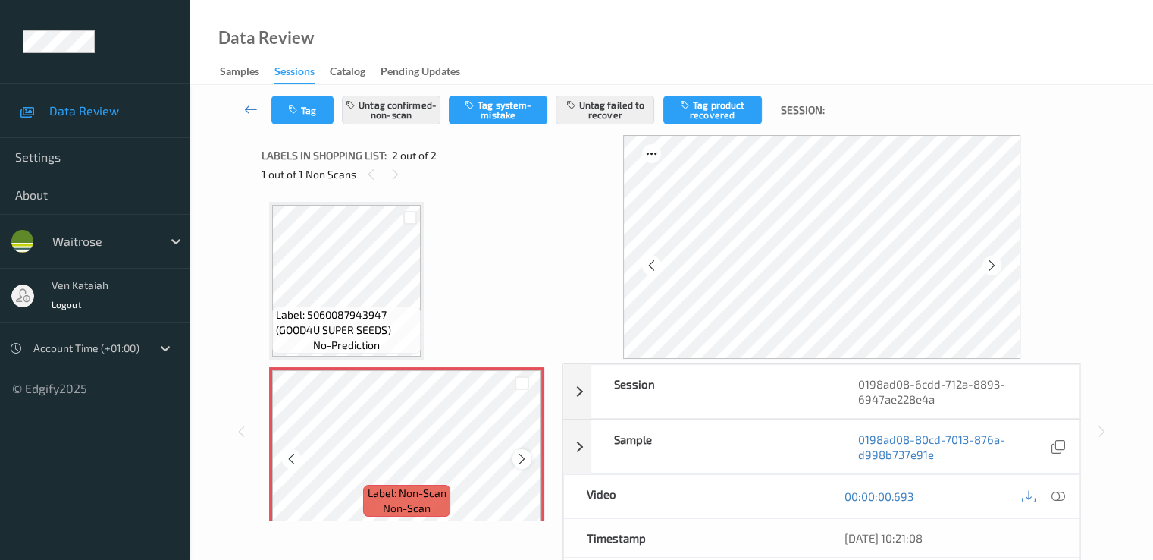
click at [523, 456] on icon at bounding box center [522, 459] width 13 height 14
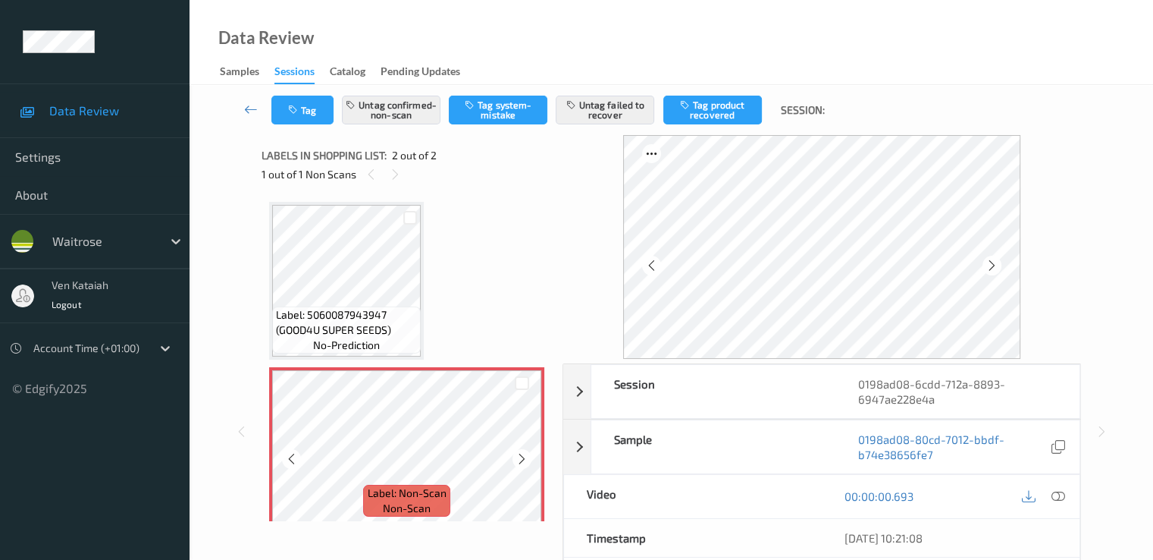
click at [523, 456] on icon at bounding box center [522, 459] width 13 height 14
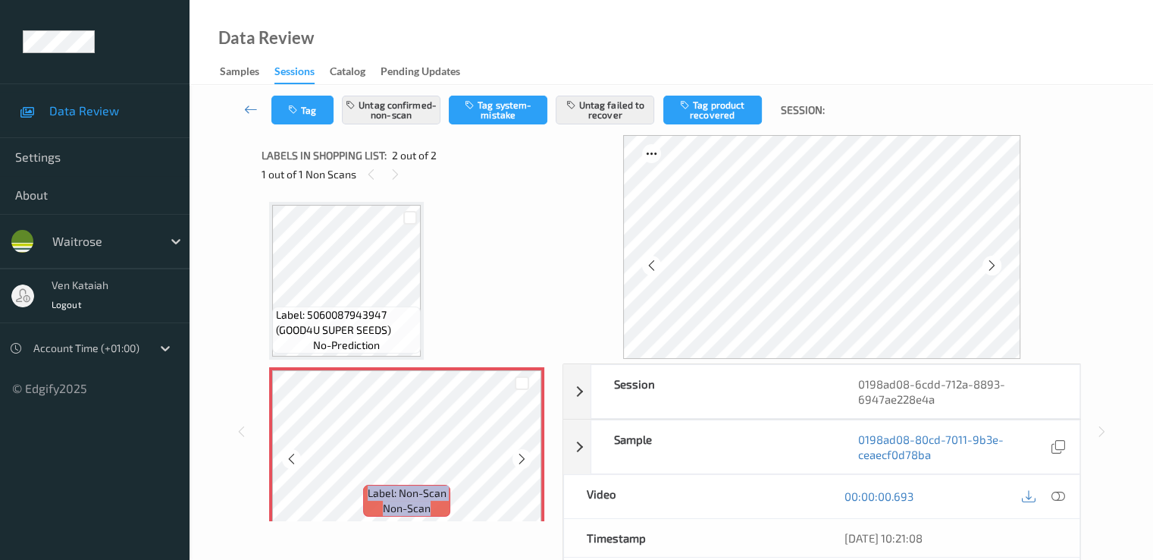
click at [523, 456] on icon at bounding box center [522, 459] width 13 height 14
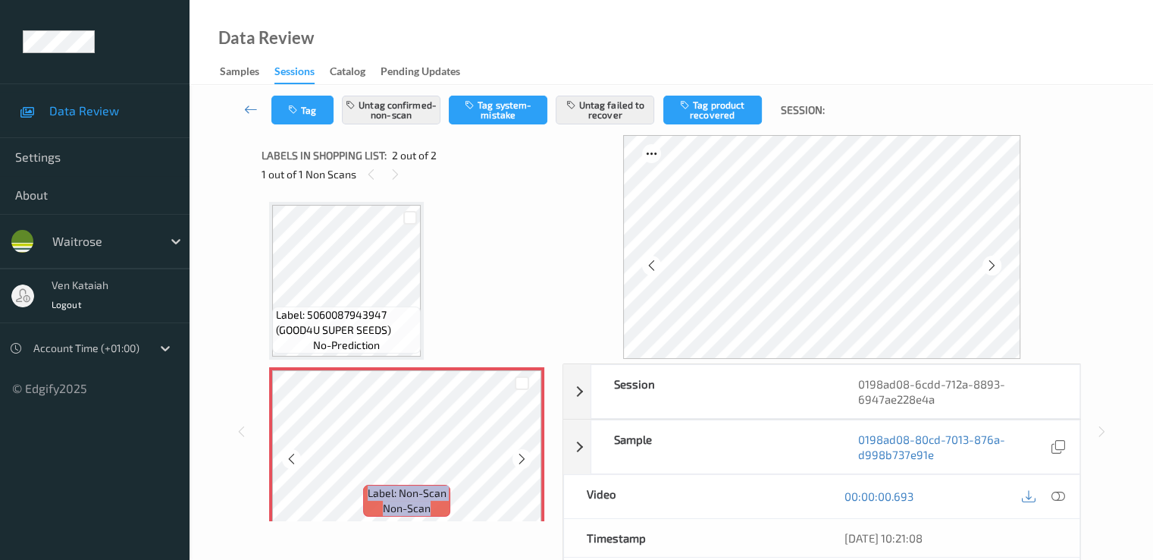
click at [523, 456] on icon at bounding box center [522, 459] width 13 height 14
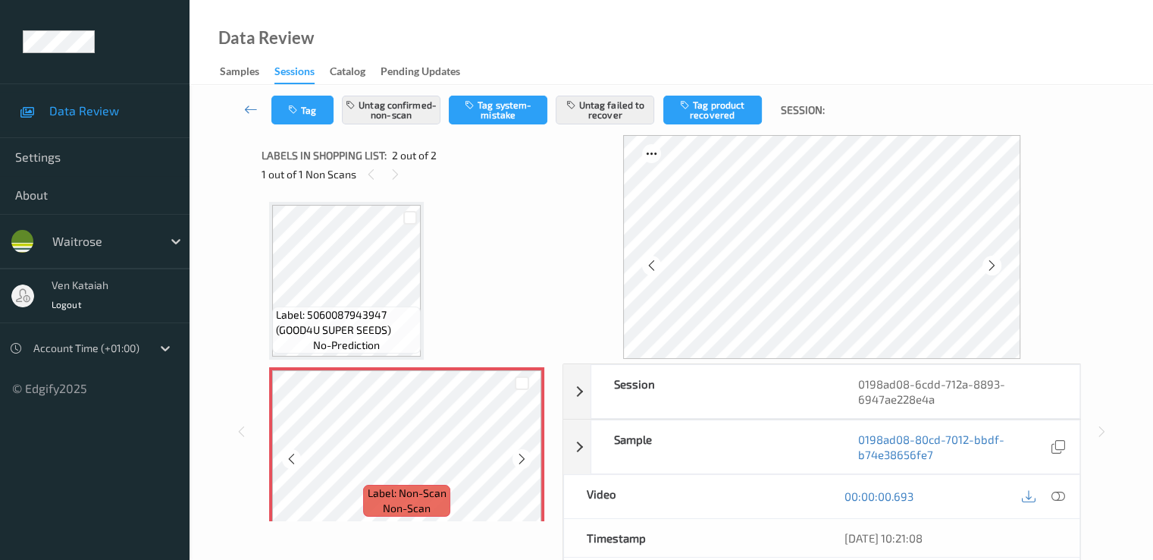
click at [523, 456] on icon at bounding box center [522, 459] width 13 height 14
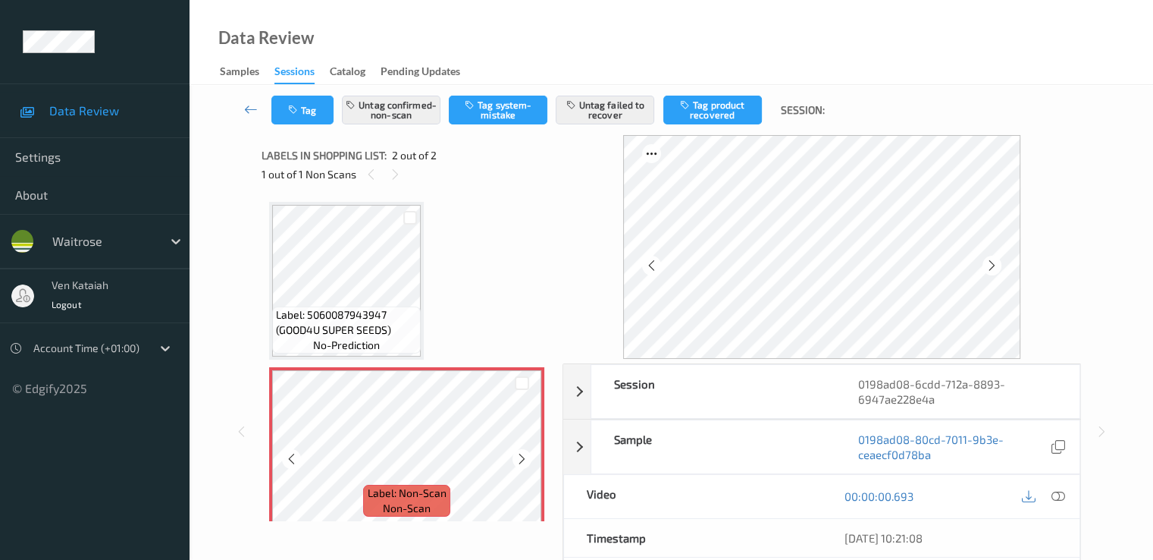
click at [523, 456] on icon at bounding box center [522, 459] width 13 height 14
click at [518, 456] on icon at bounding box center [522, 459] width 13 height 14
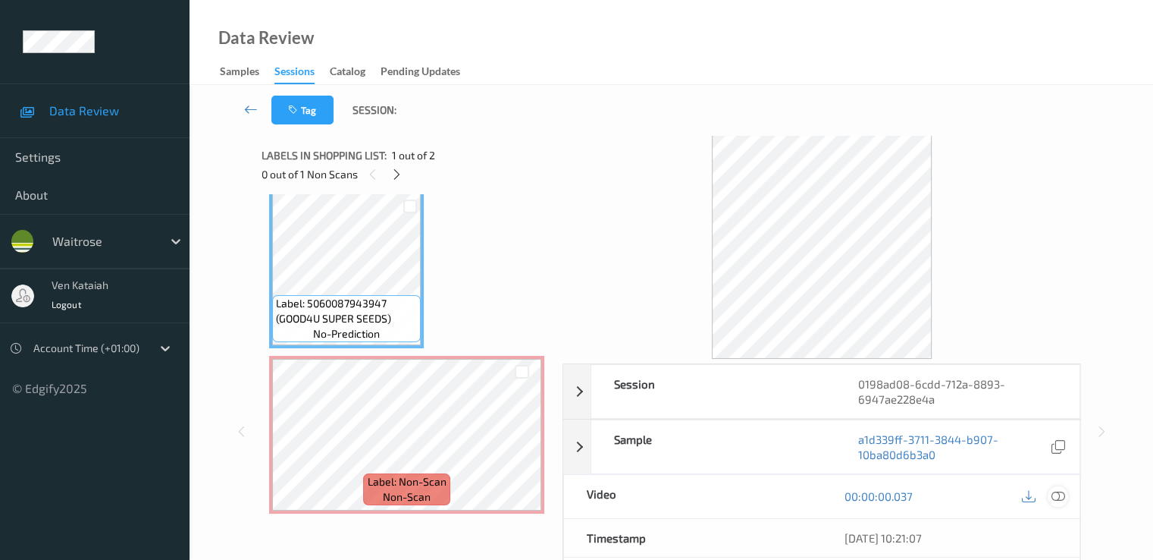
click at [1066, 492] on div at bounding box center [1058, 496] width 20 height 20
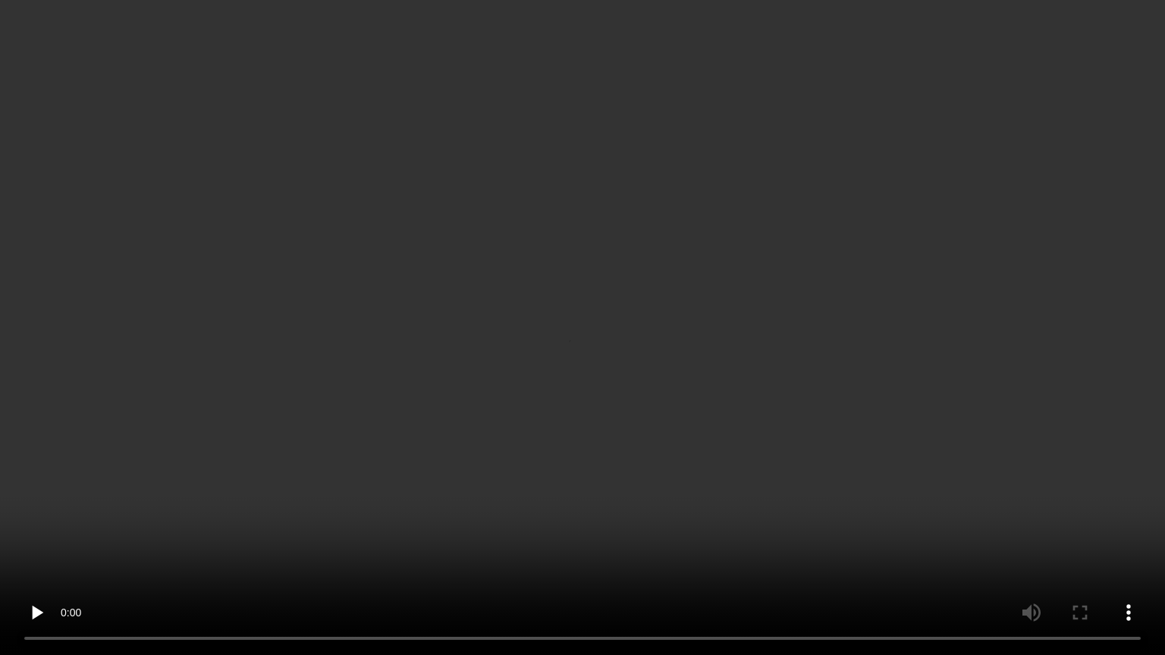
click at [170, 466] on video at bounding box center [582, 327] width 1165 height 655
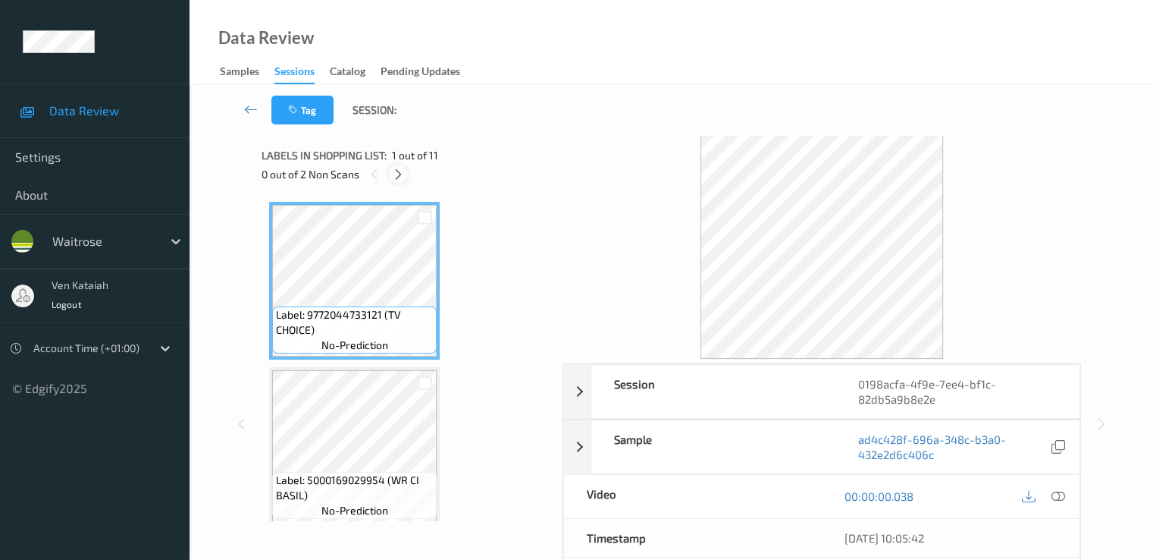
click at [399, 178] on icon at bounding box center [398, 175] width 13 height 14
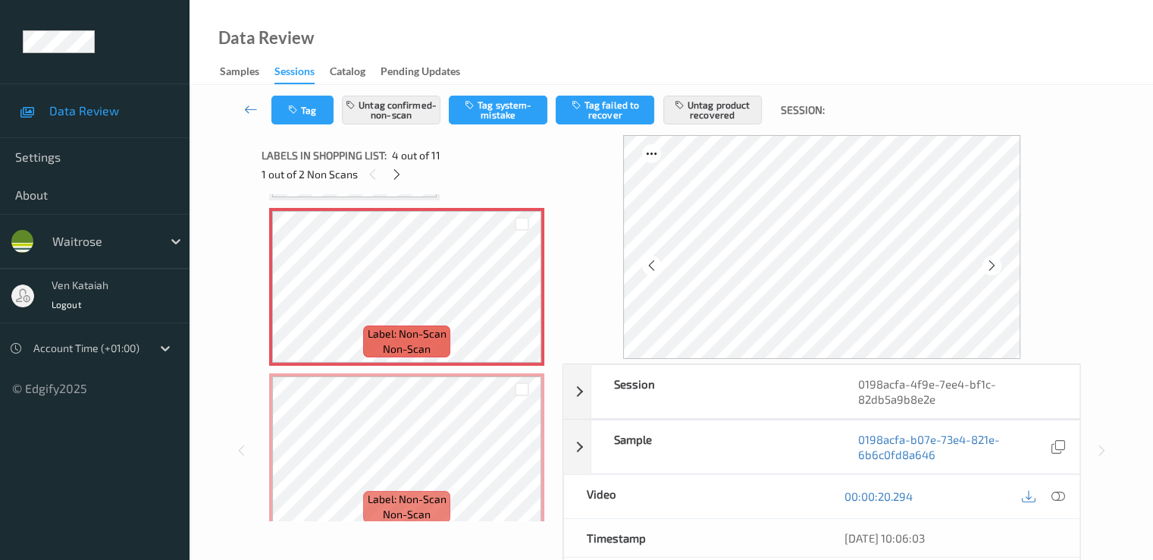
scroll to position [338, 0]
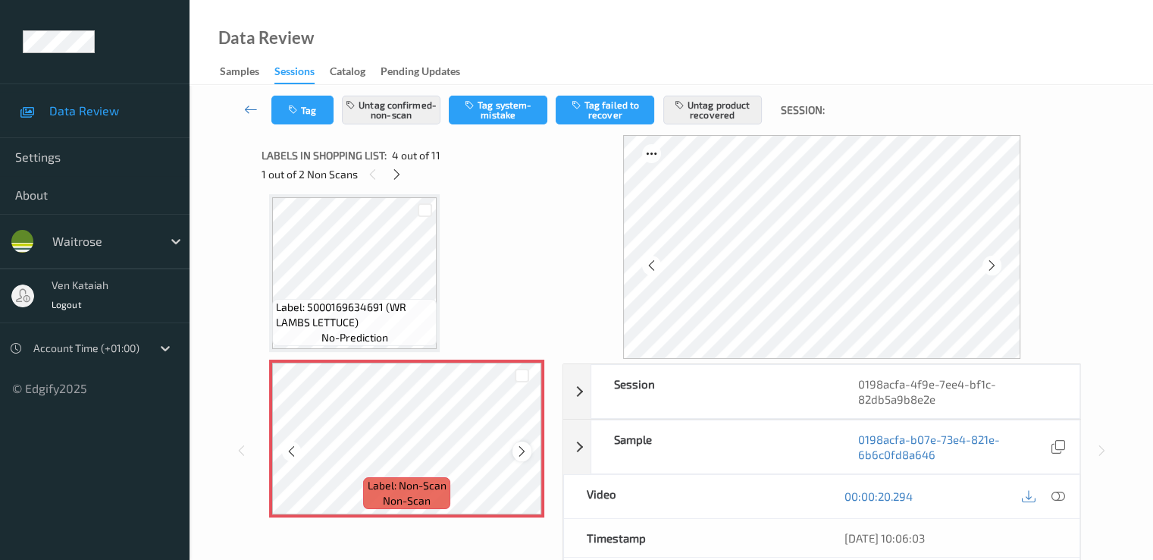
click at [516, 447] on icon at bounding box center [522, 451] width 13 height 14
click at [522, 445] on icon at bounding box center [522, 451] width 13 height 14
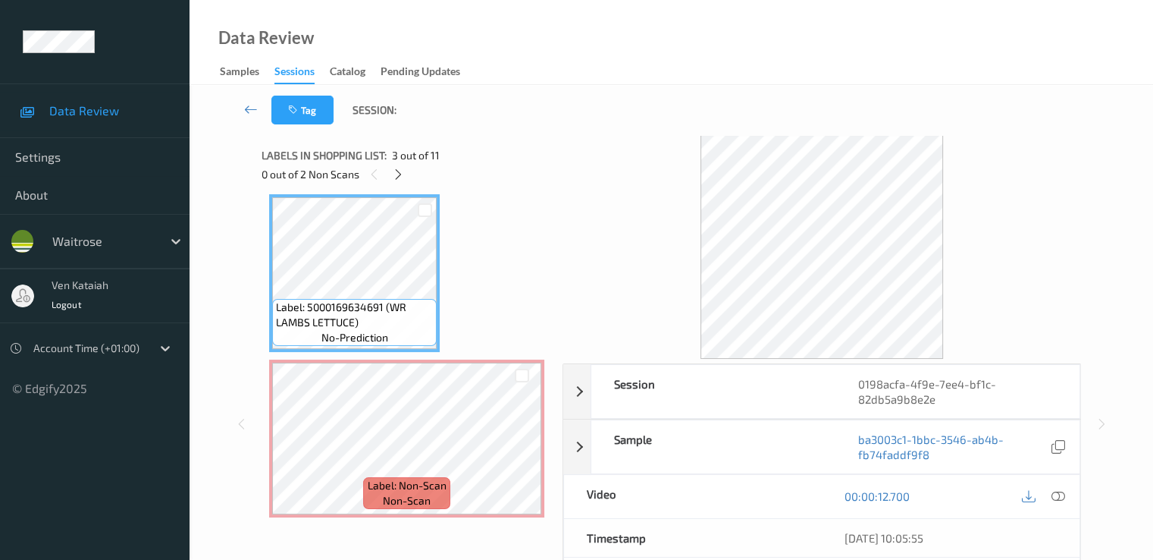
scroll to position [490, 0]
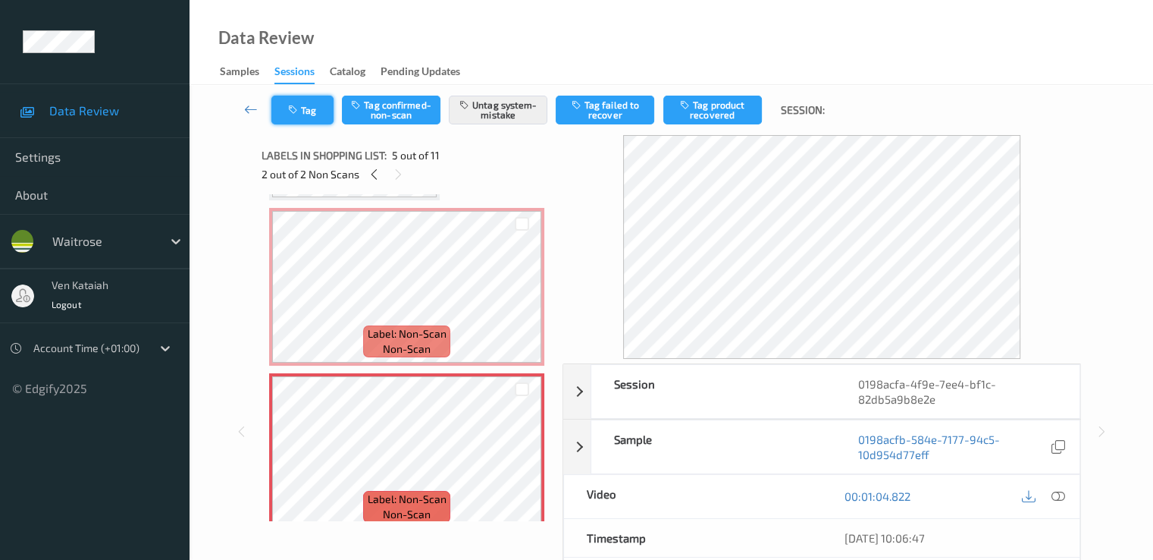
click at [310, 107] on button "Tag" at bounding box center [302, 110] width 62 height 29
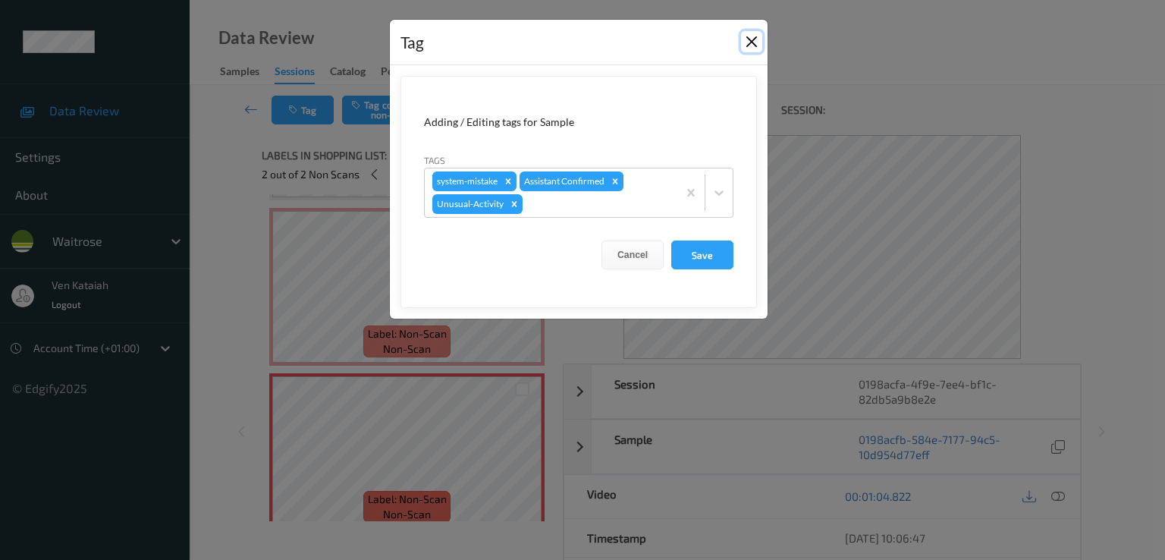
click at [745, 37] on button "Close" at bounding box center [751, 41] width 21 height 21
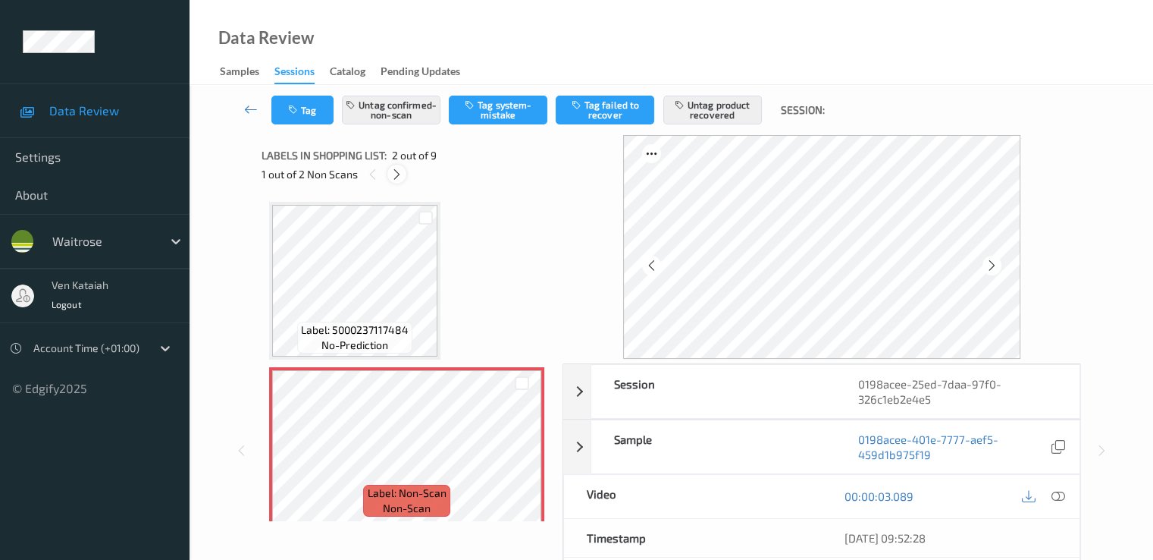
click at [394, 178] on icon at bounding box center [397, 175] width 13 height 14
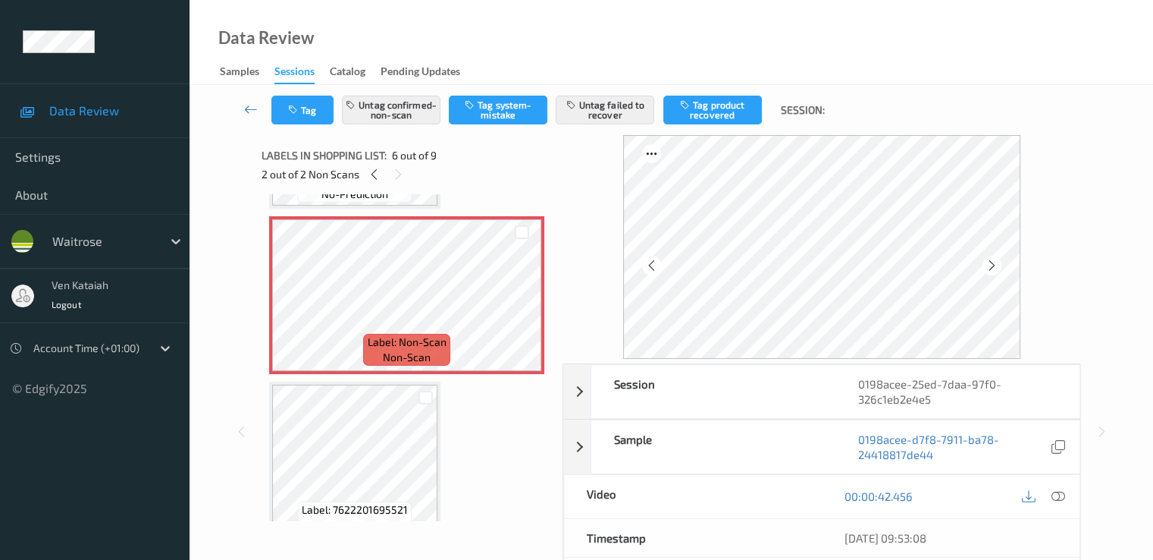
scroll to position [714, 0]
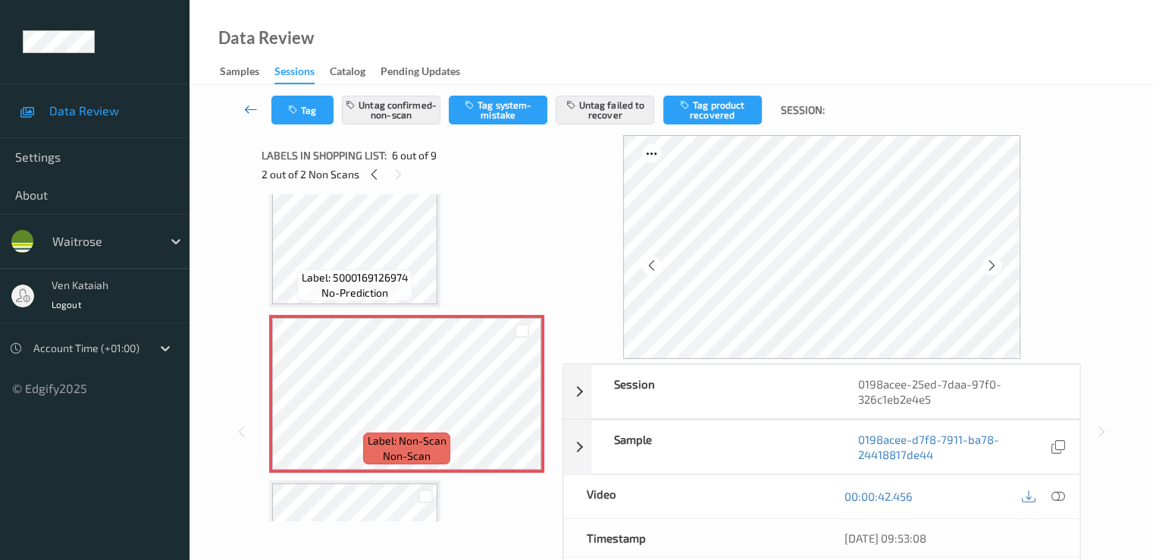
click at [249, 104] on icon at bounding box center [251, 109] width 14 height 15
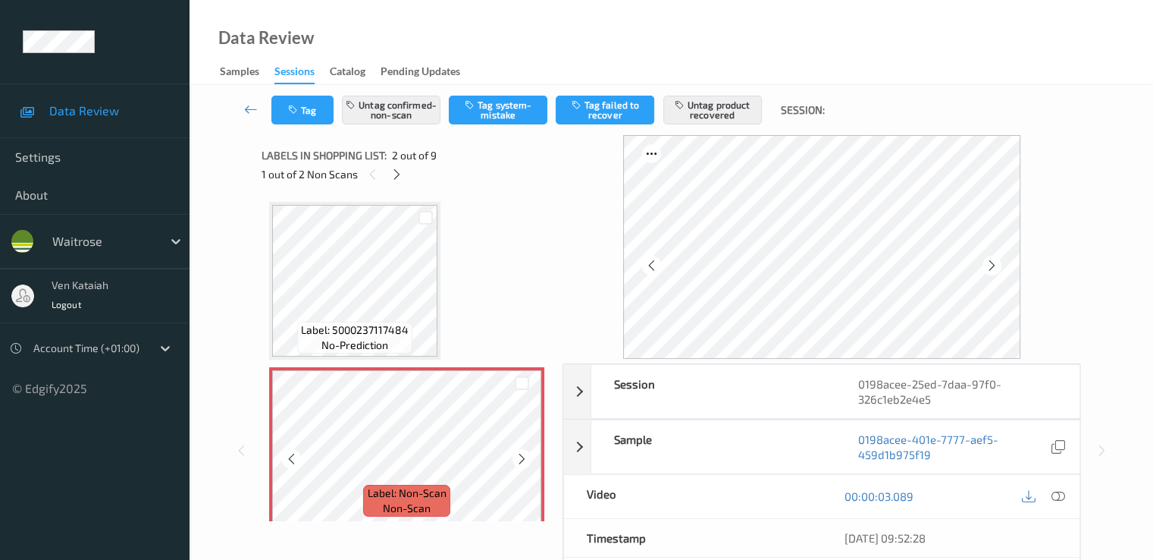
scroll to position [152, 0]
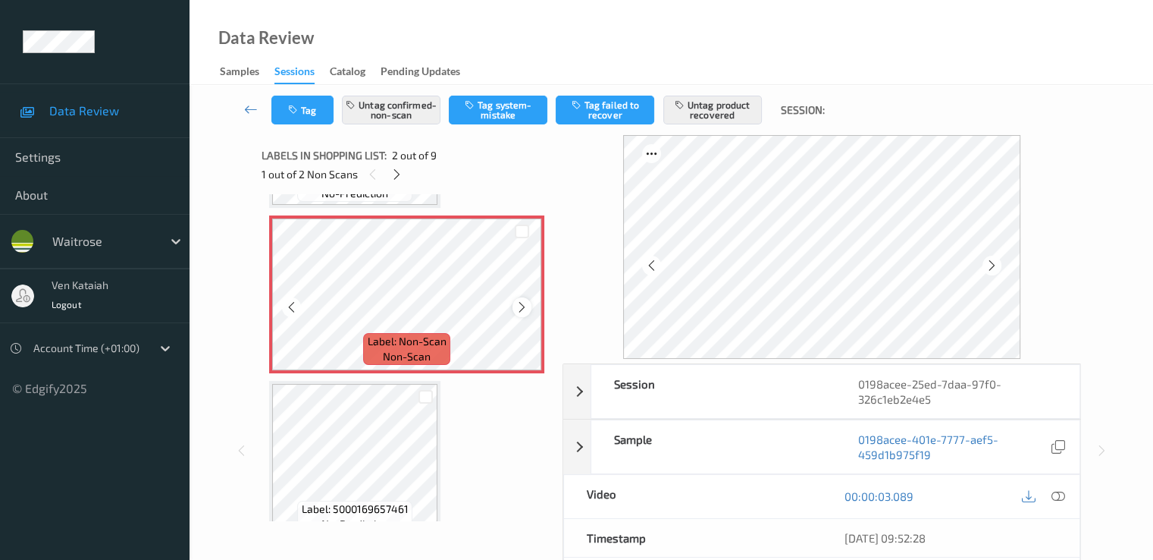
click at [513, 307] on div at bounding box center [522, 306] width 19 height 19
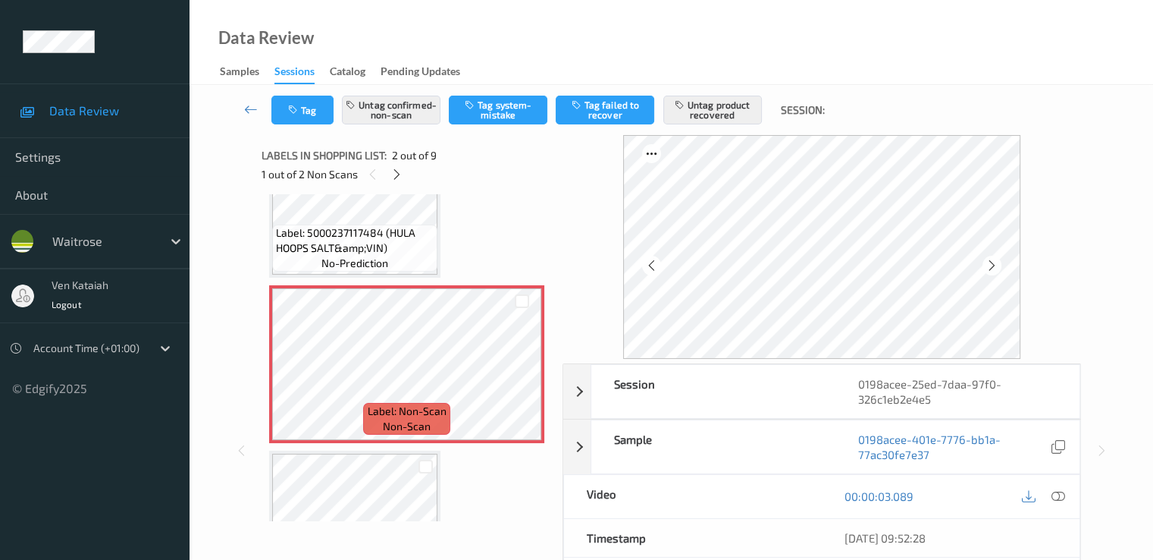
scroll to position [0, 0]
